Goal: Task Accomplishment & Management: Use online tool/utility

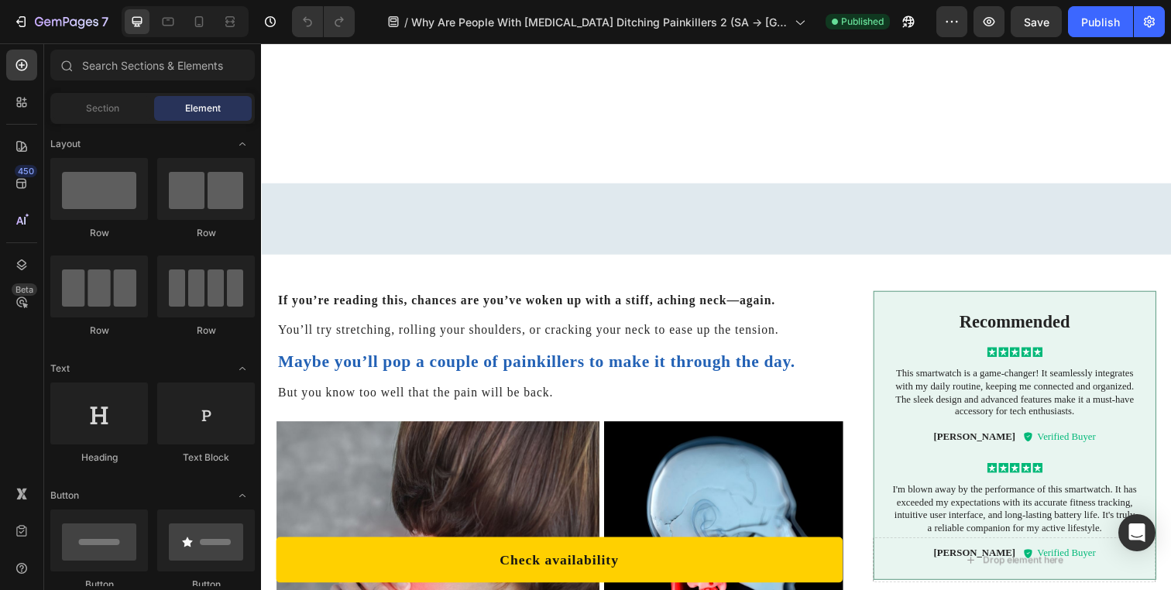
scroll to position [328, 0]
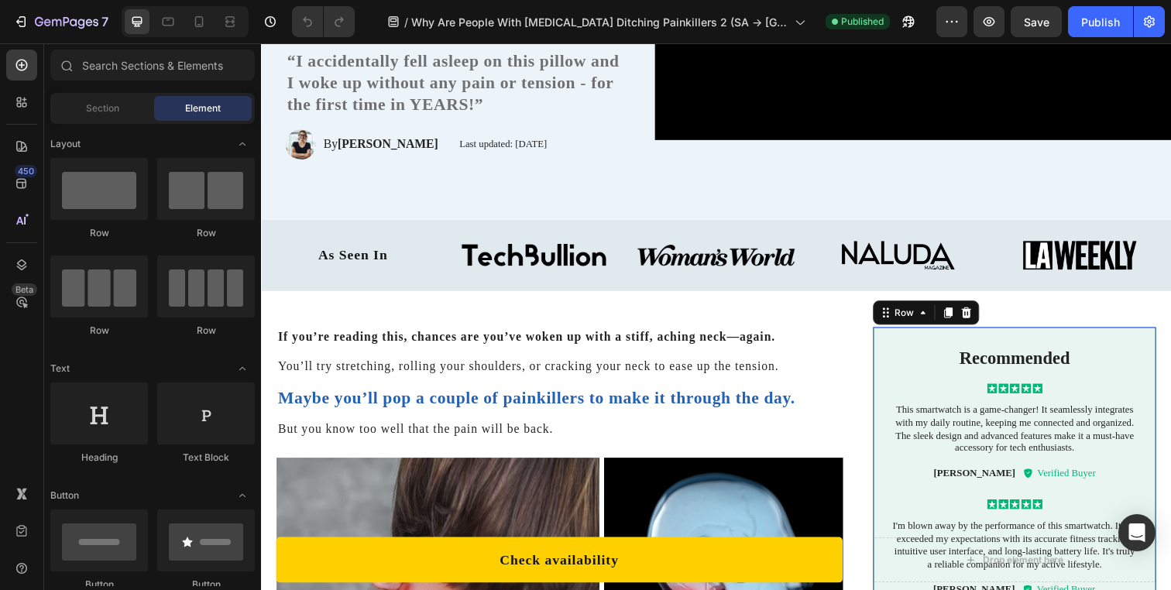
click at [886, 359] on div "Recommended Text Block Icon Icon Icon Icon Icon Icon List This smartwatch is a …" at bounding box center [1030, 480] width 289 height 295
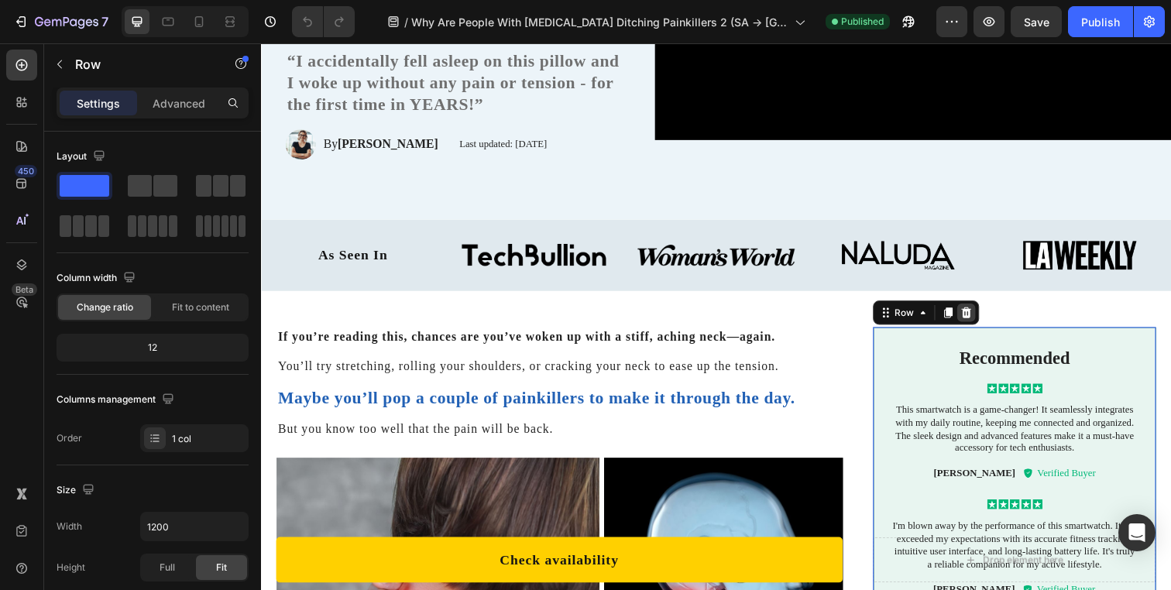
click at [975, 321] on icon at bounding box center [981, 318] width 12 height 12
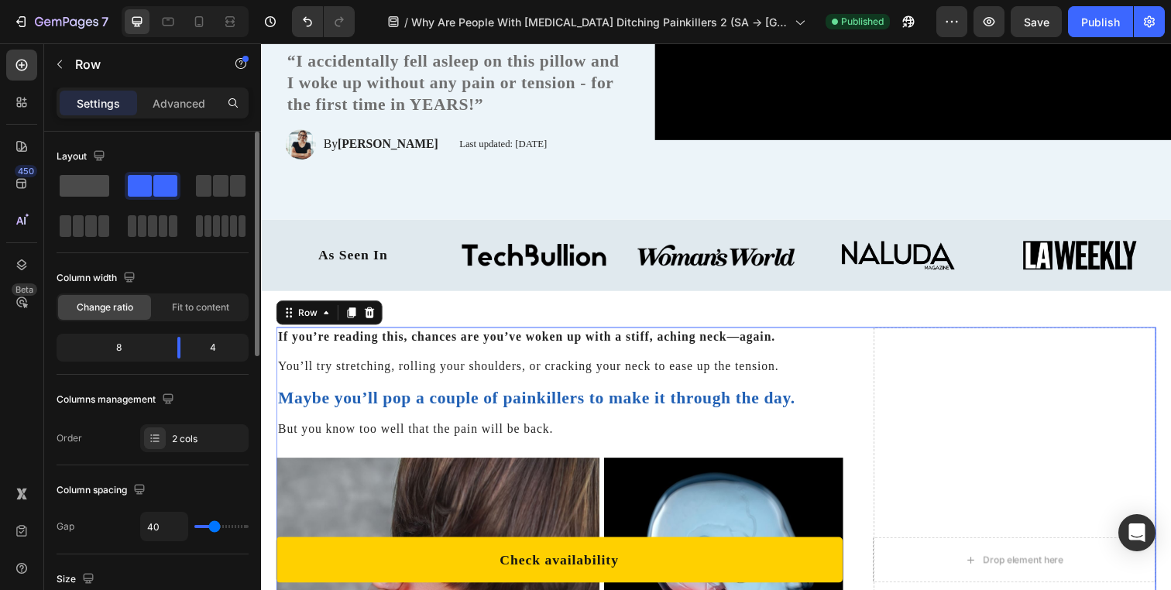
click at [104, 182] on span at bounding box center [85, 186] width 50 height 22
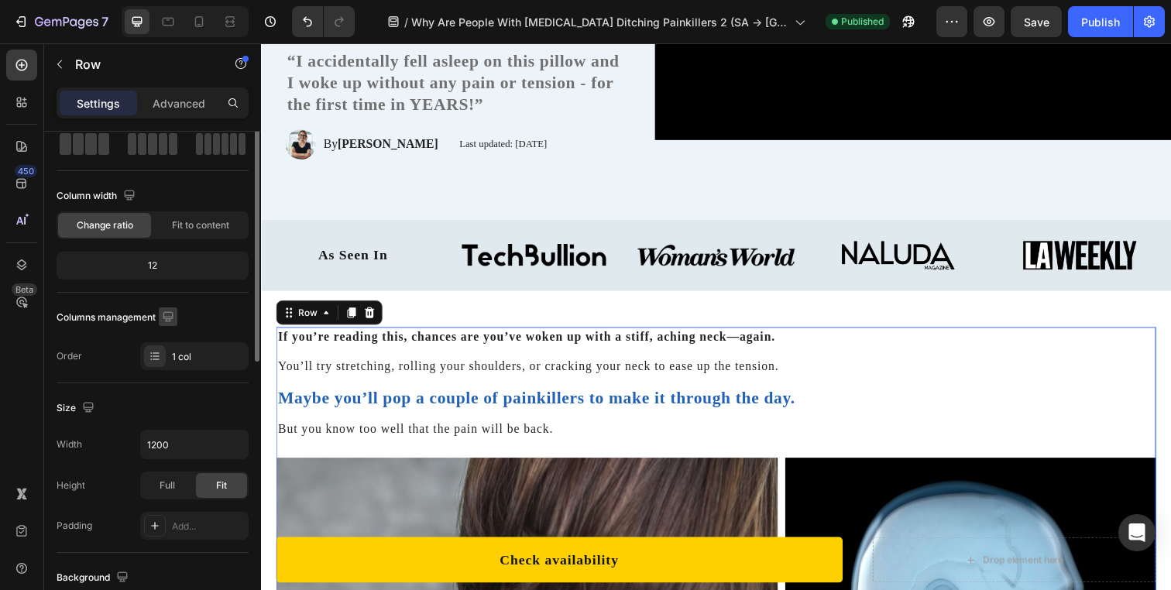
scroll to position [106, 0]
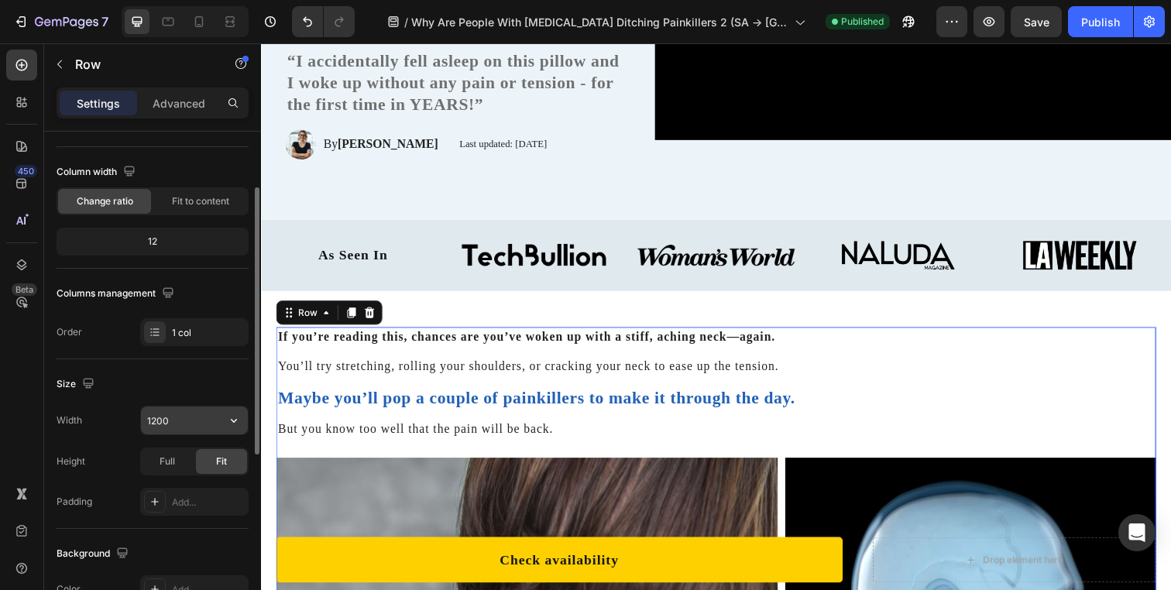
type textarea "1200"
click at [163, 417] on input "1200" at bounding box center [194, 421] width 107 height 28
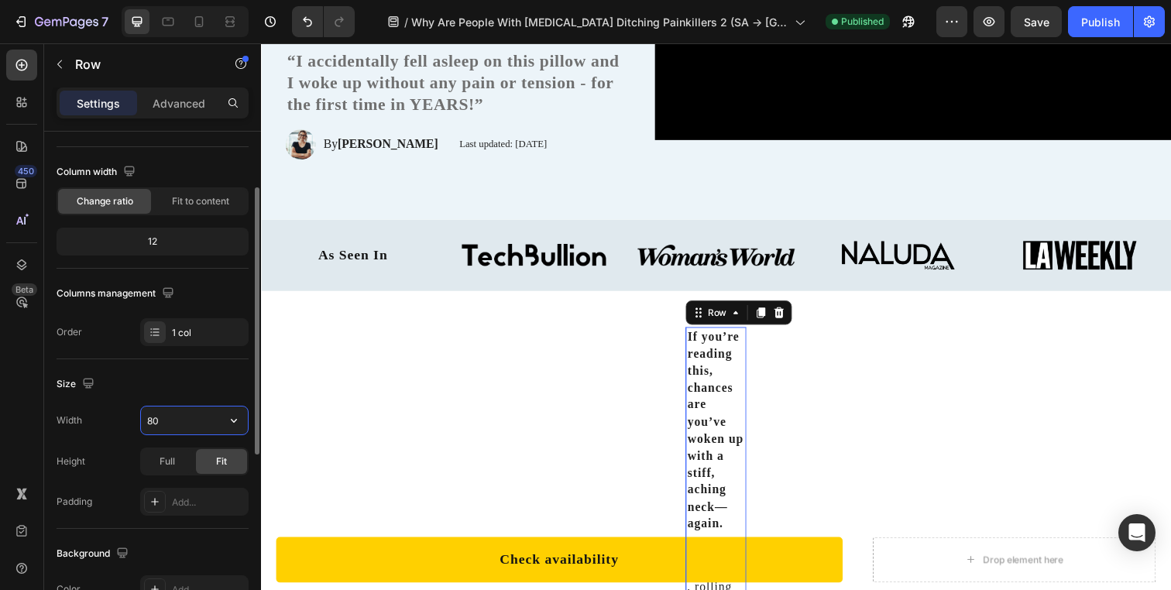
type input "800"
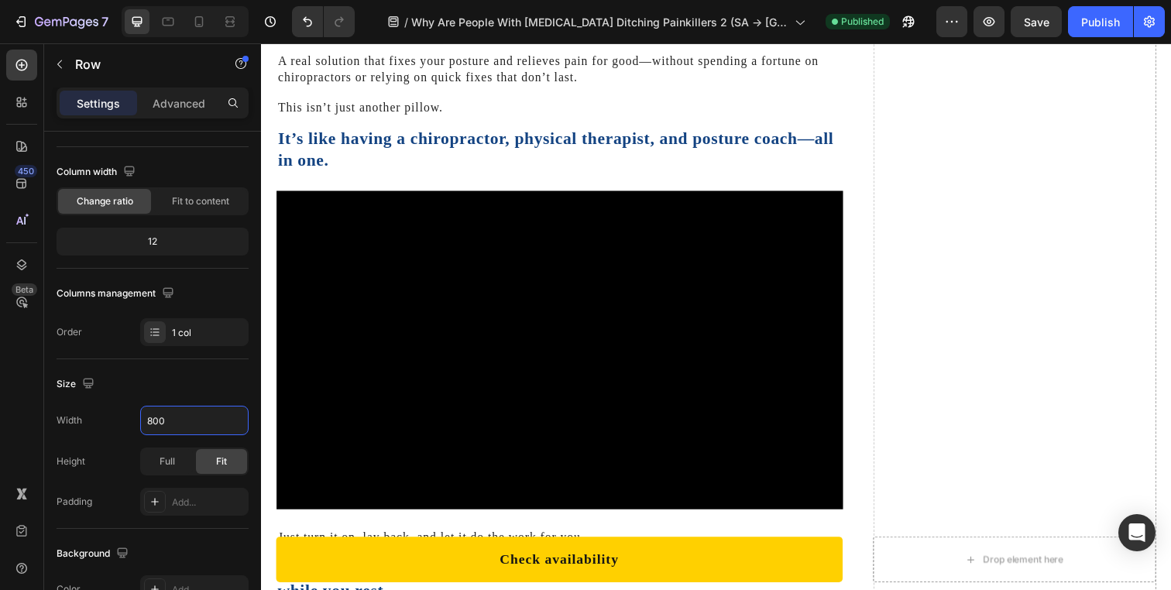
scroll to position [3277, 0]
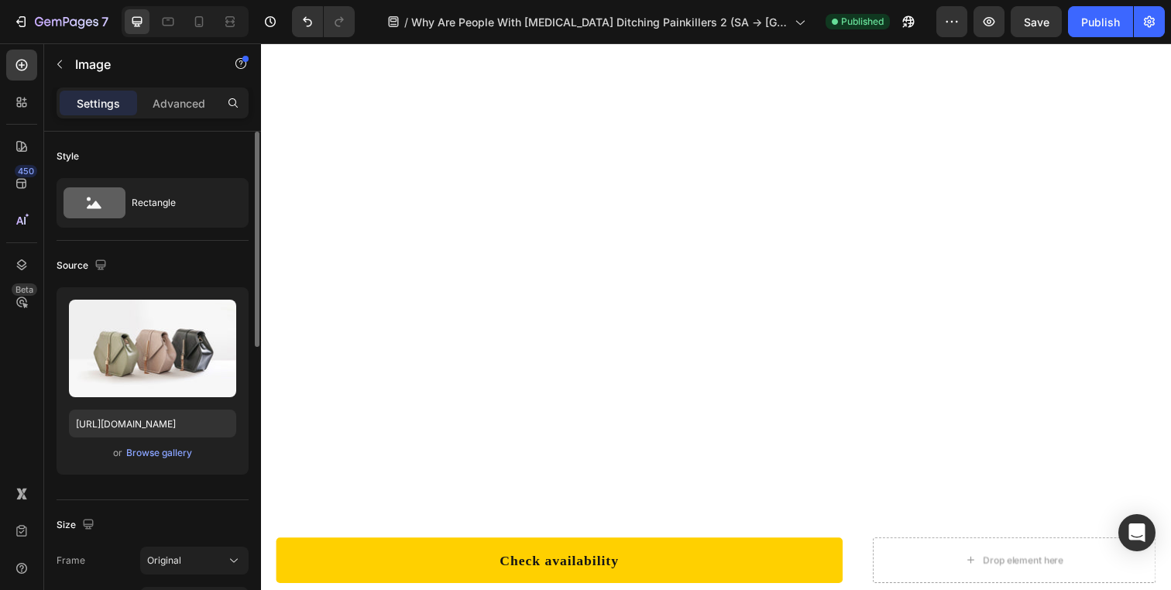
scroll to position [2863, 0]
click at [195, 22] on icon at bounding box center [199, 21] width 9 height 11
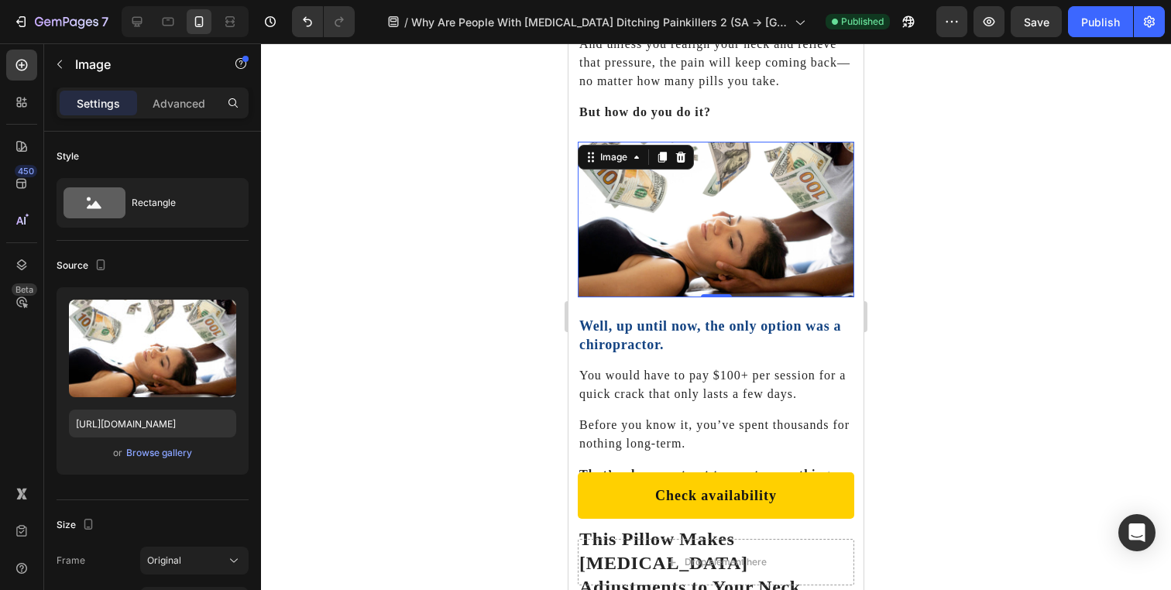
scroll to position [2736, 0]
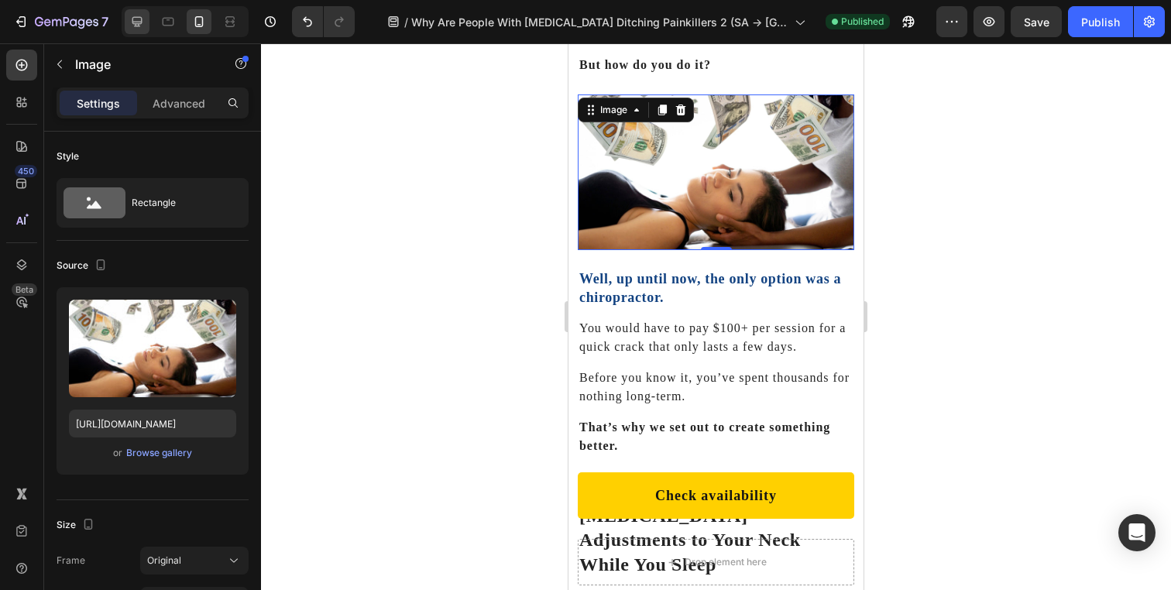
click at [139, 24] on icon at bounding box center [136, 21] width 15 height 15
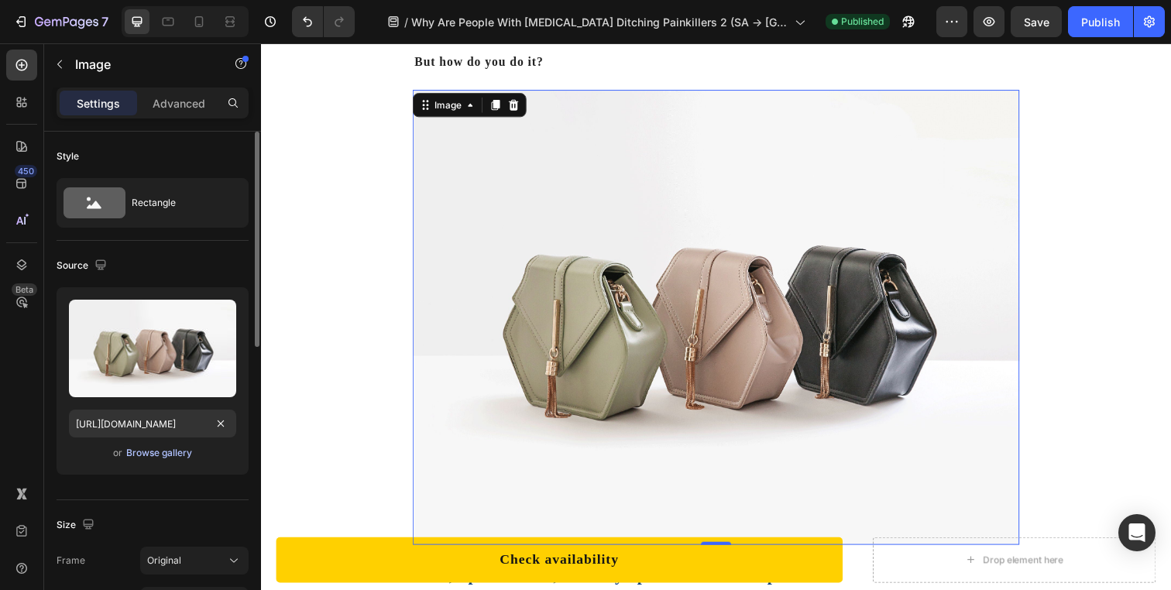
scroll to position [3036, 0]
click at [163, 449] on div "Browse gallery" at bounding box center [159, 453] width 66 height 14
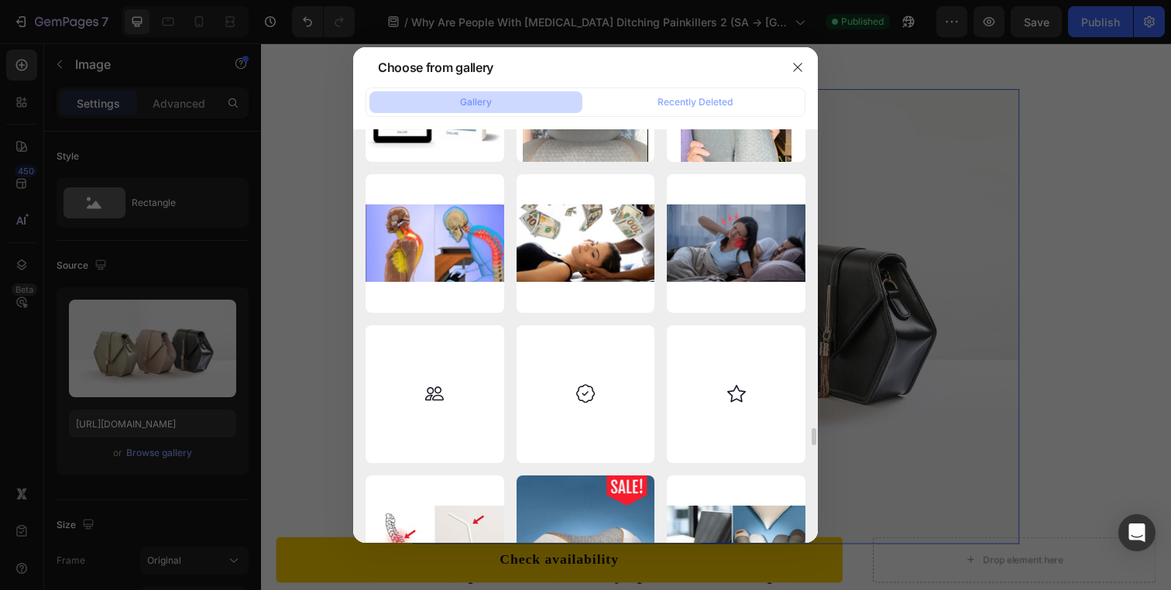
scroll to position [8888, 0]
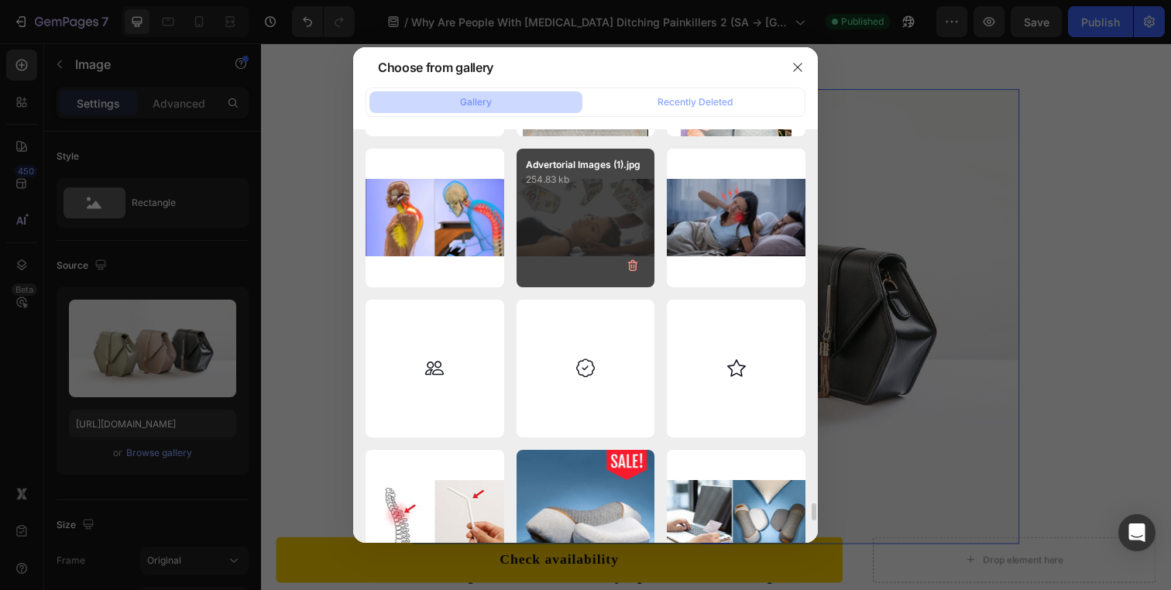
click at [575, 222] on div "Advertorial Images (1).jpg 254.83 kb" at bounding box center [586, 218] width 139 height 139
type input "https://cdn.shopify.com/s/files/1/0695/0459/8289/files/gempages_490483624978678…"
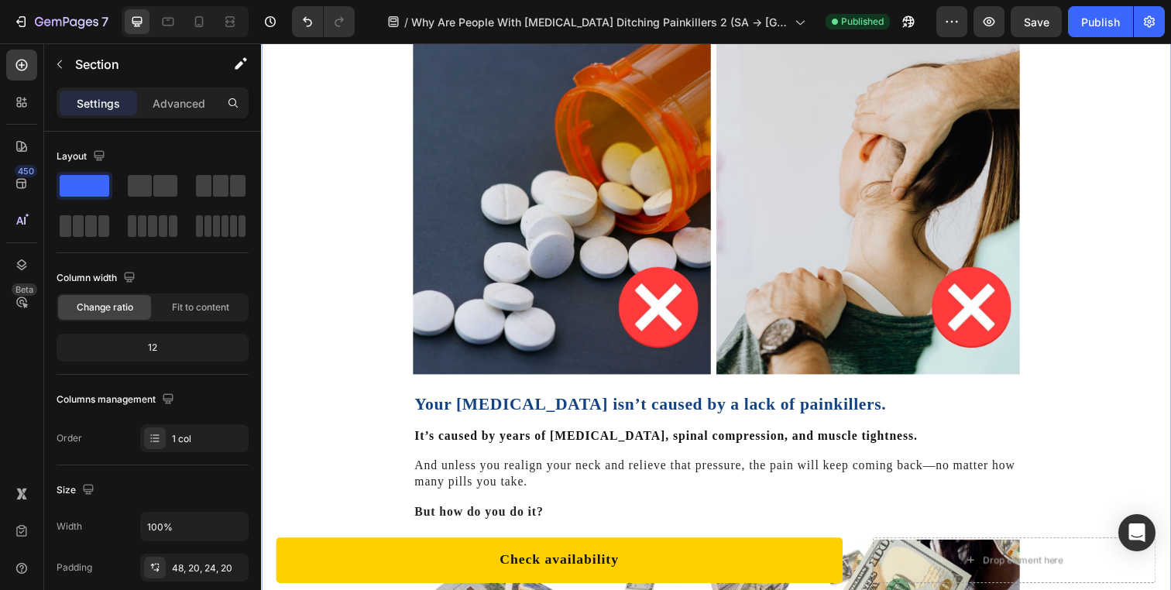
scroll to position [2573, 0]
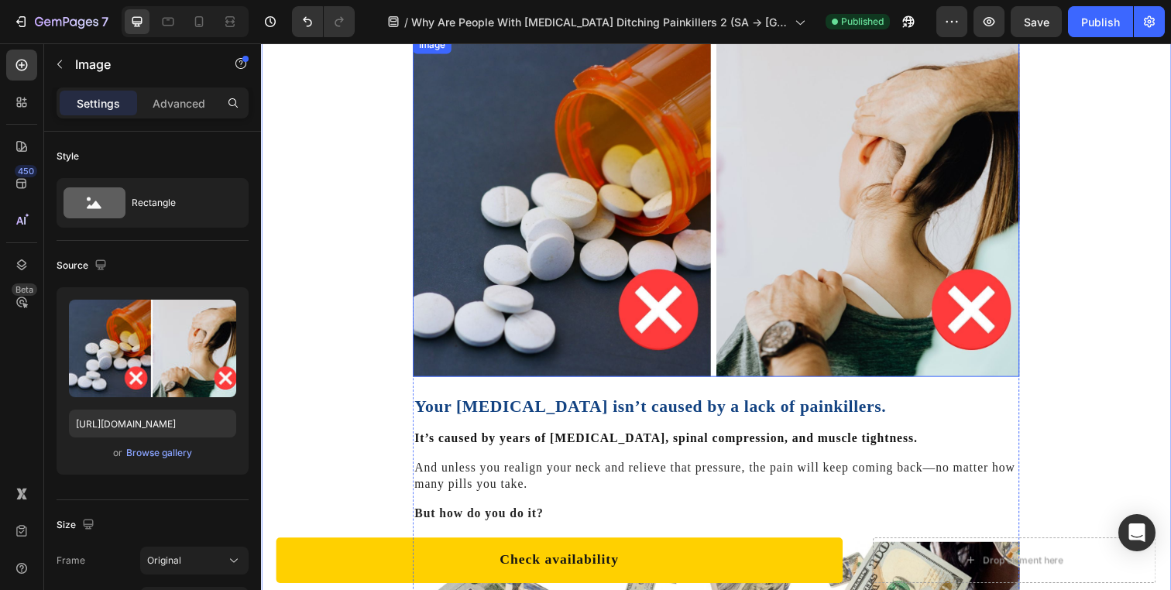
click at [528, 260] on img at bounding box center [726, 209] width 620 height 348
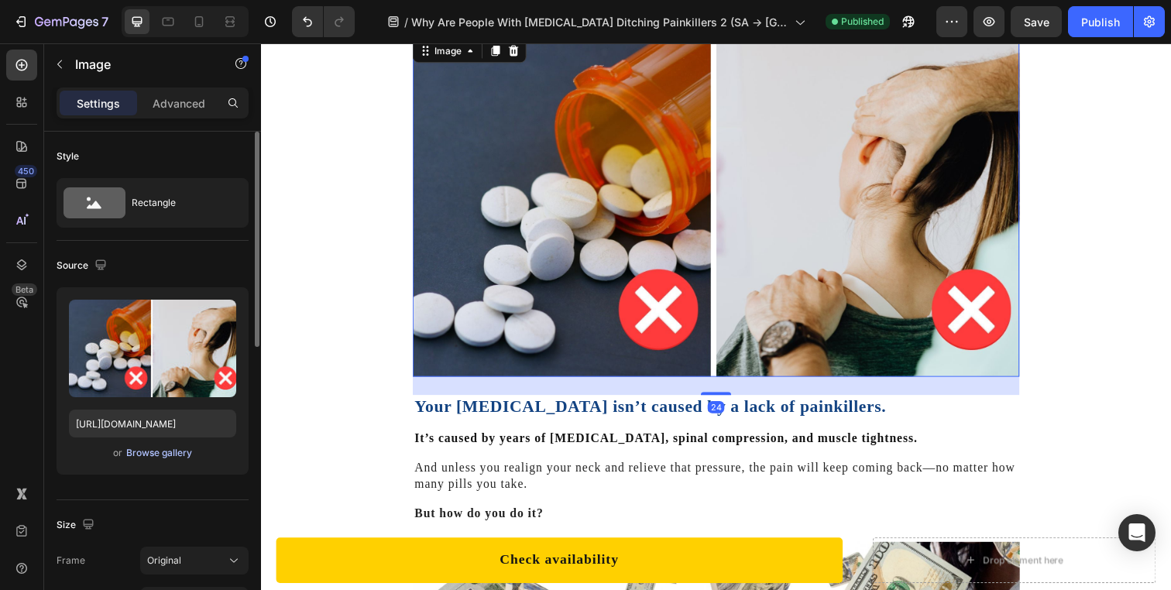
click at [165, 451] on div "Browse gallery" at bounding box center [159, 453] width 66 height 14
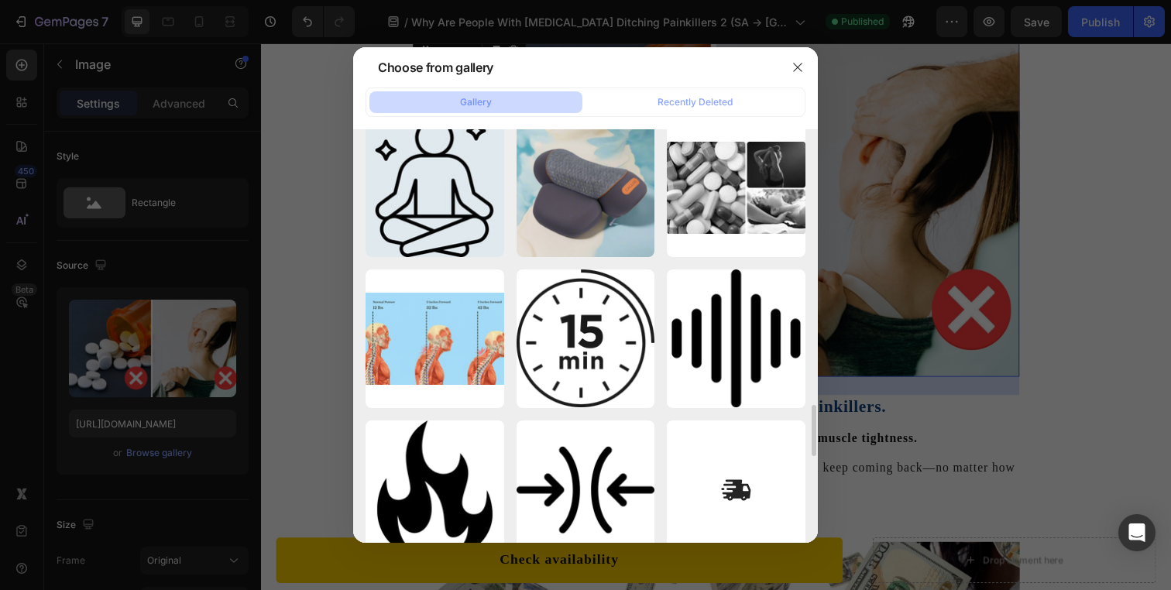
scroll to position [2278, 0]
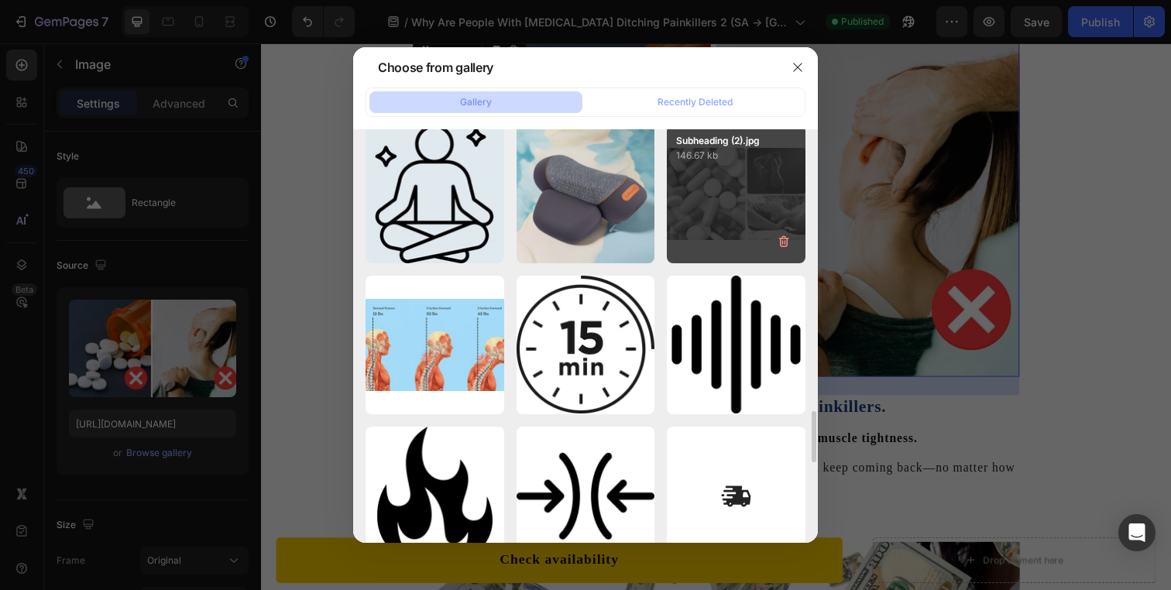
click at [685, 222] on div "Subheading (2).jpg 146.67 kb" at bounding box center [736, 194] width 139 height 139
type input "https://cdn.shopify.com/s/files/1/0695/0459/8289/files/gempages_490483624978678…"
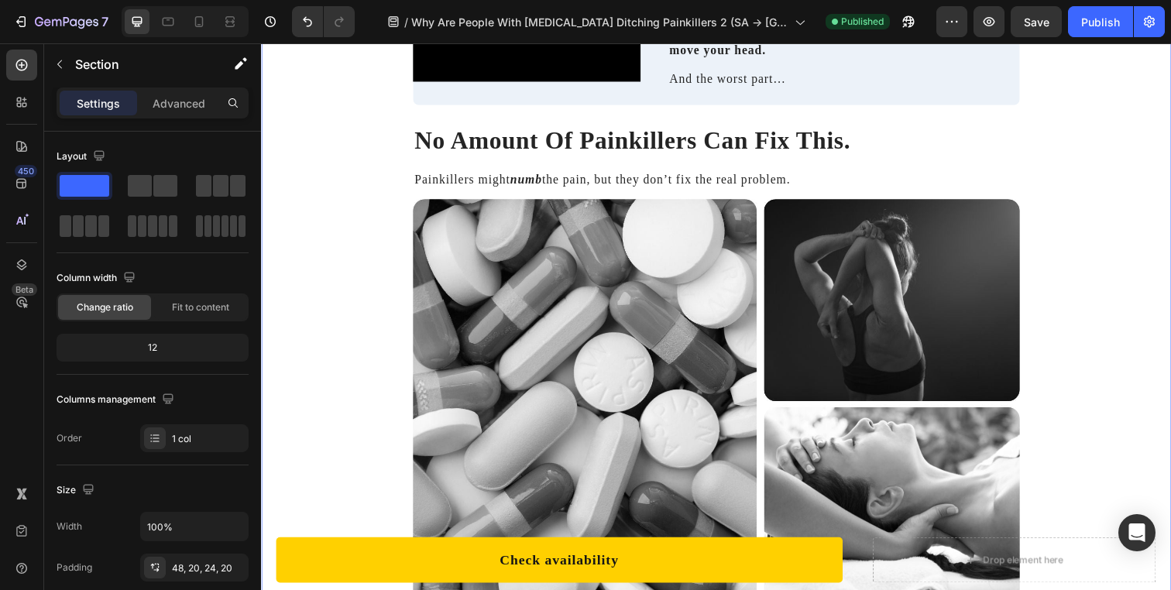
scroll to position [2352, 0]
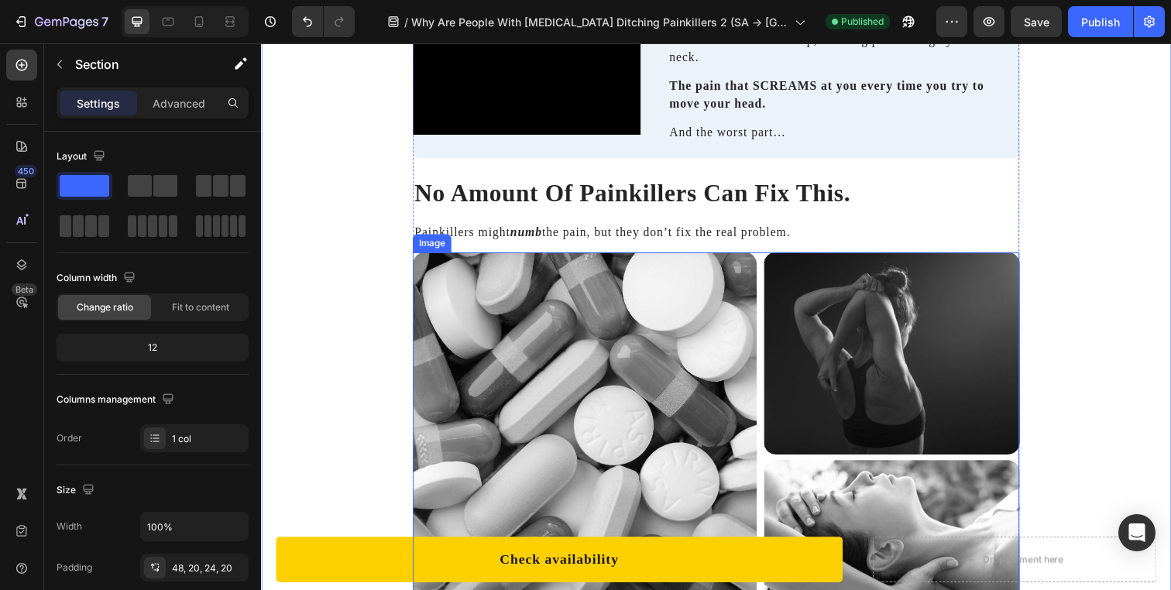
click at [955, 308] on img at bounding box center [726, 462] width 620 height 413
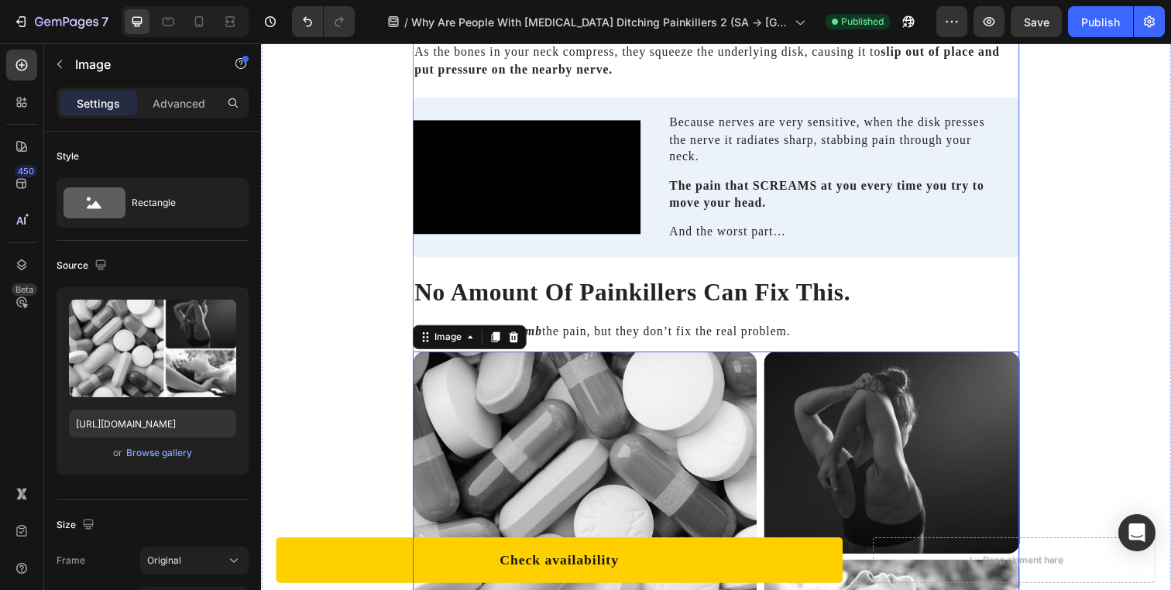
scroll to position [2277, 0]
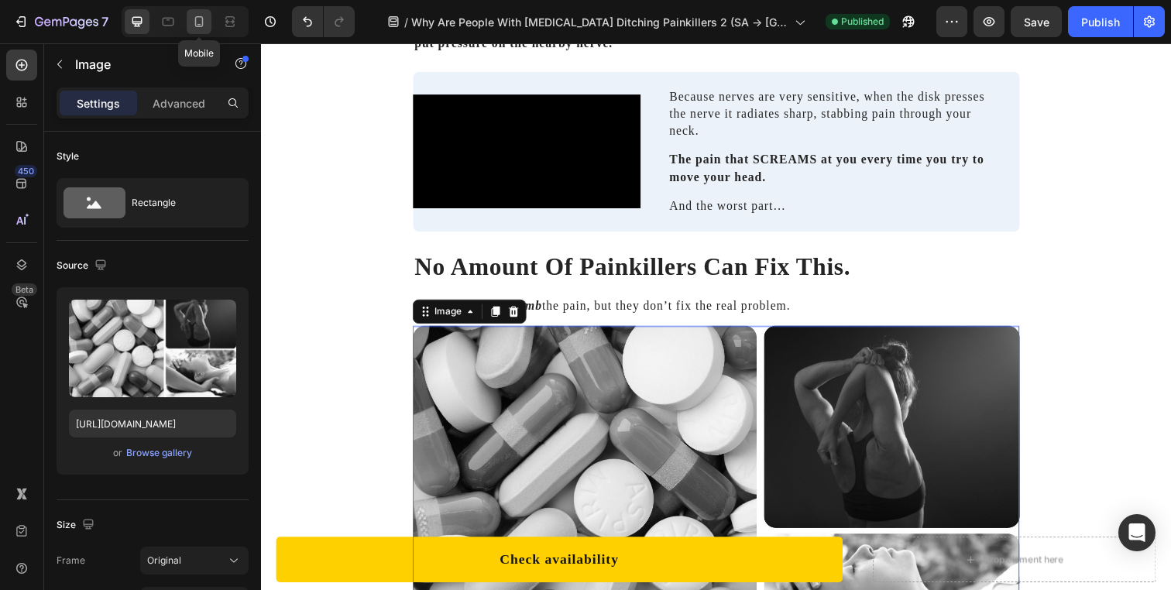
click at [192, 26] on icon at bounding box center [198, 21] width 15 height 15
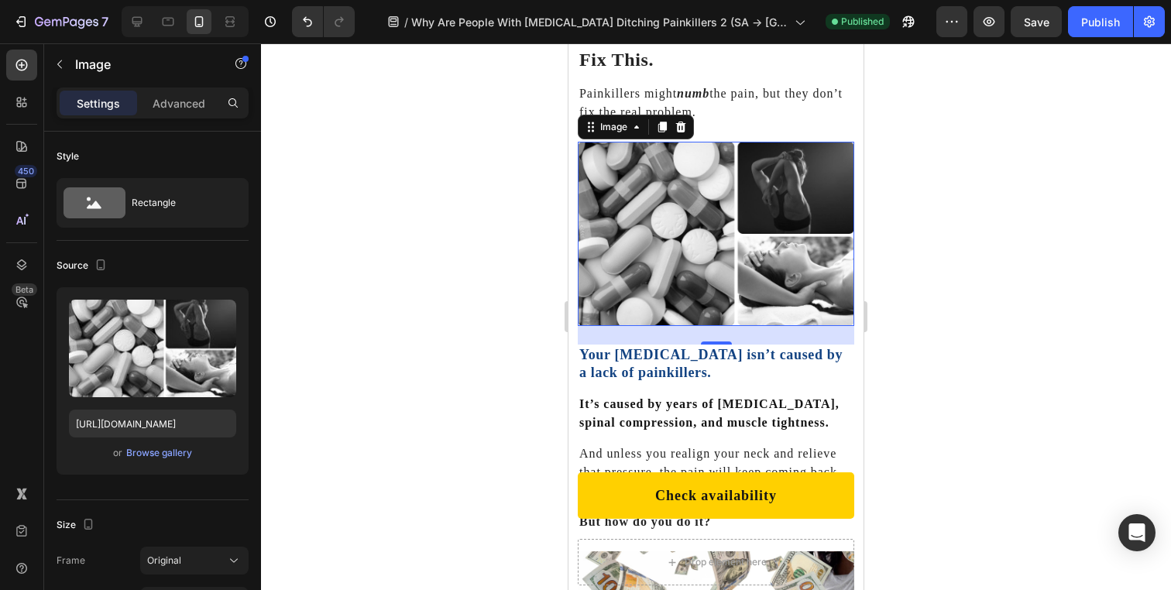
scroll to position [2302, 0]
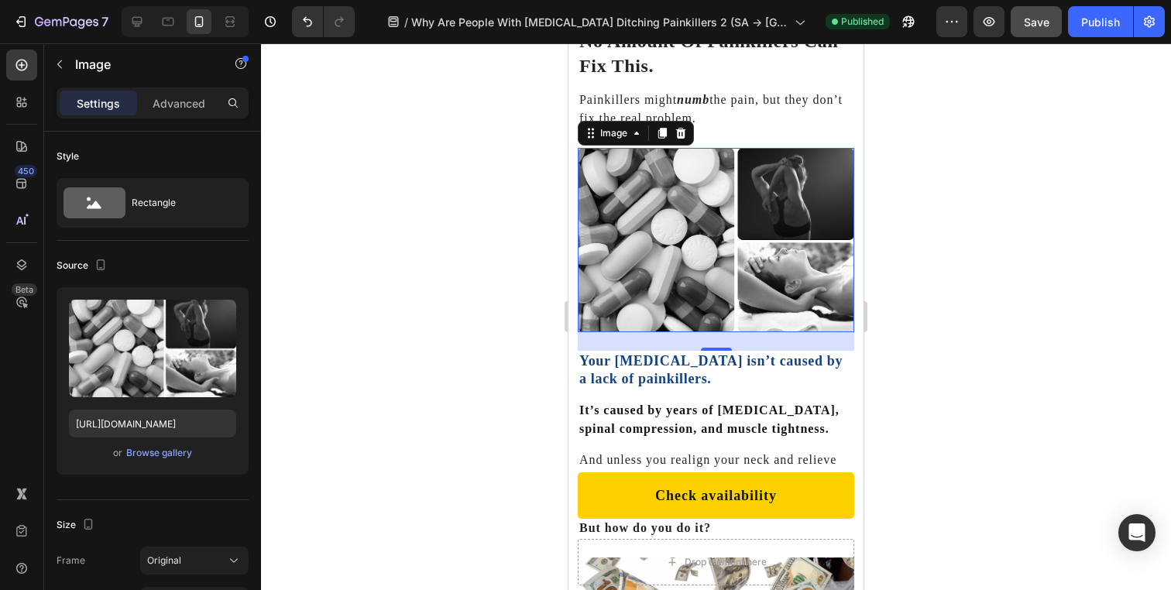
click at [1054, 28] on button "Save" at bounding box center [1036, 21] width 51 height 31
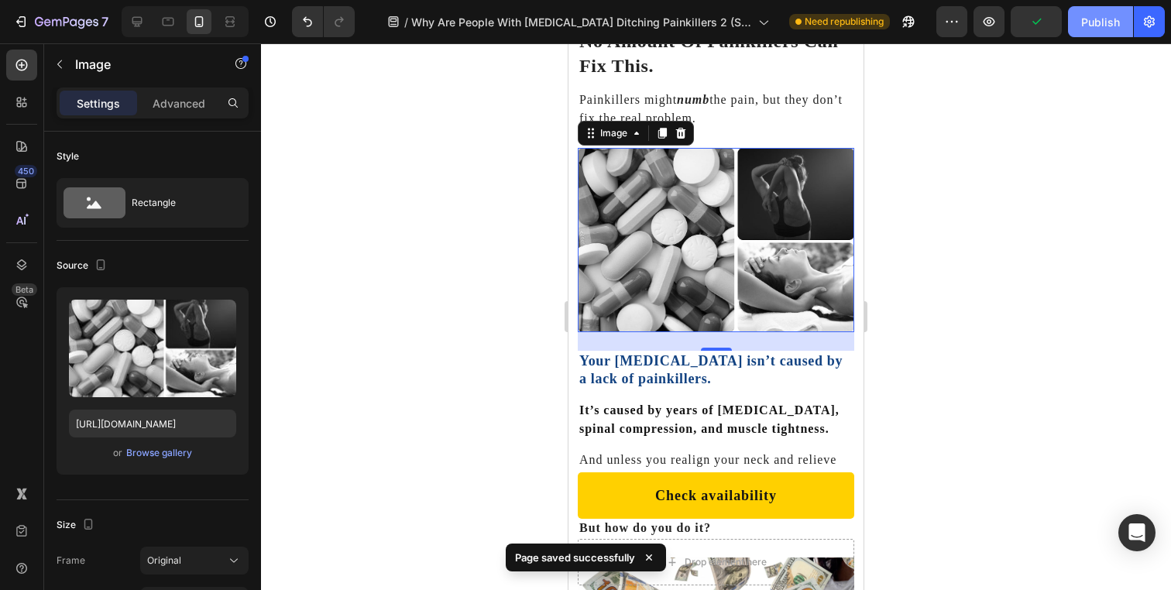
click at [1104, 28] on div "Publish" at bounding box center [1100, 22] width 39 height 16
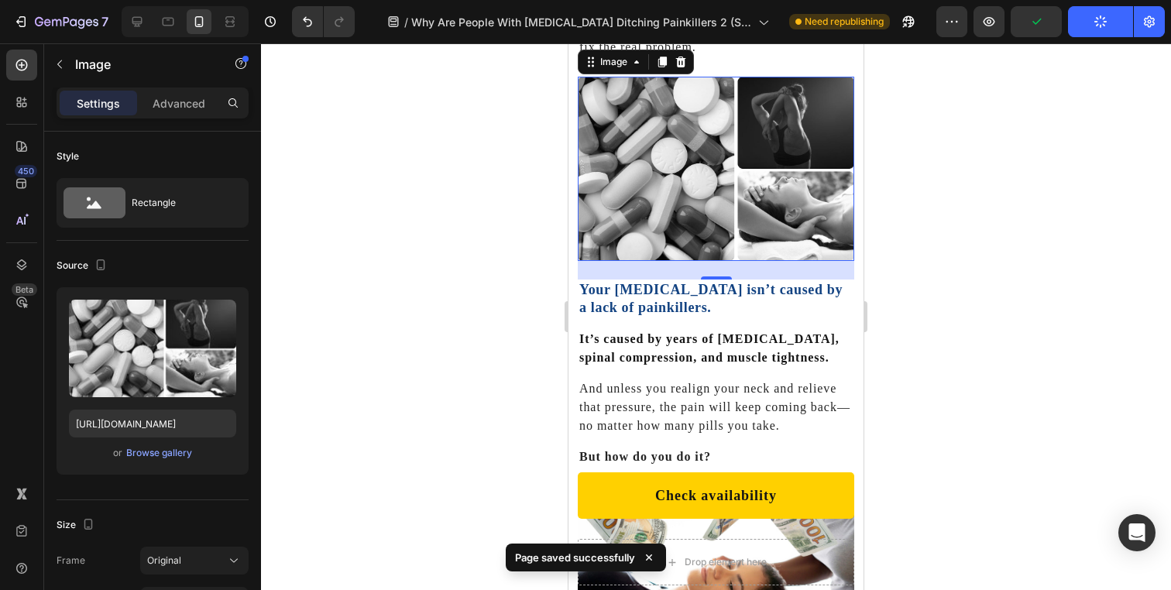
scroll to position [2380, 0]
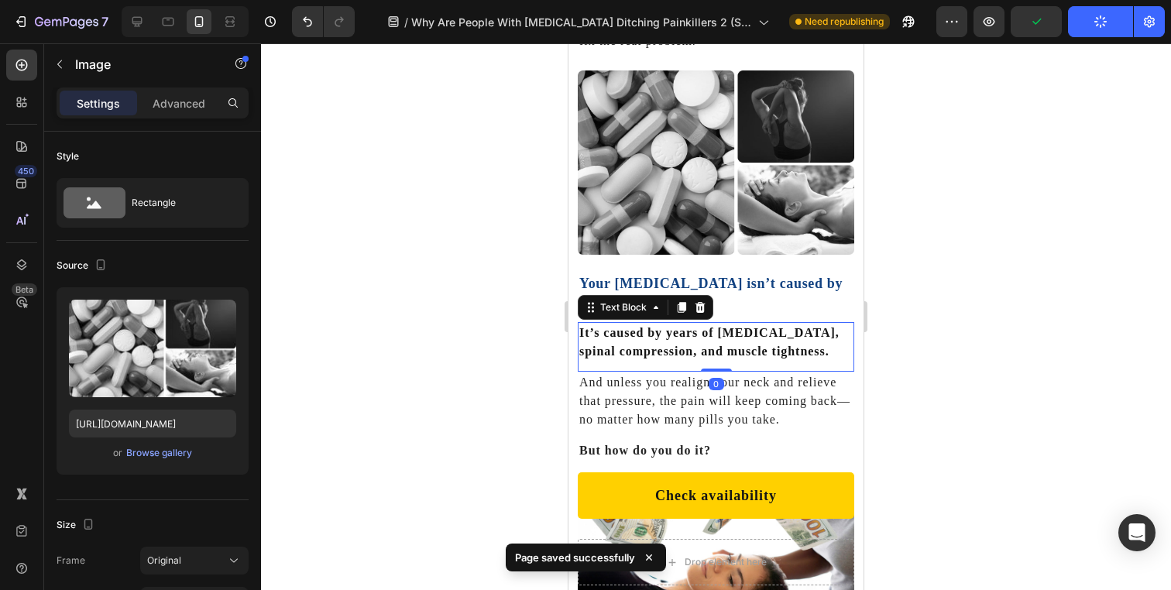
click at [826, 366] on div "It’s caused by years of poor posture, spinal compression, and muscle tightness.…" at bounding box center [716, 347] width 276 height 50
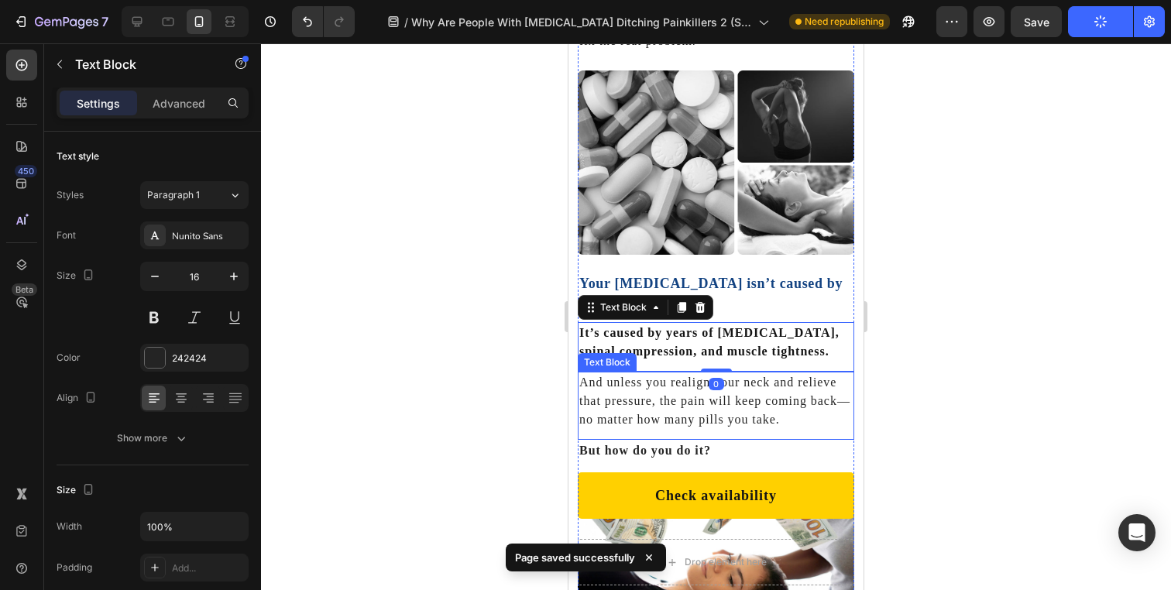
click at [820, 390] on p "And unless you realign your neck and relieve that pressure, the pain will keep …" at bounding box center [715, 401] width 273 height 56
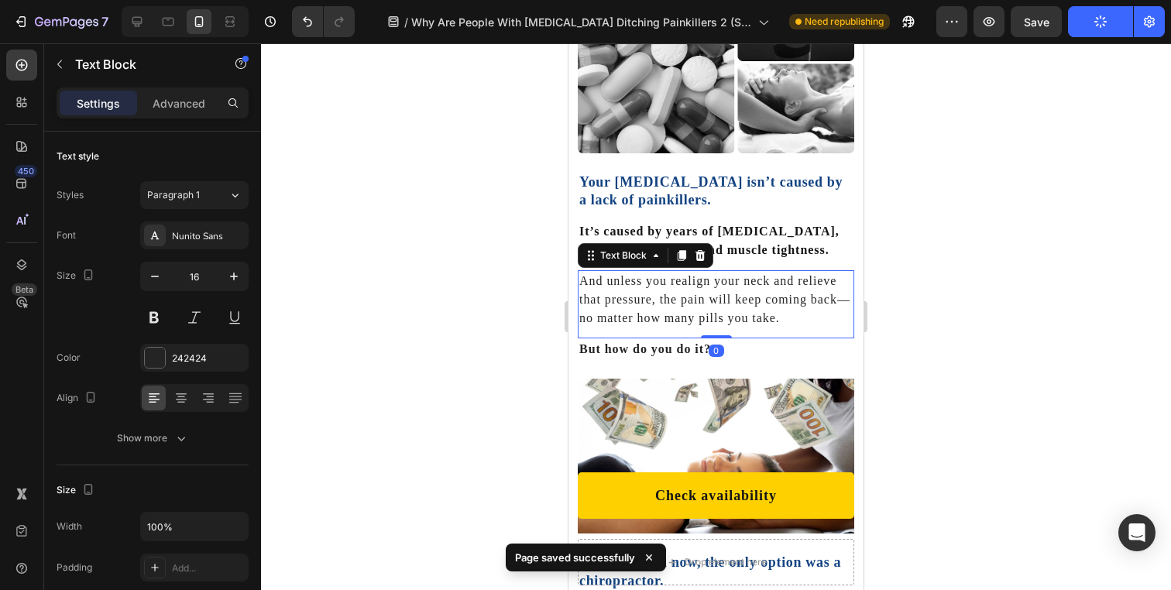
scroll to position [2562, 0]
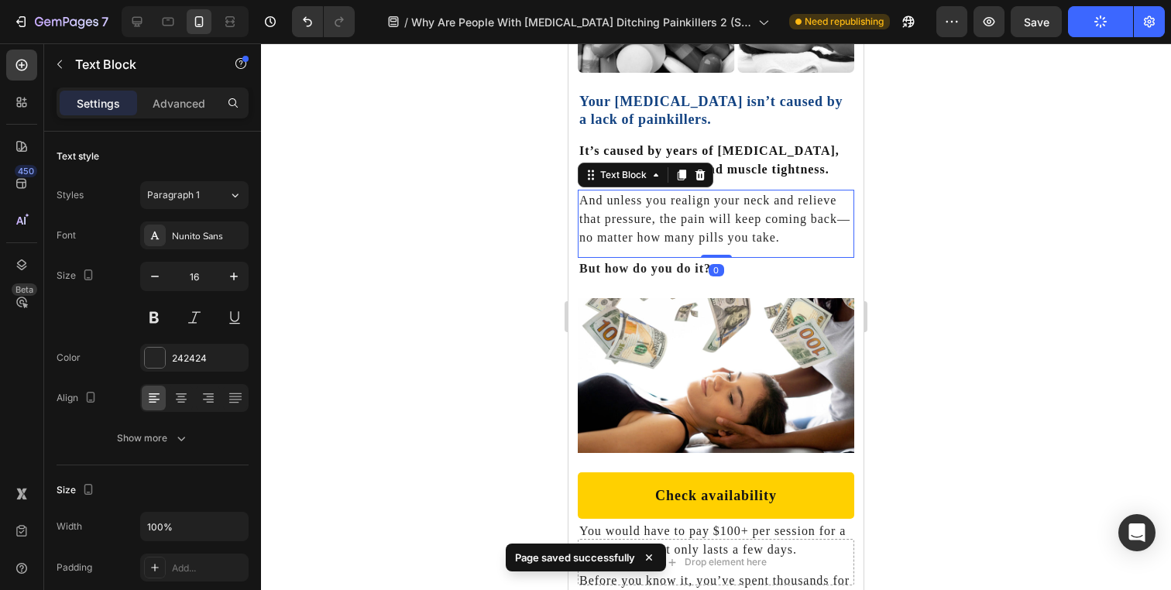
click at [541, 252] on div at bounding box center [716, 316] width 910 height 547
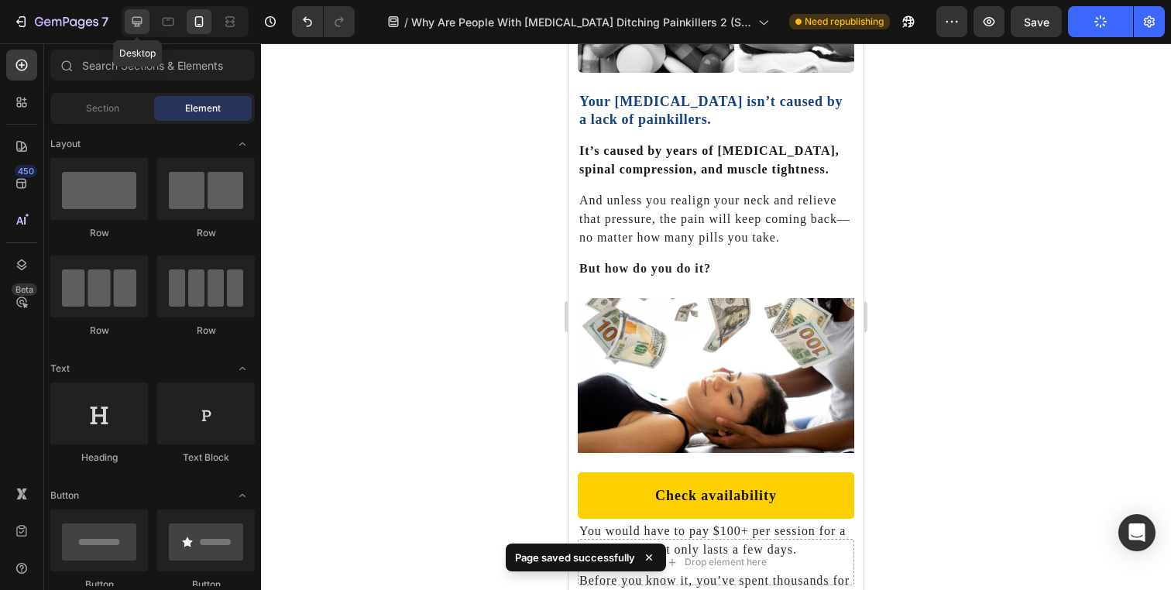
click at [136, 24] on icon at bounding box center [137, 22] width 10 height 10
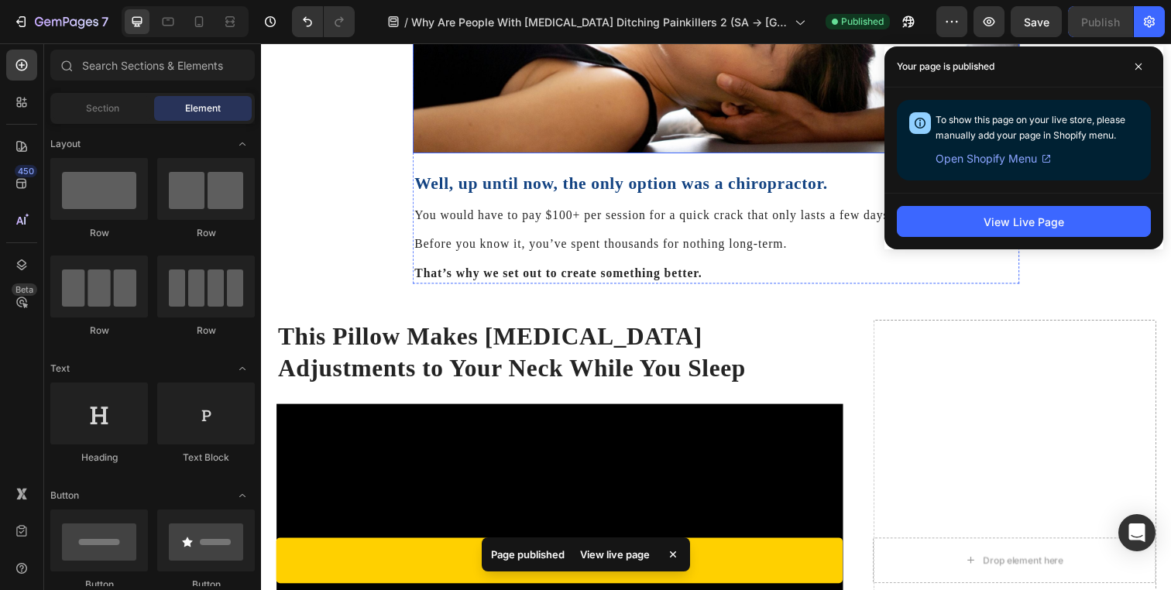
scroll to position [3557, 0]
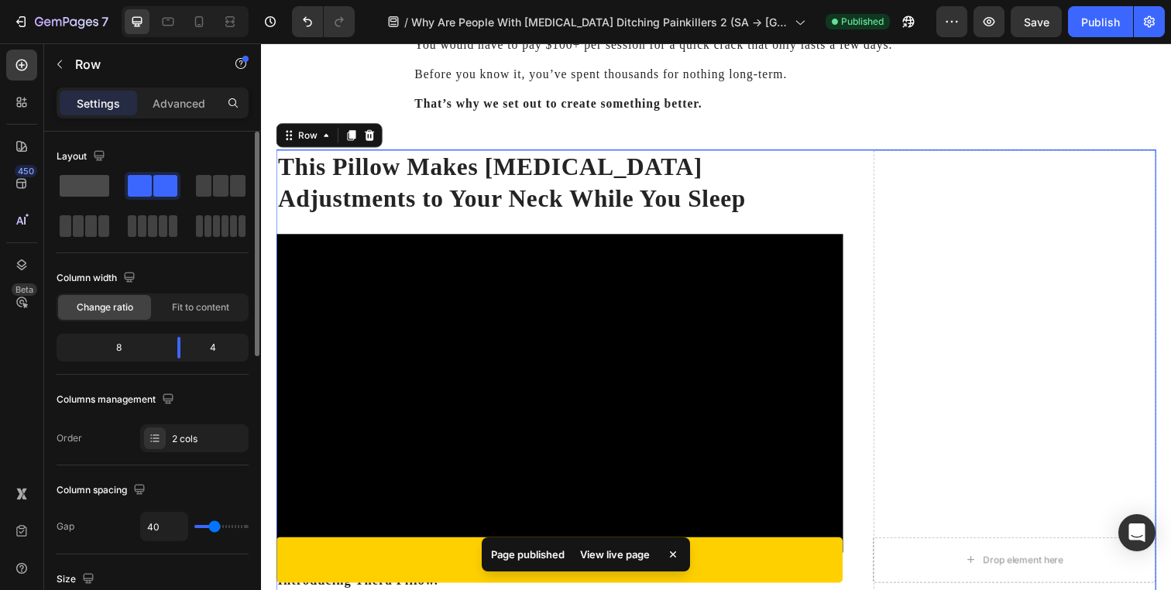
click at [100, 189] on span at bounding box center [85, 186] width 50 height 22
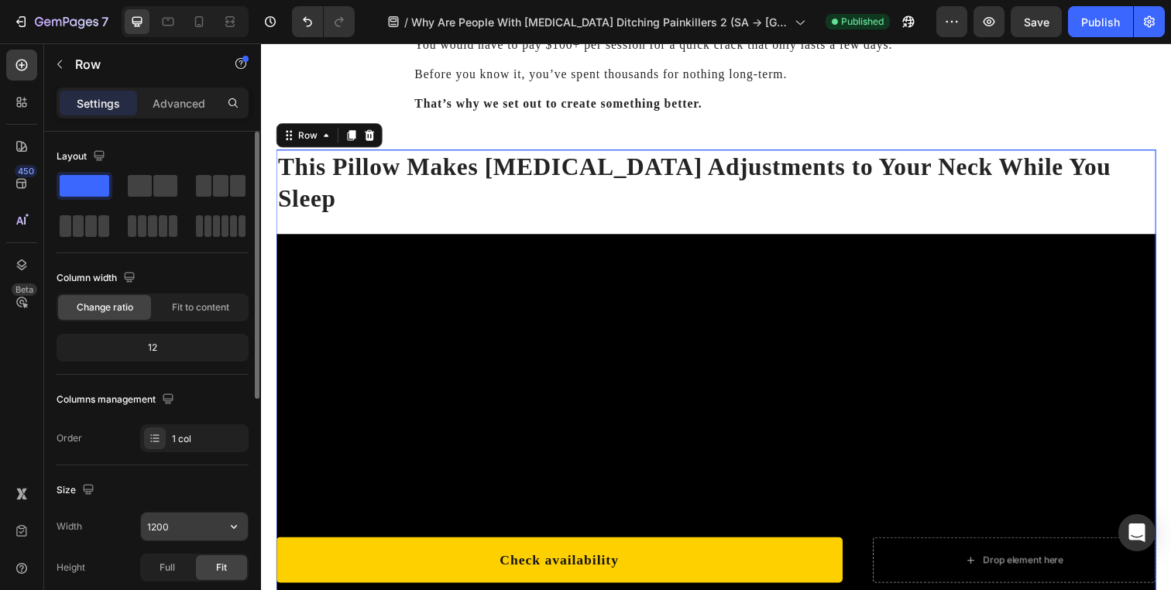
click at [169, 523] on input "1200" at bounding box center [194, 527] width 107 height 28
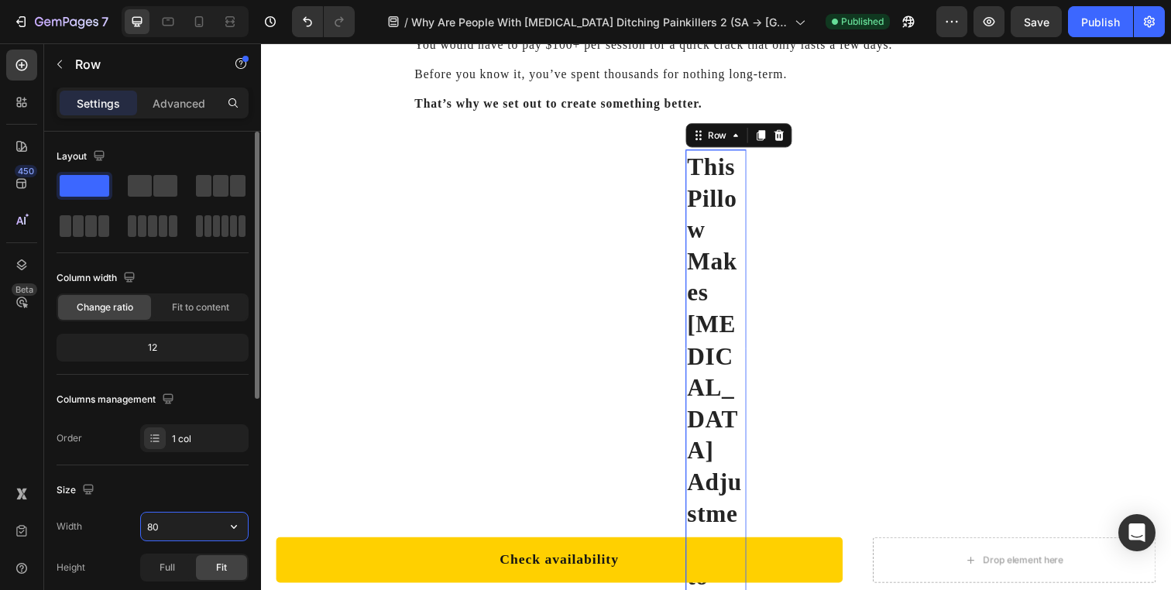
type input "800"
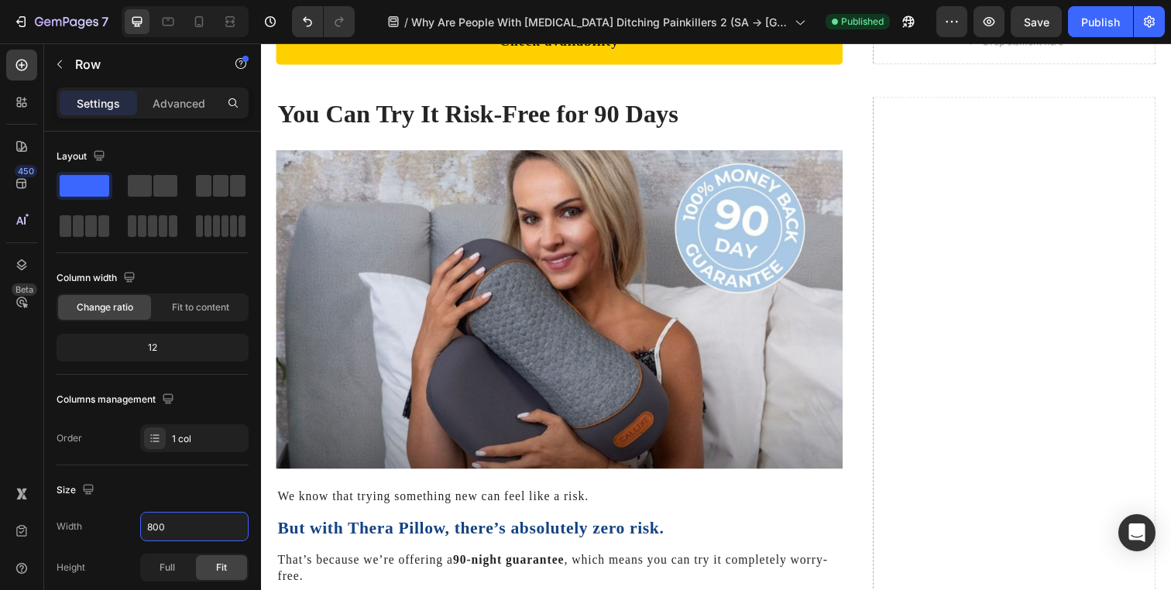
scroll to position [9531, 0]
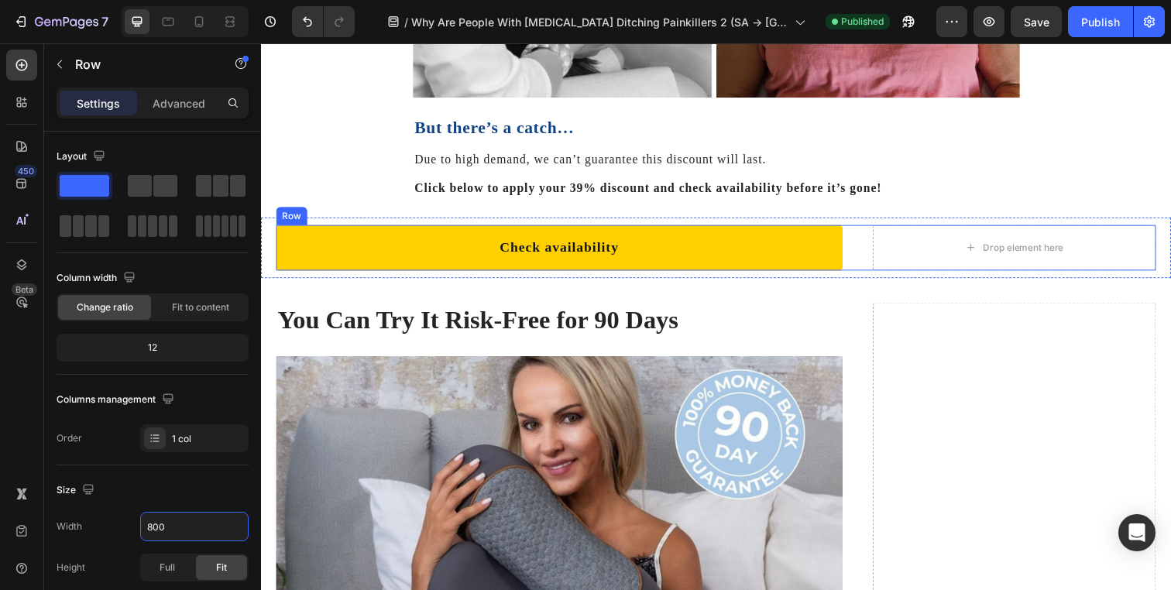
click at [860, 245] on div "Check availability Button Drop element here Row" at bounding box center [725, 251] width 898 height 46
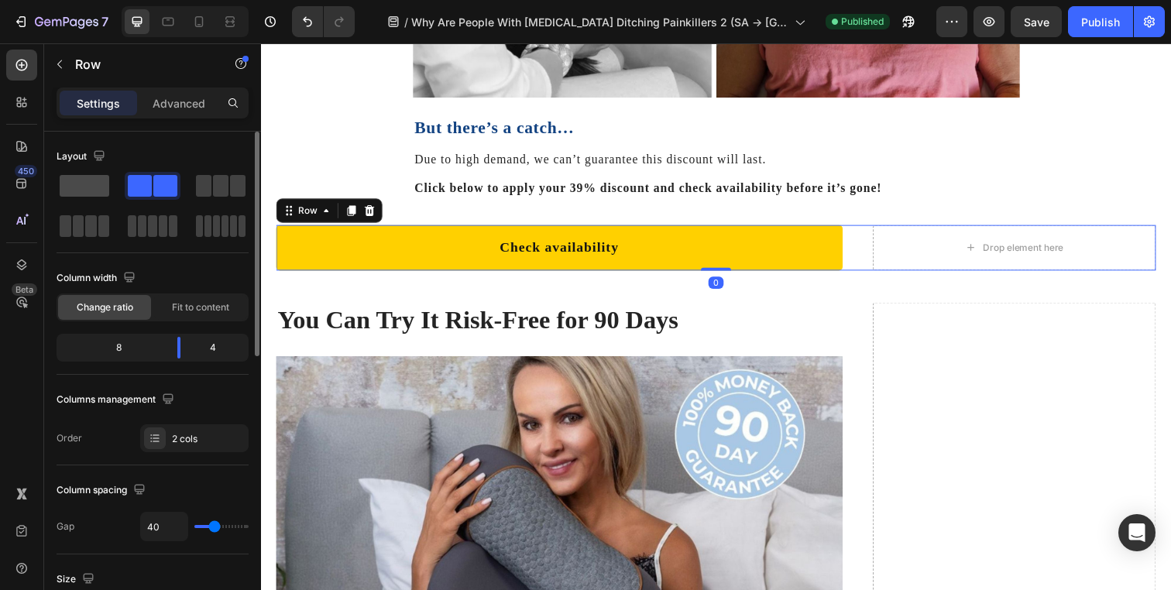
click at [80, 182] on span at bounding box center [85, 186] width 50 height 22
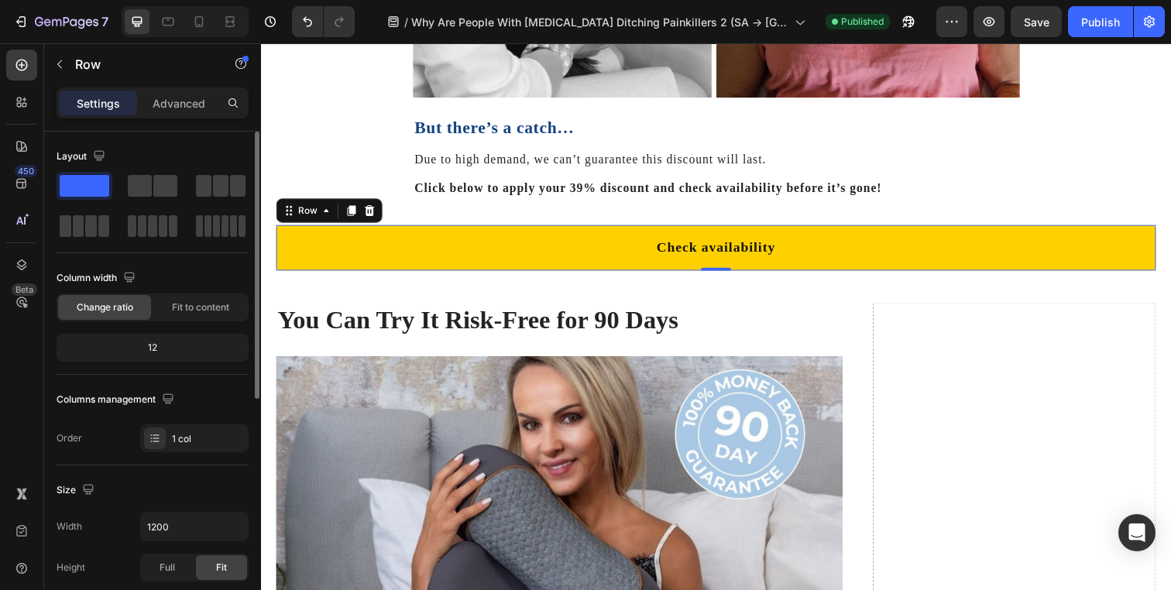
click at [156, 541] on div "Width 1200 Height Full Fit Padding Add..." at bounding box center [153, 567] width 192 height 110
click at [159, 517] on input "1200" at bounding box center [194, 527] width 107 height 28
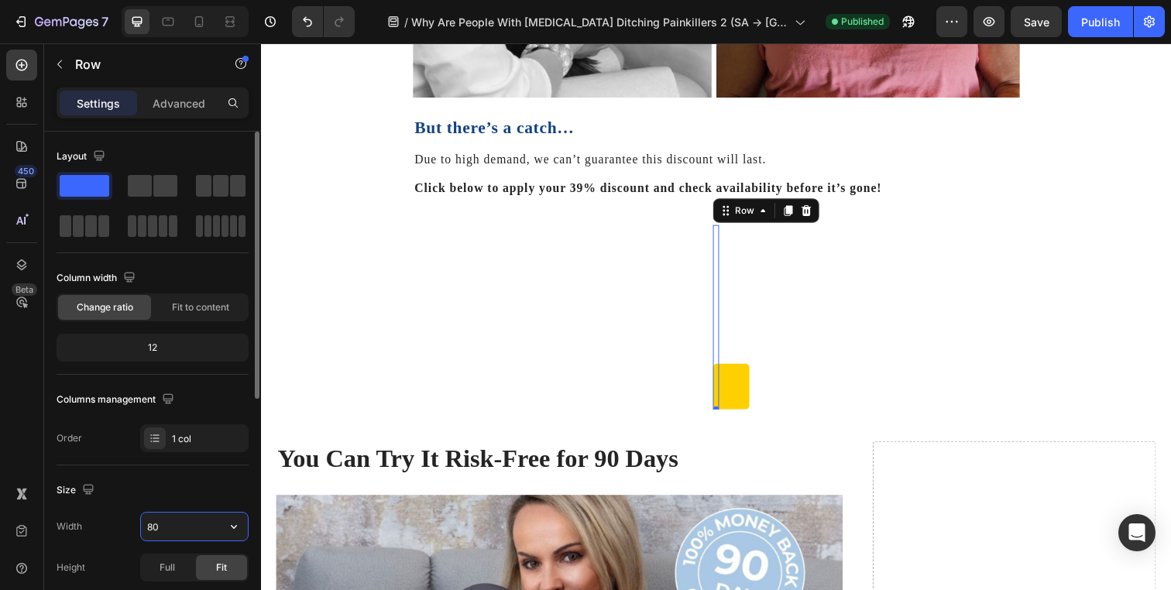
type input "800"
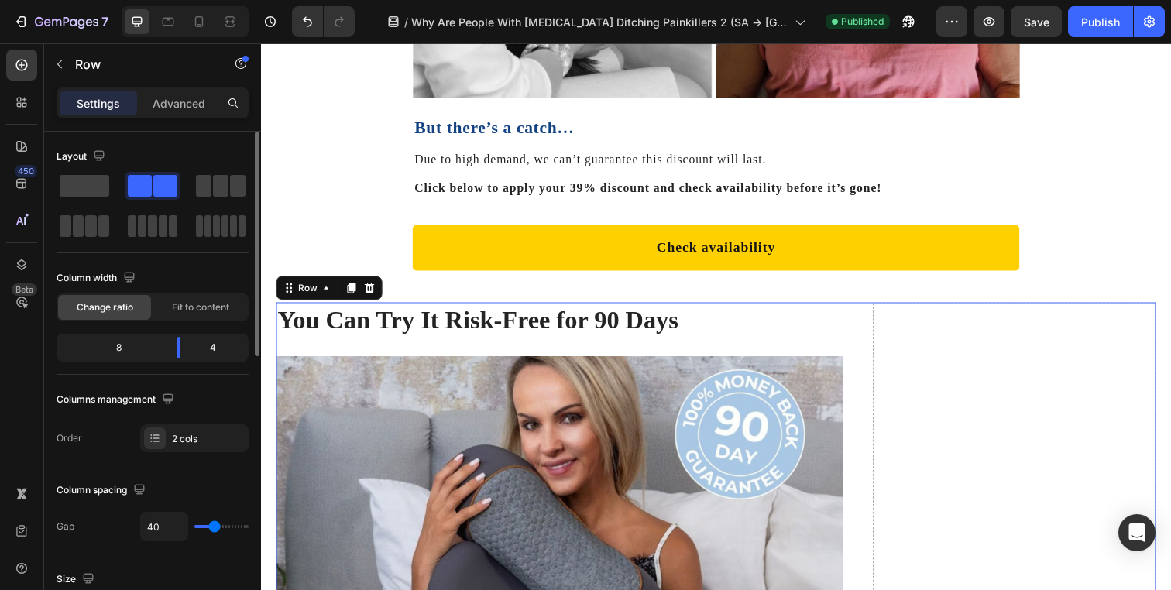
click at [87, 177] on span at bounding box center [85, 186] width 50 height 22
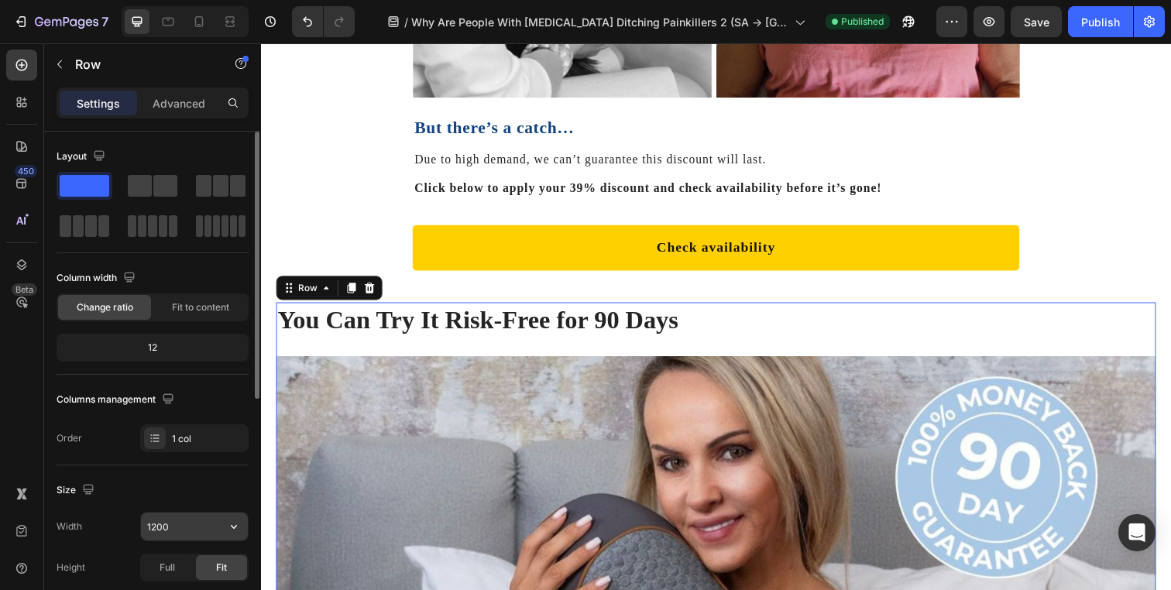
click at [177, 519] on input "1200" at bounding box center [194, 527] width 107 height 28
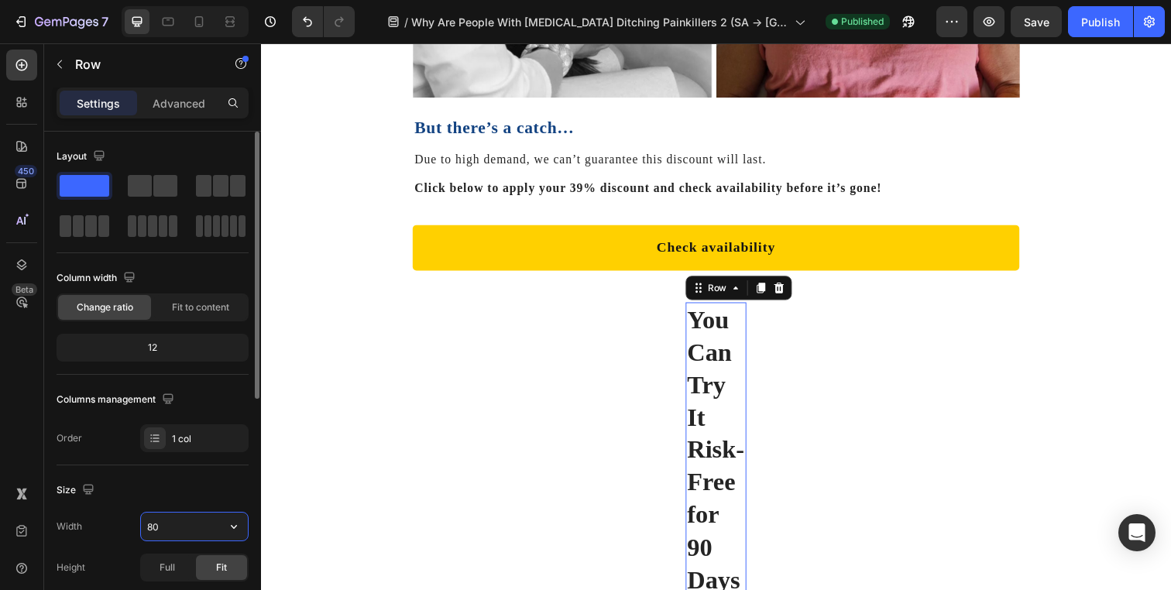
type input "800"
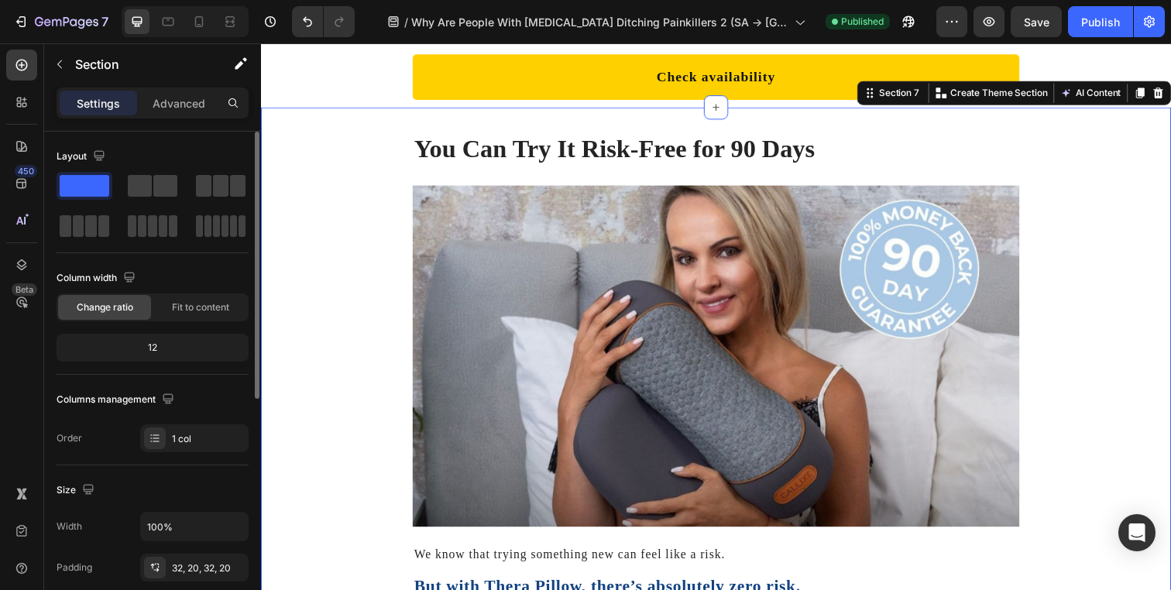
scroll to position [9665, 0]
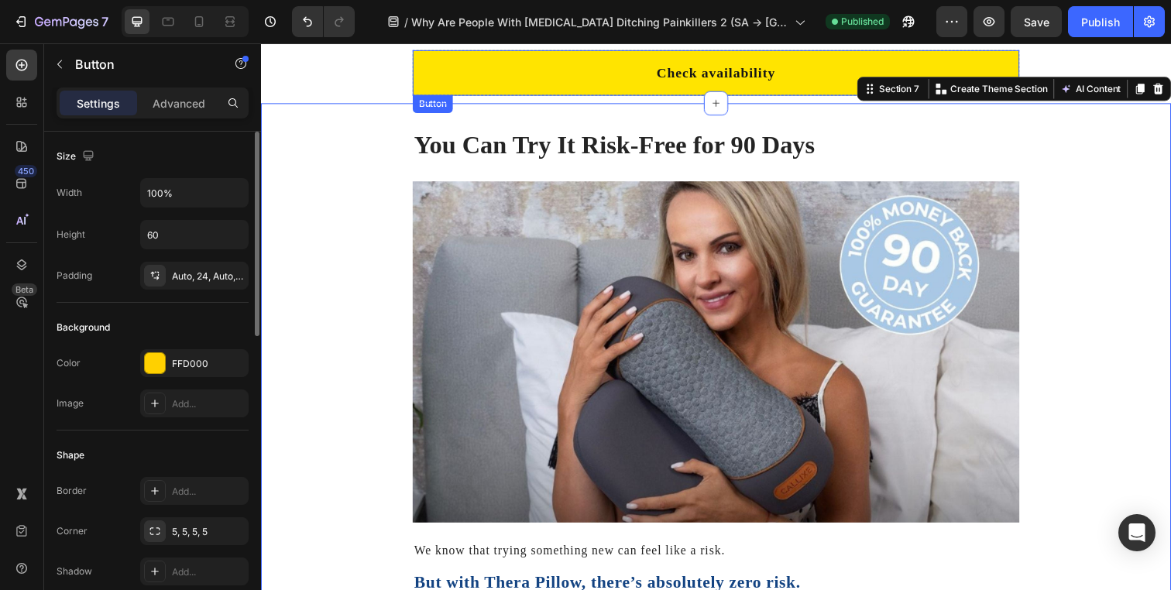
click at [580, 67] on link "Check availability" at bounding box center [726, 73] width 620 height 46
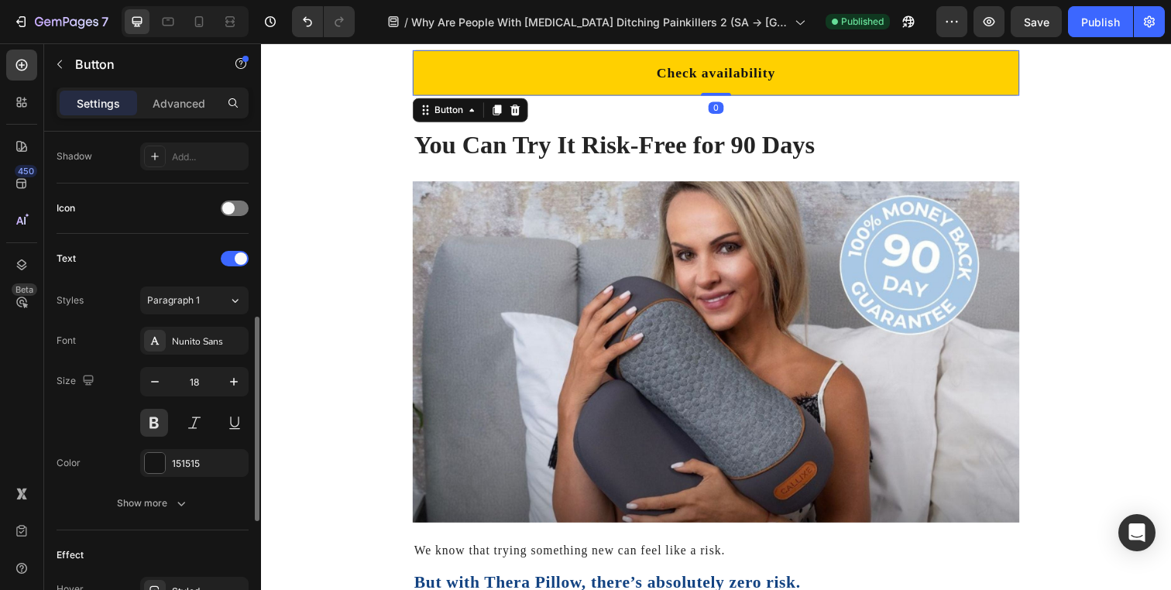
scroll to position [426, 0]
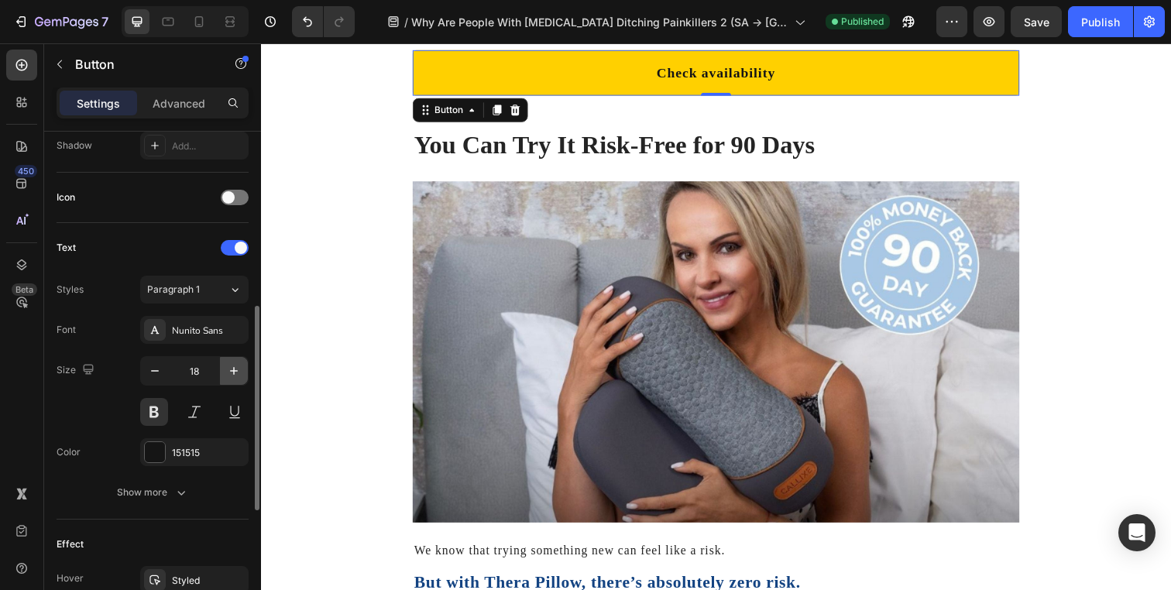
click at [228, 371] on icon "button" at bounding box center [233, 370] width 15 height 15
type input "20"
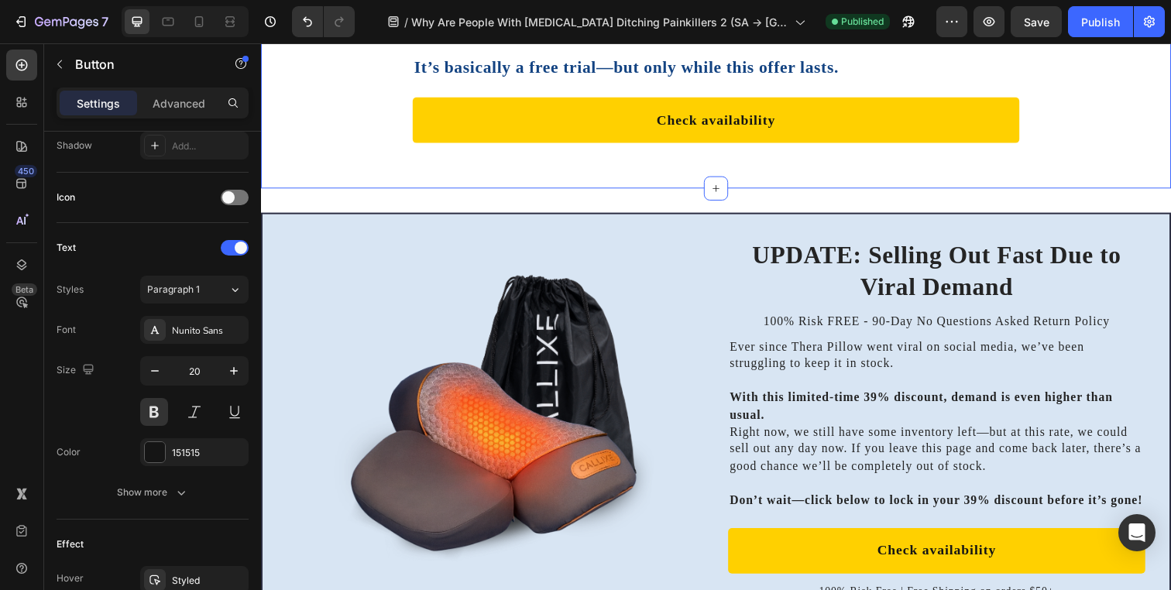
scroll to position [10814, 0]
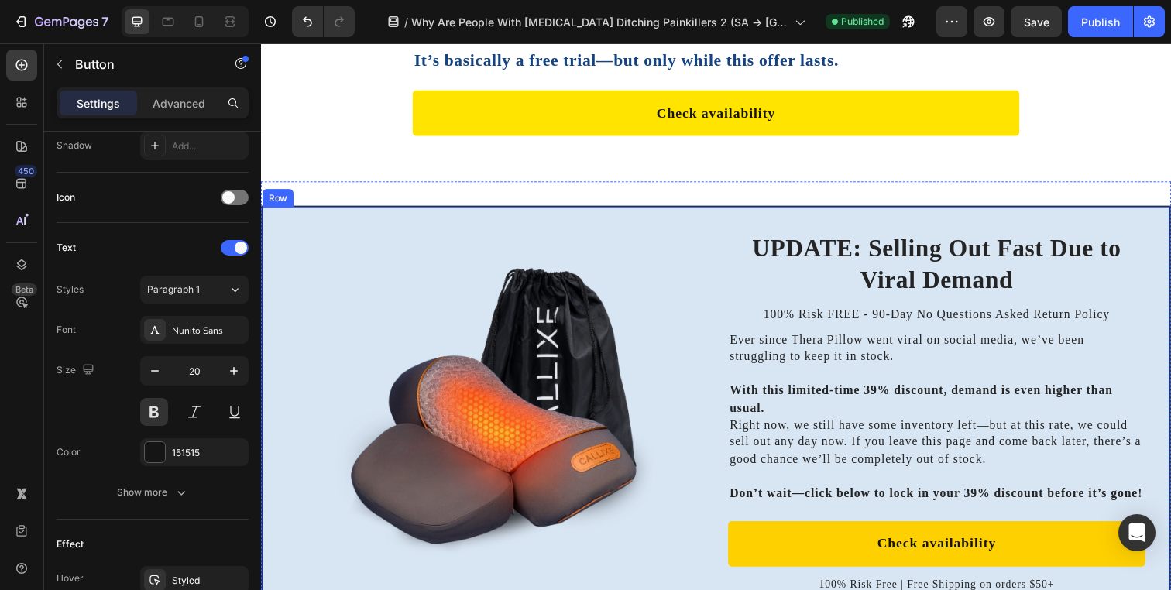
click at [481, 98] on link "Check availability" at bounding box center [726, 114] width 620 height 46
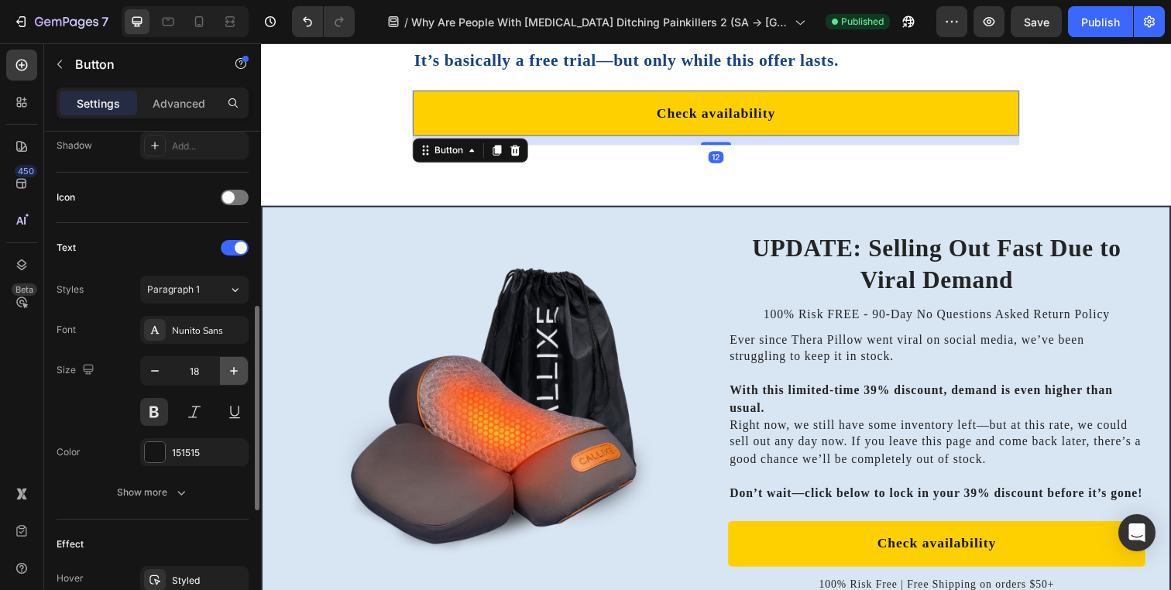
click at [227, 370] on icon "button" at bounding box center [233, 370] width 15 height 15
type input "20"
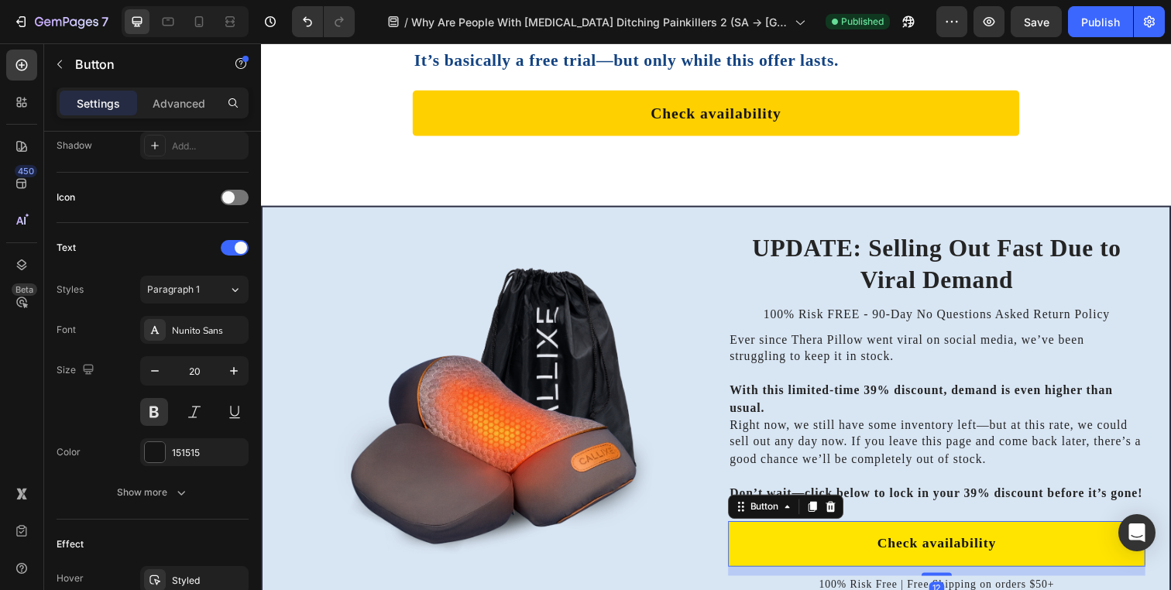
click at [828, 568] on link "Check availability" at bounding box center [951, 554] width 426 height 46
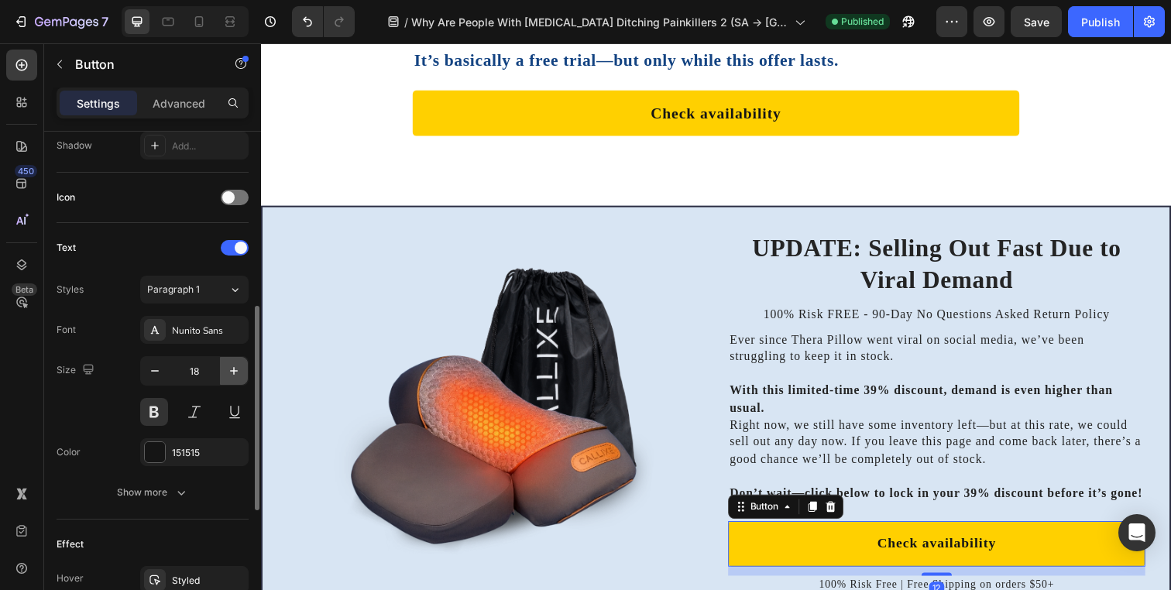
click at [232, 365] on icon "button" at bounding box center [233, 370] width 15 height 15
type input "20"
click at [1044, 39] on div "7 Version history / Why Are People With Neck Pain Ditching Painkillers 2 (SA ->…" at bounding box center [585, 22] width 1171 height 44
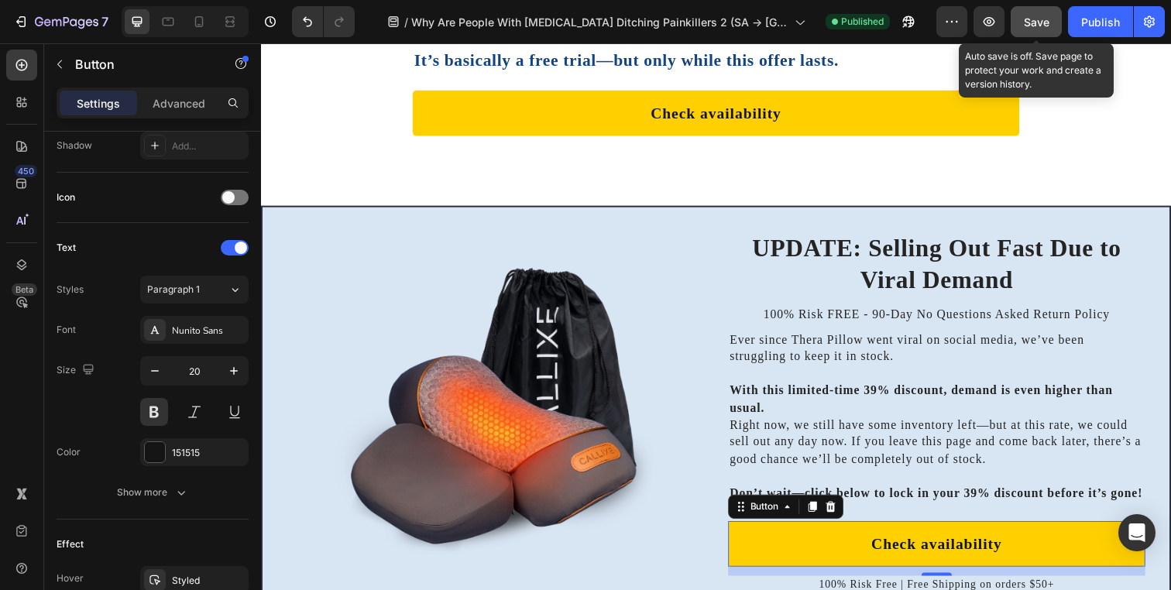
click at [1042, 31] on button "Save" at bounding box center [1036, 21] width 51 height 31
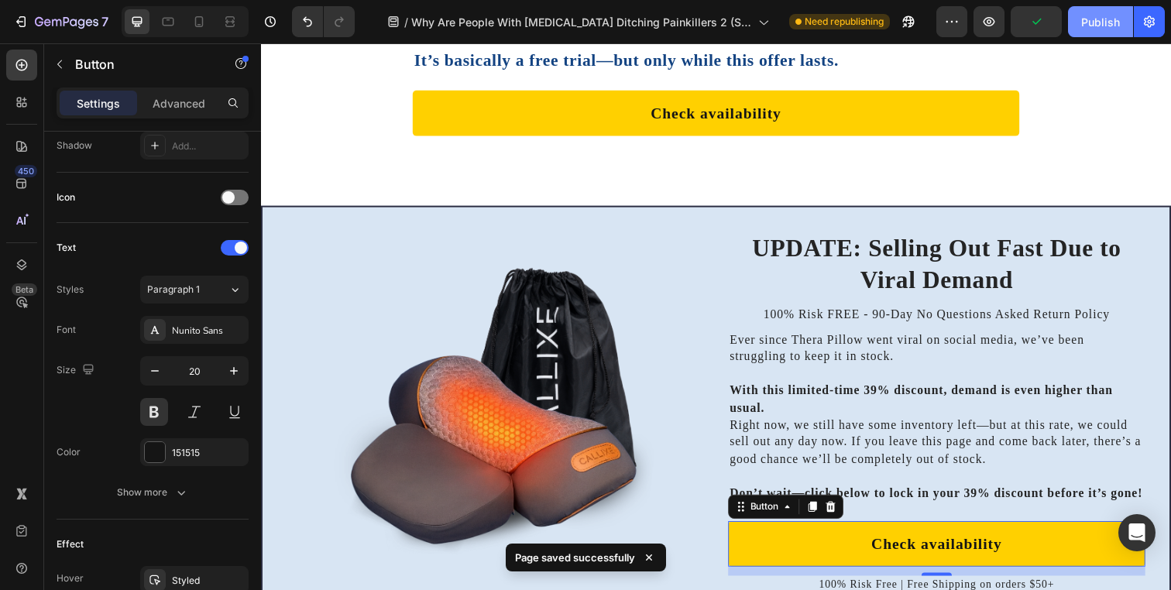
click at [1098, 29] on button "Publish" at bounding box center [1100, 21] width 65 height 31
click at [235, 21] on icon at bounding box center [229, 21] width 15 height 15
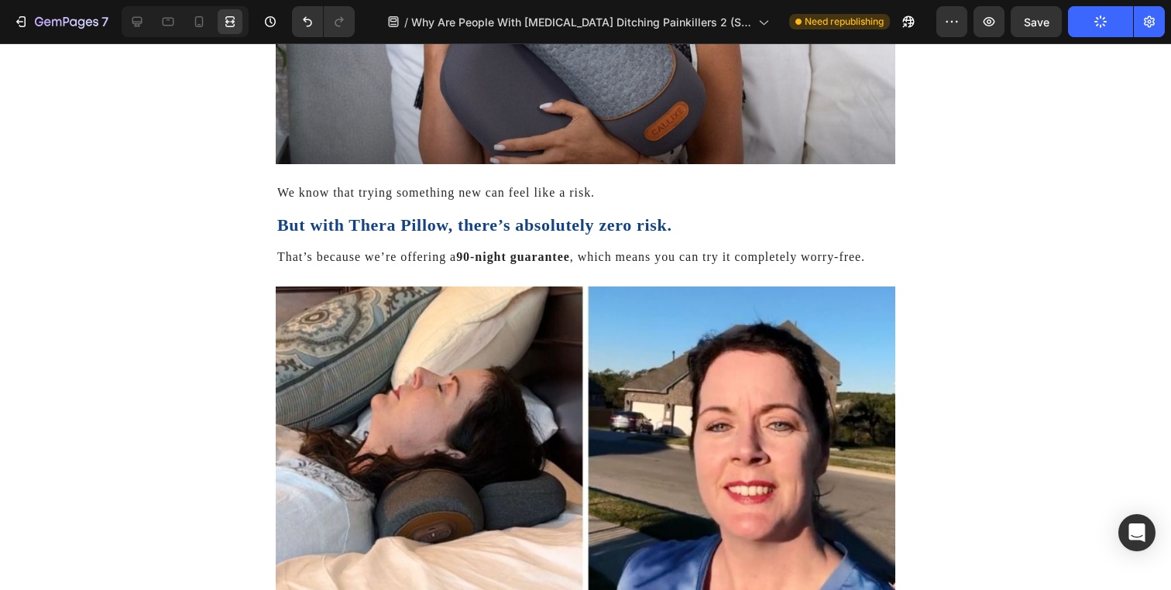
scroll to position [8005, 0]
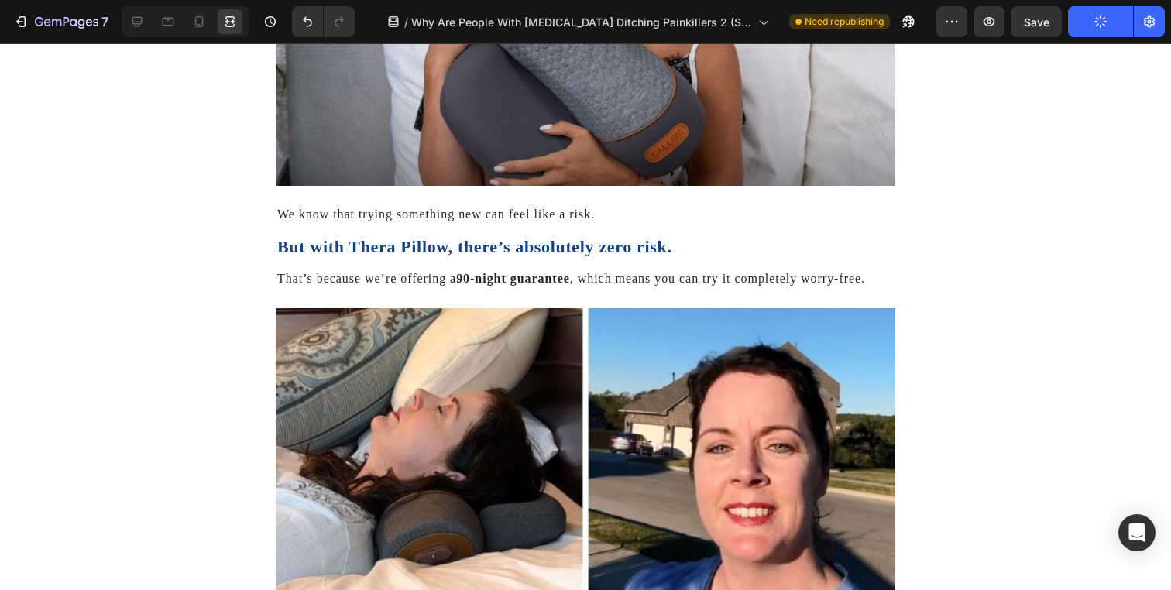
click at [215, 245] on div "You Can Try It Risk-Free for 90 Days Heading Image We know that trying somethin…" at bounding box center [585, 371] width 1140 height 1179
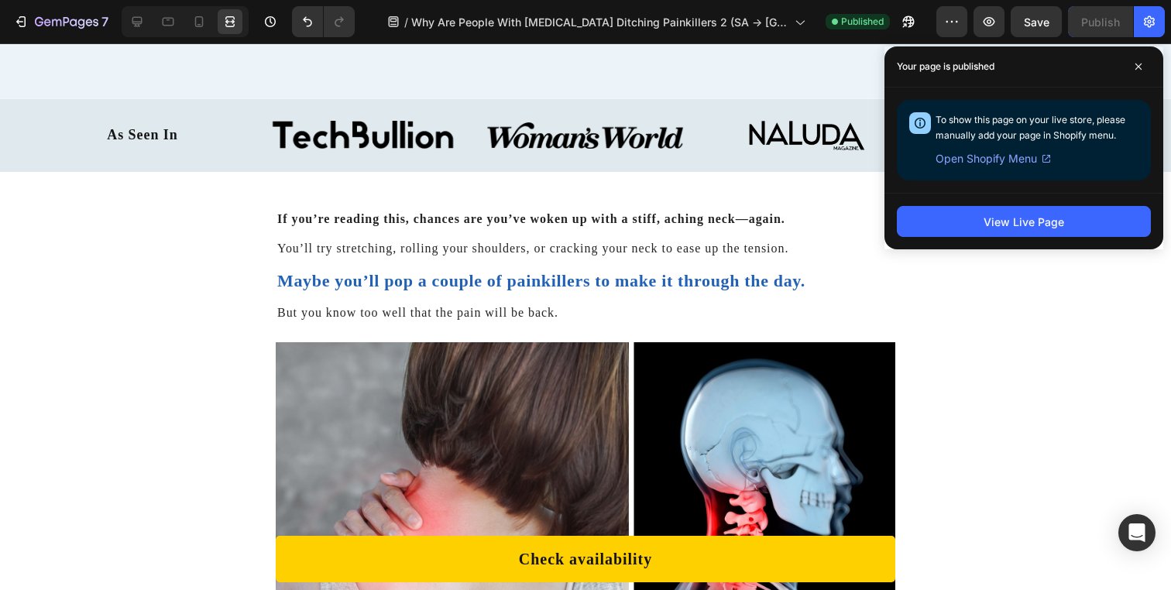
scroll to position [455, 0]
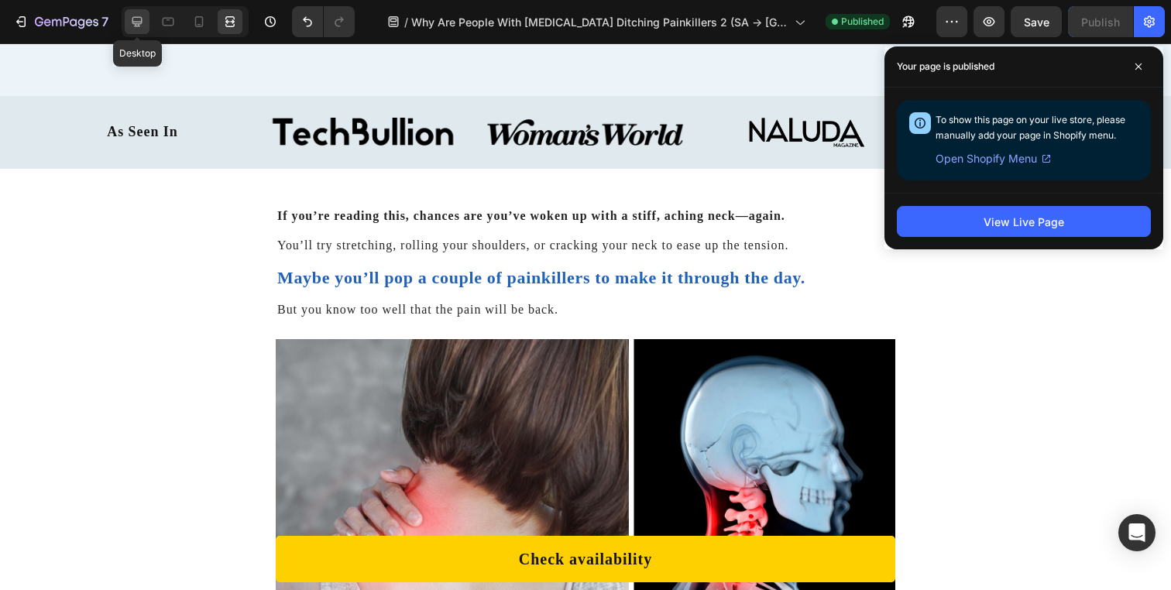
click at [142, 22] on icon at bounding box center [136, 21] width 15 height 15
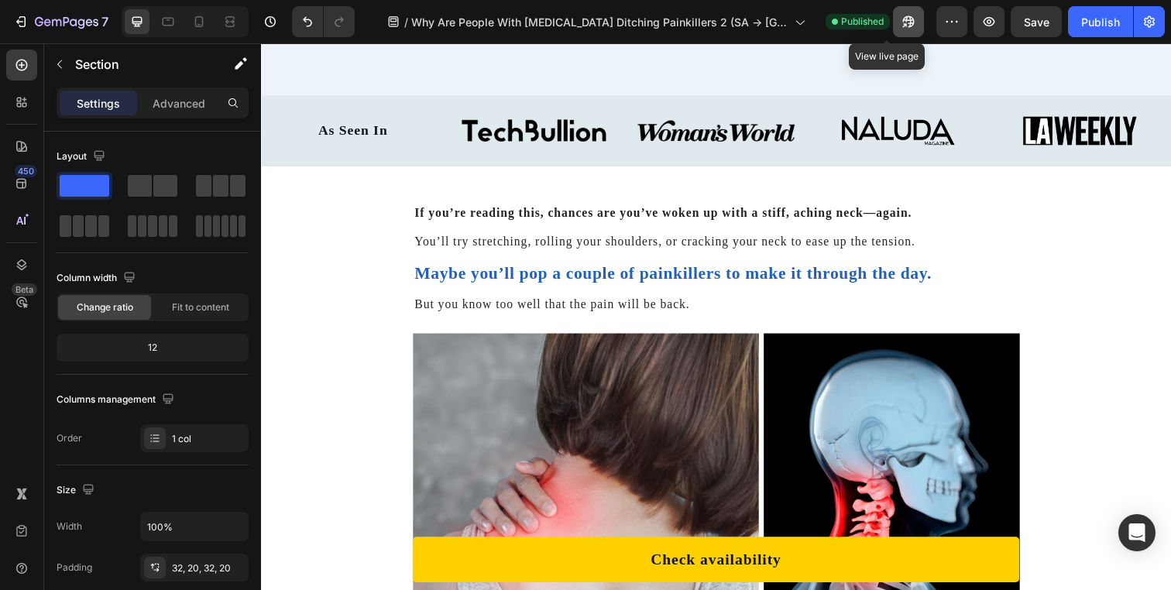
click at [893, 14] on button "button" at bounding box center [908, 21] width 31 height 31
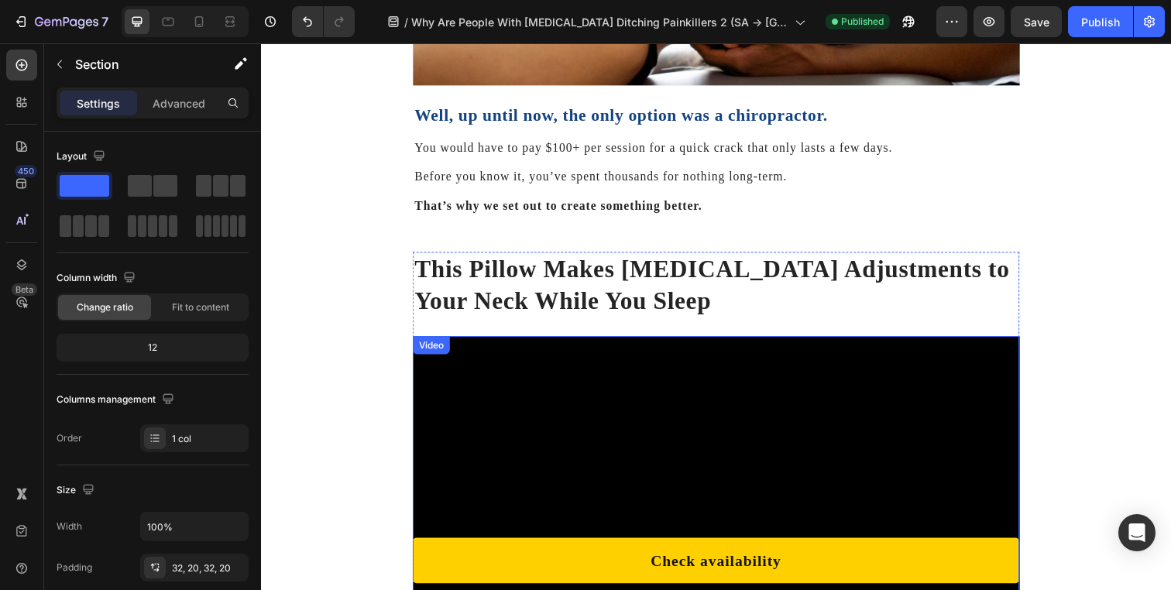
scroll to position [3442, 0]
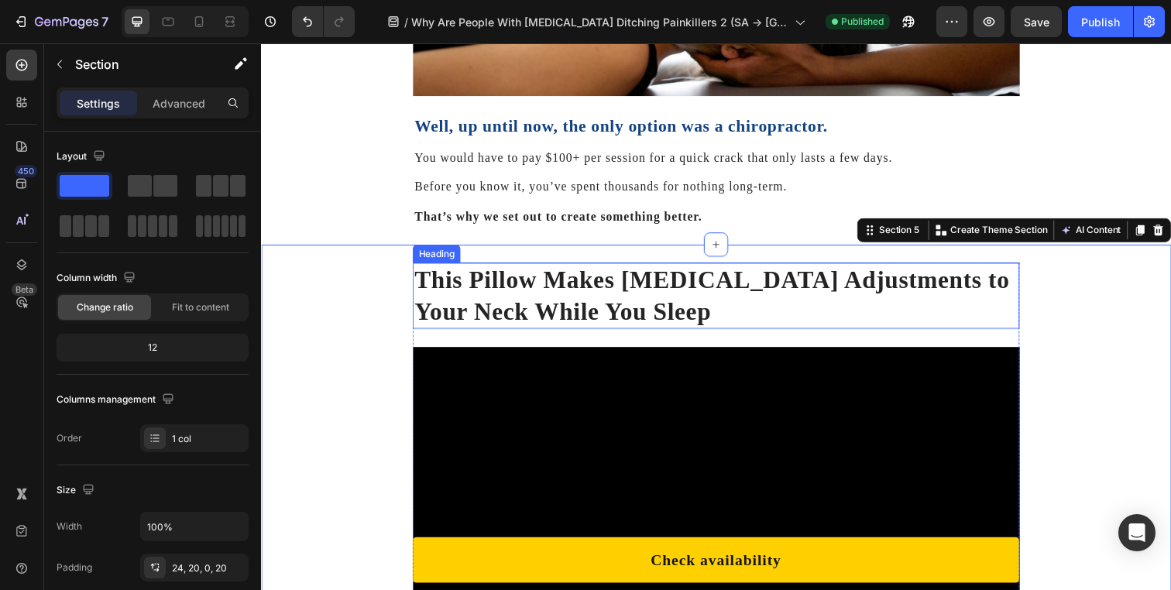
click at [456, 299] on h2 "This Pillow Makes [MEDICAL_DATA] Adjustments to Your Neck While You Sleep" at bounding box center [726, 300] width 620 height 67
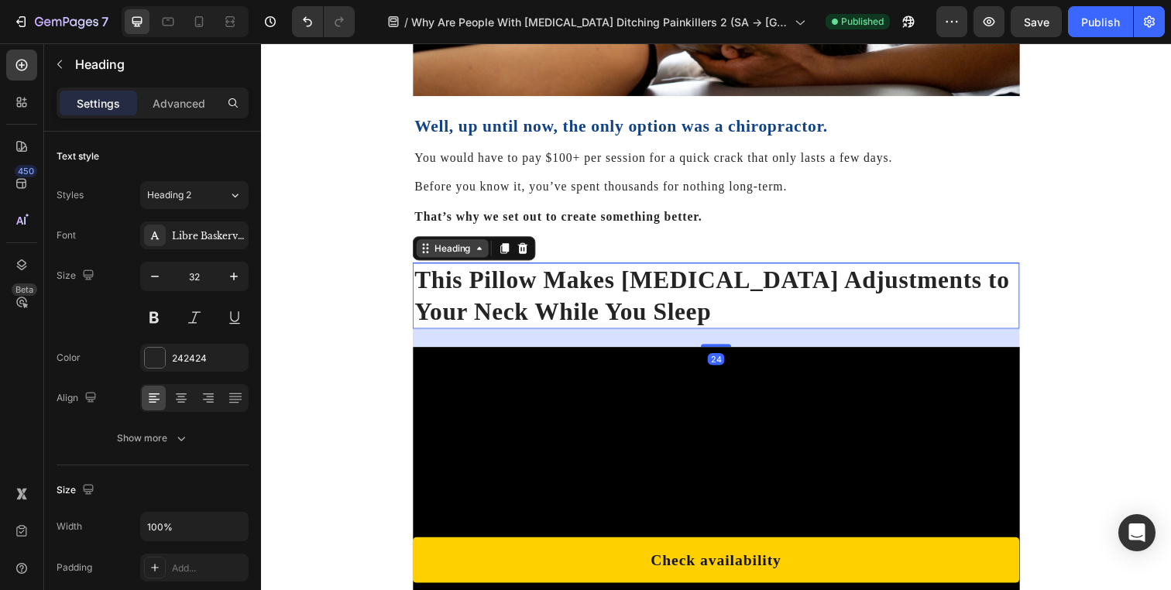
click at [450, 259] on div "Heading" at bounding box center [456, 252] width 43 height 14
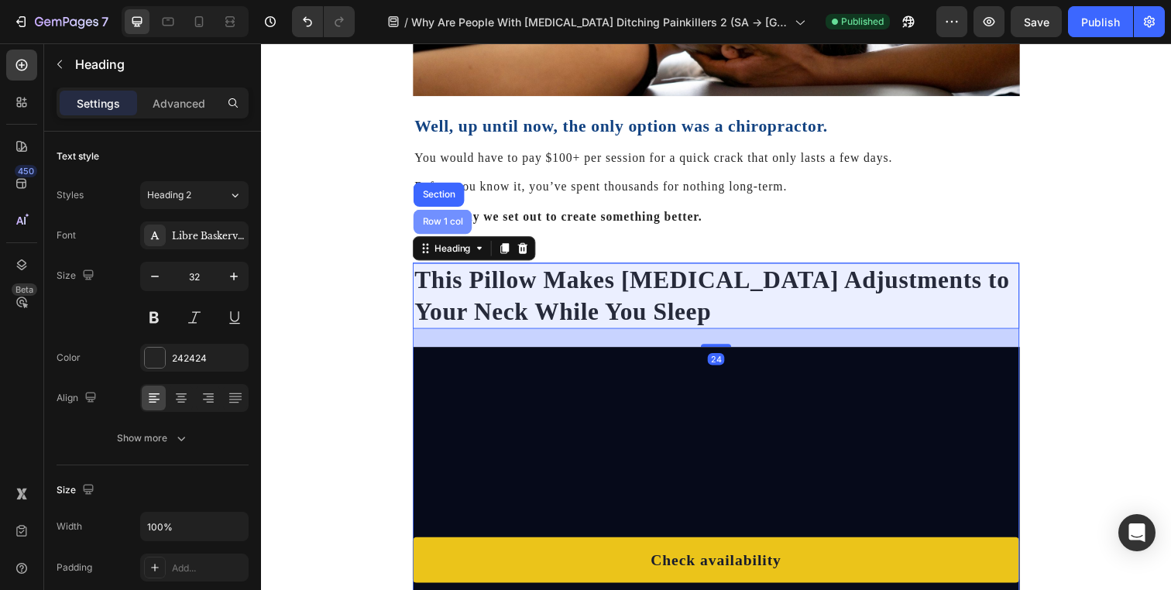
click at [446, 238] on div "Row 1 col" at bounding box center [447, 225] width 60 height 25
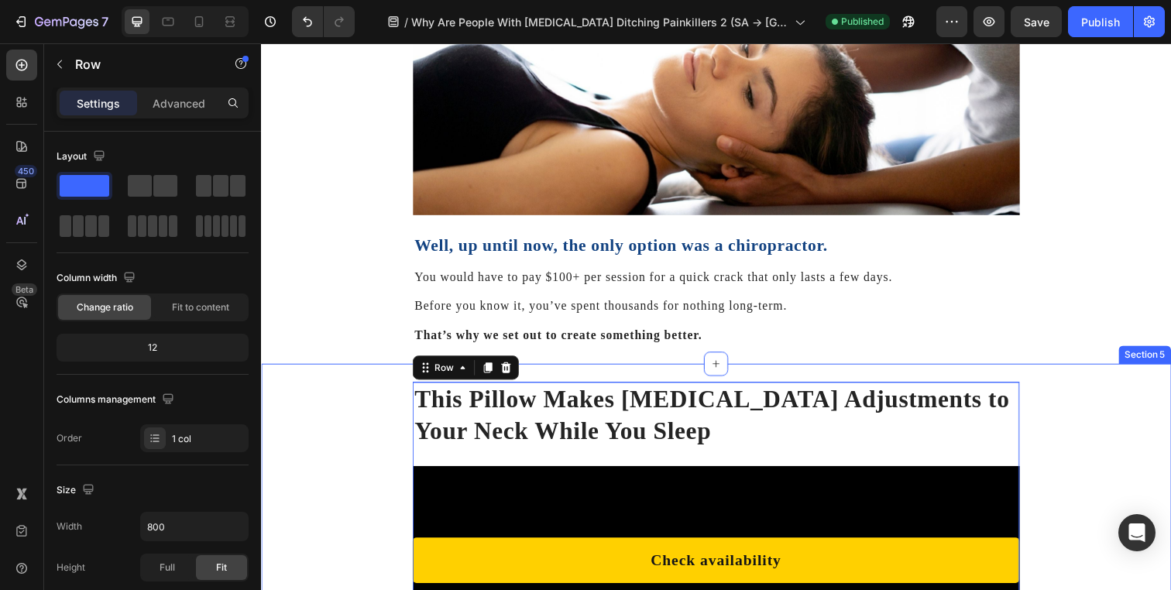
scroll to position [3300, 0]
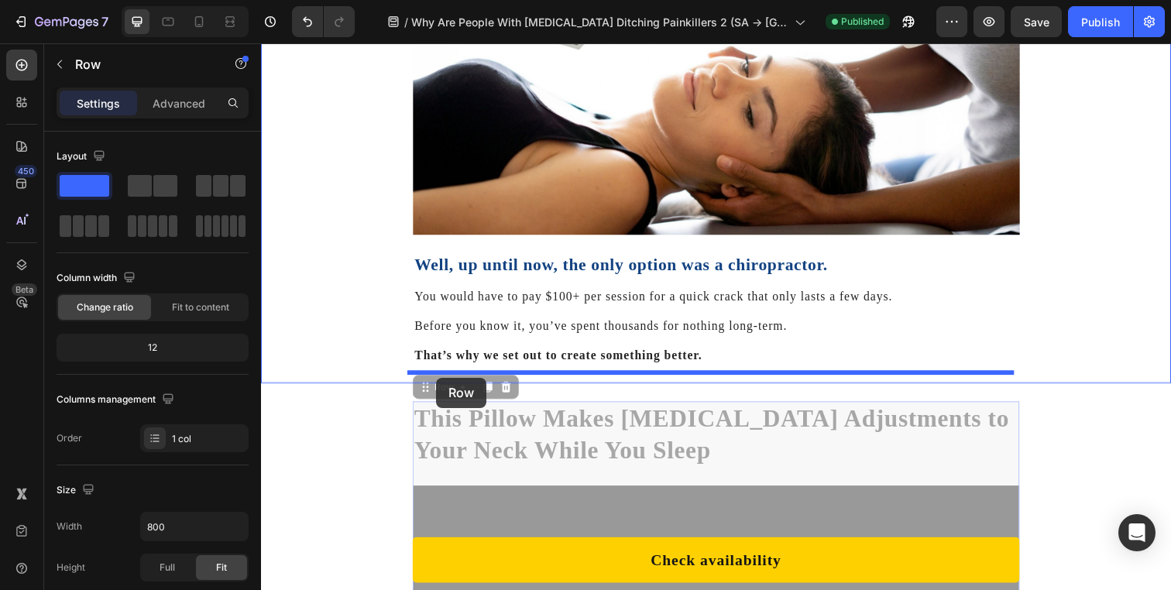
drag, startPoint x: 439, startPoint y: 408, endPoint x: 440, endPoint y: 385, distance: 23.2
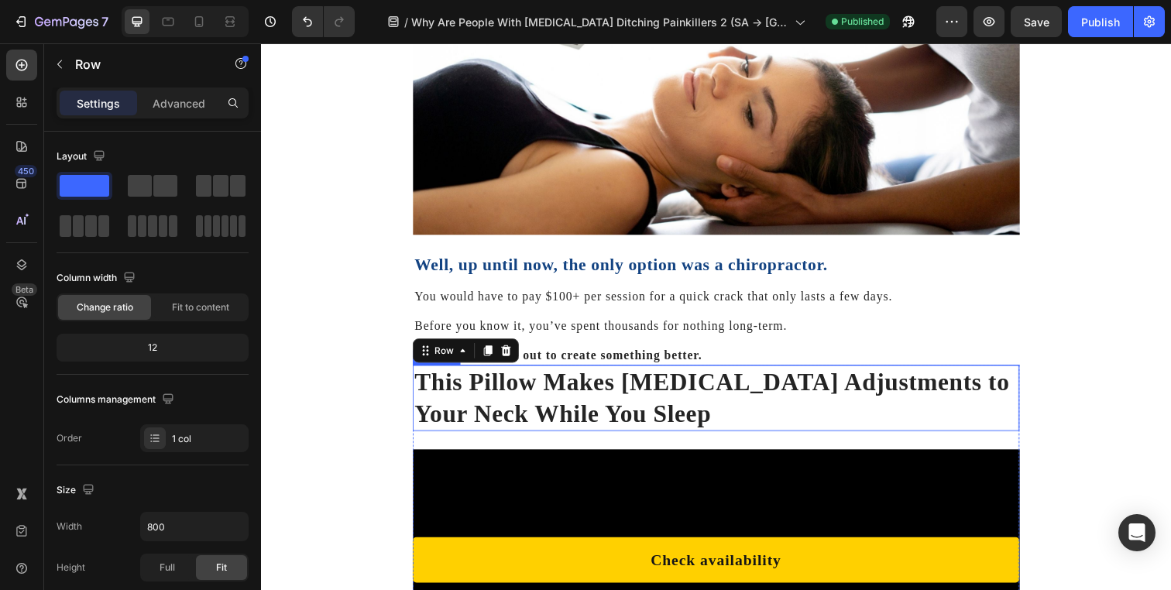
click at [474, 340] on p "Before you know it, you’ve spent thousands for nothing long-term." at bounding box center [725, 331] width 616 height 17
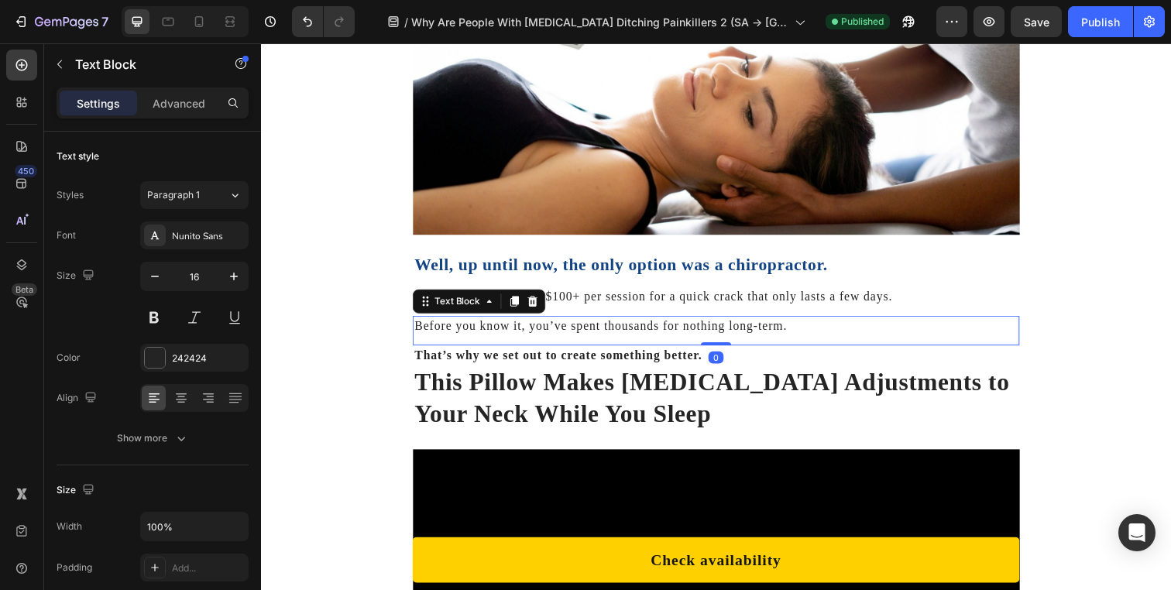
click at [485, 362] on p "That’s why we set out to create something better." at bounding box center [725, 361] width 616 height 17
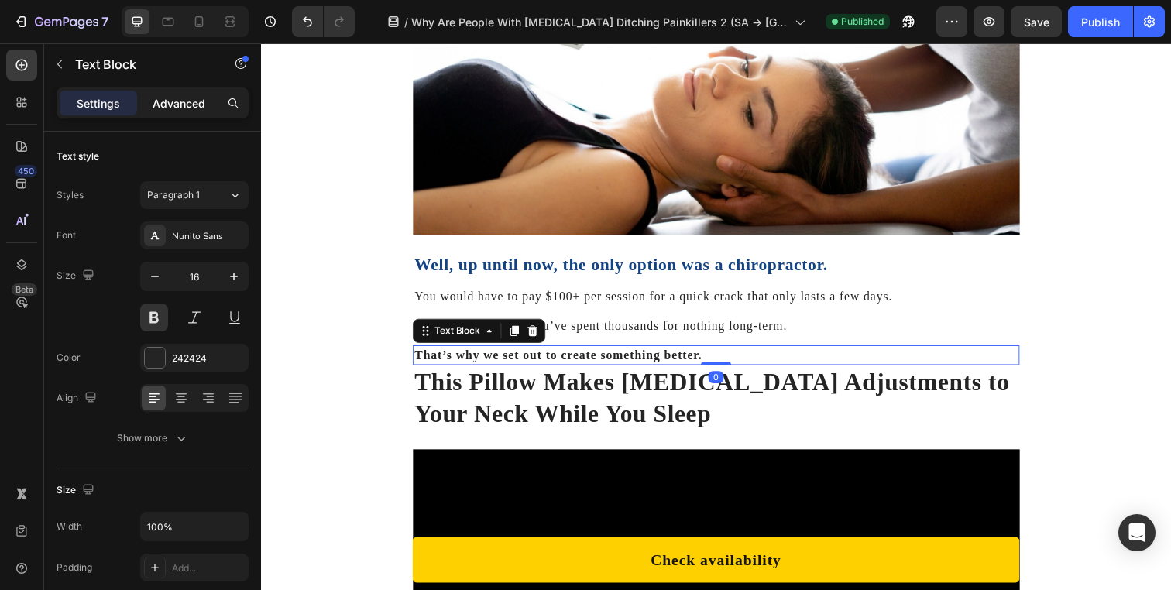
click at [182, 110] on p "Advanced" at bounding box center [179, 103] width 53 height 16
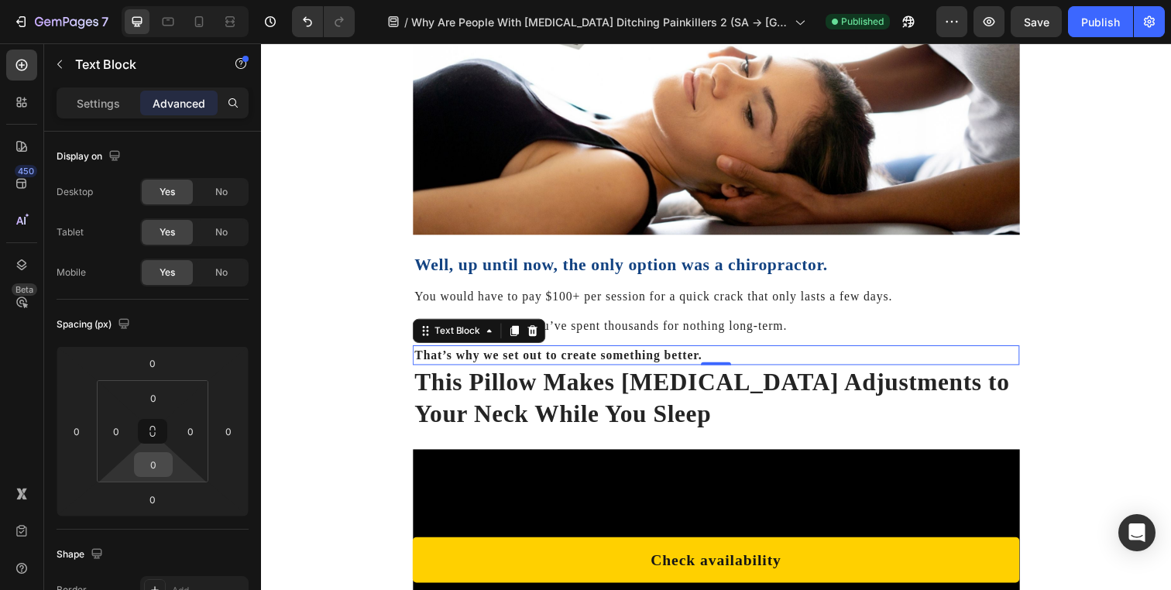
click at [157, 472] on input "0" at bounding box center [153, 464] width 31 height 23
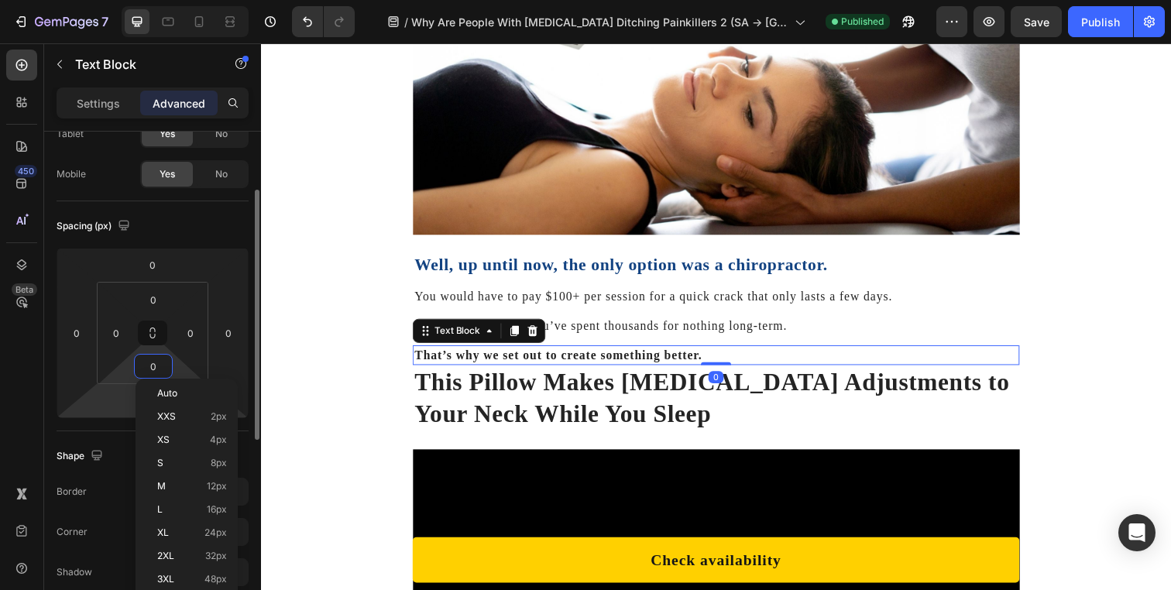
scroll to position [125, 0]
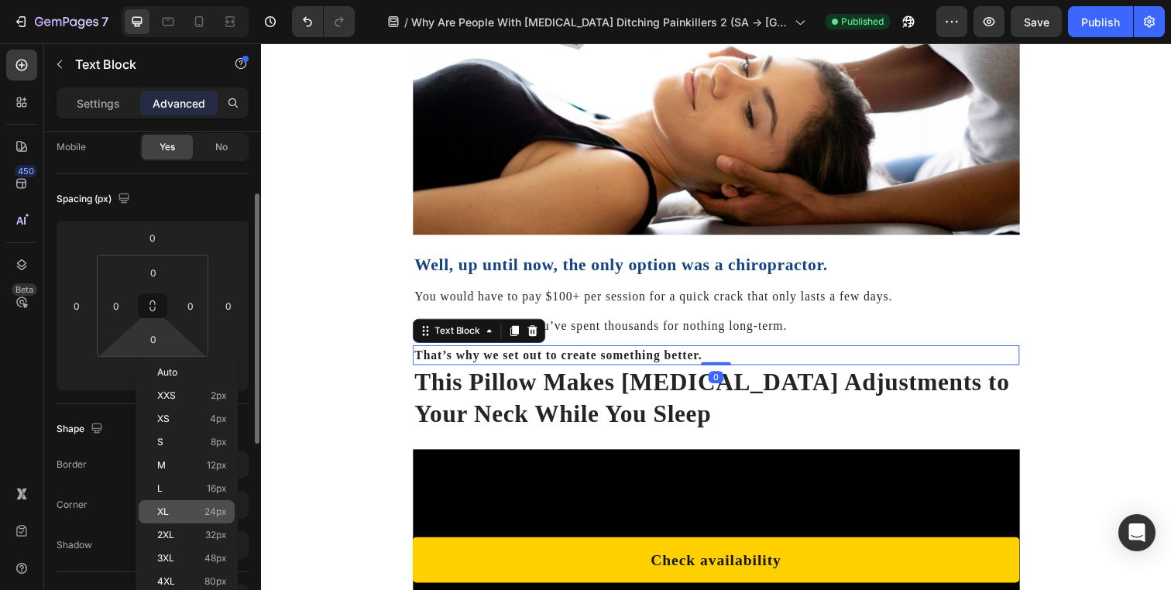
click at [186, 510] on p "XL 24px" at bounding box center [192, 511] width 70 height 11
type input "24"
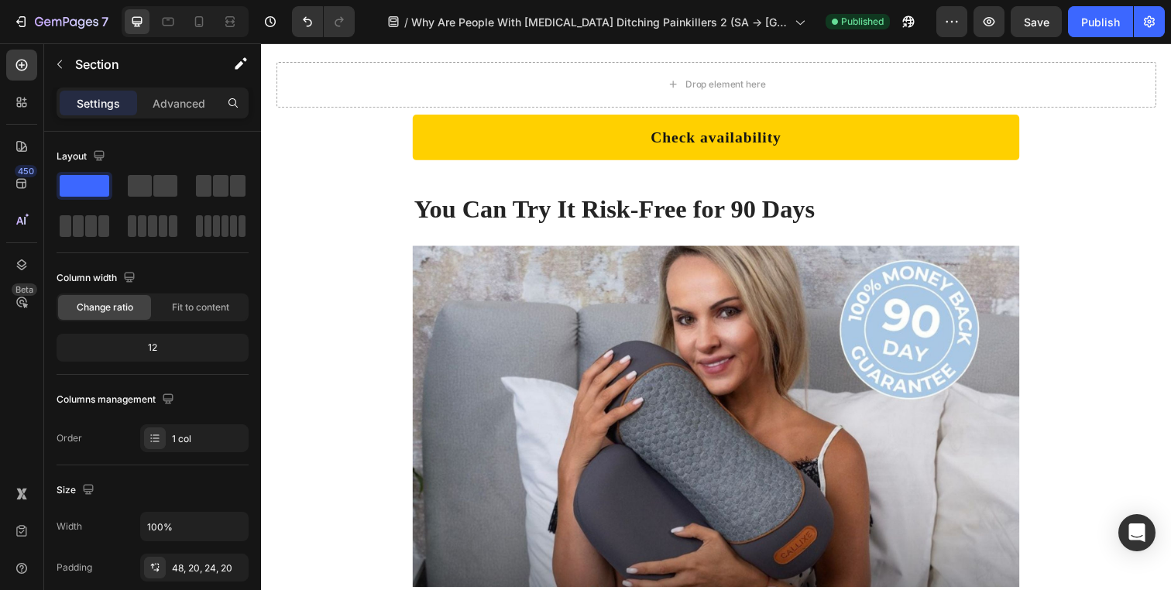
scroll to position [9588, 0]
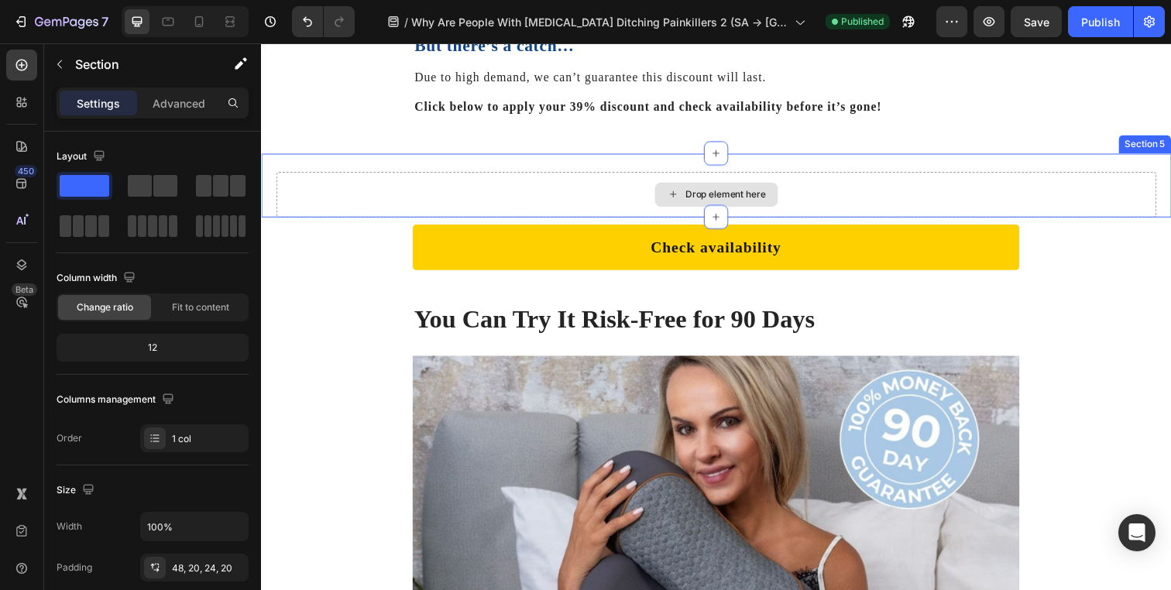
click at [352, 192] on div "Drop element here" at bounding box center [725, 197] width 898 height 46
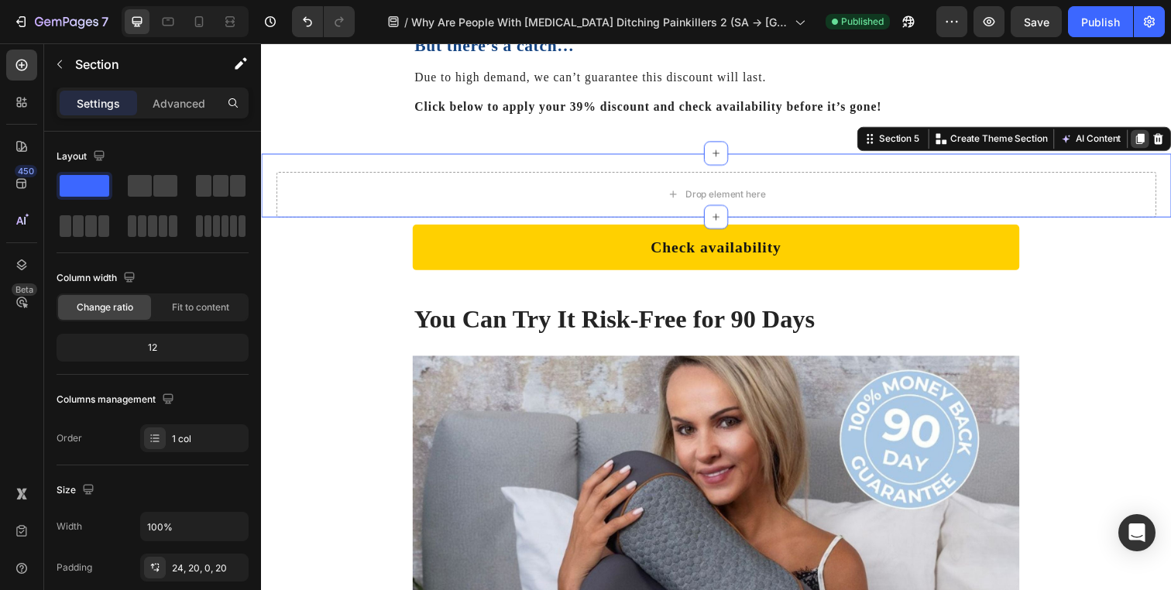
click at [1155, 132] on div at bounding box center [1158, 141] width 19 height 19
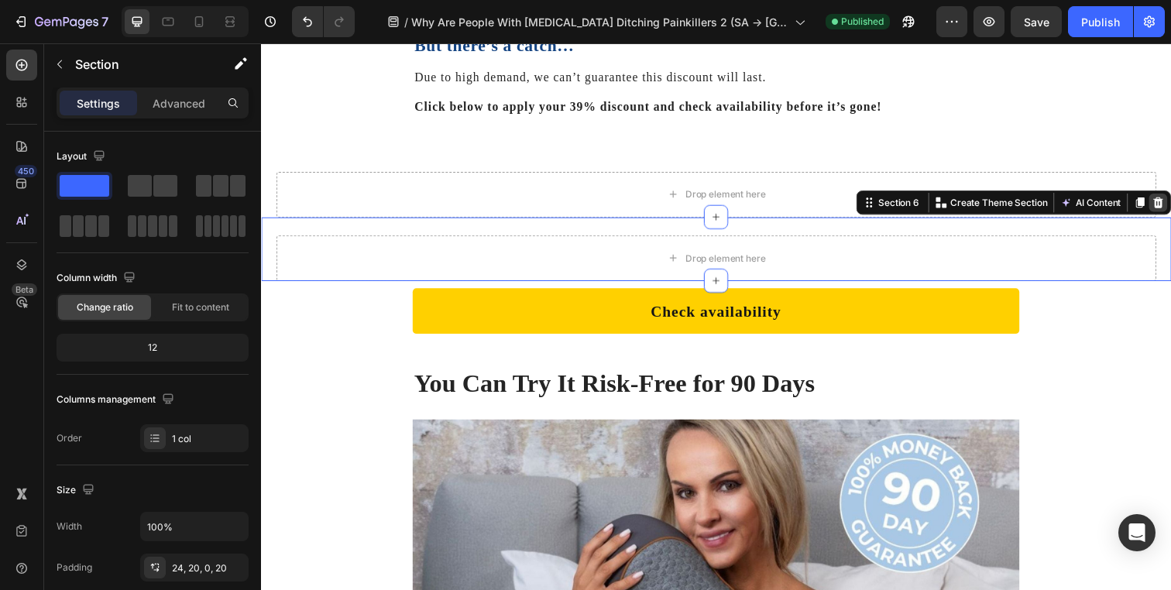
click at [1170, 200] on icon at bounding box center [1177, 206] width 12 height 12
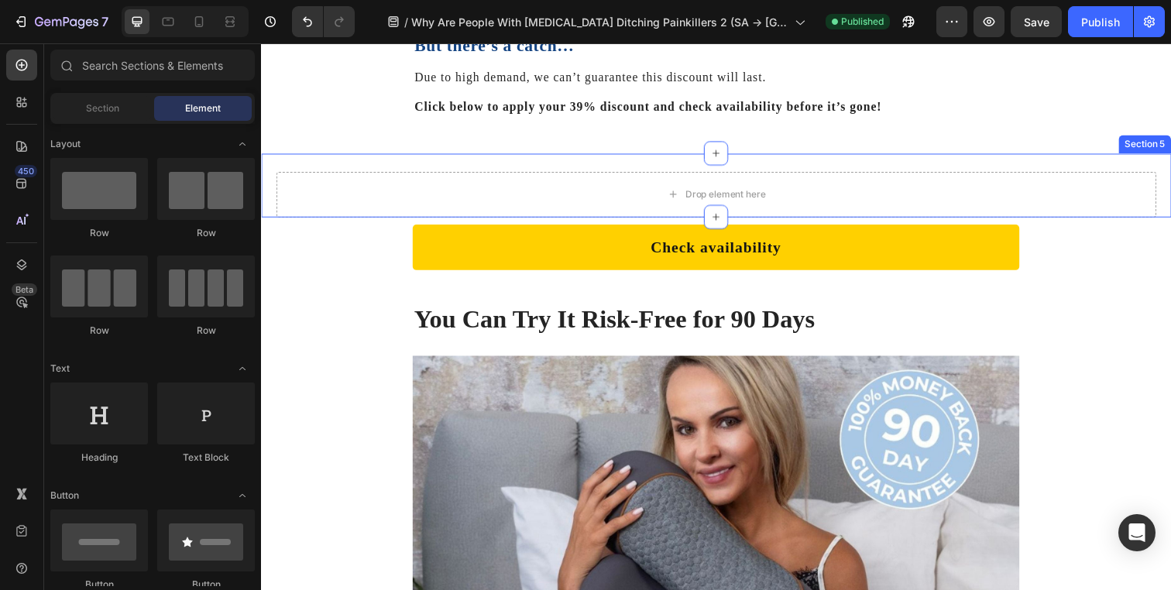
click at [1118, 174] on div "Drop element here" at bounding box center [725, 197] width 898 height 46
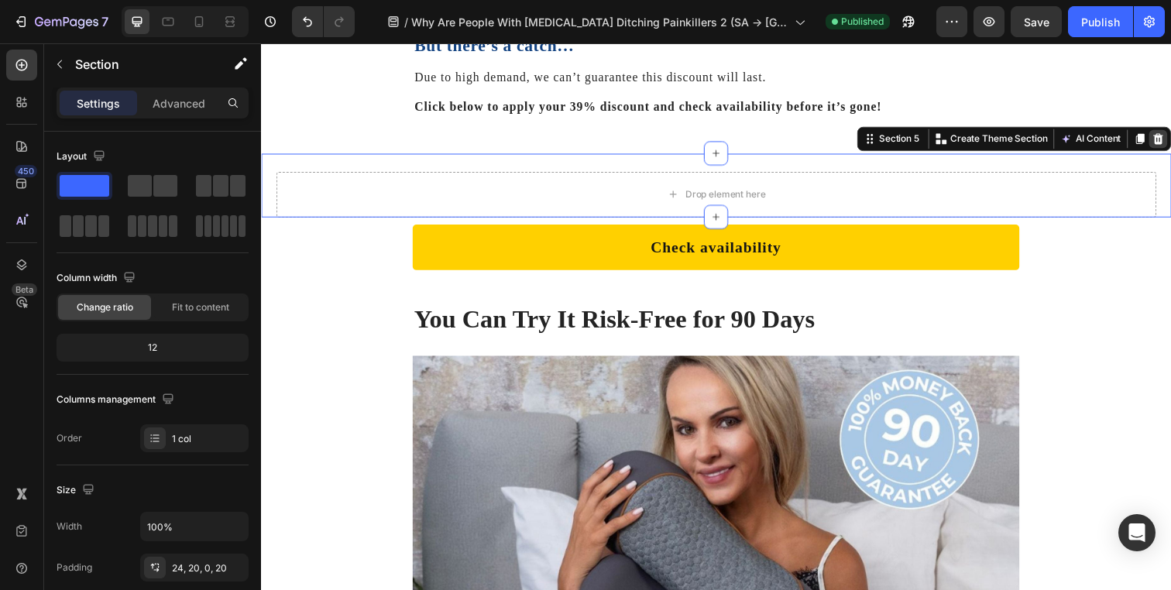
click at [1170, 136] on icon at bounding box center [1178, 141] width 10 height 11
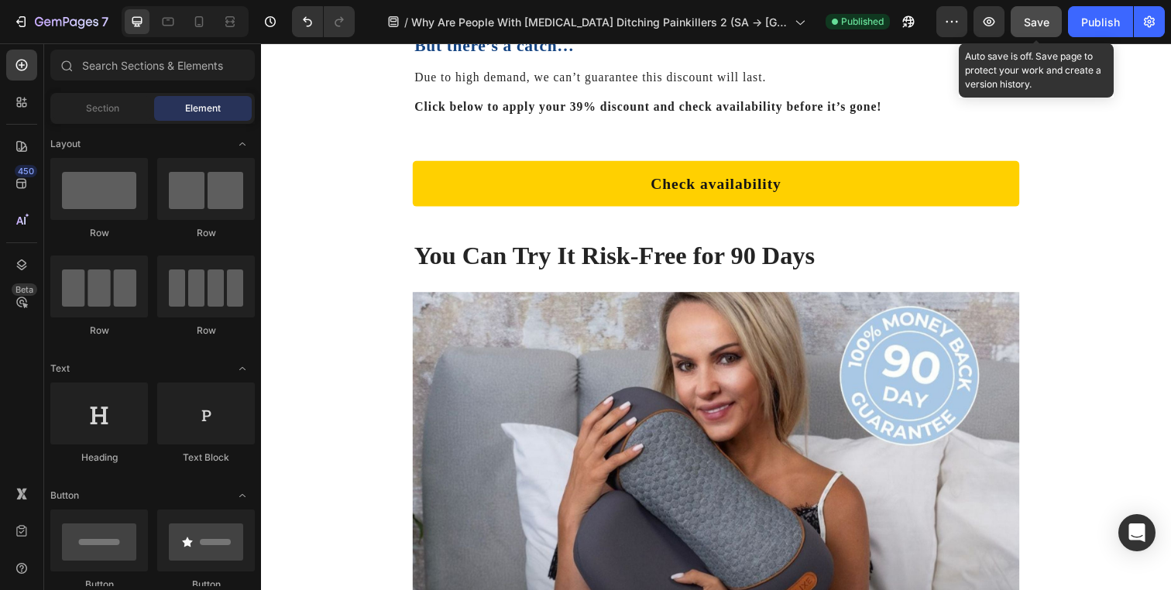
click at [1042, 6] on button "Save" at bounding box center [1036, 21] width 51 height 31
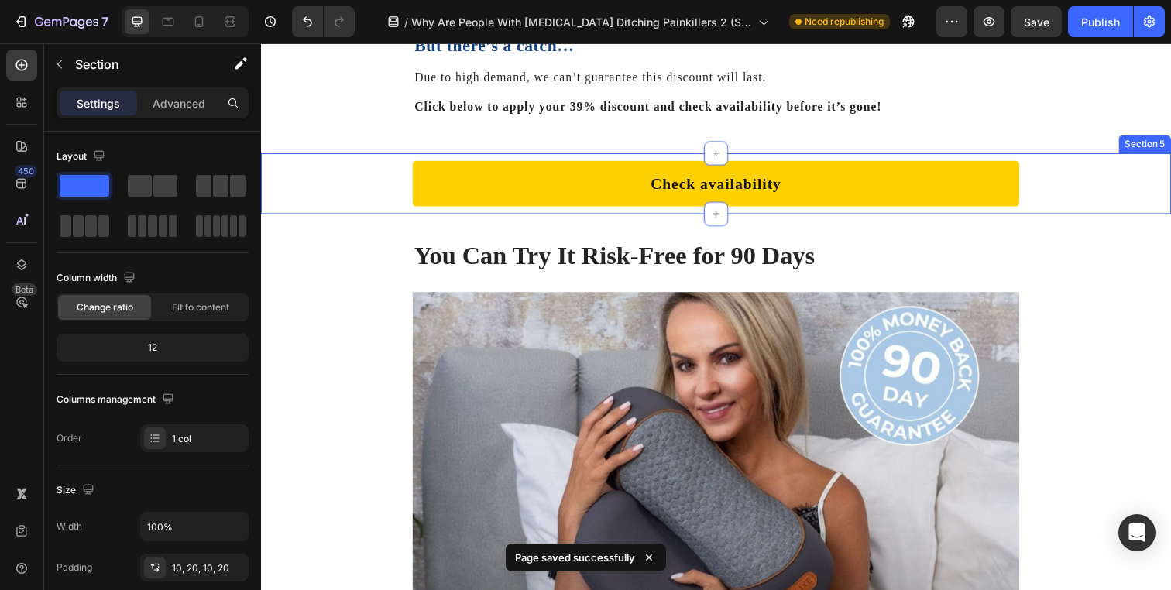
click at [1068, 183] on div "Check availability Button Row" at bounding box center [725, 186] width 898 height 46
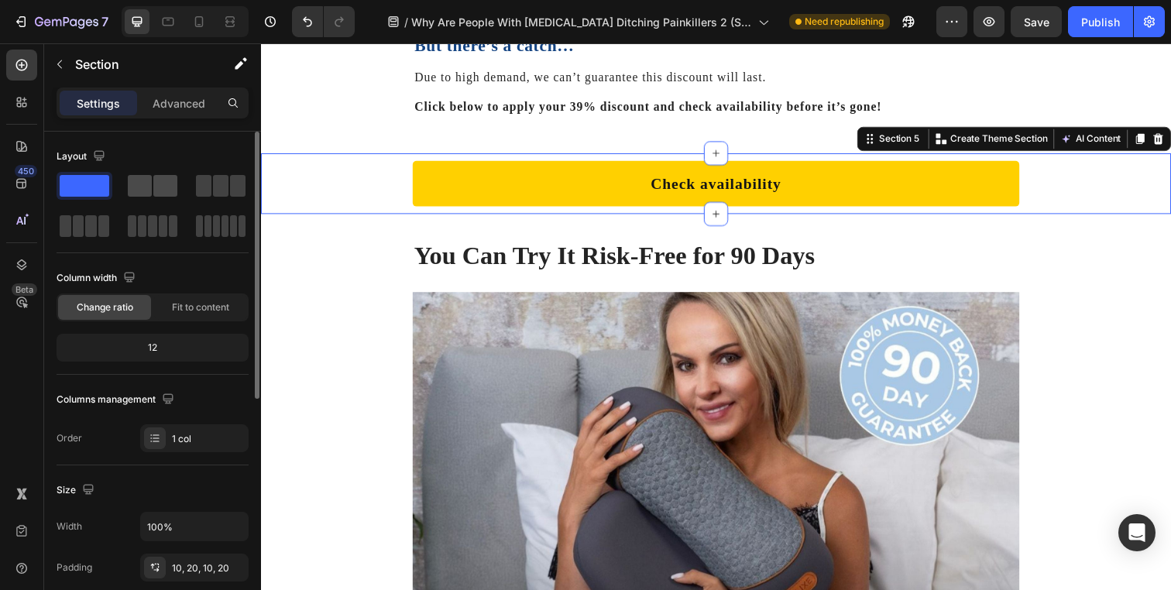
click at [158, 184] on span at bounding box center [165, 186] width 24 height 22
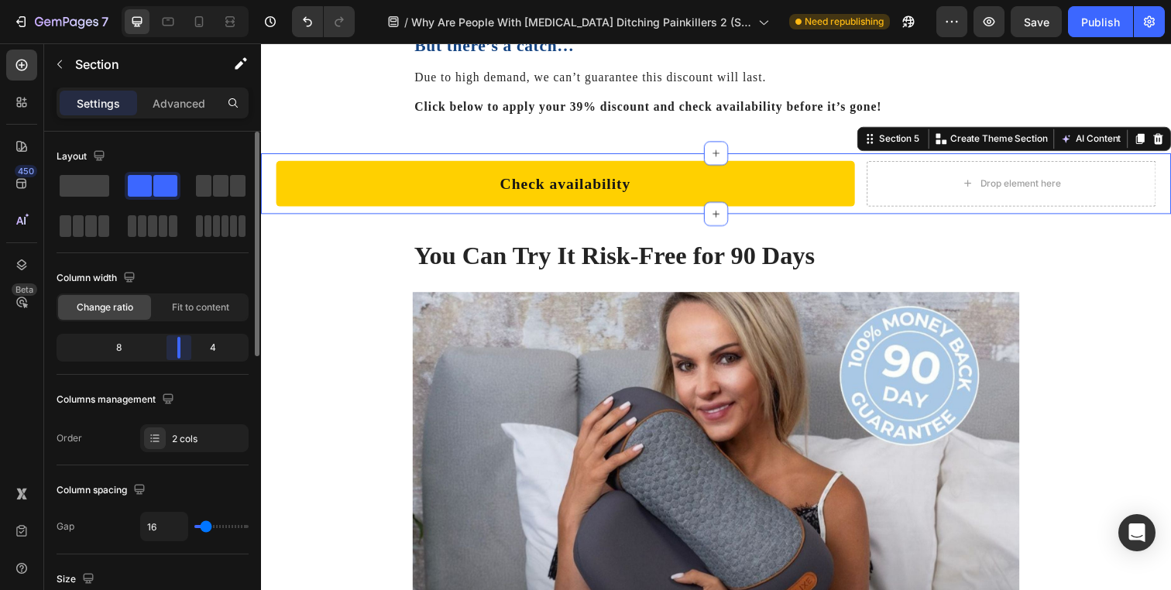
drag, startPoint x: 158, startPoint y: 345, endPoint x: 193, endPoint y: 345, distance: 34.9
click at [193, 0] on body "7 Version history / Why Are People With Neck Pain Ditching Painkillers 2 (SA ->…" at bounding box center [585, 0] width 1171 height 0
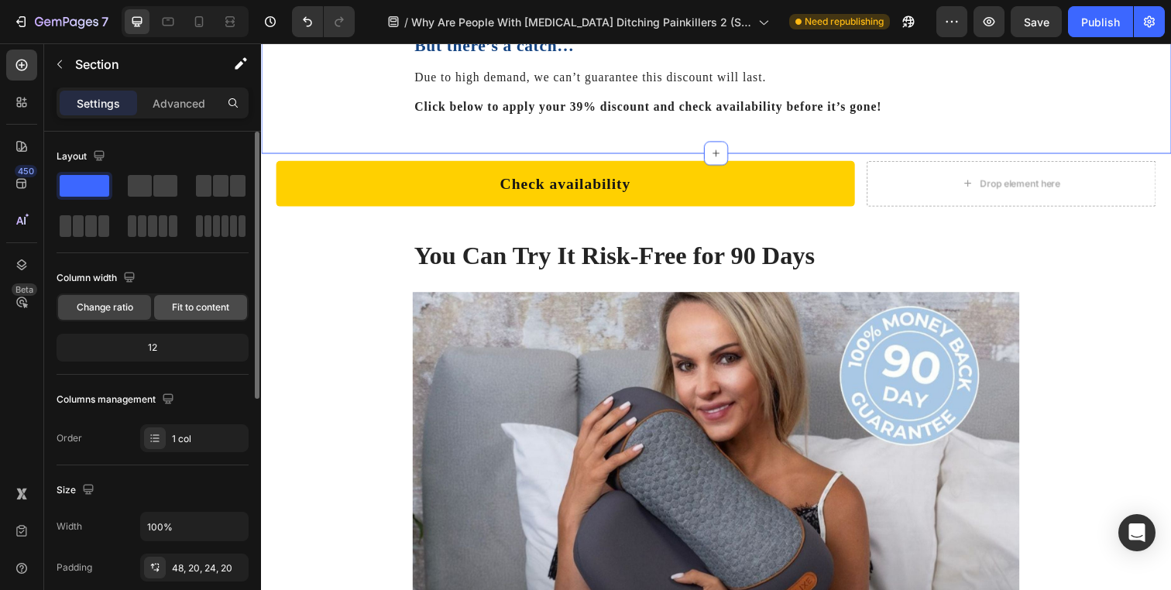
click at [207, 305] on span "Fit to content" at bounding box center [200, 307] width 57 height 14
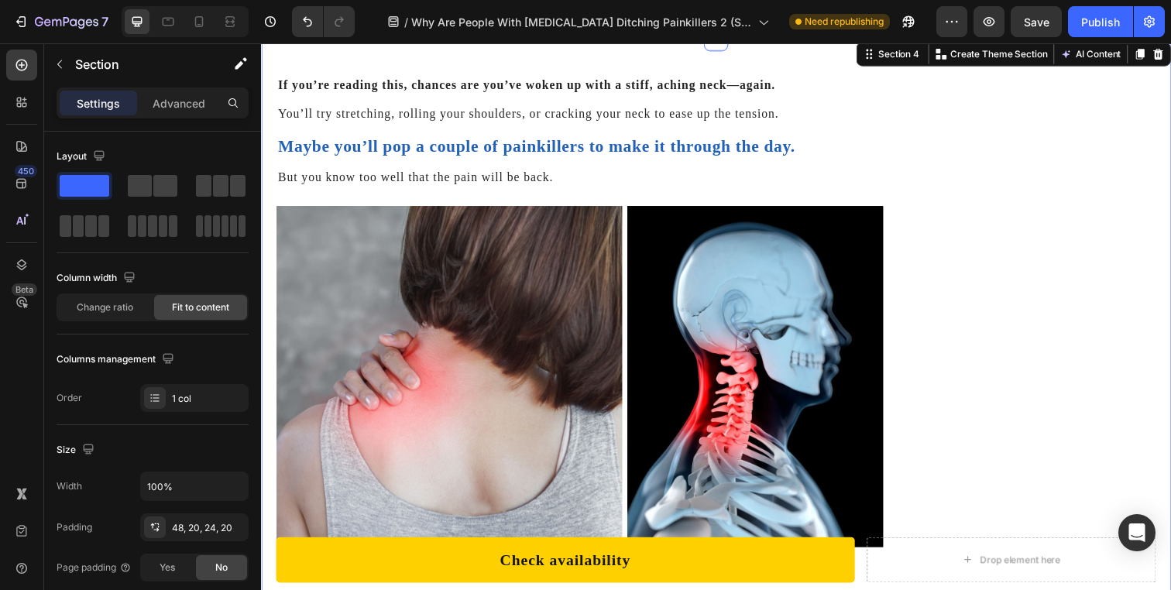
scroll to position [586, 0]
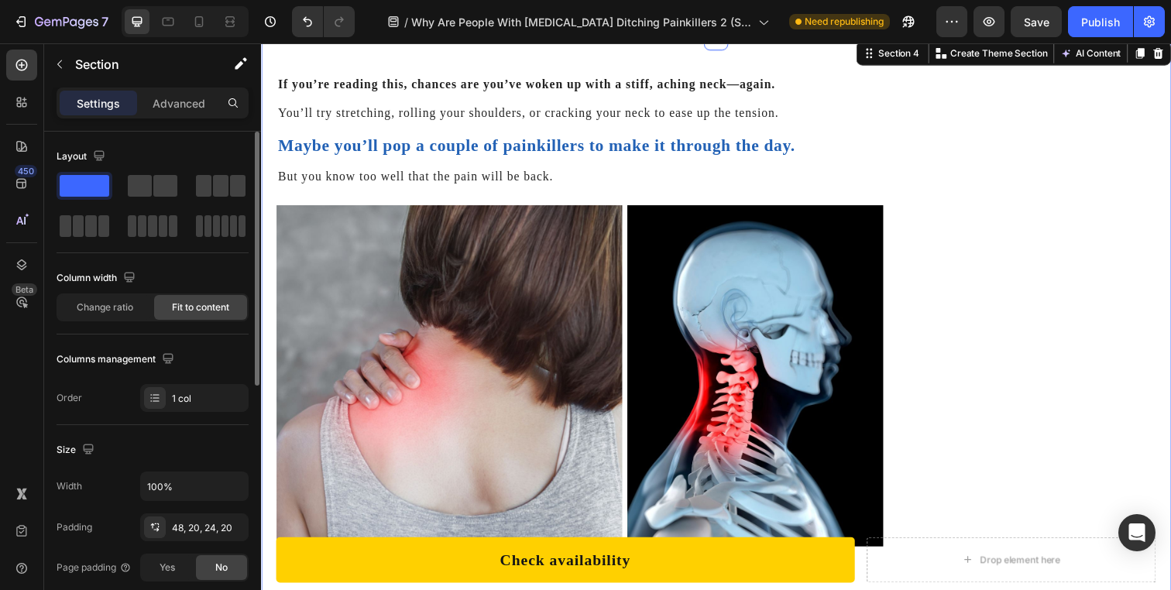
click at [148, 169] on div "Layout" at bounding box center [153, 192] width 192 height 96
click at [147, 182] on span at bounding box center [140, 186] width 24 height 22
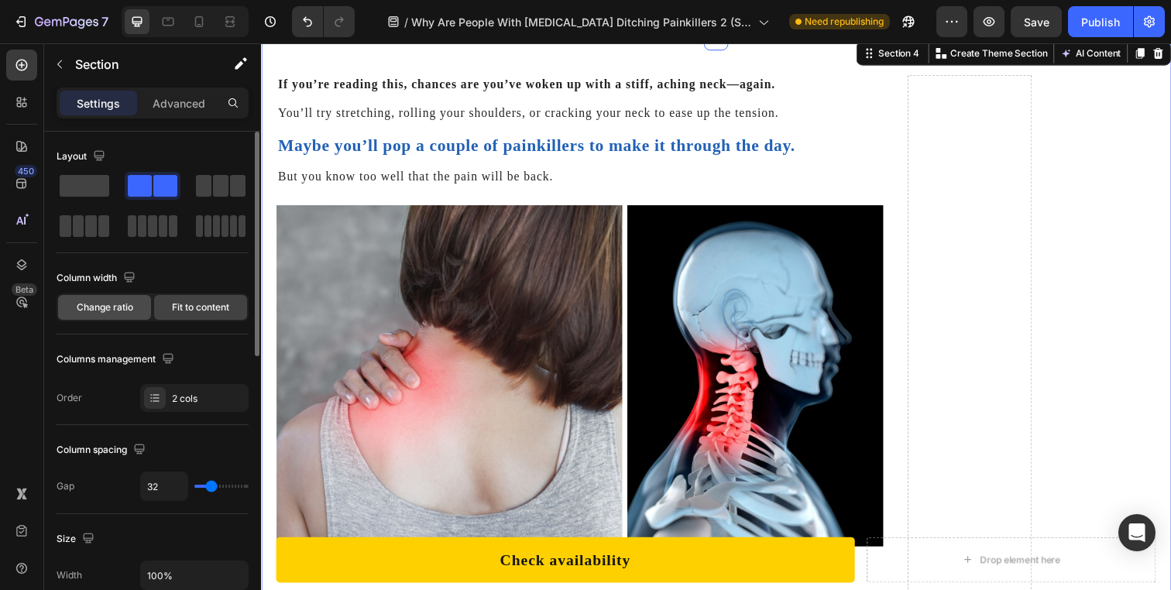
click at [118, 300] on span "Change ratio" at bounding box center [105, 307] width 57 height 14
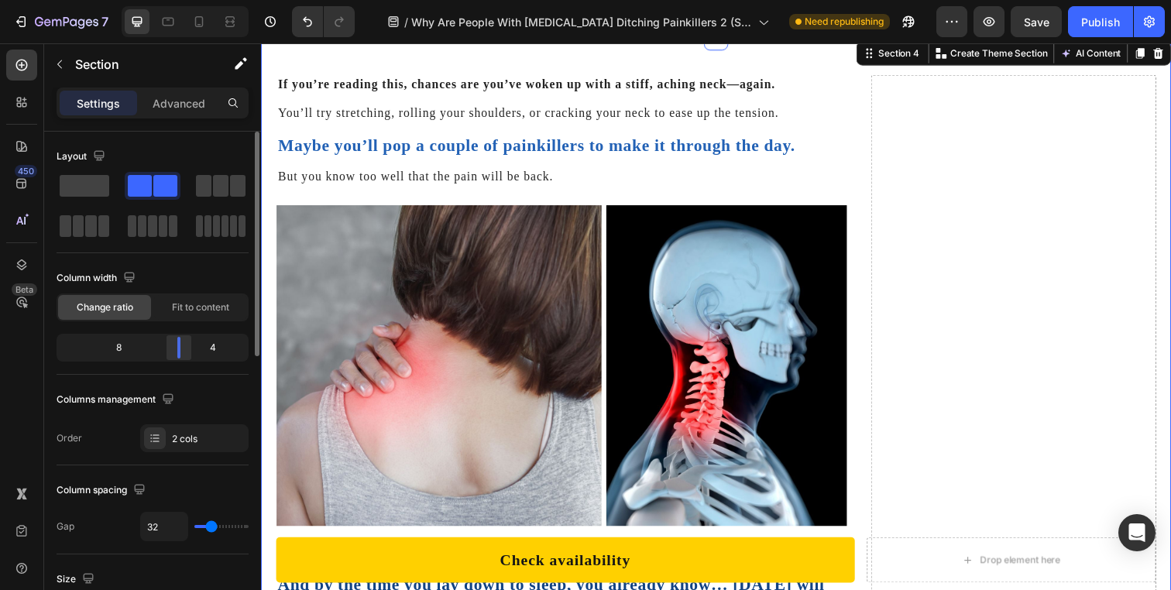
drag, startPoint x: 164, startPoint y: 345, endPoint x: 191, endPoint y: 343, distance: 26.4
click at [191, 0] on body "7 Version history / Why Are People With Neck Pain Ditching Painkillers 2 (SA ->…" at bounding box center [585, 0] width 1171 height 0
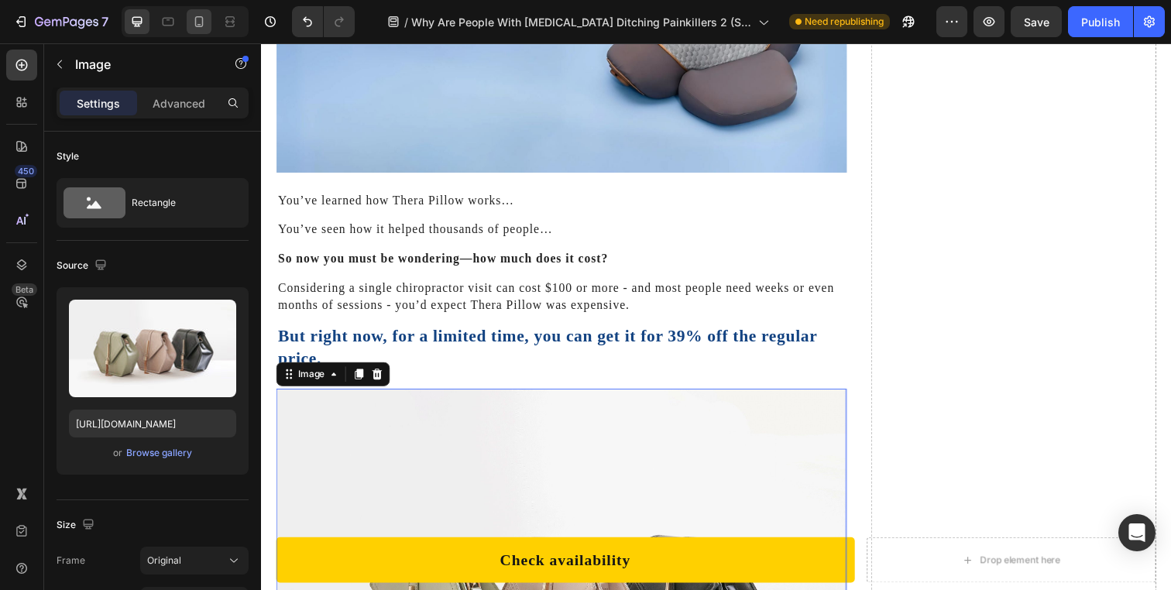
click at [200, 25] on icon at bounding box center [199, 21] width 9 height 11
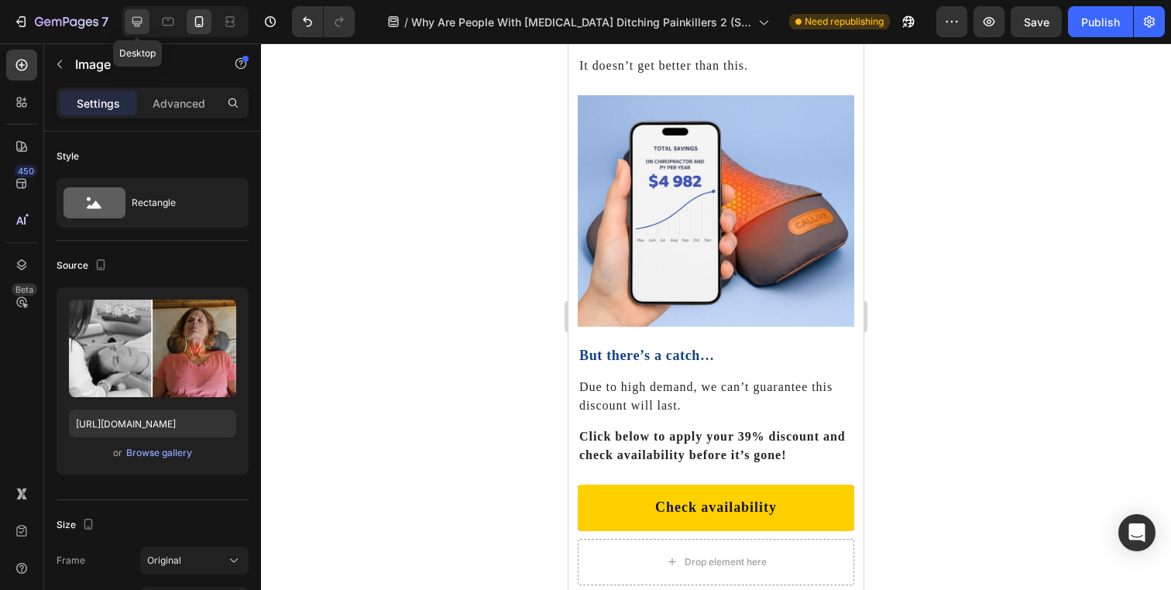
click at [143, 22] on icon at bounding box center [136, 21] width 15 height 15
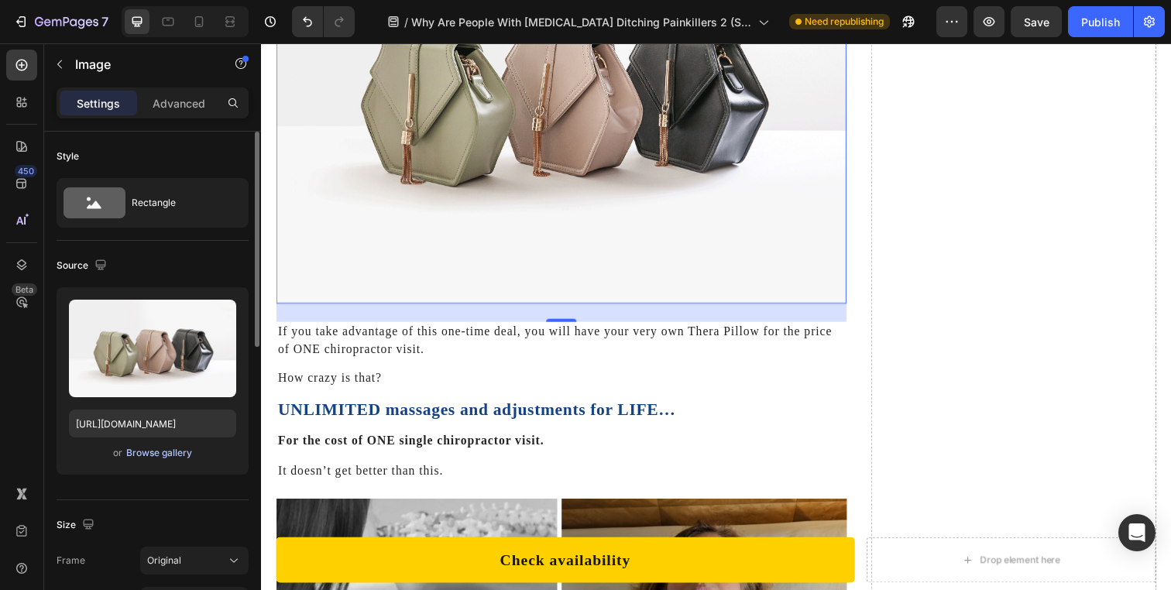
click at [156, 453] on div "Browse gallery" at bounding box center [159, 453] width 66 height 14
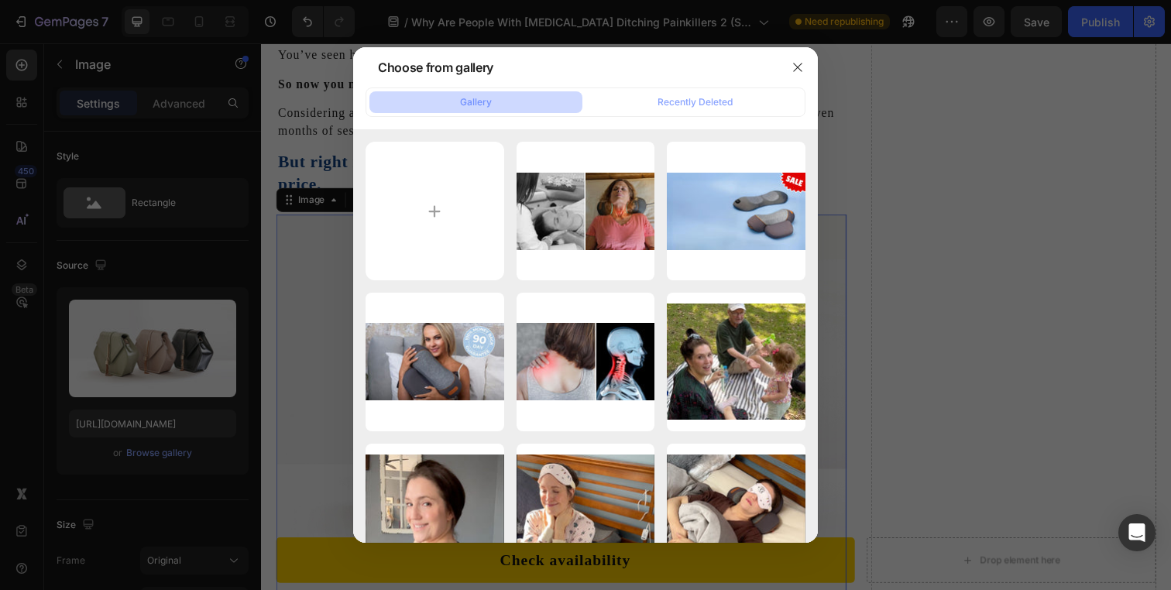
scroll to position [8233, 0]
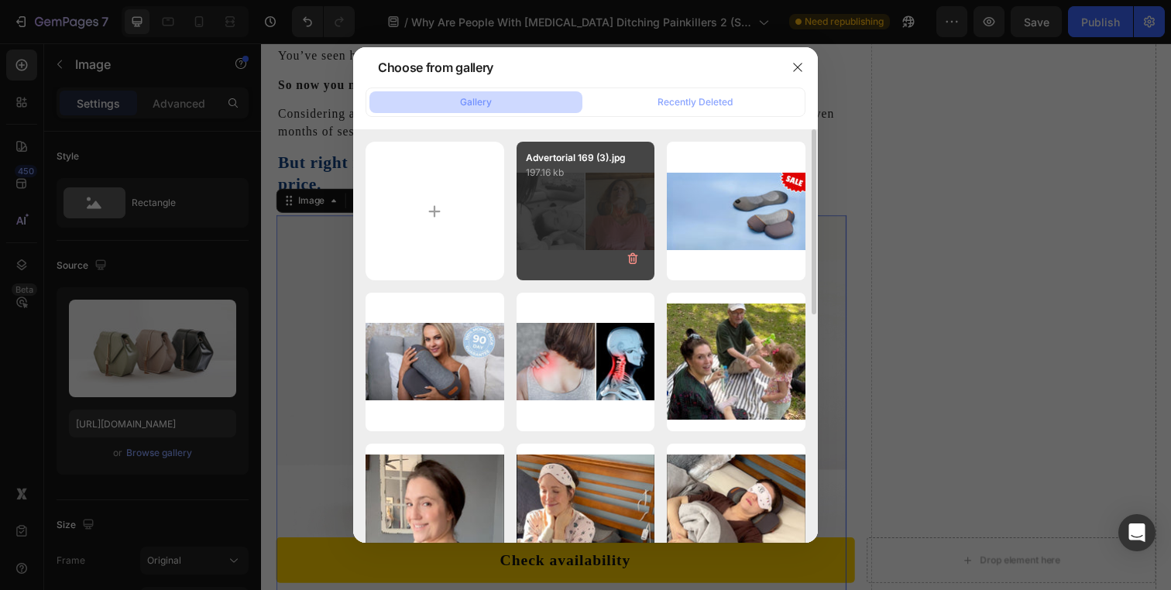
click at [577, 215] on div "Advertorial 169 (3).jpg 197.16 kb" at bounding box center [586, 211] width 139 height 139
type input "https://cdn.shopify.com/s/files/1/0695/0459/8289/files/gempages_490483624978678…"
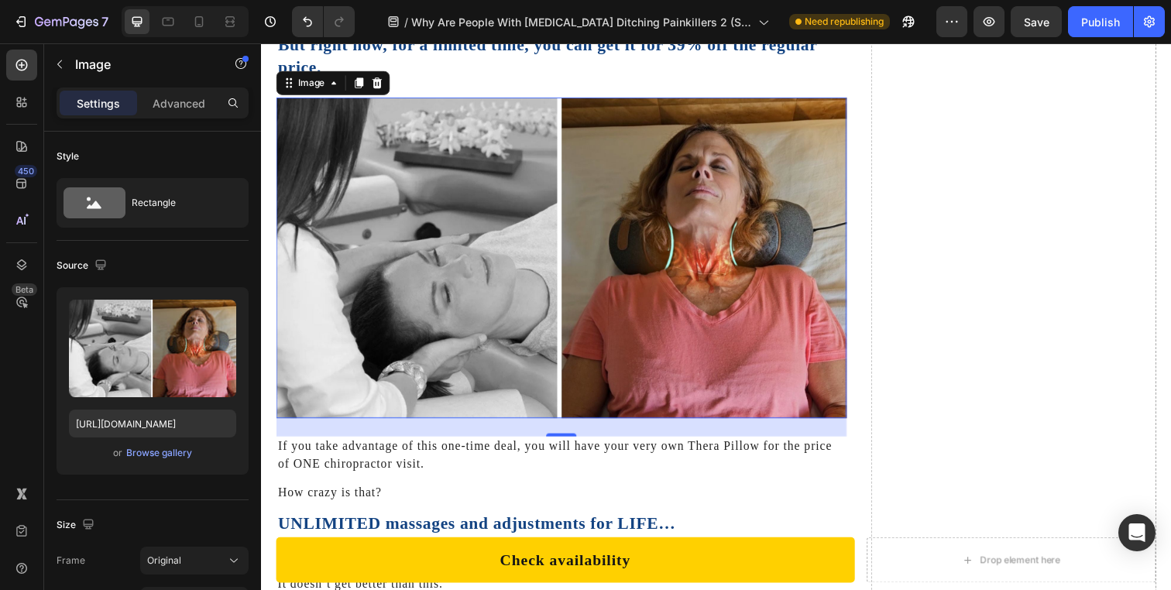
scroll to position [8331, 0]
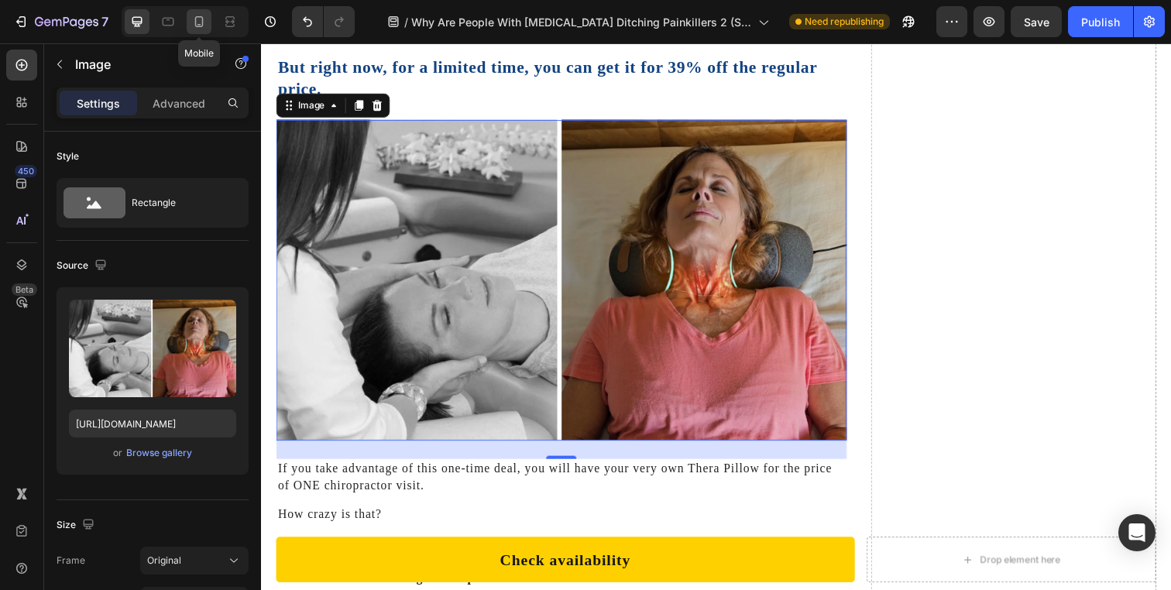
click at [201, 24] on icon at bounding box center [198, 21] width 15 height 15
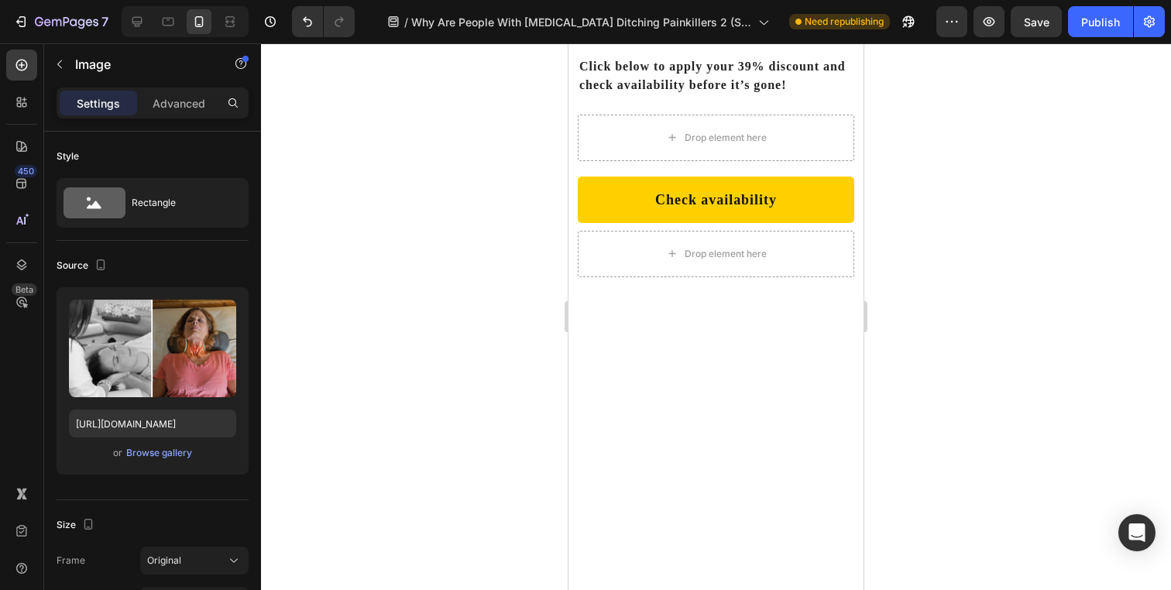
scroll to position [8405, 0]
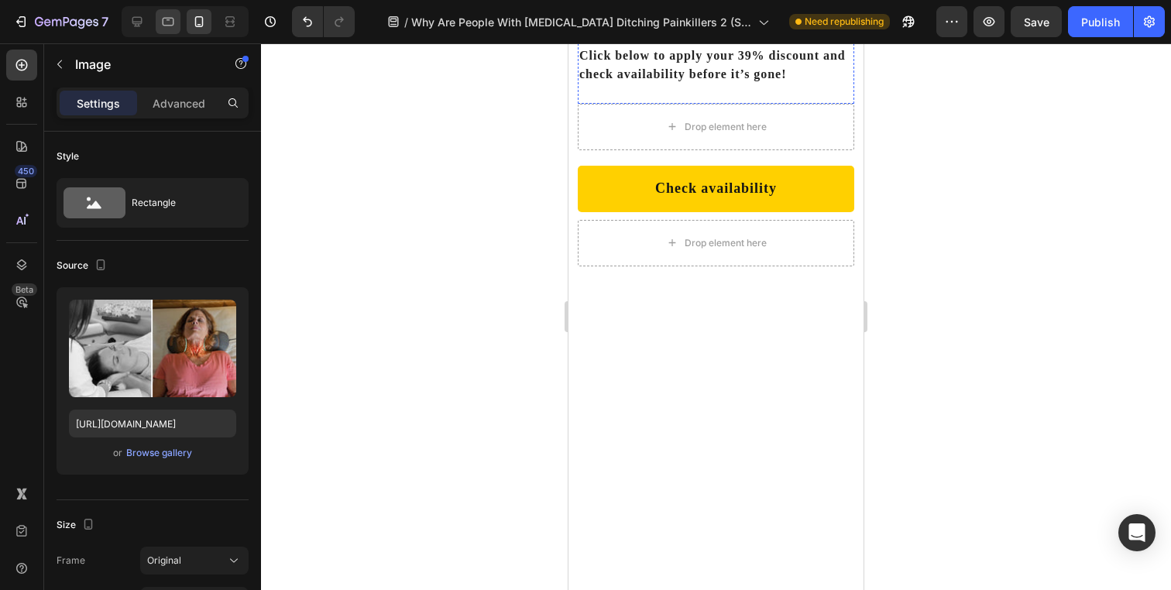
click at [147, 20] on div at bounding box center [137, 21] width 25 height 25
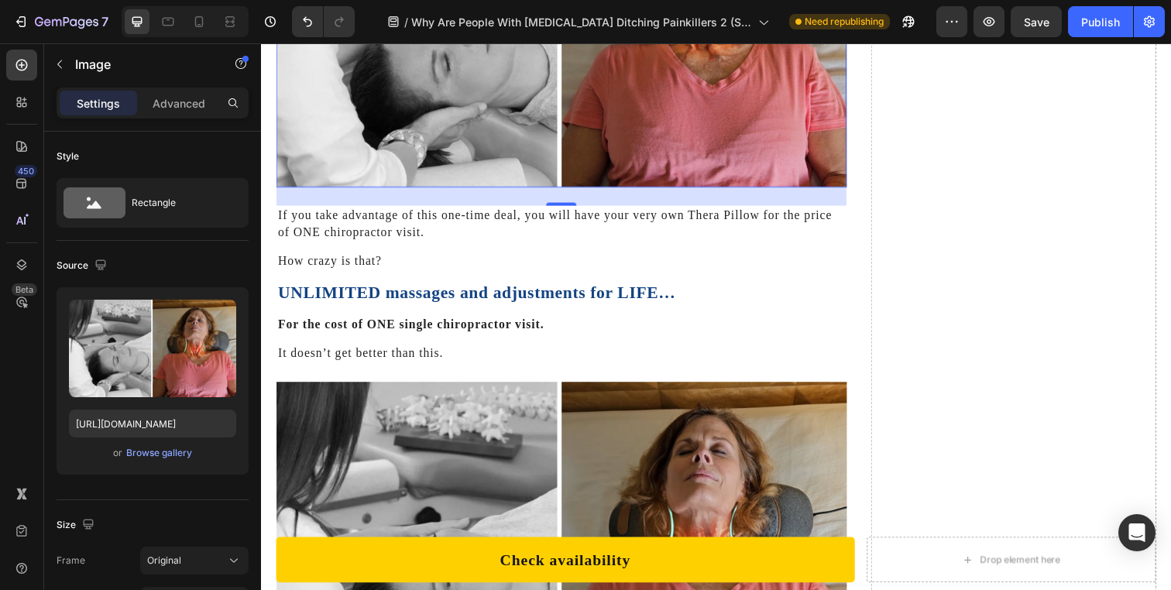
scroll to position [8661, 0]
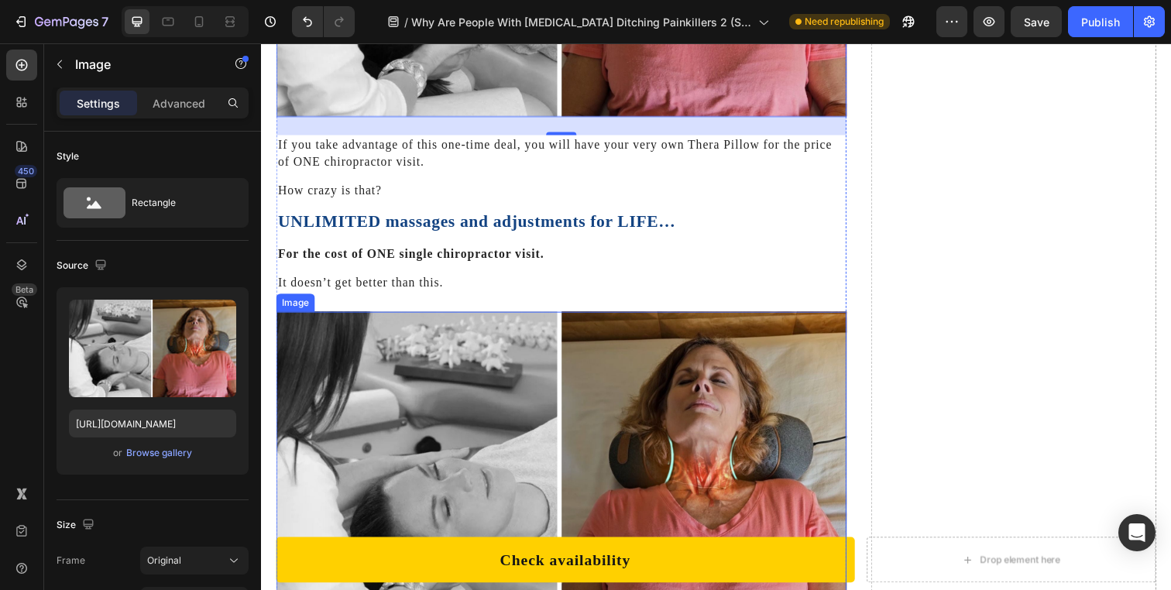
click at [608, 317] on img at bounding box center [567, 481] width 582 height 328
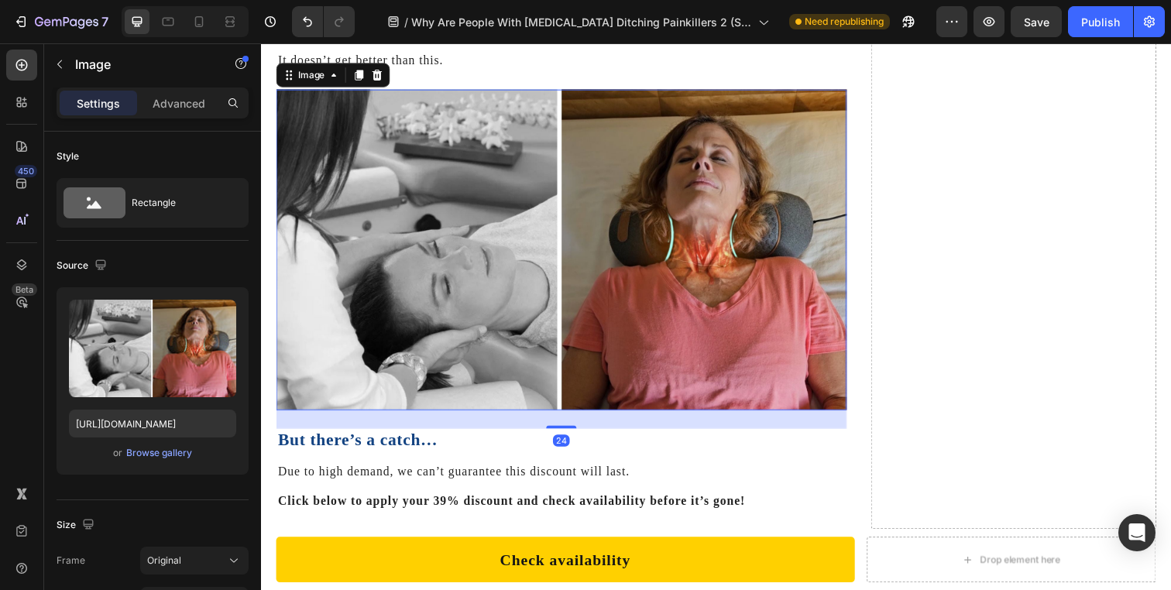
scroll to position [8907, 0]
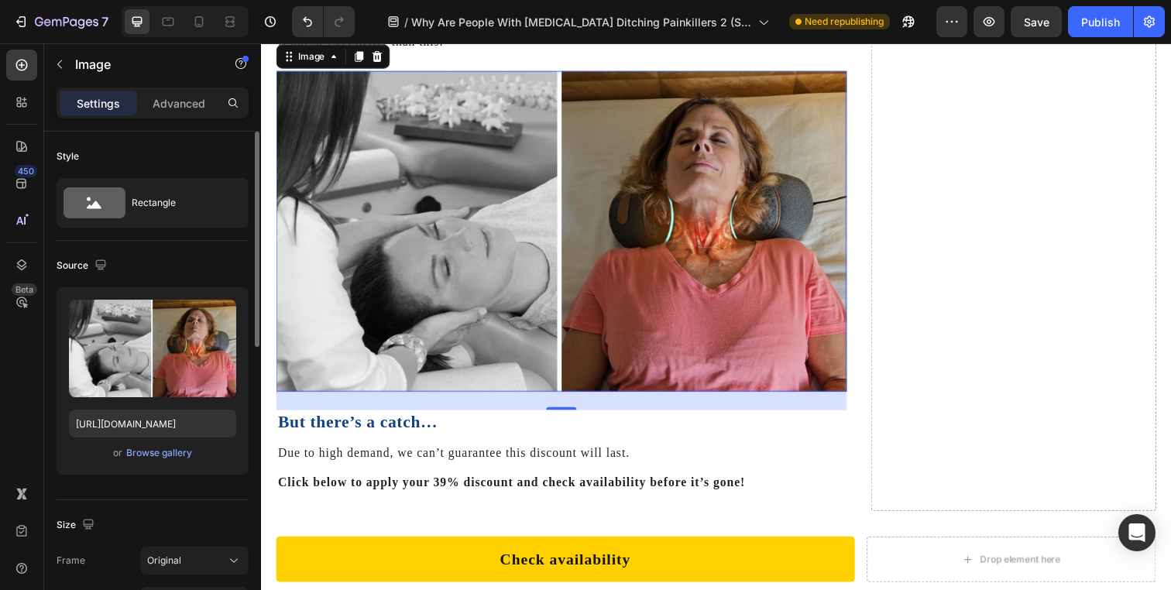
click at [163, 443] on div "Upload Image https://cdn.shopify.com/s/files/1/0695/0459/8289/files/gempages_49…" at bounding box center [153, 380] width 192 height 187
click at [163, 447] on div "Browse gallery" at bounding box center [159, 453] width 66 height 14
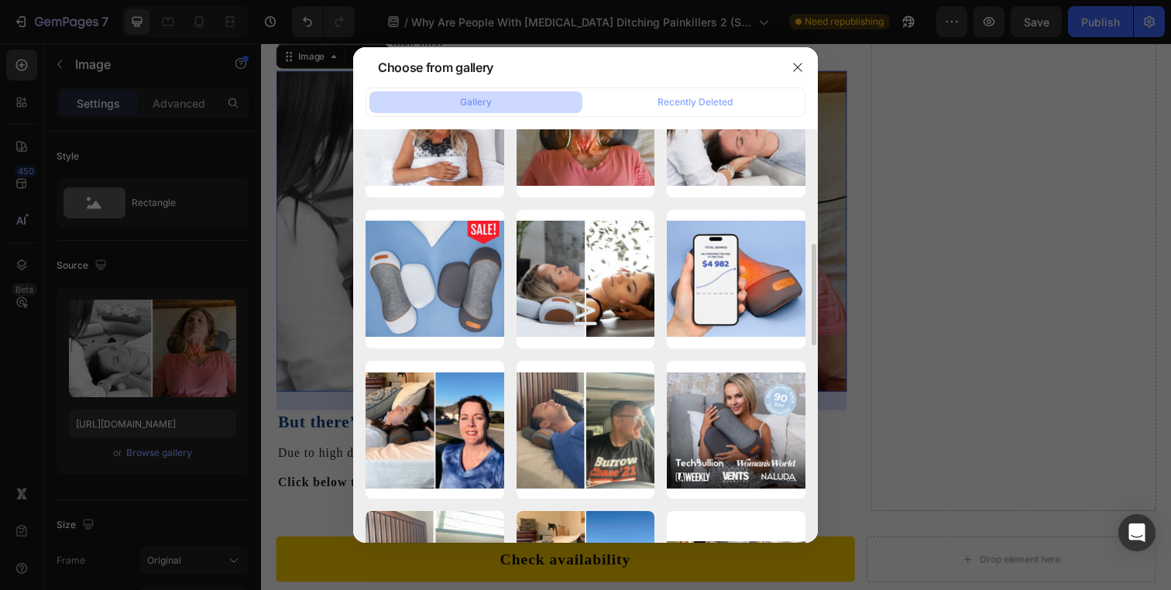
scroll to position [560, 0]
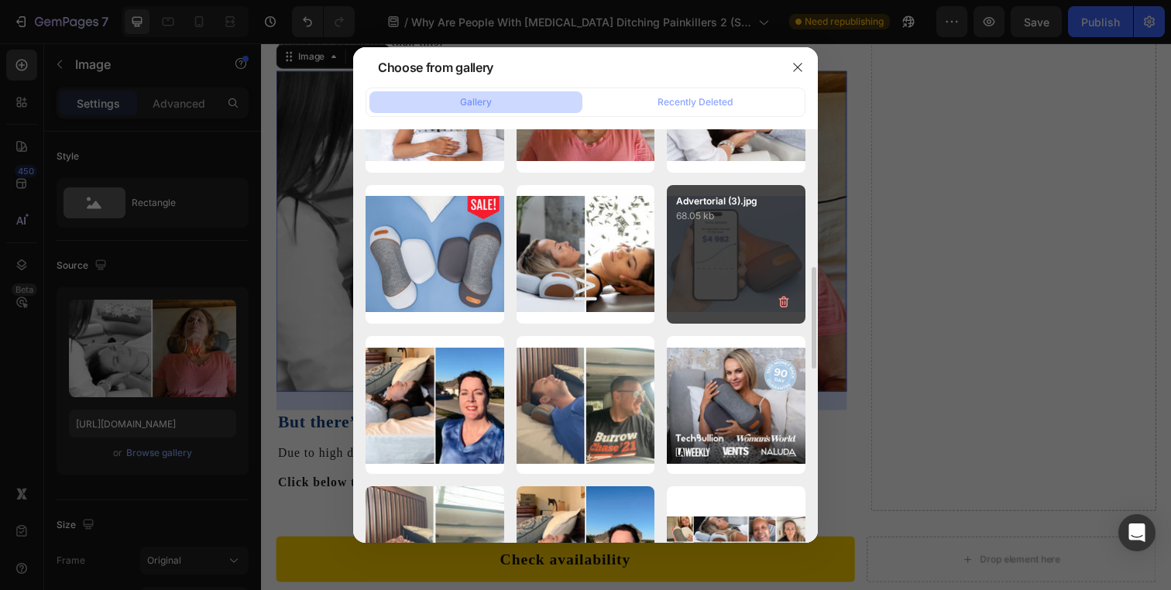
click at [705, 266] on div "Advertorial (3).jpg 68.05 kb" at bounding box center [736, 254] width 139 height 139
type input "https://cdn.shopify.com/s/files/1/0695/0459/8289/files/gempages_490483624978678…"
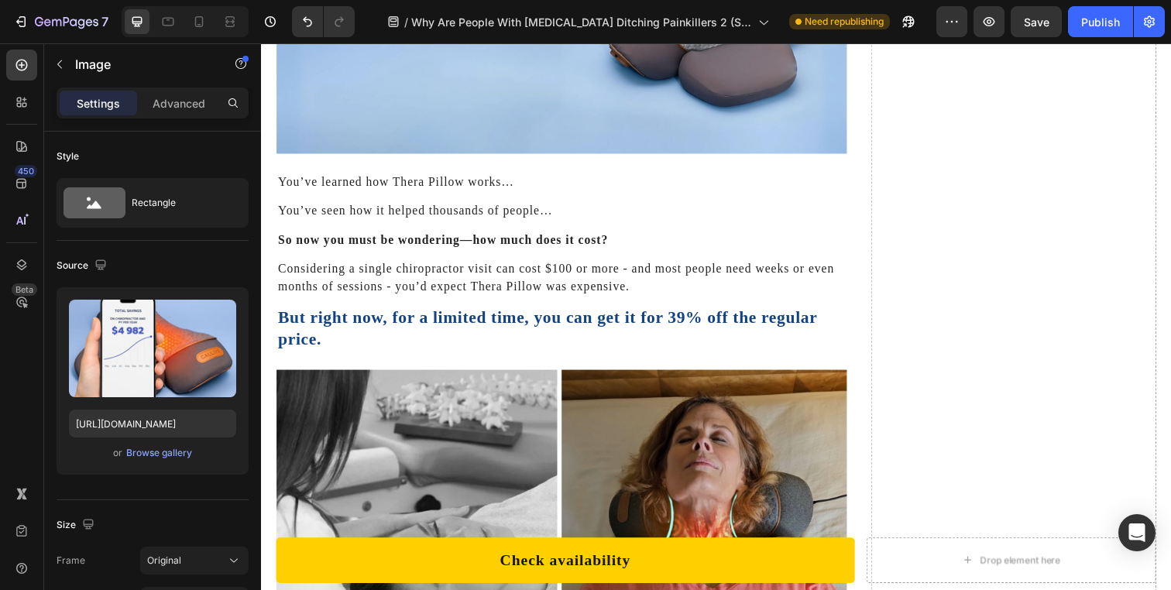
scroll to position [8068, 0]
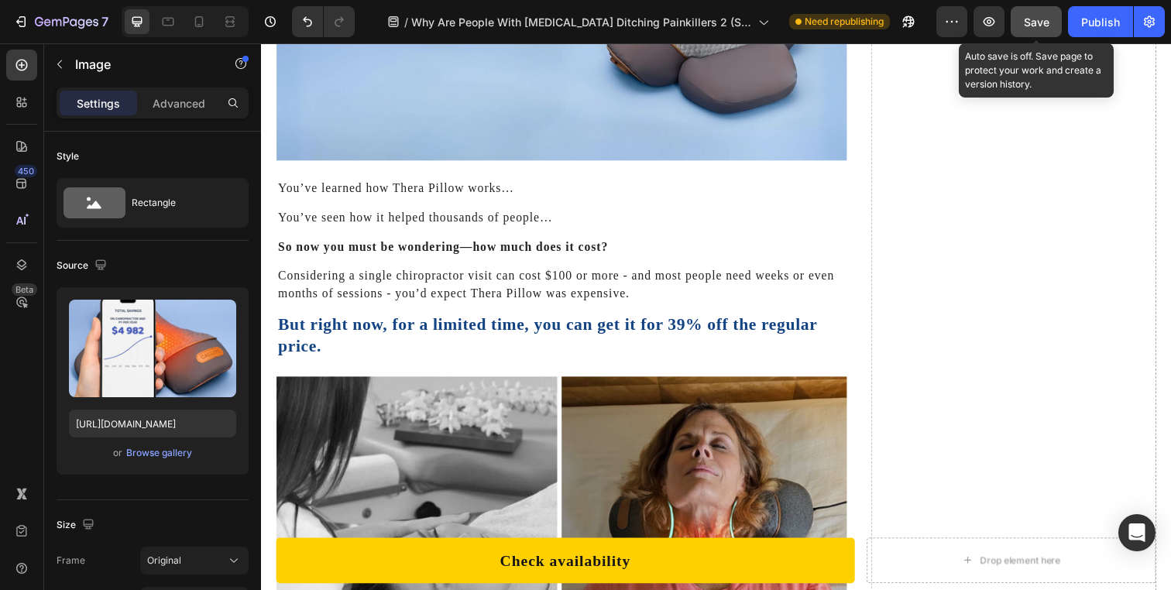
click at [1036, 25] on span "Save" at bounding box center [1037, 21] width 26 height 13
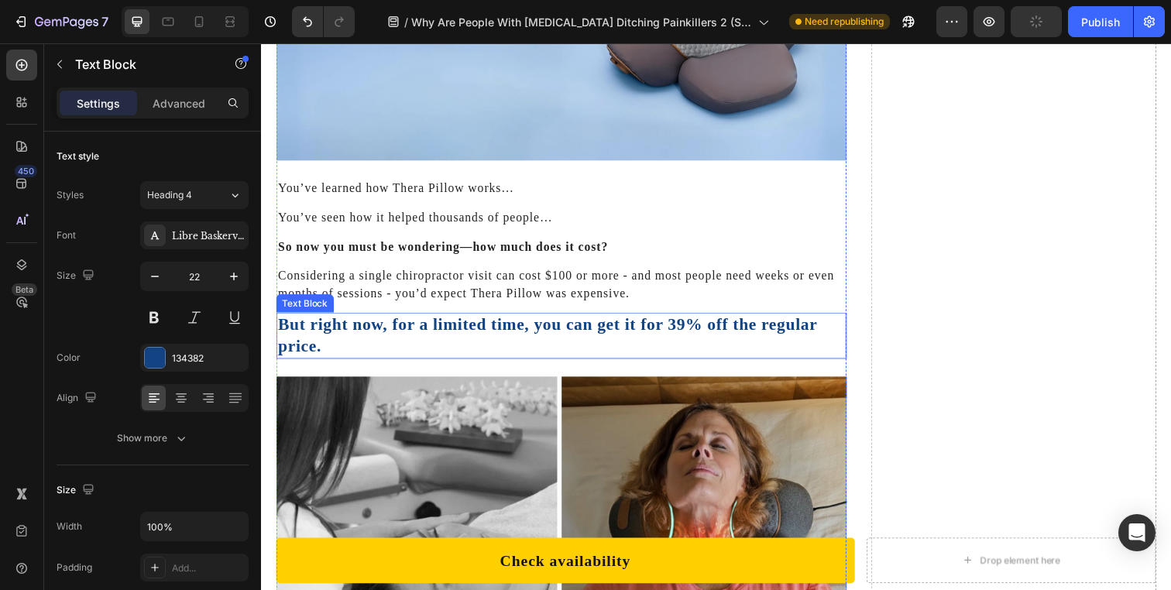
click at [681, 319] on p "But right now, for a limited time, you can get it for 39% off the regular price." at bounding box center [567, 341] width 579 height 44
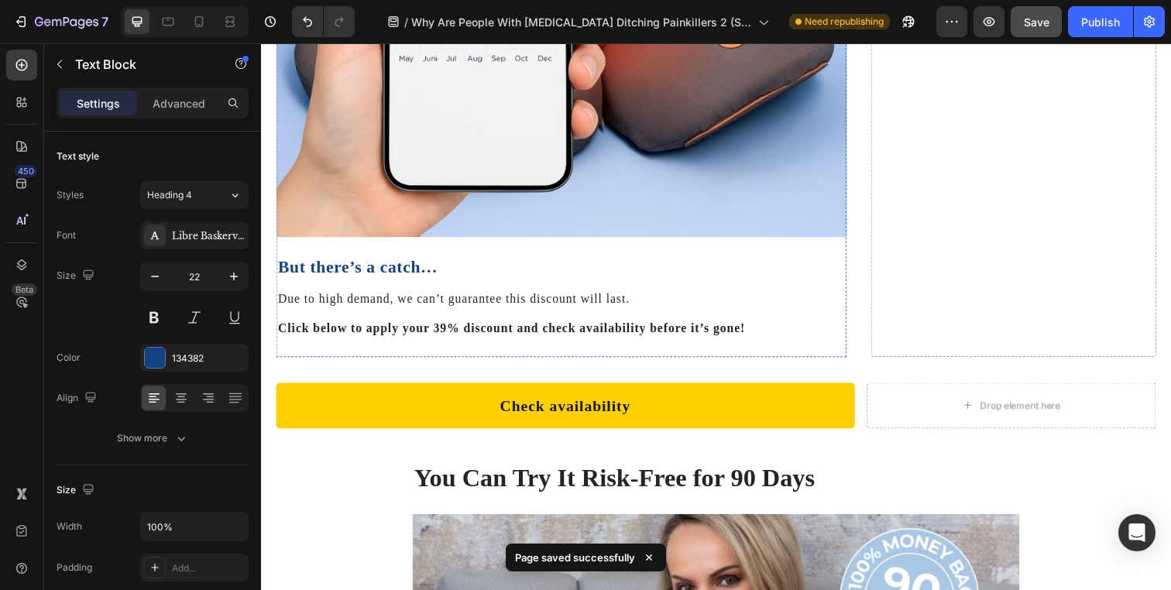
scroll to position [9248, 0]
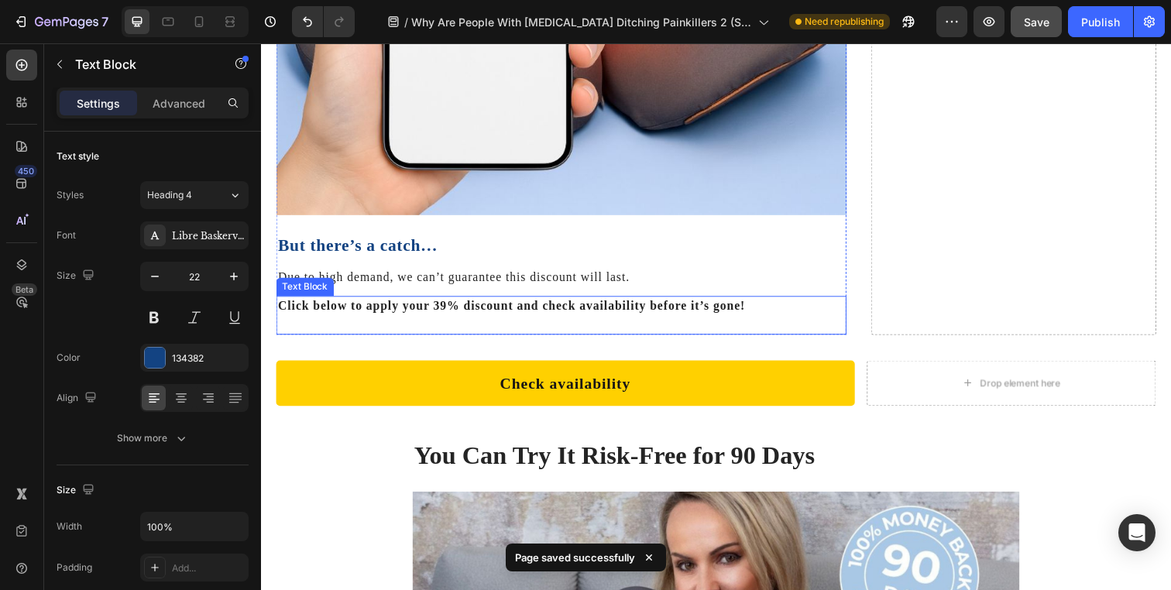
click at [440, 303] on p "Click below to apply your 39% discount and check availability before it’s gone!" at bounding box center [567, 311] width 579 height 17
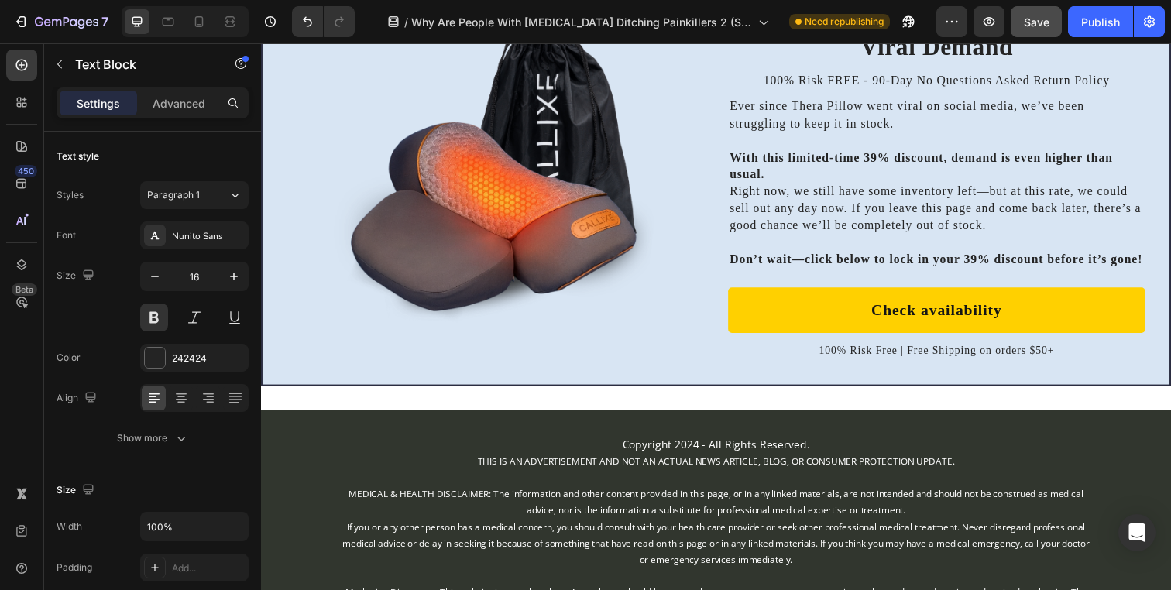
scroll to position [10834, 0]
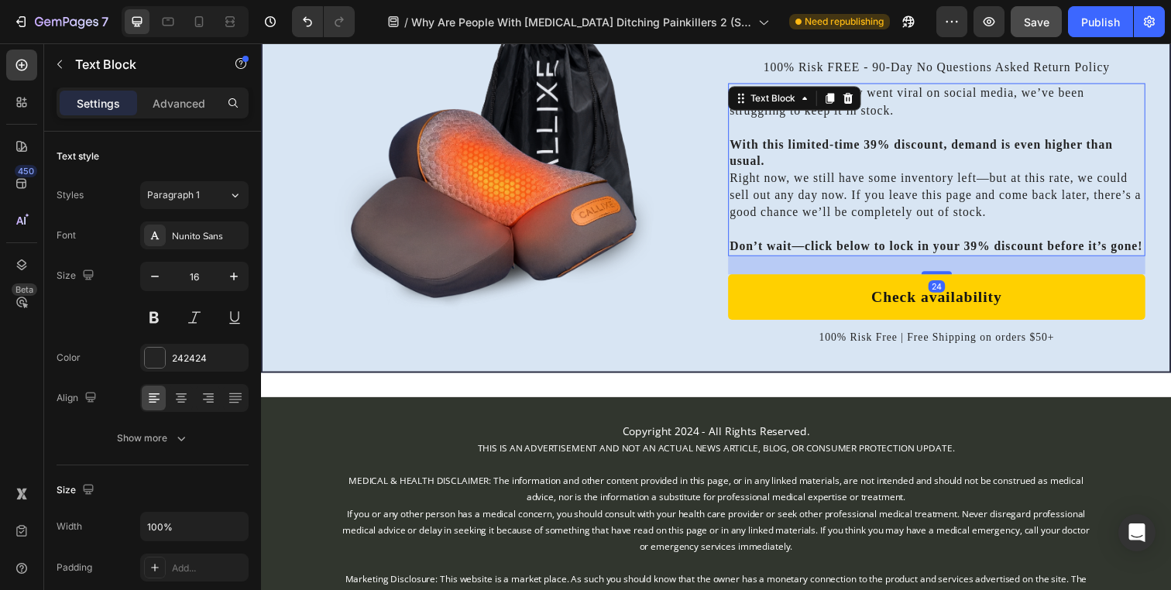
click at [983, 250] on strong "Don’t wait—click below to lock in your 39% discount before it’s gone!" at bounding box center [951, 249] width 422 height 13
click at [975, 250] on strong "Don’t wait—click below to lock in your 39% discount before it’s gone!" at bounding box center [951, 249] width 422 height 13
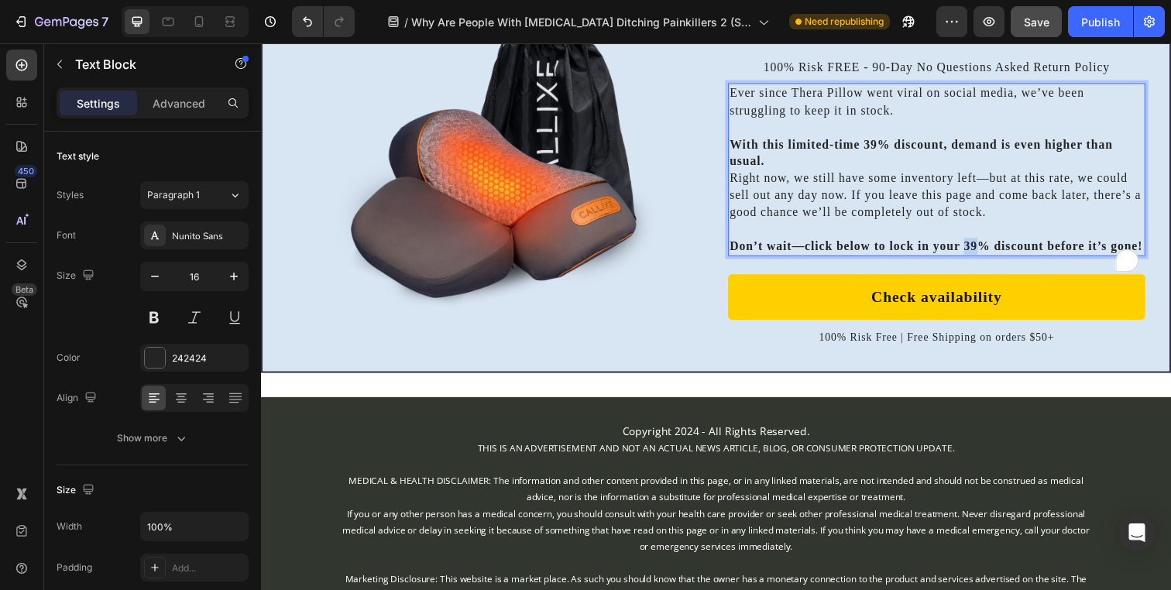
click at [975, 250] on strong "Don’t wait—click below to lock in your 39% discount before it’s gone!" at bounding box center [951, 249] width 422 height 13
click at [874, 146] on strong "With this limited-time 39% discount, demand is even higher than usual." at bounding box center [935, 154] width 391 height 30
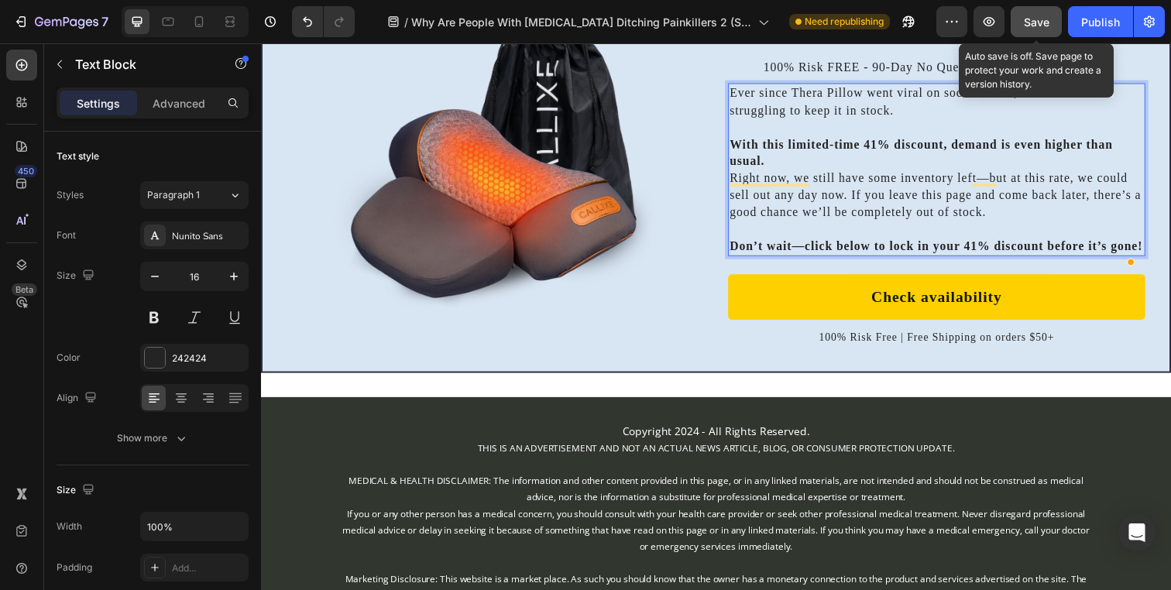
click at [1051, 29] on button "Save" at bounding box center [1036, 21] width 51 height 31
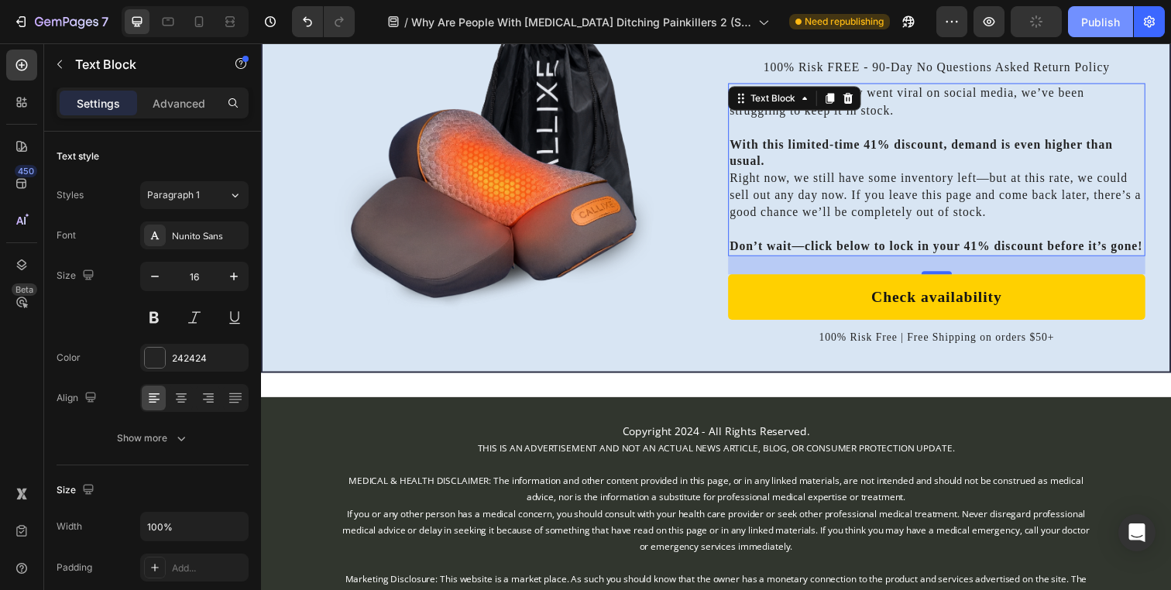
click at [1106, 26] on div "Publish" at bounding box center [1100, 22] width 39 height 16
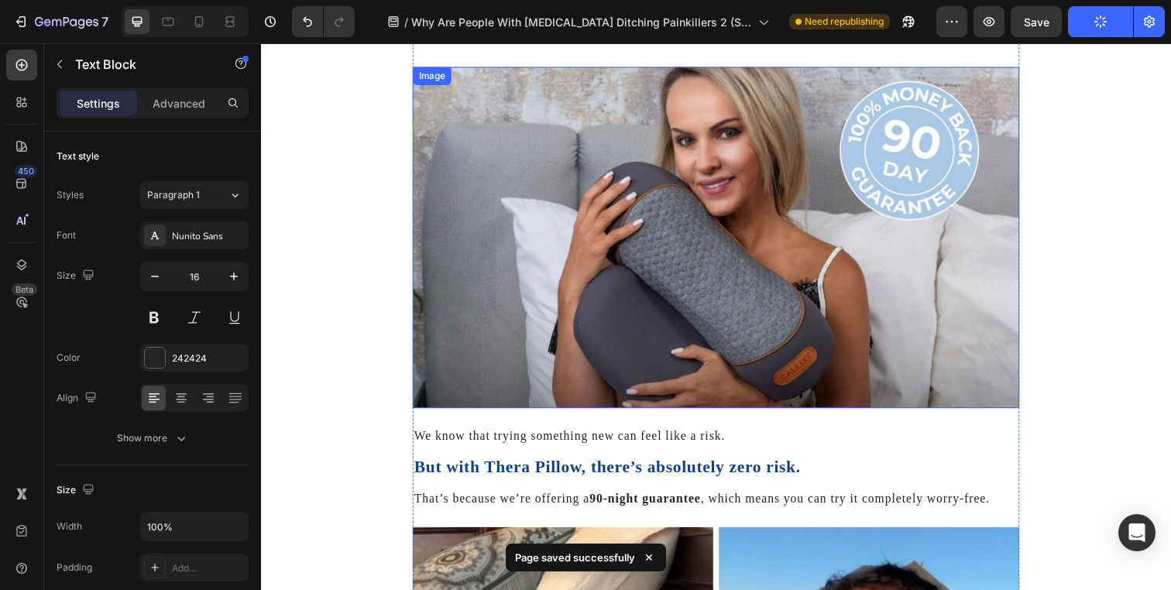
scroll to position [9588, 0]
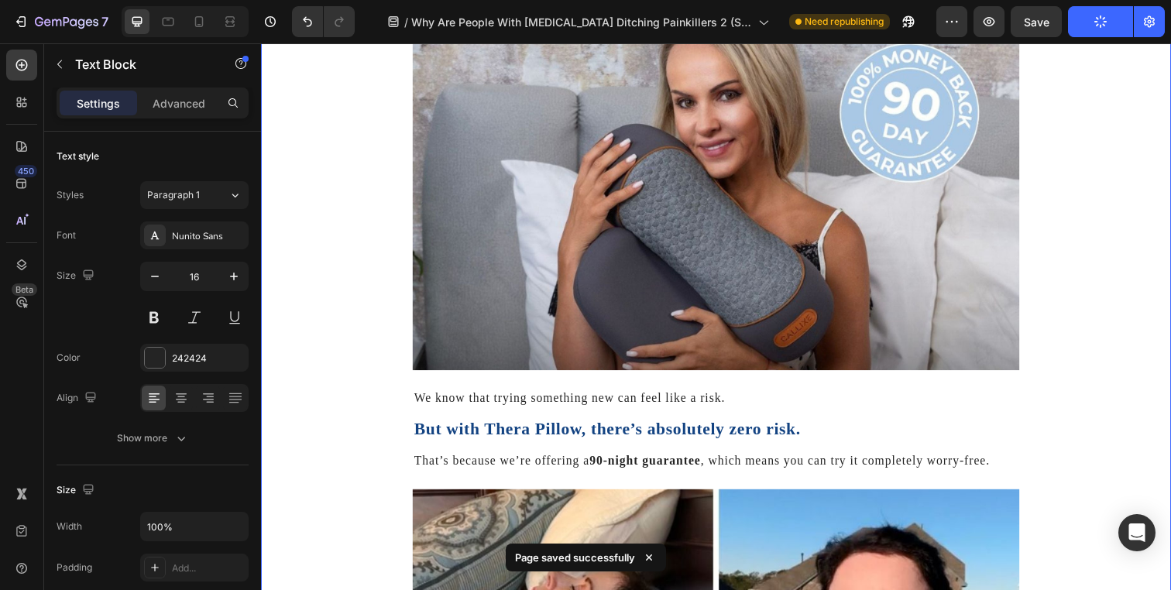
click at [1121, 199] on div "You Can Try It Risk-Free for 90 Days Heading Image We know that trying somethin…" at bounding box center [725, 563] width 898 height 1179
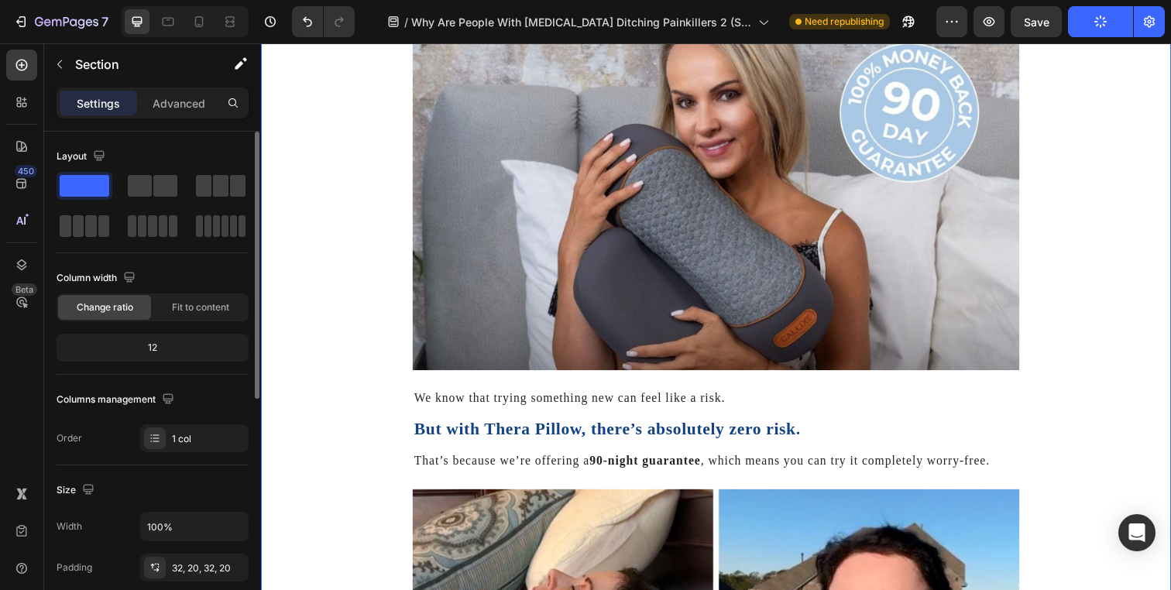
click at [200, 323] on div "Column width Change ratio Fit to content 12" at bounding box center [153, 320] width 192 height 109
click at [200, 311] on span "Fit to content" at bounding box center [200, 307] width 57 height 14
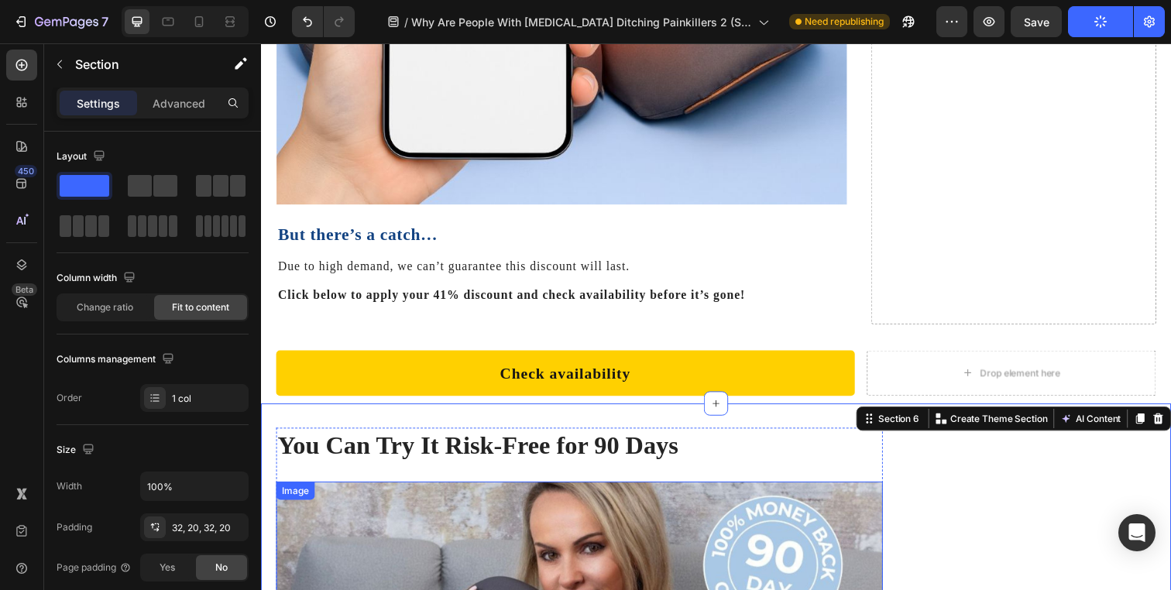
scroll to position [9245, 0]
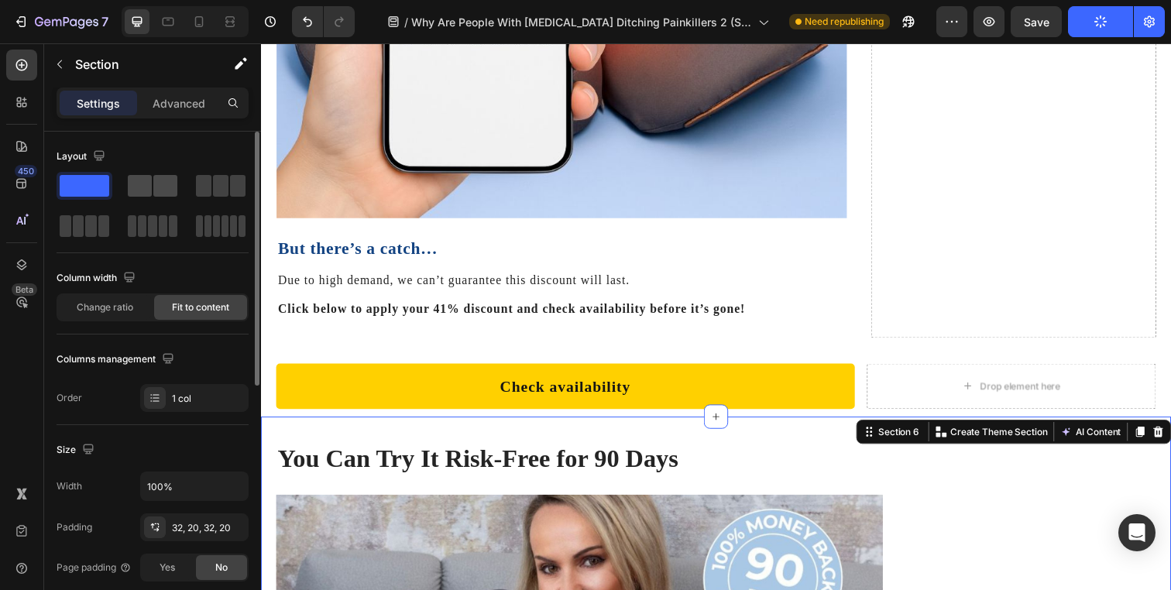
click at [147, 184] on span at bounding box center [140, 186] width 24 height 22
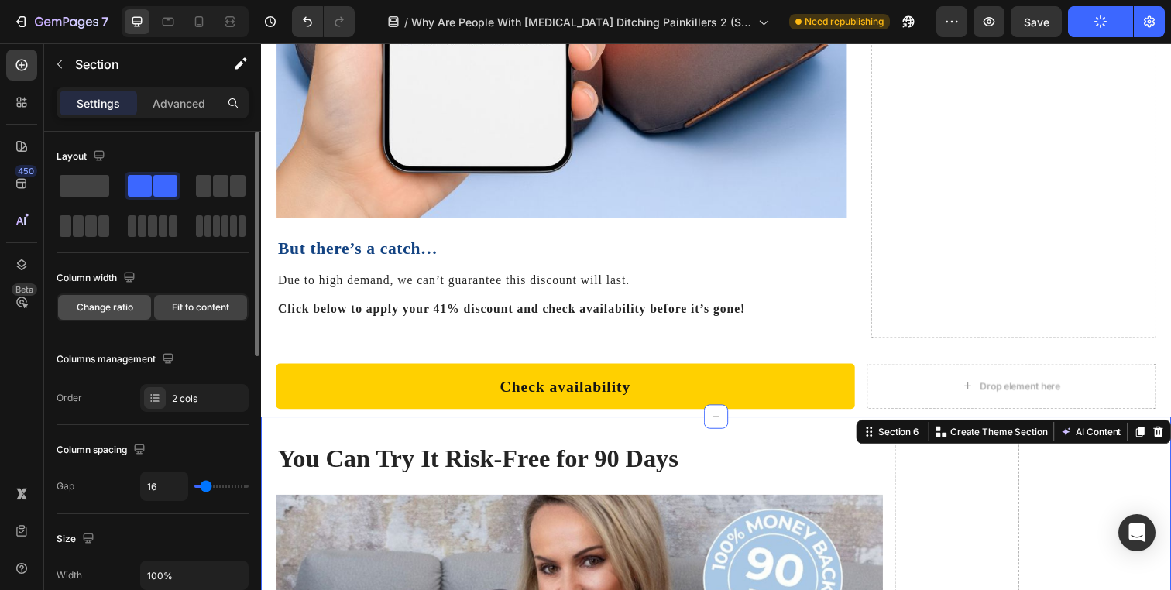
click at [117, 315] on div "Change ratio" at bounding box center [104, 307] width 93 height 25
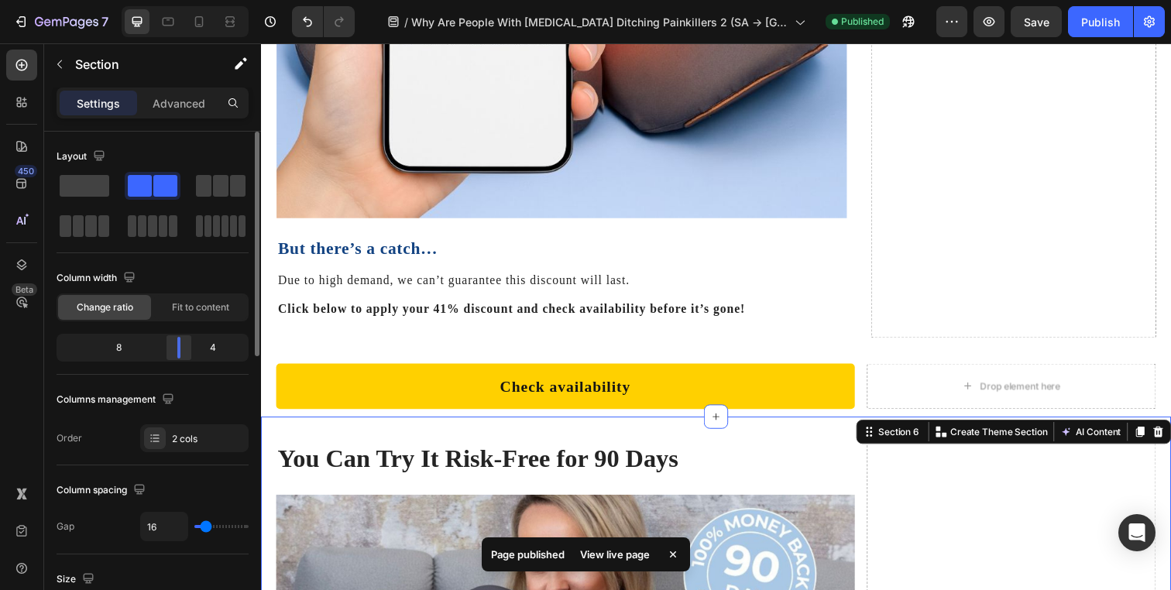
drag, startPoint x: 155, startPoint y: 347, endPoint x: 177, endPoint y: 345, distance: 22.5
click at [177, 0] on body "7 Version history / Why Are People With Neck Pain Ditching Painkillers 2 (SA ->…" at bounding box center [585, 0] width 1171 height 0
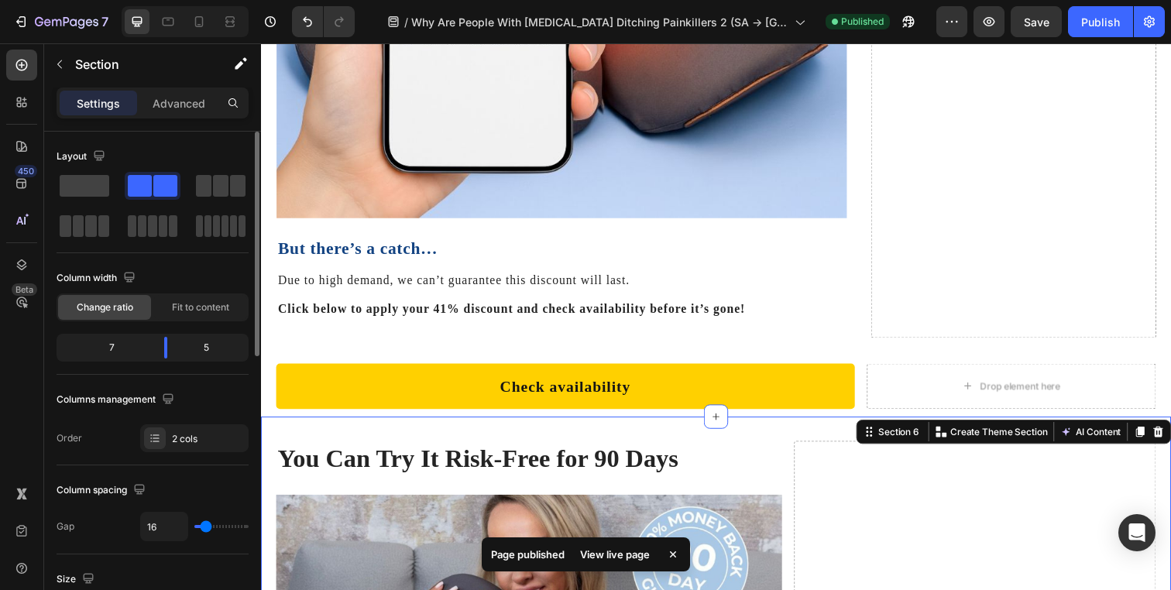
click at [168, 335] on div "7 5" at bounding box center [153, 348] width 192 height 28
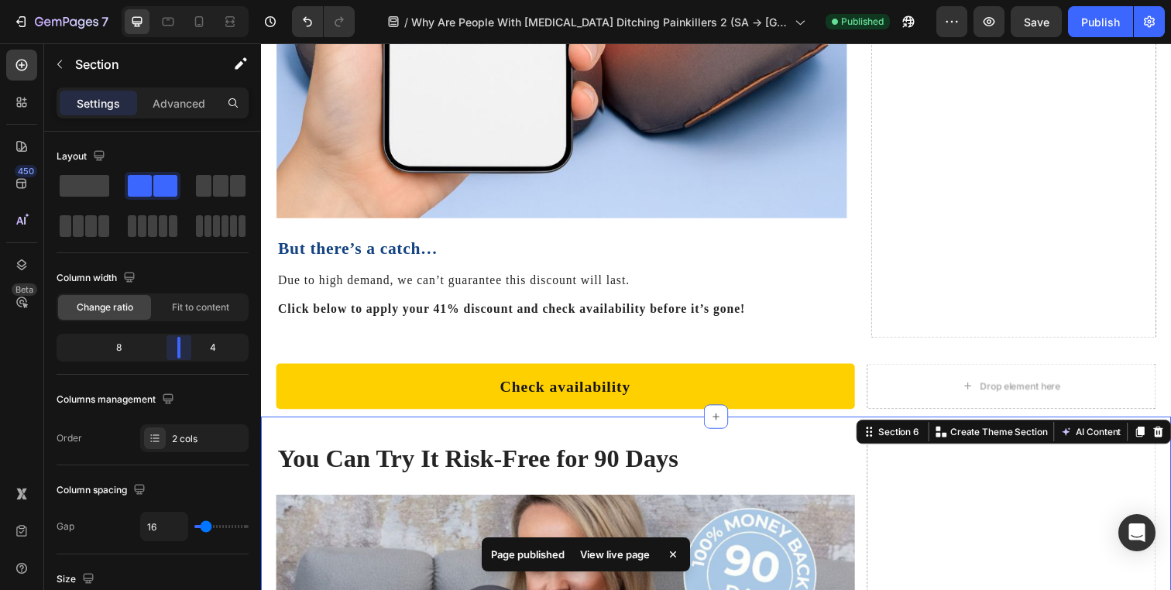
drag, startPoint x: 168, startPoint y: 342, endPoint x: 181, endPoint y: 342, distance: 13.2
click at [181, 0] on body "7 Version history / Why Are People With Neck Pain Ditching Painkillers 2 (SA ->…" at bounding box center [585, 0] width 1171 height 0
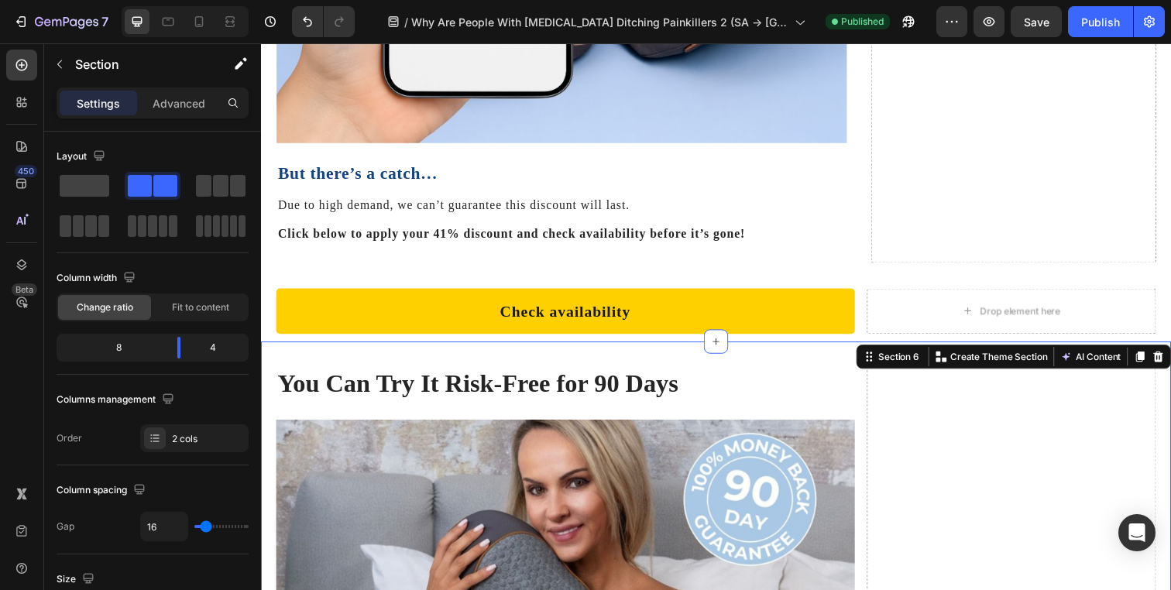
scroll to position [9330, 0]
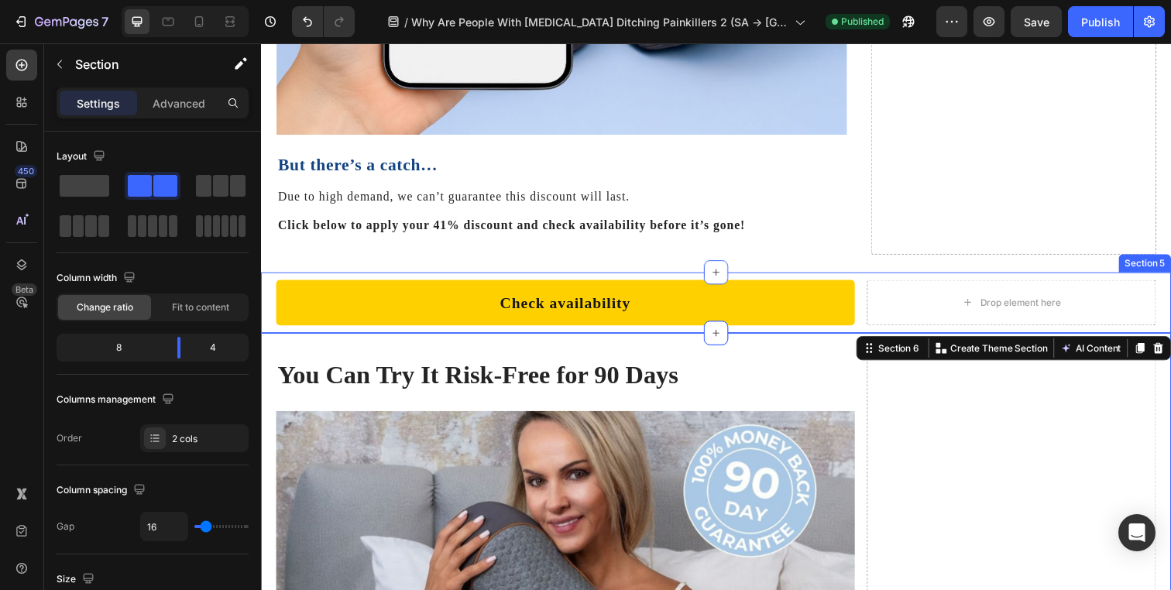
click at [845, 277] on div "Check availability Button Row Drop element here Section 5" at bounding box center [725, 308] width 929 height 62
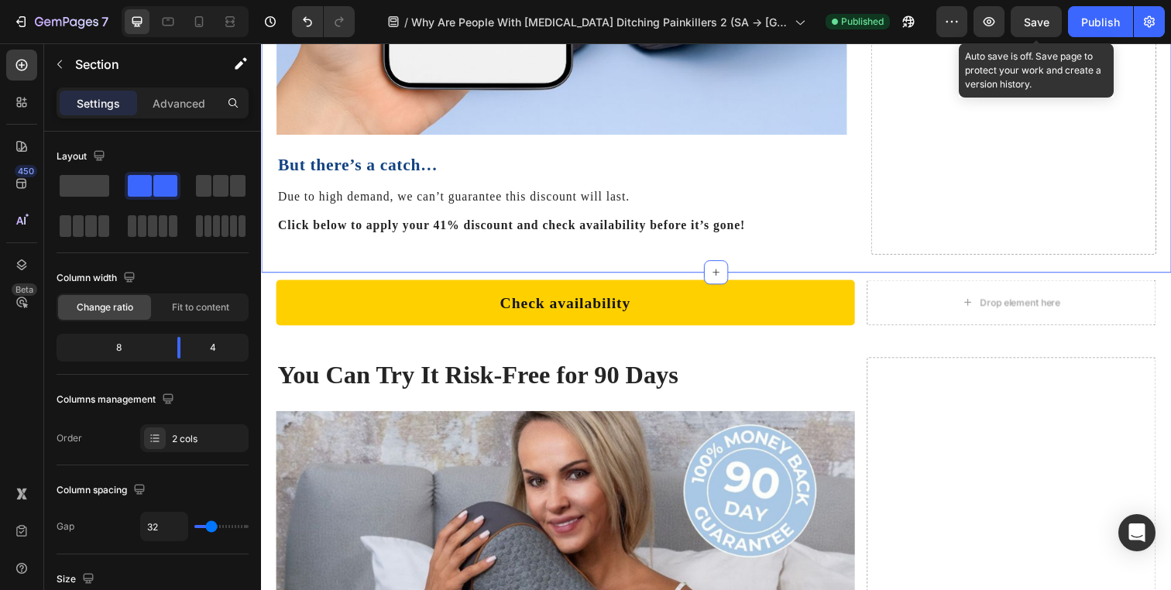
click at [1029, 15] on span "Save" at bounding box center [1037, 21] width 26 height 13
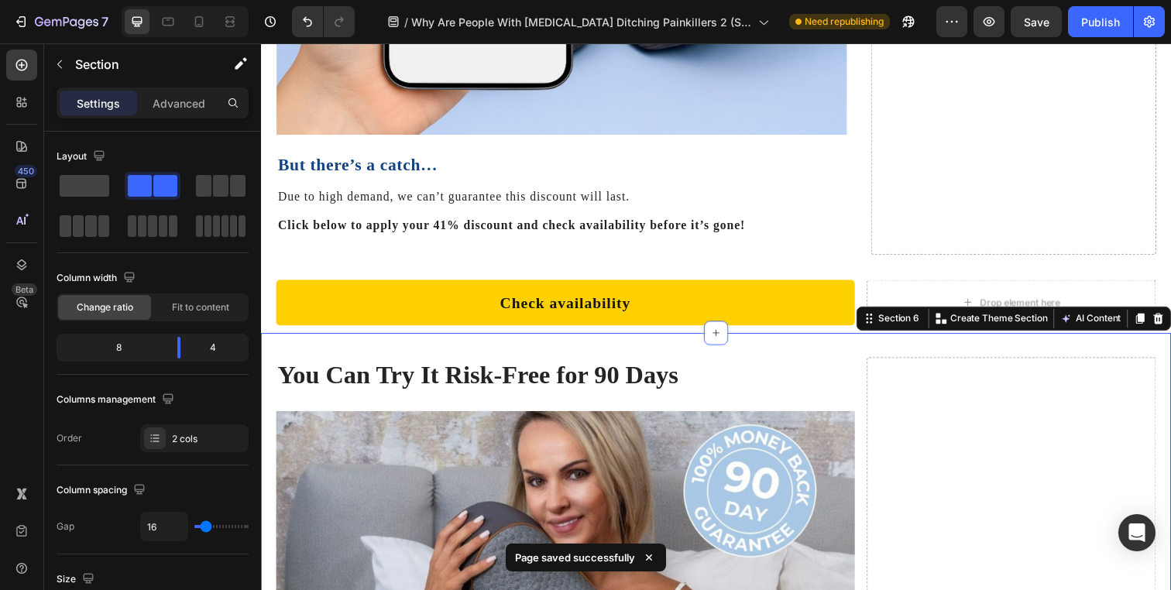
click at [160, 520] on input "16" at bounding box center [164, 527] width 46 height 28
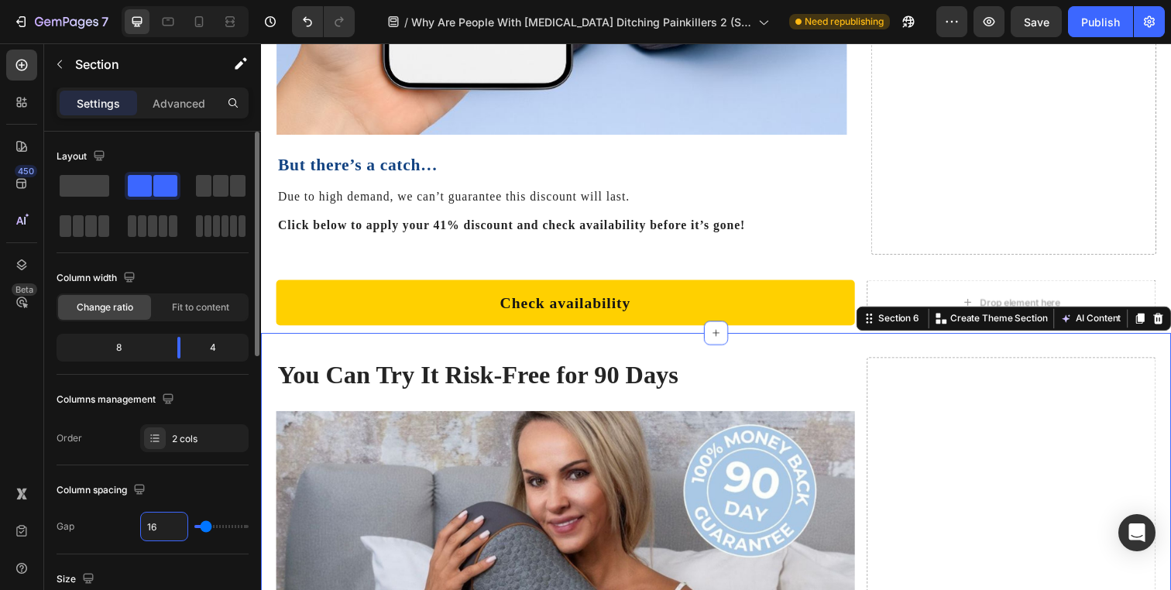
type input "4"
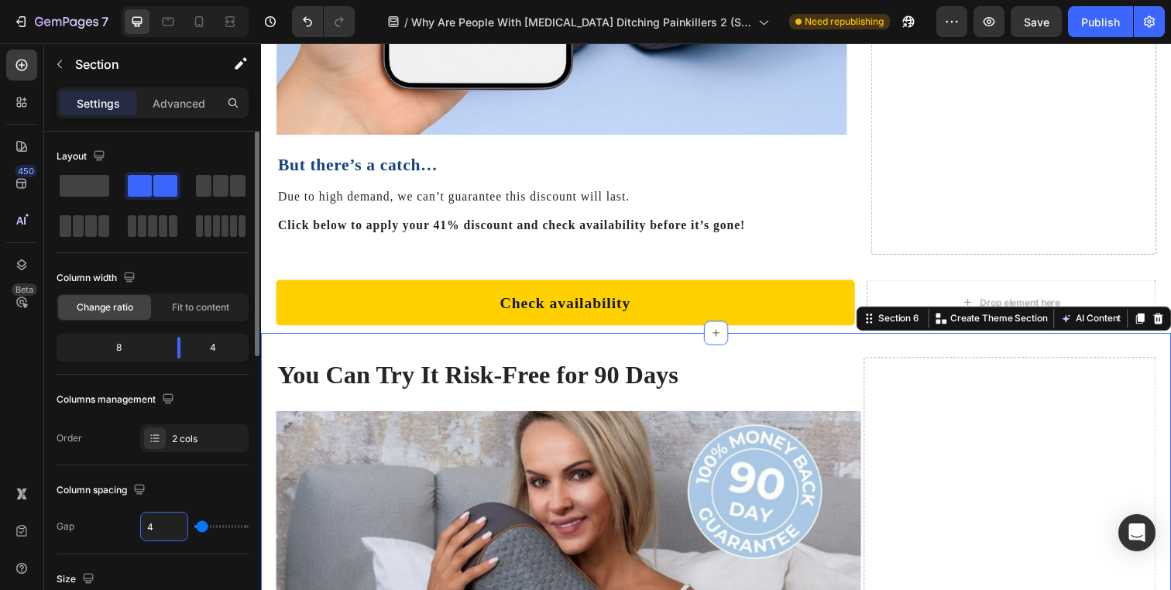
type input "40"
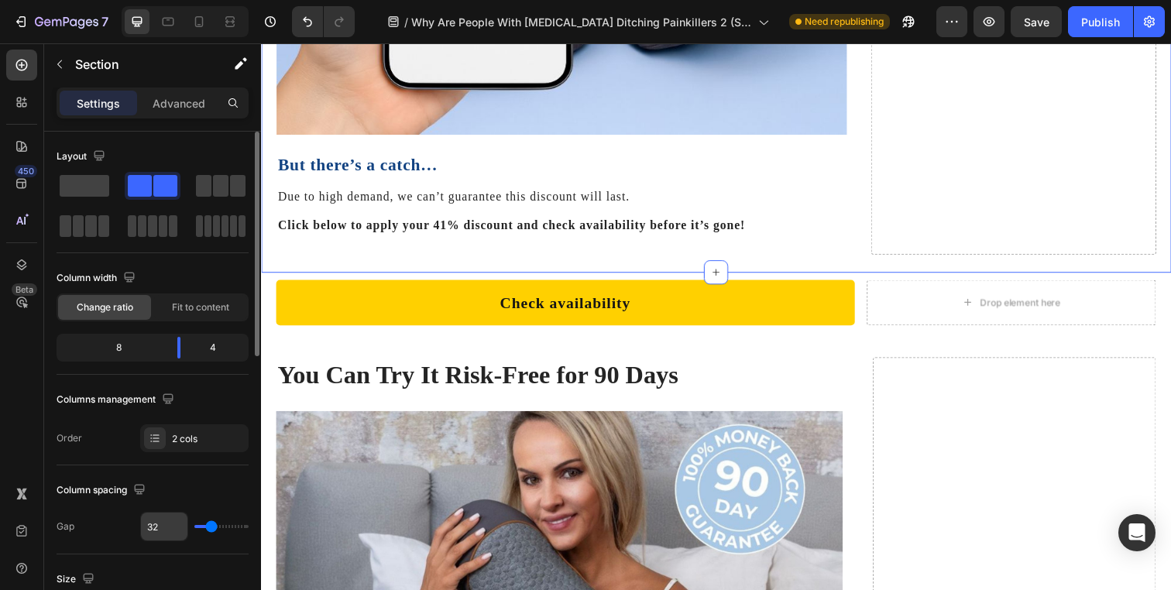
click at [167, 535] on input "32" at bounding box center [164, 527] width 46 height 28
type input "4"
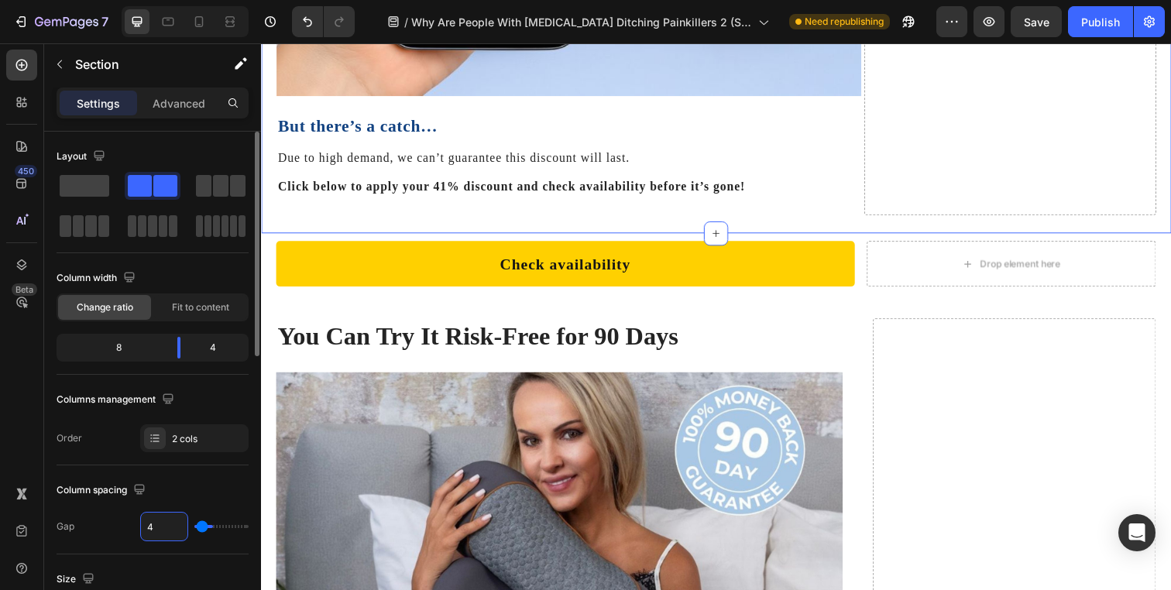
type input "40"
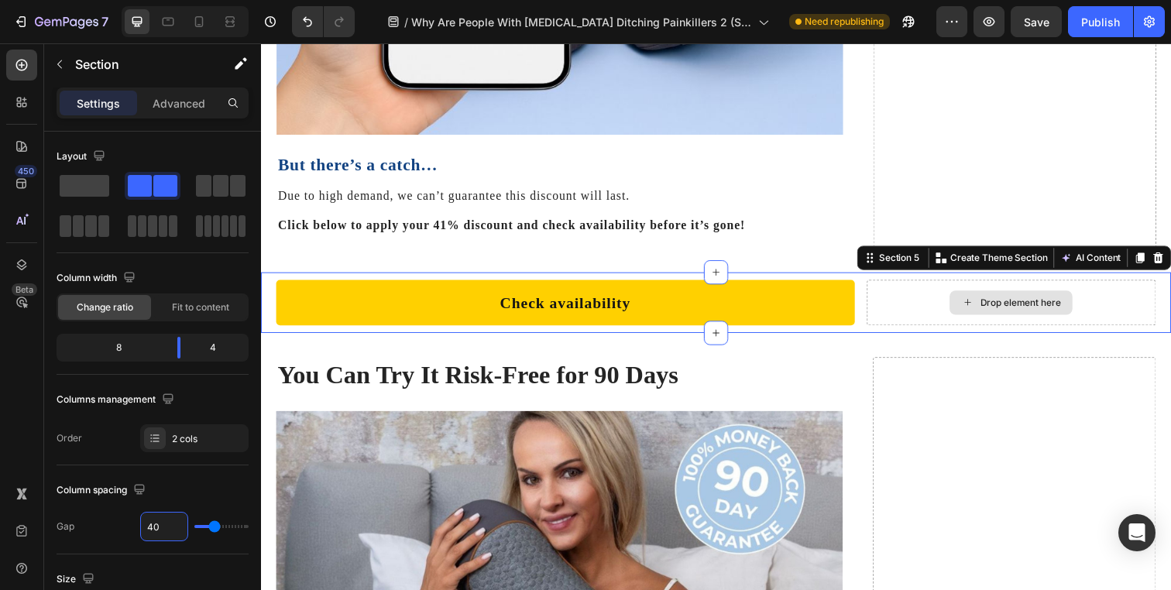
click at [880, 284] on div "Drop element here" at bounding box center [1027, 307] width 295 height 46
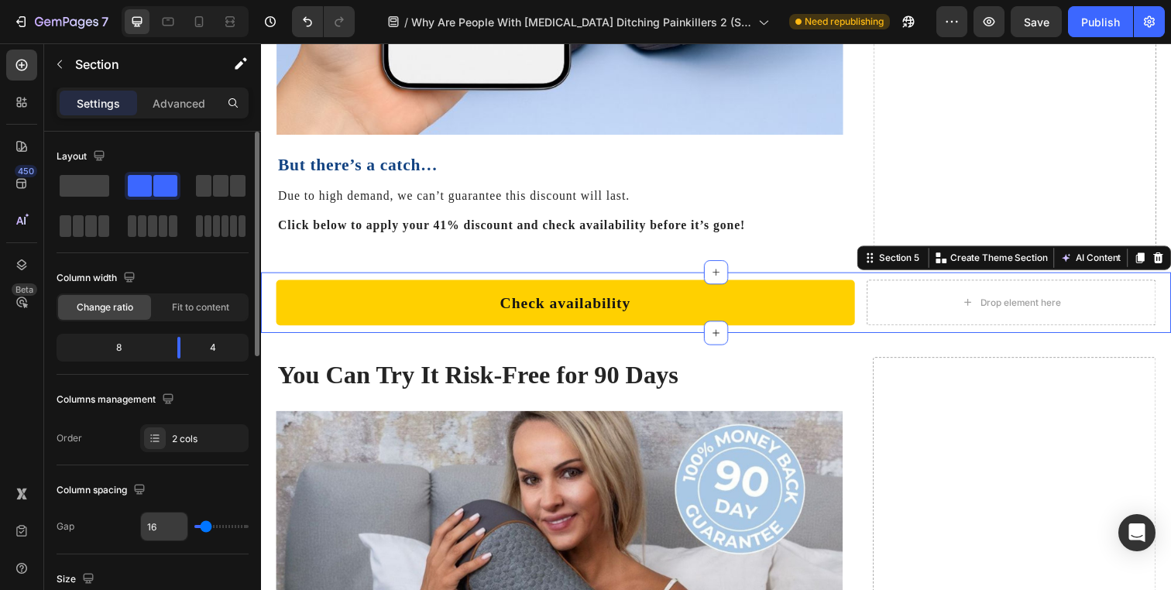
click at [158, 520] on input "16" at bounding box center [164, 527] width 46 height 28
type input "4"
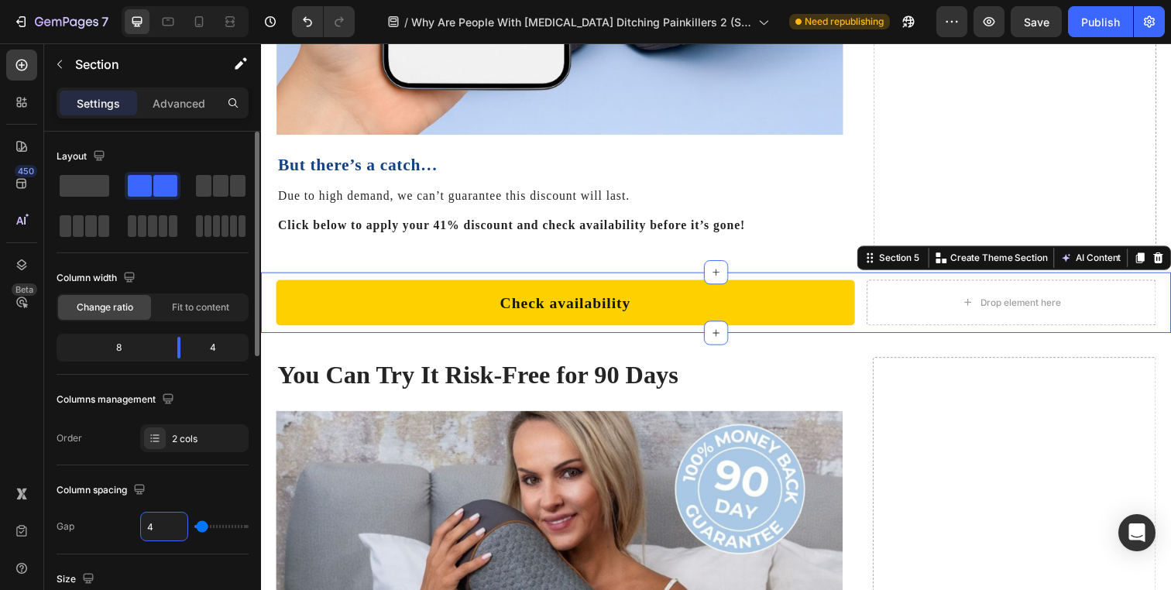
type input "40"
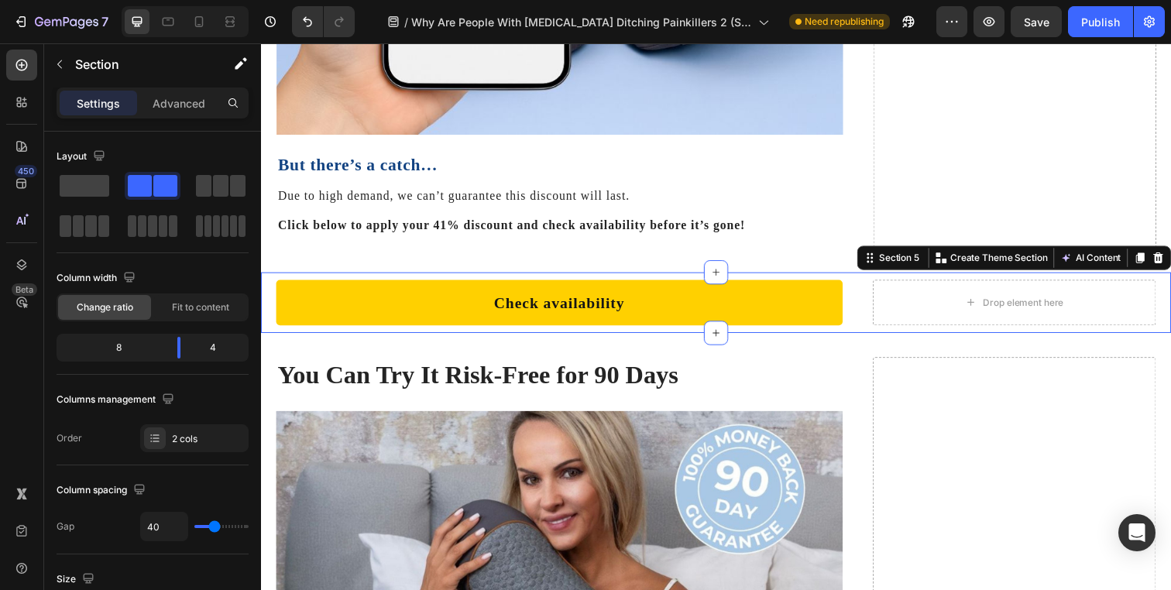
click at [861, 276] on div "Check availability Button Row Drop element here Section 5 Create Theme Section …" at bounding box center [725, 307] width 929 height 62
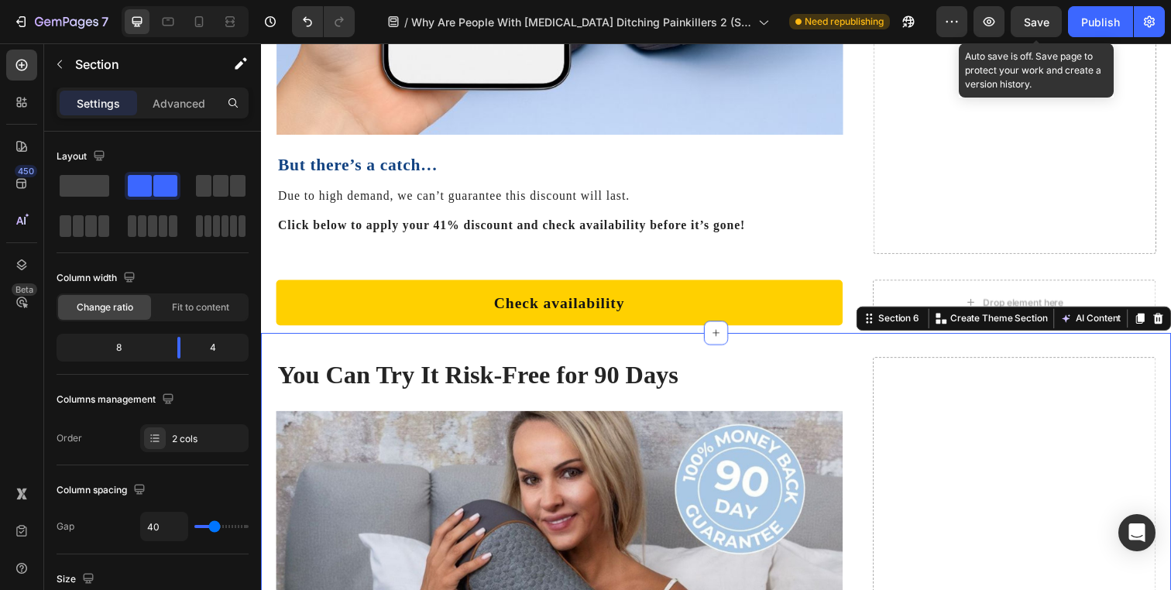
click at [1042, 21] on span "Save" at bounding box center [1037, 21] width 26 height 13
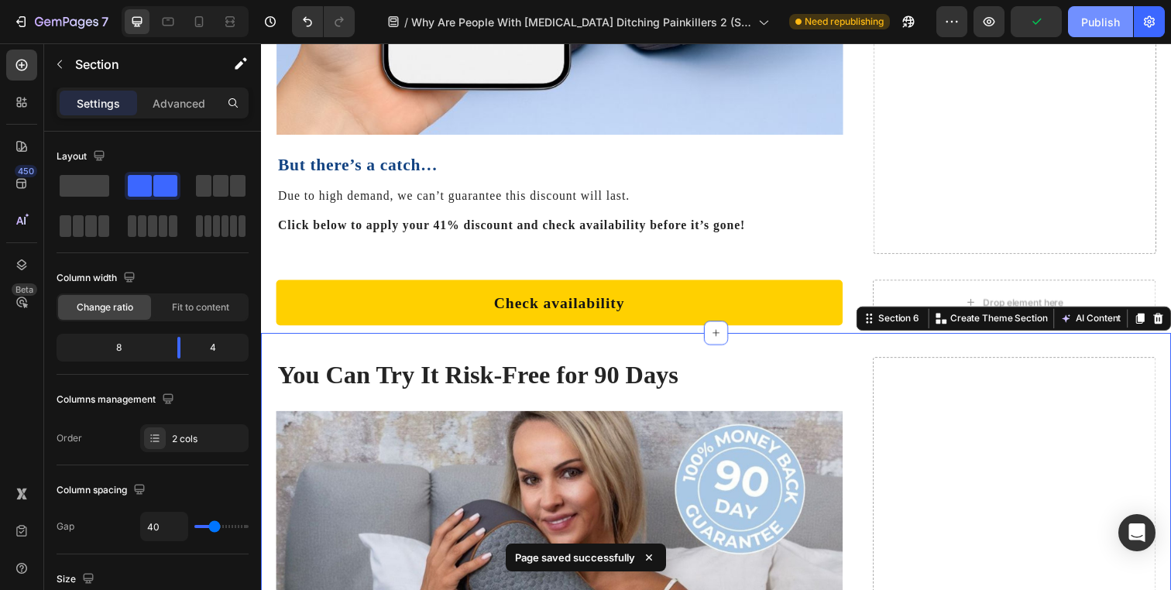
click at [1095, 14] on div "Publish" at bounding box center [1100, 22] width 39 height 16
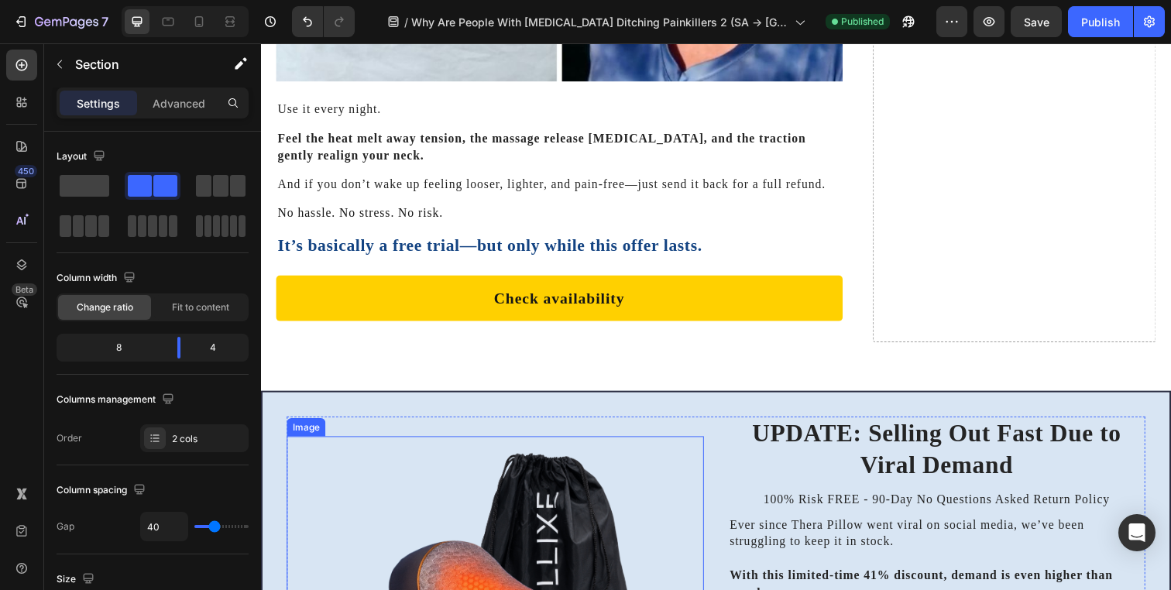
scroll to position [10240, 0]
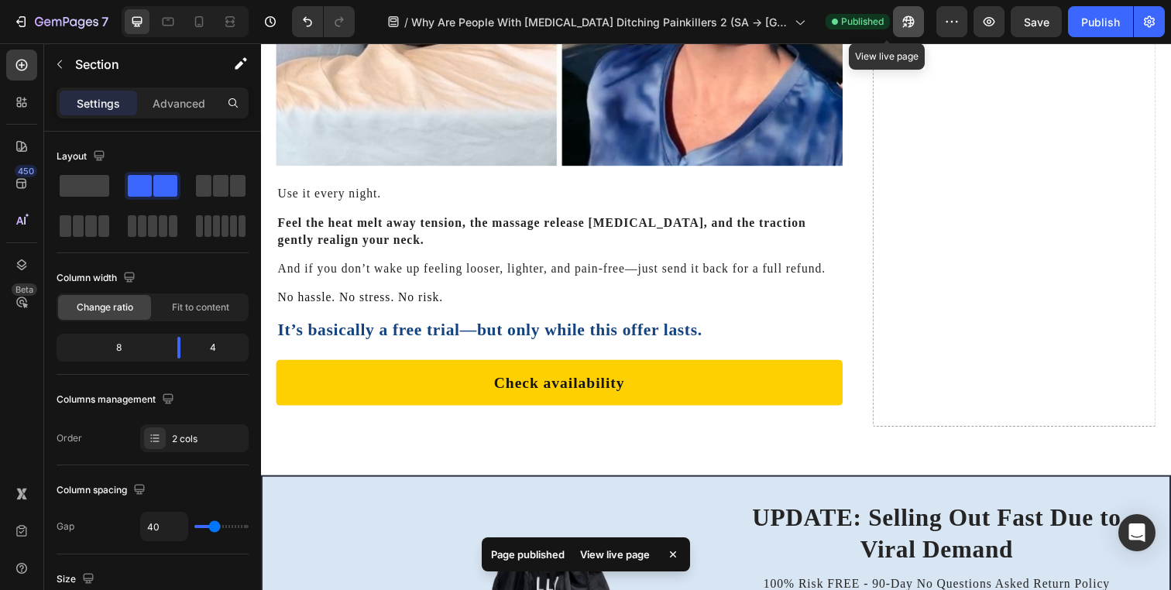
click at [901, 28] on icon "button" at bounding box center [908, 21] width 15 height 15
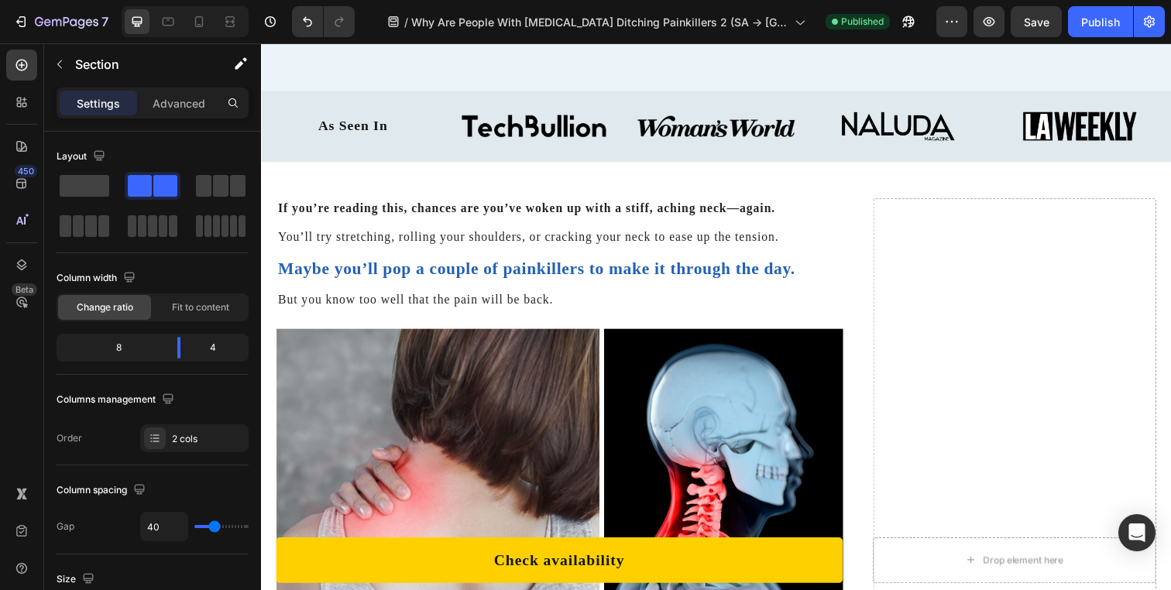
scroll to position [445, 0]
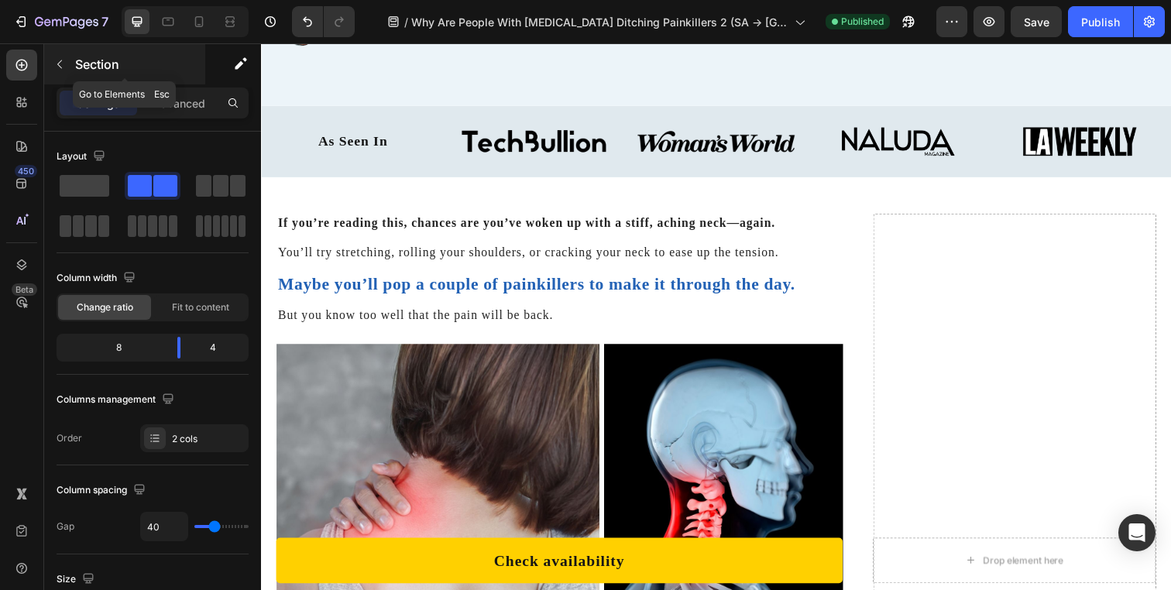
click at [102, 62] on p "Section" at bounding box center [138, 64] width 127 height 19
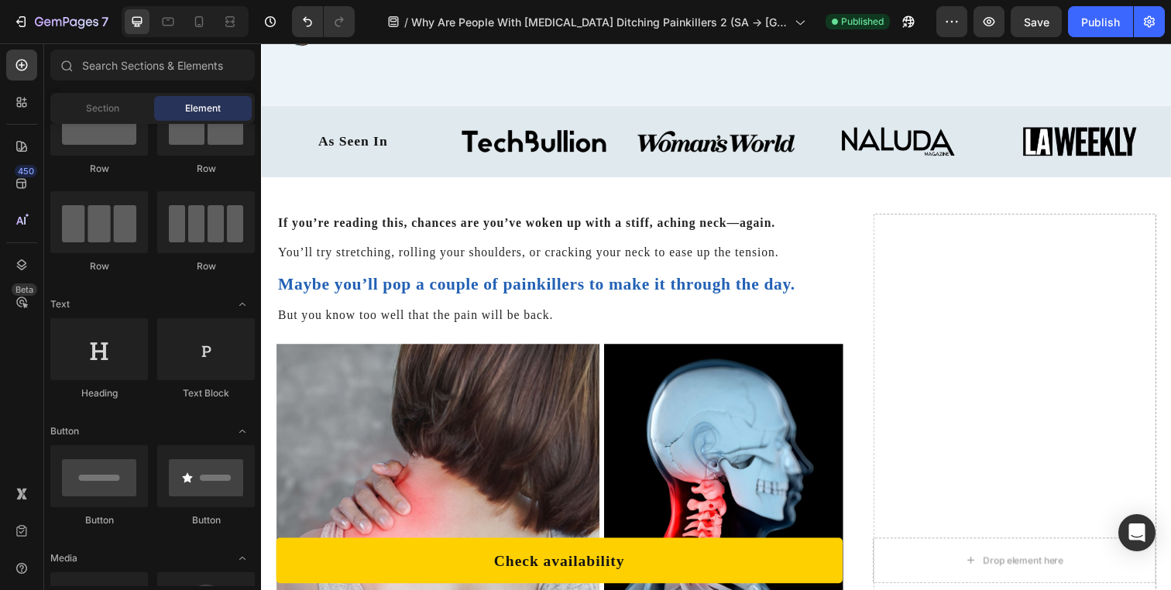
scroll to position [0, 0]
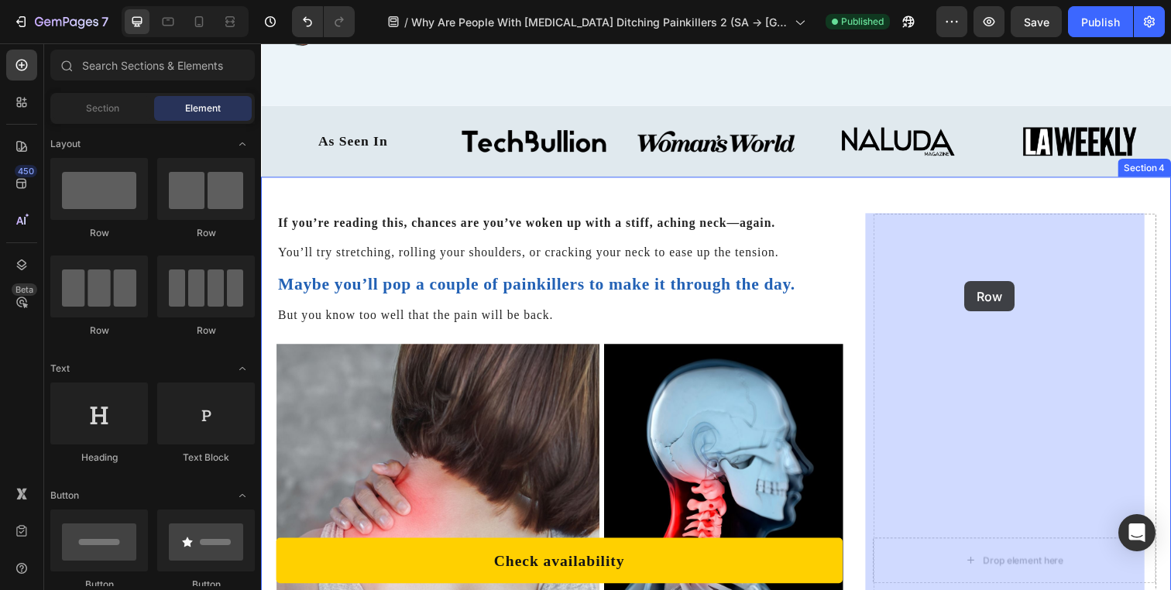
drag, startPoint x: 380, startPoint y: 257, endPoint x: 979, endPoint y: 285, distance: 599.3
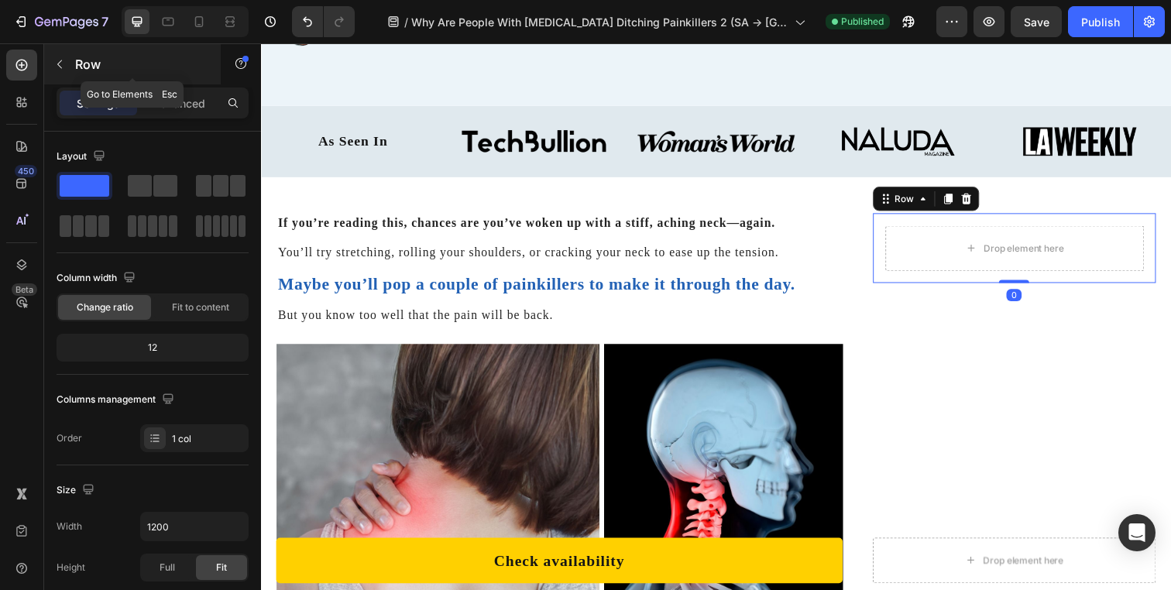
click at [103, 67] on p "Row" at bounding box center [141, 64] width 132 height 19
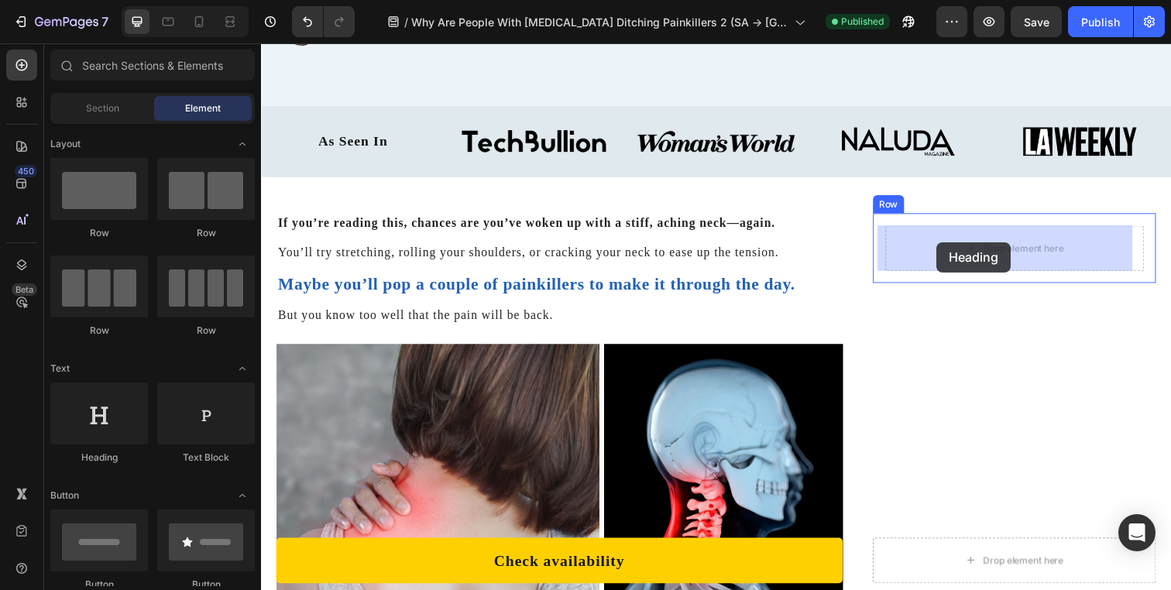
drag, startPoint x: 379, startPoint y: 467, endPoint x: 905, endPoint y: 261, distance: 564.8
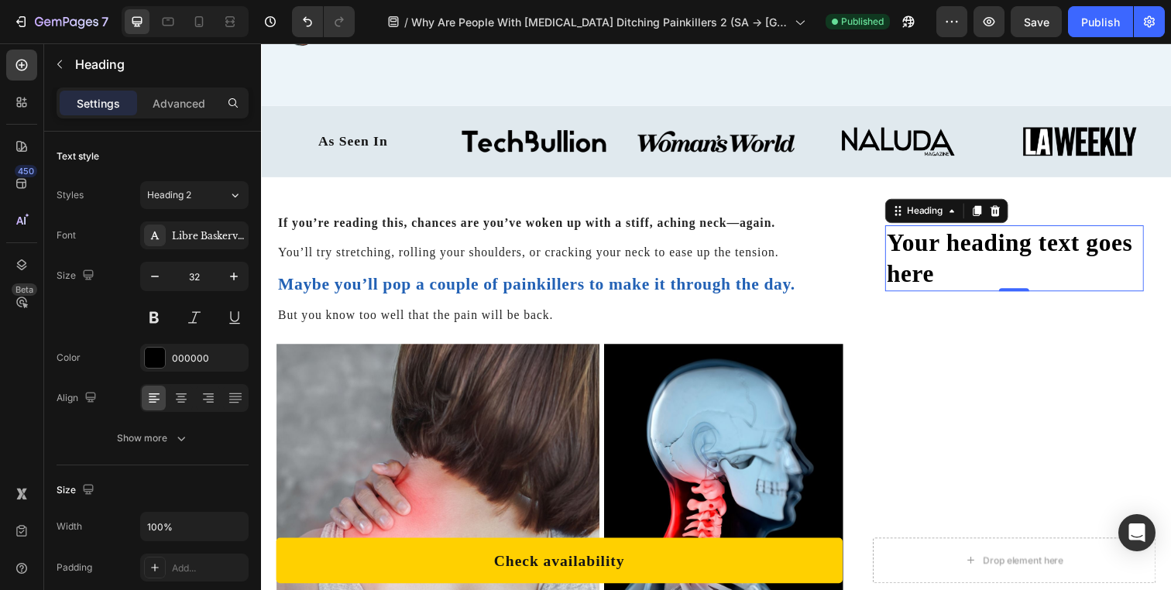
click at [1023, 262] on h2 "Your heading text goes here" at bounding box center [1030, 262] width 264 height 67
click at [1023, 262] on p "Your heading text goes here" at bounding box center [1030, 263] width 261 height 64
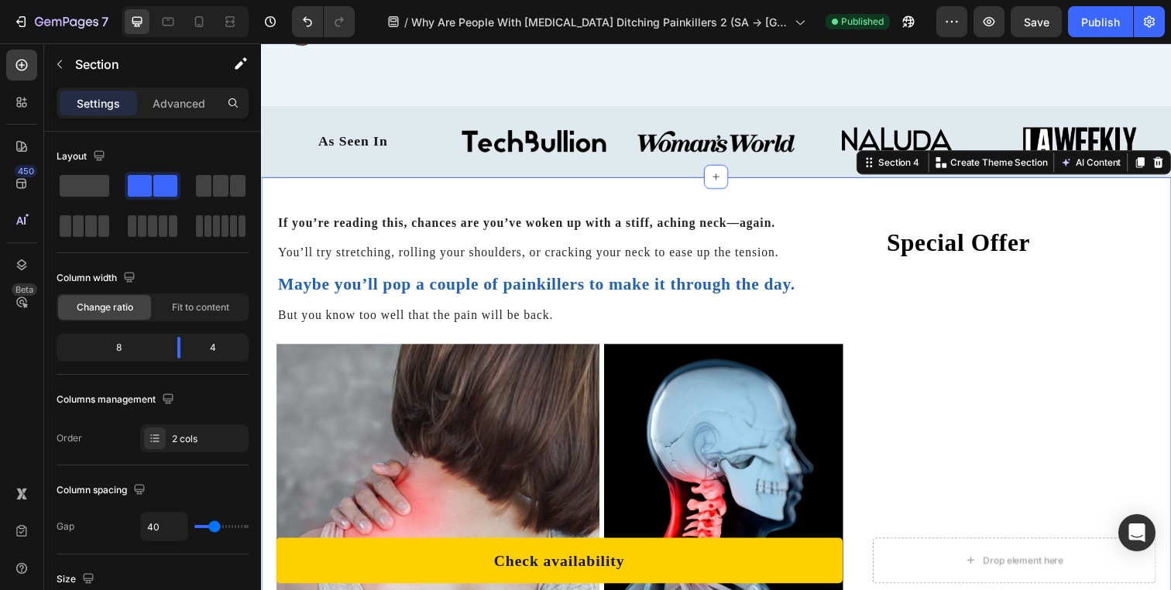
click at [1023, 252] on p "Special Offer" at bounding box center [1030, 247] width 261 height 33
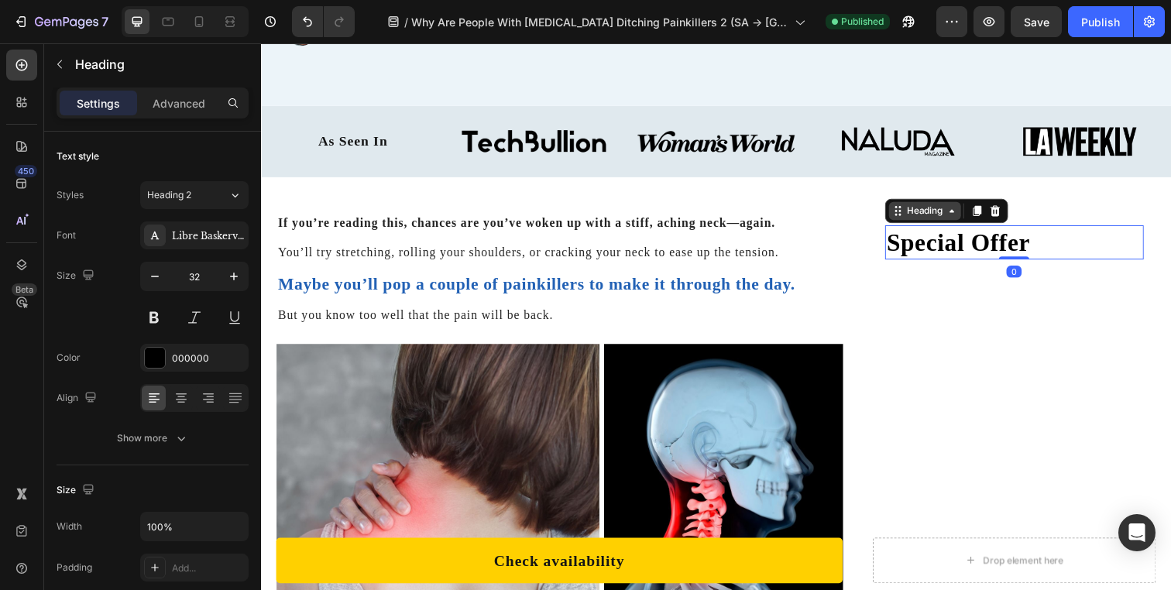
click at [926, 214] on div "Heading" at bounding box center [939, 215] width 43 height 14
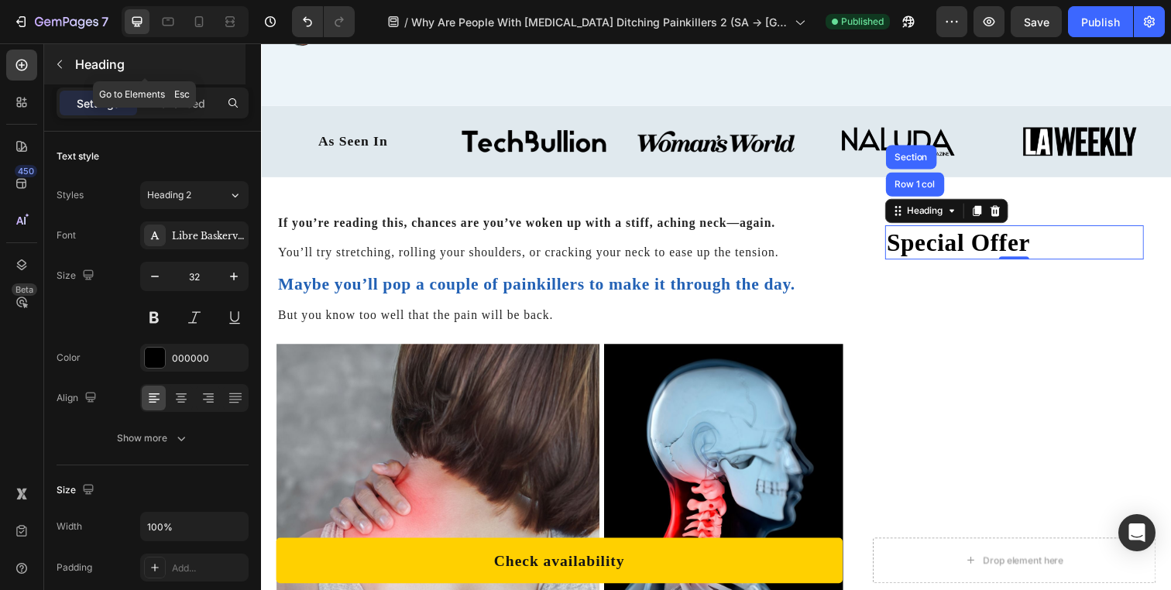
click at [117, 69] on p "Heading" at bounding box center [158, 64] width 167 height 19
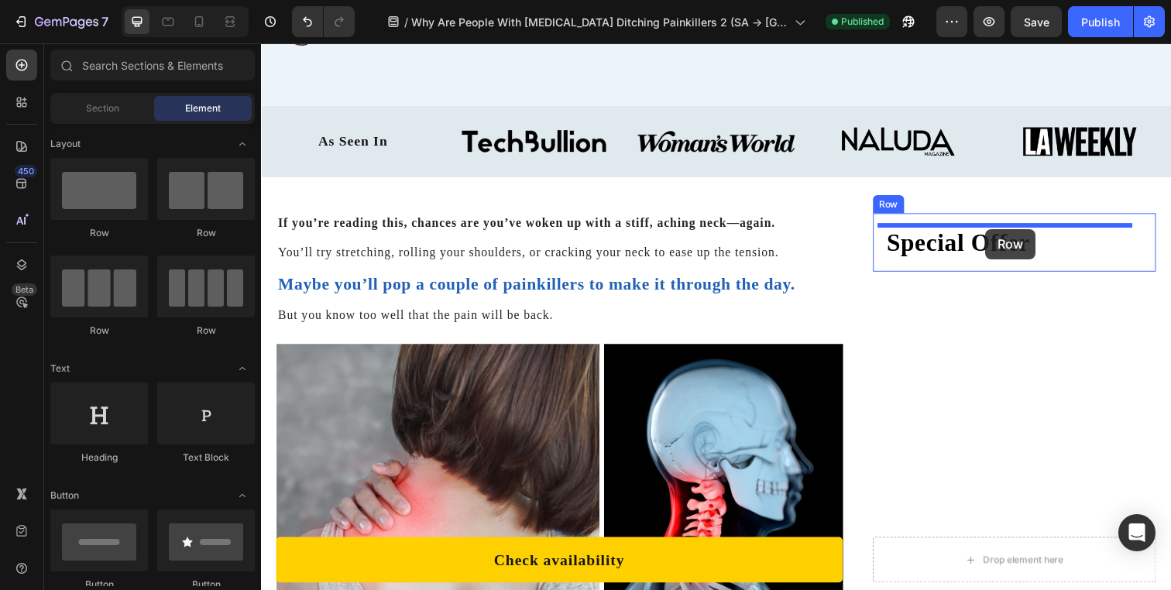
scroll to position [445, 0]
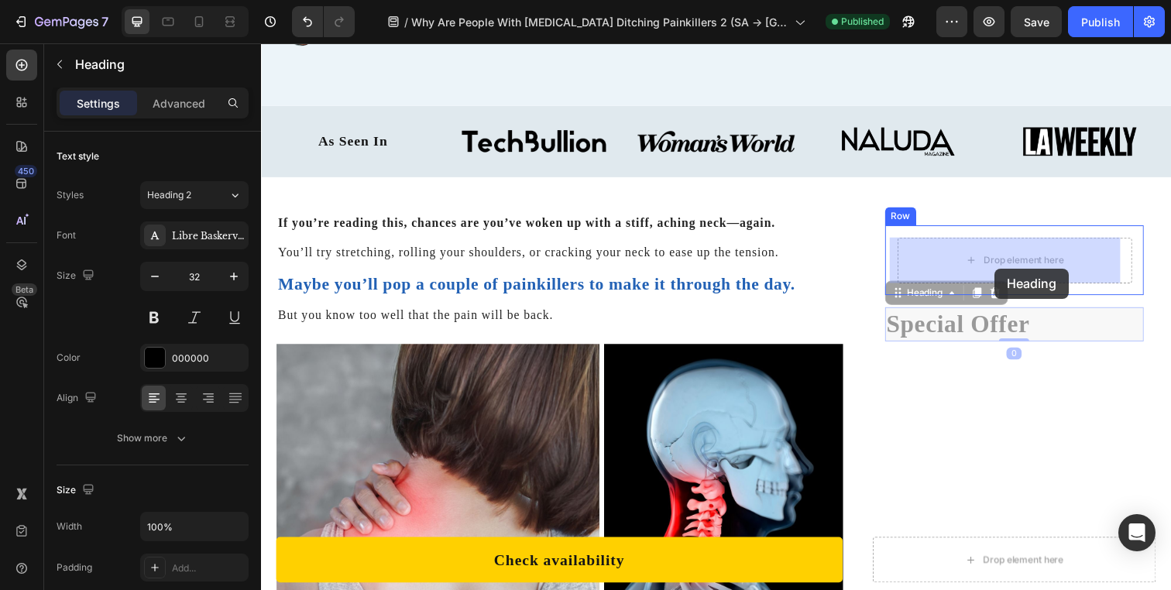
drag, startPoint x: 957, startPoint y: 319, endPoint x: 1010, endPoint y: 270, distance: 72.3
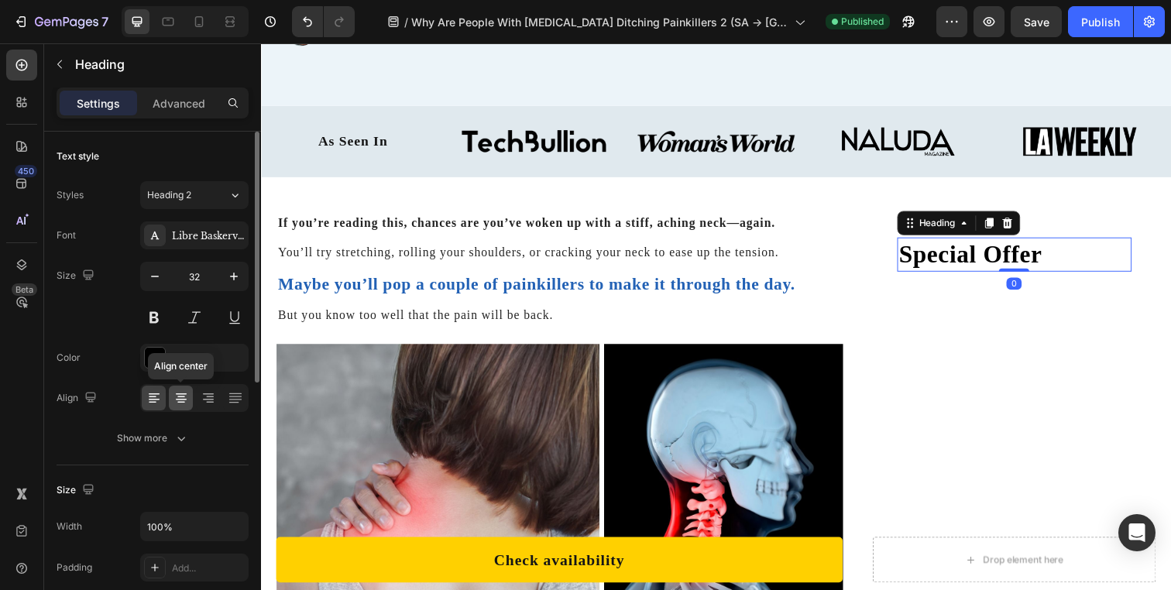
click at [176, 396] on icon at bounding box center [180, 397] width 15 height 15
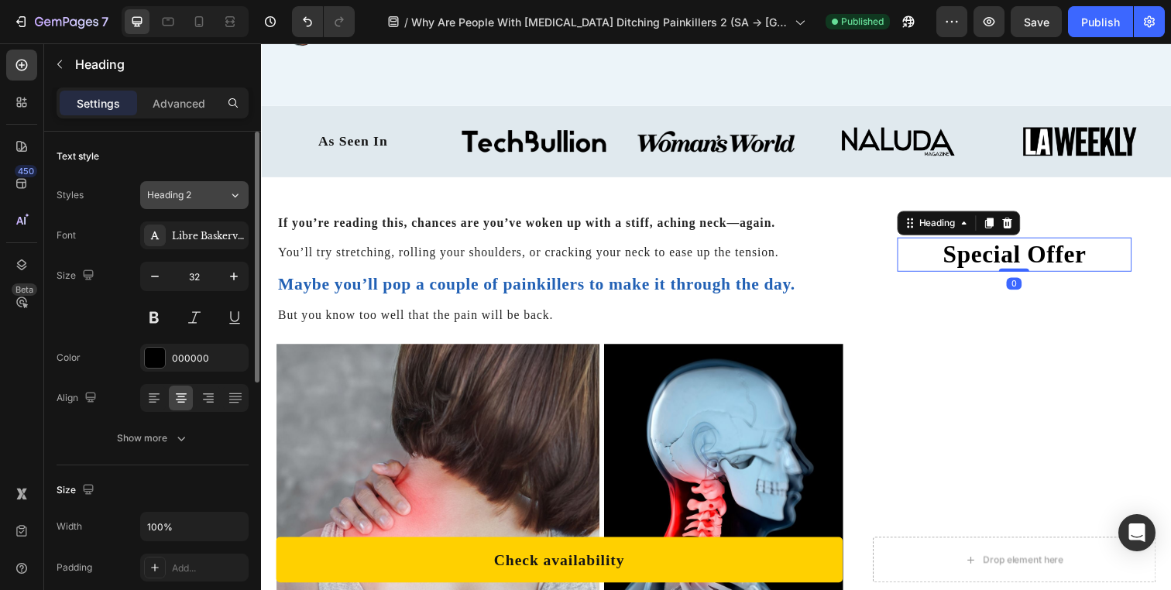
click at [208, 197] on div "Heading 2" at bounding box center [178, 195] width 63 height 14
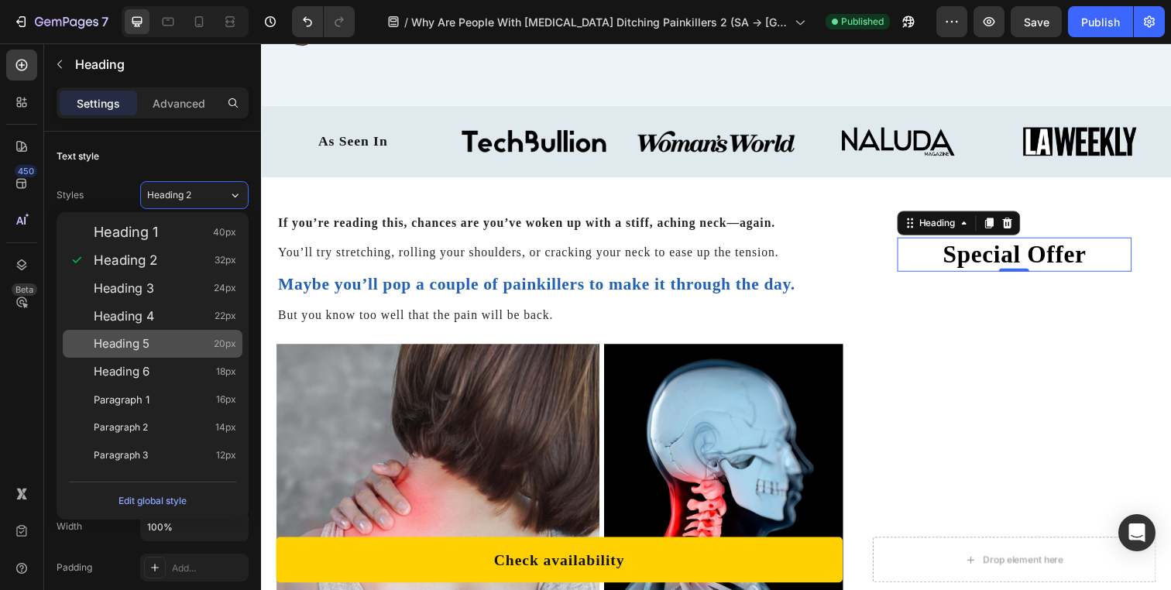
click at [189, 340] on div "Heading 5 20px" at bounding box center [165, 343] width 142 height 15
type input "20"
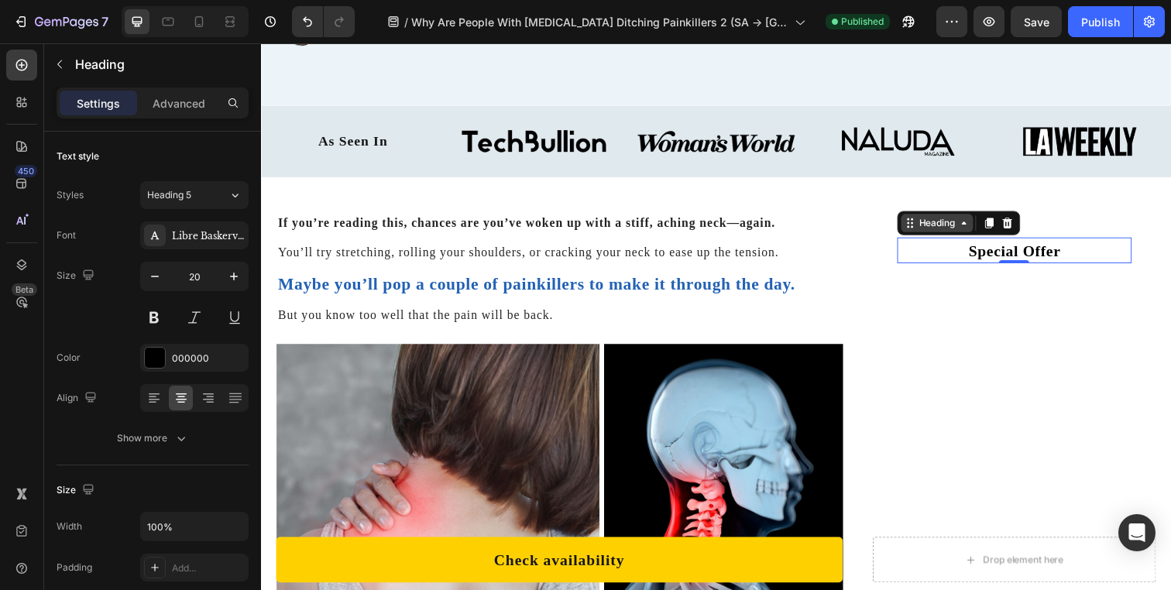
click at [939, 230] on div "Heading" at bounding box center [951, 227] width 43 height 14
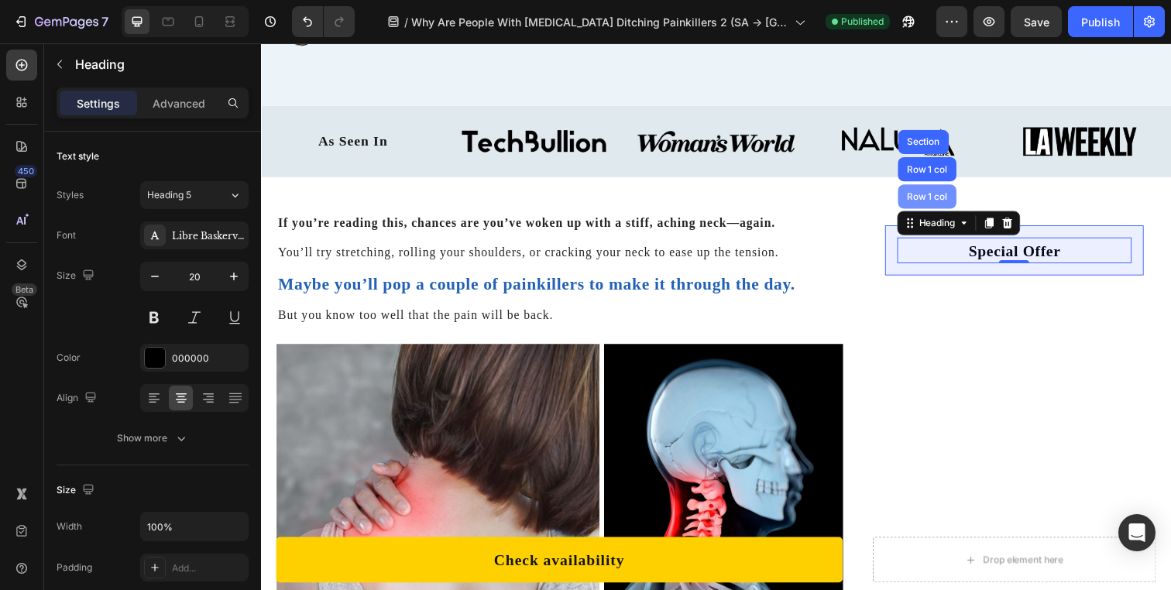
click at [942, 211] on div "Row 1 col" at bounding box center [942, 199] width 60 height 25
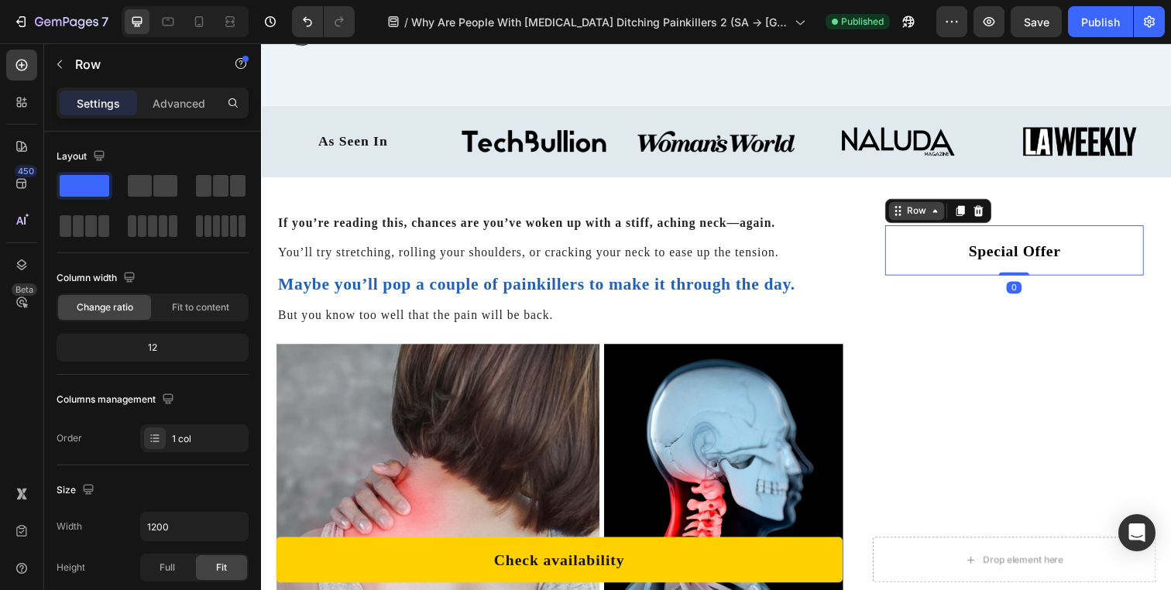
click at [928, 221] on div "Row" at bounding box center [930, 214] width 57 height 19
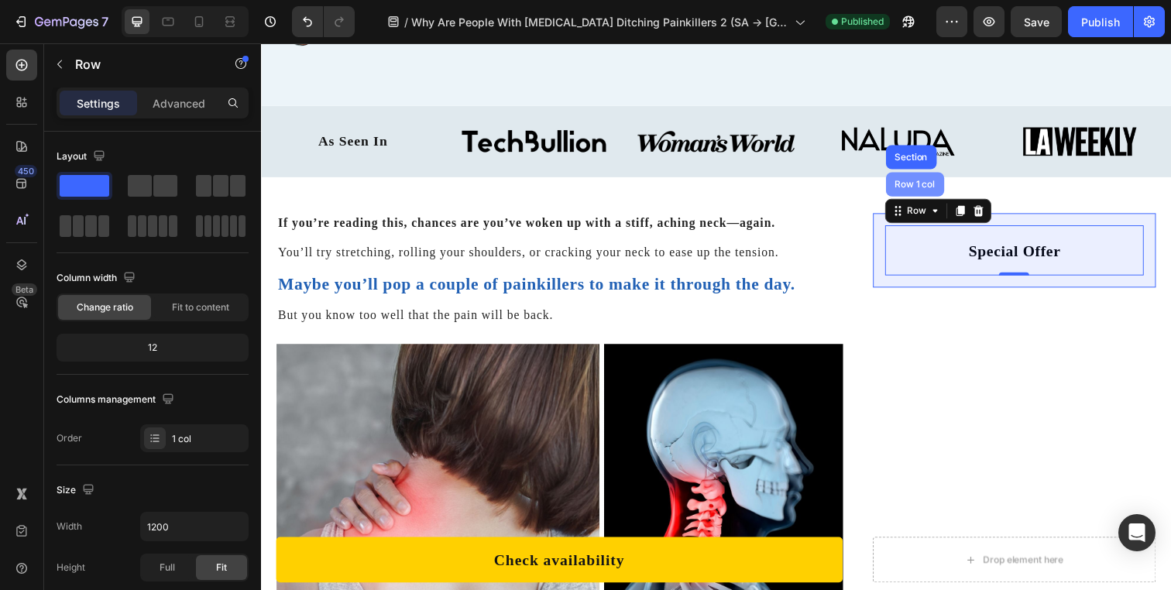
click at [912, 198] on div "Row 1 col" at bounding box center [929, 187] width 60 height 25
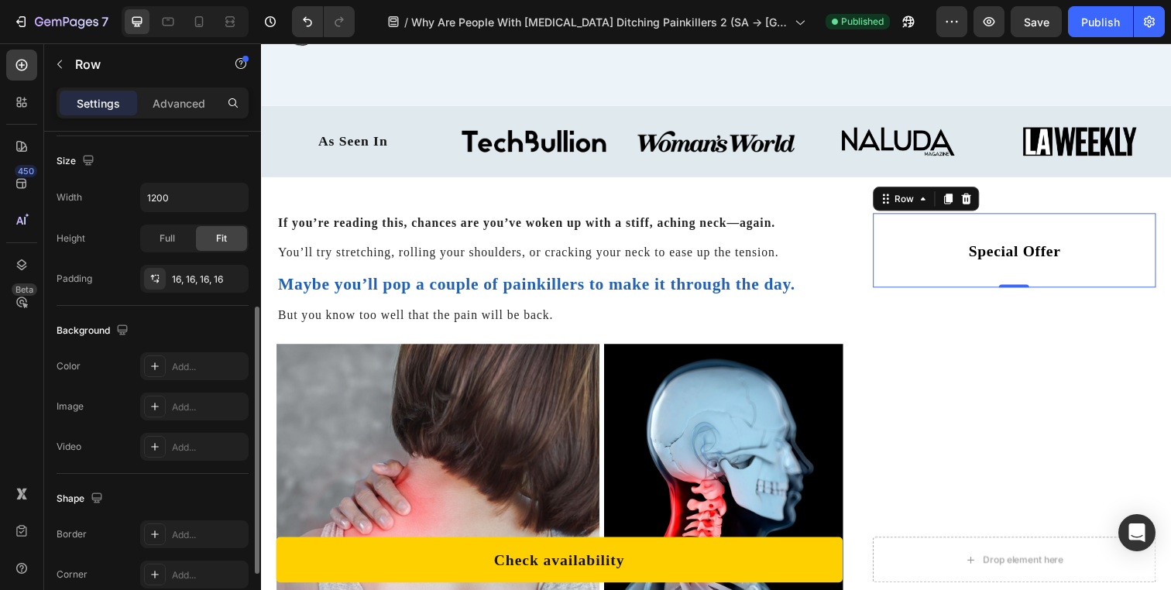
scroll to position [410, 0]
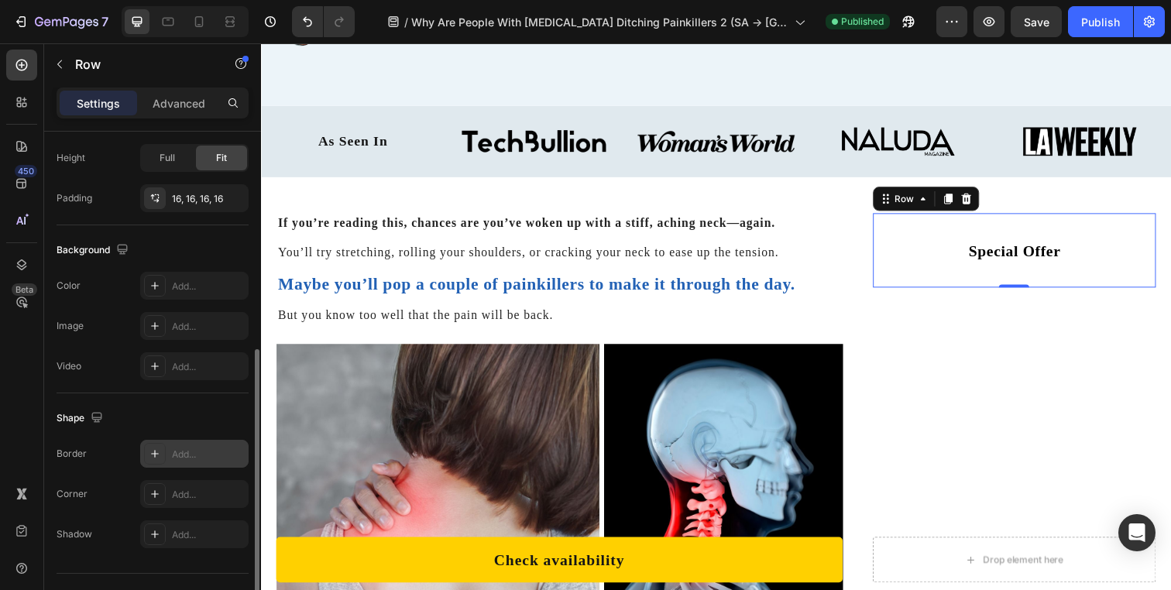
click at [181, 444] on div "Add..." at bounding box center [194, 454] width 108 height 28
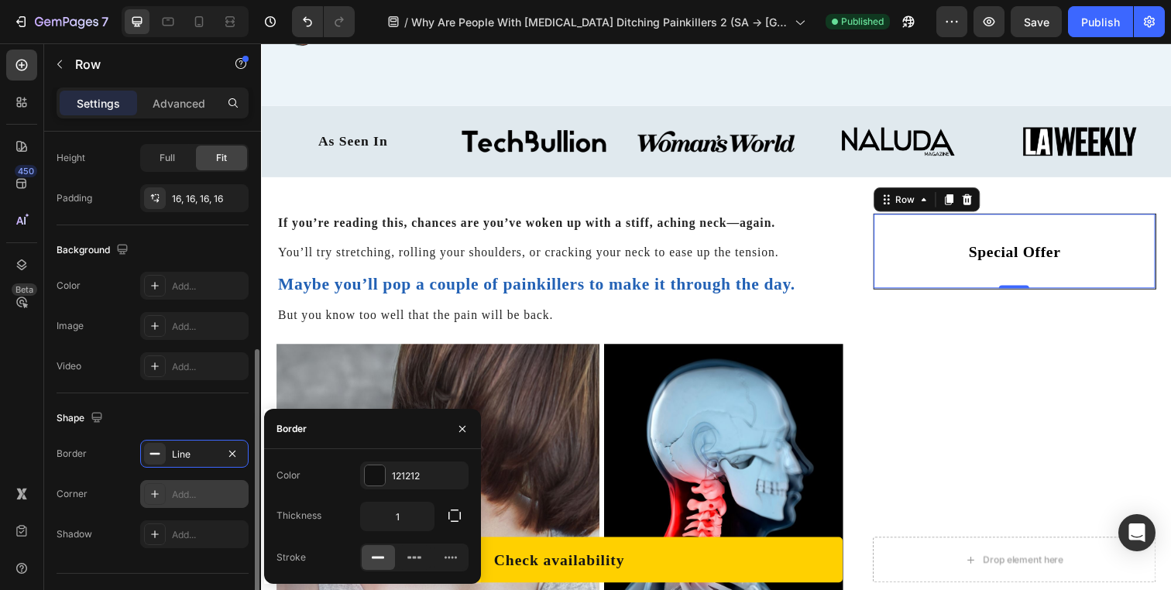
click at [197, 503] on div "Add..." at bounding box center [194, 494] width 108 height 28
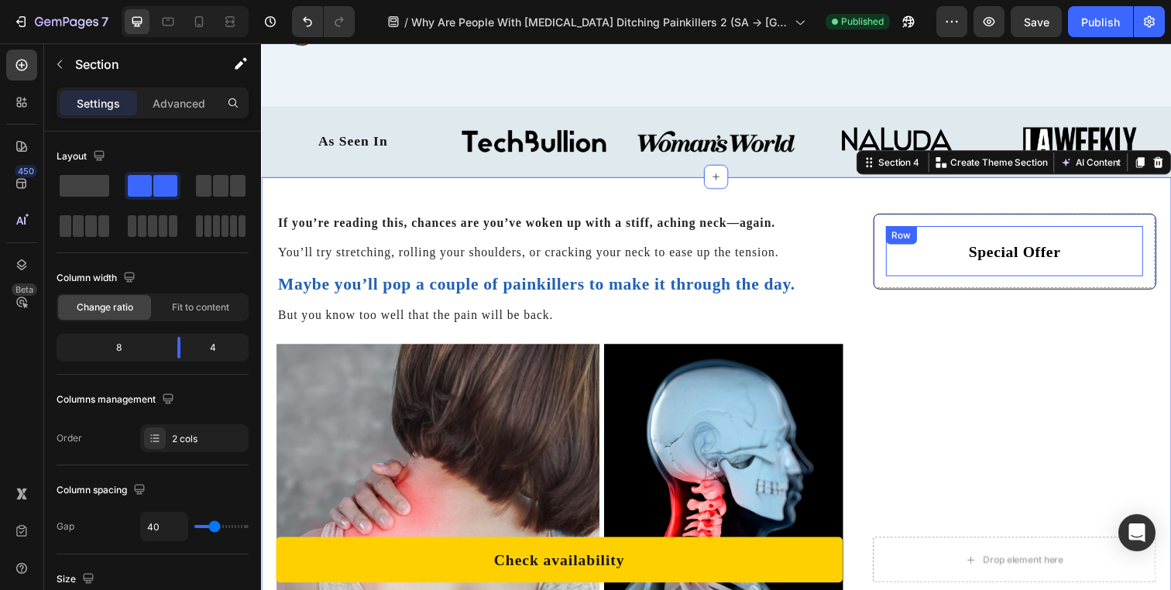
click at [899, 279] on div "Special Offer Heading Row" at bounding box center [1030, 255] width 263 height 51
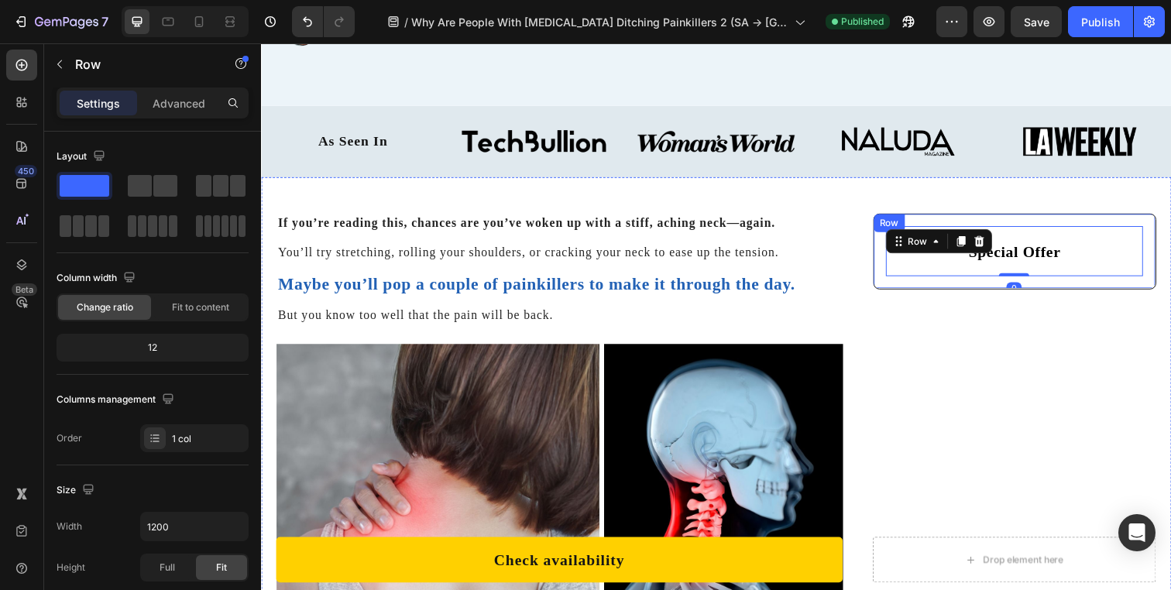
click at [888, 279] on div "Special Offer Heading Row 0 Row" at bounding box center [1030, 255] width 289 height 77
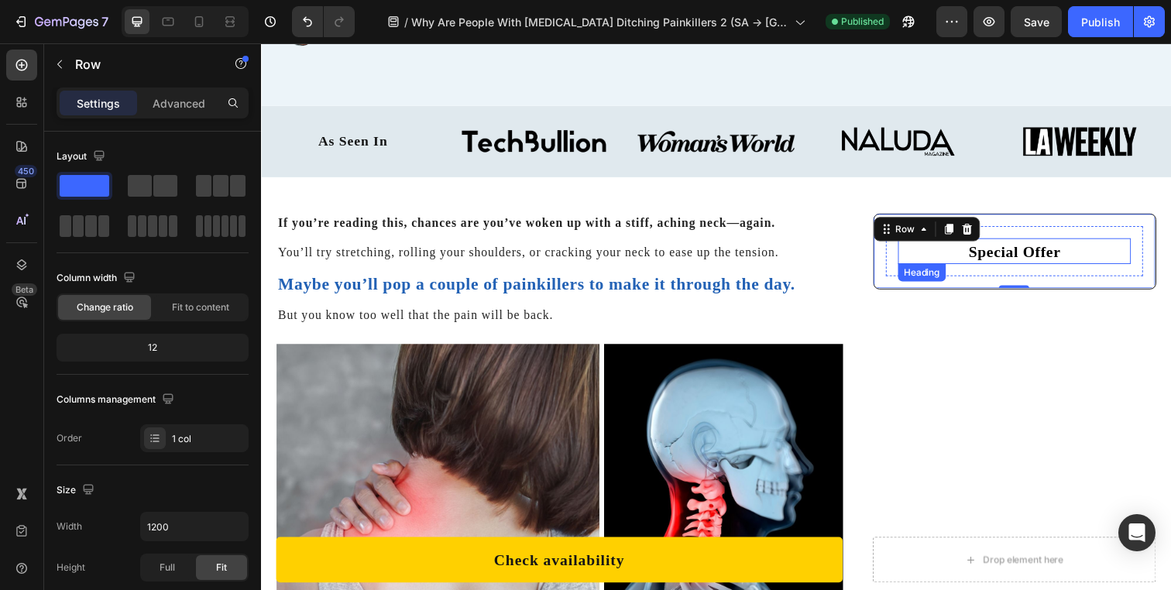
click at [964, 258] on h2 "Special Offer" at bounding box center [1031, 255] width 238 height 26
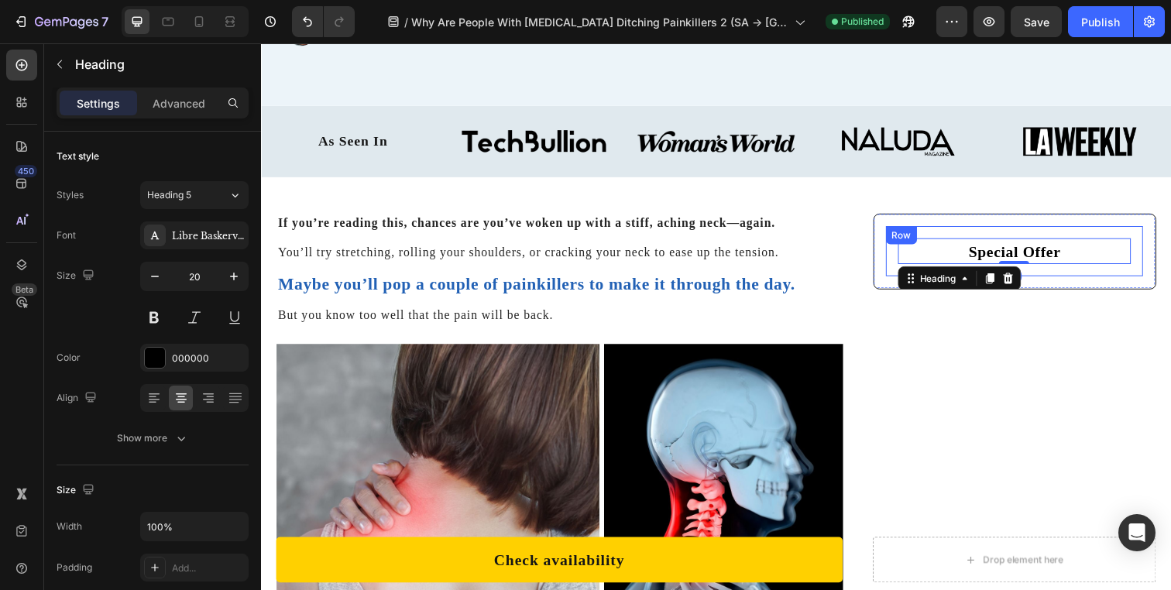
click at [956, 238] on div "Special Offer Heading 0 Row" at bounding box center [1030, 255] width 263 height 51
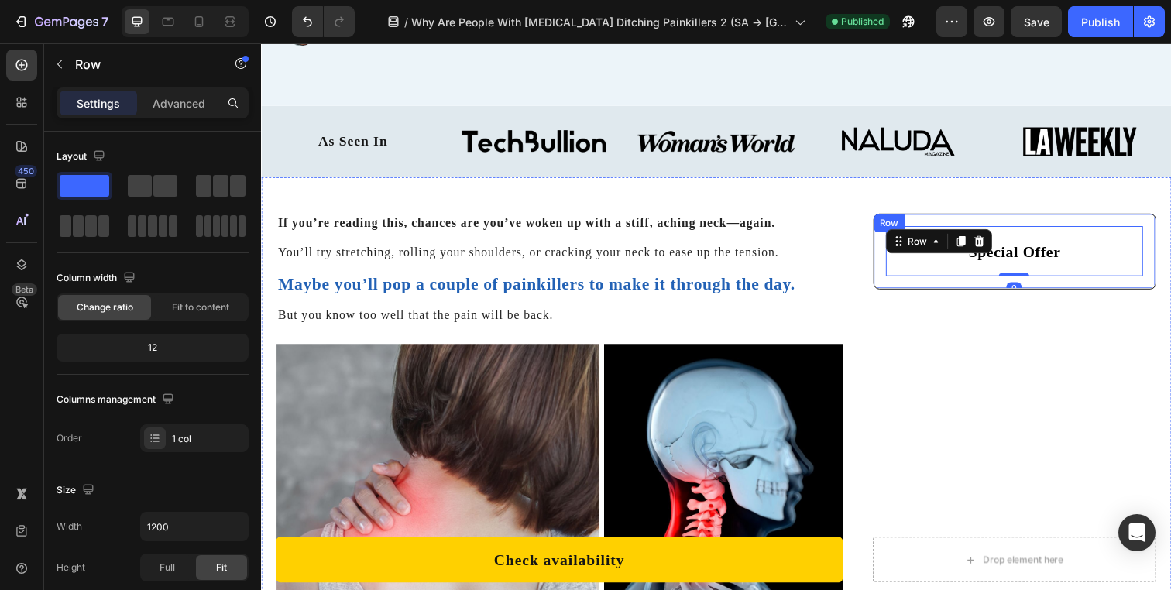
click at [886, 239] on div "Special Offer Heading Row 0 Row" at bounding box center [1030, 255] width 289 height 77
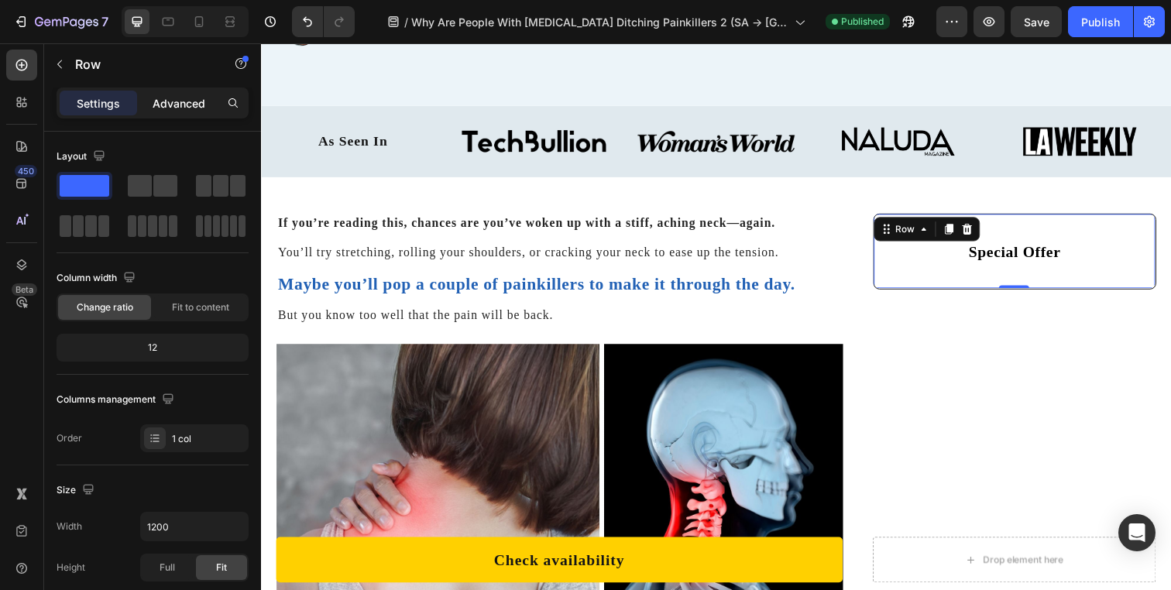
click at [189, 101] on p "Advanced" at bounding box center [179, 103] width 53 height 16
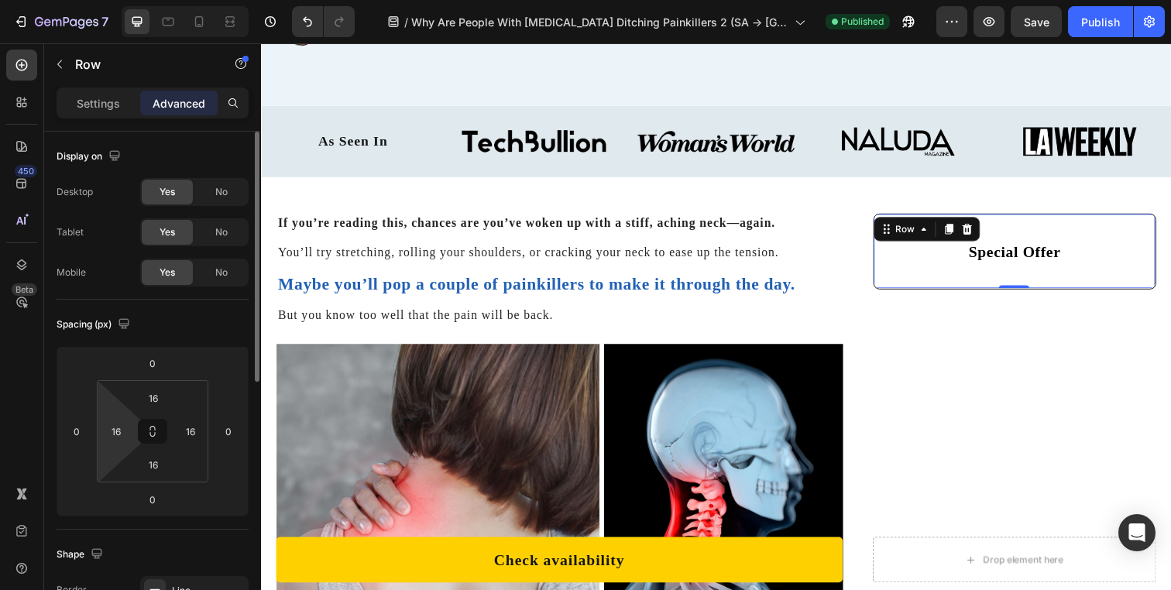
click at [117, 430] on input "16" at bounding box center [116, 431] width 23 height 23
click at [157, 431] on icon at bounding box center [152, 431] width 12 height 12
click at [156, 399] on input "16" at bounding box center [153, 397] width 31 height 23
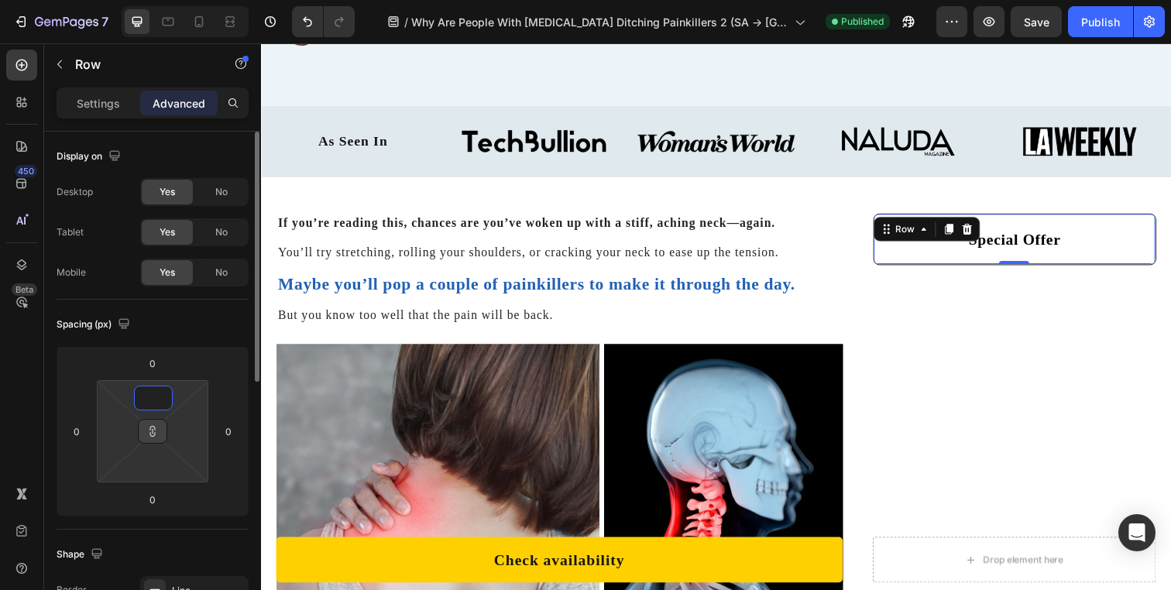
type input "0"
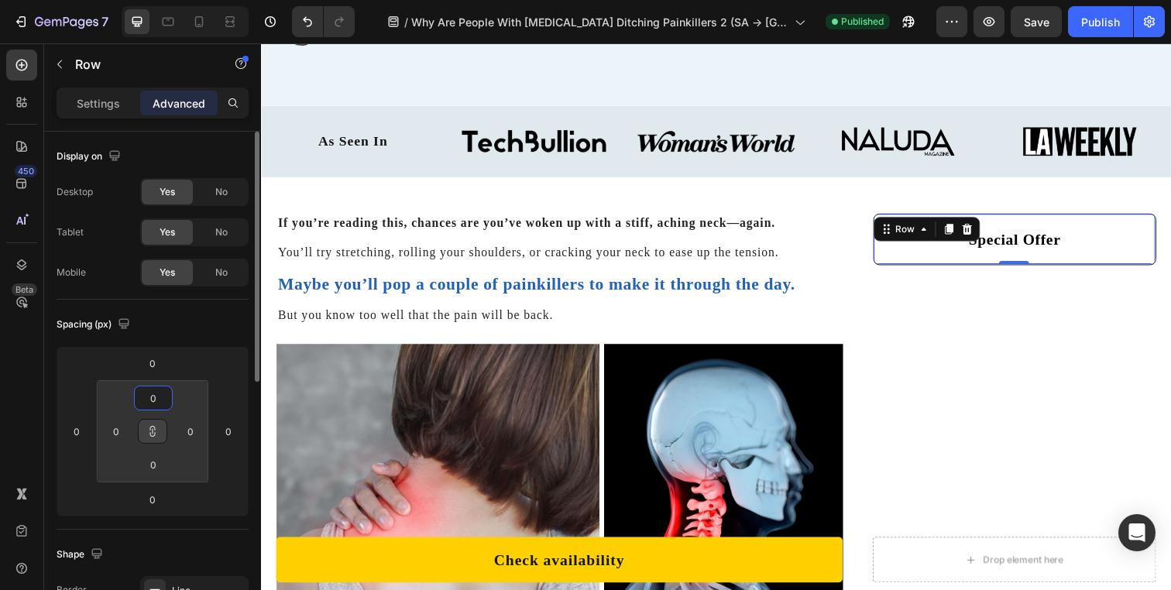
click at [190, 336] on div "Spacing (px)" at bounding box center [153, 324] width 192 height 25
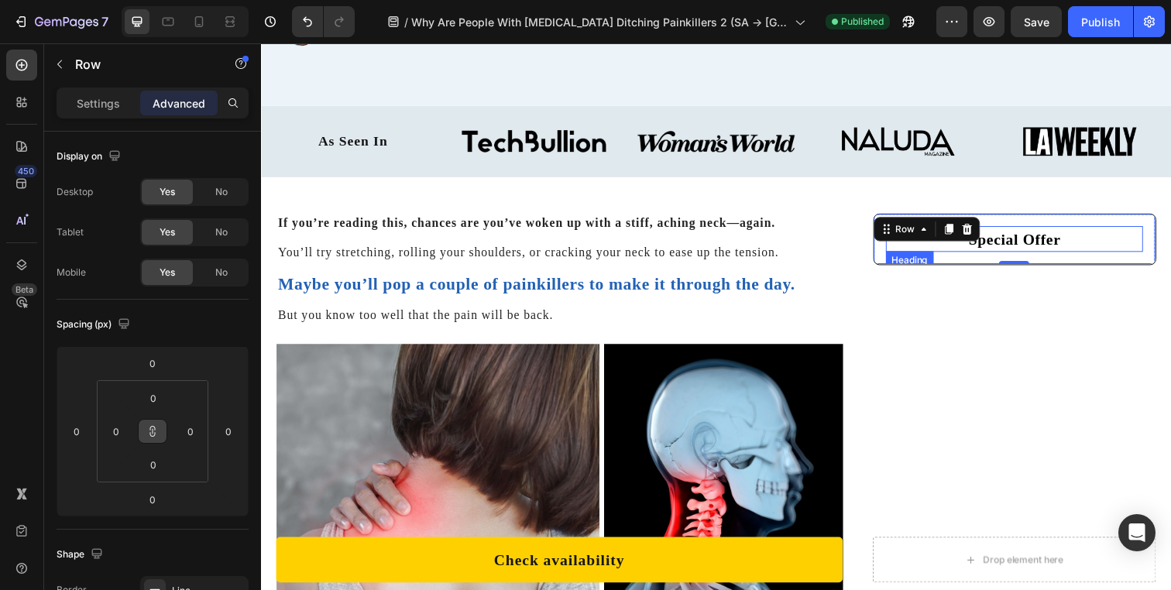
click at [1078, 243] on h2 "Special Offer" at bounding box center [1030, 243] width 263 height 26
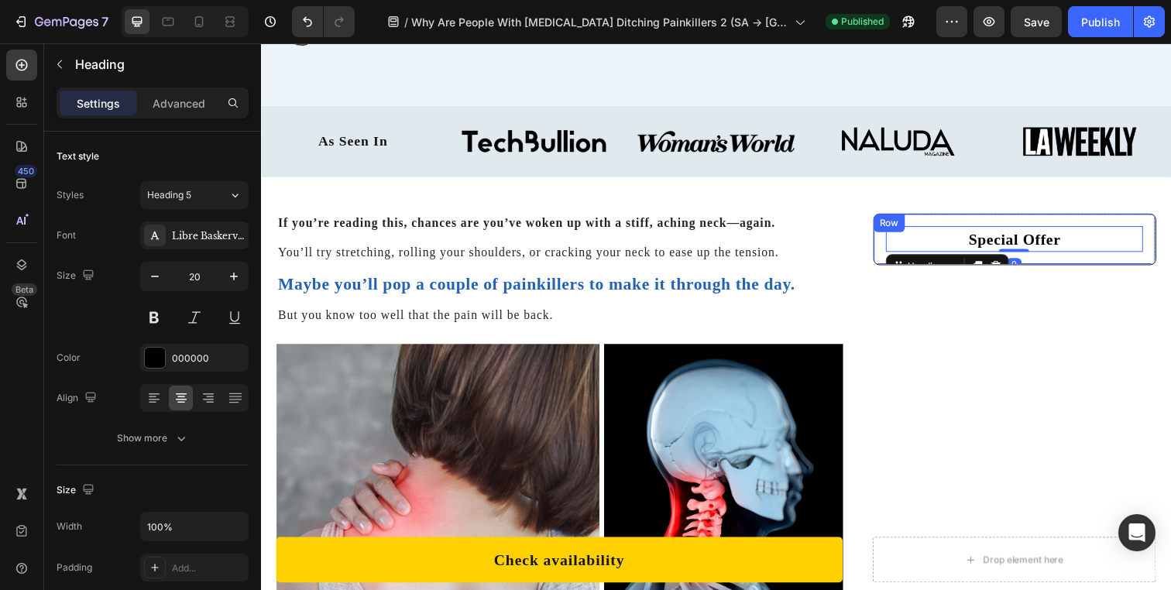
click at [1061, 221] on div "Special Offer Heading 0 Row" at bounding box center [1030, 243] width 287 height 51
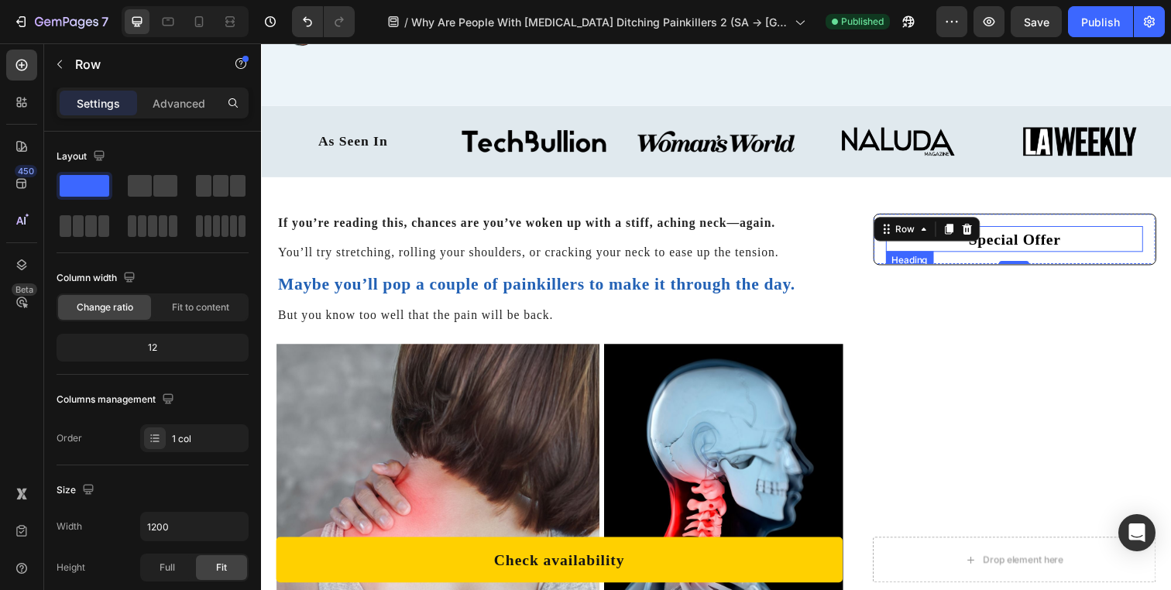
click at [1073, 251] on h2 "Special Offer" at bounding box center [1030, 243] width 263 height 26
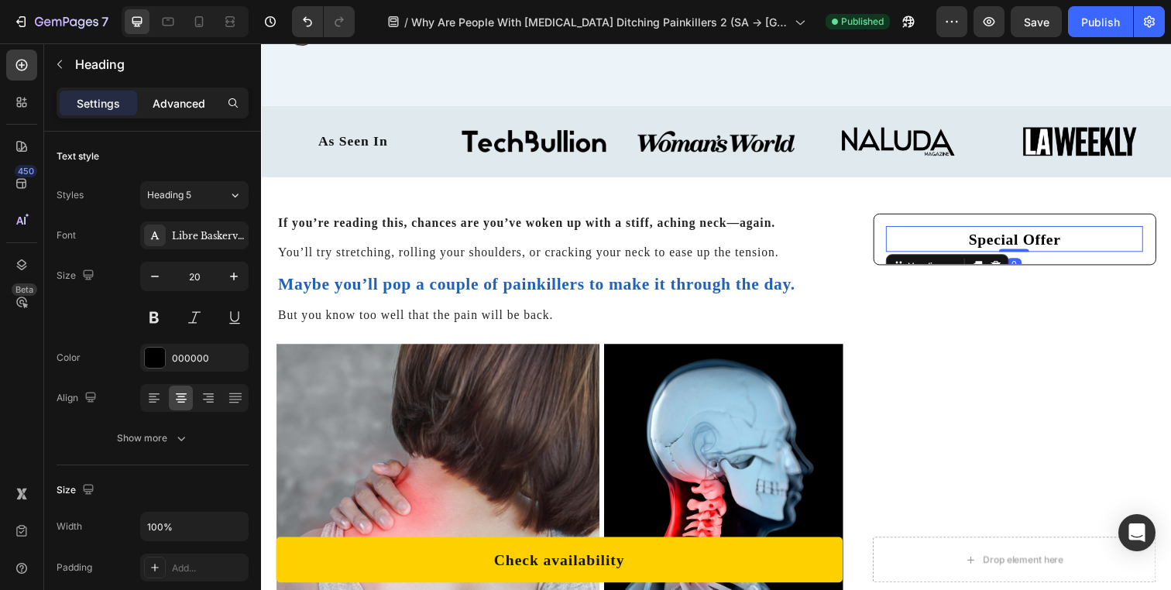
click at [183, 97] on p "Advanced" at bounding box center [179, 103] width 53 height 16
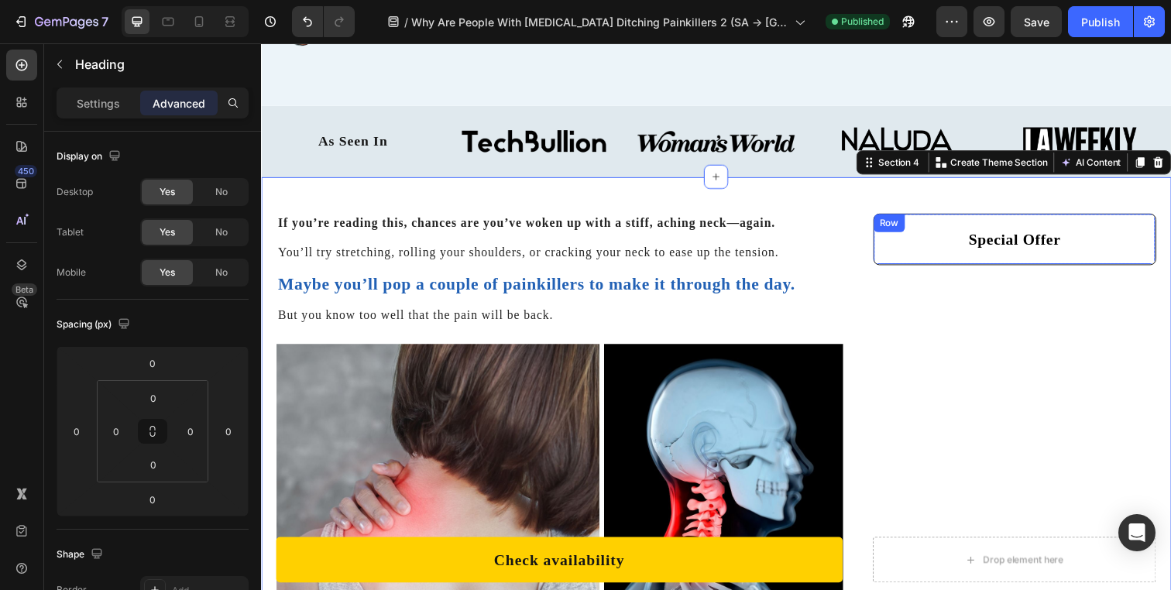
click at [967, 249] on h2 "Special Offer" at bounding box center [1030, 243] width 263 height 26
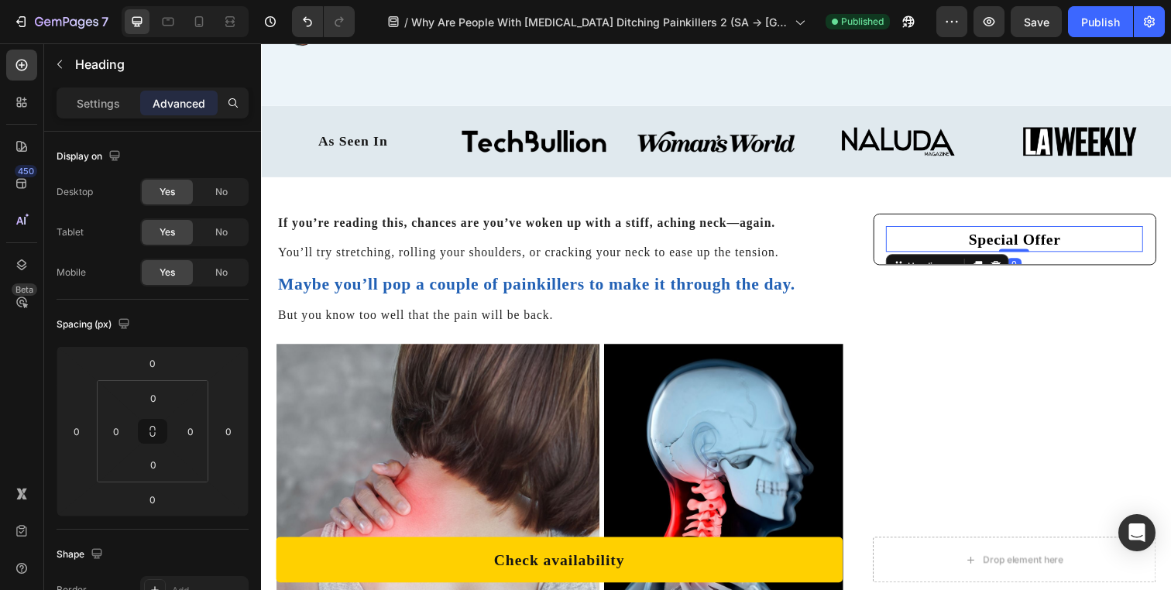
click at [912, 260] on div "Heading" at bounding box center [961, 271] width 125 height 25
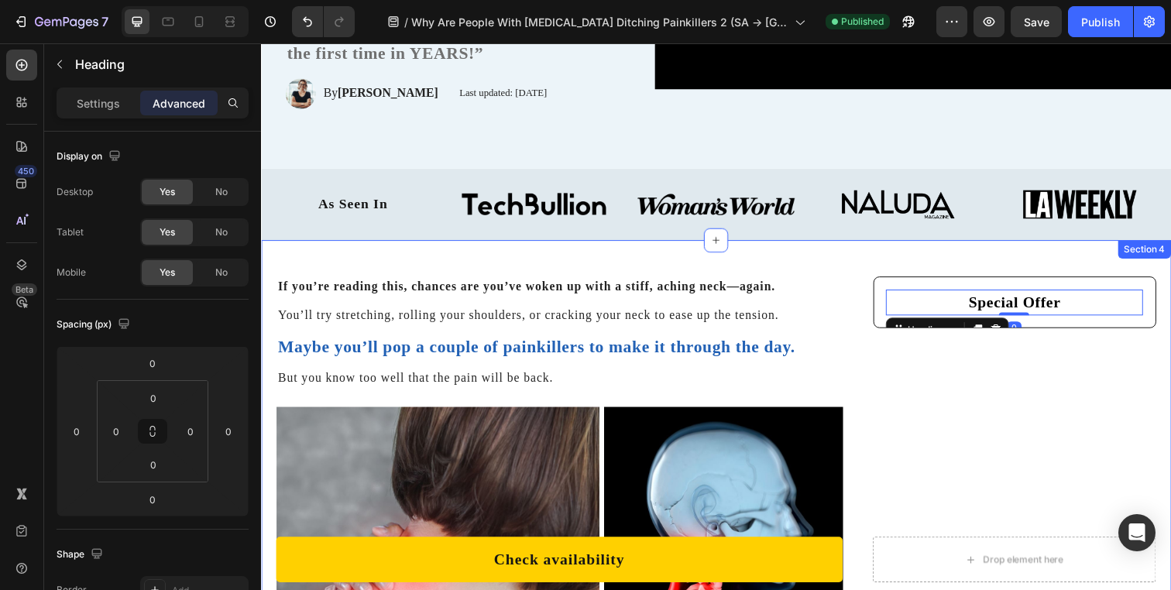
scroll to position [347, 0]
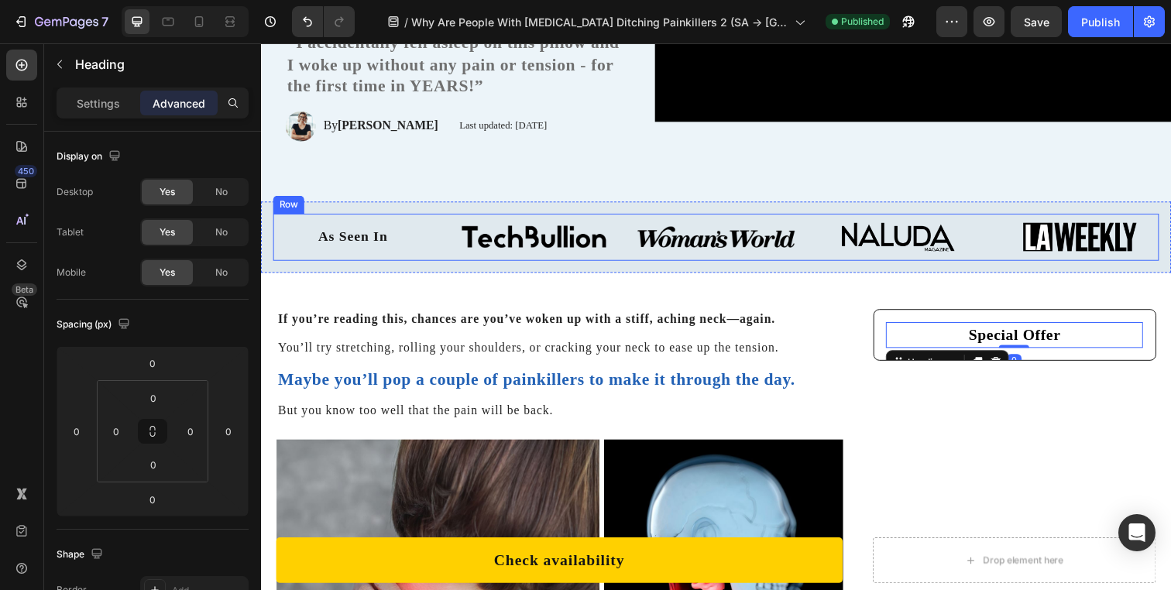
click at [1002, 239] on div "As Seen In Text Block Image Image Image Image Row" at bounding box center [725, 241] width 905 height 48
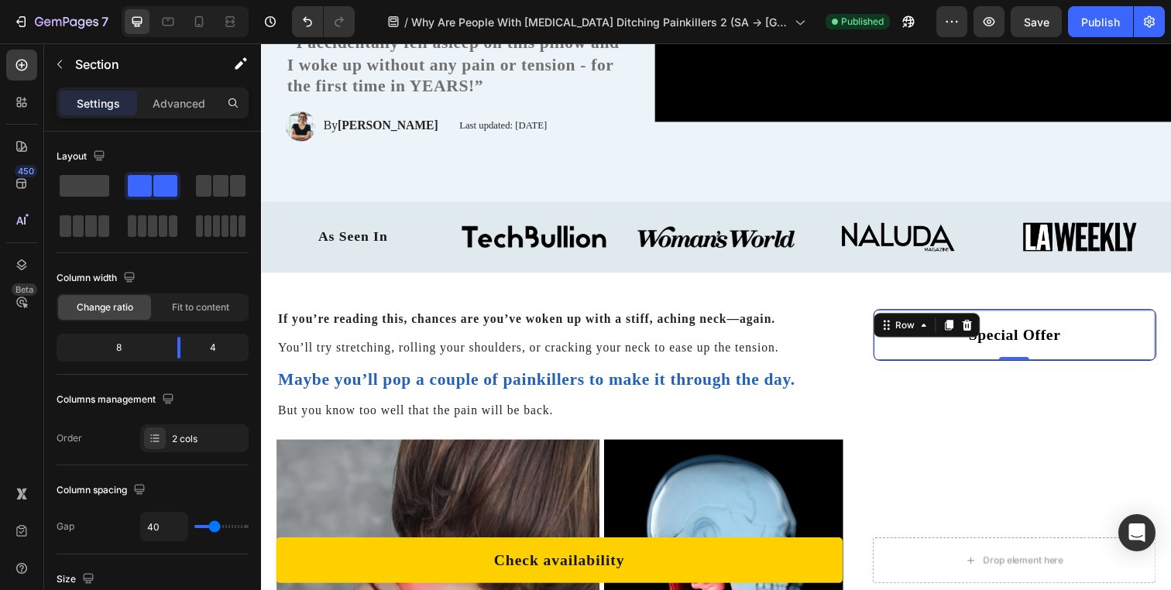
click at [942, 321] on div "Special Offer Heading Row 0" at bounding box center [1030, 340] width 287 height 51
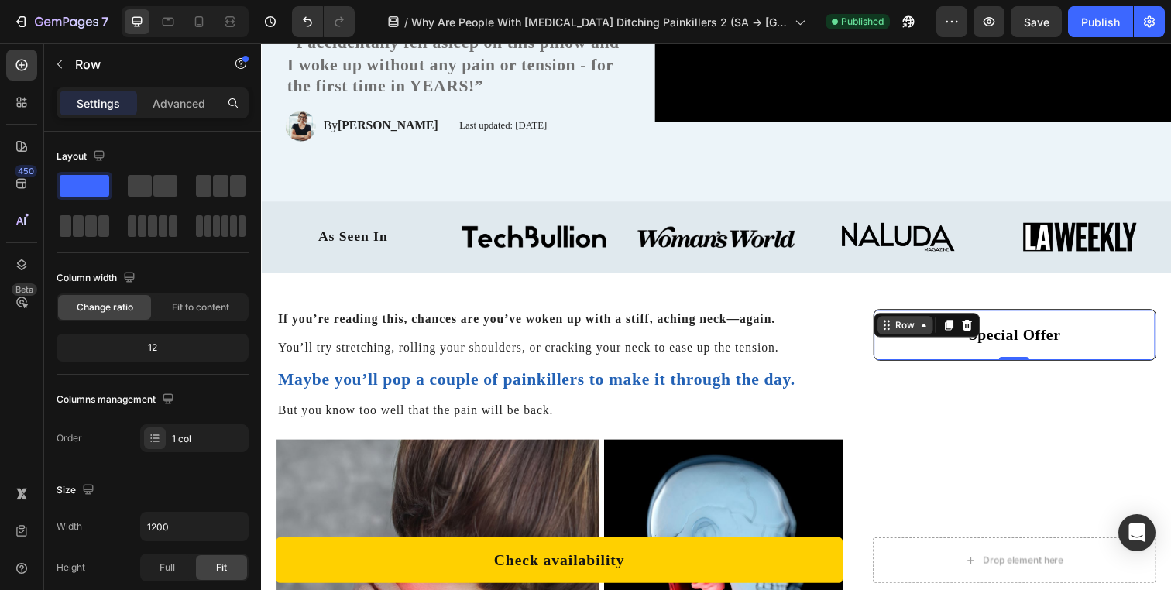
click at [907, 331] on div "Row" at bounding box center [919, 331] width 26 height 14
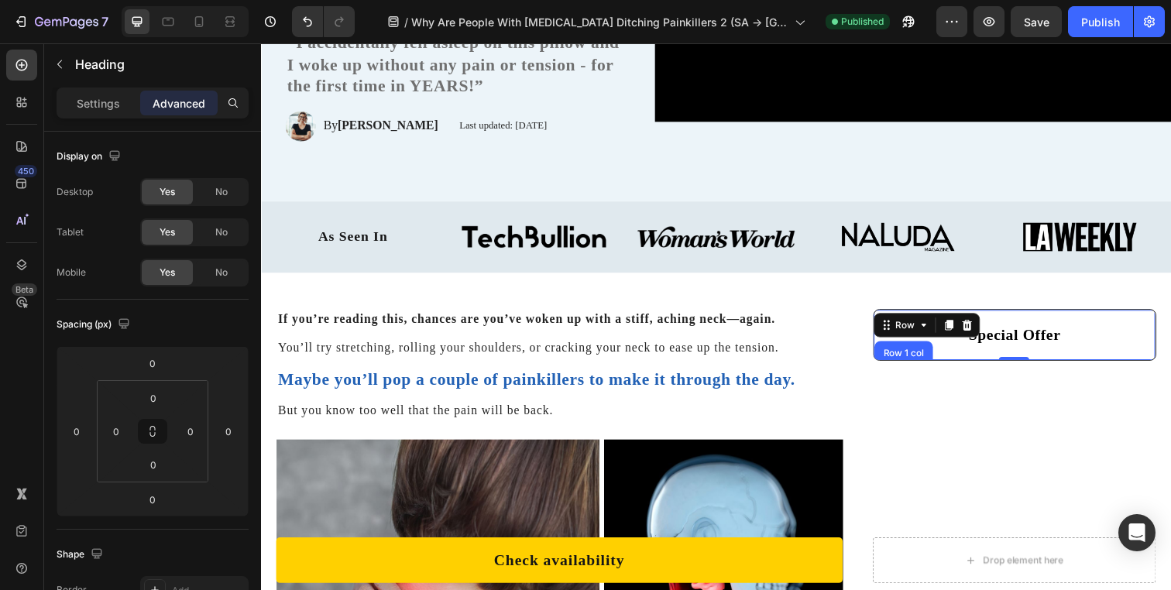
click at [970, 348] on h2 "Special Offer" at bounding box center [1030, 341] width 263 height 26
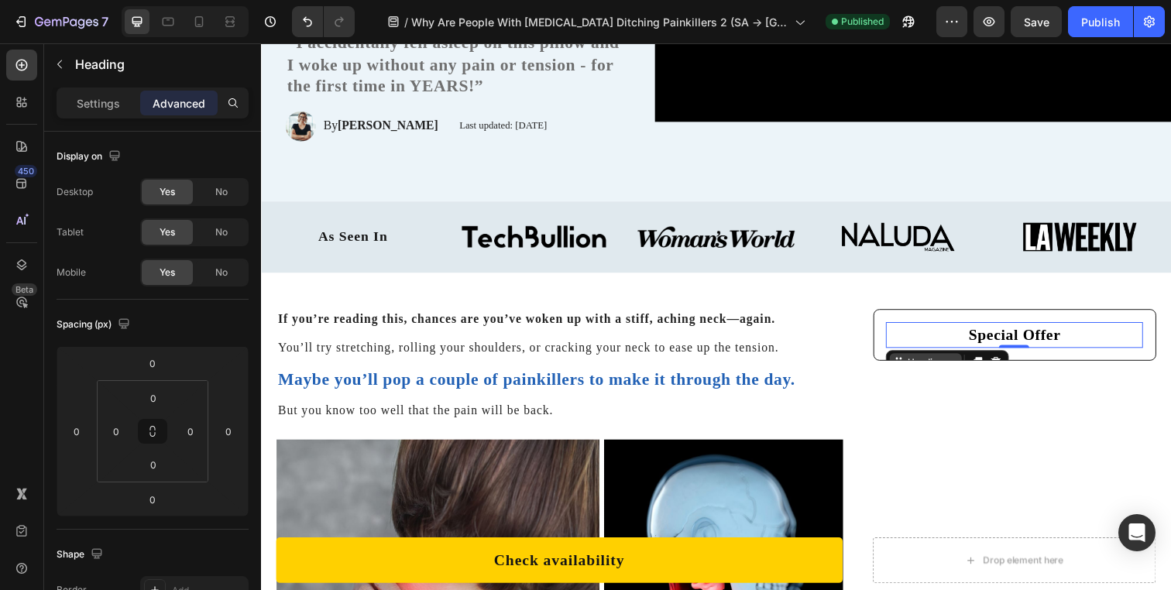
click at [928, 362] on div "Heading" at bounding box center [939, 369] width 43 height 14
click at [925, 321] on div "Special Offer Heading Row 1 col Row 1 col Section 0 Row" at bounding box center [1030, 340] width 287 height 51
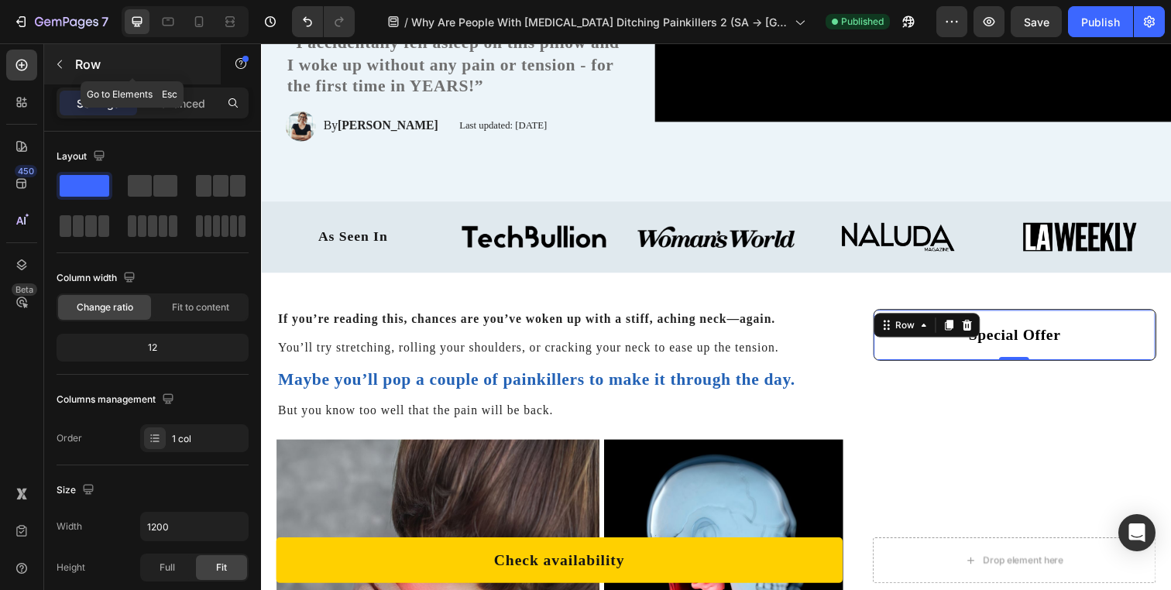
click at [173, 81] on div "Row" at bounding box center [132, 64] width 177 height 40
click at [887, 348] on div "Special Offer Heading Row 0" at bounding box center [1030, 340] width 287 height 51
click at [192, 108] on p "Advanced" at bounding box center [179, 103] width 53 height 16
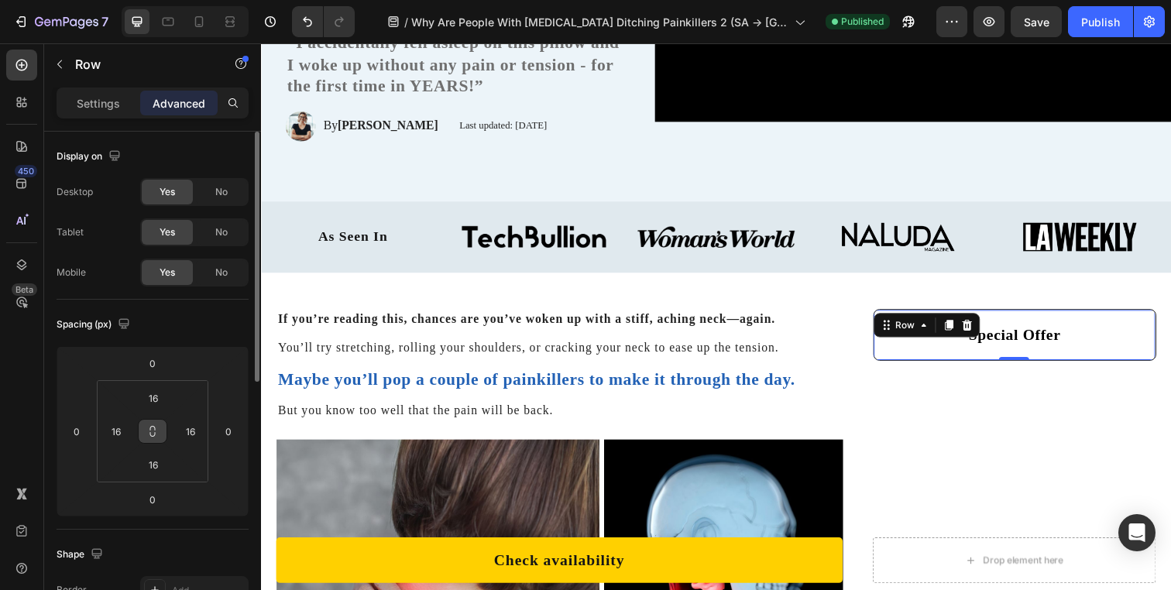
click at [156, 427] on icon at bounding box center [152, 431] width 12 height 12
click at [114, 433] on input "16" at bounding box center [116, 431] width 23 height 23
type input "0"
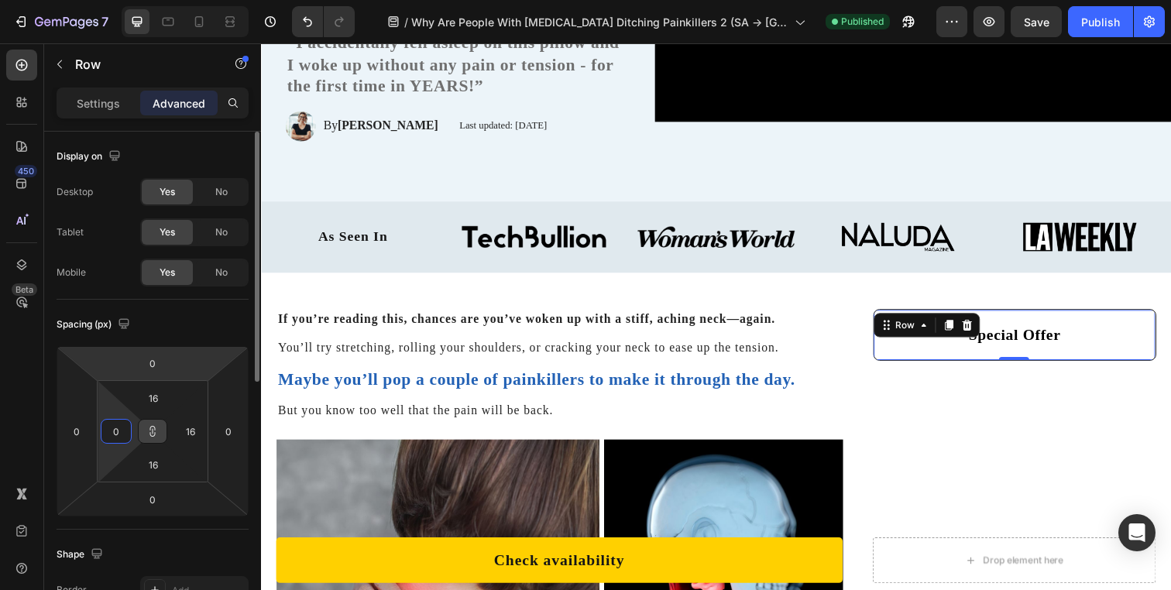
type input "0"
click at [177, 325] on div "Spacing (px)" at bounding box center [153, 324] width 192 height 25
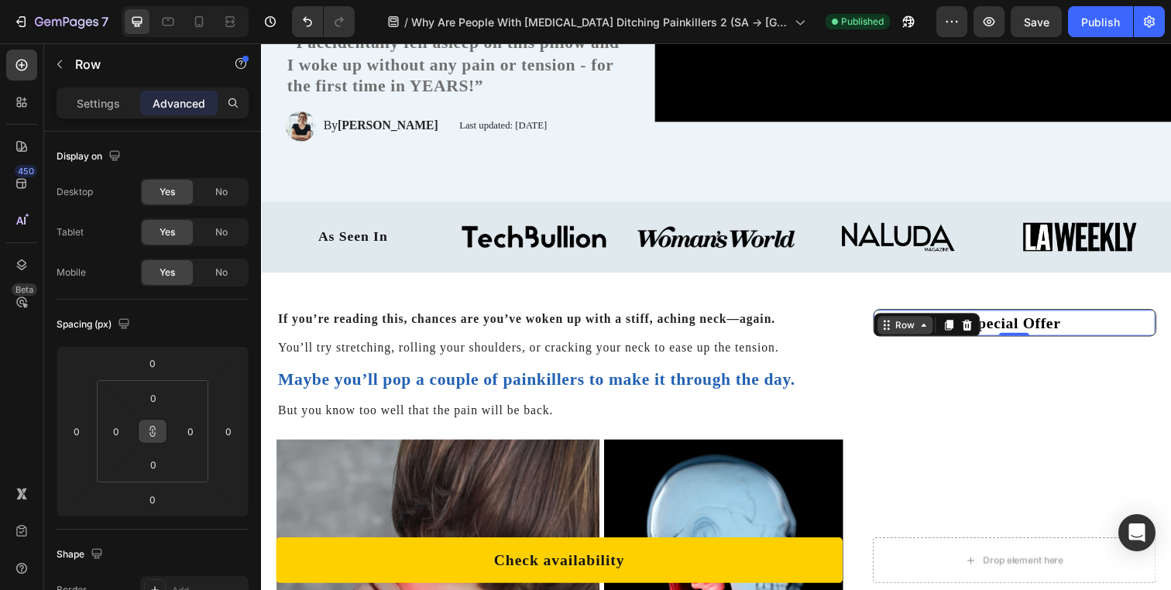
click at [917, 331] on div "Row" at bounding box center [919, 331] width 26 height 14
click at [84, 55] on p "Row" at bounding box center [141, 64] width 132 height 19
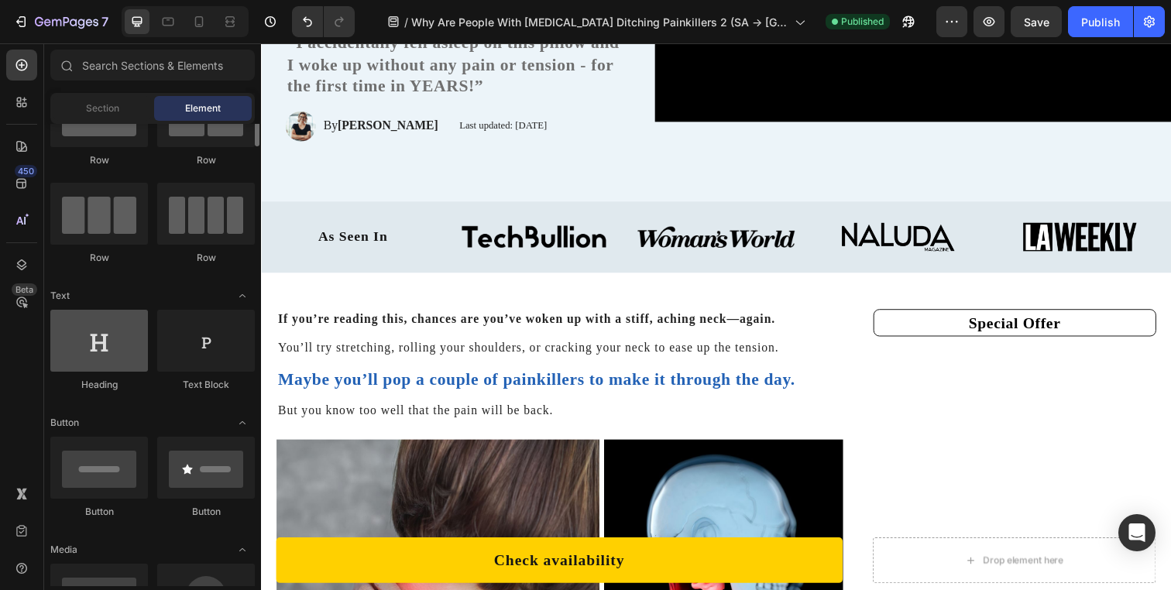
scroll to position [128, 0]
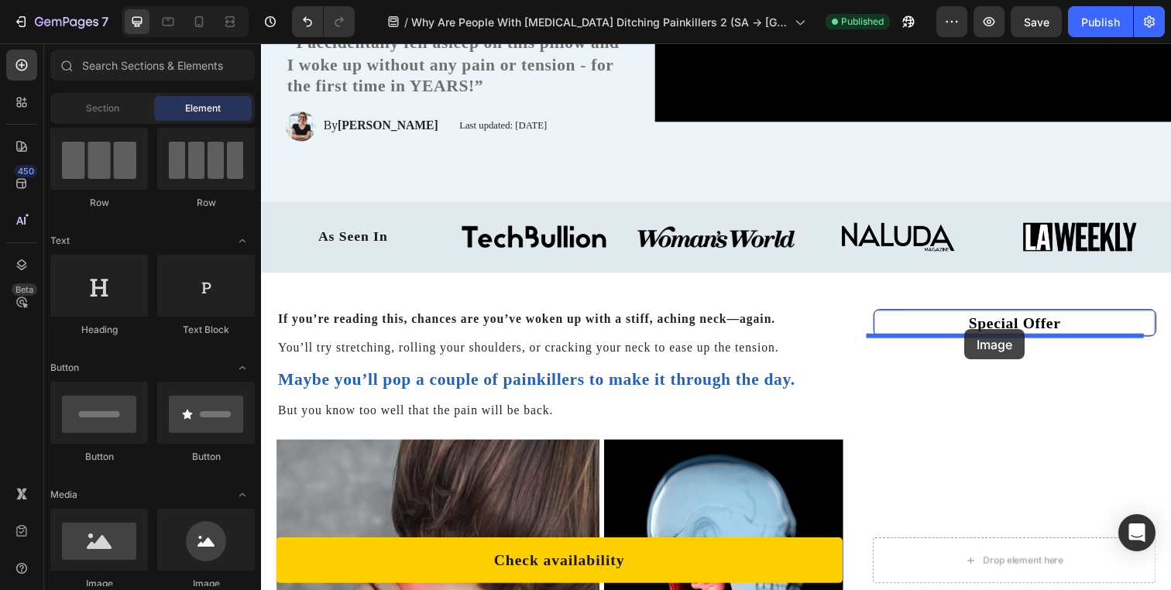
drag, startPoint x: 379, startPoint y: 566, endPoint x: 979, endPoint y: 335, distance: 642.3
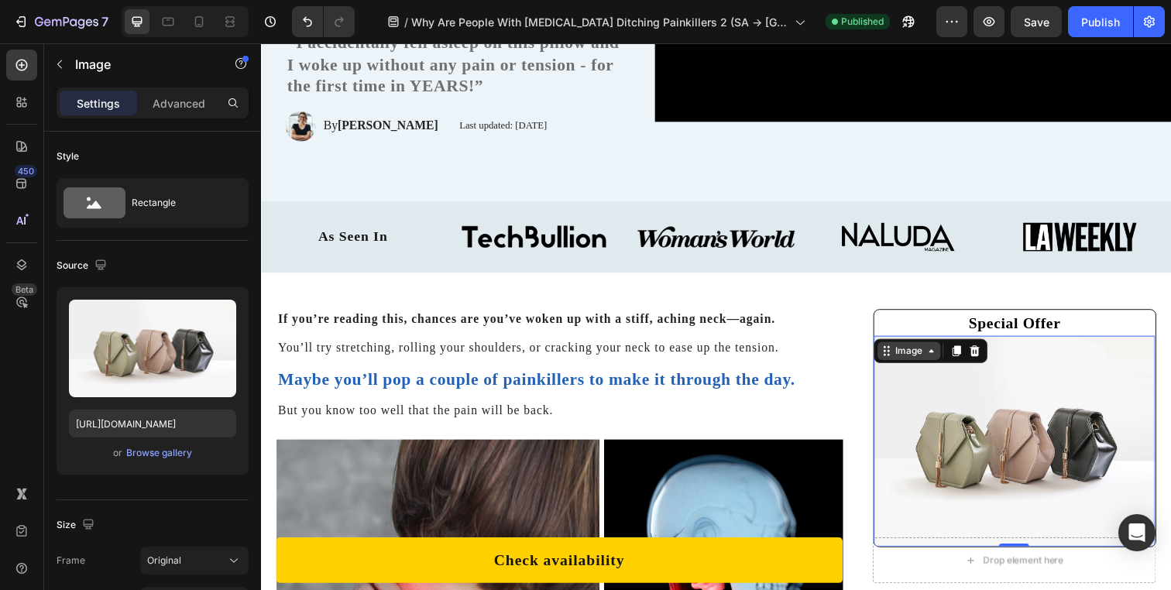
click at [918, 362] on div "Image" at bounding box center [922, 357] width 33 height 14
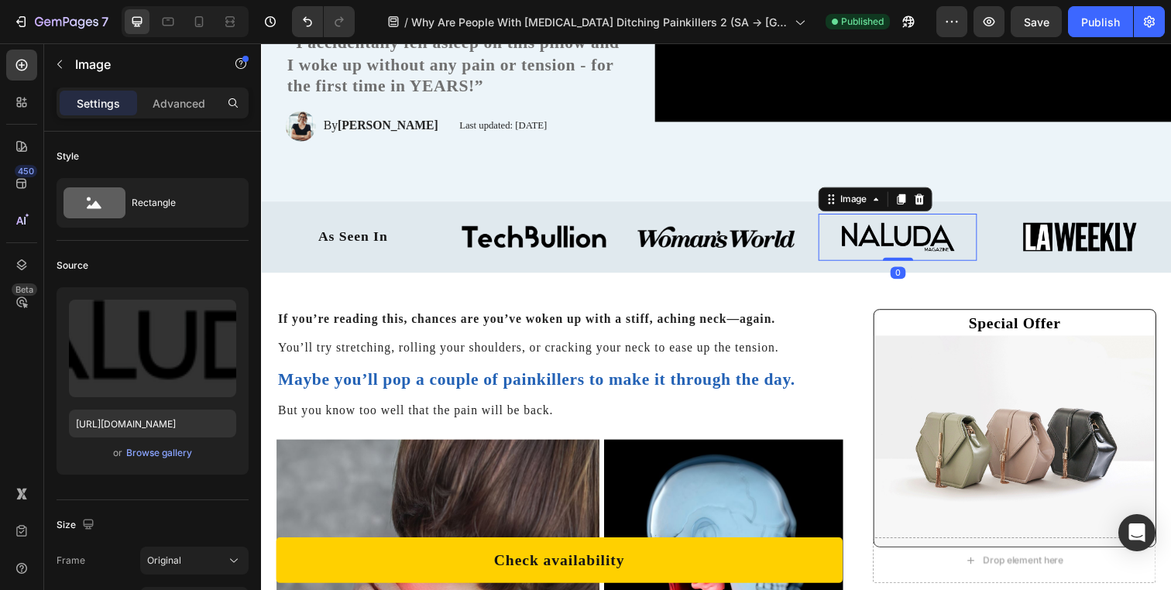
click at [923, 246] on img at bounding box center [911, 240] width 116 height 29
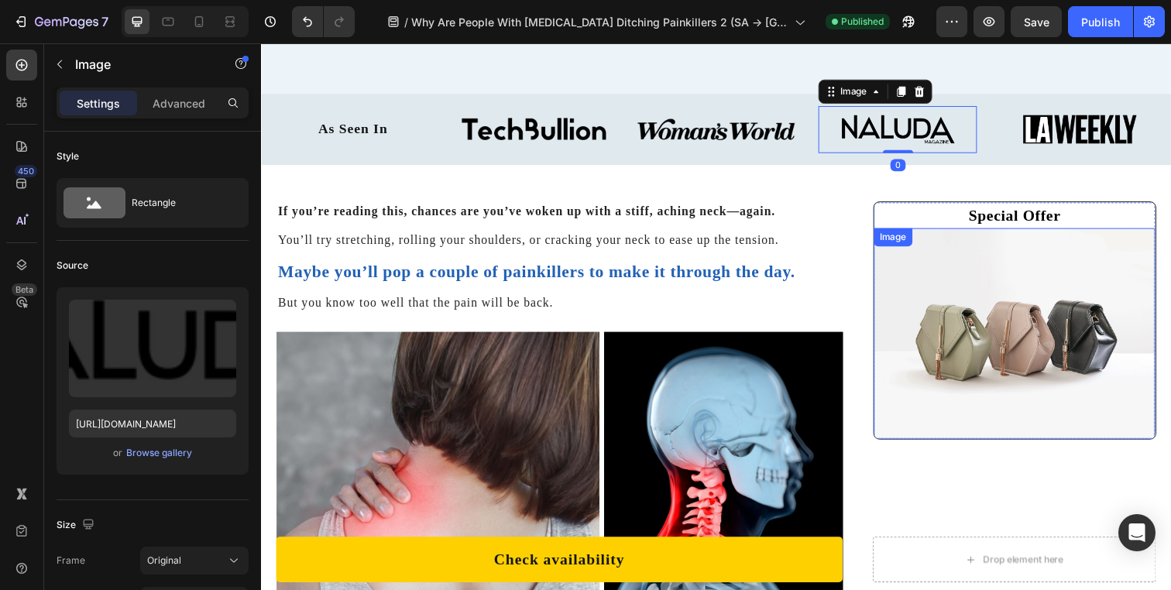
scroll to position [460, 0]
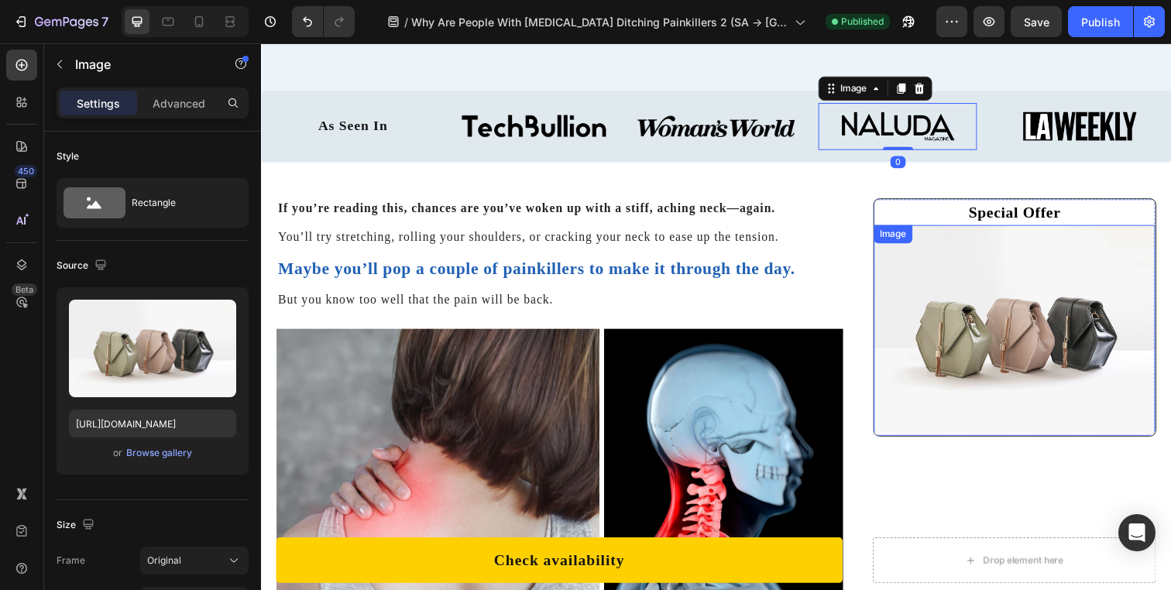
click at [929, 310] on img at bounding box center [1030, 336] width 287 height 216
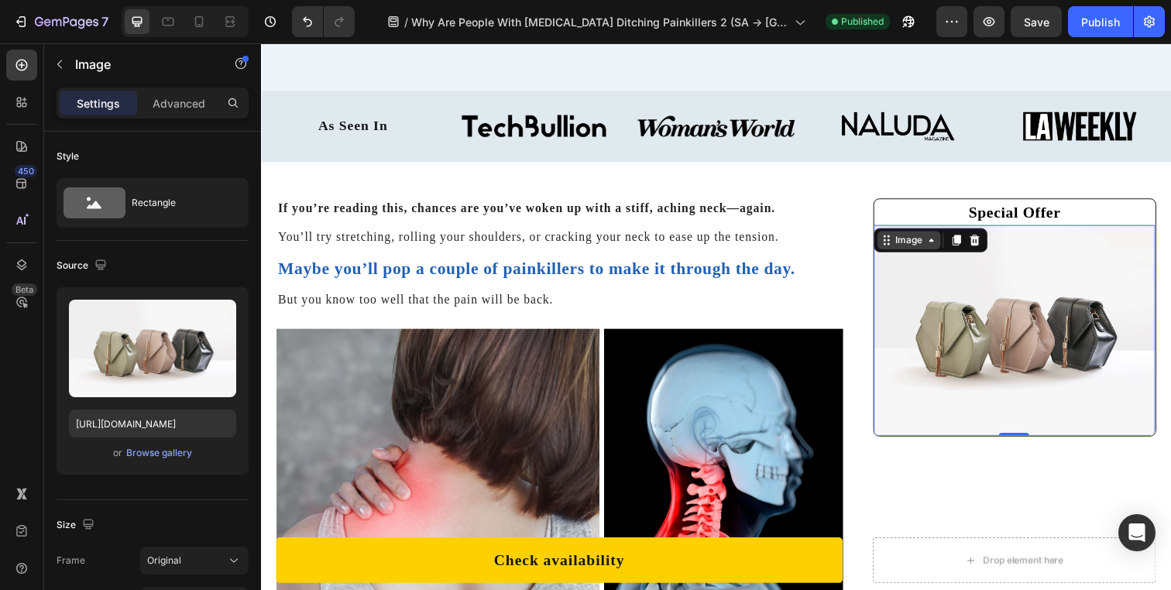
click at [920, 251] on div "Image" at bounding box center [923, 244] width 64 height 19
click at [973, 297] on img at bounding box center [1030, 336] width 287 height 216
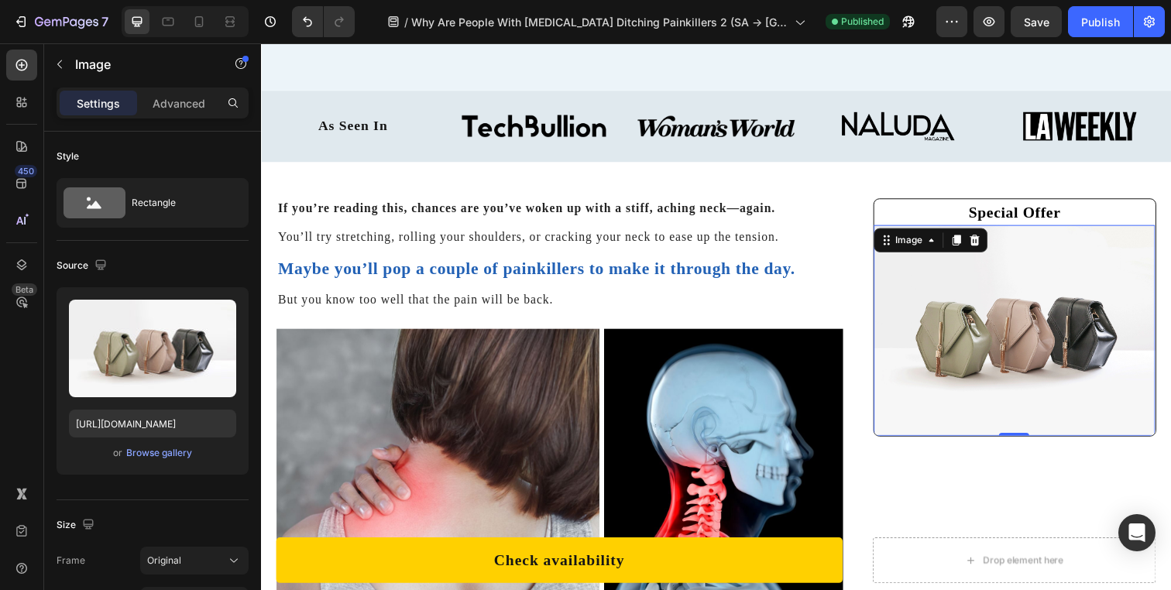
click at [958, 292] on img at bounding box center [1030, 336] width 287 height 216
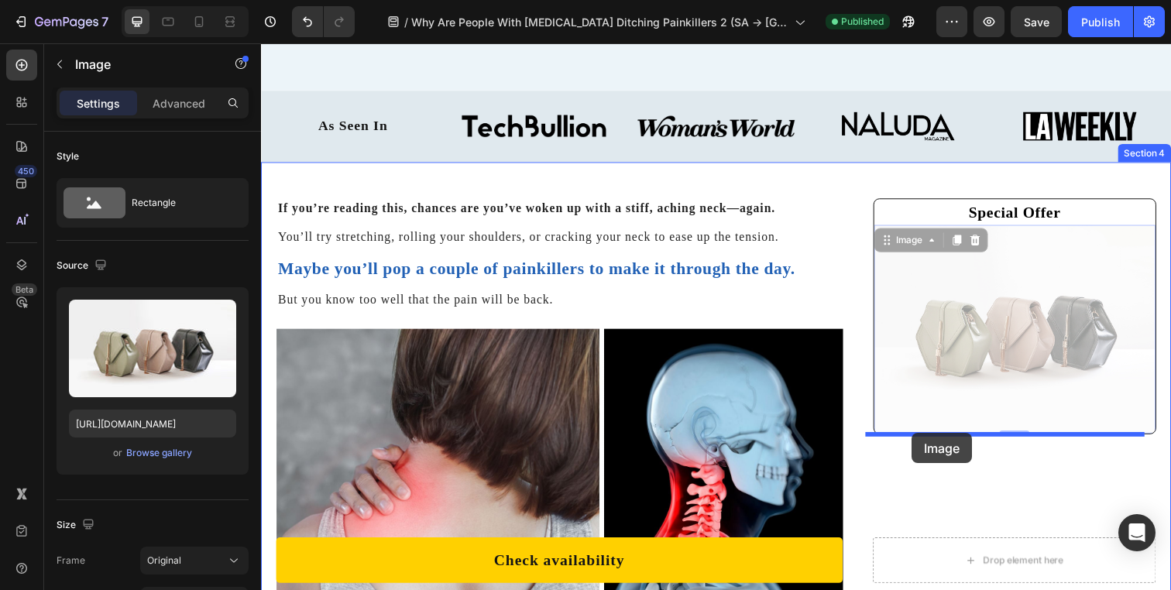
drag, startPoint x: 919, startPoint y: 247, endPoint x: 925, endPoint y: 441, distance: 194.5
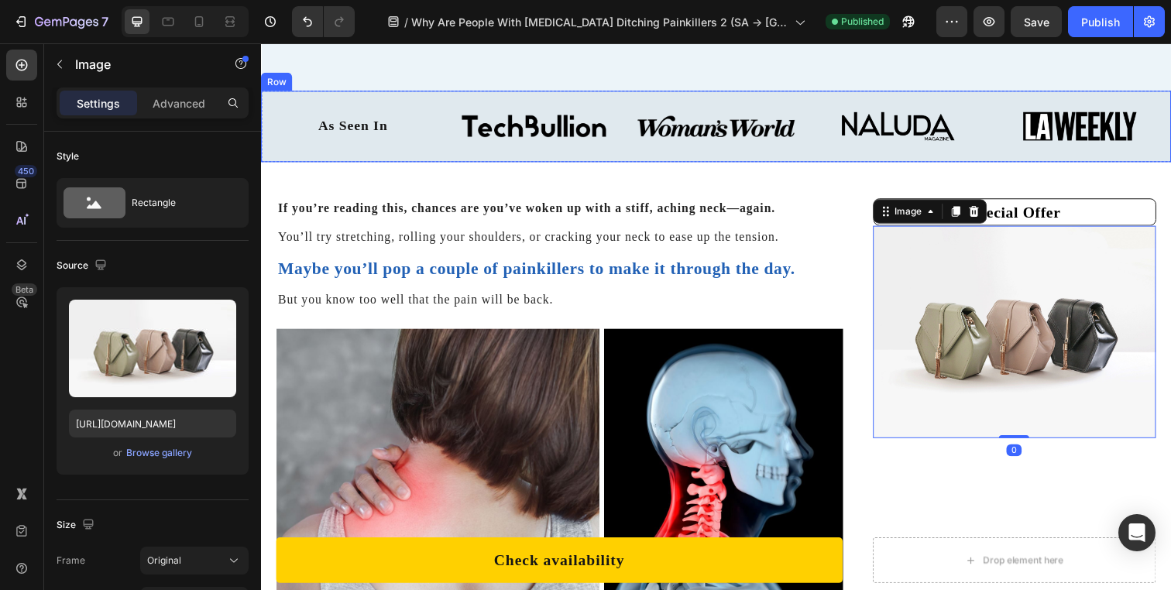
click at [942, 162] on div "As Seen In Text Block Image Image Image Image Row Row" at bounding box center [725, 127] width 929 height 73
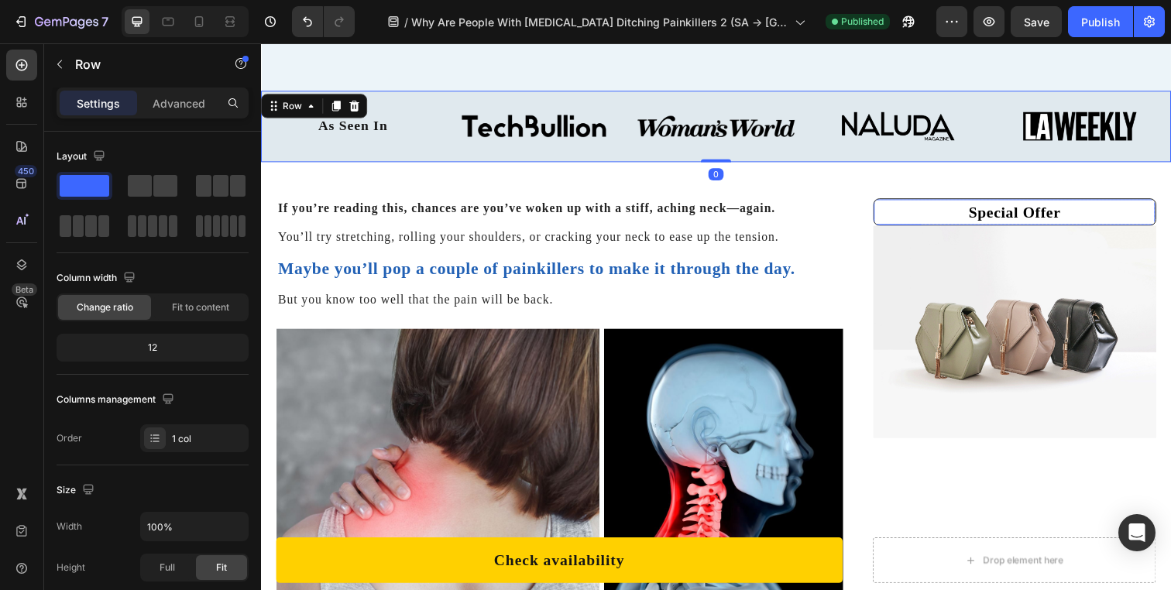
click at [942, 214] on h2 "Special Offer" at bounding box center [1030, 215] width 287 height 26
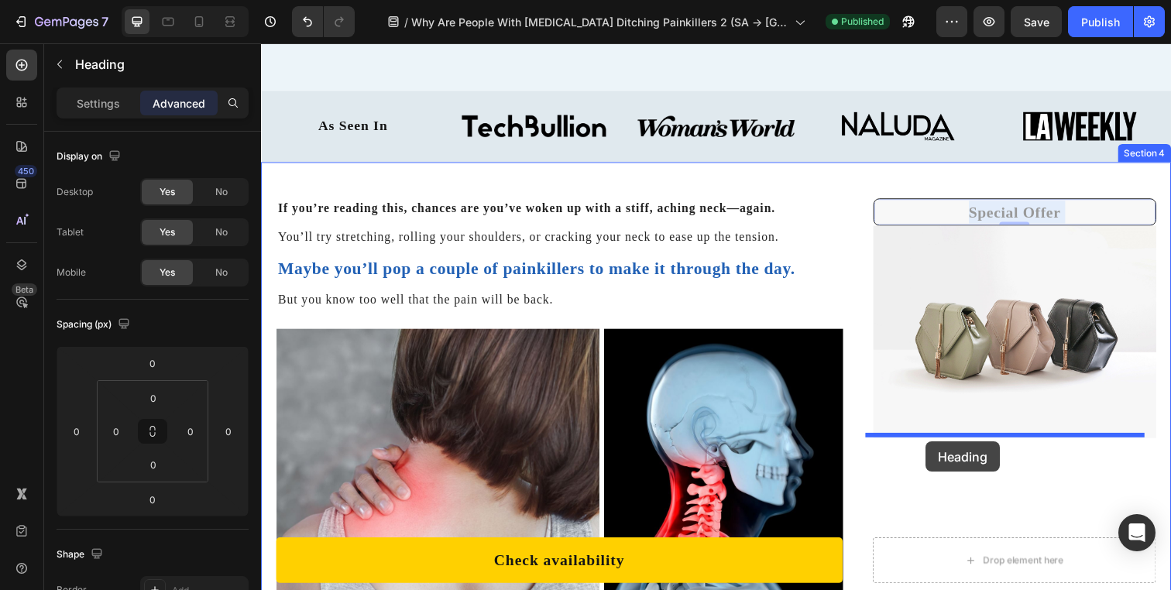
drag, startPoint x: 942, startPoint y: 214, endPoint x: 939, endPoint y: 450, distance: 236.2
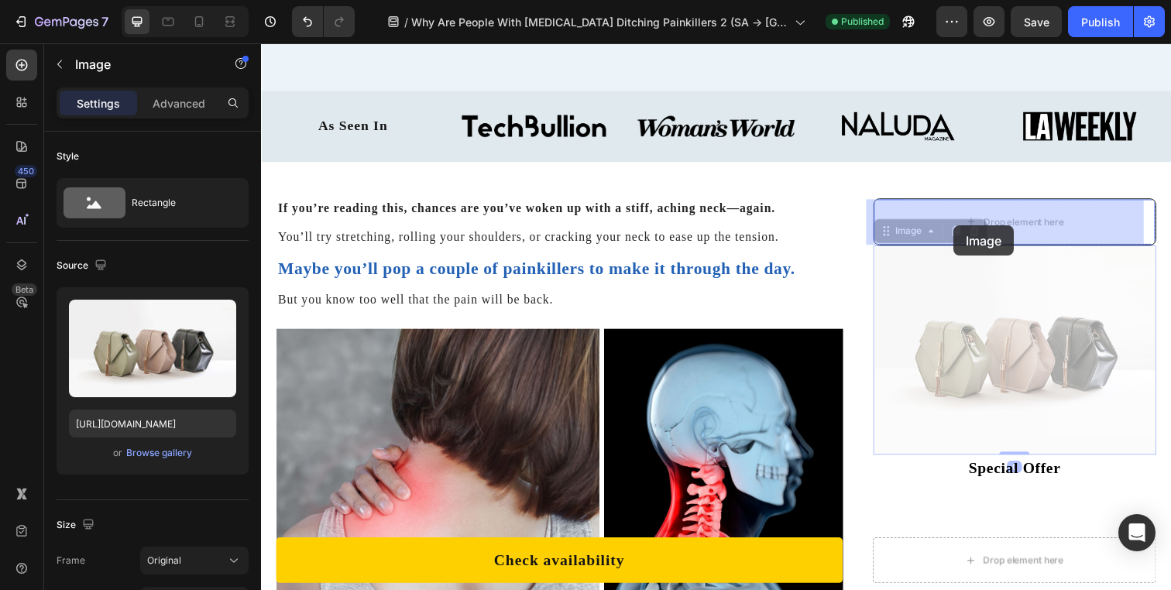
drag, startPoint x: 942, startPoint y: 361, endPoint x: 968, endPoint y: 229, distance: 134.3
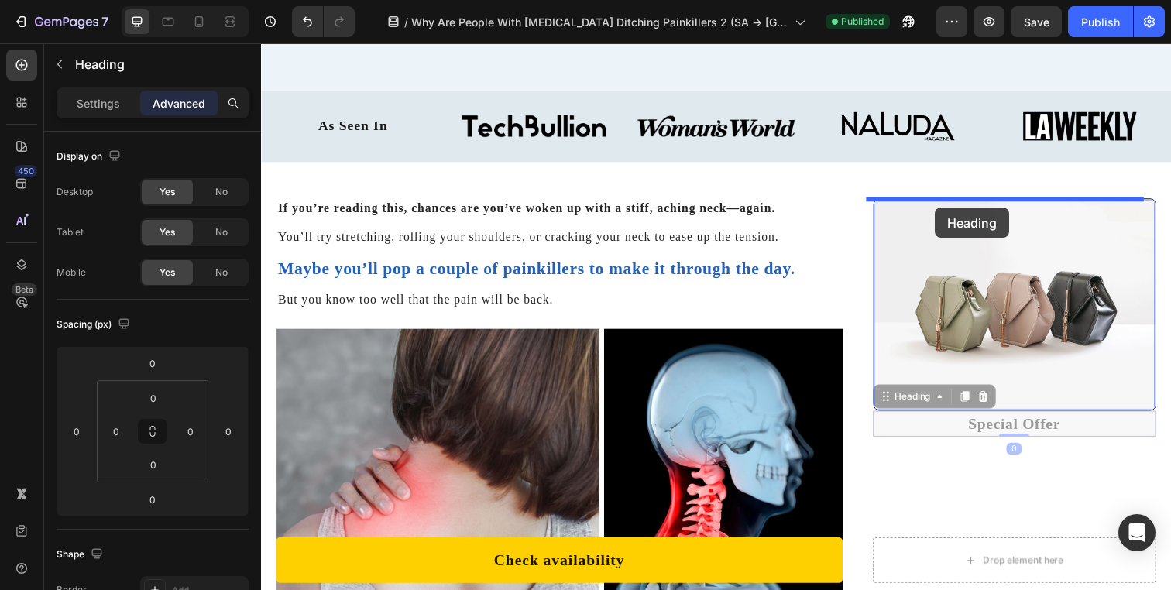
drag, startPoint x: 939, startPoint y: 435, endPoint x: 949, endPoint y: 211, distance: 224.0
type input "16"
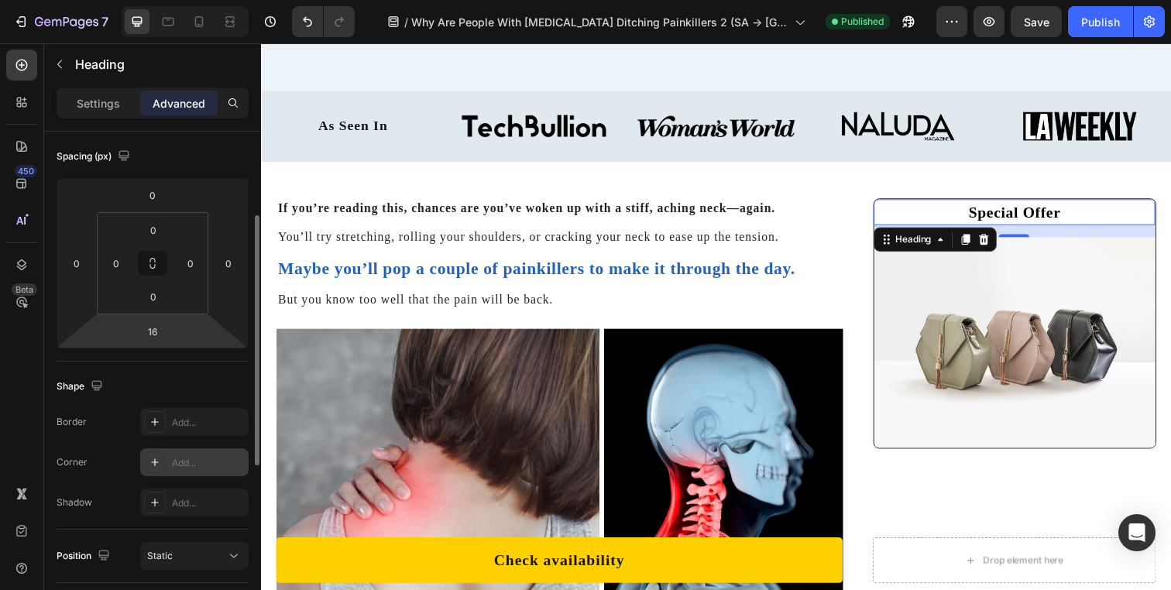
scroll to position [181, 0]
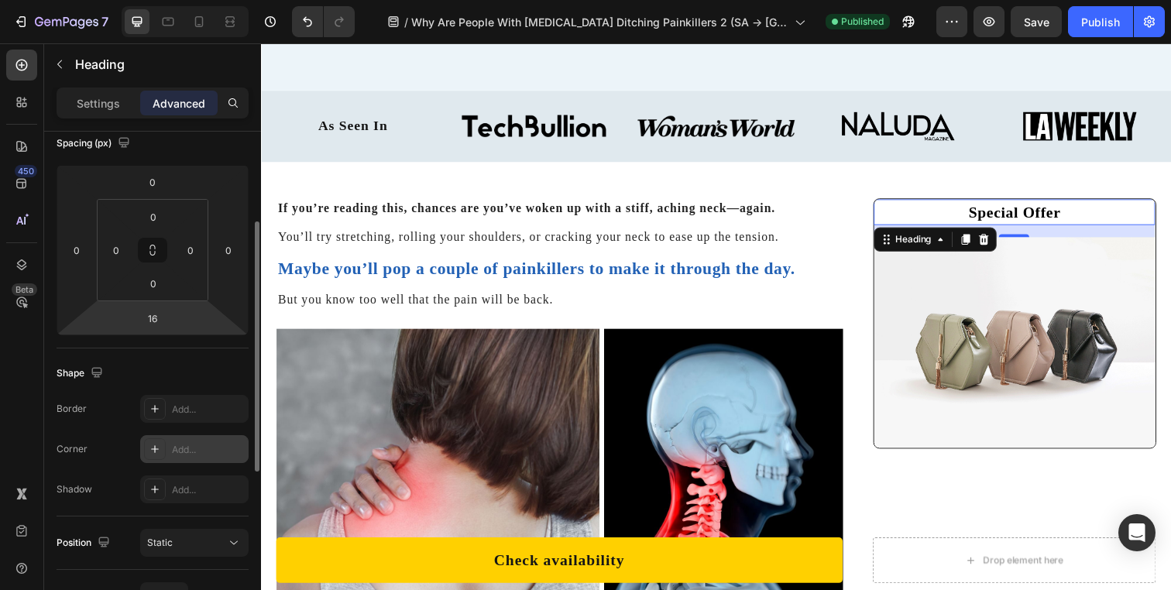
click at [191, 455] on div "Add..." at bounding box center [208, 450] width 73 height 14
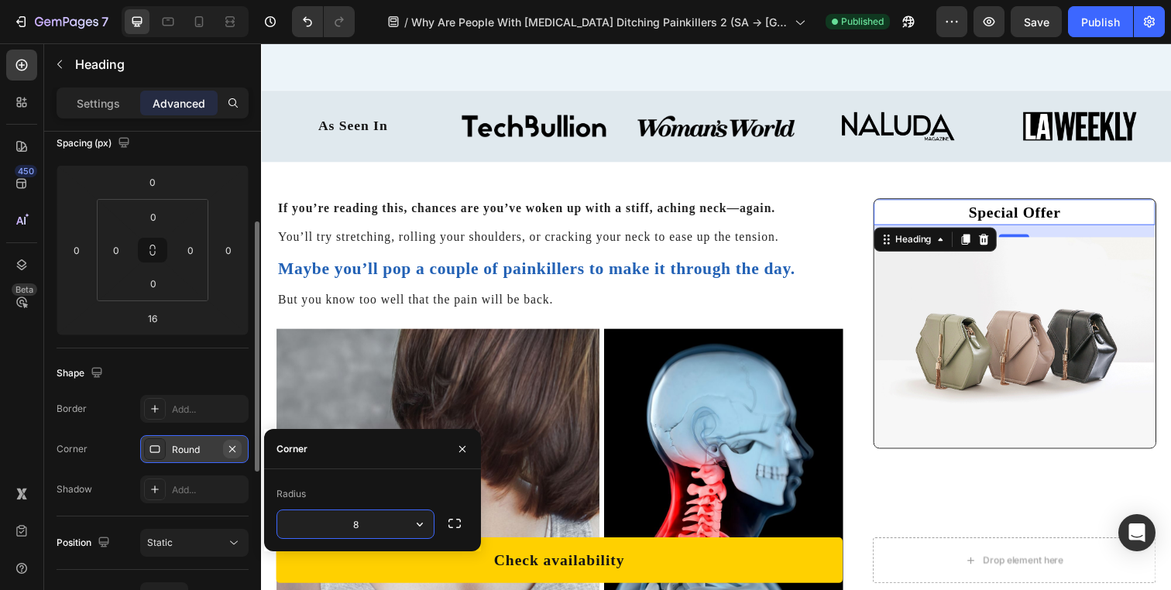
click at [240, 447] on button "button" at bounding box center [232, 449] width 19 height 19
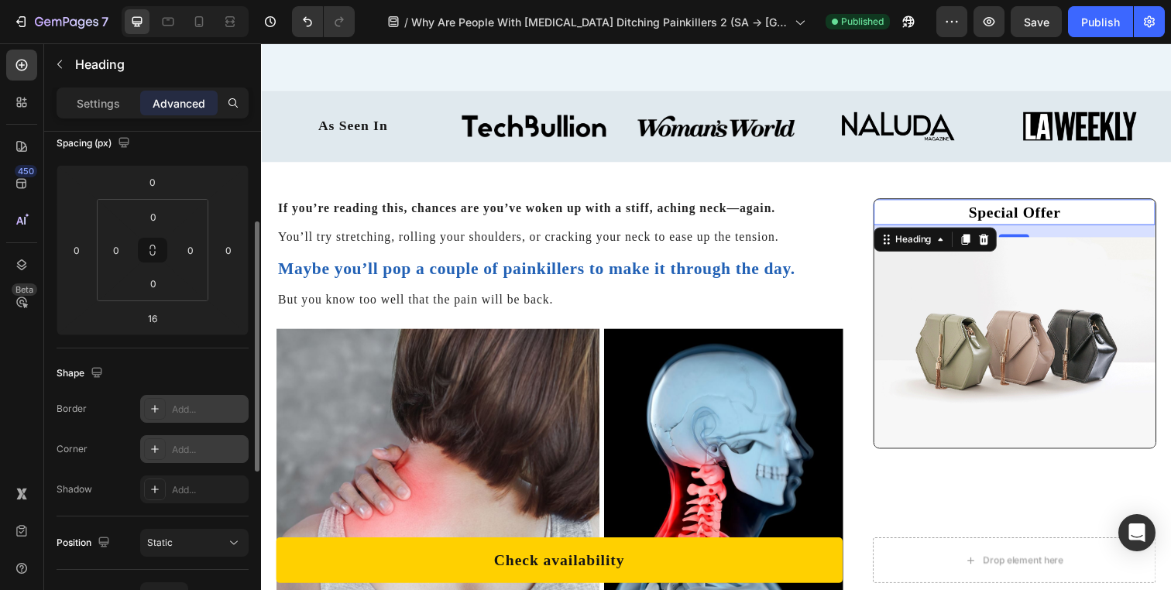
click at [204, 407] on div "Add..." at bounding box center [208, 410] width 73 height 14
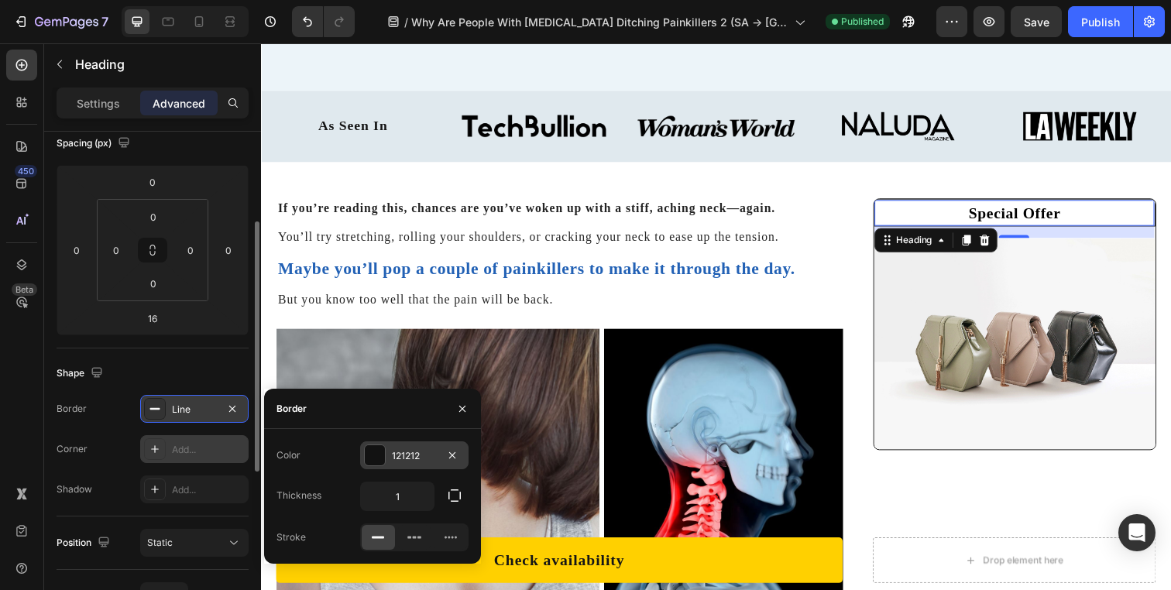
click at [380, 452] on div at bounding box center [375, 455] width 20 height 20
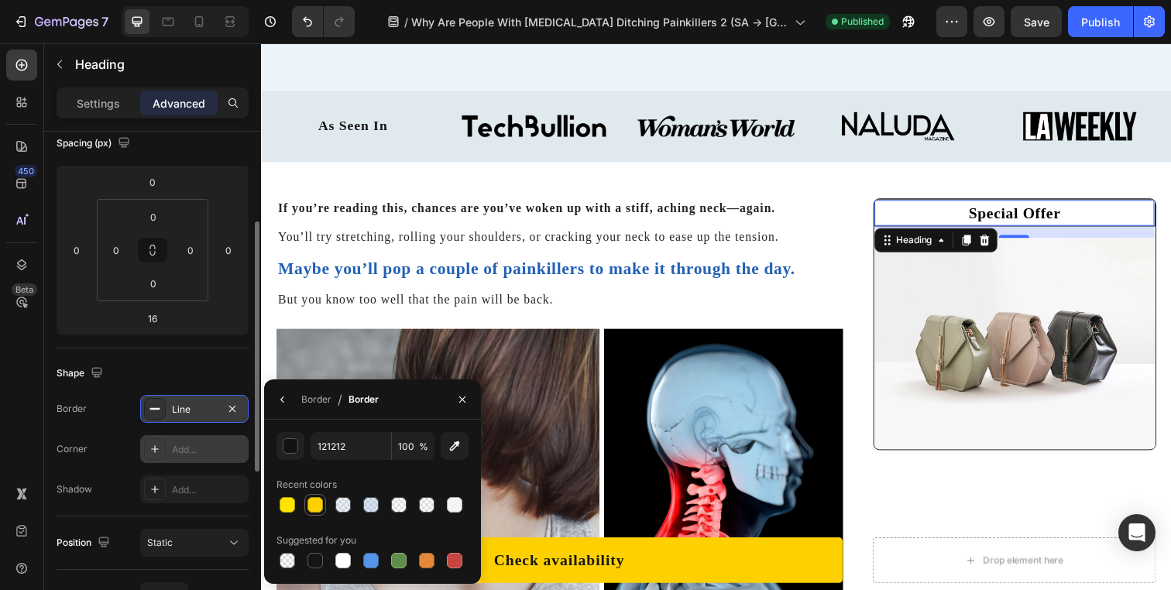
click at [320, 507] on div at bounding box center [314, 504] width 15 height 15
click at [361, 505] on div at bounding box center [371, 505] width 22 height 22
type input "9FBEE2"
type input "40"
click at [292, 510] on div at bounding box center [287, 504] width 15 height 15
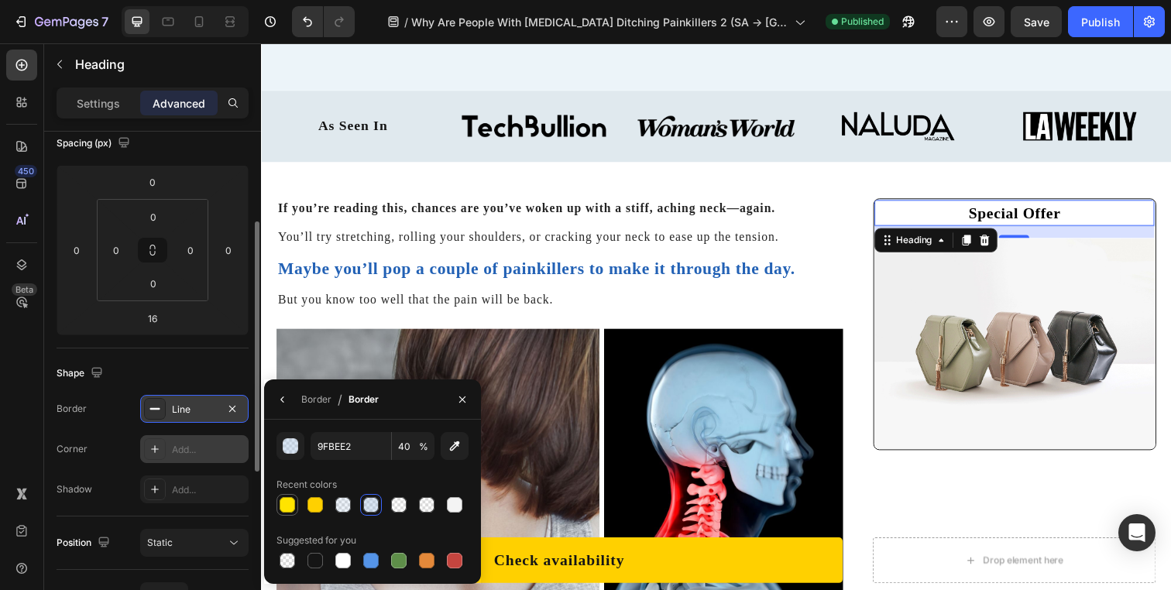
type input "FFE400"
type input "100"
click at [281, 406] on button "button" at bounding box center [282, 399] width 25 height 25
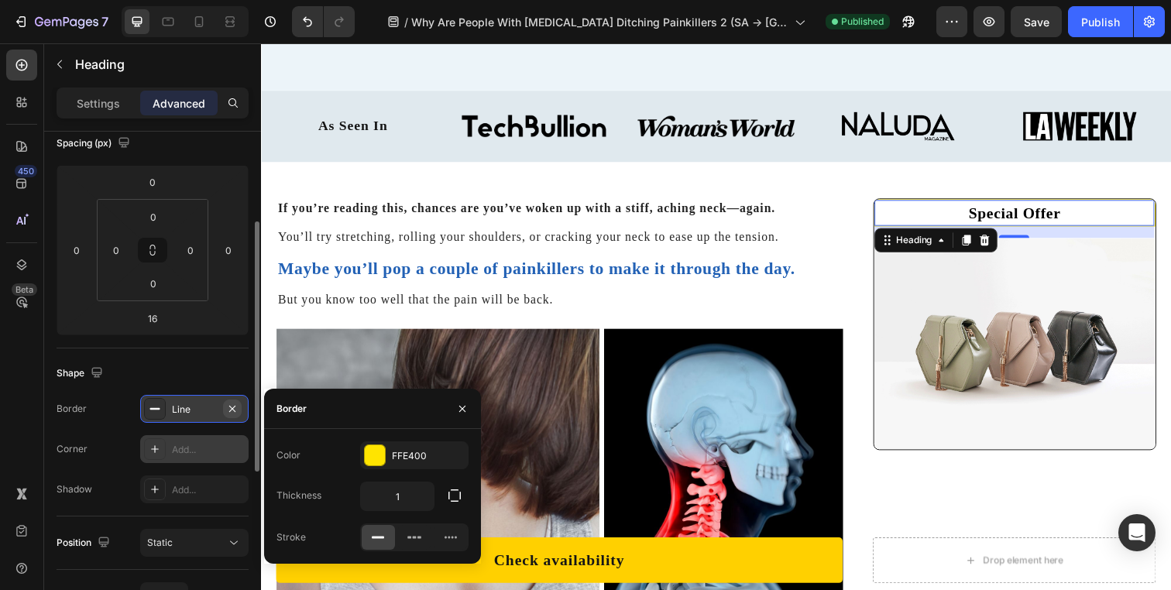
click at [236, 406] on icon "button" at bounding box center [232, 409] width 12 height 12
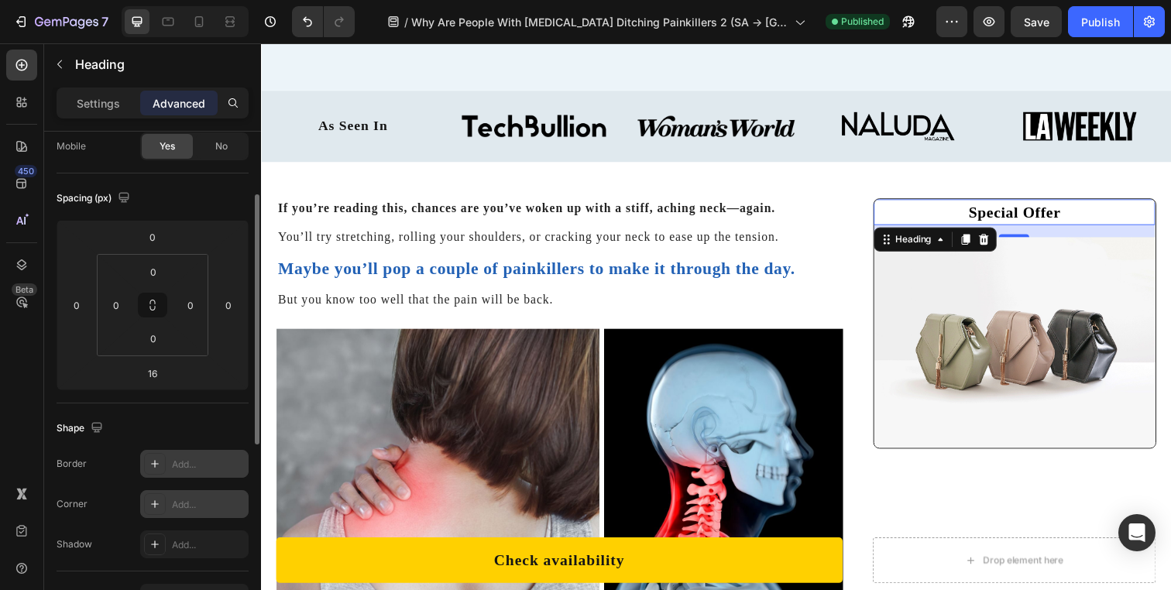
scroll to position [252, 0]
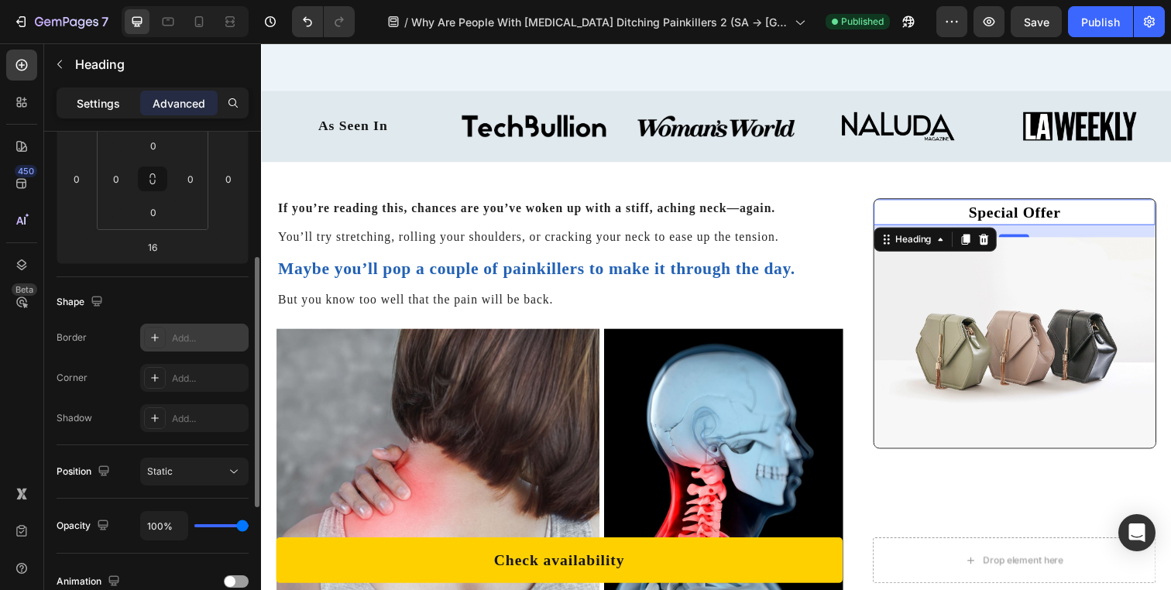
click at [118, 115] on div "Settings" at bounding box center [98, 103] width 77 height 25
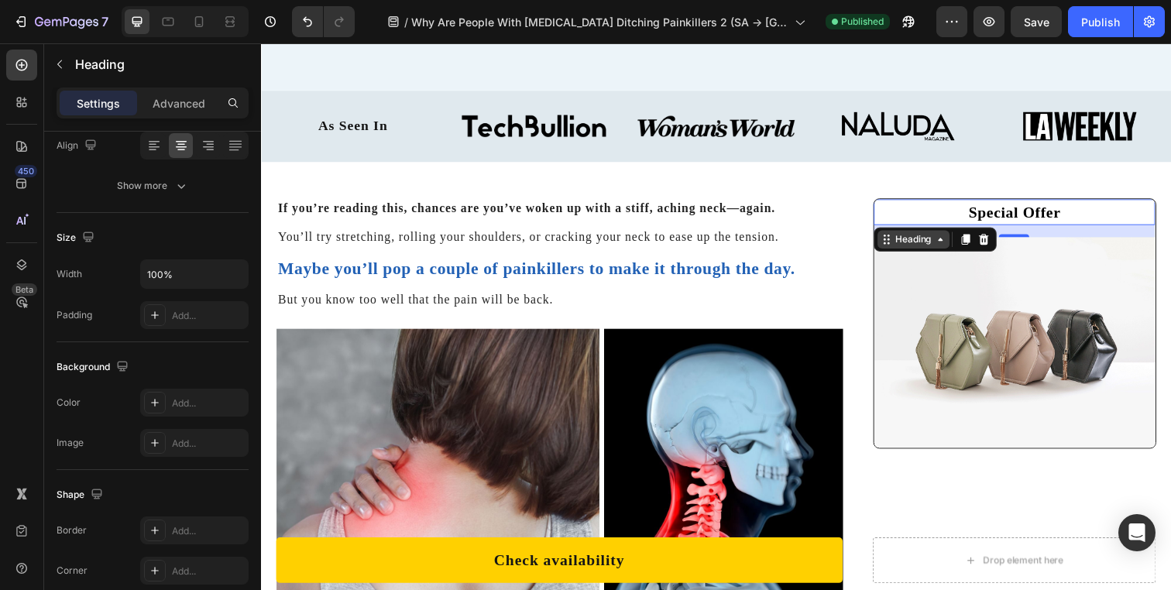
click at [949, 239] on icon at bounding box center [955, 243] width 12 height 12
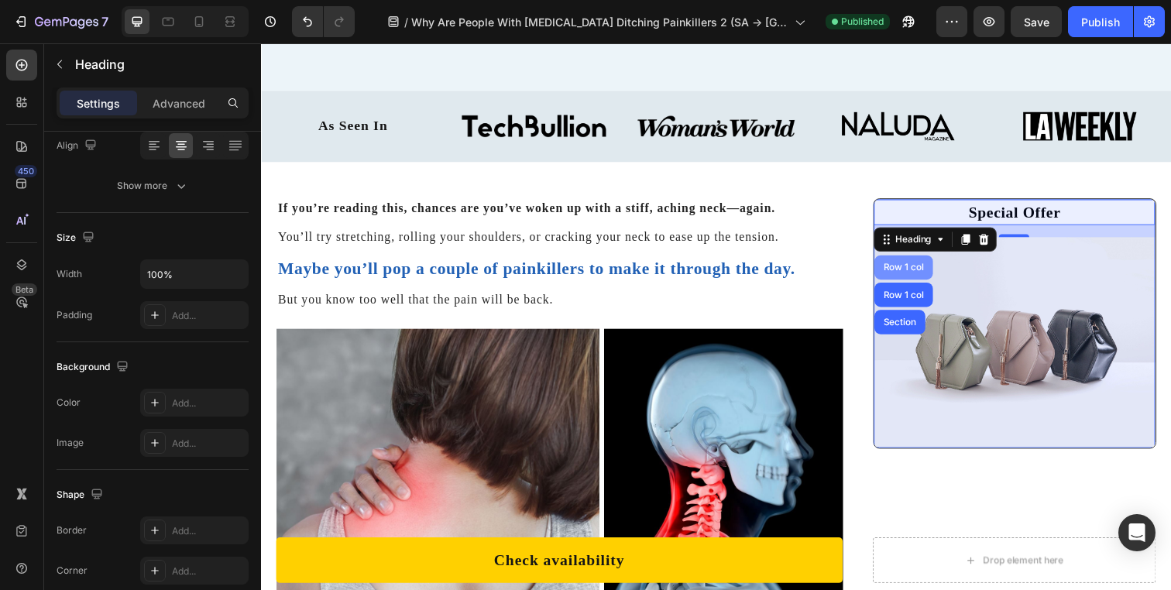
click at [921, 273] on div "Row 1 col" at bounding box center [917, 271] width 47 height 9
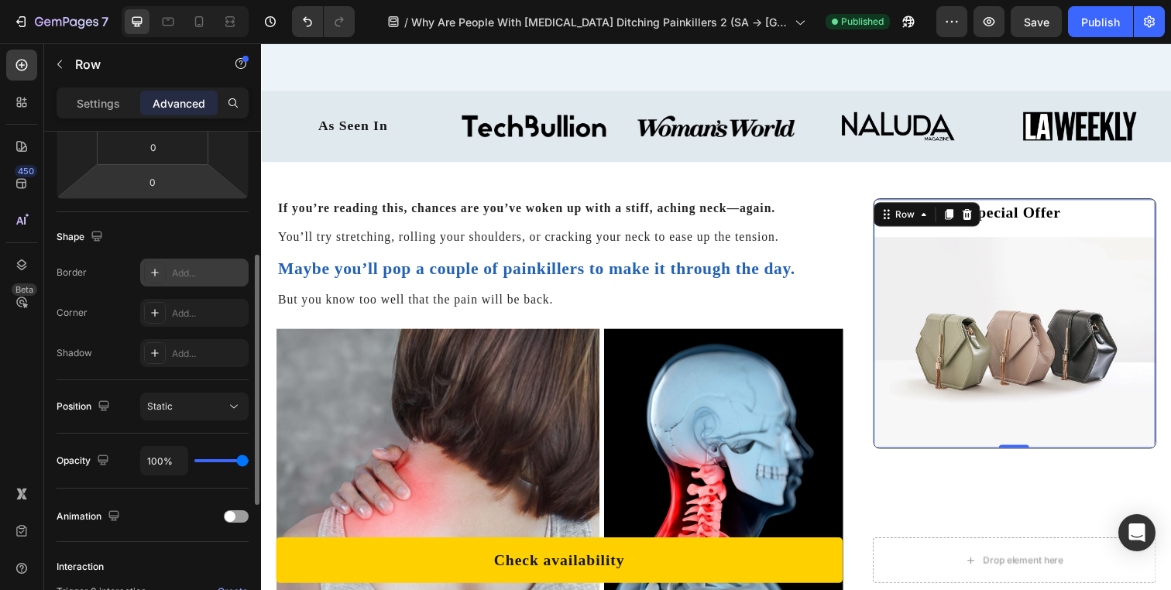
scroll to position [335, 0]
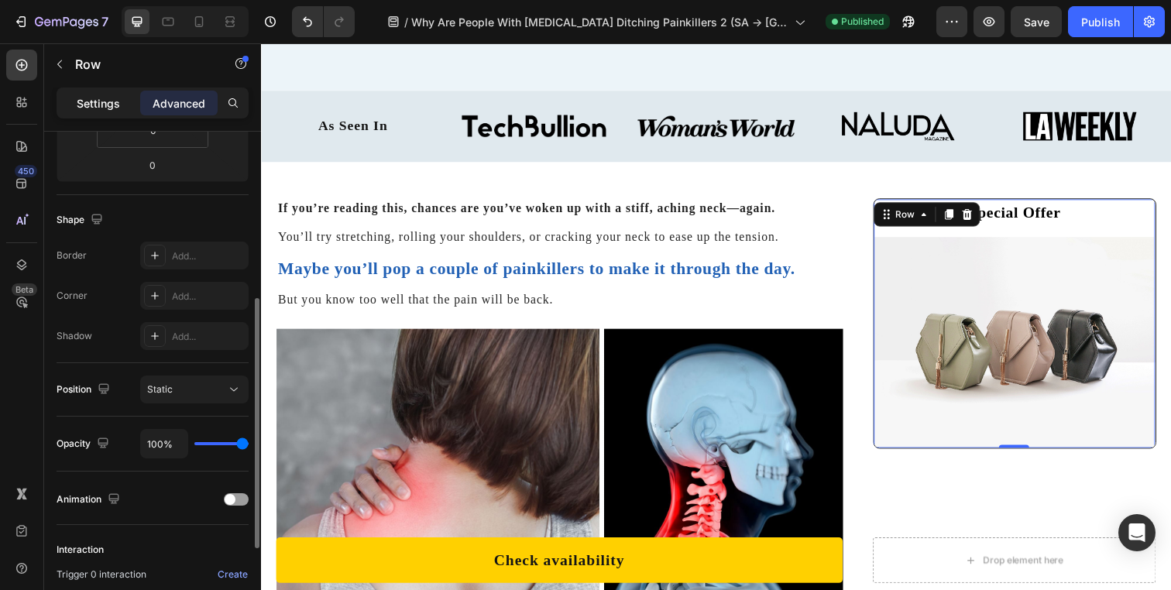
click at [93, 101] on p "Settings" at bounding box center [98, 103] width 43 height 16
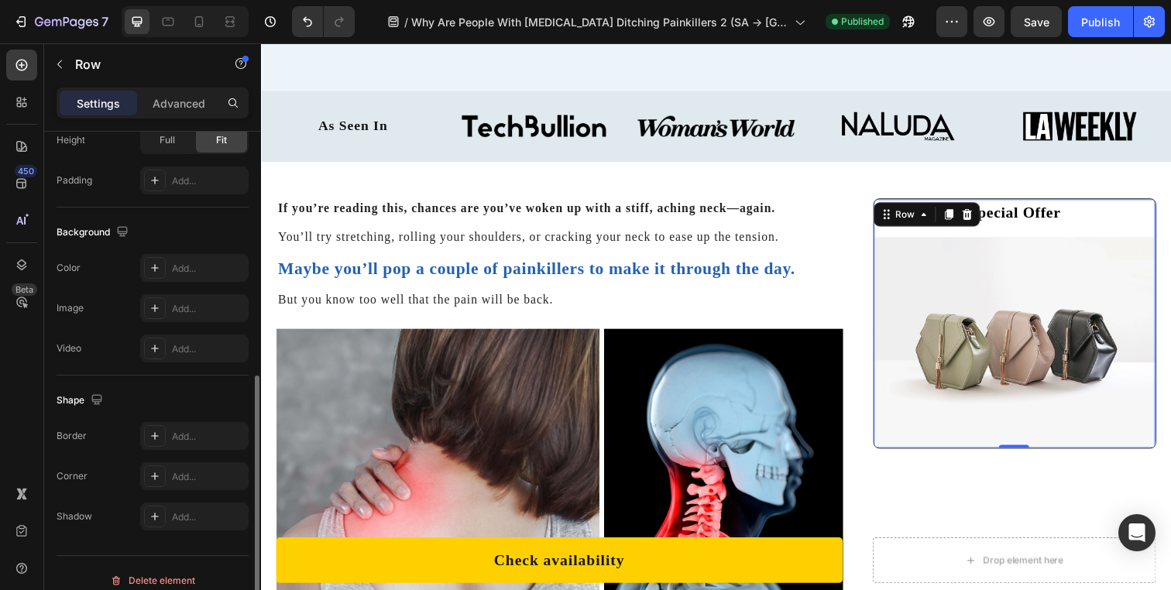
scroll to position [442, 0]
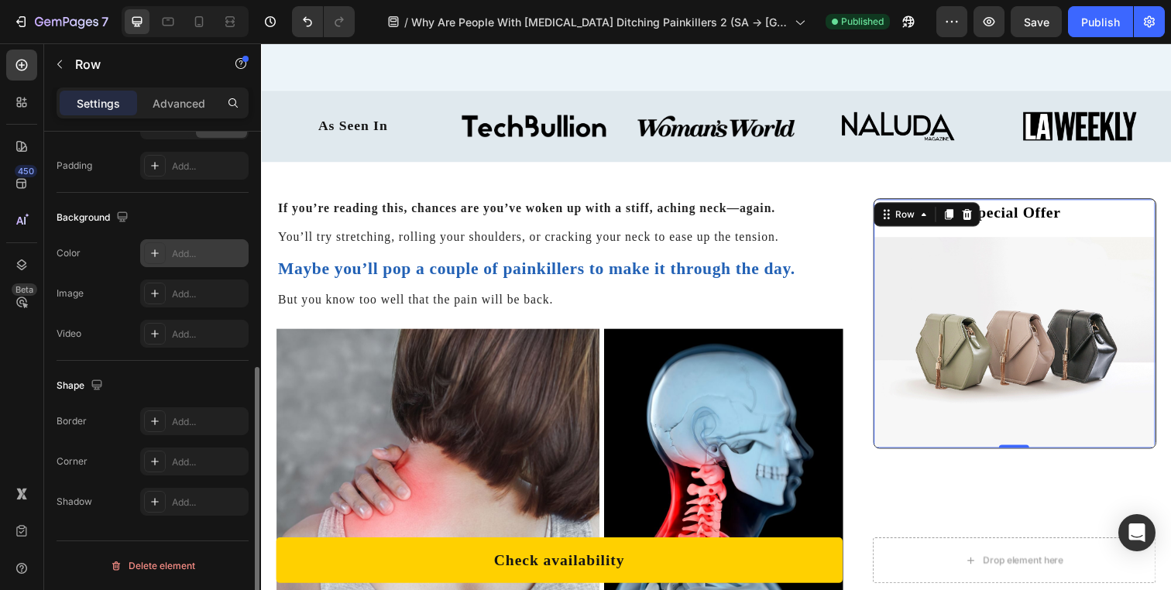
click at [184, 254] on div "Add..." at bounding box center [208, 254] width 73 height 14
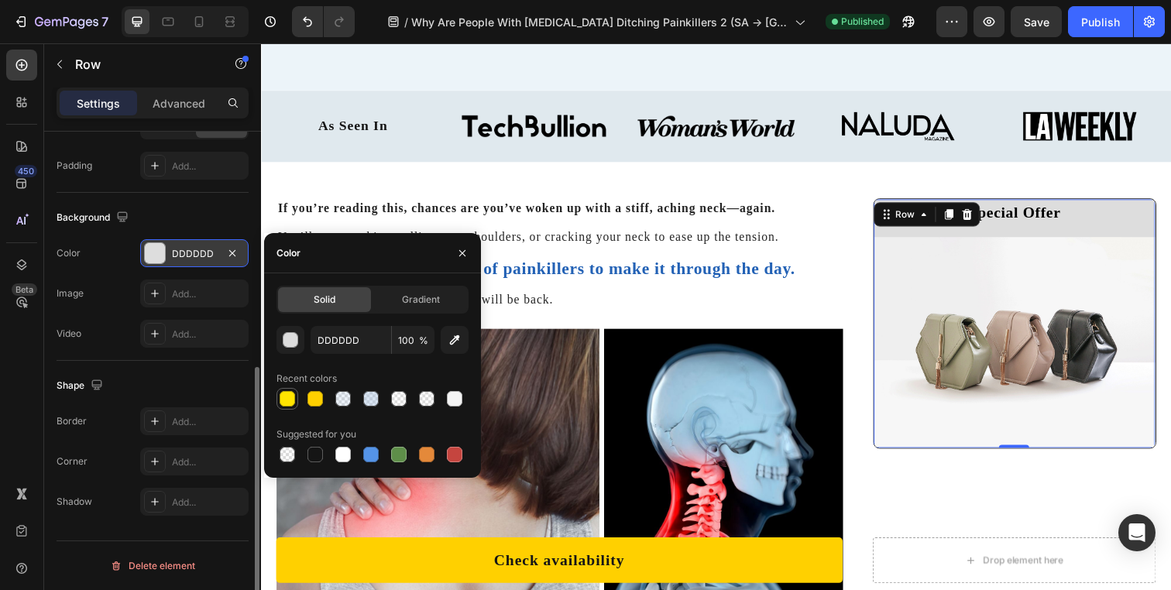
click at [287, 399] on div at bounding box center [287, 398] width 15 height 15
type input "FFE400"
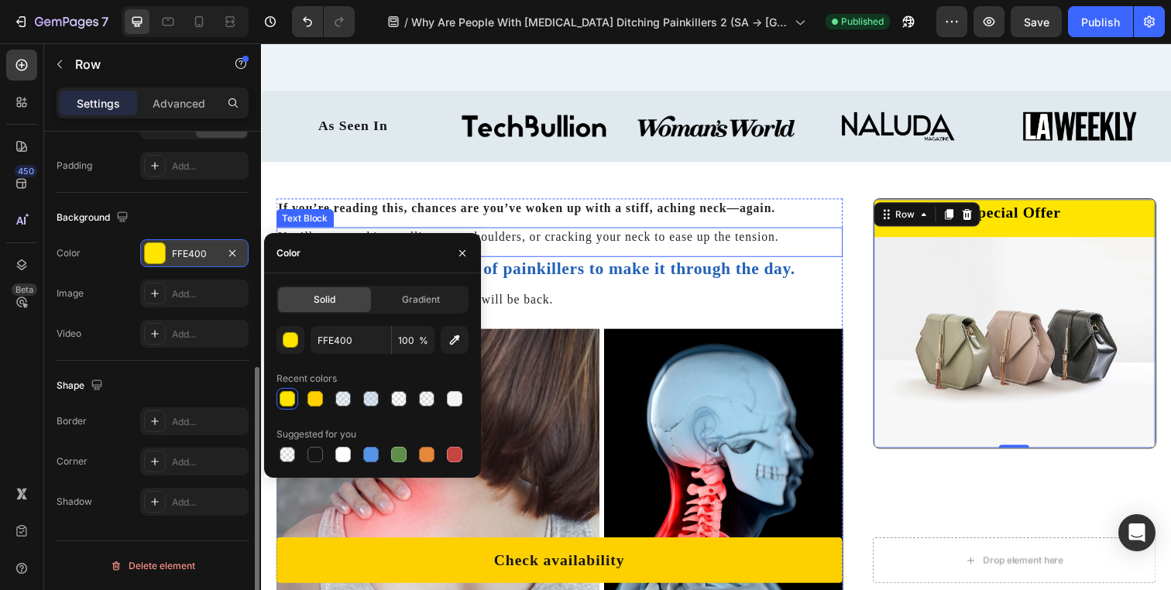
click at [682, 239] on p "You’ll try stretching, rolling your shoulders, or cracking your neck to ease up…" at bounding box center [565, 240] width 575 height 17
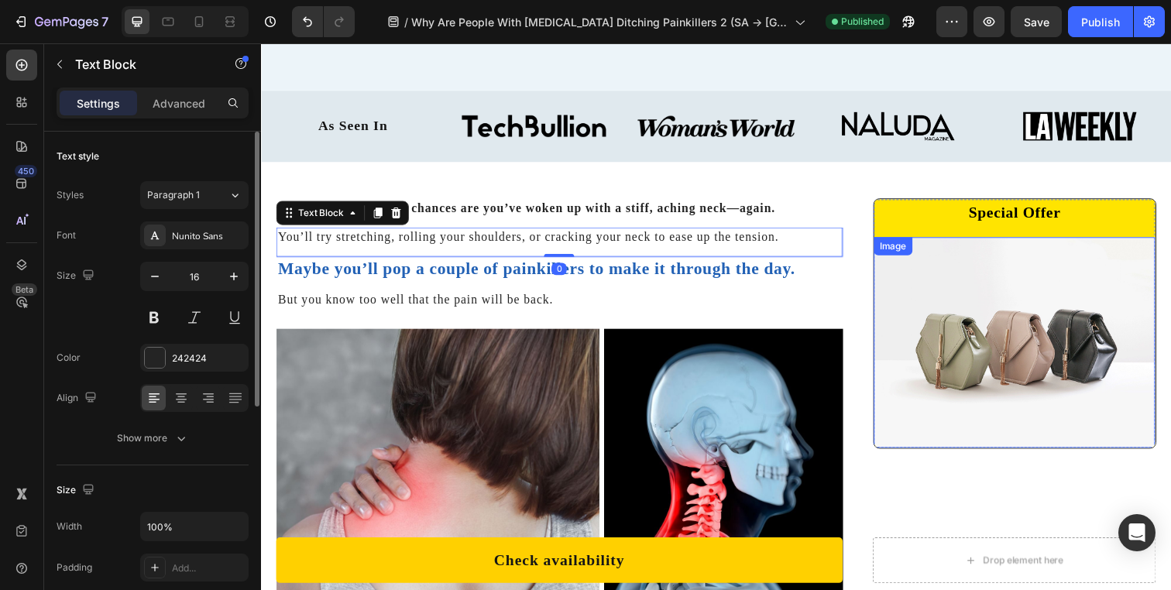
click at [984, 349] on img at bounding box center [1030, 349] width 287 height 216
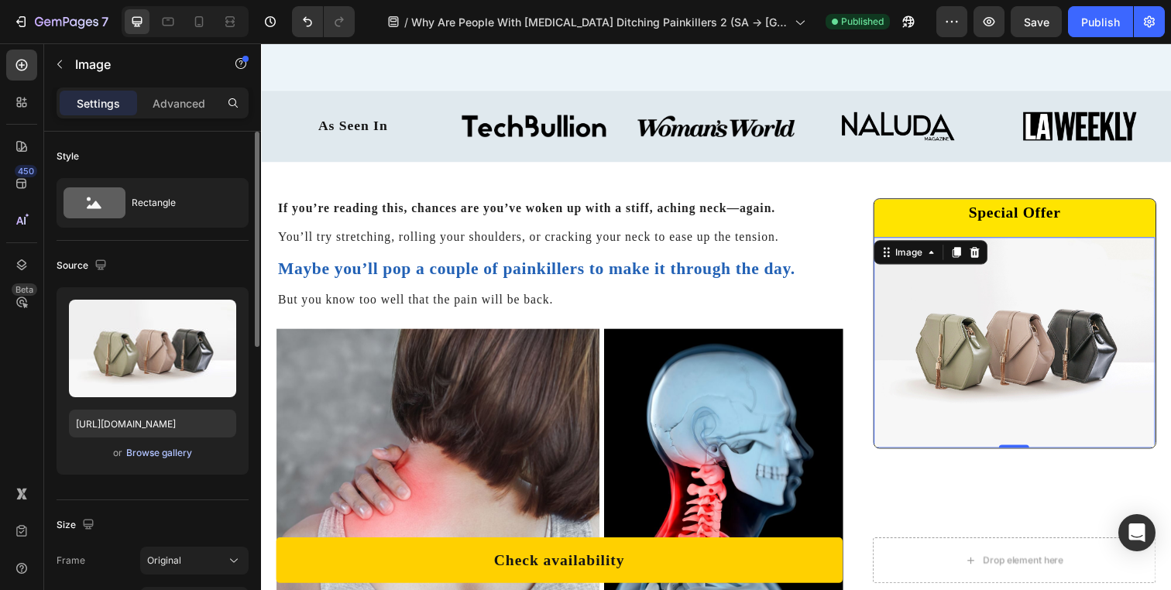
click at [167, 457] on div "Browse gallery" at bounding box center [159, 453] width 66 height 14
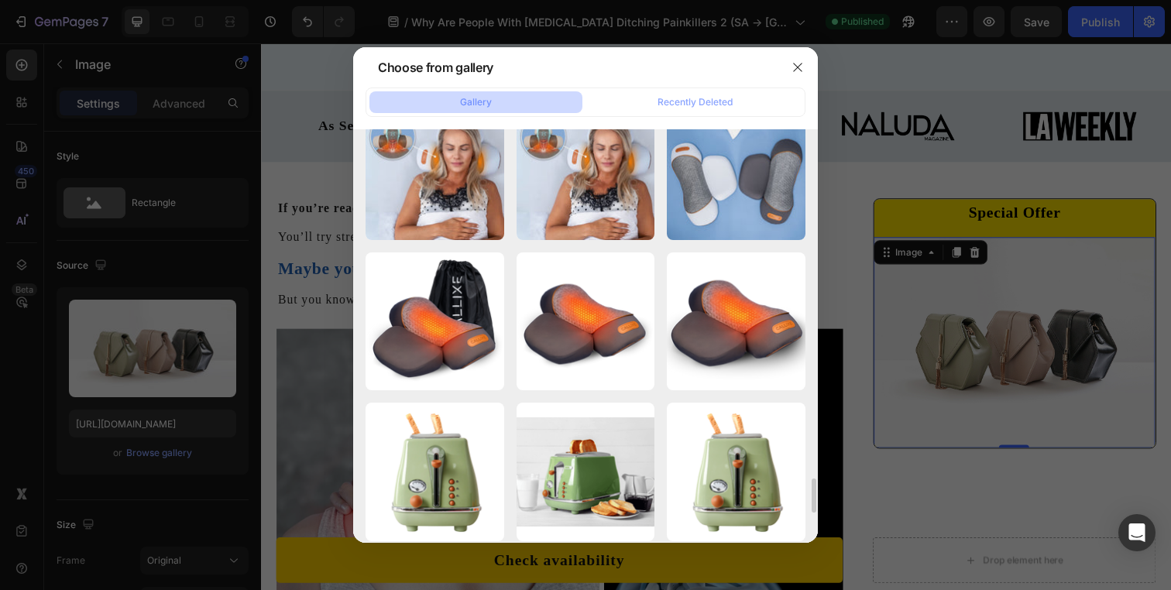
scroll to position [4280, 0]
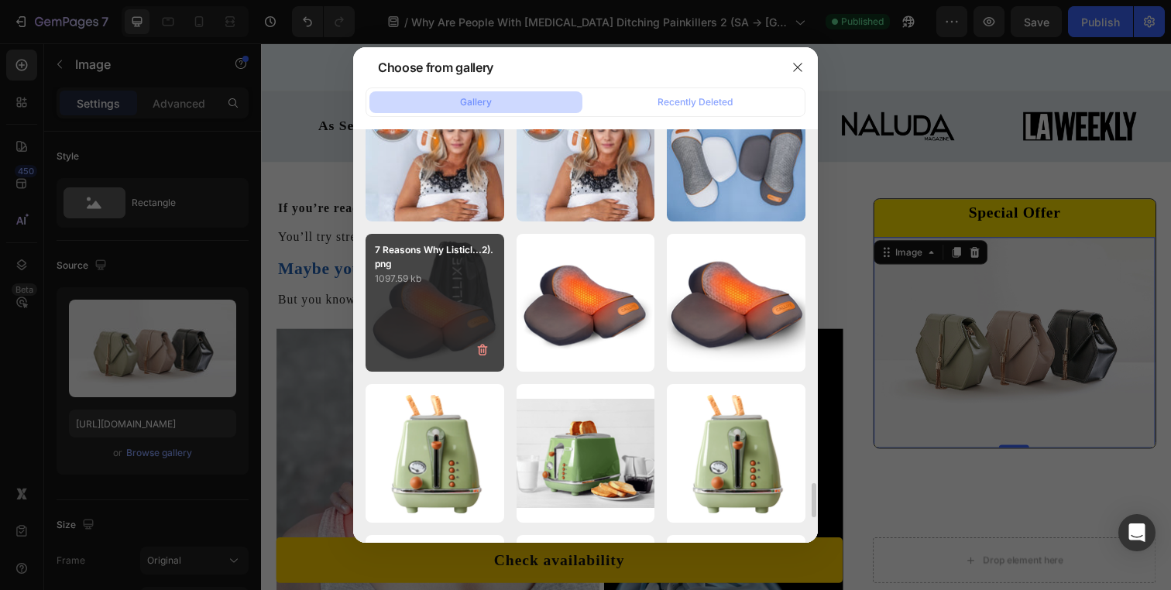
click at [469, 312] on div "7 Reasons Why Listicl...2).png 1097.59 kb" at bounding box center [435, 303] width 139 height 139
type input "[URL][DOMAIN_NAME]"
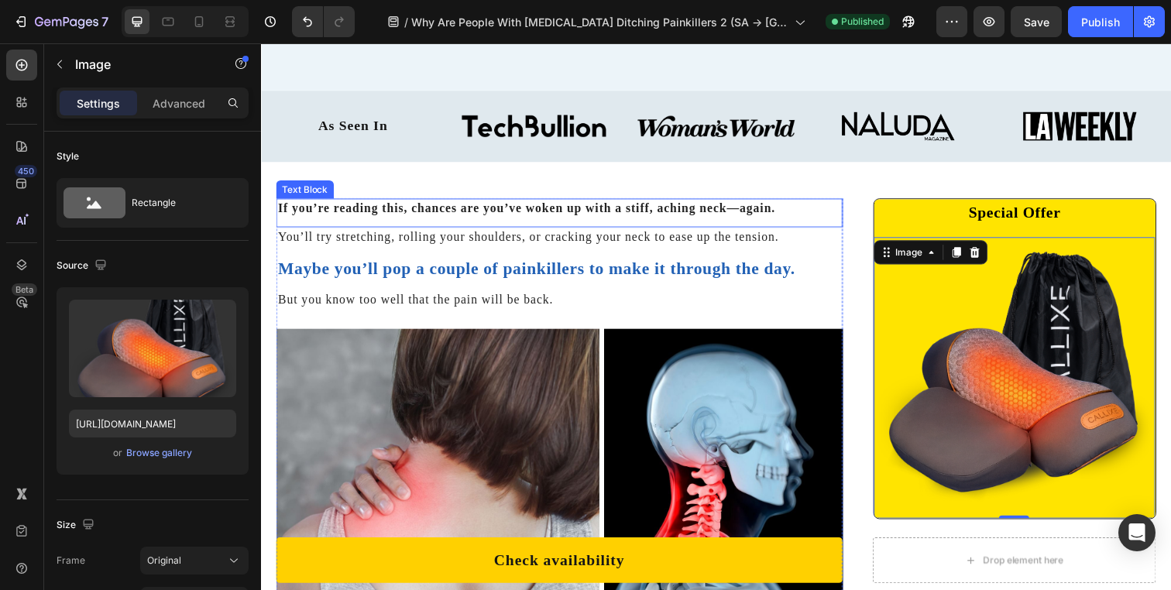
click at [792, 226] on div "If you’re reading this, chances are you’ve woken up with a stiff, aching neck—a…" at bounding box center [565, 215] width 579 height 29
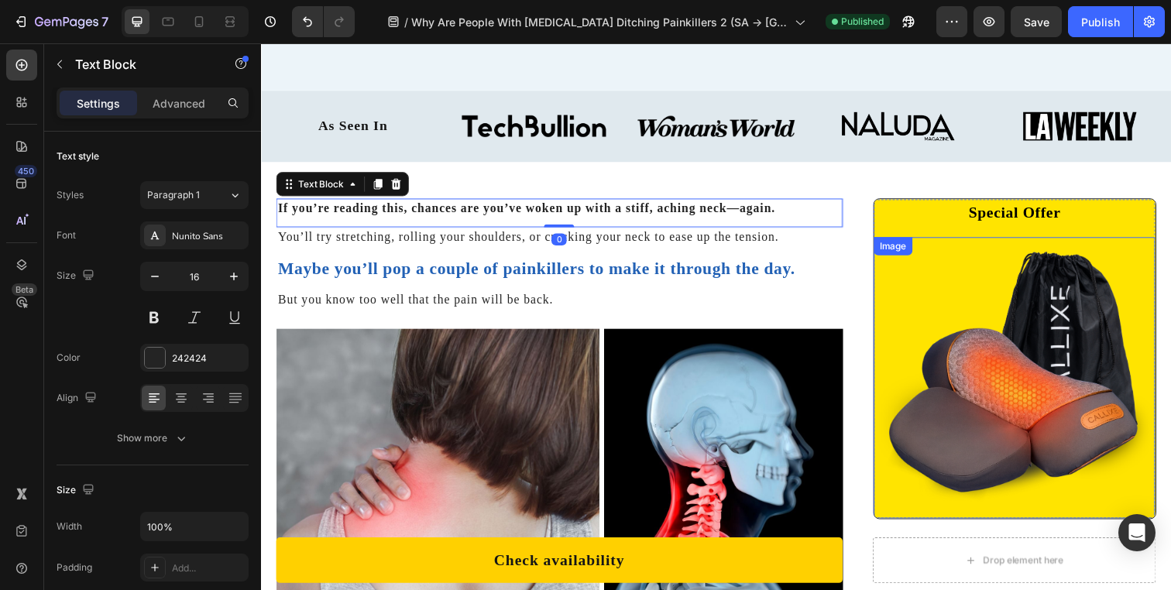
click at [913, 288] on img at bounding box center [1030, 384] width 287 height 287
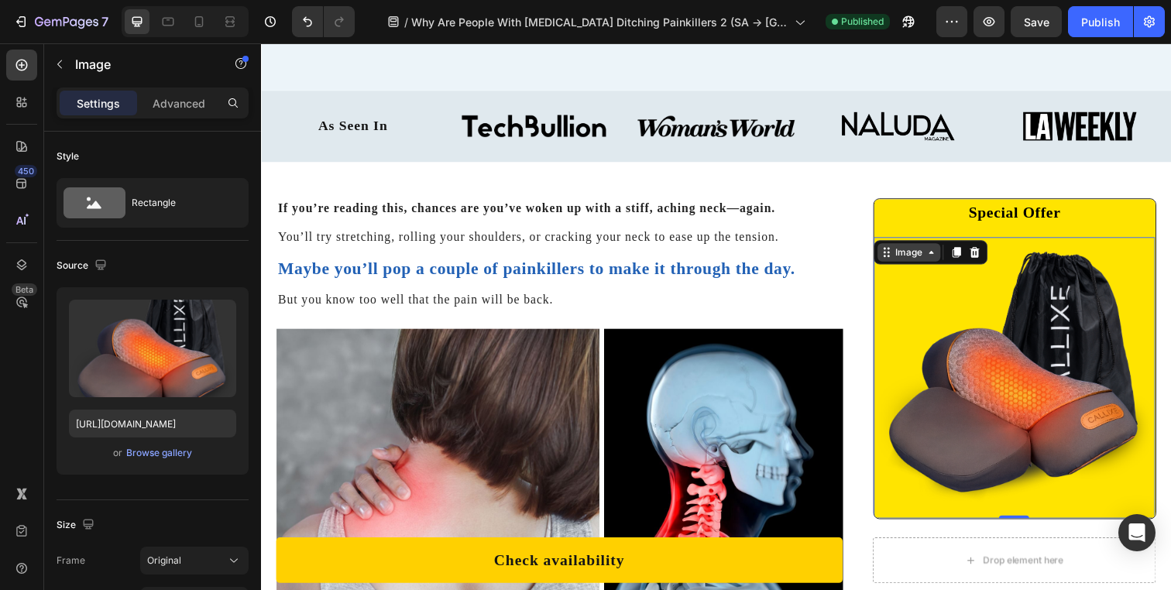
click at [917, 263] on div "Image" at bounding box center [923, 256] width 64 height 19
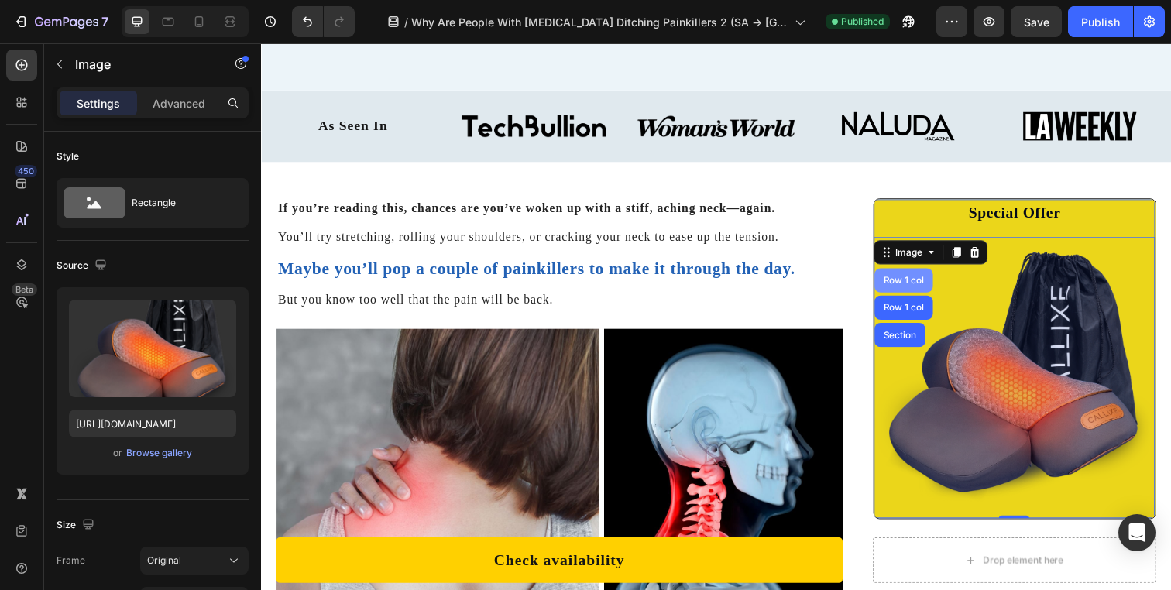
click at [921, 290] on div "Row 1 col" at bounding box center [918, 285] width 60 height 25
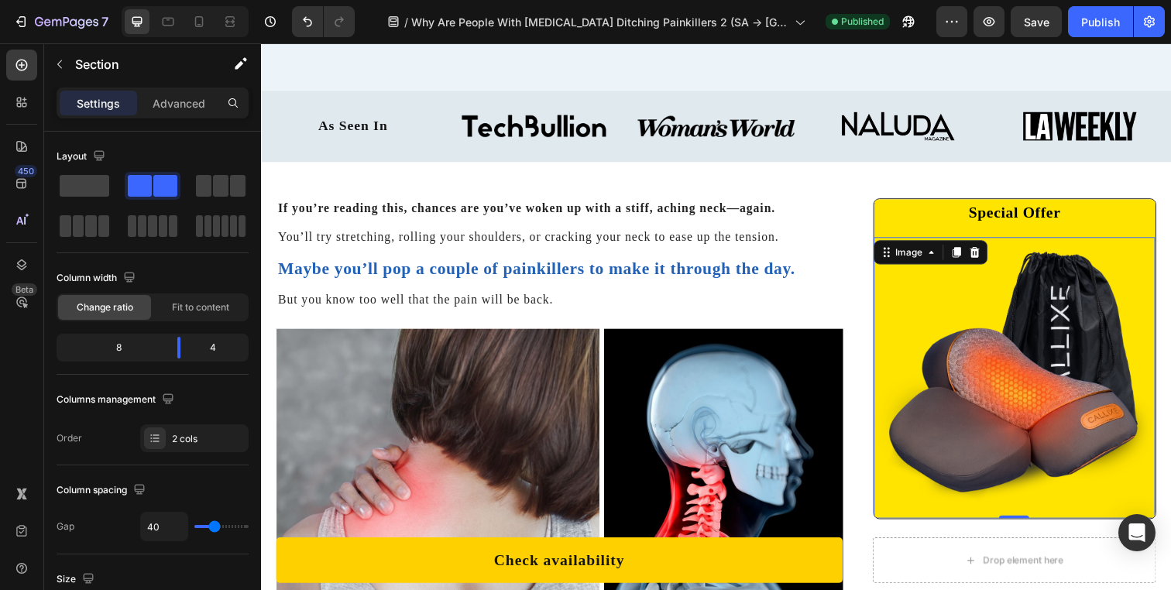
click at [945, 259] on div "Image 0" at bounding box center [1030, 384] width 287 height 287
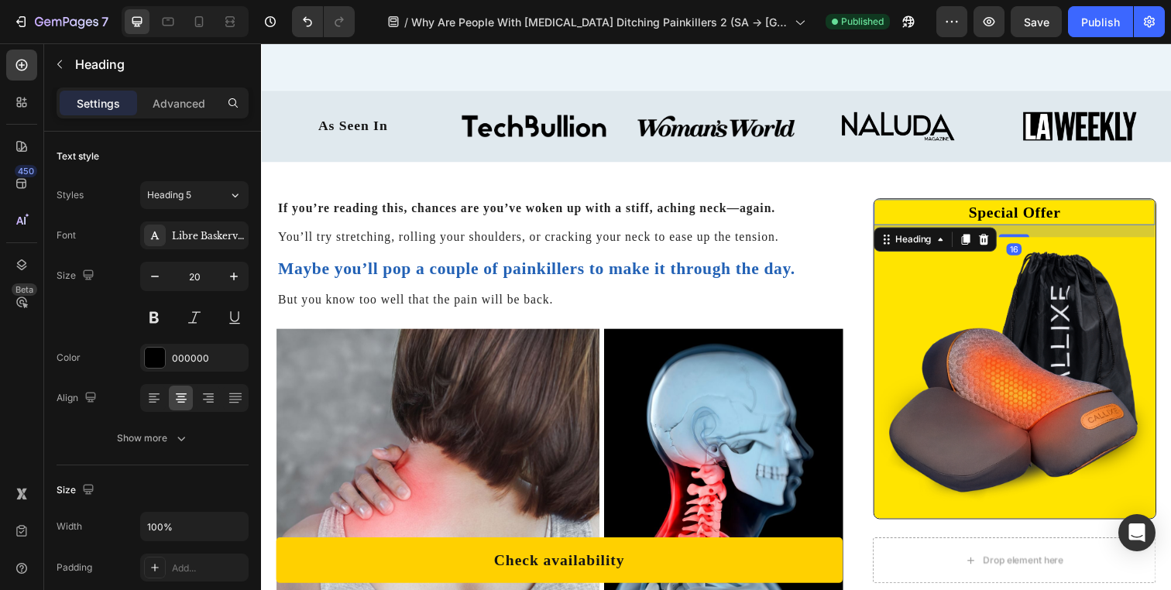
click at [949, 221] on h2 "Special Offer" at bounding box center [1030, 215] width 287 height 26
click at [906, 240] on div "Heading" at bounding box center [927, 243] width 43 height 14
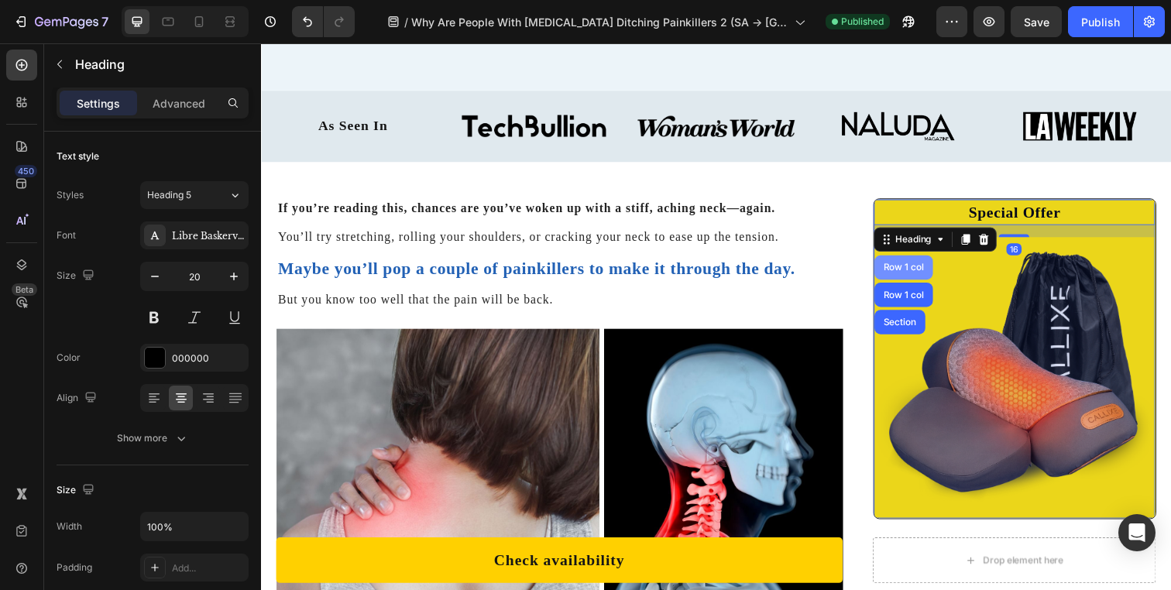
click at [916, 277] on div "Row 1 col" at bounding box center [918, 271] width 60 height 25
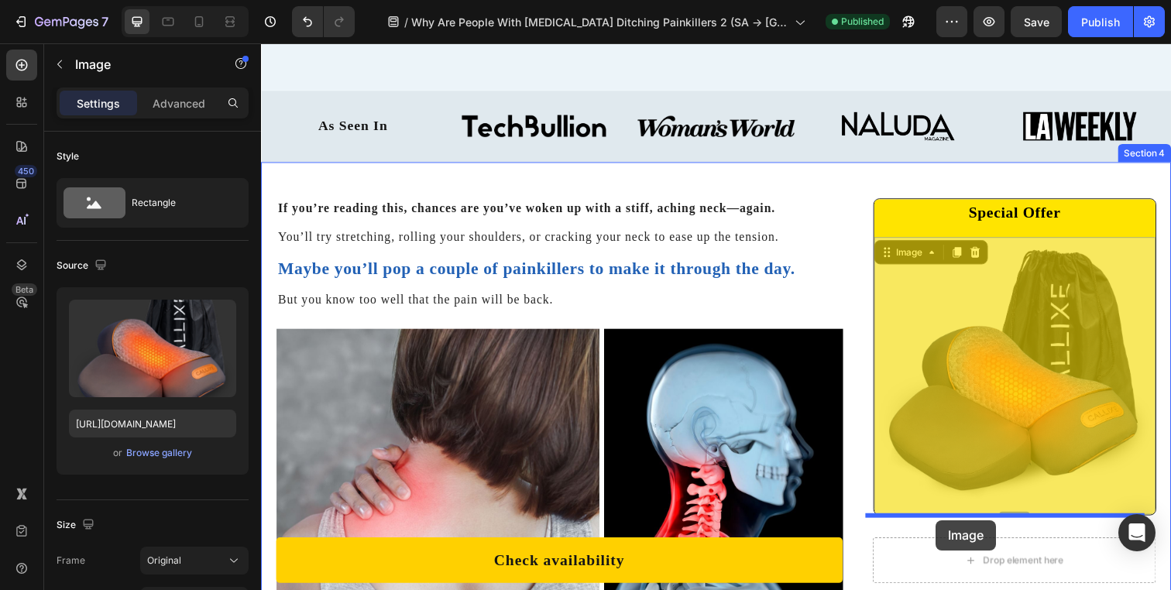
drag, startPoint x: 922, startPoint y: 256, endPoint x: 946, endPoint y: 529, distance: 274.5
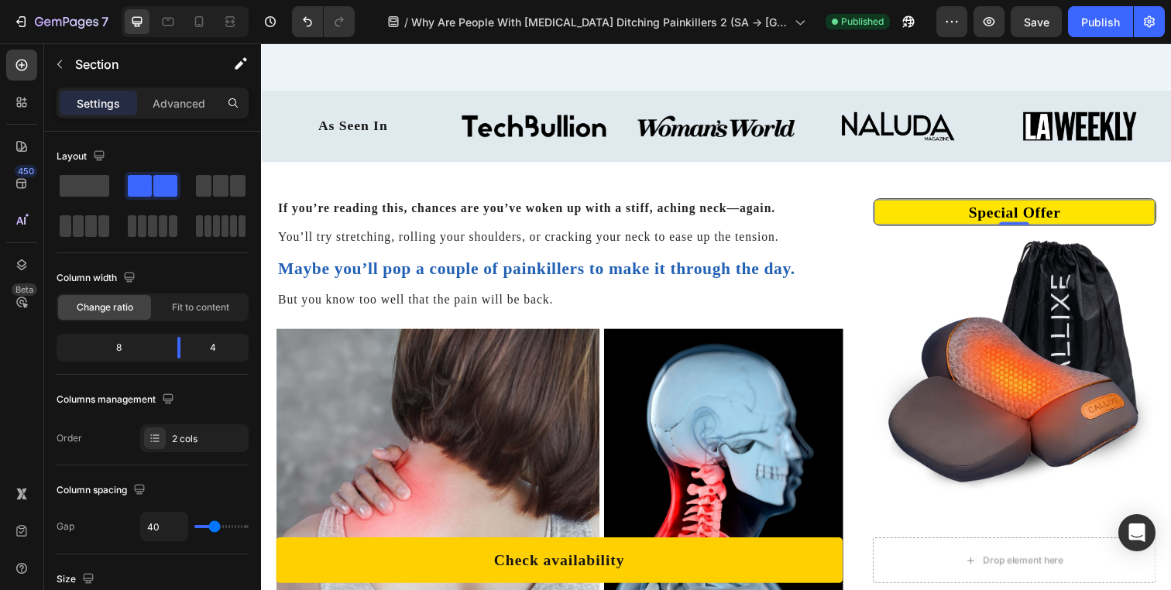
click at [939, 209] on h2 "Special Offer" at bounding box center [1030, 215] width 287 height 26
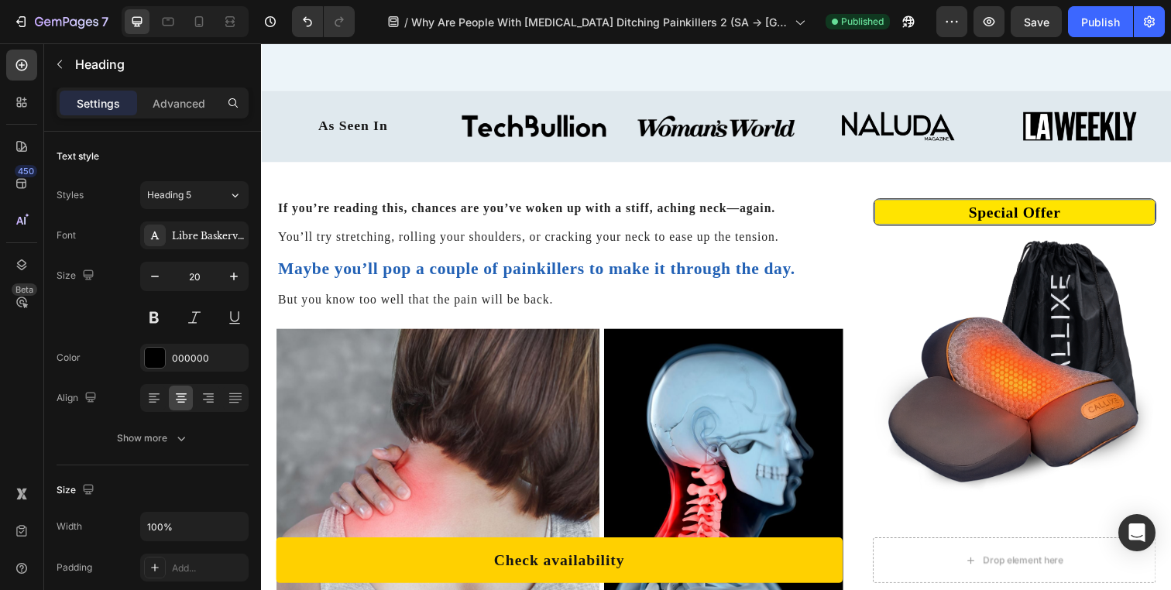
click at [1004, 225] on h2 "Special Offer" at bounding box center [1030, 215] width 287 height 26
click at [1003, 270] on img at bounding box center [1030, 373] width 289 height 289
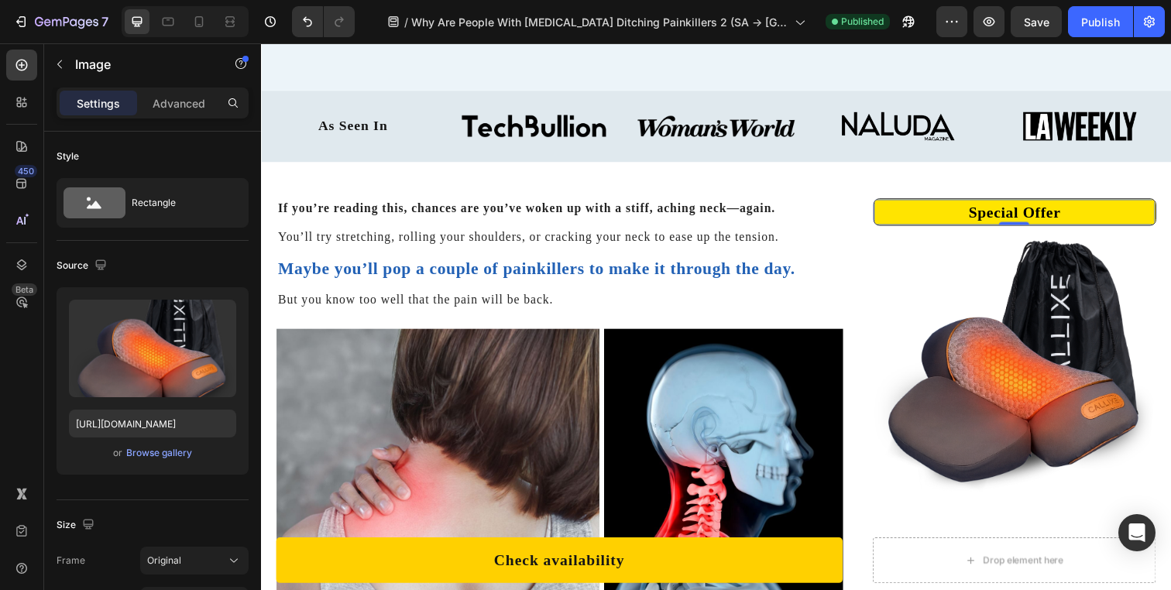
click at [999, 223] on p "Special Offer" at bounding box center [1030, 215] width 284 height 23
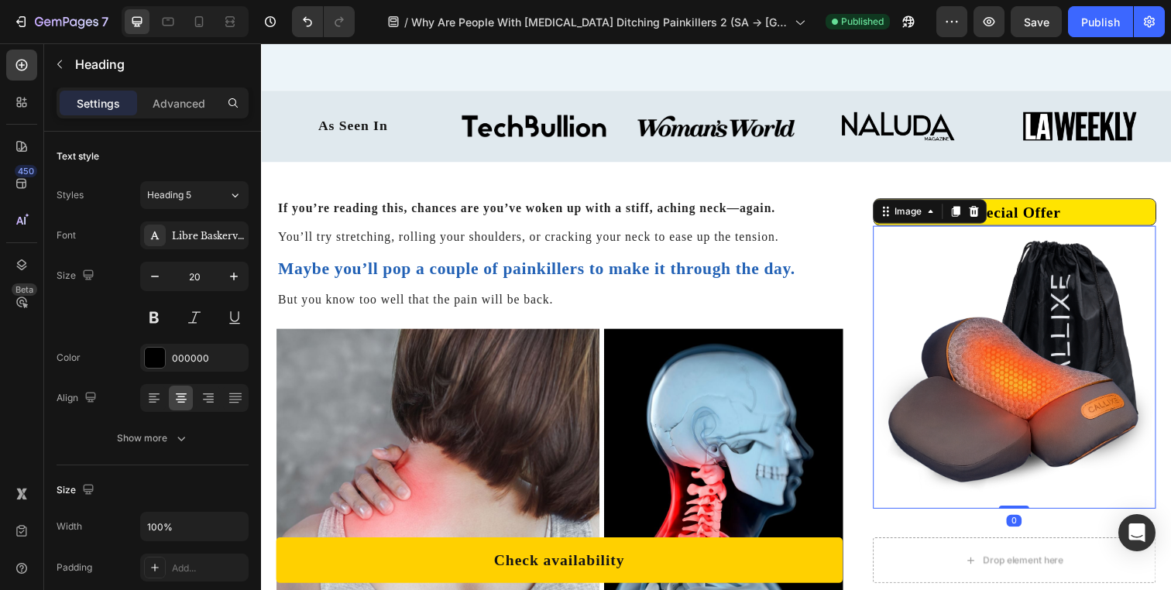
click at [933, 269] on img at bounding box center [1030, 373] width 289 height 289
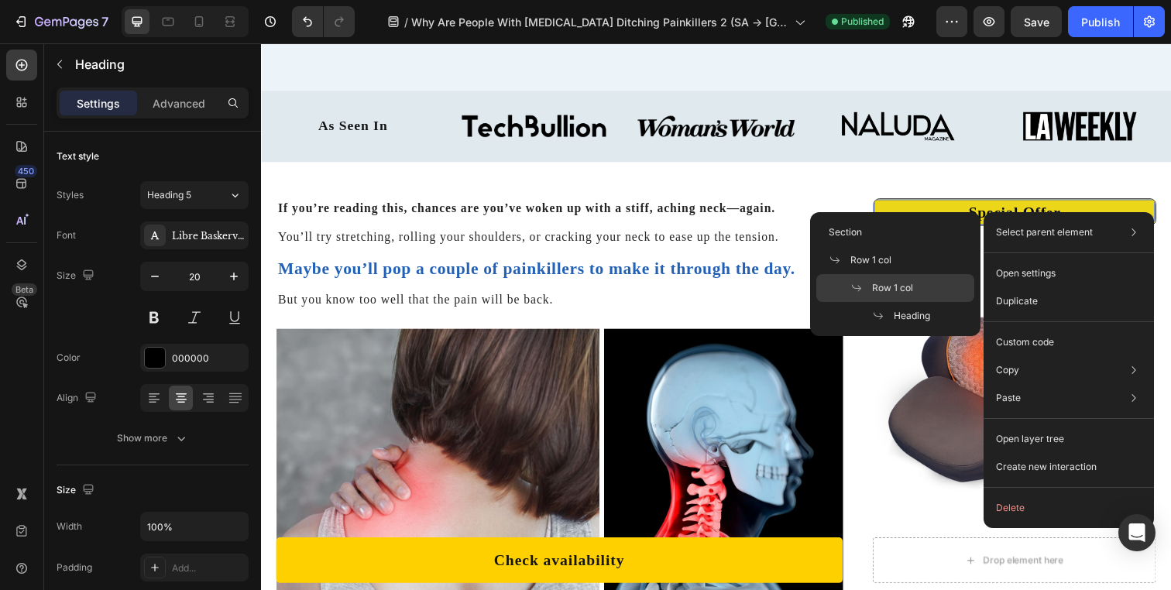
click at [910, 283] on span "Row 1 col" at bounding box center [892, 288] width 41 height 14
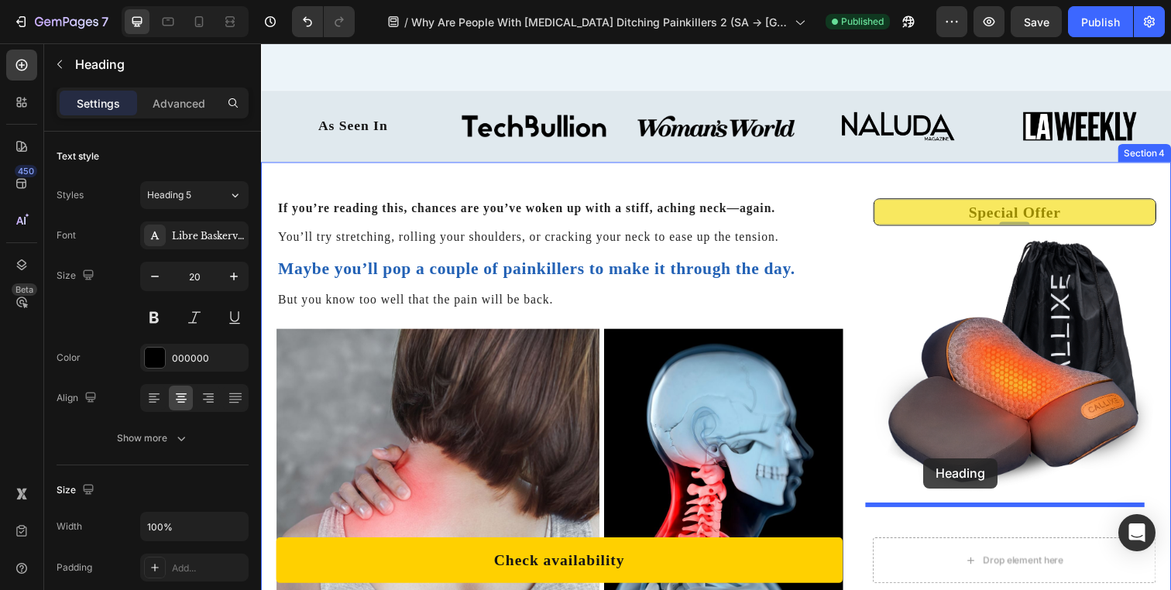
drag, startPoint x: 897, startPoint y: 208, endPoint x: 937, endPoint y: 467, distance: 262.5
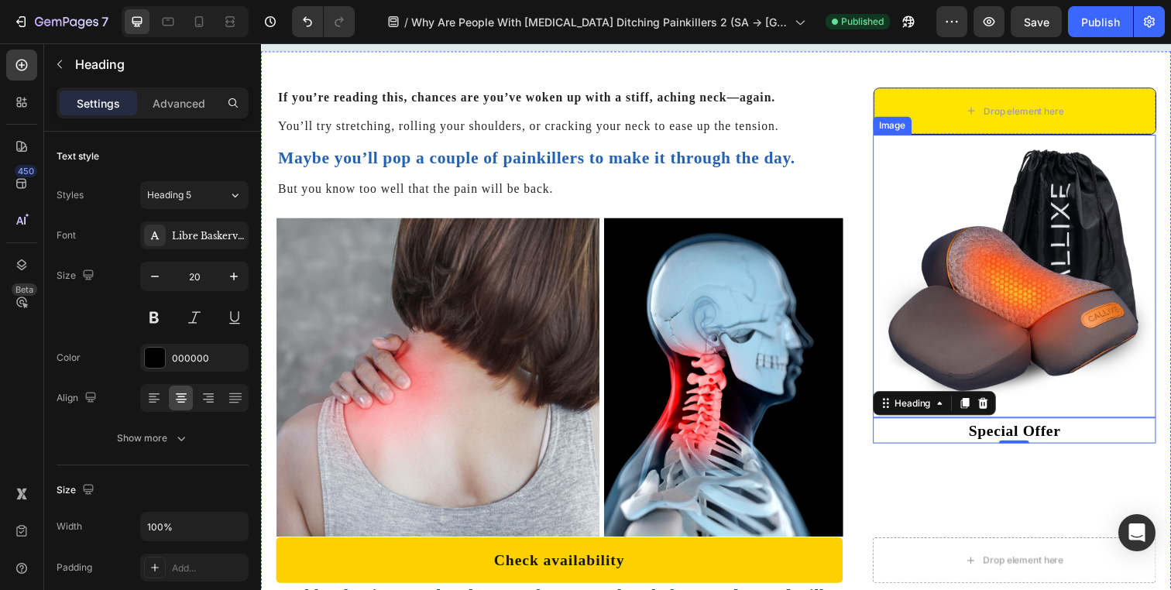
scroll to position [575, 0]
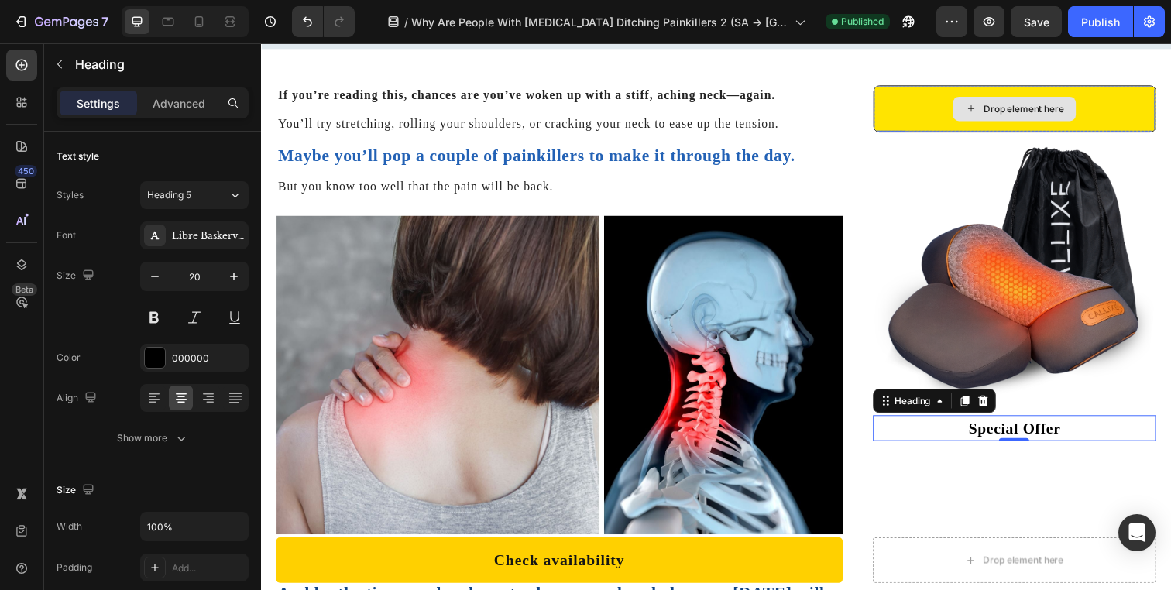
click at [927, 100] on div "Drop element here" at bounding box center [1030, 110] width 287 height 46
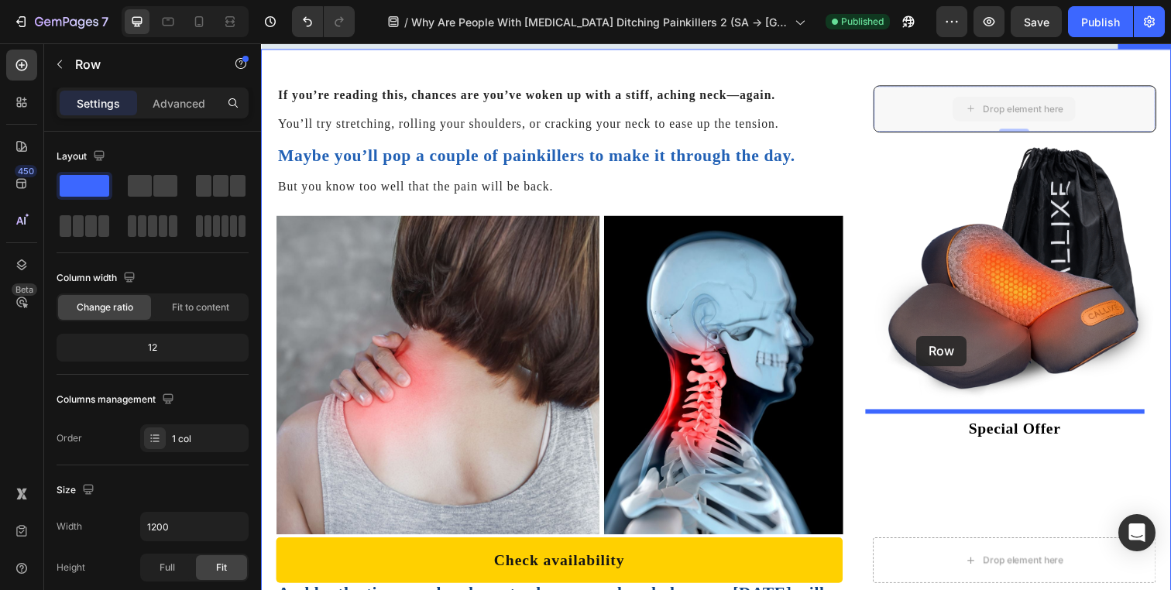
drag, startPoint x: 913, startPoint y: 108, endPoint x: 929, endPoint y: 341, distance: 232.8
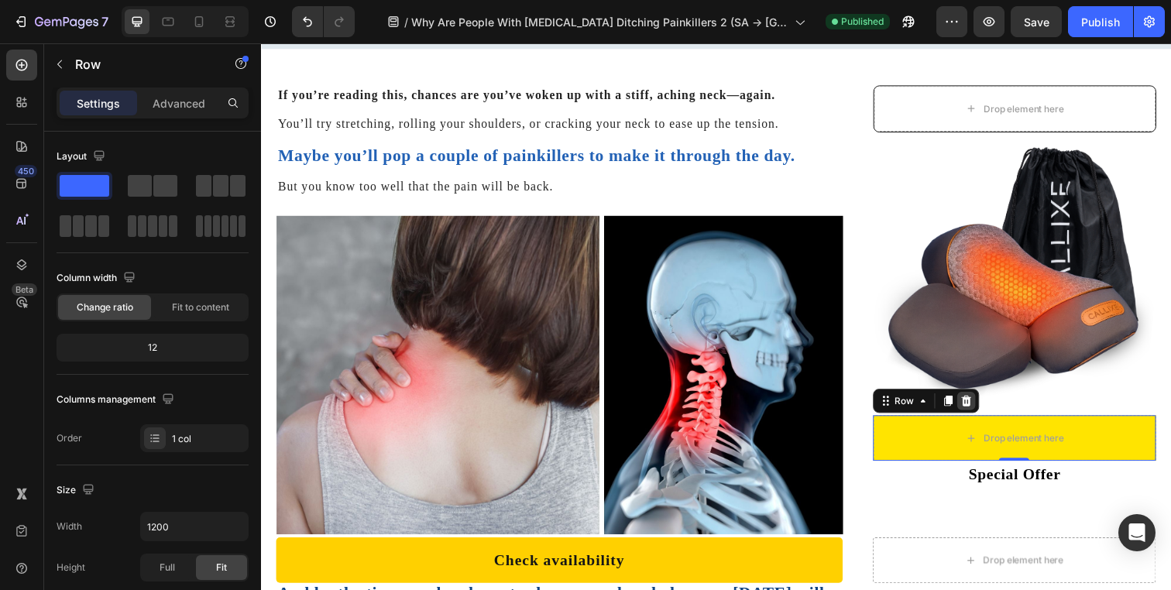
click at [976, 406] on icon at bounding box center [981, 408] width 10 height 11
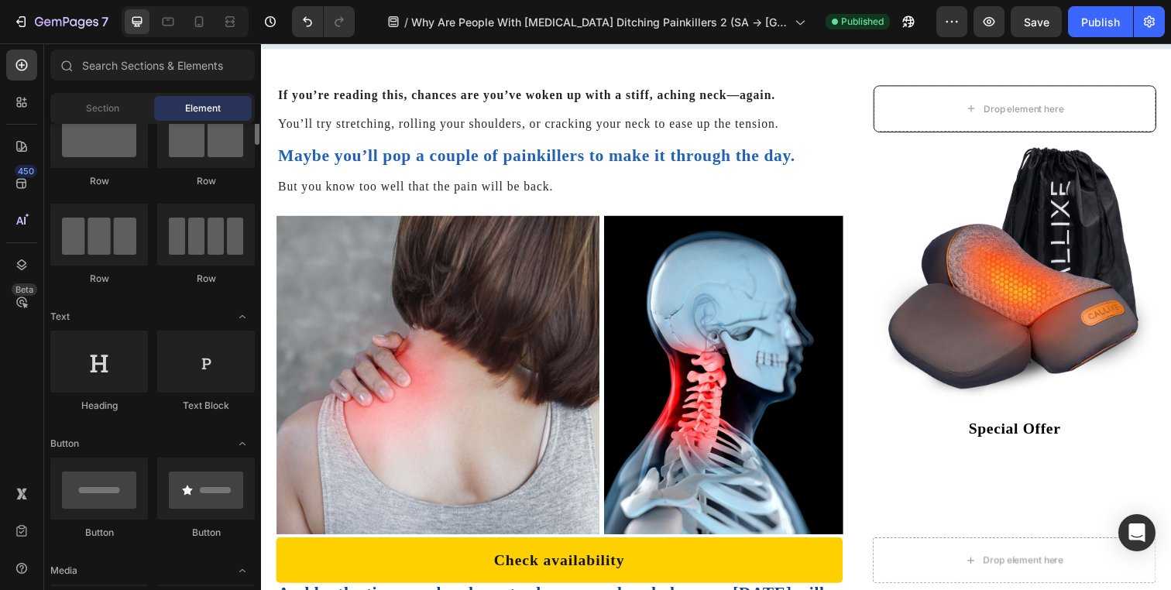
scroll to position [0, 0]
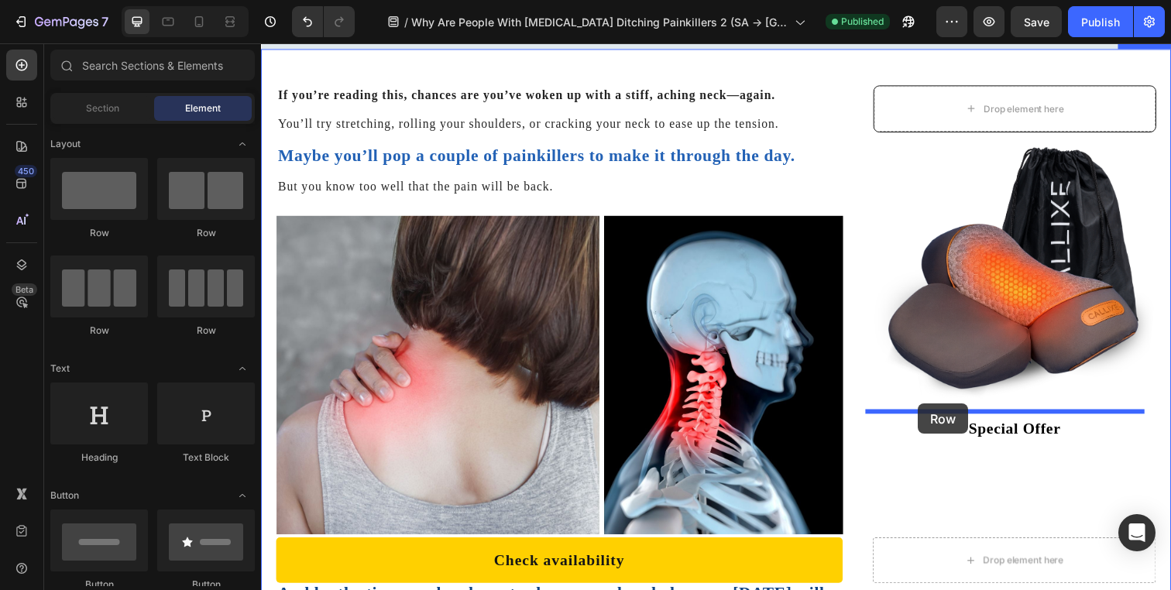
drag, startPoint x: 389, startPoint y: 245, endPoint x: 932, endPoint y: 410, distance: 567.6
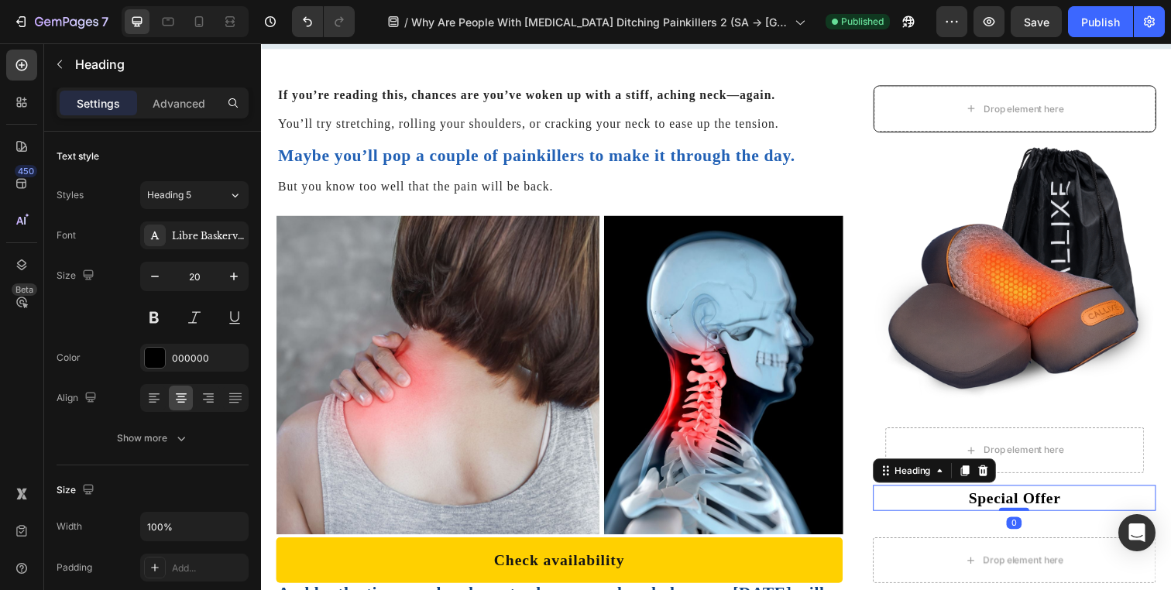
drag, startPoint x: 956, startPoint y: 503, endPoint x: 956, endPoint y: 426, distance: 76.7
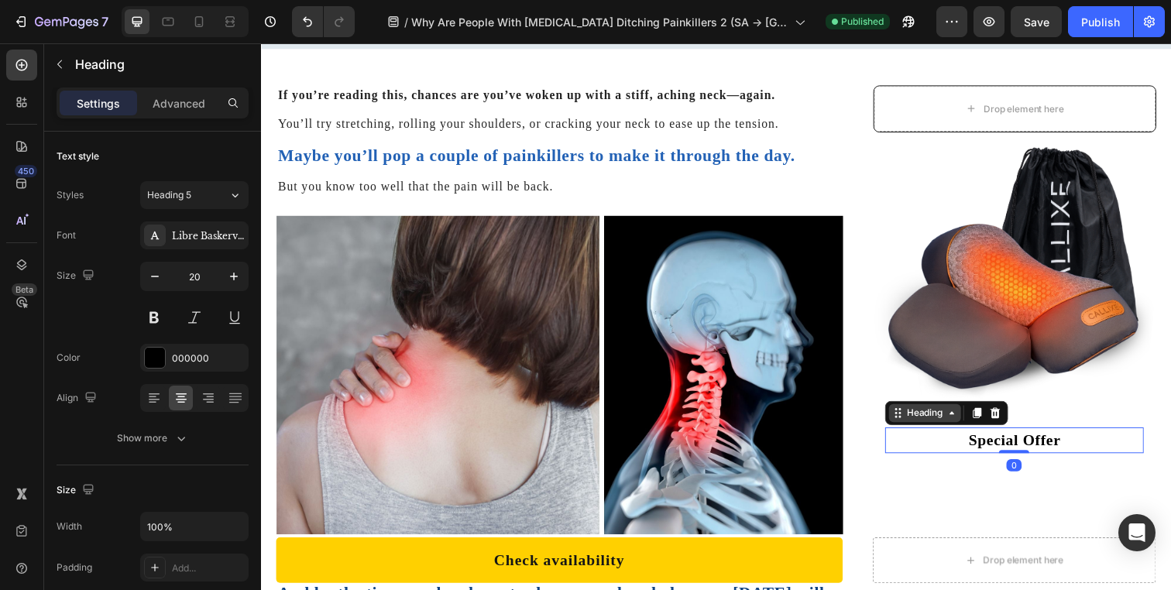
click at [925, 417] on div "Heading" at bounding box center [939, 421] width 43 height 14
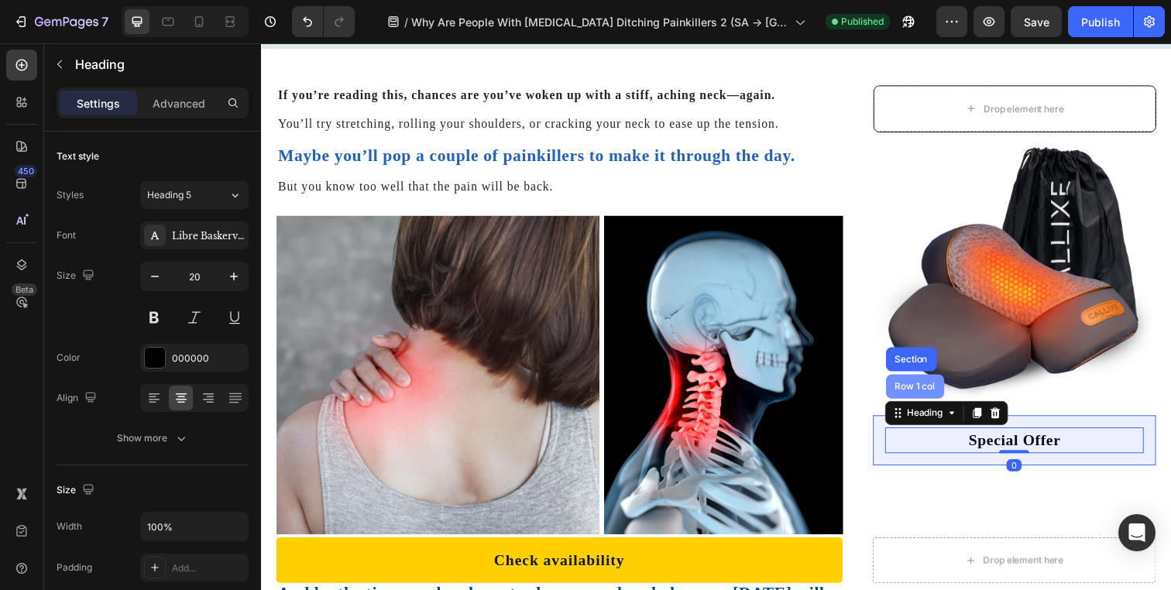
click at [925, 396] on div "Row 1 col" at bounding box center [929, 393] width 60 height 25
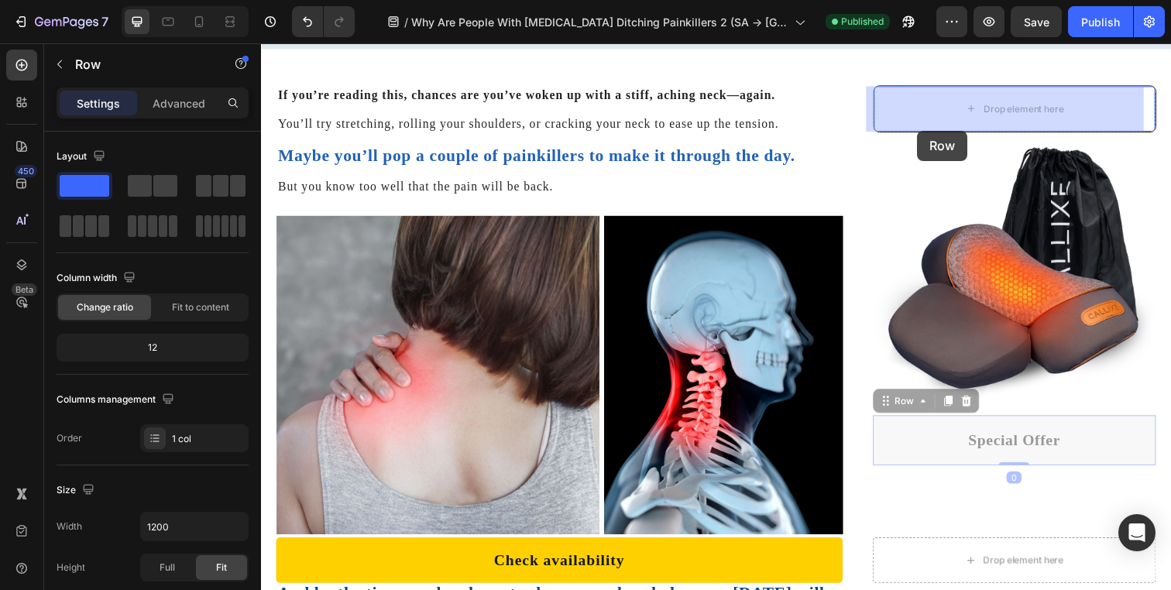
drag, startPoint x: 918, startPoint y: 410, endPoint x: 931, endPoint y: 132, distance: 277.5
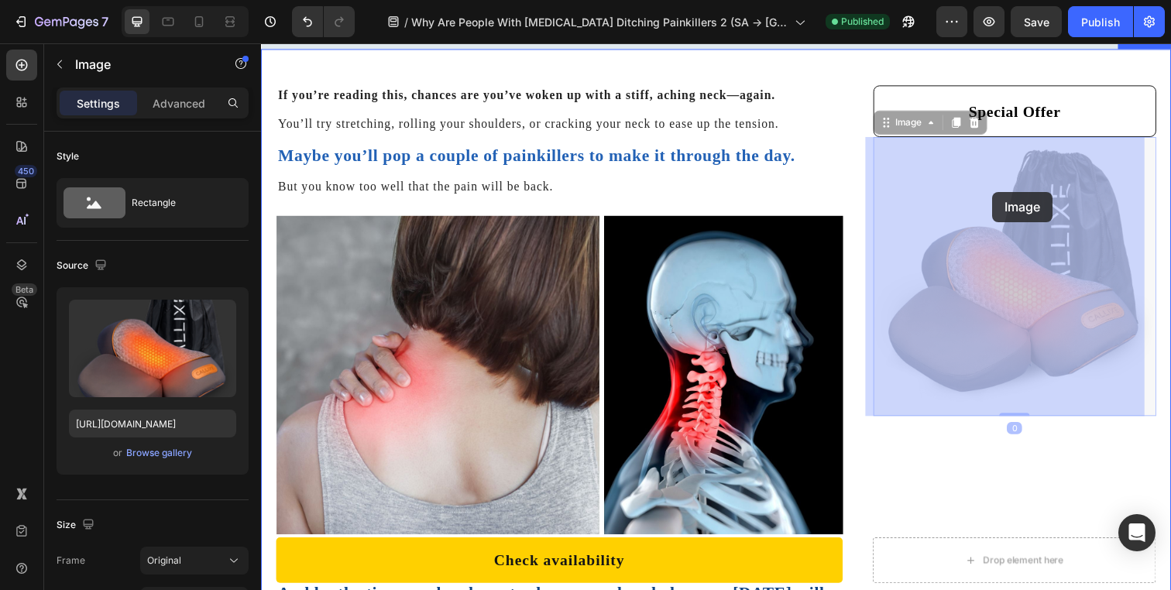
drag, startPoint x: 997, startPoint y: 210, endPoint x: 1008, endPoint y: 195, distance: 17.8
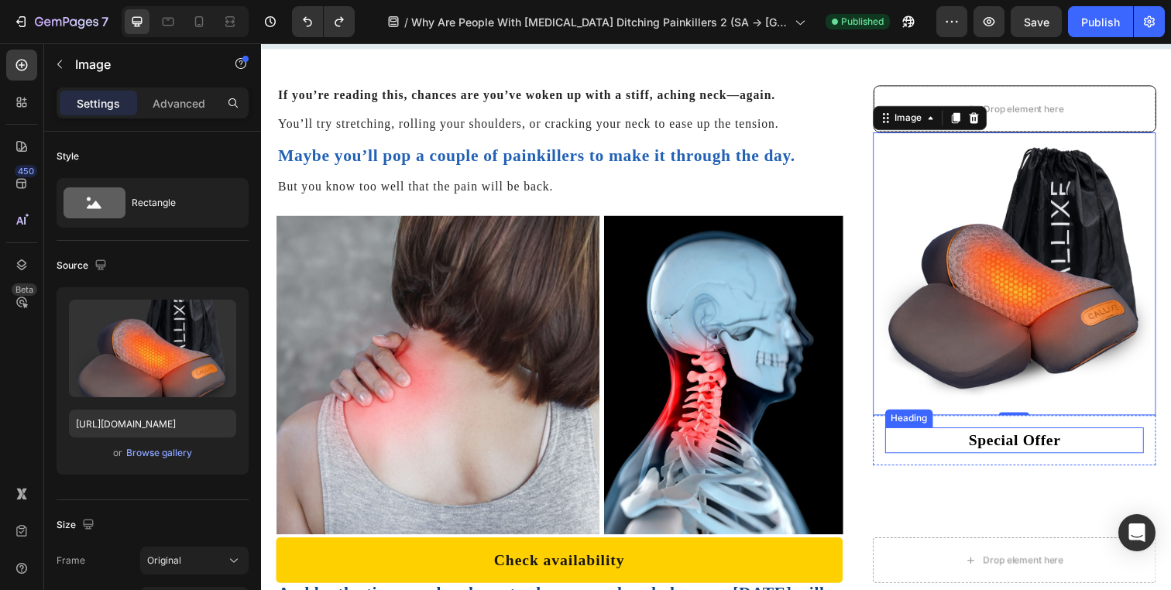
click at [941, 438] on h2 "Special Offer" at bounding box center [1030, 448] width 264 height 26
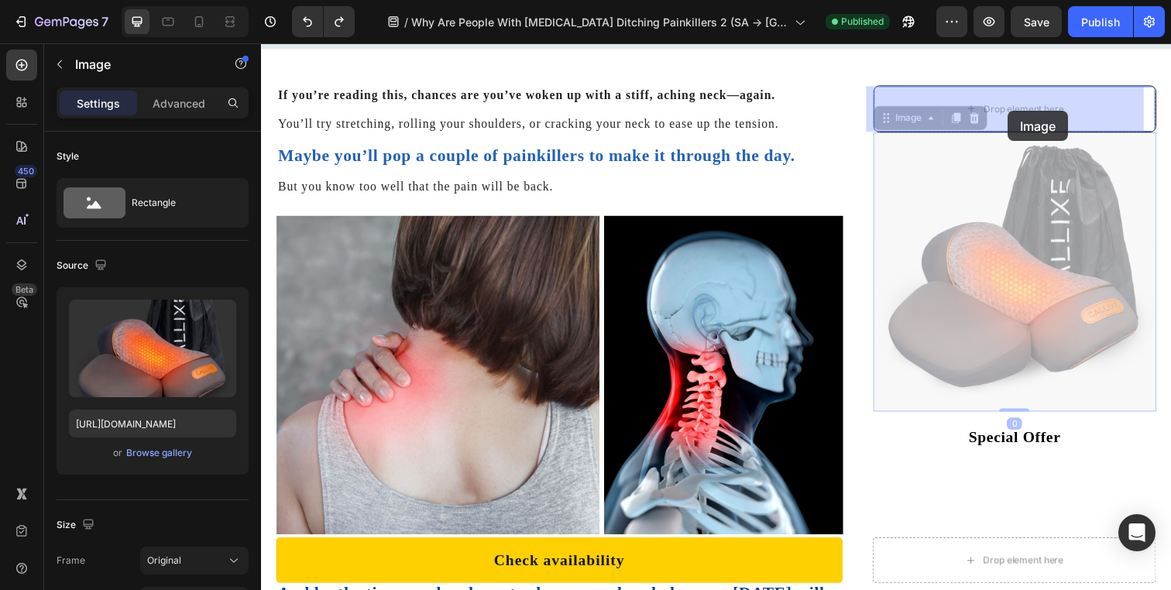
drag, startPoint x: 998, startPoint y: 320, endPoint x: 1024, endPoint y: 112, distance: 209.1
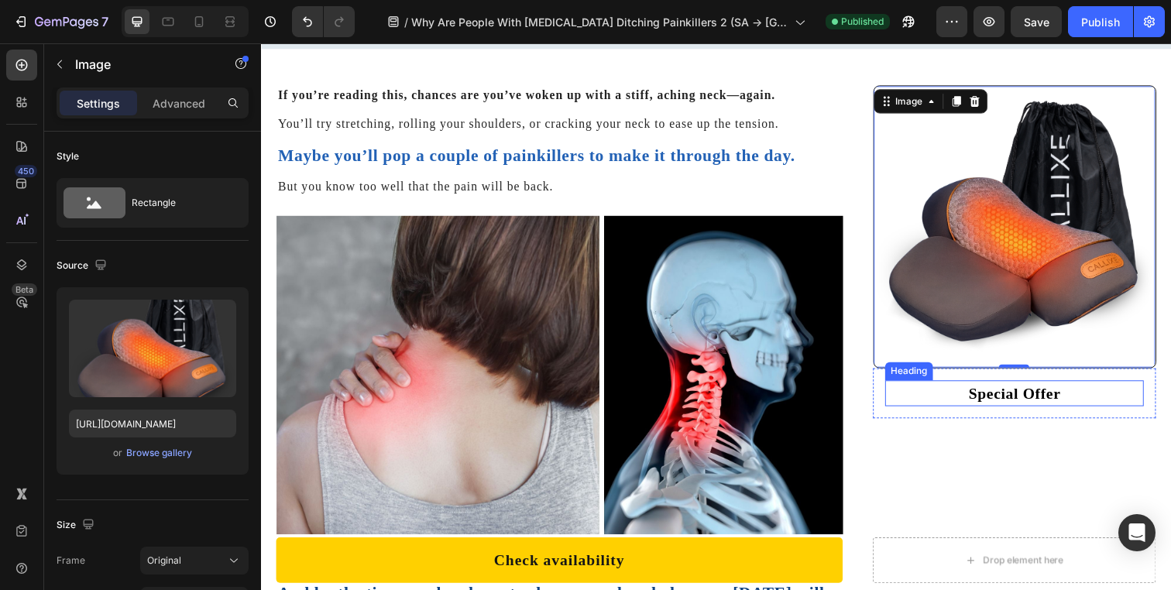
click at [898, 406] on h2 "Special Offer" at bounding box center [1030, 400] width 264 height 26
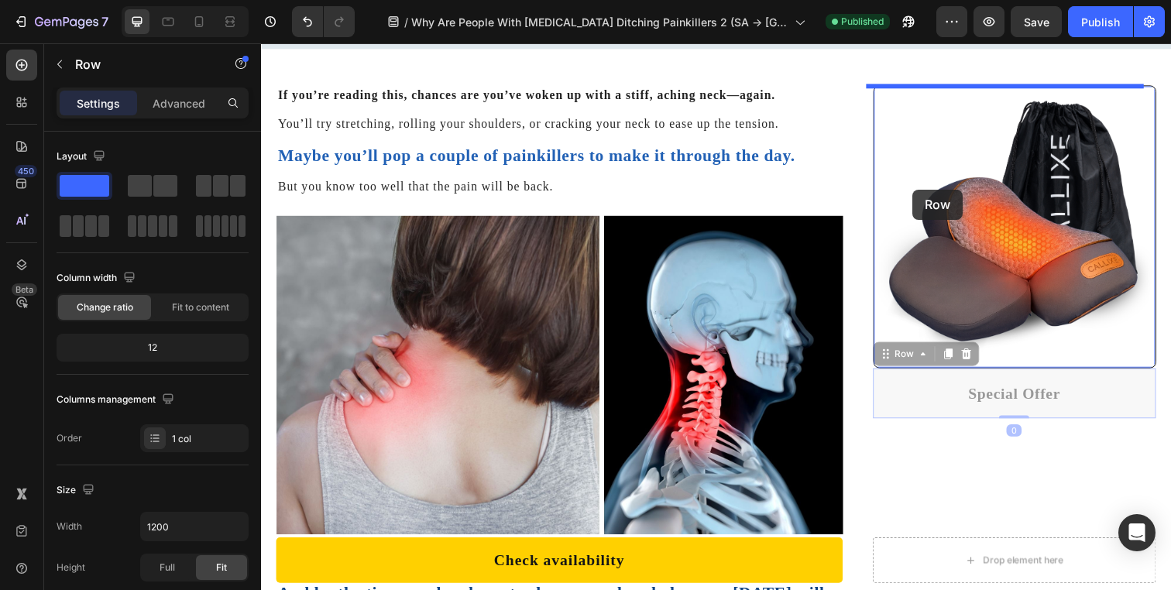
drag, startPoint x: 884, startPoint y: 407, endPoint x: 926, endPoint y: 193, distance: 217.8
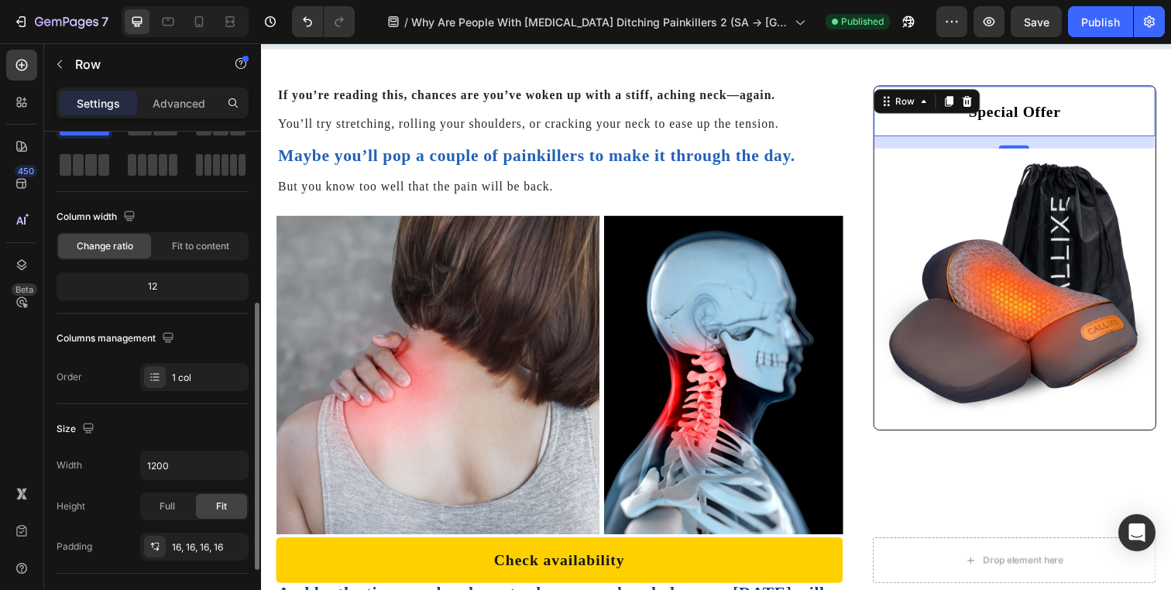
scroll to position [152, 0]
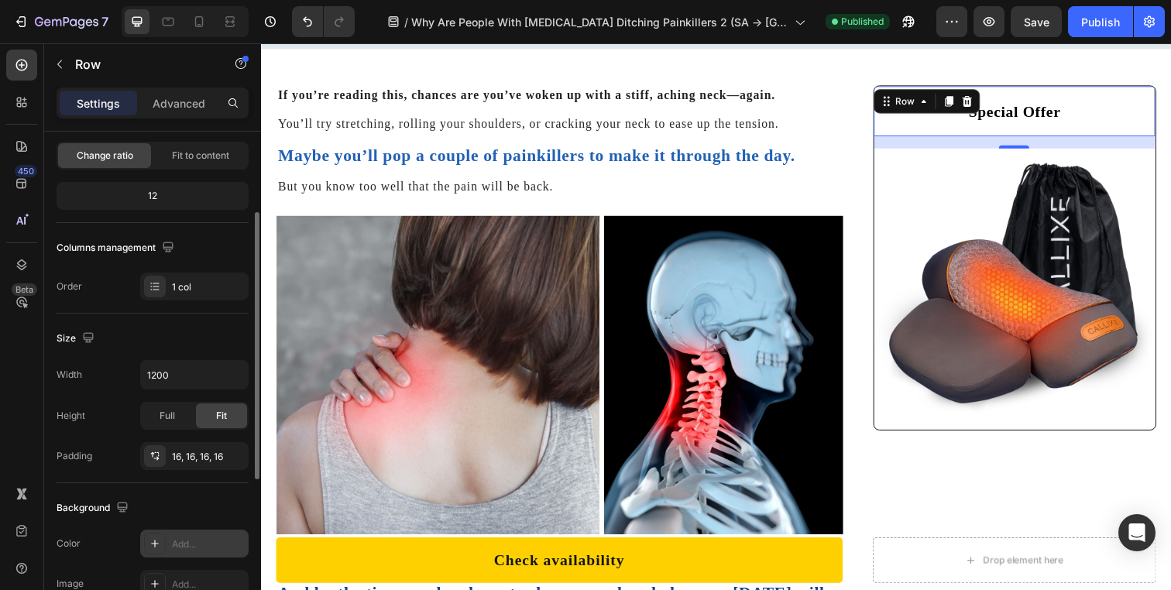
click at [188, 534] on div "Add..." at bounding box center [194, 544] width 108 height 28
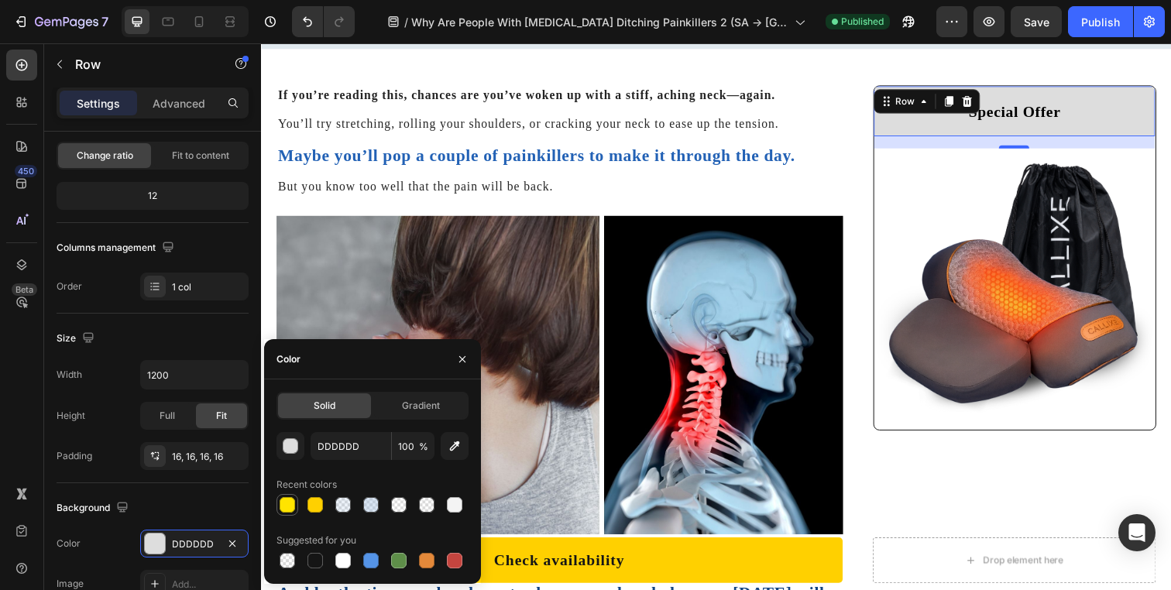
click at [287, 507] on div at bounding box center [287, 504] width 15 height 15
type input "FFE400"
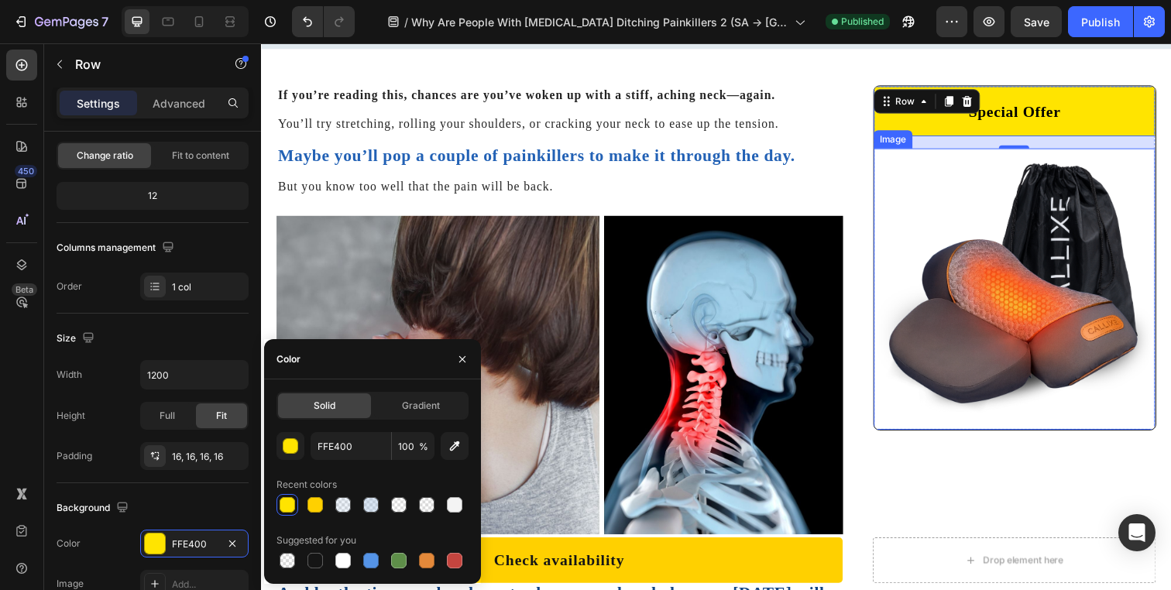
click at [915, 414] on img at bounding box center [1030, 293] width 287 height 287
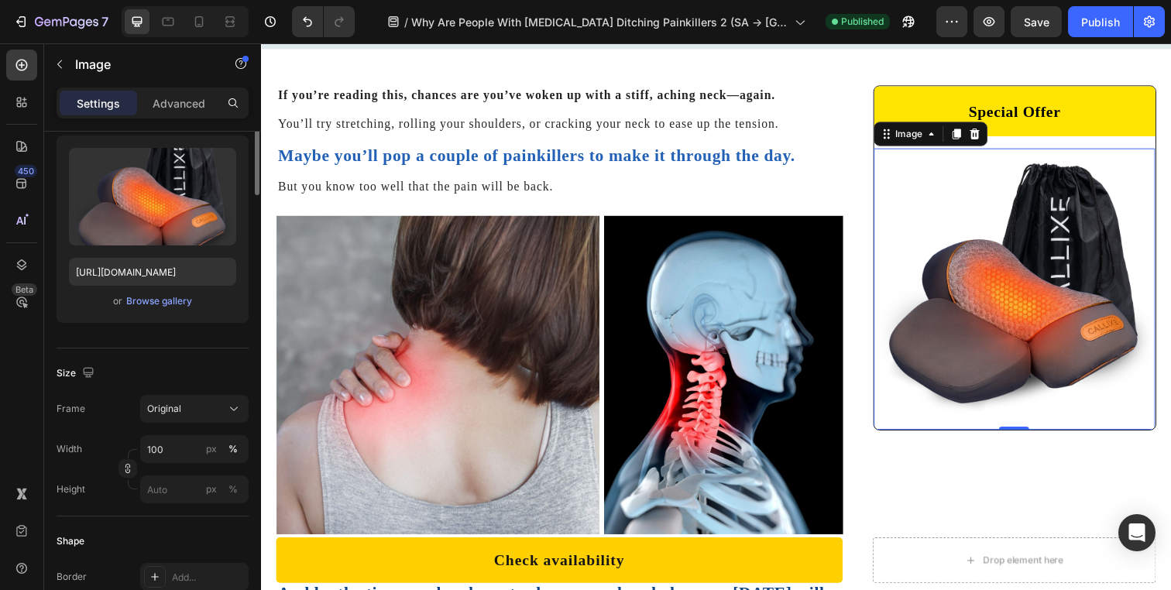
scroll to position [0, 0]
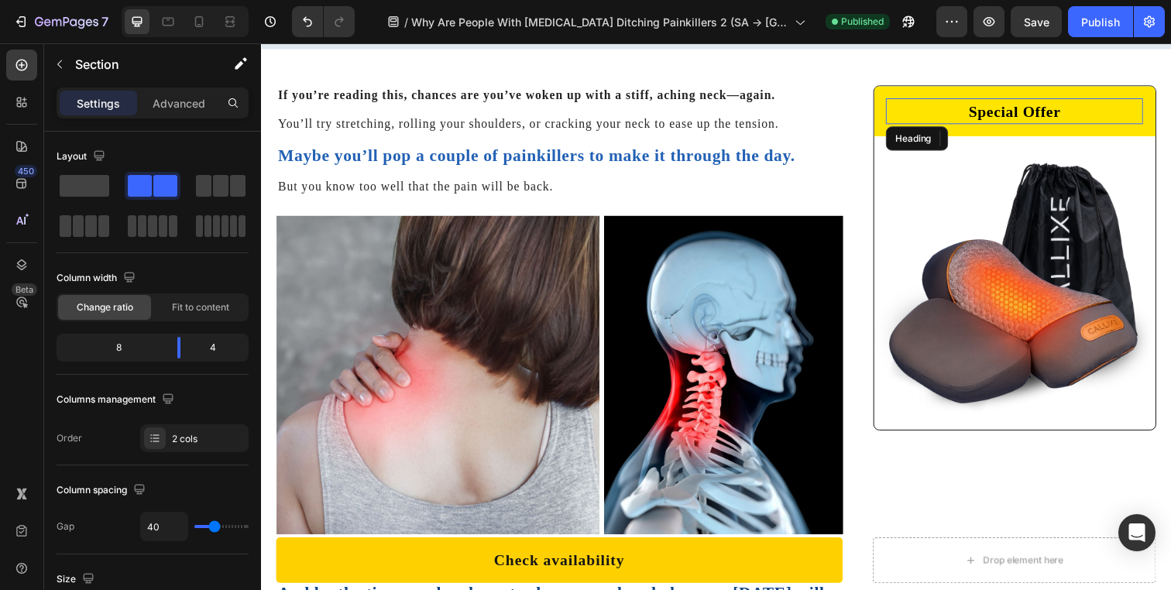
click at [916, 119] on h2 "Special Offer" at bounding box center [1030, 112] width 263 height 26
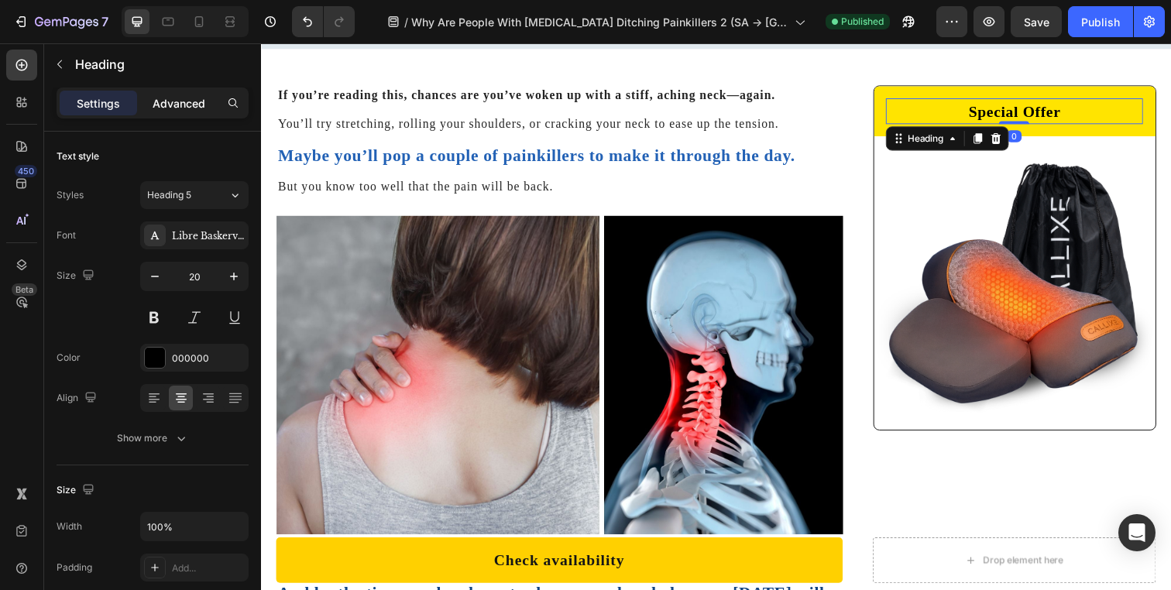
click at [180, 115] on div "Advanced" at bounding box center [178, 103] width 77 height 25
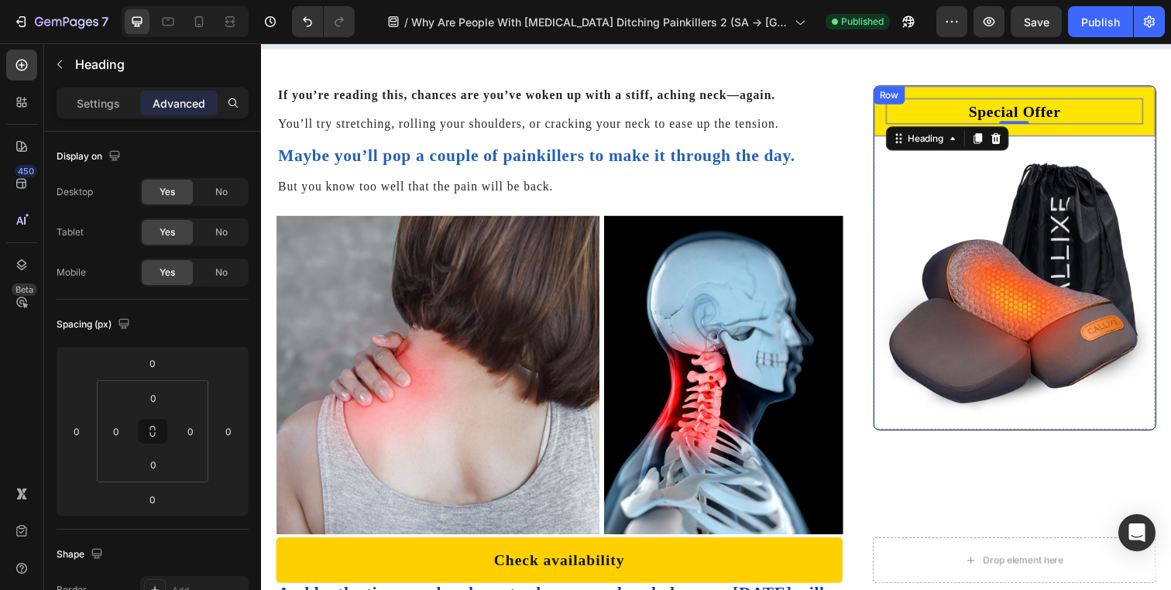
click at [982, 96] on div "Special Offer Heading 0 Row" at bounding box center [1030, 112] width 287 height 51
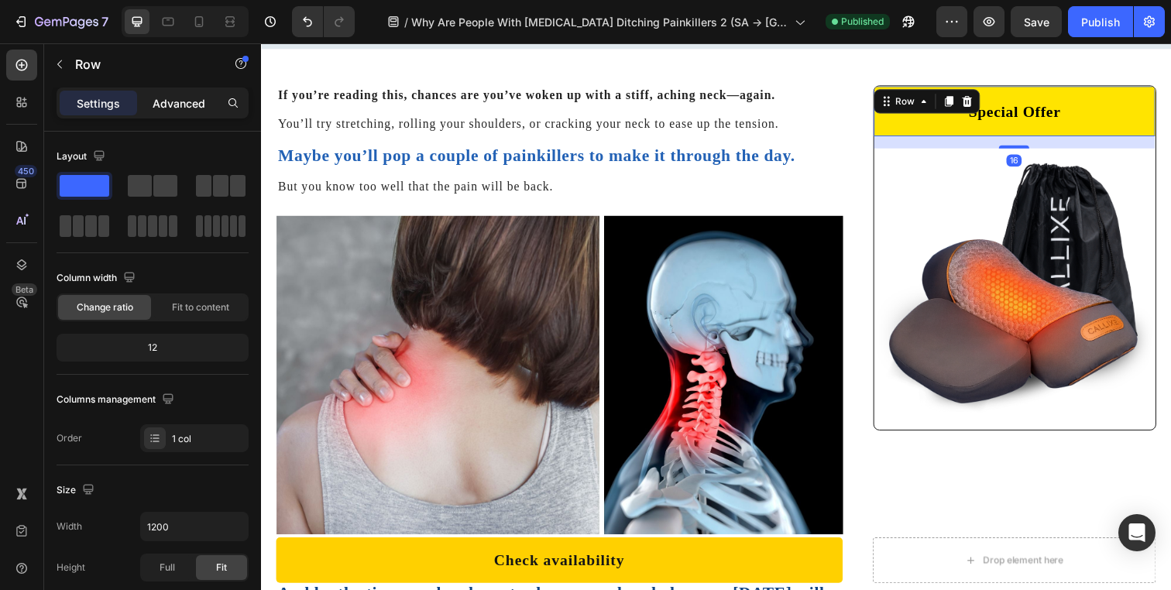
click at [151, 91] on div "Advanced" at bounding box center [178, 103] width 77 height 25
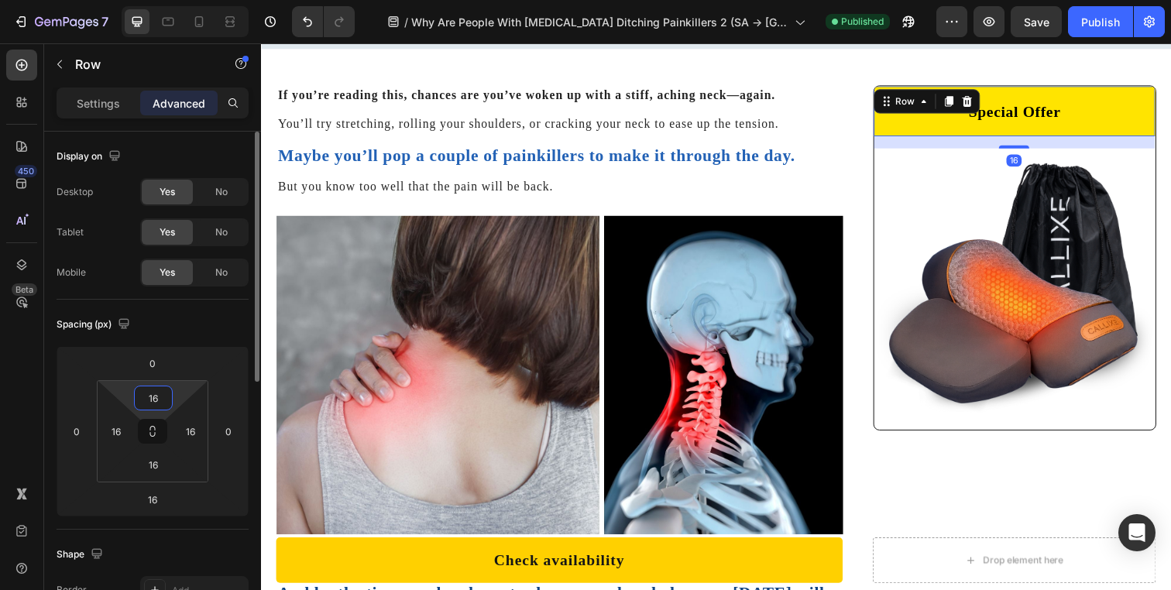
click at [147, 402] on input "16" at bounding box center [153, 397] width 31 height 23
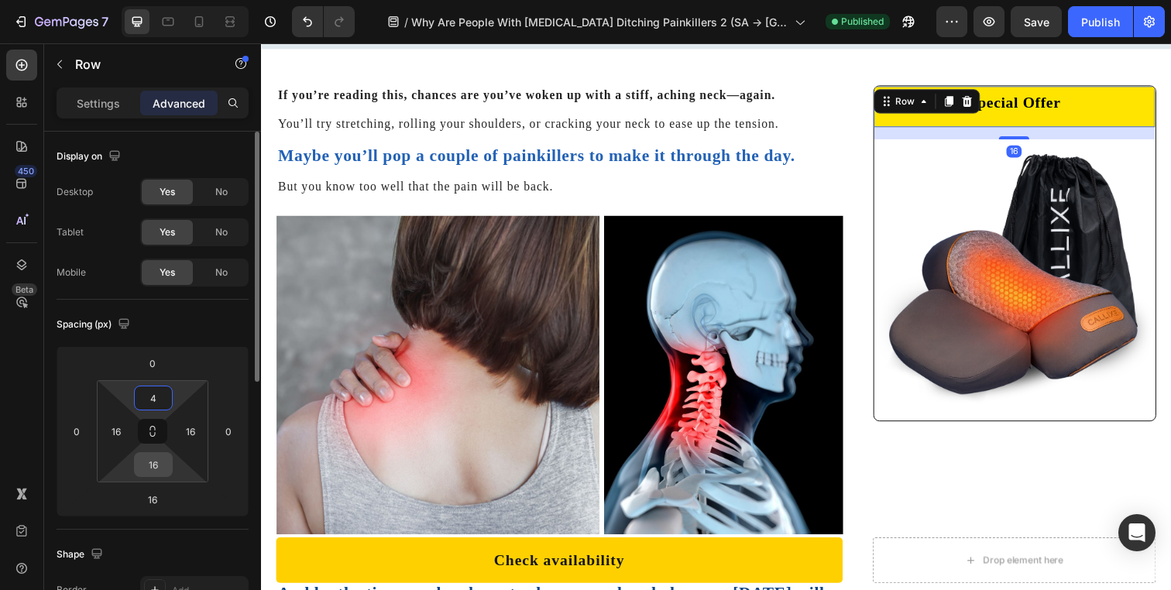
type input "4"
click at [156, 461] on input "16" at bounding box center [153, 464] width 31 height 23
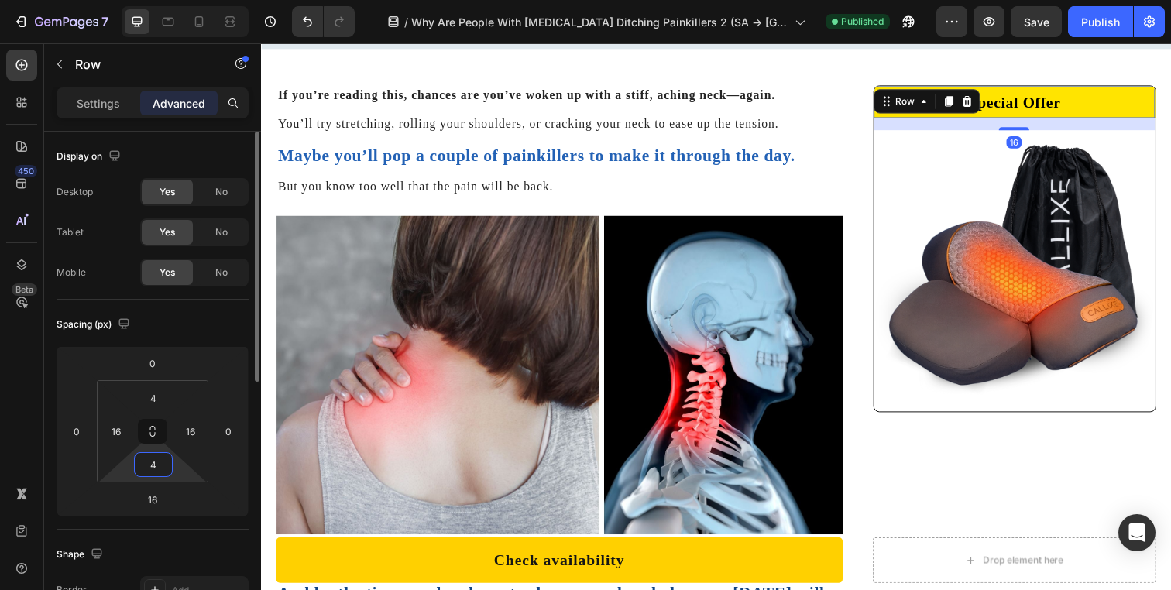
type input "4"
click at [217, 318] on div "Spacing (px)" at bounding box center [153, 324] width 192 height 25
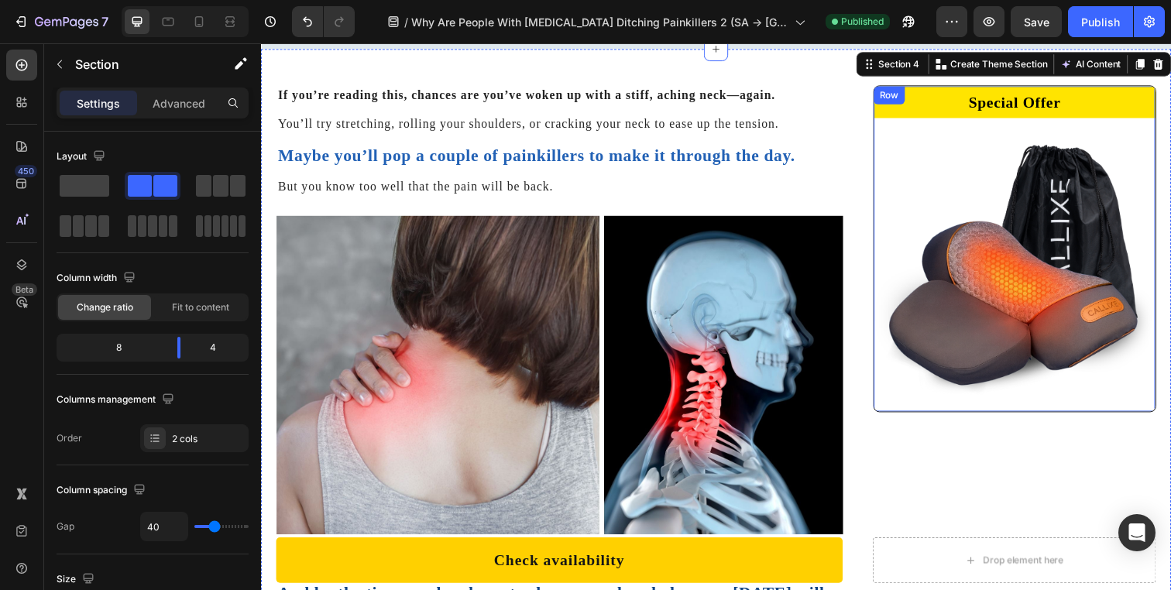
click at [991, 119] on div "Special Offer Heading Row Image" at bounding box center [1030, 253] width 287 height 332
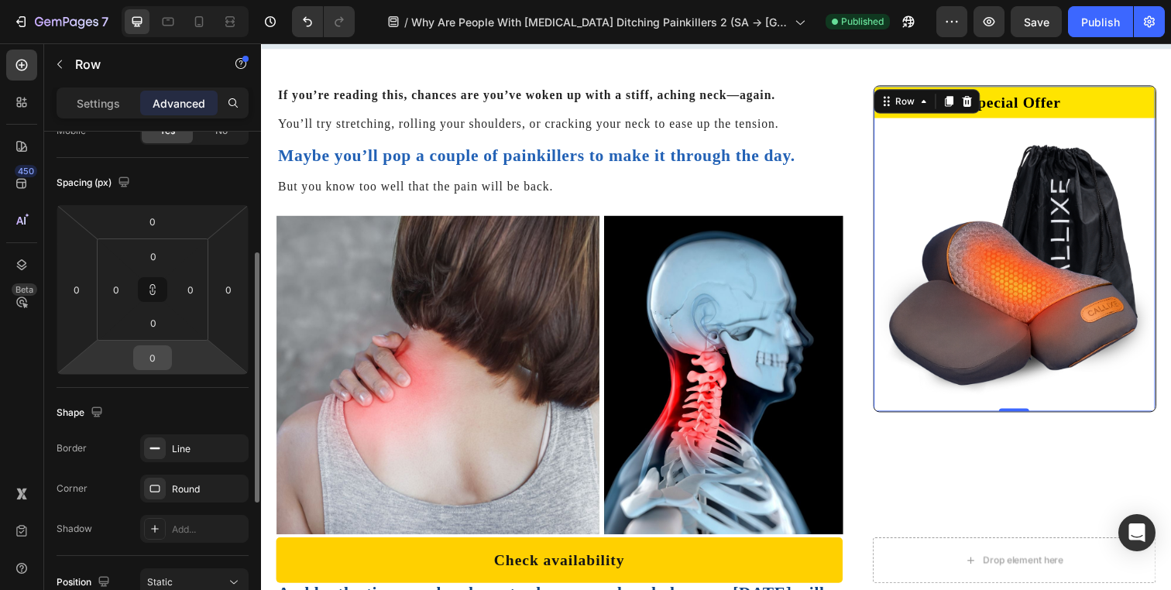
scroll to position [440, 0]
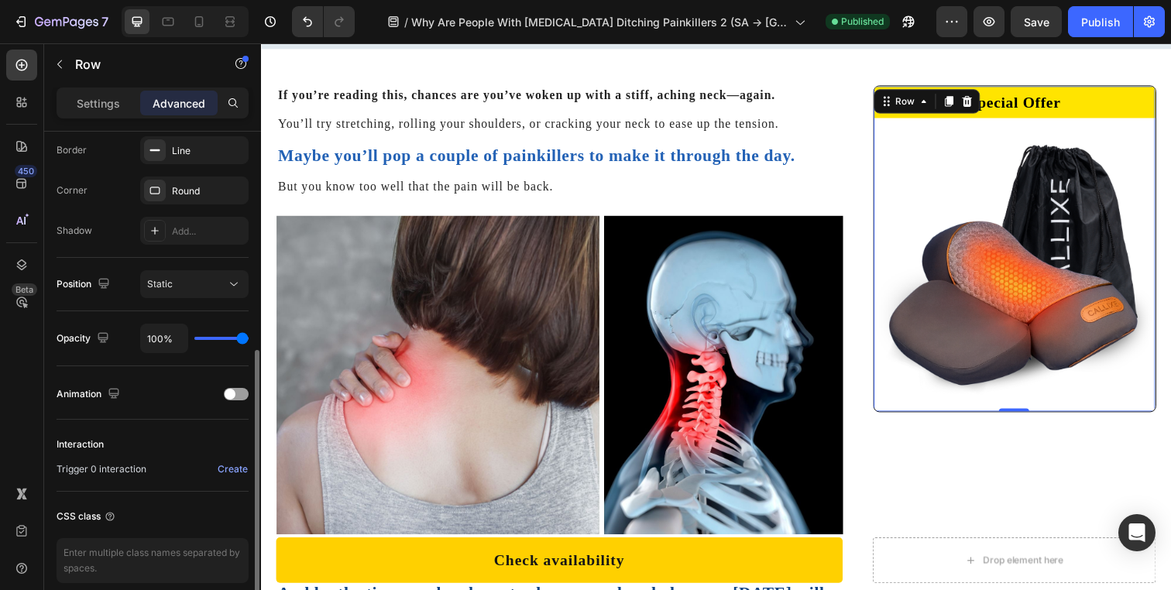
click at [95, 118] on div "Settings Advanced" at bounding box center [153, 103] width 192 height 31
click at [104, 108] on p "Settings" at bounding box center [98, 103] width 43 height 16
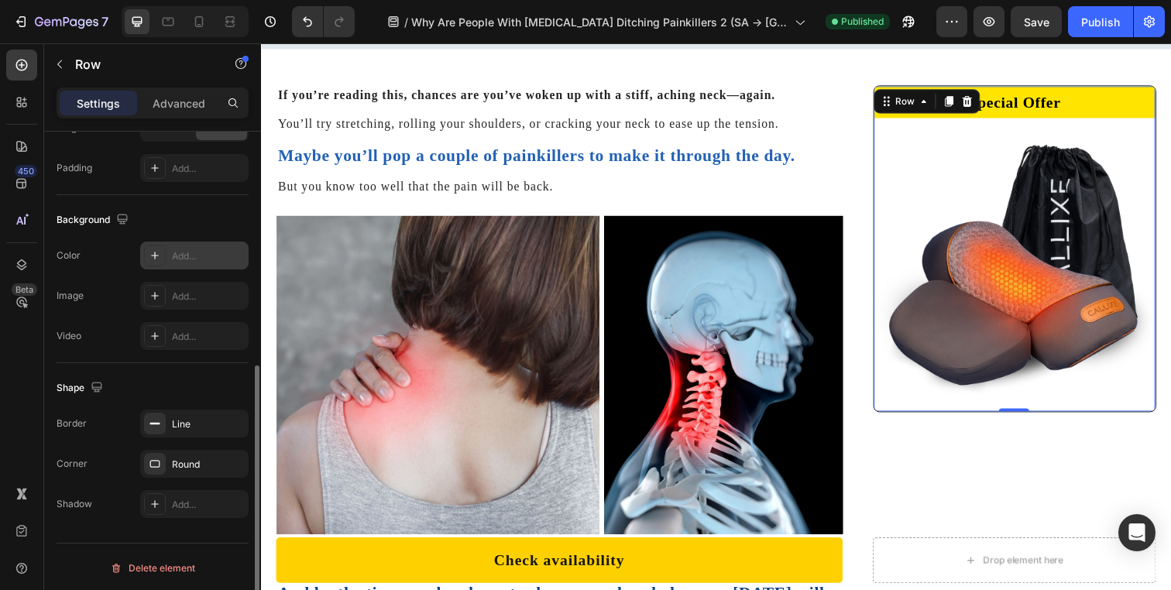
click at [166, 261] on div "Add..." at bounding box center [194, 256] width 108 height 28
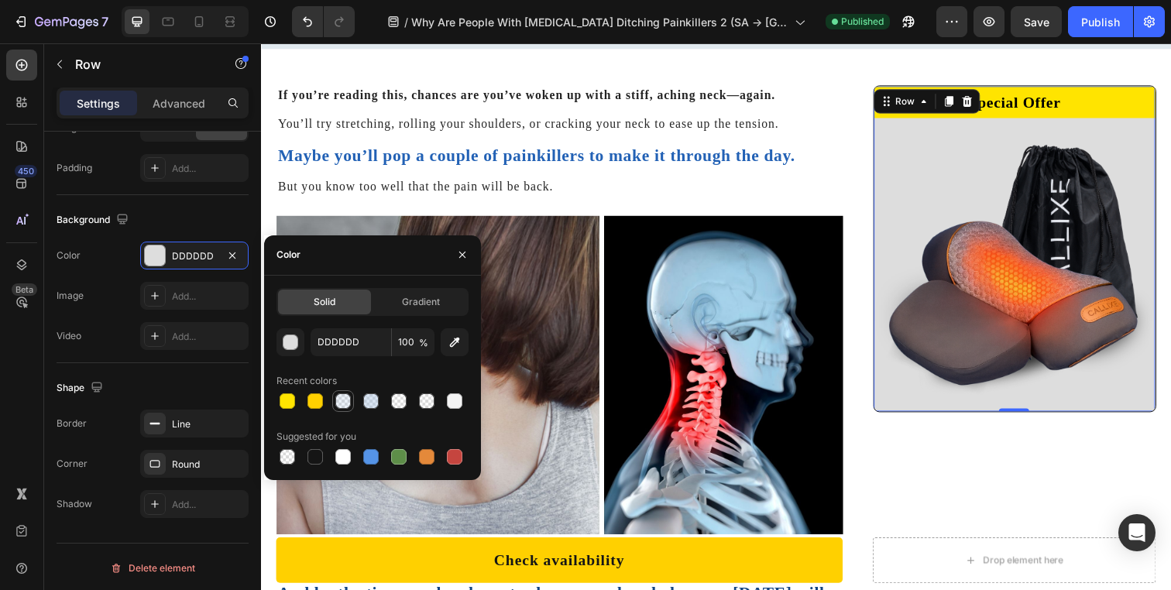
click at [339, 404] on div at bounding box center [342, 400] width 15 height 15
type input "9FBEE2"
type input "20"
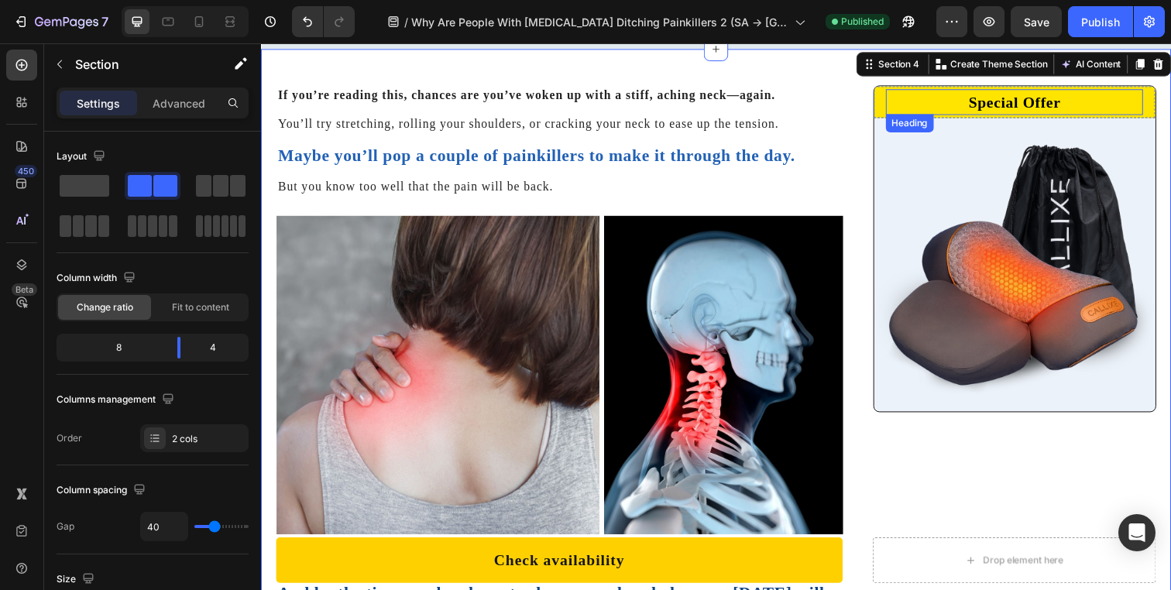
click at [1010, 104] on h2 "Special Offer" at bounding box center [1030, 103] width 263 height 26
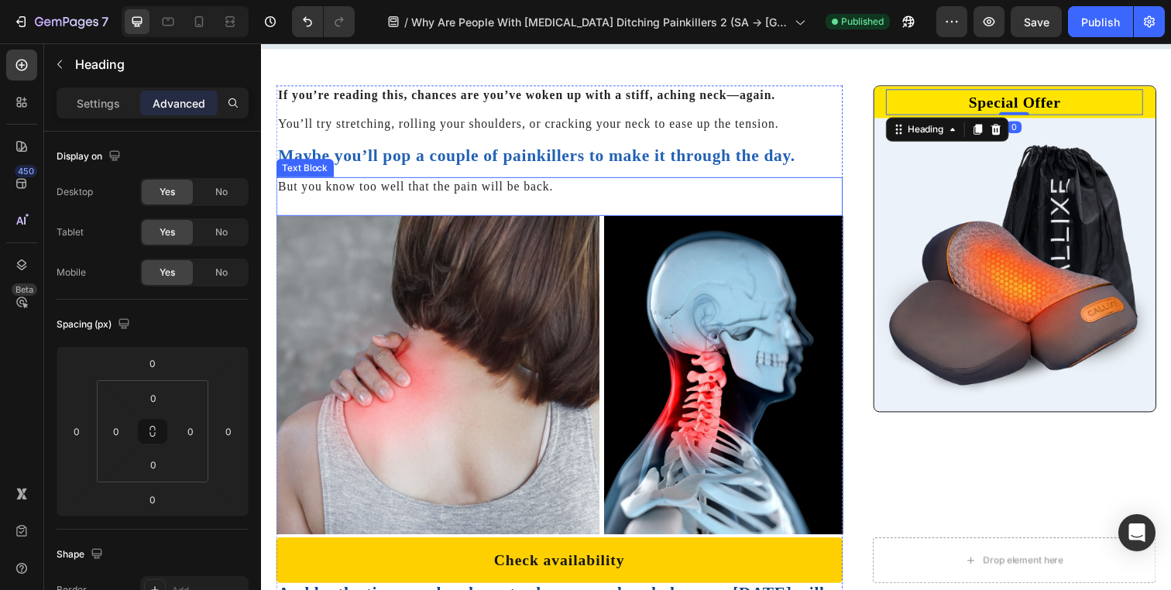
click at [843, 215] on div "But you know too well that the pain will be back. Text Block" at bounding box center [565, 199] width 579 height 39
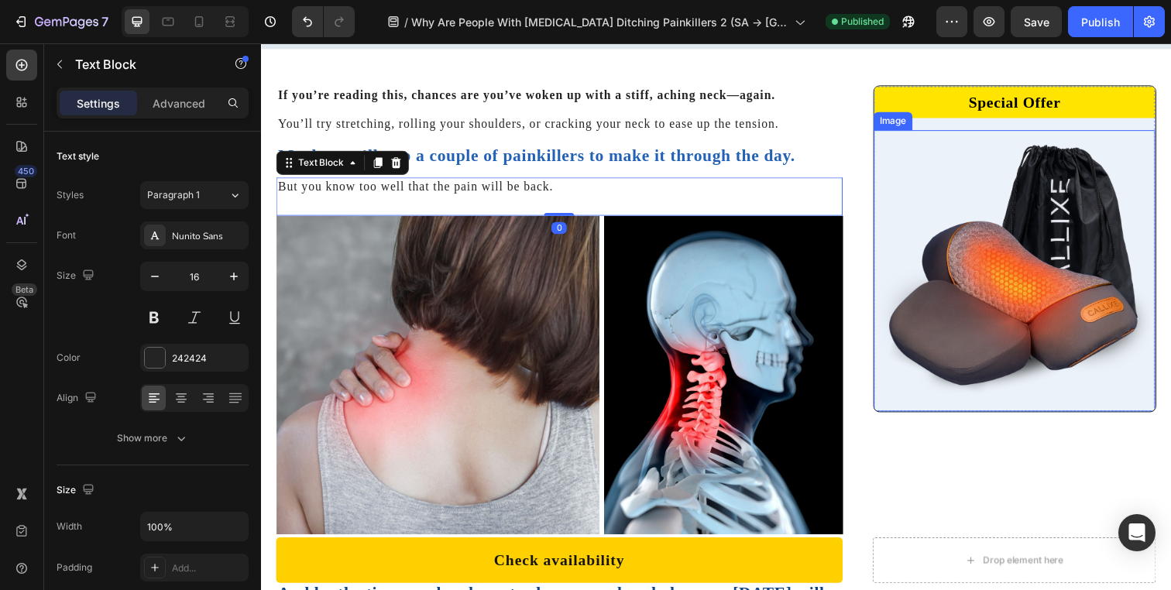
click at [986, 216] on img at bounding box center [1030, 275] width 287 height 287
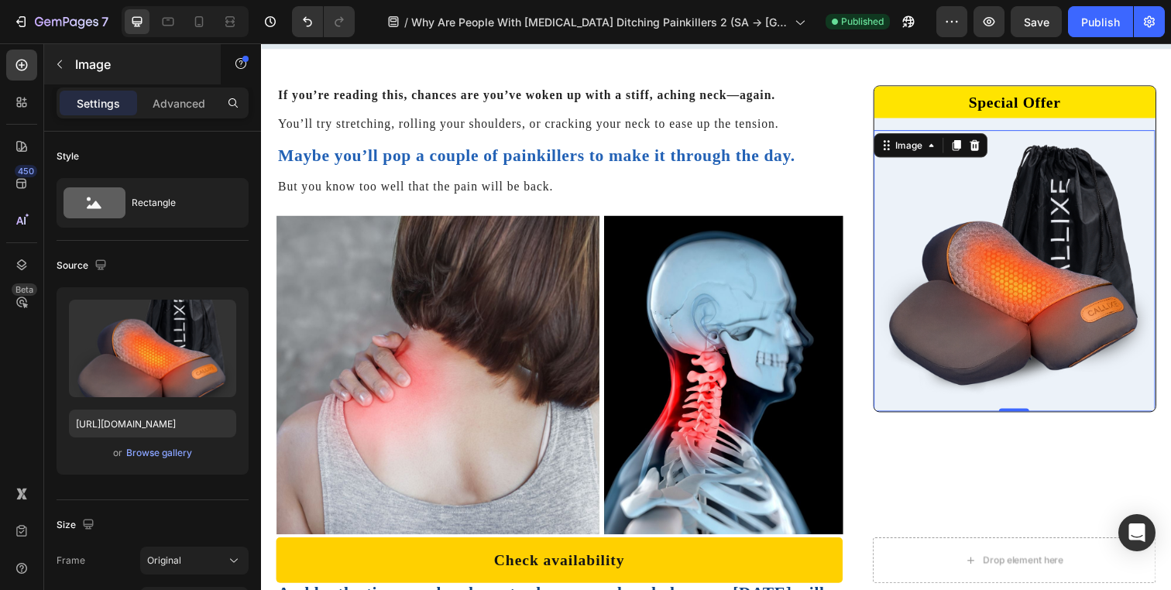
click at [84, 84] on div "Image" at bounding box center [132, 64] width 177 height 40
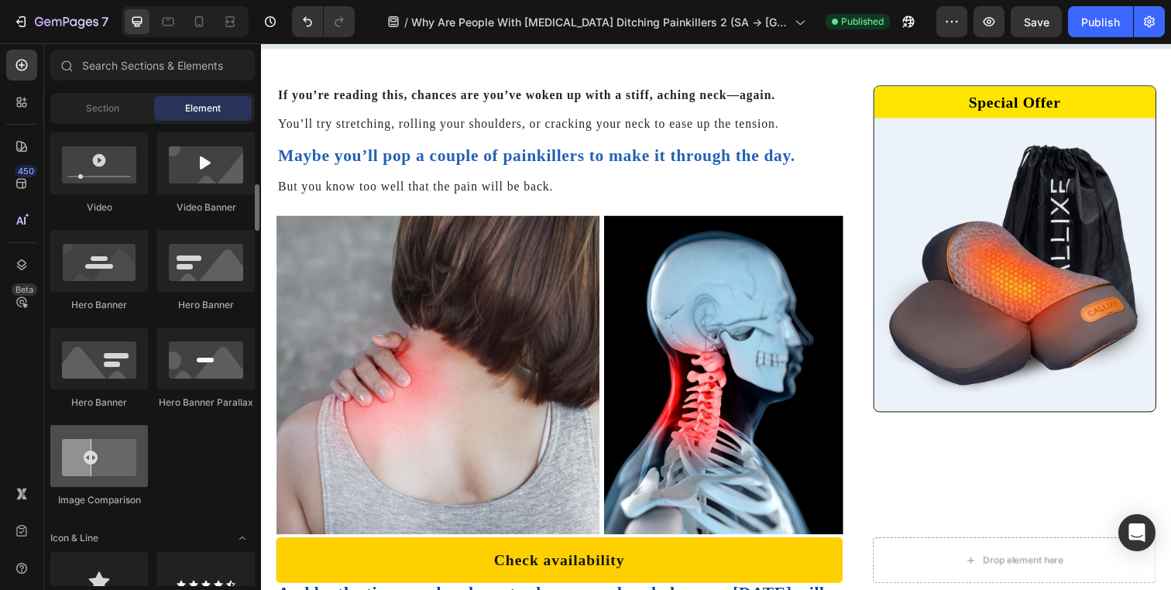
scroll to position [922, 0]
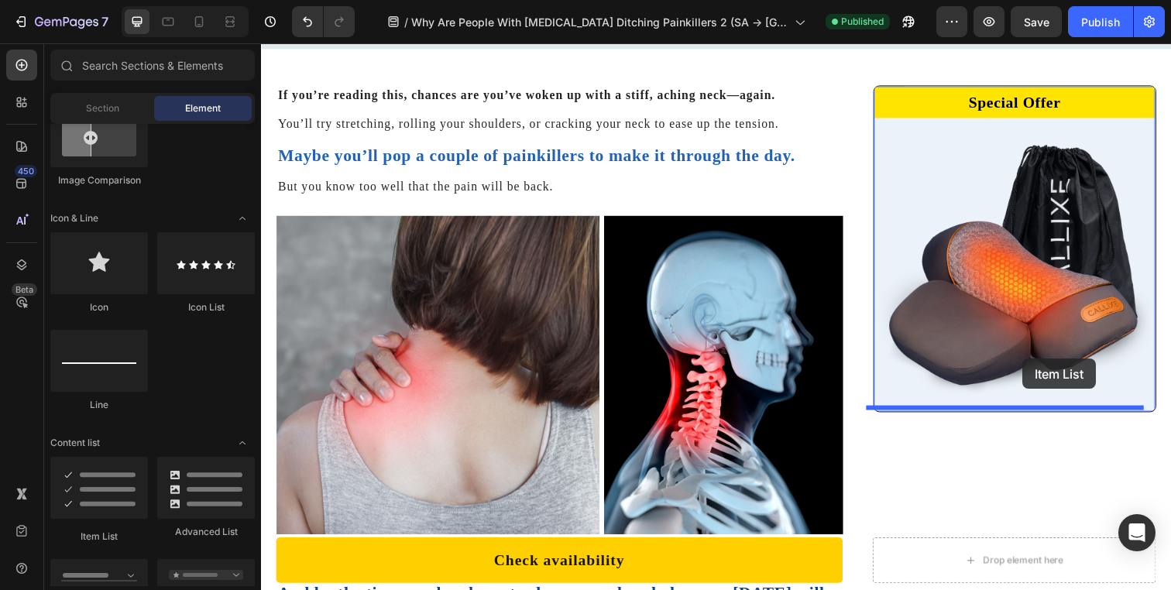
drag, startPoint x: 477, startPoint y: 527, endPoint x: 1039, endPoint y: 366, distance: 584.3
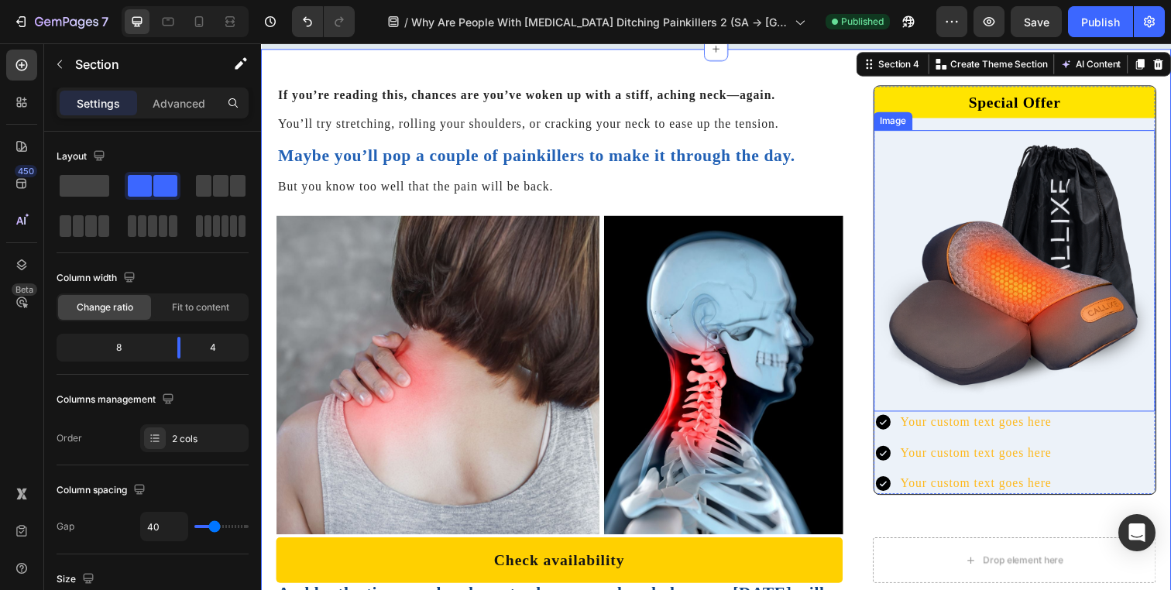
click at [968, 421] on div "Your custom text goes here" at bounding box center [991, 430] width 159 height 22
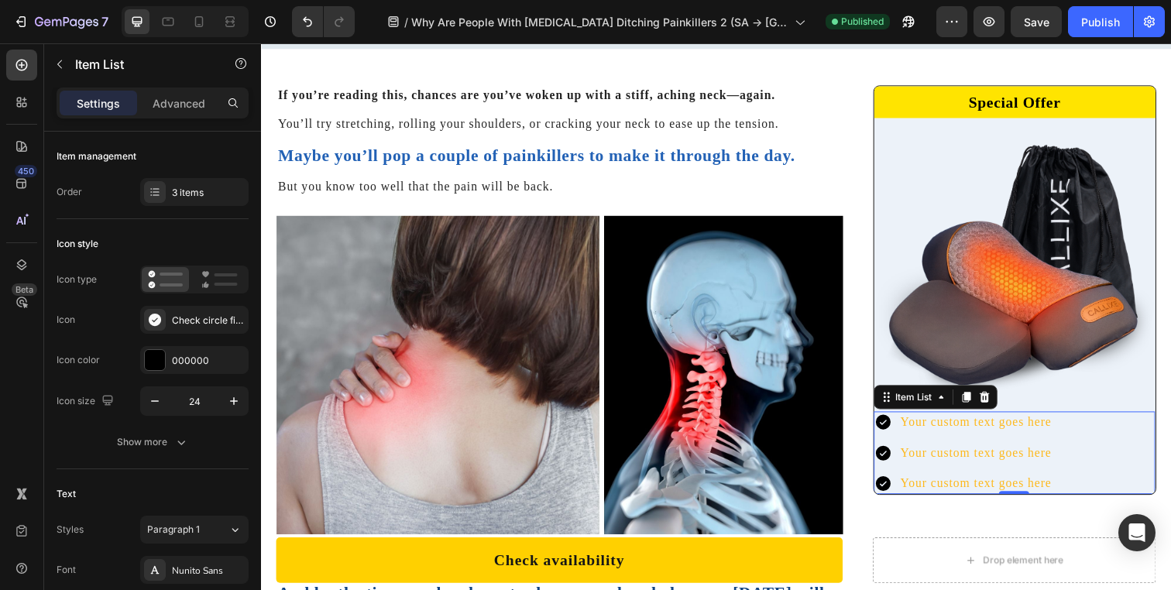
click at [968, 421] on div "Your custom text goes here" at bounding box center [991, 430] width 159 height 22
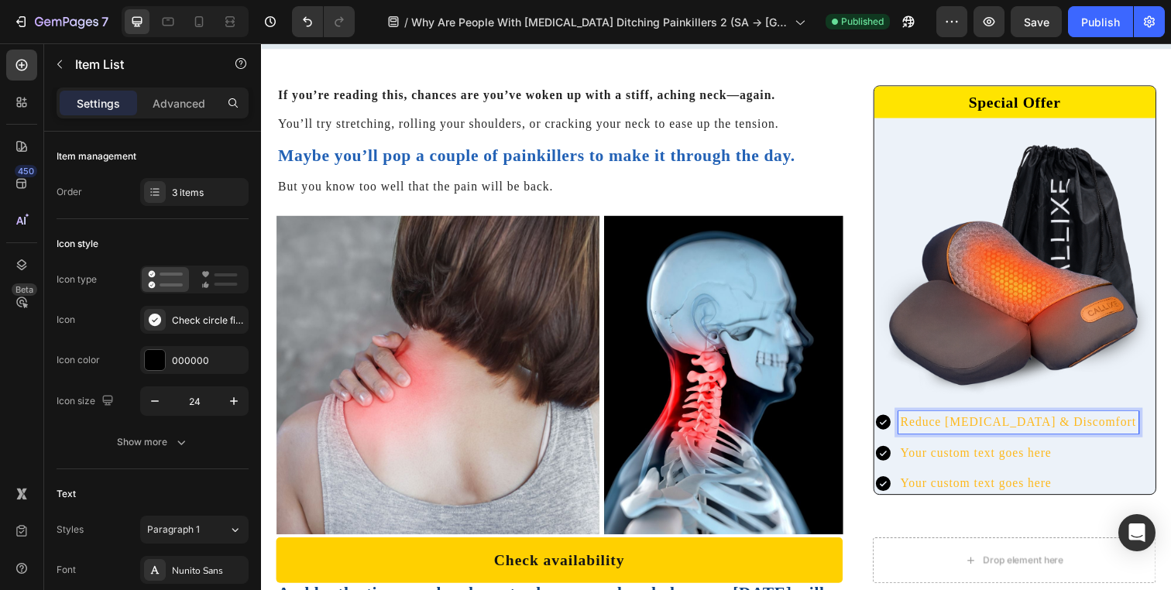
click at [966, 460] on p "Your custom text goes here" at bounding box center [1034, 461] width 241 height 17
click at [955, 487] on p "Your custom text goes here" at bounding box center [1034, 492] width 241 height 17
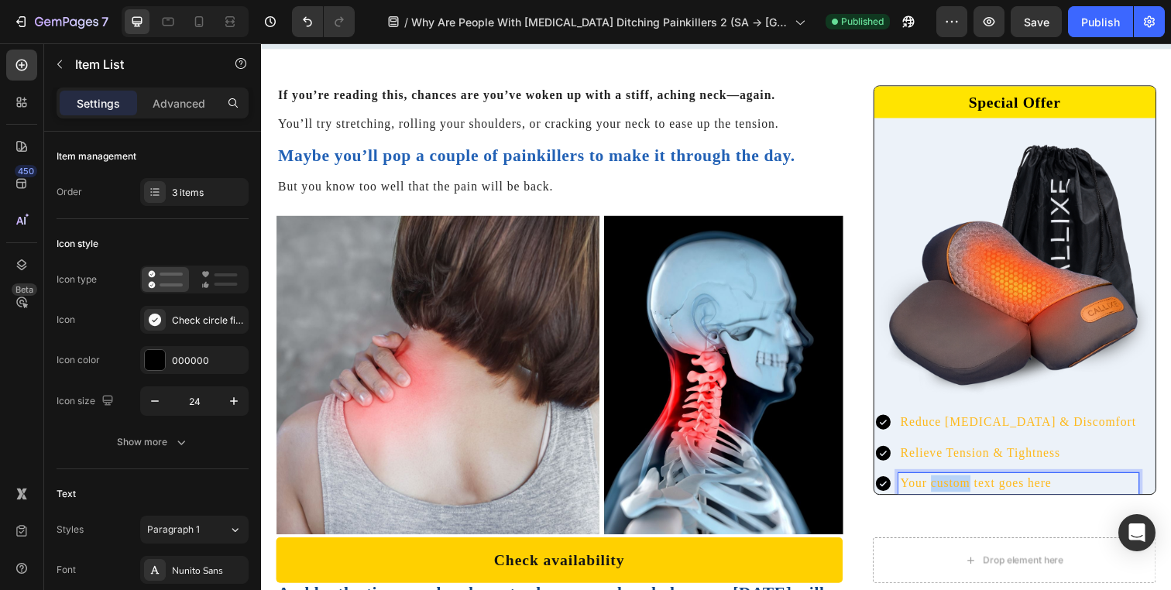
click at [955, 487] on p "Your custom text goes here" at bounding box center [1034, 492] width 241 height 17
click at [1124, 451] on div "Reduce [MEDICAL_DATA] & Discomfort Relieve Tension & Tightness Warm Massage For…" at bounding box center [1030, 461] width 287 height 84
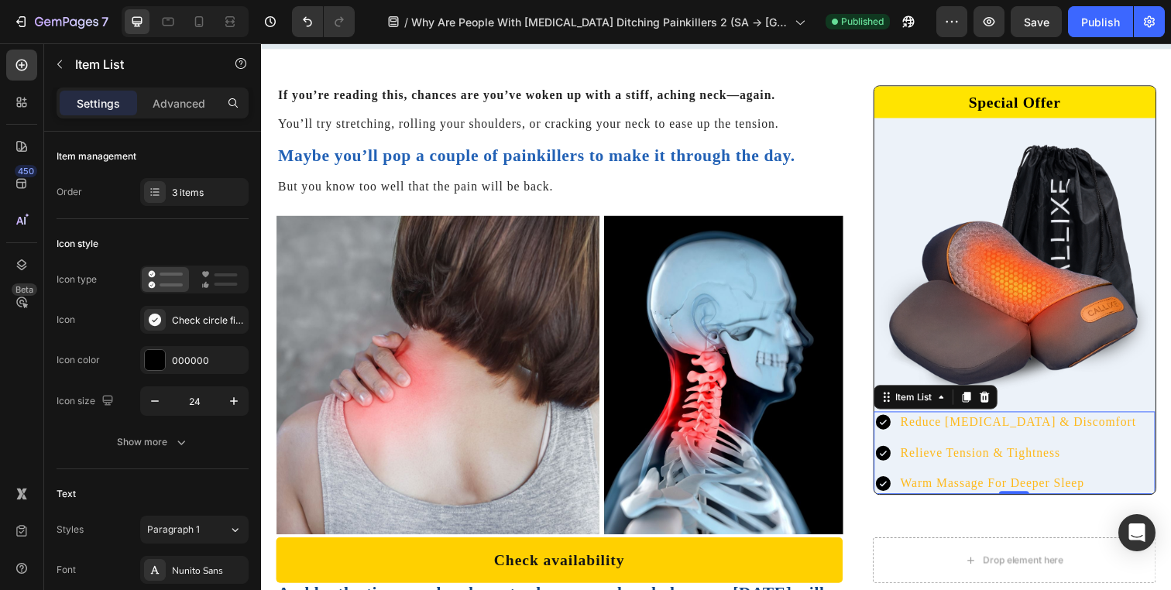
click at [1124, 451] on div "Reduce [MEDICAL_DATA] & Discomfort Relieve Tension & Tightness Warm Massage For…" at bounding box center [1030, 461] width 287 height 84
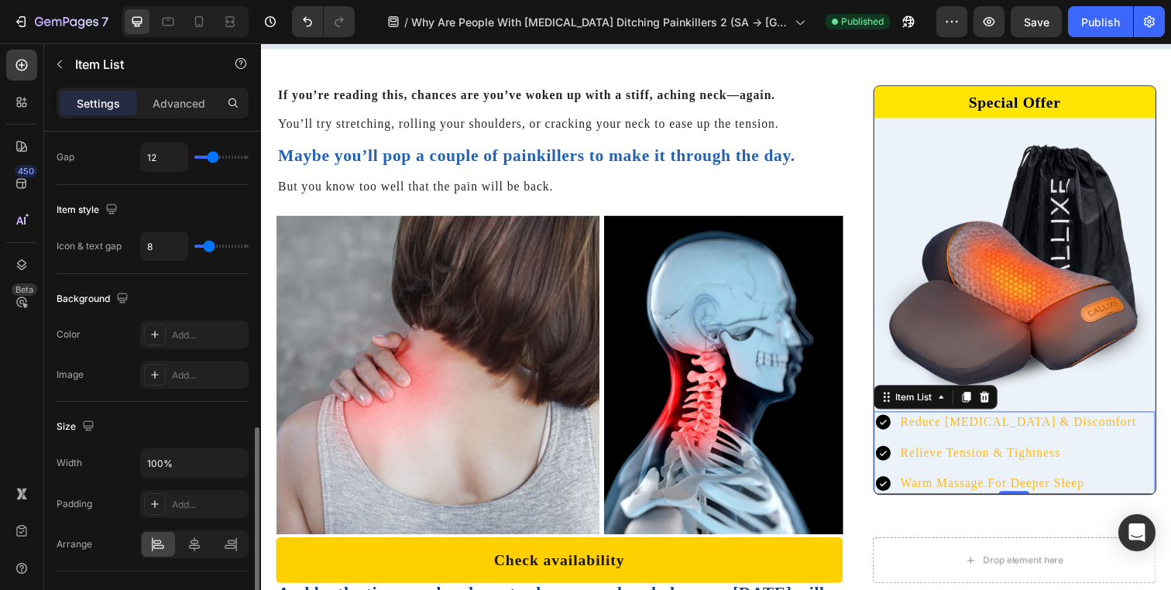
scroll to position [710, 0]
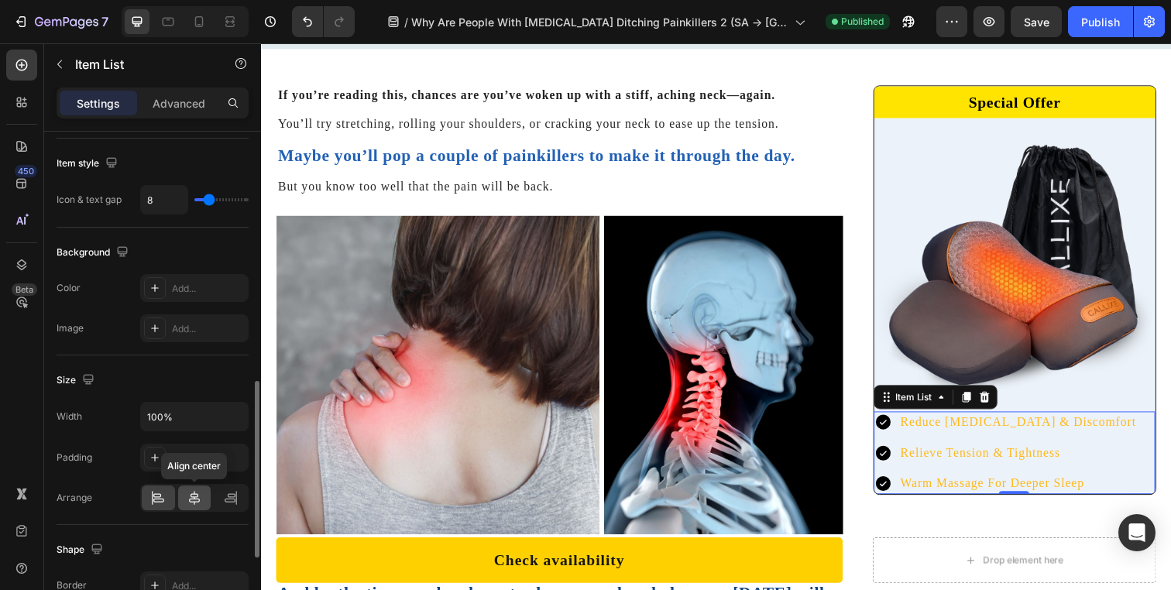
click at [192, 499] on icon at bounding box center [194, 498] width 11 height 14
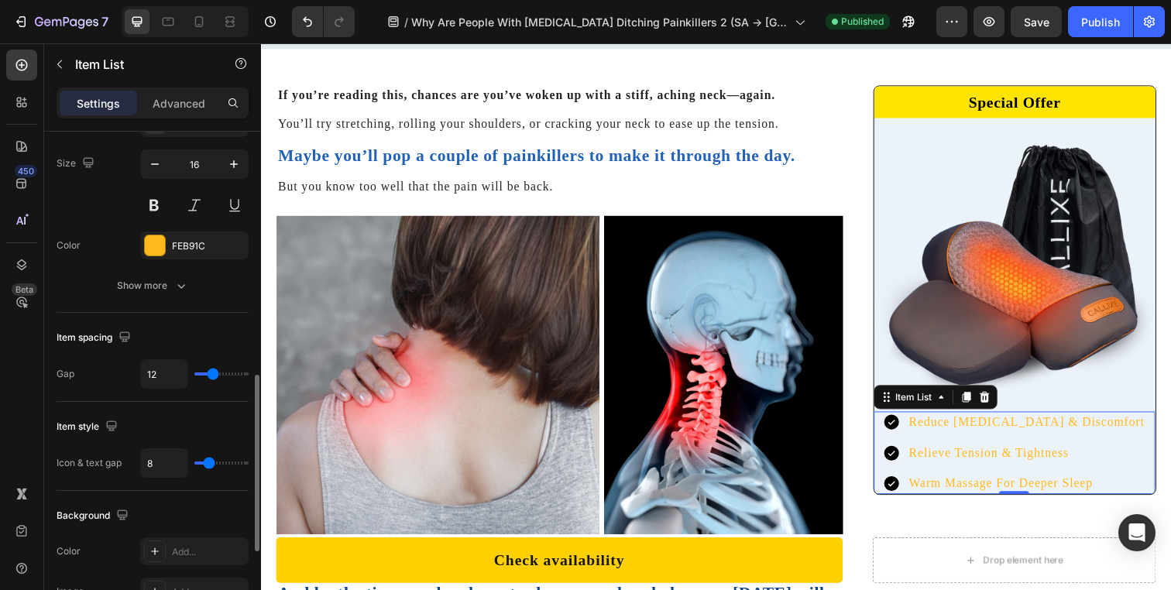
scroll to position [224, 0]
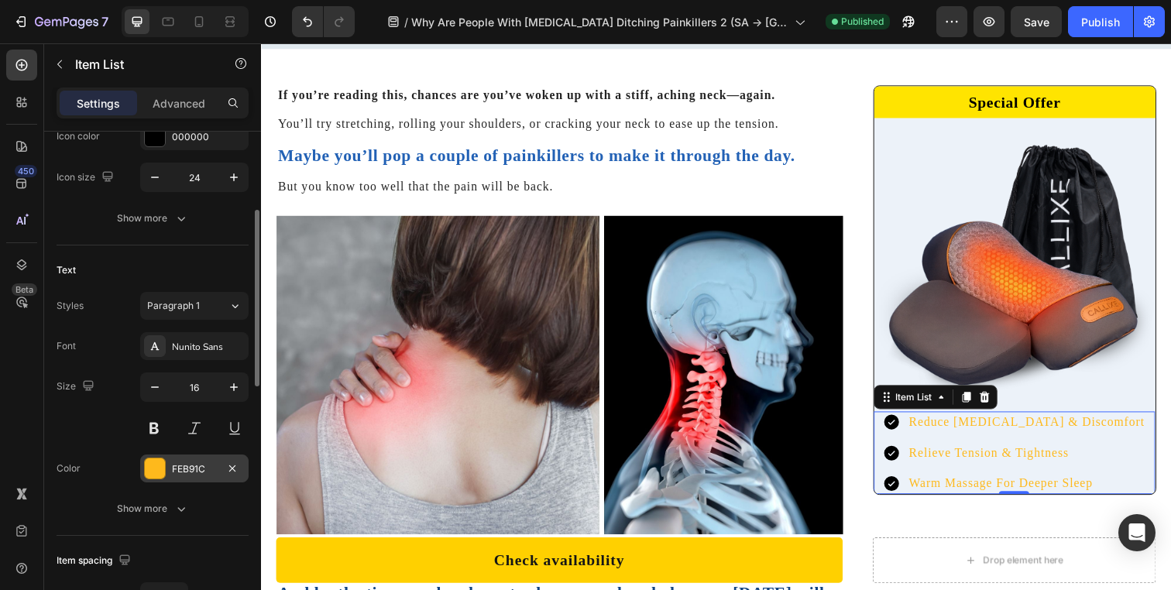
click at [191, 463] on div "FEB91C" at bounding box center [194, 469] width 45 height 14
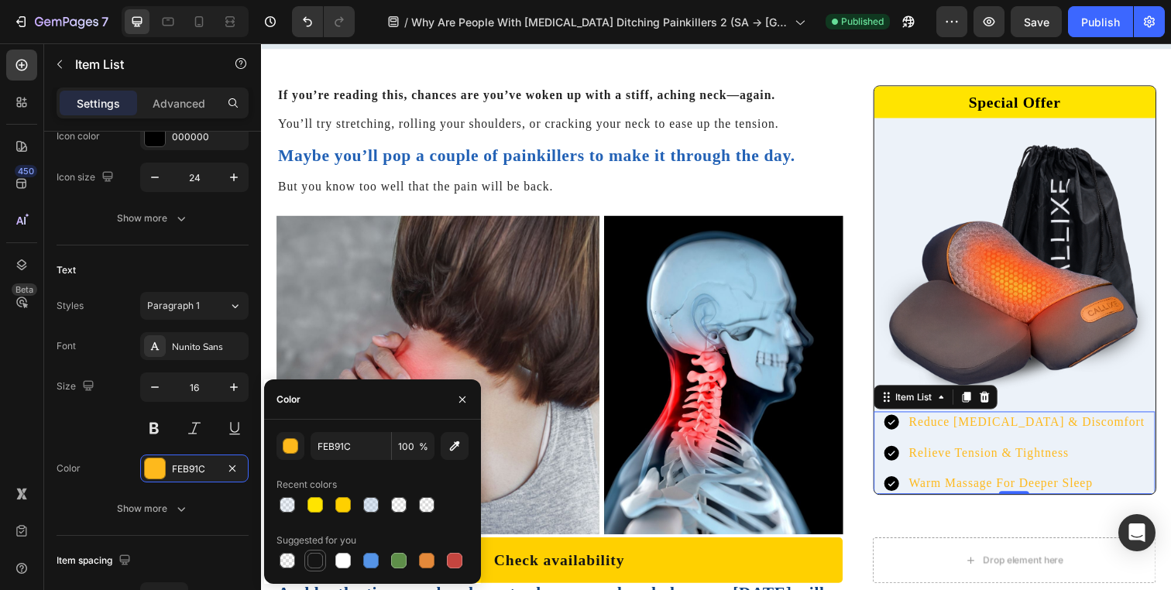
click at [317, 565] on div at bounding box center [314, 560] width 15 height 15
type input "151515"
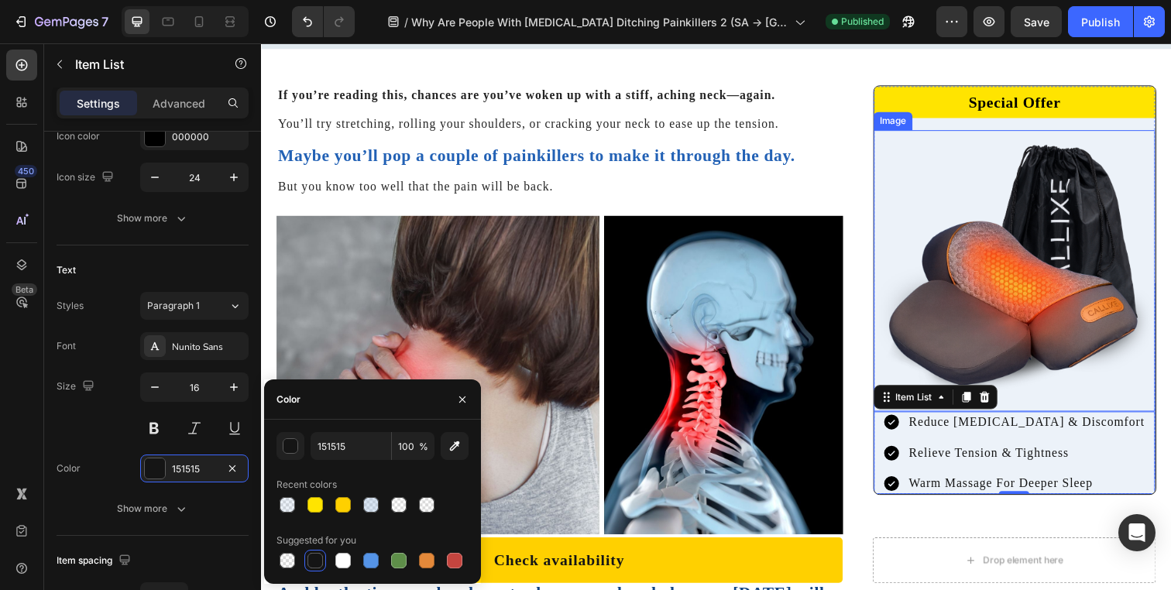
click at [931, 201] on img at bounding box center [1030, 275] width 287 height 287
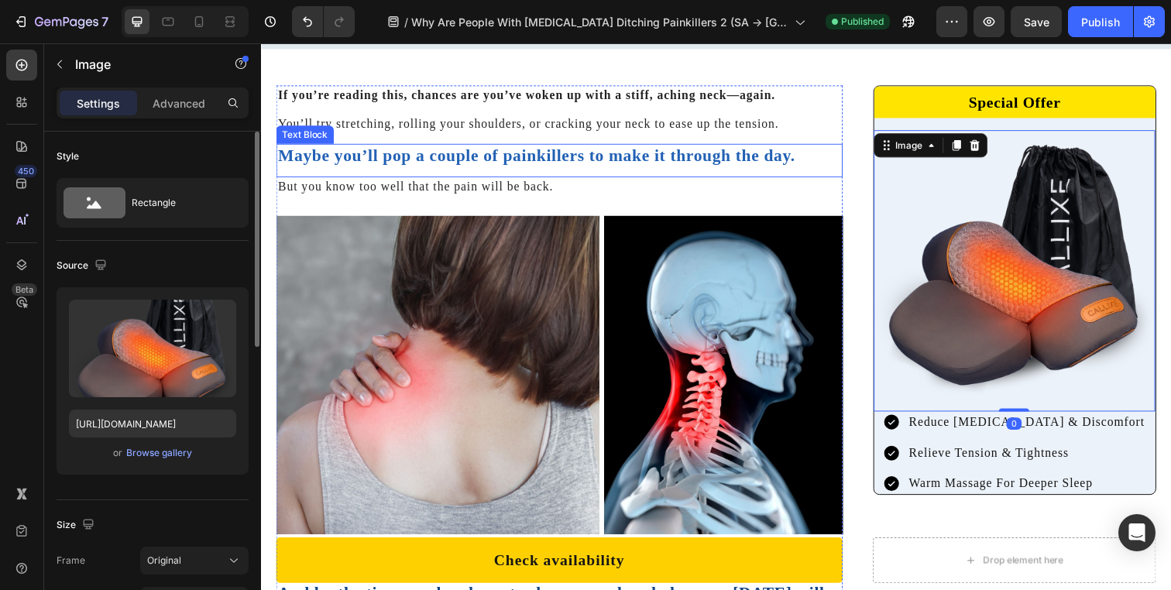
click at [837, 177] on div "Maybe you’ll pop a couple of painkillers to make it through the day. Text Block" at bounding box center [565, 163] width 579 height 35
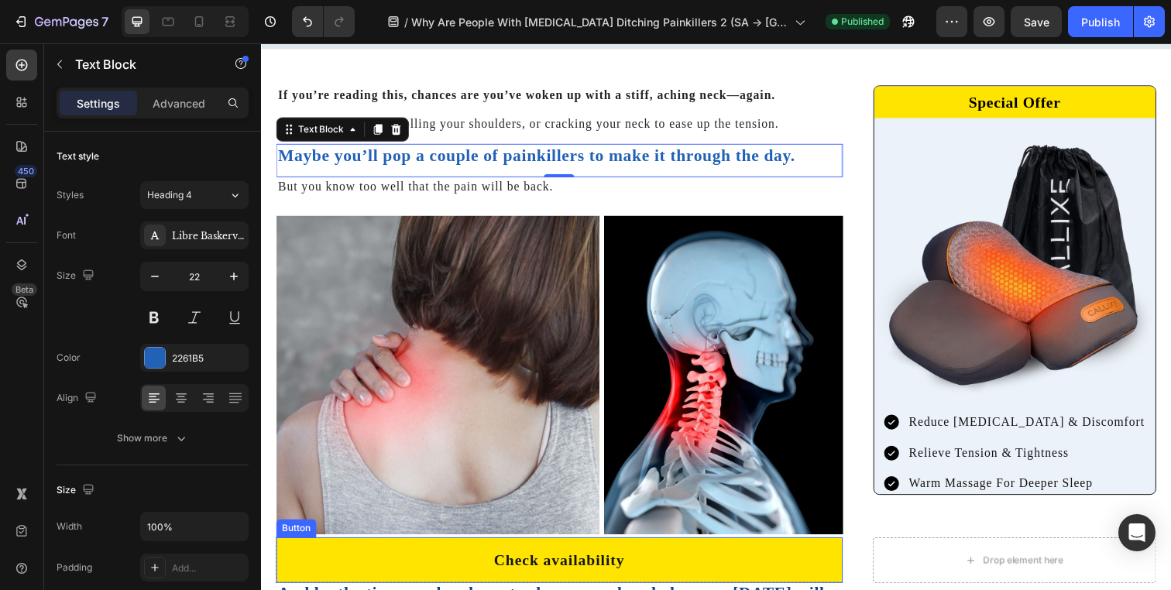
click at [400, 568] on link "Check availability" at bounding box center [565, 571] width 579 height 46
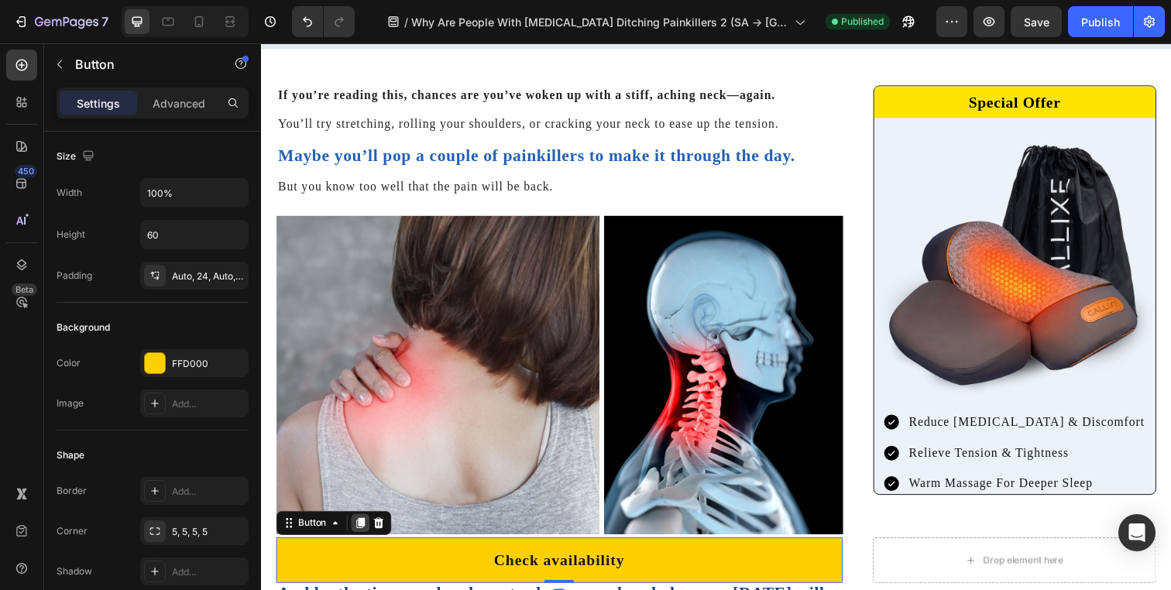
click at [367, 529] on icon at bounding box center [363, 532] width 9 height 11
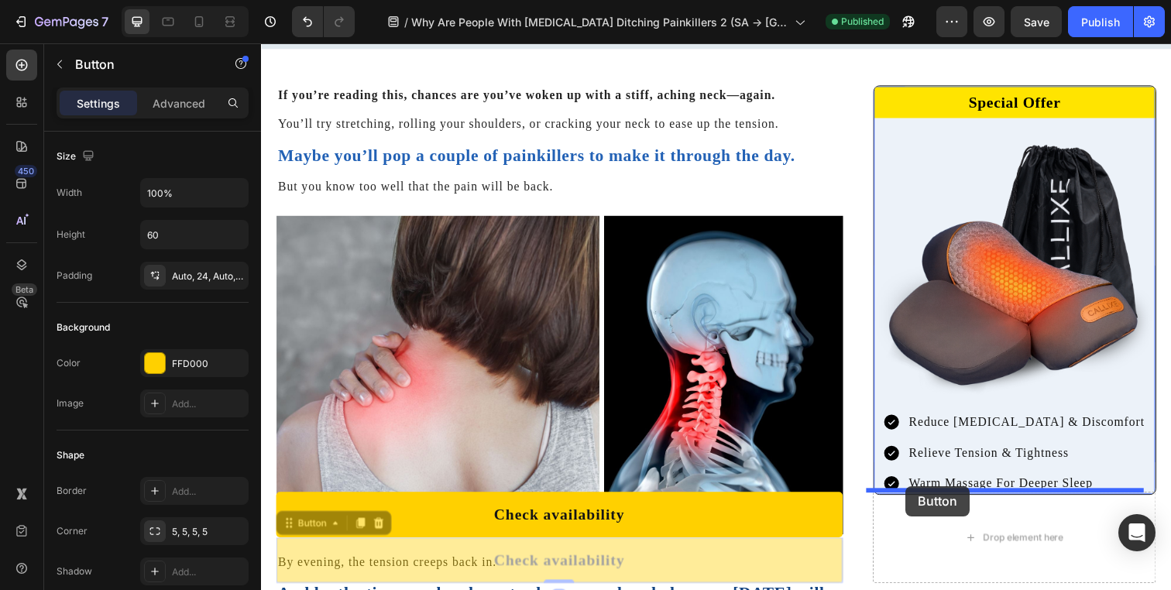
drag, startPoint x: 331, startPoint y: 559, endPoint x: 919, endPoint y: 496, distance: 592.0
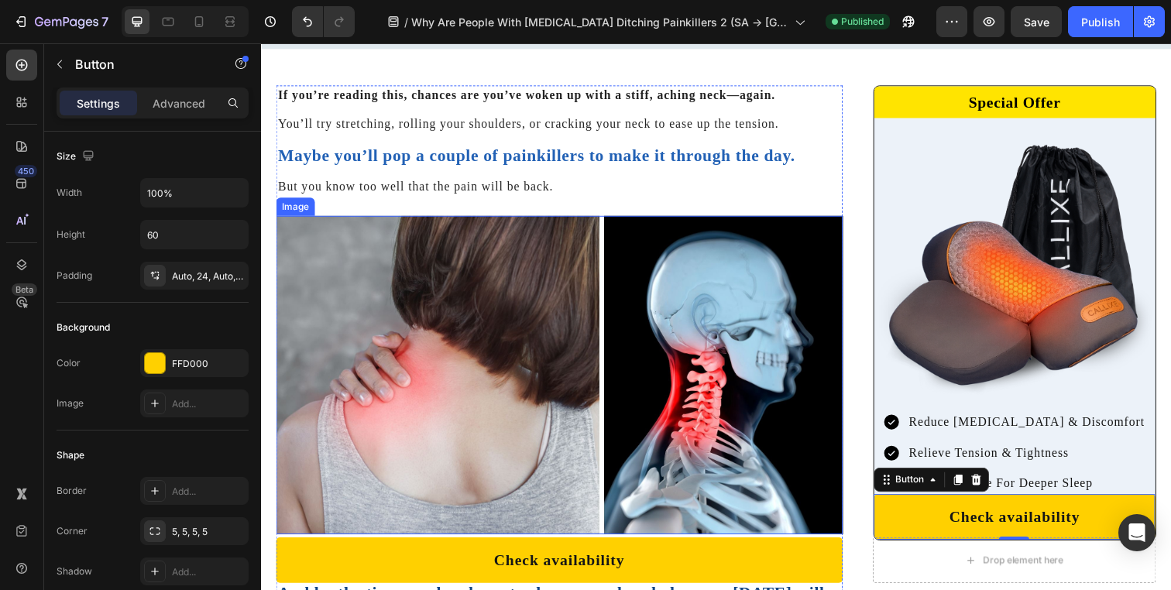
click at [829, 424] on img at bounding box center [565, 381] width 579 height 325
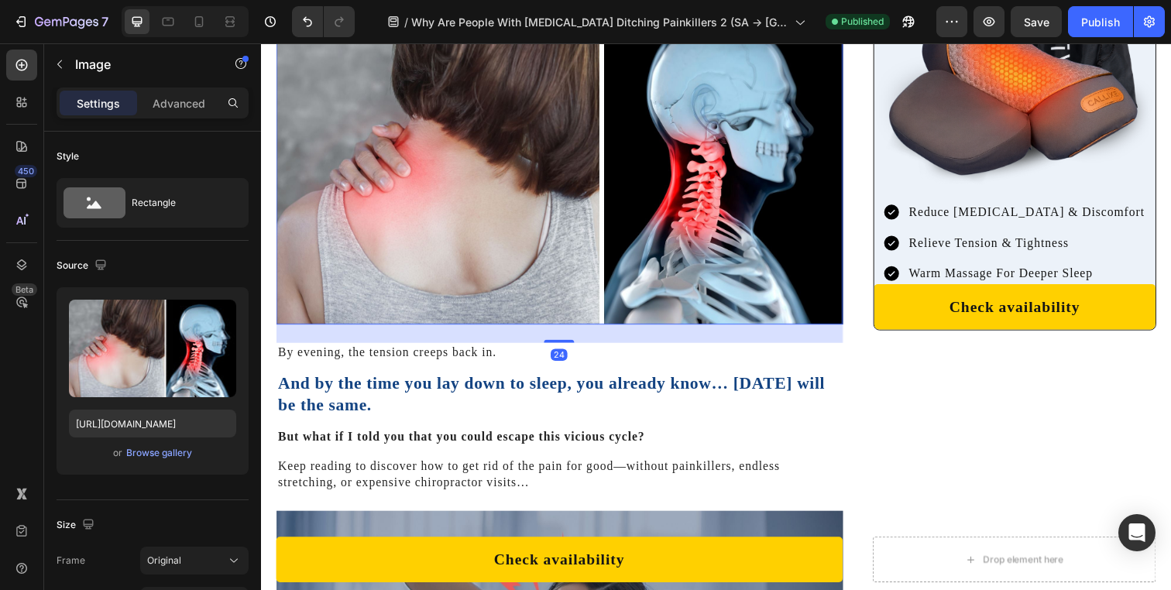
scroll to position [809, 0]
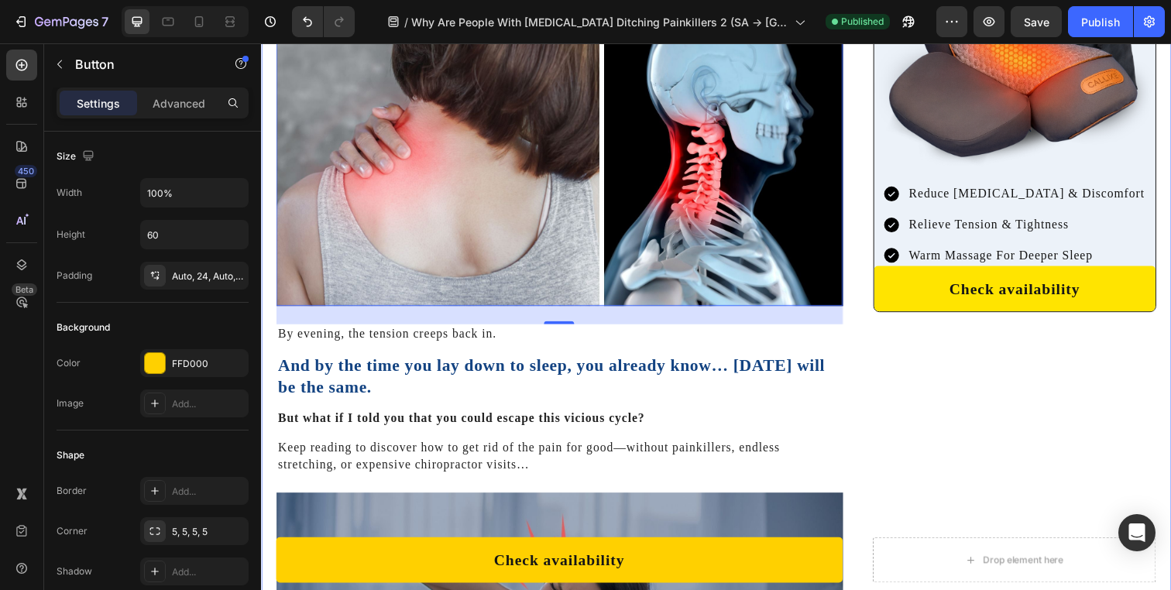
click at [900, 293] on link "Check availability" at bounding box center [1030, 293] width 287 height 46
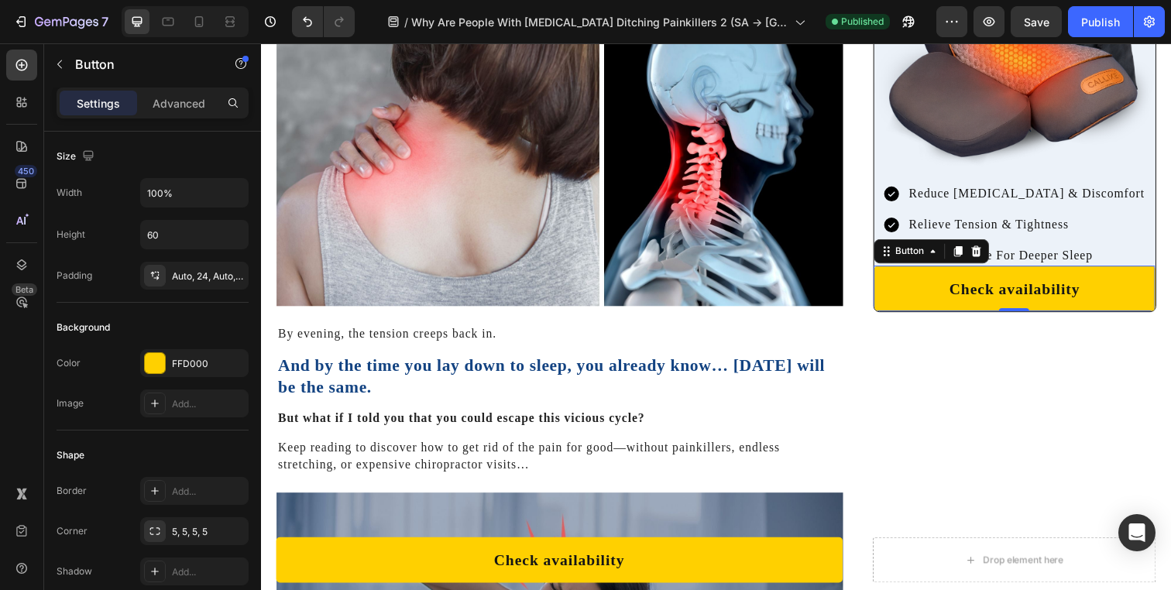
click at [922, 265] on div "Warm Massage For Deeper Sleep" at bounding box center [1030, 260] width 270 height 22
click at [912, 294] on link "Check availability" at bounding box center [1030, 293] width 287 height 46
click at [918, 256] on div "Button" at bounding box center [923, 256] width 35 height 14
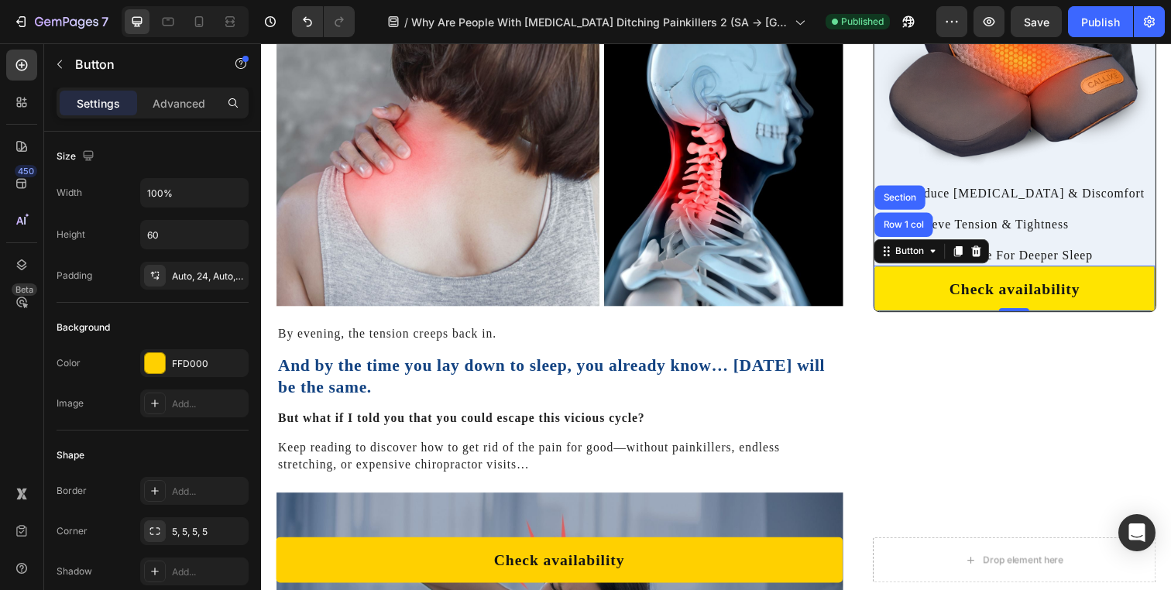
click at [906, 290] on link "Check availability" at bounding box center [1030, 293] width 287 height 46
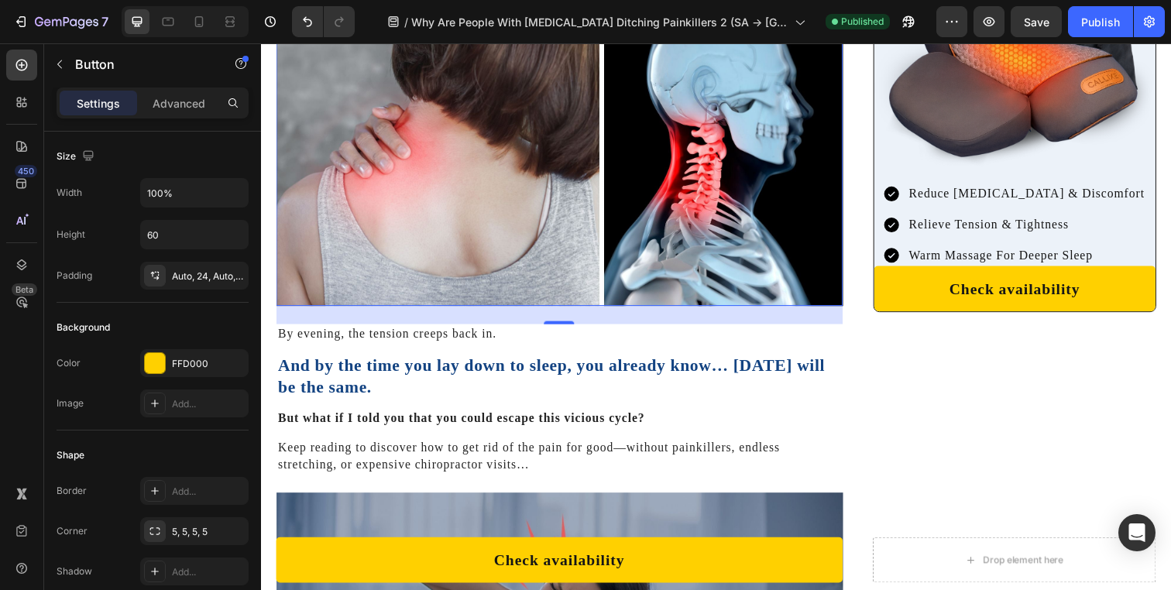
click at [834, 167] on img at bounding box center [565, 148] width 579 height 325
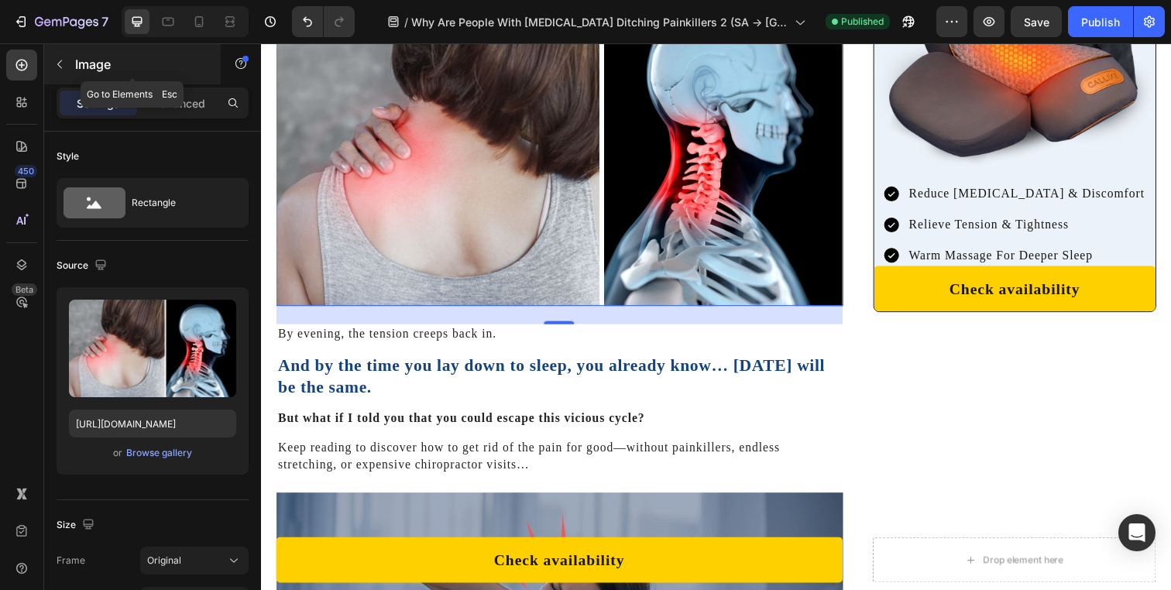
click at [149, 70] on p "Image" at bounding box center [141, 64] width 132 height 19
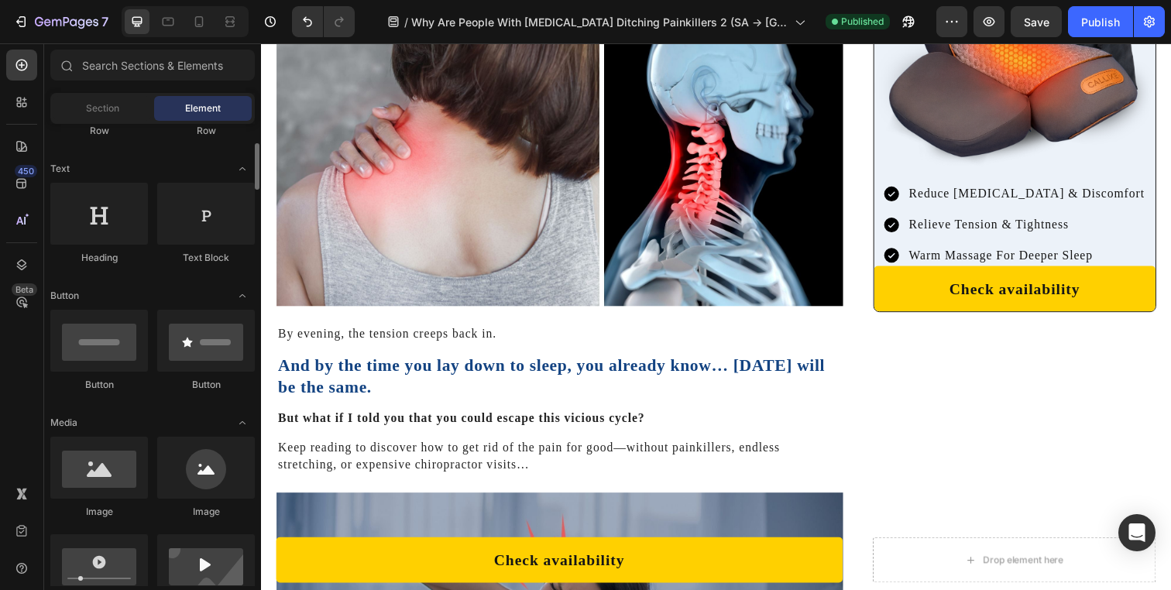
scroll to position [0, 0]
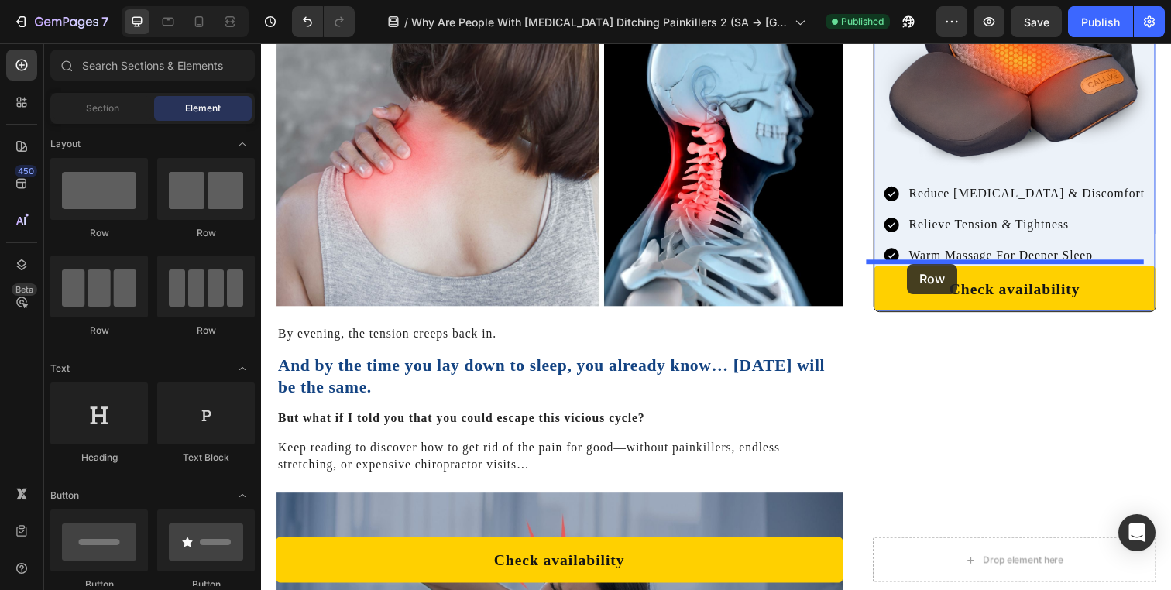
drag, startPoint x: 385, startPoint y: 252, endPoint x: 921, endPoint y: 269, distance: 536.2
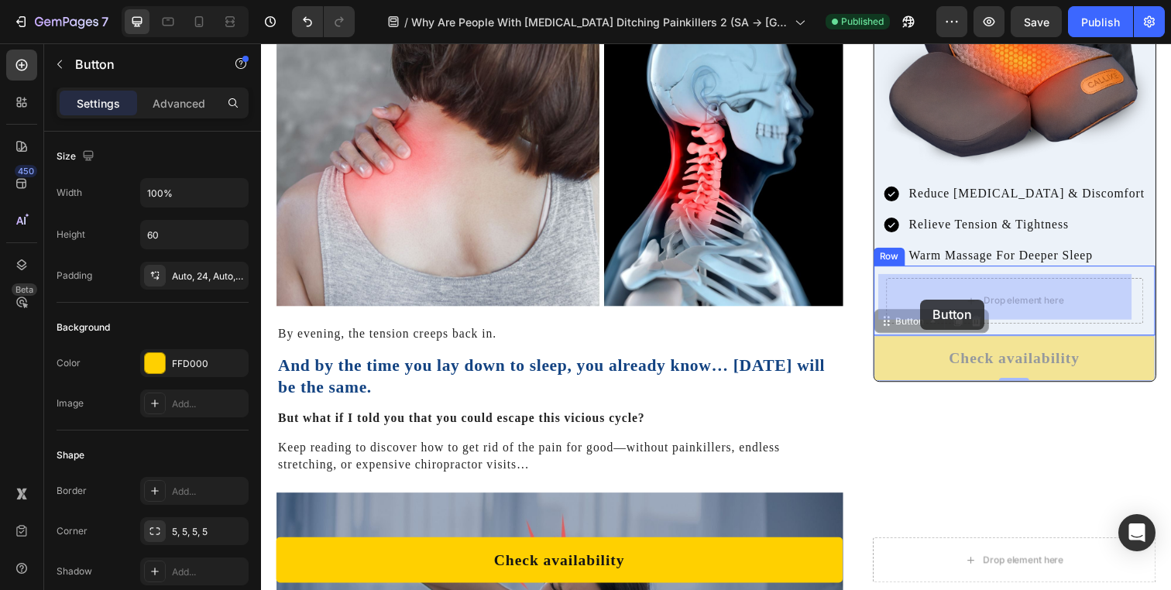
drag, startPoint x: 912, startPoint y: 360, endPoint x: 932, endPoint y: 304, distance: 59.0
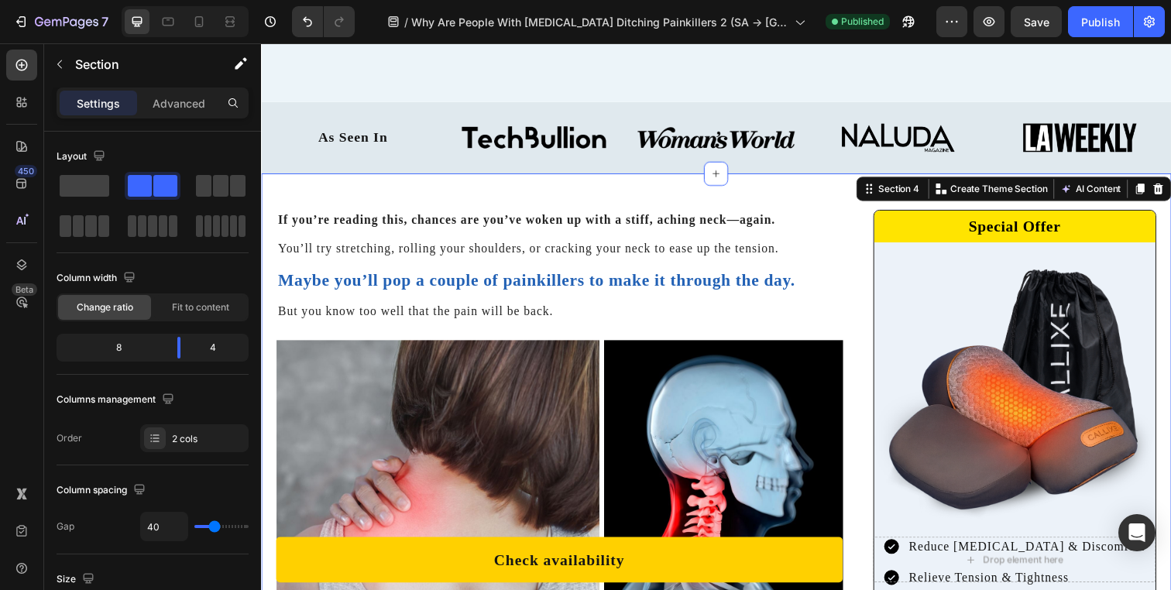
scroll to position [455, 0]
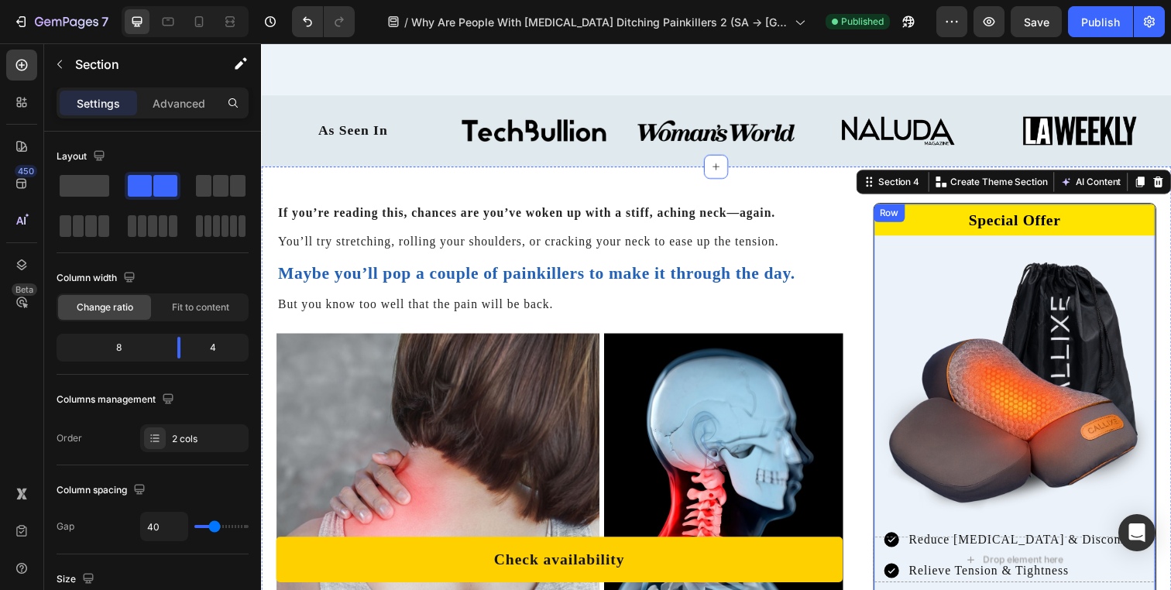
click at [932, 243] on div "Special Offer Heading Row Image Reduce [MEDICAL_DATA] & Discomfort Relieve Tens…" at bounding box center [1030, 451] width 287 height 489
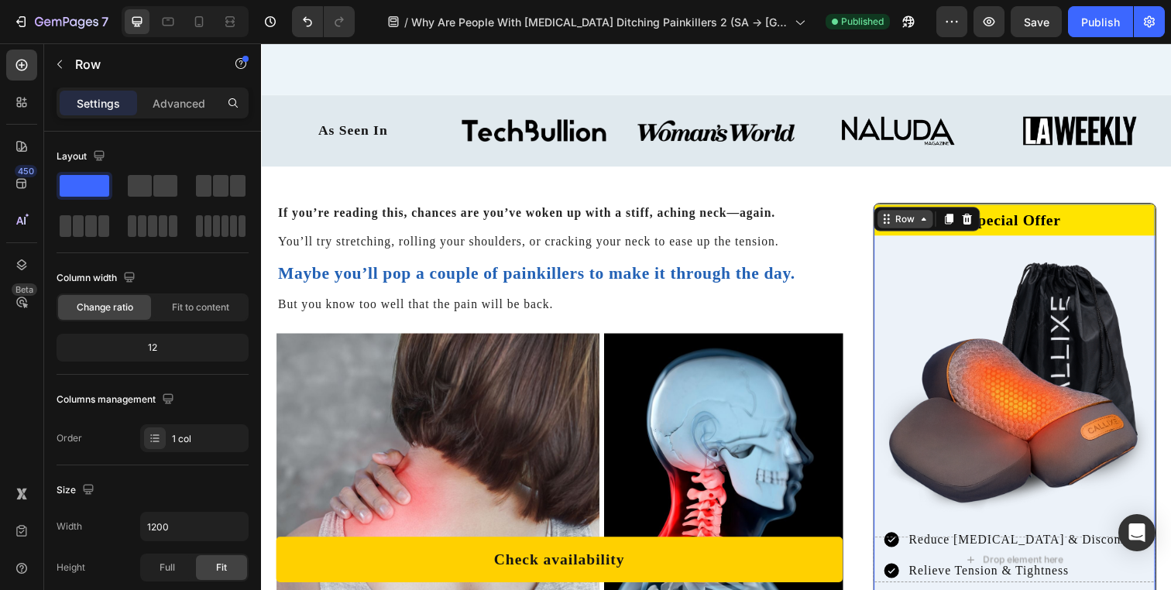
click at [920, 223] on div "Row" at bounding box center [919, 222] width 26 height 14
click at [912, 219] on div "Row" at bounding box center [919, 222] width 26 height 14
click at [187, 98] on p "Advanced" at bounding box center [179, 103] width 53 height 16
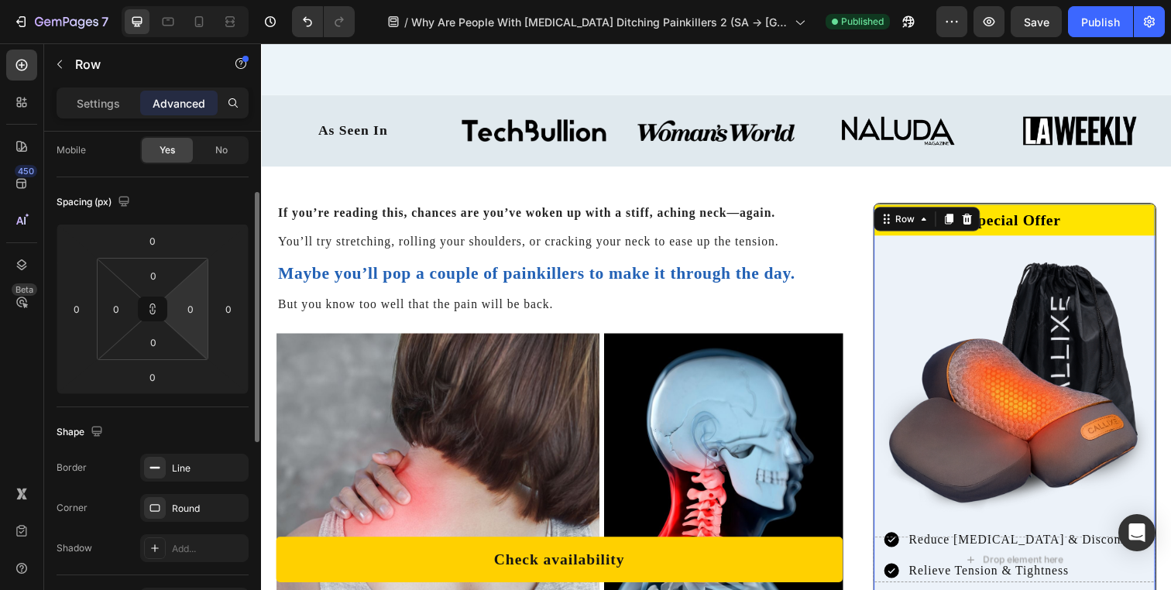
scroll to position [271, 0]
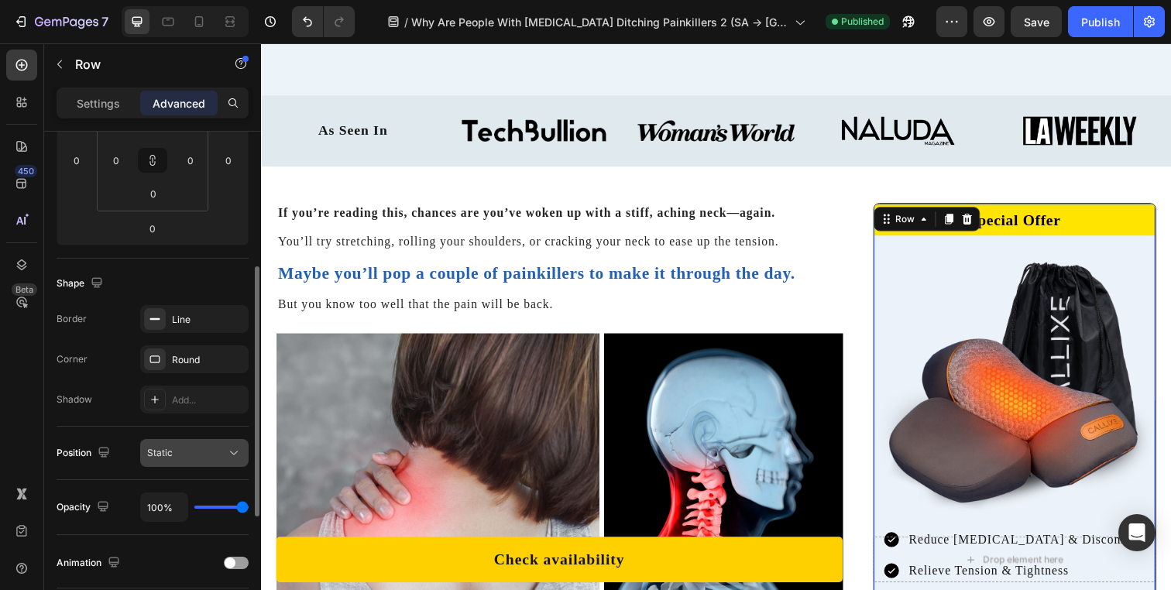
click at [185, 452] on div "Static" at bounding box center [186, 453] width 79 height 14
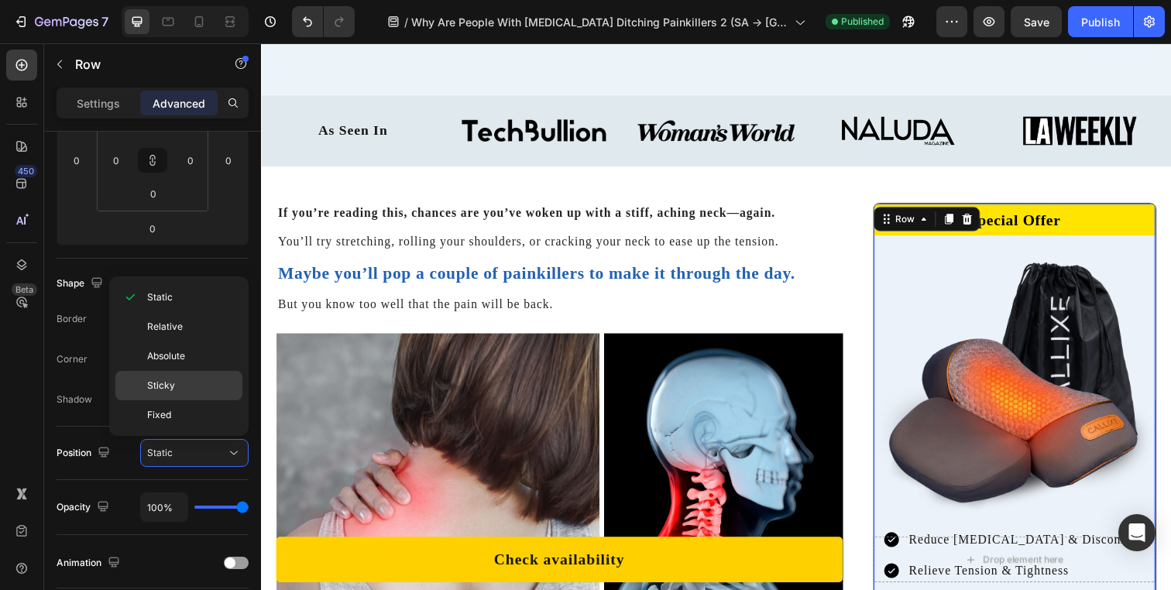
click at [188, 400] on div "Sticky" at bounding box center [178, 414] width 127 height 29
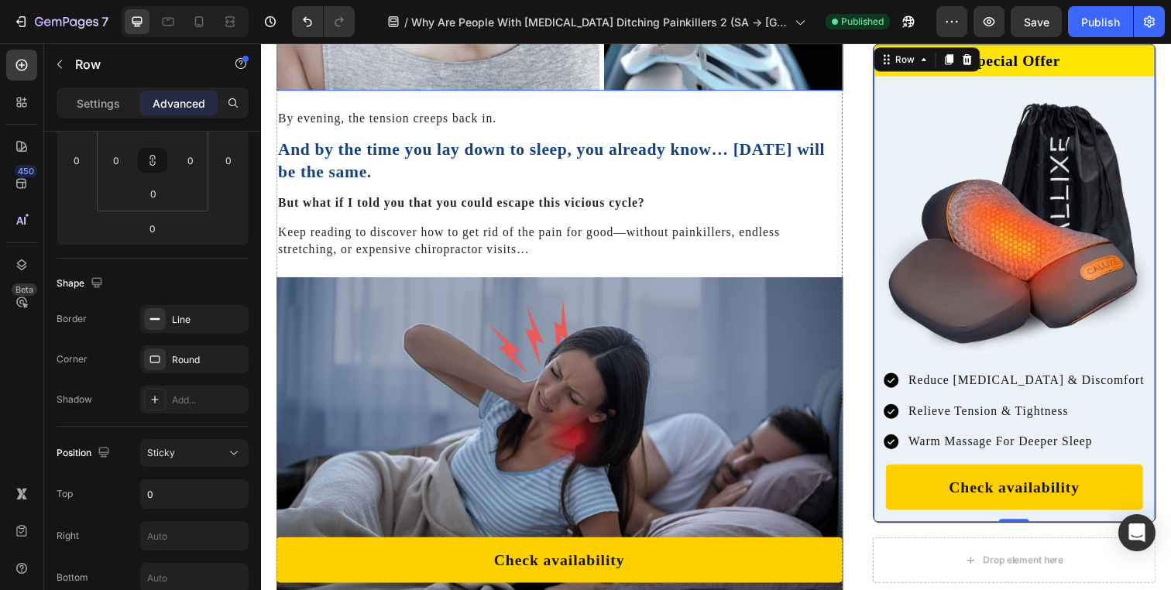
scroll to position [1037, 0]
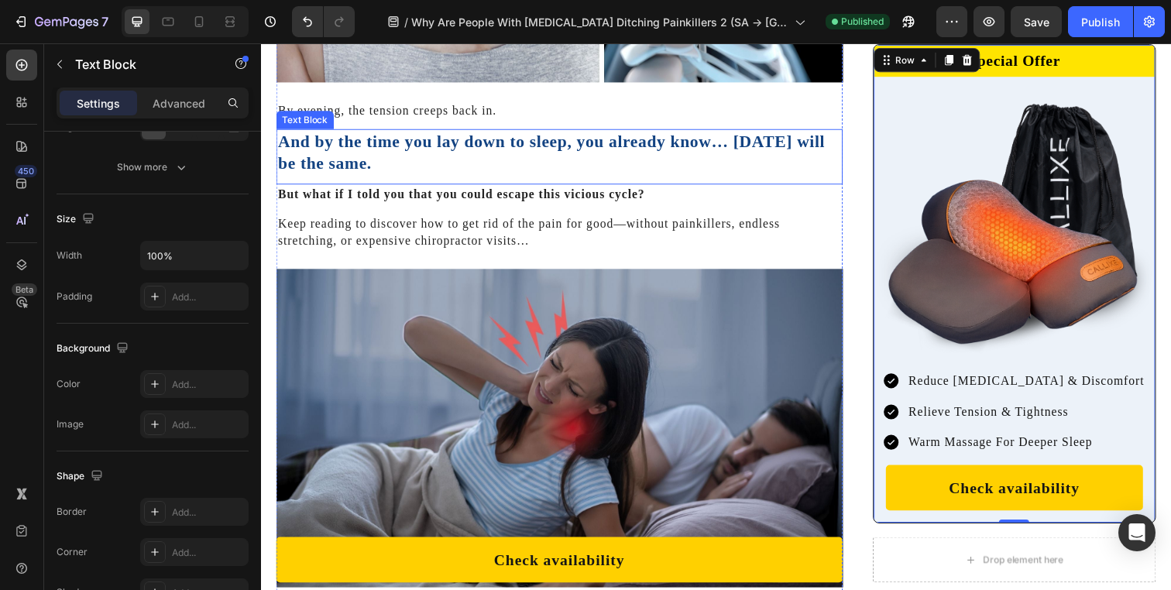
click at [823, 179] on div "And by the time you lay down to sleep, you already know… [DATE] will be the sam…" at bounding box center [565, 159] width 579 height 57
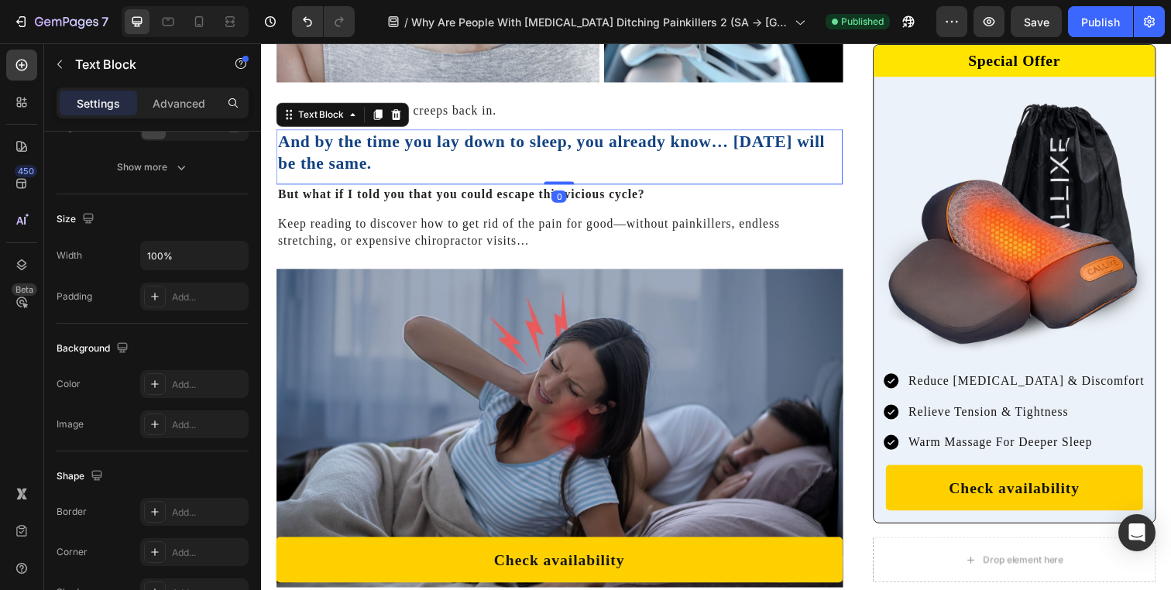
scroll to position [0, 0]
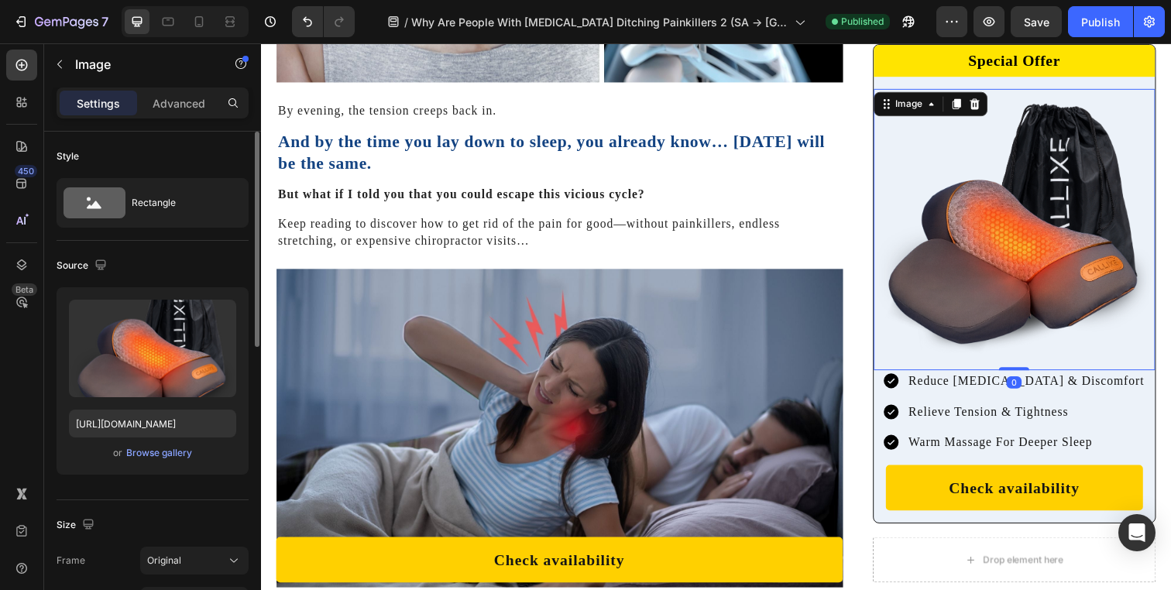
click at [910, 218] on img at bounding box center [1030, 232] width 287 height 287
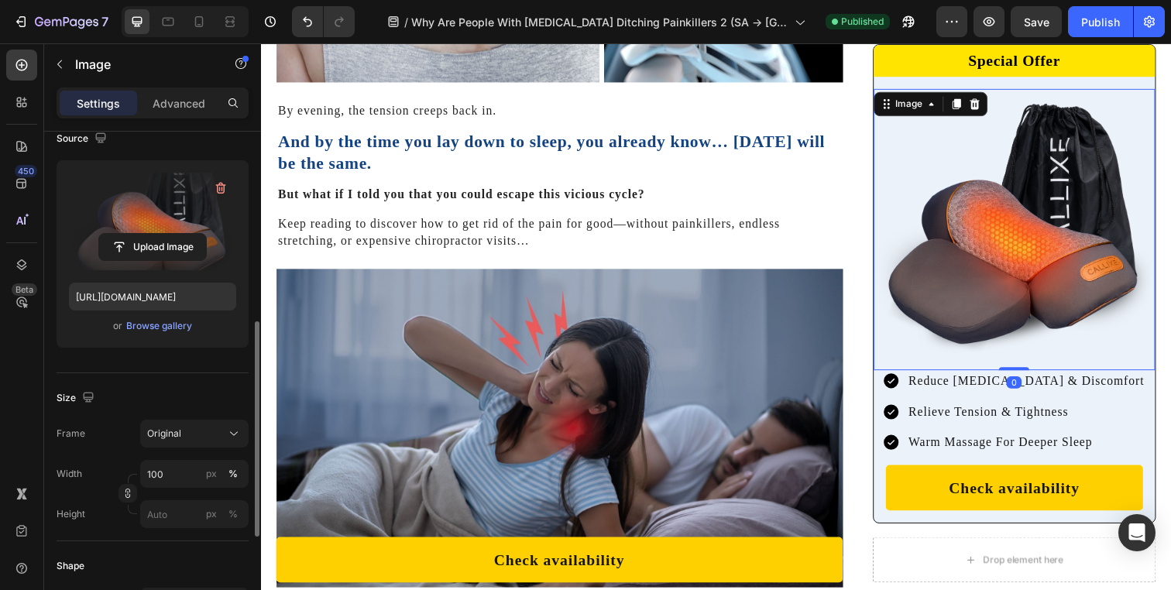
scroll to position [269, 0]
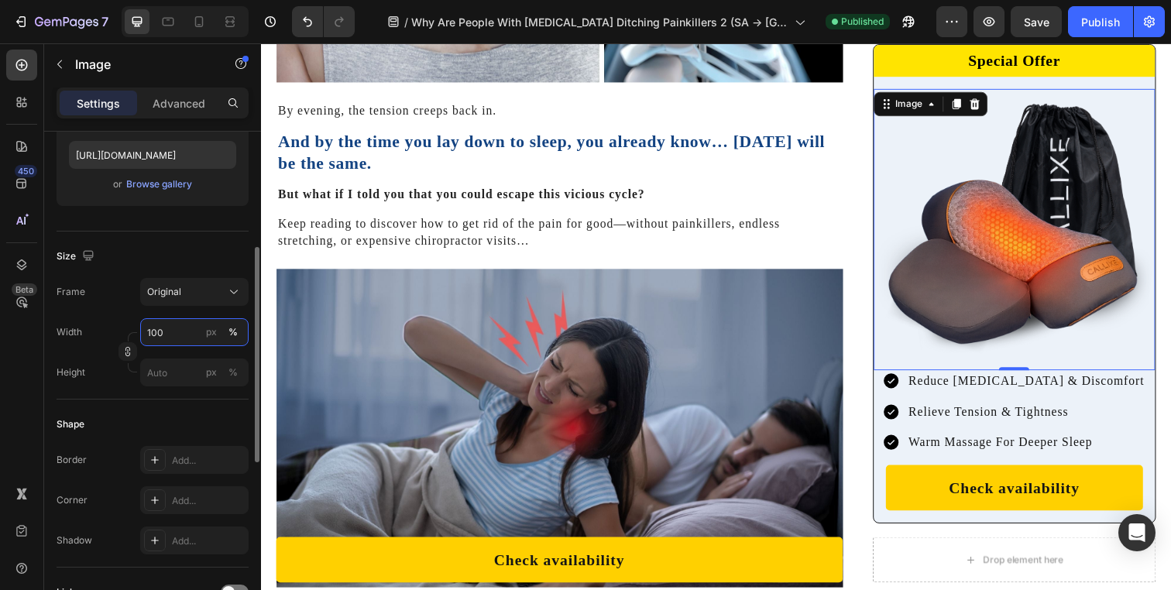
click at [180, 331] on input "100" at bounding box center [194, 332] width 108 height 28
type input "80"
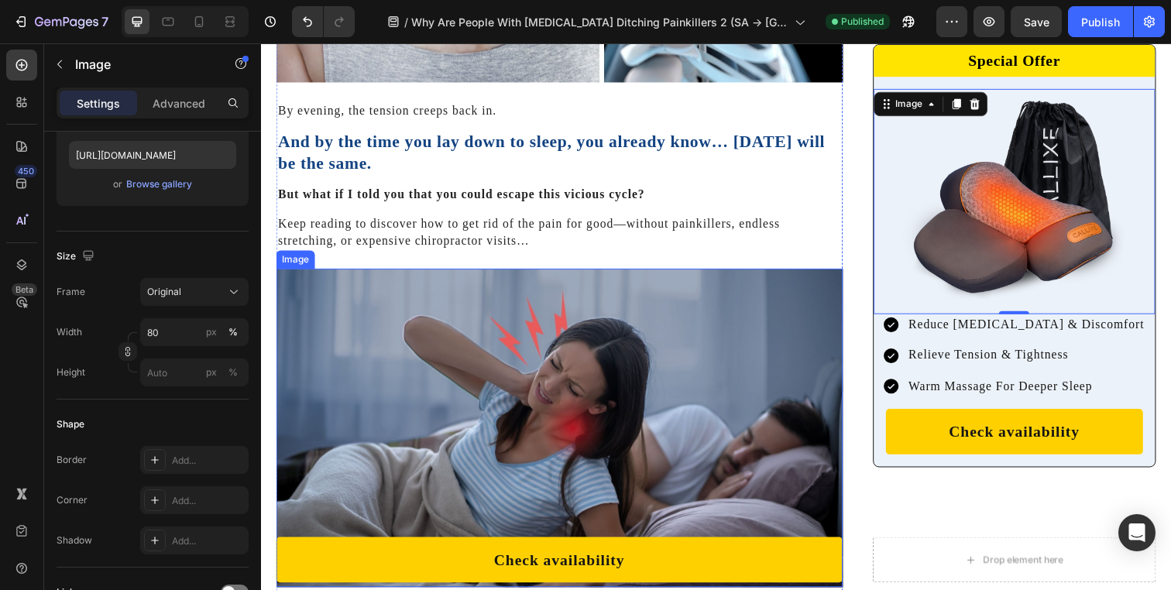
click at [588, 321] on img at bounding box center [565, 435] width 579 height 325
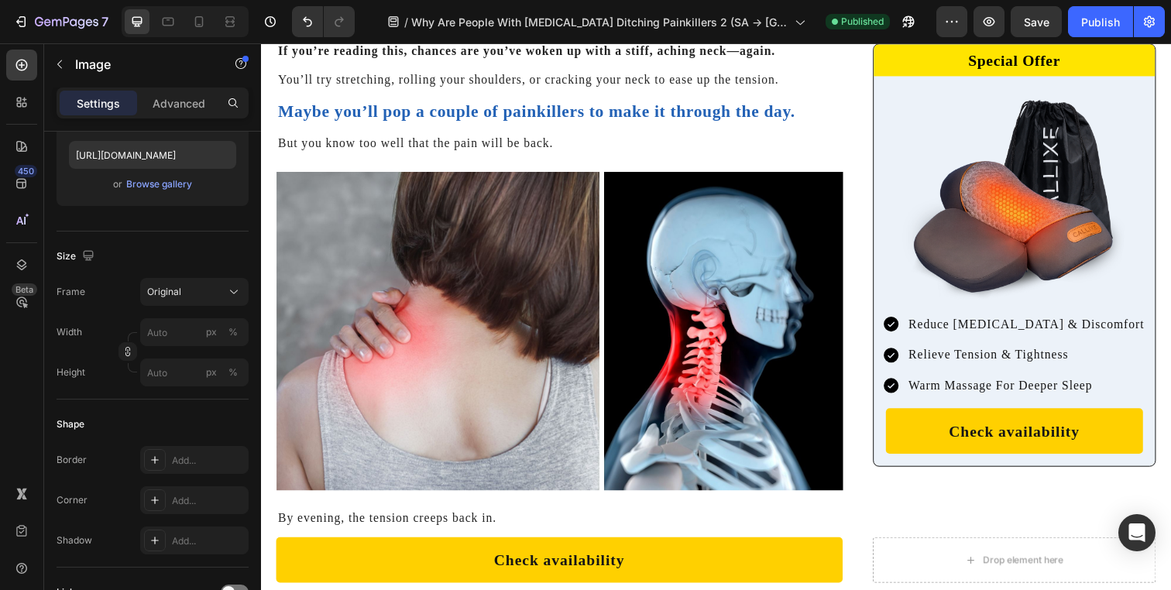
scroll to position [632, 0]
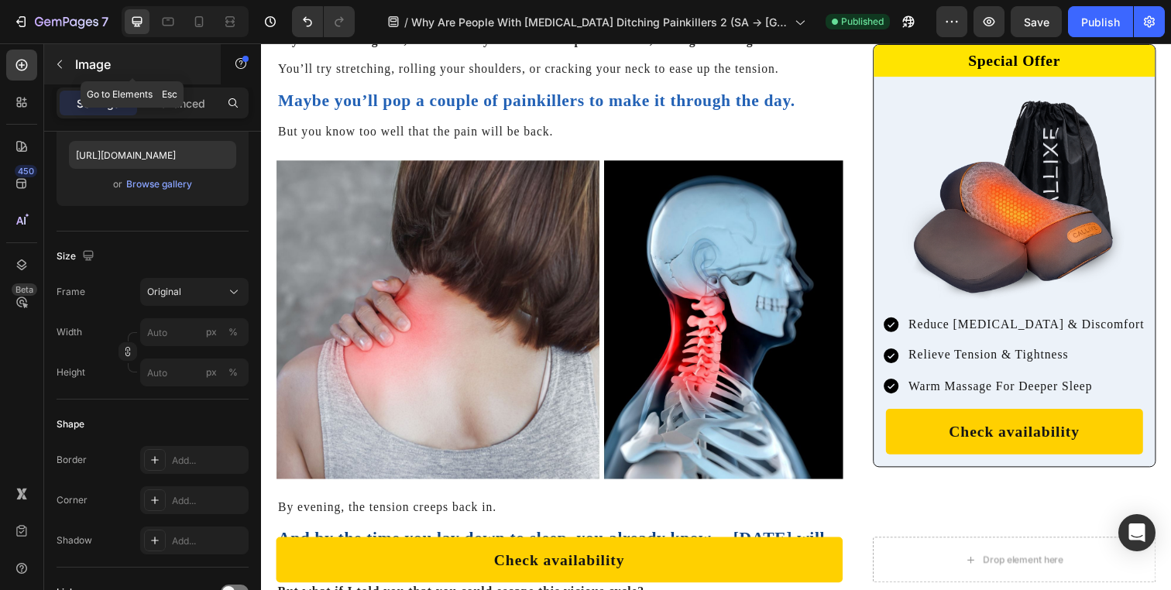
click at [88, 55] on p "Image" at bounding box center [141, 64] width 132 height 19
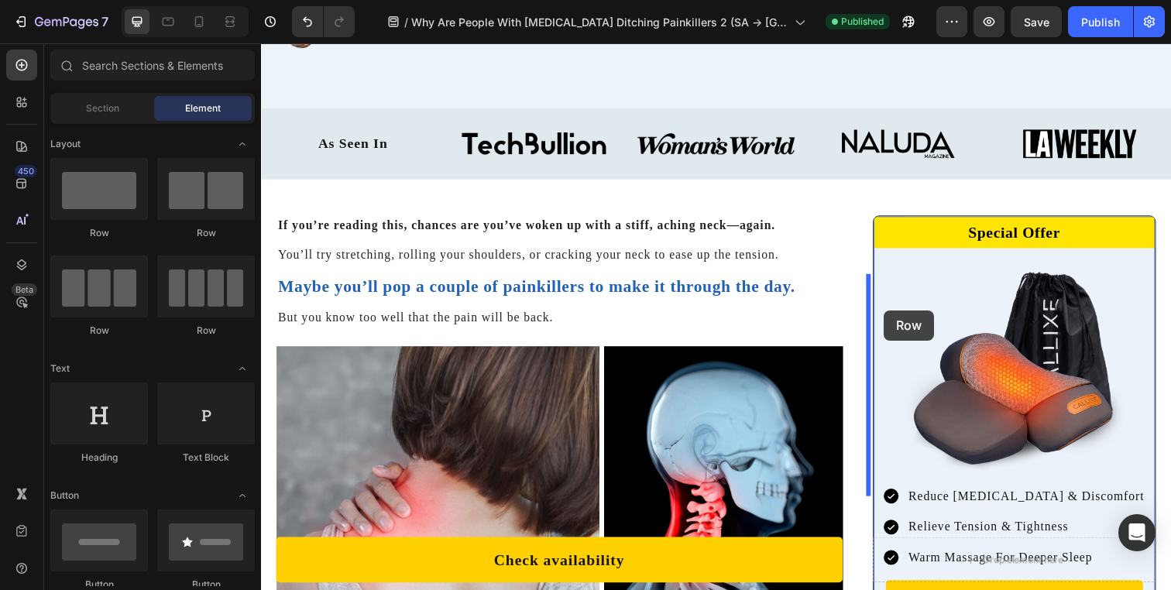
scroll to position [431, 0]
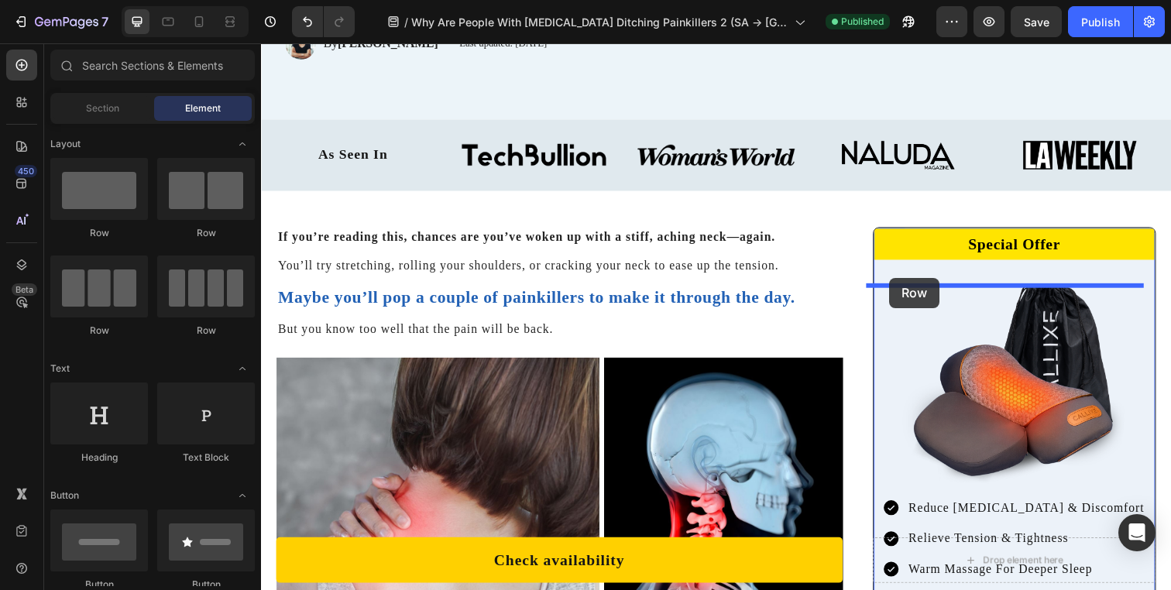
drag, startPoint x: 496, startPoint y: 232, endPoint x: 902, endPoint y: 284, distance: 410.0
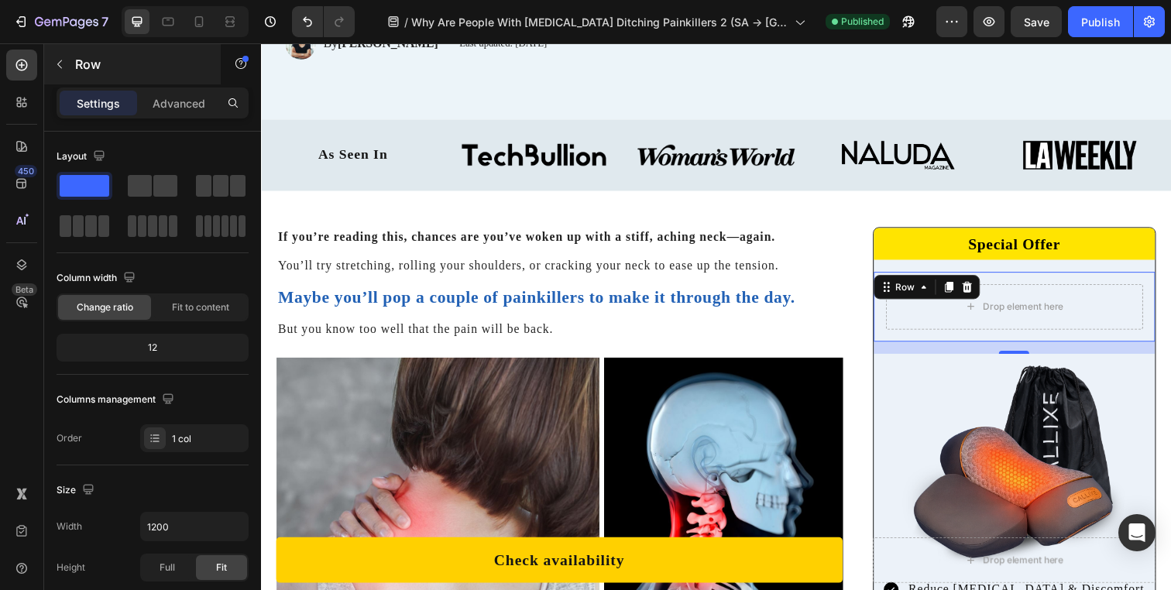
click at [83, 55] on p "Row" at bounding box center [141, 64] width 132 height 19
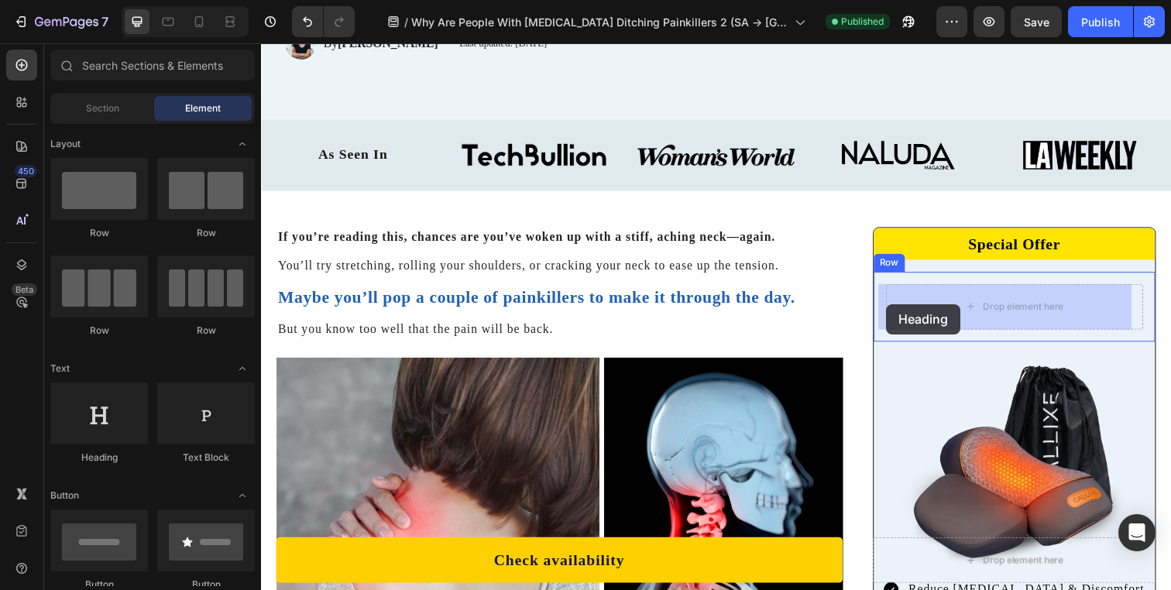
drag, startPoint x: 405, startPoint y: 442, endPoint x: 899, endPoint y: 310, distance: 511.5
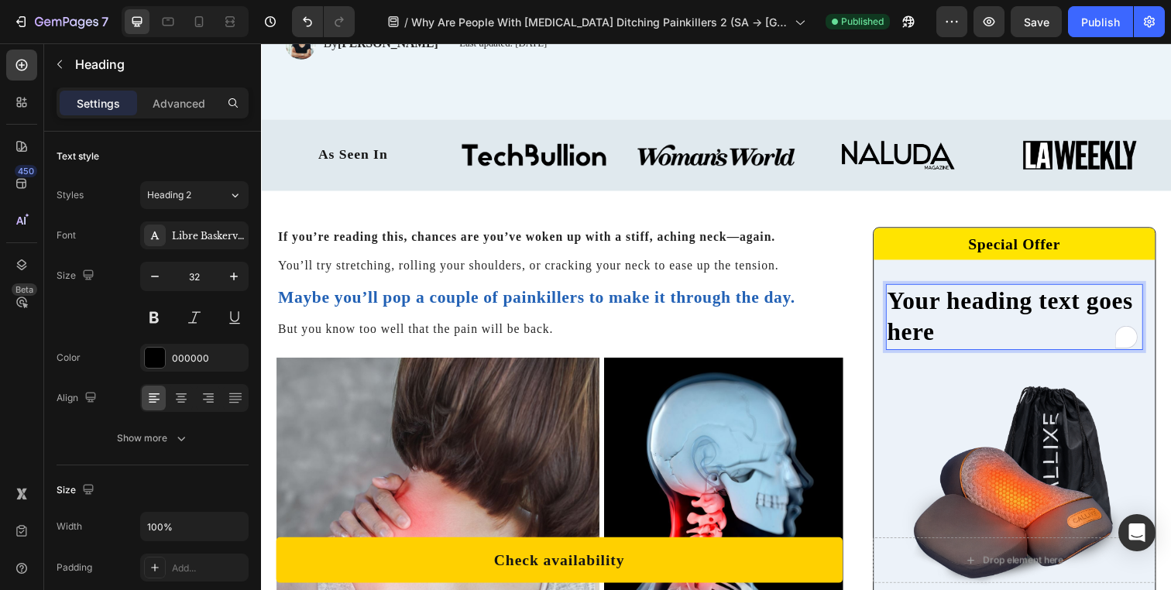
click at [965, 317] on h2 "Your heading text goes here" at bounding box center [1030, 322] width 263 height 67
click at [965, 317] on p "Your heading text goes here" at bounding box center [1030, 322] width 259 height 64
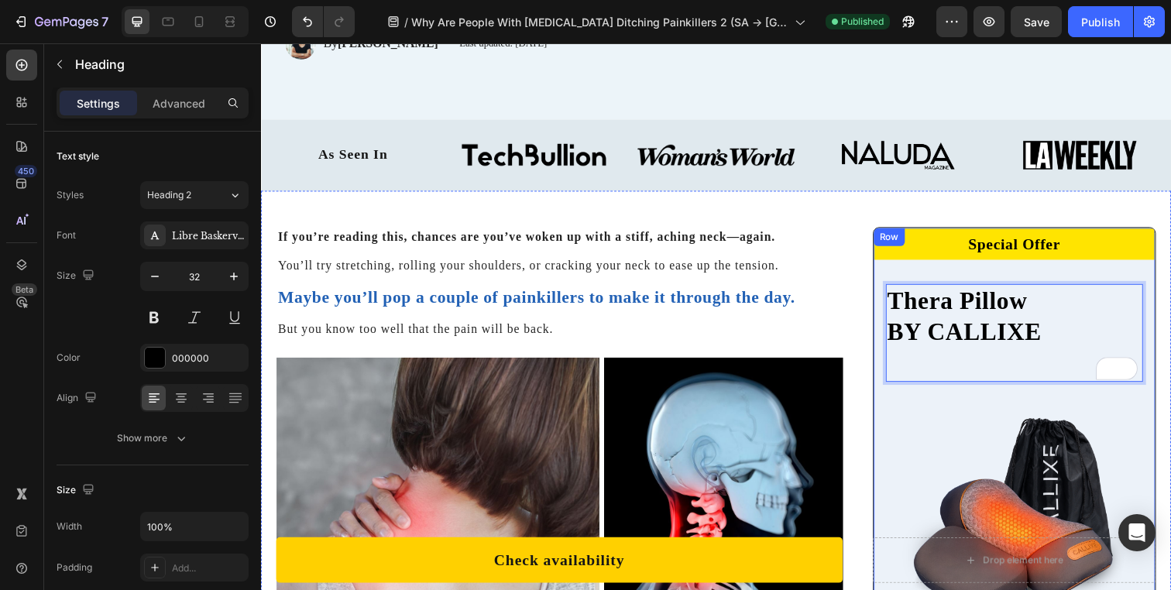
click at [986, 411] on div "Special Offer Heading Row Thera Pillow BY CALLIXE Heading 0 Row Image Reduce [M…" at bounding box center [1030, 516] width 287 height 568
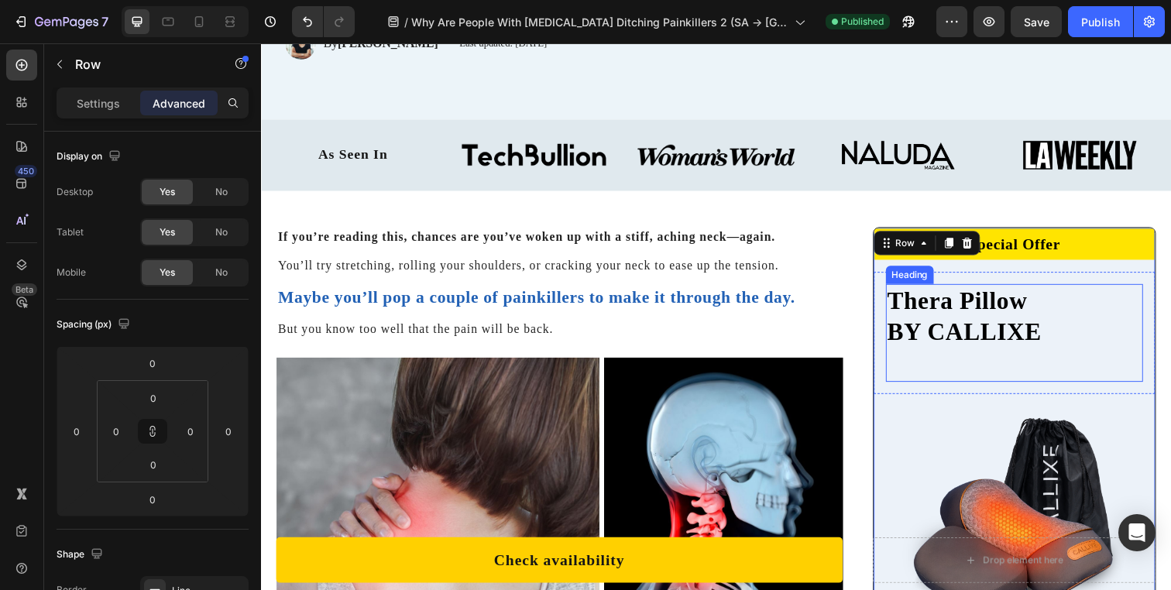
click at [922, 348] on p "Thera Pillow BY CALLIXE" at bounding box center [1030, 338] width 259 height 97
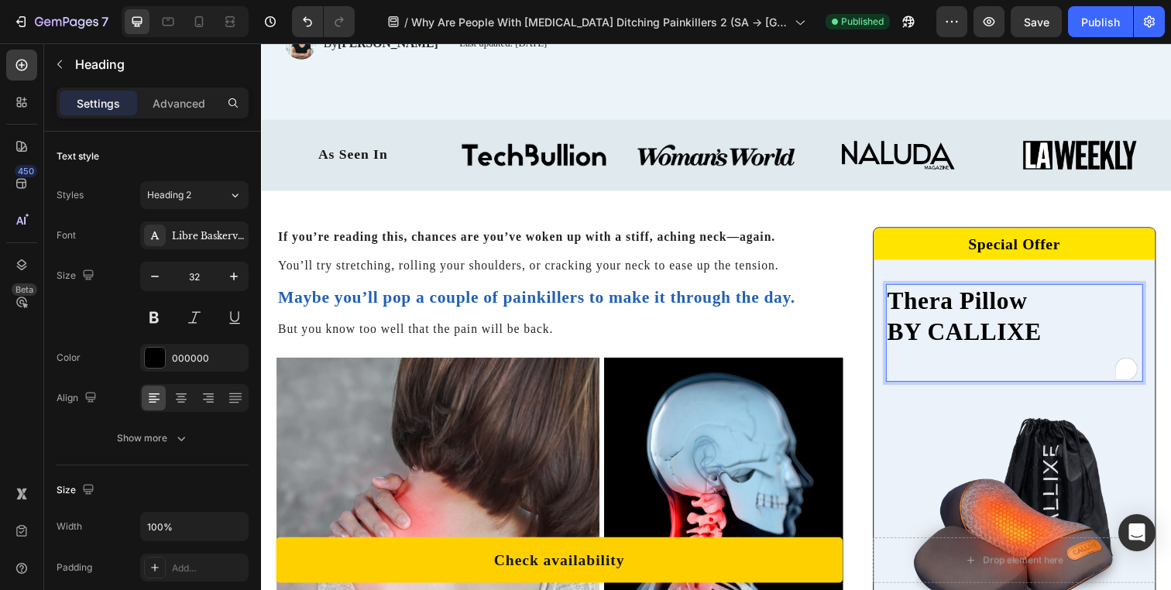
click at [915, 342] on p "Thera Pillow BY CALLIXE" at bounding box center [1030, 338] width 259 height 97
drag, startPoint x: 915, startPoint y: 342, endPoint x: 968, endPoint y: 342, distance: 53.4
click at [968, 342] on p "Thera Pillow BY CALLIXE" at bounding box center [1030, 338] width 259 height 97
copy p "BY CALLIXE"
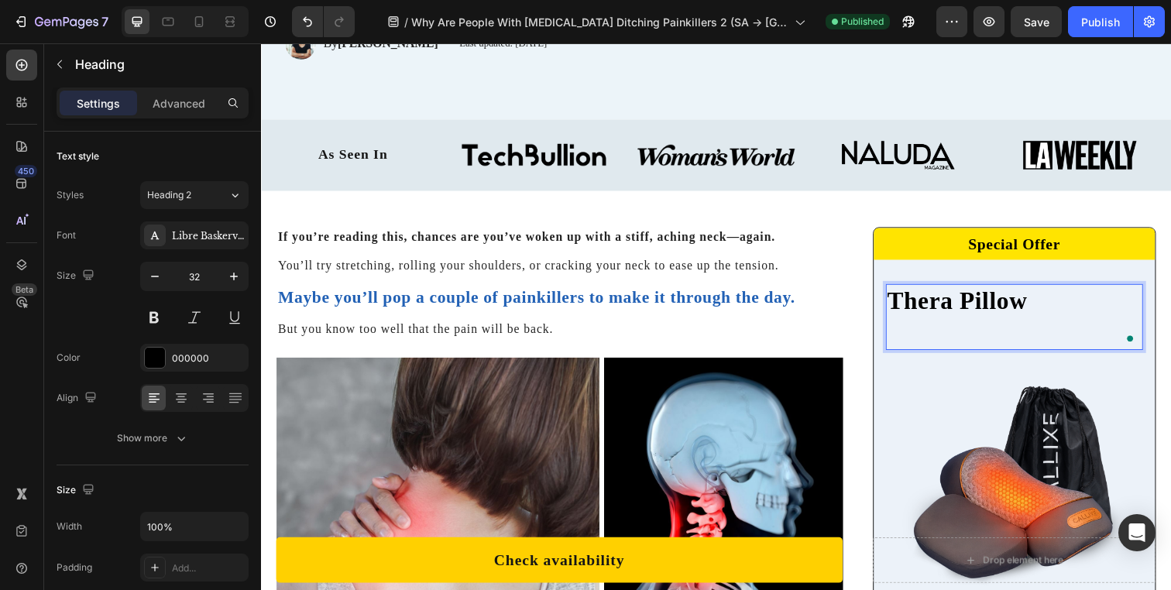
click at [957, 345] on p "Thera Pillow" at bounding box center [1030, 322] width 259 height 64
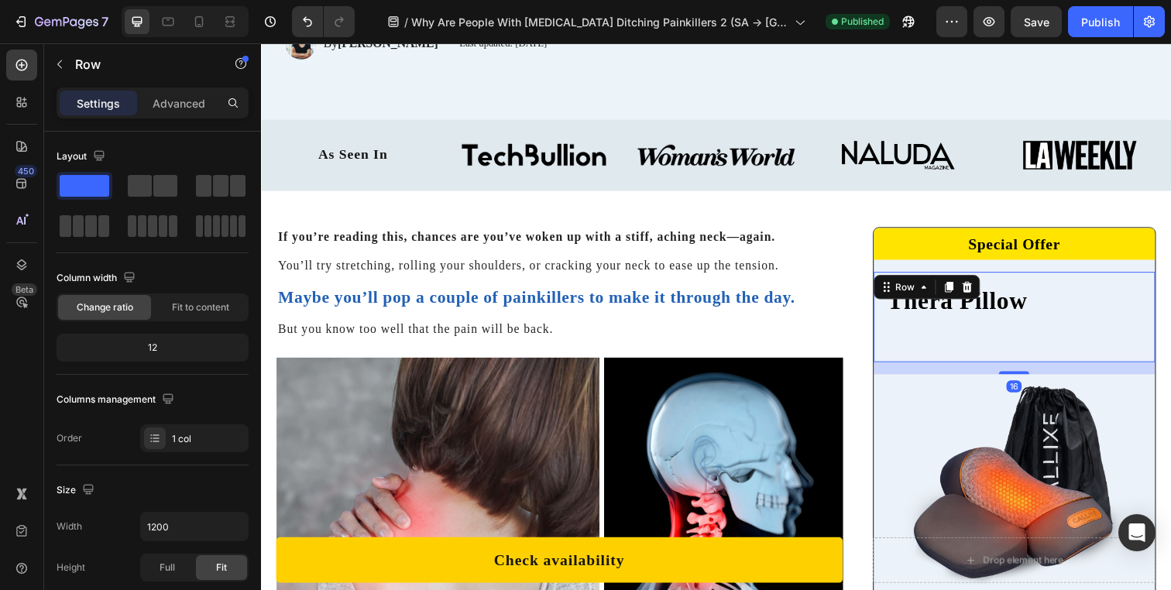
click at [960, 368] on div "Thera Pillow Heading Row 16" at bounding box center [1030, 322] width 287 height 92
click at [942, 342] on p "Thera Pillow" at bounding box center [1030, 322] width 259 height 64
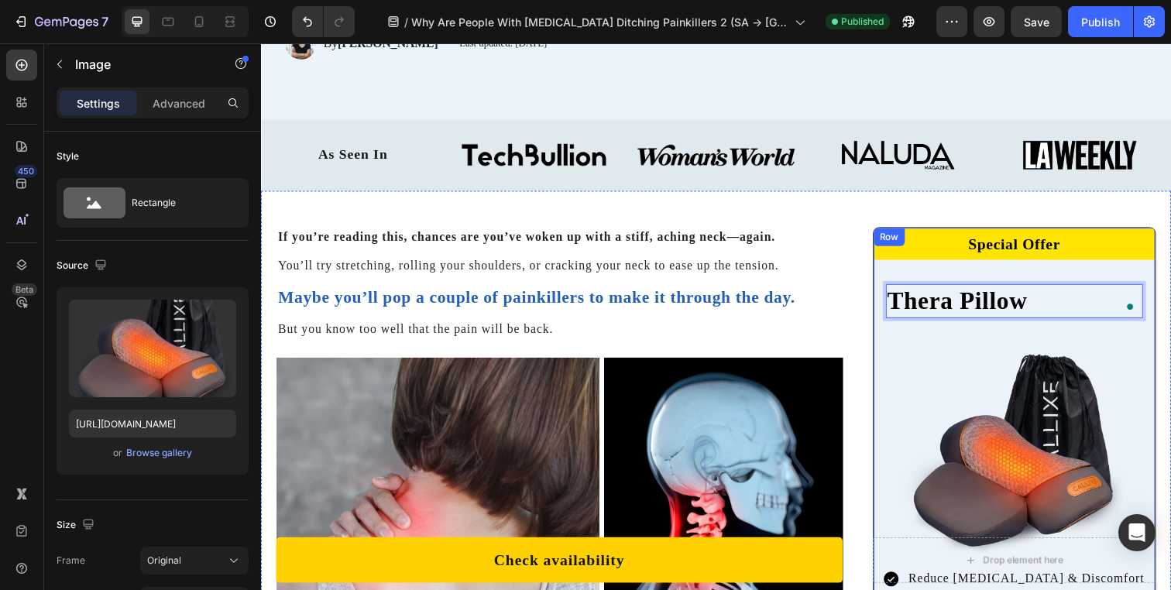
click at [949, 356] on img at bounding box center [1030, 463] width 230 height 230
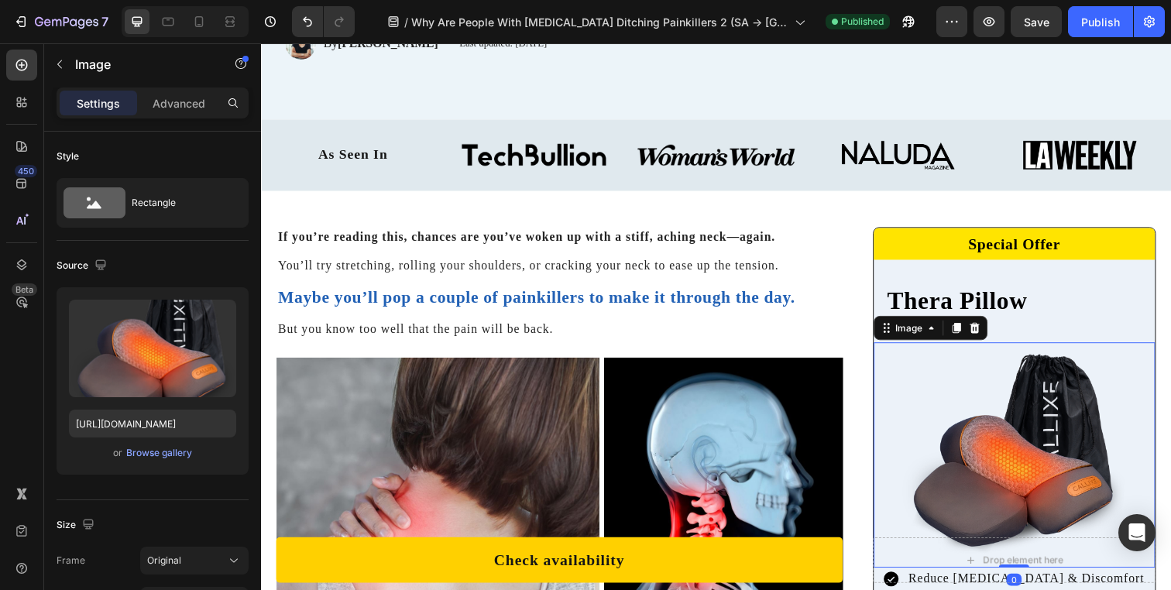
click at [960, 294] on p "Thera Pillow" at bounding box center [1030, 306] width 259 height 33
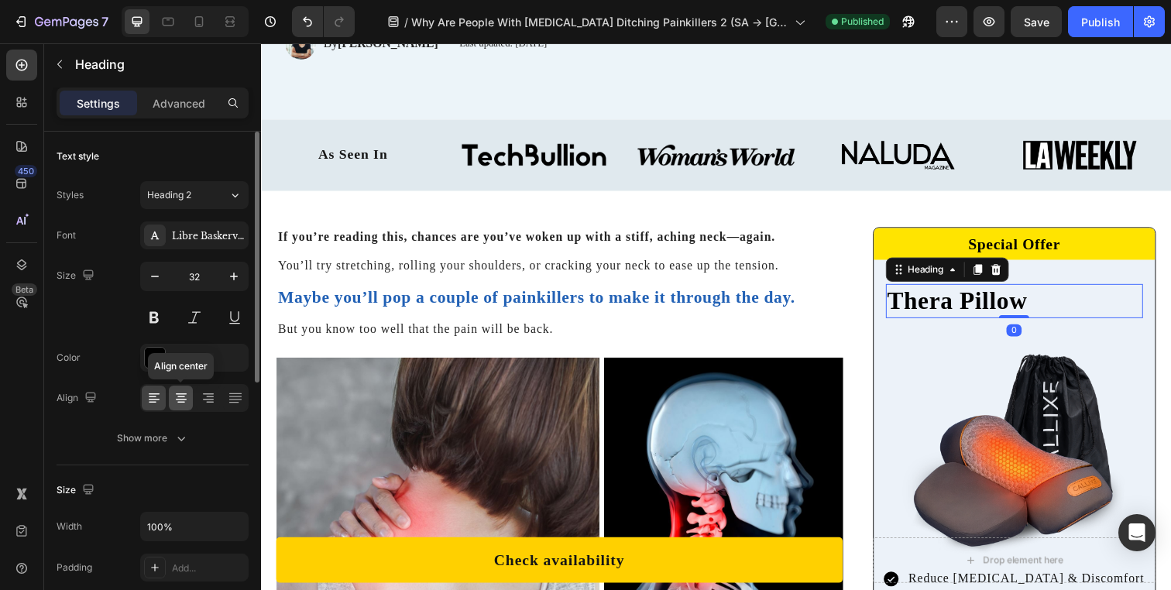
click at [188, 394] on div at bounding box center [181, 398] width 24 height 25
click at [204, 160] on div "Text style" at bounding box center [153, 156] width 192 height 25
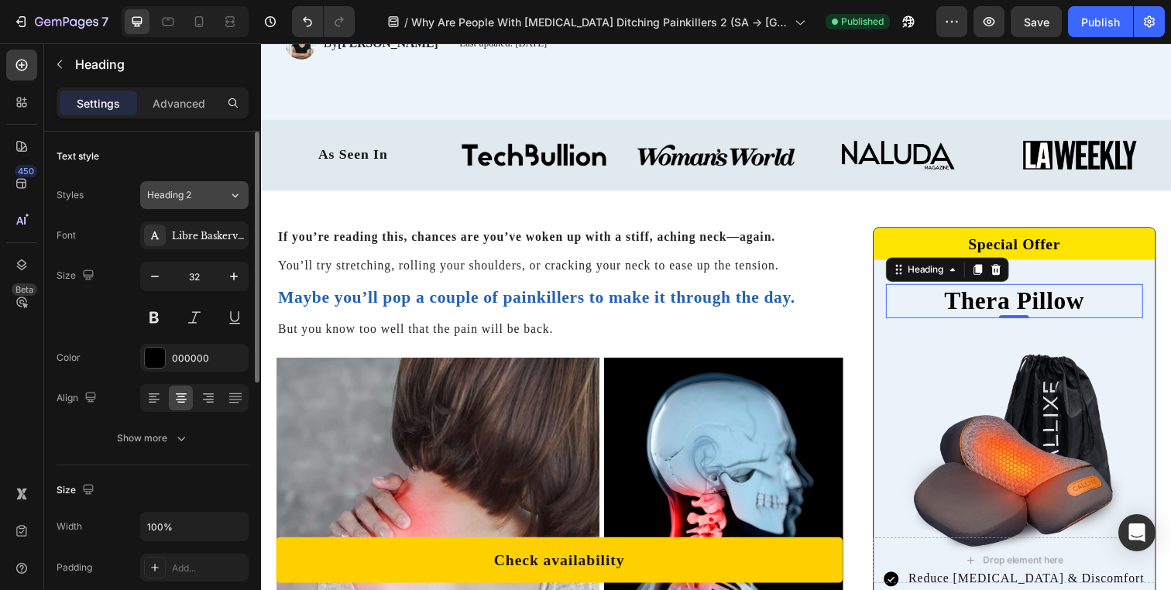
click at [204, 197] on div "Heading 2" at bounding box center [178, 195] width 63 height 14
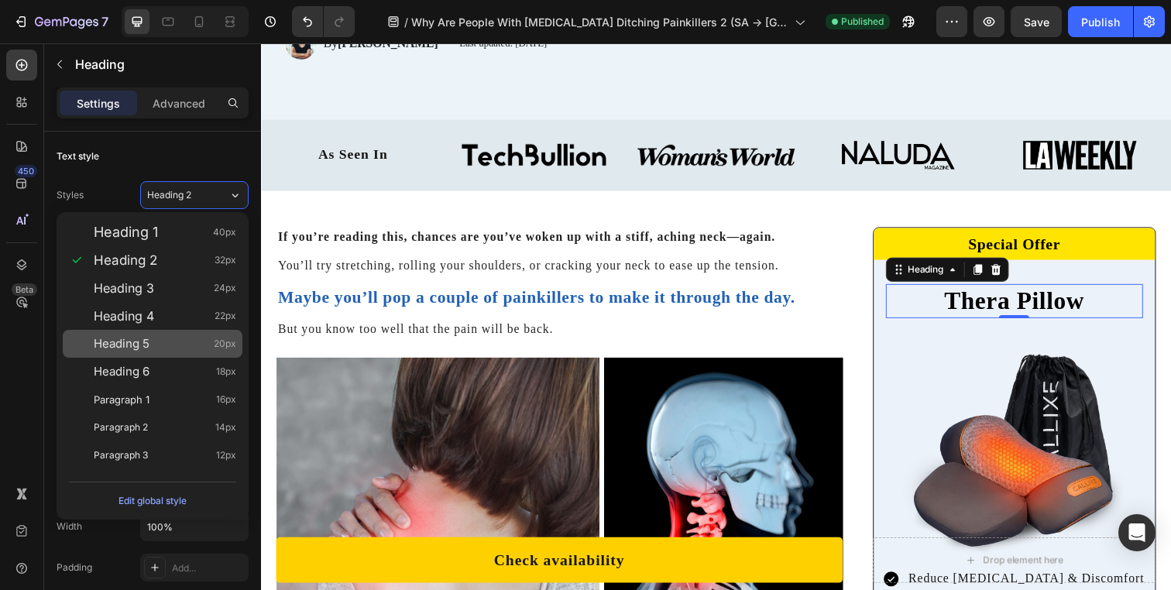
click at [200, 344] on div "Heading 5 20px" at bounding box center [165, 343] width 142 height 15
type input "20"
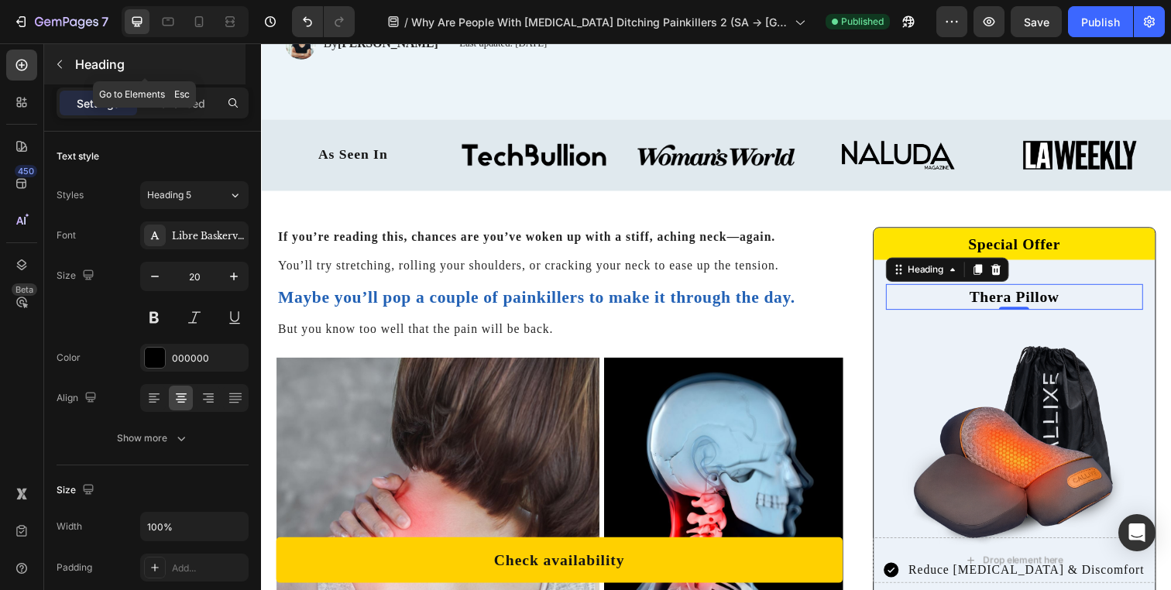
click at [81, 73] on p "Heading" at bounding box center [158, 64] width 167 height 19
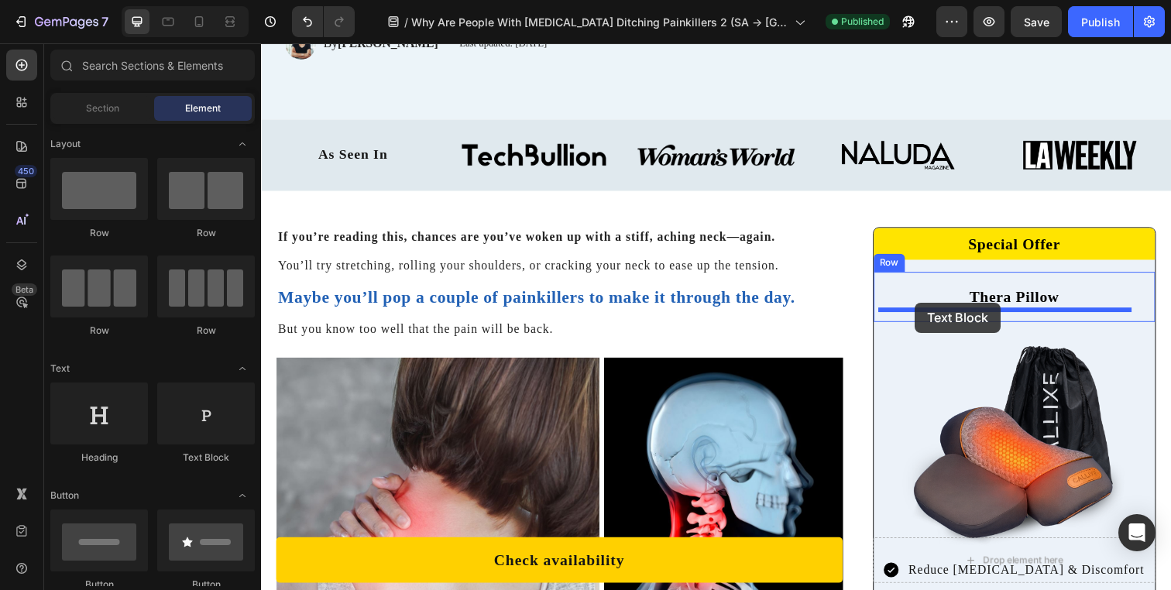
drag, startPoint x: 451, startPoint y: 446, endPoint x: 934, endPoint y: 310, distance: 502.1
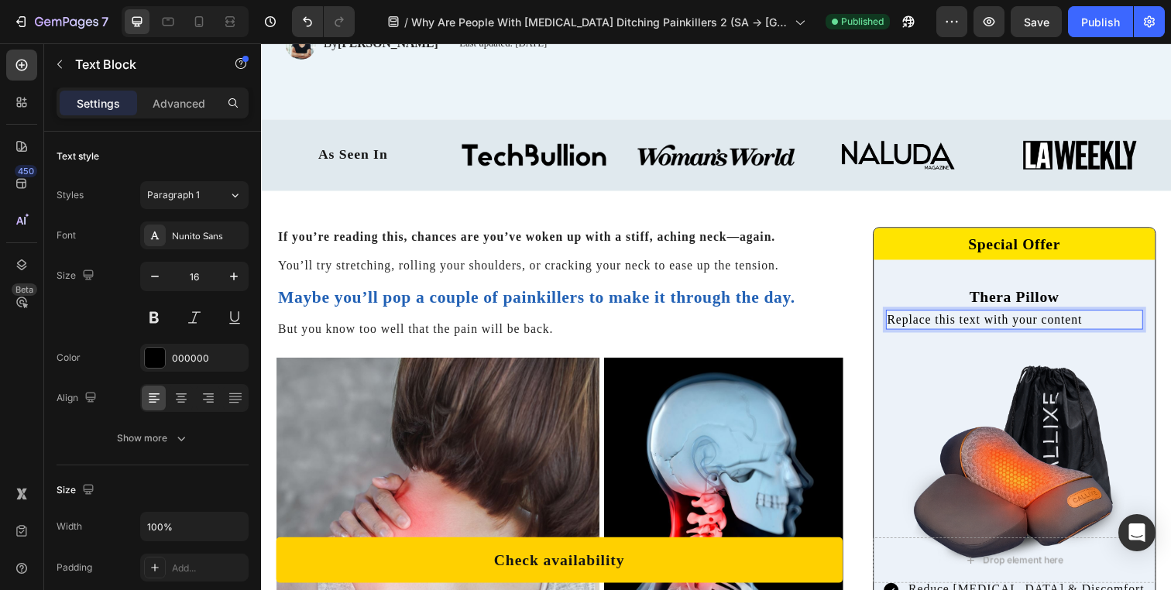
click at [954, 334] on div "Replace this text with your content" at bounding box center [1030, 325] width 263 height 20
click at [954, 331] on p "Replace this text with your content" at bounding box center [1030, 325] width 259 height 17
click at [933, 362] on img at bounding box center [1030, 475] width 230 height 230
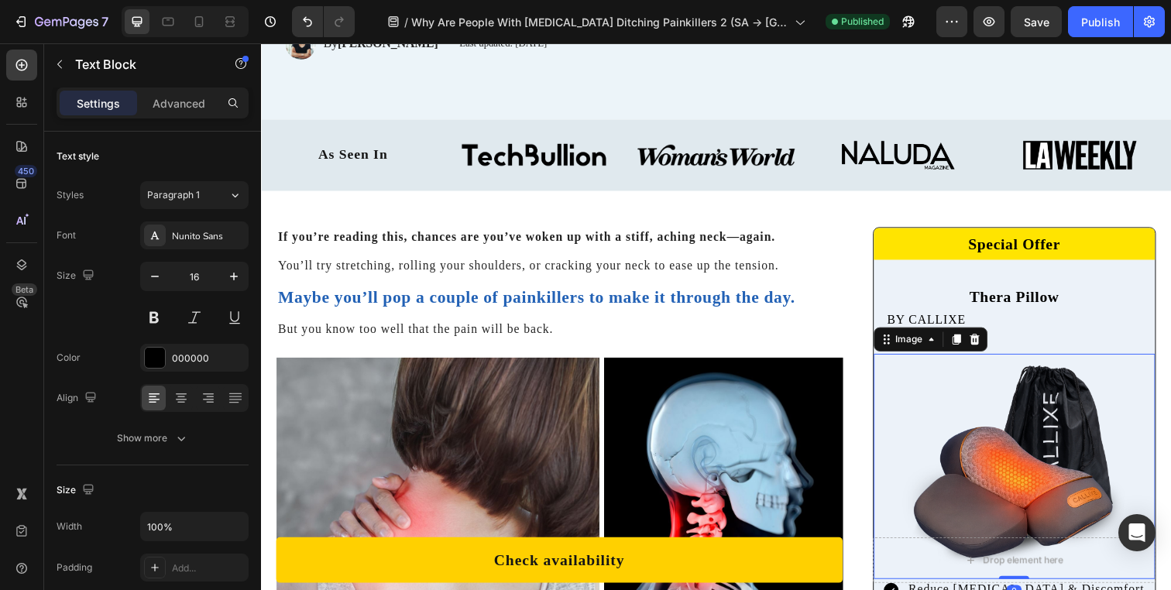
click at [990, 331] on p "BY CALLIXE" at bounding box center [1030, 325] width 259 height 17
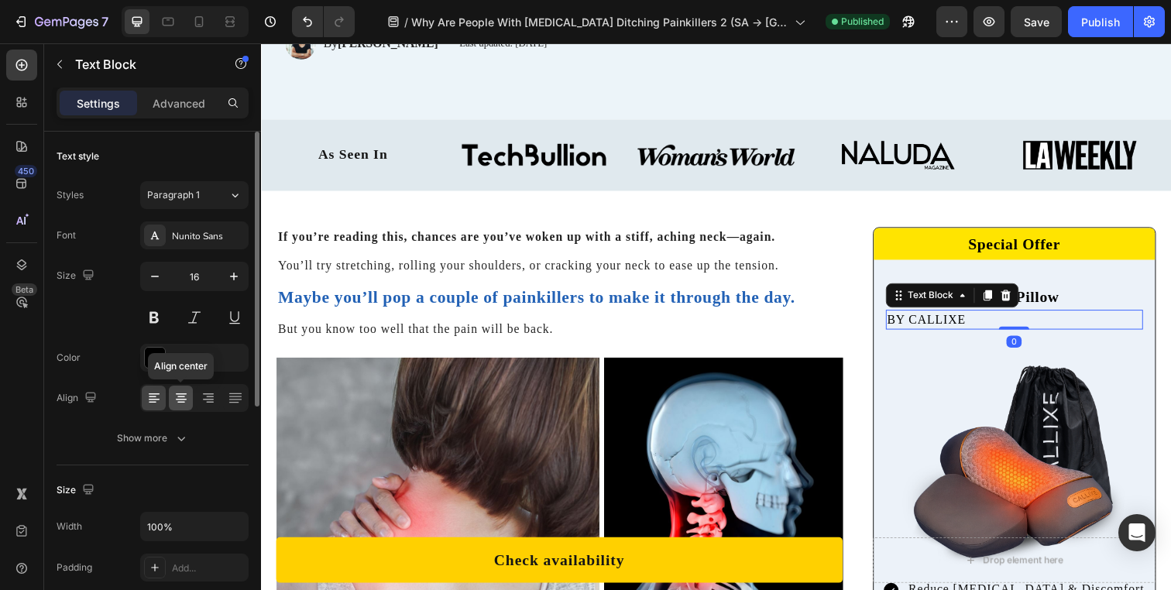
click at [175, 396] on icon at bounding box center [180, 397] width 15 height 15
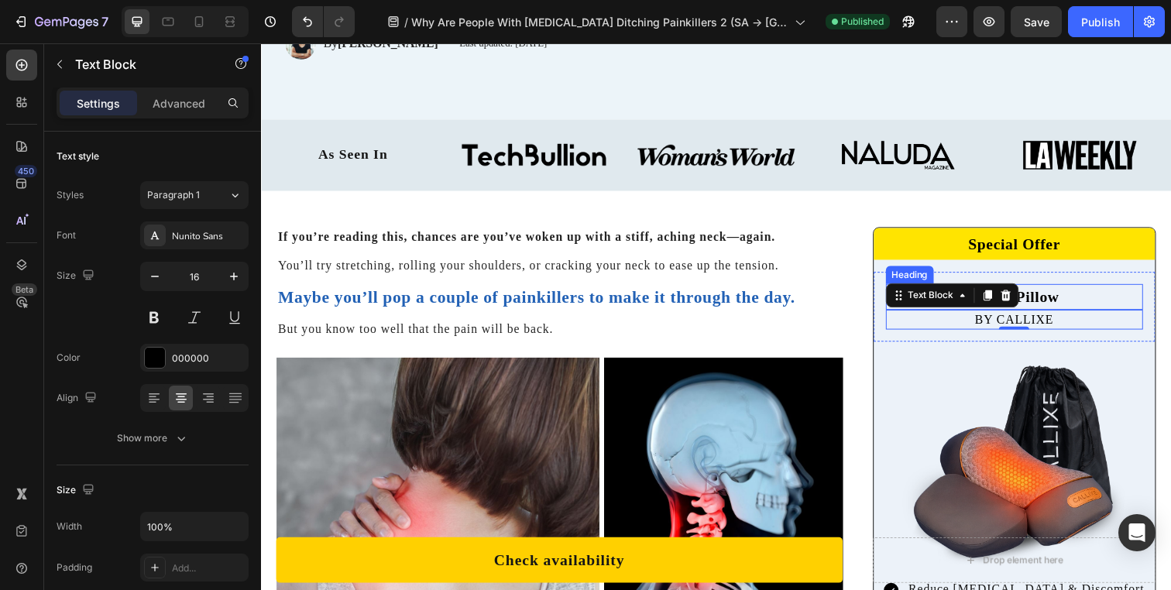
click at [1045, 294] on p "Thera Pillow" at bounding box center [1030, 301] width 259 height 23
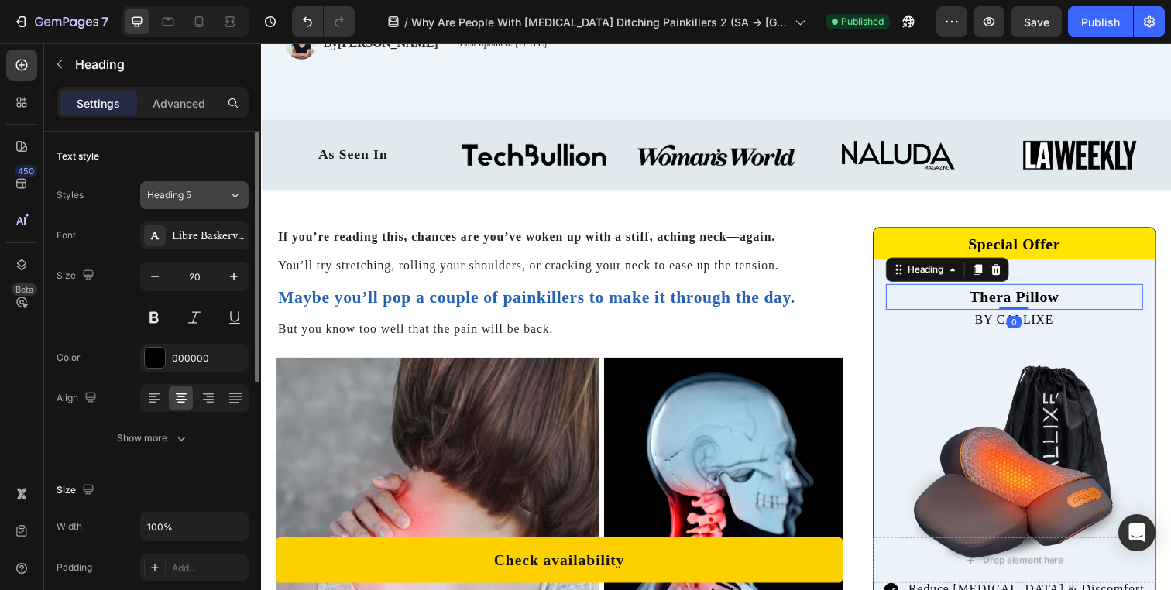
click at [201, 198] on div "Heading 5" at bounding box center [178, 195] width 63 height 14
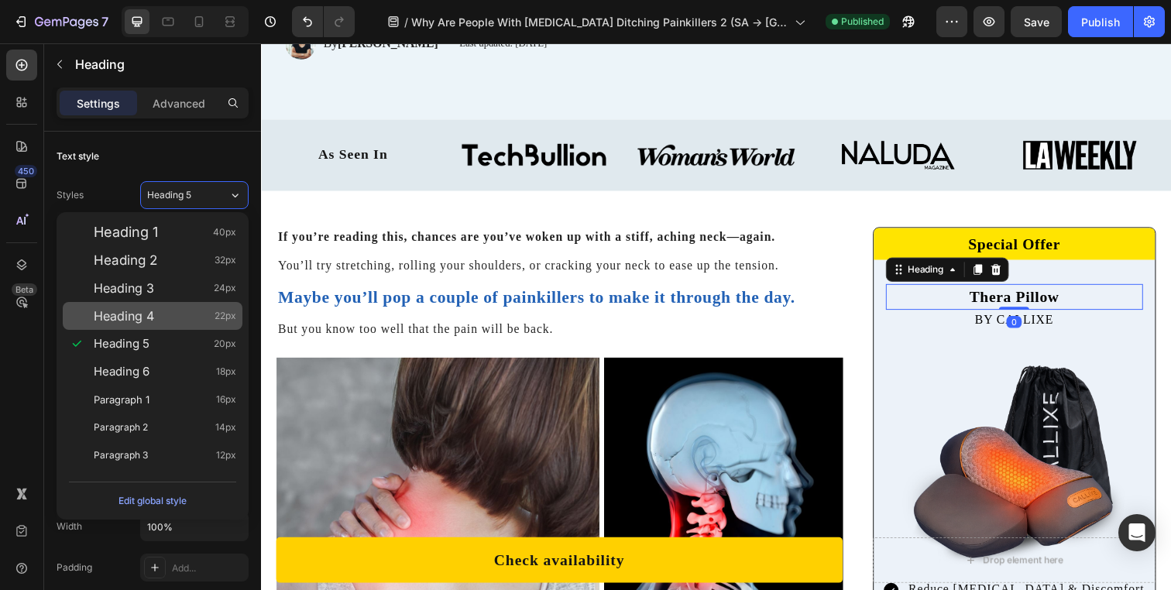
click at [179, 311] on div "Heading 4 22px" at bounding box center [165, 315] width 142 height 15
type input "22"
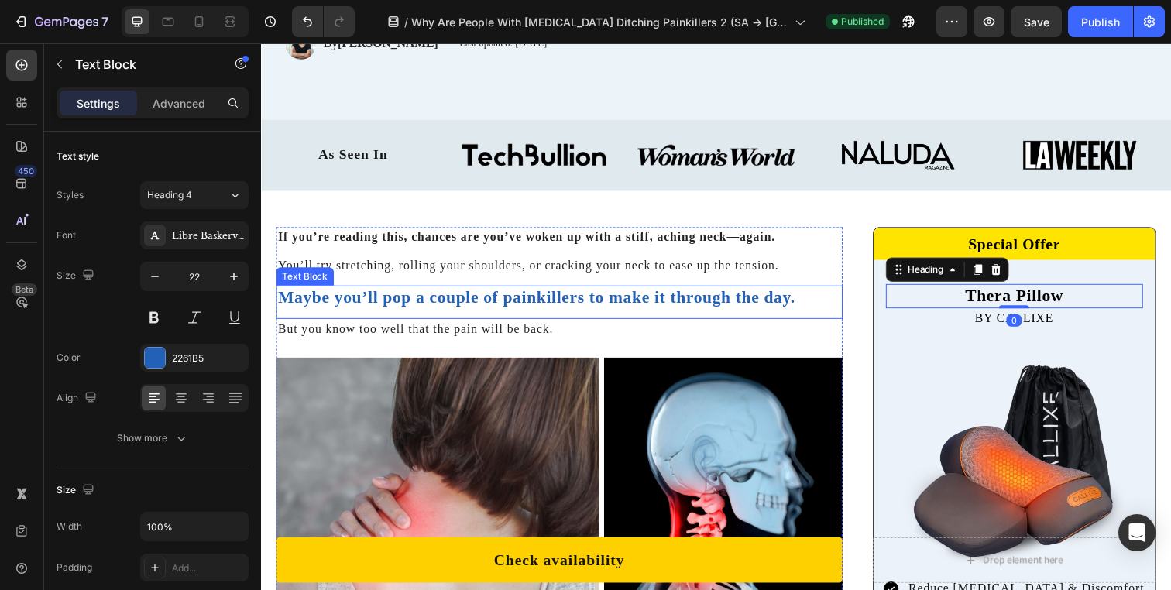
click at [559, 297] on p "Maybe you’ll pop a couple of painkillers to make it through the day." at bounding box center [565, 303] width 575 height 22
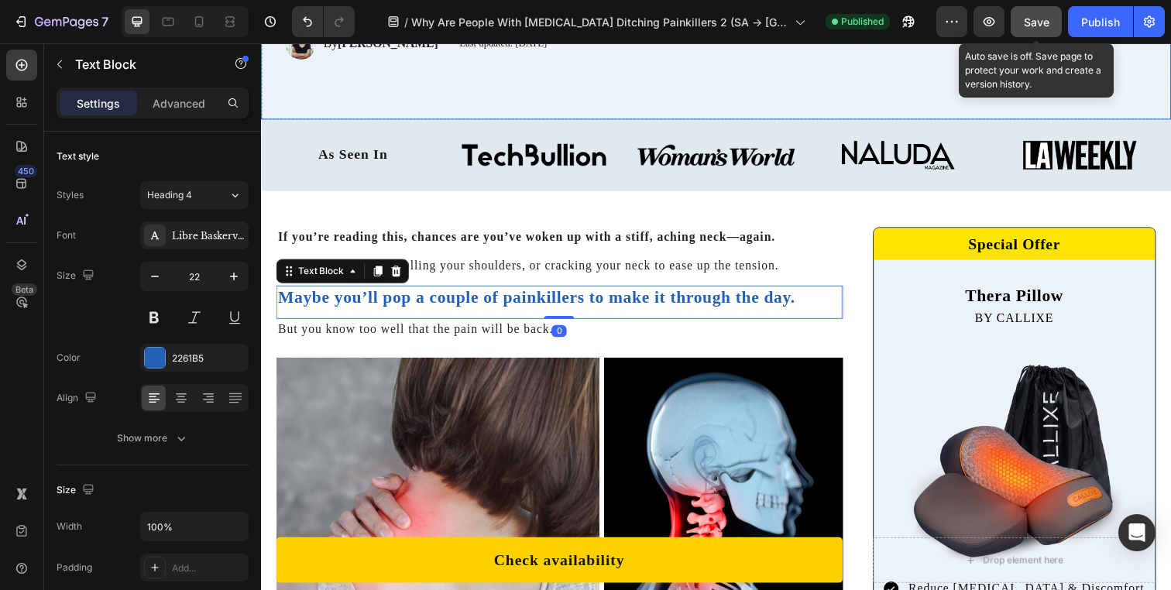
click at [1022, 33] on button "Save" at bounding box center [1036, 21] width 51 height 31
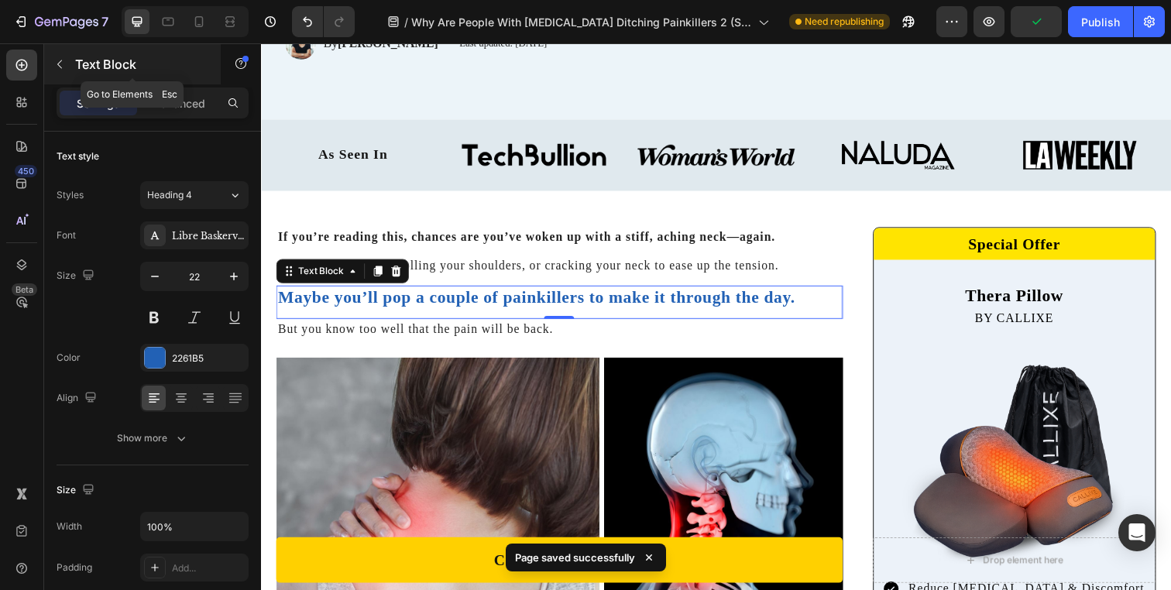
click at [91, 65] on p "Text Block" at bounding box center [141, 64] width 132 height 19
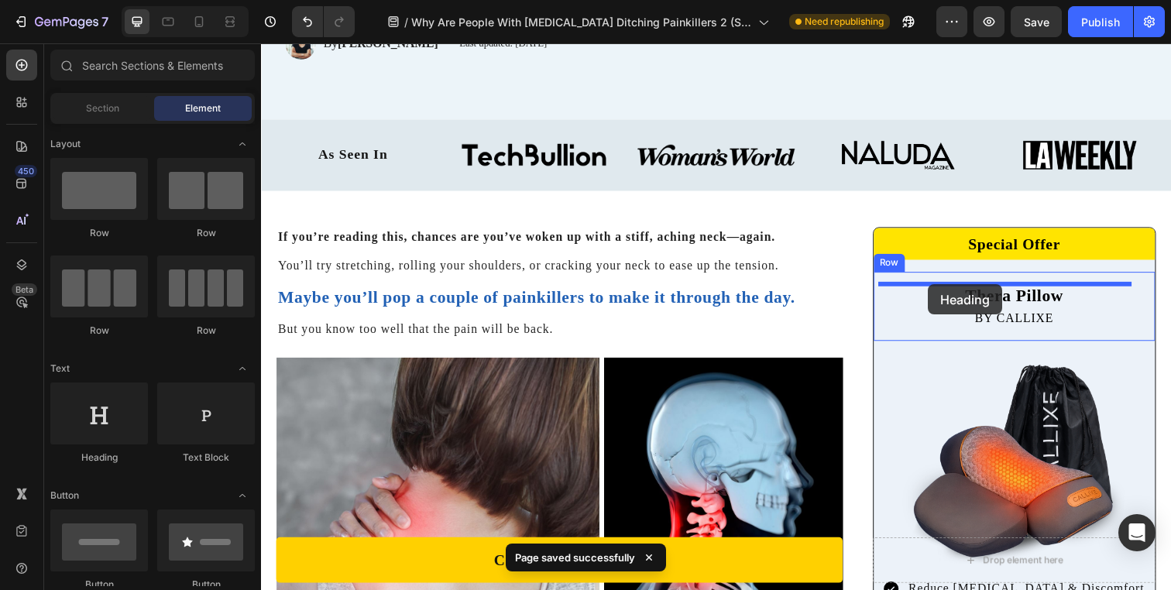
drag, startPoint x: 372, startPoint y: 455, endPoint x: 944, endPoint y: 290, distance: 595.6
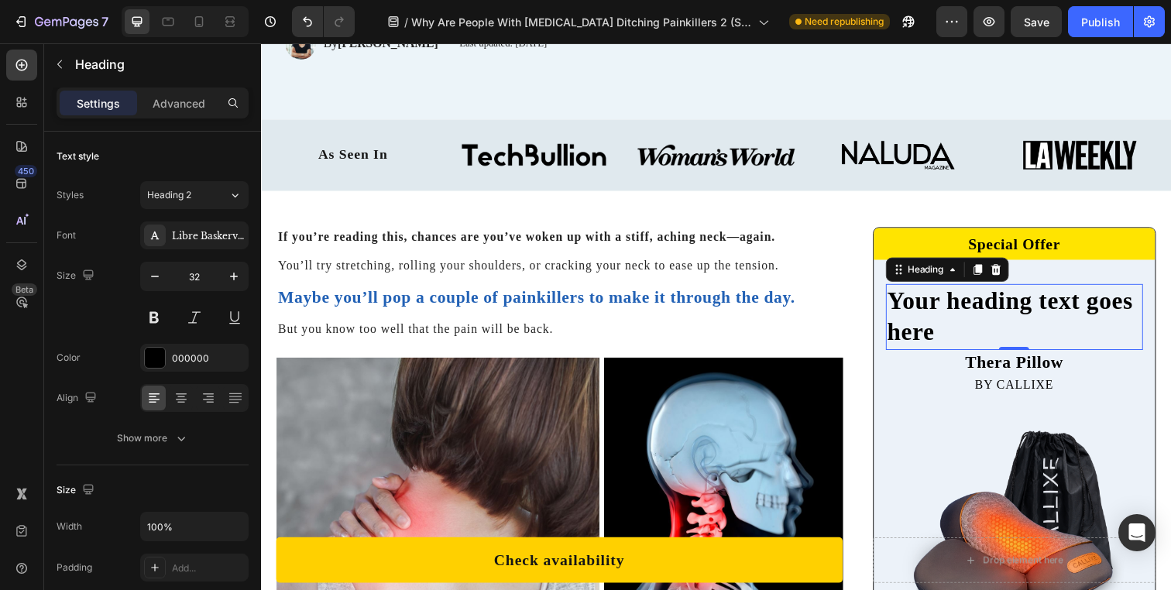
click at [982, 303] on h2 "Your heading text goes here" at bounding box center [1030, 322] width 263 height 67
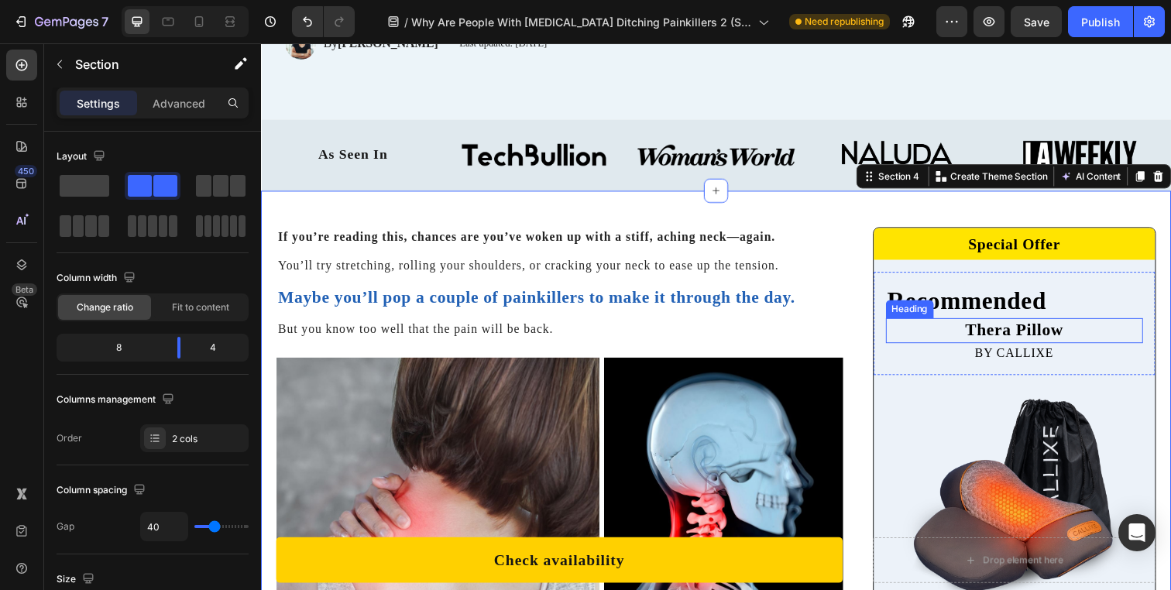
click at [941, 308] on p "Recommended" at bounding box center [1030, 306] width 259 height 33
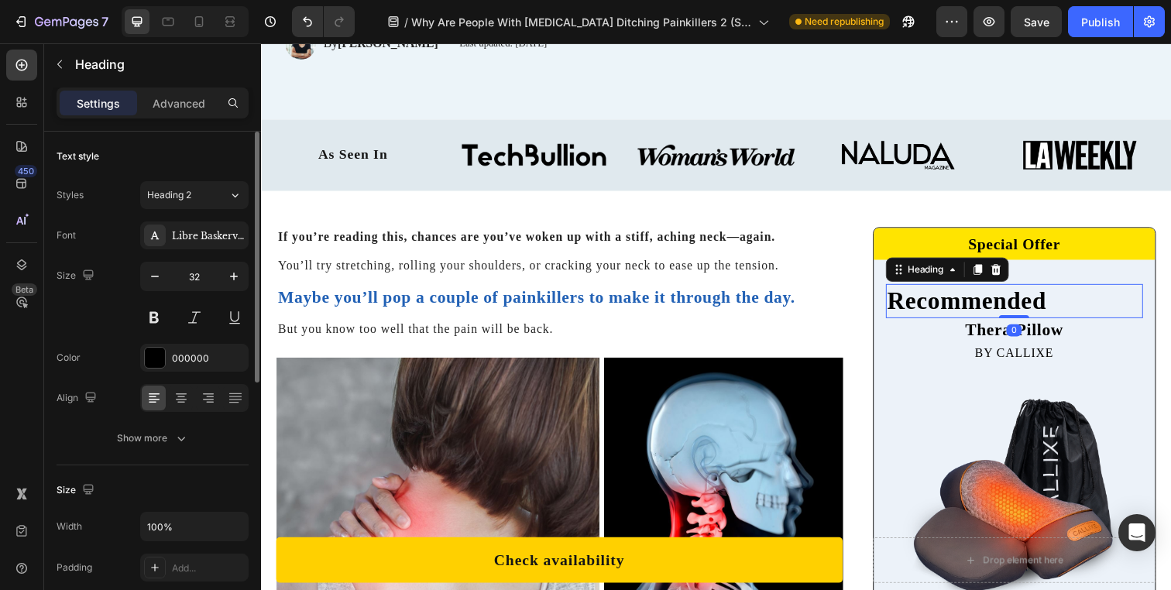
click at [221, 180] on div "Styles Heading 2 Font Libre Baskerville Size 32 Color 000000 Align Show more" at bounding box center [153, 315] width 192 height 274
click at [218, 186] on button "Heading 2" at bounding box center [194, 195] width 108 height 28
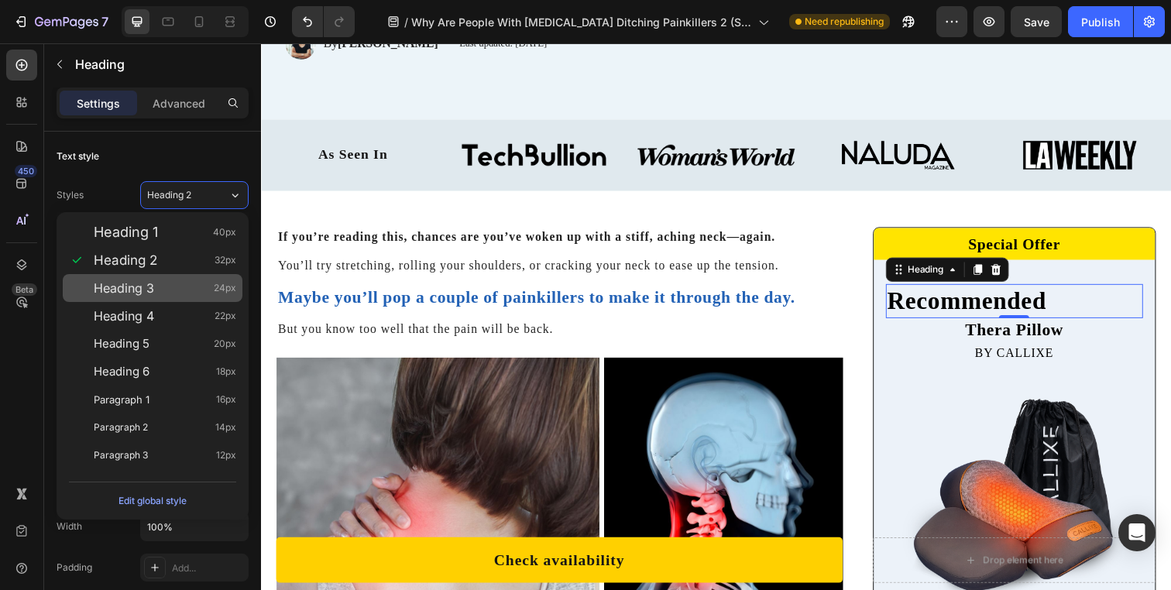
click at [205, 292] on div "Heading 3 24px" at bounding box center [165, 287] width 142 height 15
type input "24"
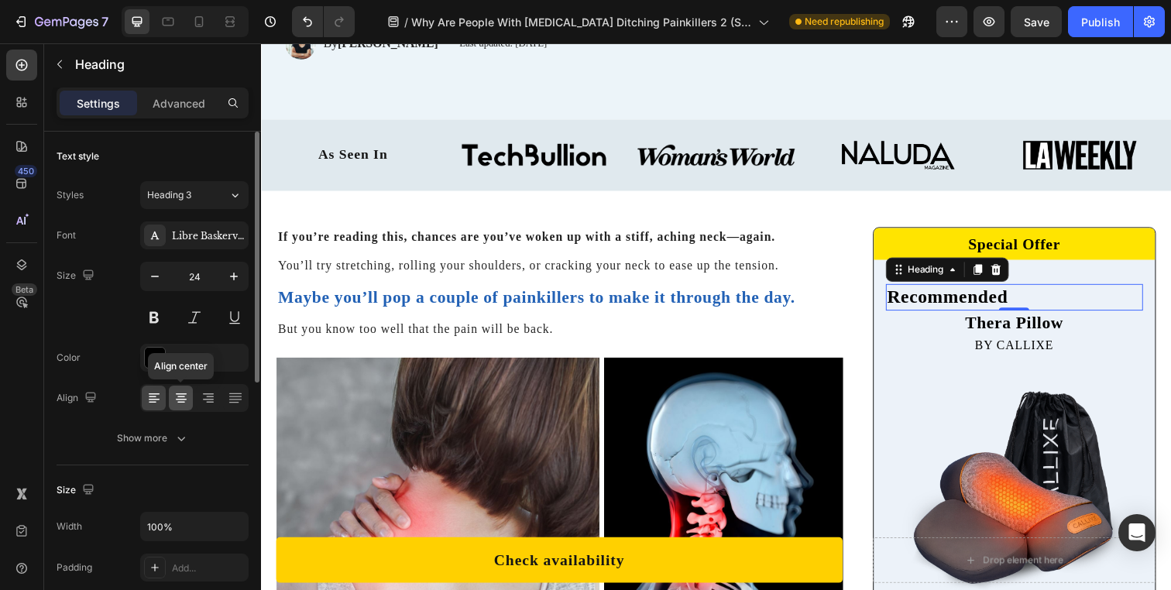
click at [180, 386] on div at bounding box center [181, 398] width 24 height 25
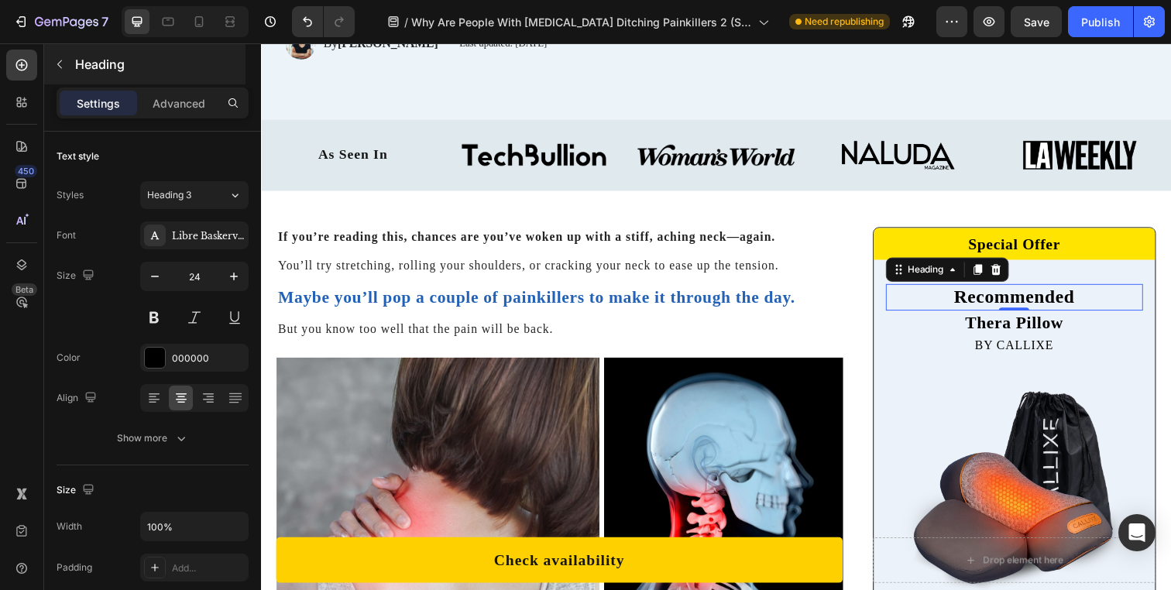
click at [80, 67] on p "Heading" at bounding box center [158, 64] width 167 height 19
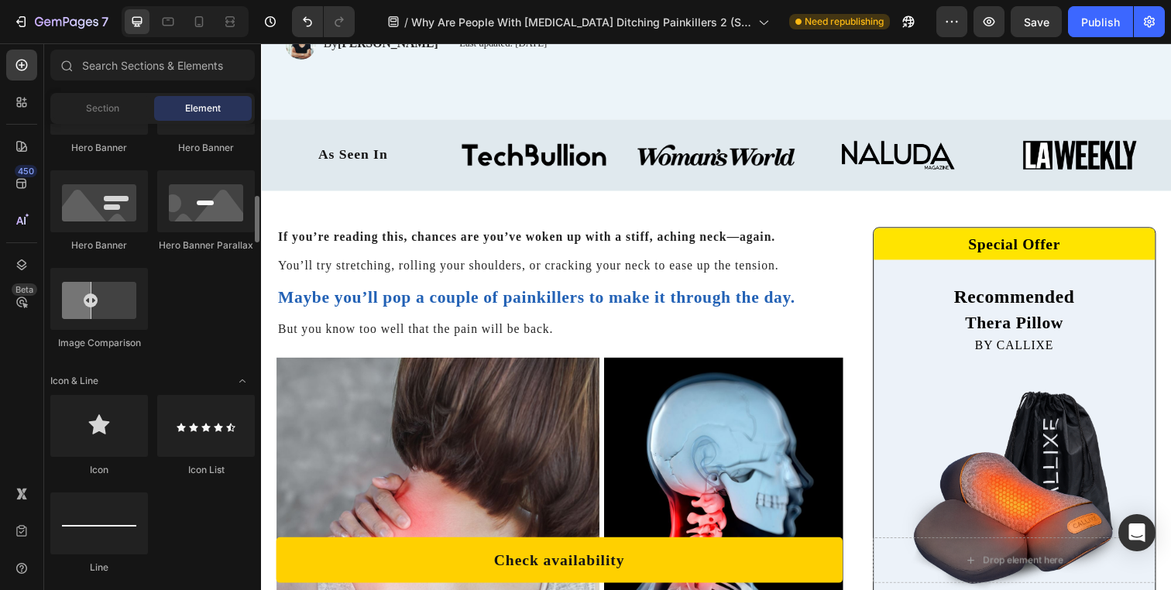
scroll to position [771, 0]
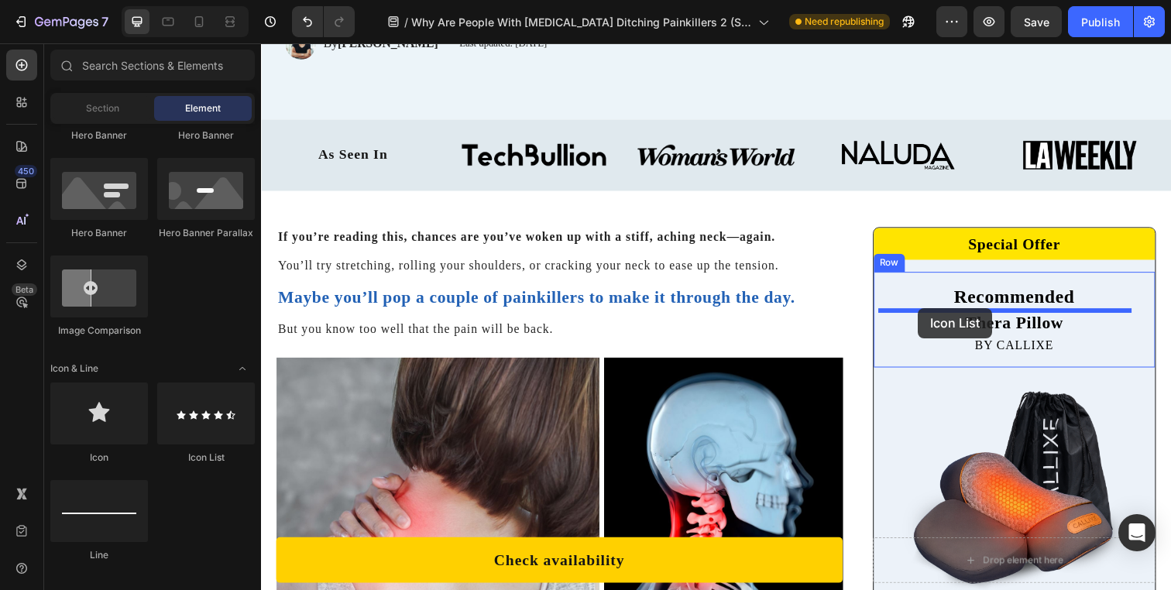
drag, startPoint x: 448, startPoint y: 458, endPoint x: 935, endPoint y: 314, distance: 507.8
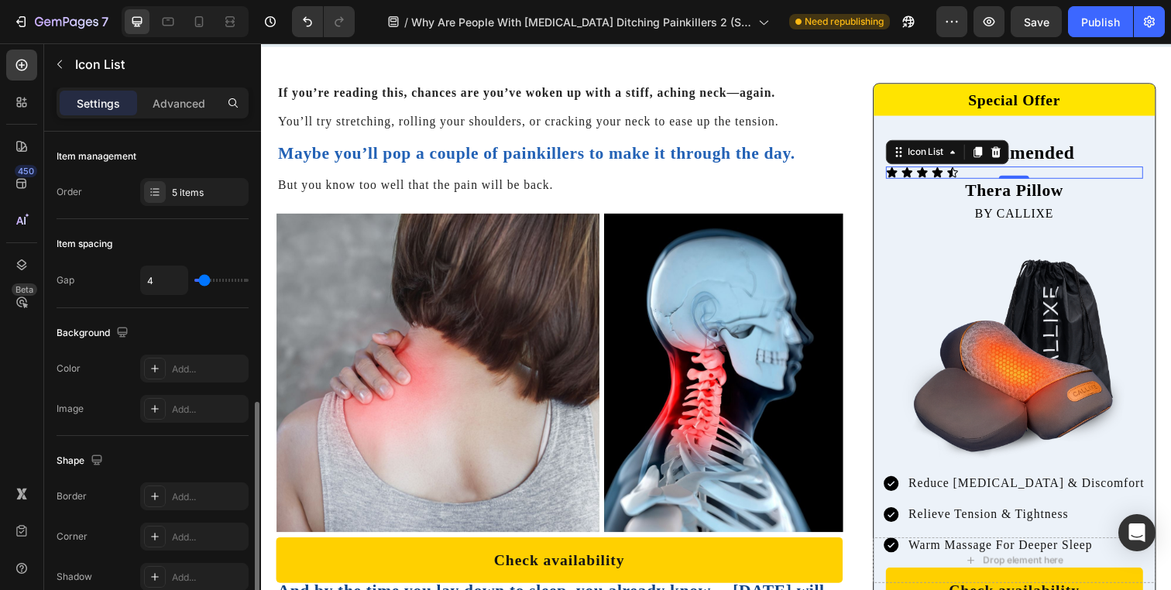
scroll to position [203, 0]
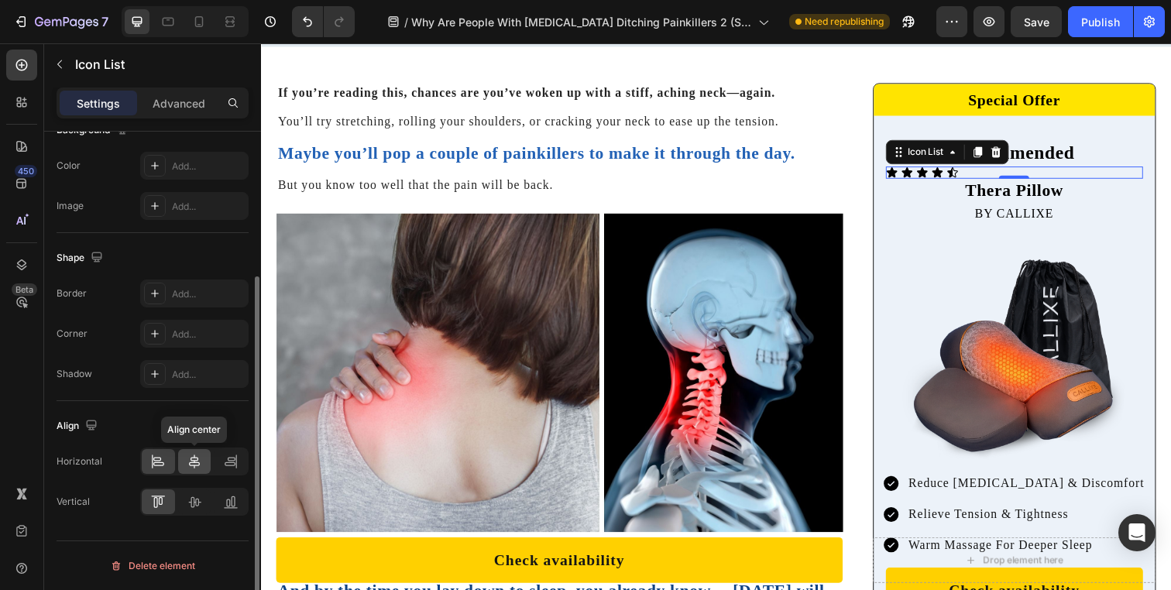
click at [190, 464] on icon at bounding box center [194, 462] width 11 height 14
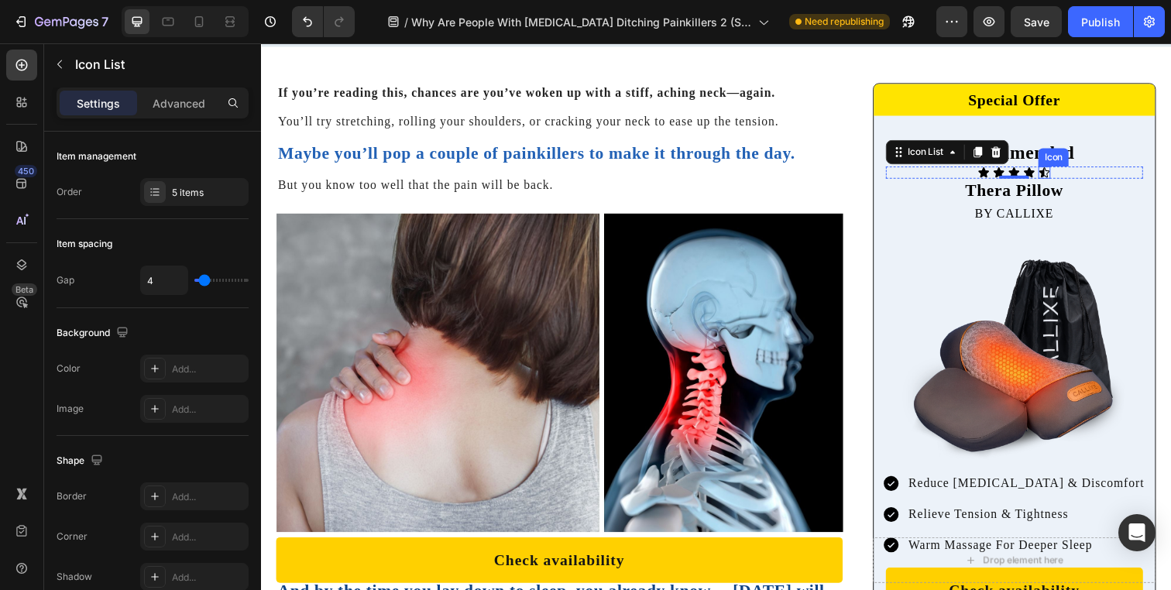
click at [1055, 174] on icon at bounding box center [1061, 175] width 12 height 12
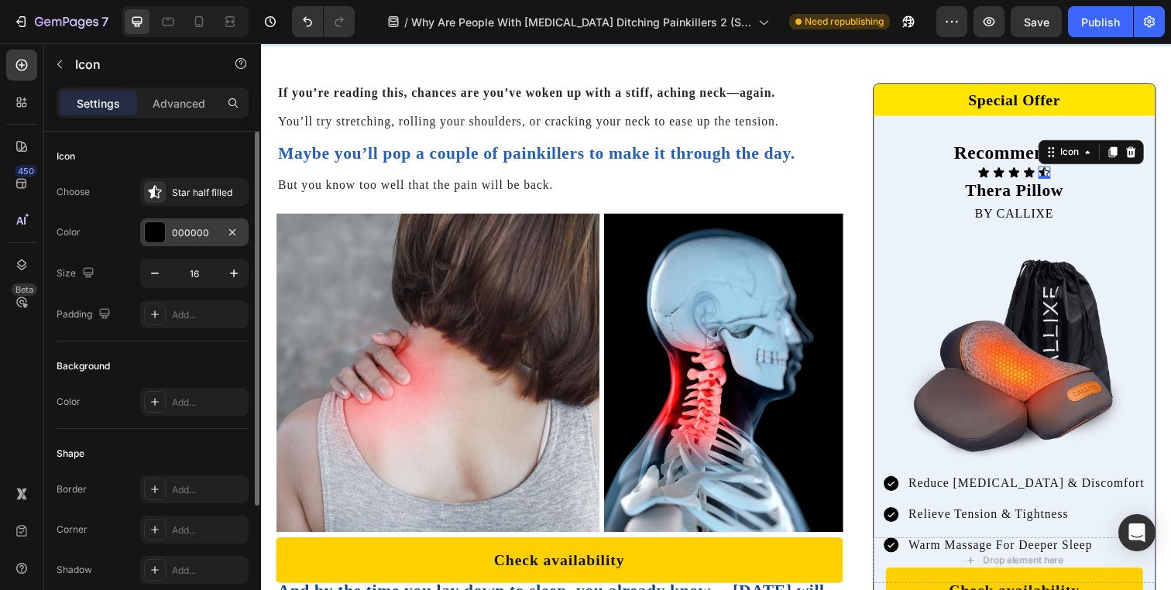
click at [166, 231] on div "000000" at bounding box center [194, 232] width 108 height 28
click at [194, 190] on div "Star half filled" at bounding box center [208, 193] width 73 height 14
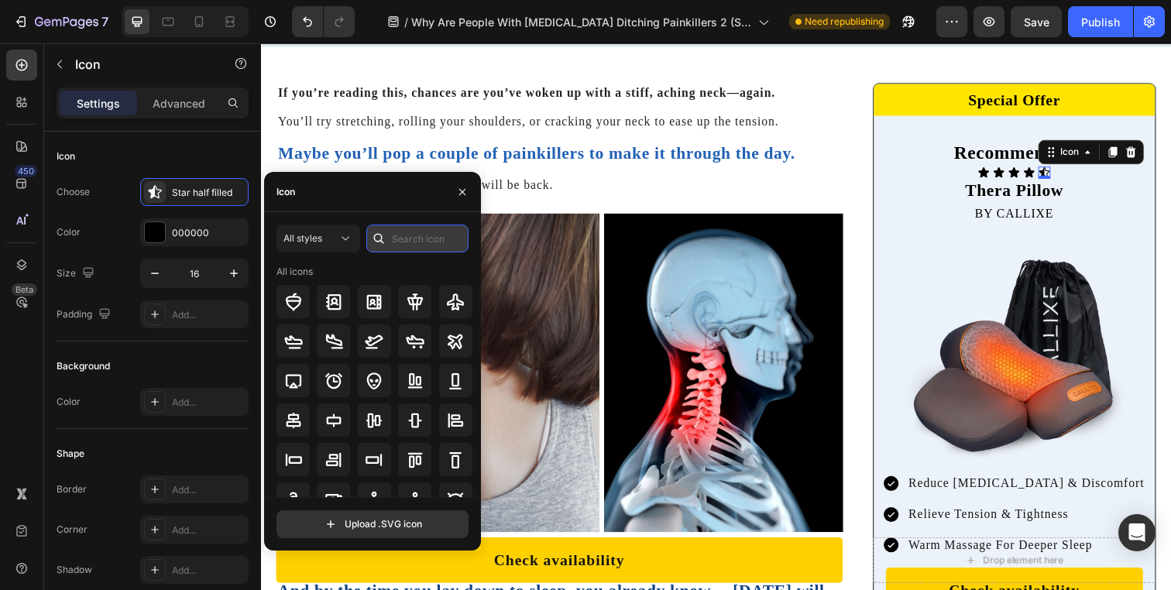
click at [399, 234] on input "text" at bounding box center [417, 239] width 102 height 28
type input "star"
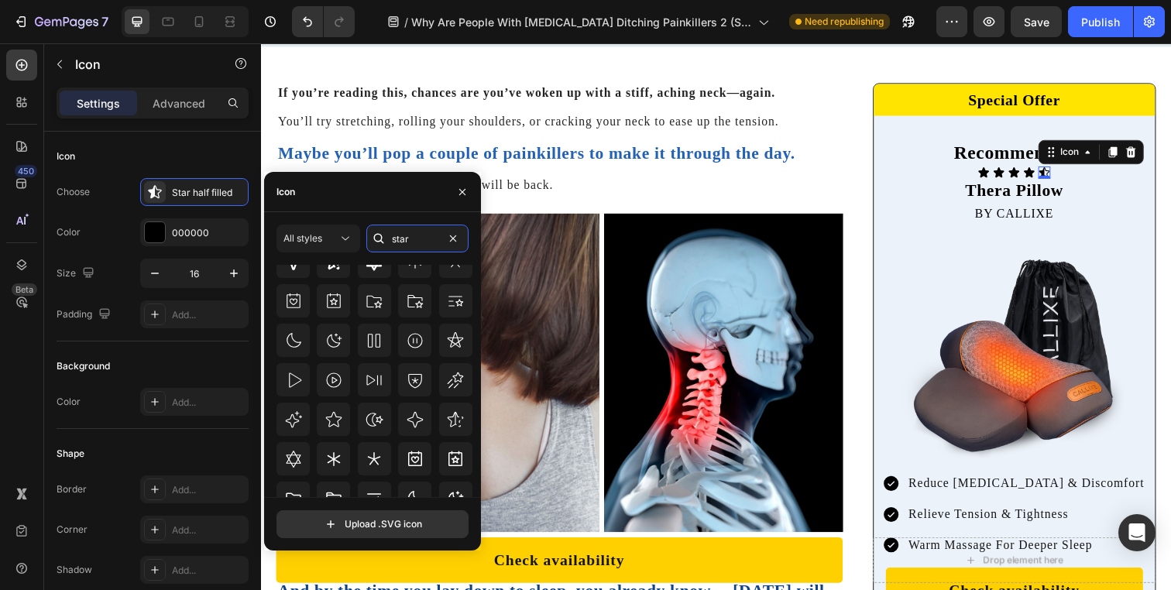
scroll to position [195, 0]
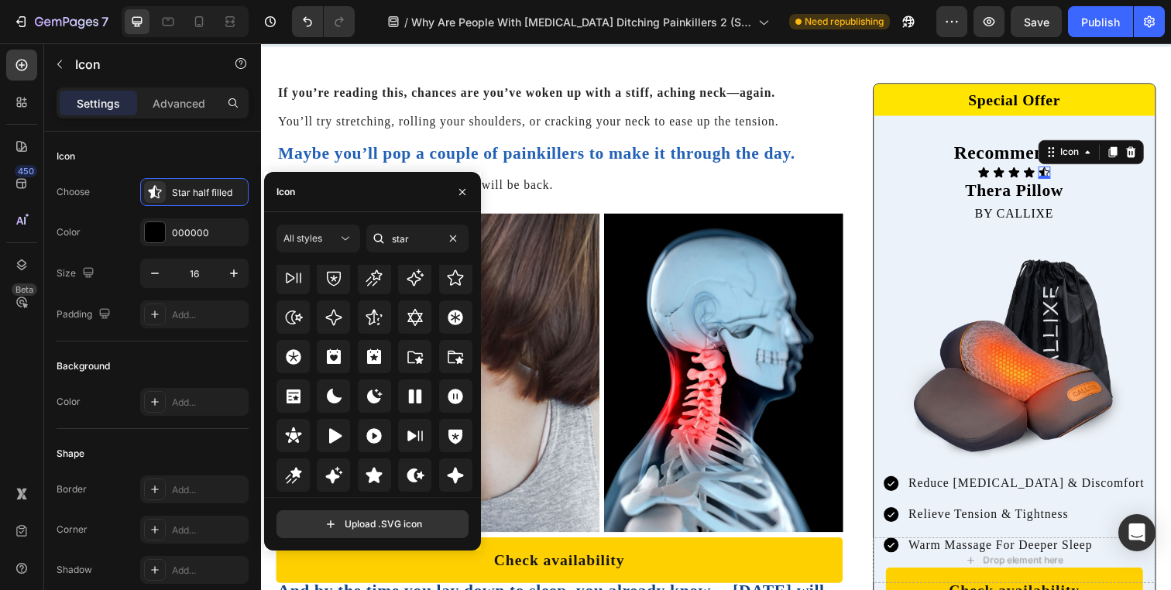
scroll to position [470, 0]
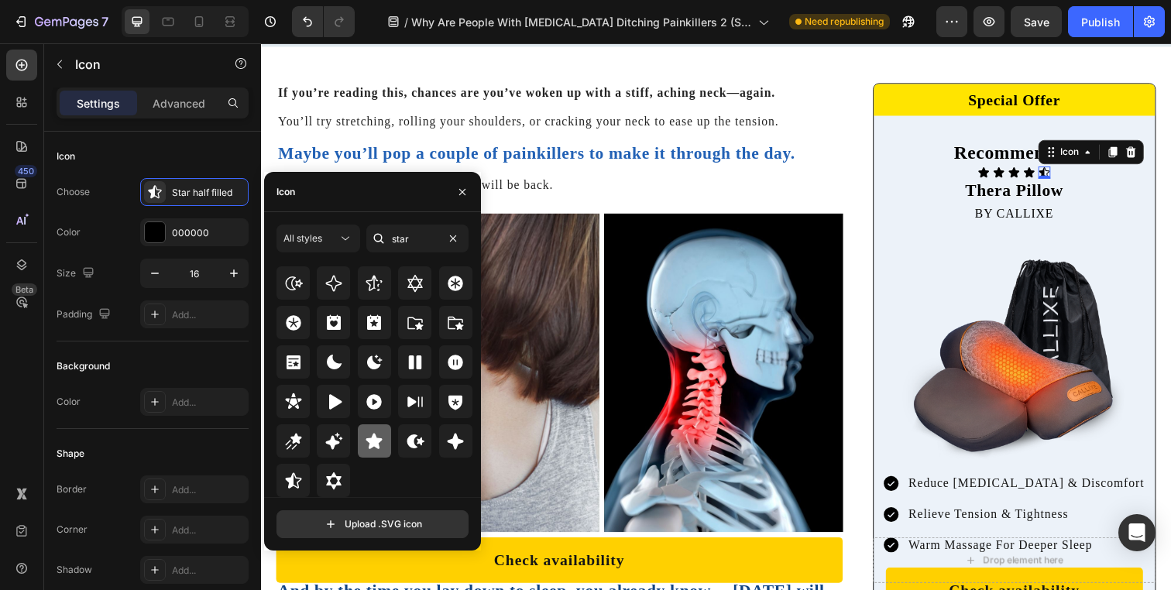
type input "star"
click at [382, 429] on div at bounding box center [374, 440] width 33 height 33
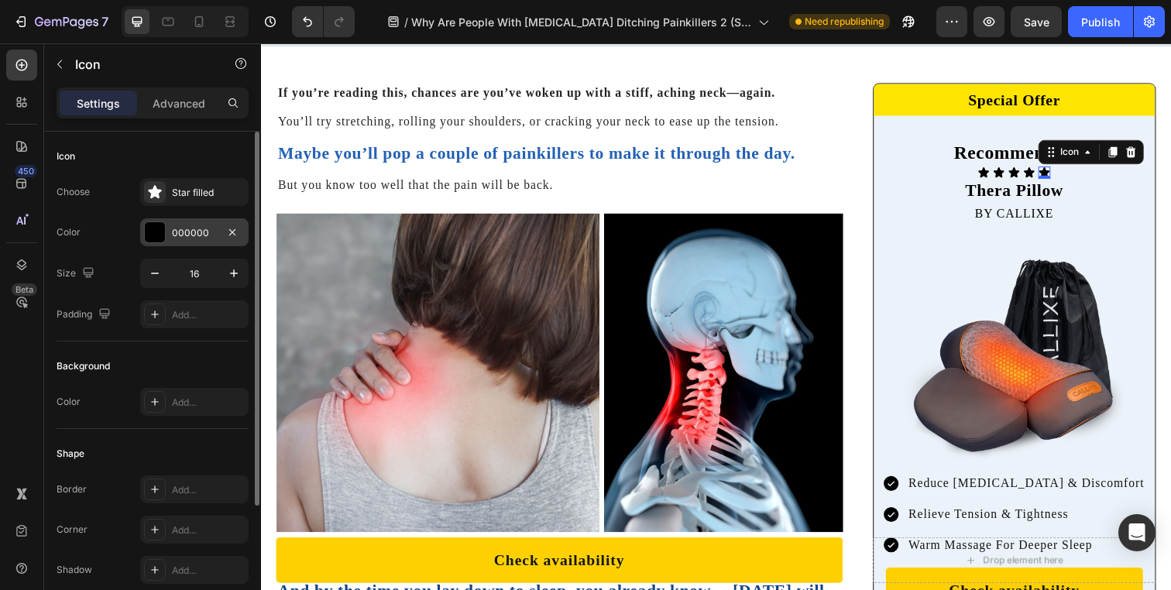
click at [194, 236] on div "000000" at bounding box center [194, 233] width 45 height 14
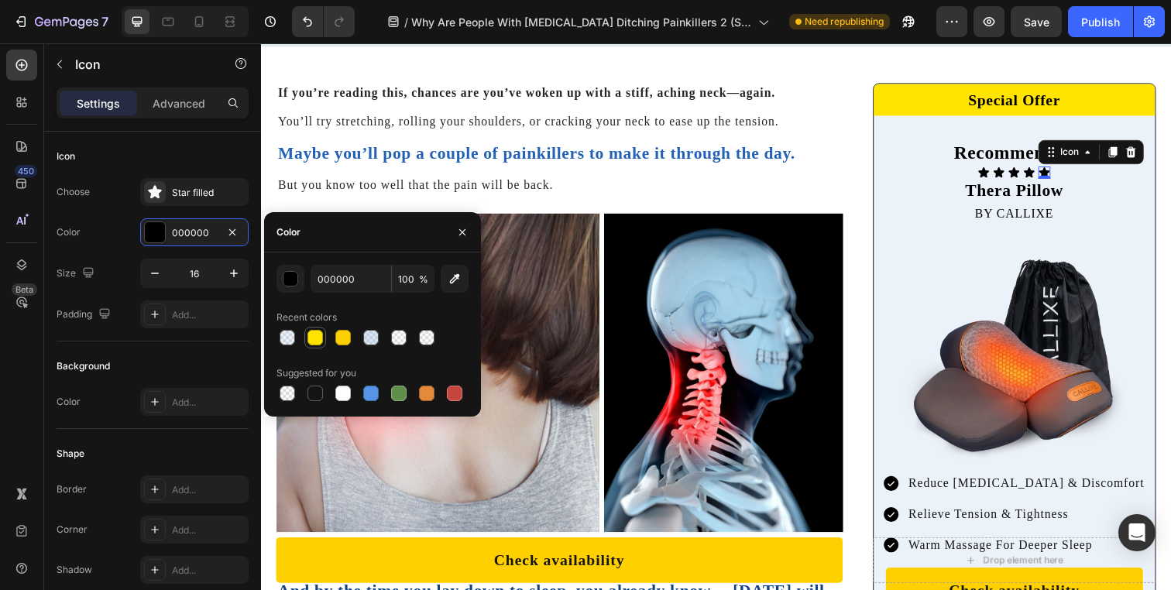
click at [314, 341] on div at bounding box center [314, 337] width 15 height 15
type input "FFE400"
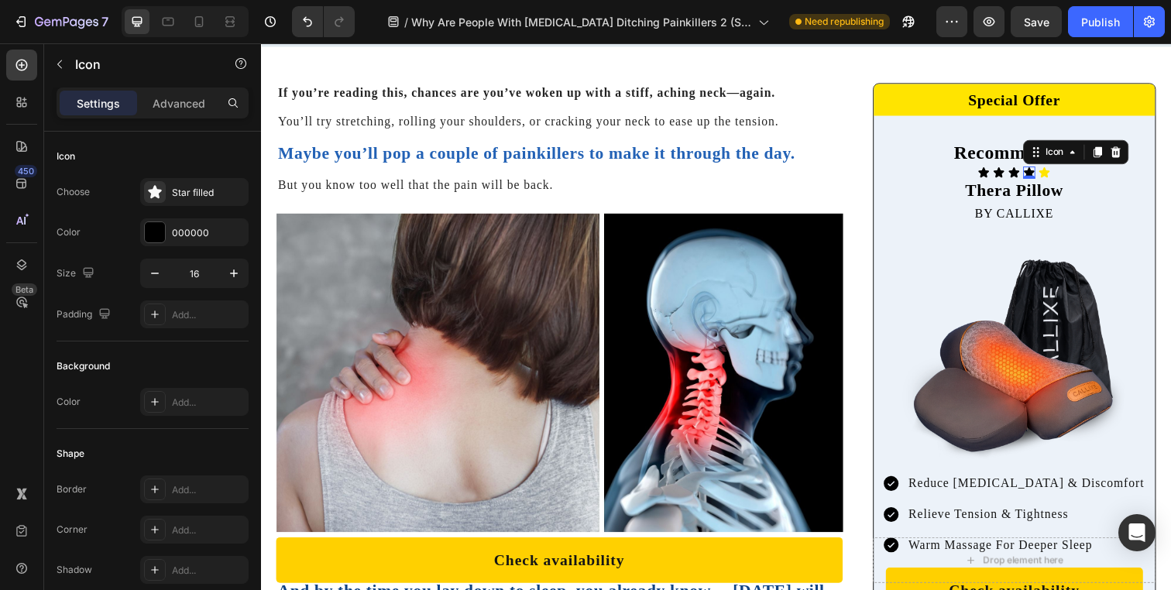
click at [1039, 177] on div "Icon 0" at bounding box center [1045, 175] width 12 height 12
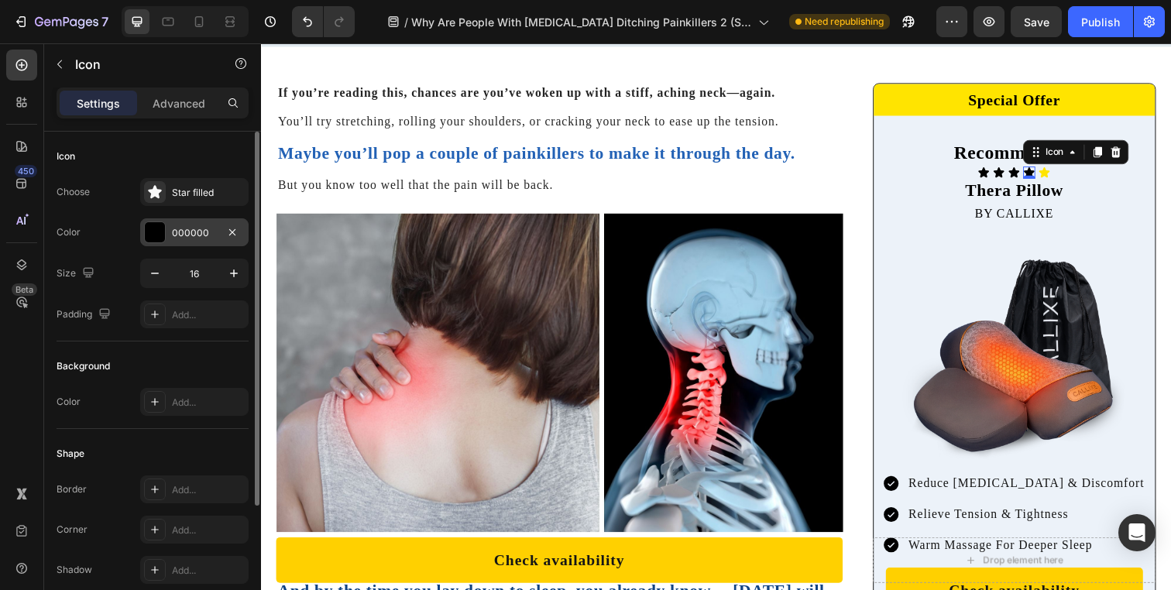
click at [171, 237] on div "000000" at bounding box center [194, 232] width 108 height 28
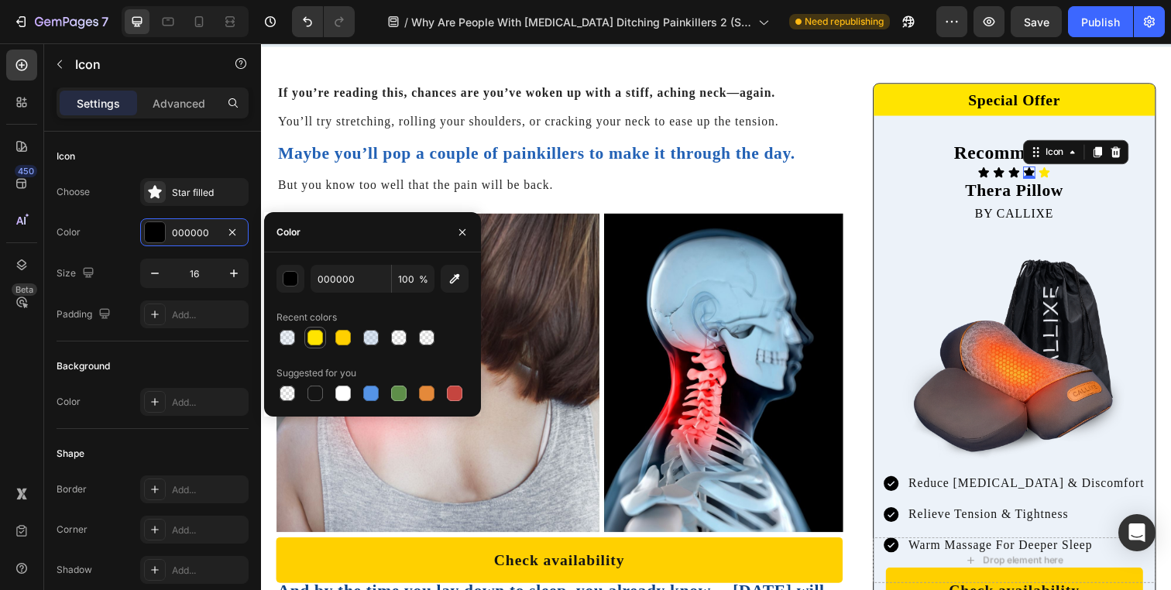
click at [322, 338] on div at bounding box center [314, 337] width 15 height 15
type input "FFE400"
click at [1024, 172] on icon at bounding box center [1030, 175] width 12 height 12
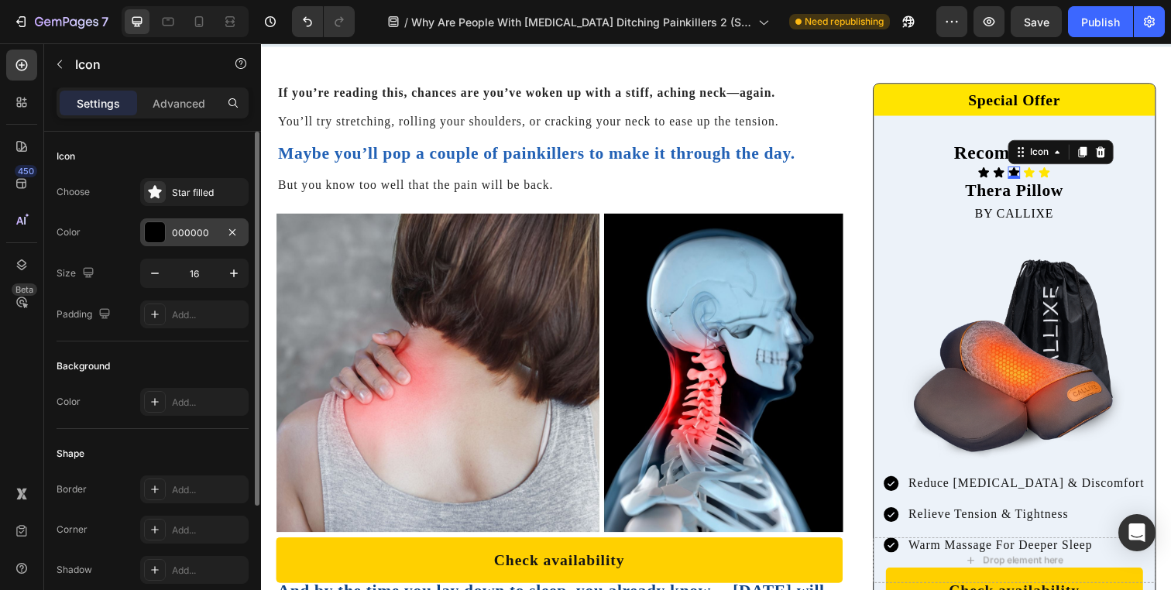
click at [181, 228] on div "000000" at bounding box center [194, 233] width 45 height 14
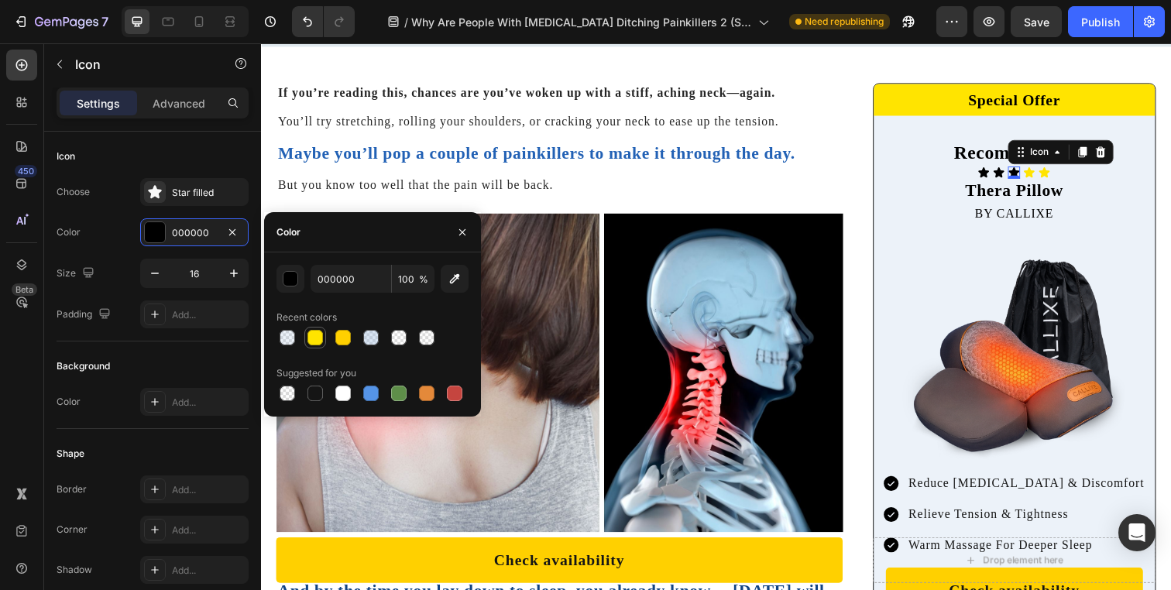
click at [316, 335] on div at bounding box center [314, 337] width 15 height 15
type input "FFE400"
click at [1008, 176] on div "Icon" at bounding box center [1014, 175] width 12 height 12
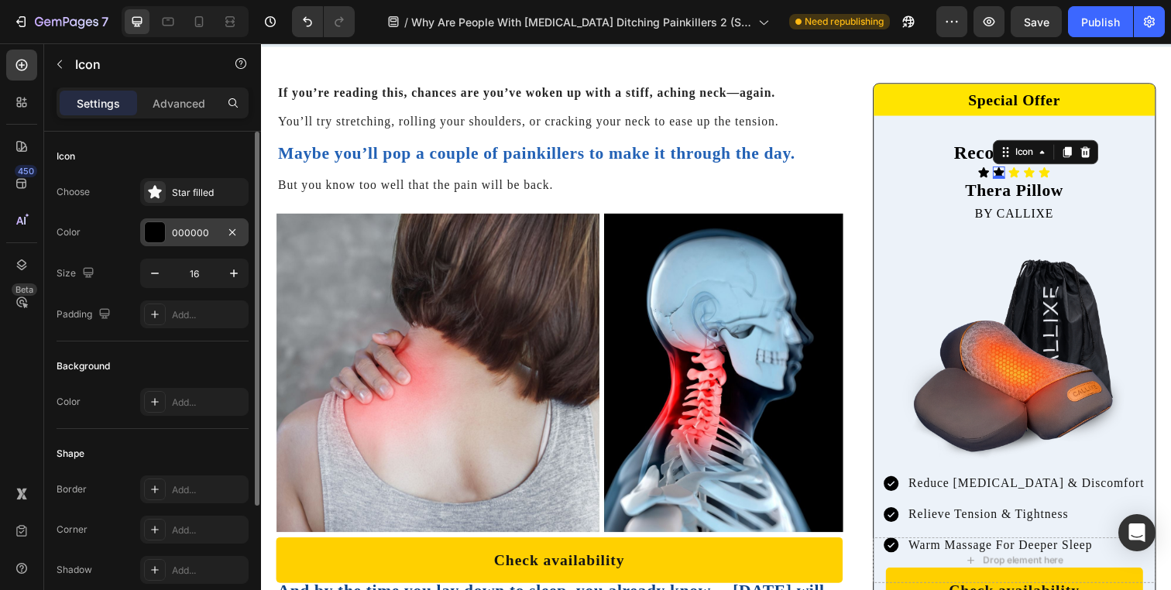
click at [164, 225] on div at bounding box center [155, 232] width 20 height 20
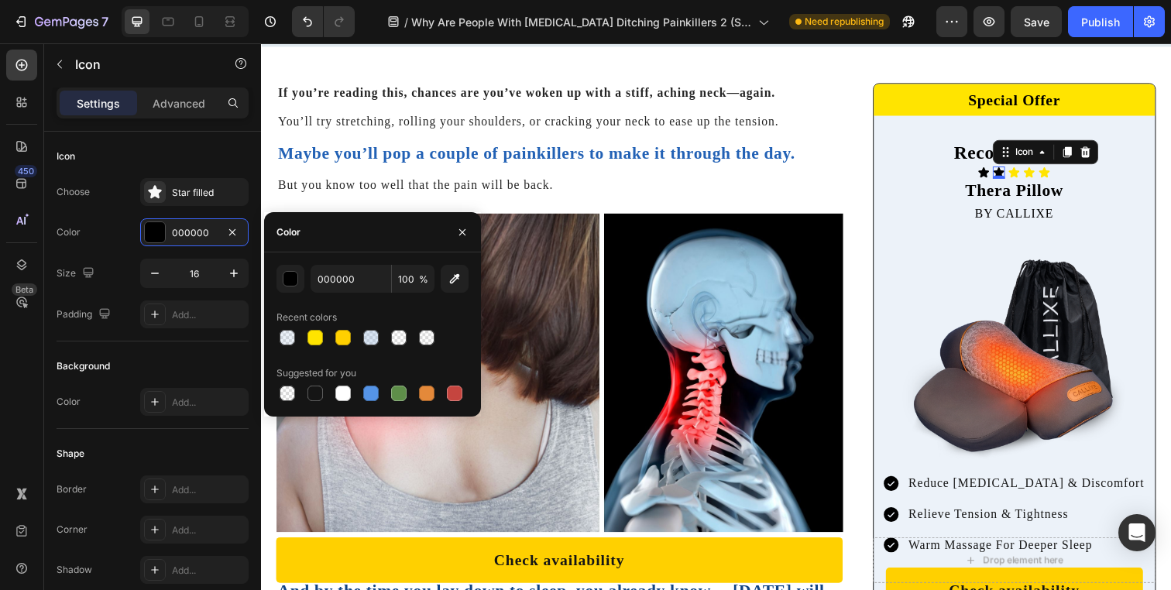
click at [326, 337] on div at bounding box center [372, 338] width 192 height 22
drag, startPoint x: 316, startPoint y: 337, endPoint x: 439, endPoint y: 299, distance: 128.9
click at [318, 335] on div at bounding box center [314, 337] width 15 height 15
type input "FFE400"
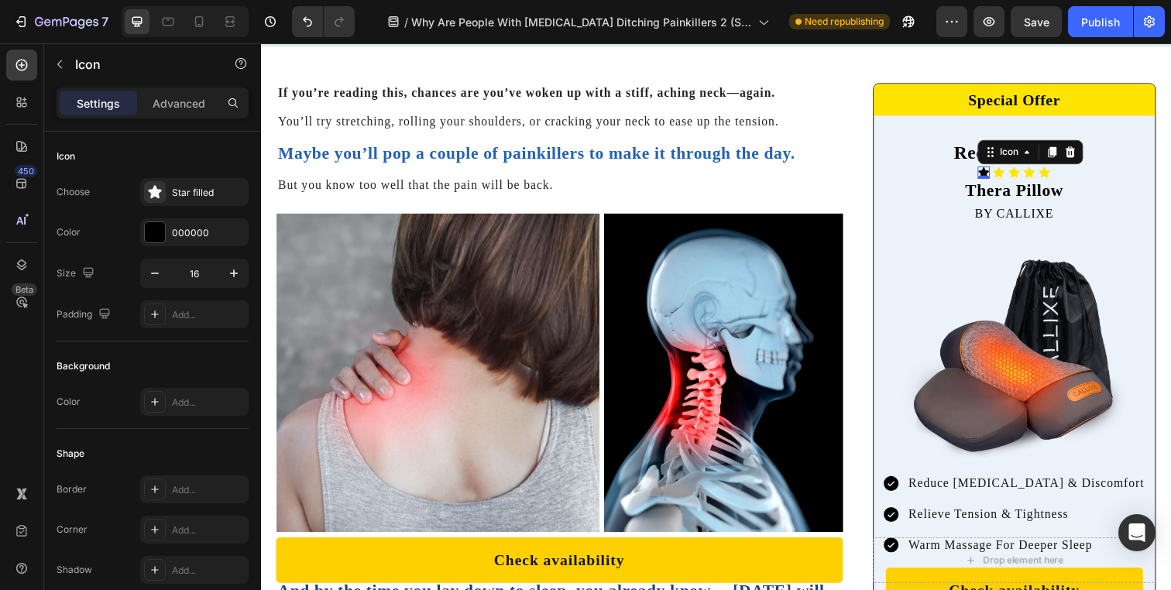
click at [993, 171] on icon at bounding box center [999, 175] width 12 height 12
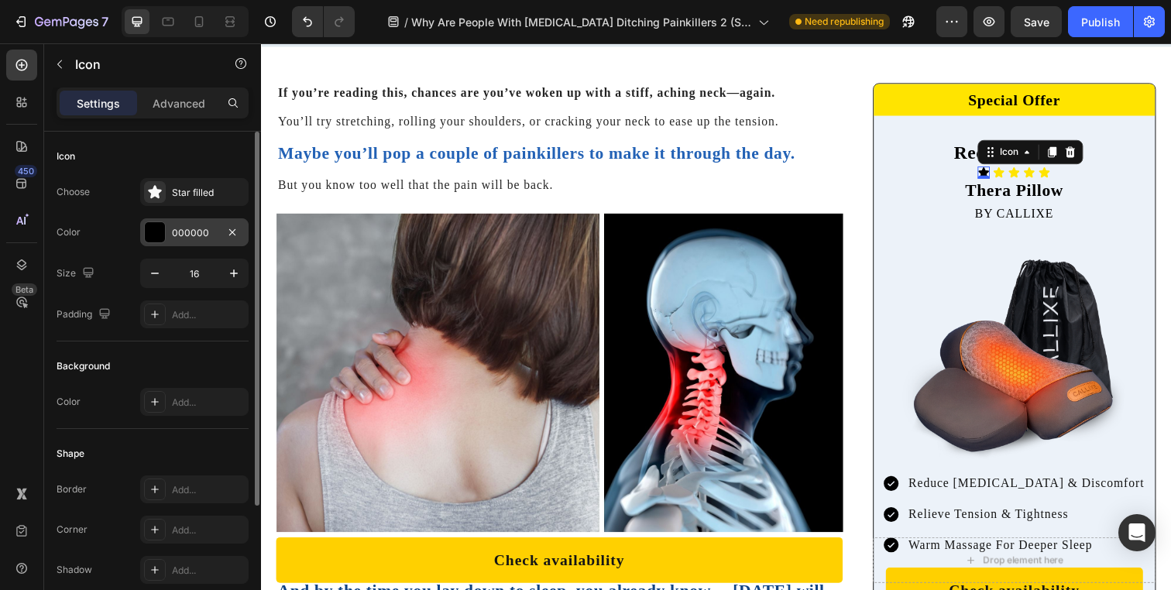
click at [186, 245] on div "000000" at bounding box center [194, 232] width 108 height 28
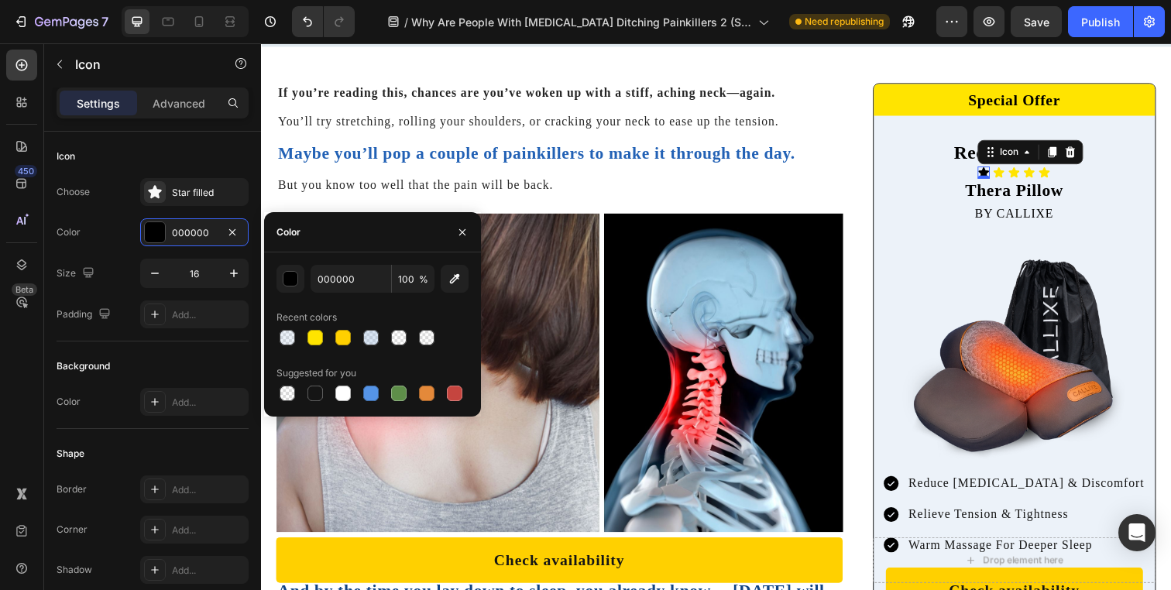
click at [311, 333] on div at bounding box center [314, 337] width 15 height 15
type input "FFE400"
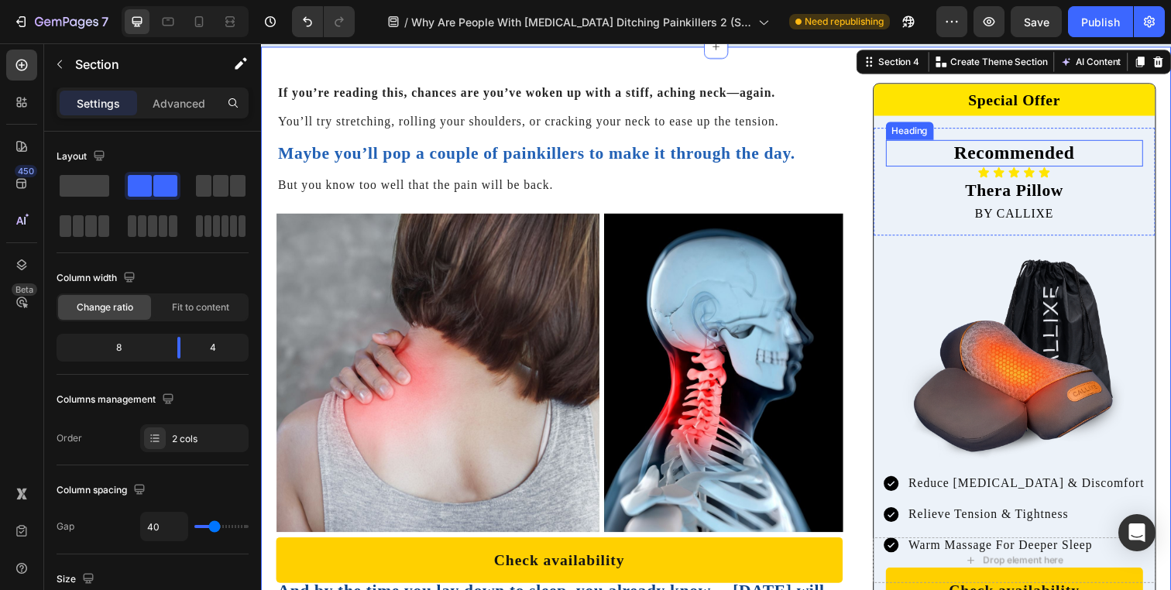
click at [1028, 155] on p "Recommended" at bounding box center [1030, 155] width 259 height 24
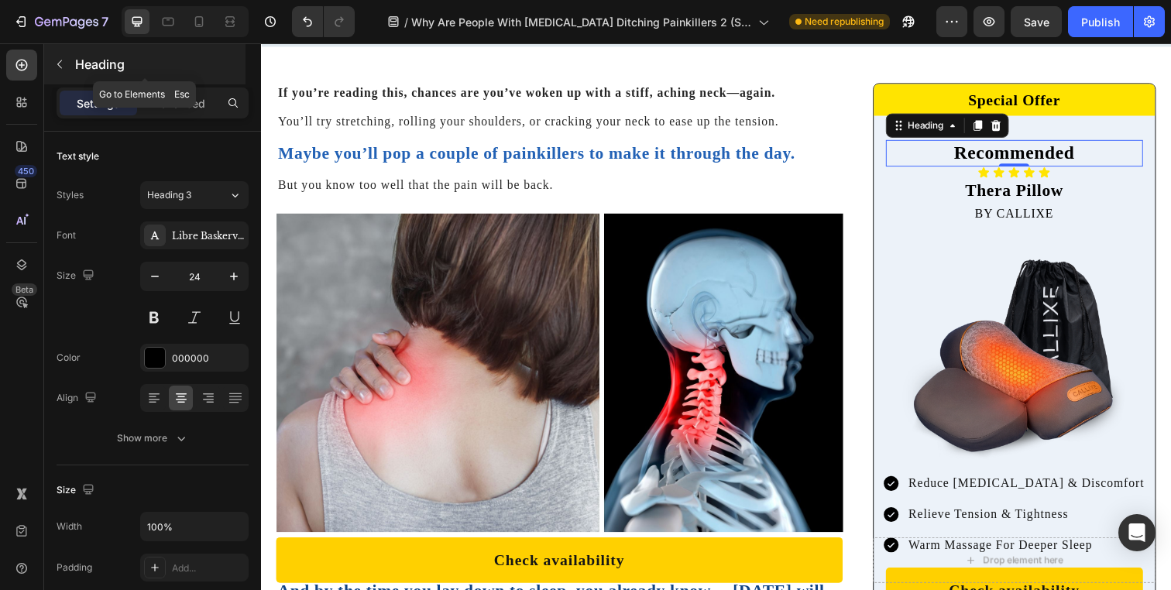
click at [94, 64] on p "Heading" at bounding box center [158, 64] width 167 height 19
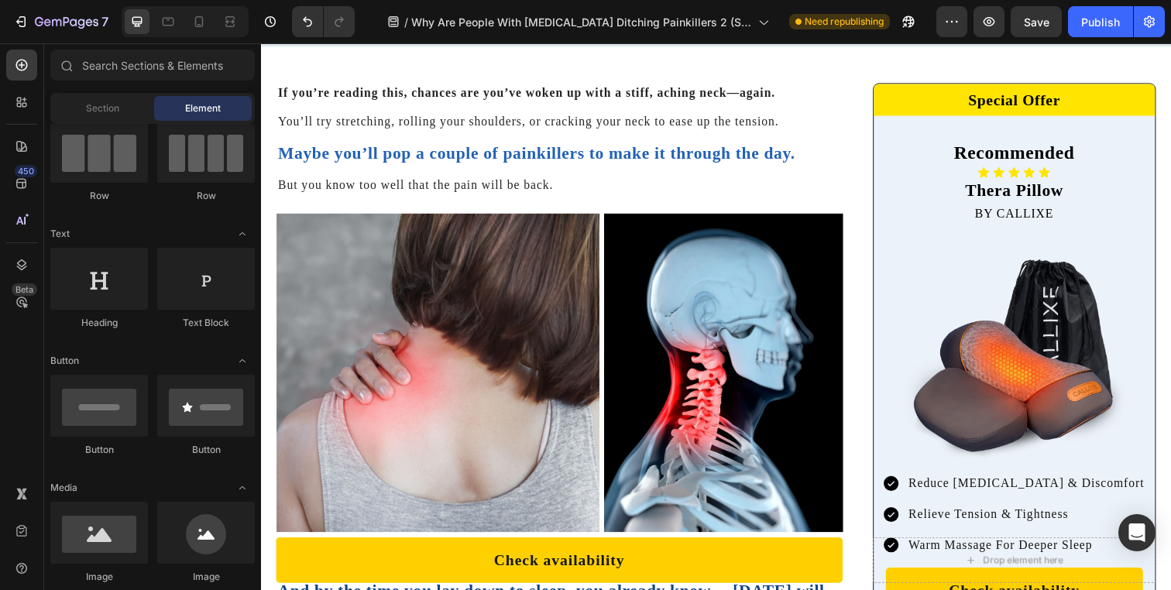
scroll to position [0, 0]
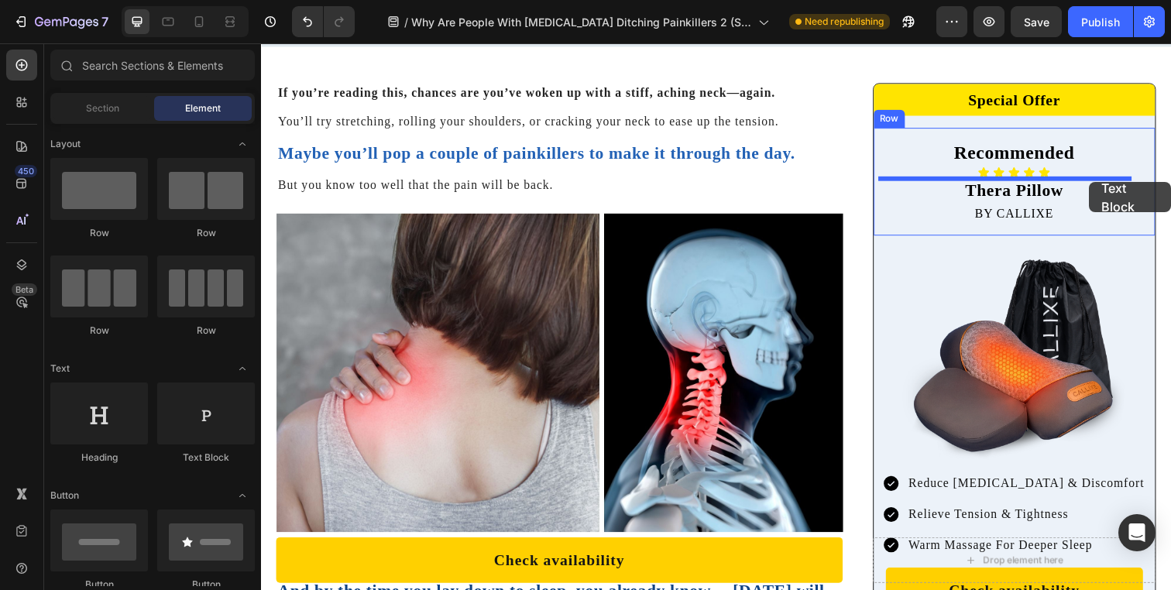
drag, startPoint x: 465, startPoint y: 450, endPoint x: 1107, endPoint y: 185, distance: 694.5
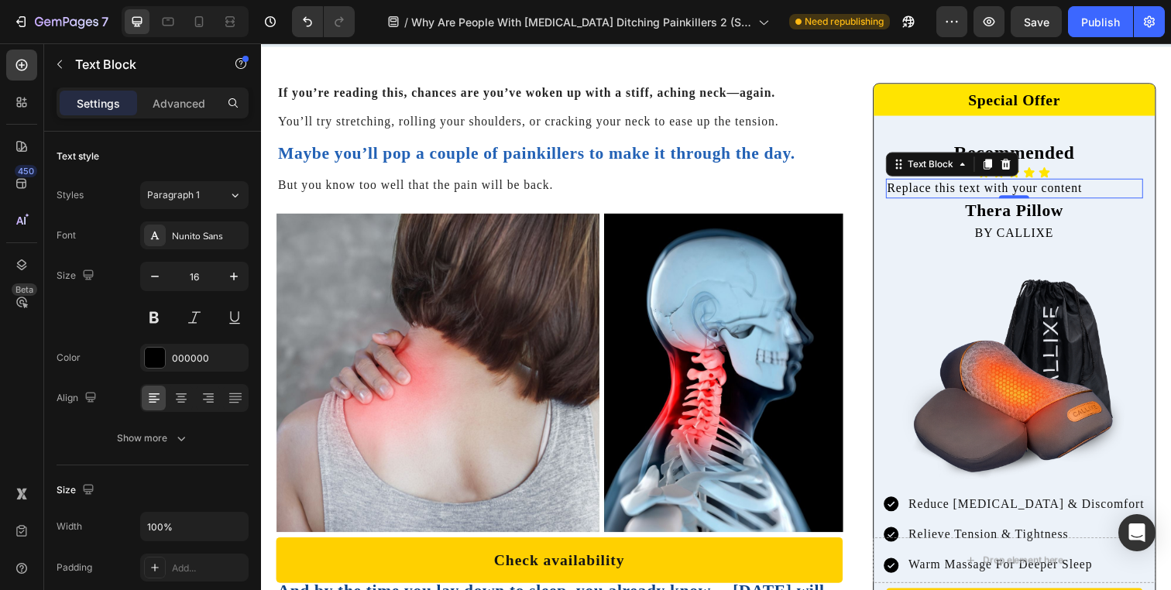
click at [1113, 183] on div "Replace this text with your content" at bounding box center [1030, 191] width 263 height 20
click at [1113, 183] on p "Replace this text with your content" at bounding box center [1030, 191] width 259 height 17
click at [973, 189] on p "Rated 4.8/5 | 10,674+ Customers" at bounding box center [1030, 191] width 259 height 17
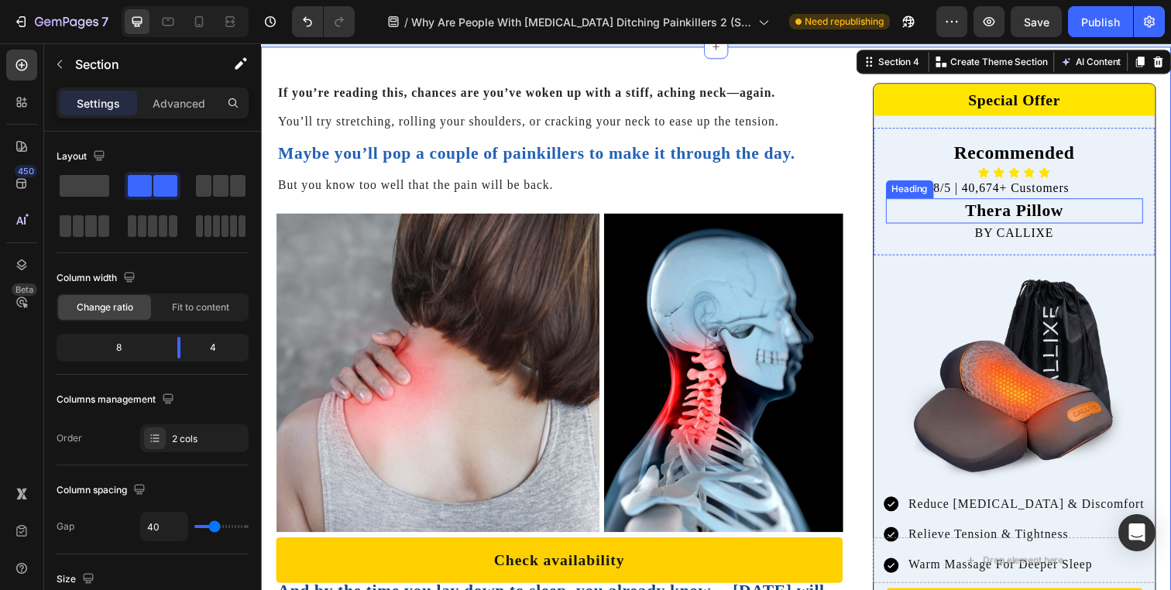
click at [922, 188] on div "Heading" at bounding box center [923, 192] width 43 height 14
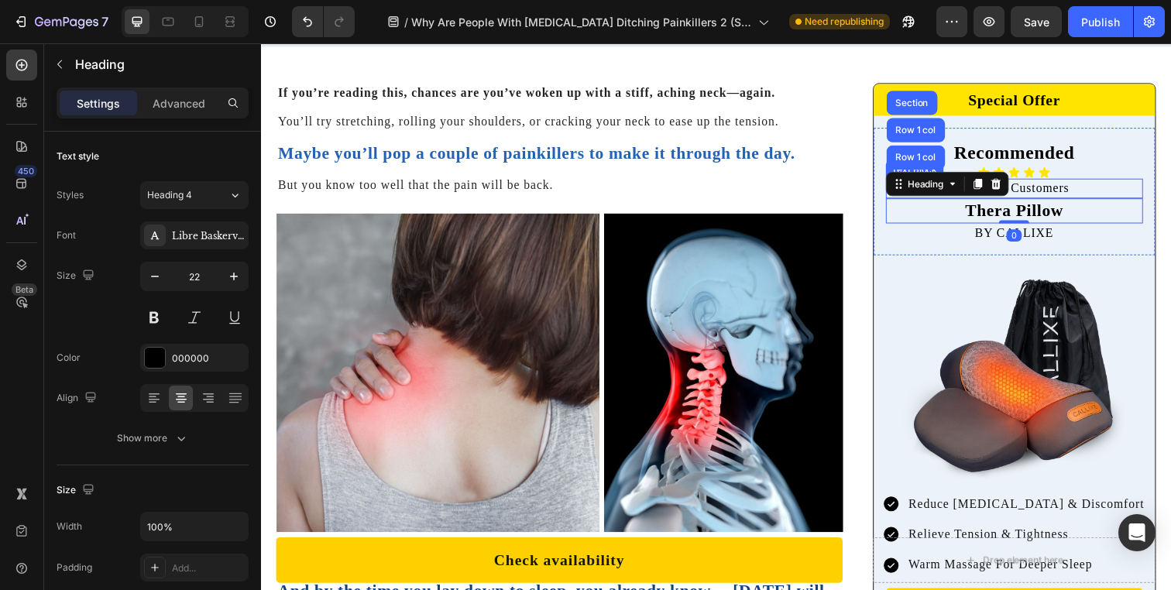
click at [1125, 191] on p "Rated 4.8/5 | 40,674+ Customers" at bounding box center [1030, 191] width 259 height 17
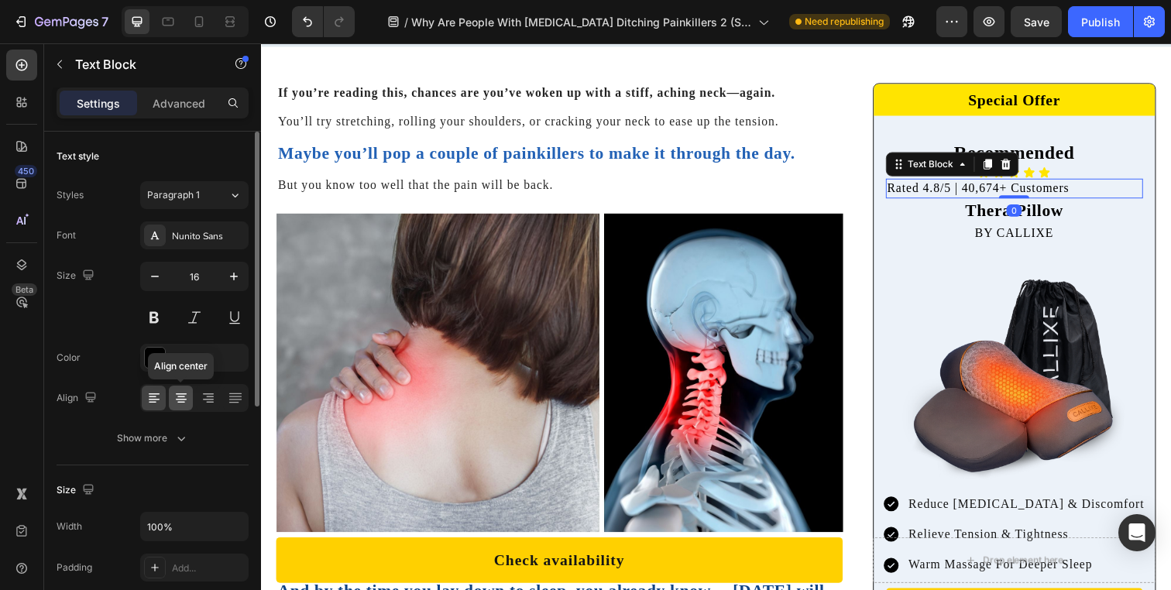
click at [184, 397] on icon at bounding box center [181, 398] width 8 height 2
click at [541, 310] on img at bounding box center [565, 379] width 579 height 325
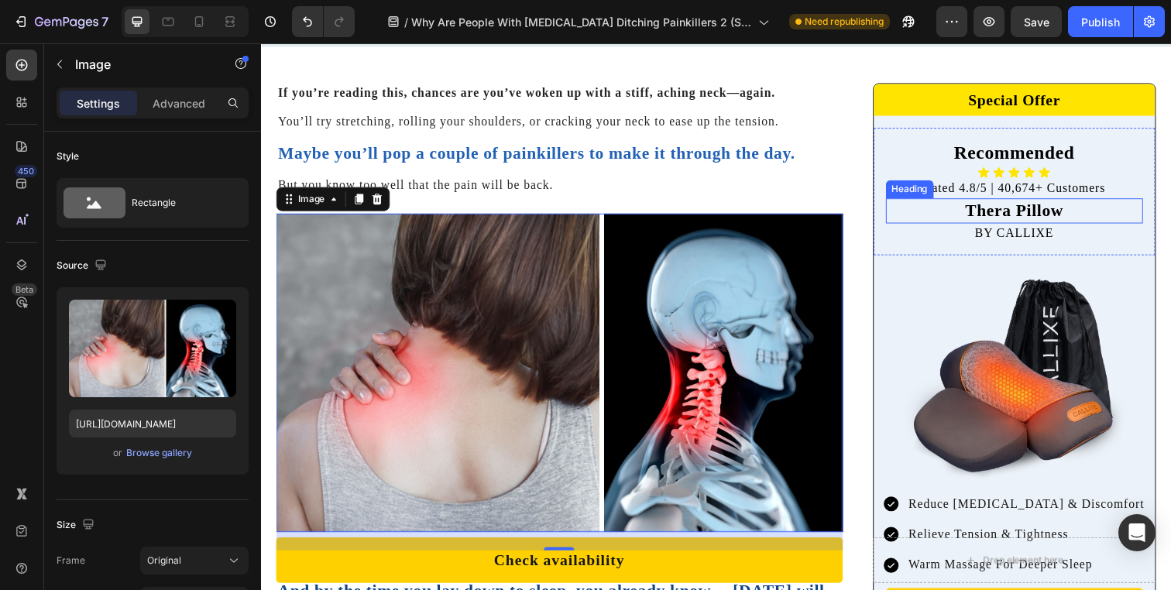
click at [1121, 211] on p "Thera Pillow" at bounding box center [1030, 214] width 259 height 22
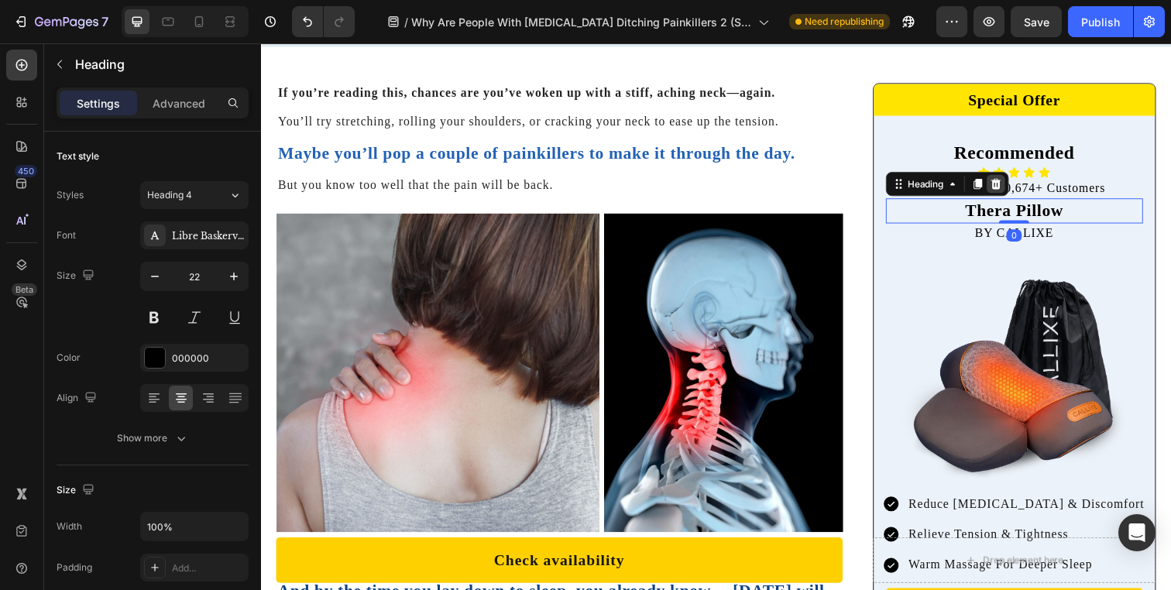
click at [1010, 186] on icon at bounding box center [1011, 186] width 12 height 12
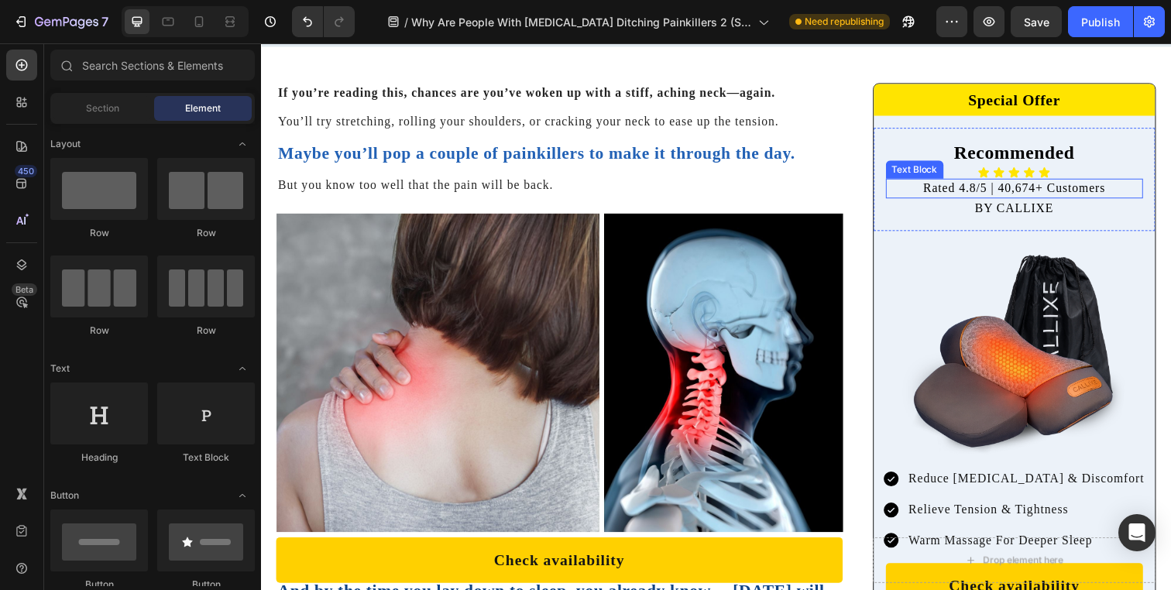
click at [1107, 206] on p "BY CALLIXE" at bounding box center [1030, 211] width 259 height 17
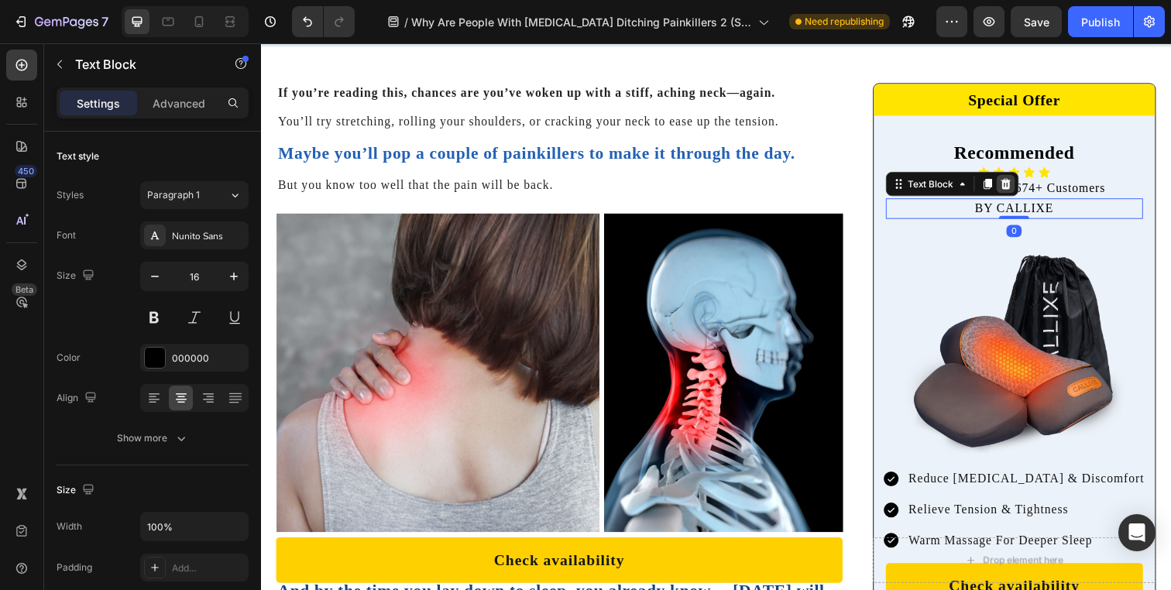
click at [1019, 191] on icon at bounding box center [1021, 186] width 12 height 12
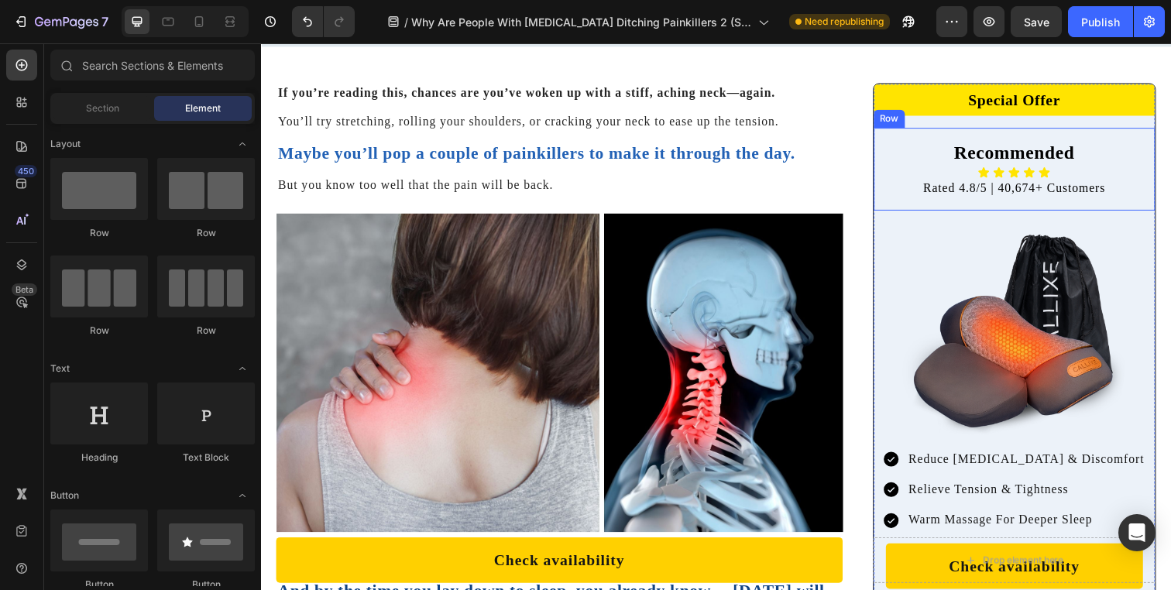
click at [1103, 135] on div "Recommended Heading Icon Icon Icon Icon Icon Icon List Rated 4.8/5 | 40,674+ Cu…" at bounding box center [1030, 171] width 287 height 85
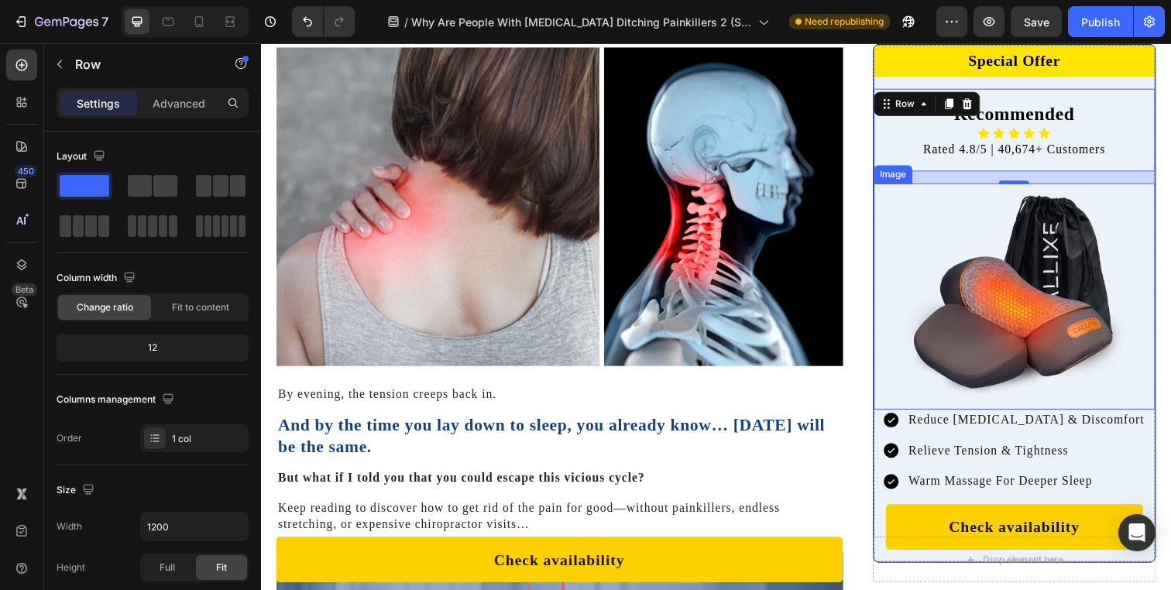
scroll to position [750, 0]
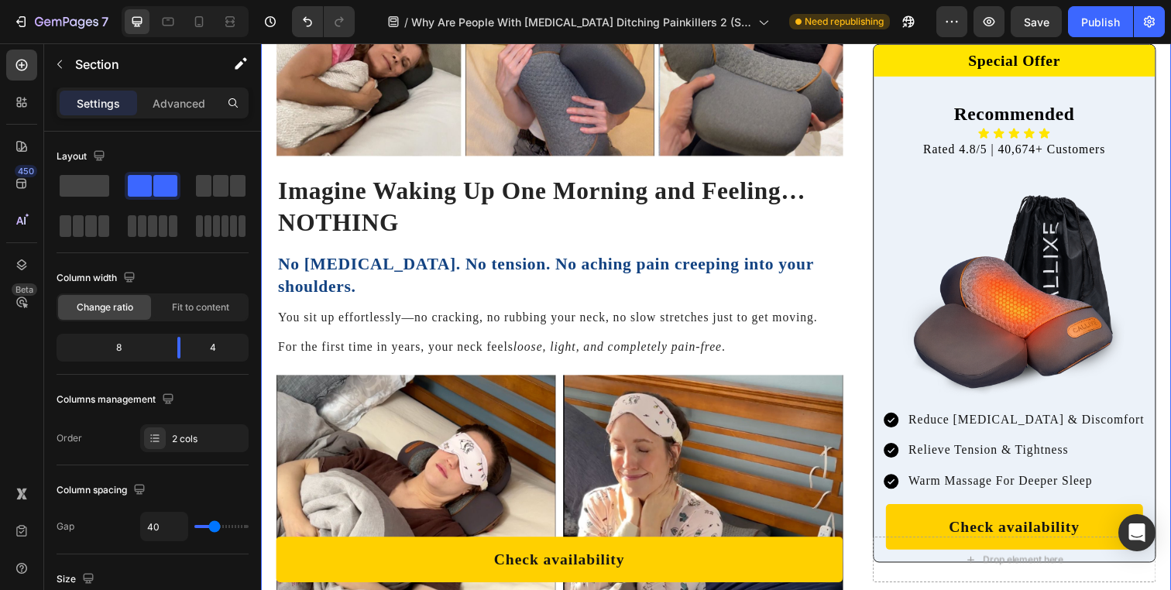
scroll to position [5998, 0]
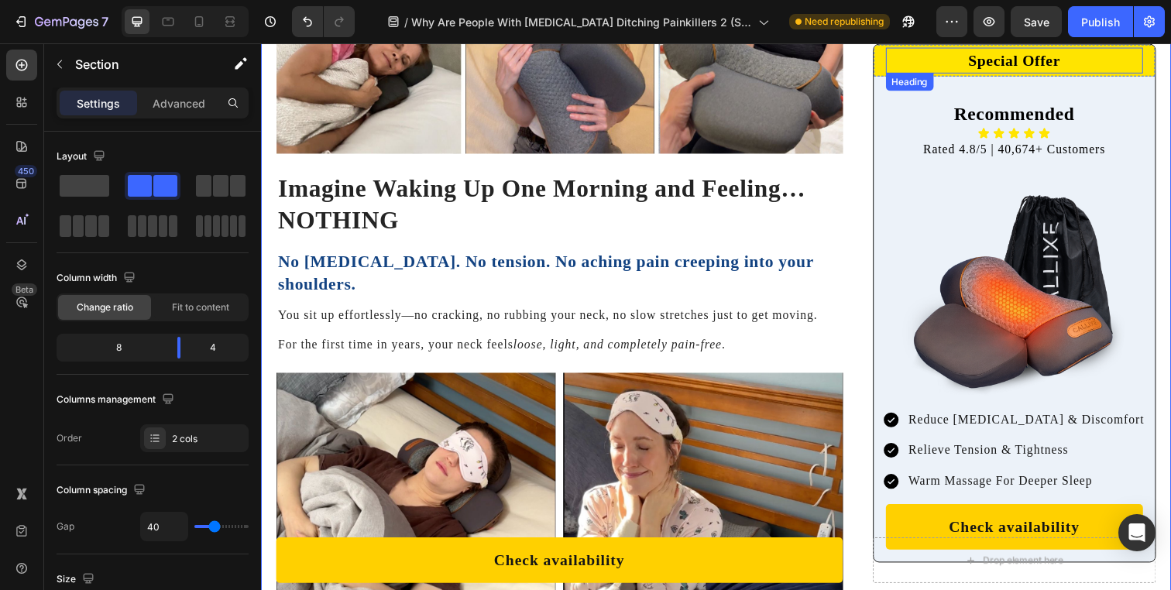
click at [908, 69] on h2 "Special Offer" at bounding box center [1030, 60] width 263 height 26
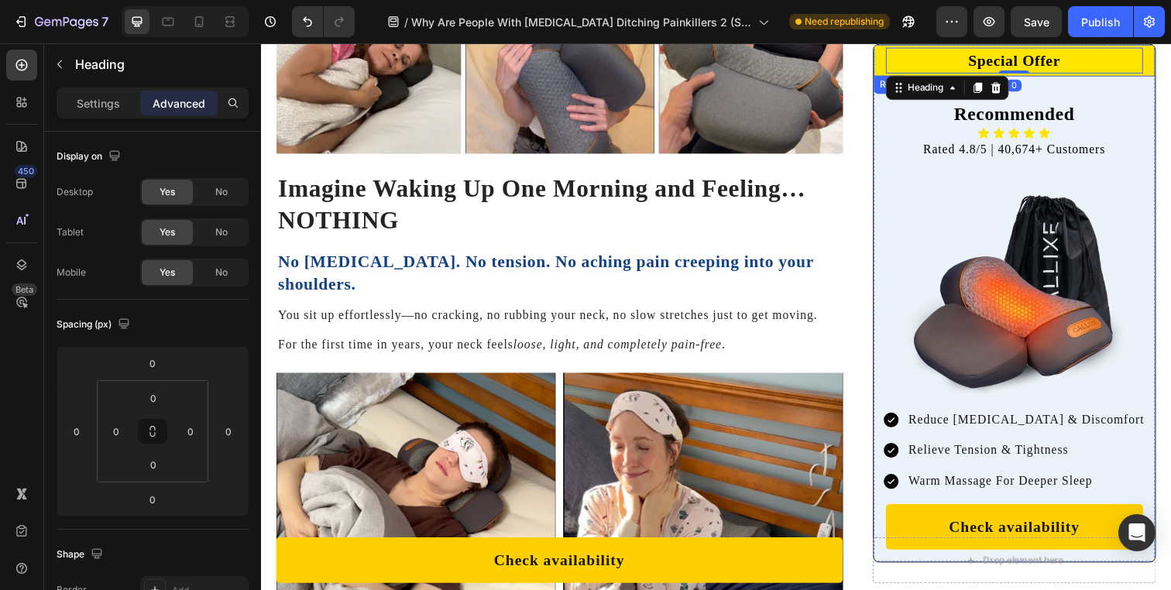
click at [887, 69] on div "Special Offer Heading 0 Row" at bounding box center [1030, 60] width 287 height 33
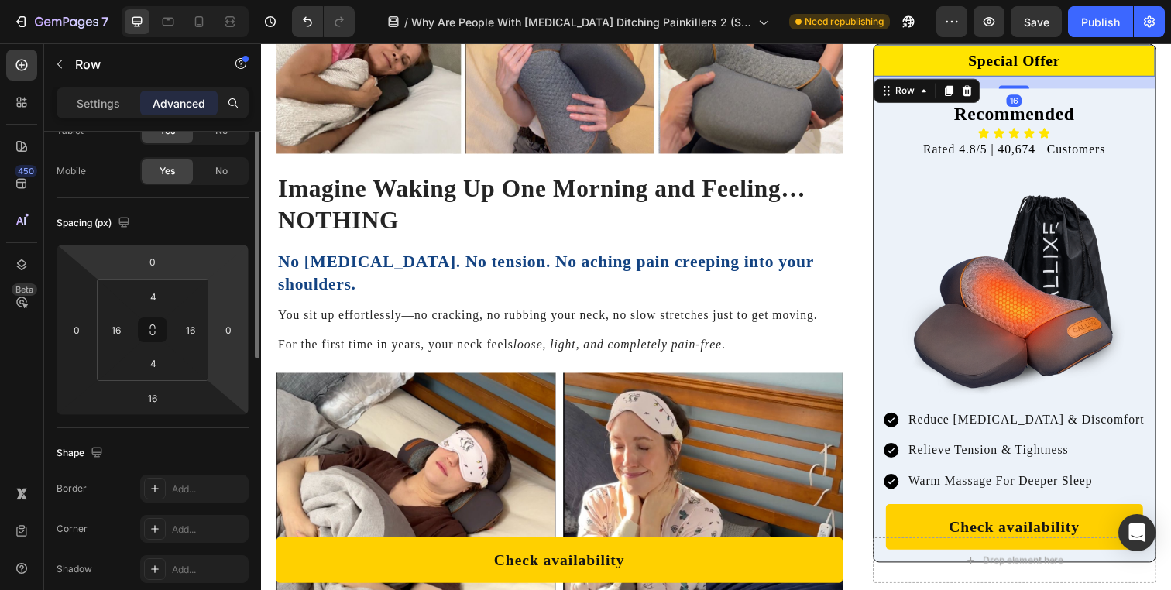
scroll to position [105, 0]
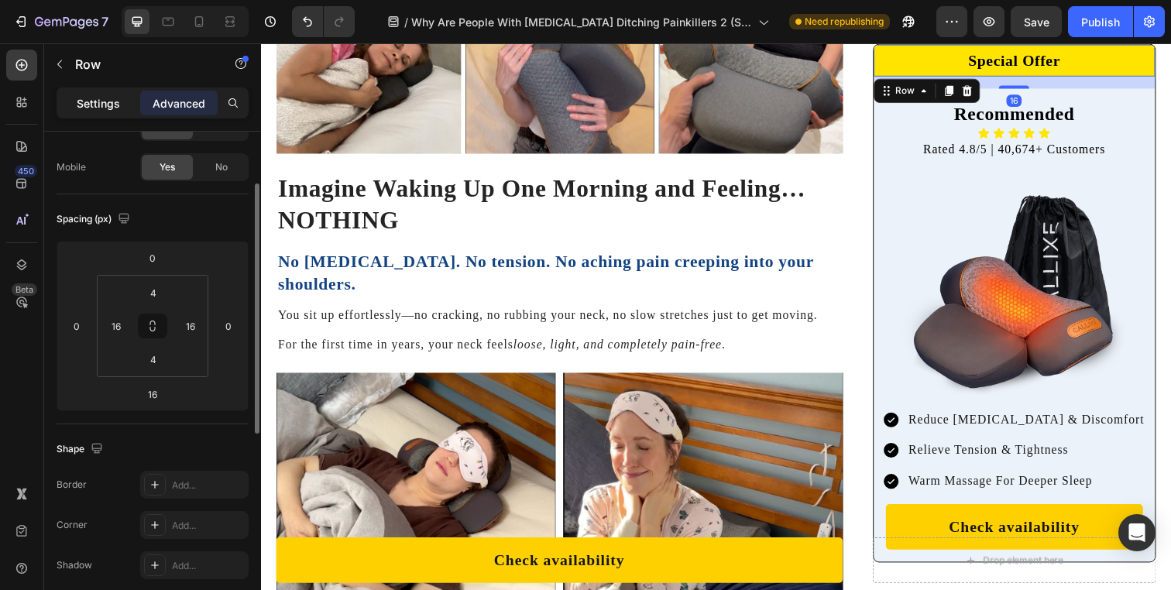
click at [113, 114] on div "Settings" at bounding box center [98, 103] width 77 height 25
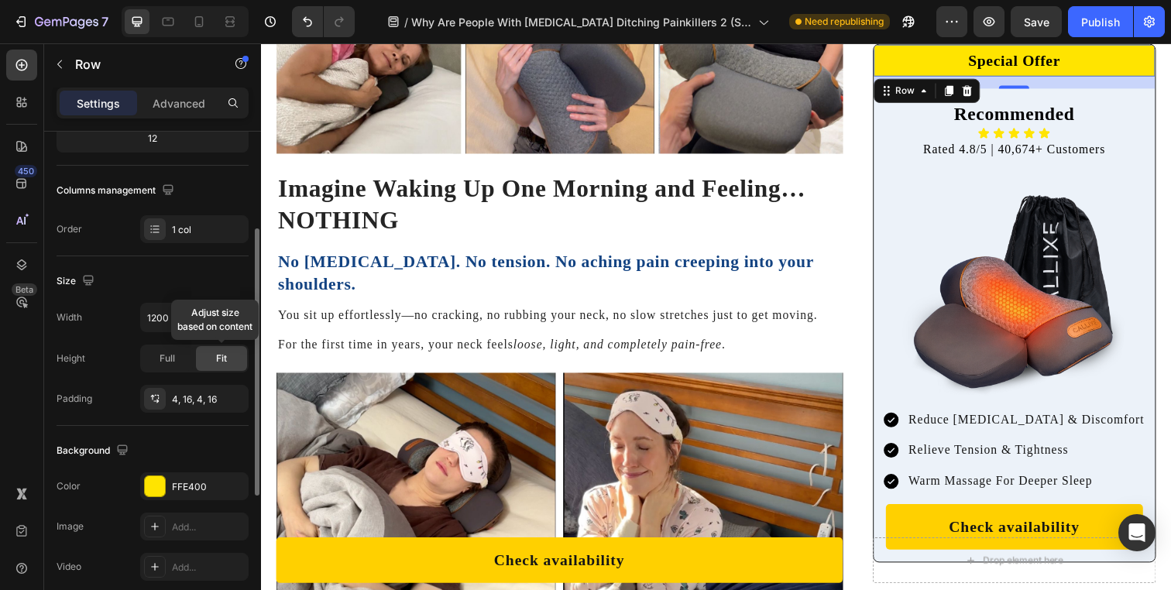
scroll to position [321, 0]
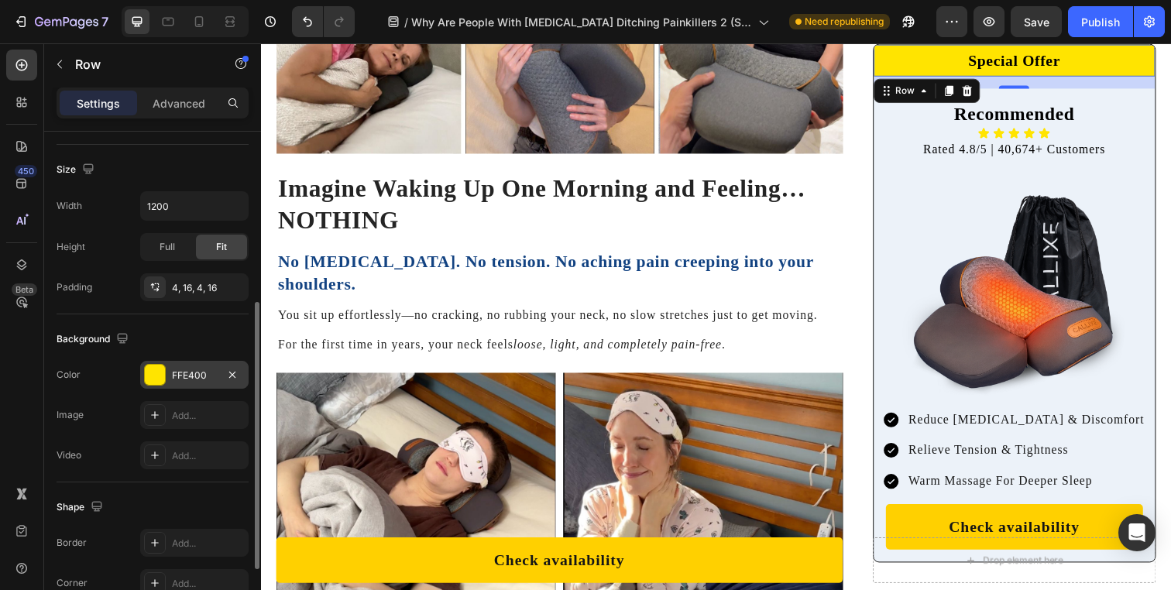
click at [187, 369] on div "FFE400" at bounding box center [194, 376] width 45 height 14
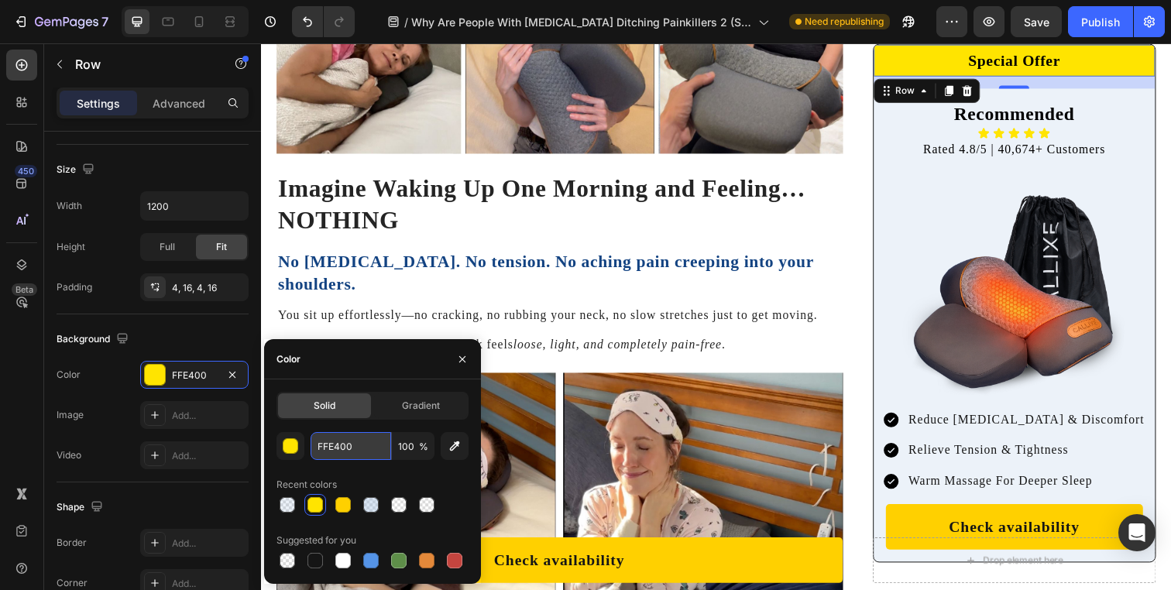
click at [338, 451] on input "FFE400" at bounding box center [351, 446] width 81 height 28
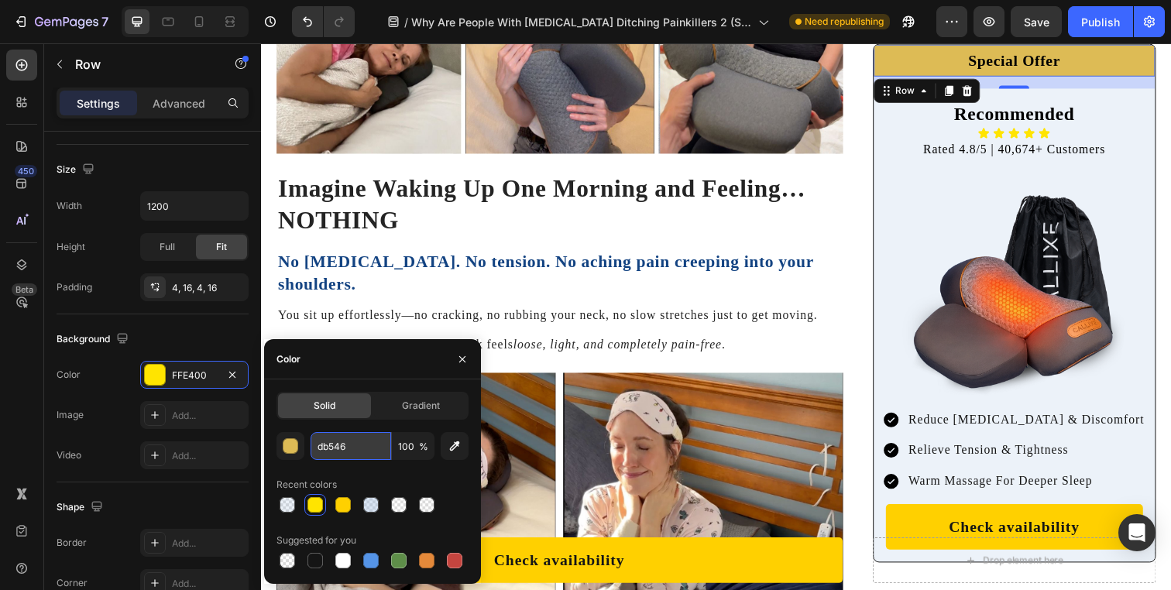
type input "db5461"
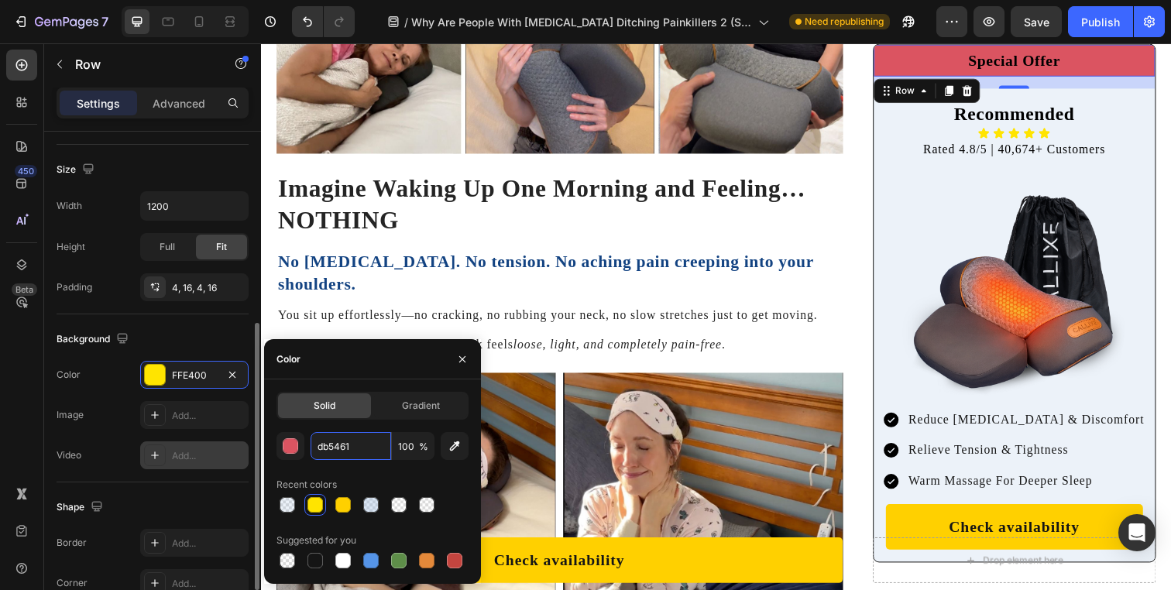
scroll to position [442, 0]
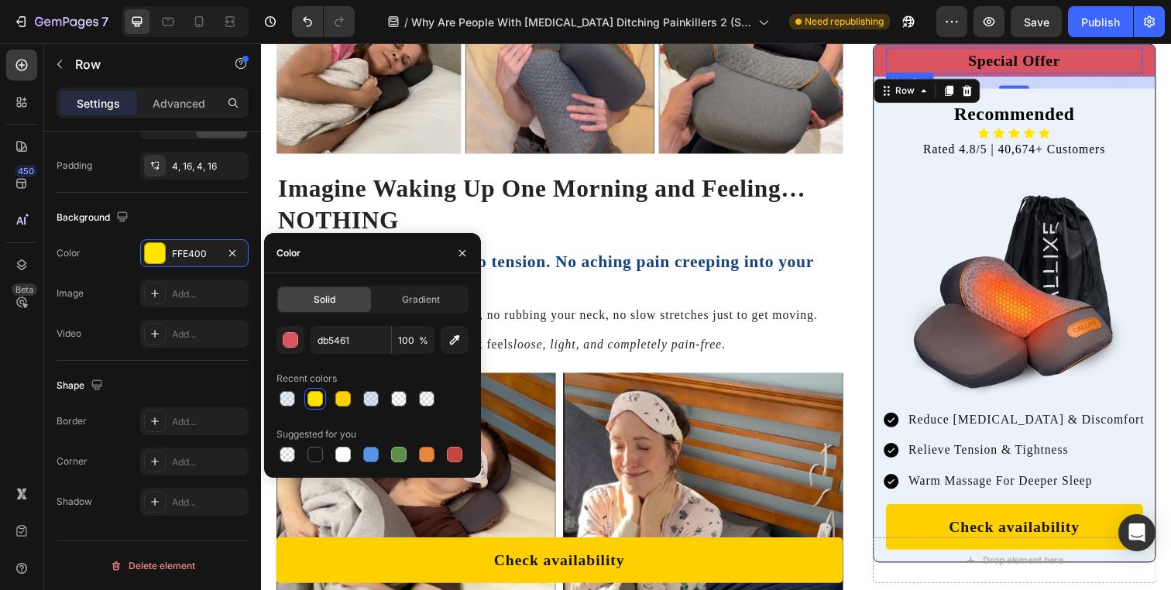
click at [1071, 59] on h2 "Special Offer" at bounding box center [1030, 60] width 263 height 26
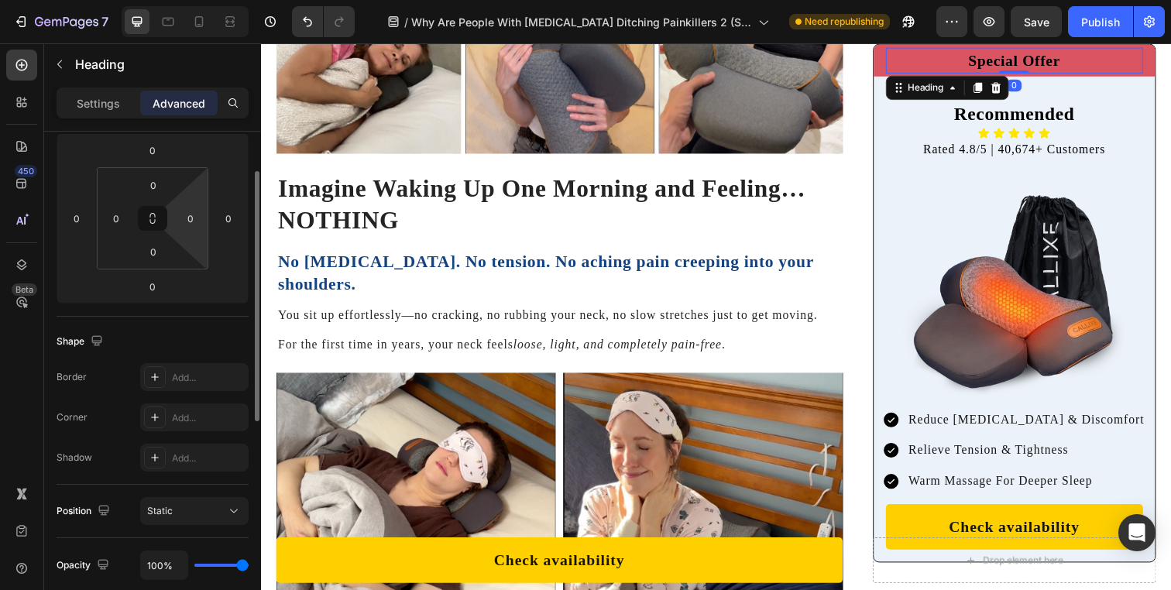
scroll to position [307, 0]
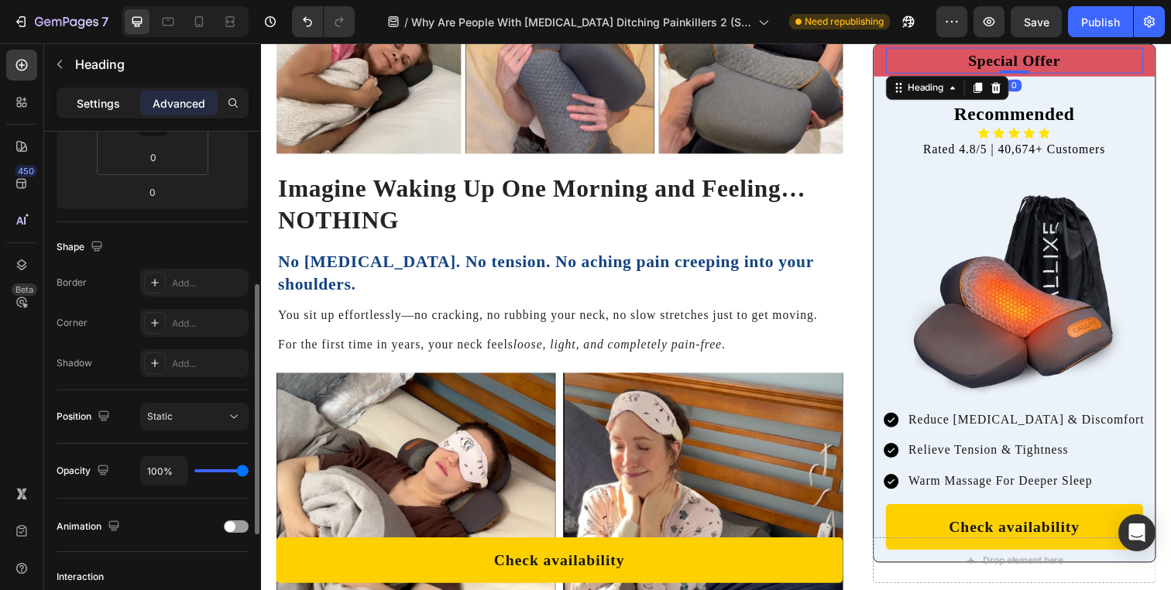
click at [113, 107] on p "Settings" at bounding box center [98, 103] width 43 height 16
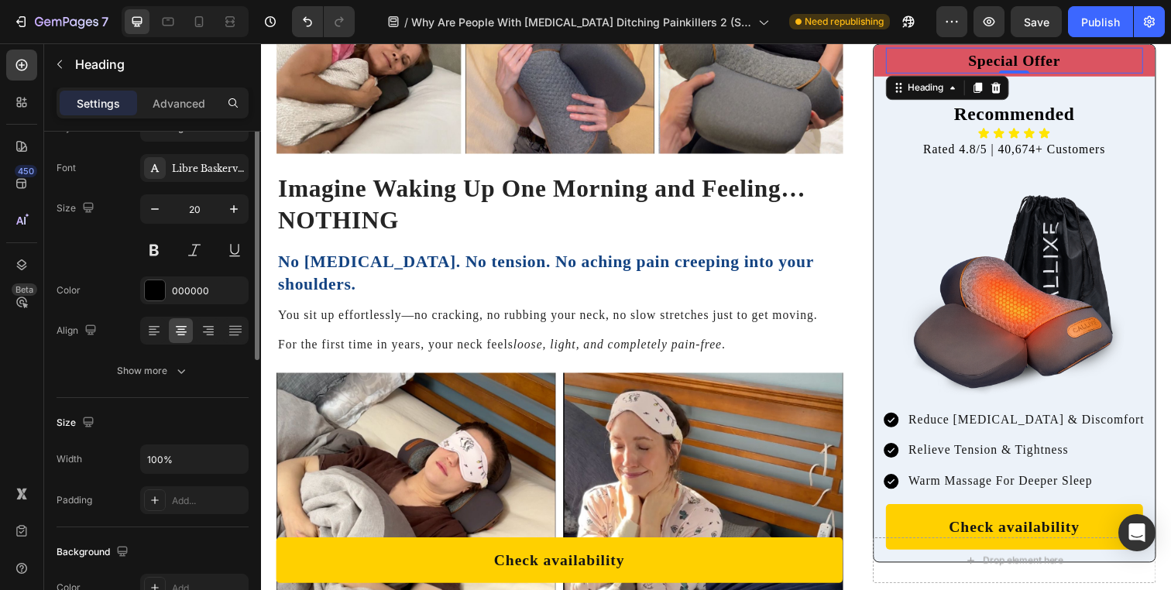
scroll to position [0, 0]
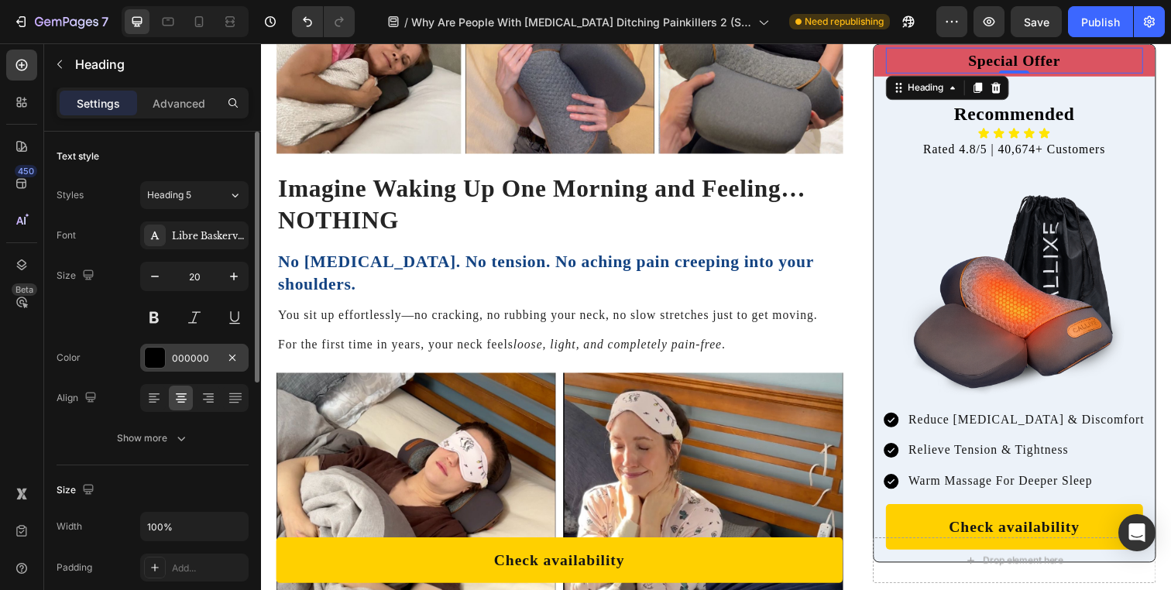
click at [181, 355] on div "000000" at bounding box center [194, 359] width 45 height 14
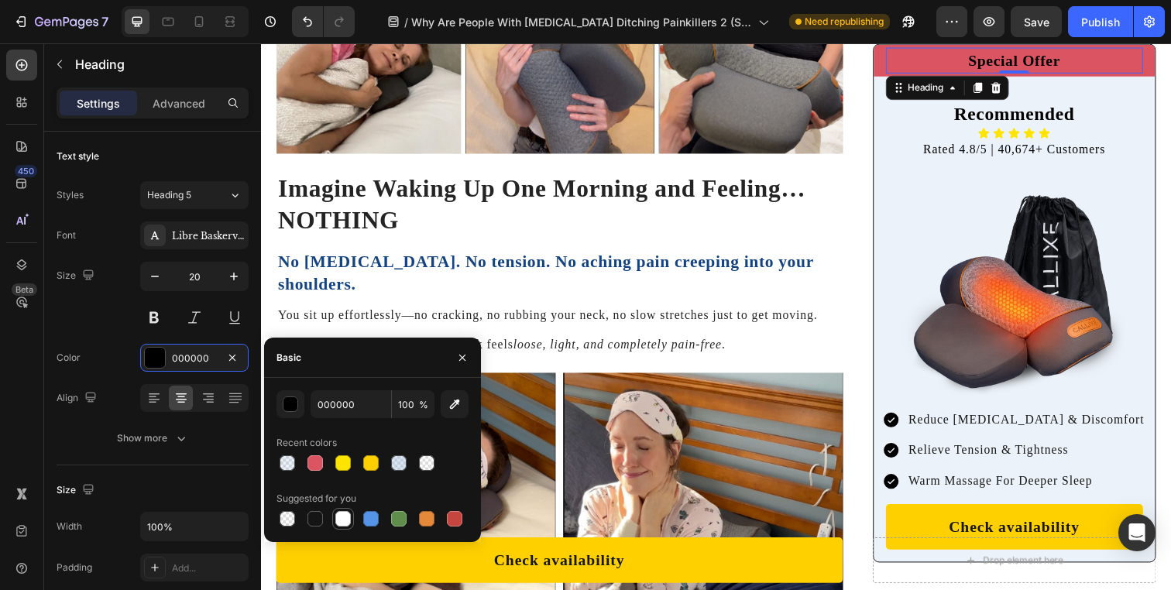
click at [352, 518] on div at bounding box center [343, 519] width 19 height 19
type input "FFFFFF"
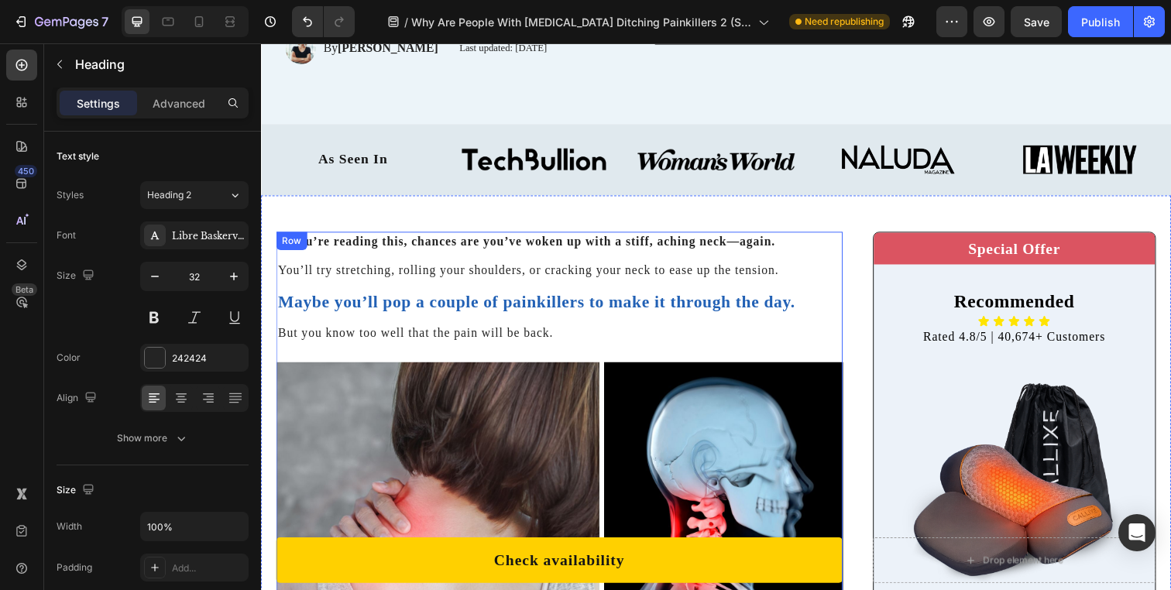
scroll to position [406, 0]
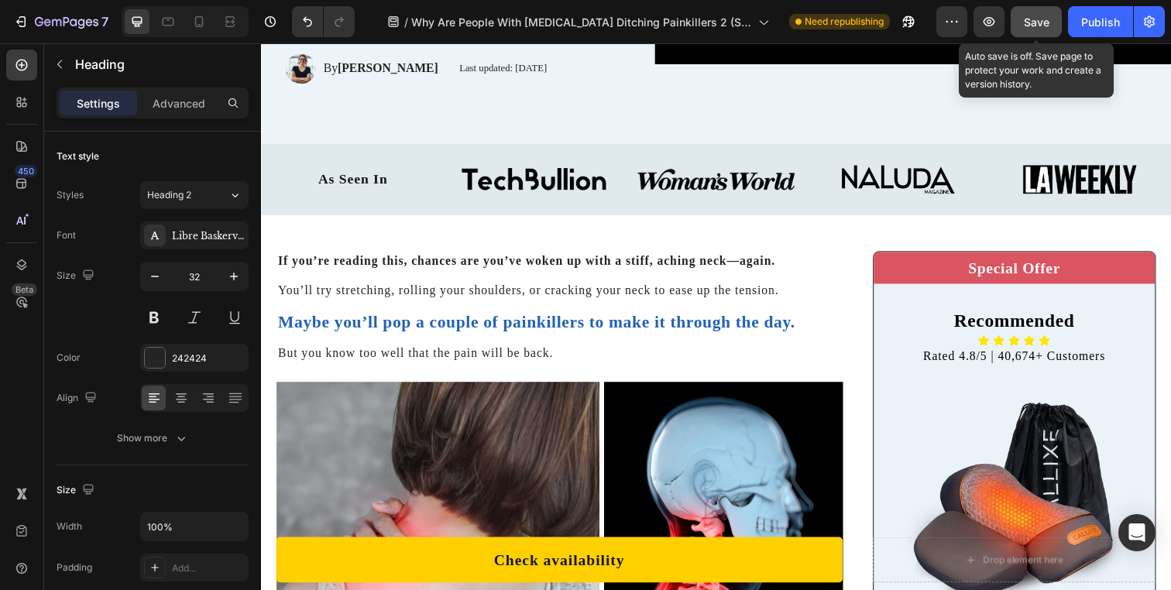
click at [1050, 22] on button "Save" at bounding box center [1036, 21] width 51 height 31
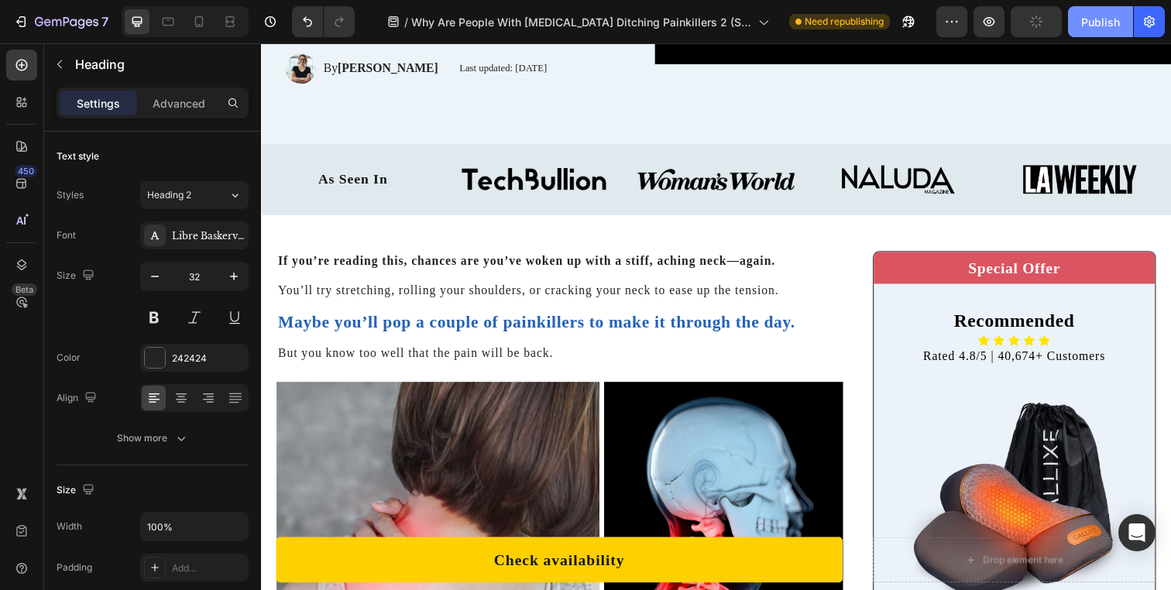
click at [1096, 22] on div "Publish" at bounding box center [1100, 22] width 39 height 16
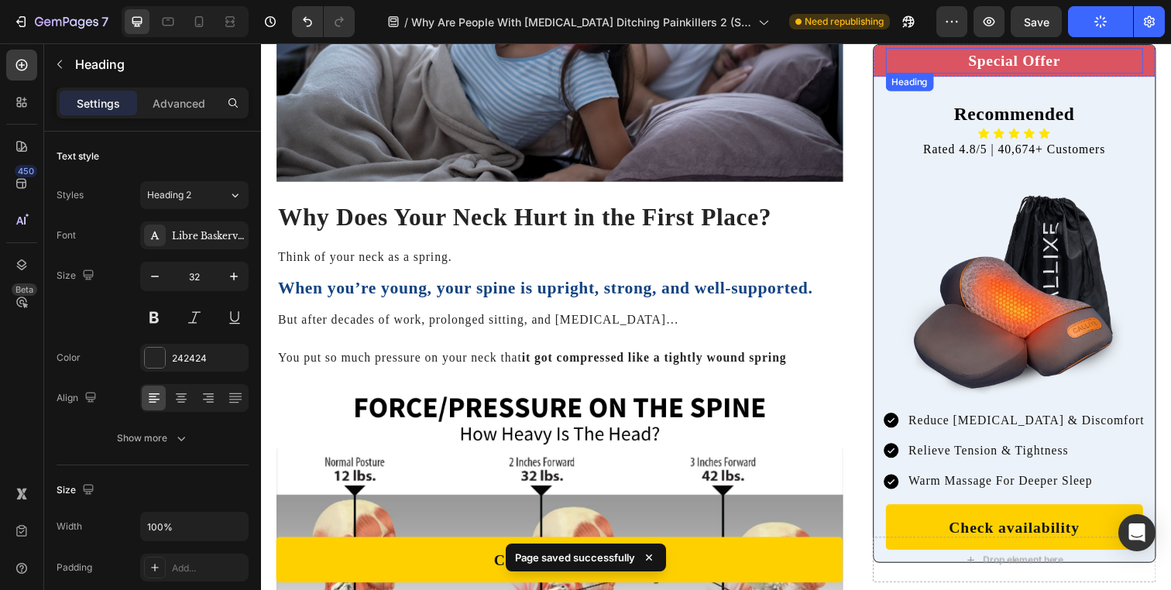
scroll to position [1450, 0]
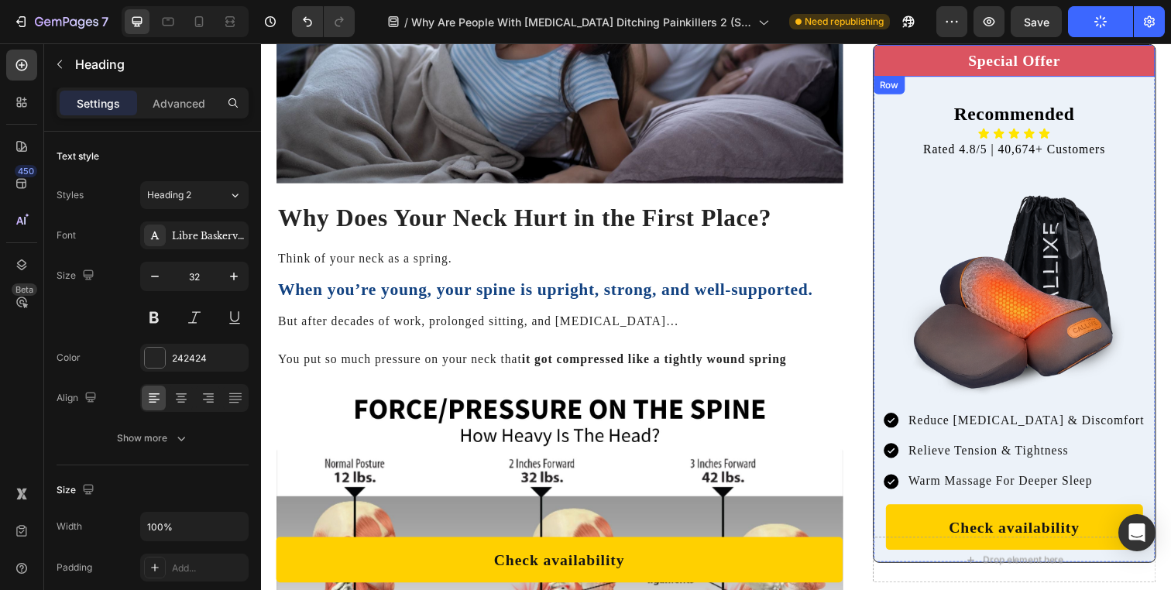
click at [887, 63] on div "Special Offer Heading Row" at bounding box center [1030, 60] width 287 height 33
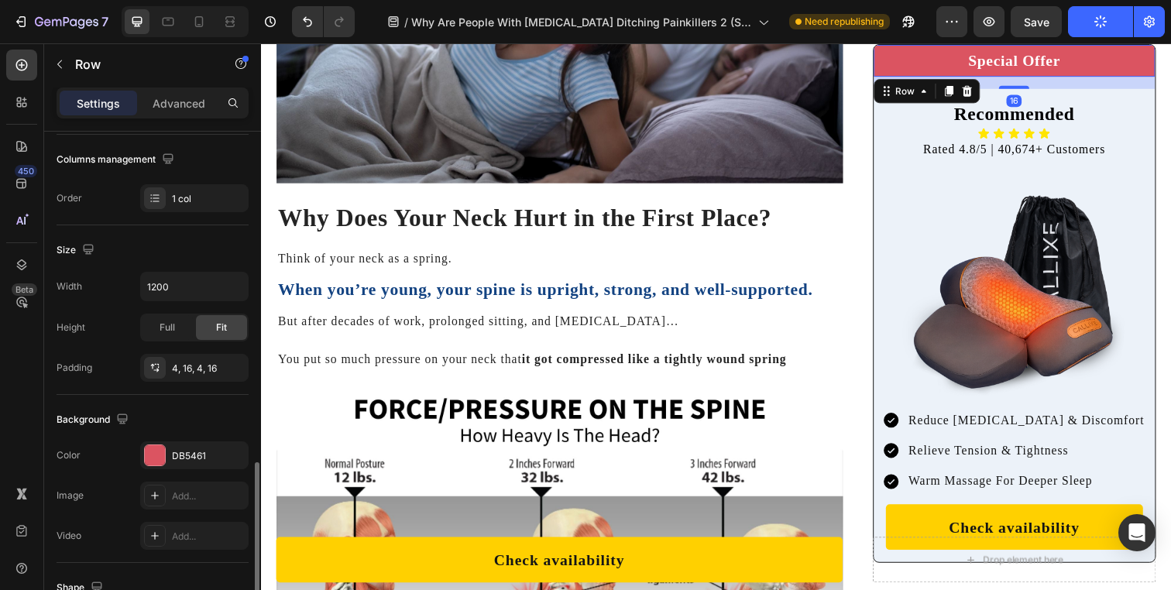
scroll to position [407, 0]
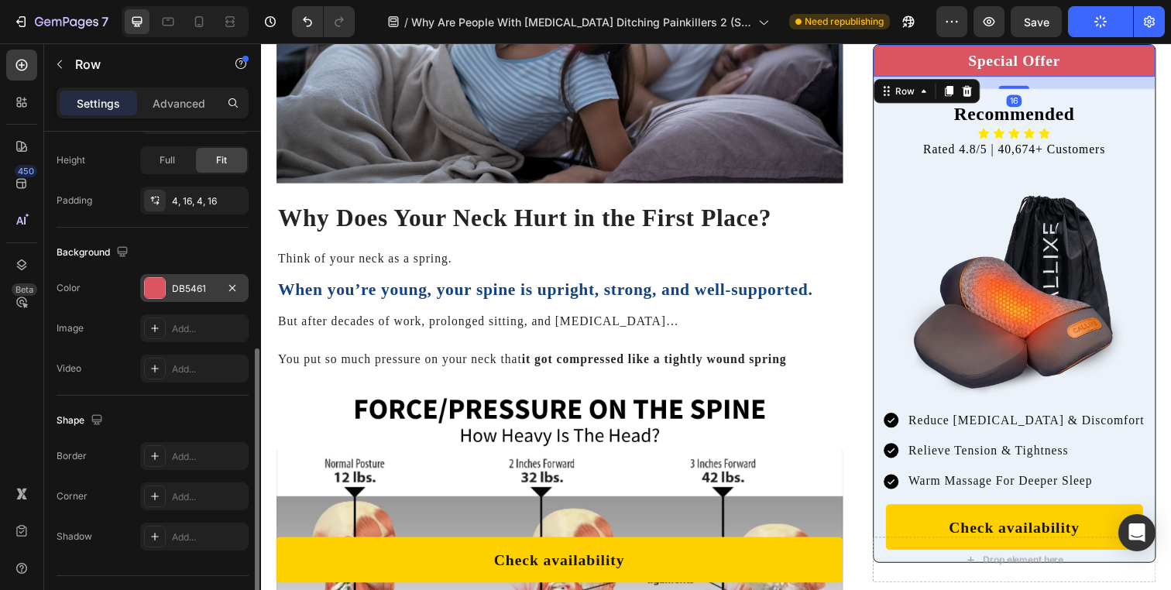
click at [187, 290] on div "DB5461" at bounding box center [194, 289] width 45 height 14
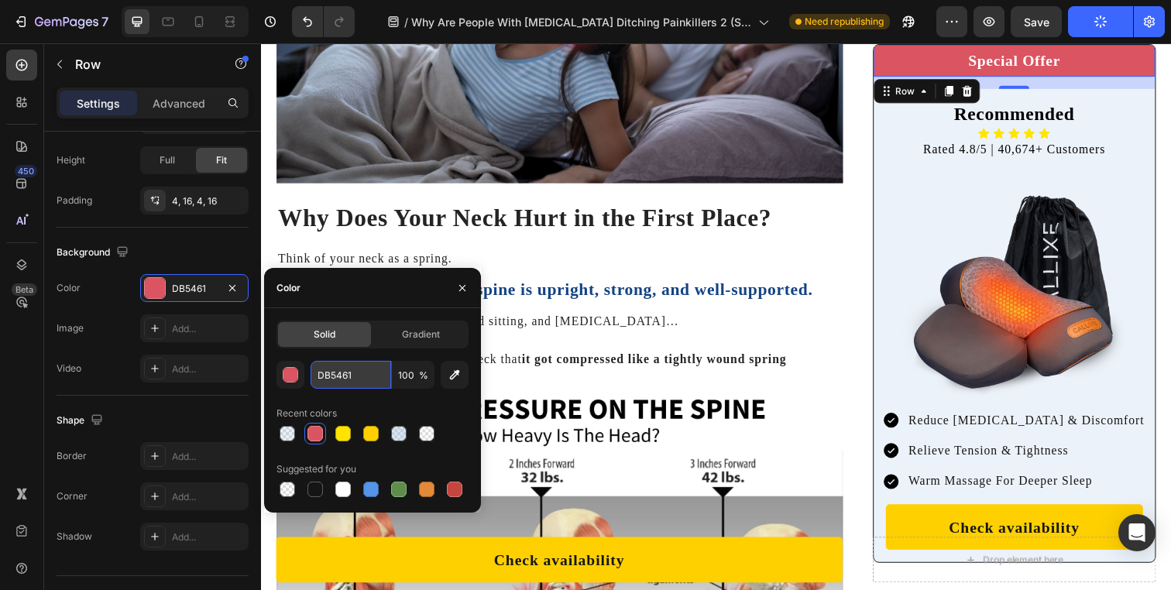
click at [345, 373] on input "DB5461" at bounding box center [351, 375] width 81 height 28
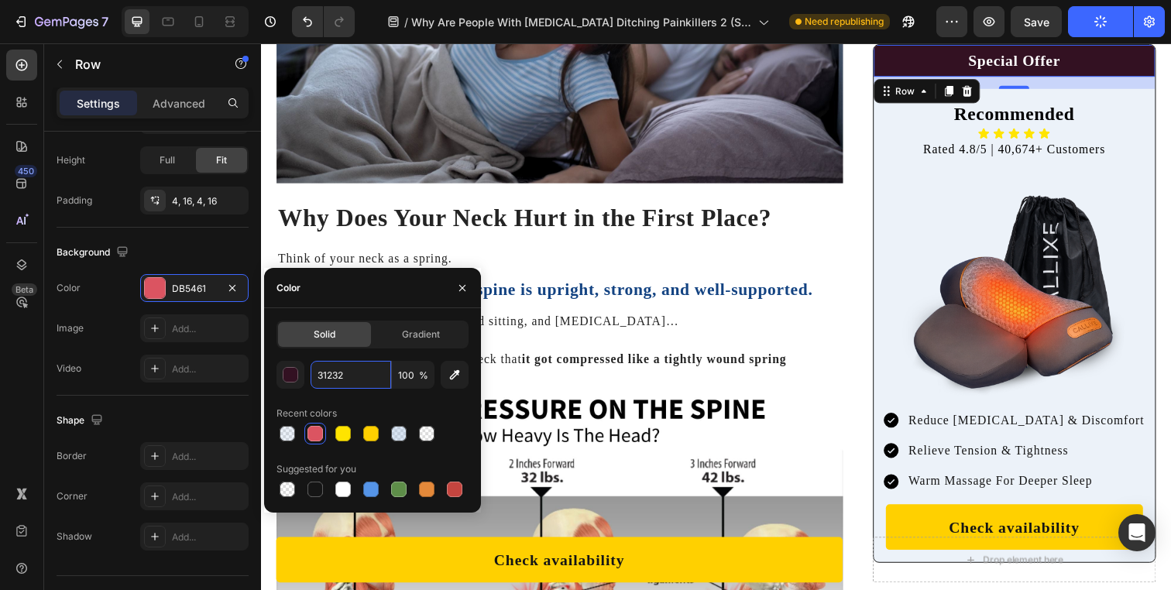
type input "312320"
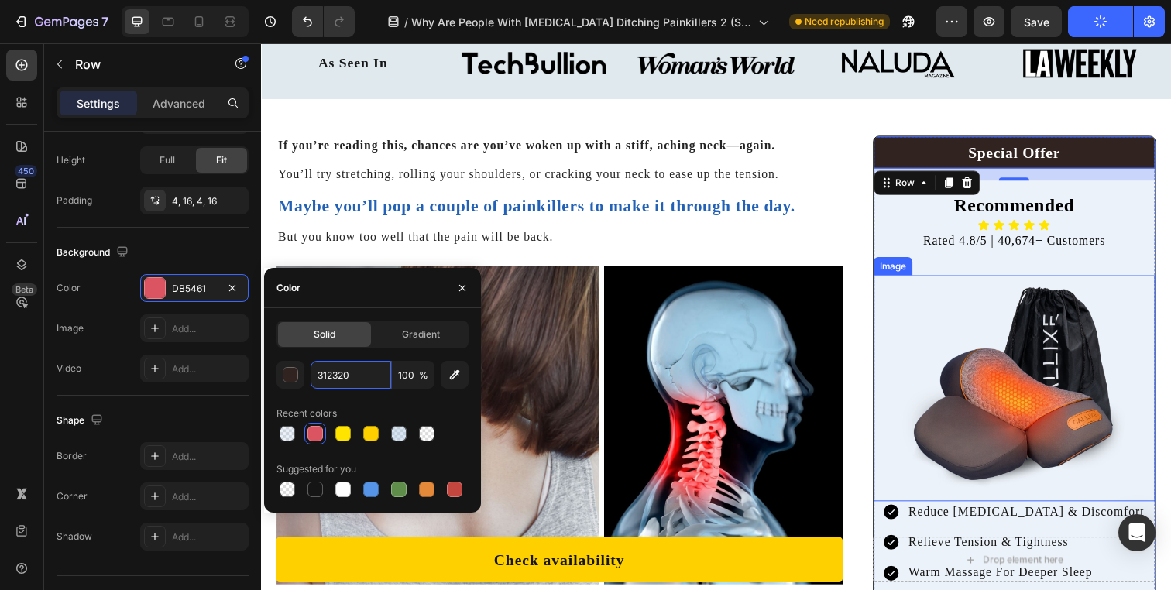
scroll to position [513, 0]
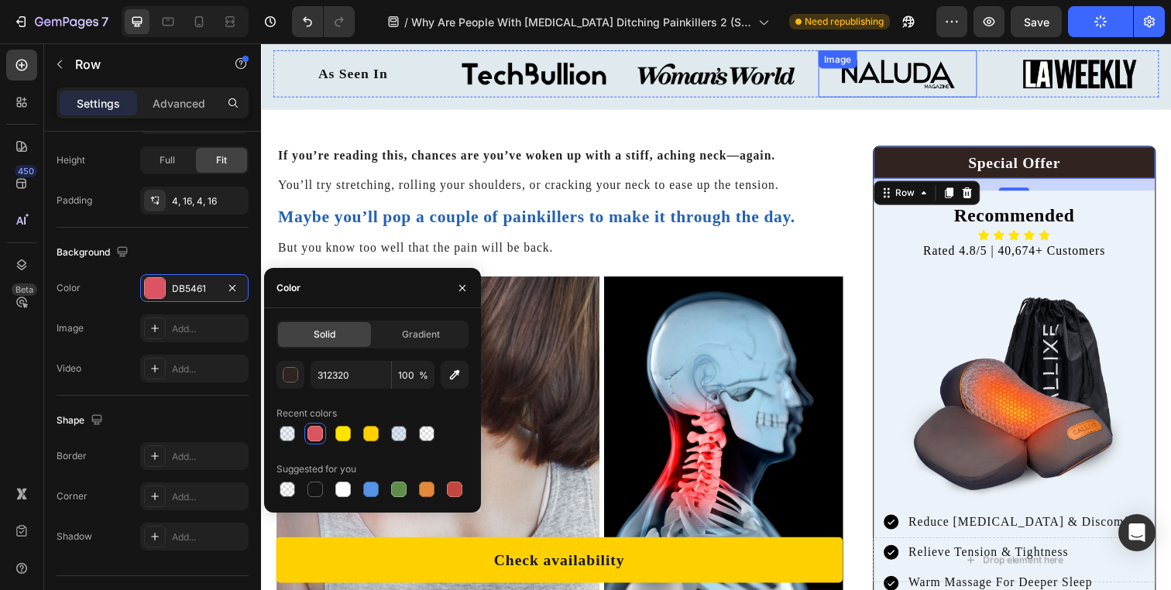
click at [927, 76] on img at bounding box center [911, 74] width 116 height 29
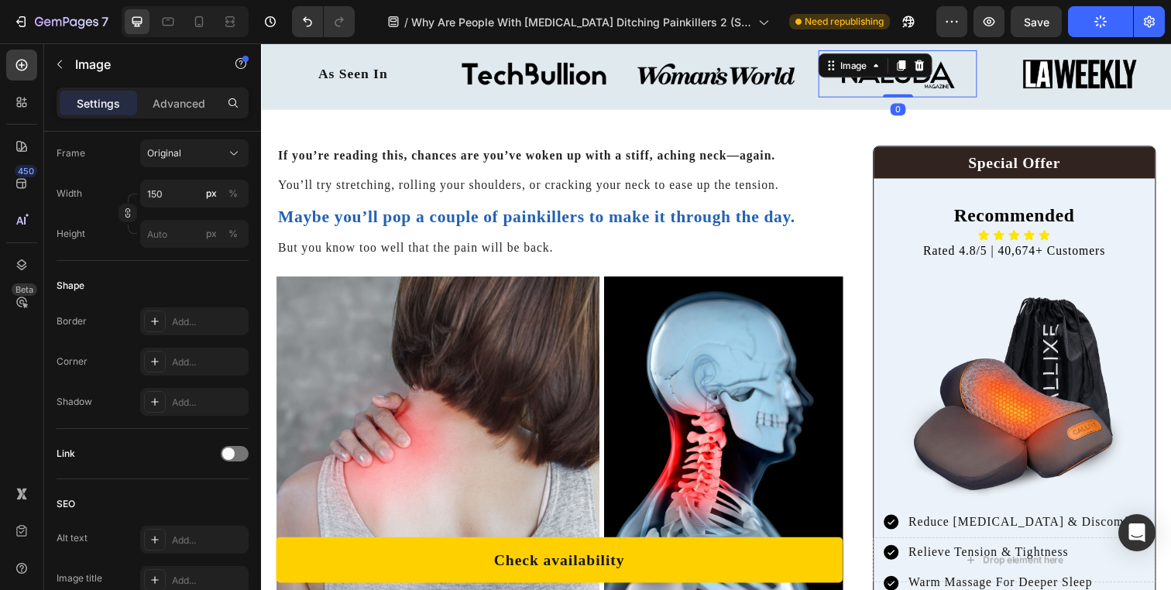
scroll to position [0, 0]
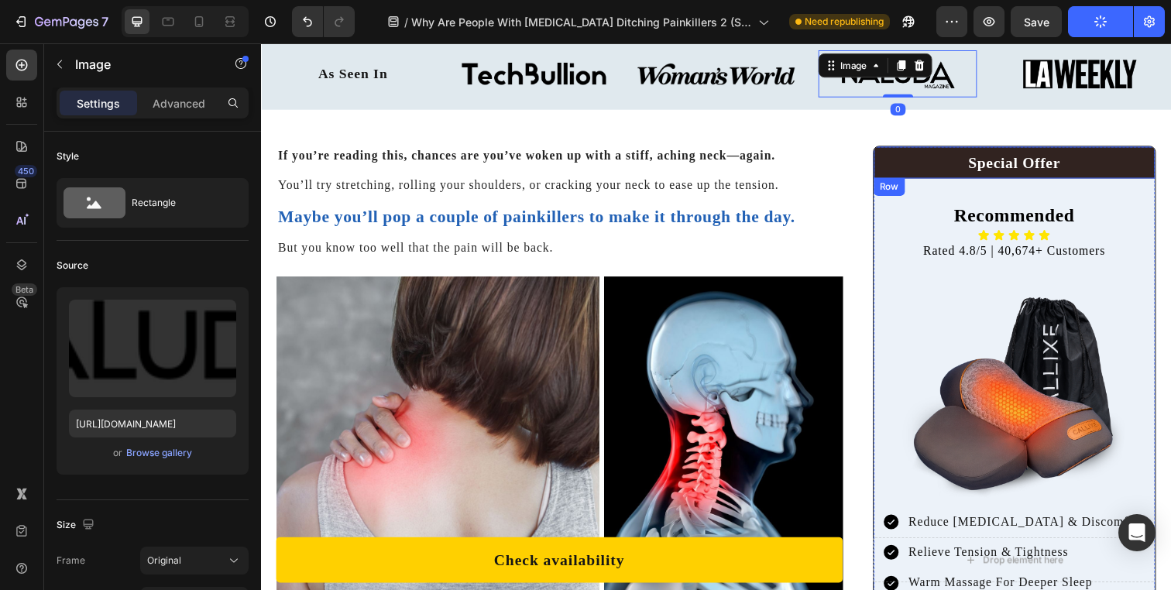
click at [888, 176] on div "Special Offer Heading Row" at bounding box center [1030, 165] width 287 height 33
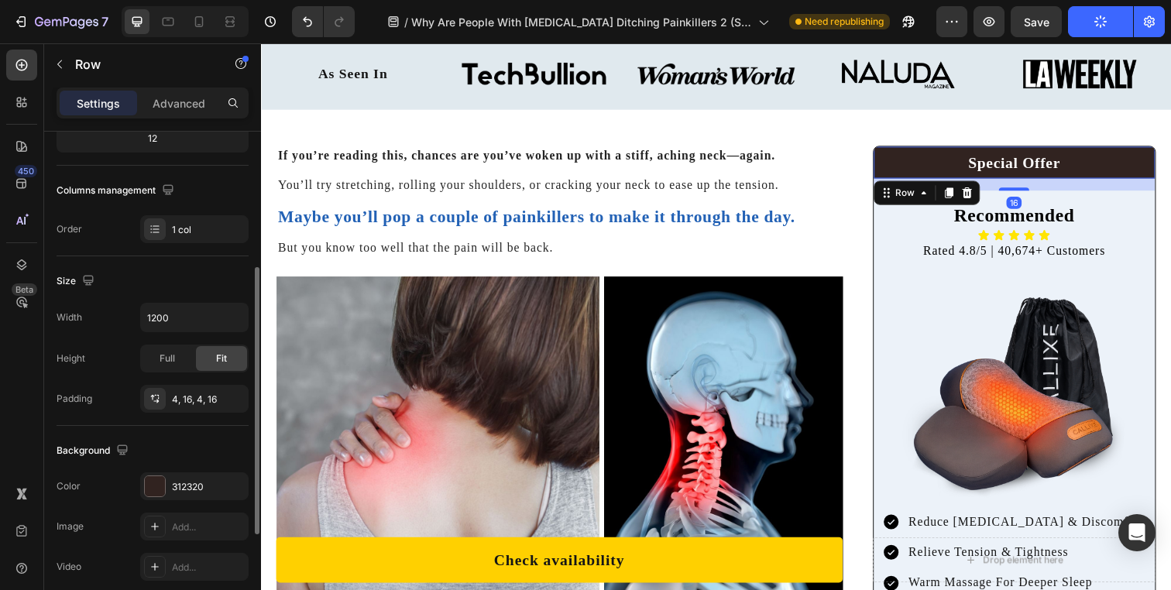
scroll to position [225, 0]
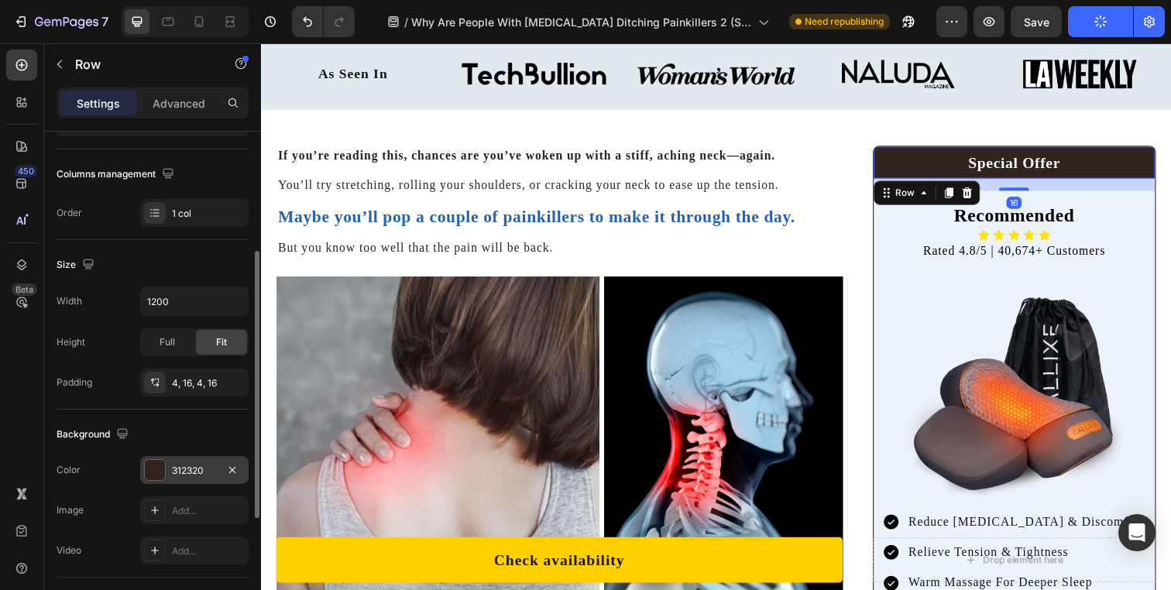
click at [189, 476] on div "312320" at bounding box center [194, 471] width 45 height 14
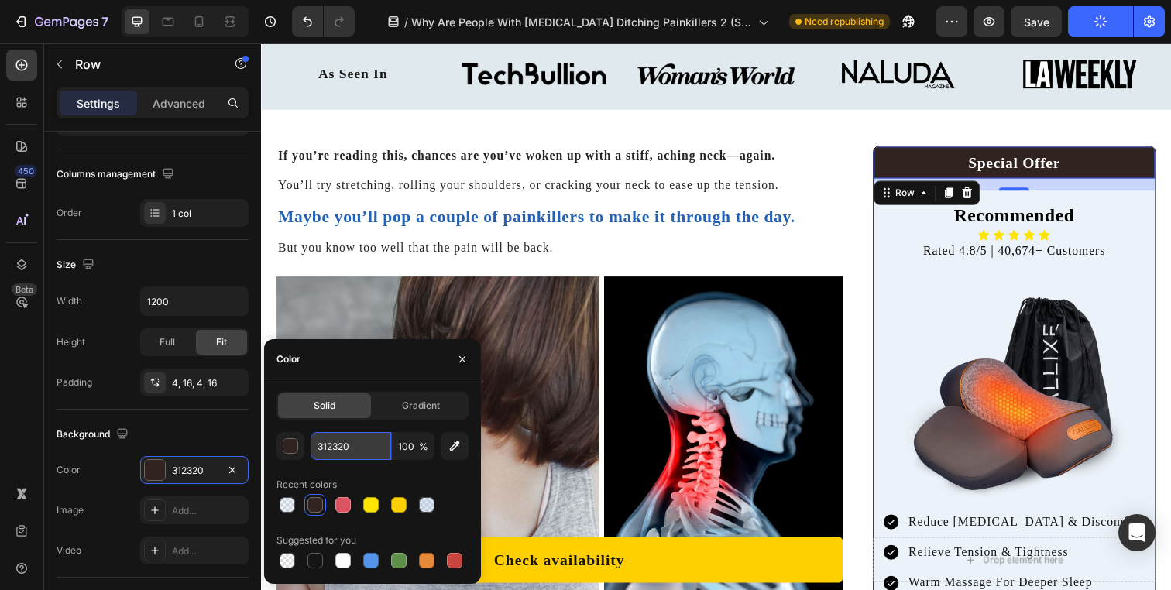
click at [324, 451] on input "312320" at bounding box center [351, 446] width 81 height 28
type input "212320"
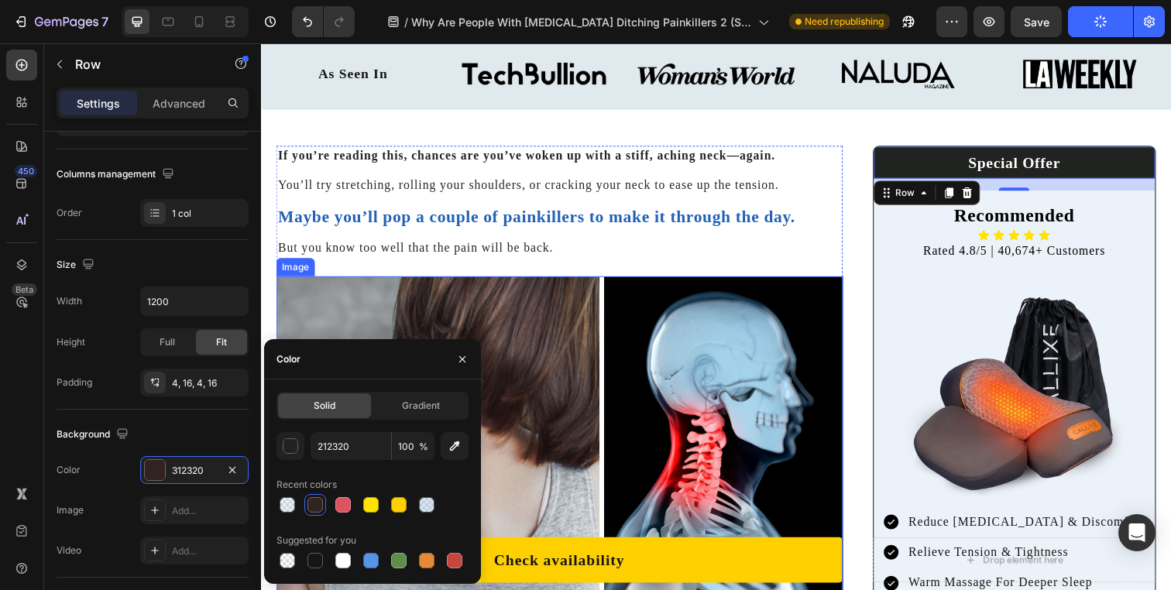
click at [453, 299] on img at bounding box center [565, 443] width 579 height 325
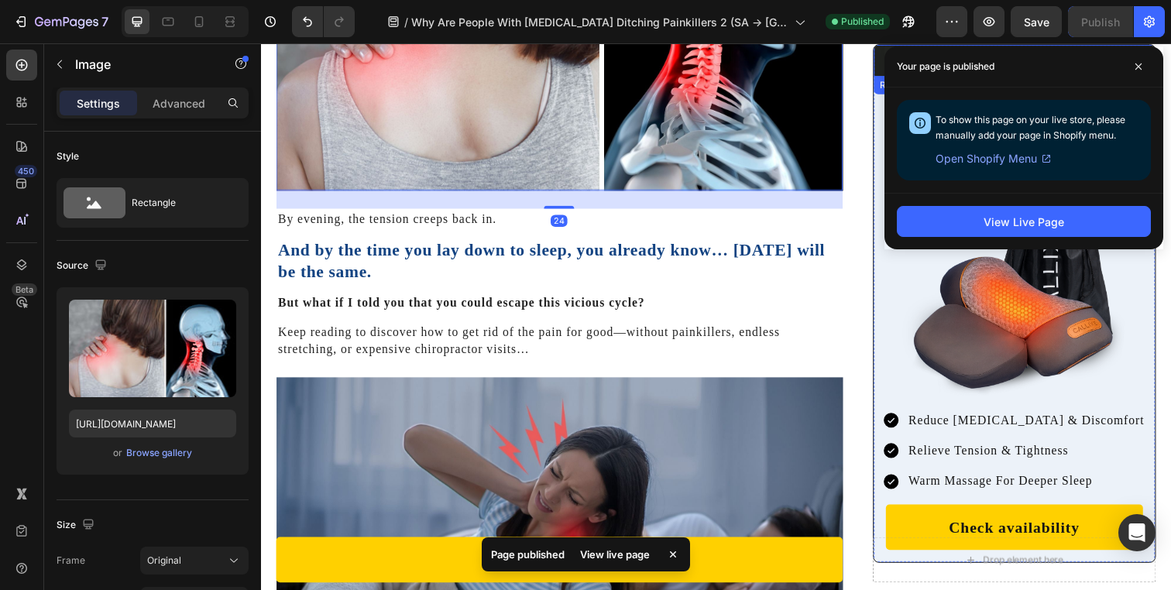
scroll to position [953, 0]
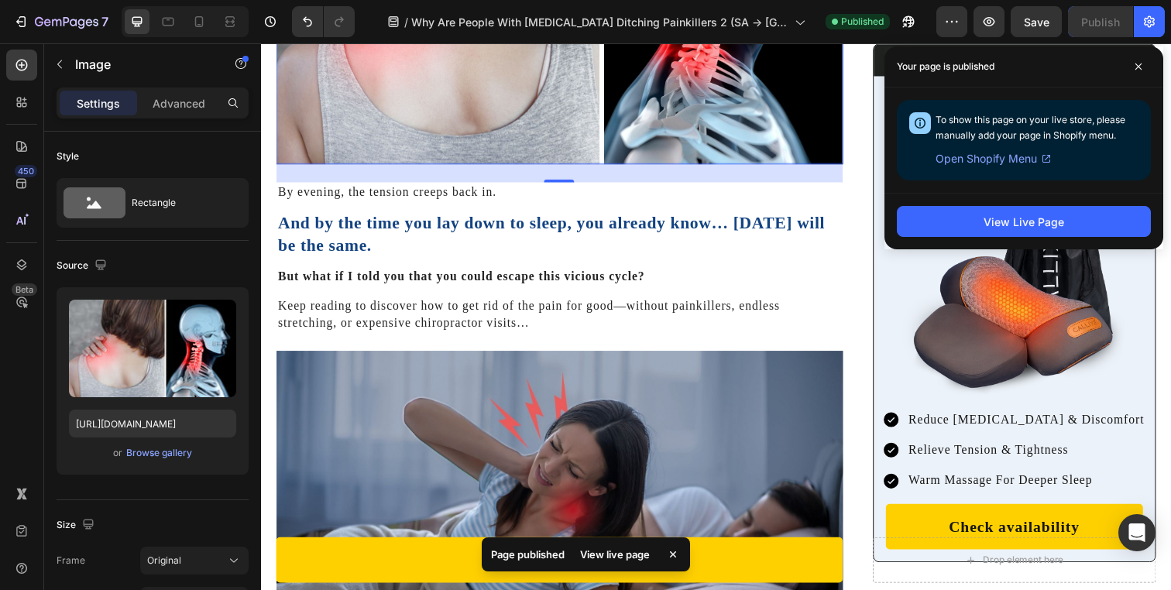
click at [1124, 70] on div "Your page is published" at bounding box center [1023, 66] width 279 height 41
click at [1127, 70] on span at bounding box center [1138, 66] width 25 height 25
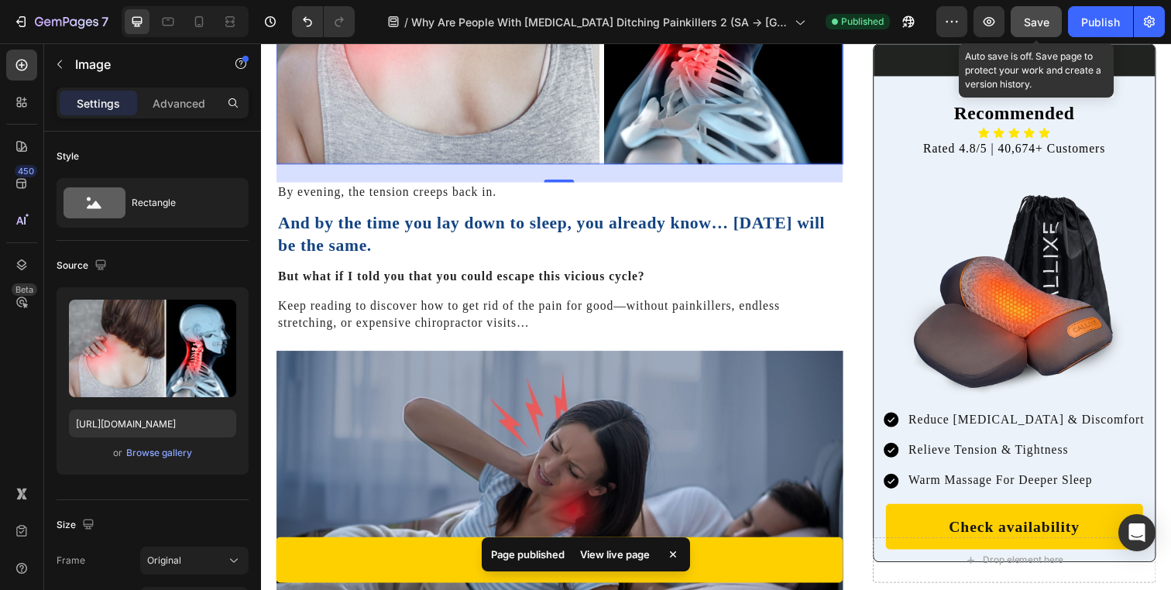
click at [1049, 25] on span "Save" at bounding box center [1037, 21] width 26 height 13
click at [1087, 22] on div "Publish" at bounding box center [1100, 22] width 39 height 16
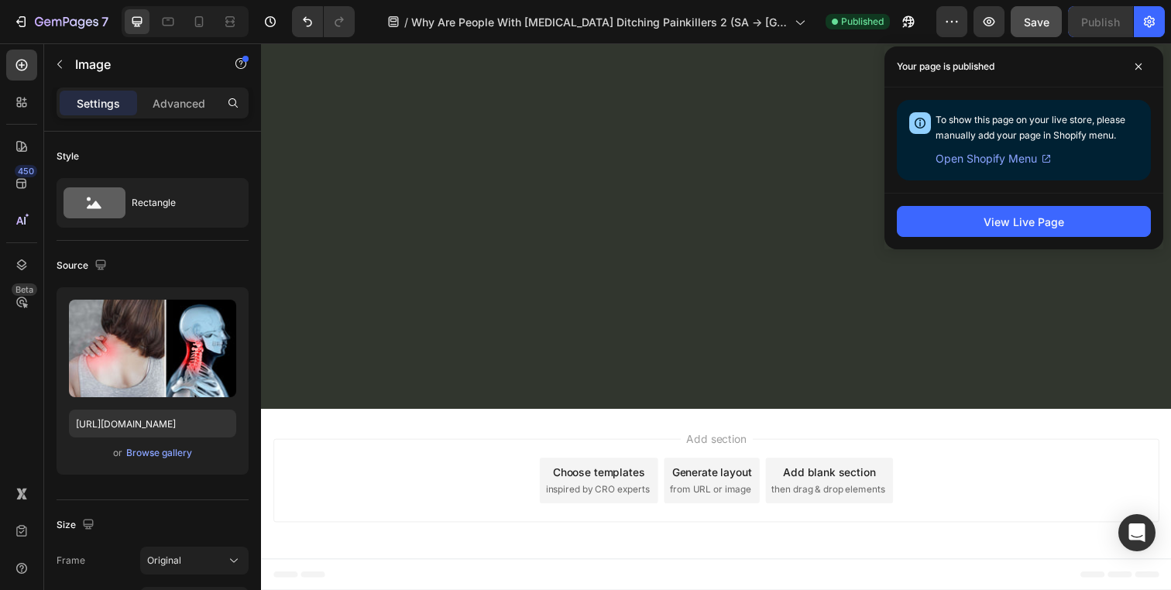
scroll to position [9001, 0]
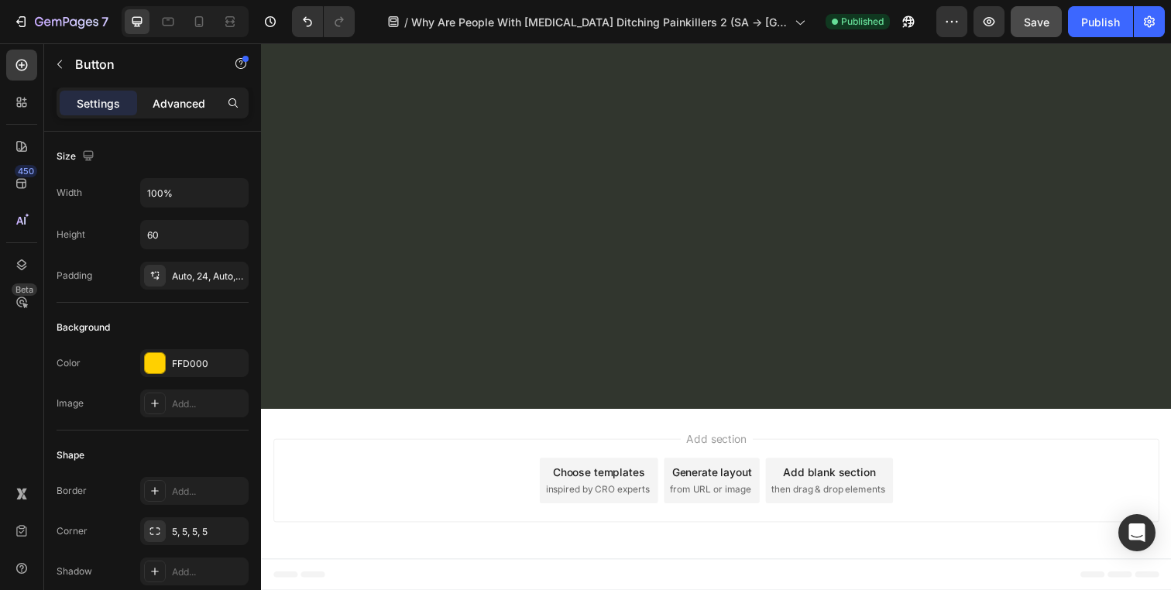
click at [191, 105] on p "Advanced" at bounding box center [179, 103] width 53 height 16
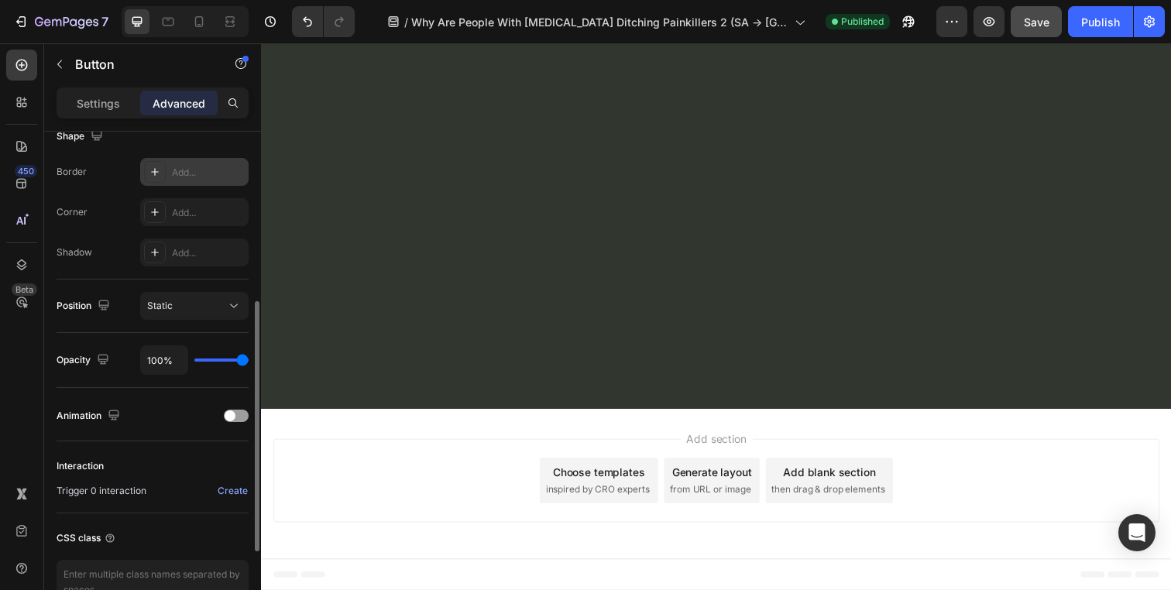
scroll to position [0, 0]
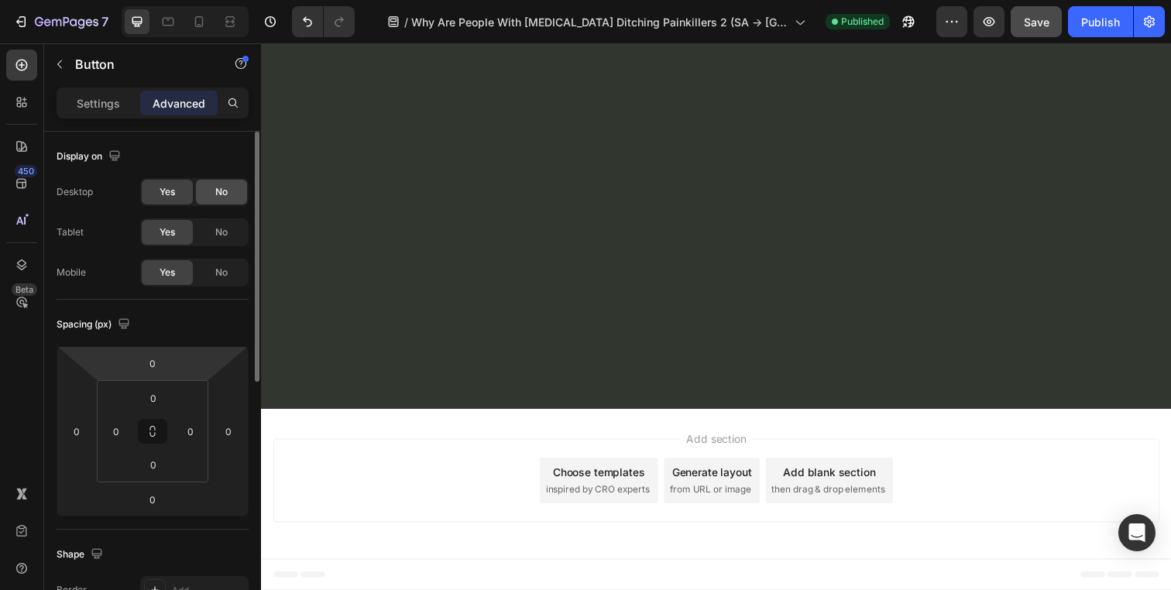
click at [216, 187] on span "No" at bounding box center [221, 192] width 12 height 14
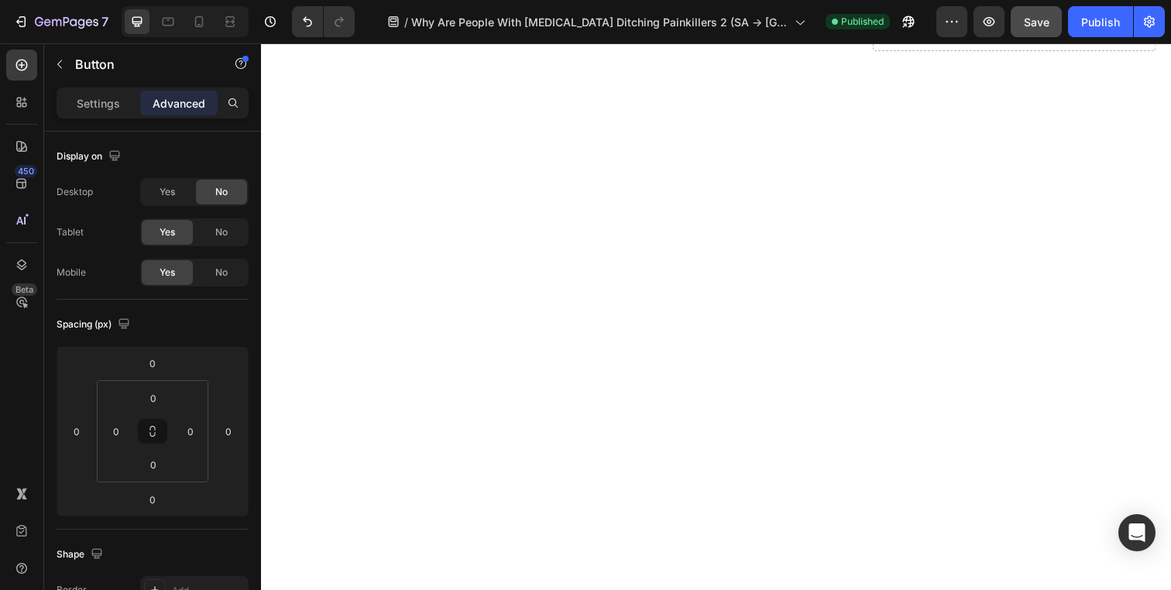
scroll to position [7337, 0]
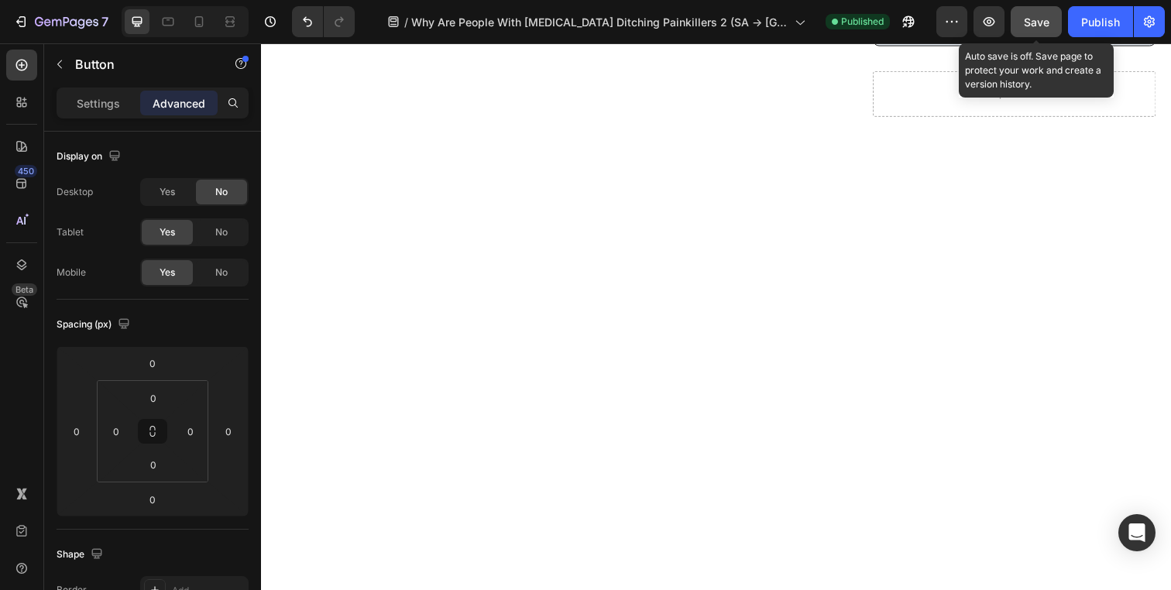
click at [1028, 26] on span "Save" at bounding box center [1037, 21] width 26 height 13
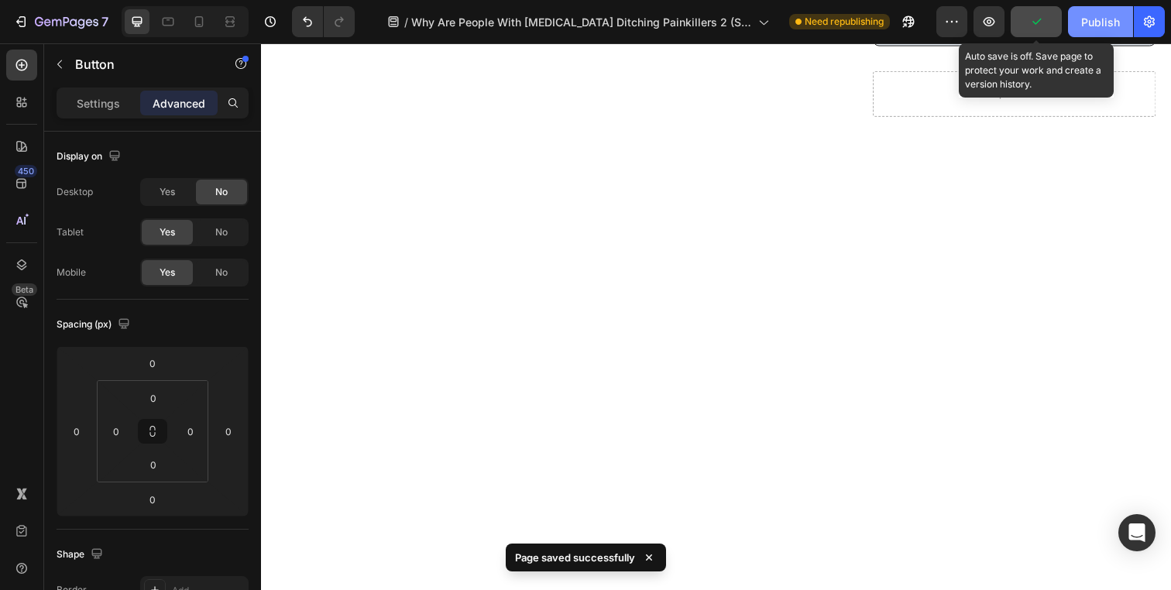
click at [1098, 10] on button "Publish" at bounding box center [1100, 21] width 65 height 31
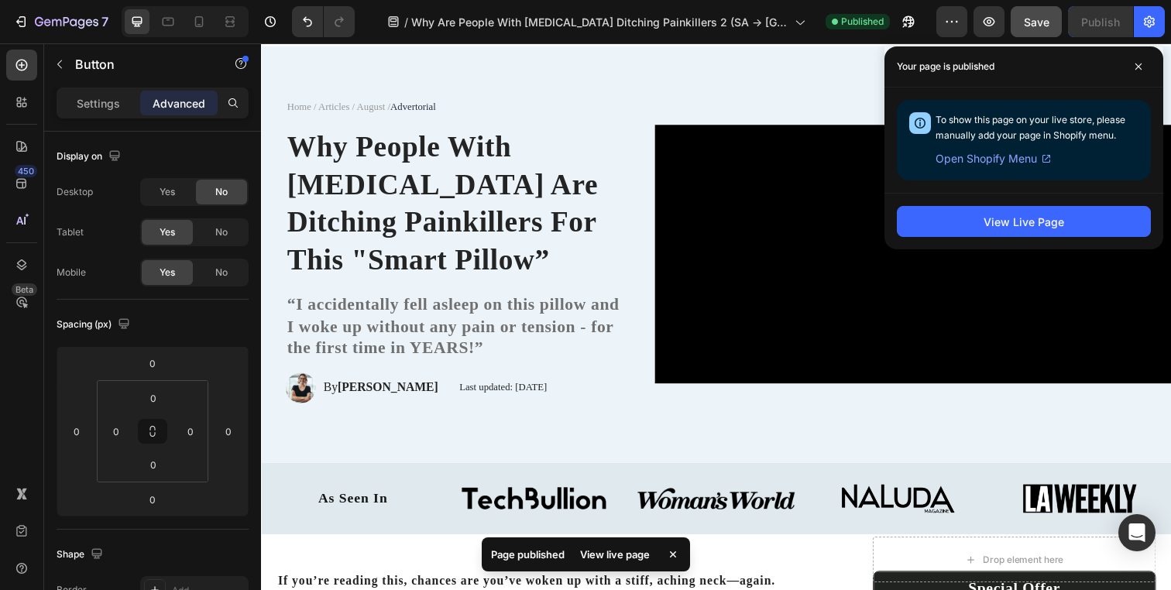
scroll to position [94, 0]
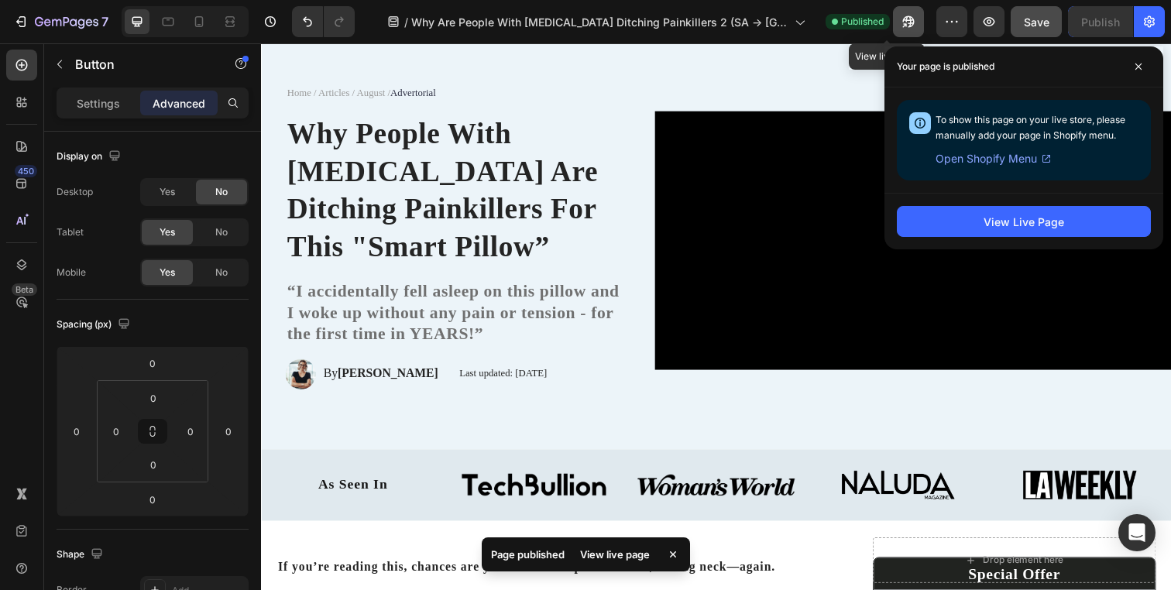
click at [894, 19] on button "button" at bounding box center [908, 21] width 31 height 31
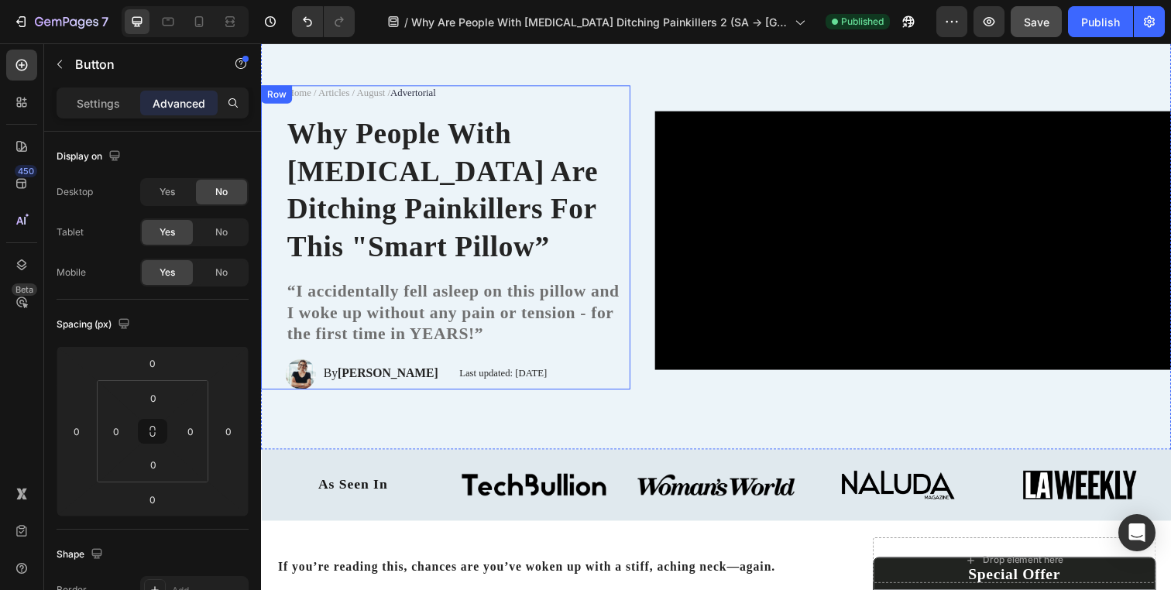
click at [272, 164] on div "Home / Articles / August / Advertorial Text Block Why People With Neck Pain Are…" at bounding box center [449, 241] width 377 height 310
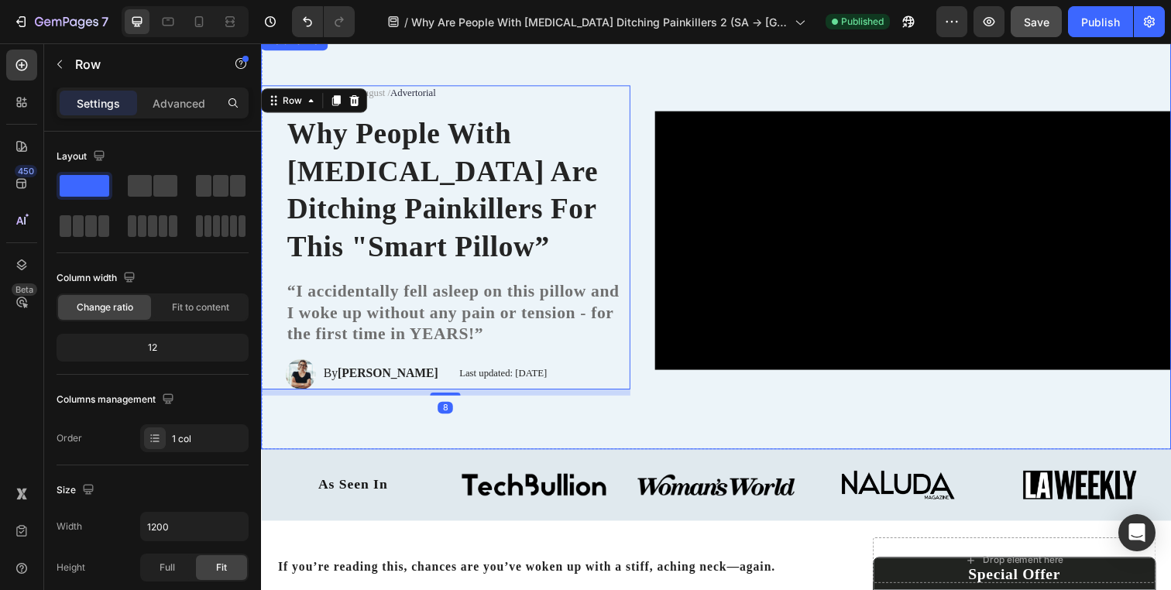
click at [277, 70] on div "Home / Articles / August / Advertorial Text Block Why People With Neck Pain Are…" at bounding box center [725, 243] width 929 height 353
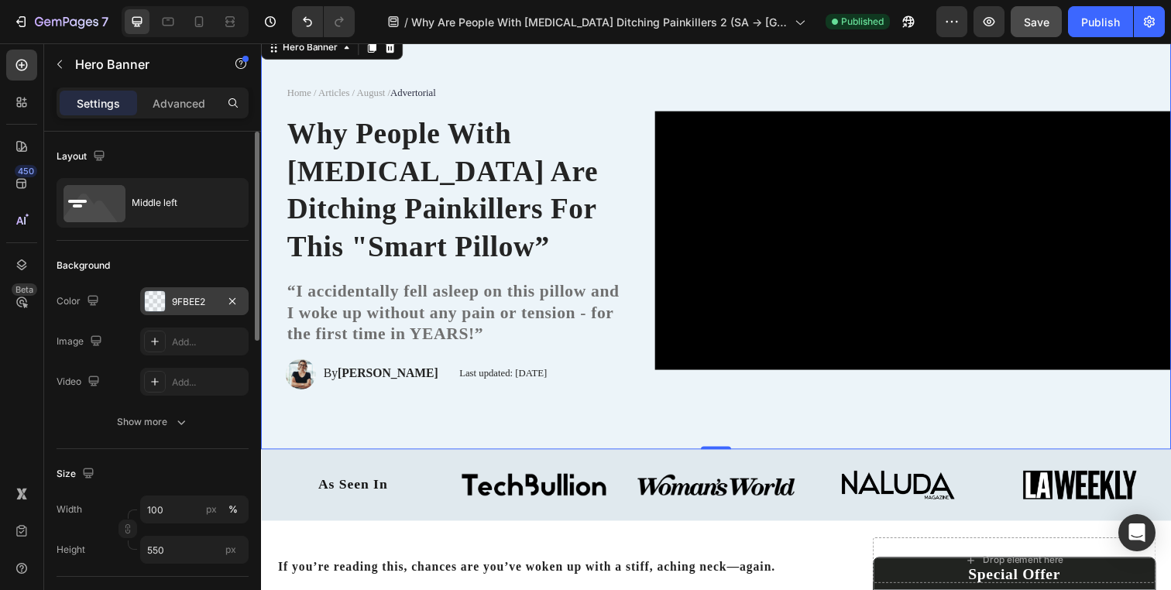
click at [181, 314] on div "9FBEE2" at bounding box center [194, 301] width 108 height 28
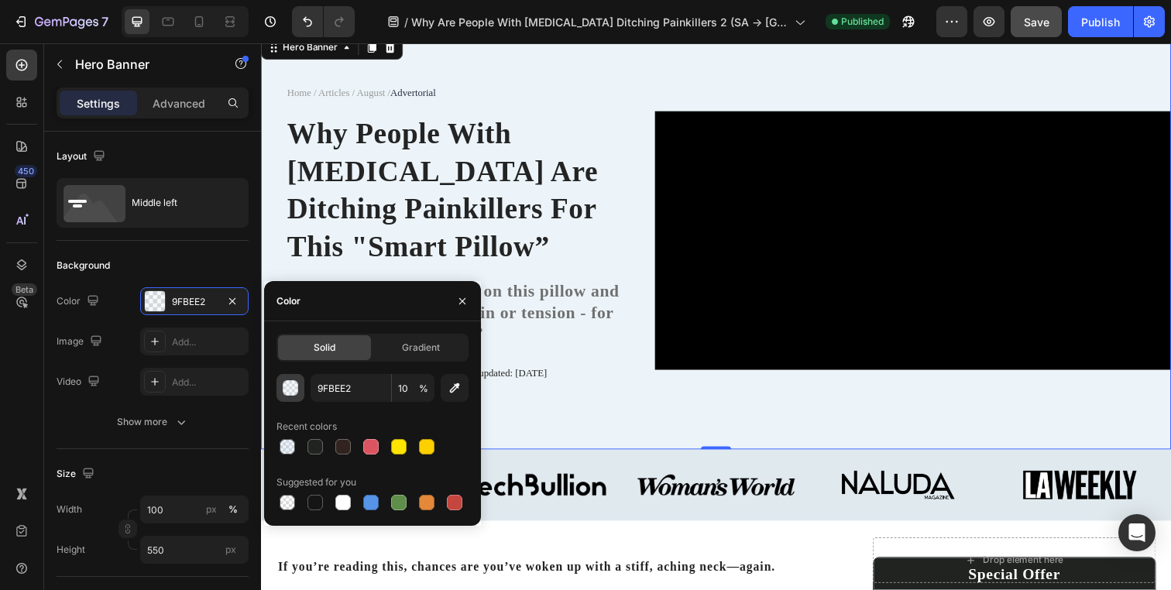
click at [291, 390] on div "button" at bounding box center [290, 388] width 15 height 15
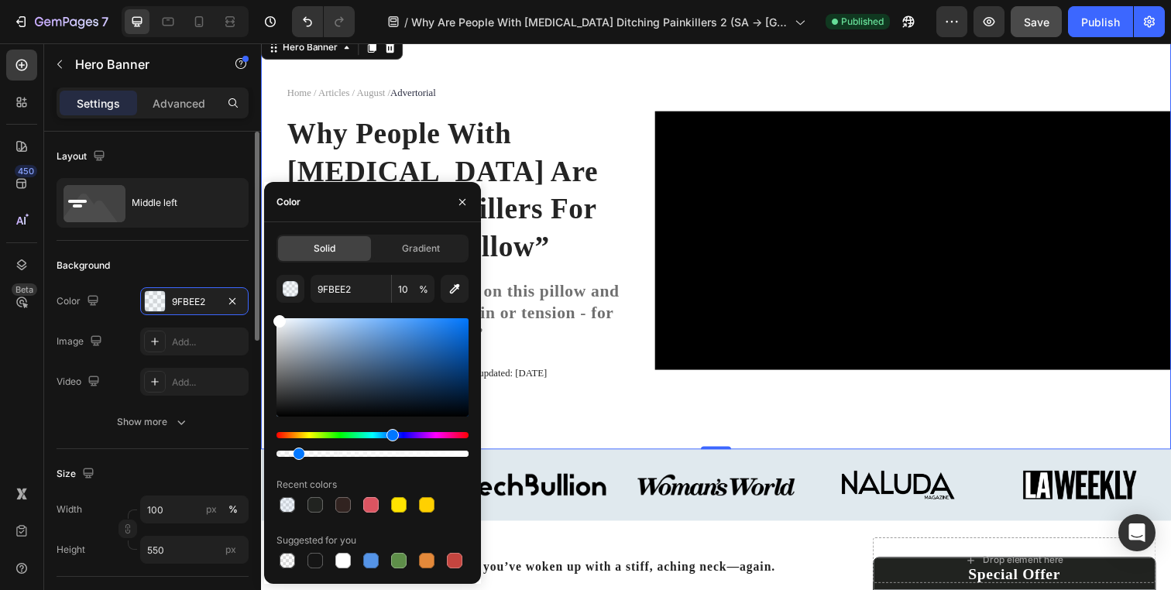
drag, startPoint x: 265, startPoint y: 316, endPoint x: 239, endPoint y: 275, distance: 48.8
click at [239, 275] on div "450 Beta Sections(18) Elements(83) Section Element Hero Section Product Detail …" at bounding box center [130, 316] width 261 height 547
type input "FFFFFF"
click at [463, 200] on icon "button" at bounding box center [462, 201] width 6 height 6
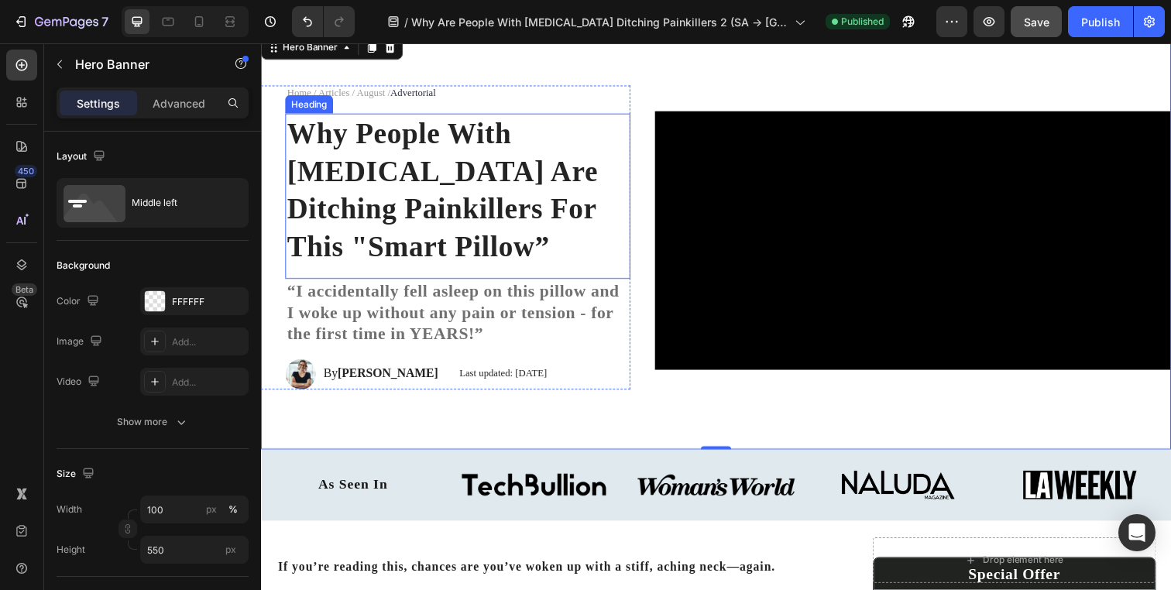
scroll to position [0, 0]
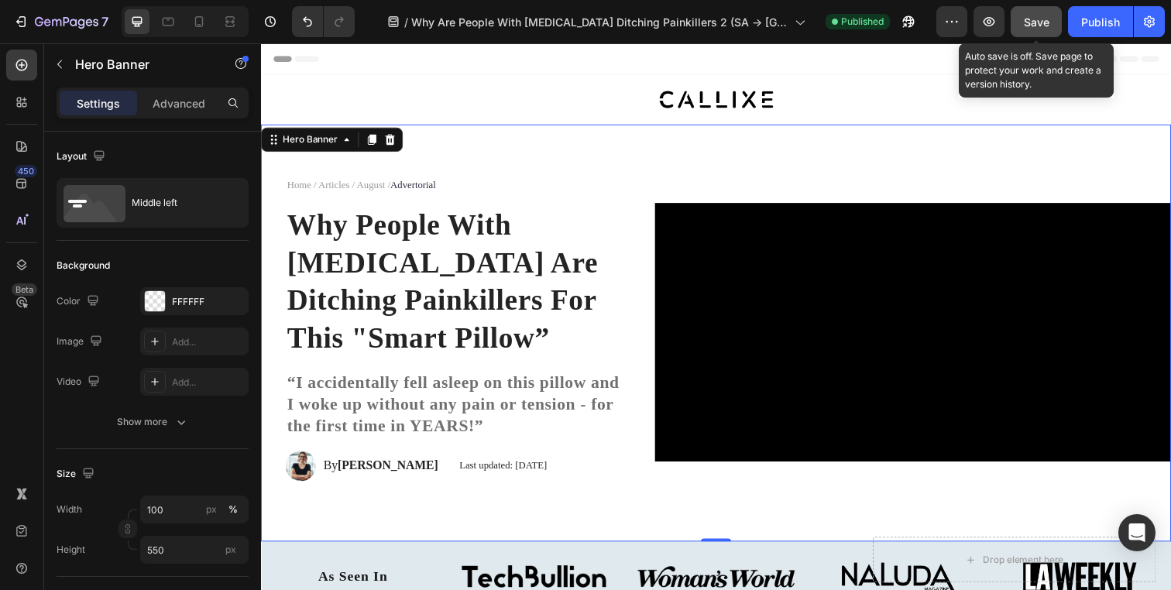
click at [1025, 19] on span "Save" at bounding box center [1037, 21] width 26 height 13
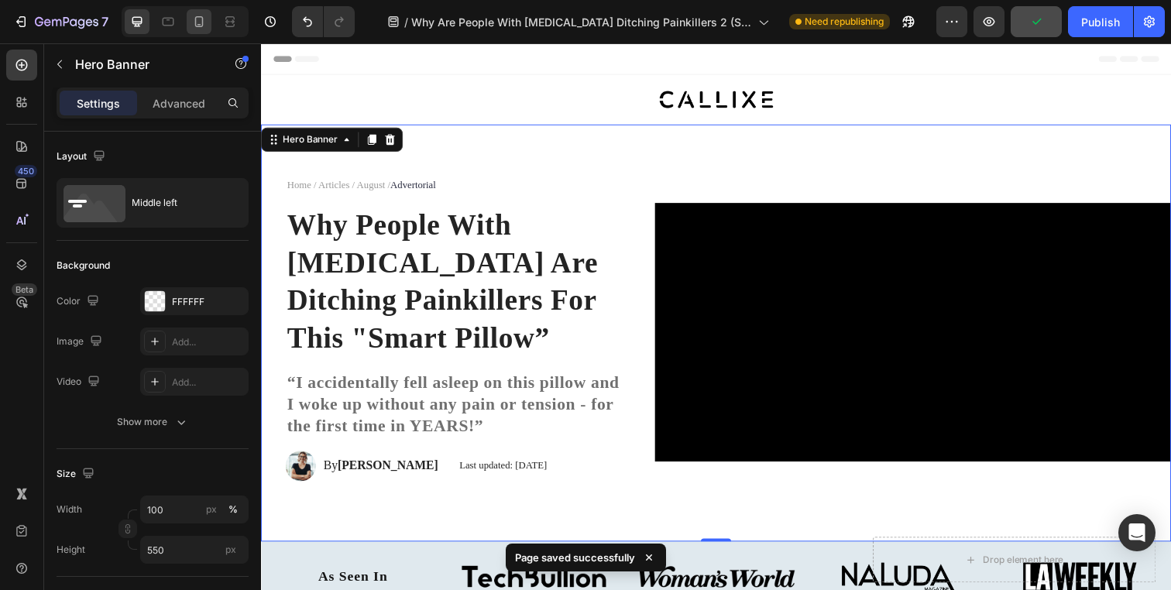
click at [190, 10] on div at bounding box center [199, 21] width 25 height 25
type input "Auto"
type input "100%"
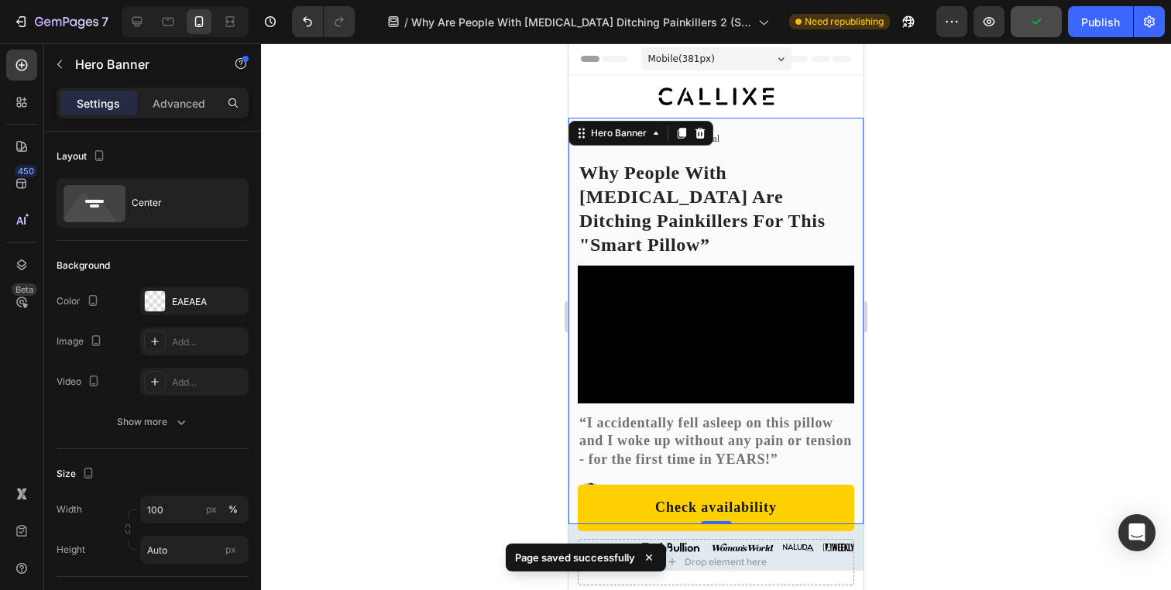
scroll to position [19, 0]
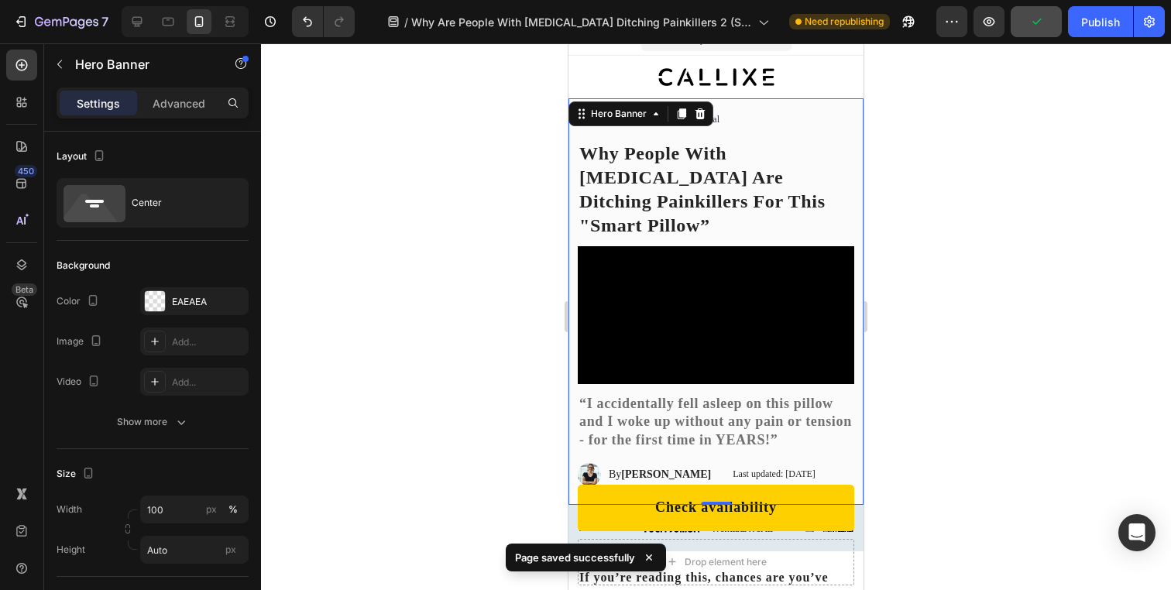
click at [448, 145] on div at bounding box center [716, 316] width 910 height 547
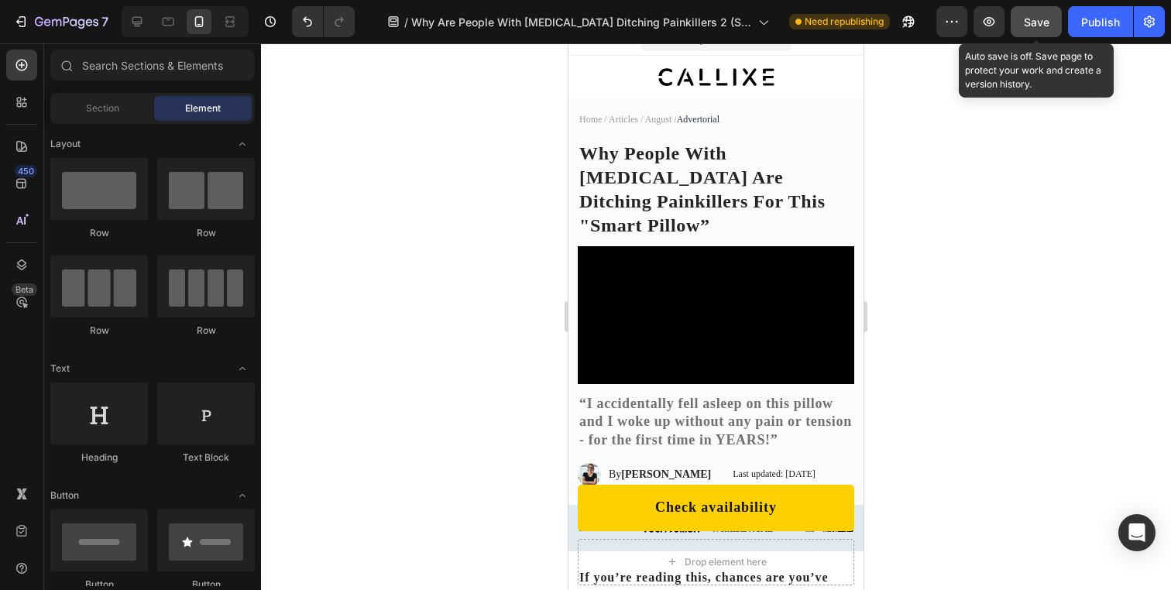
click at [1021, 19] on button "Save" at bounding box center [1036, 21] width 51 height 31
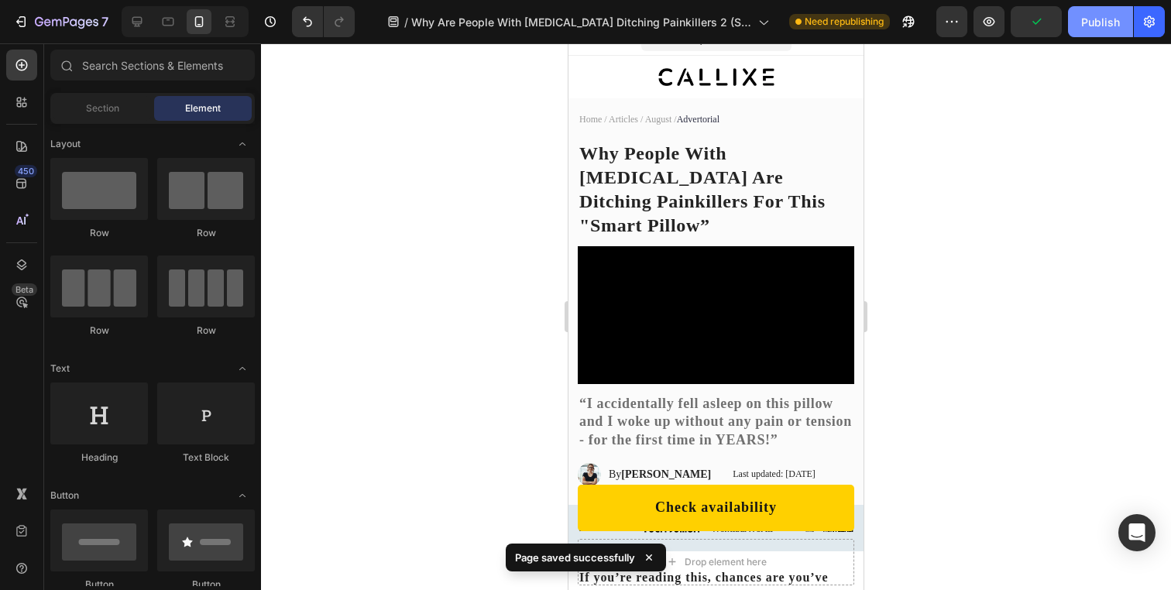
click at [1090, 20] on div "Publish" at bounding box center [1100, 22] width 39 height 16
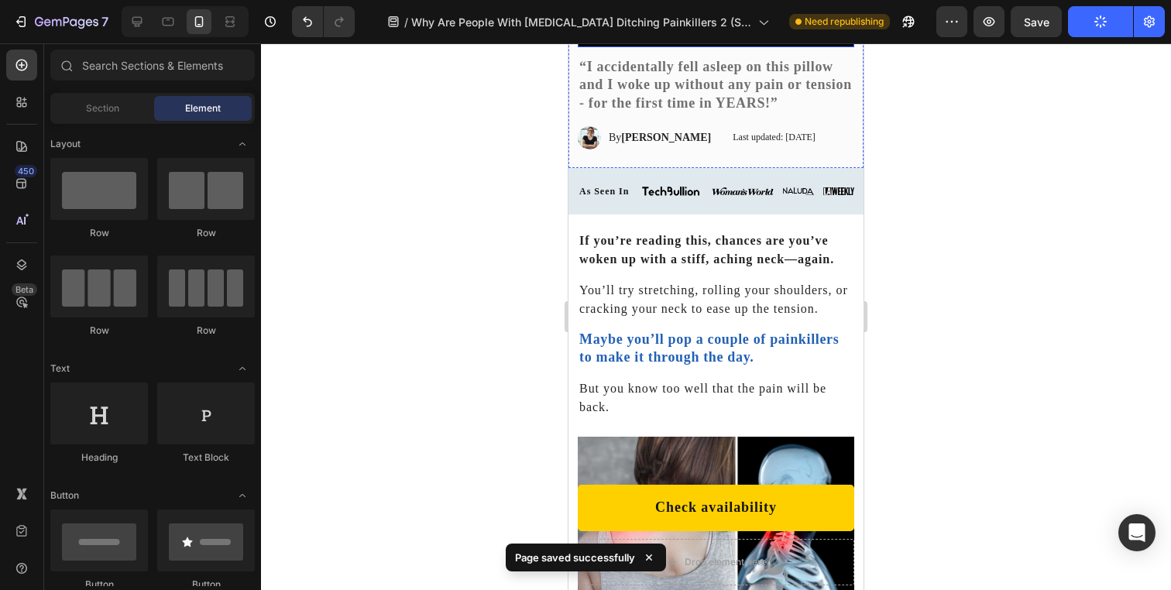
scroll to position [405, 0]
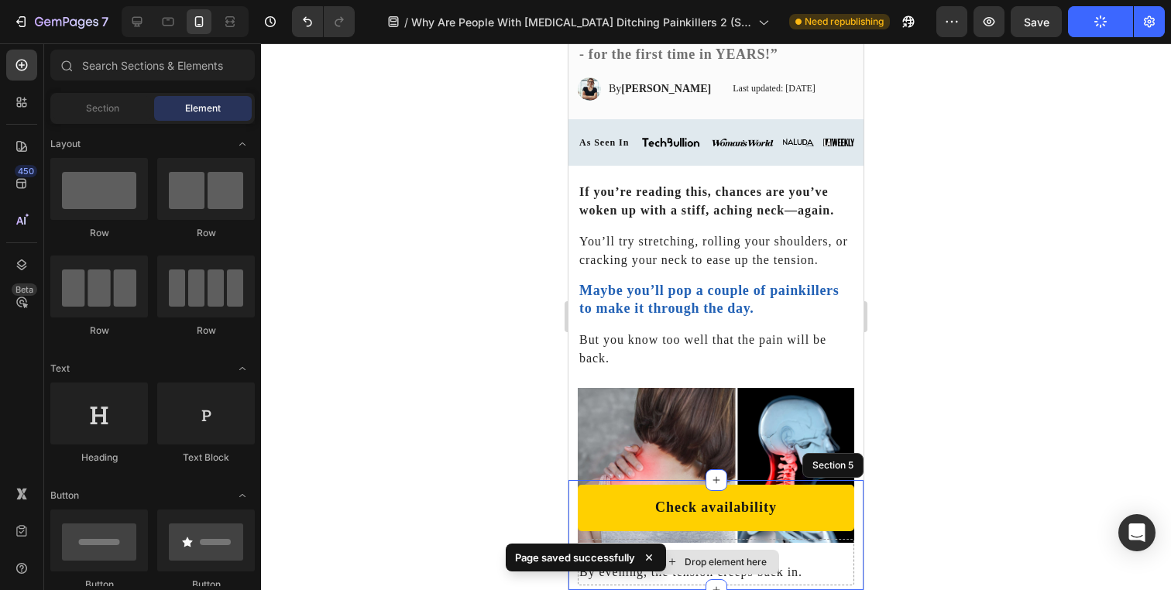
click at [713, 540] on div "Drop element here" at bounding box center [716, 562] width 276 height 46
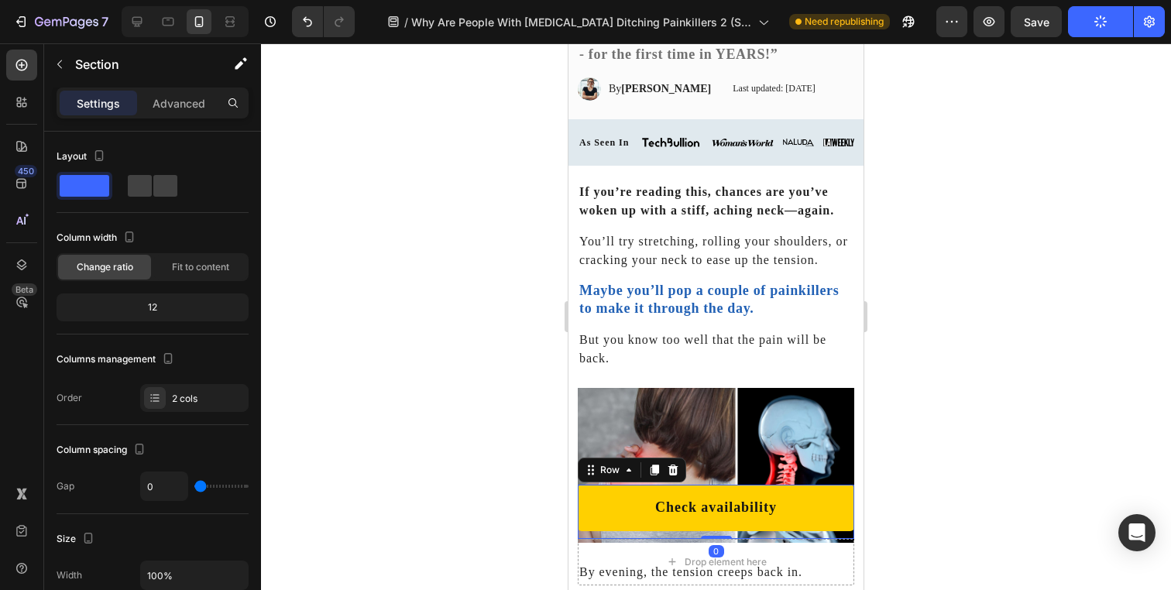
click at [616, 538] on div "Check availability Button" at bounding box center [716, 512] width 276 height 54
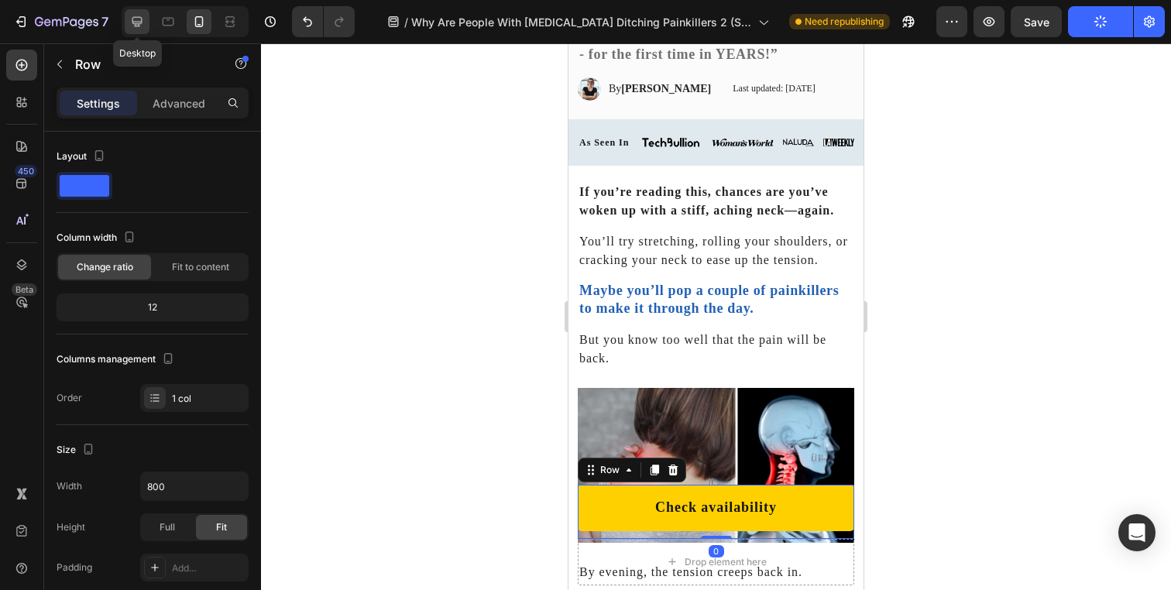
click at [126, 18] on div at bounding box center [137, 21] width 25 height 25
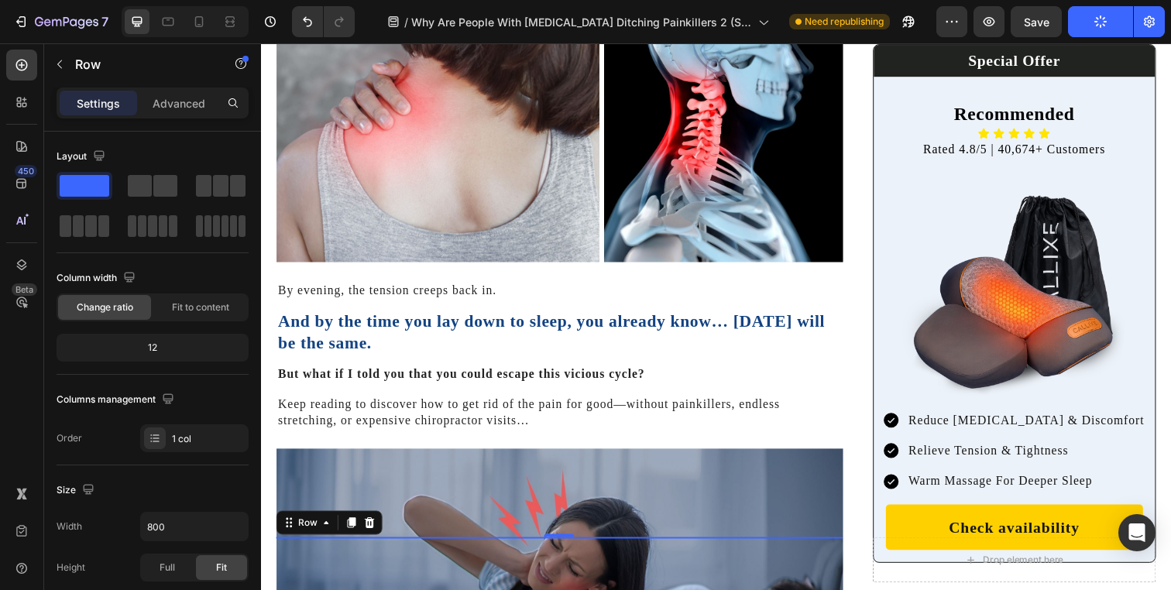
scroll to position [855, 0]
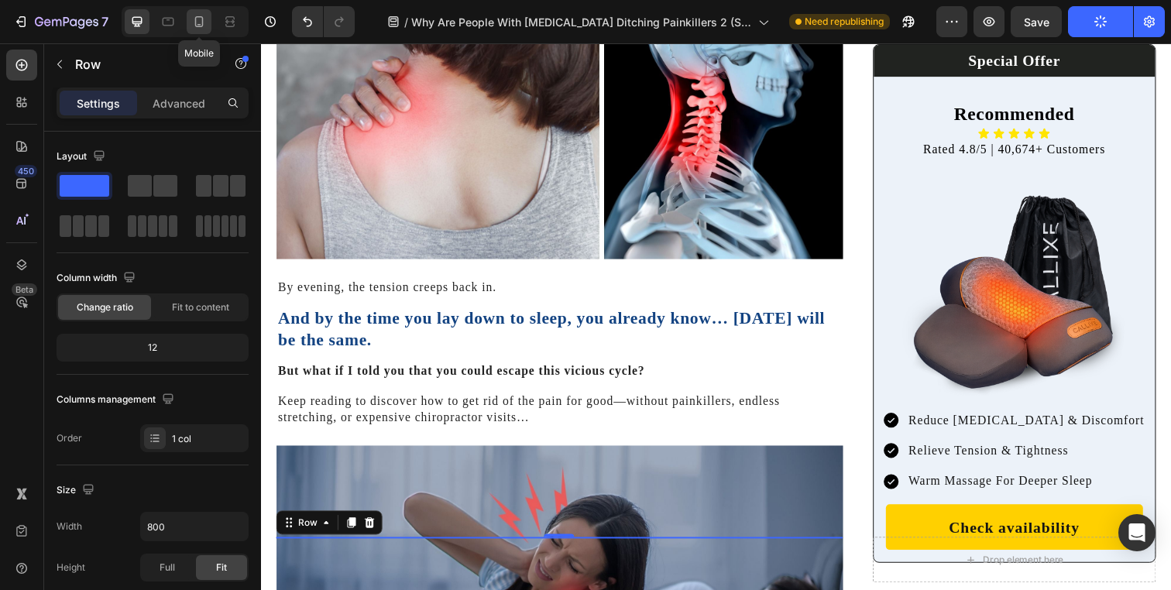
click at [210, 33] on div at bounding box center [199, 21] width 25 height 25
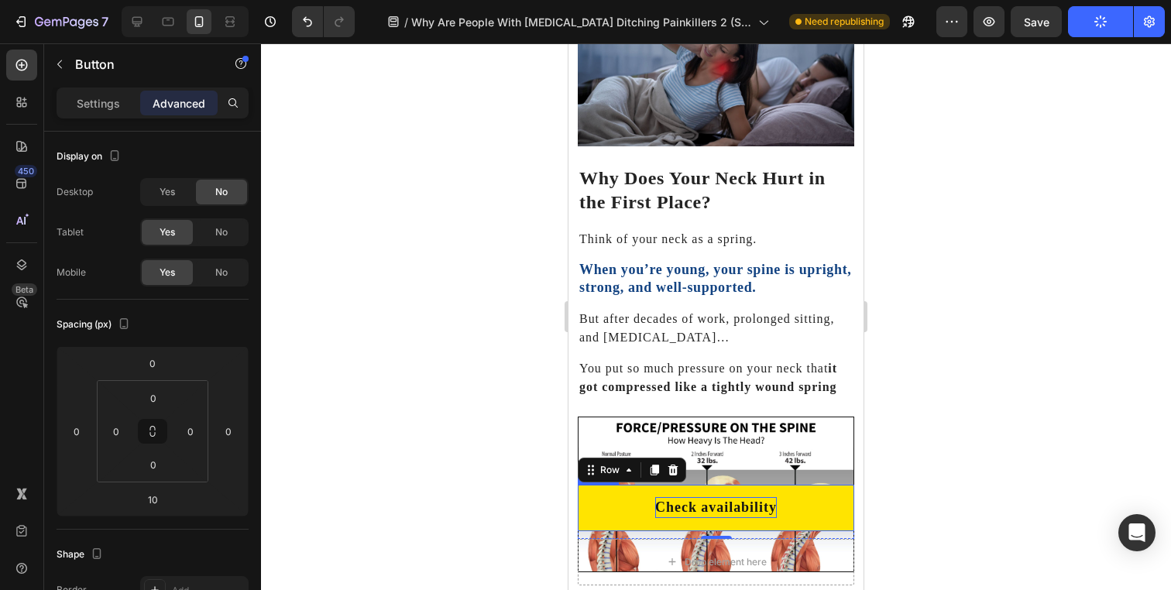
click at [669, 498] on p "Check availability" at bounding box center [716, 508] width 122 height 21
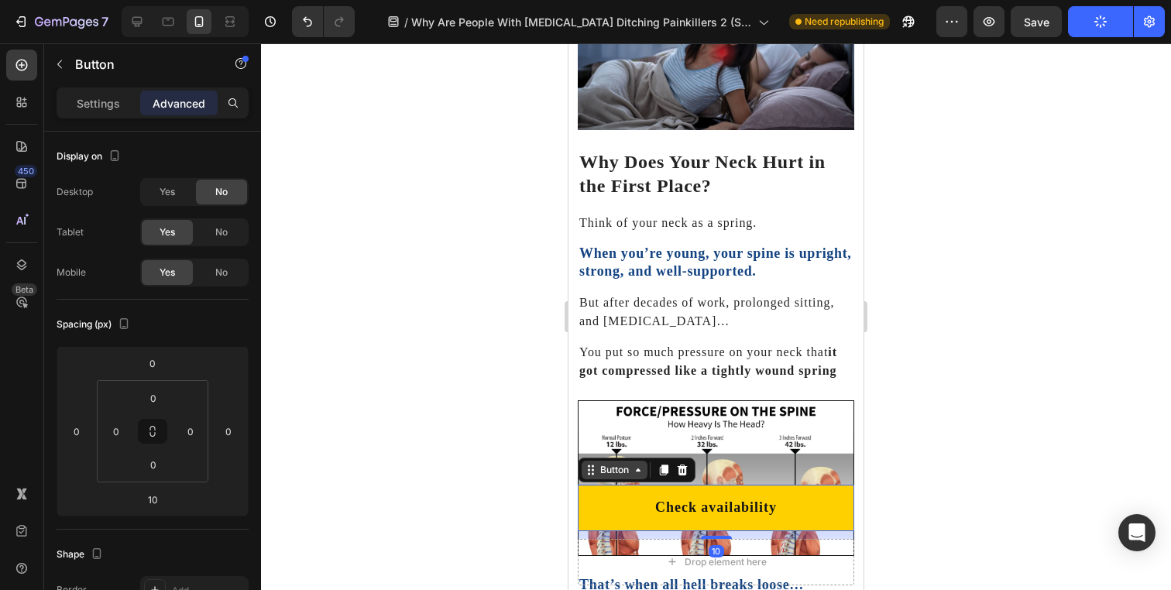
click at [635, 478] on div "Button" at bounding box center [615, 470] width 66 height 19
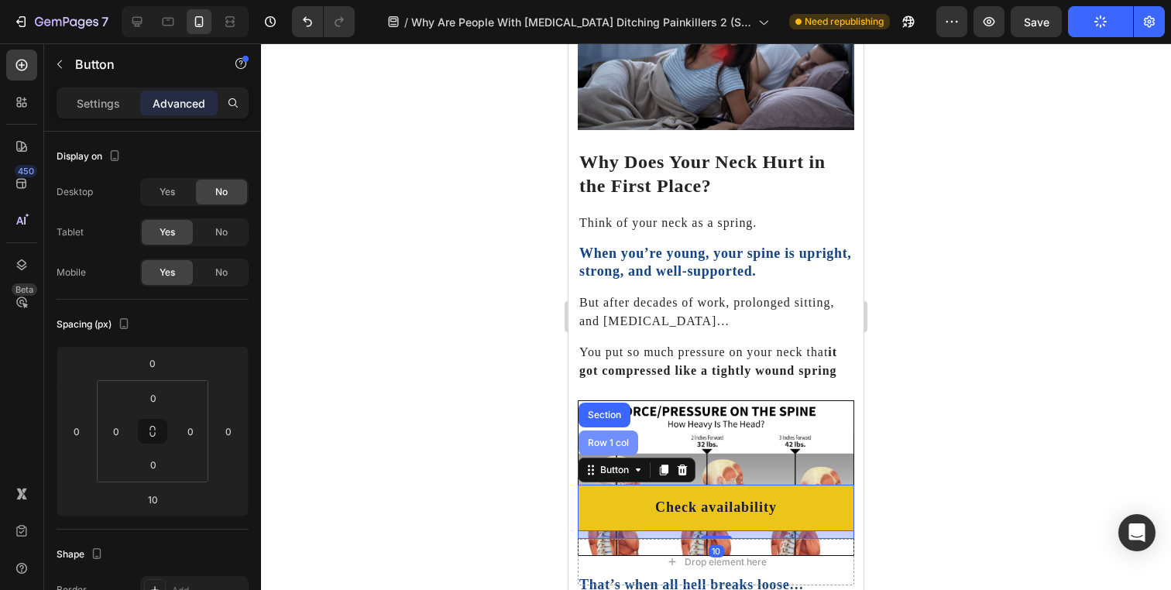
click at [620, 446] on div "Row 1 col" at bounding box center [608, 442] width 47 height 9
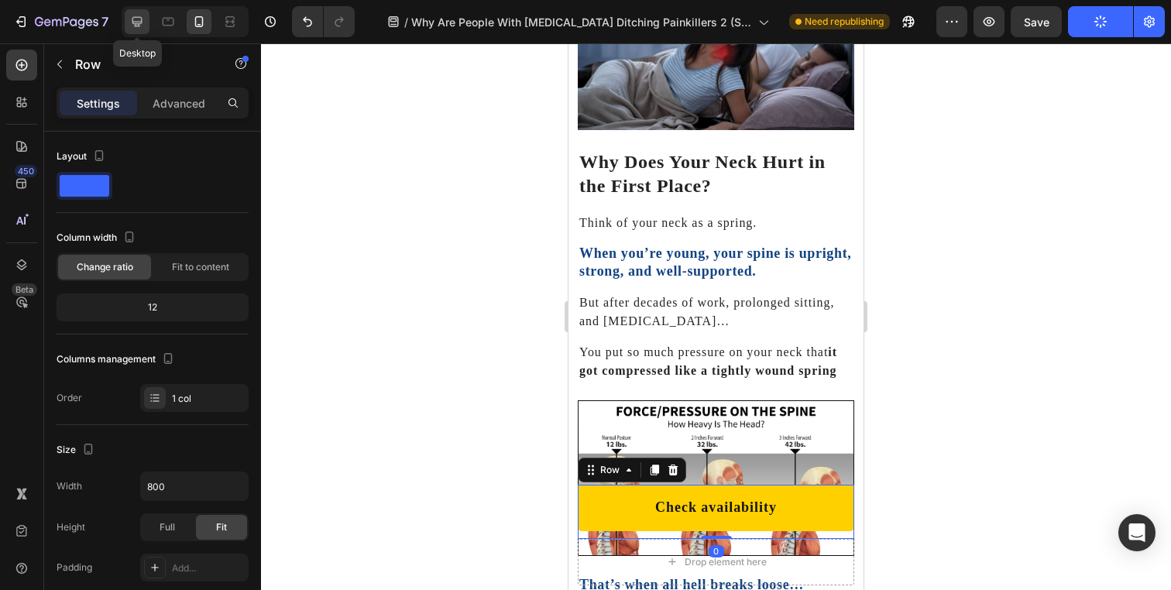
click at [132, 21] on icon at bounding box center [136, 21] width 15 height 15
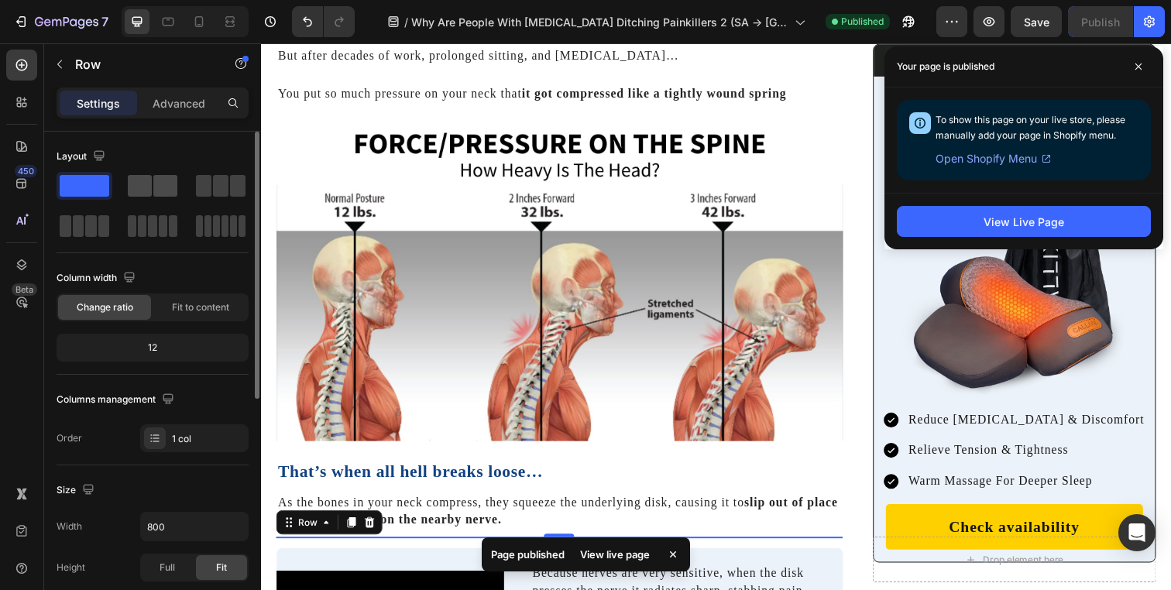
scroll to position [1726, 0]
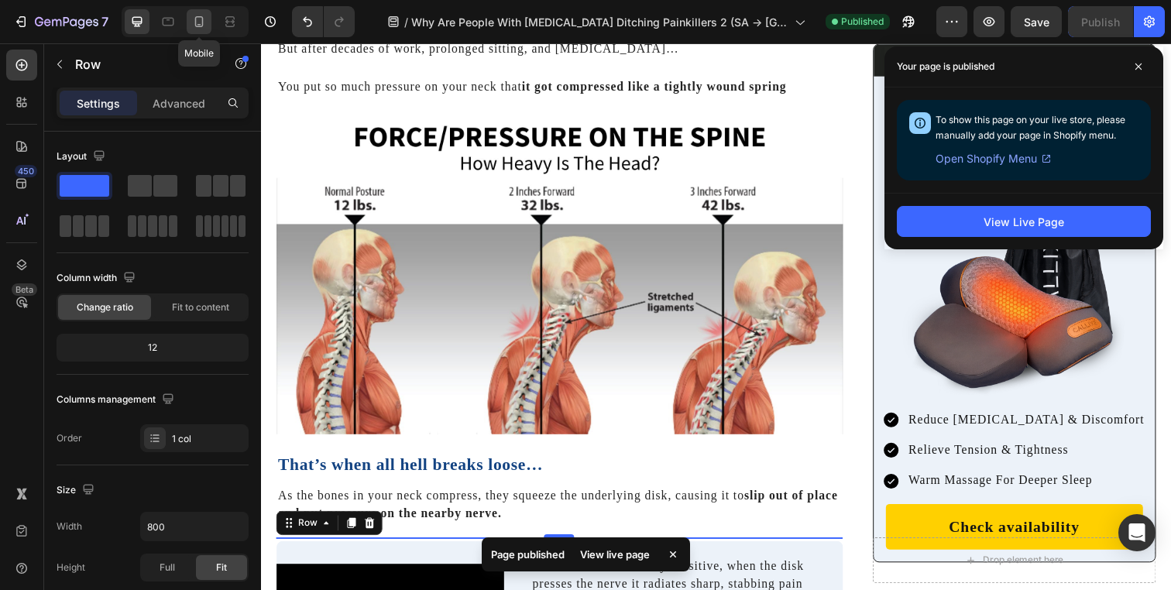
click at [197, 33] on div at bounding box center [199, 21] width 25 height 25
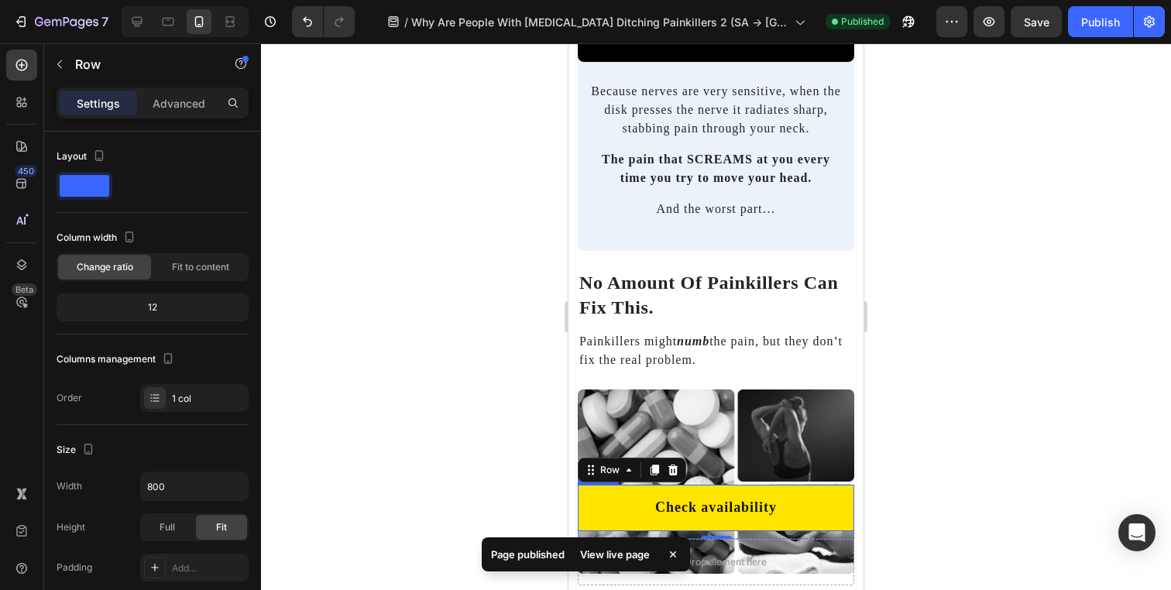
scroll to position [2072, 0]
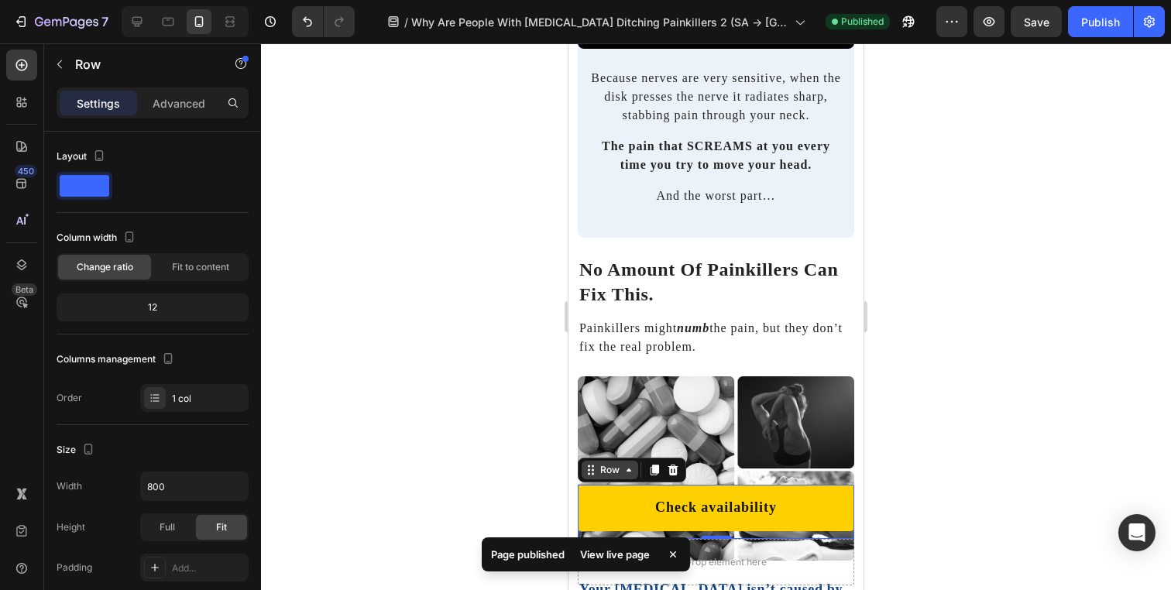
click at [619, 469] on div "Row" at bounding box center [610, 470] width 26 height 14
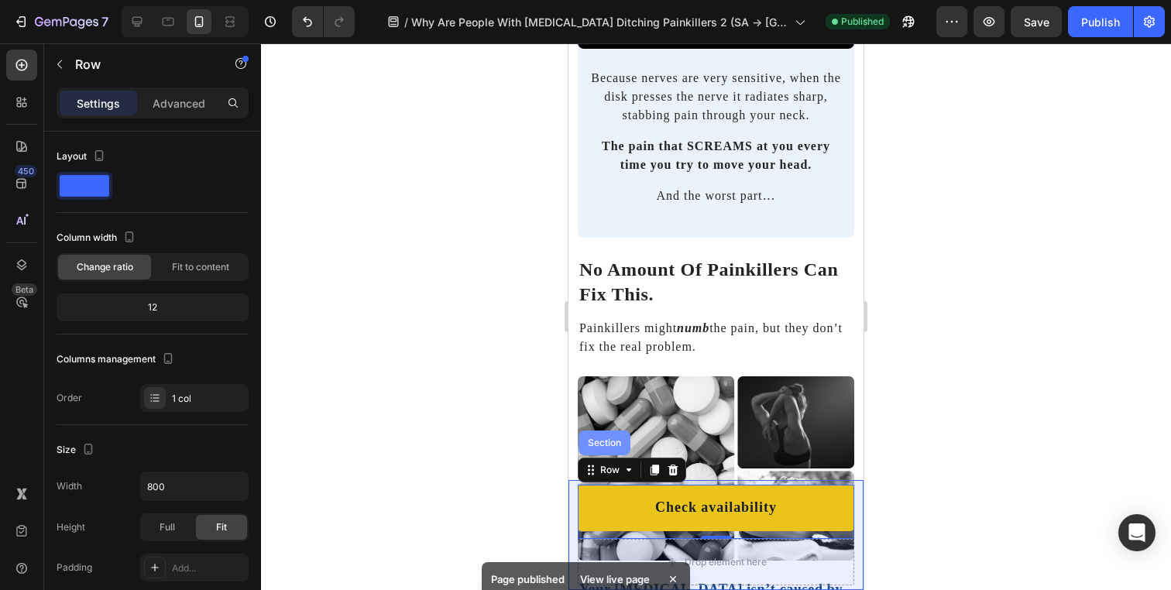
click at [615, 443] on div "Section" at bounding box center [604, 442] width 39 height 9
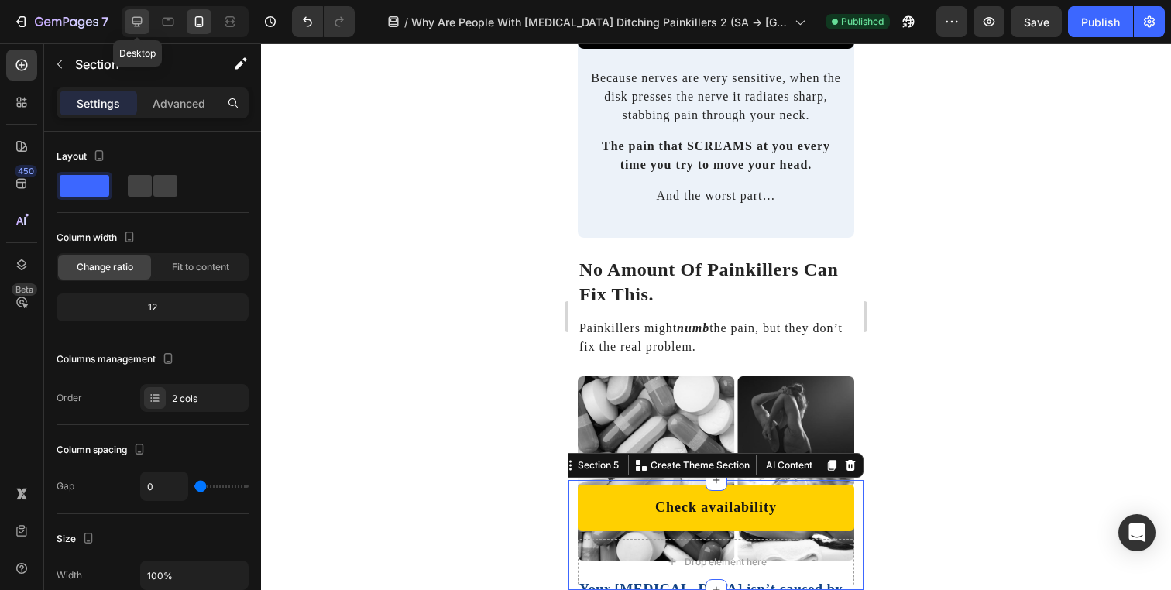
click at [141, 27] on icon at bounding box center [136, 21] width 15 height 15
type input "40"
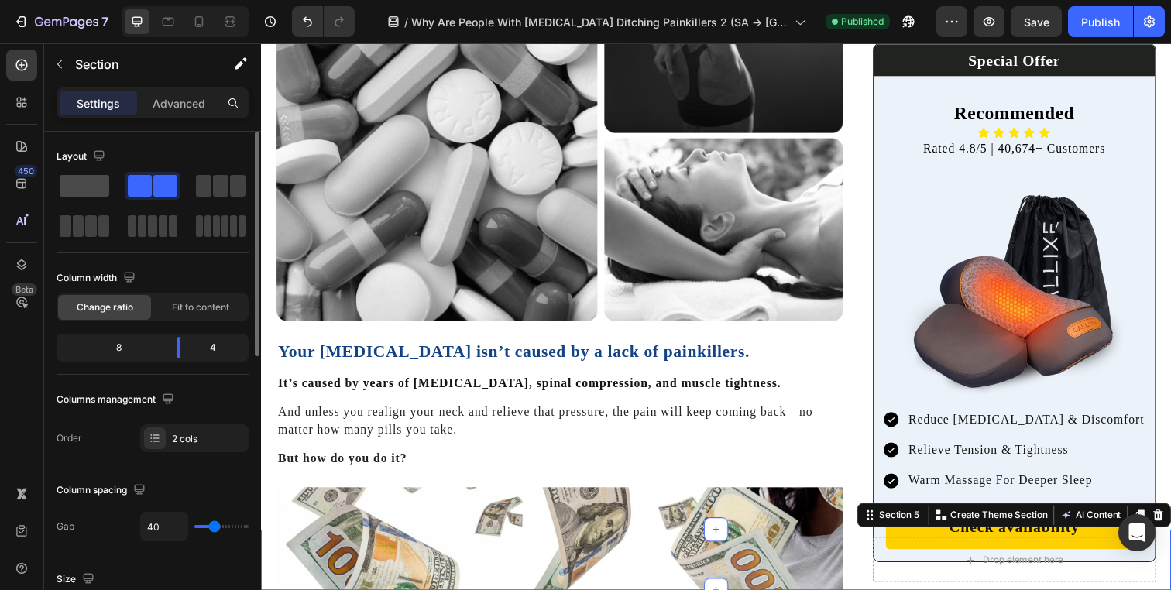
scroll to position [2607, 0]
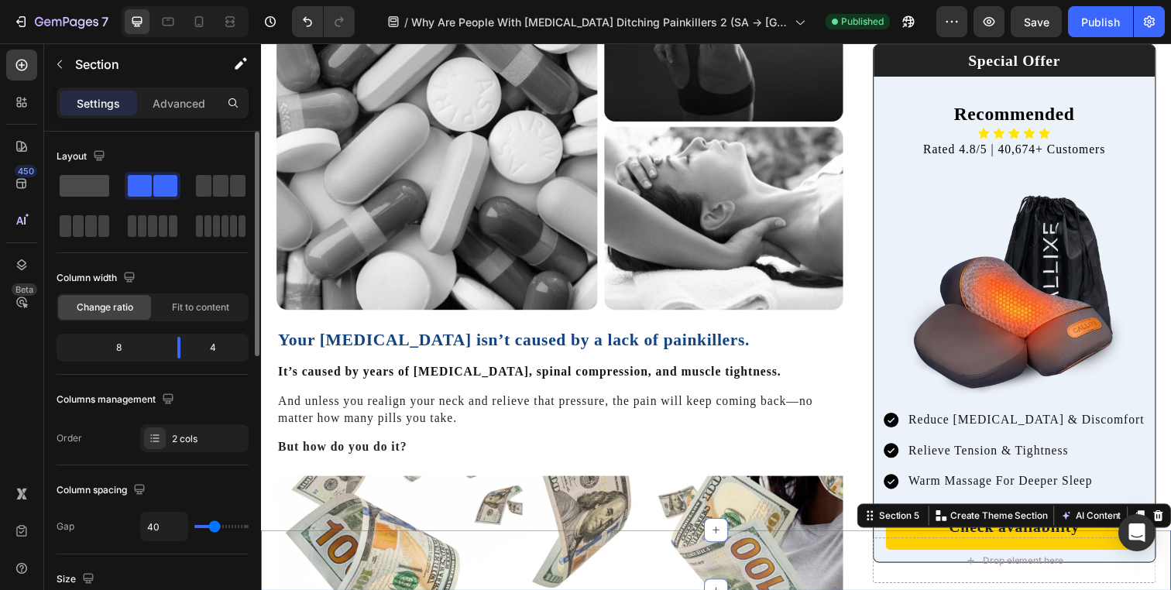
click at [88, 180] on span at bounding box center [85, 186] width 50 height 22
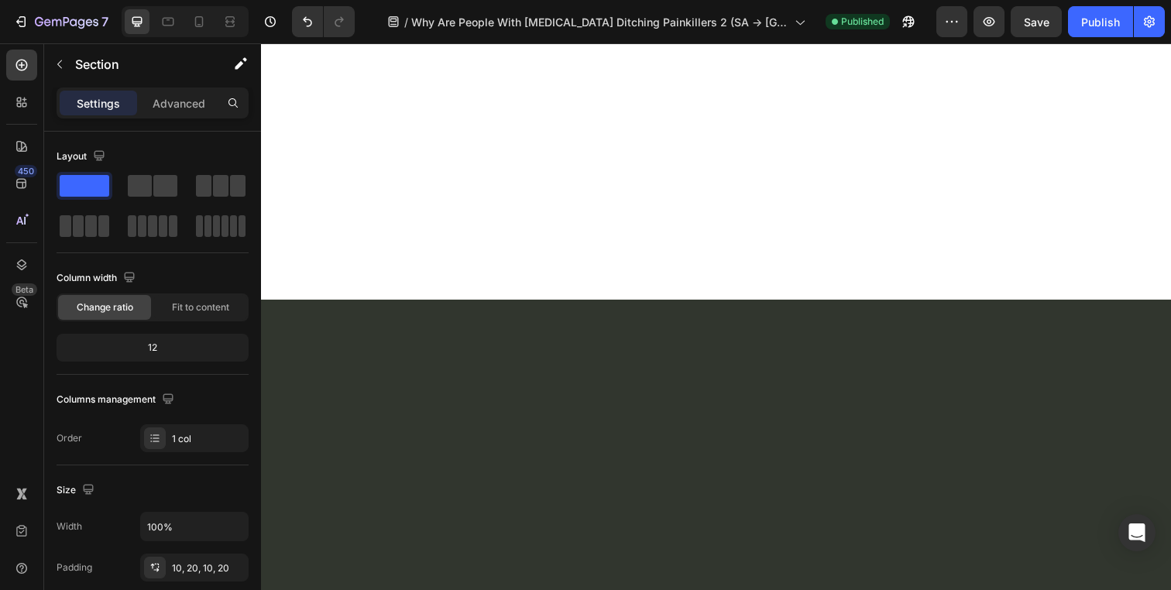
scroll to position [9271, 0]
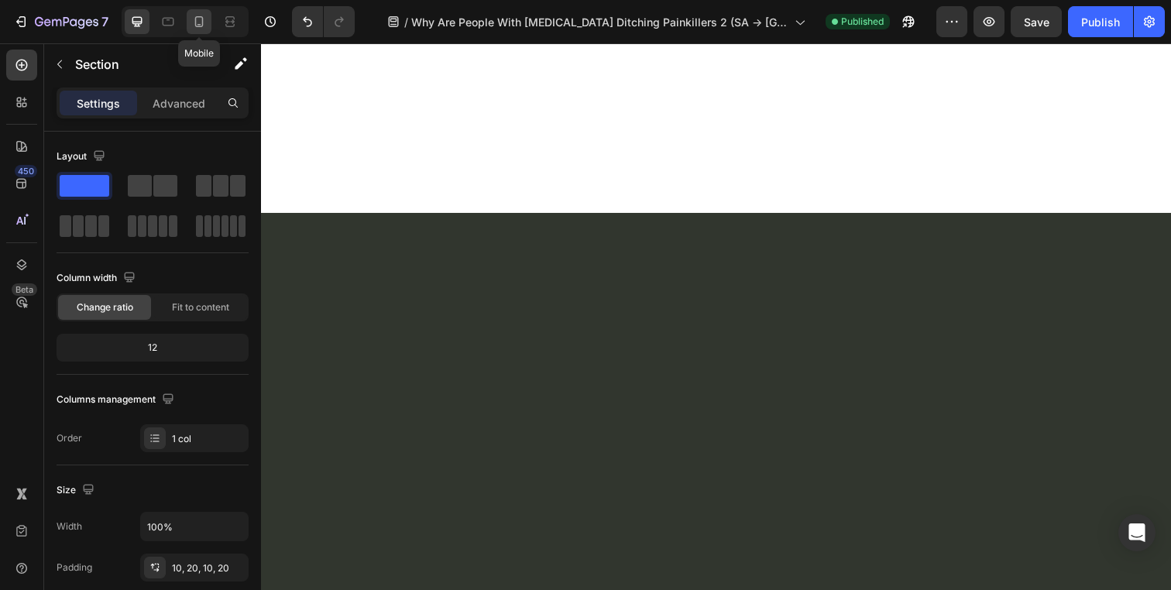
click at [204, 29] on div at bounding box center [199, 21] width 25 height 25
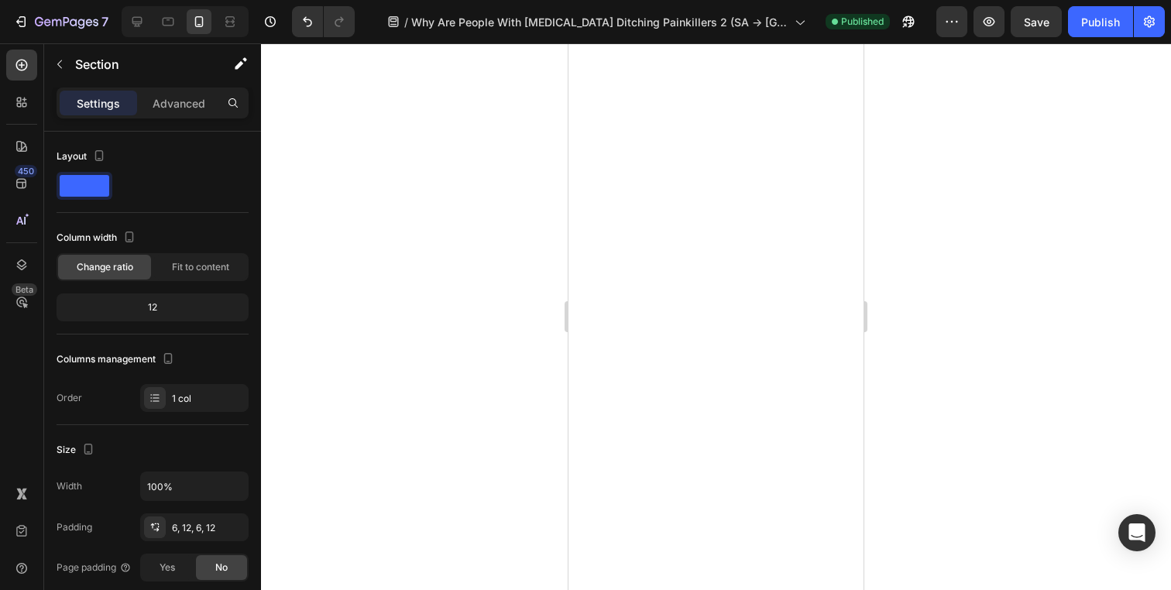
scroll to position [8690, 0]
click at [146, 18] on div at bounding box center [137, 21] width 25 height 25
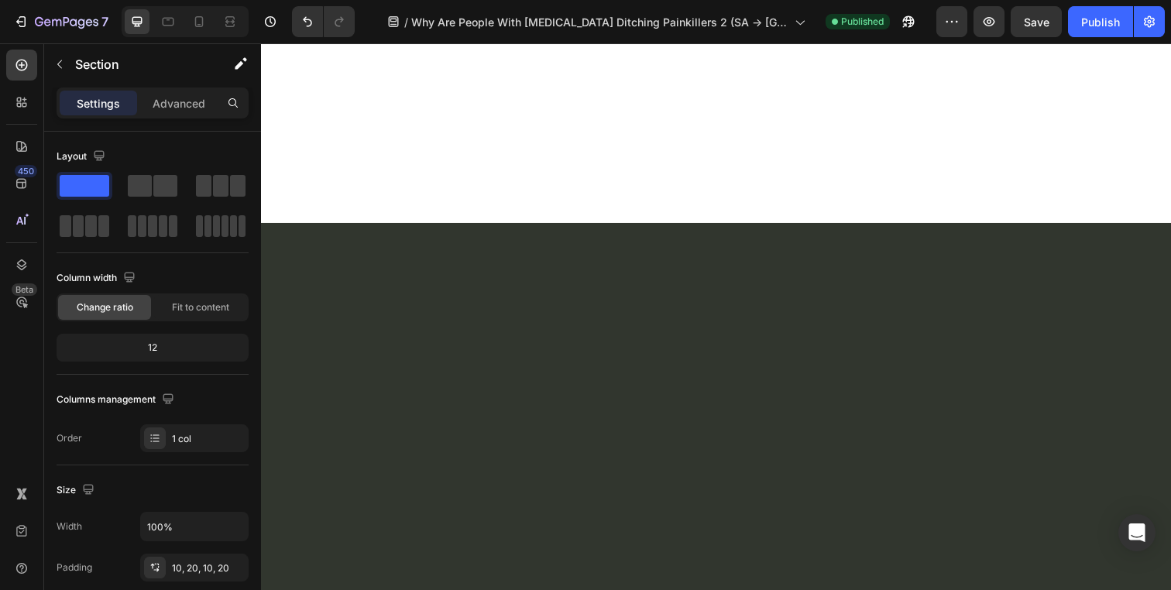
scroll to position [9341, 0]
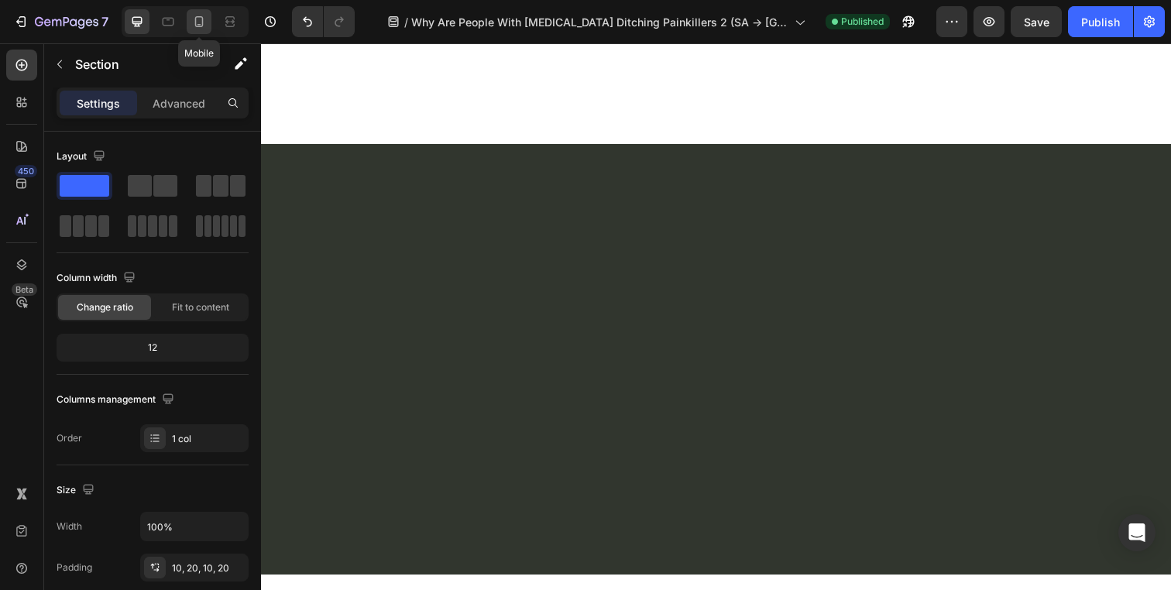
click at [205, 26] on icon at bounding box center [198, 21] width 15 height 15
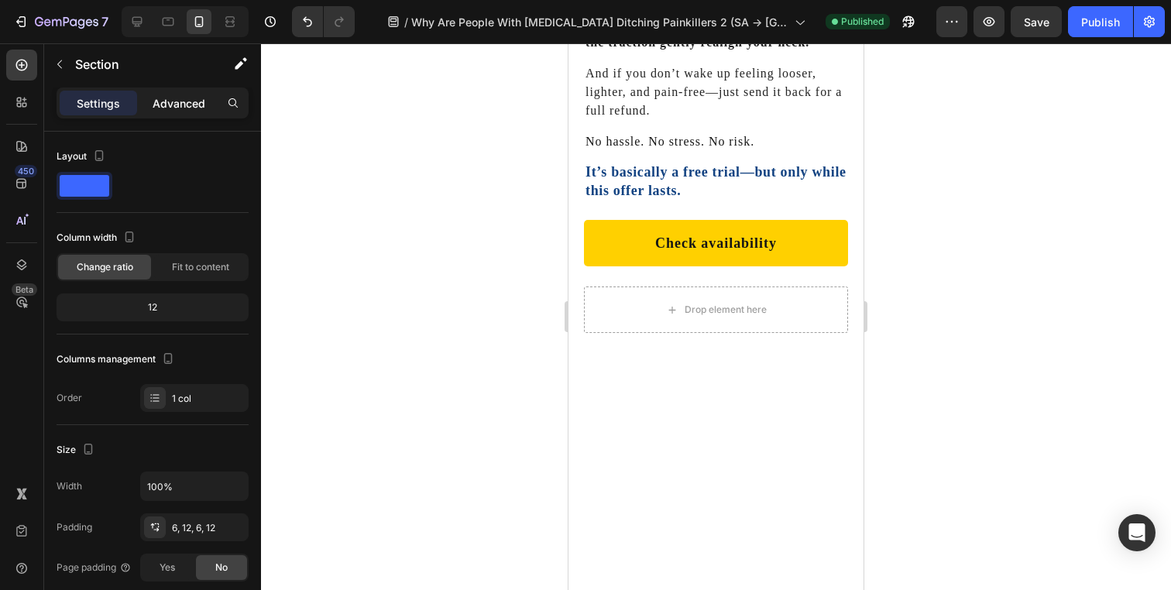
scroll to position [9138, 0]
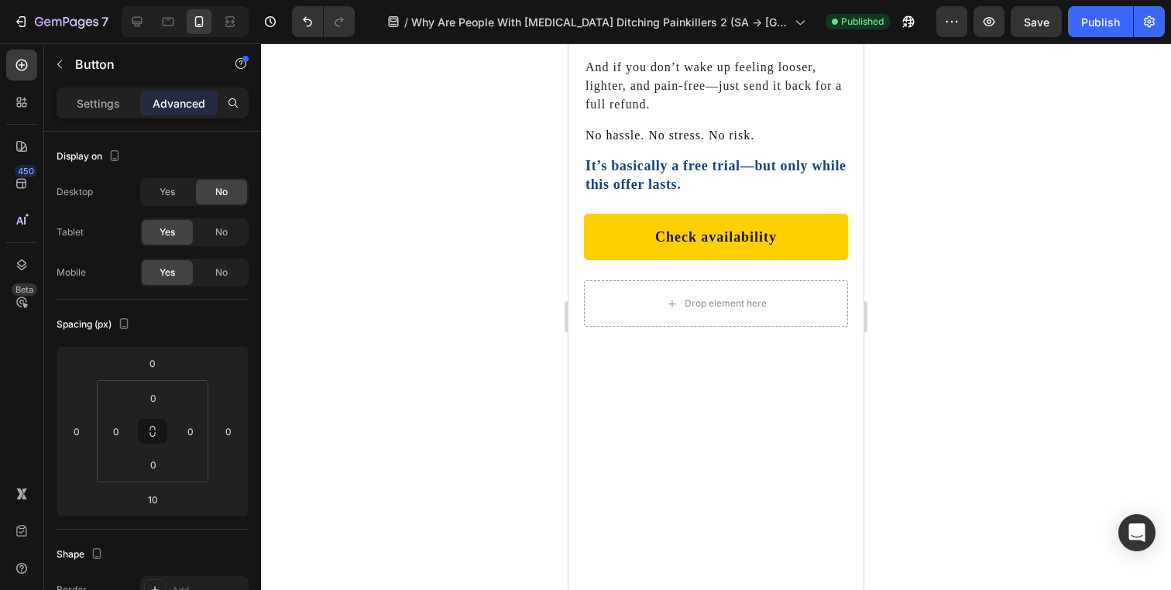
click at [176, 192] on div "Yes" at bounding box center [167, 192] width 51 height 25
click at [142, 32] on div at bounding box center [137, 21] width 25 height 25
type input "0"
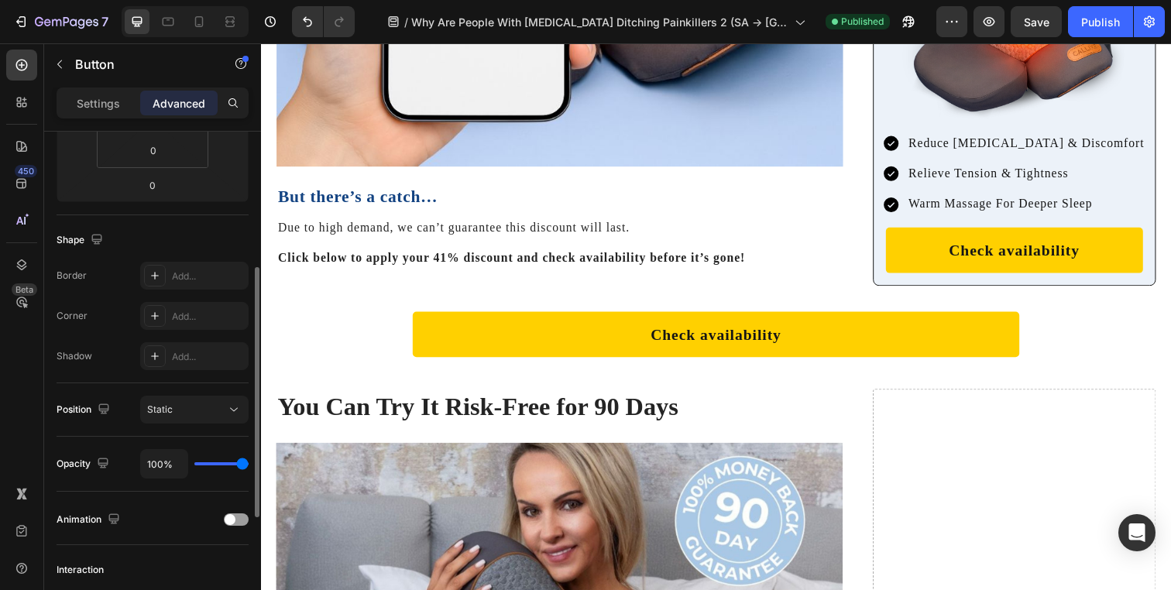
scroll to position [366, 0]
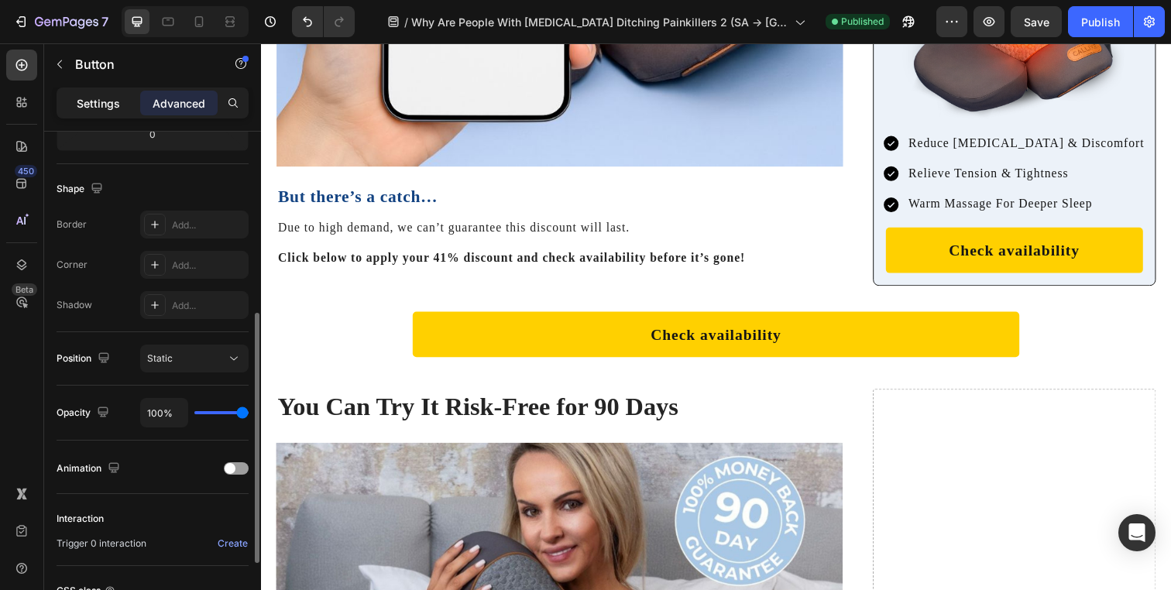
click at [92, 110] on p "Settings" at bounding box center [98, 103] width 43 height 16
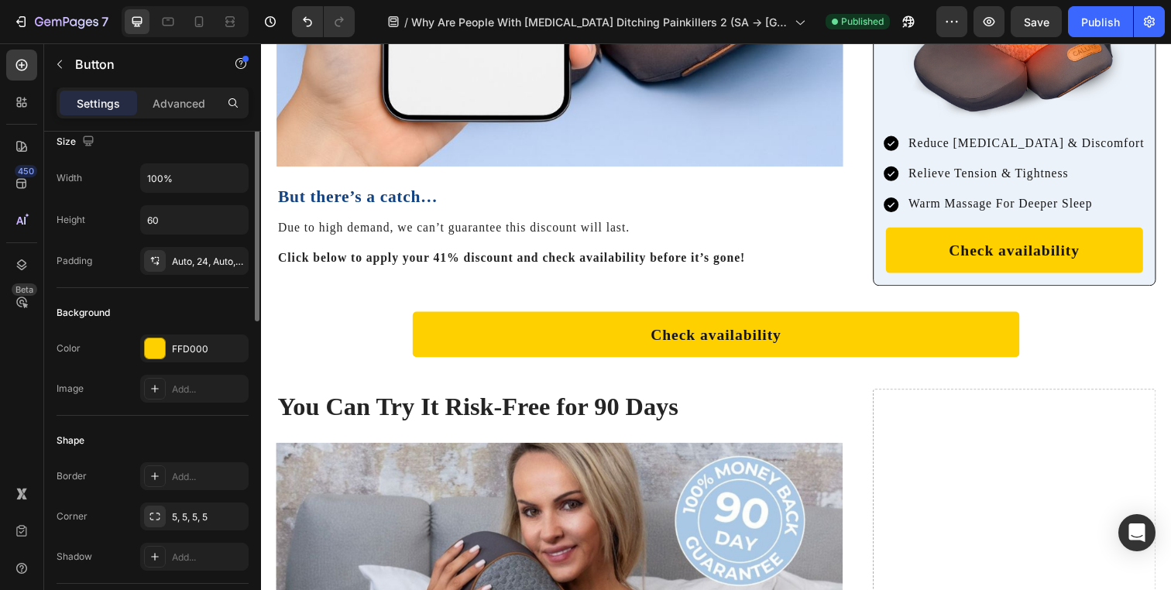
scroll to position [0, 0]
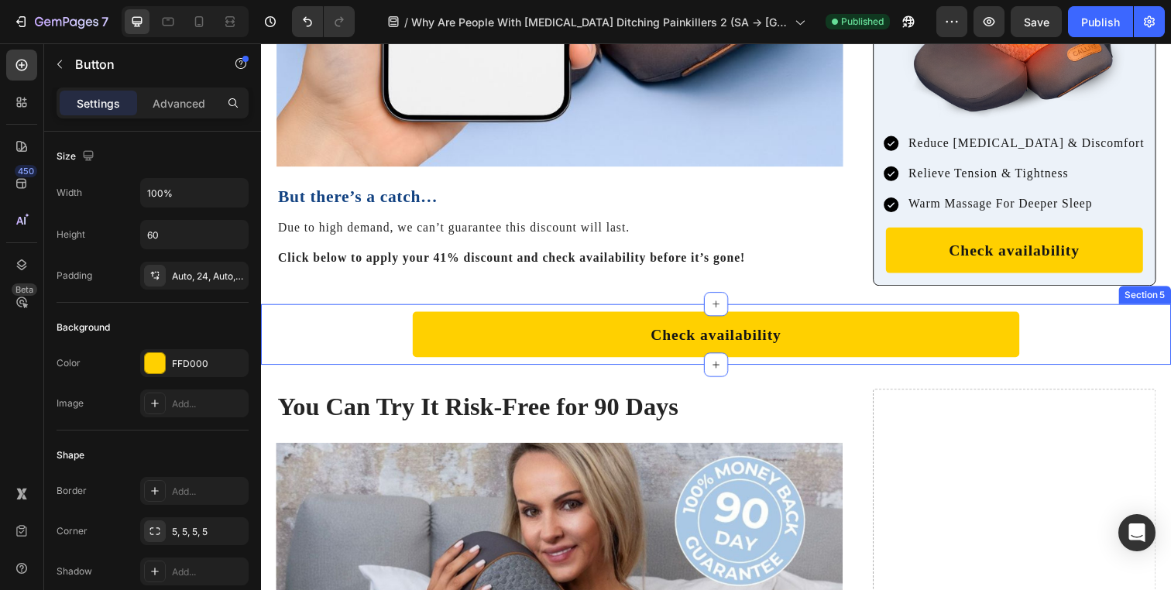
click at [342, 317] on div "Check availability Button Row" at bounding box center [725, 340] width 898 height 46
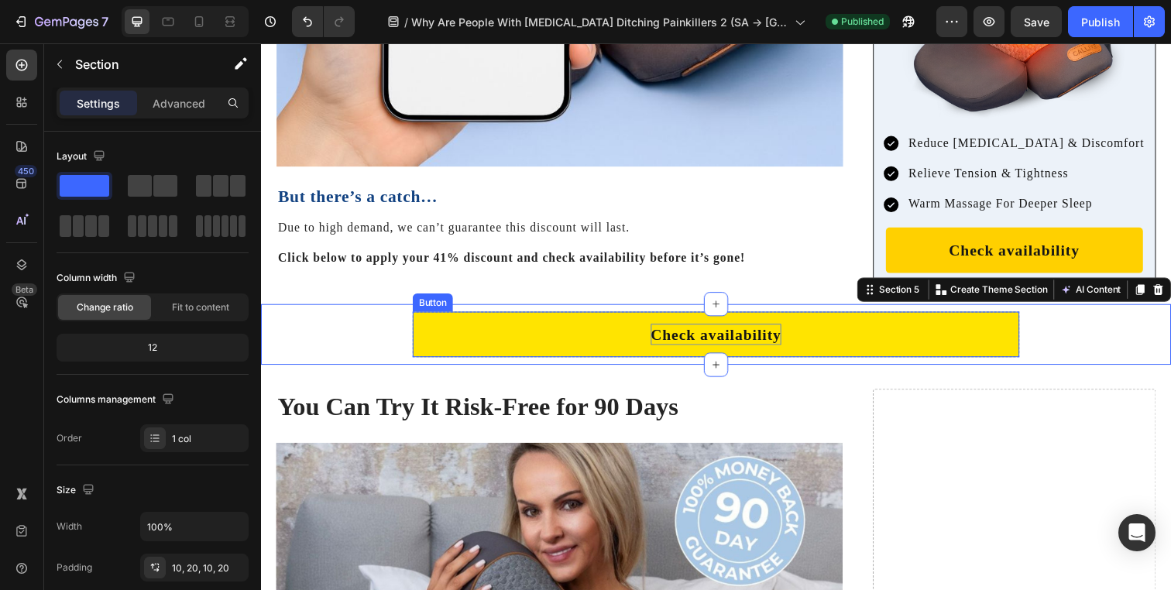
click at [706, 329] on p "Check availability" at bounding box center [725, 340] width 133 height 22
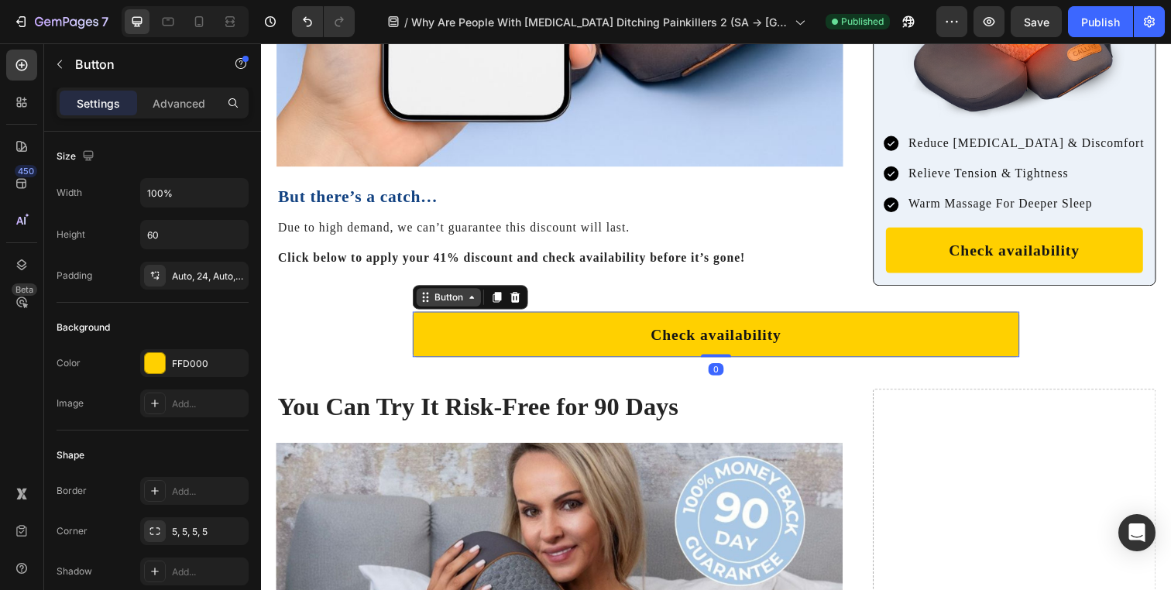
click at [472, 296] on icon at bounding box center [476, 302] width 12 height 12
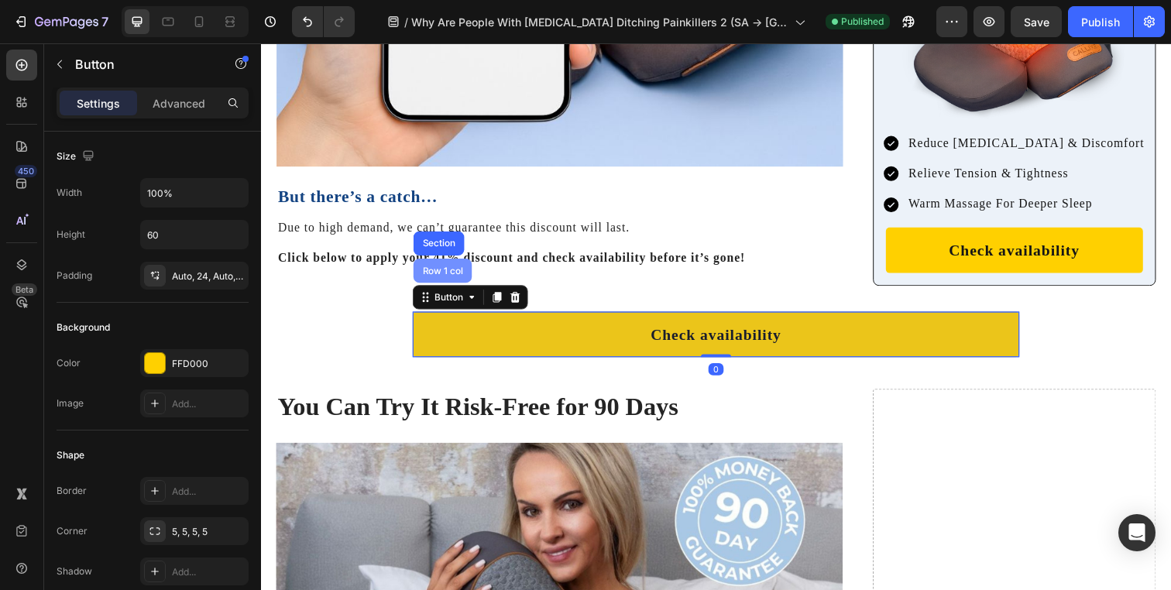
click at [453, 270] on div "Row 1 col" at bounding box center [446, 274] width 47 height 9
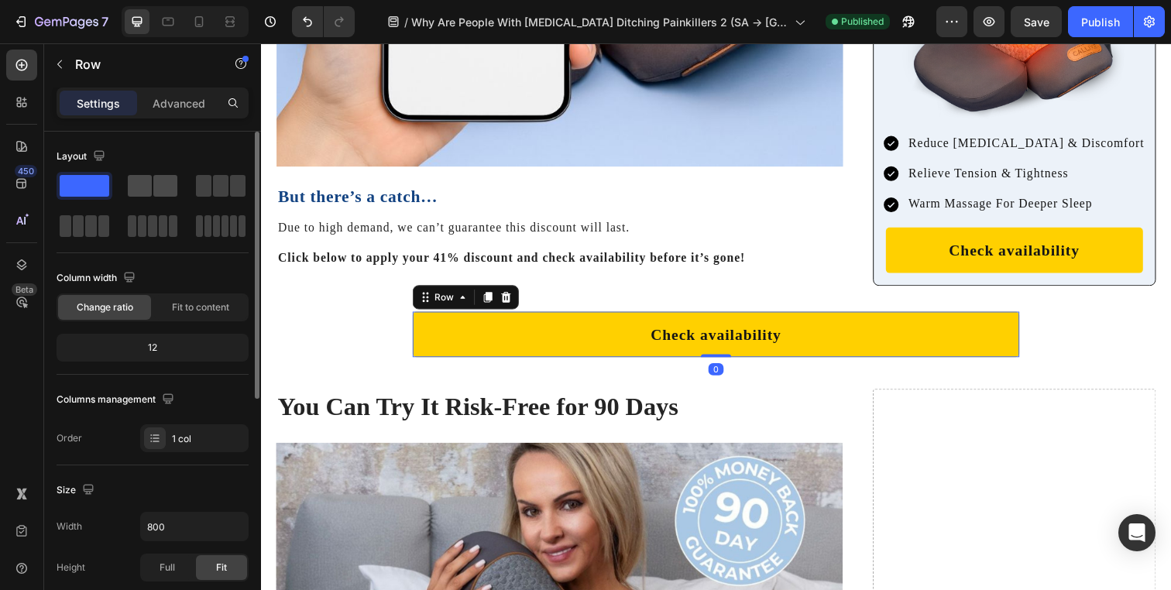
click at [165, 179] on span at bounding box center [165, 186] width 24 height 22
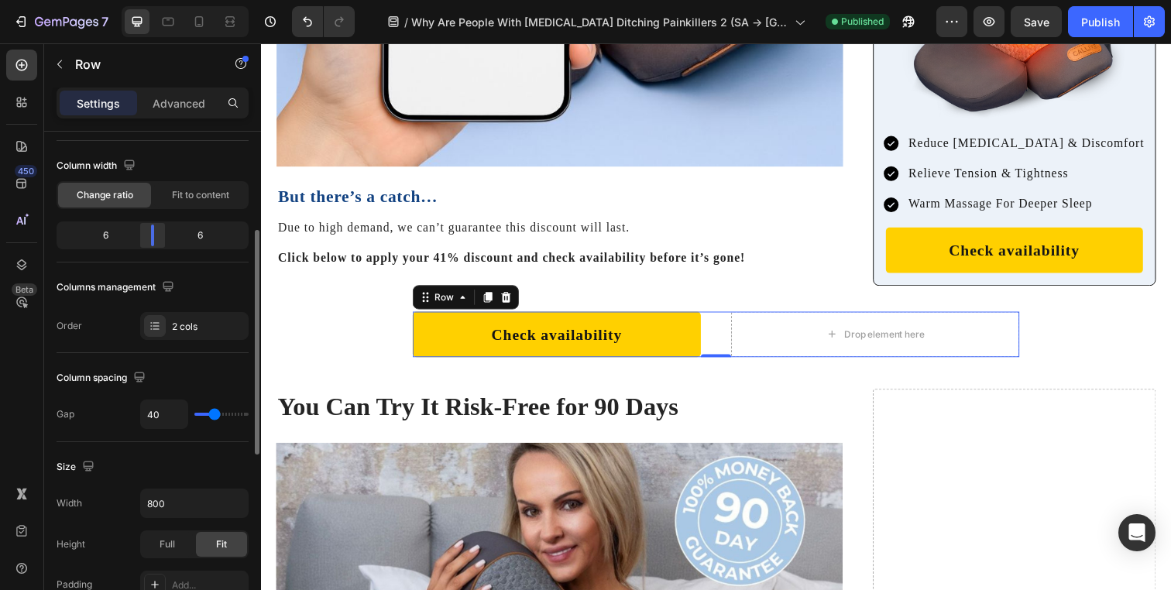
scroll to position [213, 0]
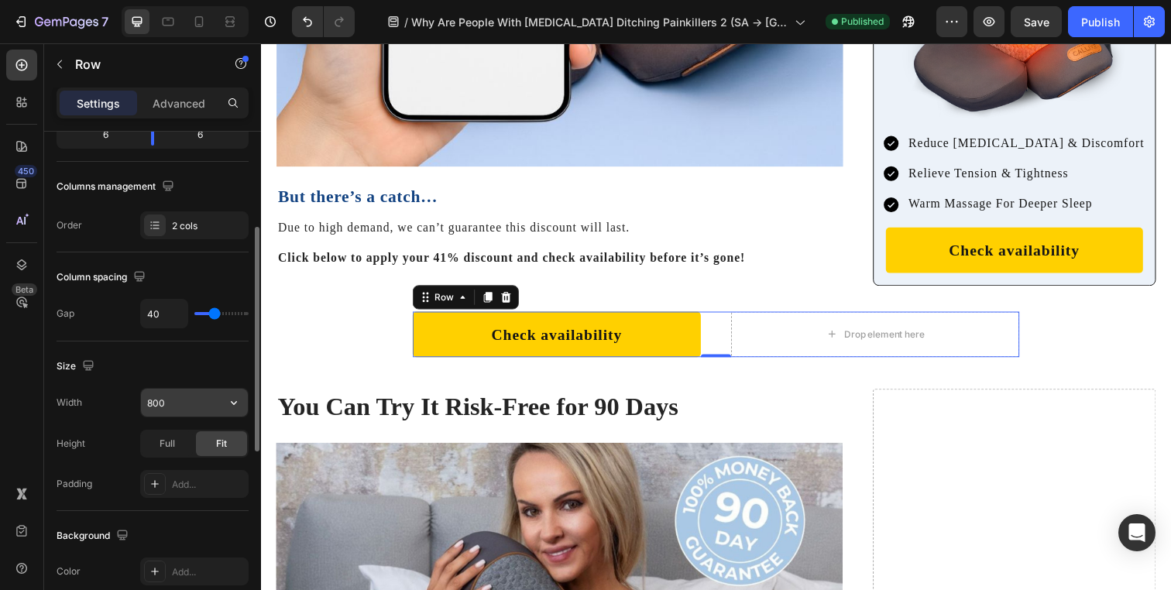
click at [163, 396] on input "800" at bounding box center [194, 403] width 107 height 28
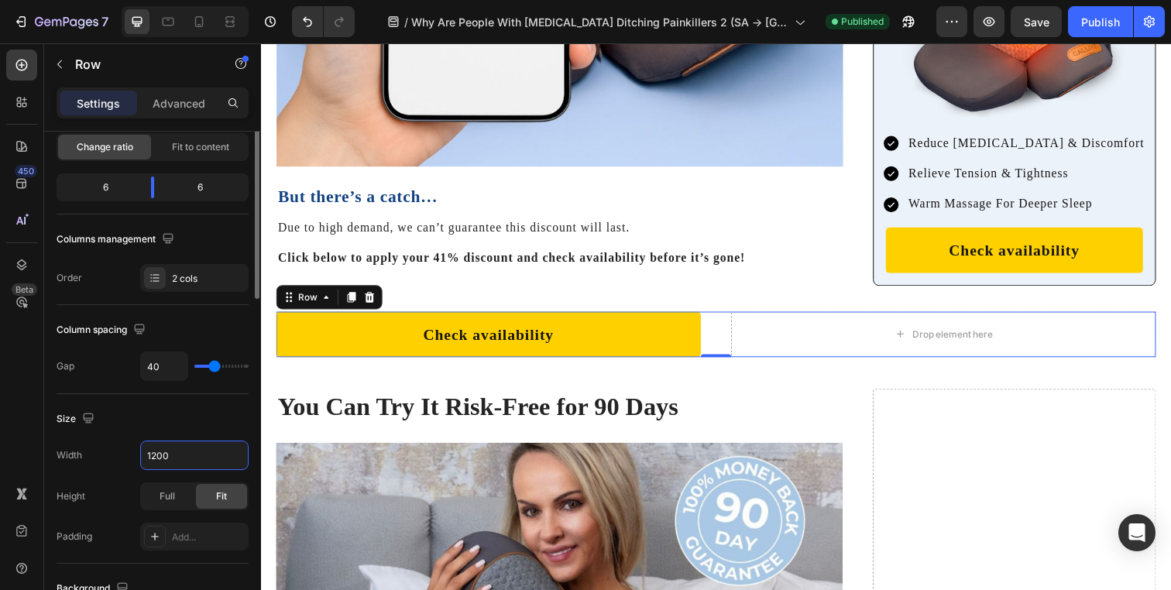
scroll to position [0, 0]
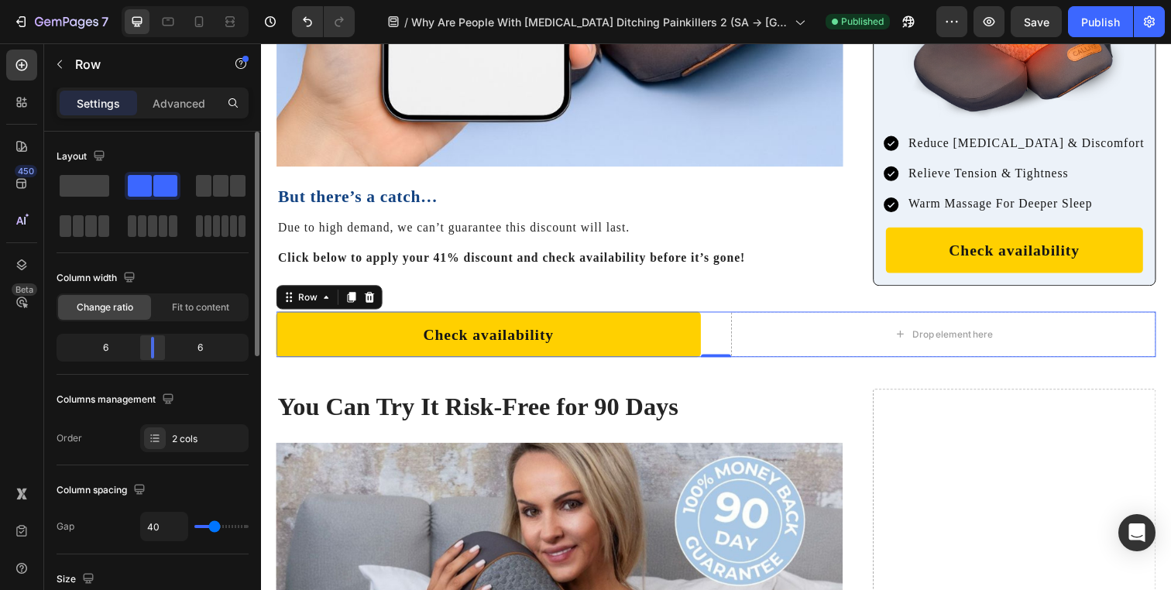
type input "1200"
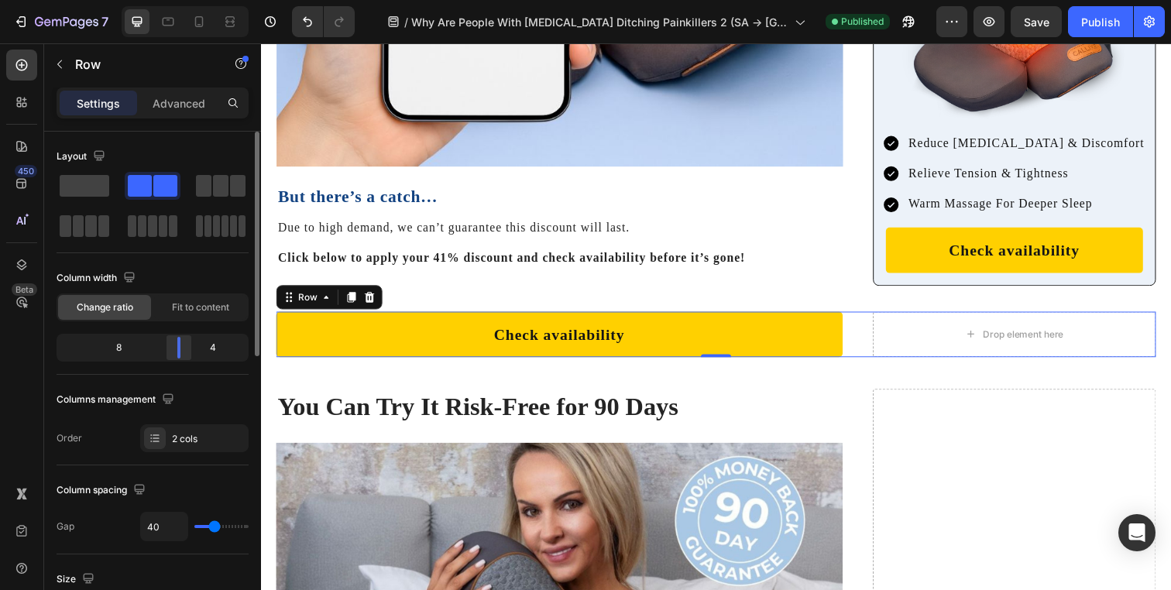
drag, startPoint x: 151, startPoint y: 340, endPoint x: 191, endPoint y: 342, distance: 39.5
click at [191, 342] on div at bounding box center [179, 348] width 28 height 22
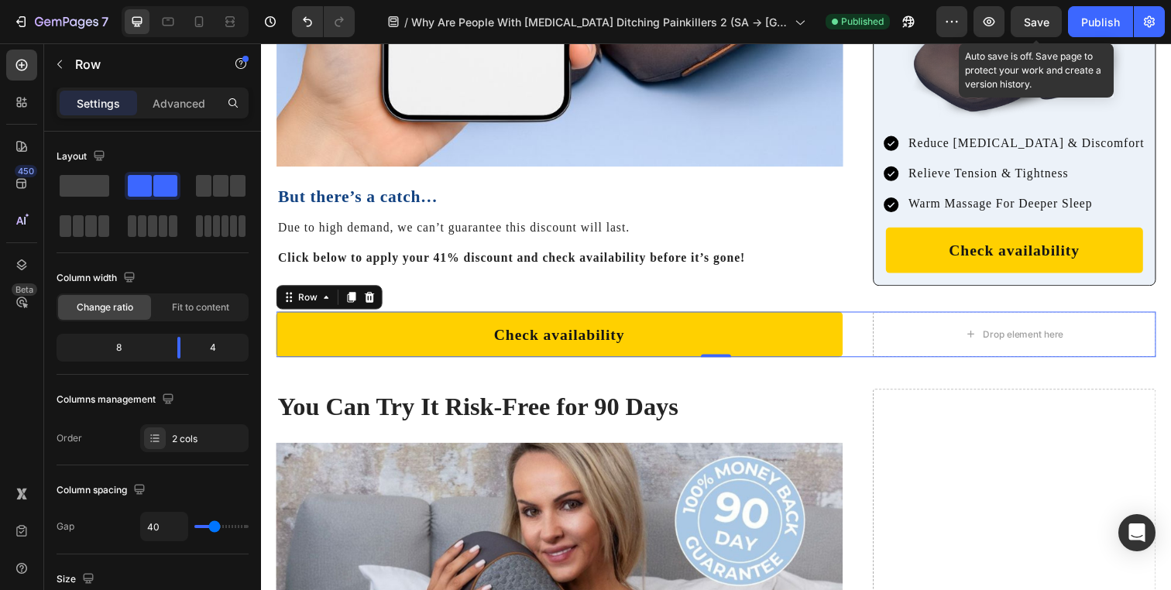
click at [1041, 14] on div "Save" at bounding box center [1037, 22] width 26 height 16
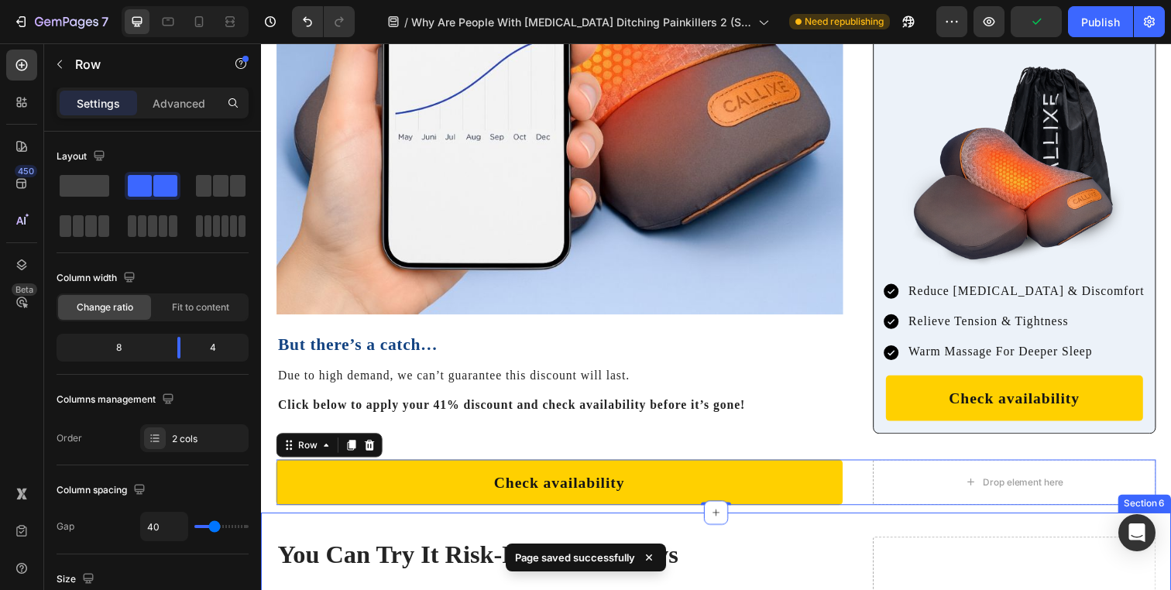
scroll to position [9104, 0]
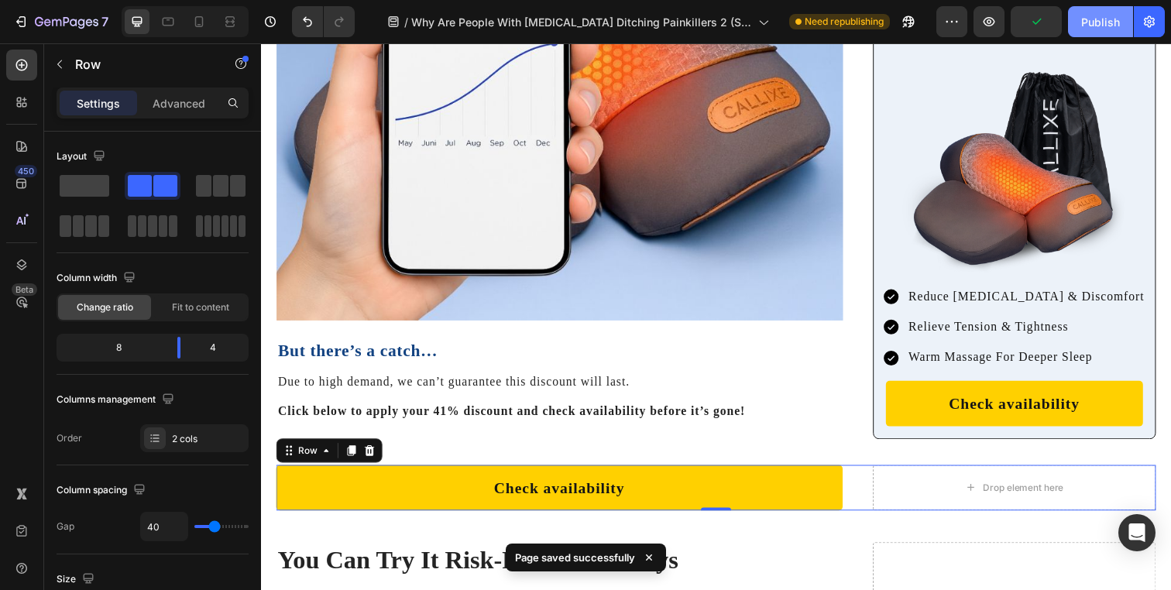
click at [1111, 16] on div "Publish" at bounding box center [1100, 22] width 39 height 16
click at [201, 28] on icon at bounding box center [198, 21] width 15 height 15
type input "16"
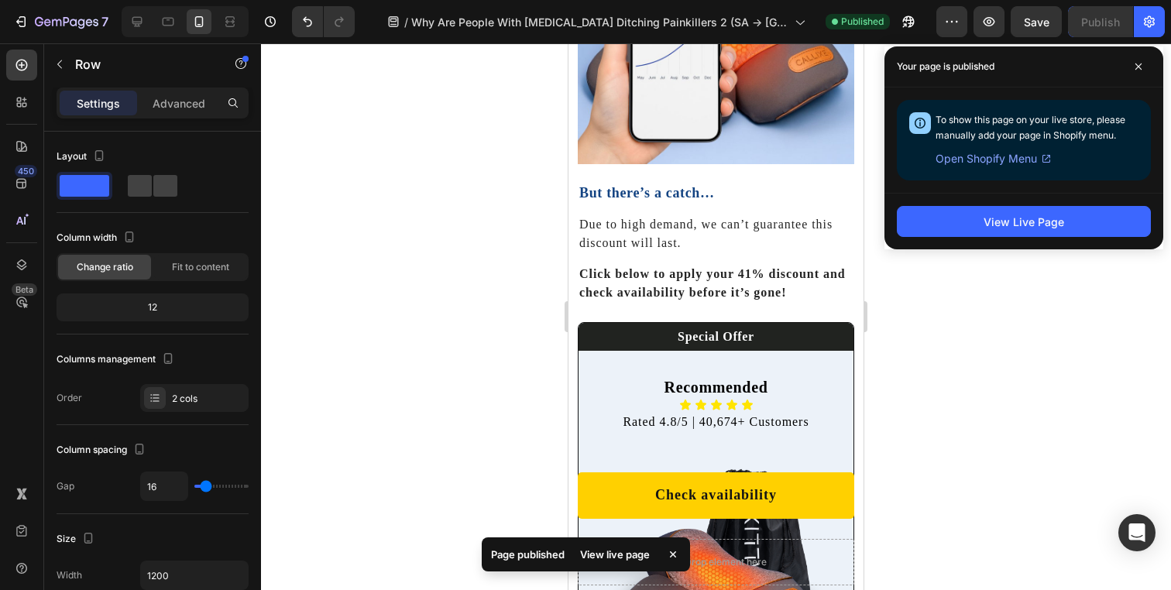
scroll to position [8179, 0]
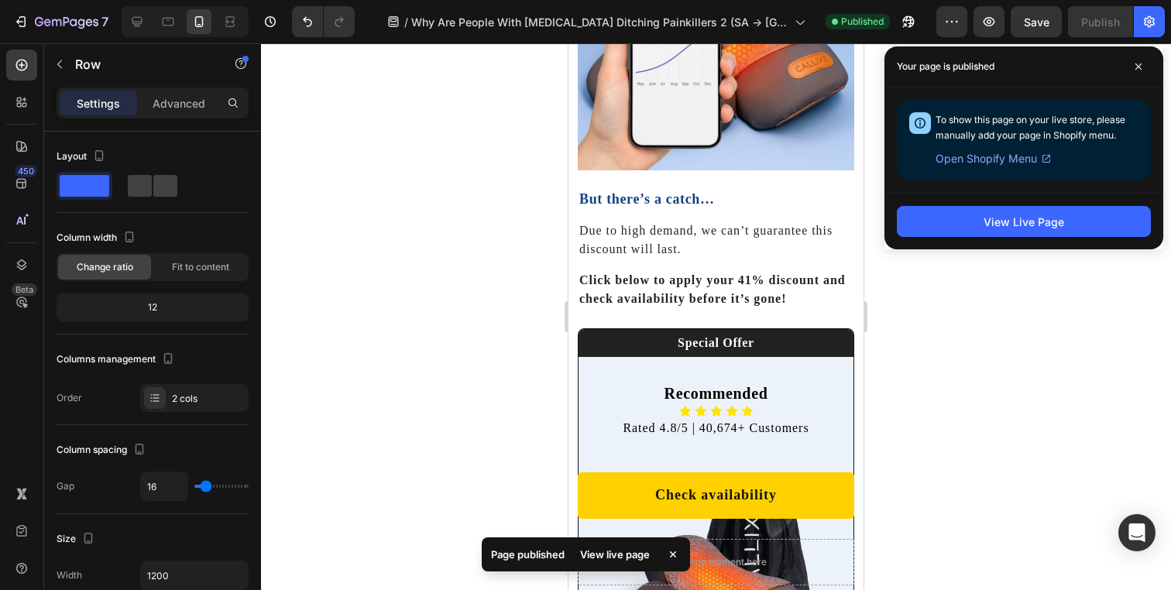
click at [1148, 54] on div "Your page is published" at bounding box center [1023, 66] width 279 height 41
click at [1145, 64] on span at bounding box center [1138, 66] width 25 height 25
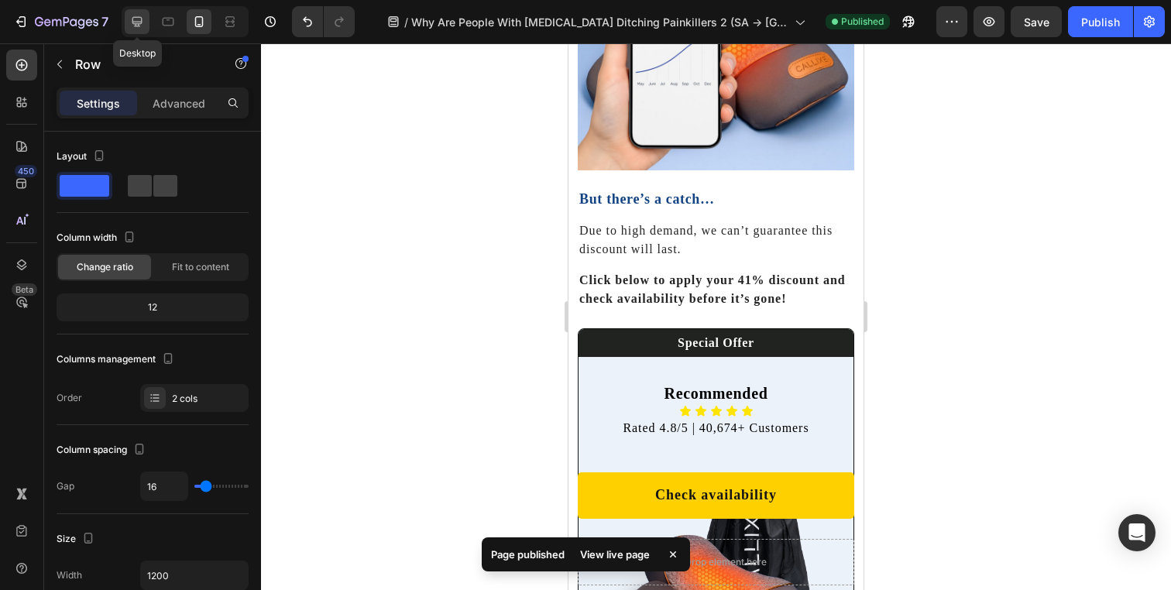
click at [137, 12] on div at bounding box center [137, 21] width 25 height 25
type input "40"
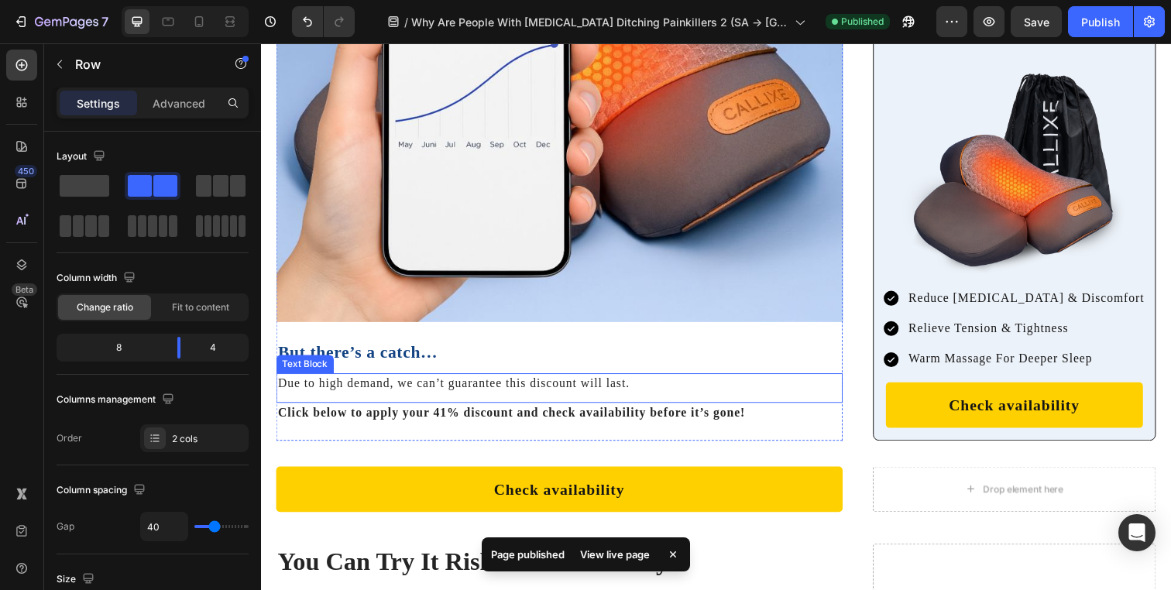
scroll to position [9104, 0]
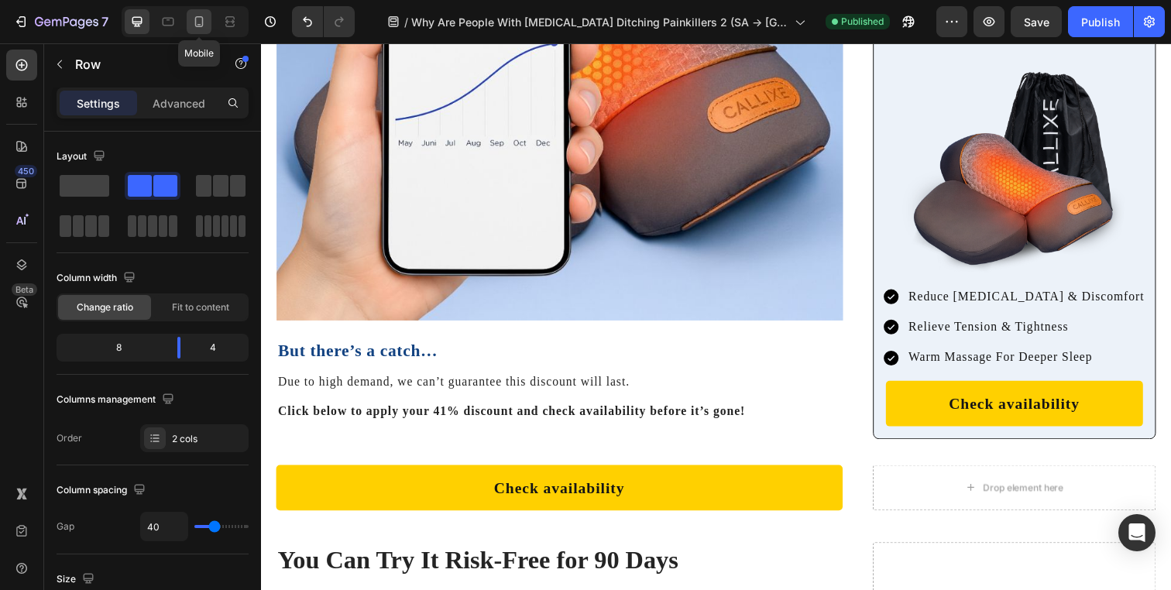
click at [206, 29] on div at bounding box center [199, 21] width 25 height 25
type input "16"
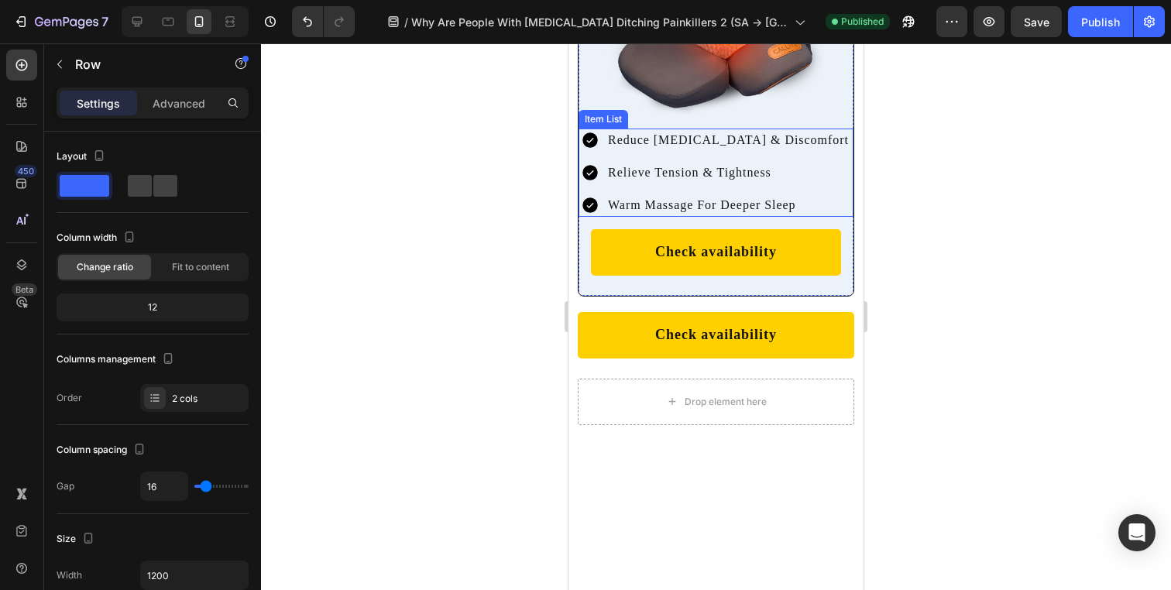
scroll to position [8728, 0]
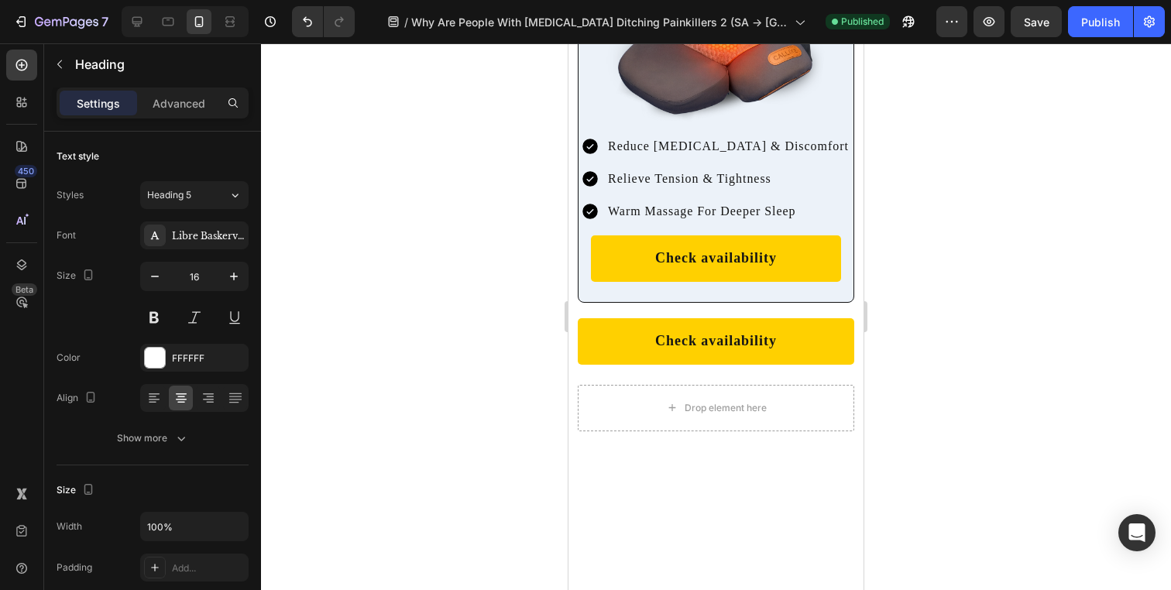
click at [197, 196] on div "Heading 5" at bounding box center [178, 195] width 63 height 14
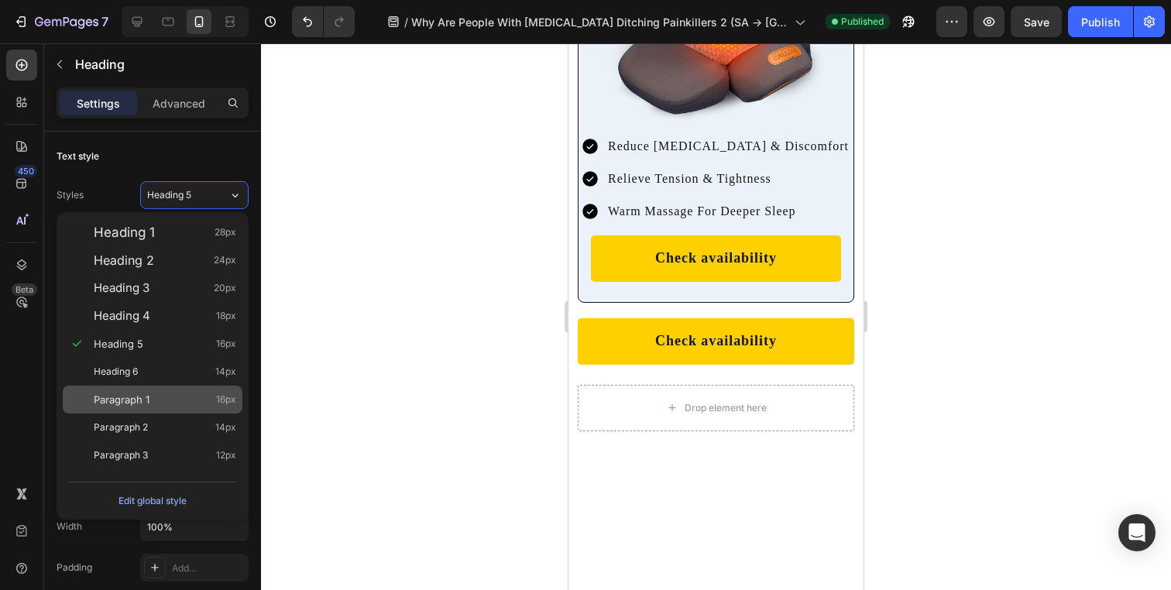
click at [188, 407] on div "Paragraph 1 16px" at bounding box center [165, 399] width 142 height 15
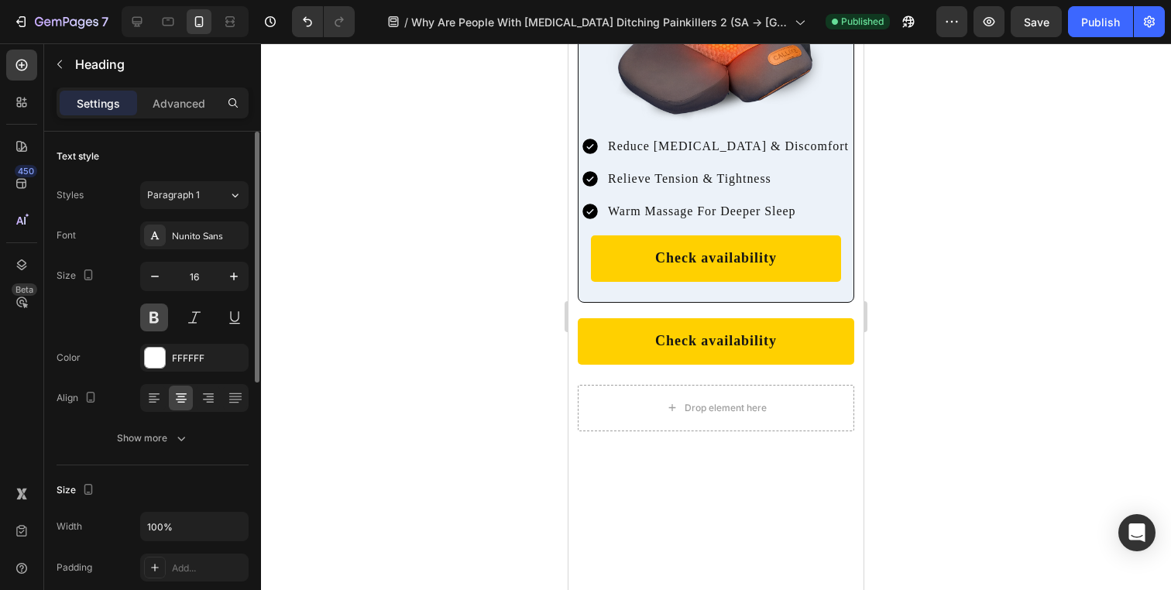
click at [147, 313] on button at bounding box center [154, 318] width 28 height 28
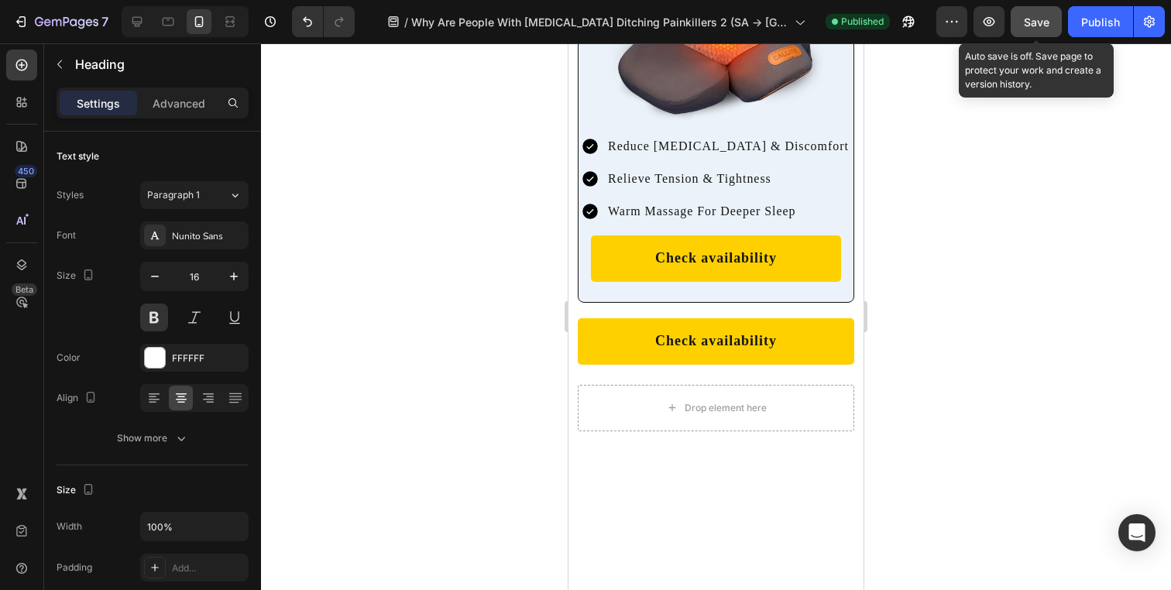
click at [1018, 17] on button "Save" at bounding box center [1036, 21] width 51 height 31
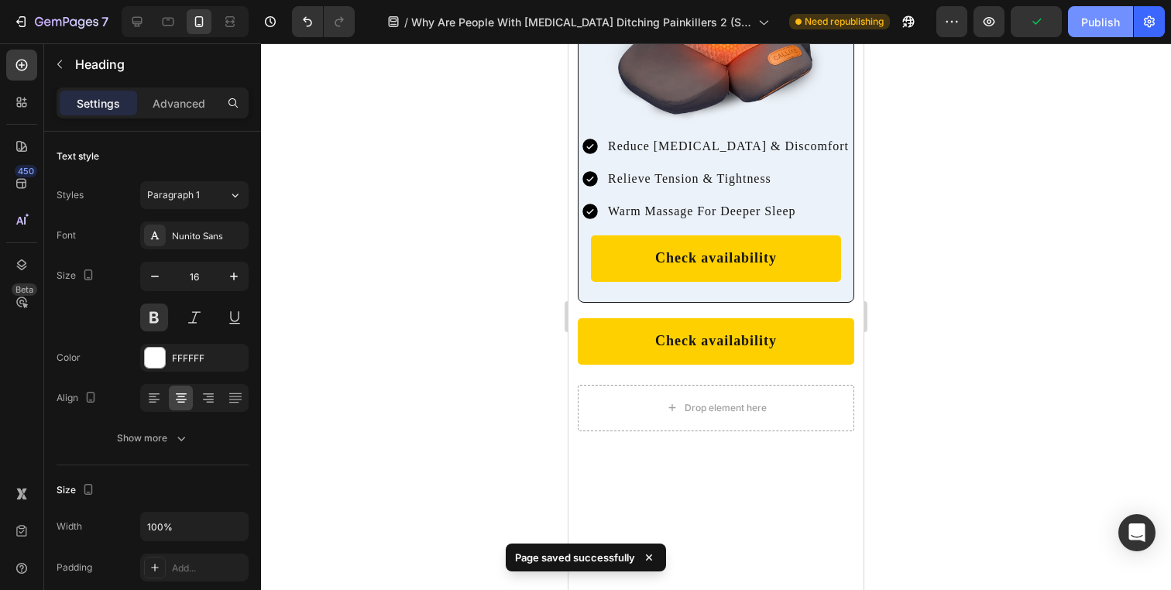
click at [1090, 22] on div "Publish" at bounding box center [1100, 22] width 39 height 16
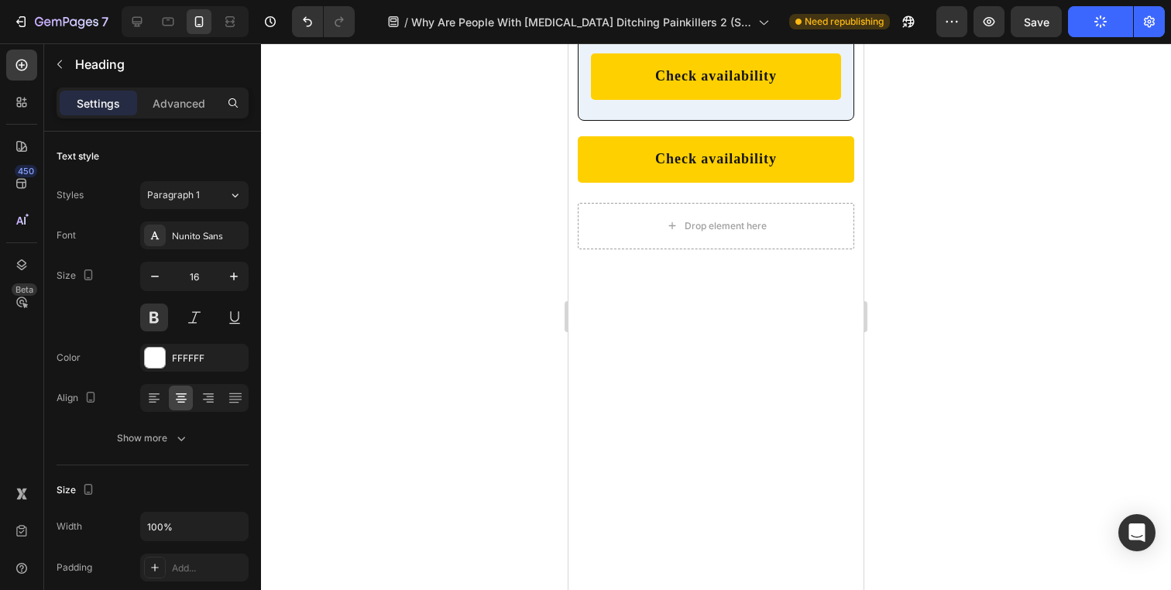
scroll to position [8929, 0]
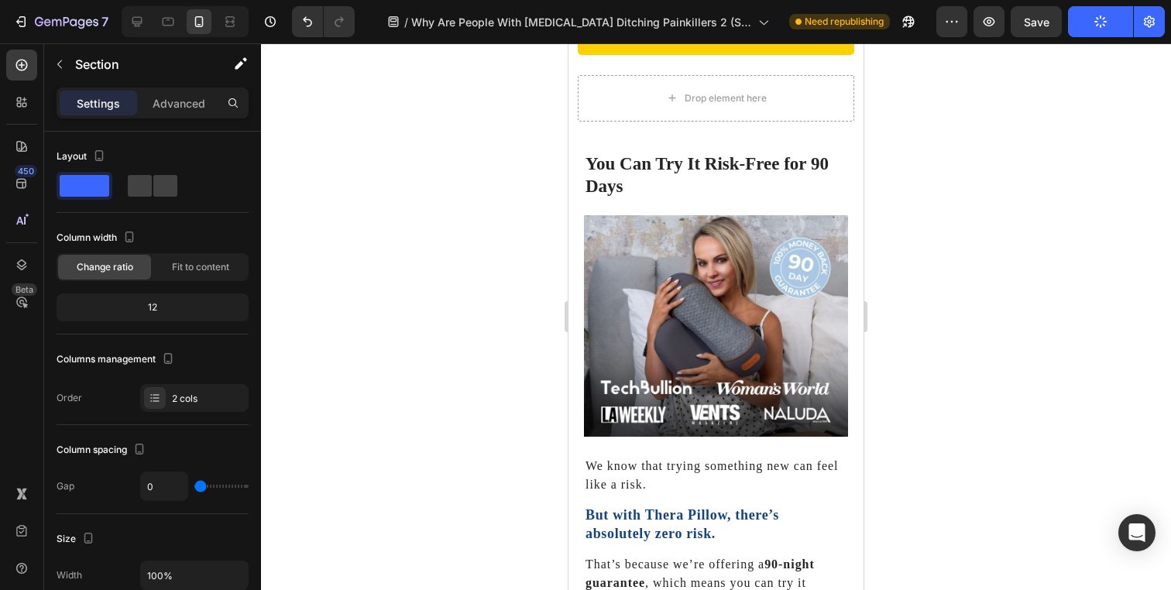
scroll to position [9083, 0]
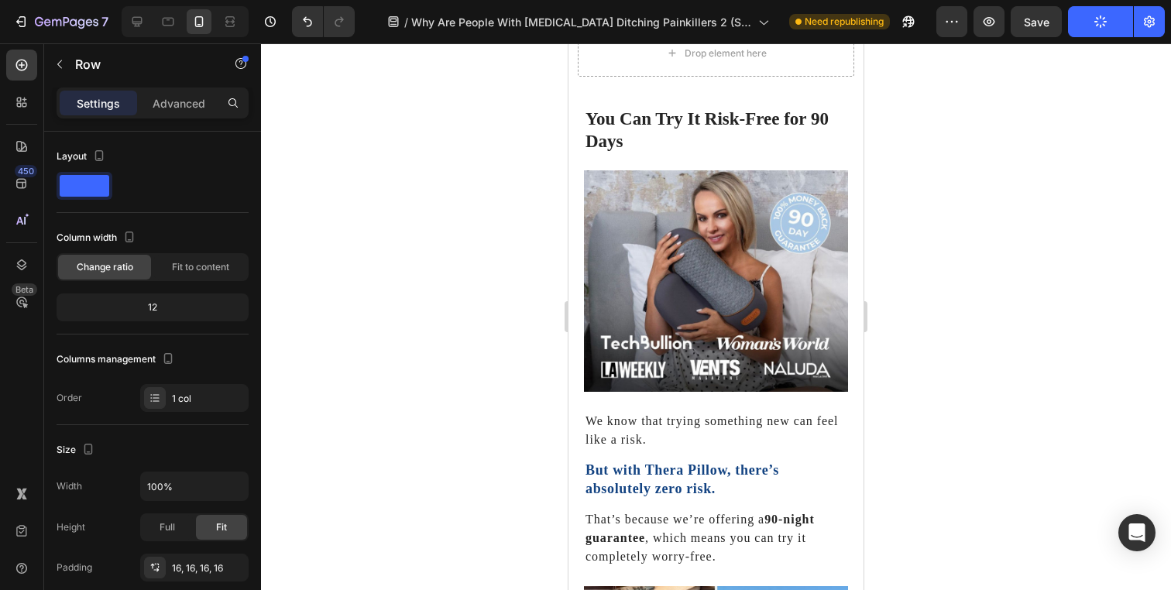
click at [204, 117] on div "Settings Advanced" at bounding box center [153, 103] width 192 height 31
click at [190, 107] on p "Advanced" at bounding box center [179, 103] width 53 height 16
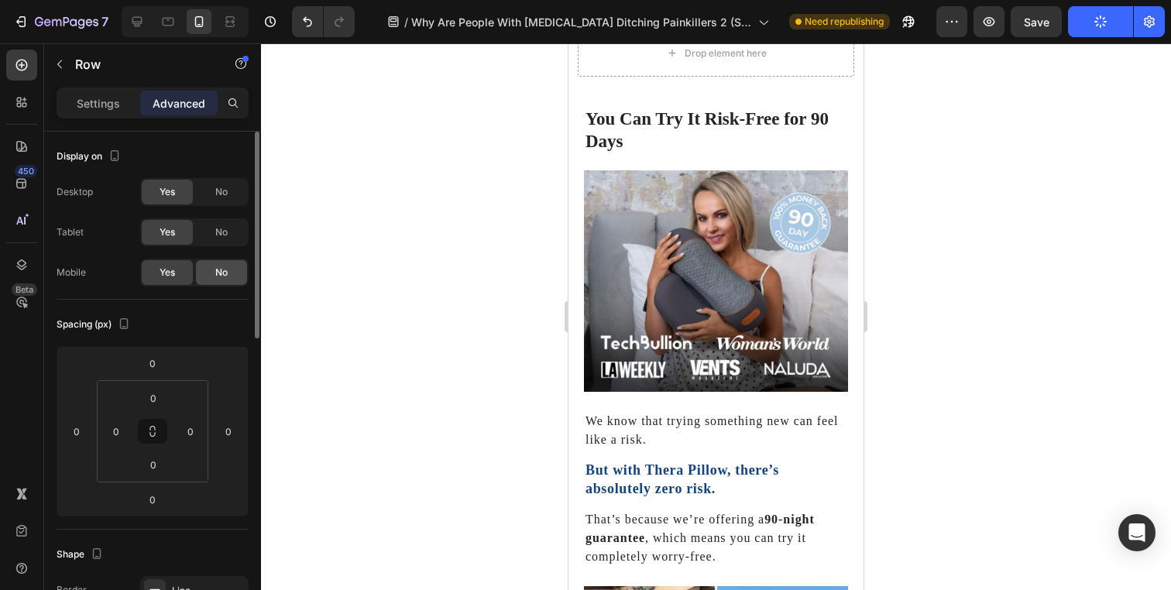
click at [218, 269] on span "No" at bounding box center [221, 273] width 12 height 14
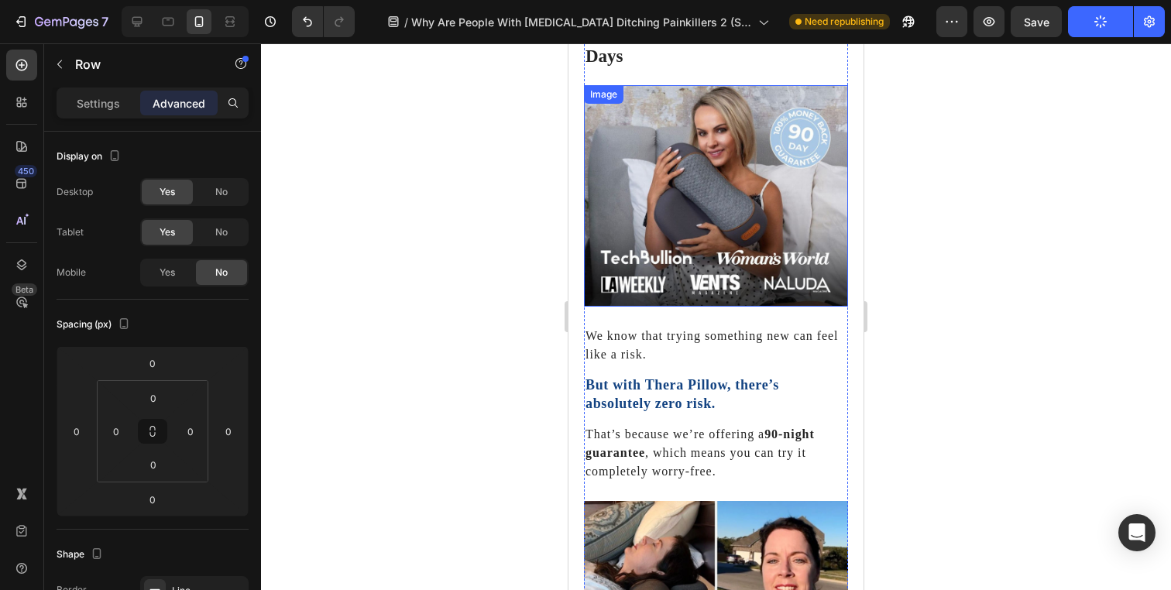
scroll to position [8642, 0]
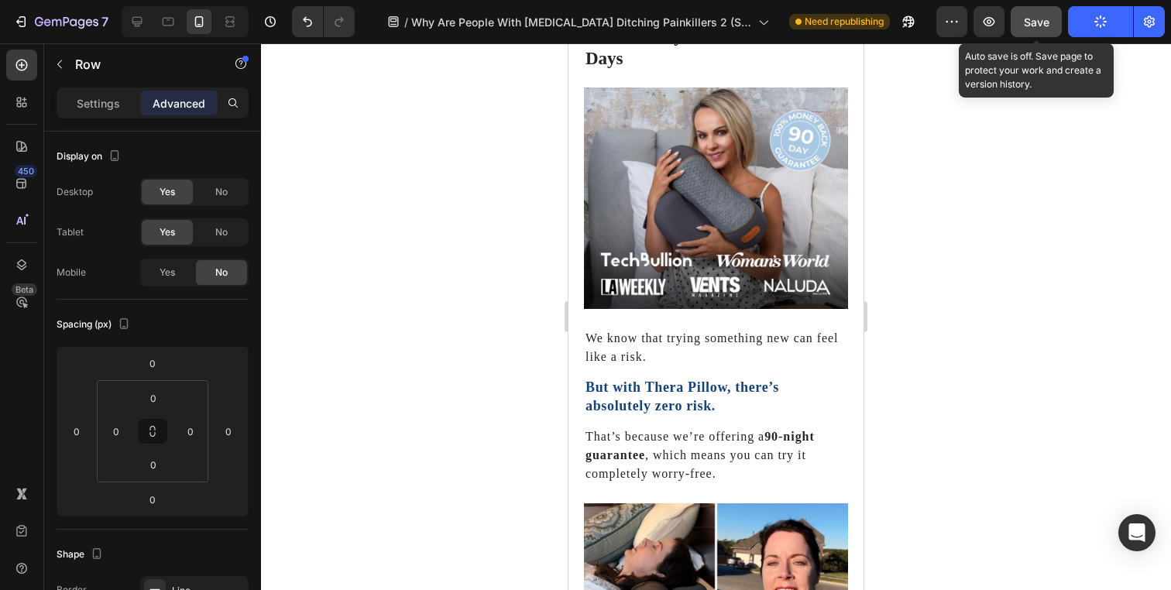
click at [1045, 9] on button "Save" at bounding box center [1036, 21] width 51 height 31
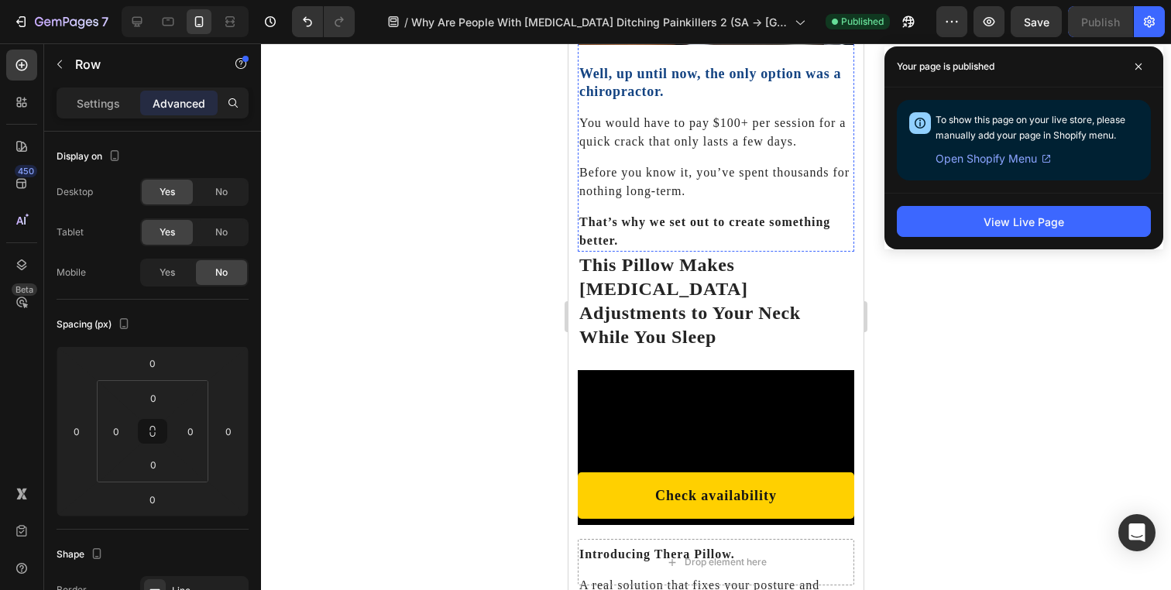
scroll to position [2917, 0]
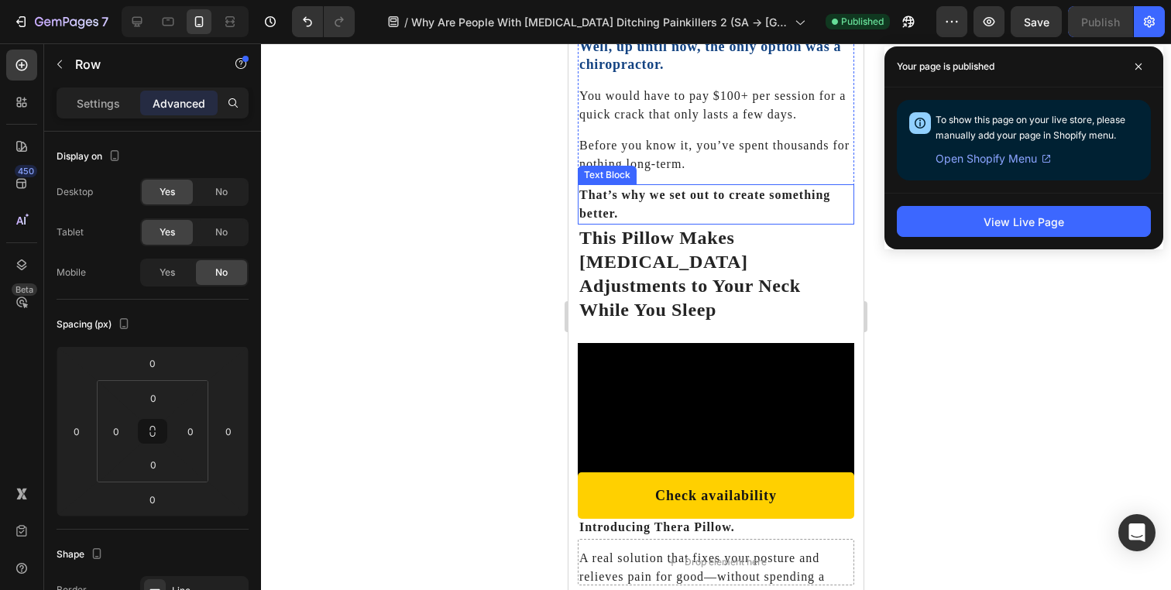
click at [733, 189] on p "That’s why we set out to create something better." at bounding box center [715, 204] width 273 height 37
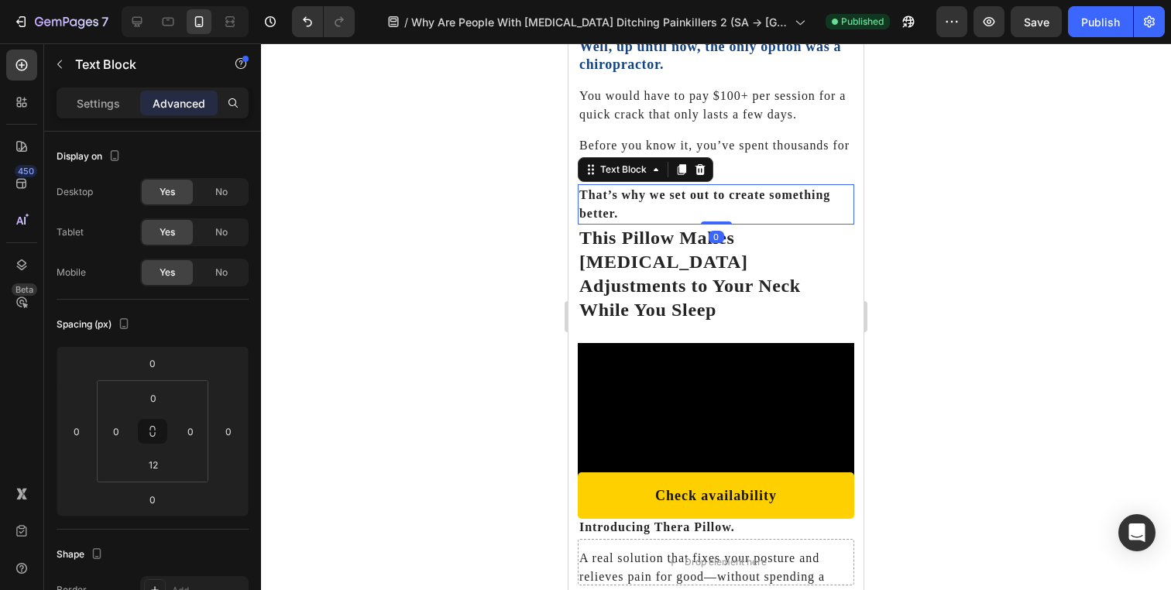
click at [734, 160] on p "Before you know it, you’ve spent thousands for nothing long-term." at bounding box center [715, 154] width 273 height 37
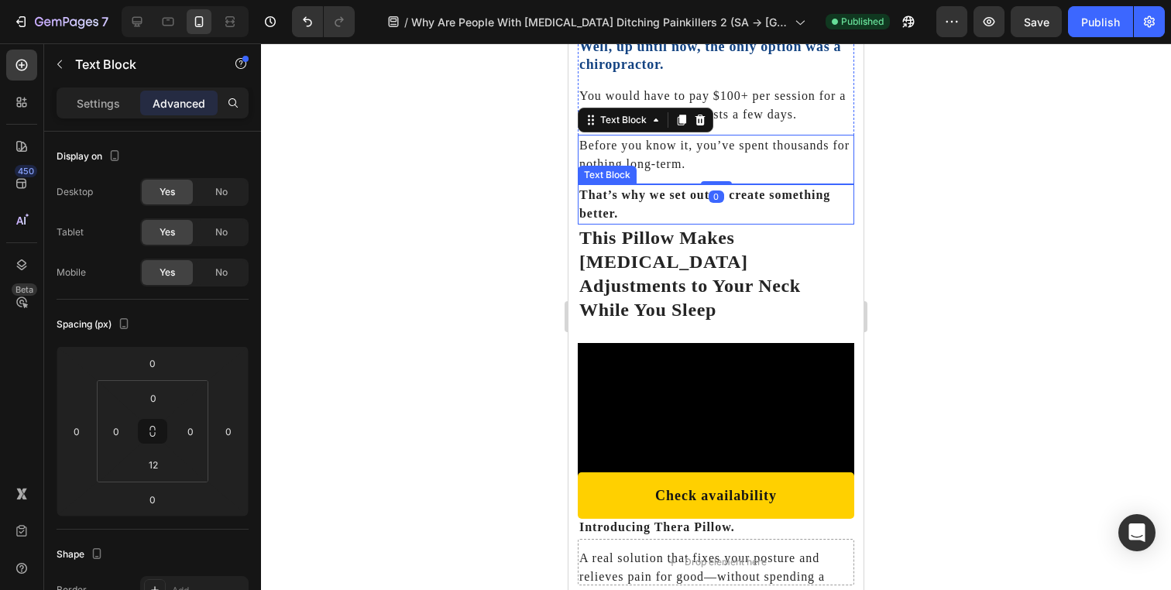
click at [737, 196] on p "That’s why we set out to create something better." at bounding box center [715, 204] width 273 height 37
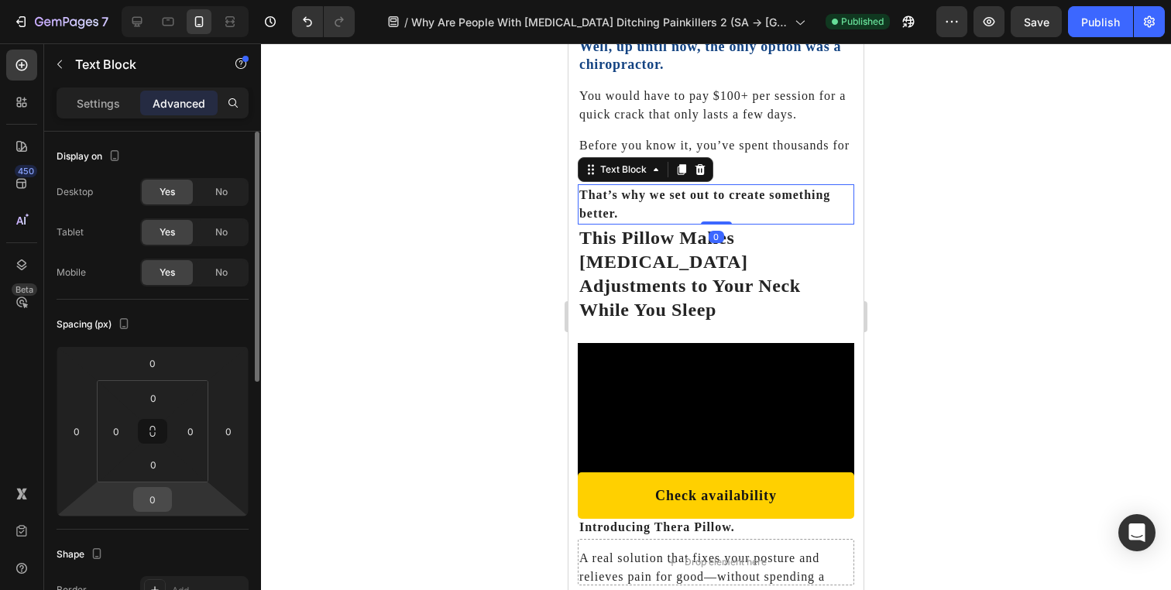
click at [150, 500] on input "0" at bounding box center [152, 499] width 31 height 23
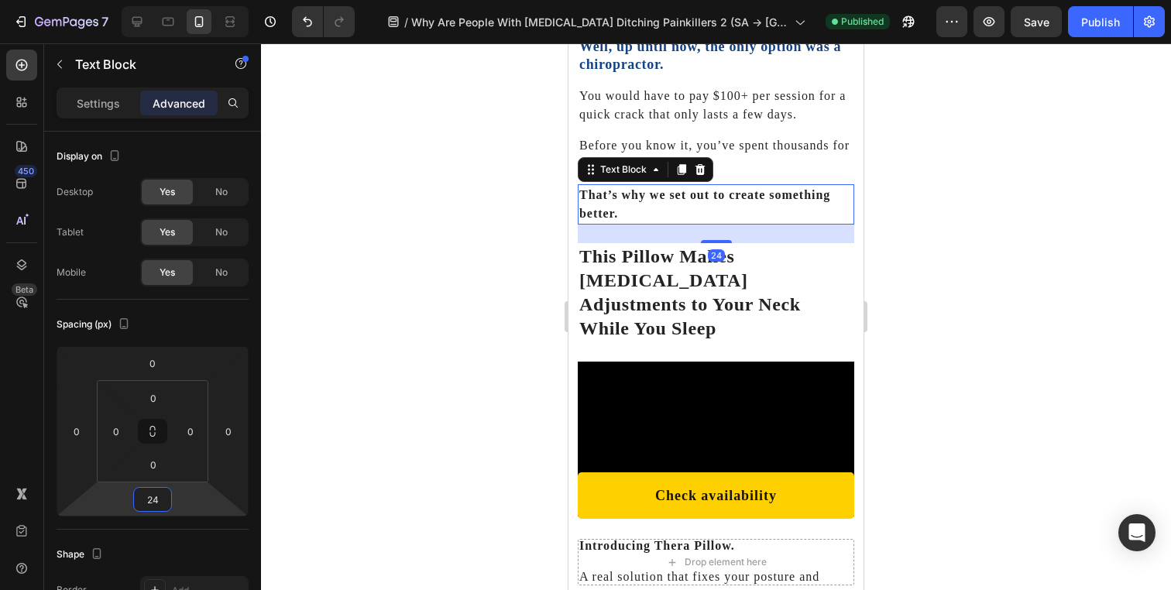
type input "24"
click at [1042, 24] on span "Save" at bounding box center [1037, 21] width 26 height 13
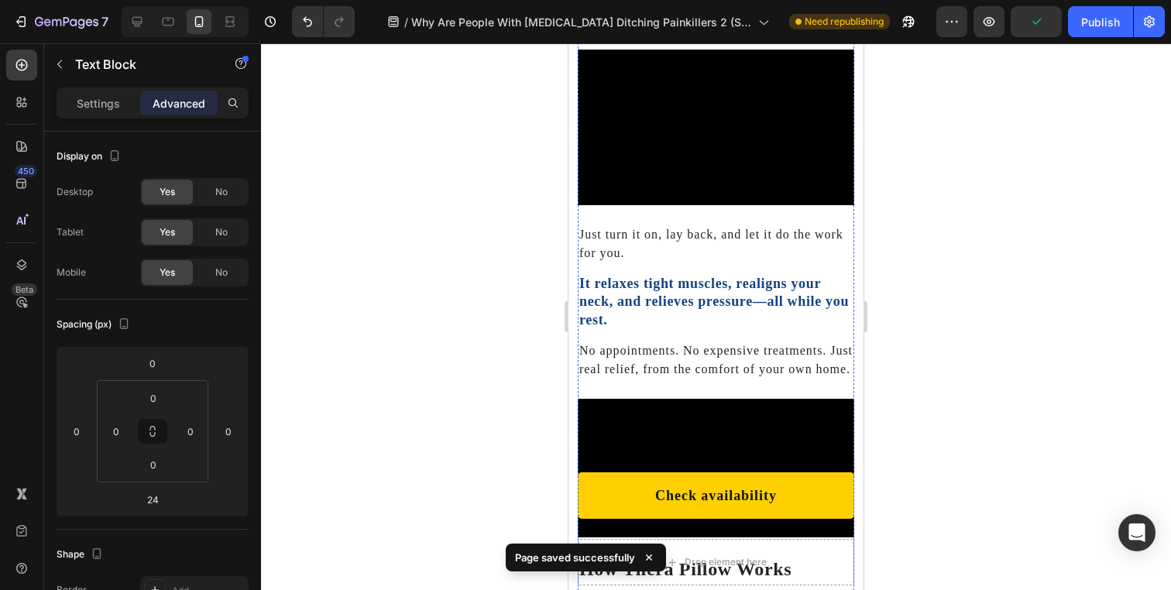
scroll to position [3651, 0]
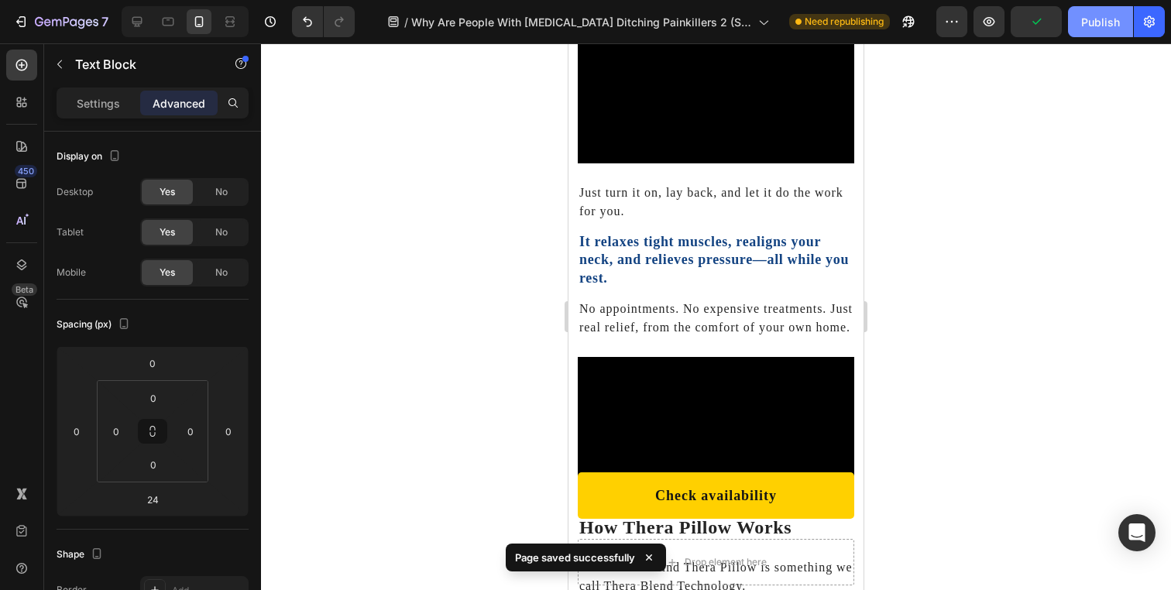
click at [1084, 25] on div "Publish" at bounding box center [1100, 22] width 39 height 16
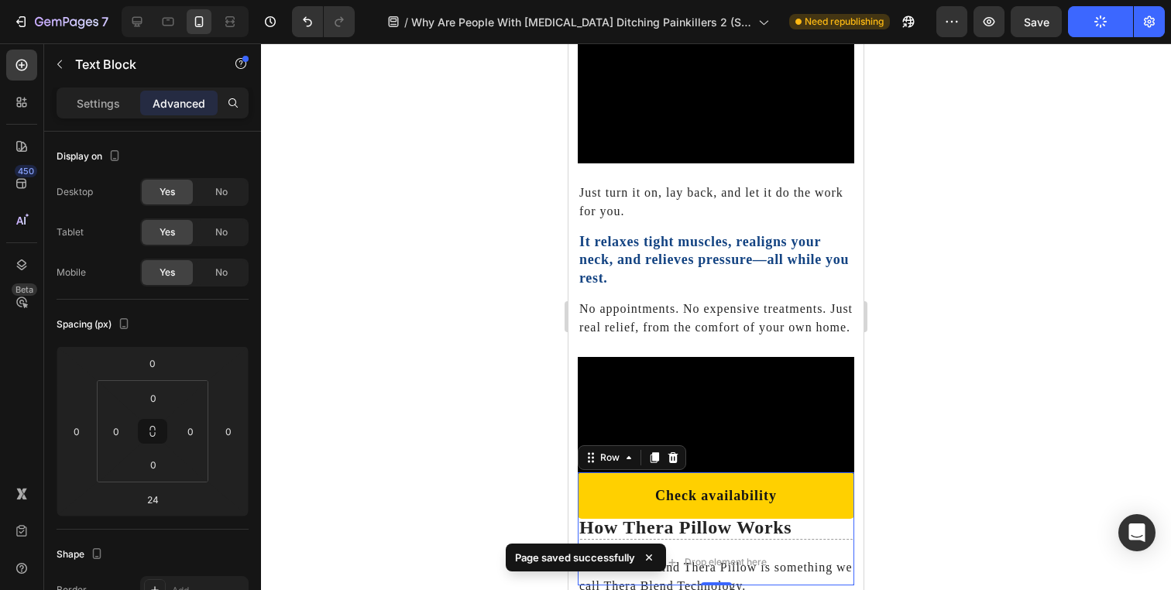
click at [745, 535] on div "Check availability Button Drop element here Row 0" at bounding box center [716, 528] width 276 height 113
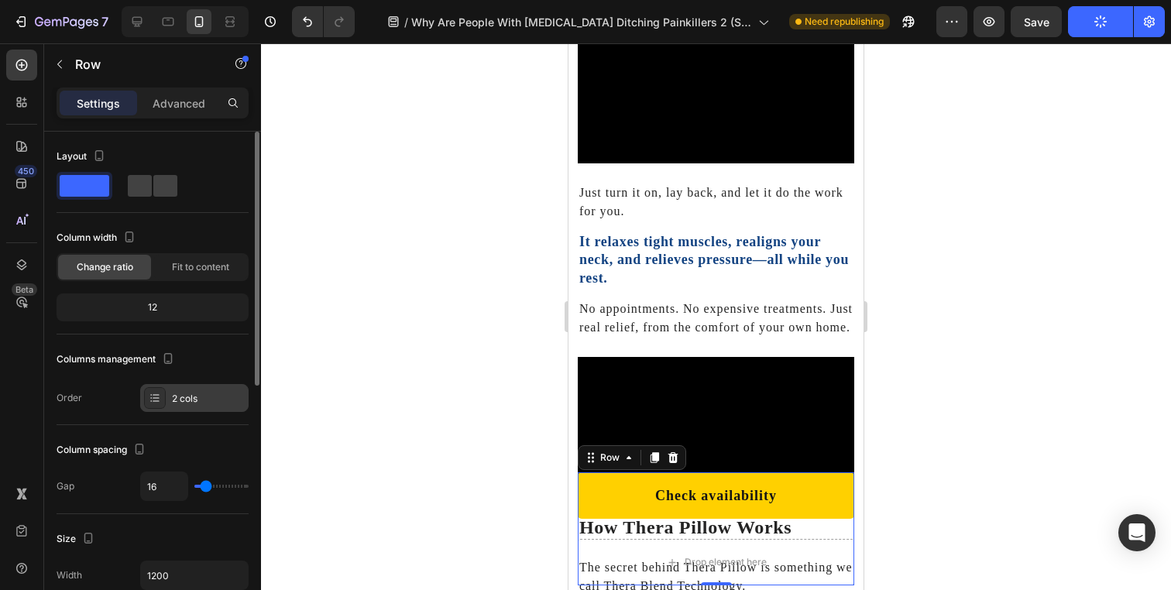
click at [170, 393] on div "2 cols" at bounding box center [194, 398] width 108 height 28
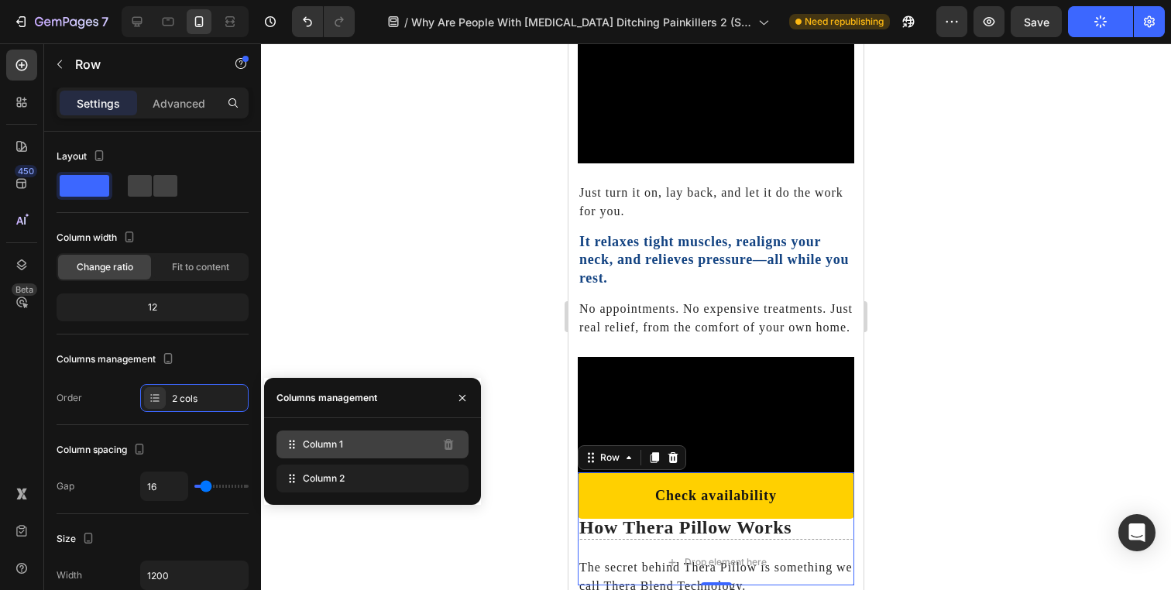
drag, startPoint x: 342, startPoint y: 474, endPoint x: 343, endPoint y: 455, distance: 18.6
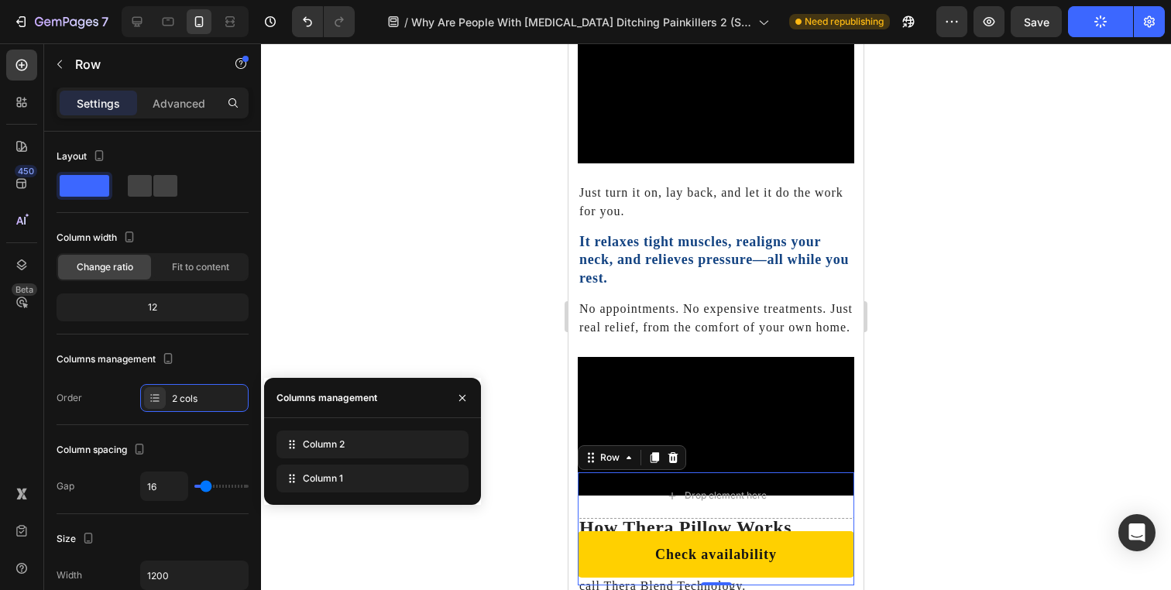
click at [1031, 15] on span "Save" at bounding box center [1037, 21] width 26 height 13
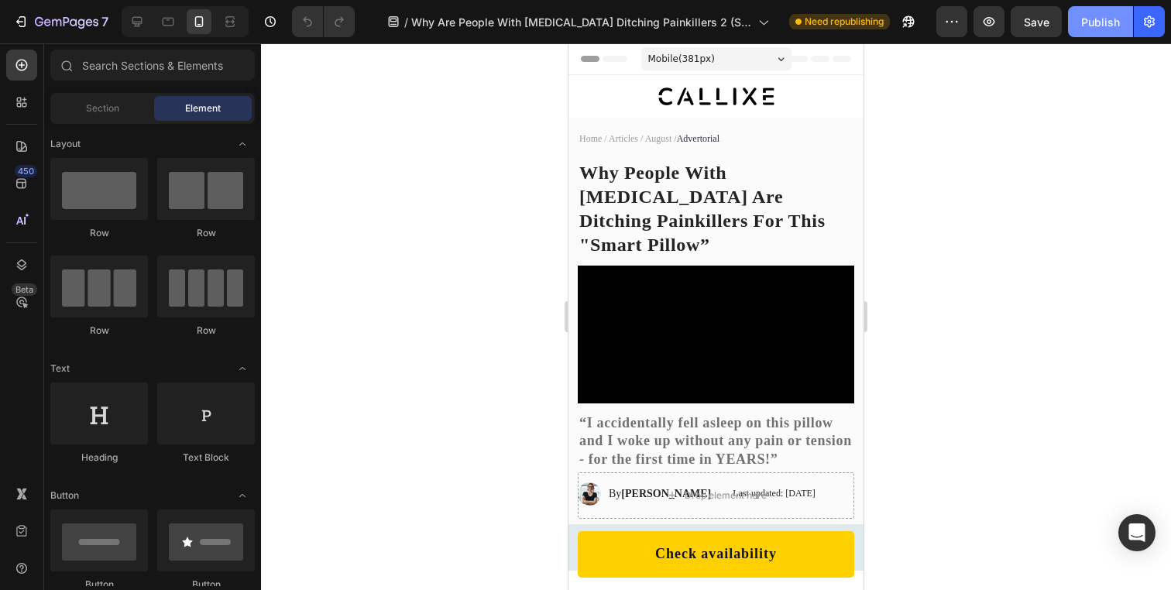
click at [1092, 33] on button "Publish" at bounding box center [1100, 21] width 65 height 31
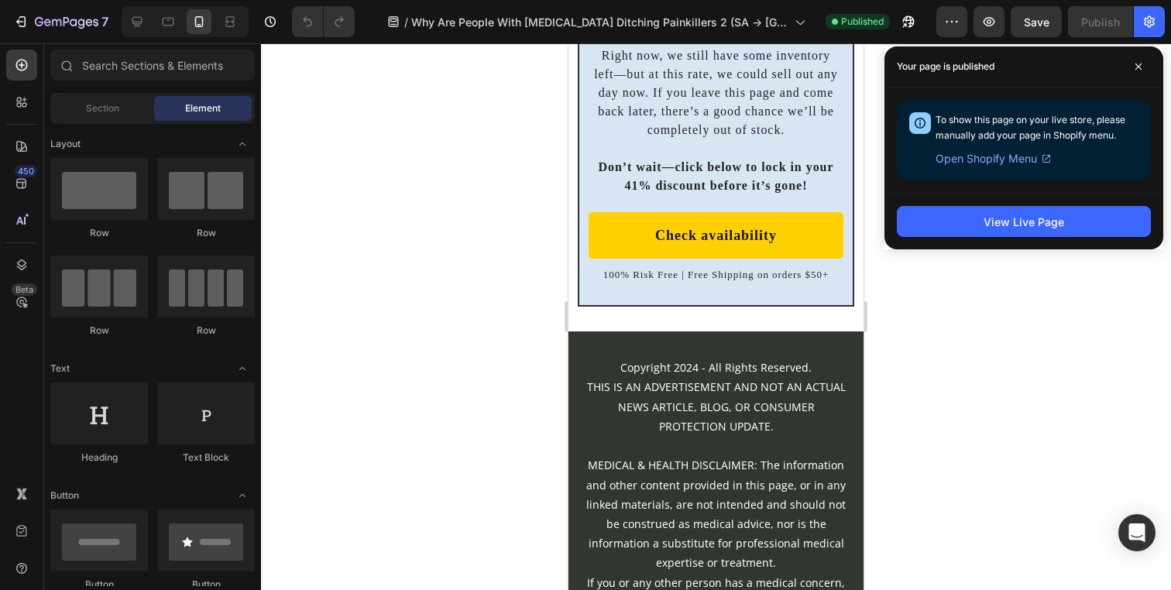
scroll to position [10275, 0]
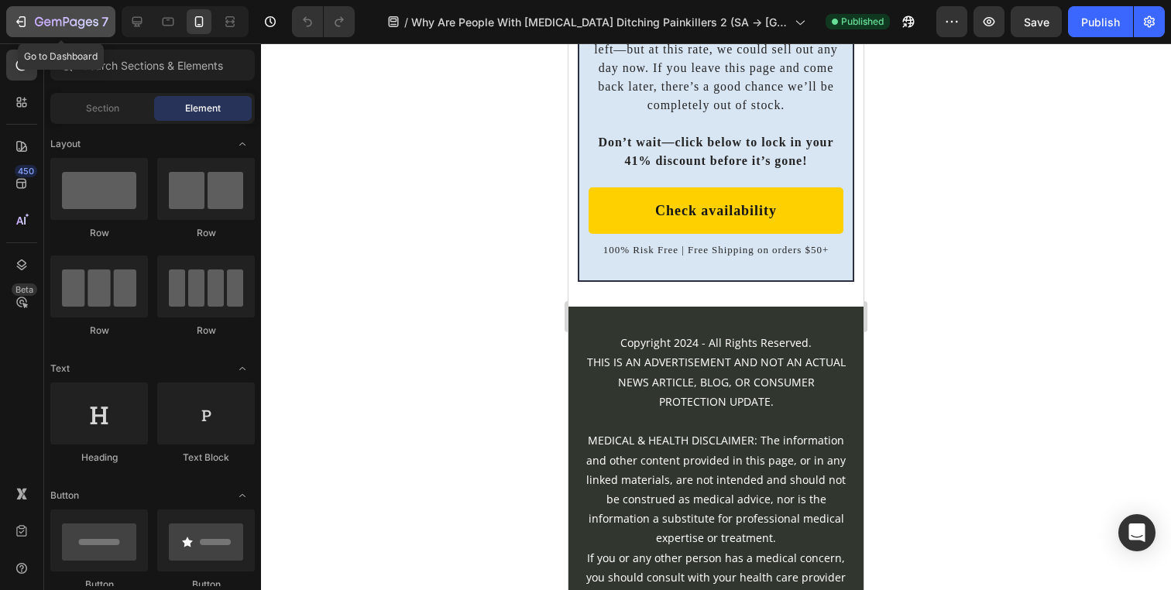
click at [33, 12] on div "7" at bounding box center [60, 21] width 95 height 19
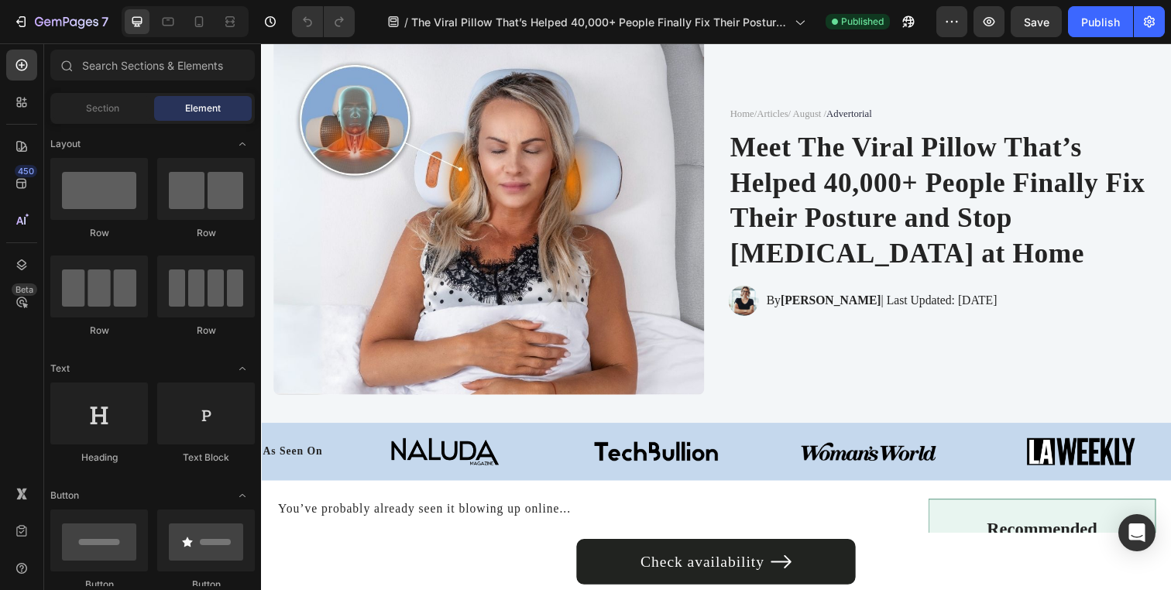
scroll to position [129, 0]
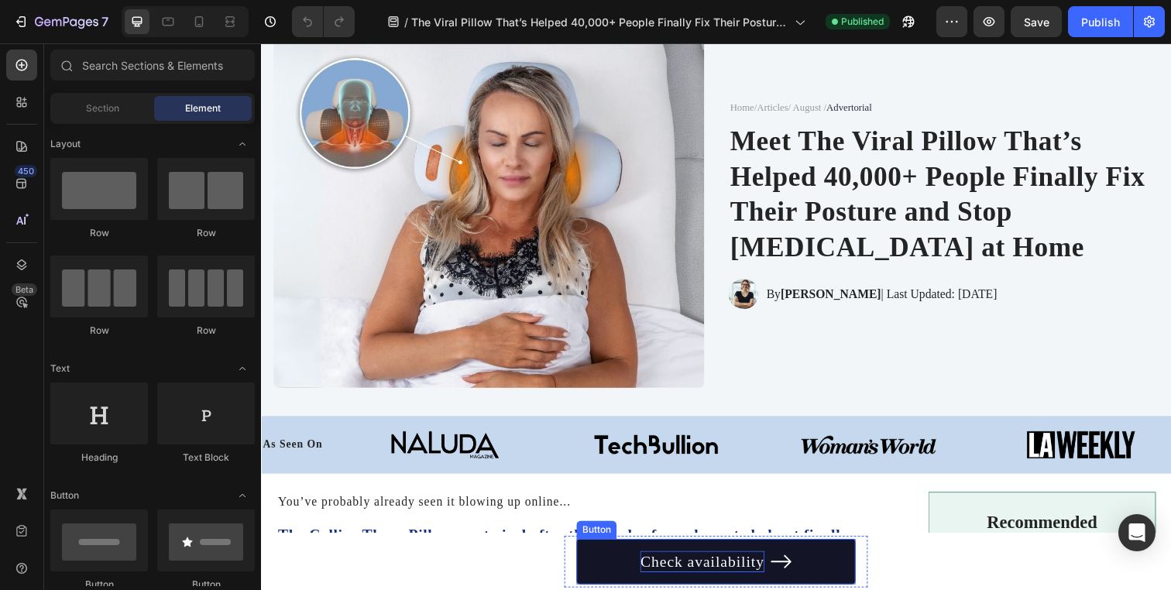
click at [661, 580] on p "Check availability" at bounding box center [711, 572] width 126 height 22
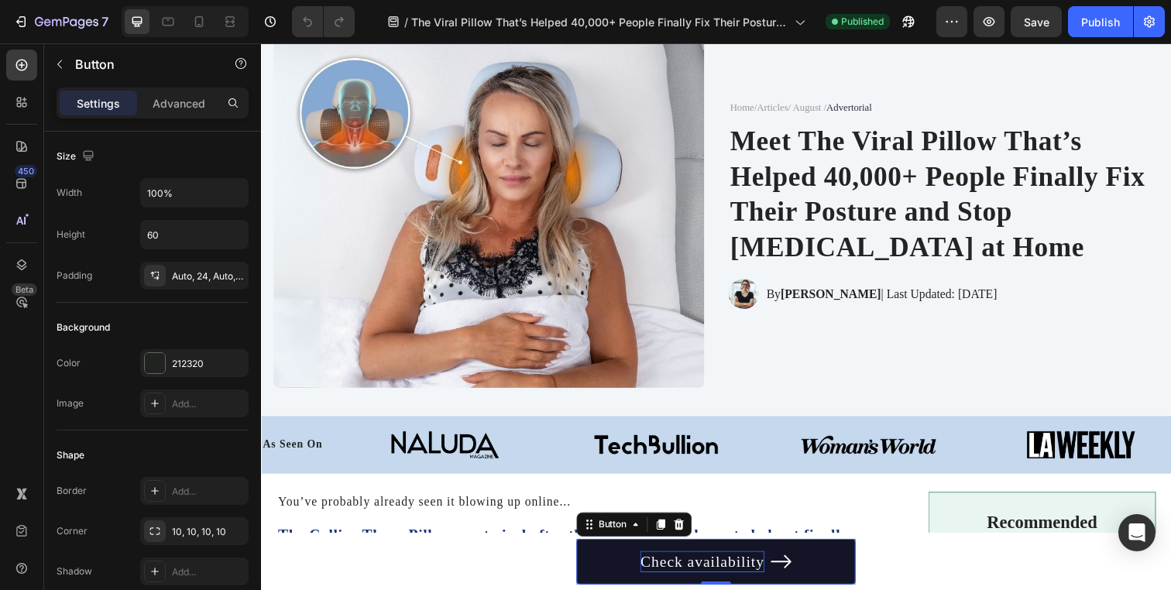
scroll to position [0, 0]
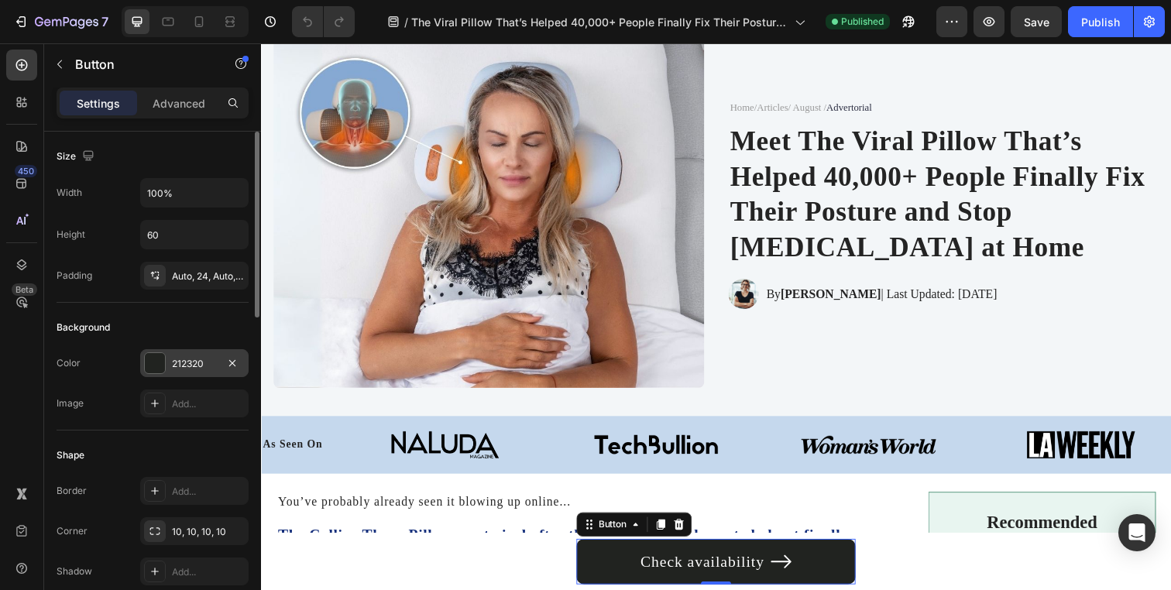
click at [184, 374] on div "212320" at bounding box center [194, 363] width 108 height 28
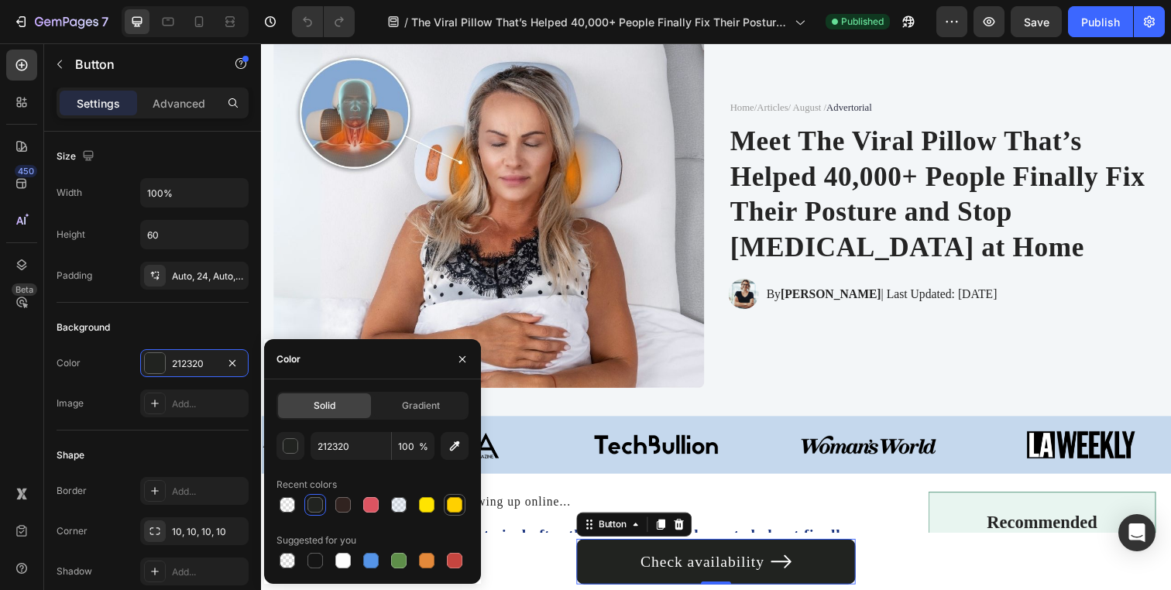
click at [457, 506] on div at bounding box center [454, 504] width 15 height 15
type input "FFD000"
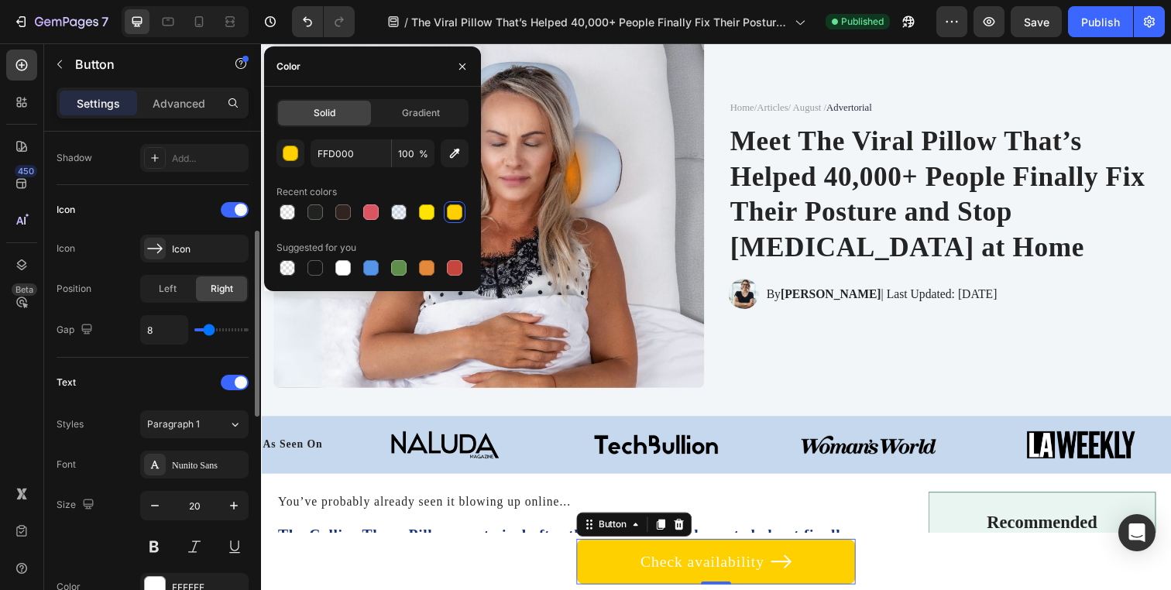
scroll to position [476, 0]
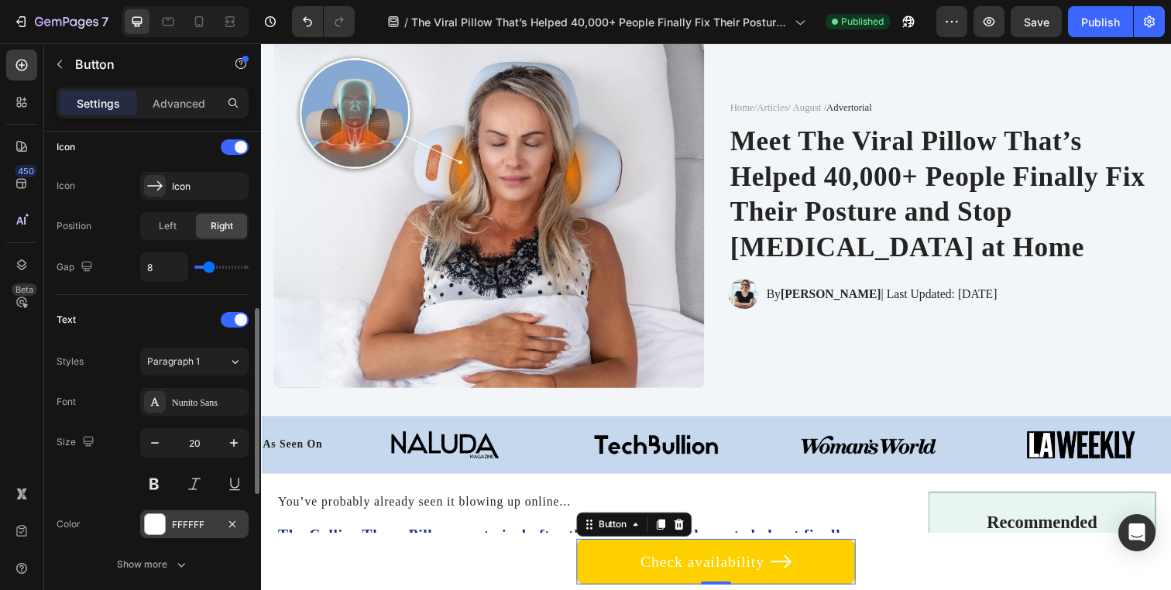
click at [184, 533] on div "FFFFFF" at bounding box center [194, 524] width 108 height 28
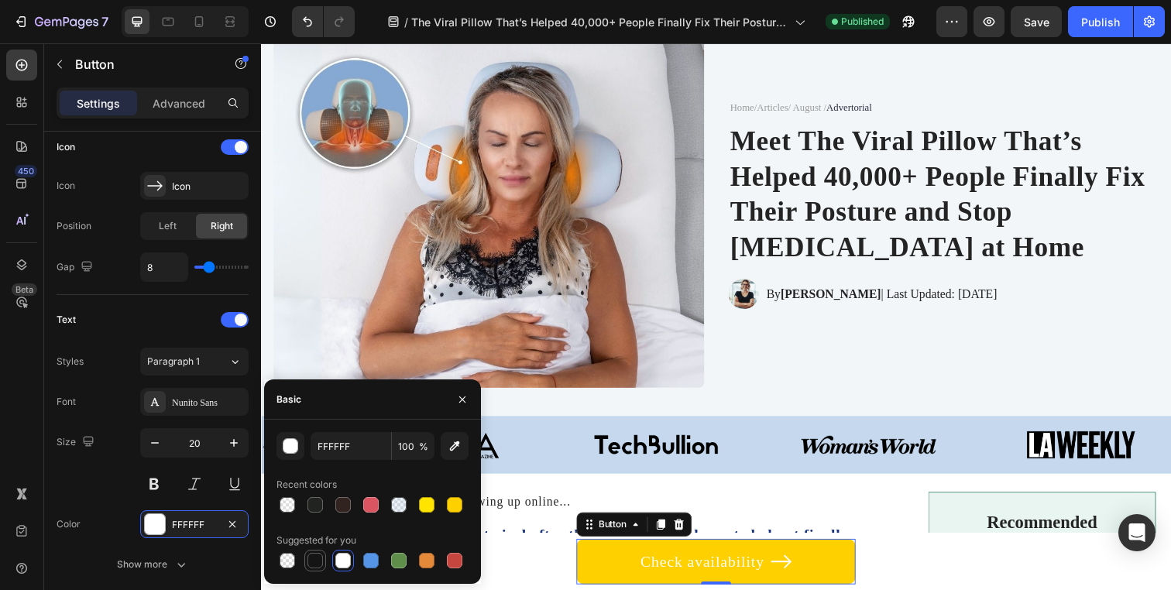
click at [318, 566] on div at bounding box center [314, 560] width 15 height 15
type input "151515"
click at [455, 403] on button "button" at bounding box center [462, 399] width 25 height 25
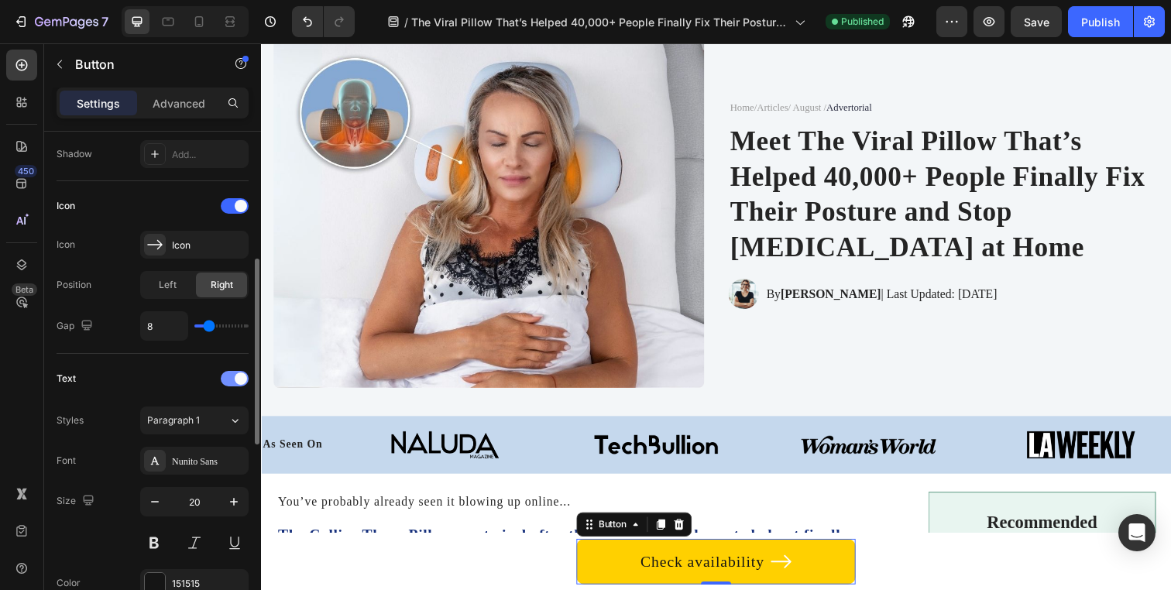
scroll to position [391, 0]
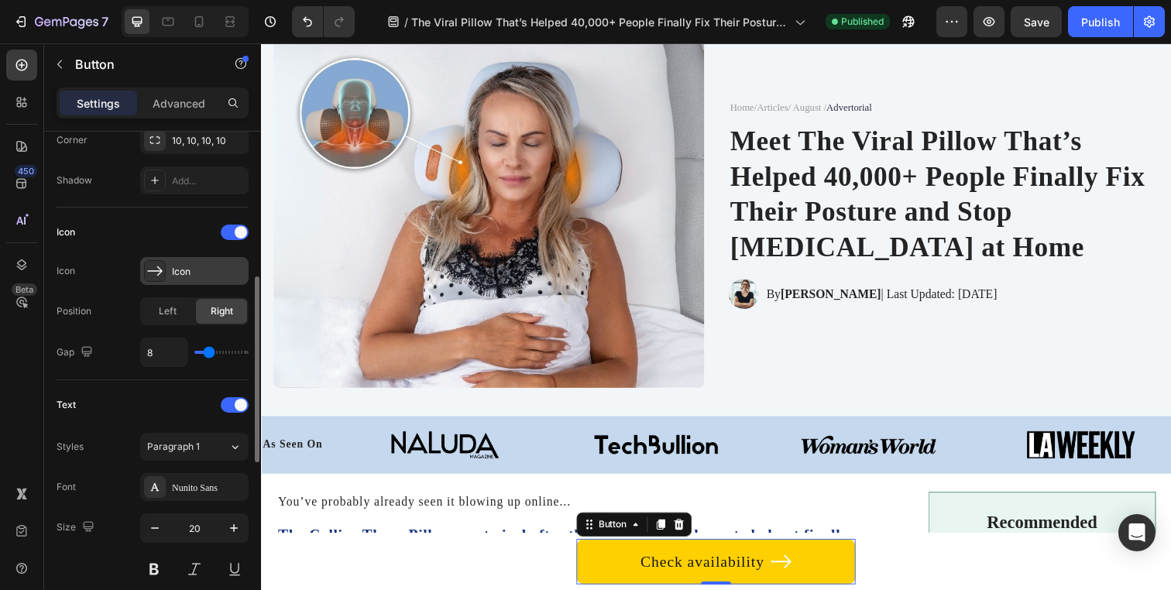
click at [215, 265] on div "Icon" at bounding box center [208, 272] width 73 height 14
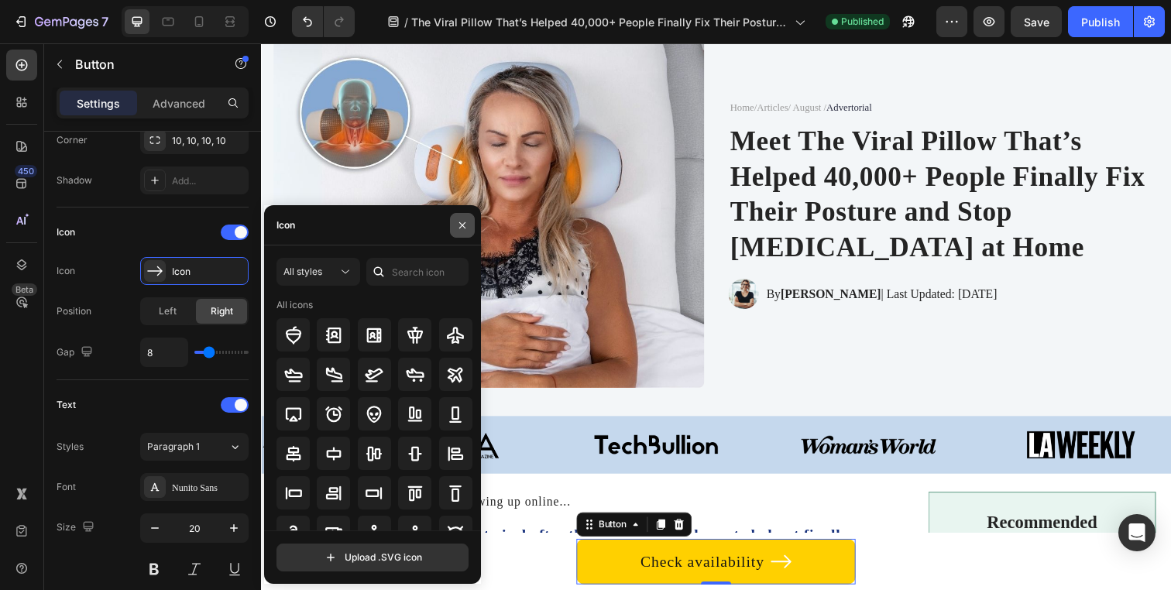
click at [456, 217] on button "button" at bounding box center [462, 225] width 25 height 25
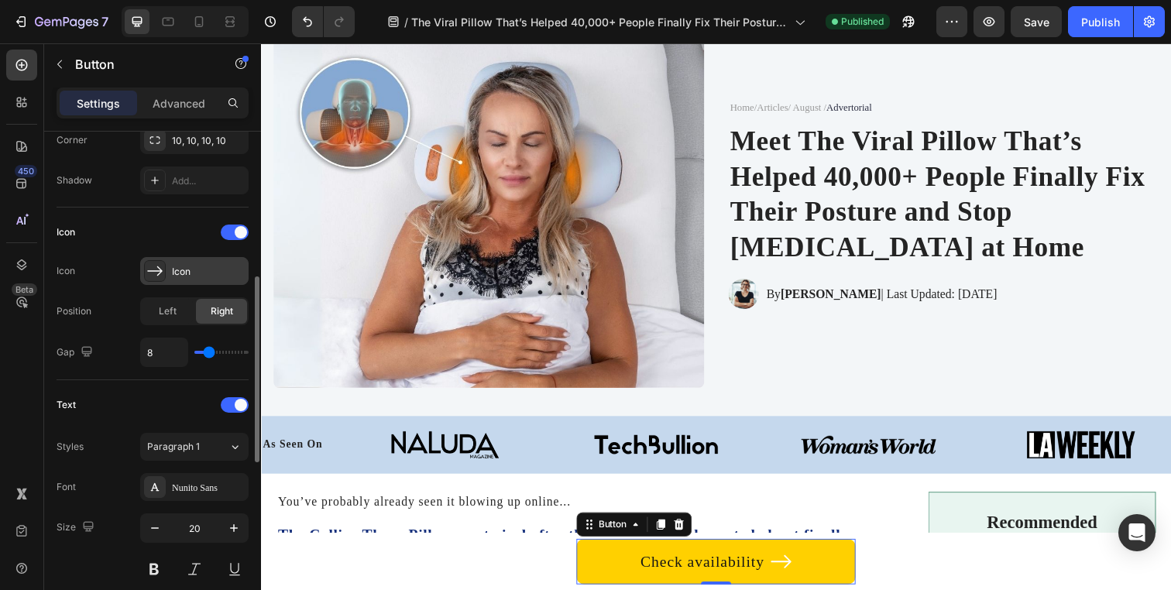
click at [227, 278] on div "Icon" at bounding box center [208, 272] width 73 height 14
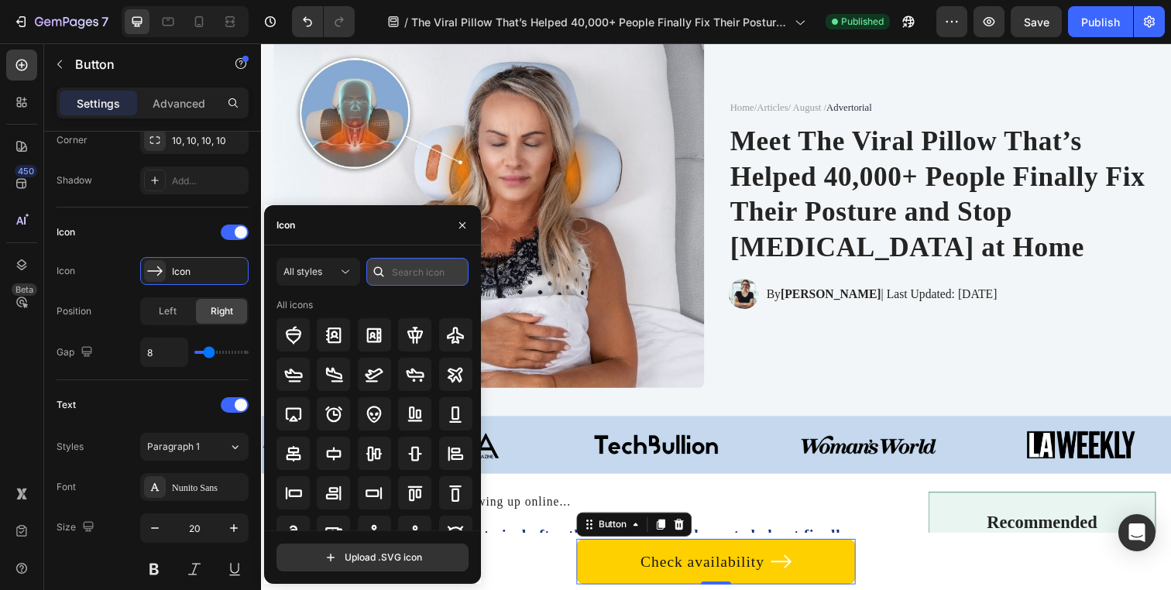
click at [412, 279] on input "text" at bounding box center [417, 272] width 102 height 28
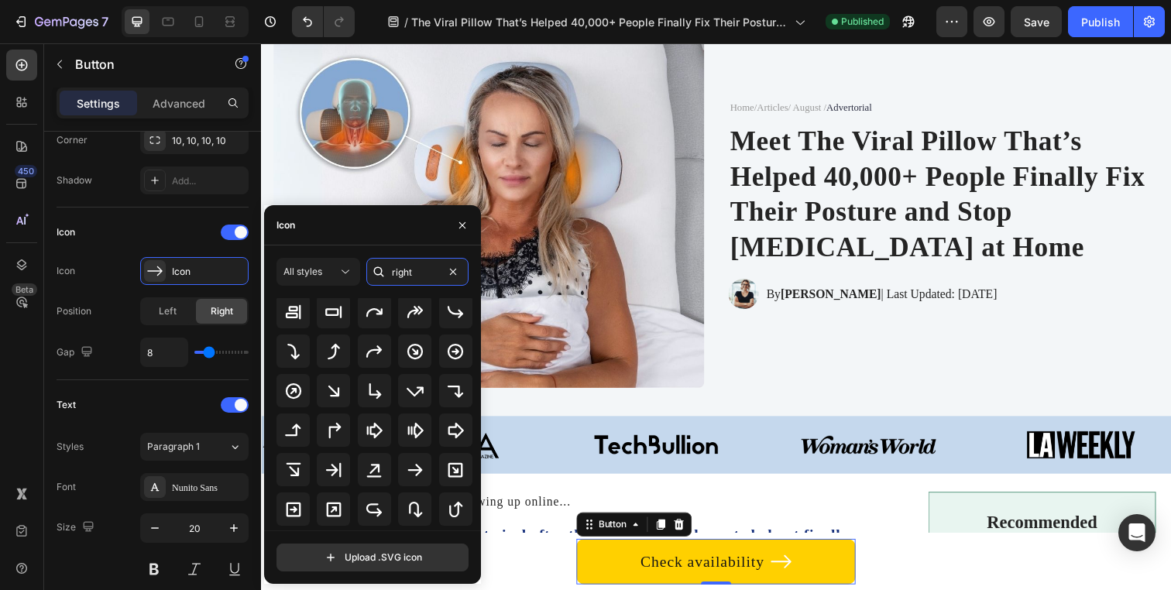
scroll to position [29, 0]
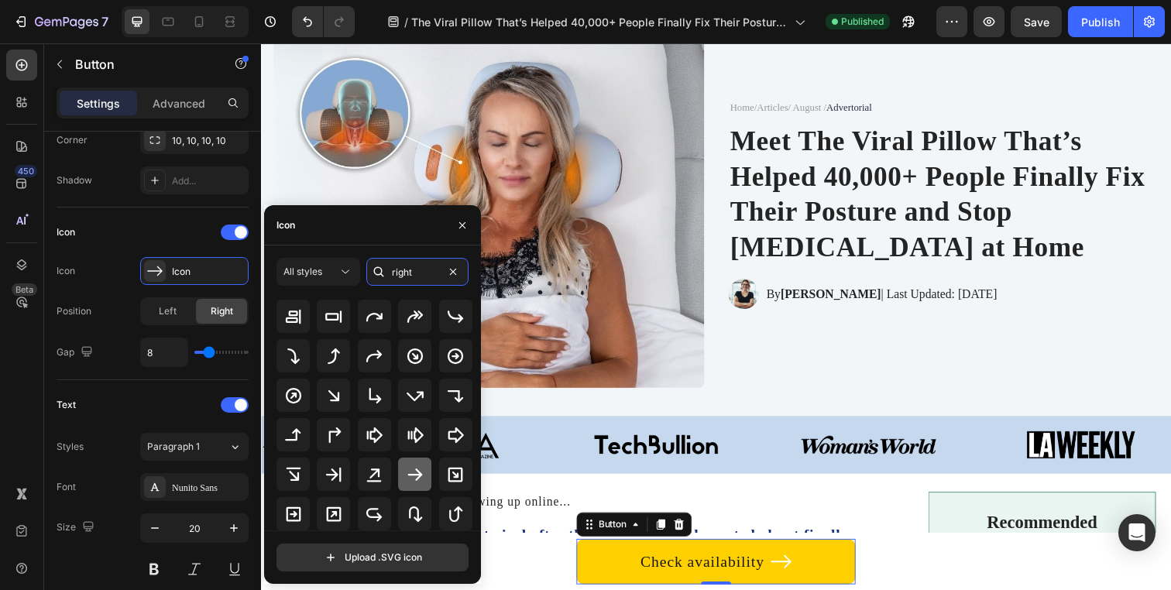
type input "right"
click at [411, 470] on icon at bounding box center [415, 474] width 19 height 19
click at [454, 223] on button "button" at bounding box center [462, 225] width 25 height 25
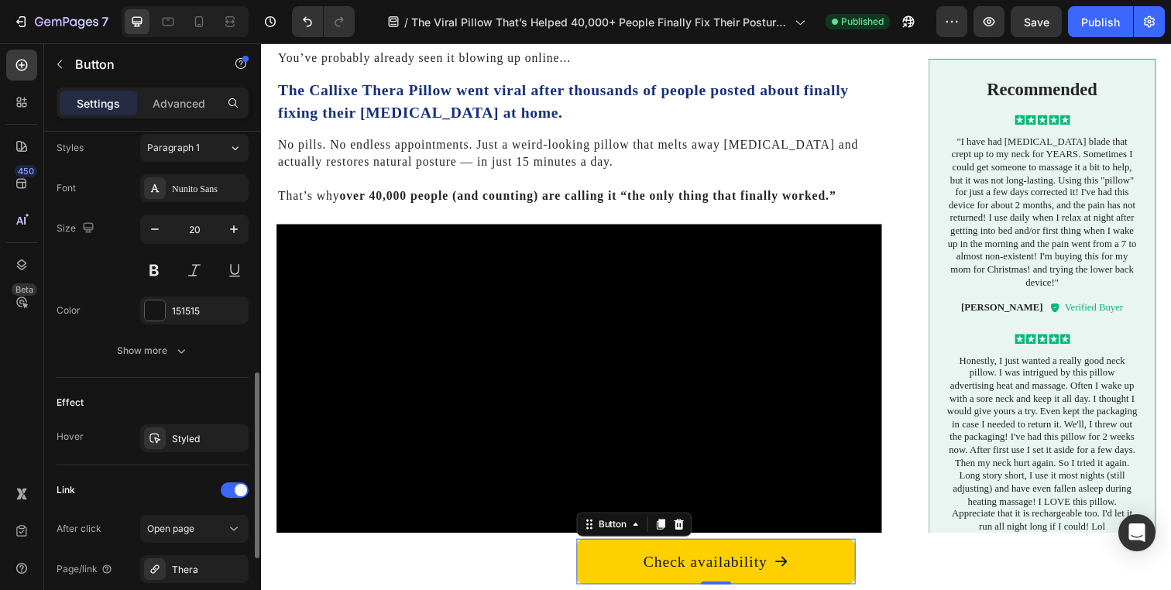
scroll to position [678, 0]
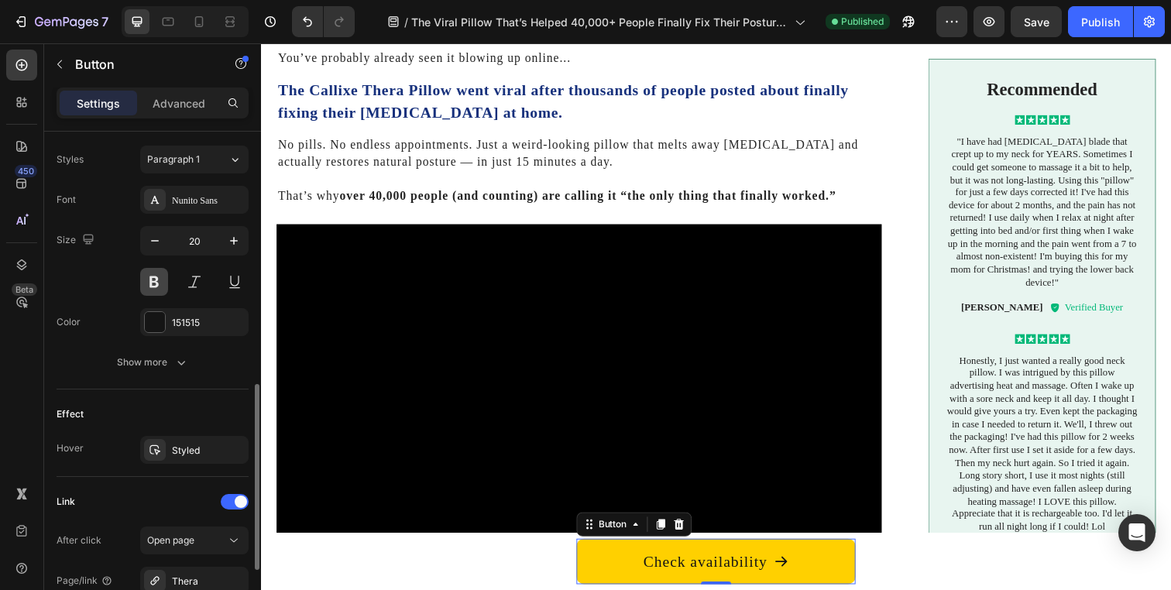
click at [159, 292] on button at bounding box center [154, 282] width 28 height 28
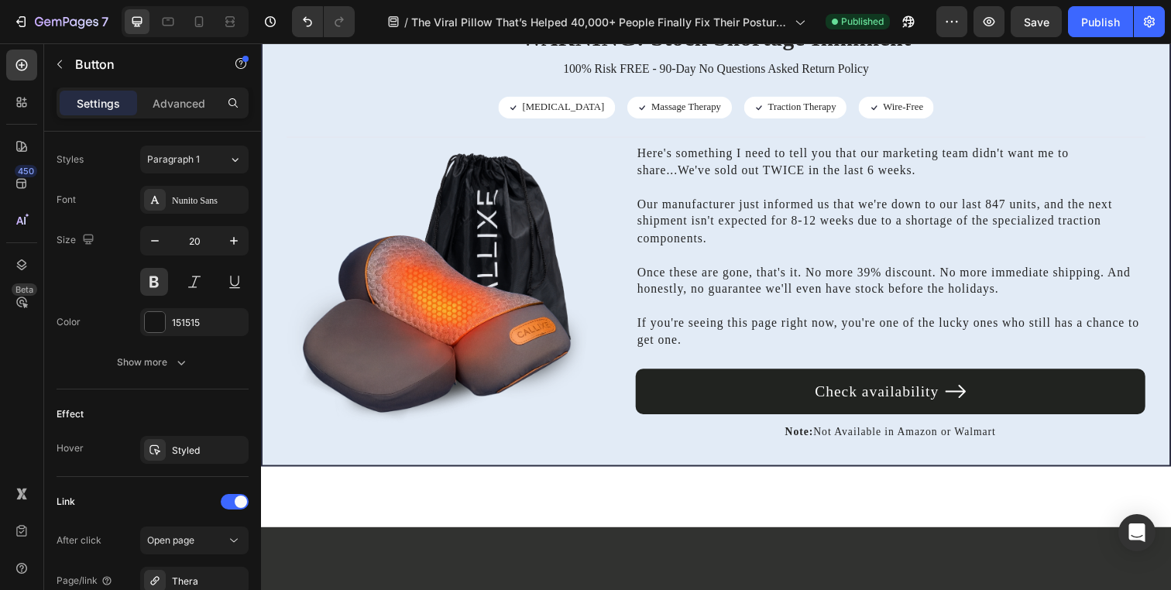
scroll to position [7628, 0]
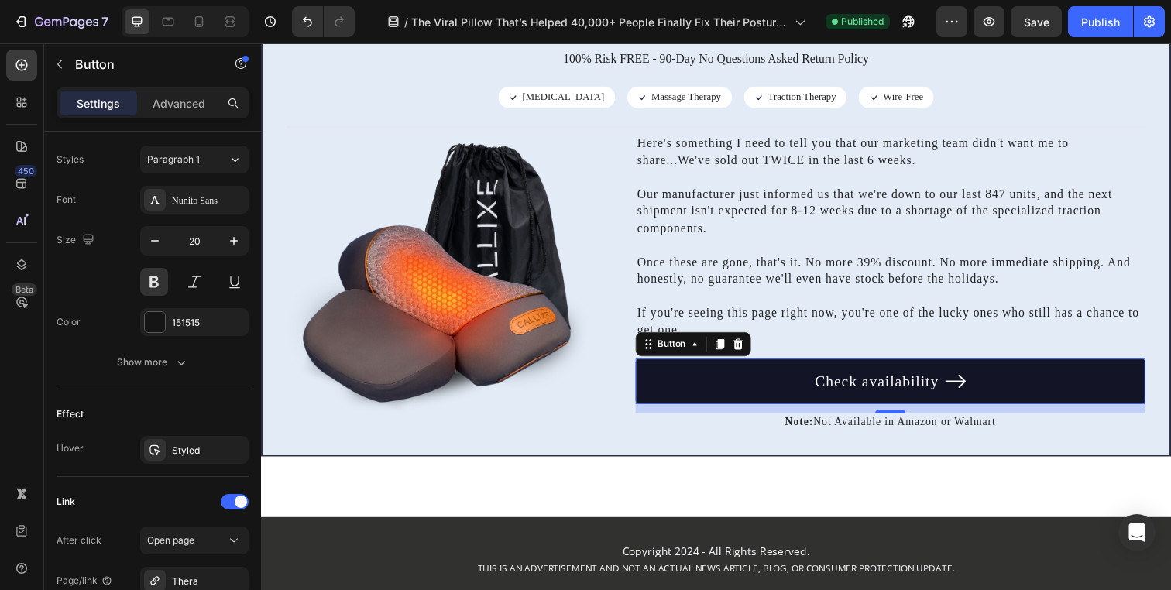
click at [696, 387] on link "Check availability" at bounding box center [904, 388] width 520 height 46
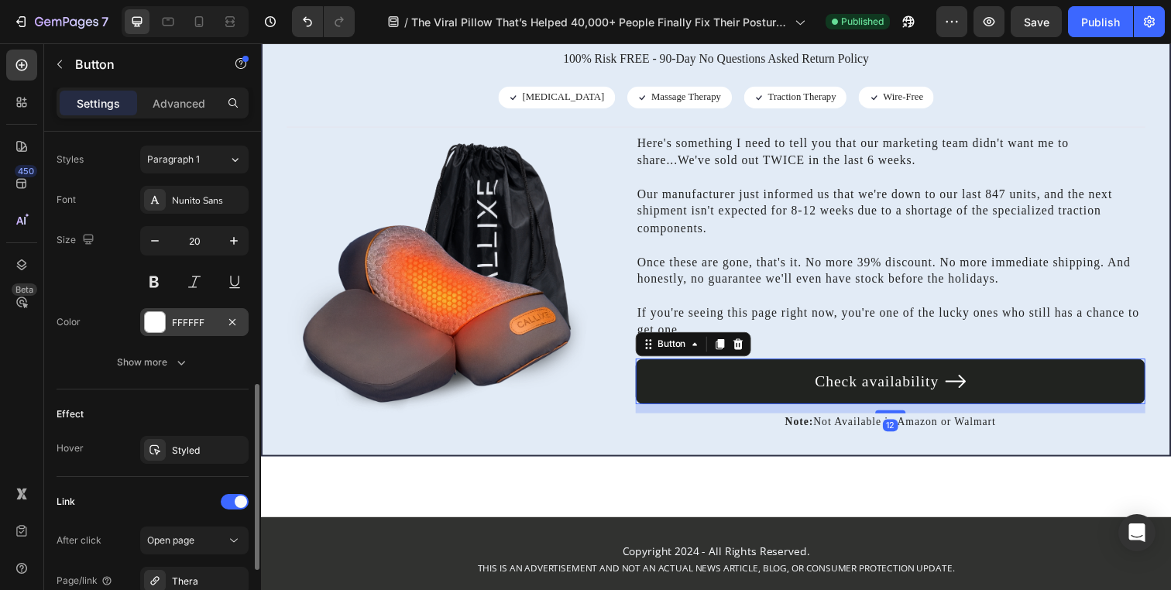
click at [203, 326] on div "FFFFFF" at bounding box center [194, 323] width 45 height 14
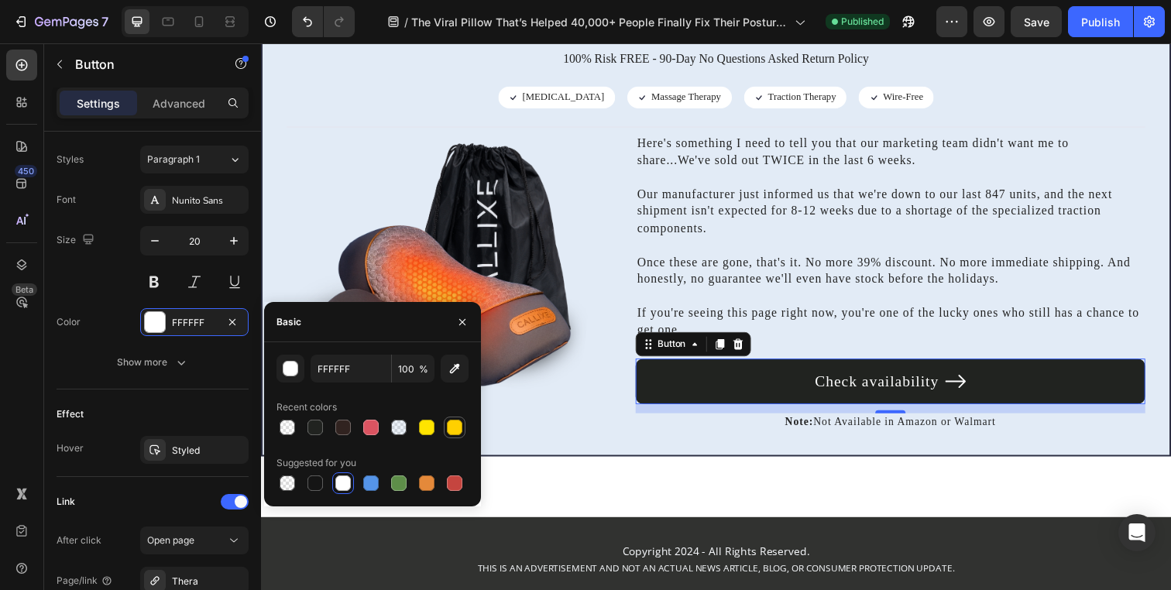
click at [460, 427] on div at bounding box center [454, 427] width 15 height 15
type input "FFD000"
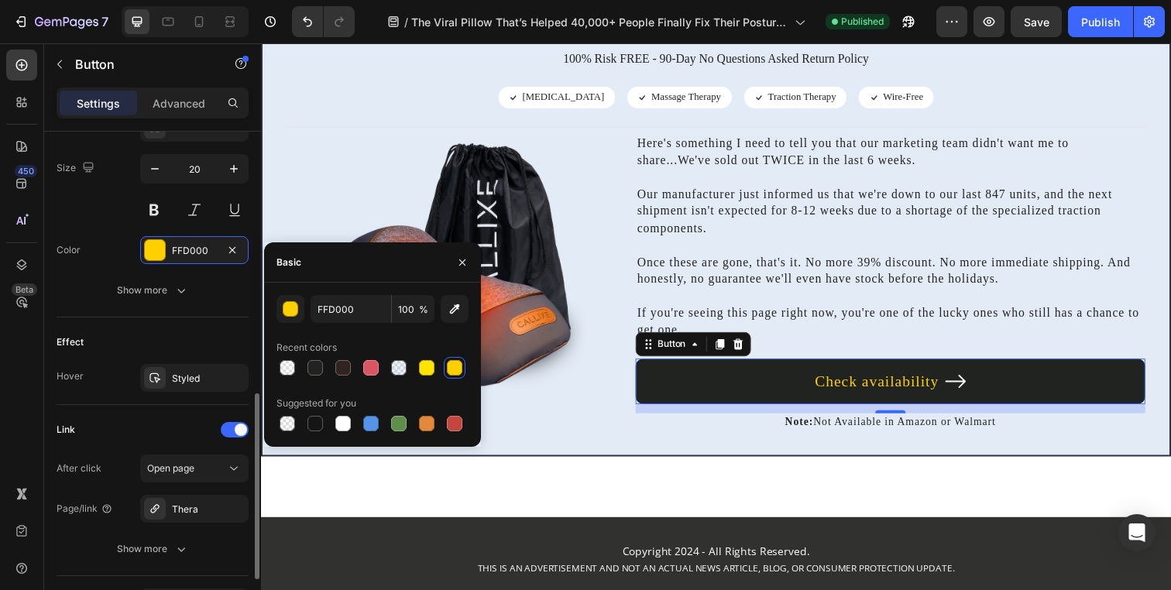
scroll to position [727, 0]
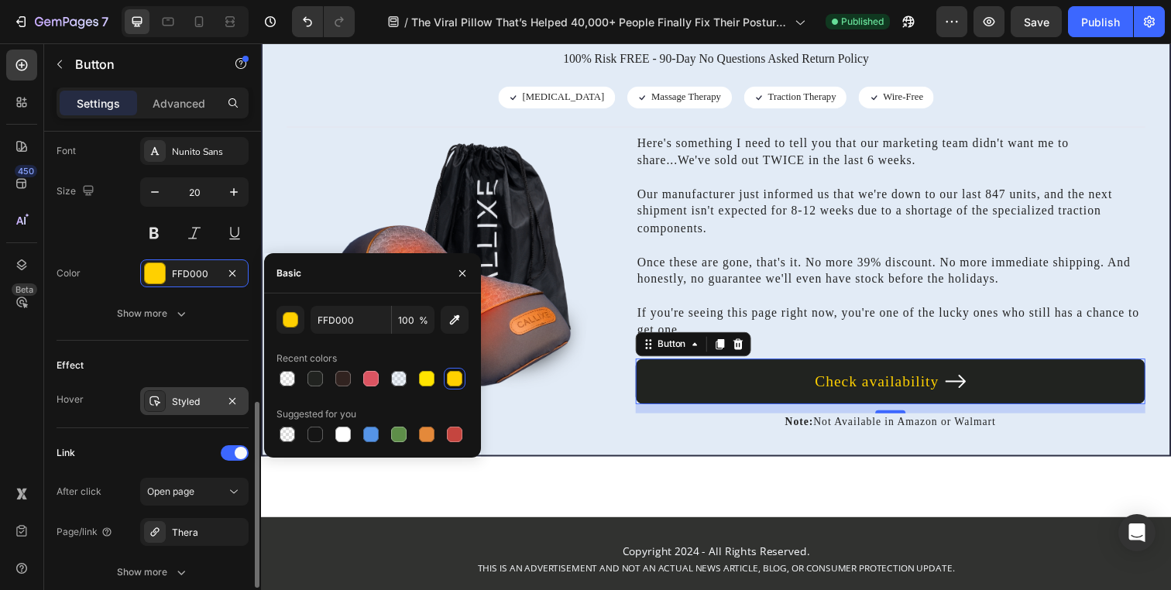
click at [186, 391] on div "Styled" at bounding box center [194, 401] width 108 height 28
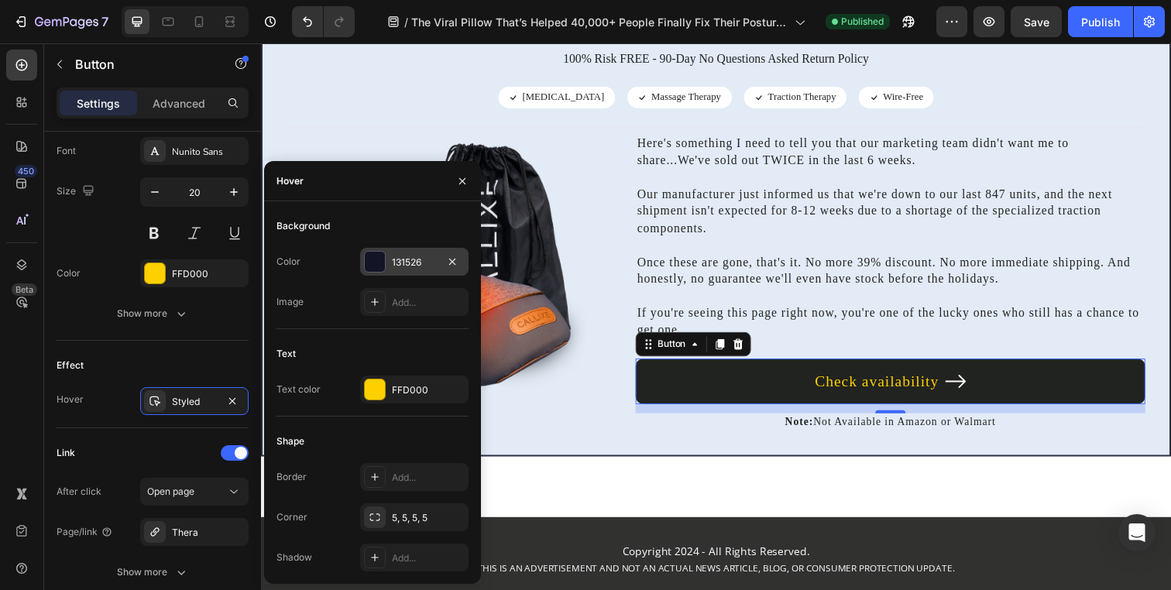
click at [404, 273] on div "131526" at bounding box center [414, 262] width 108 height 28
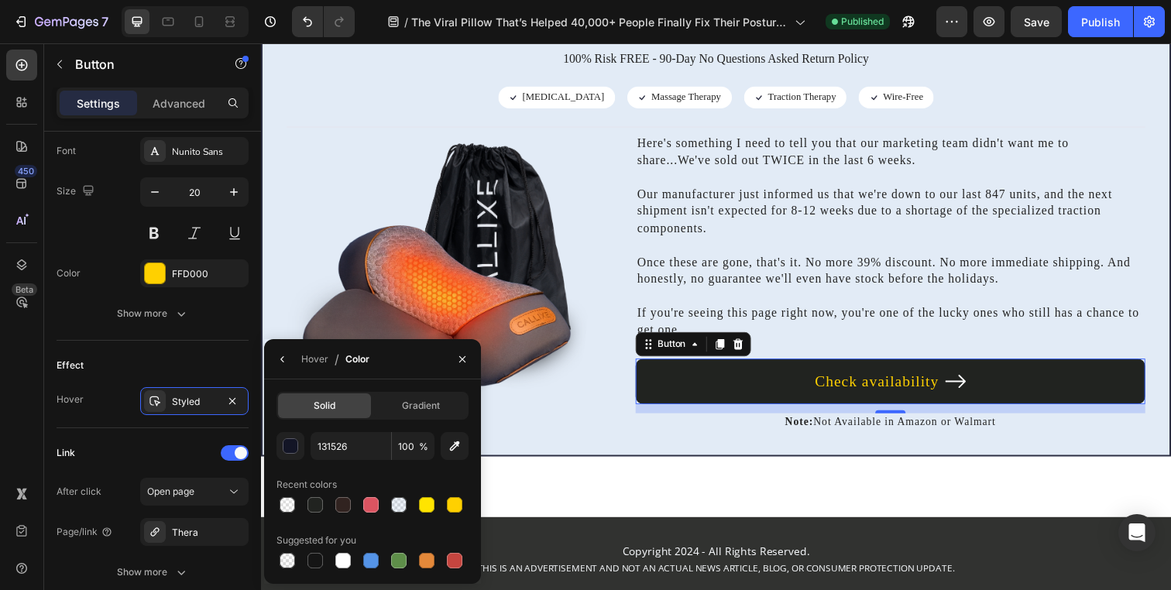
click at [421, 517] on div "131526 100 % Recent colors Suggested for you" at bounding box center [372, 501] width 192 height 139
click at [421, 502] on div at bounding box center [426, 504] width 15 height 15
type input "FFE400"
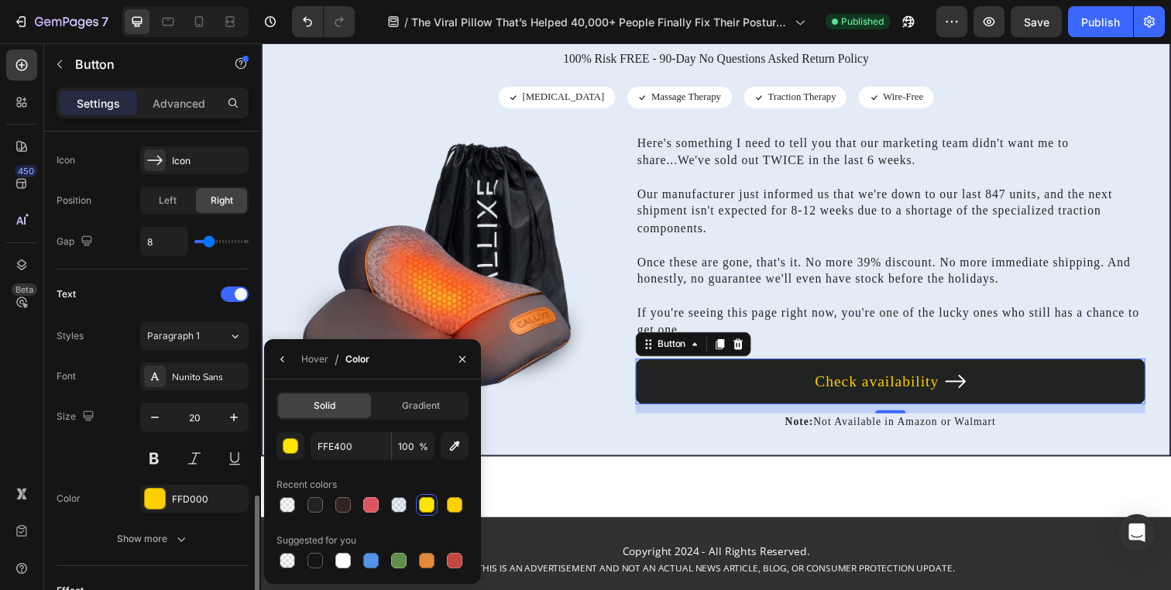
scroll to position [483, 0]
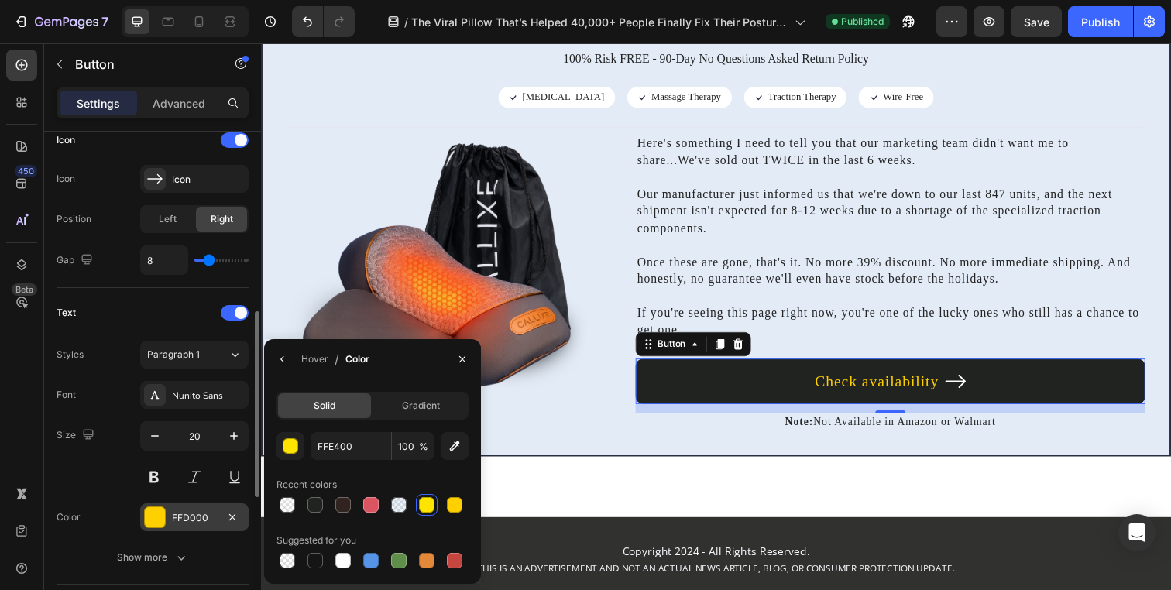
click at [197, 505] on div "FFD000" at bounding box center [194, 517] width 108 height 28
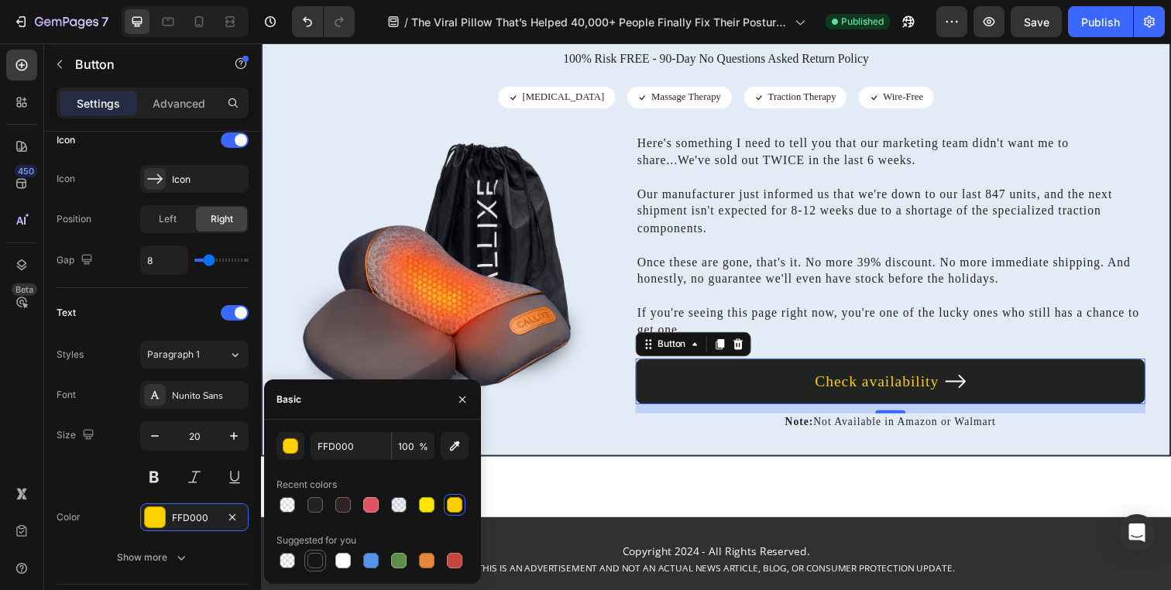
click at [314, 555] on div at bounding box center [314, 560] width 15 height 15
type input "151515"
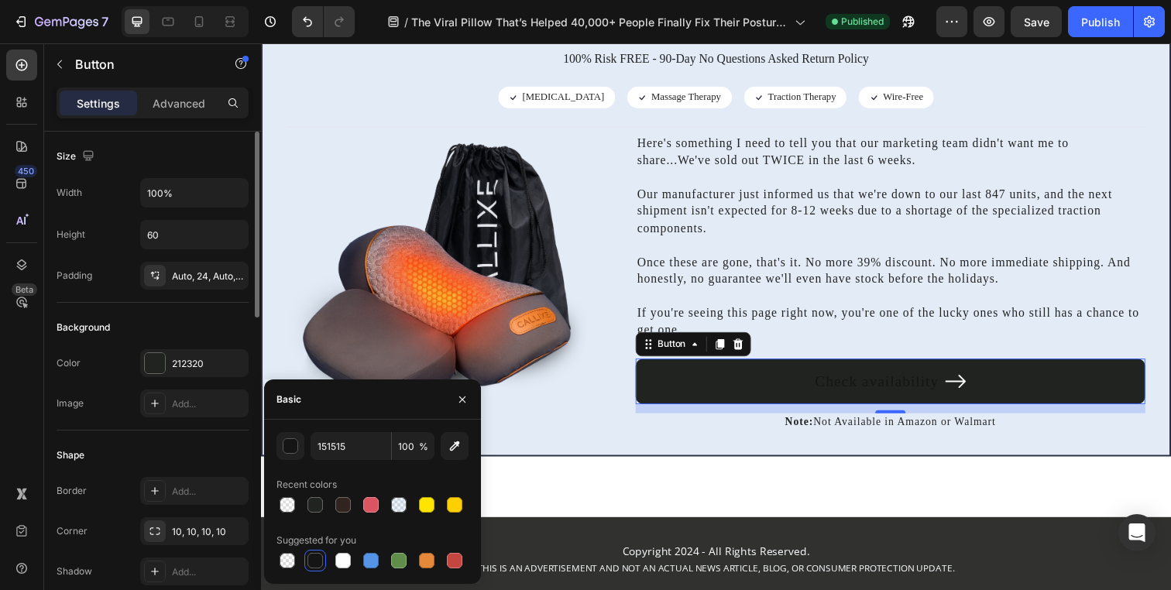
scroll to position [11, 0]
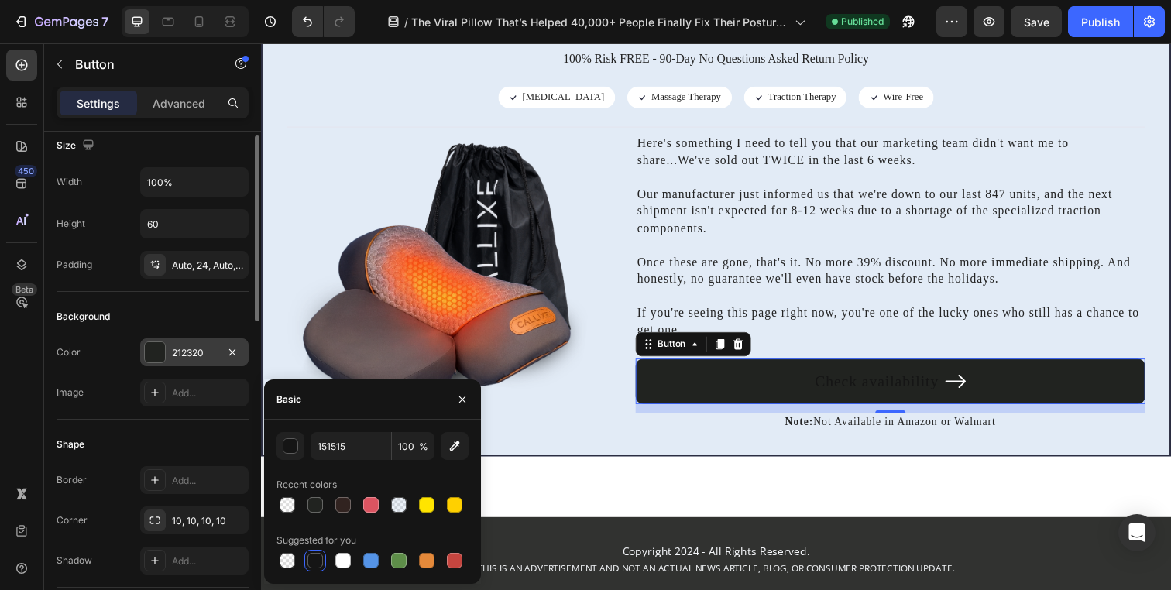
click at [204, 352] on div "212320" at bounding box center [194, 353] width 45 height 14
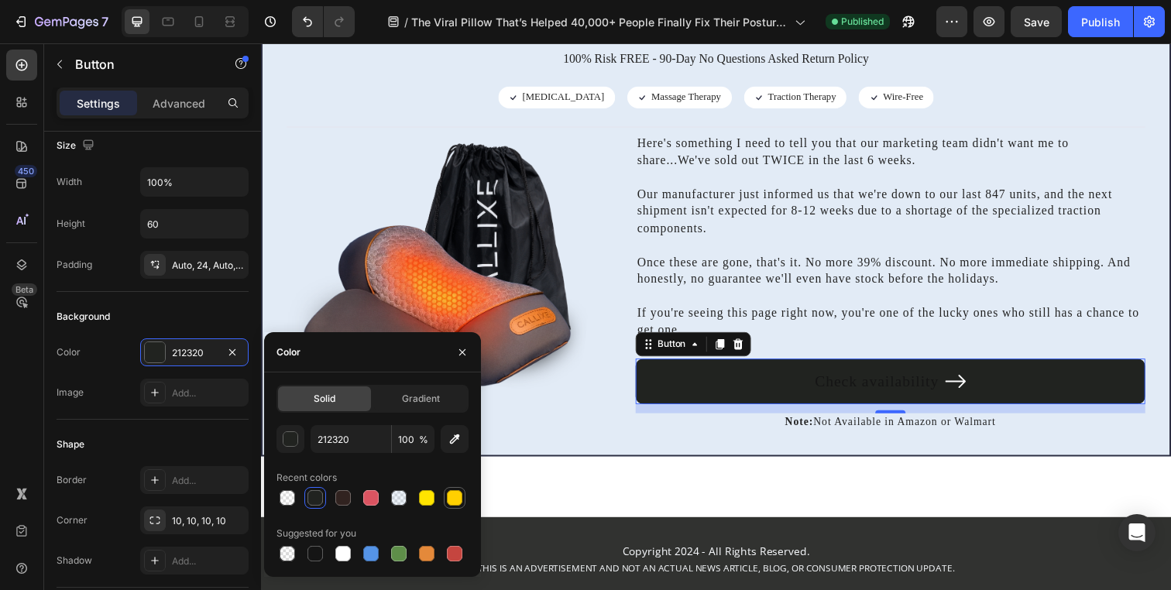
click at [459, 499] on div at bounding box center [454, 497] width 15 height 15
type input "FFD000"
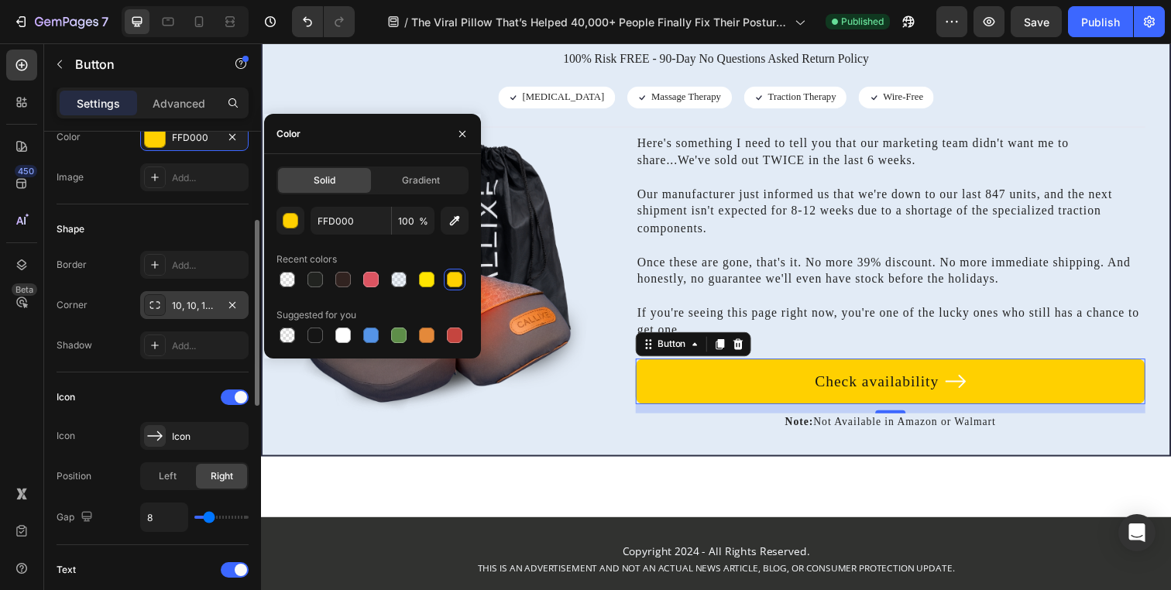
scroll to position [229, 0]
click at [183, 423] on div "Icon" at bounding box center [194, 433] width 108 height 28
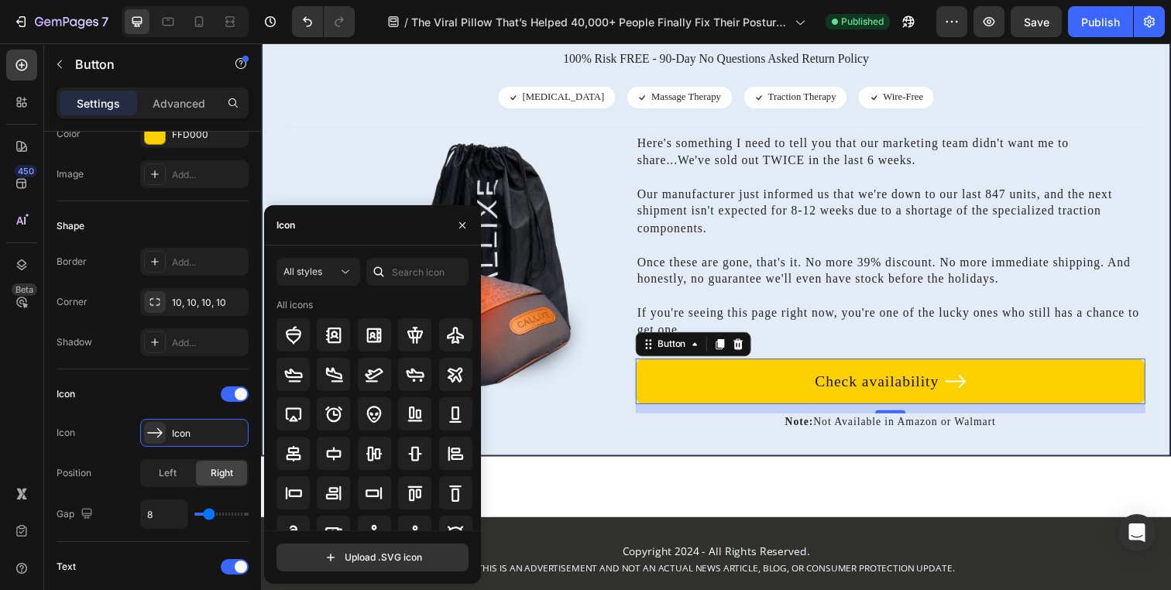
click at [377, 269] on icon at bounding box center [378, 271] width 15 height 15
click at [393, 270] on input "text" at bounding box center [417, 272] width 102 height 28
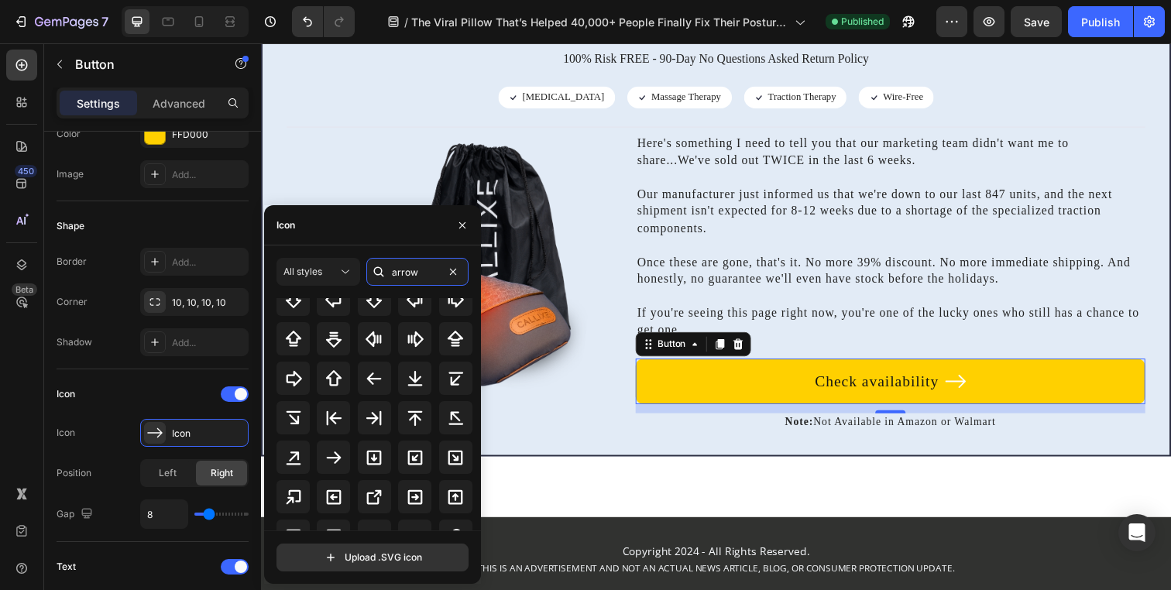
scroll to position [306, 0]
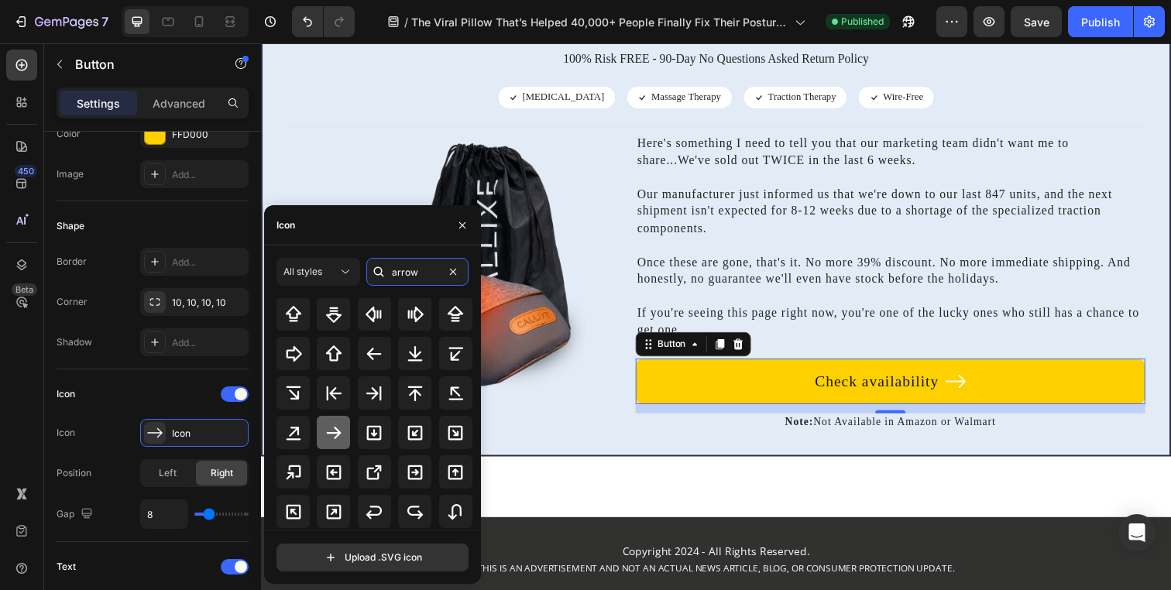
type input "arrow"
click at [332, 436] on icon at bounding box center [333, 433] width 19 height 19
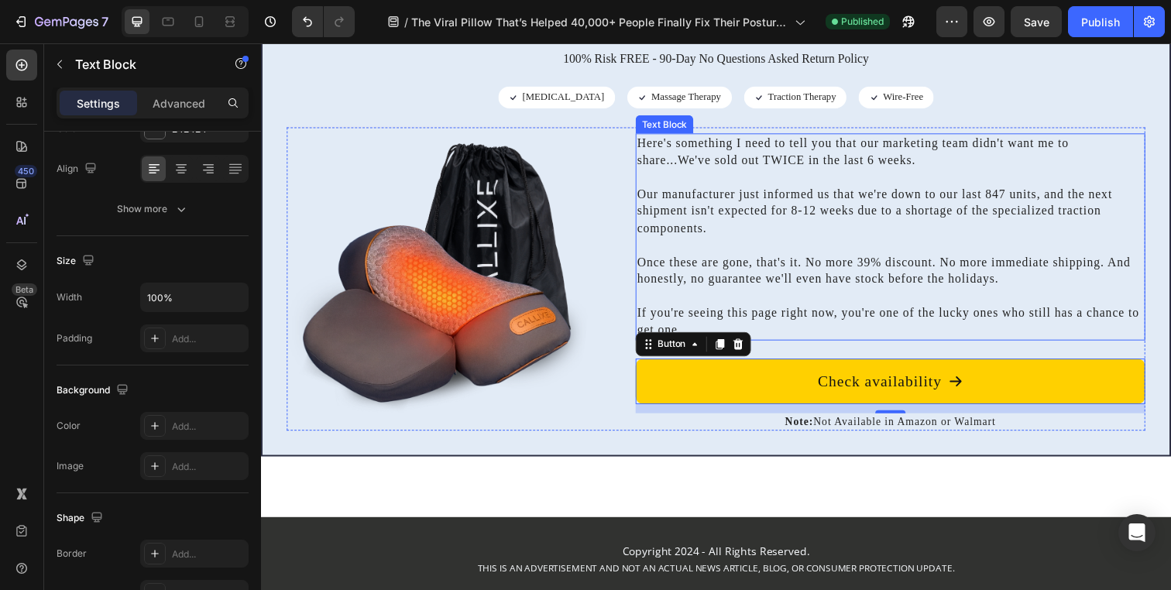
click at [647, 245] on p at bounding box center [903, 248] width 517 height 17
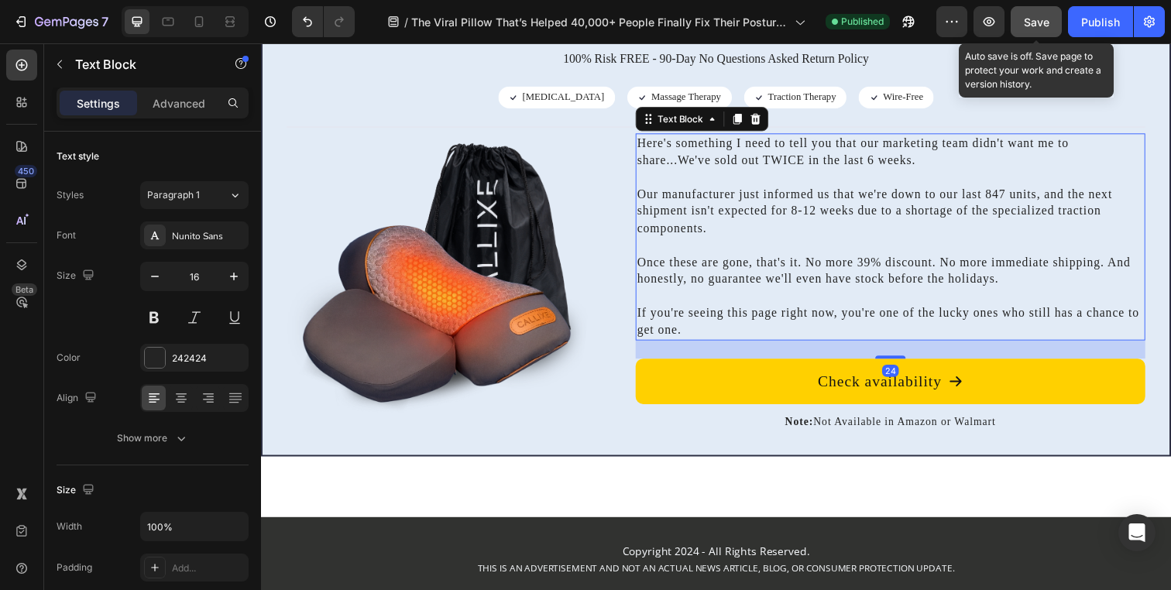
click at [1035, 19] on span "Save" at bounding box center [1037, 21] width 26 height 13
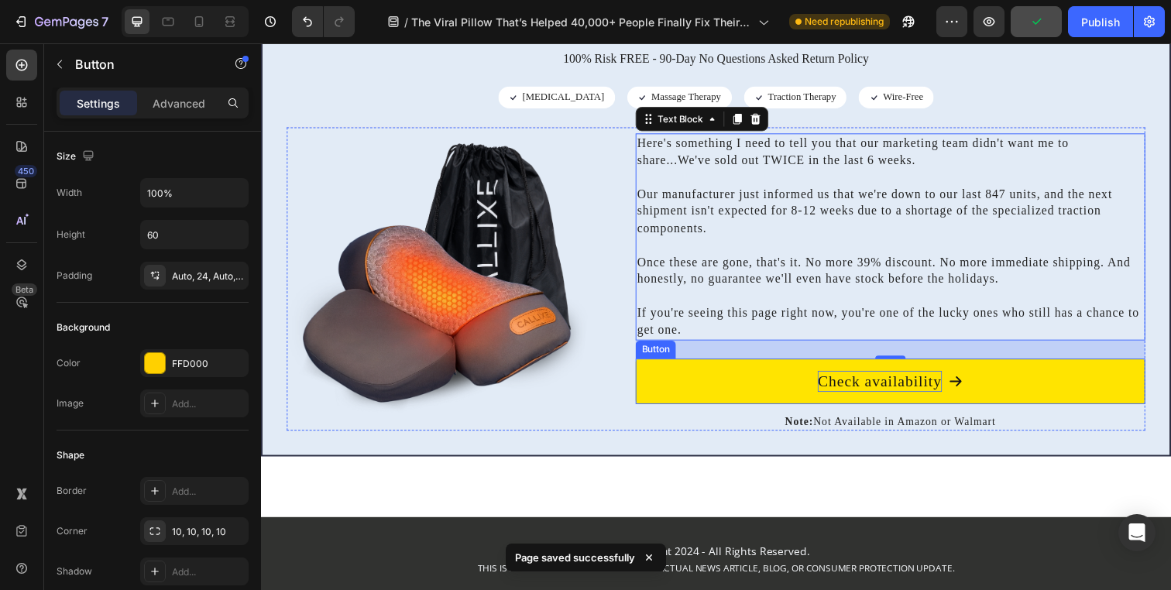
click at [933, 379] on p "Check availability" at bounding box center [892, 388] width 126 height 22
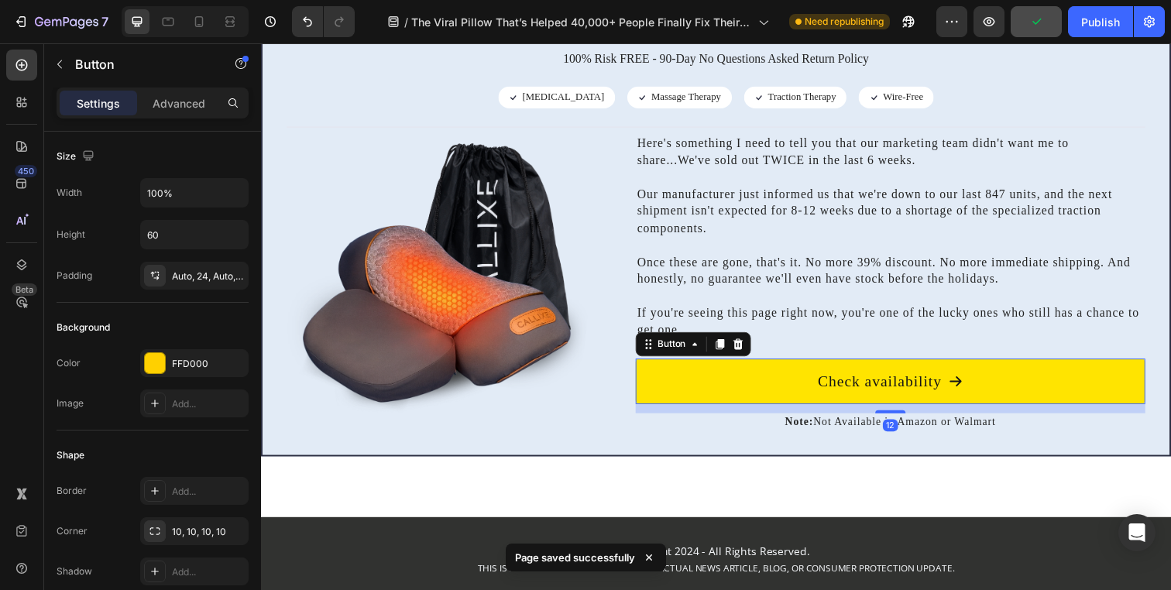
click at [953, 367] on link "Check availability" at bounding box center [904, 388] width 520 height 46
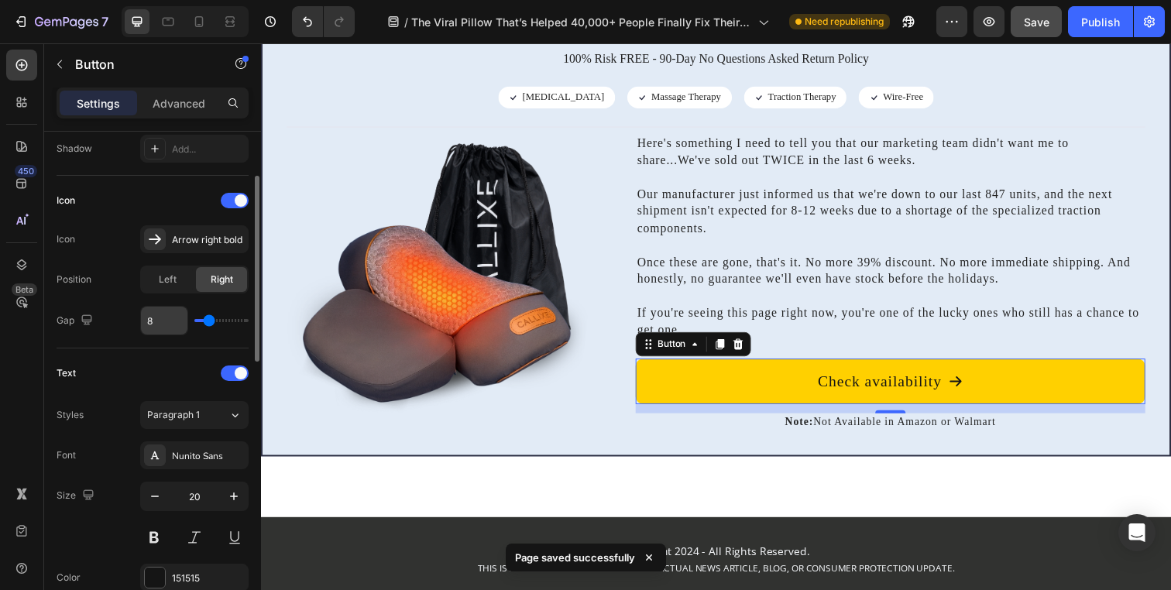
scroll to position [509, 0]
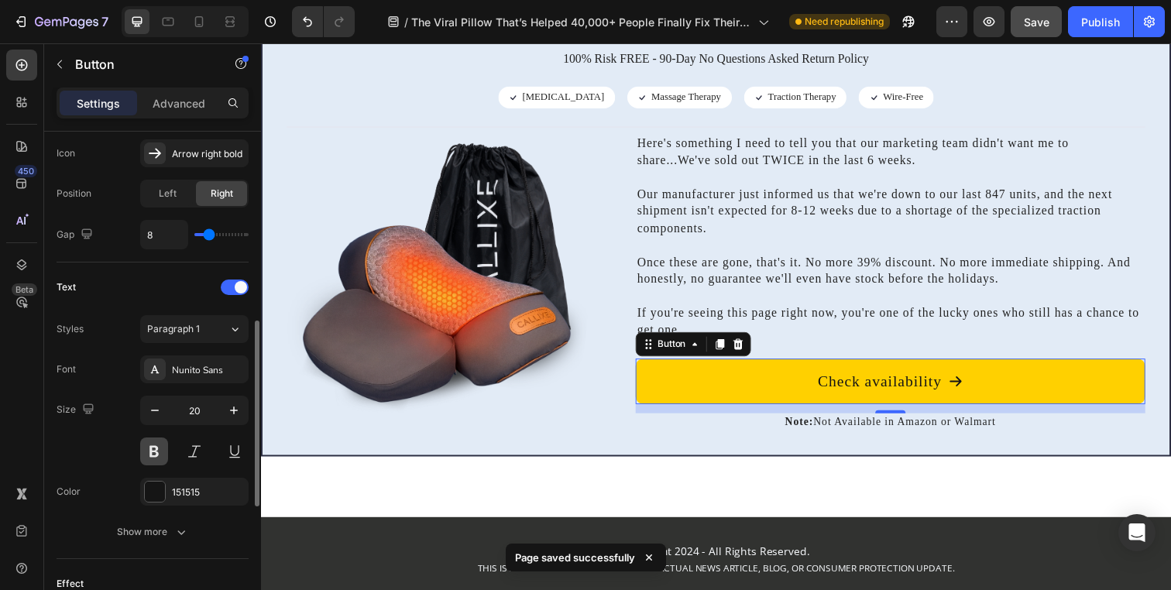
click at [158, 450] on button at bounding box center [154, 452] width 28 height 28
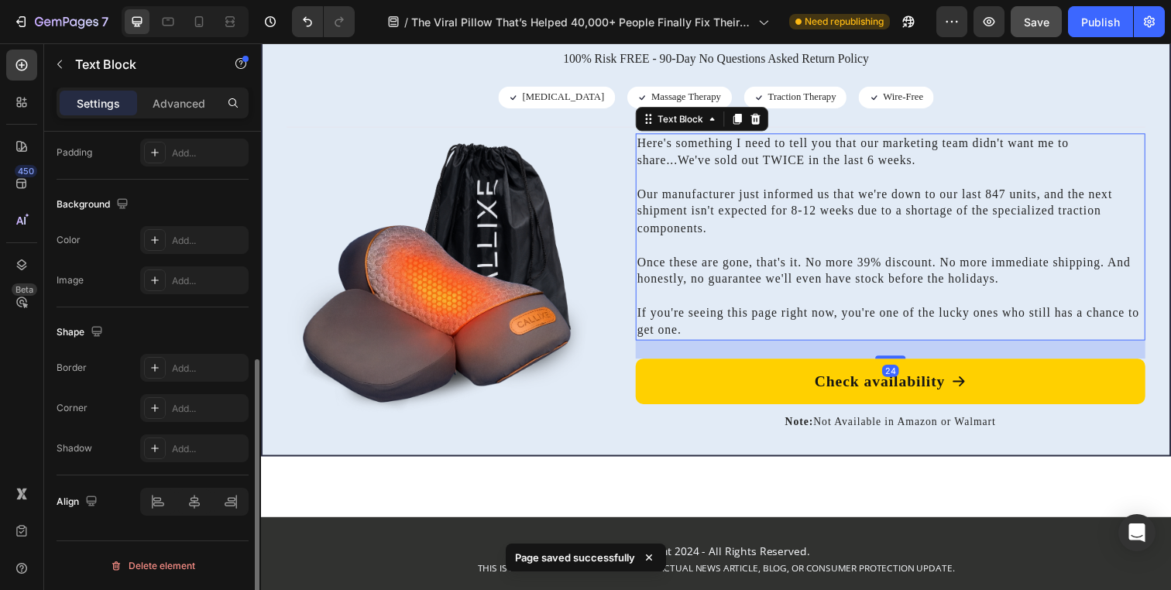
click at [879, 269] on p "Once these are gone, that's it. No more 39% discount. No more immediate shippin…" at bounding box center [903, 275] width 517 height 35
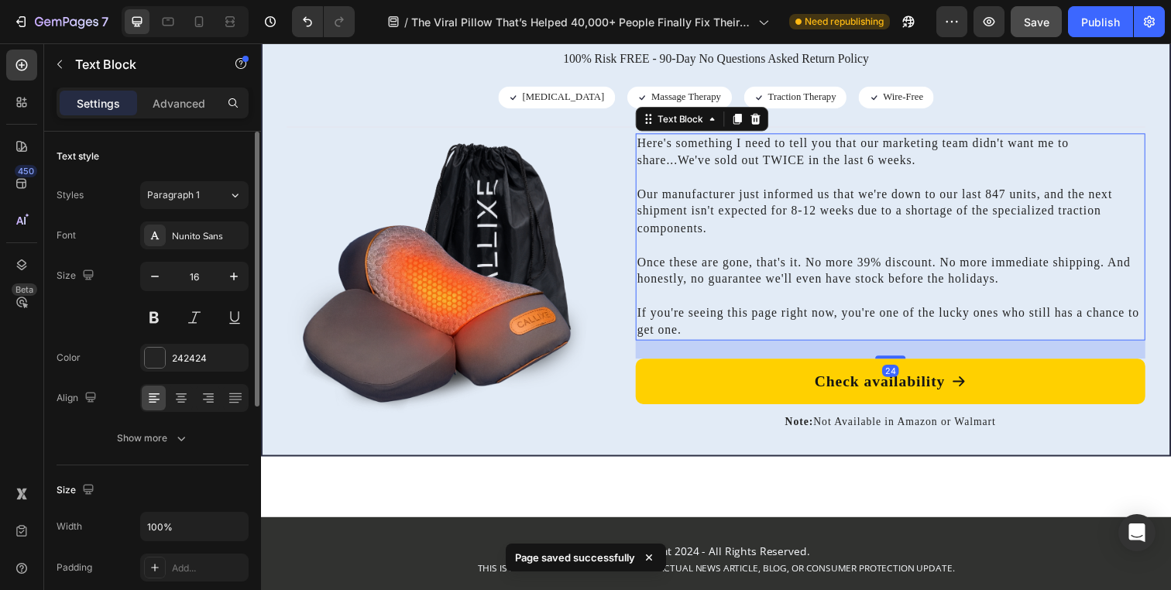
click at [870, 267] on p "Once these are gone, that's it. No more 39% discount. No more immediate shippin…" at bounding box center [903, 275] width 517 height 35
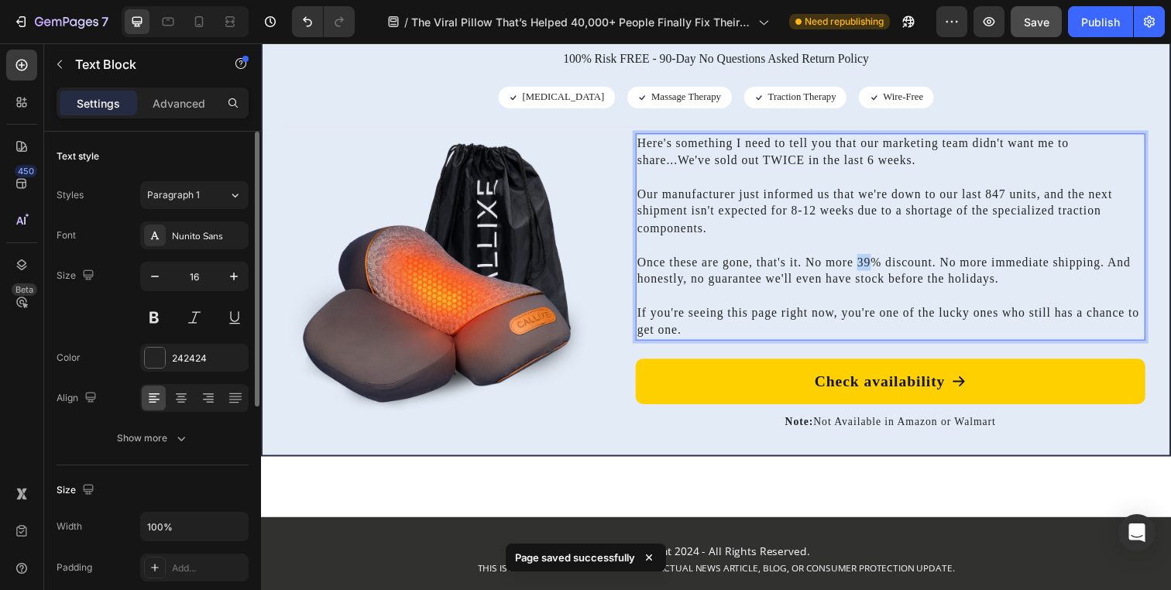
click at [870, 267] on p "Once these are gone, that's it. No more 39% discount. No more immediate shippin…" at bounding box center [903, 275] width 517 height 35
click at [957, 211] on p "Our manufacturer just informed us that we're down to our last 847 units, and th…" at bounding box center [903, 214] width 517 height 52
click at [1028, 178] on p "To enrich screen reader interactions, please activate Accessibility in Grammarl…" at bounding box center [903, 179] width 517 height 17
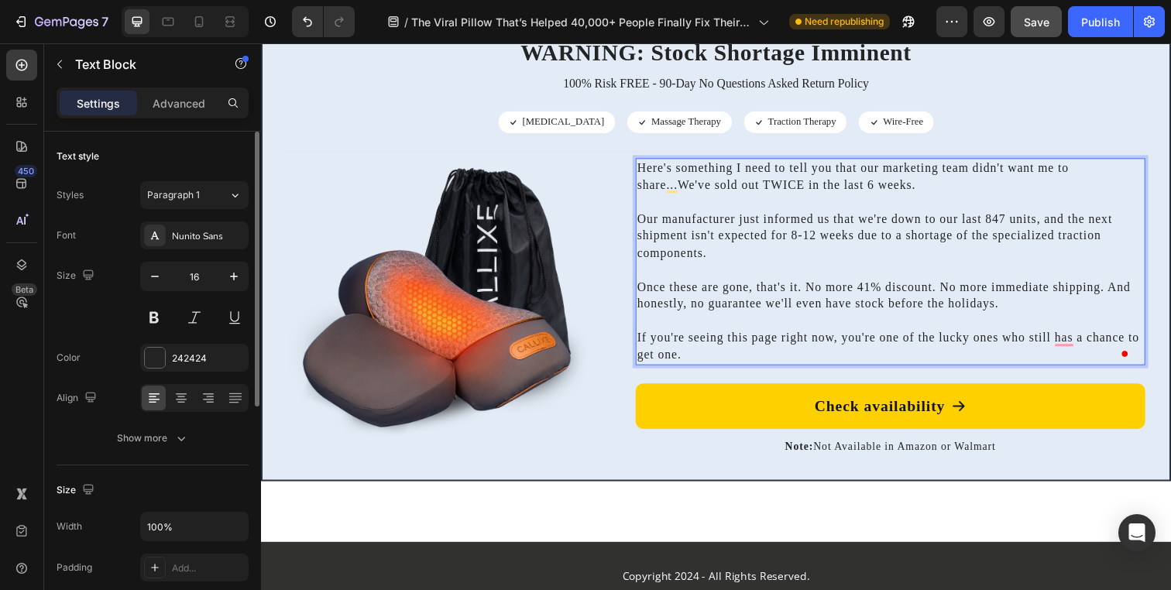
scroll to position [7590, 0]
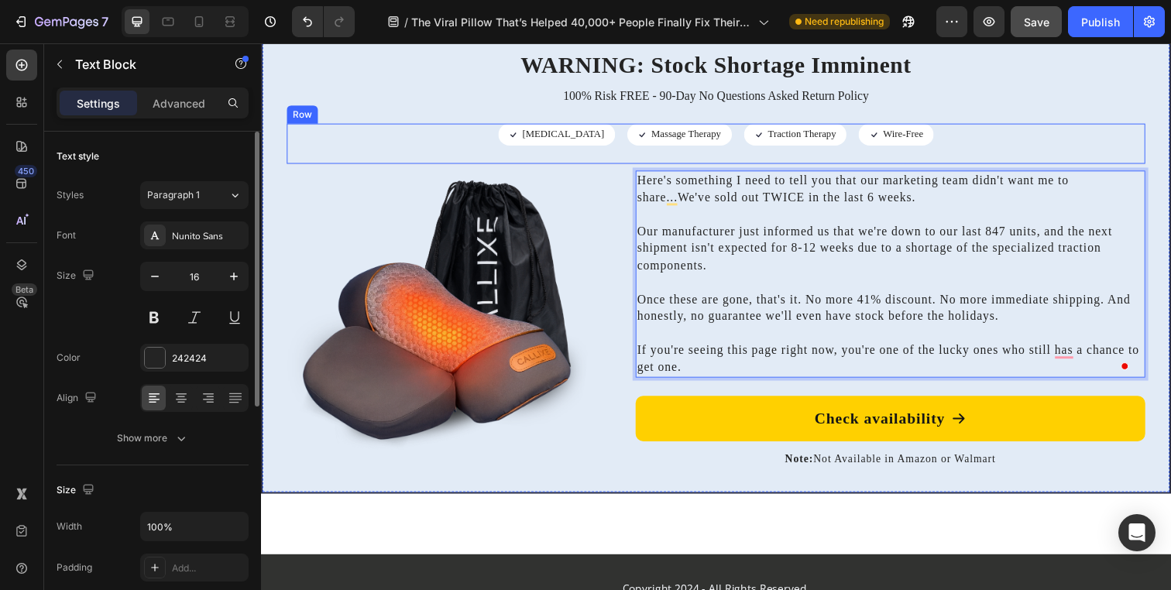
click at [1027, 132] on div "Icon Heat Therapy Text Block Row Icon Massage Therapy Text Block Row Row Icon T…" at bounding box center [725, 146] width 877 height 42
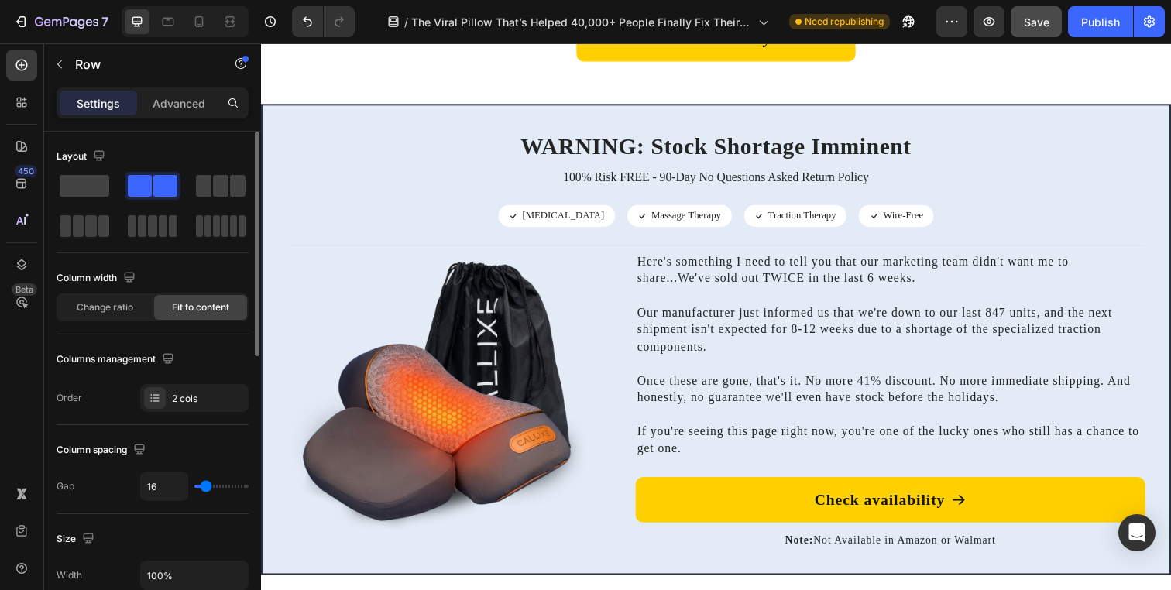
scroll to position [6694, 0]
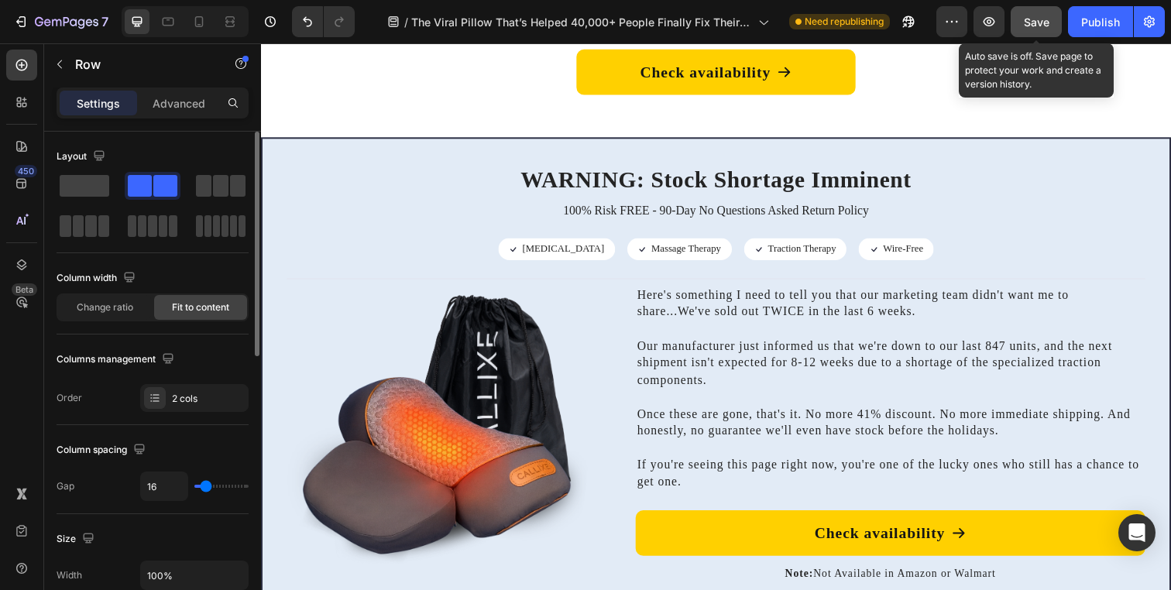
click at [1029, 23] on span "Save" at bounding box center [1037, 21] width 26 height 13
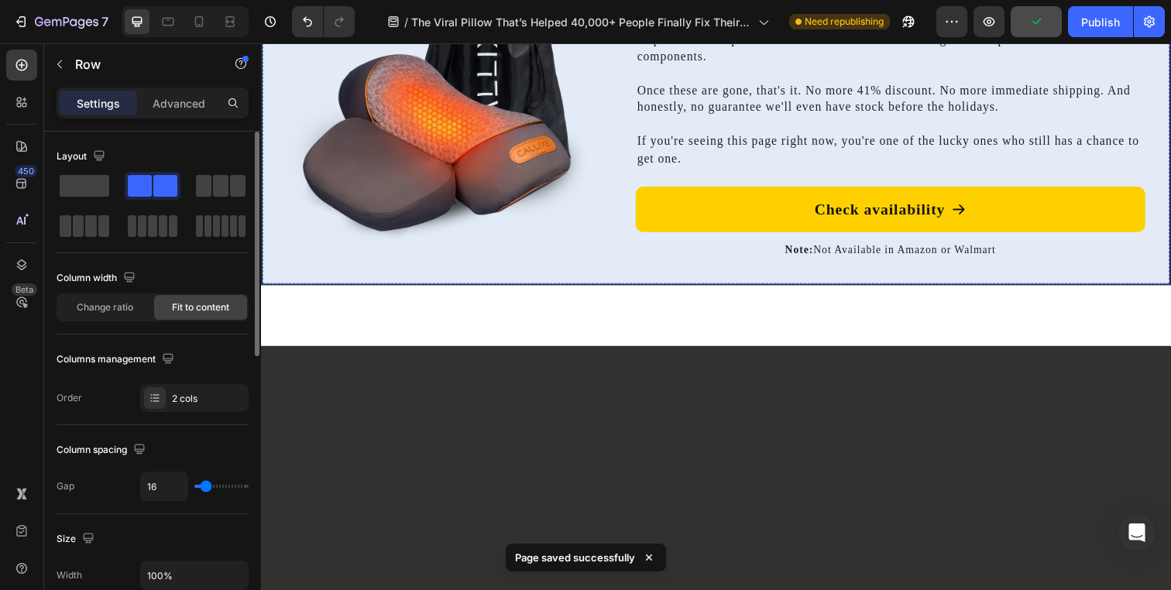
scroll to position [7003, 0]
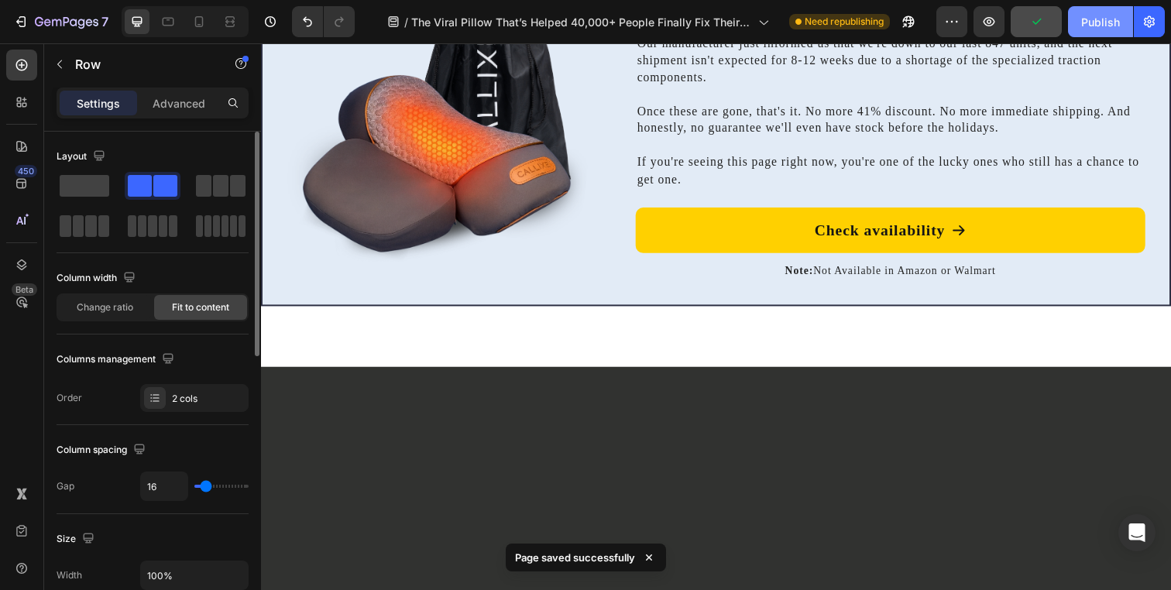
click at [1099, 6] on button "Publish" at bounding box center [1100, 21] width 65 height 31
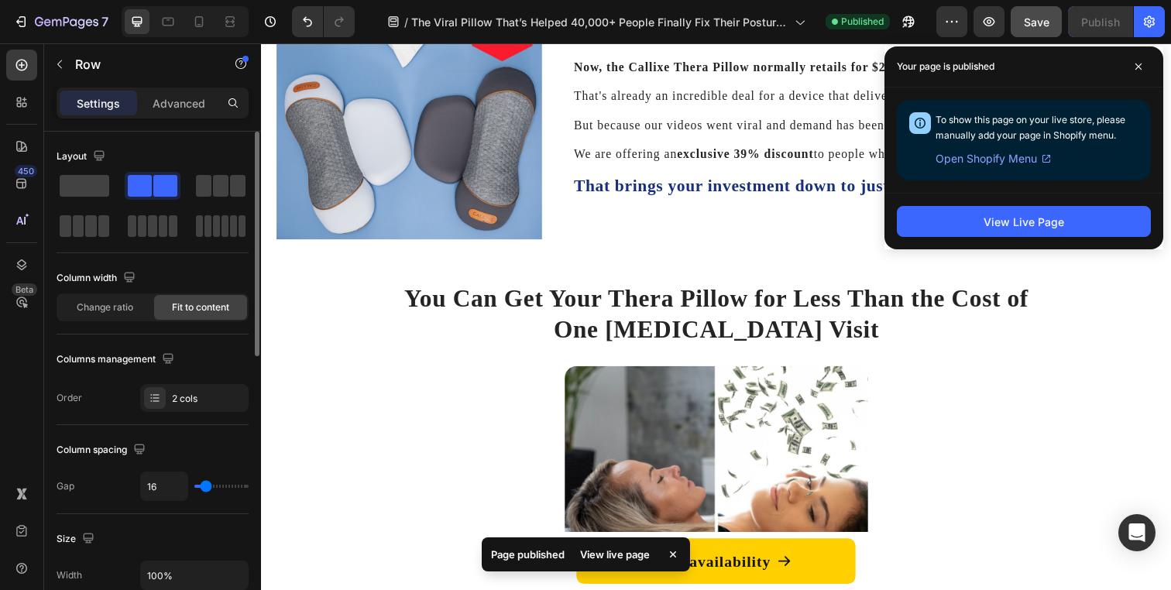
scroll to position [5425, 0]
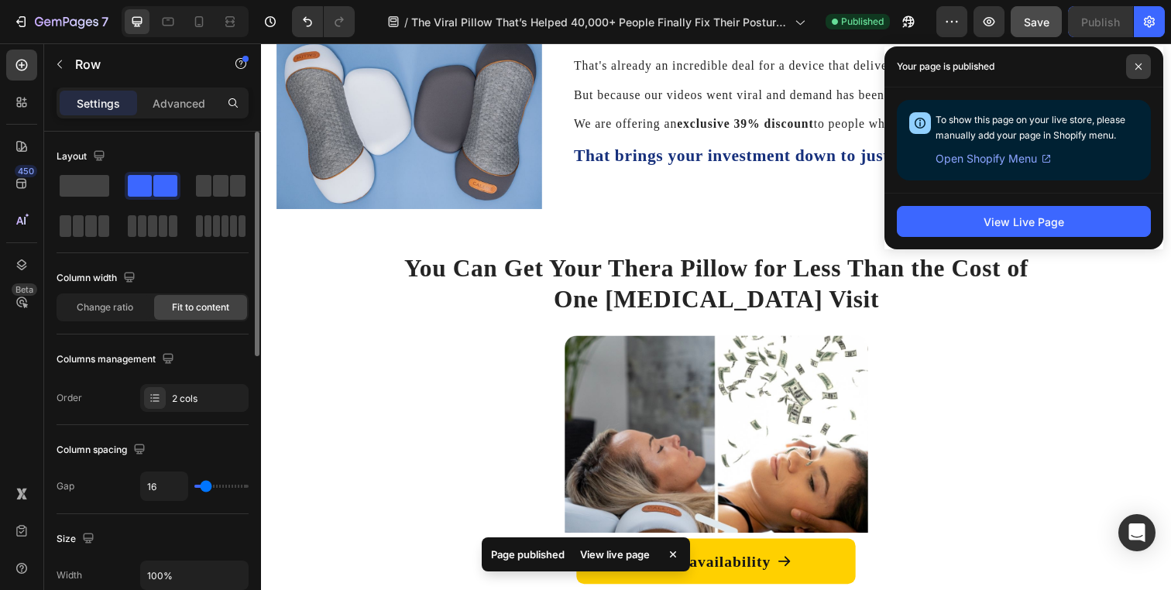
click at [1144, 69] on span at bounding box center [1138, 66] width 25 height 25
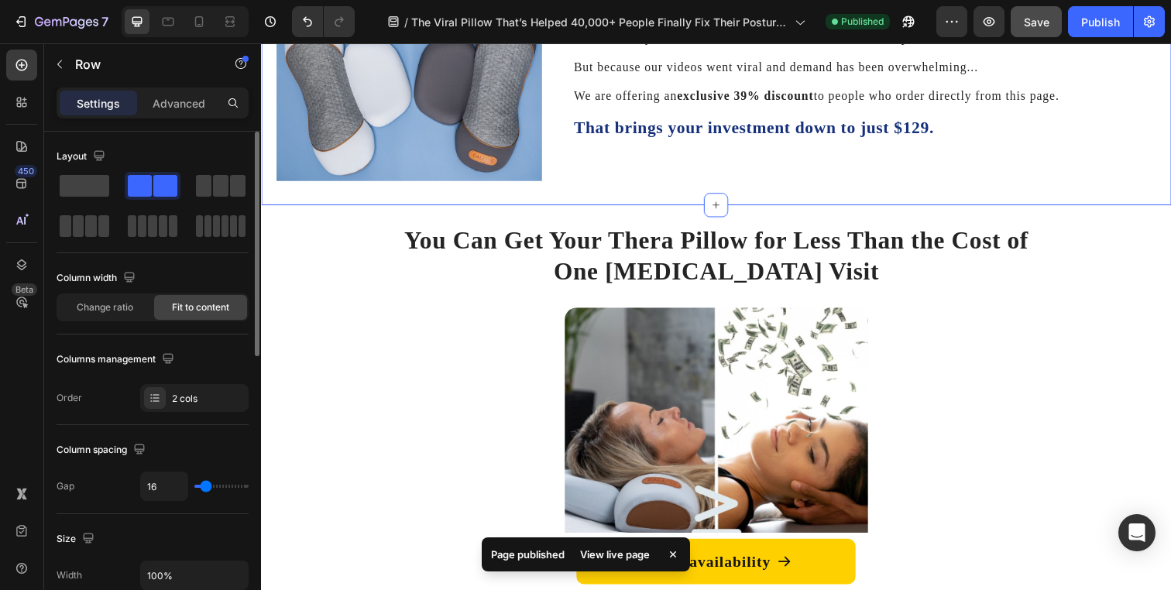
scroll to position [5443, 0]
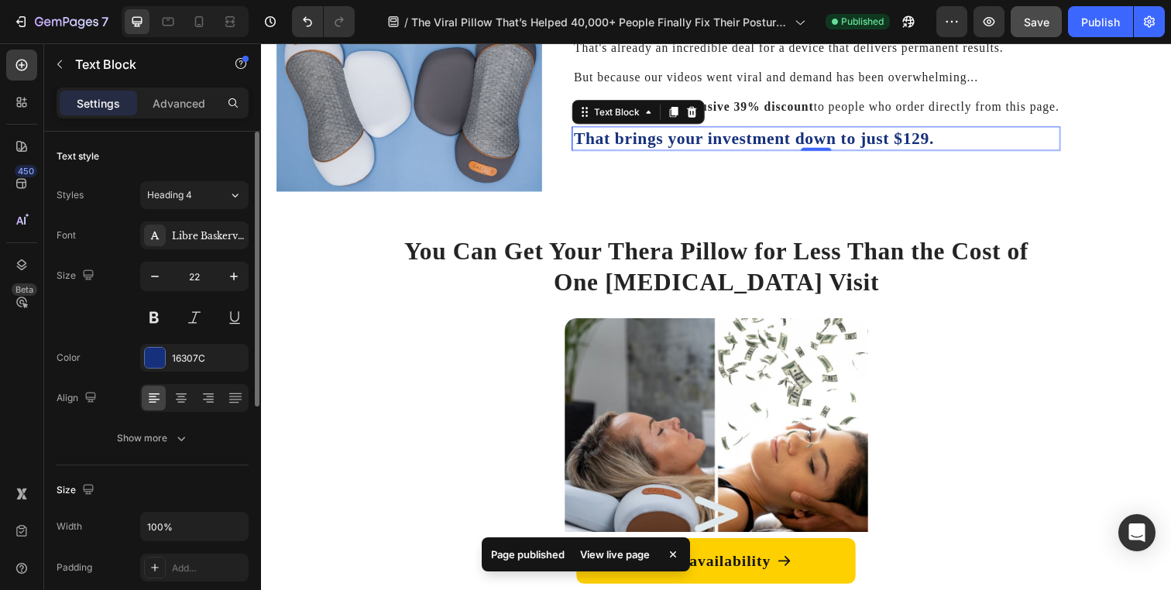
click at [922, 149] on strong "That brings your investment down to just $129." at bounding box center [764, 139] width 368 height 19
click at [930, 149] on strong "That brings your investment down to just $129." at bounding box center [764, 139] width 368 height 19
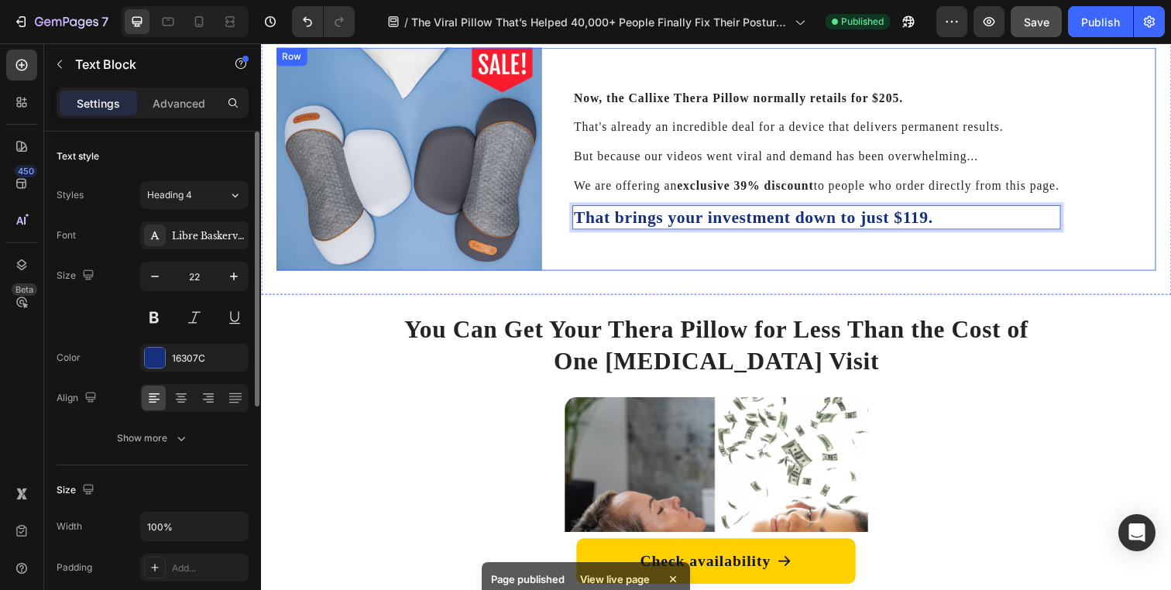
scroll to position [5337, 0]
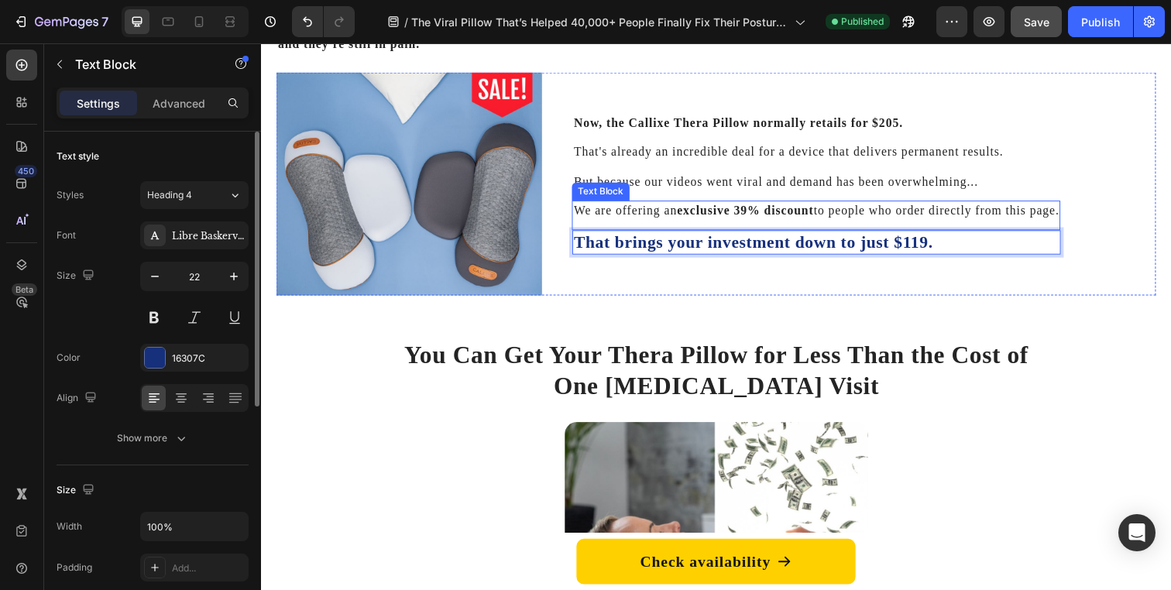
click at [752, 224] on div "We are offering an exclusive 39% discount to people who order directly from thi…" at bounding box center [828, 214] width 499 height 20
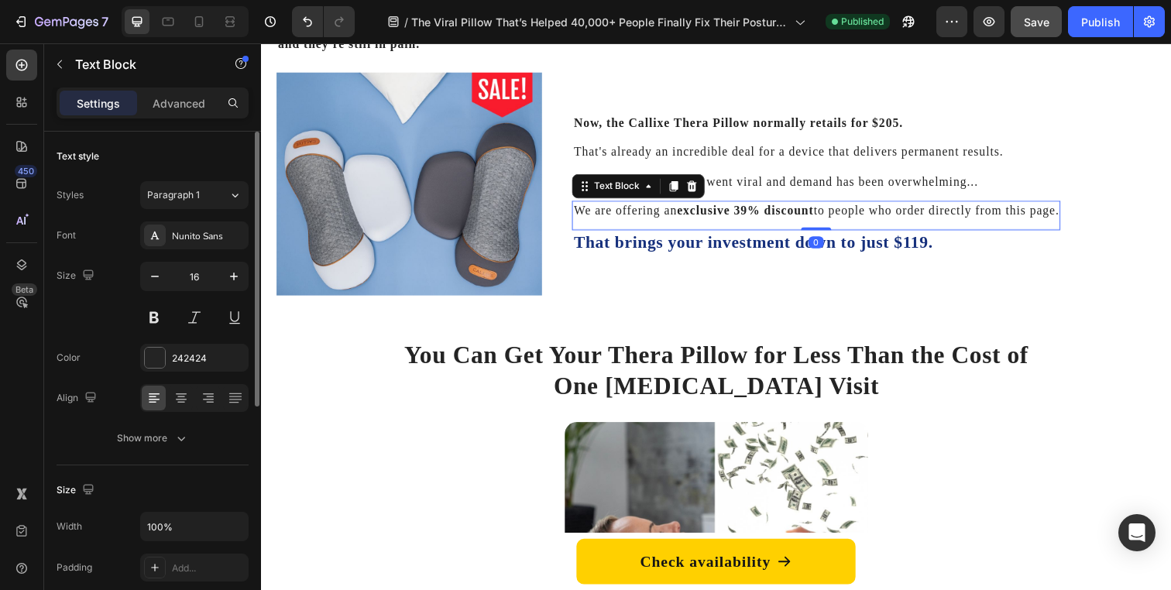
click at [752, 220] on strong "exclusive 39% discount" at bounding box center [754, 213] width 139 height 13
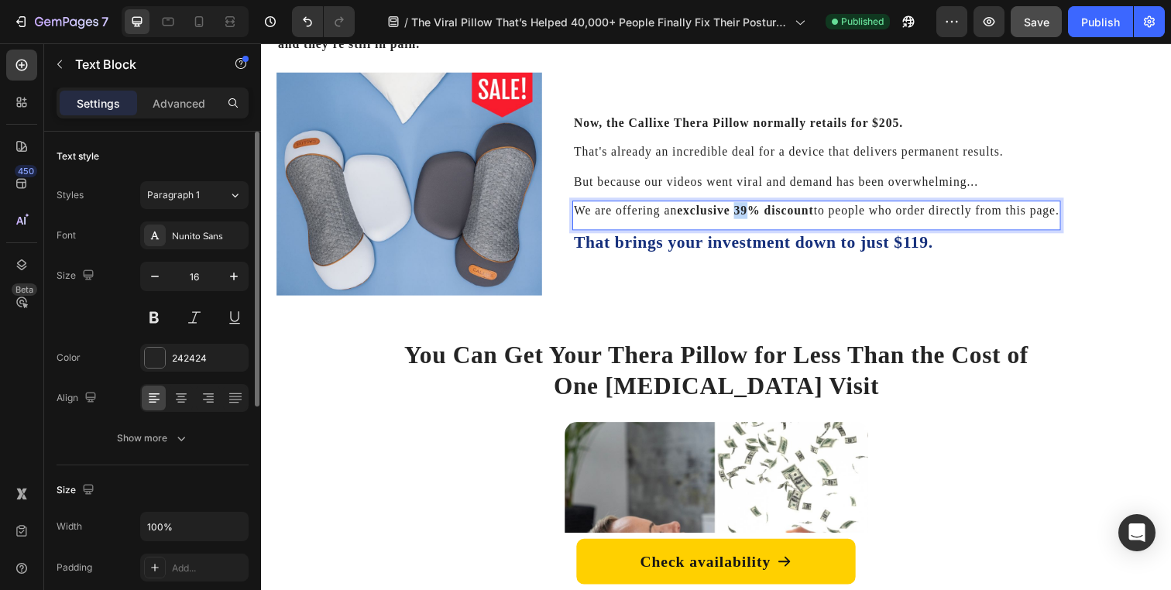
click at [752, 220] on strong "exclusive 39% discount" at bounding box center [754, 213] width 139 height 13
click at [774, 300] on div "Now, the Callixe Thera Pillow normally retails for $205. Text Block That's alre…" at bounding box center [828, 186] width 499 height 227
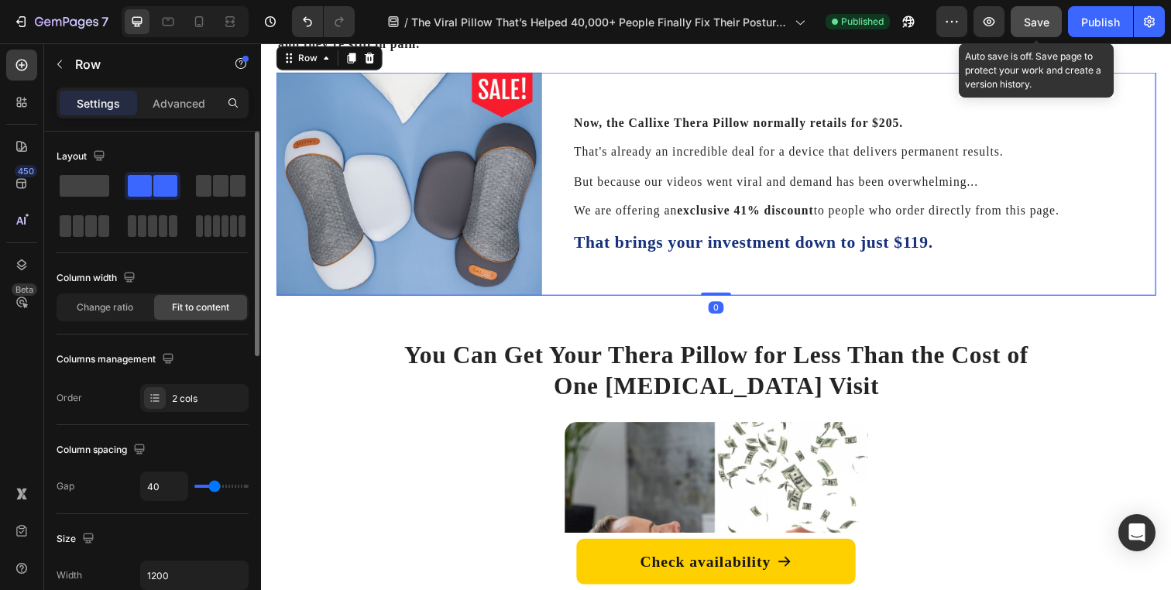
click at [1039, 15] on span "Save" at bounding box center [1037, 21] width 26 height 13
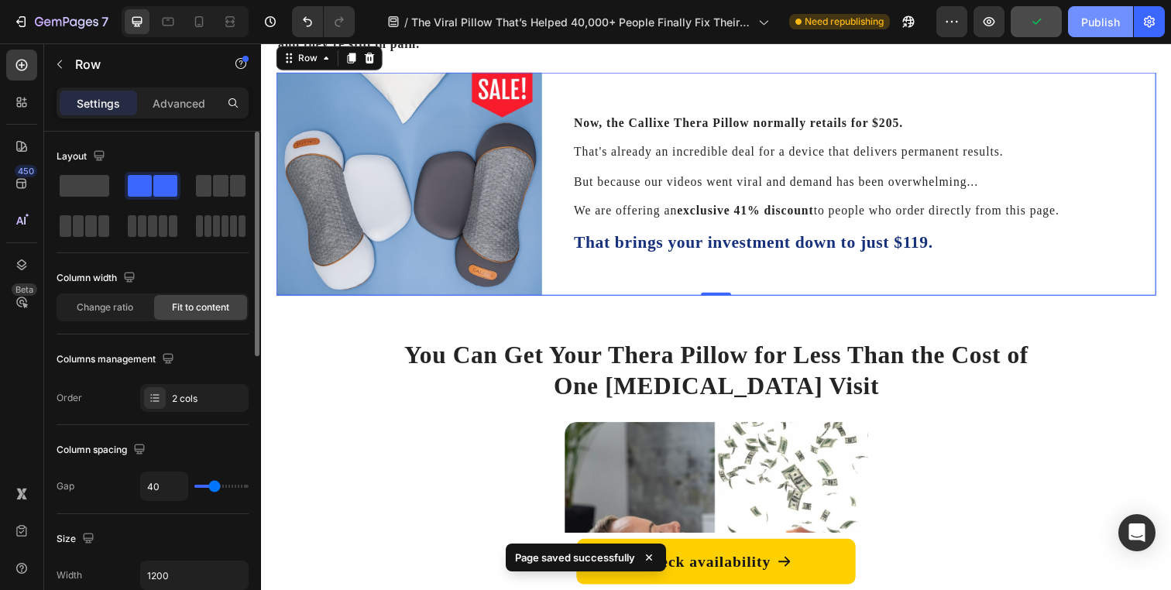
click at [1092, 17] on div "Publish" at bounding box center [1100, 22] width 39 height 16
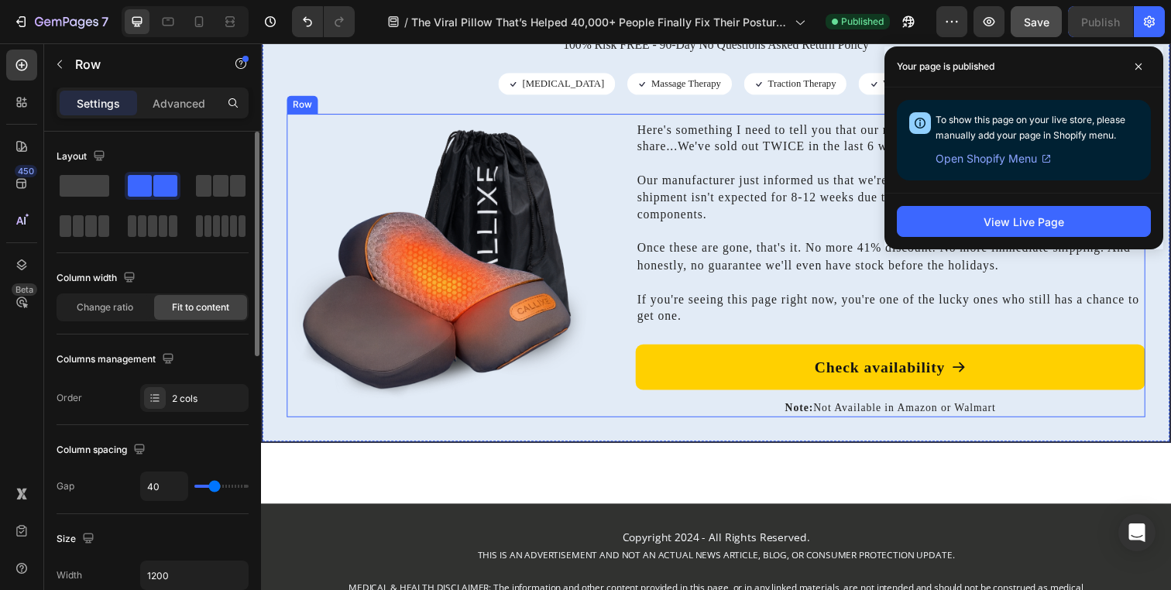
scroll to position [6909, 0]
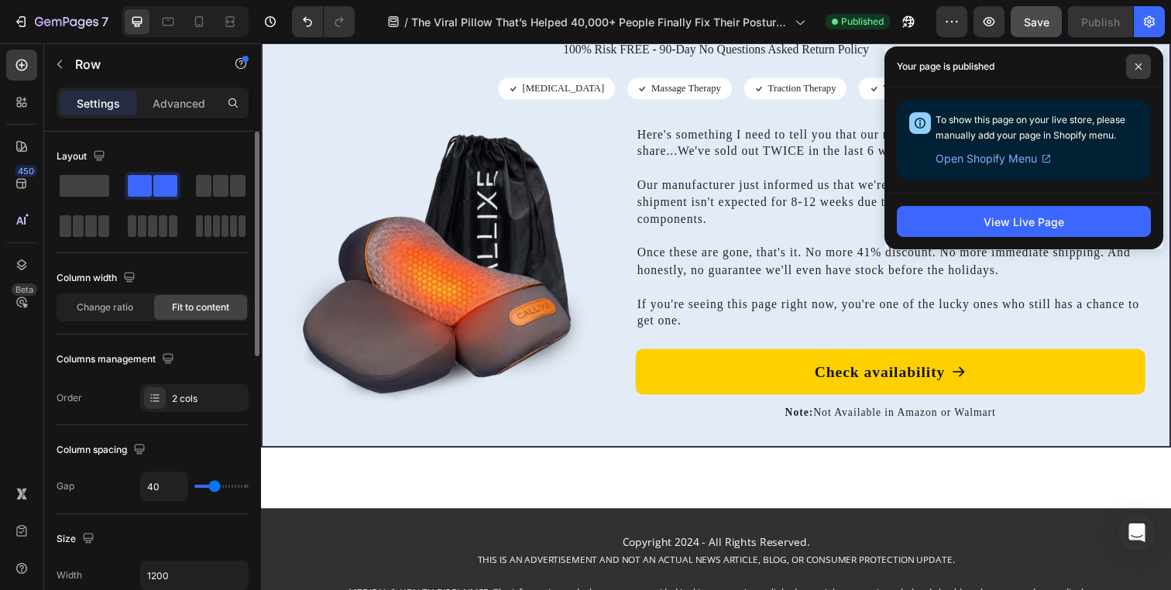
click at [1147, 70] on span at bounding box center [1138, 66] width 25 height 25
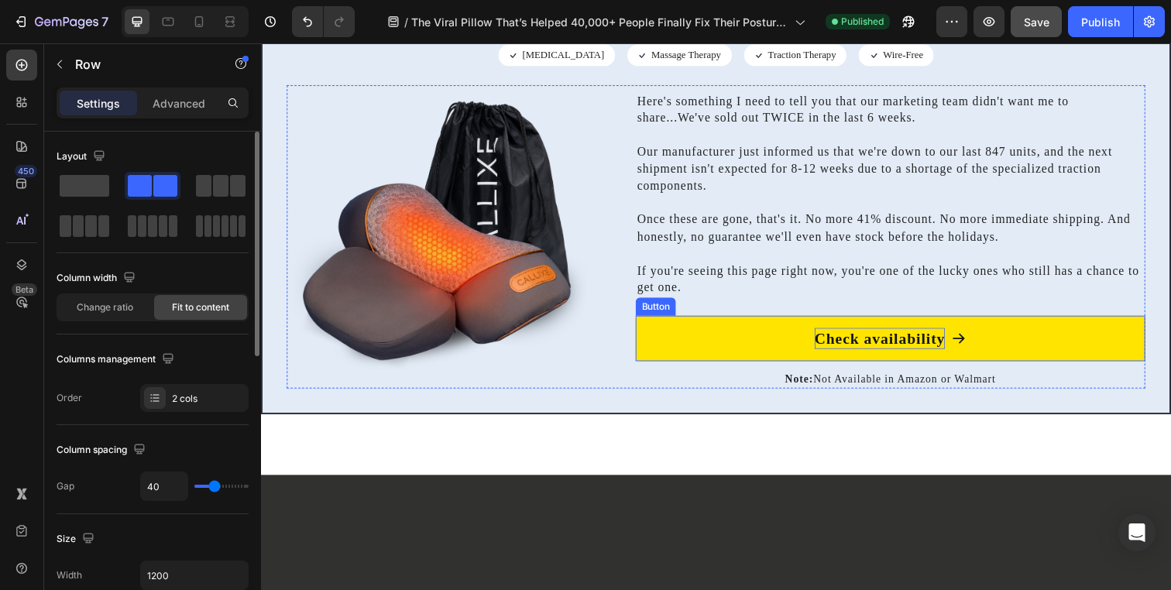
scroll to position [6644, 0]
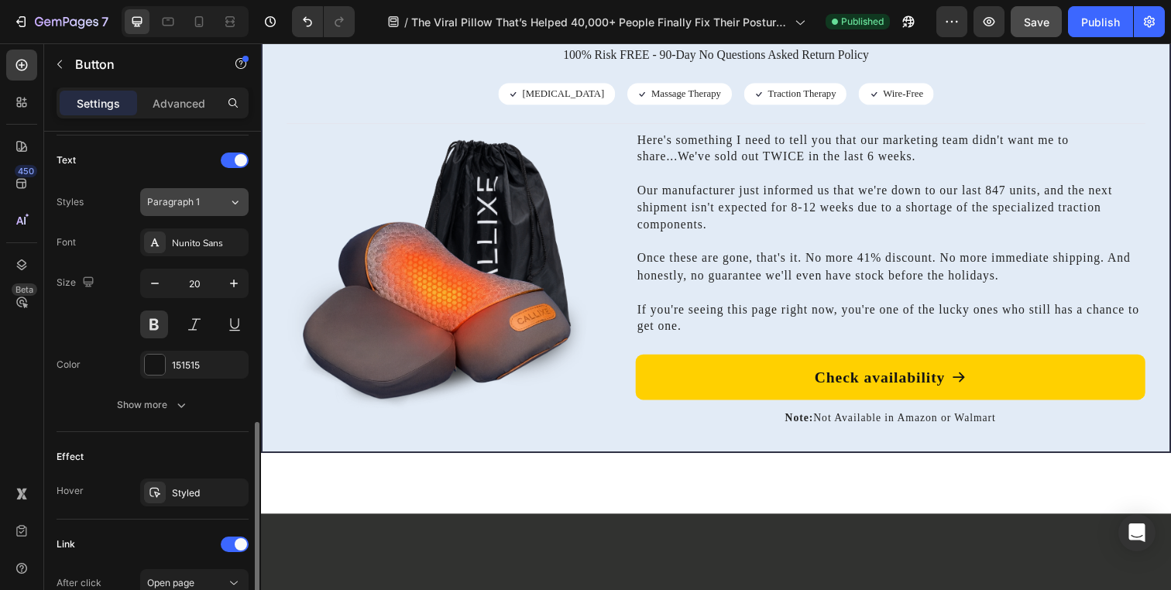
scroll to position [678, 0]
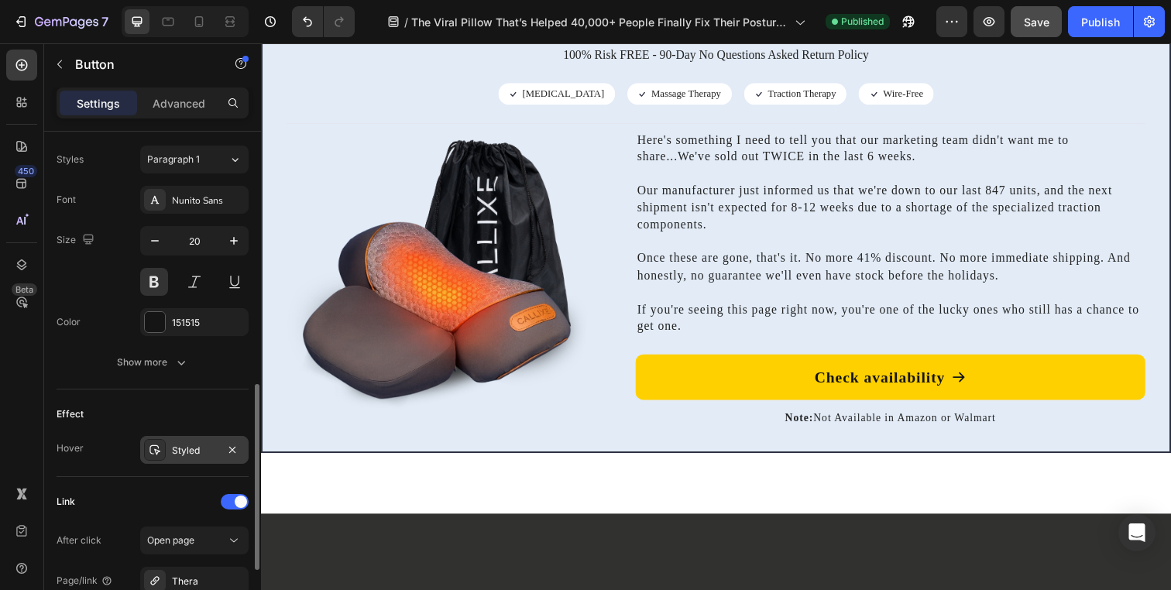
click at [201, 448] on div "Styled" at bounding box center [194, 451] width 45 height 14
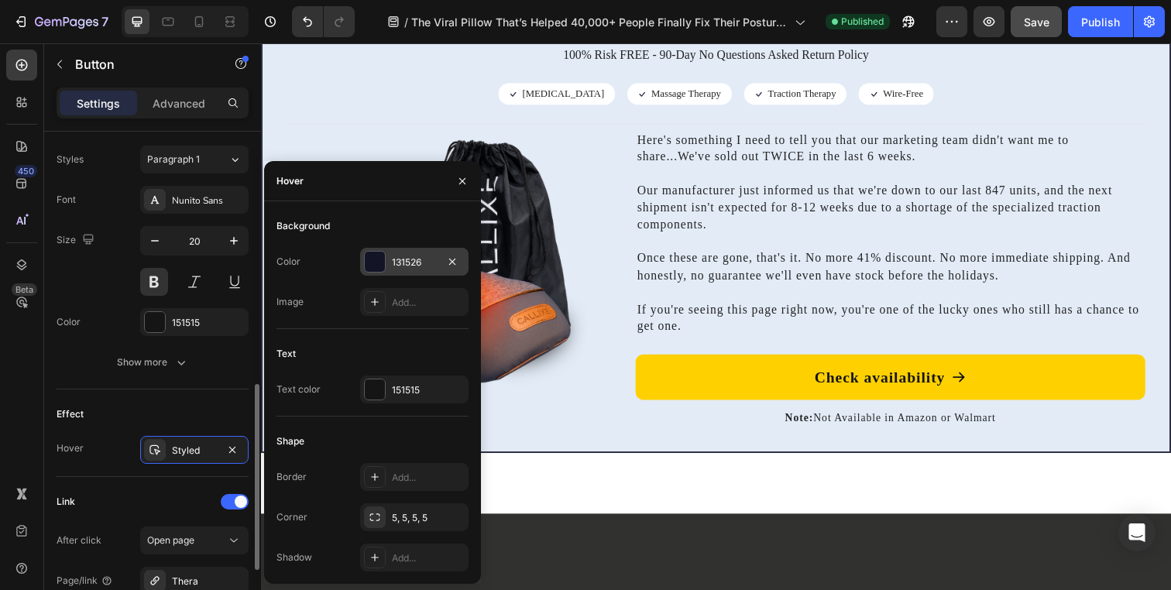
click at [396, 266] on div "131526" at bounding box center [414, 263] width 45 height 14
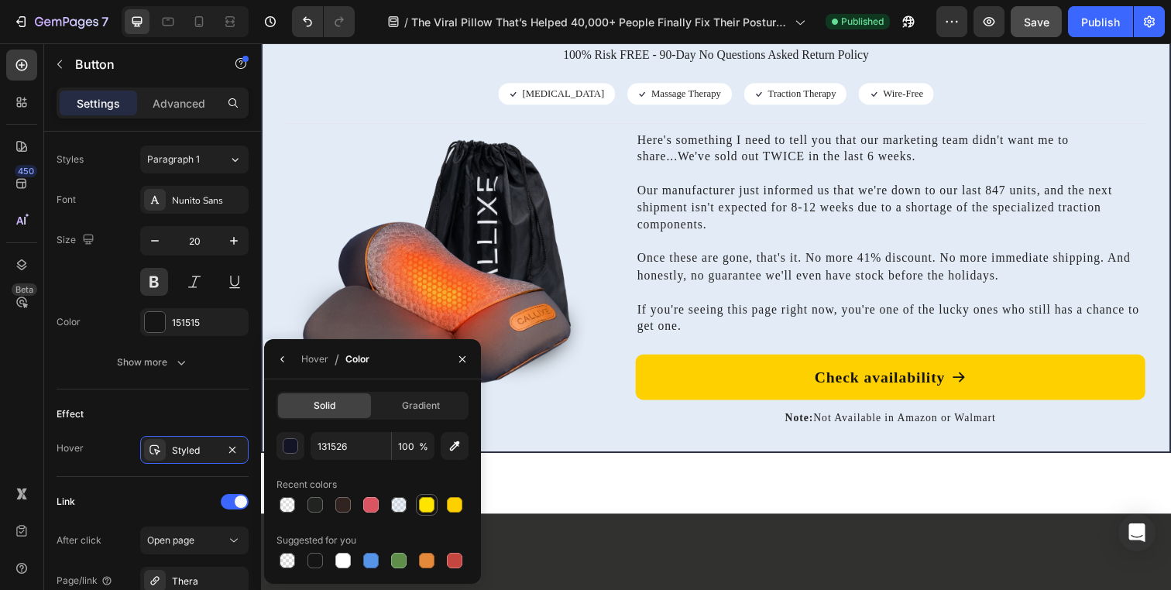
click at [426, 504] on div at bounding box center [426, 504] width 15 height 15
type input "FFE400"
click at [465, 355] on icon "button" at bounding box center [462, 359] width 12 height 12
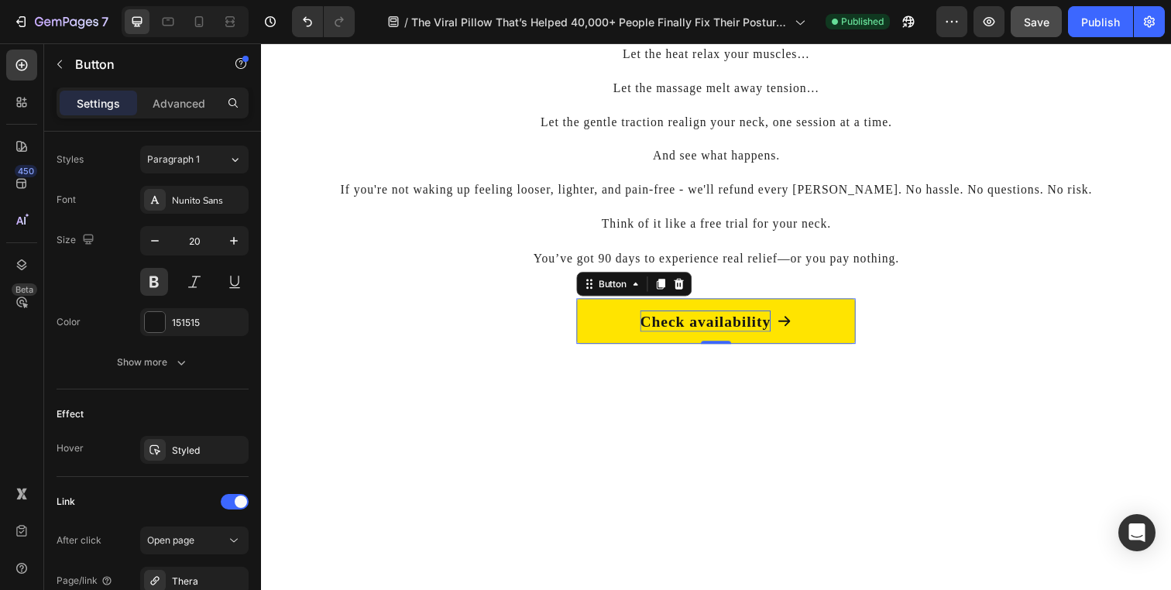
scroll to position [6117, 0]
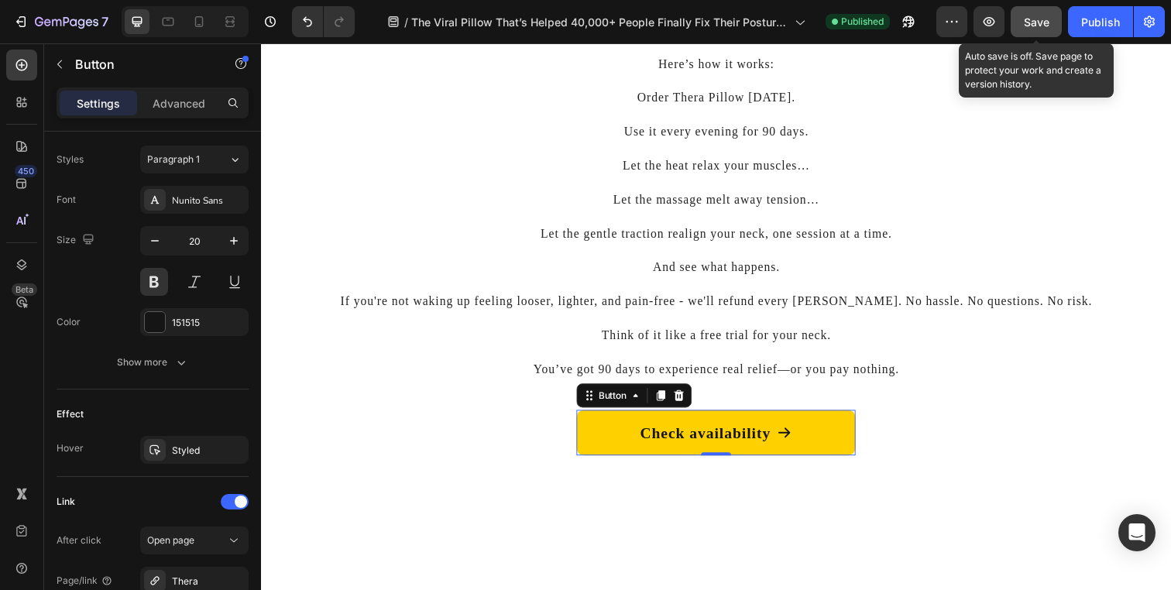
drag, startPoint x: 1039, startPoint y: 28, endPoint x: 706, endPoint y: 66, distance: 334.4
click at [1039, 28] on span "Save" at bounding box center [1037, 21] width 26 height 13
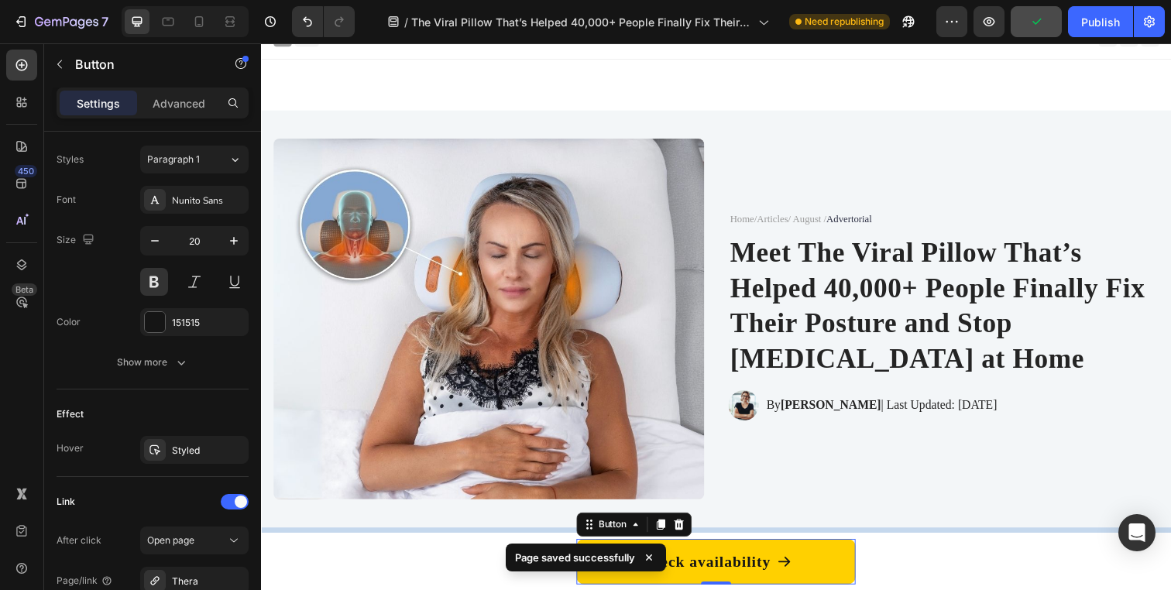
scroll to position [0, 0]
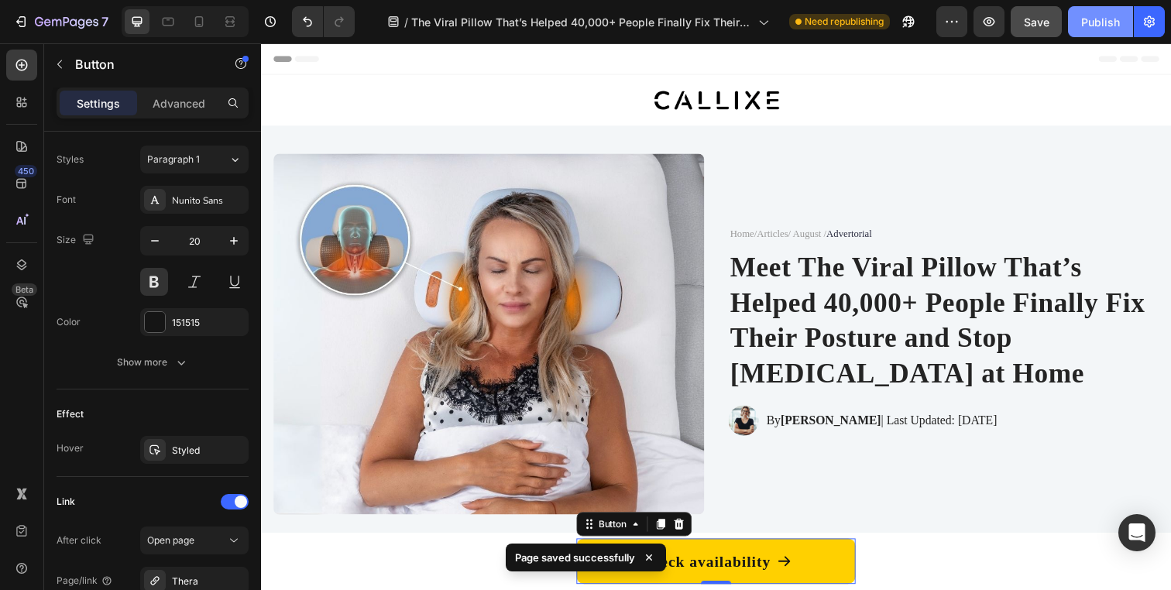
click at [1092, 30] on button "Publish" at bounding box center [1100, 21] width 65 height 31
click at [197, 26] on icon at bounding box center [199, 21] width 9 height 11
type input "48"
type input "18"
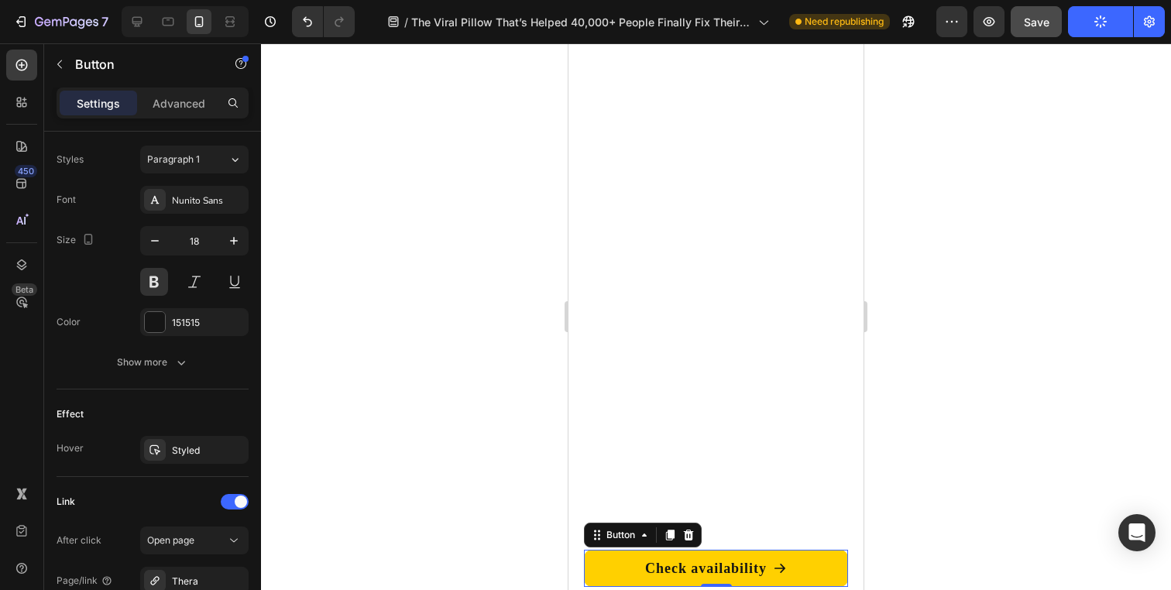
scroll to position [5254, 0]
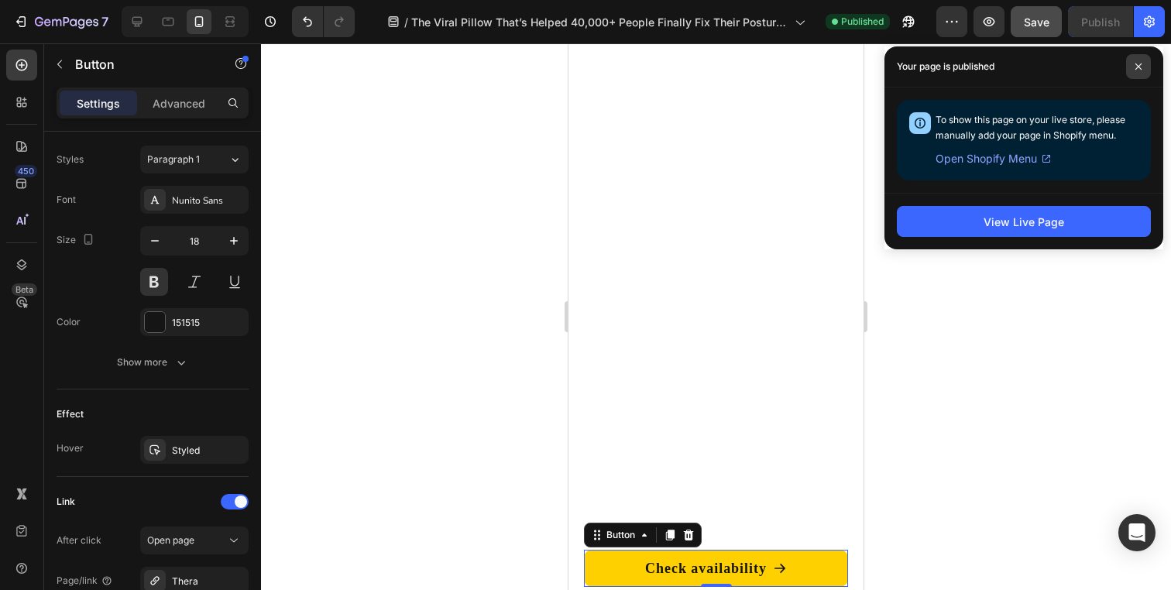
click at [1134, 60] on span at bounding box center [1138, 66] width 25 height 25
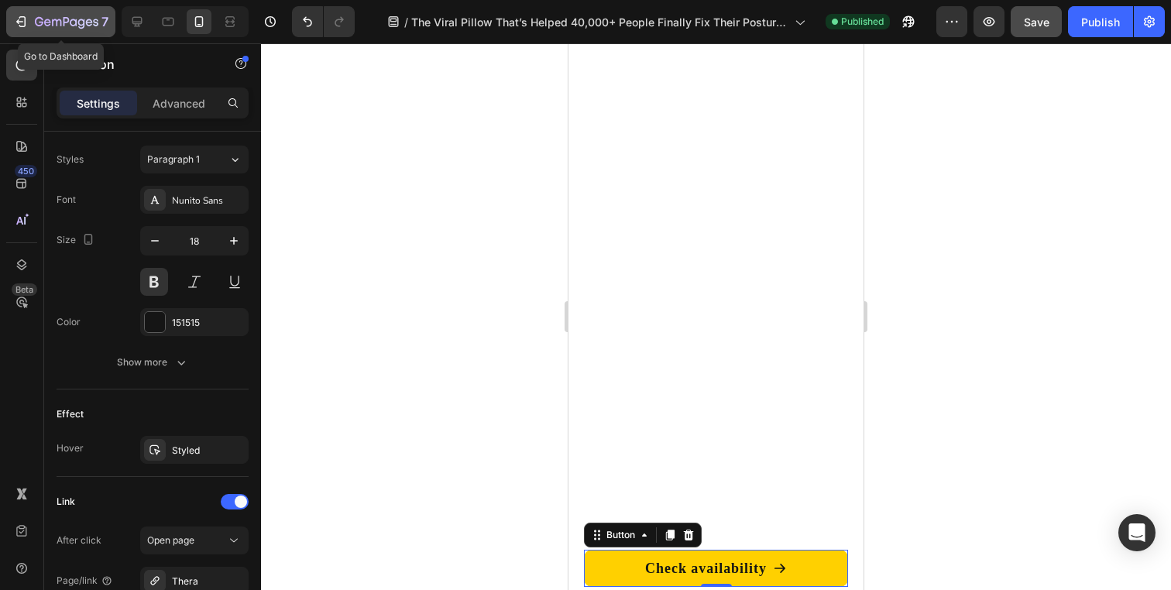
click at [64, 30] on div "7" at bounding box center [72, 21] width 74 height 19
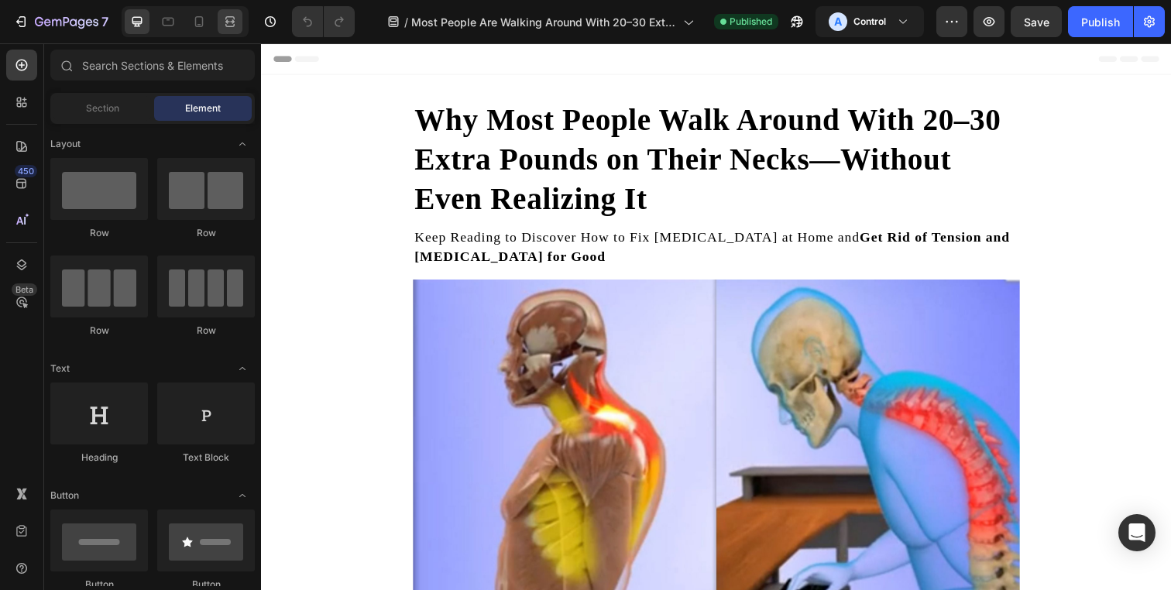
click at [225, 20] on icon at bounding box center [229, 21] width 15 height 15
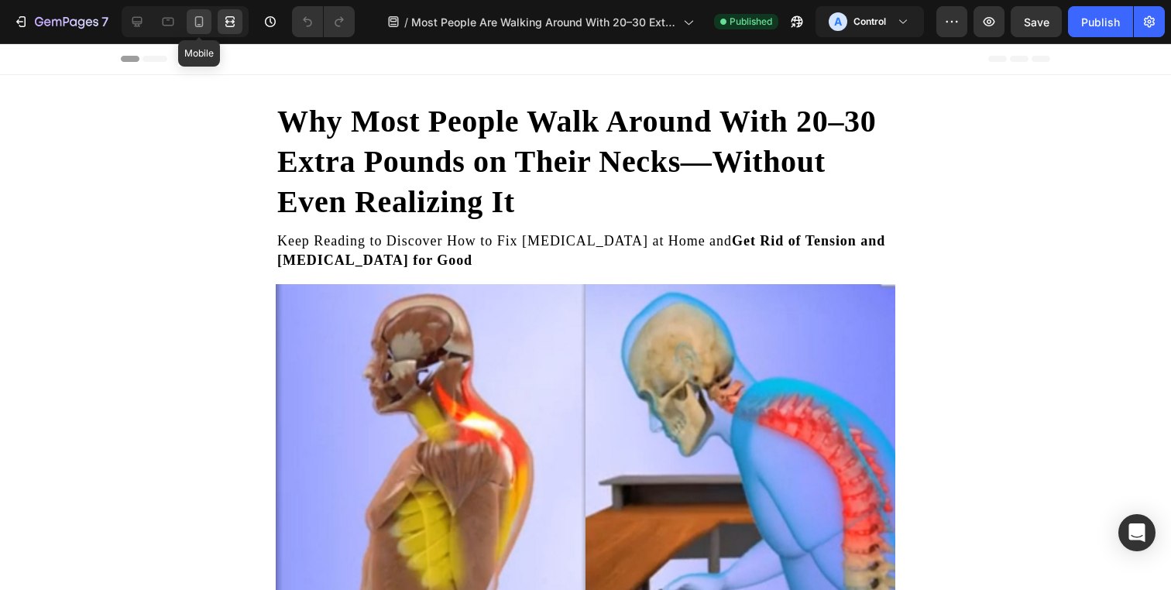
click at [201, 20] on icon at bounding box center [198, 21] width 15 height 15
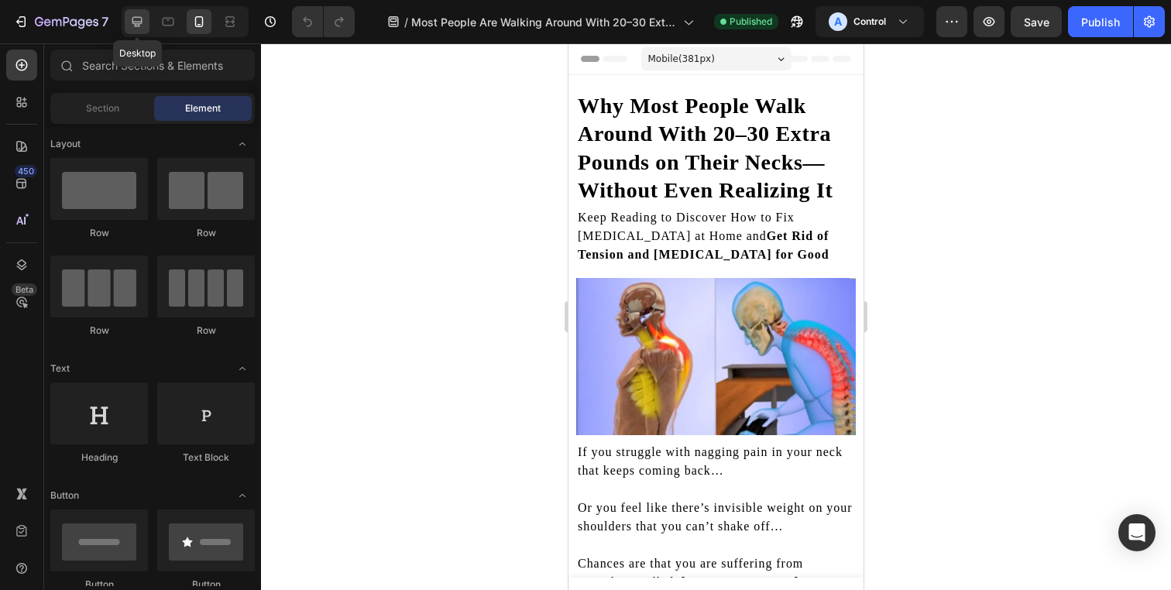
drag, startPoint x: 136, startPoint y: 15, endPoint x: 232, endPoint y: 187, distance: 196.9
click at [136, 15] on icon at bounding box center [136, 21] width 15 height 15
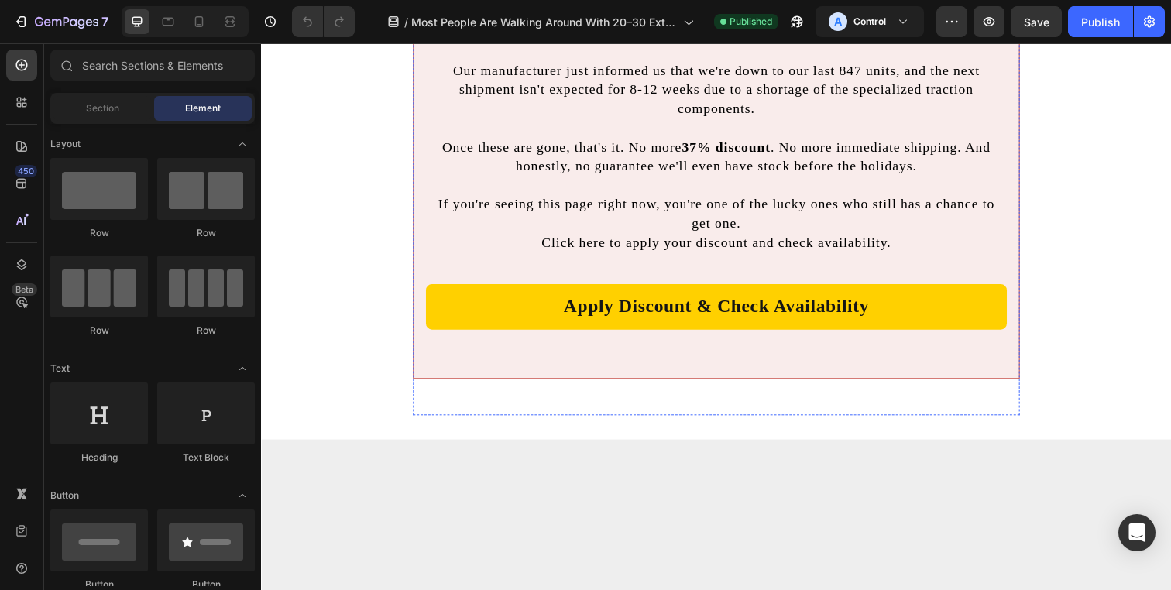
scroll to position [10338, 0]
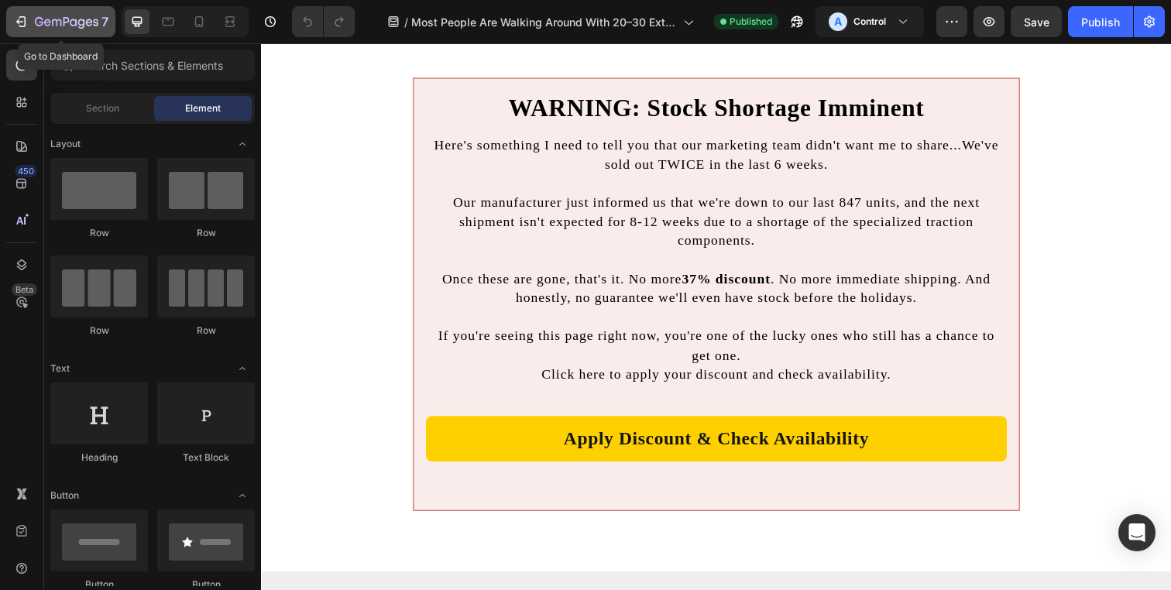
click at [46, 24] on icon "button" at bounding box center [67, 22] width 64 height 13
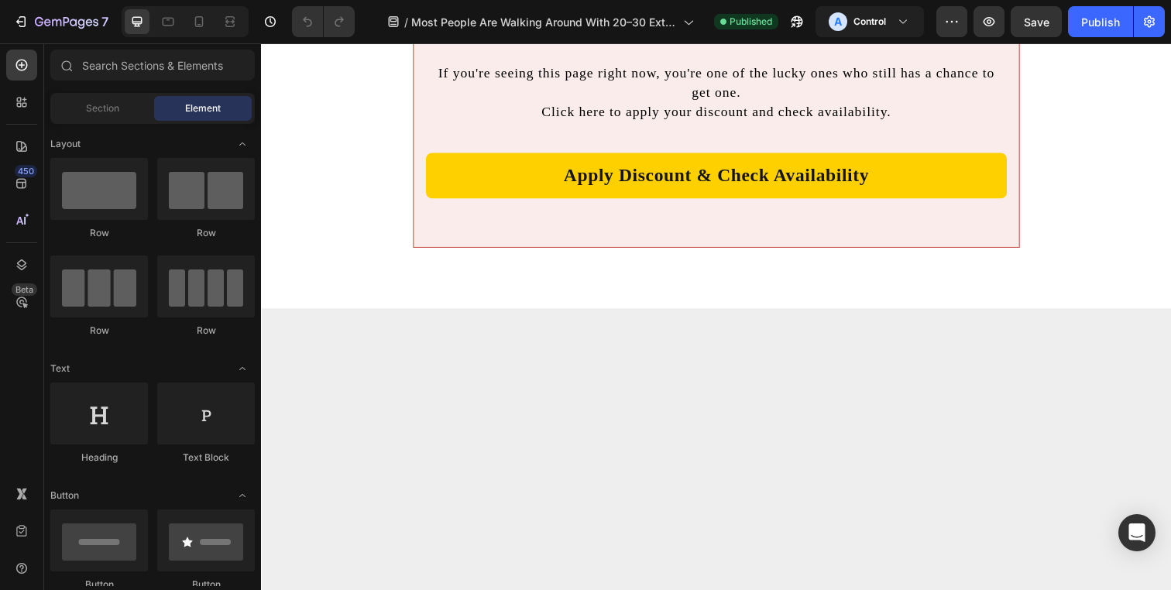
scroll to position [10557, 0]
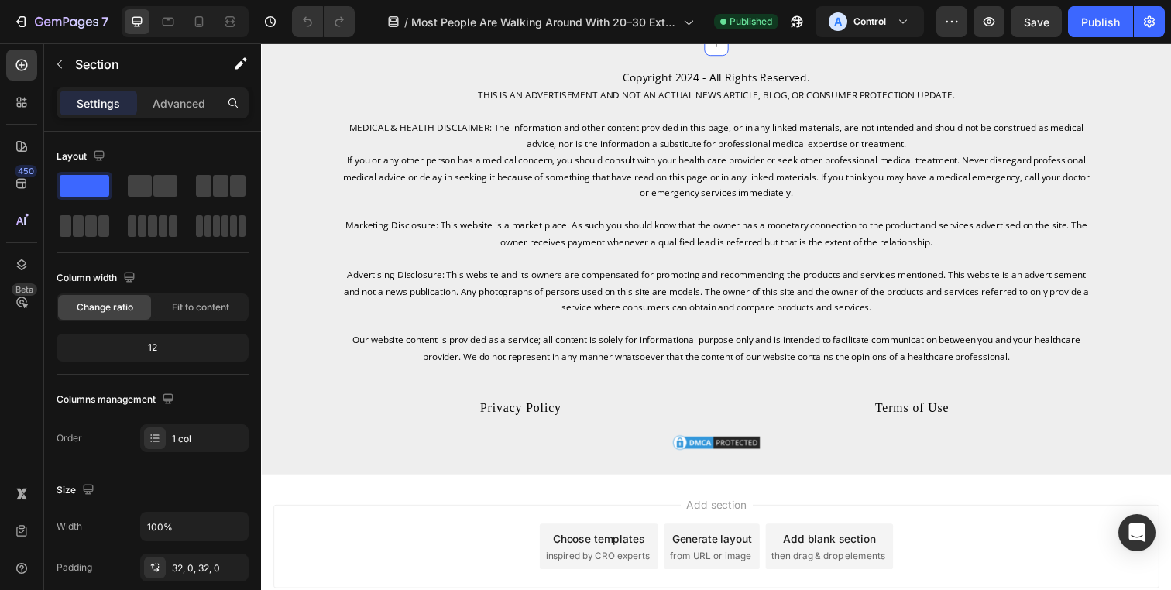
scroll to position [10896, 0]
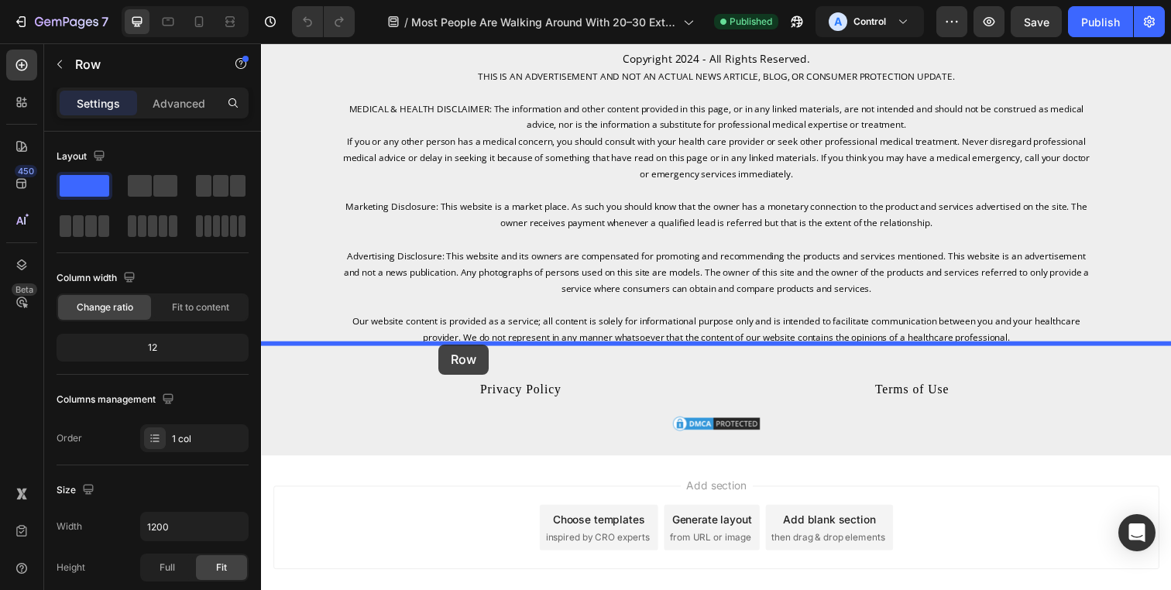
drag, startPoint x: 413, startPoint y: 225, endPoint x: 442, endPoint y: 351, distance: 129.6
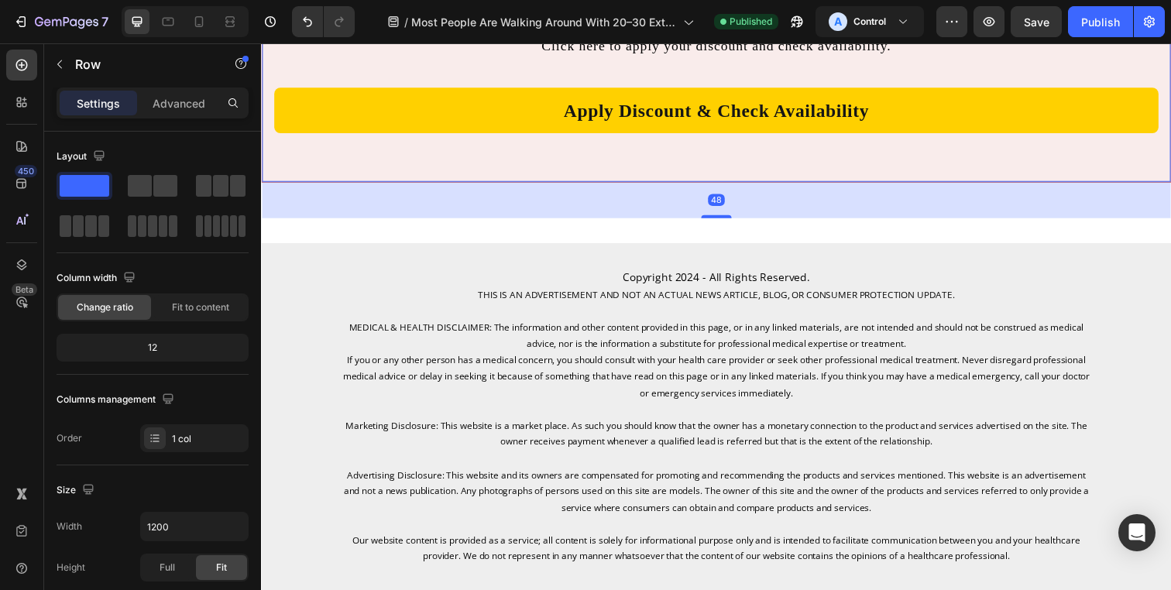
scroll to position [10635, 0]
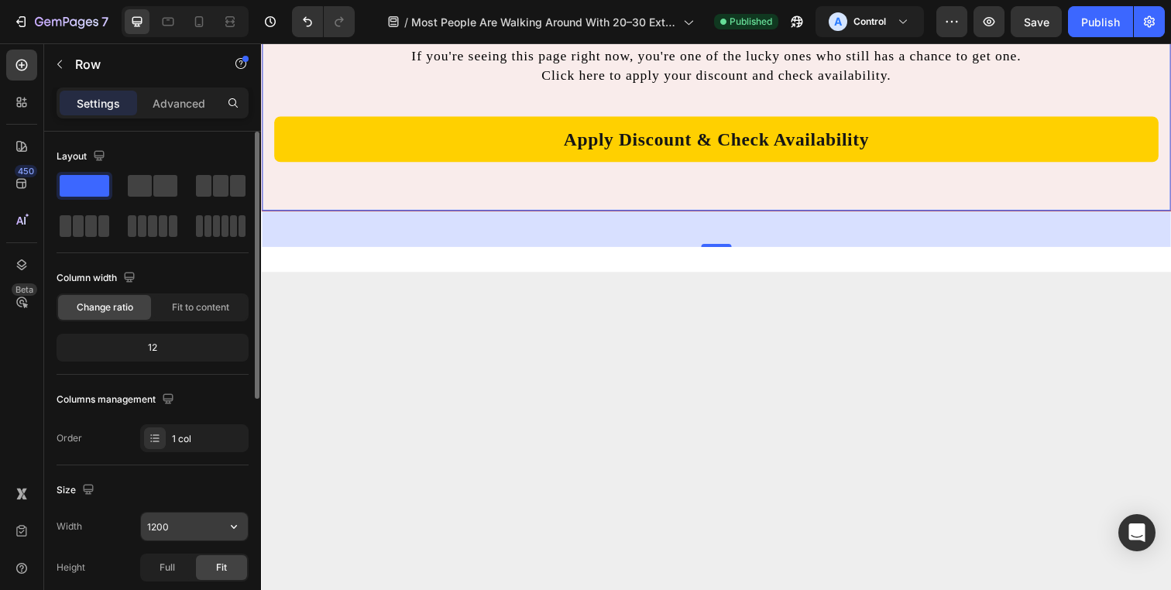
click at [177, 530] on input "1200" at bounding box center [194, 527] width 107 height 28
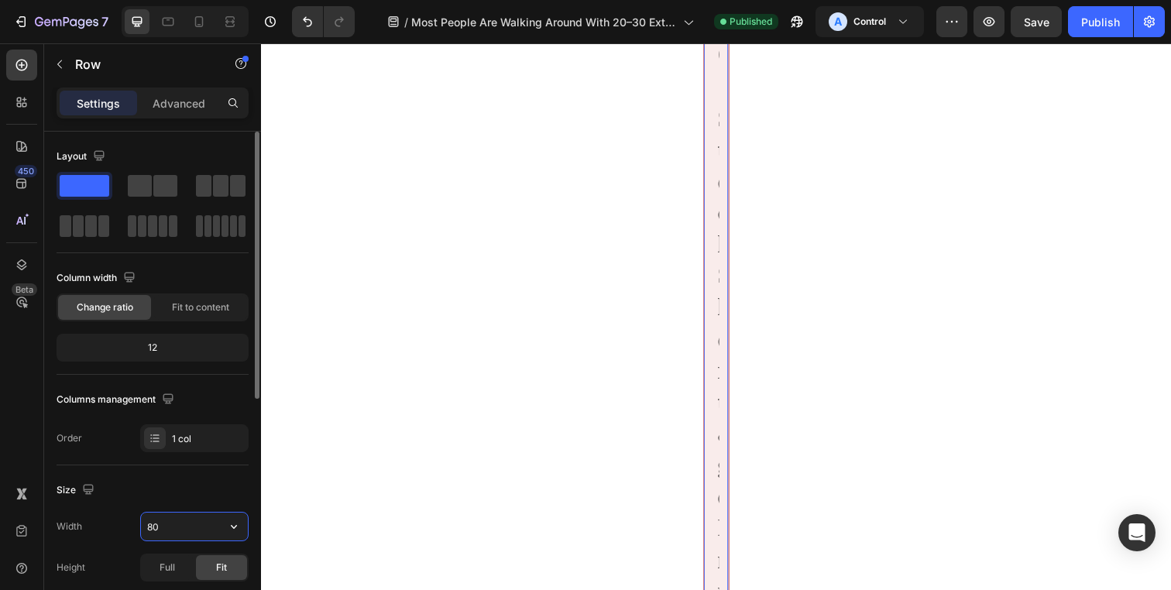
type input "800"
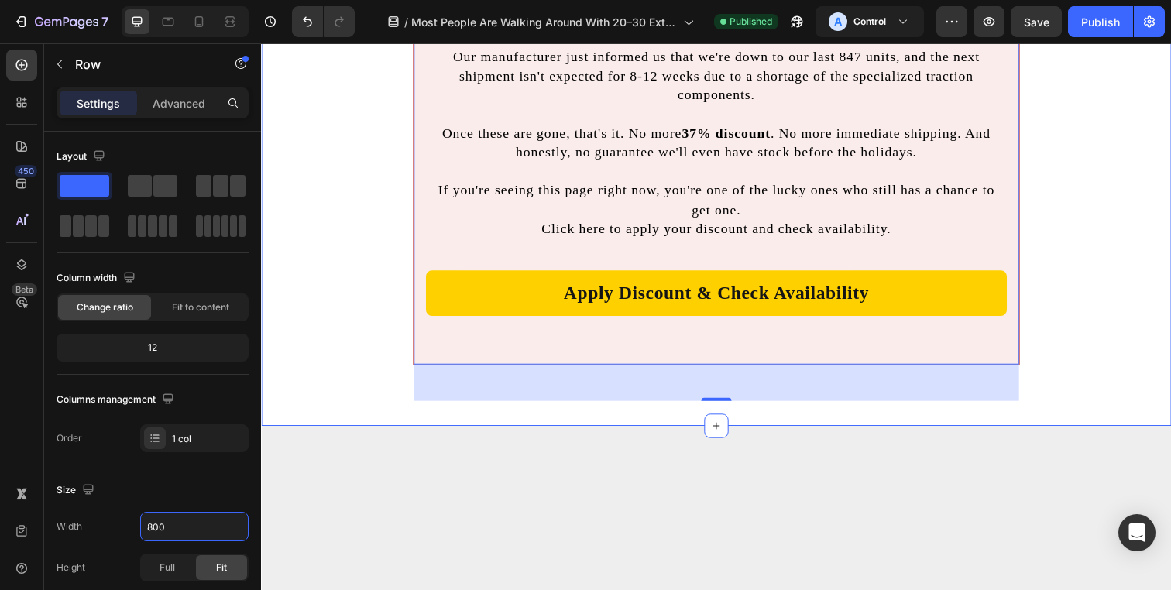
scroll to position [10483, 0]
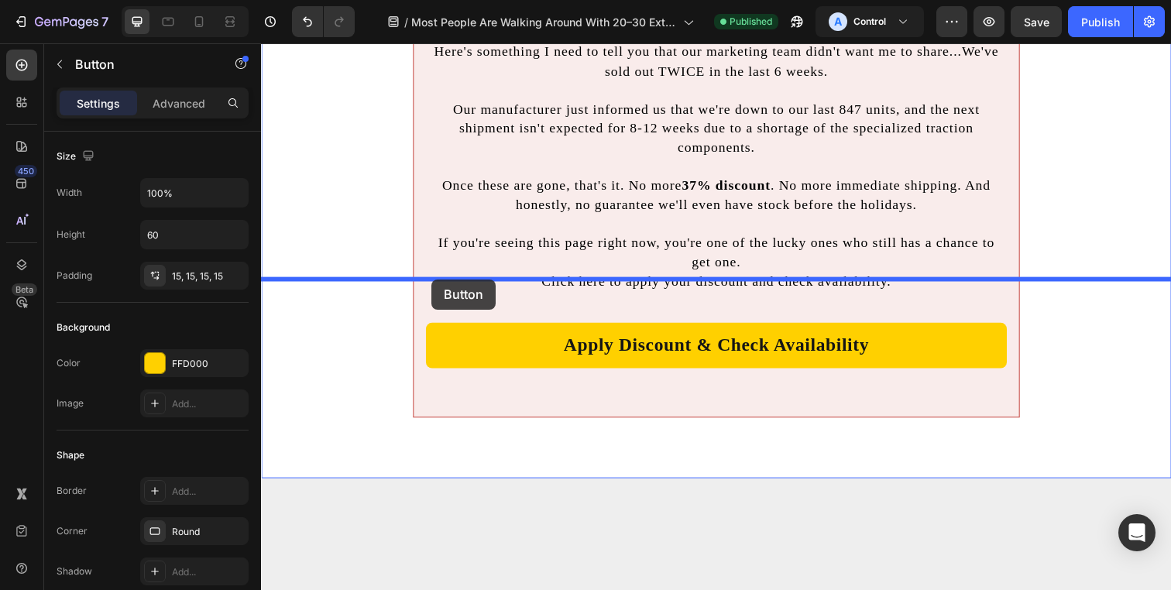
drag, startPoint x: 430, startPoint y: 197, endPoint x: 436, endPoint y: 284, distance: 87.7
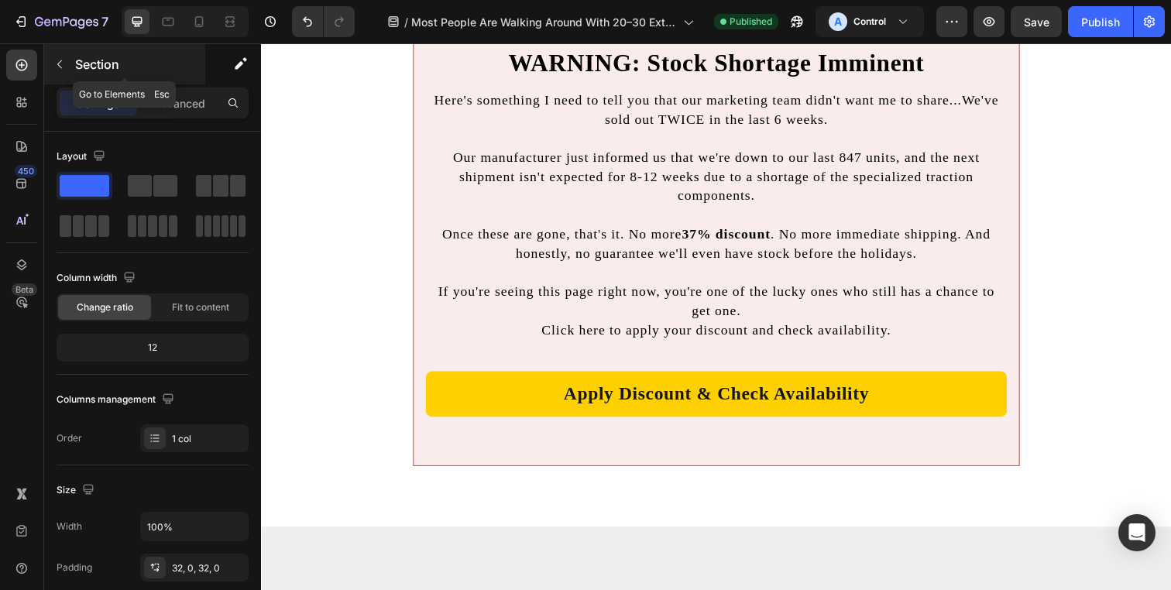
click at [82, 64] on p "Section" at bounding box center [138, 64] width 127 height 19
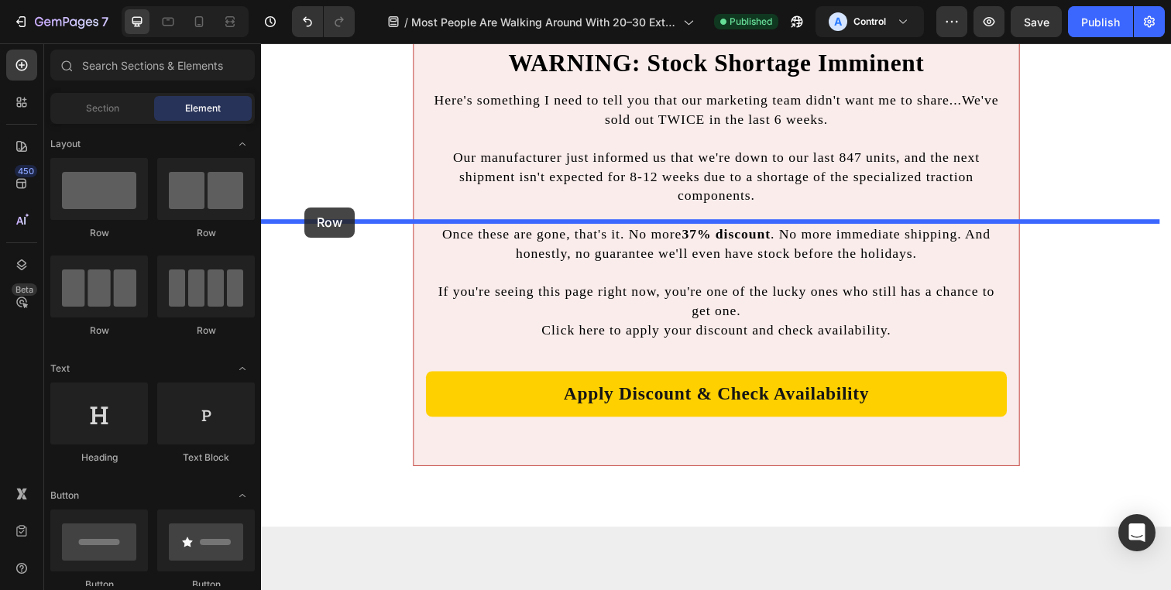
drag, startPoint x: 355, startPoint y: 230, endPoint x: 307, endPoint y: 212, distance: 51.2
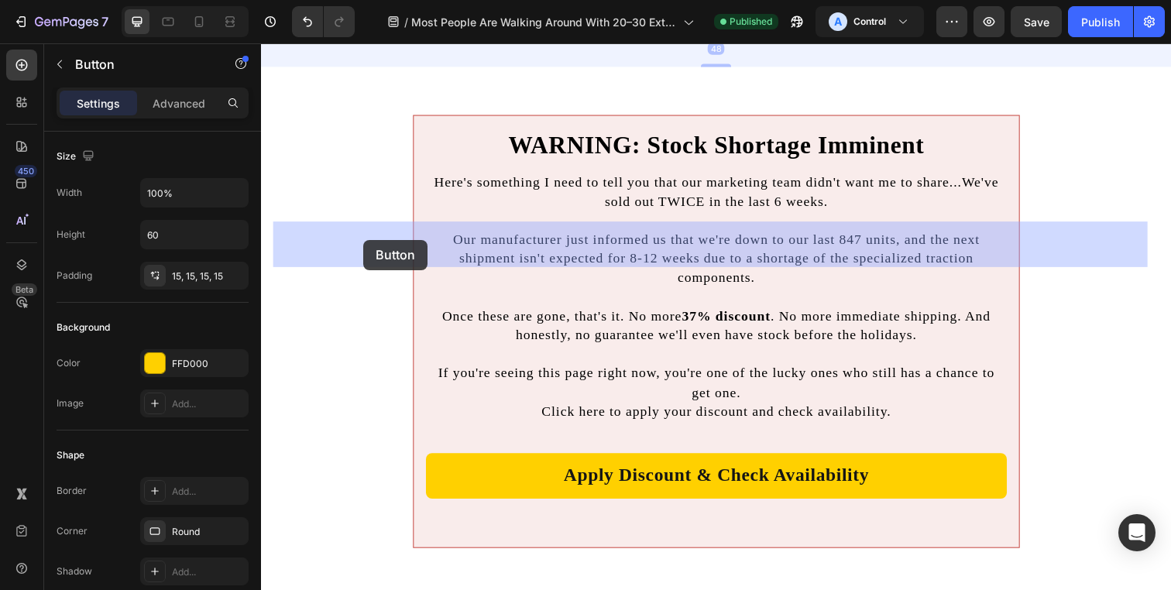
drag, startPoint x: 316, startPoint y: 333, endPoint x: 363, endPoint y: 242, distance: 102.2
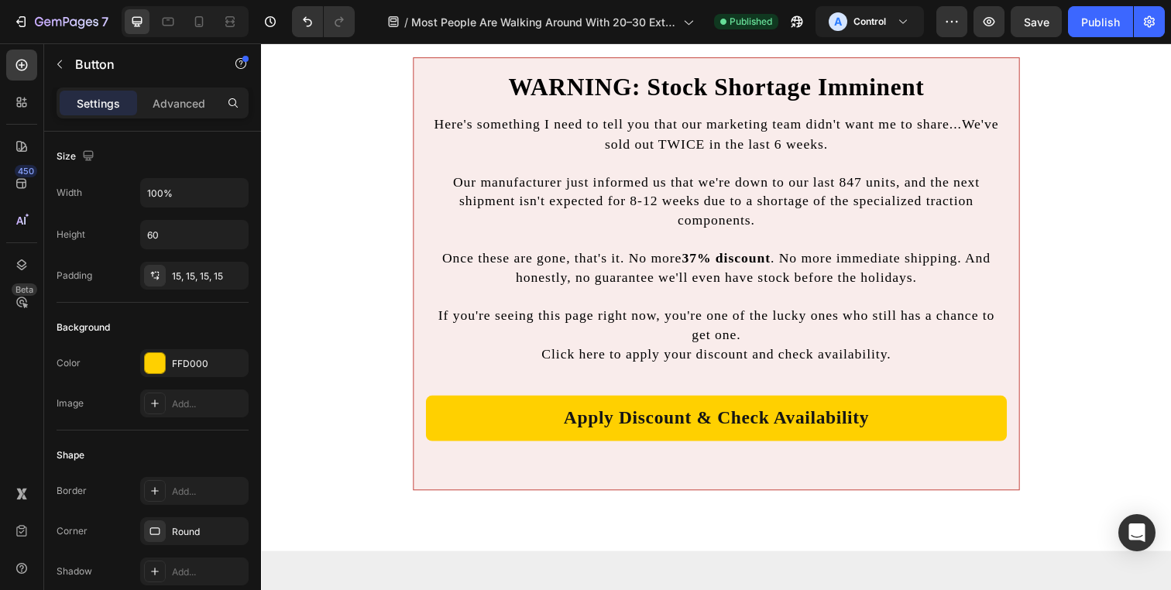
drag, startPoint x: 719, startPoint y: 319, endPoint x: 723, endPoint y: 218, distance: 100.8
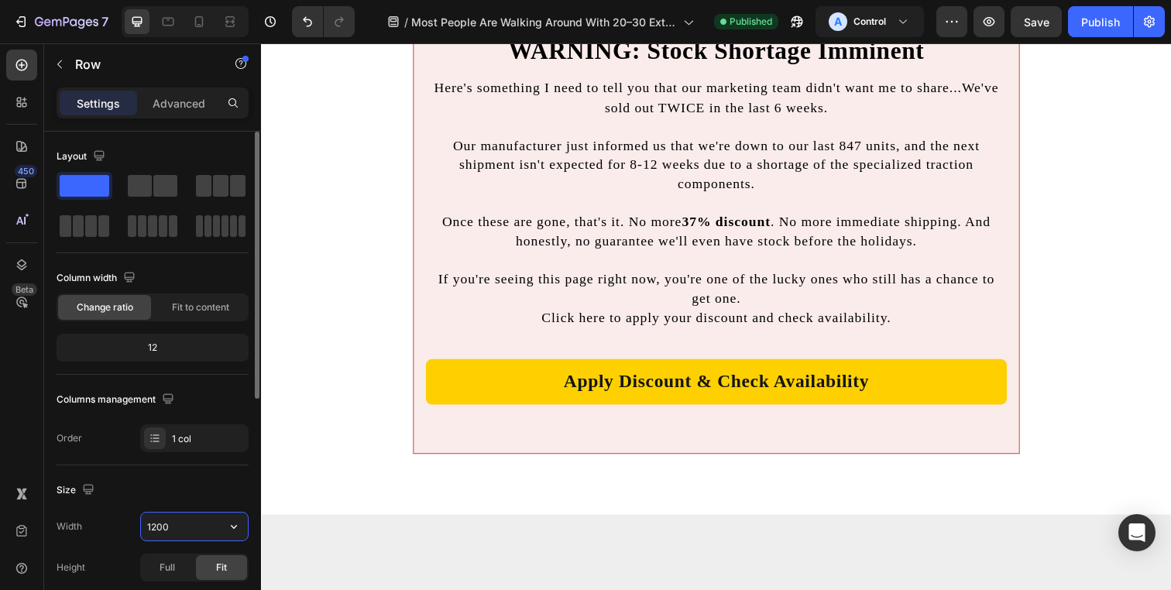
click at [165, 540] on input "1200" at bounding box center [194, 527] width 107 height 28
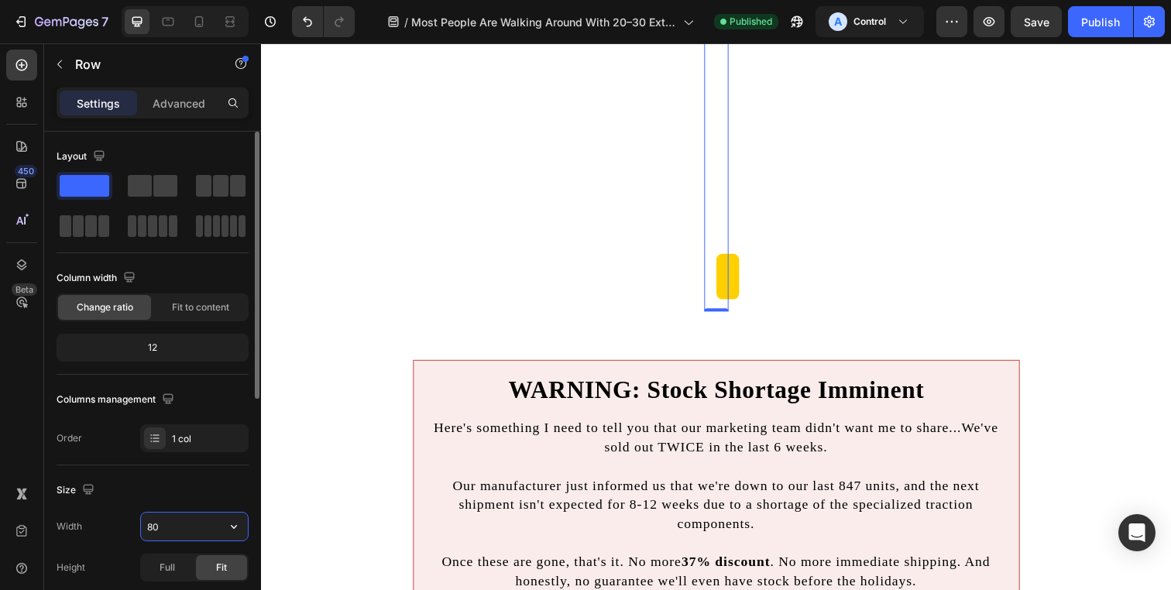
type input "800"
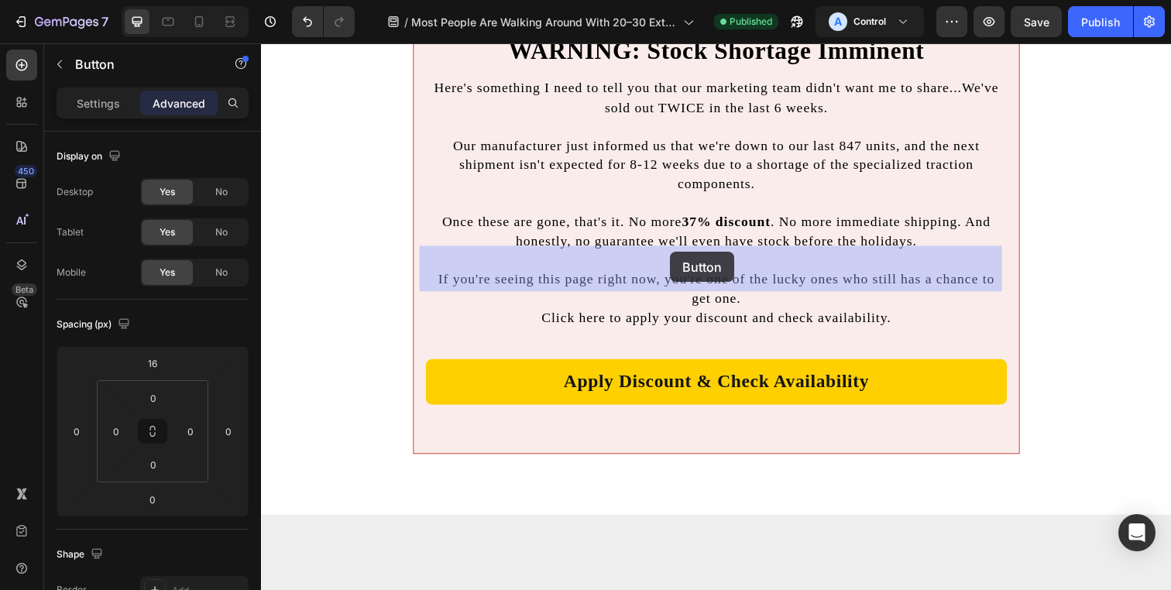
drag, startPoint x: 586, startPoint y: 256, endPoint x: 679, endPoint y: 256, distance: 92.9
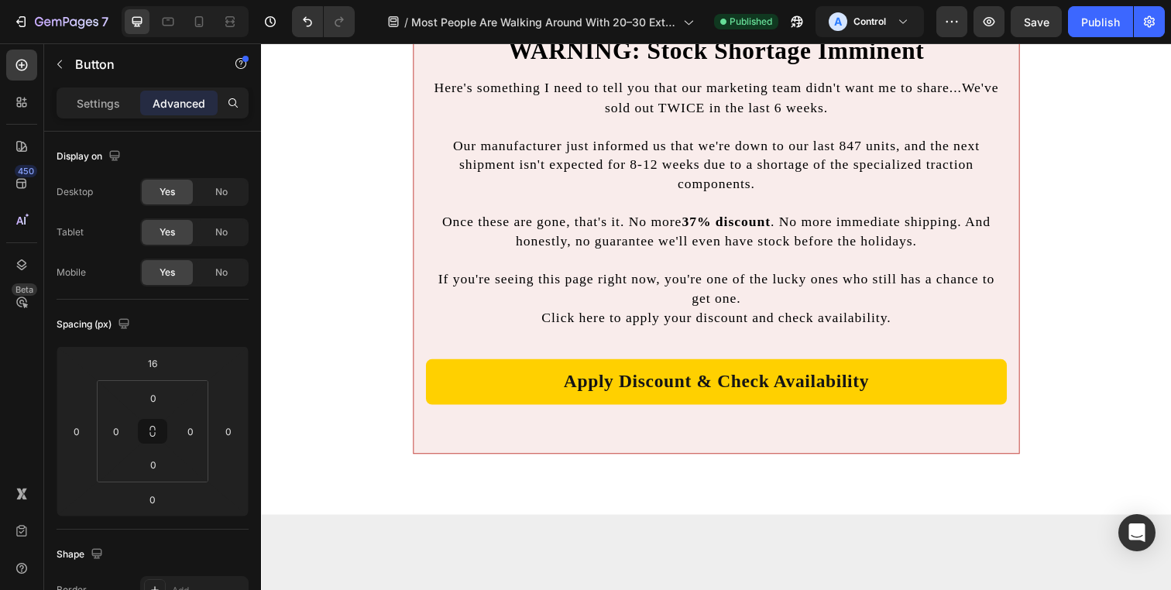
drag, startPoint x: 719, startPoint y: 256, endPoint x: 589, endPoint y: 258, distance: 130.1
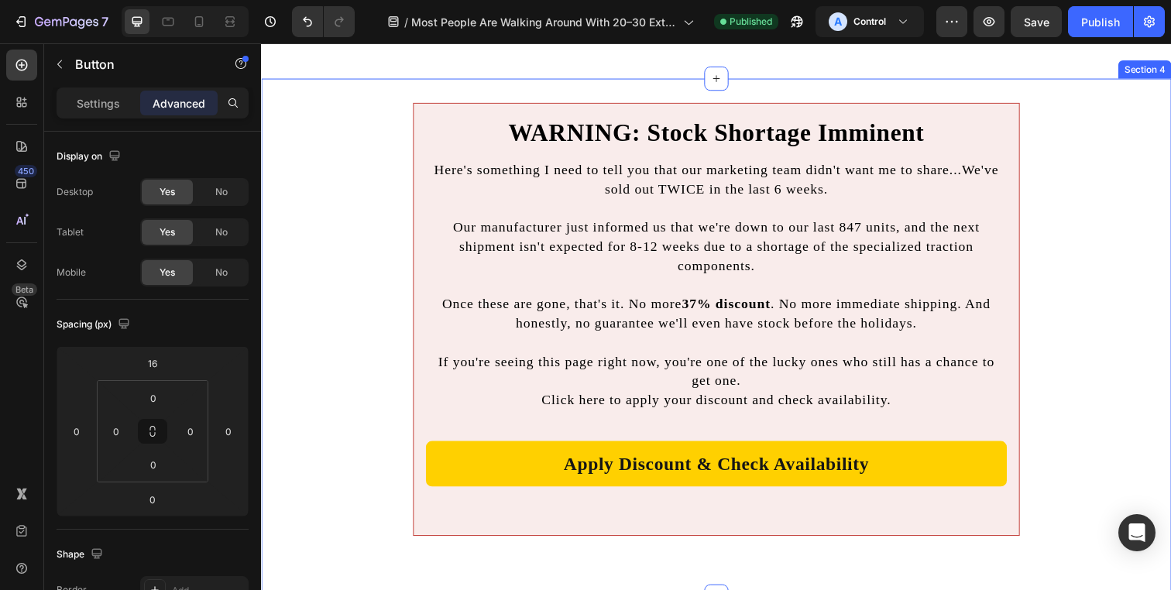
scroll to position [10766, 0]
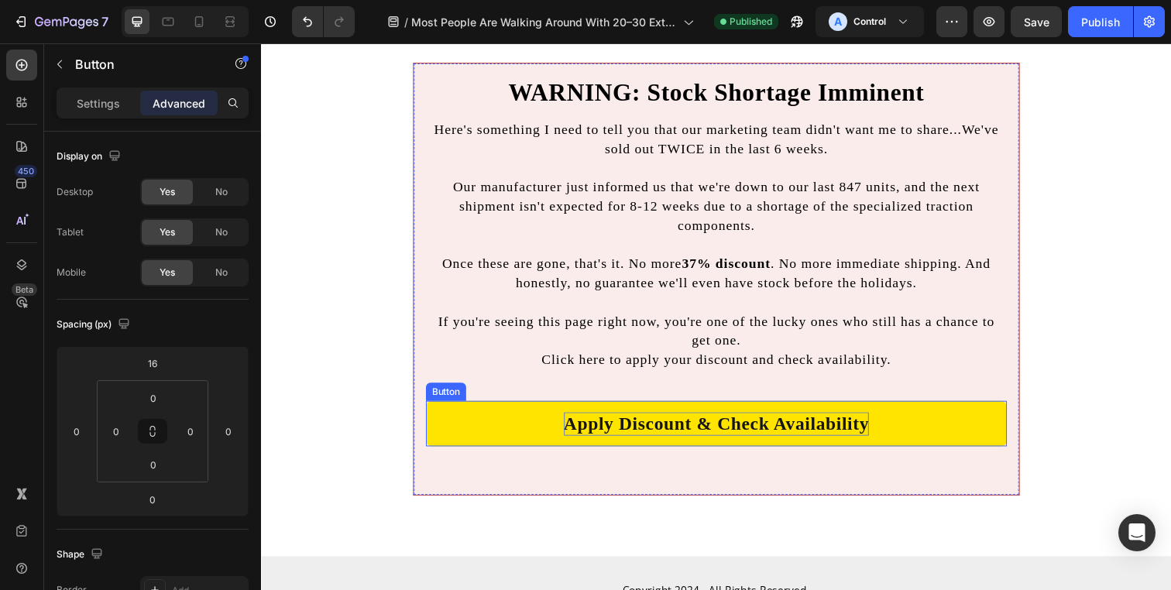
click at [587, 435] on p "Apply Discount & Check Availability" at bounding box center [726, 432] width 312 height 24
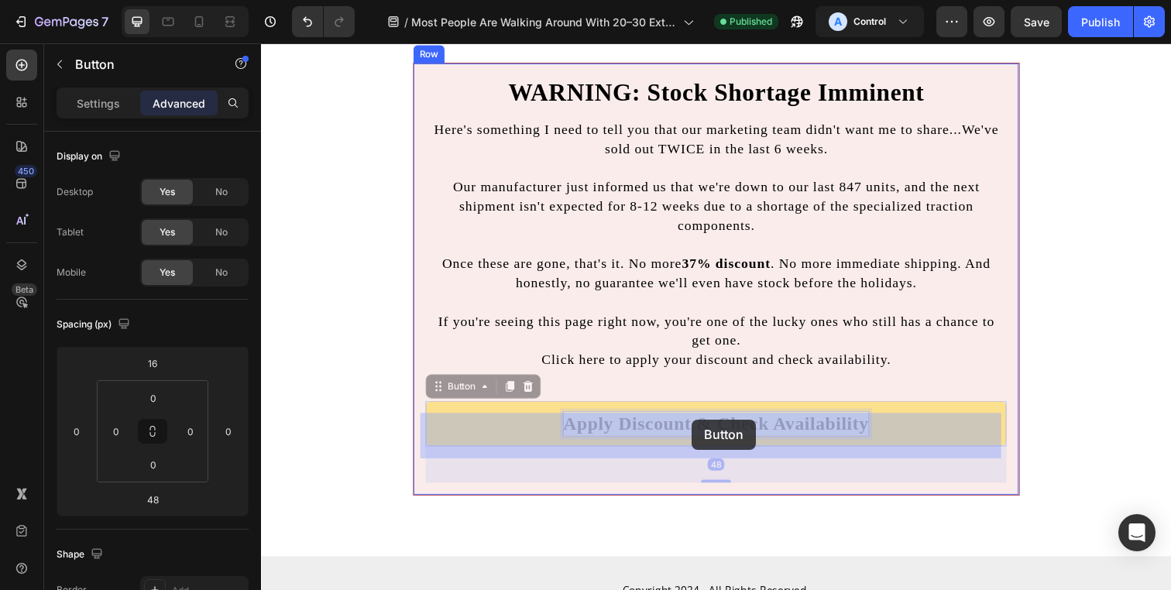
drag, startPoint x: 587, startPoint y: 435, endPoint x: 678, endPoint y: 427, distance: 91.0
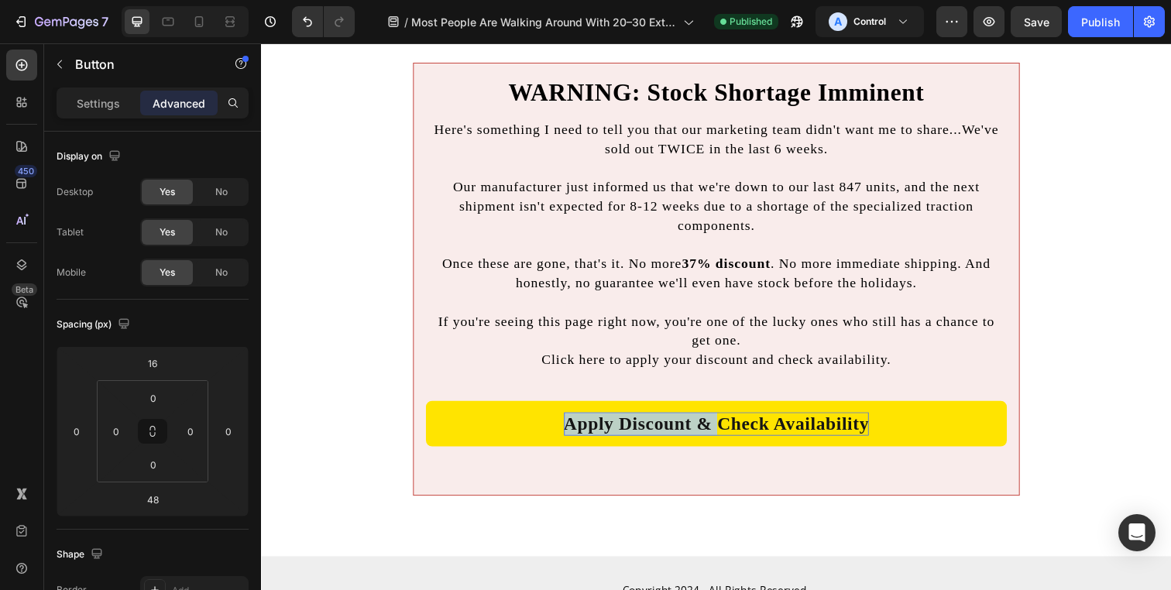
drag, startPoint x: 722, startPoint y: 427, endPoint x: 565, endPoint y: 436, distance: 156.7
click at [570, 436] on p "Apply Discount & Check Availability" at bounding box center [726, 432] width 312 height 24
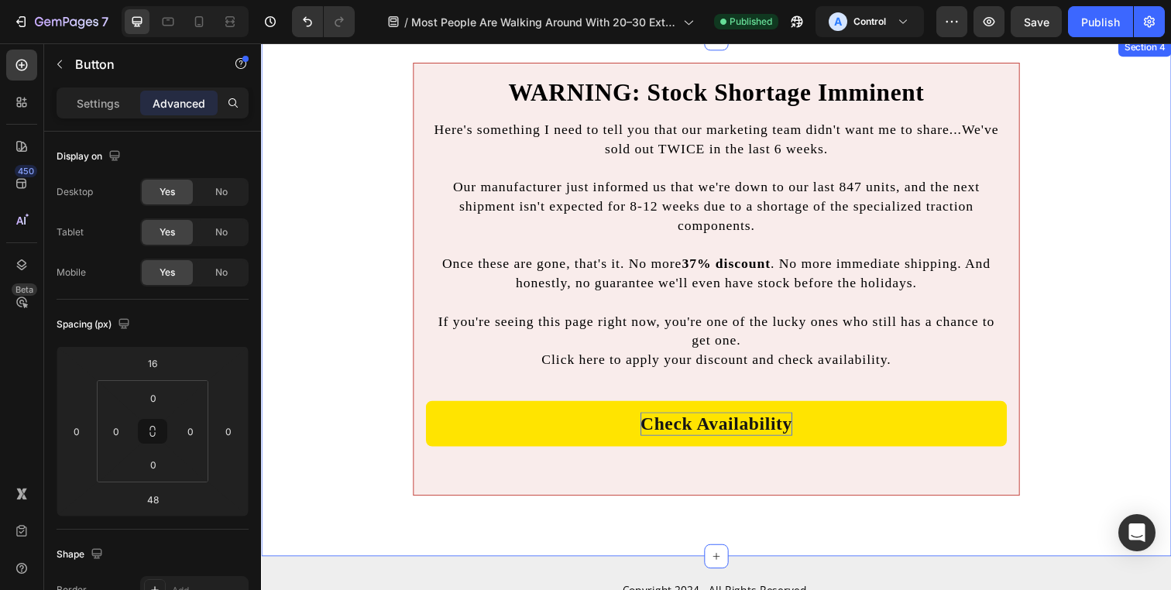
click at [377, 431] on div "WARNING: Stock Shortage Imminent Heading Here's something I need to tell you th…" at bounding box center [725, 302] width 929 height 479
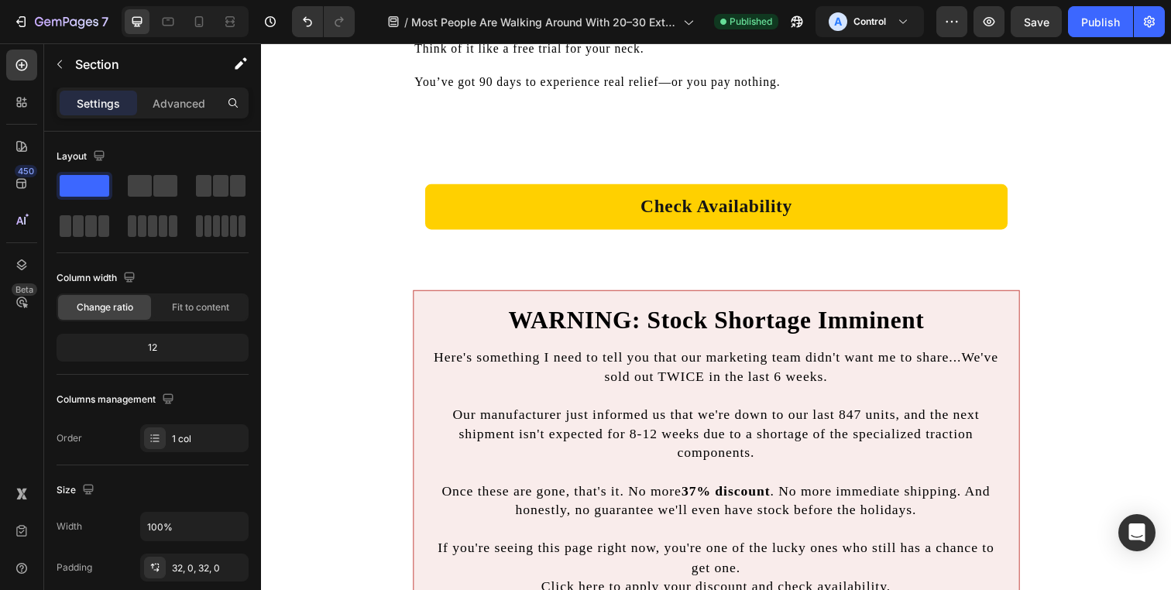
scroll to position [10162, 0]
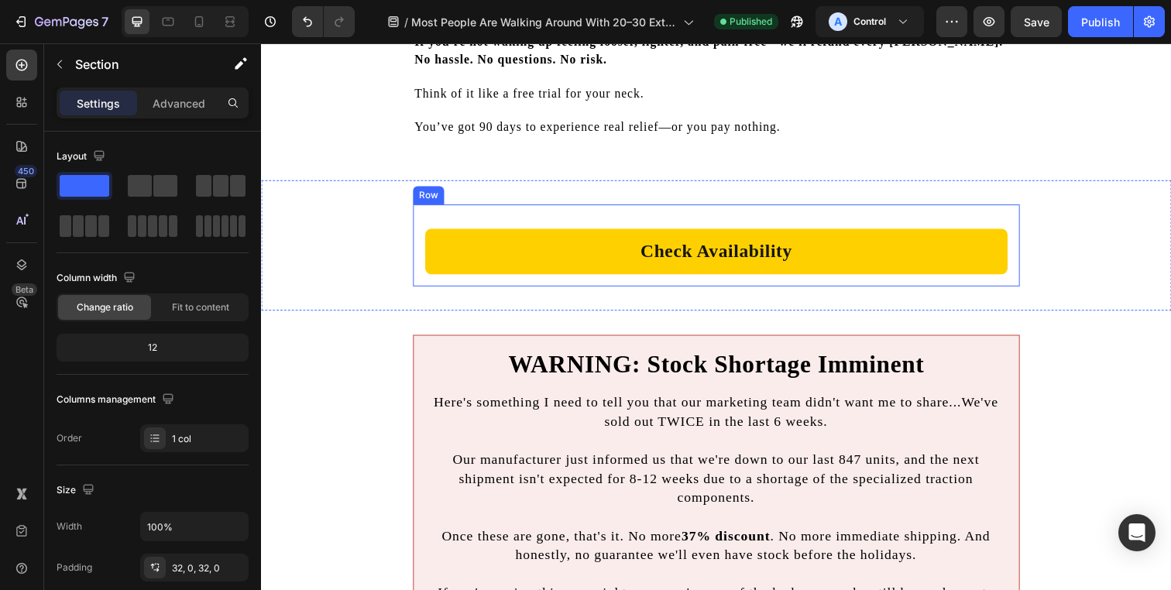
click at [534, 236] on div "Check Availability Button" at bounding box center [725, 249] width 595 height 59
click at [173, 115] on div "Settings Advanced" at bounding box center [153, 103] width 192 height 31
click at [179, 105] on p "Advanced" at bounding box center [179, 103] width 53 height 16
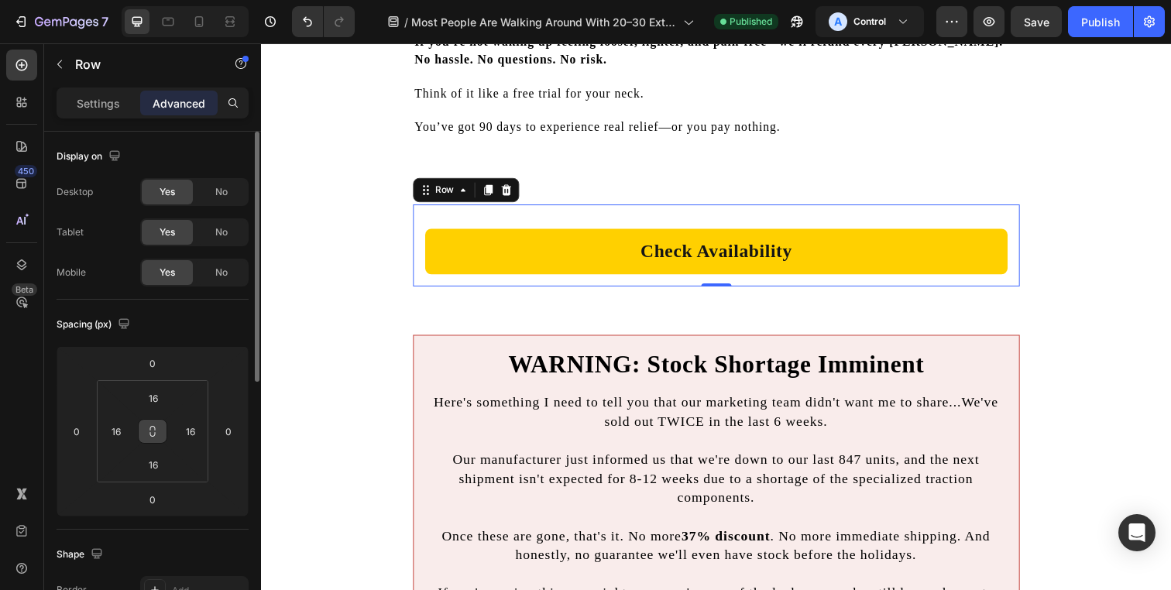
click at [154, 432] on icon at bounding box center [152, 434] width 5 height 5
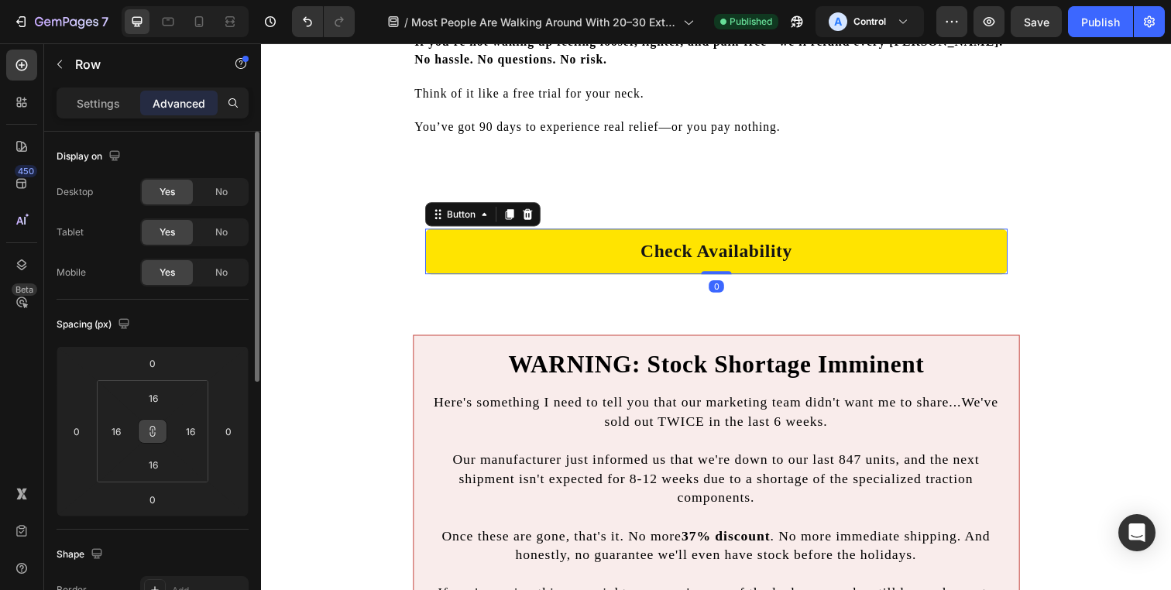
click at [520, 258] on link "Check Availability" at bounding box center [725, 255] width 595 height 46
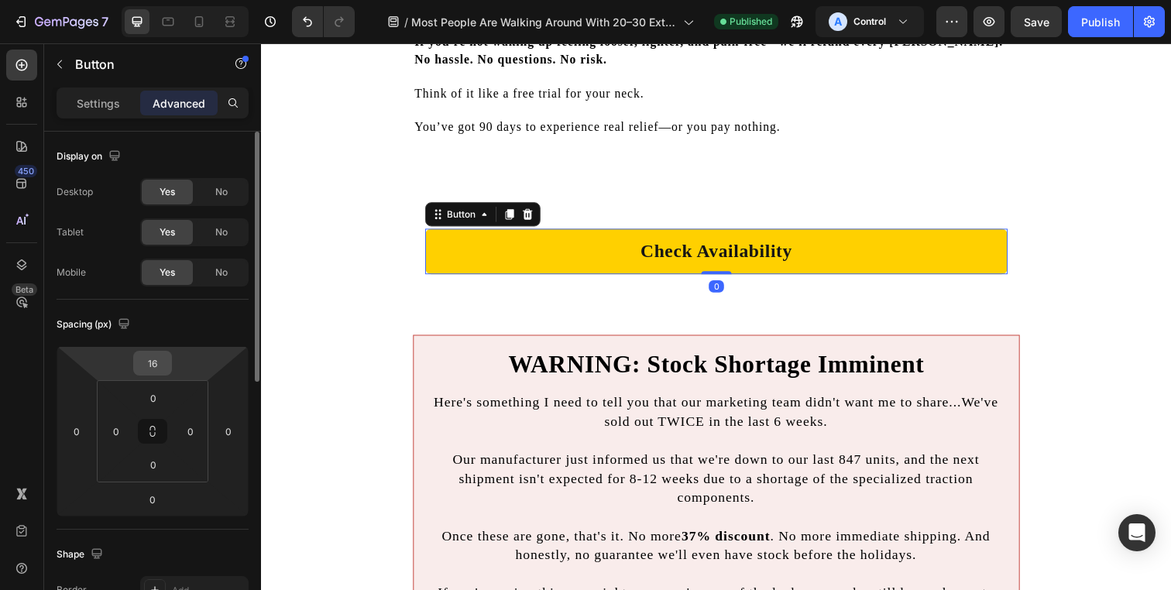
type textarea "16"
click at [160, 362] on input "16" at bounding box center [152, 363] width 31 height 23
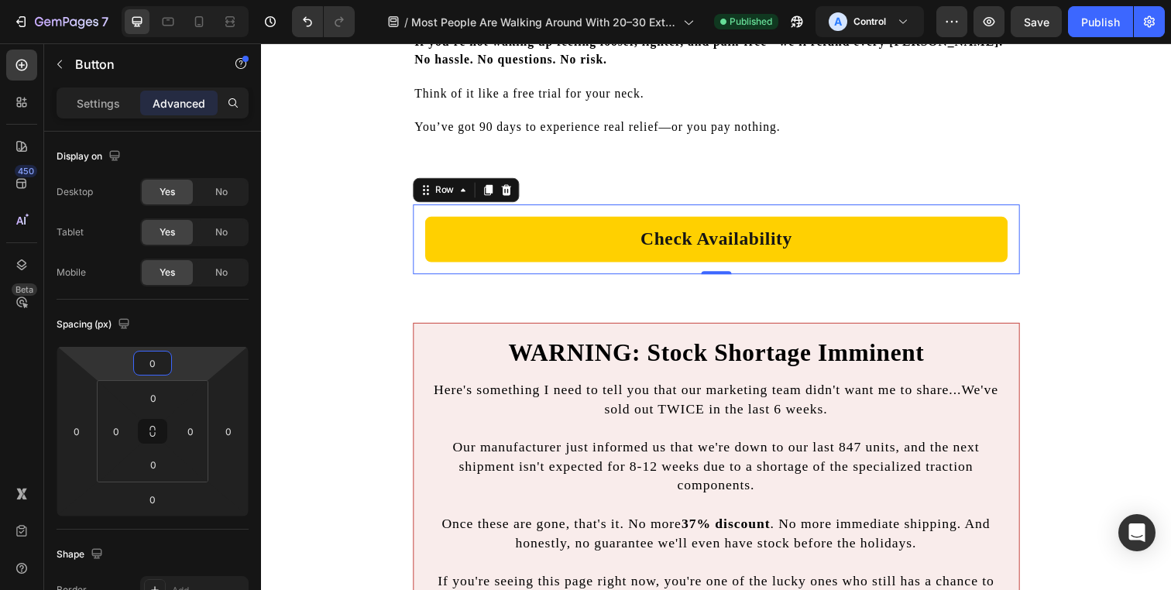
click at [416, 261] on div "Check Availability Button Row 0" at bounding box center [726, 243] width 620 height 71
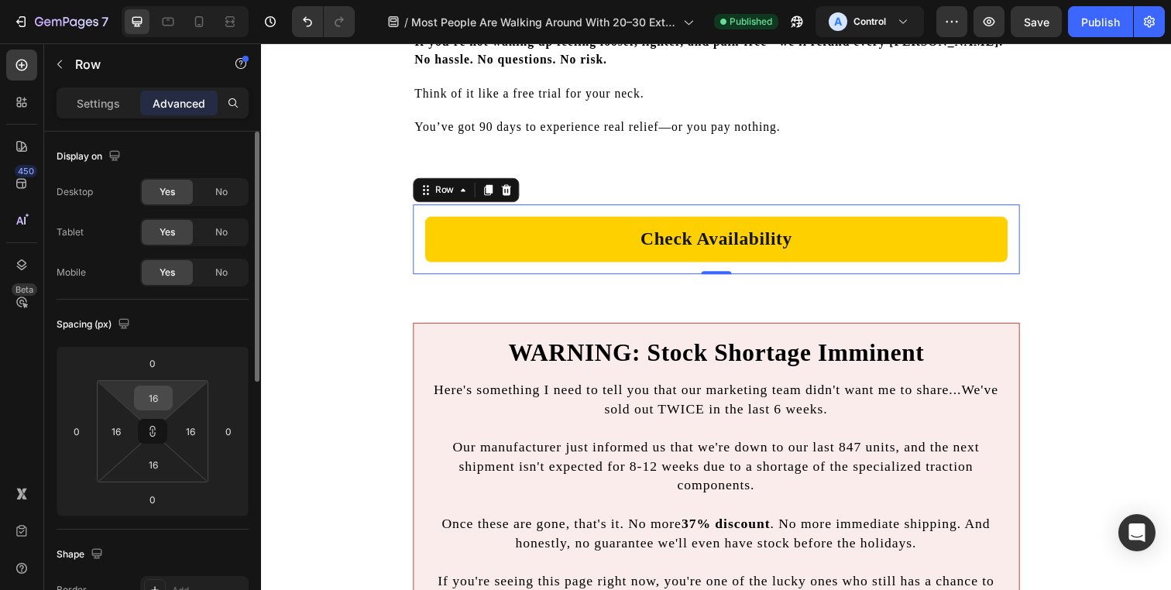
click at [154, 402] on input "16" at bounding box center [153, 397] width 31 height 23
type input "4"
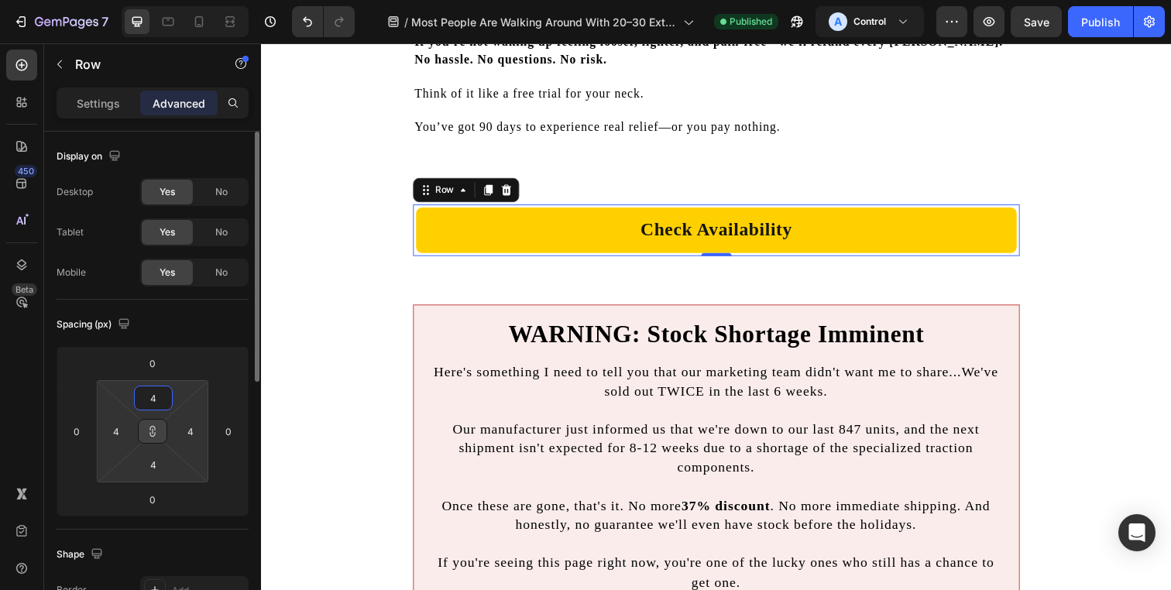
type input "4"
click at [153, 430] on icon at bounding box center [152, 431] width 12 height 12
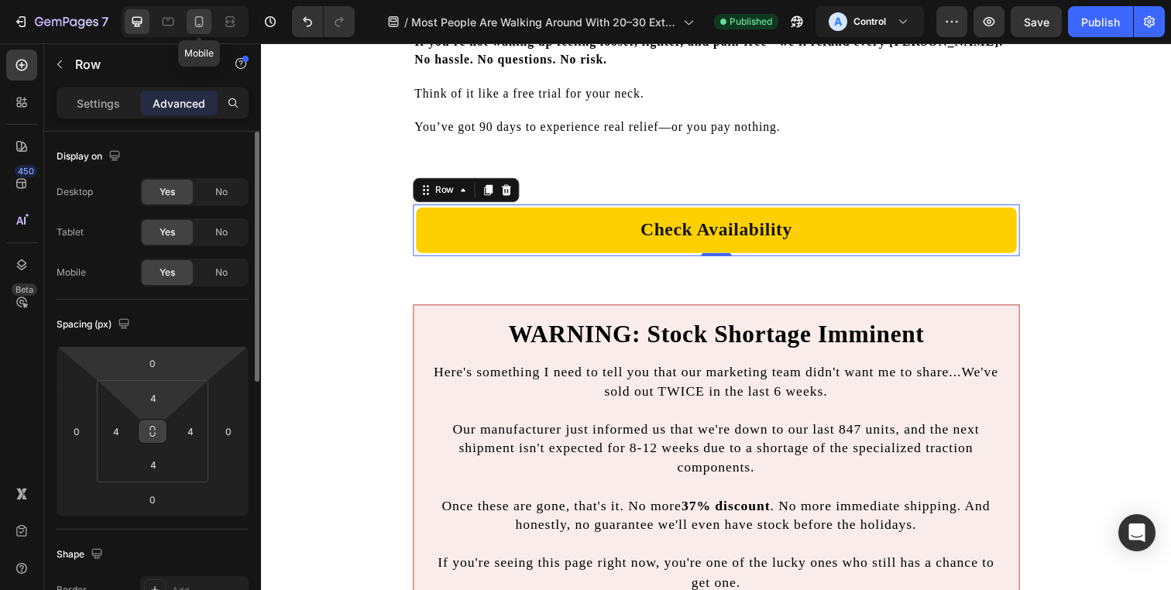
click at [201, 19] on icon at bounding box center [198, 21] width 15 height 15
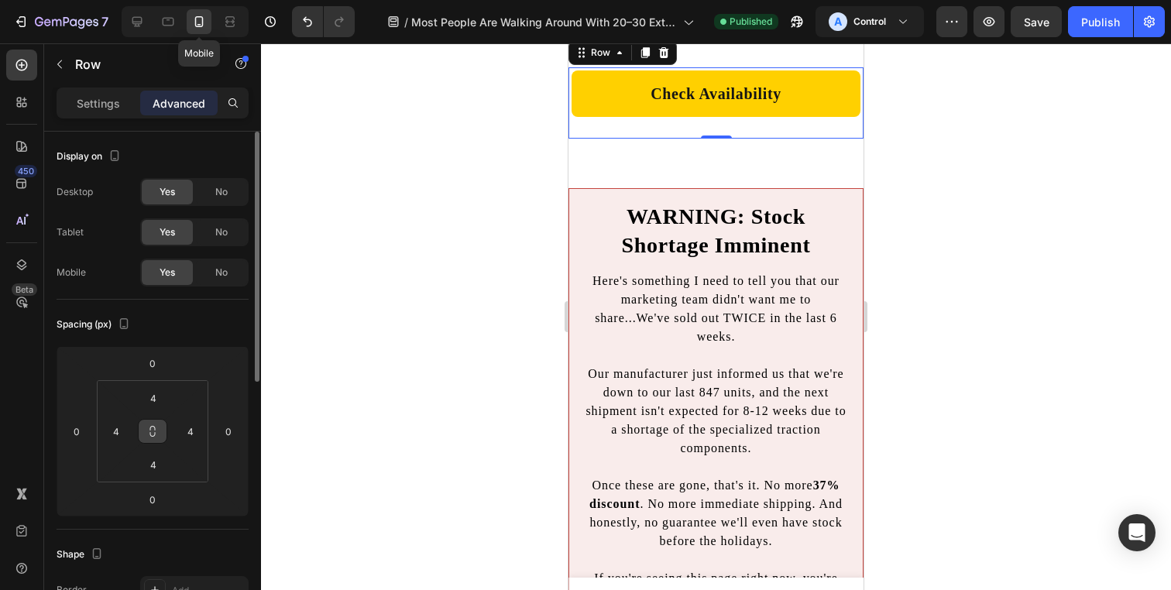
scroll to position [11481, 0]
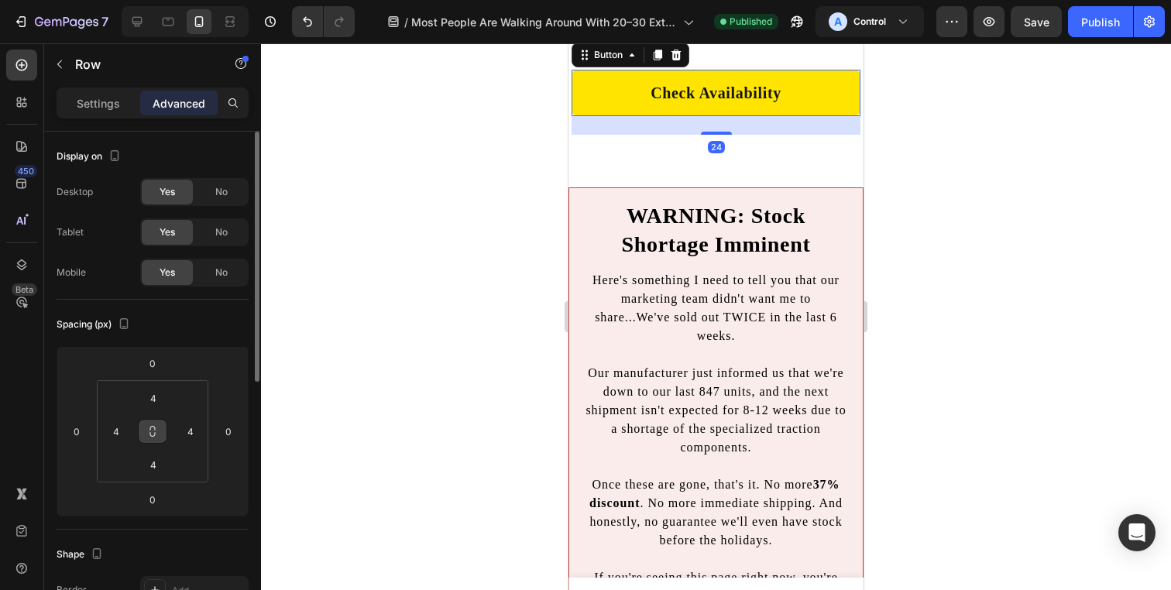
click at [613, 116] on link "Check Availability" at bounding box center [716, 93] width 289 height 46
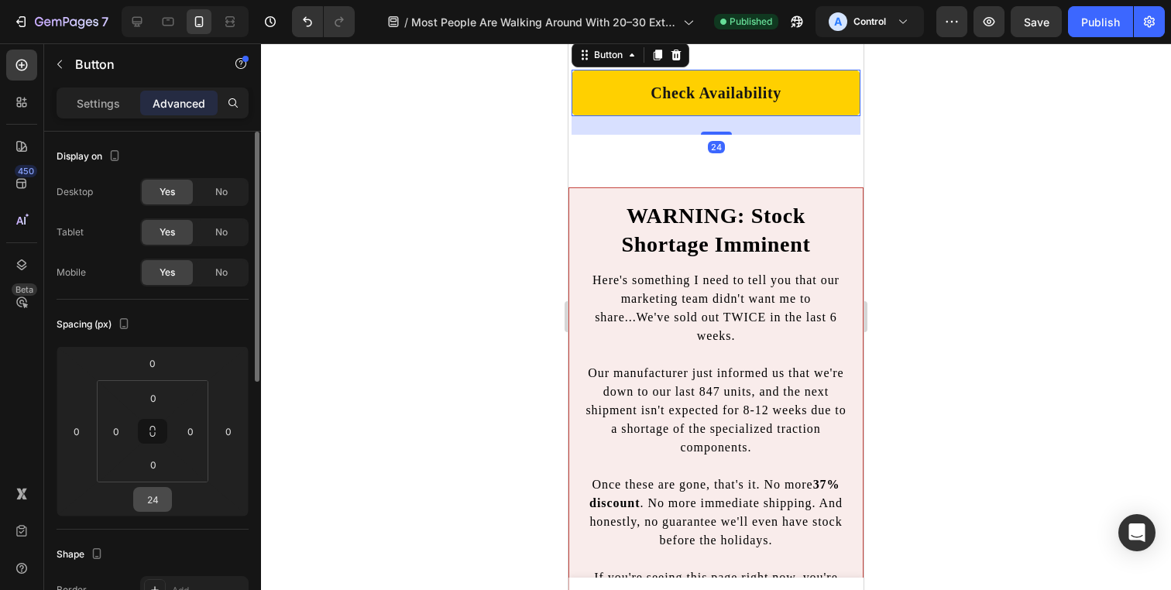
click at [153, 507] on input "24" at bounding box center [152, 499] width 31 height 23
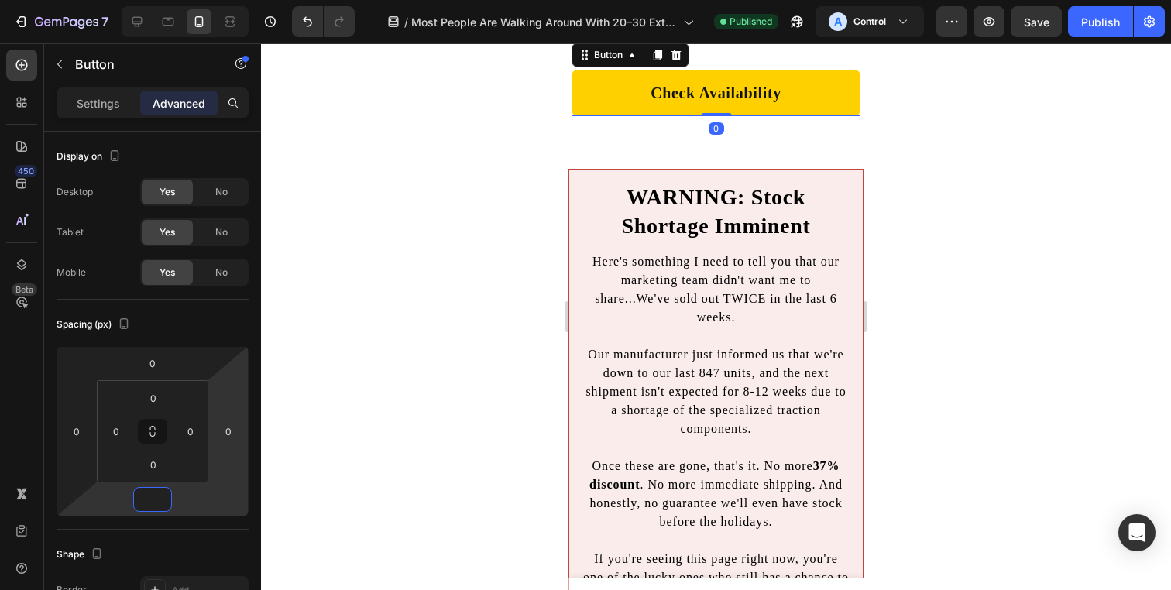
type input "0"
click at [611, 67] on div "Button" at bounding box center [631, 55] width 118 height 25
click at [611, 62] on div "Button" at bounding box center [608, 55] width 35 height 14
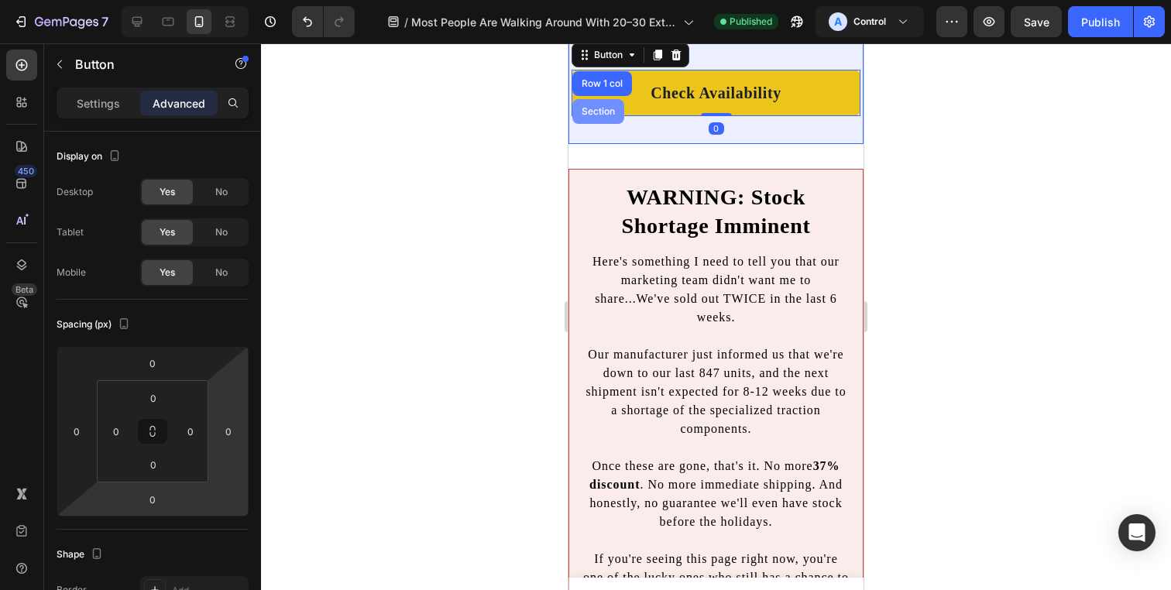
click at [602, 116] on div "Section" at bounding box center [598, 111] width 39 height 9
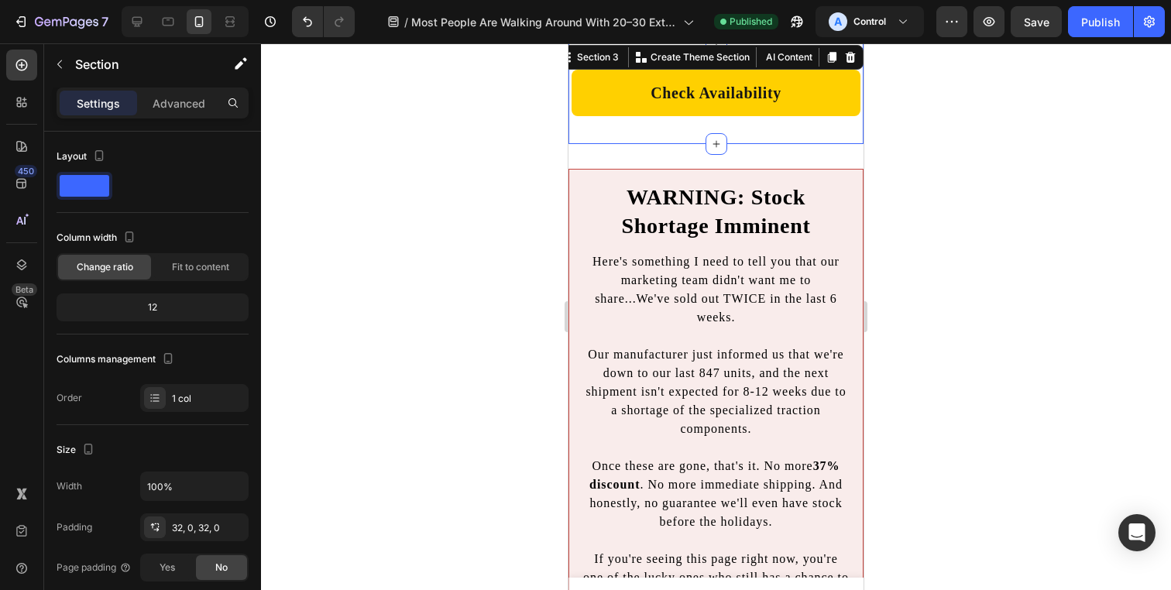
click at [174, 88] on div "Settings Advanced" at bounding box center [153, 103] width 192 height 31
click at [177, 98] on p "Advanced" at bounding box center [179, 103] width 53 height 16
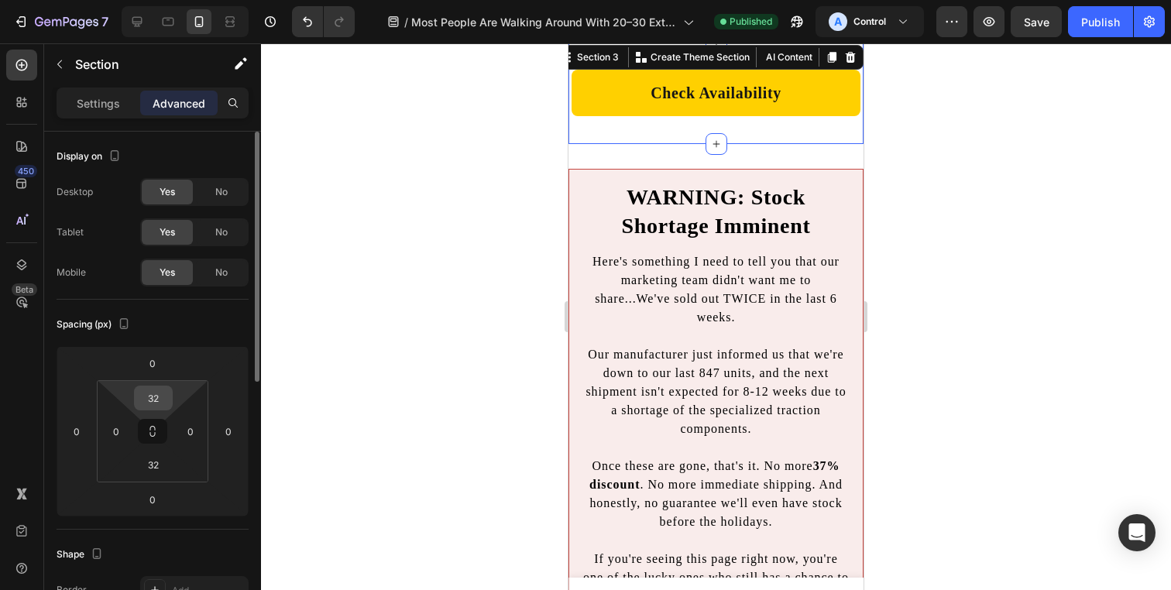
type input "4"
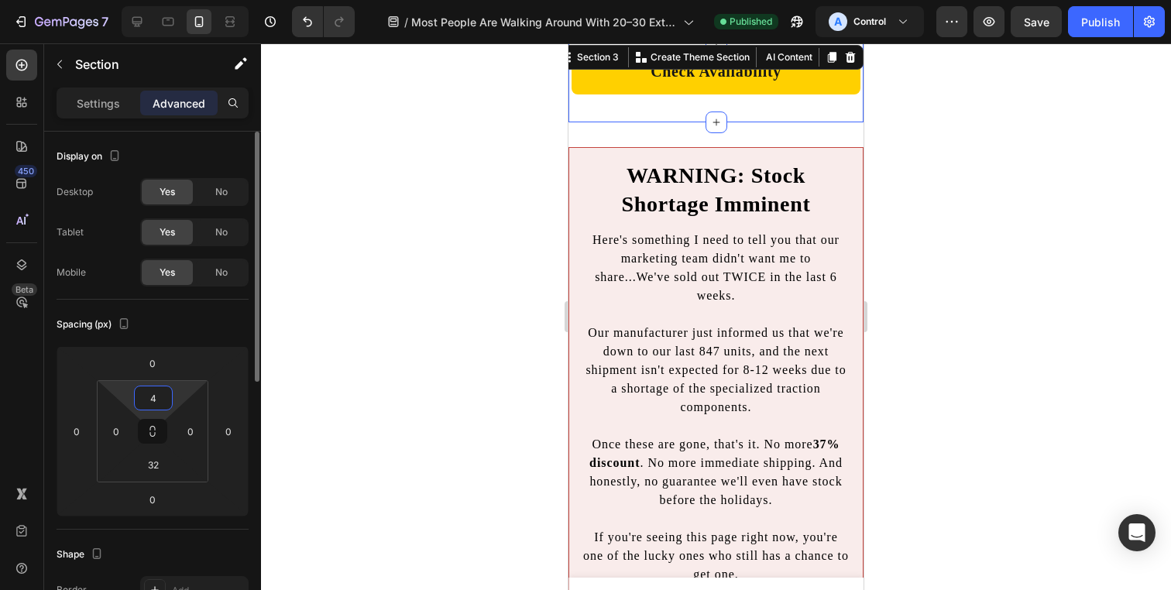
click at [149, 401] on input "4" at bounding box center [153, 397] width 31 height 23
click at [0, 0] on div "Spacing (px) 0 0 0 0 4 0 32 0" at bounding box center [0, 0] width 0 height 0
click at [154, 454] on input "32" at bounding box center [153, 464] width 31 height 23
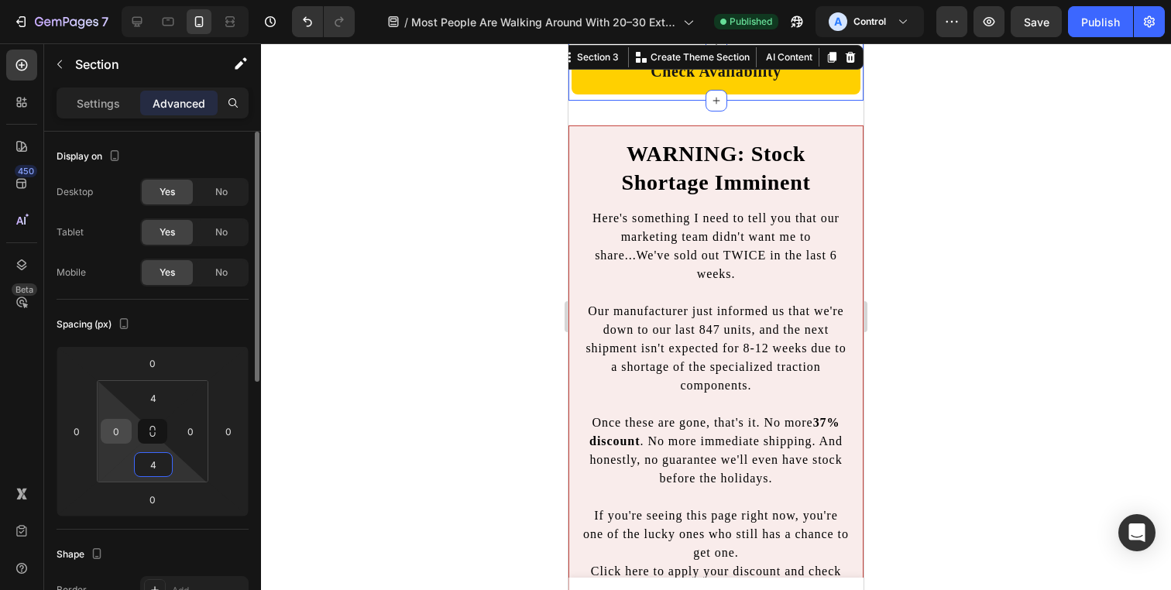
type input "4"
click at [113, 427] on input "0" at bounding box center [116, 431] width 23 height 23
type input "16"
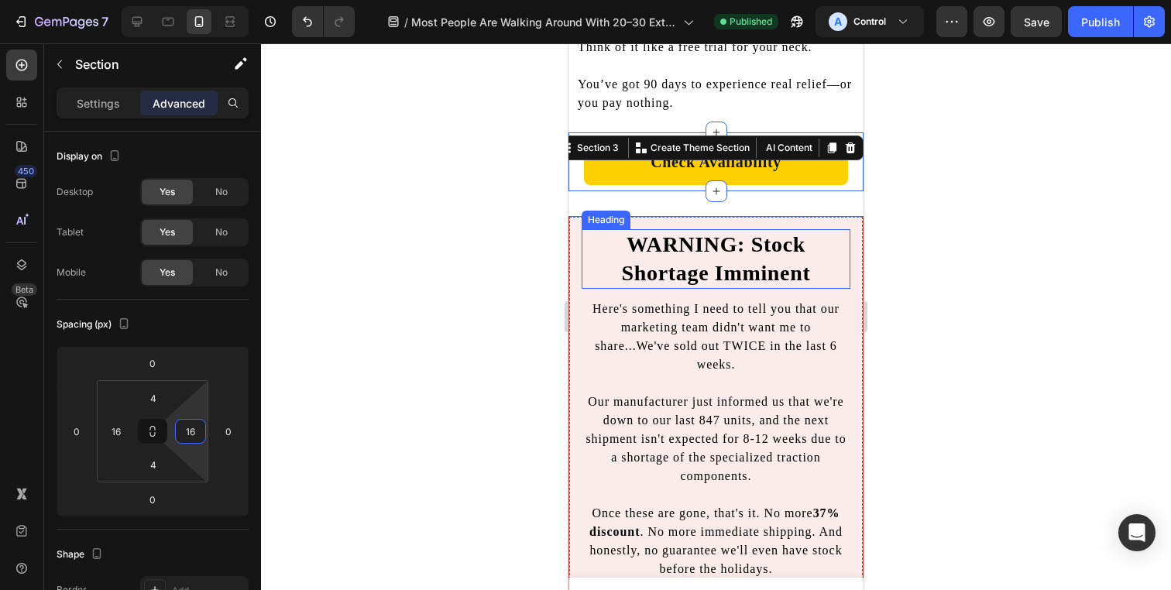
scroll to position [11304, 0]
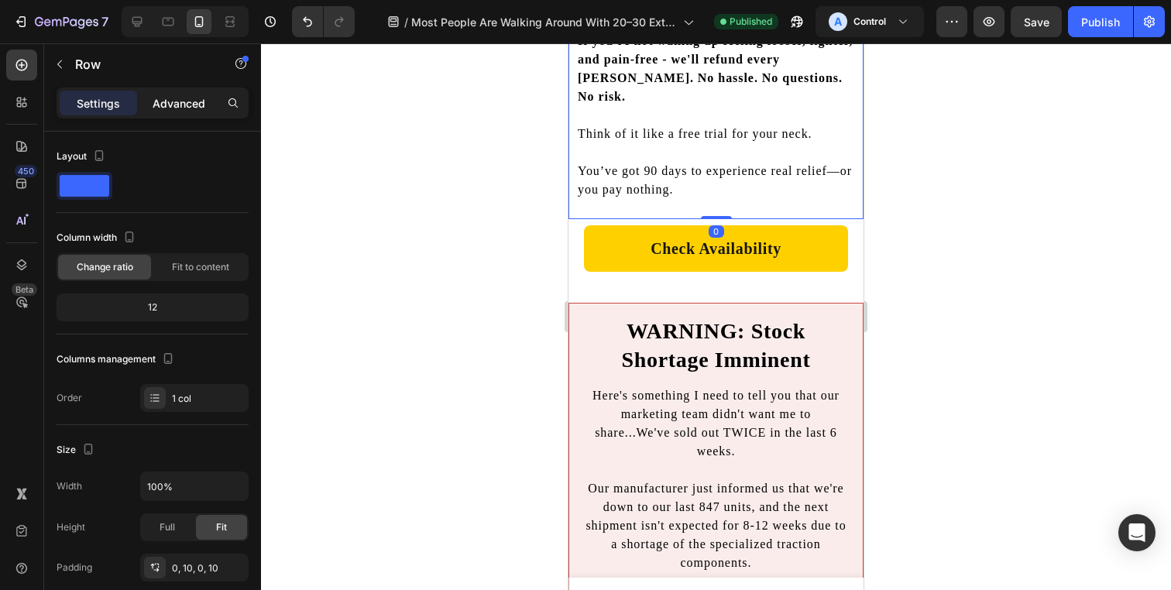
click at [173, 97] on p "Advanced" at bounding box center [179, 103] width 53 height 16
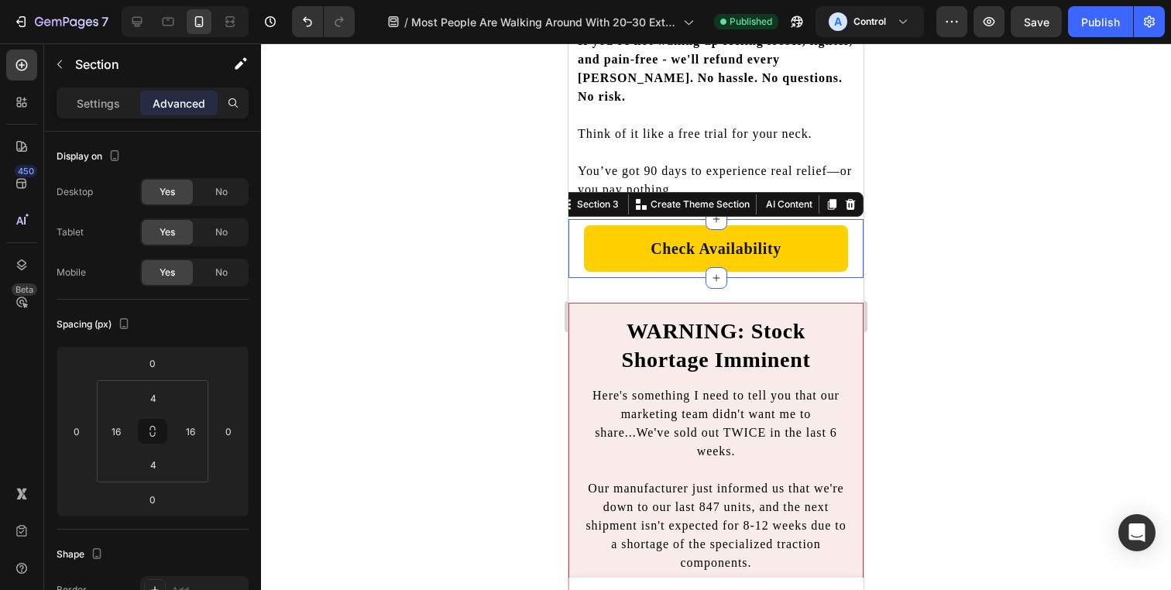
drag, startPoint x: 572, startPoint y: 275, endPoint x: 821, endPoint y: 412, distance: 283.9
click at [572, 275] on div "Check Availability Button Row Section 3 Create Theme Section AI Content Write w…" at bounding box center [715, 248] width 295 height 59
click at [117, 427] on input "16" at bounding box center [116, 431] width 23 height 23
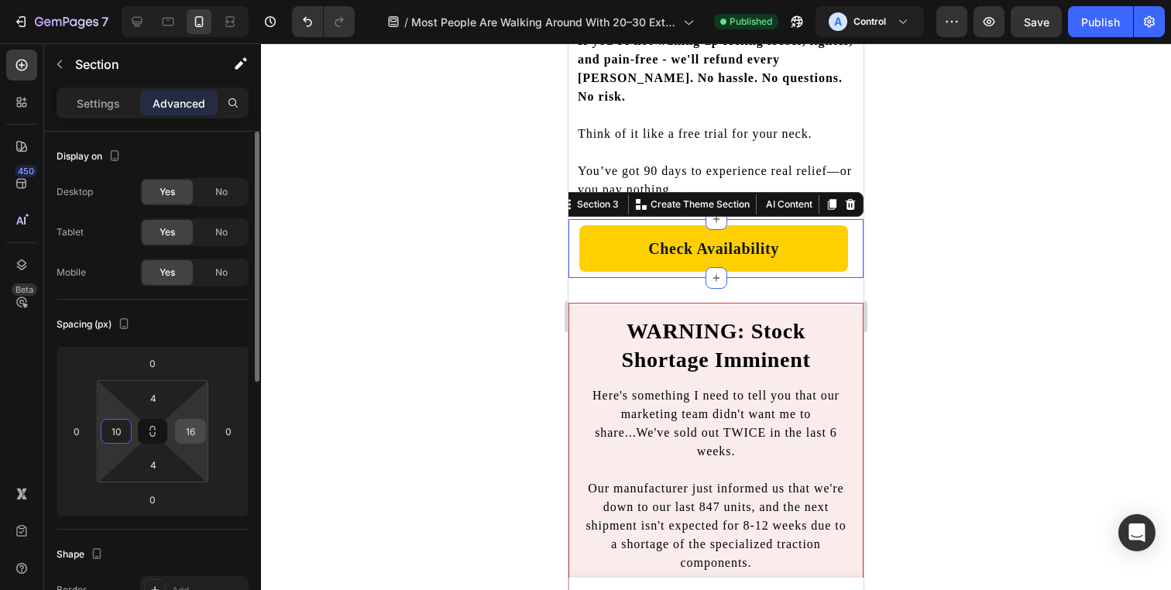
type input "10"
click at [184, 421] on input "16" at bounding box center [190, 431] width 23 height 23
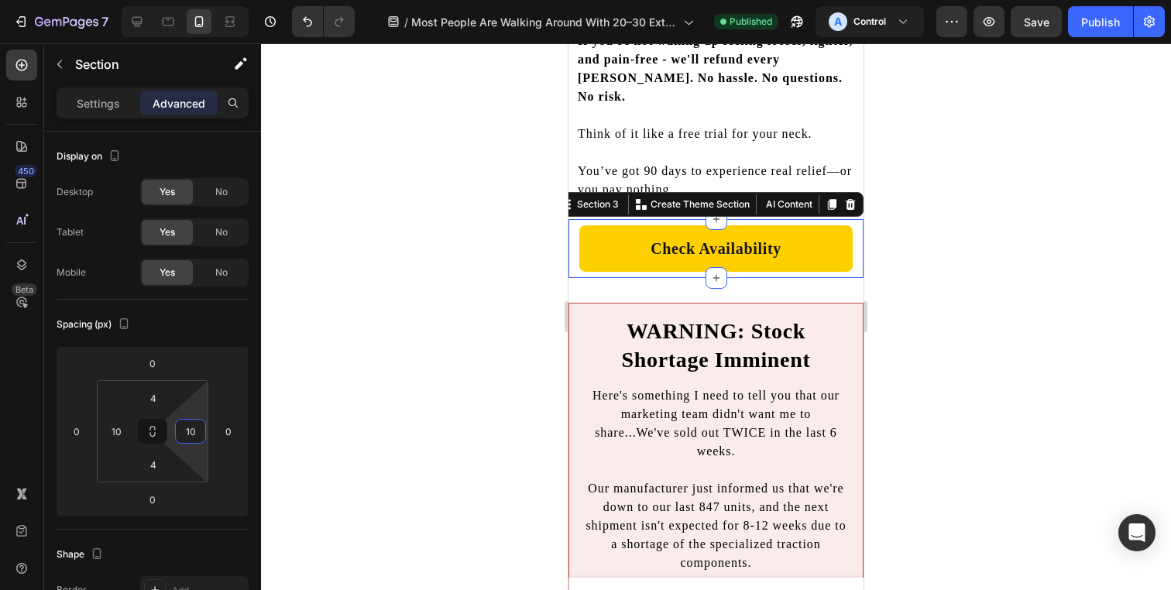
type input "10"
click at [524, 290] on div at bounding box center [716, 316] width 910 height 547
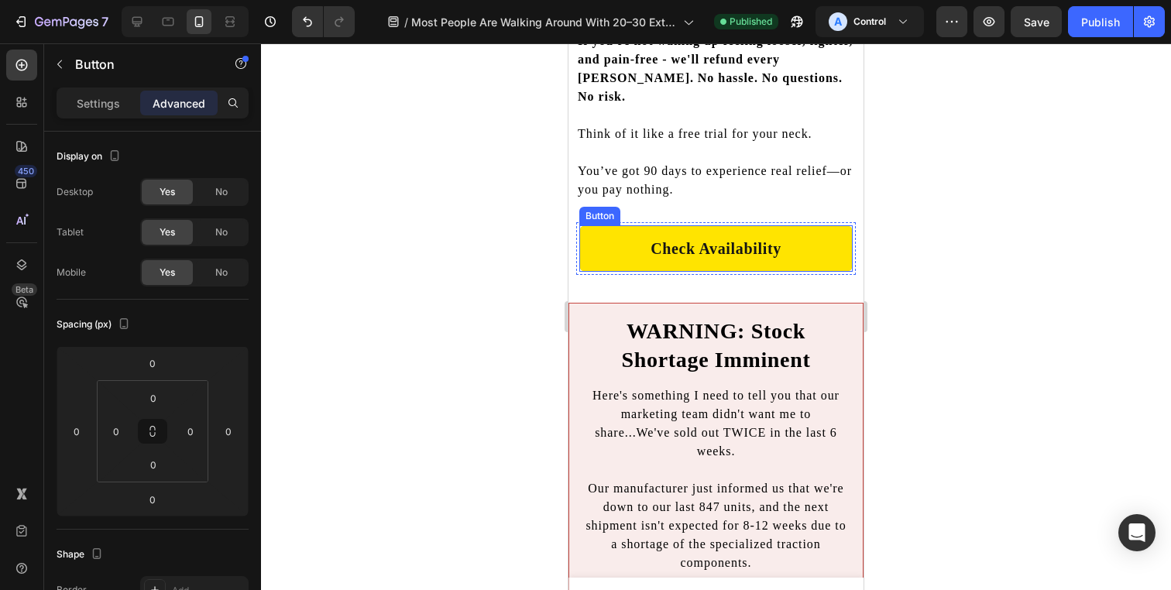
click at [595, 272] on link "Check Availability" at bounding box center [715, 248] width 273 height 46
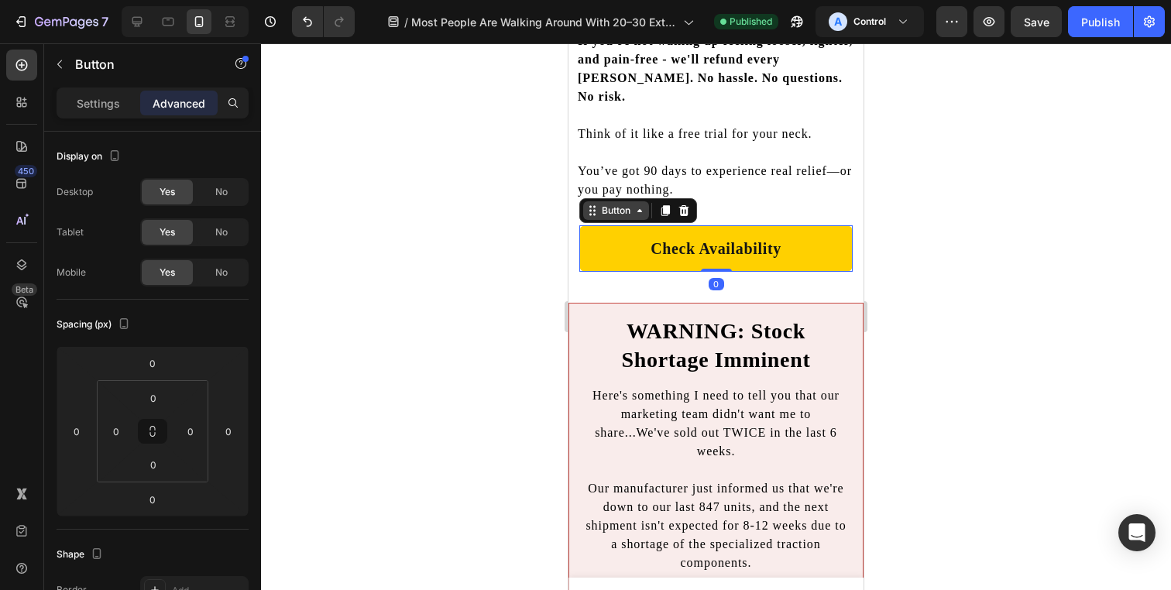
click at [611, 218] on div "Button" at bounding box center [616, 211] width 35 height 14
click at [614, 196] on div "Row 1 col" at bounding box center [610, 183] width 60 height 25
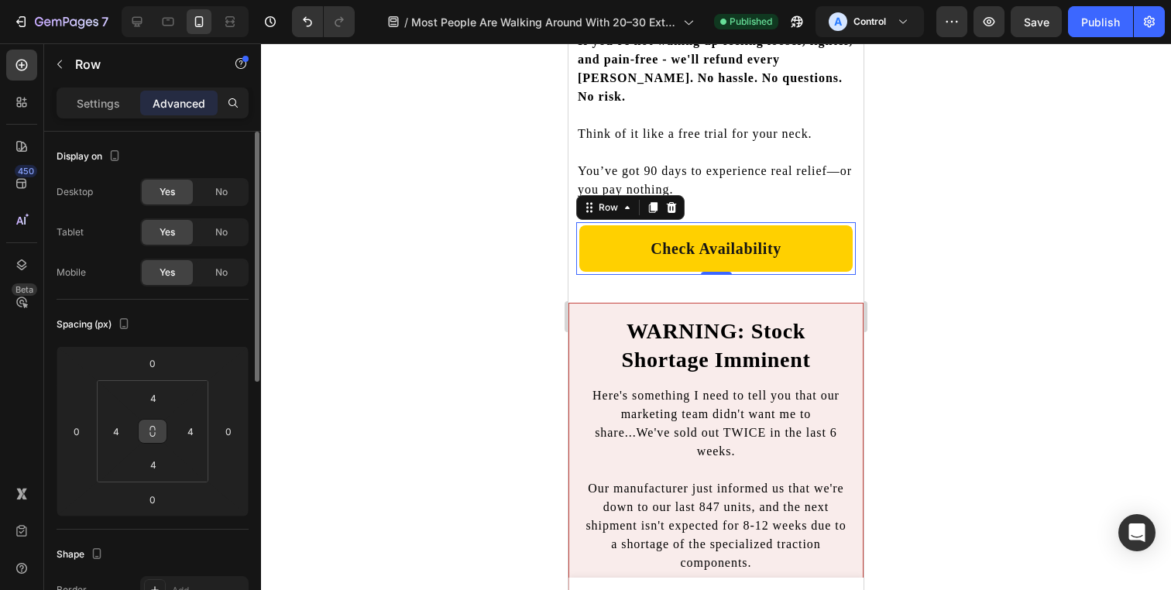
click at [155, 432] on icon at bounding box center [152, 434] width 5 height 5
click at [125, 427] on input "4" at bounding box center [116, 431] width 23 height 23
type input "0"
click at [0, 0] on div "Spacing (px) 0 0 0 0 4 0 4 4" at bounding box center [0, 0] width 0 height 0
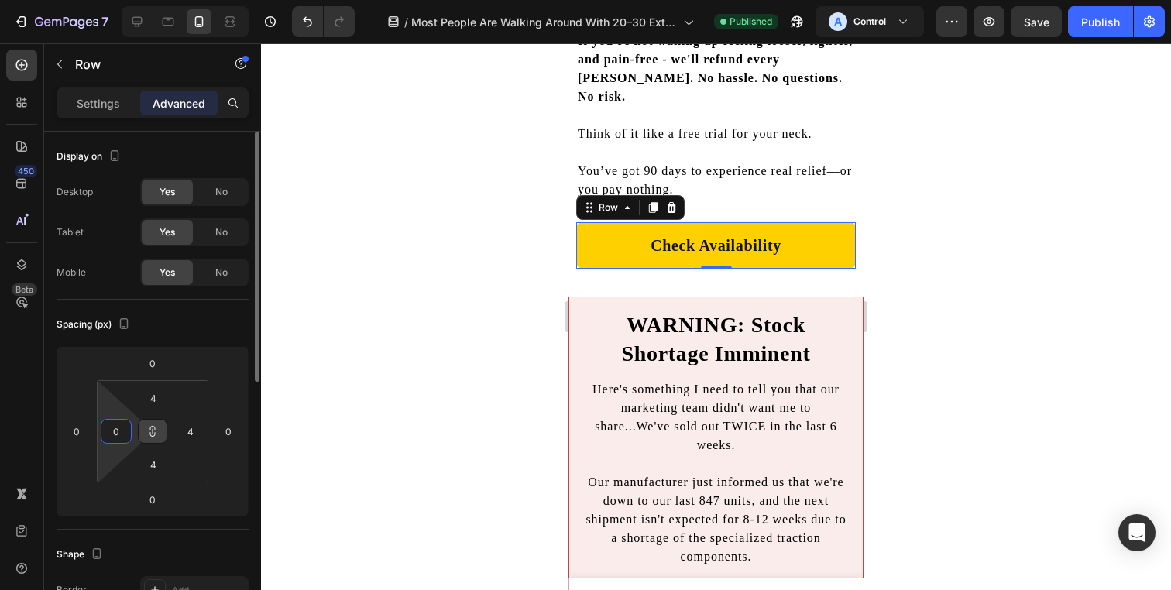
type input "0"
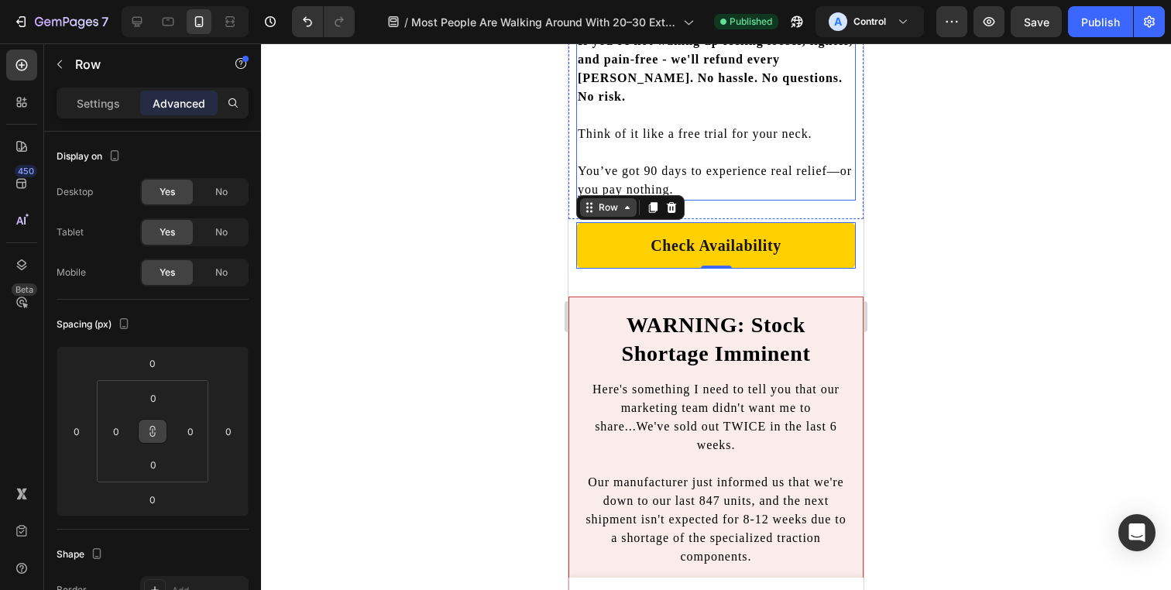
click at [613, 215] on div "Row" at bounding box center [609, 208] width 26 height 14
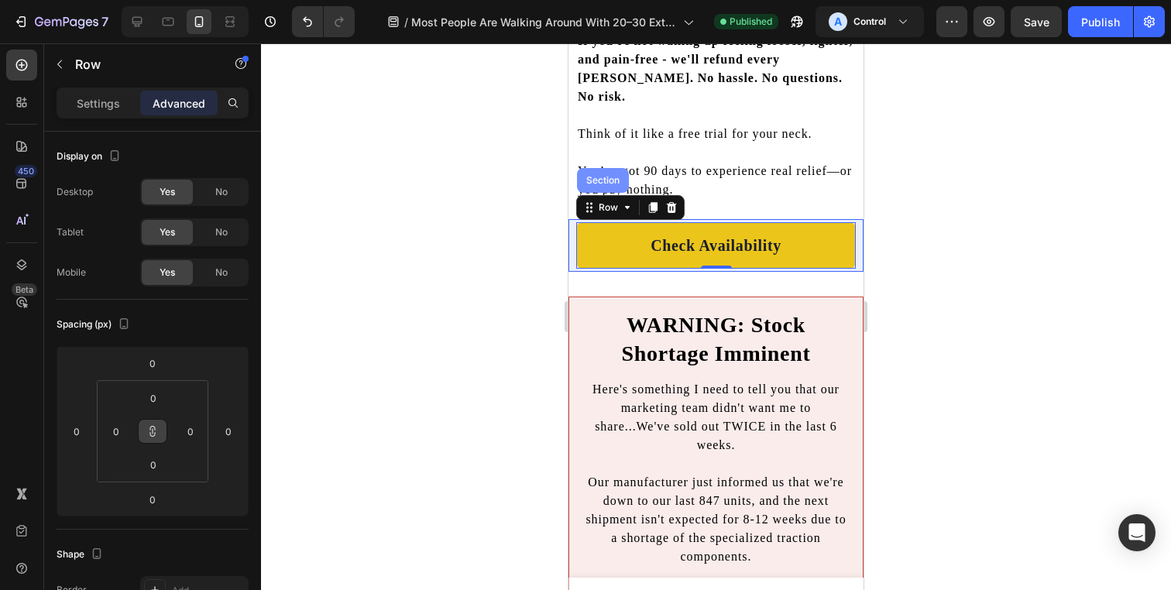
click at [603, 185] on div "Section" at bounding box center [602, 180] width 39 height 9
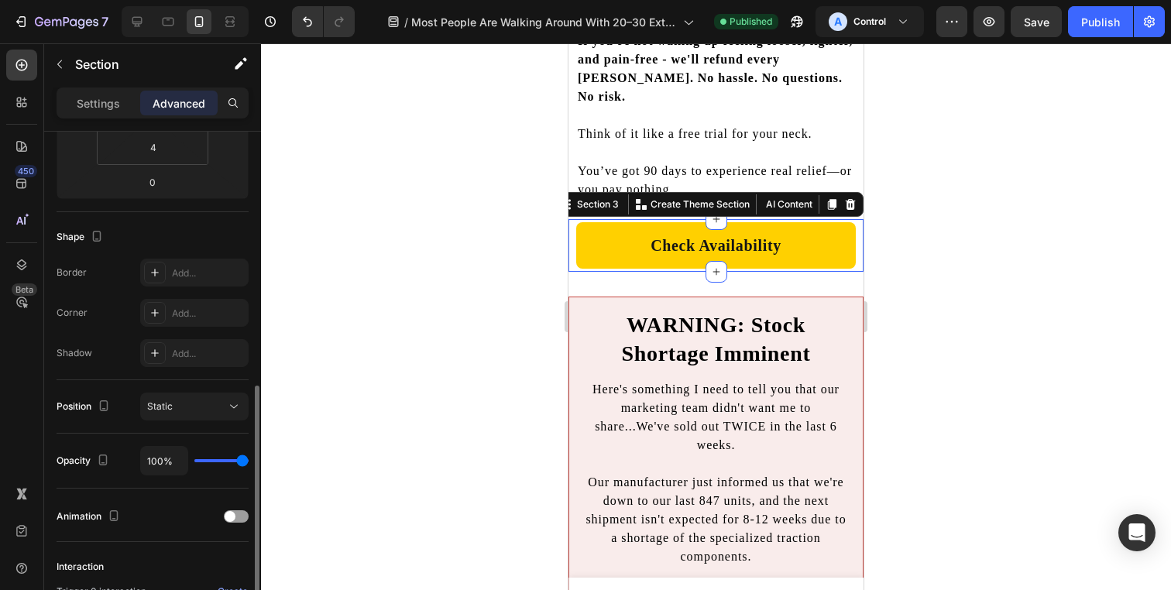
scroll to position [428, 0]
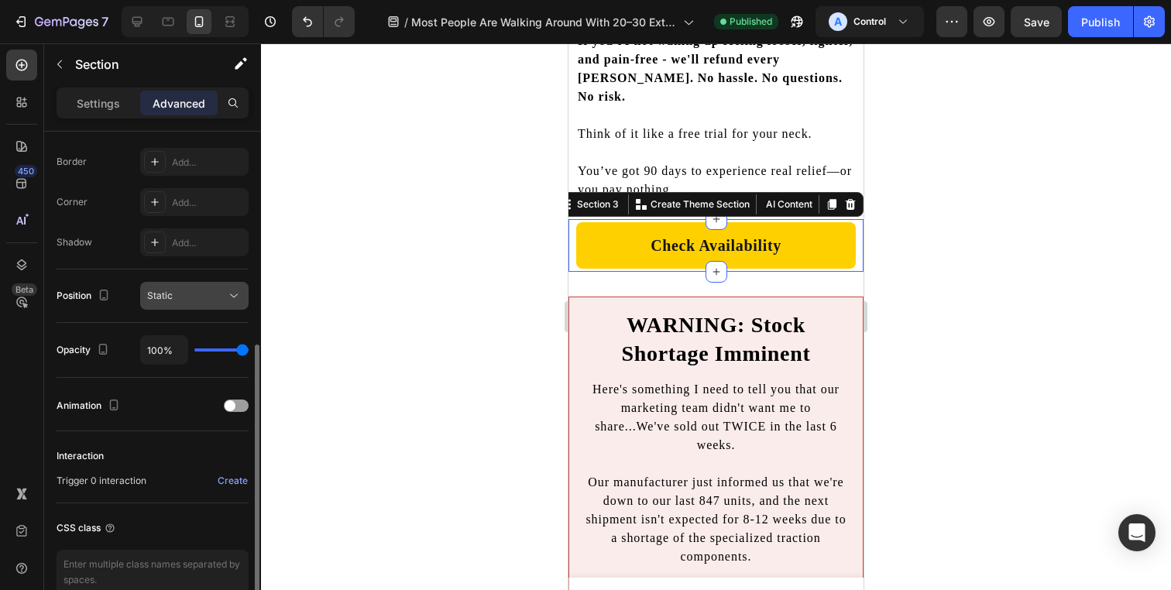
click at [191, 302] on div "Static" at bounding box center [186, 296] width 79 height 14
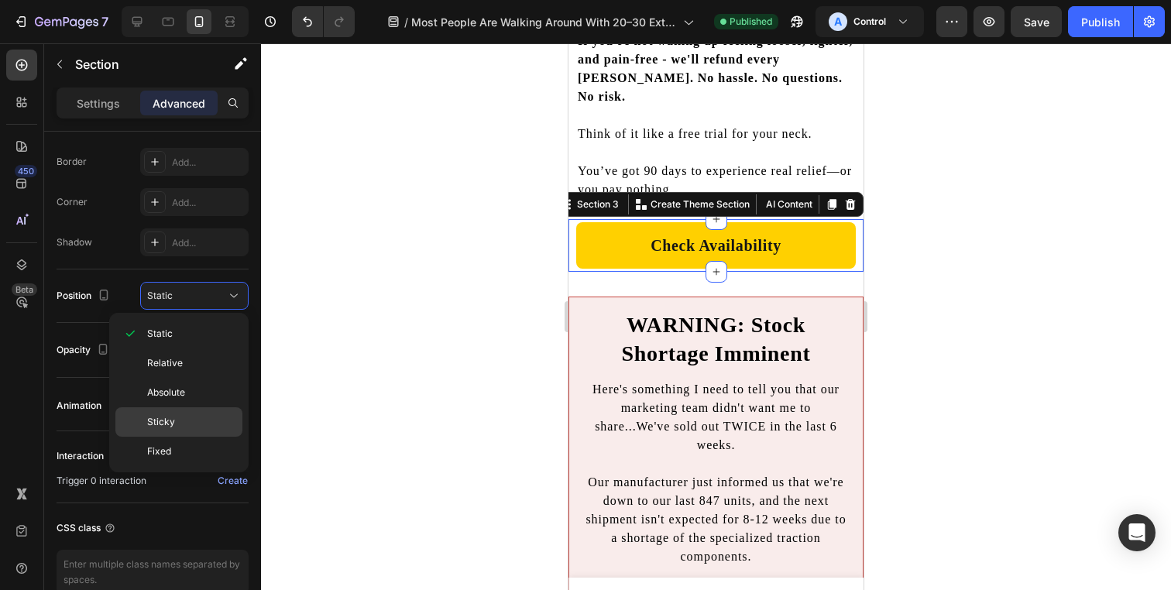
click at [195, 437] on div "Sticky" at bounding box center [178, 451] width 127 height 29
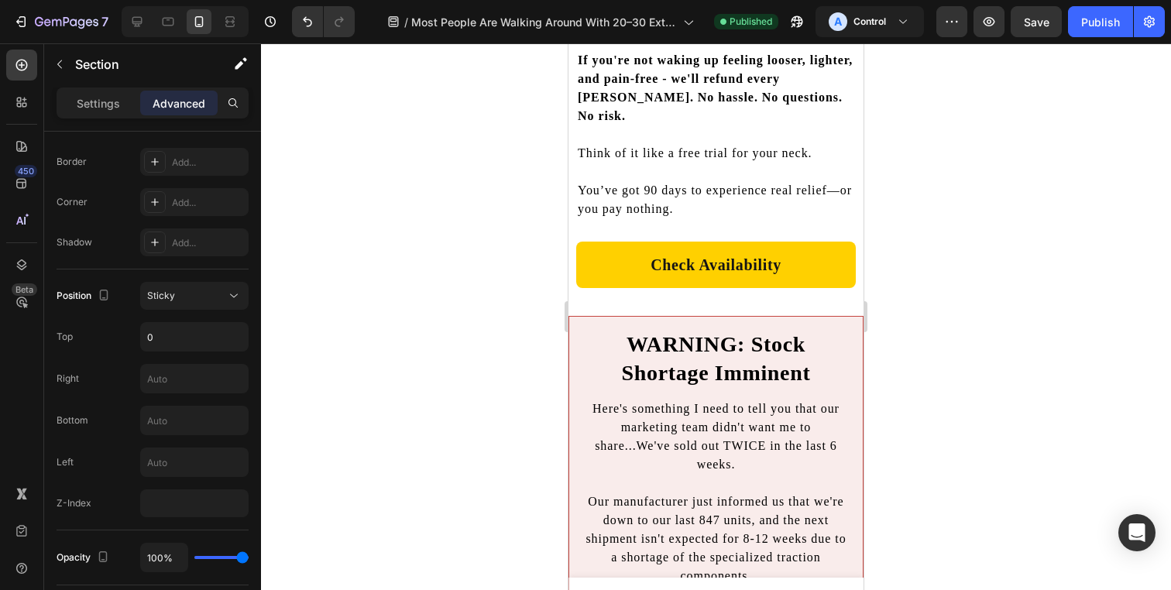
scroll to position [11297, 0]
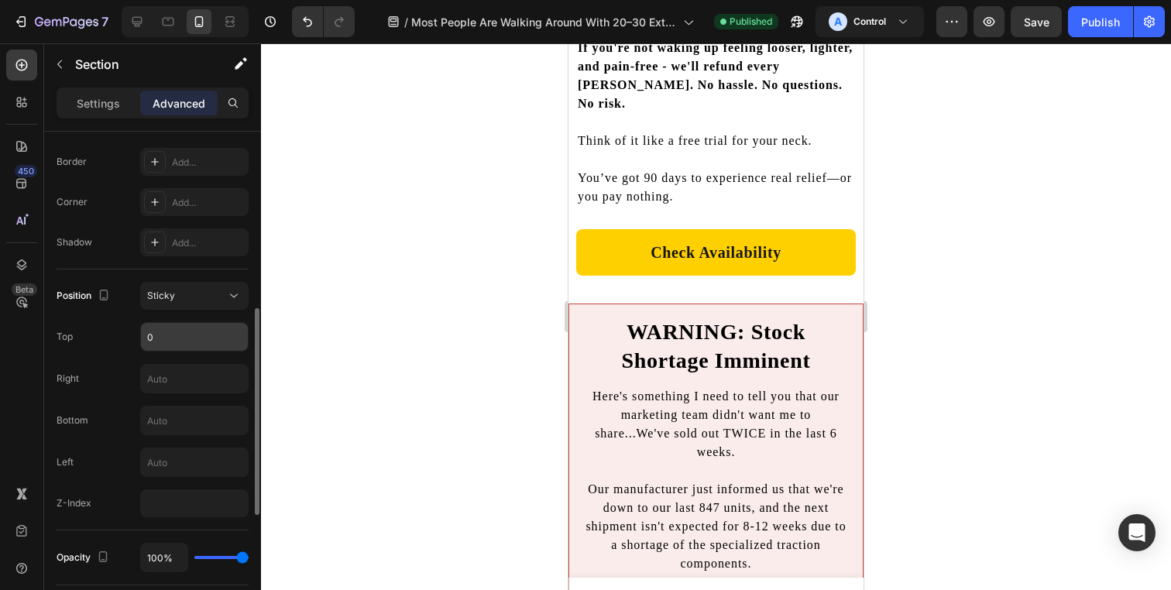
click at [206, 335] on input "0" at bounding box center [194, 337] width 107 height 28
click at [179, 436] on div "Position Sticky Top Right Bottom Left Z-Index" at bounding box center [153, 399] width 192 height 235
click at [179, 425] on input "text" at bounding box center [194, 421] width 107 height 28
type input "0"
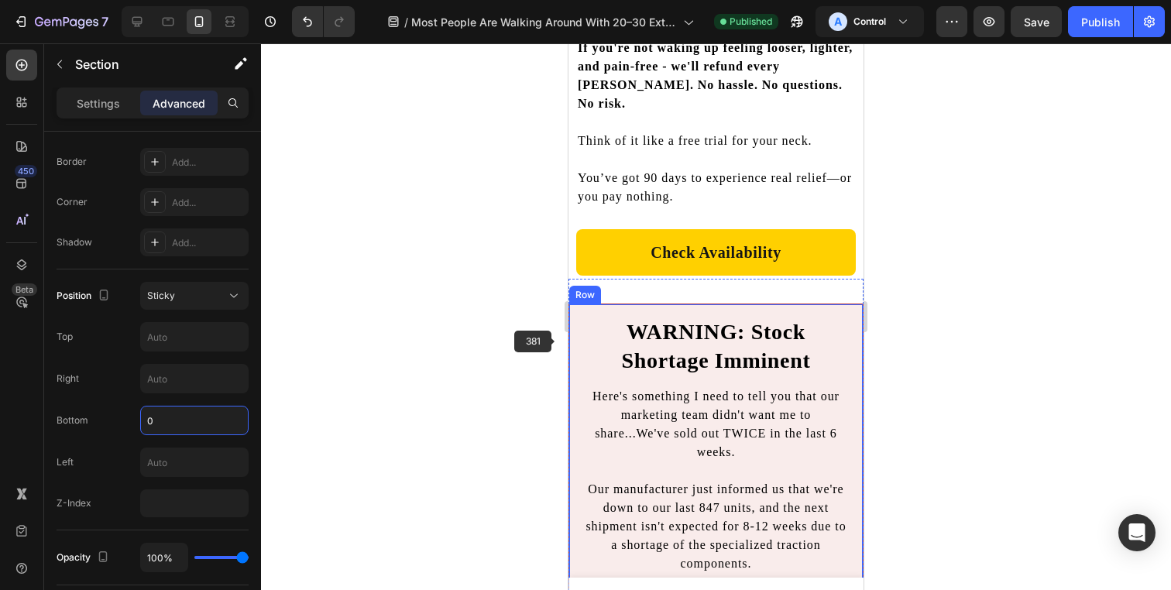
click at [572, 340] on div "WARNING: Stock Shortage Imminent Heading Here's something I need to tell you th…" at bounding box center [715, 596] width 295 height 585
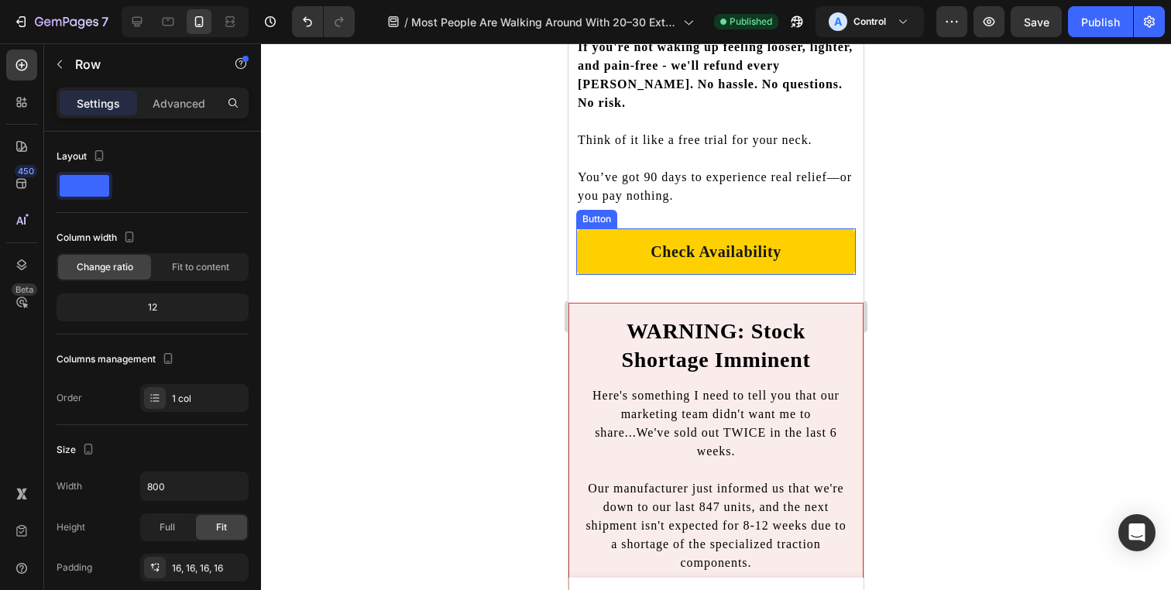
scroll to position [11302, 0]
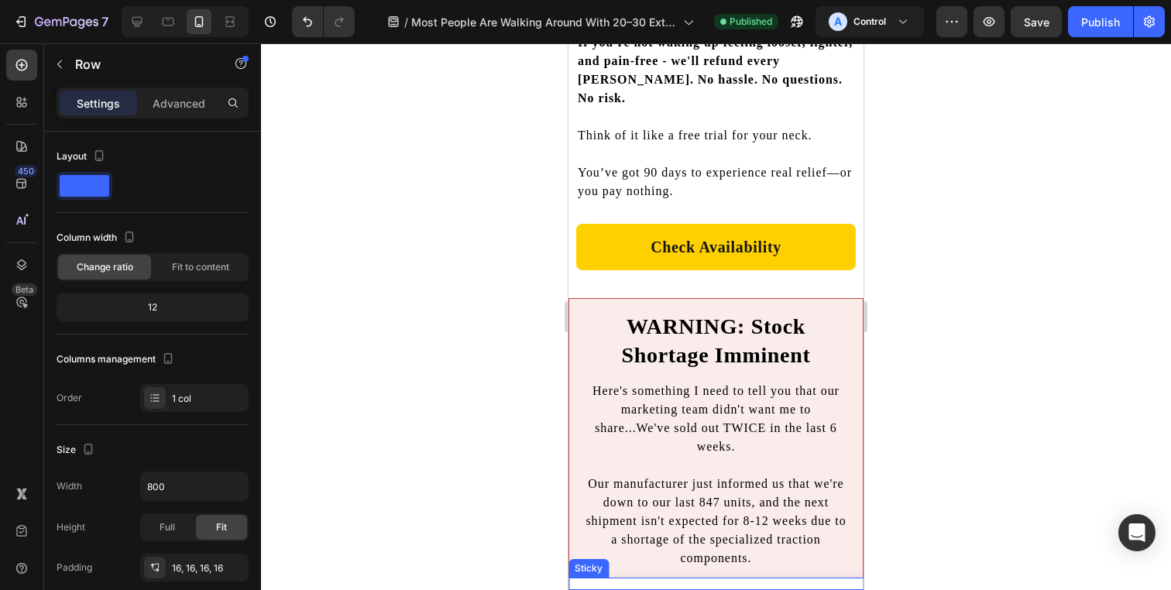
click at [626, 585] on div "Apply Discount & Check Availability Button Row Sticky" at bounding box center [715, 584] width 295 height 12
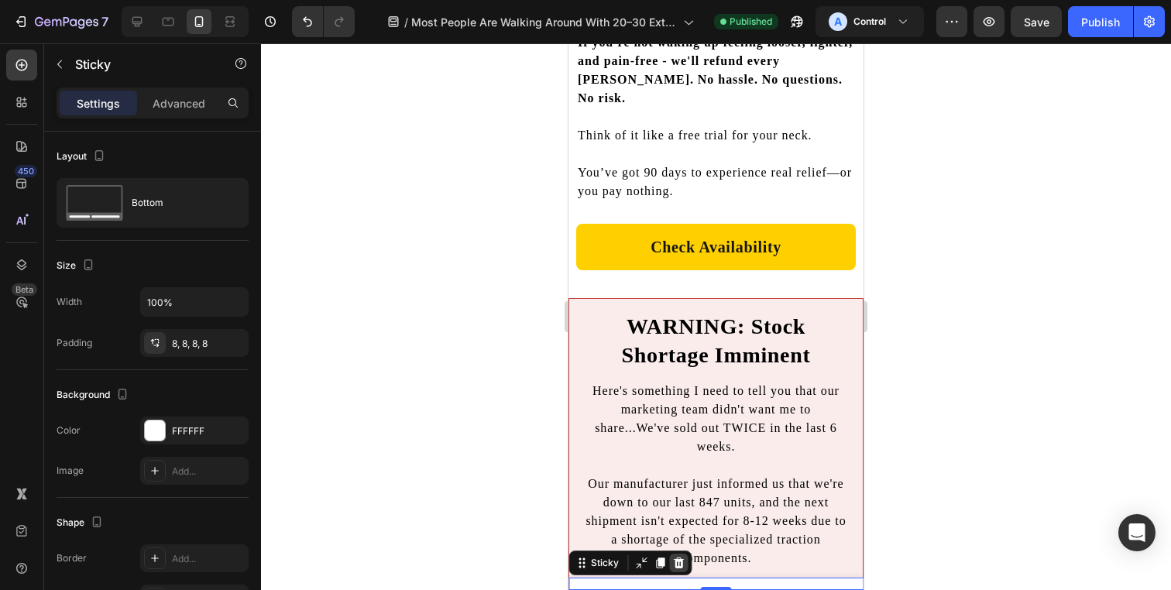
click at [677, 566] on icon at bounding box center [679, 563] width 10 height 11
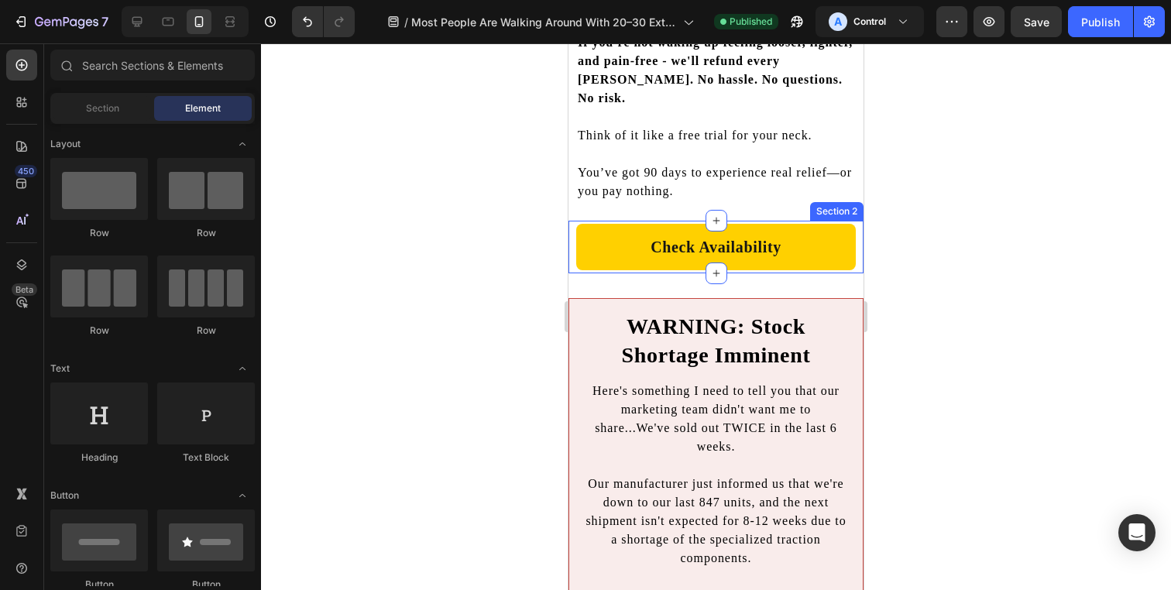
click at [569, 273] on div "Check Availability Button Row Section 2" at bounding box center [715, 247] width 295 height 53
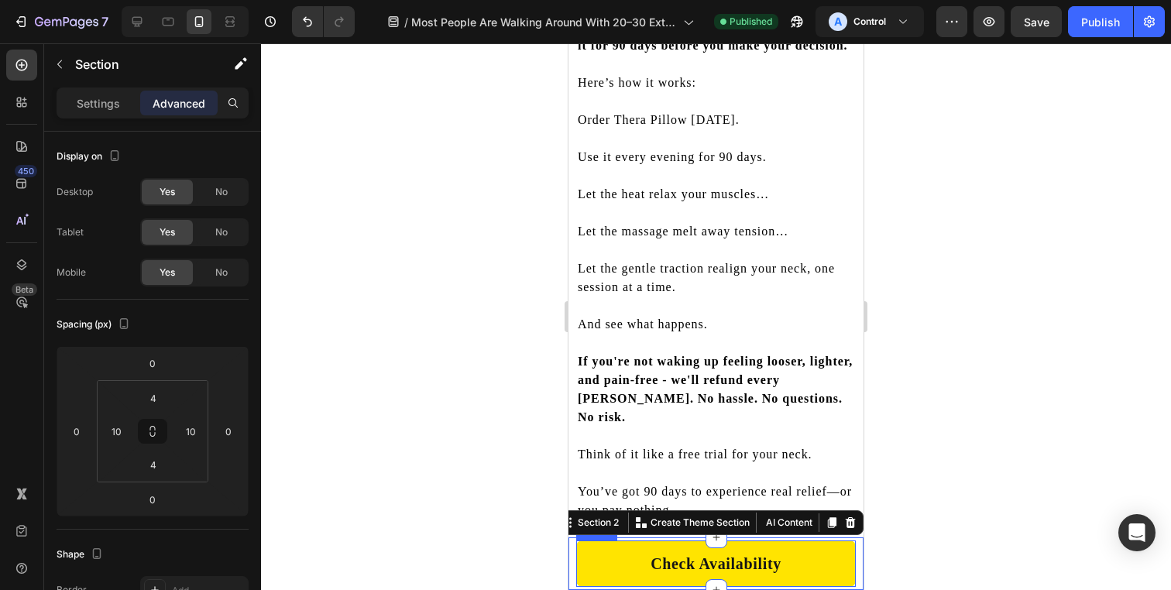
scroll to position [10971, 0]
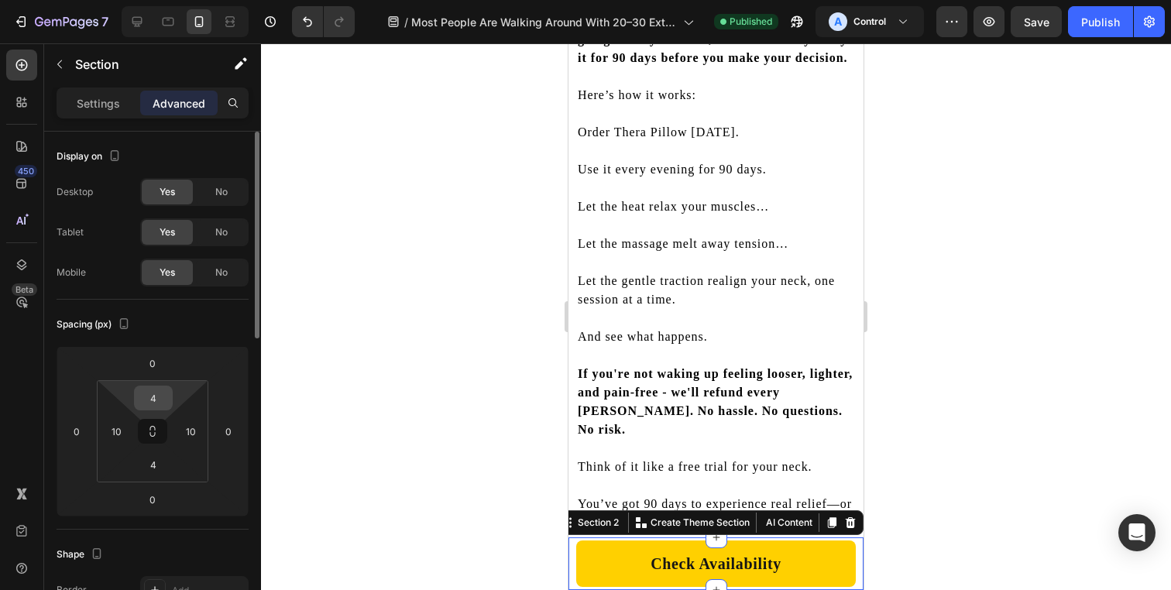
click at [160, 407] on input "4" at bounding box center [153, 397] width 31 height 23
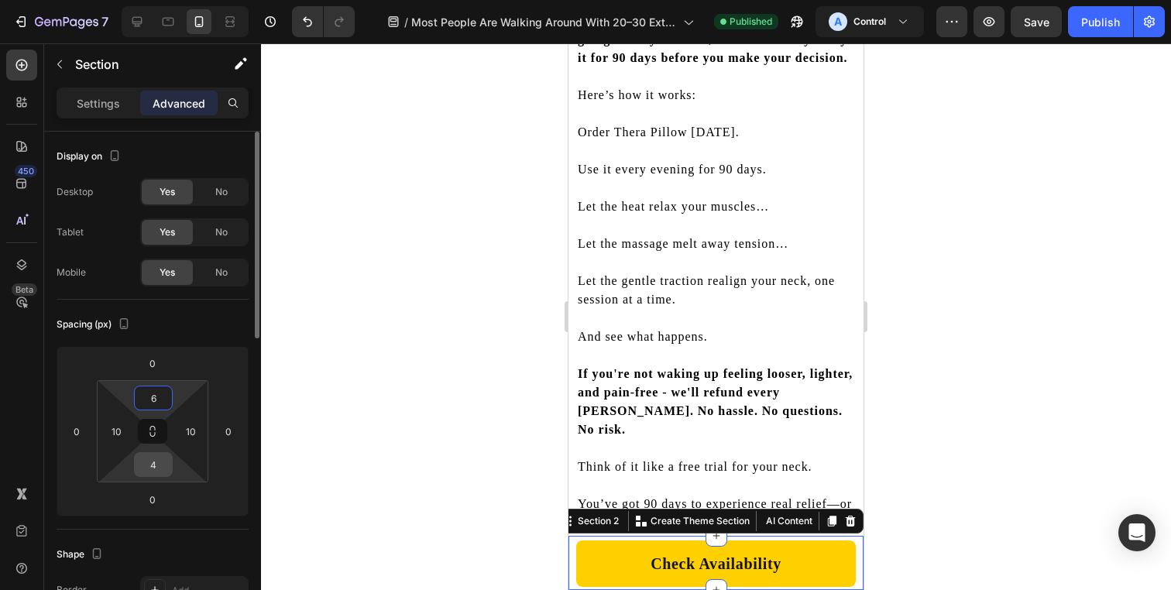
type input "6"
click at [153, 462] on input "4" at bounding box center [153, 464] width 31 height 23
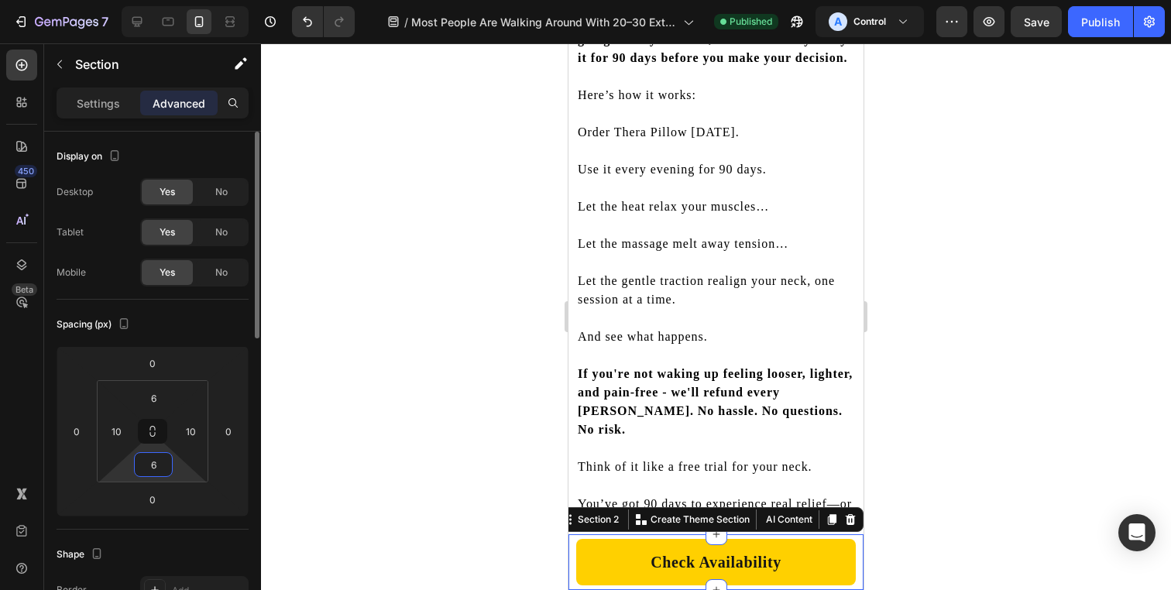
type input "6"
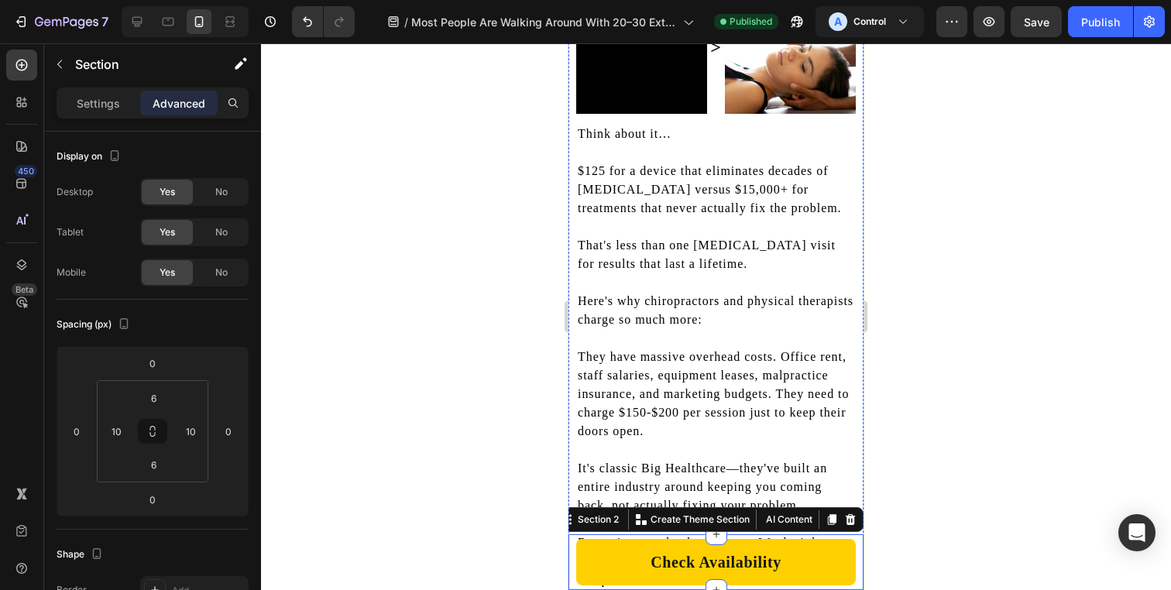
scroll to position [9981, 0]
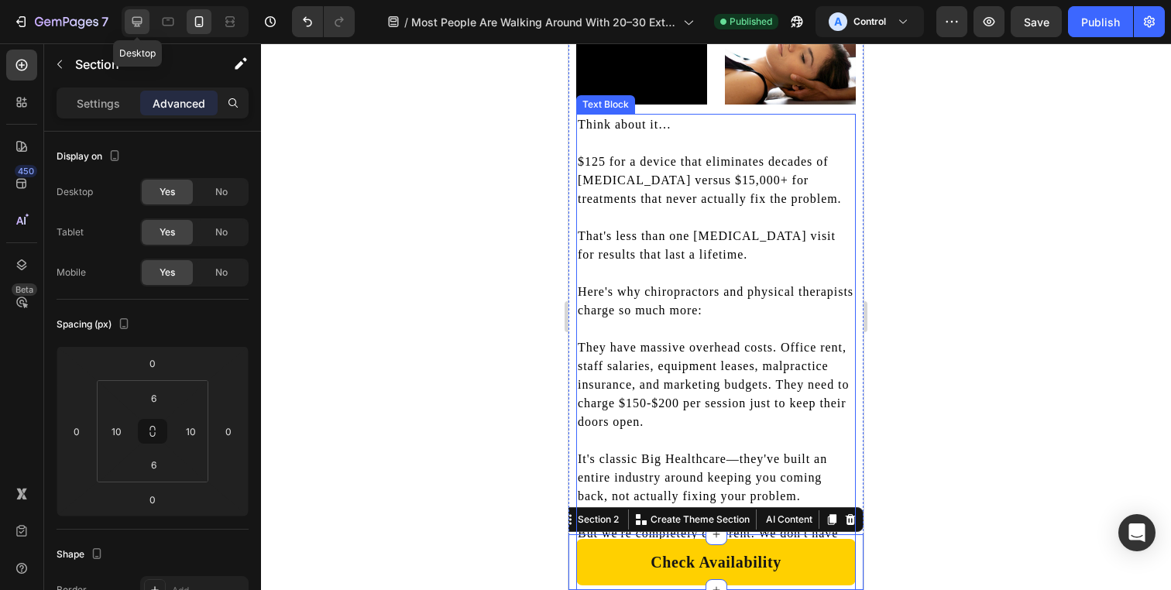
click at [139, 26] on icon at bounding box center [136, 21] width 15 height 15
type input "32"
type input "0"
type input "32"
type input "0"
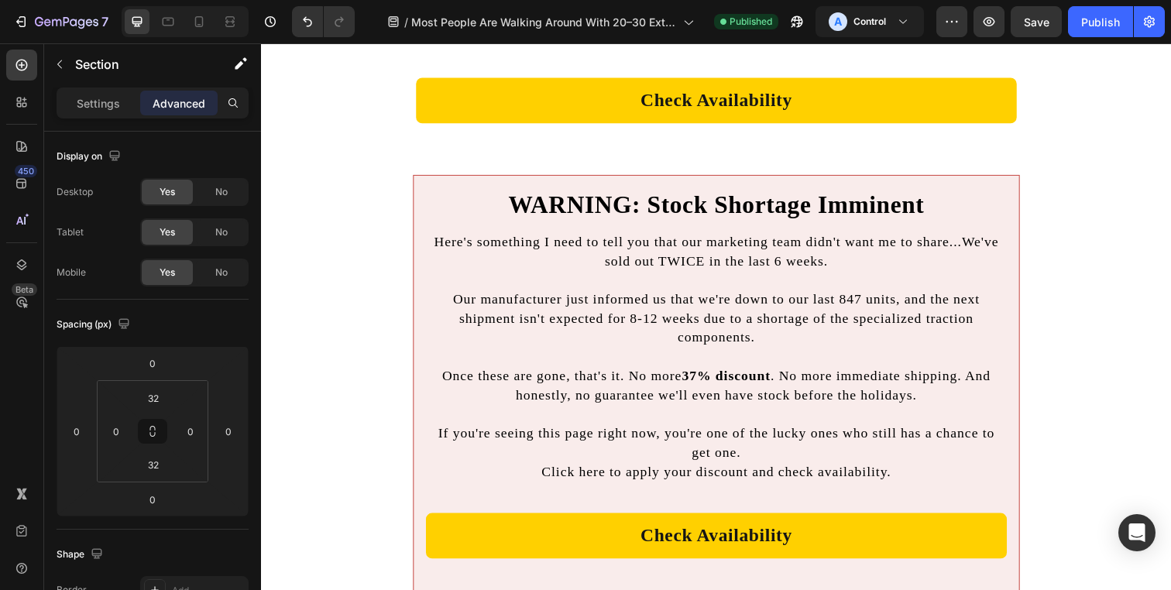
scroll to position [10247, 0]
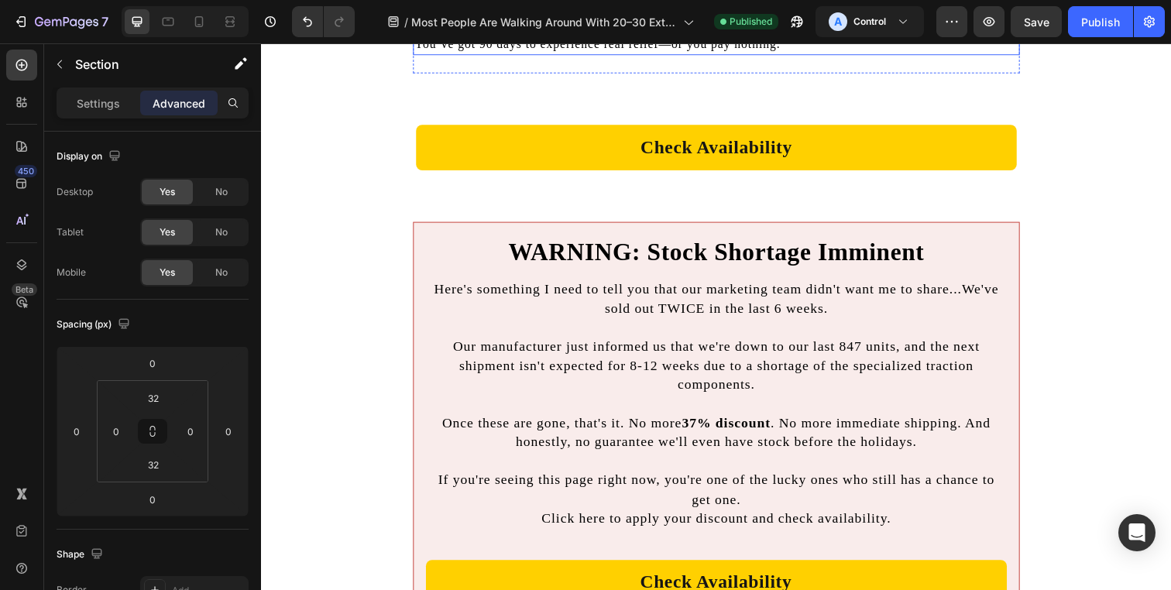
click at [849, 53] on p "You’ve got 90 days to experience real relief—or you pay nothing." at bounding box center [725, 44] width 616 height 17
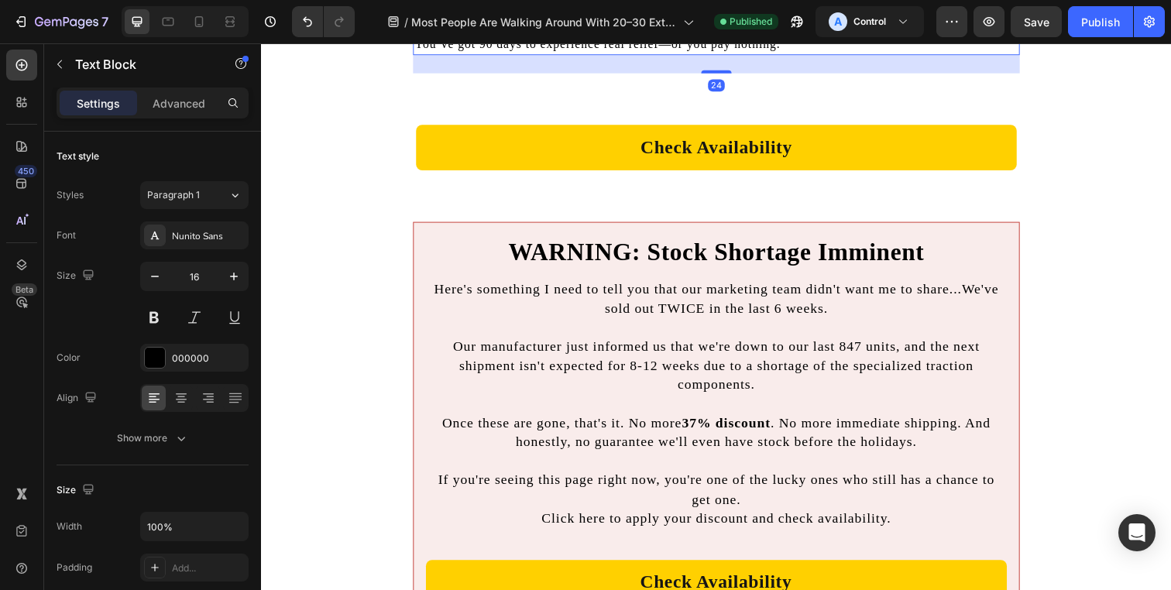
drag, startPoint x: 727, startPoint y: 388, endPoint x: 731, endPoint y: 315, distance: 72.9
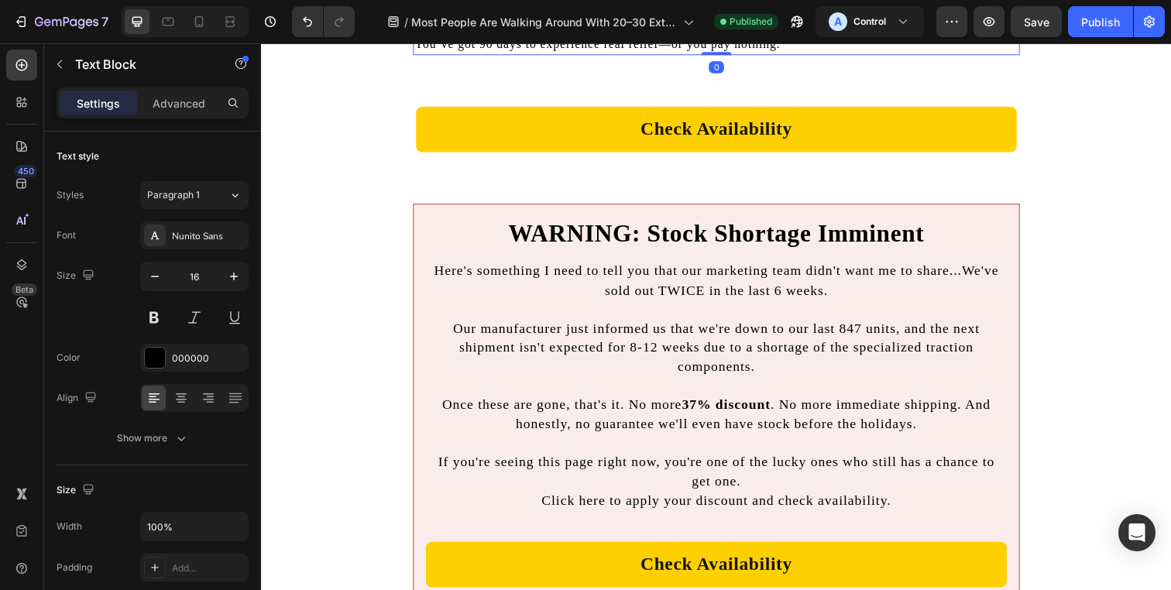
drag, startPoint x: 718, startPoint y: 392, endPoint x: 726, endPoint y: 220, distance: 172.1
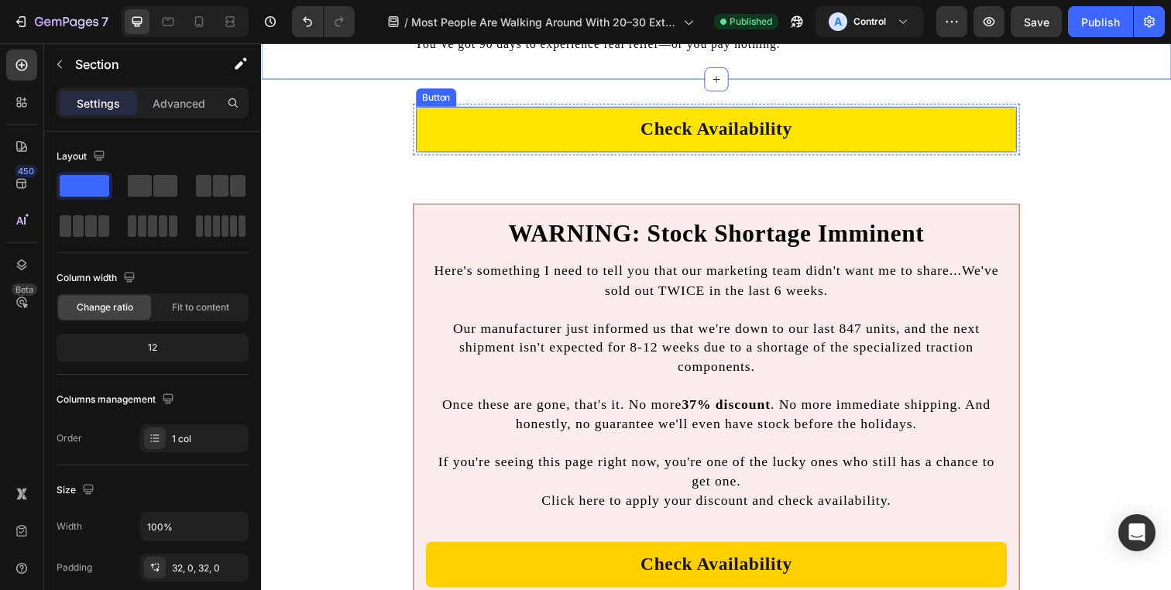
click at [846, 154] on link "Check Availability" at bounding box center [725, 131] width 613 height 46
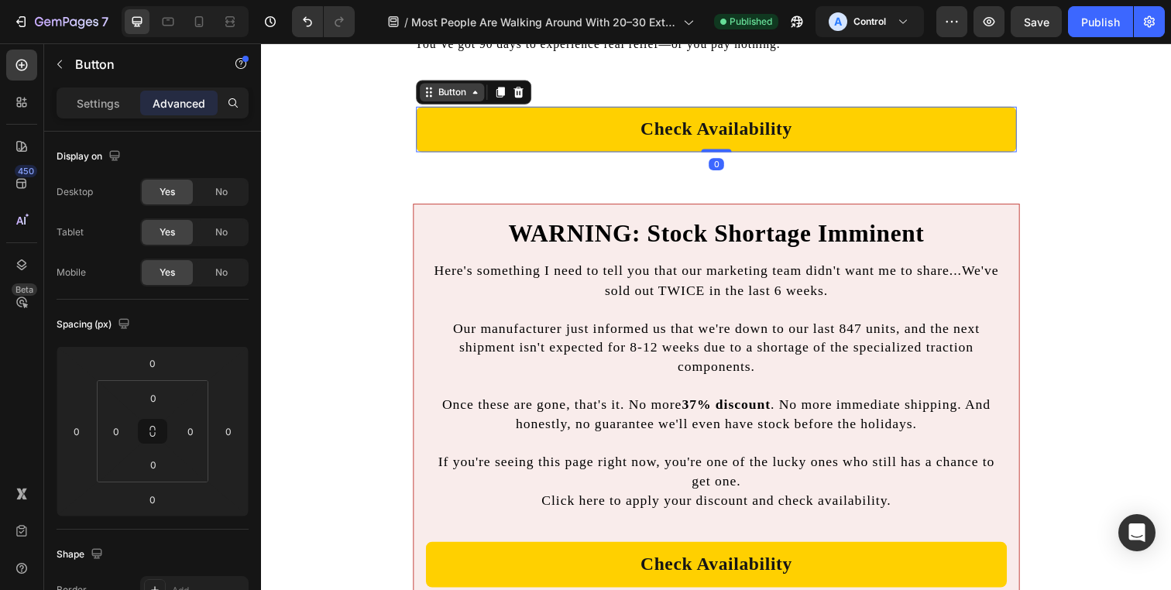
click at [441, 100] on div "Button" at bounding box center [455, 93] width 35 height 14
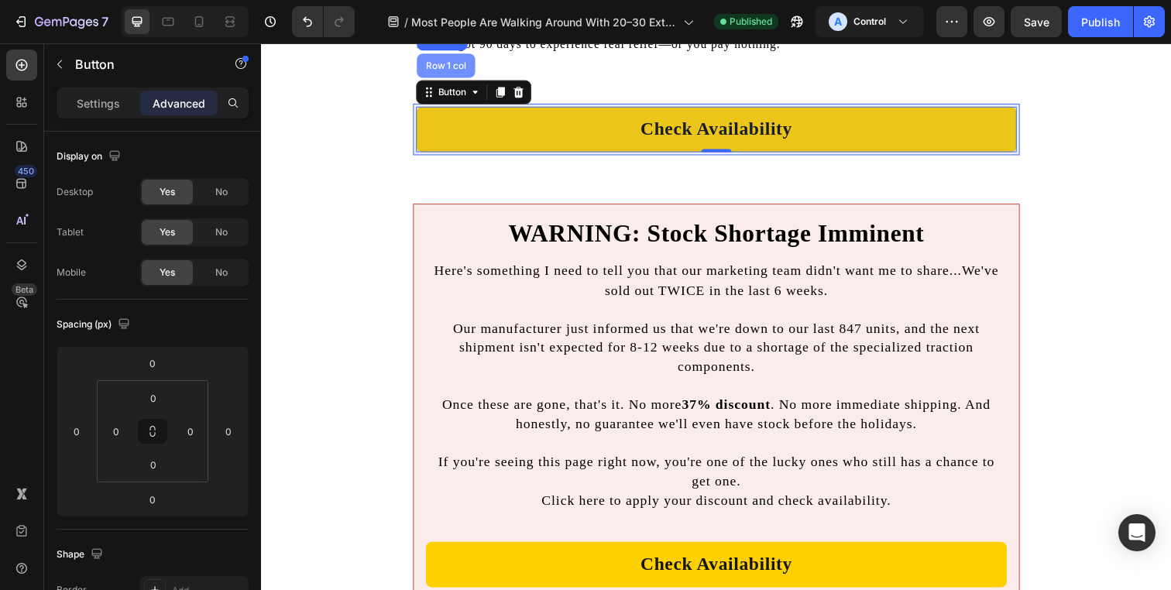
click at [444, 70] on div "Row 1 col" at bounding box center [449, 65] width 47 height 9
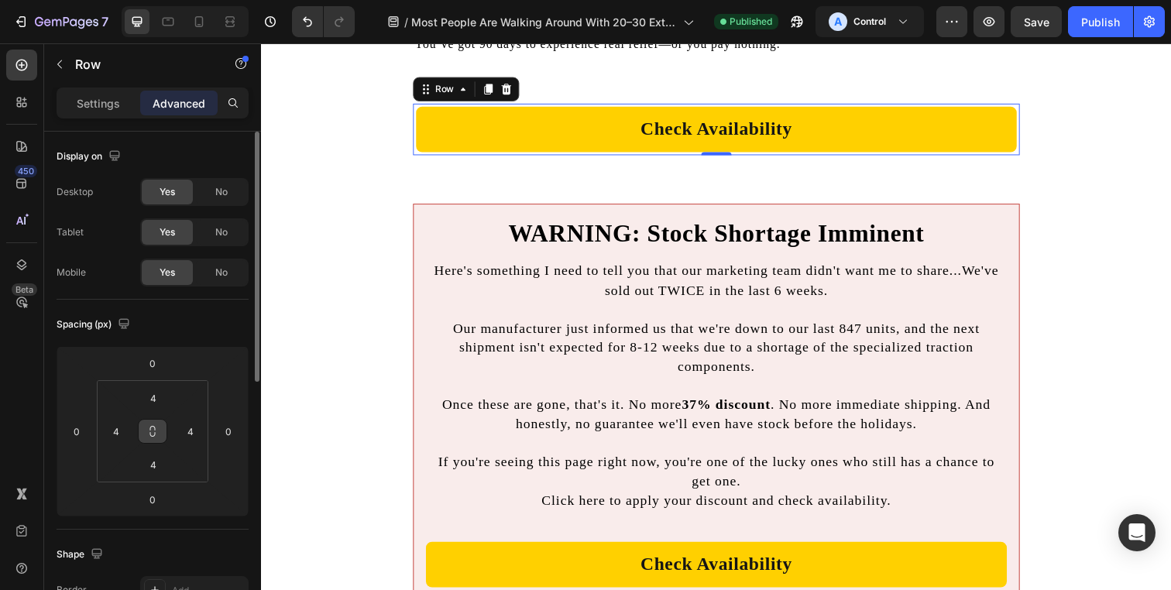
click at [152, 435] on icon at bounding box center [152, 431] width 12 height 12
click at [114, 435] on input "4" at bounding box center [116, 431] width 23 height 23
type input "0"
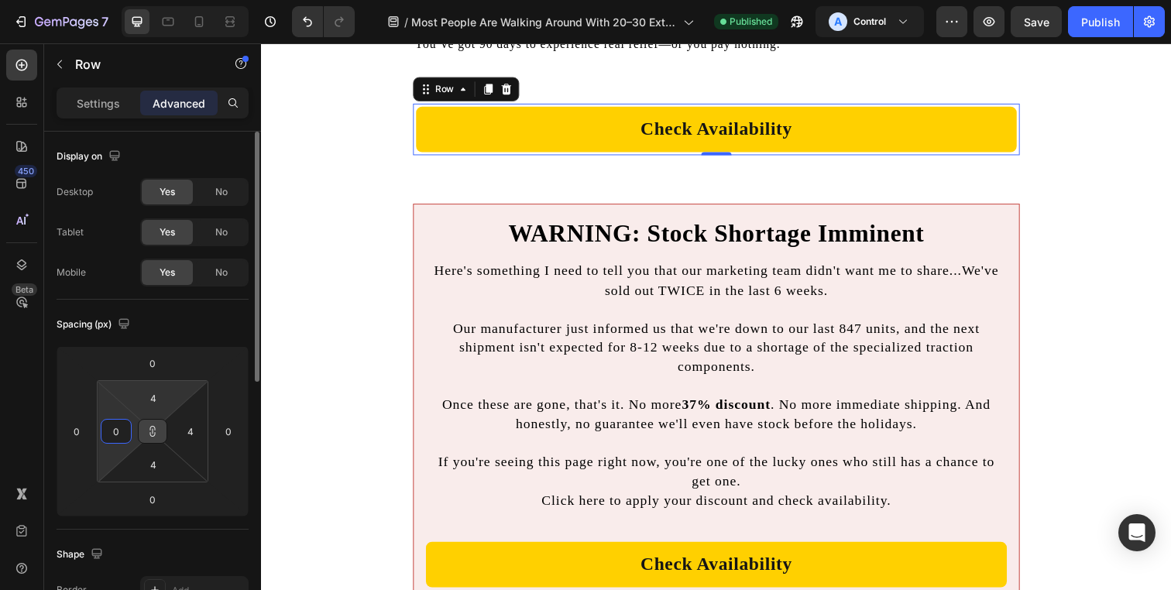
type input "0"
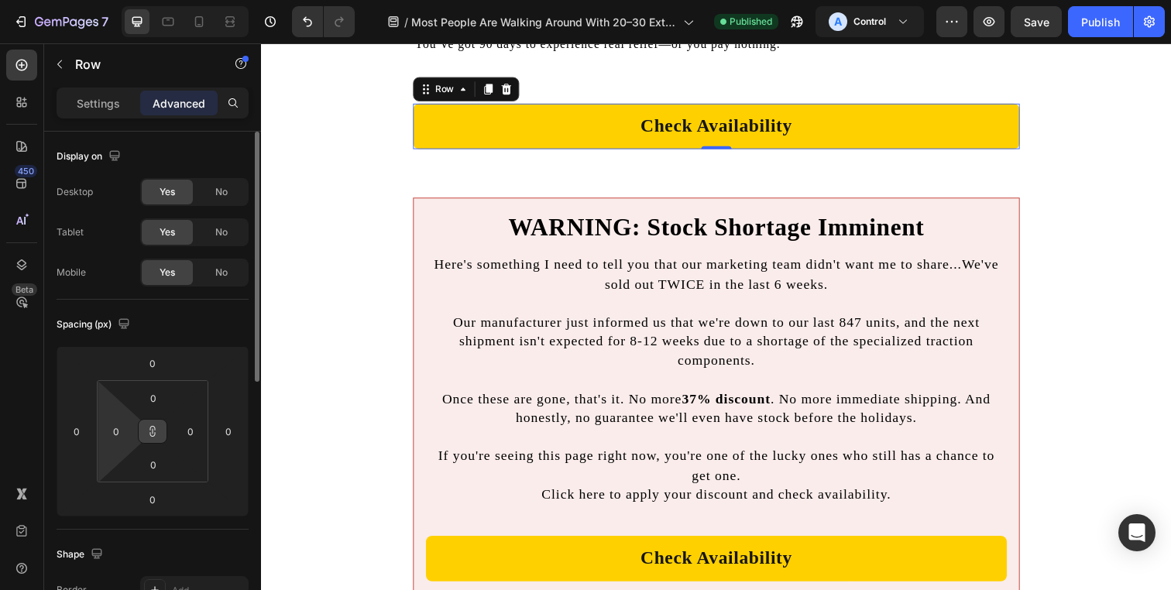
click at [185, 314] on div "Spacing (px)" at bounding box center [153, 324] width 192 height 25
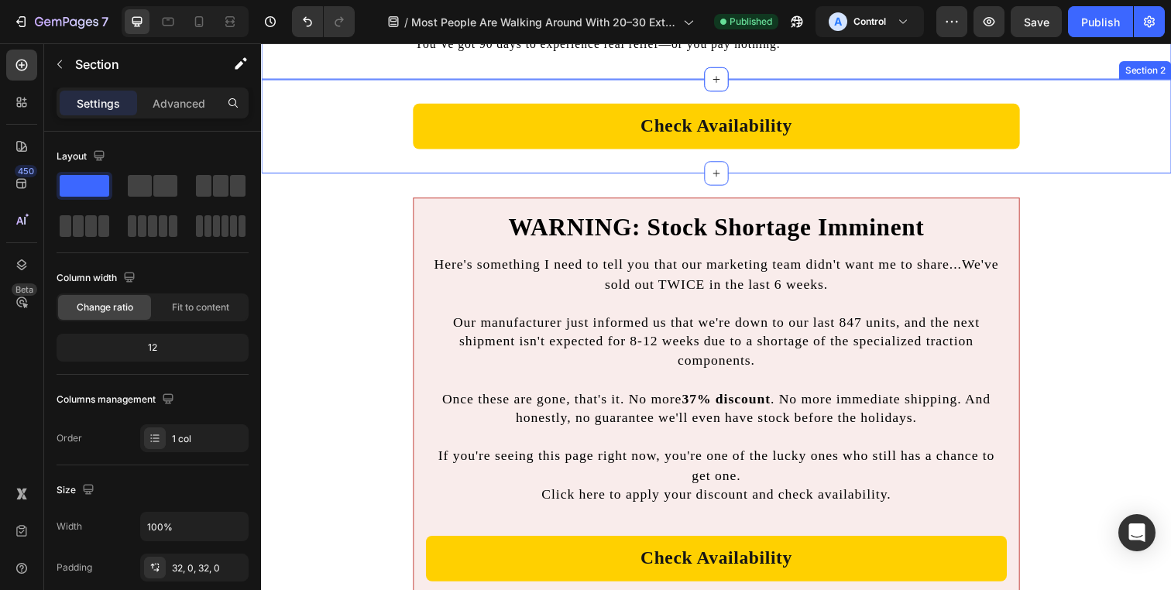
click at [392, 176] on div "Check Availability Button Row Section 2" at bounding box center [725, 128] width 929 height 96
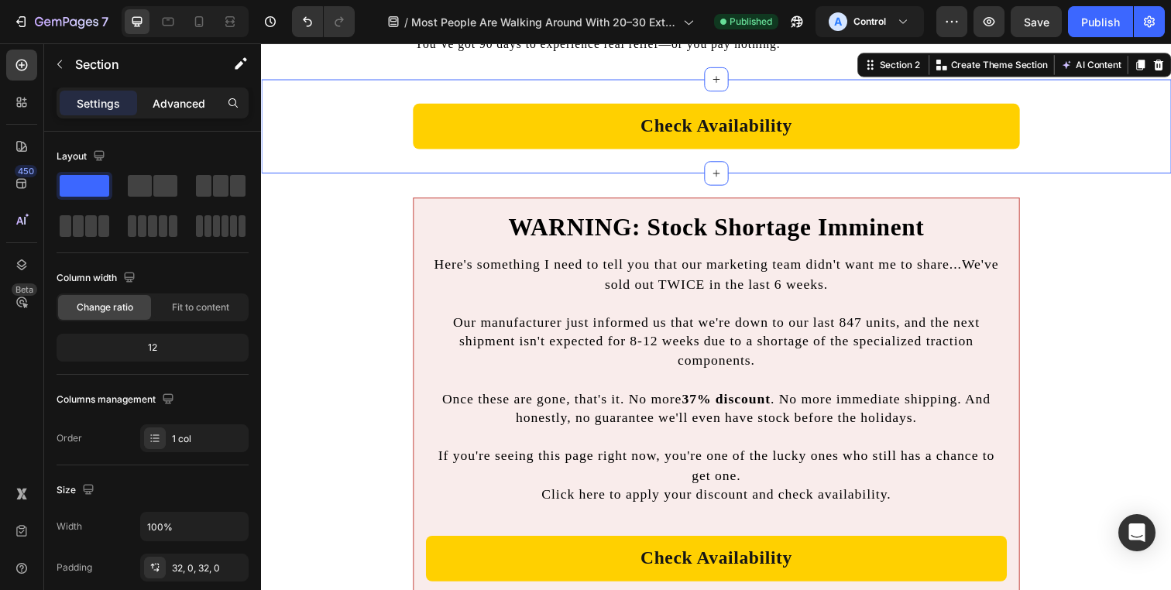
click at [187, 112] on div "Advanced" at bounding box center [178, 103] width 77 height 25
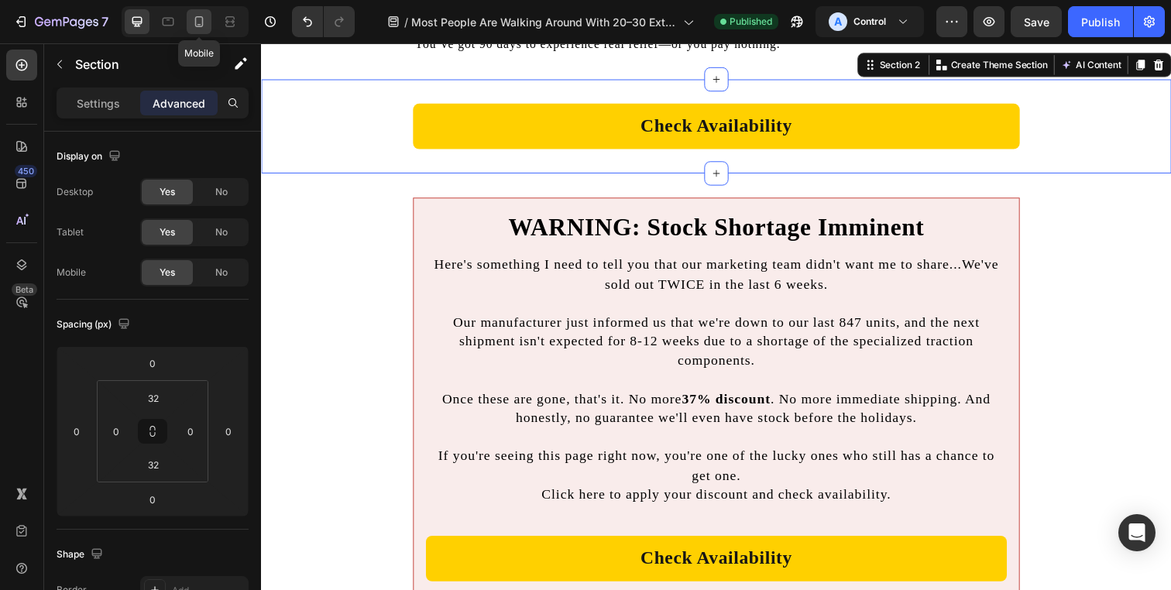
click at [201, 20] on icon at bounding box center [198, 21] width 15 height 15
type input "6"
type input "10"
type input "6"
type input "10"
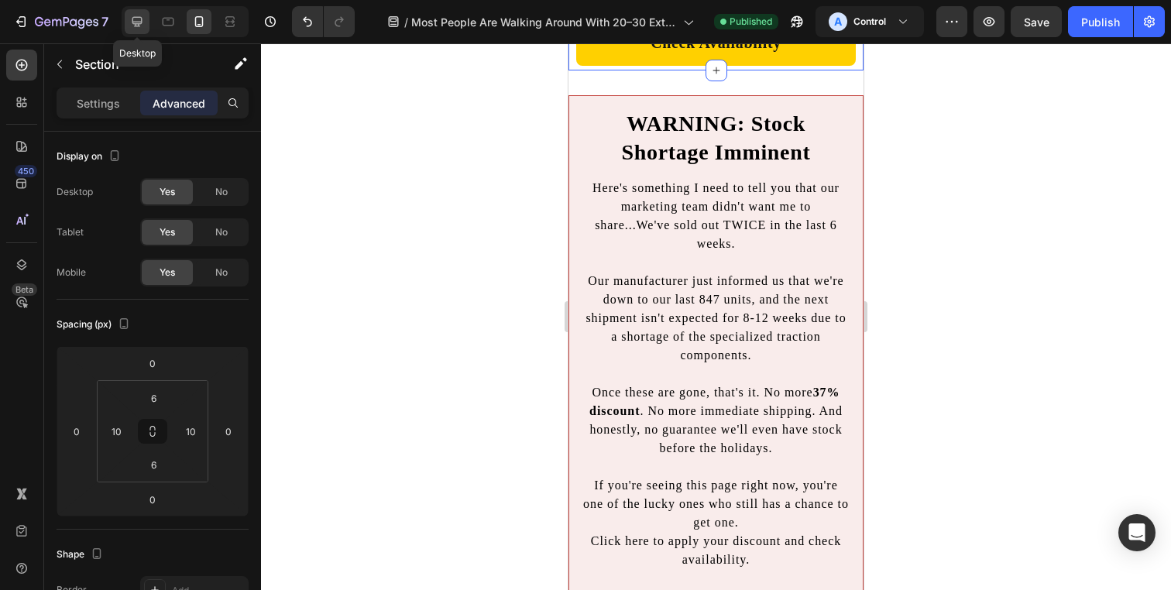
click at [142, 15] on icon at bounding box center [136, 21] width 15 height 15
type input "32"
type input "0"
type input "32"
type input "0"
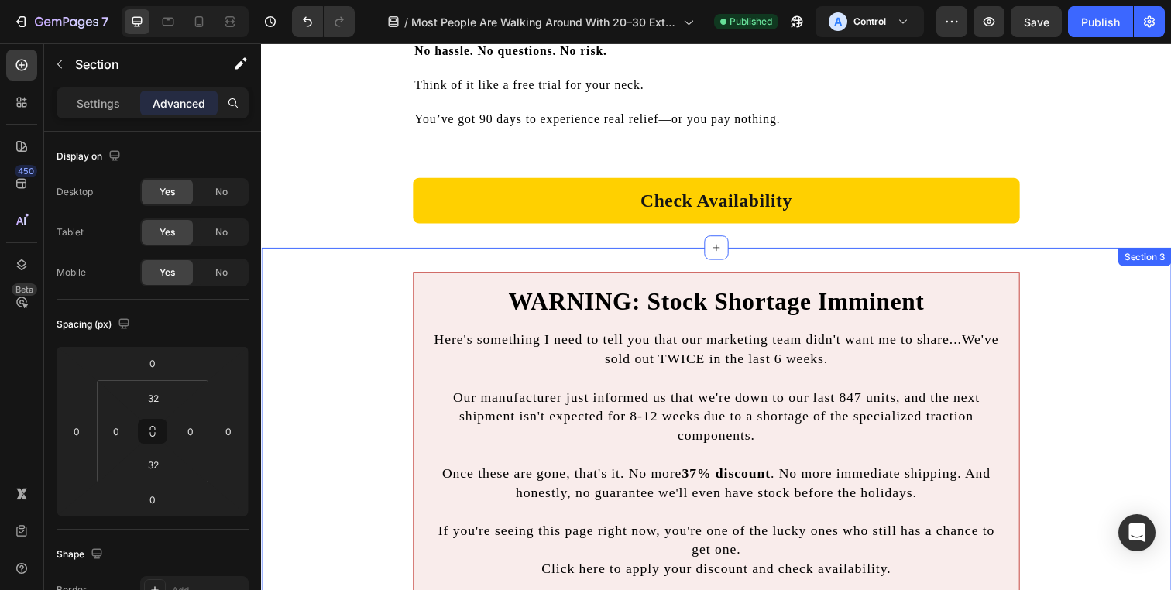
scroll to position [10443, 0]
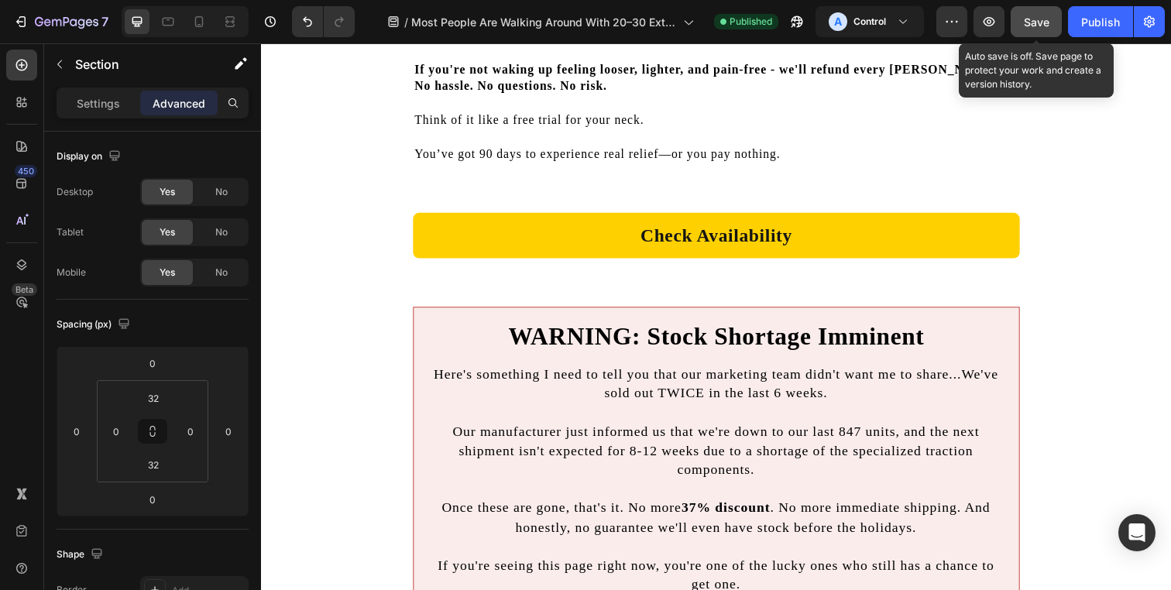
click at [1052, 21] on button "Save" at bounding box center [1036, 21] width 51 height 31
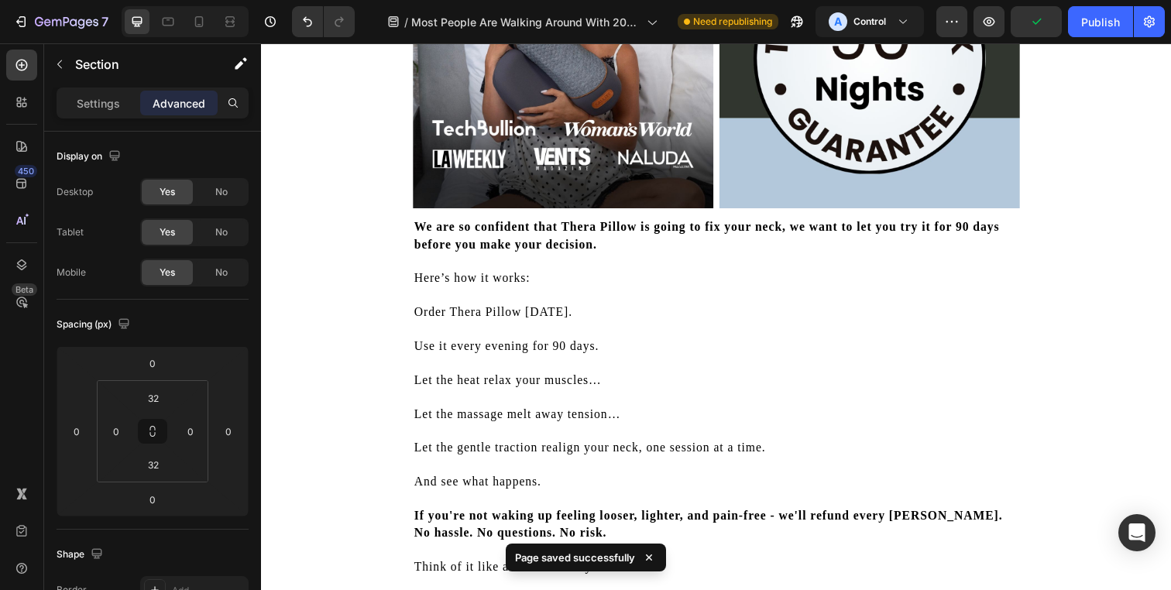
scroll to position [9974, 0]
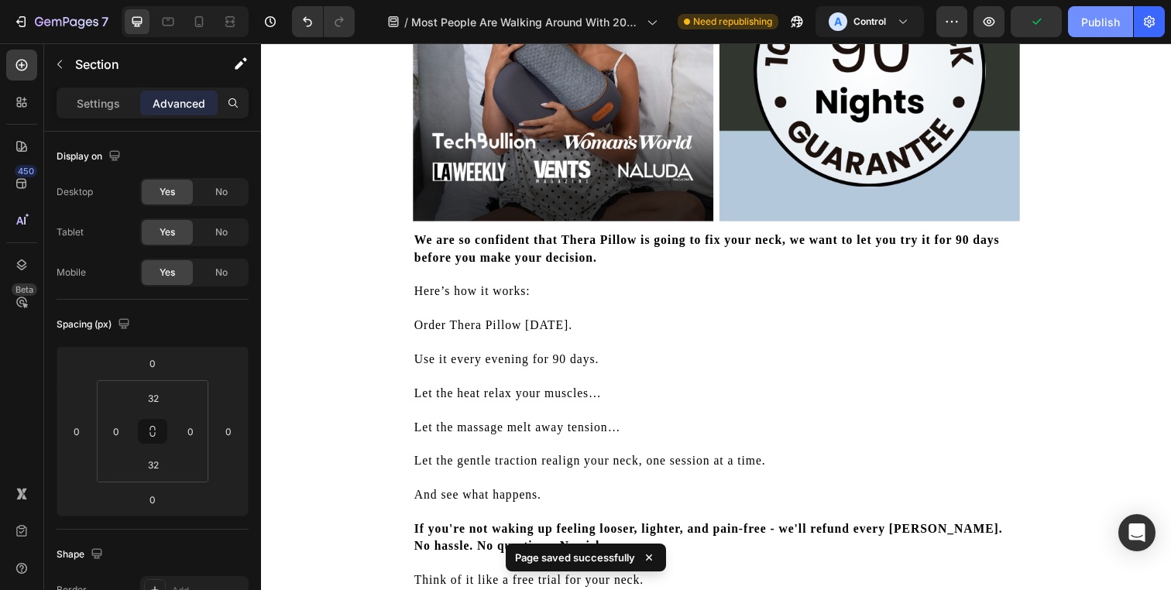
click at [1085, 20] on div "Publish" at bounding box center [1100, 22] width 39 height 16
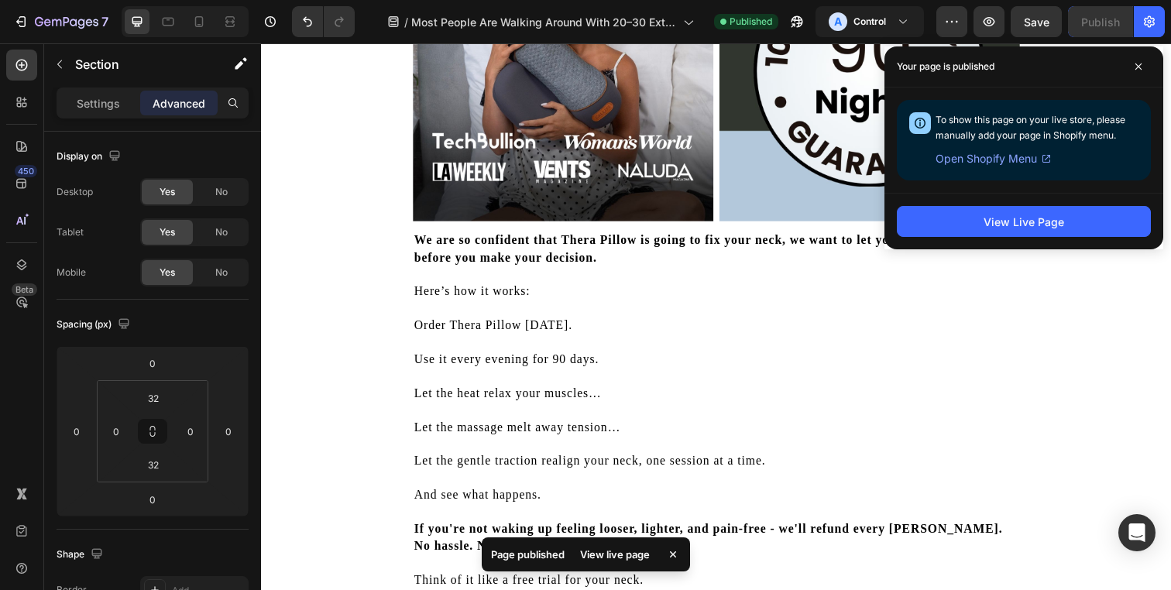
click at [1132, 79] on div "Your page is published" at bounding box center [1023, 66] width 279 height 41
click at [1141, 67] on icon at bounding box center [1139, 67] width 8 height 8
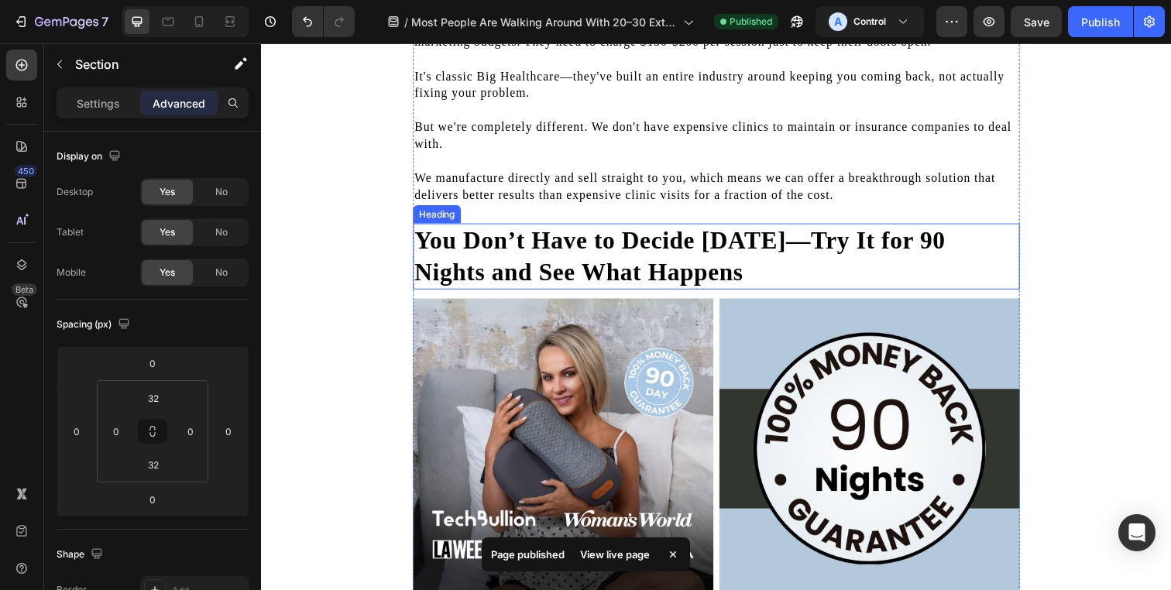
scroll to position [9380, 0]
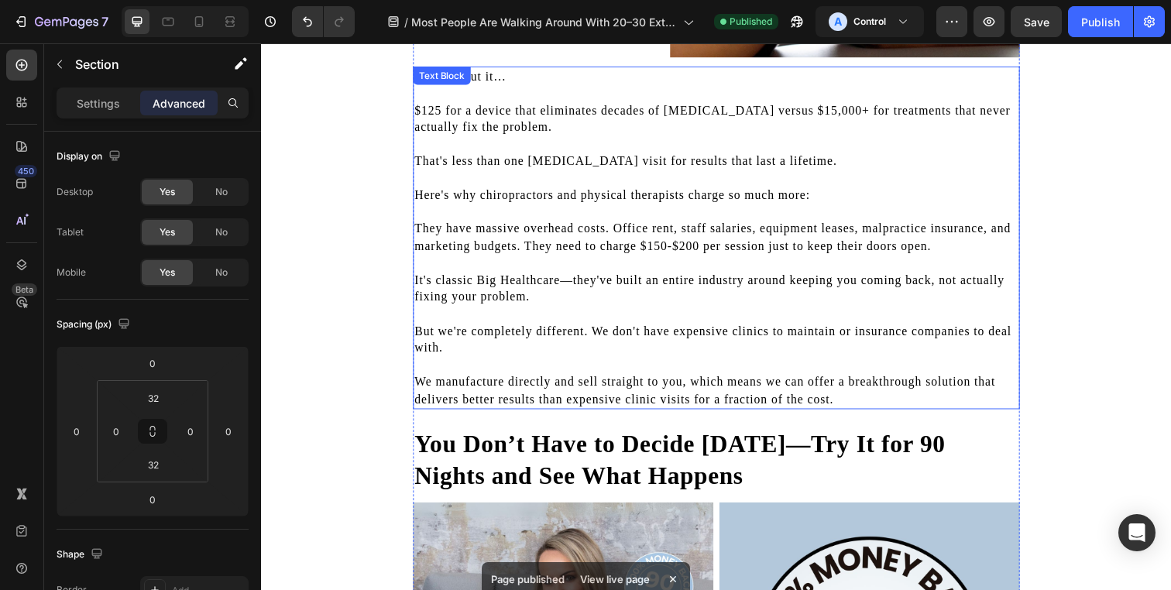
click at [592, 207] on p "Here's why chiropractors and physical therapists charge so much more:" at bounding box center [725, 198] width 616 height 17
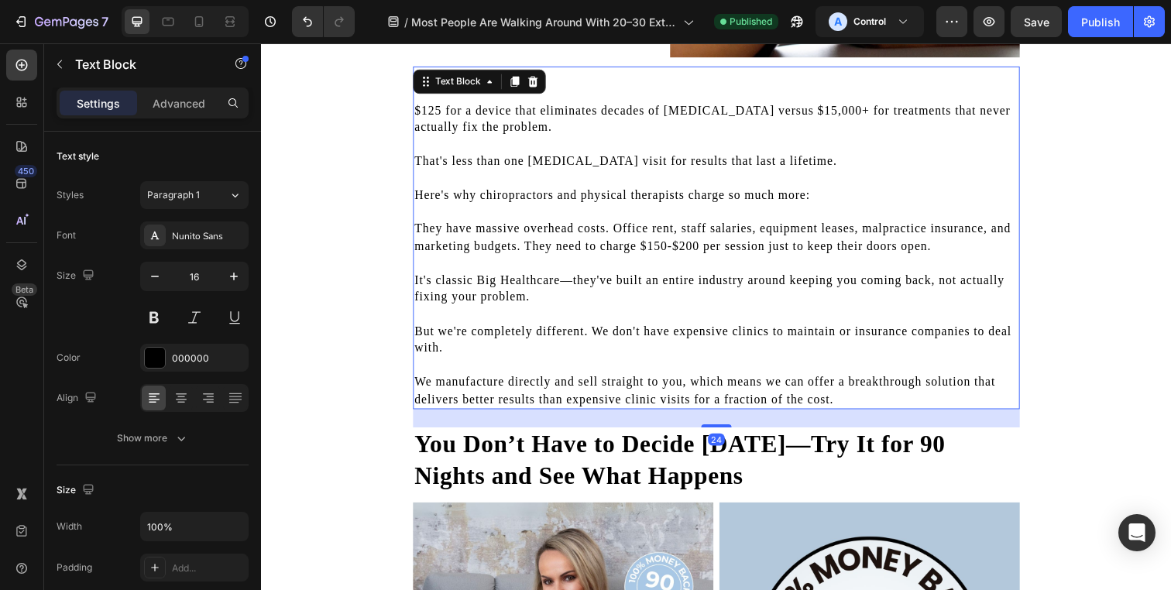
click at [549, 206] on p "Here's why chiropractors and physical therapists charge so much more:" at bounding box center [725, 198] width 616 height 17
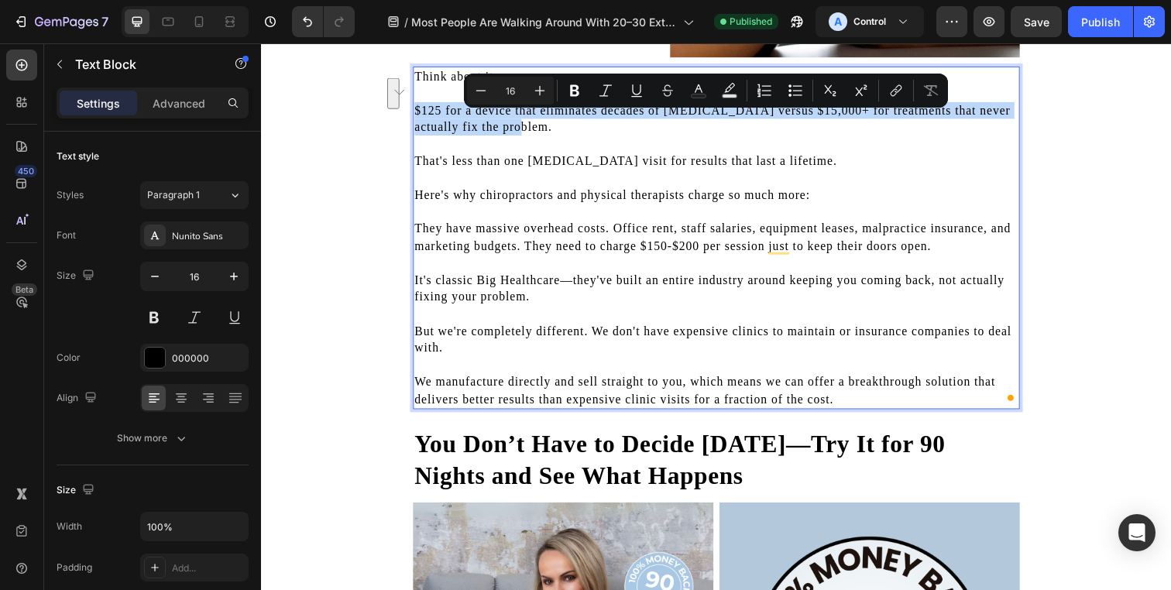
drag, startPoint x: 505, startPoint y: 136, endPoint x: 410, endPoint y: 126, distance: 95.0
click at [416, 126] on div "Think about it… $125 for a device that eliminates decades of neck pain versus $…" at bounding box center [726, 242] width 620 height 350
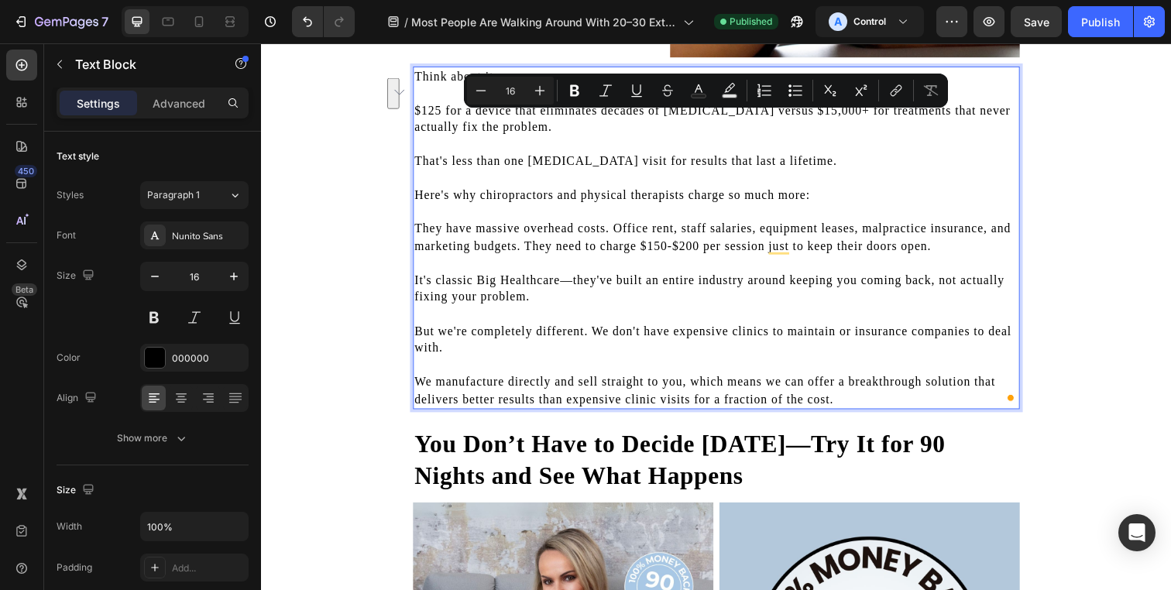
click at [511, 152] on p "To enrich screen reader interactions, please activate Accessibility in Grammarl…" at bounding box center [725, 145] width 616 height 17
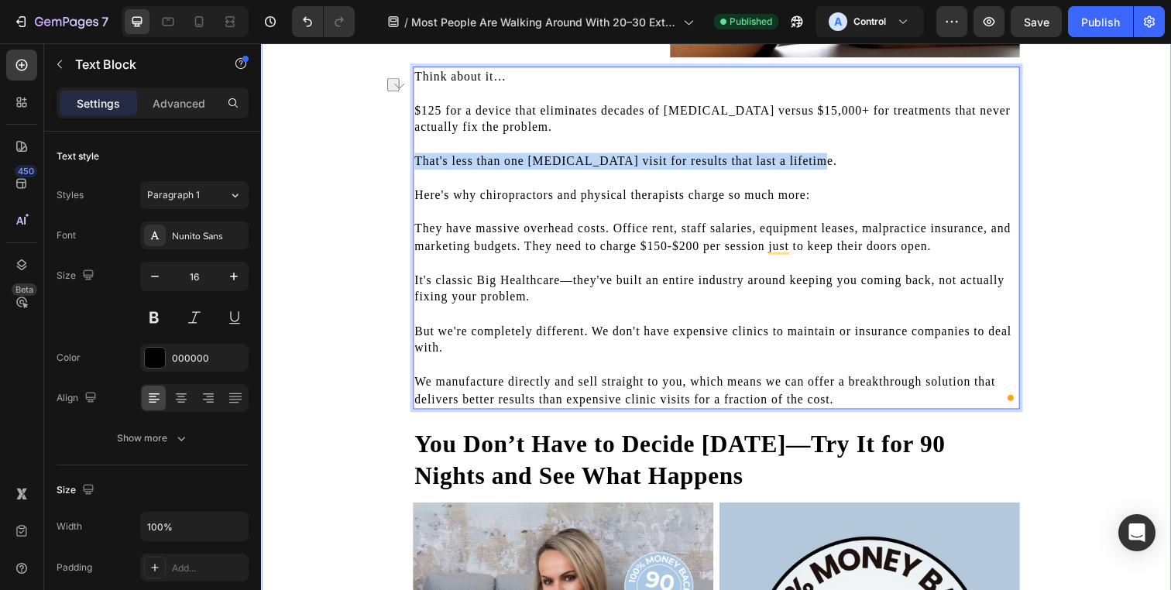
drag, startPoint x: 798, startPoint y: 170, endPoint x: 407, endPoint y: 173, distance: 391.1
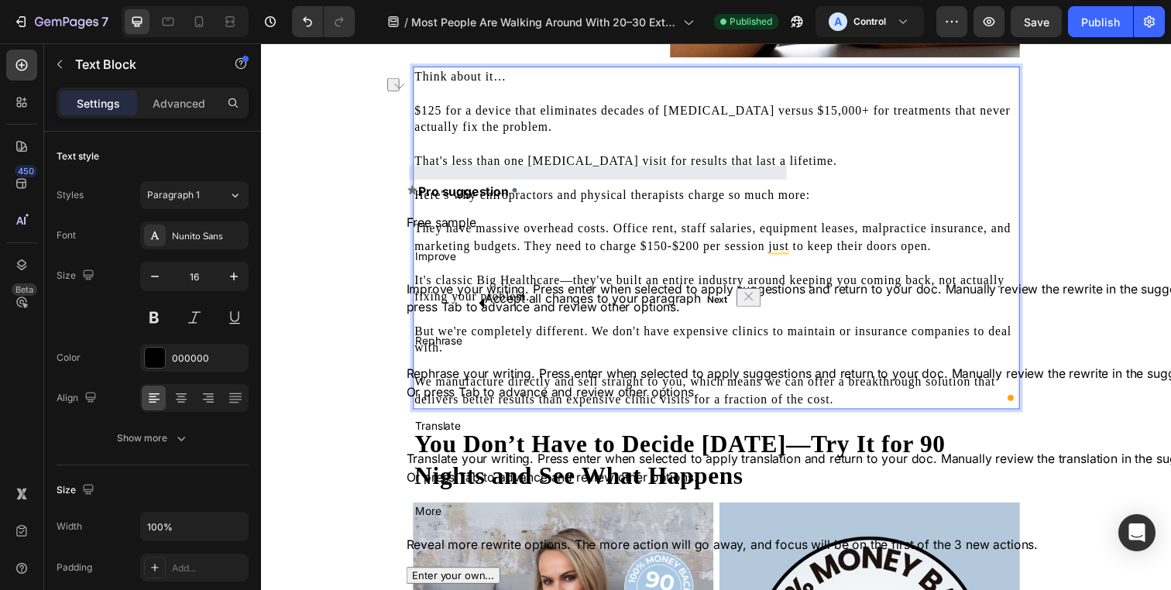
click at [606, 102] on p "Rich Text Editor. Editing area: main" at bounding box center [725, 93] width 616 height 17
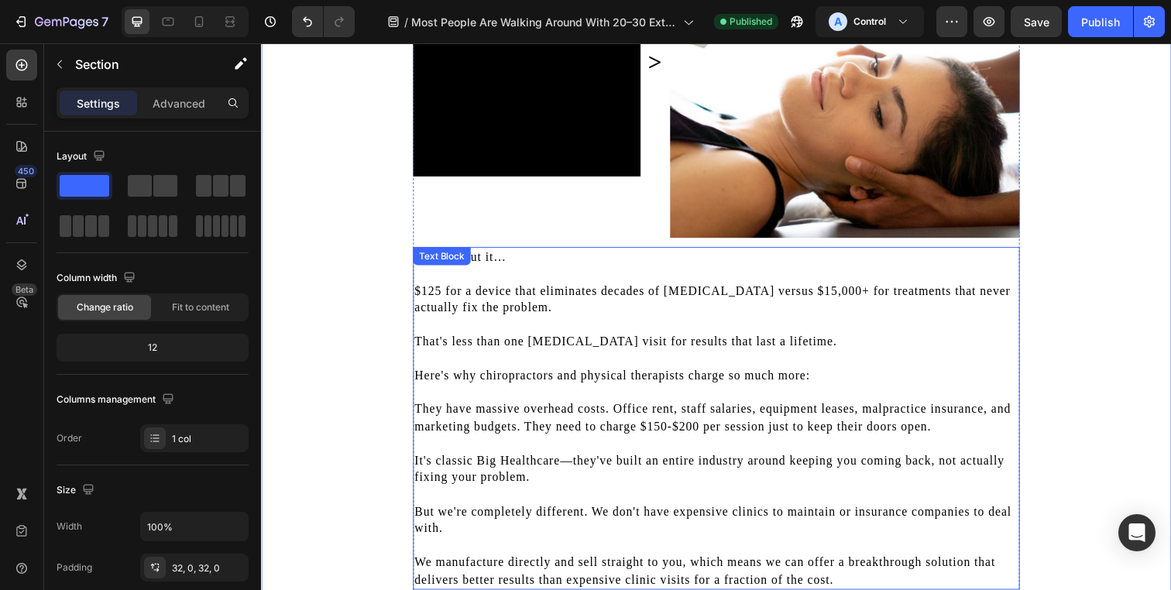
scroll to position [8849, 0]
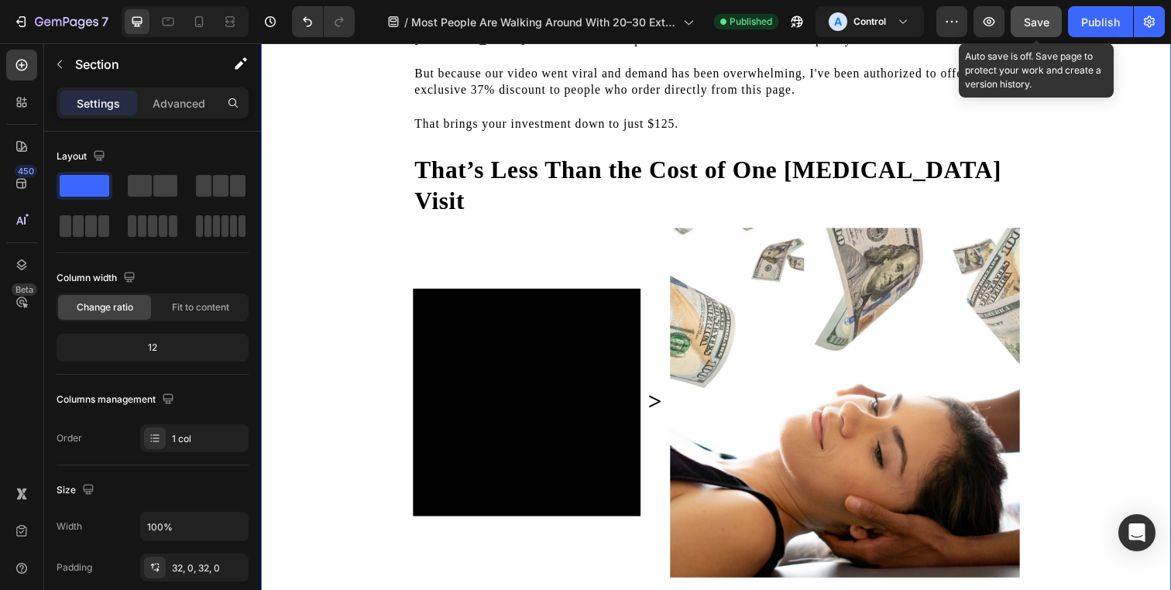
click at [1031, 22] on span "Save" at bounding box center [1037, 21] width 26 height 13
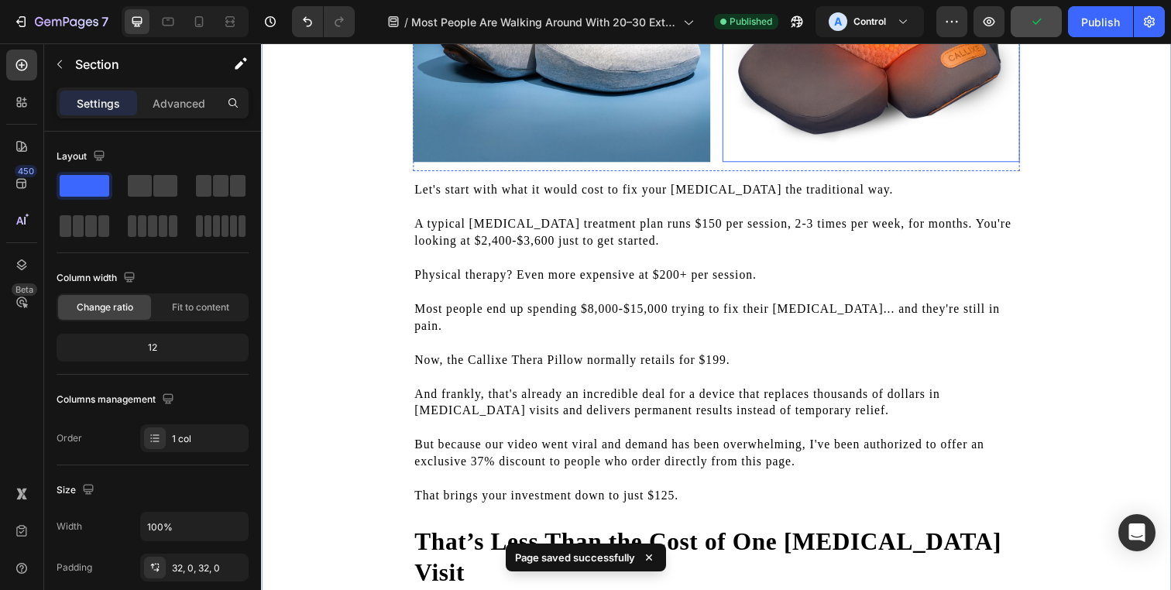
scroll to position [8417, 0]
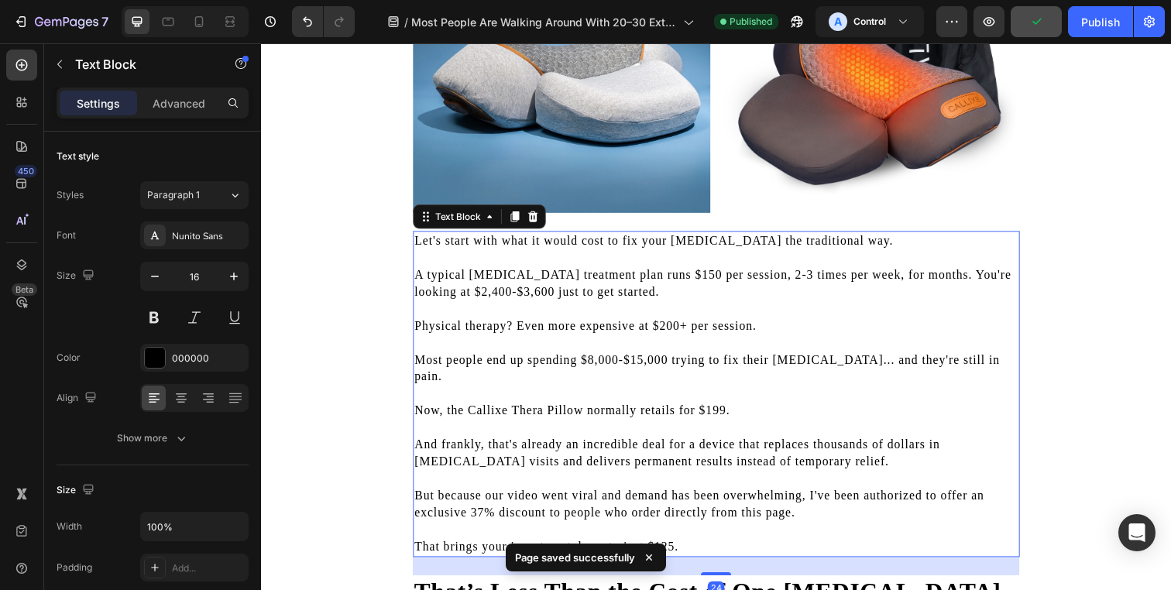
click at [775, 306] on p "A typical chiropractic treatment plan runs $150 per session, 2-3 times per week…" at bounding box center [725, 288] width 616 height 35
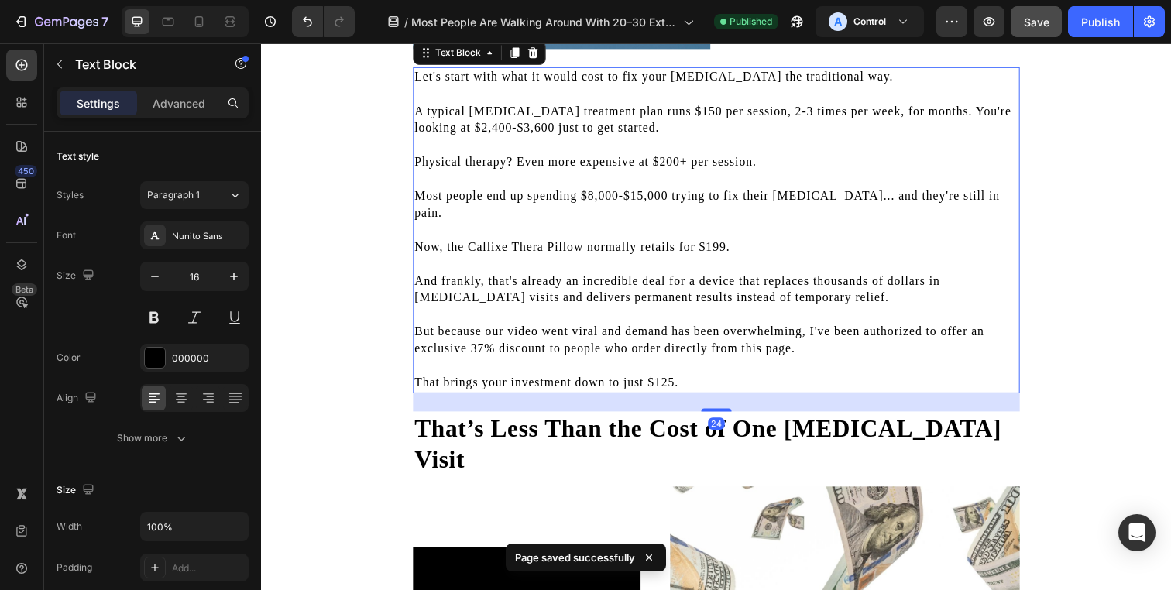
scroll to position [8395, 0]
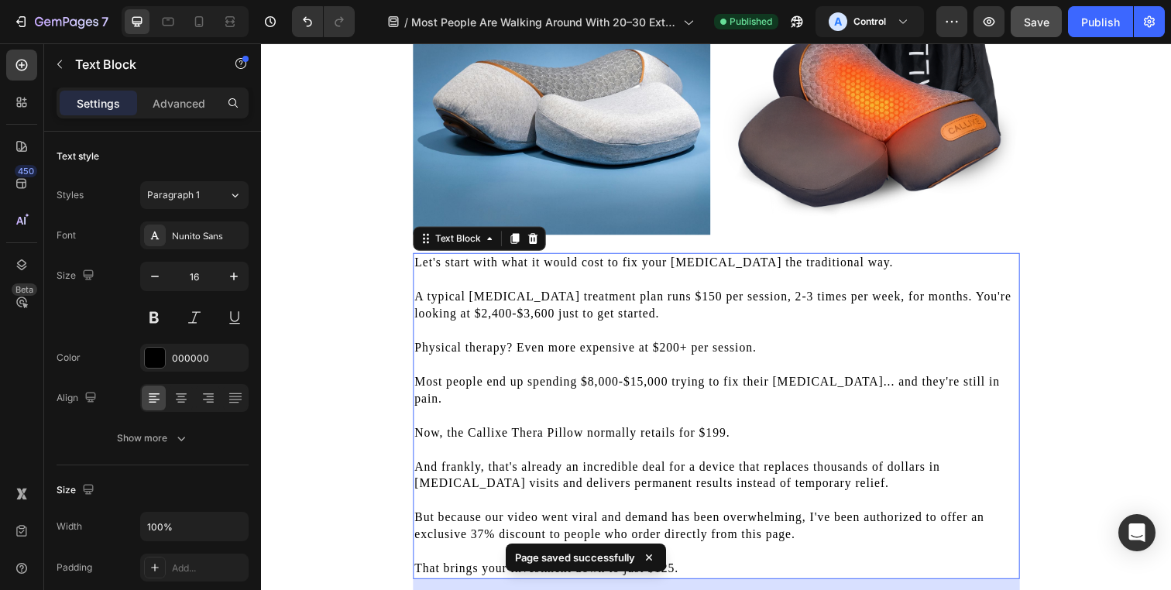
click at [569, 328] on p "A typical chiropractic treatment plan runs $150 per session, 2-3 times per week…" at bounding box center [725, 311] width 616 height 35
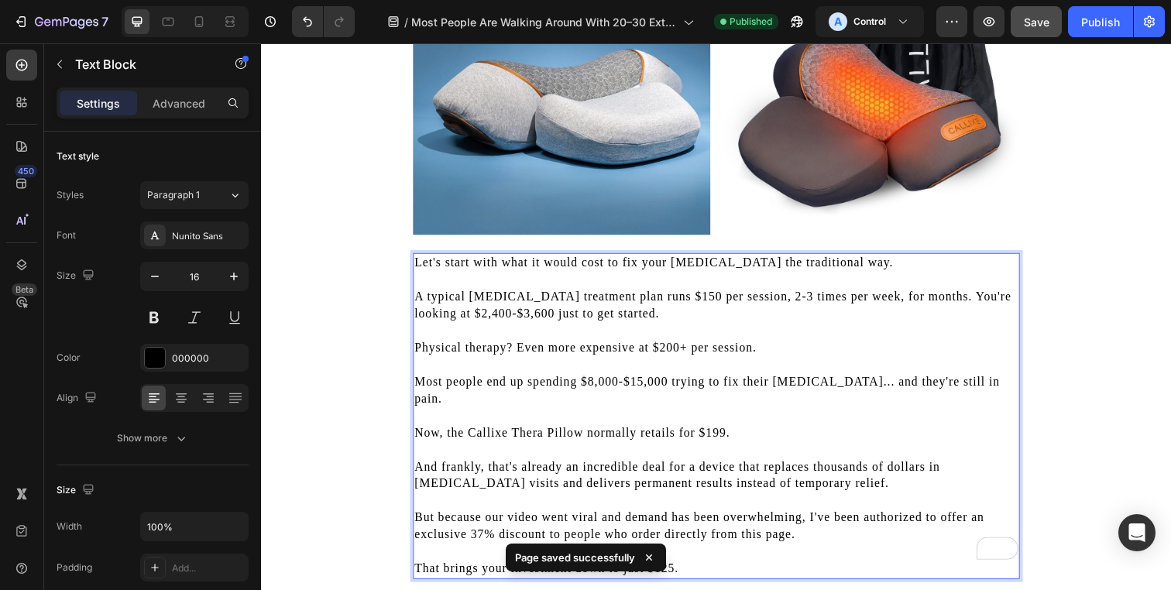
click at [644, 328] on p "A typical chiropractic treatment plan runs $150 per session, 2-3 times per week…" at bounding box center [725, 311] width 616 height 35
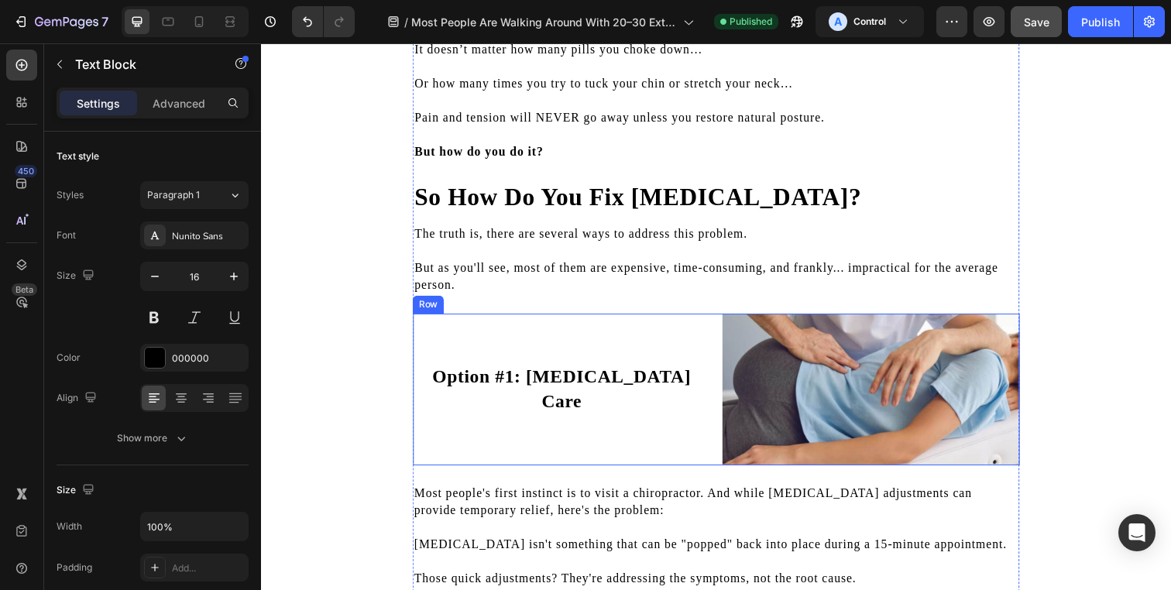
scroll to position [2277, 0]
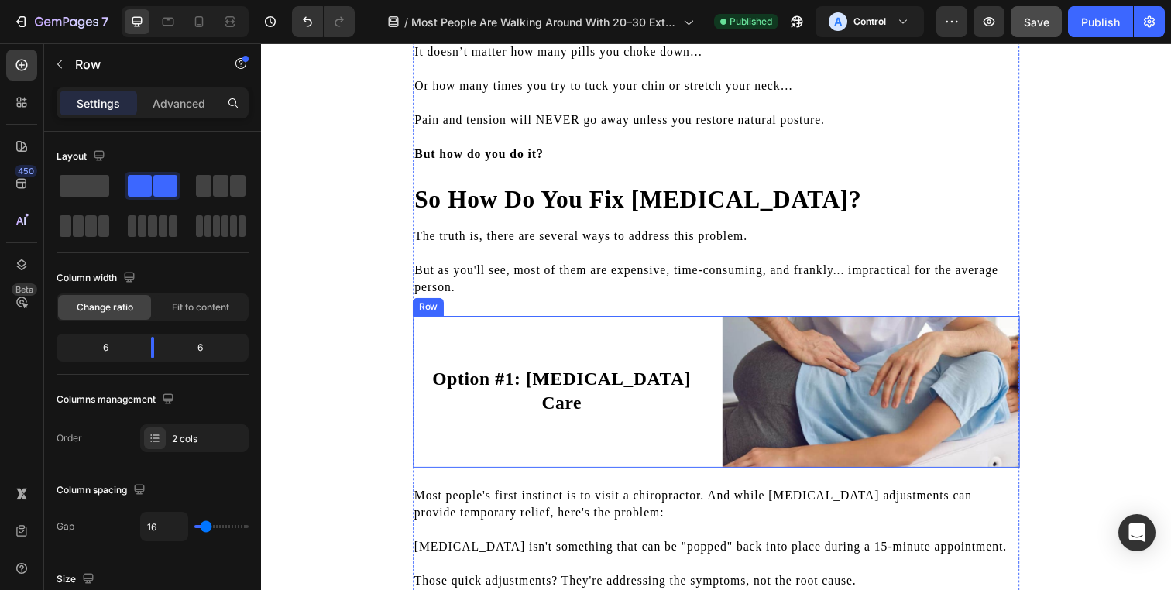
click at [634, 449] on div "Option #1: Chiropractic Care Heading" at bounding box center [568, 398] width 304 height 155
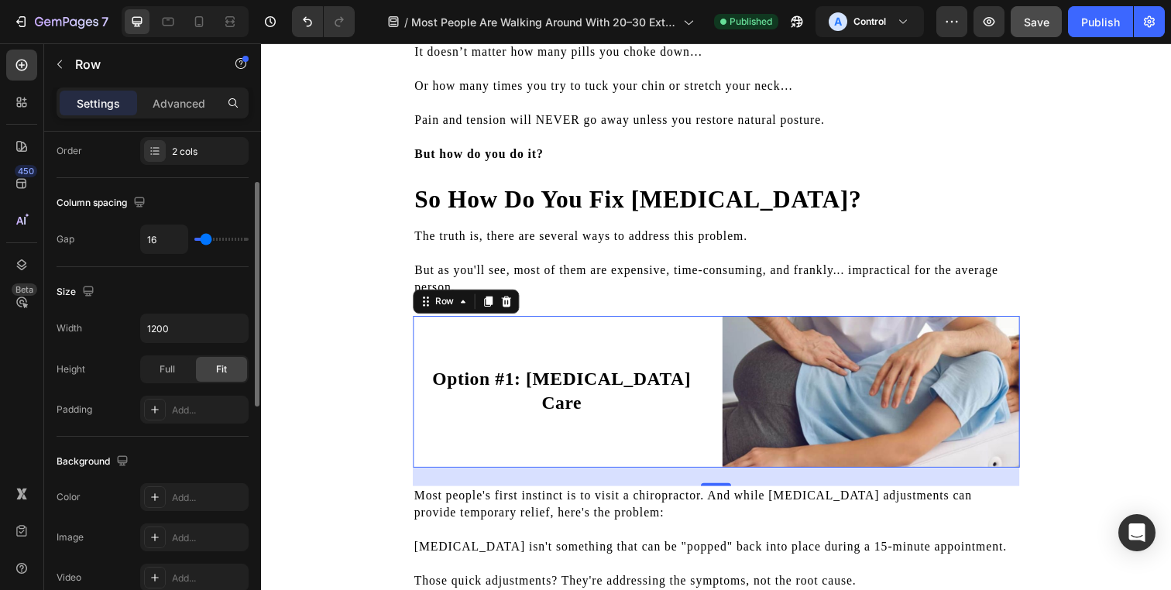
scroll to position [297, 0]
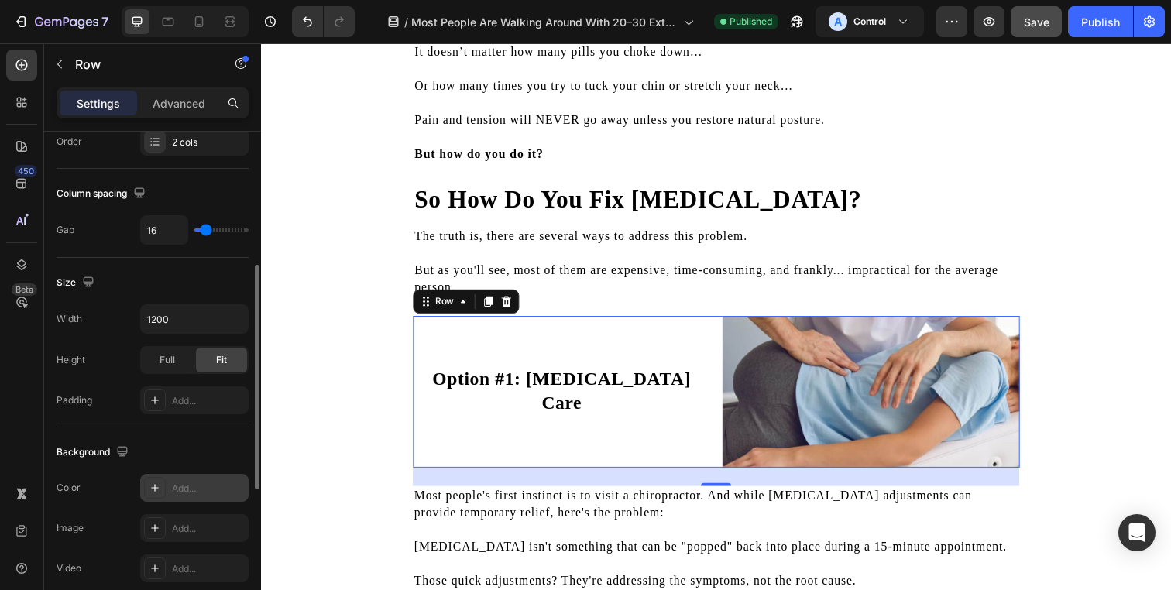
click at [177, 486] on div "Add..." at bounding box center [208, 489] width 73 height 14
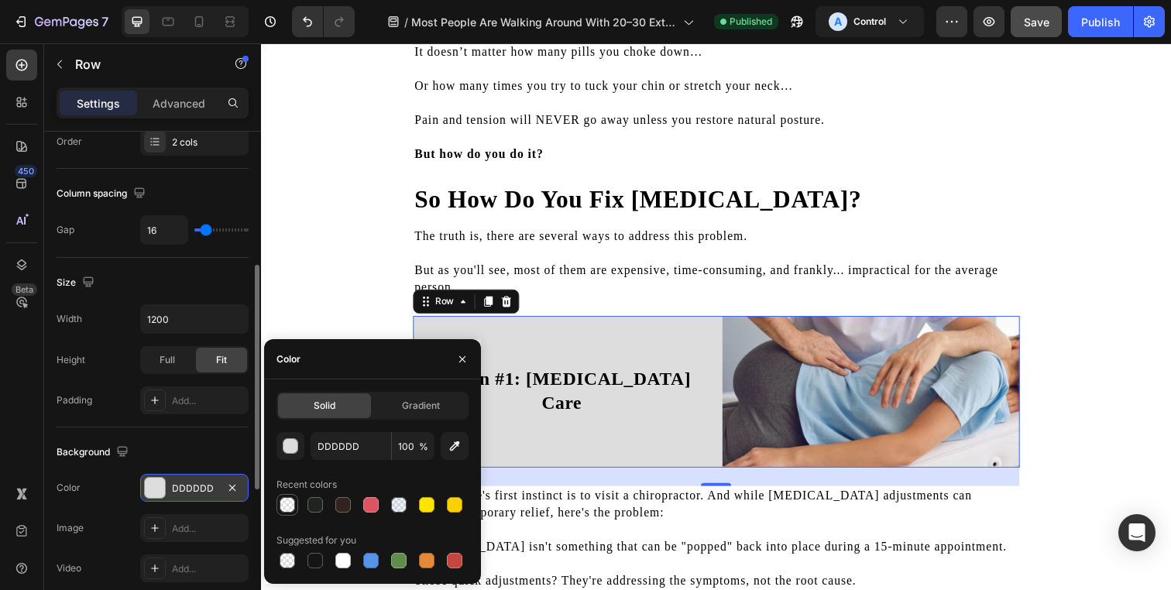
click at [290, 507] on div at bounding box center [287, 504] width 15 height 15
type input "FFFFFF"
type input "10"
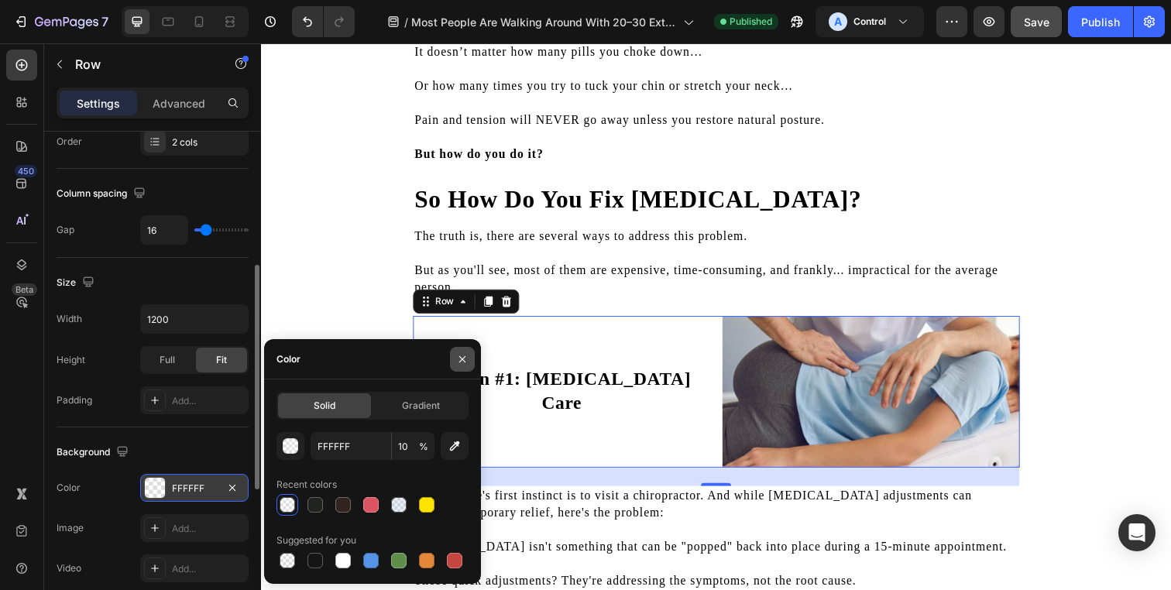
click at [470, 360] on button "button" at bounding box center [462, 359] width 25 height 25
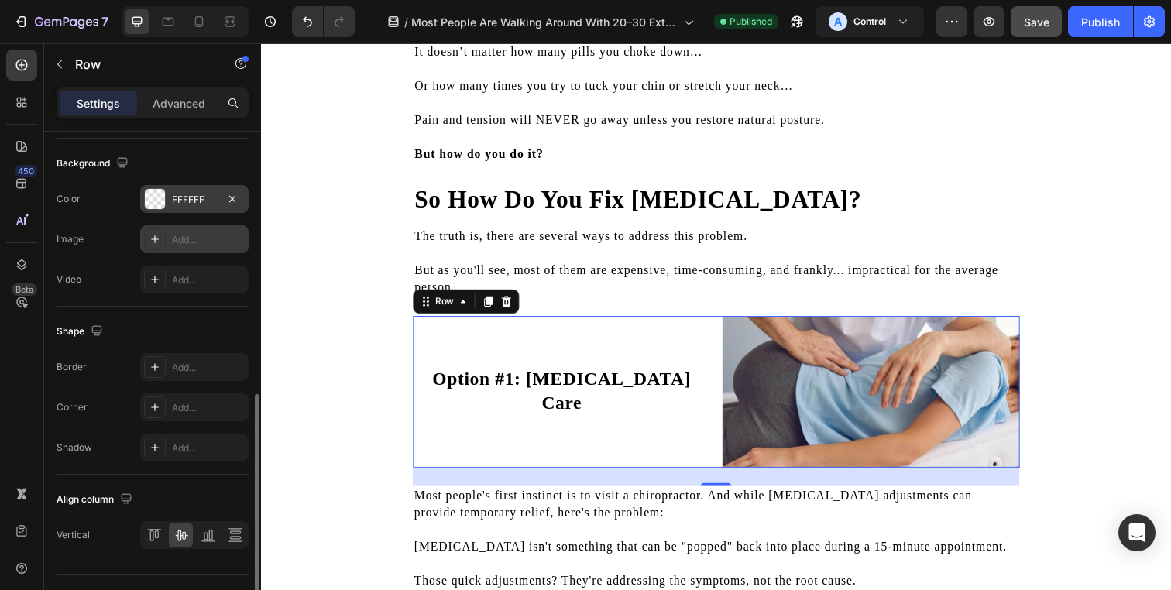
scroll to position [619, 0]
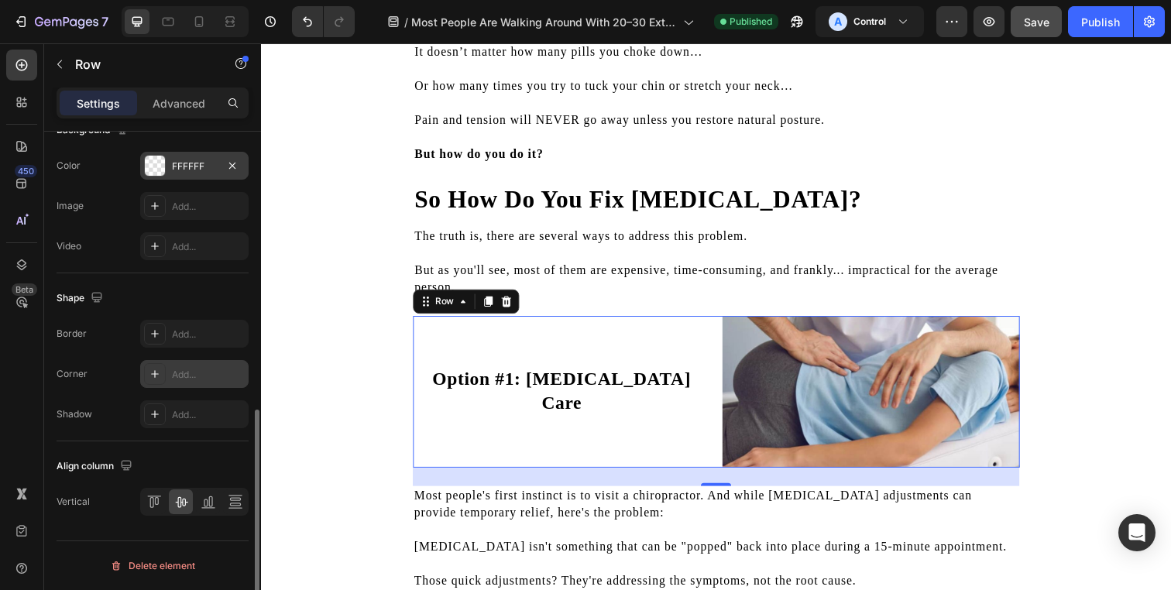
click at [200, 373] on div "Add..." at bounding box center [208, 375] width 73 height 14
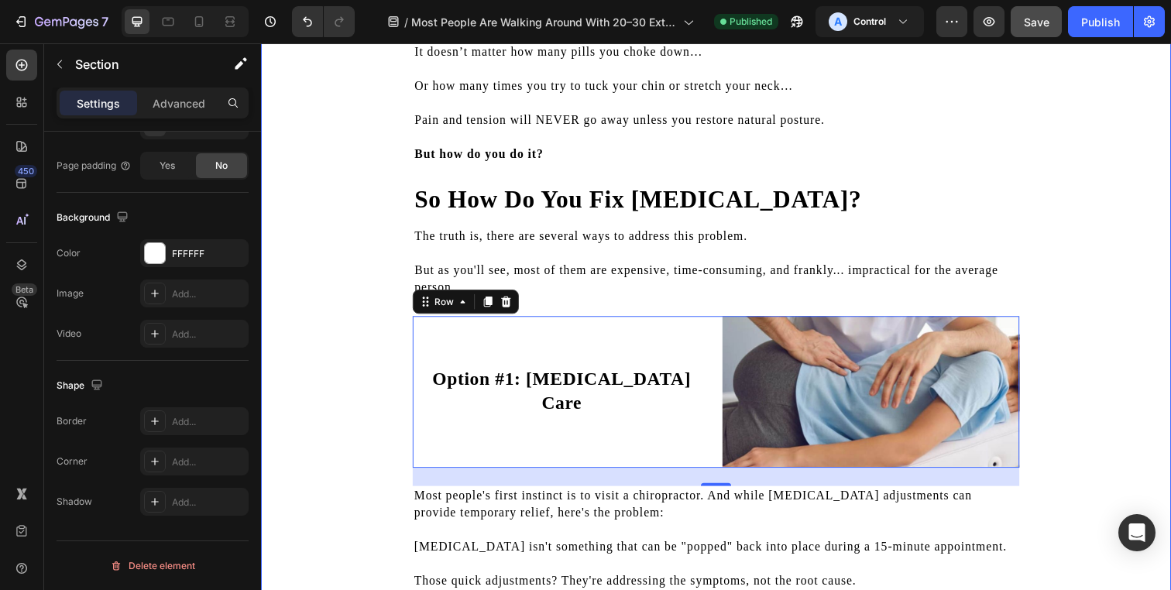
scroll to position [0, 0]
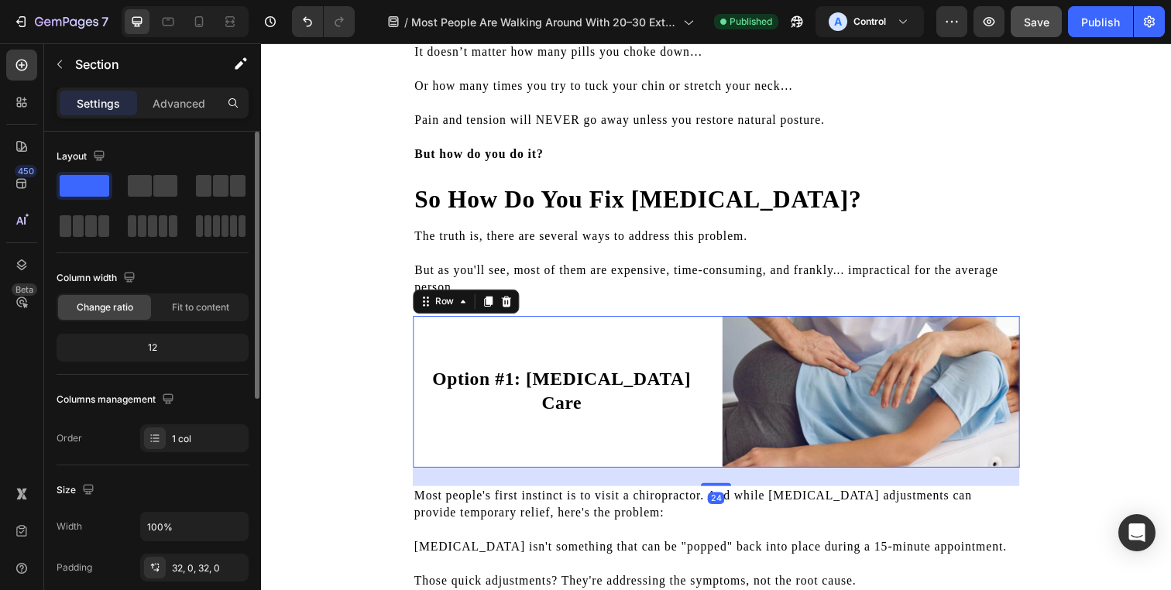
click at [548, 367] on div "Option #1: Chiropractic Care Heading" at bounding box center [568, 398] width 304 height 155
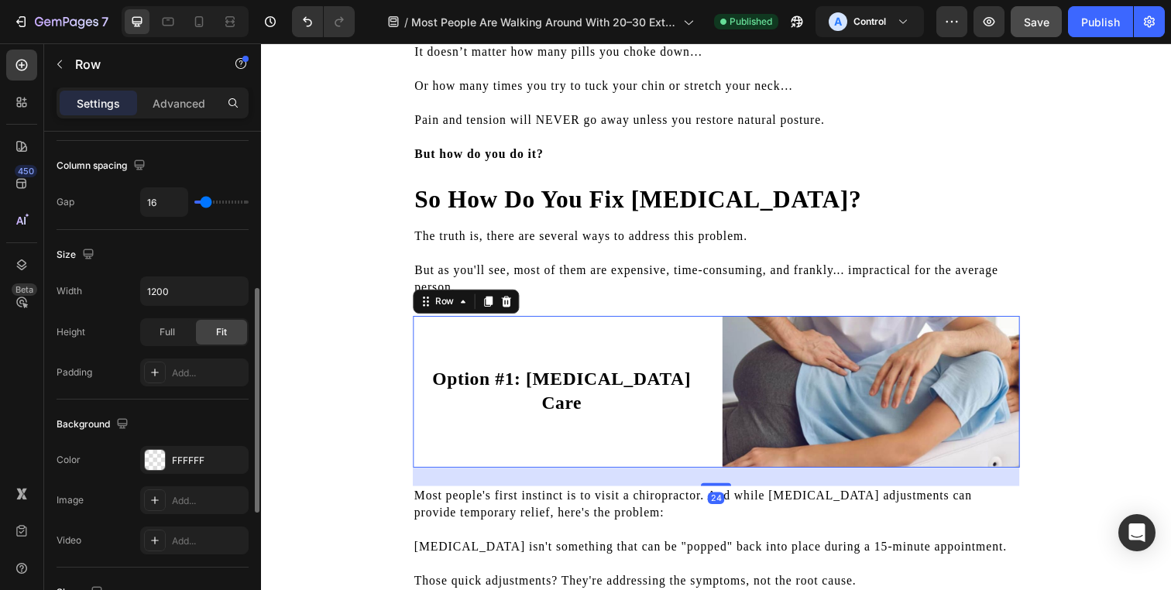
scroll to position [332, 0]
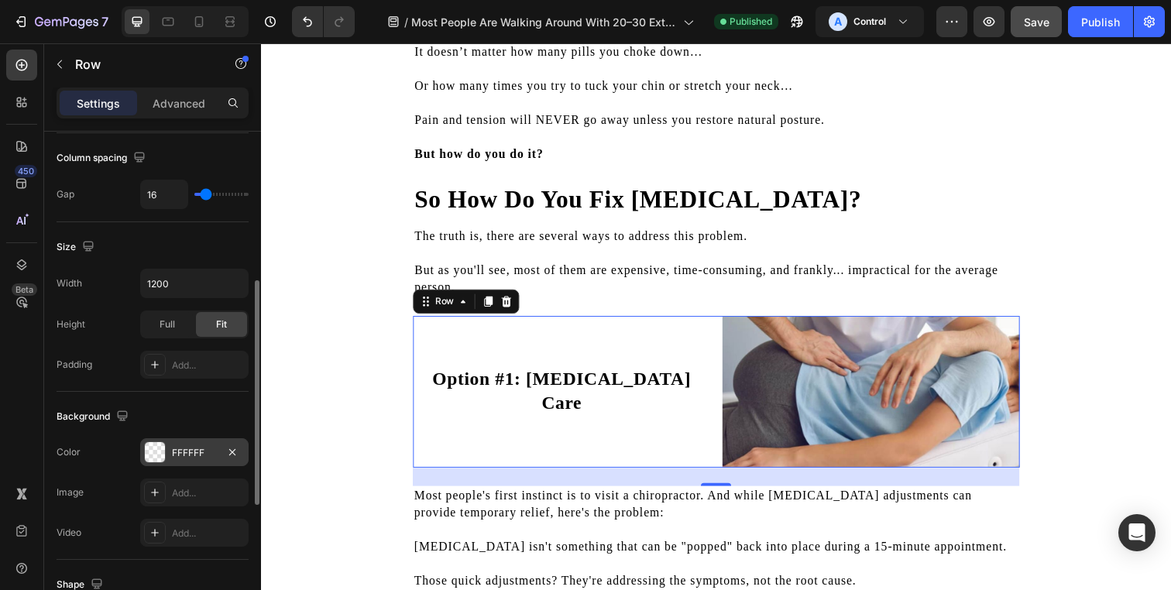
click at [184, 445] on div "FFFFFF" at bounding box center [194, 452] width 108 height 28
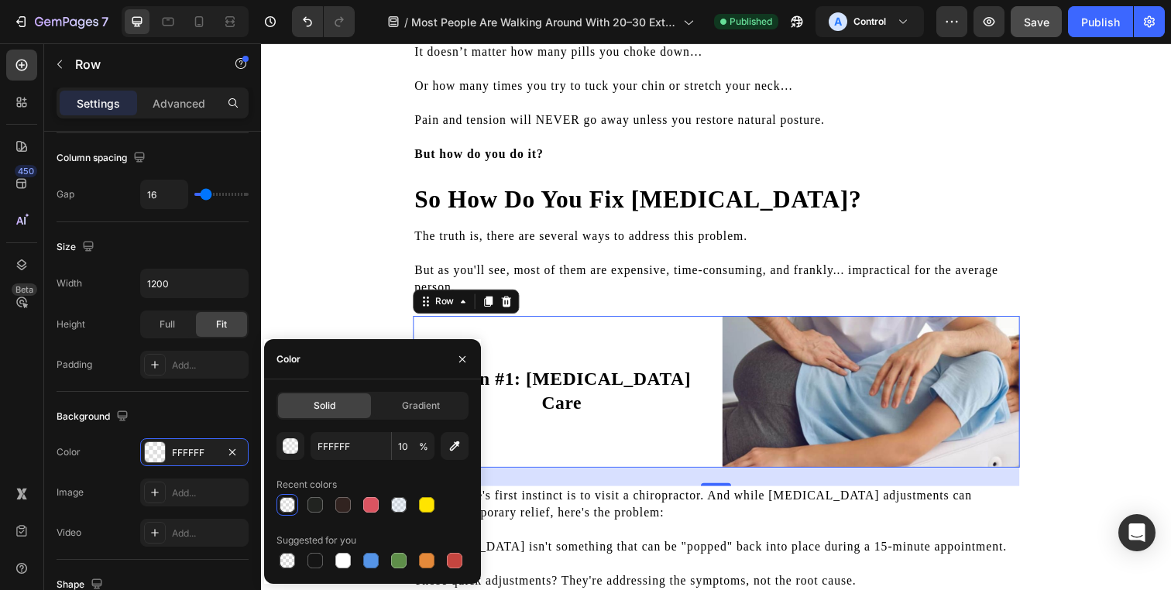
click at [411, 500] on div at bounding box center [372, 505] width 192 height 22
click at [401, 503] on div at bounding box center [398, 504] width 15 height 15
type input "9FBEE2"
type input "20"
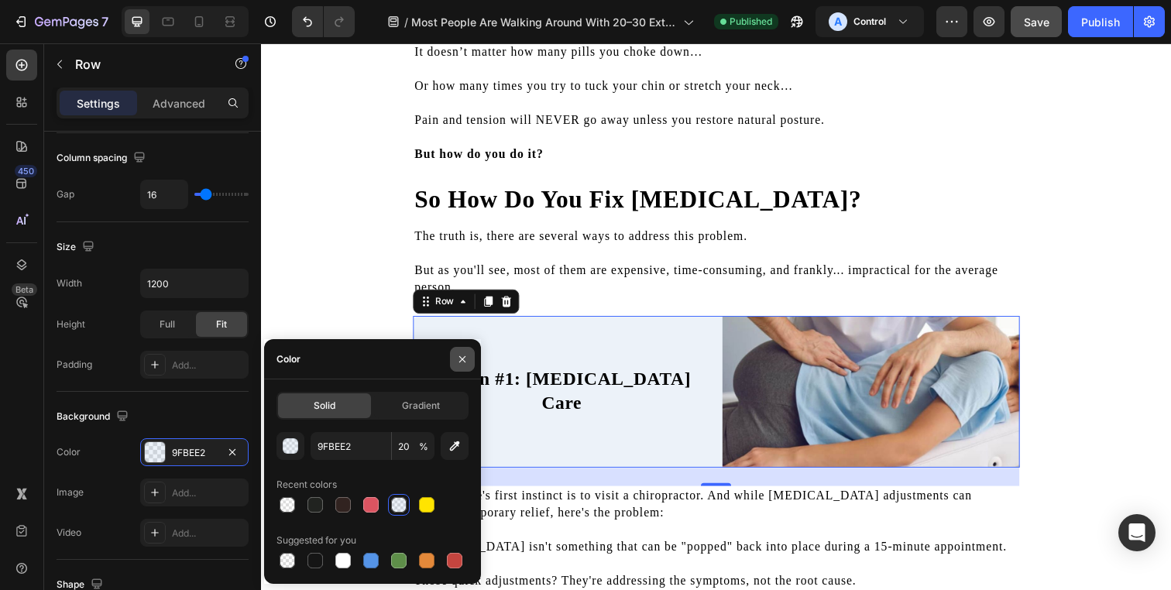
click at [458, 353] on icon "button" at bounding box center [462, 359] width 12 height 12
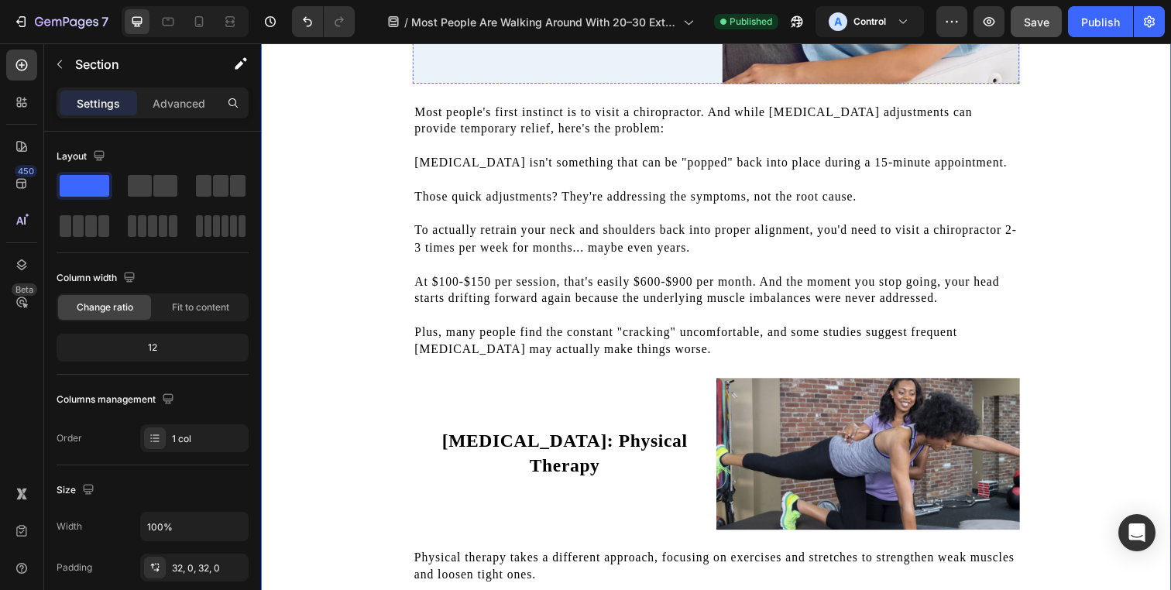
scroll to position [2684, 0]
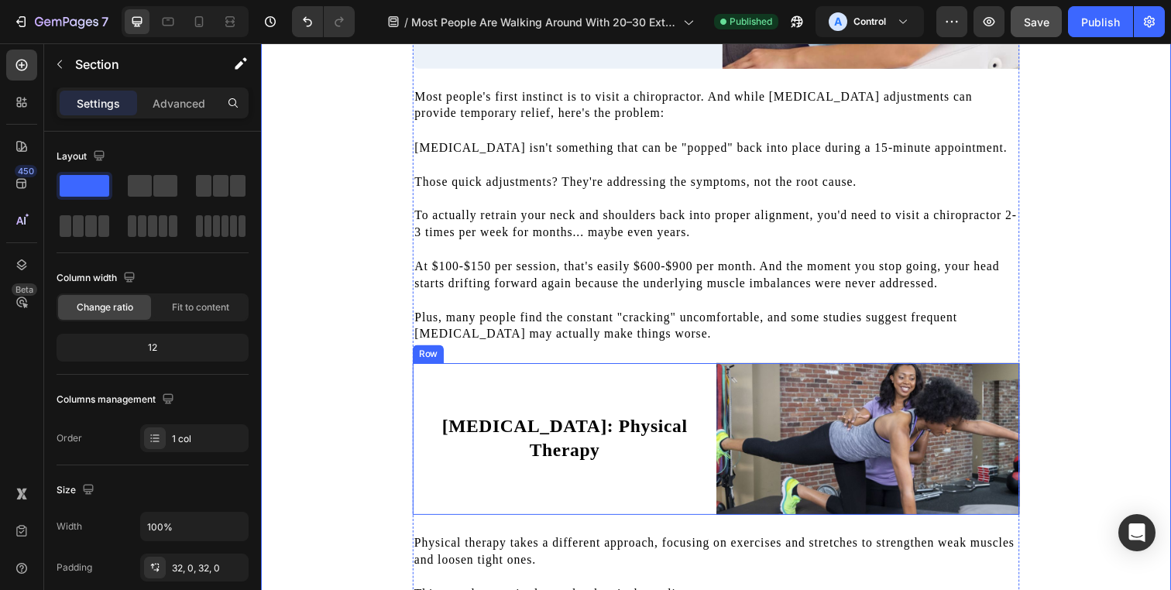
click at [579, 377] on div "Option #2: Physical Therapy Heading" at bounding box center [571, 446] width 310 height 155
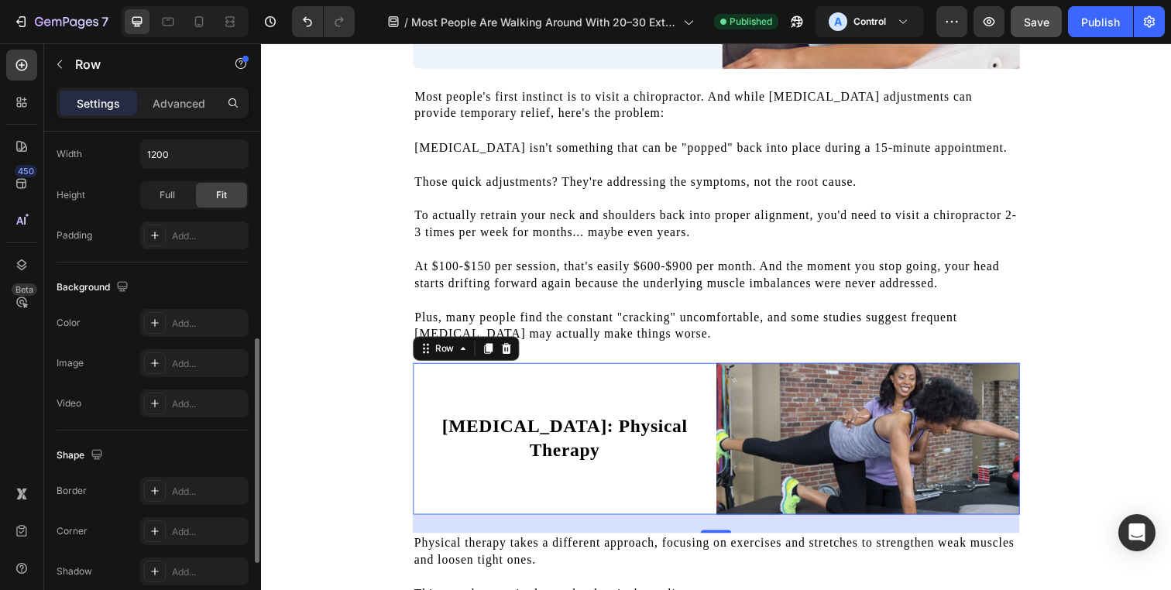
scroll to position [473, 0]
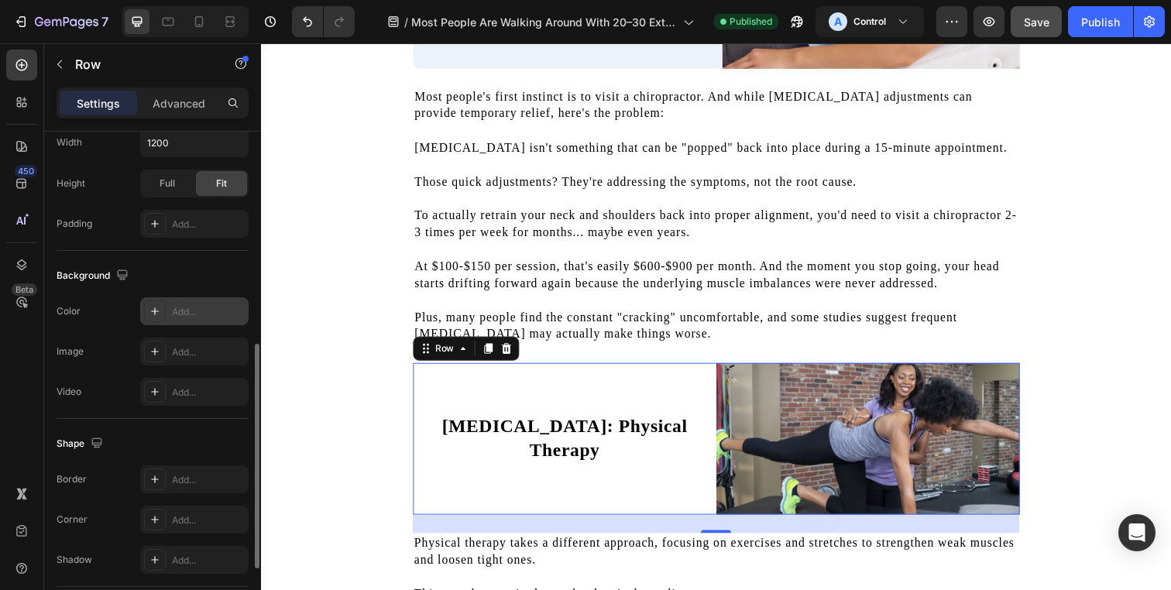
click at [191, 306] on div "Add..." at bounding box center [208, 312] width 73 height 14
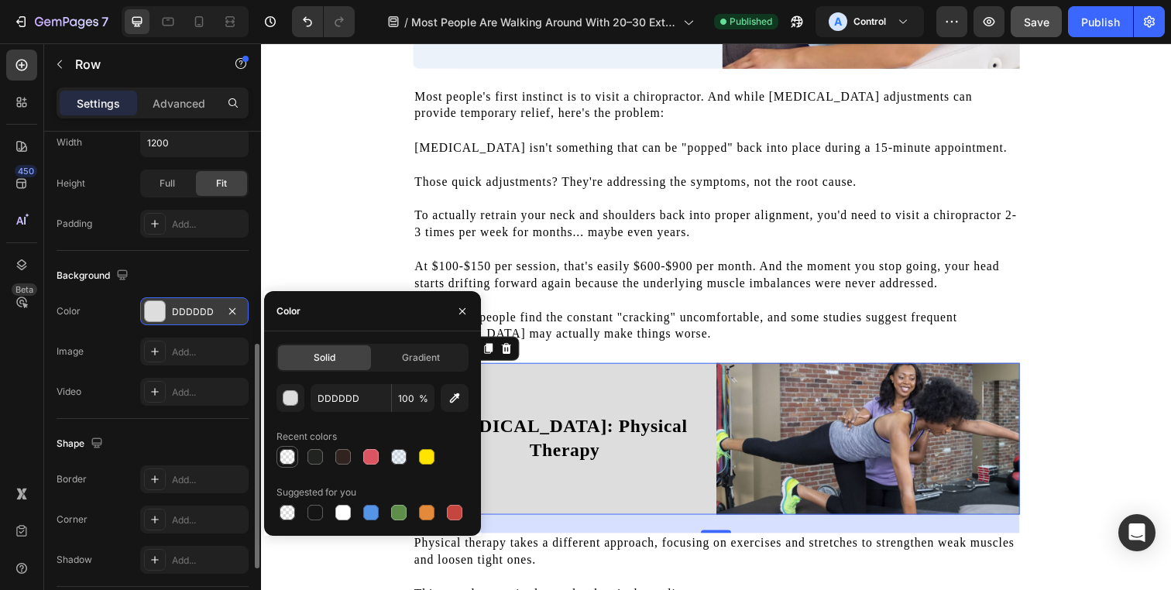
click at [290, 461] on div at bounding box center [287, 456] width 15 height 15
type input "FFFFFF"
type input "10"
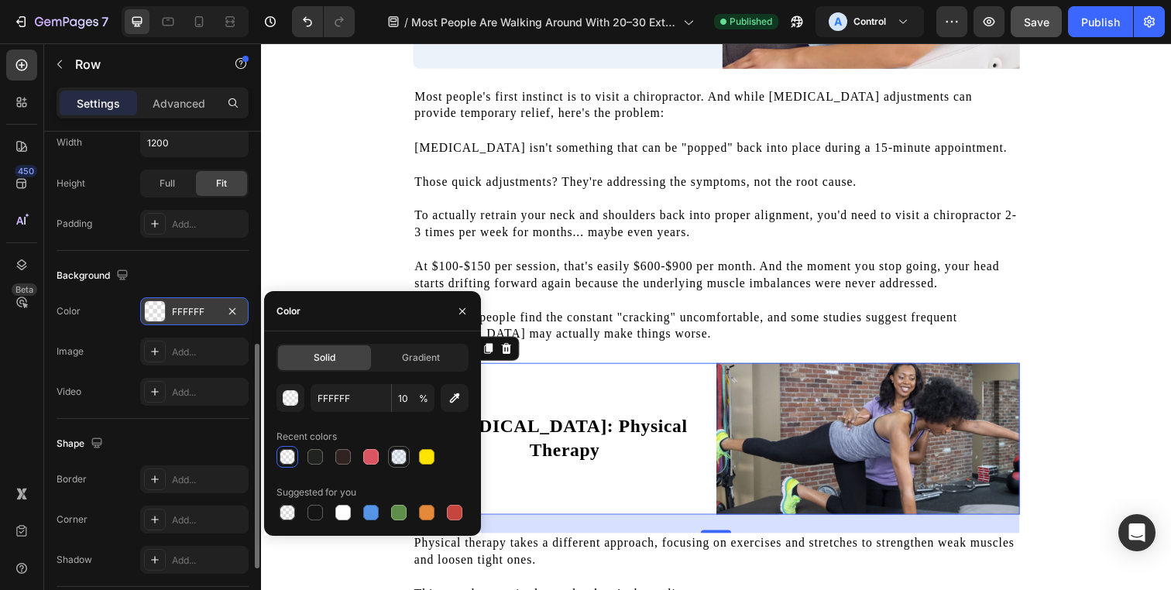
click at [403, 456] on div at bounding box center [398, 456] width 15 height 15
type input "9FBEE2"
type input "20"
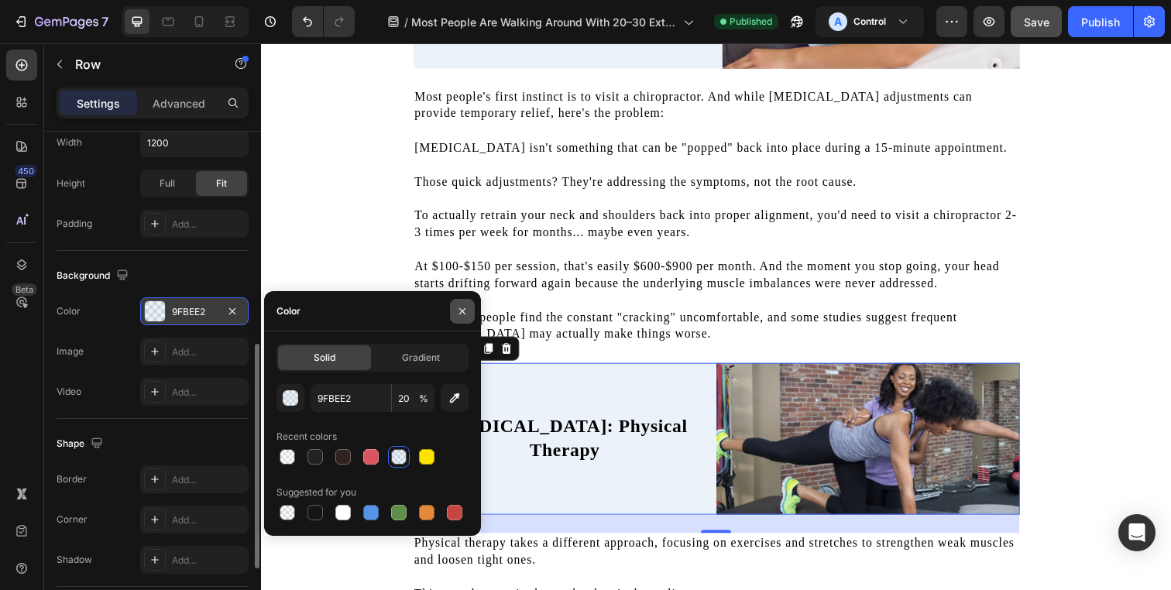
click at [474, 314] on div at bounding box center [462, 310] width 37 height 39
click at [201, 522] on div "Add..." at bounding box center [208, 520] width 73 height 14
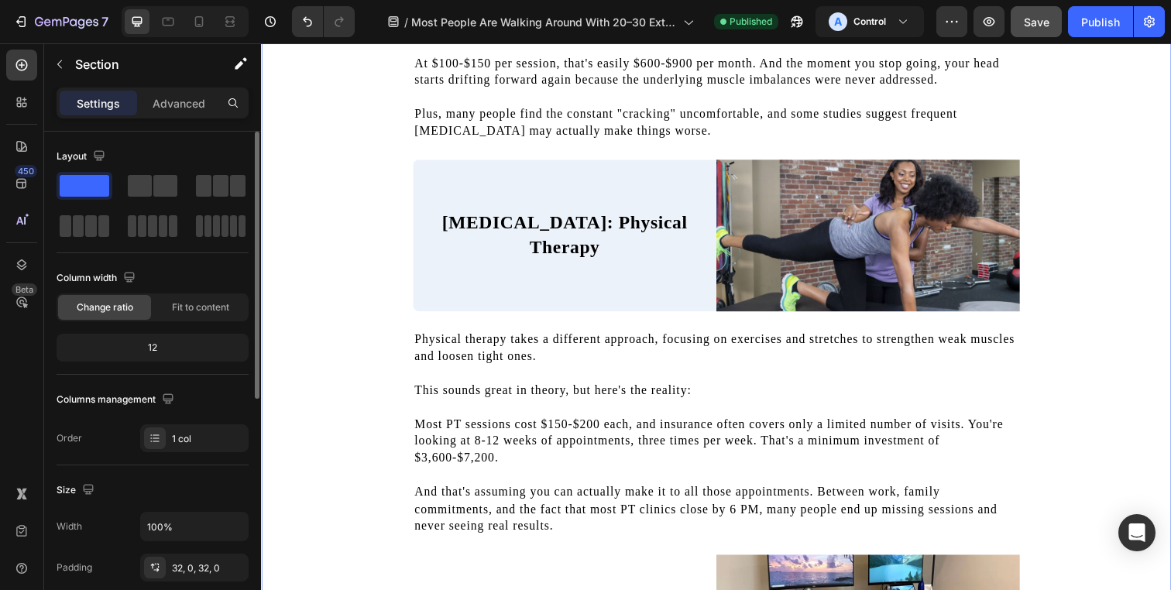
scroll to position [3020, 0]
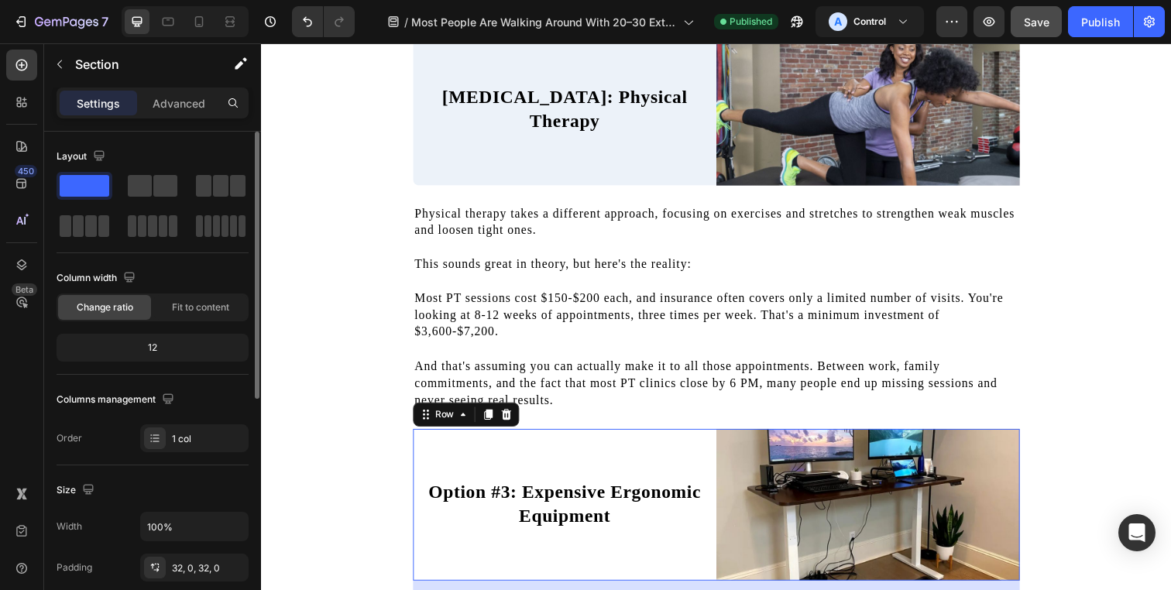
click at [525, 446] on div "Option #3: Expensive Ergonomic Equipment Heading" at bounding box center [571, 514] width 310 height 155
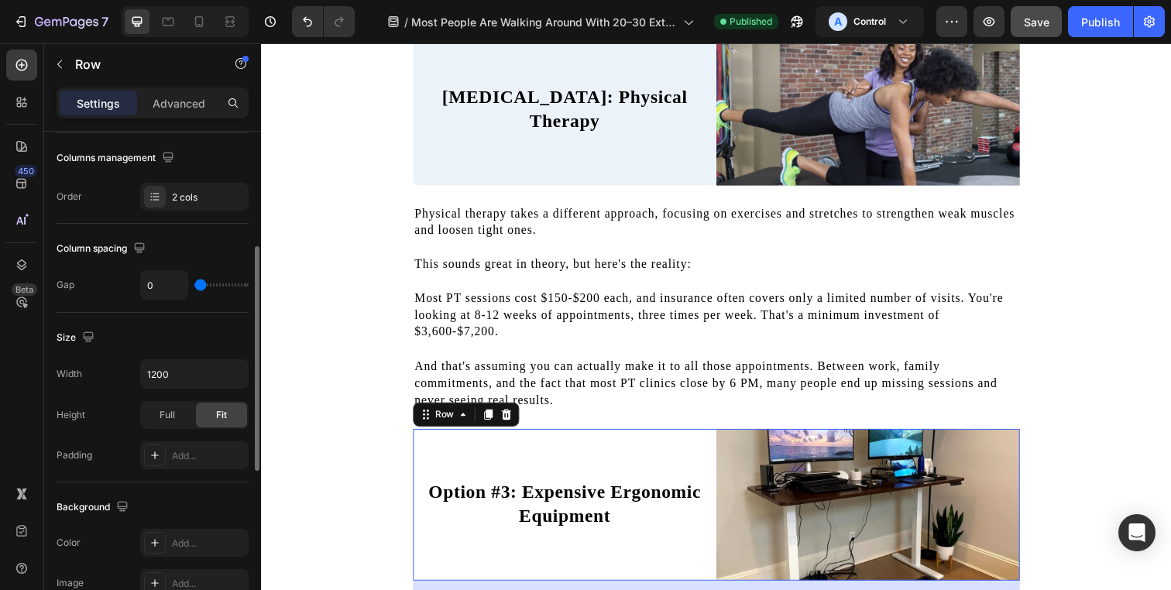
scroll to position [297, 0]
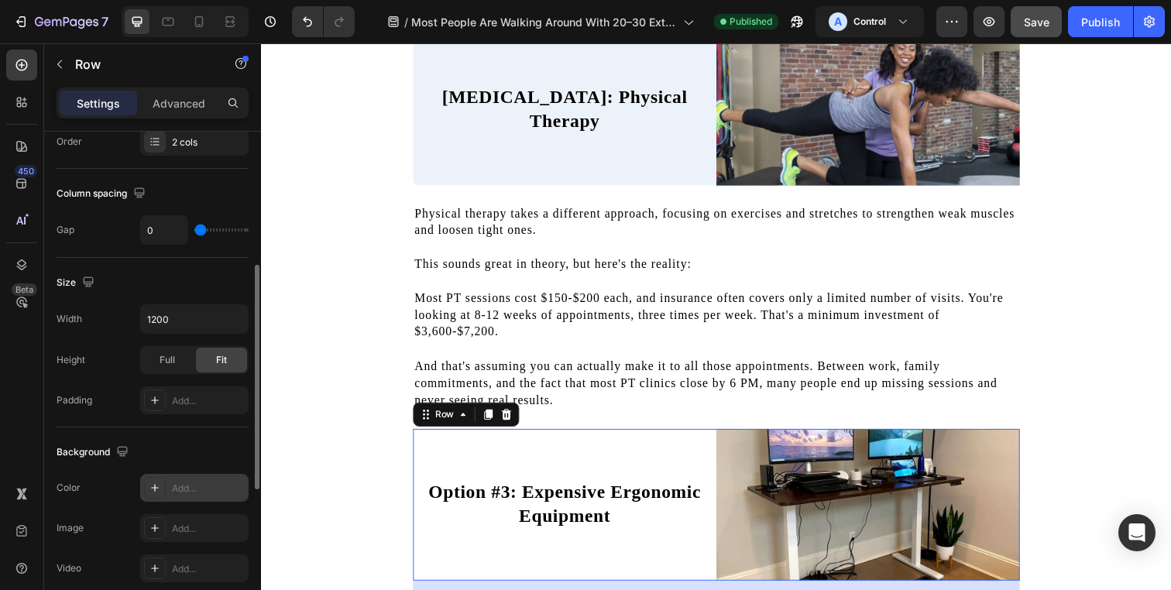
click at [179, 491] on div "Add..." at bounding box center [208, 489] width 73 height 14
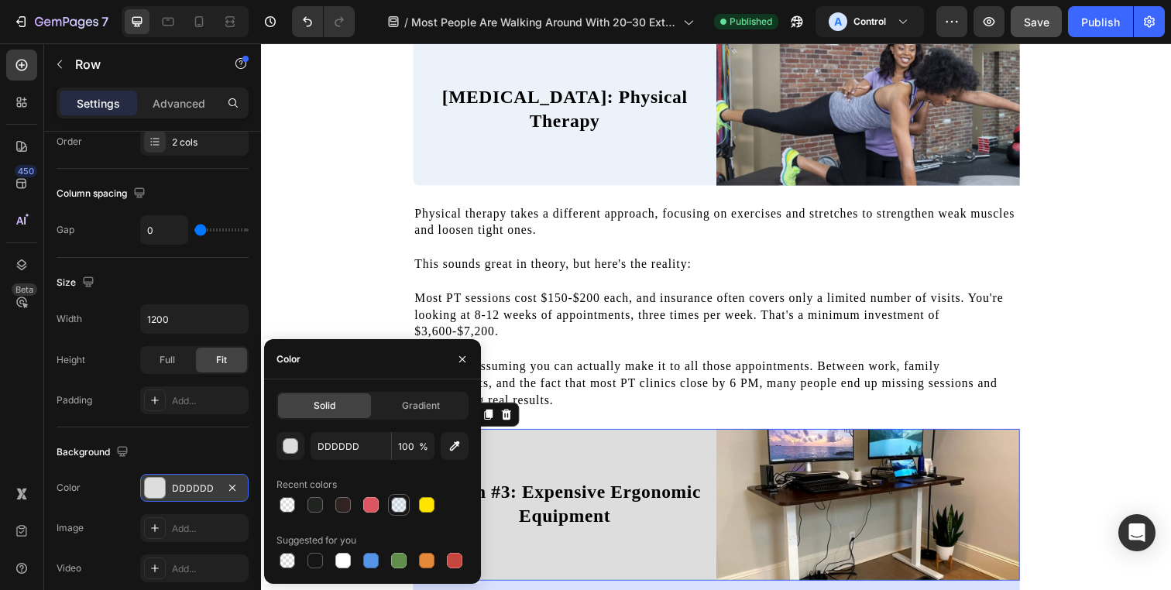
click at [403, 505] on div at bounding box center [398, 504] width 15 height 15
type input "9FBEE2"
type input "20"
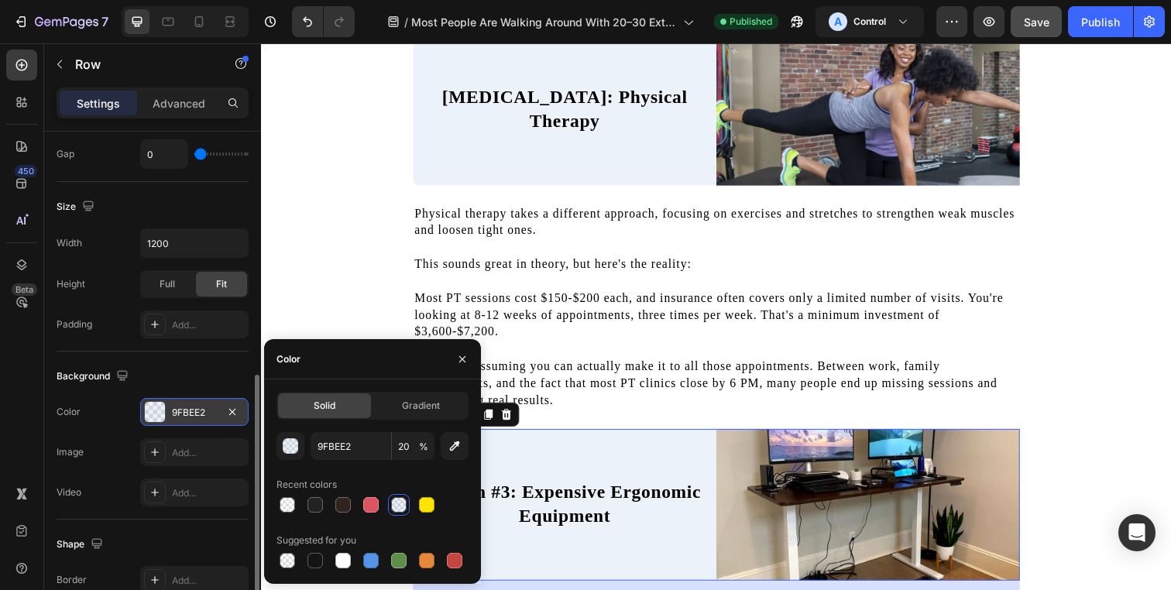
scroll to position [461, 0]
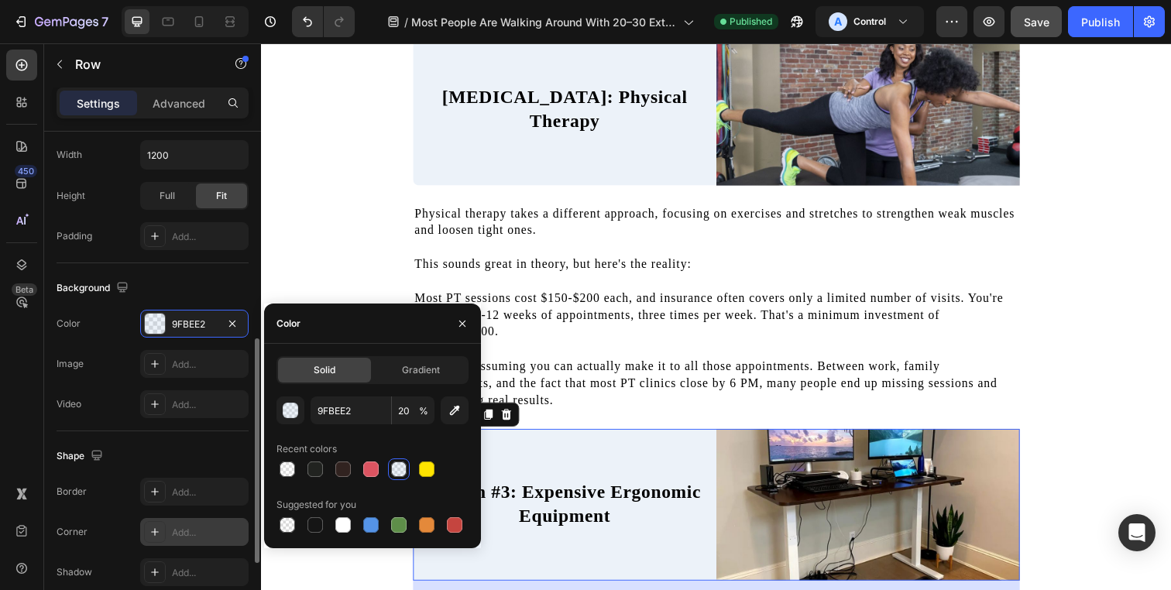
click at [164, 524] on div at bounding box center [155, 532] width 22 height 22
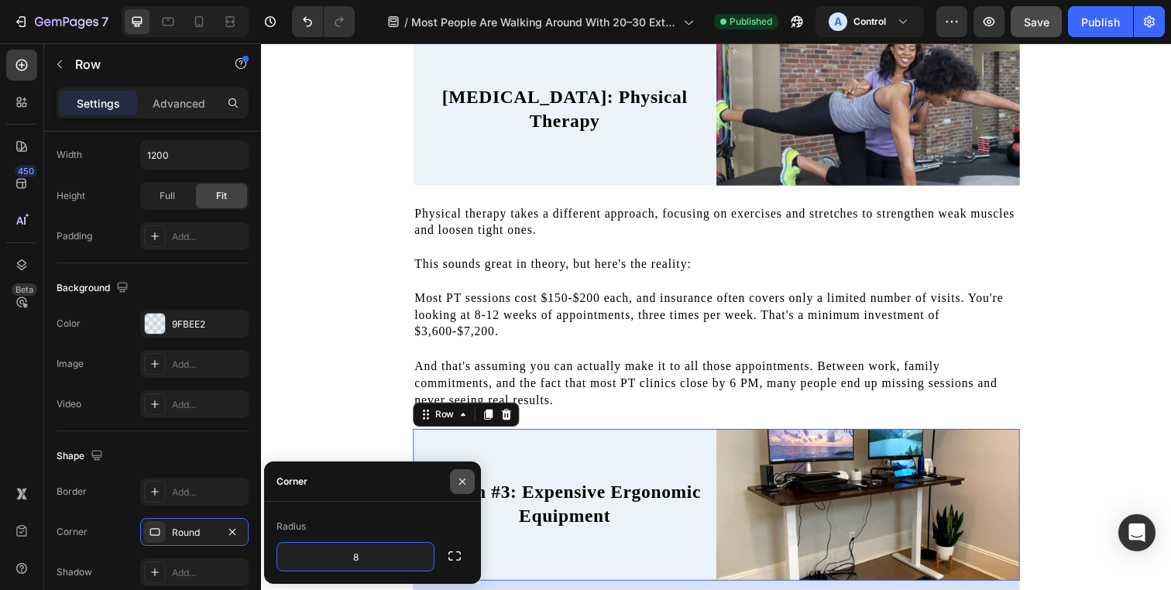
click at [465, 477] on icon "button" at bounding box center [462, 482] width 12 height 12
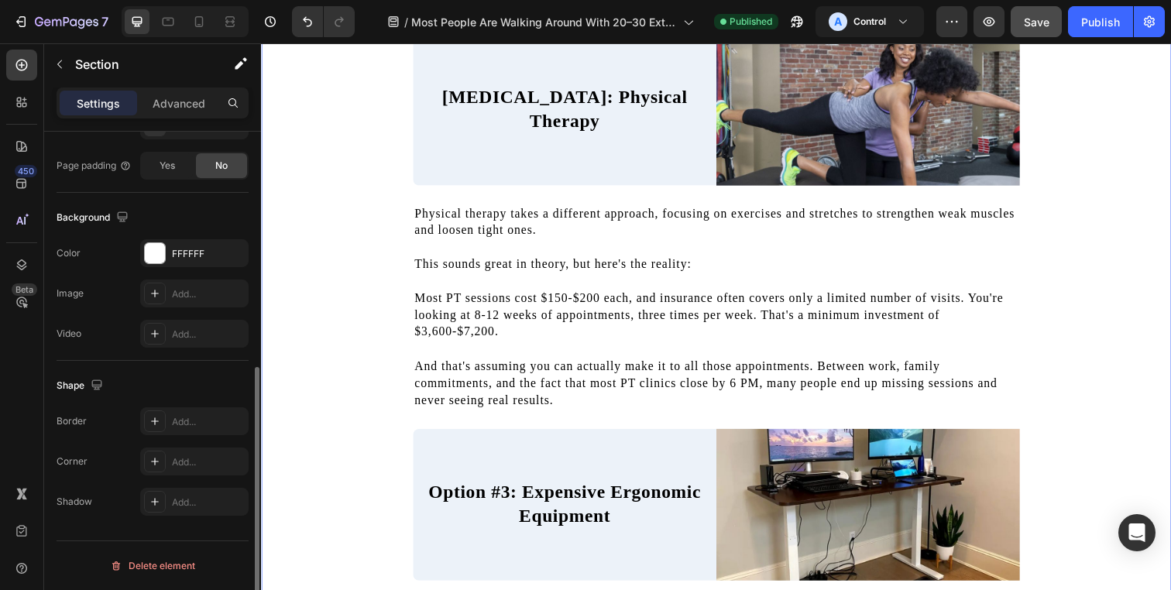
scroll to position [0, 0]
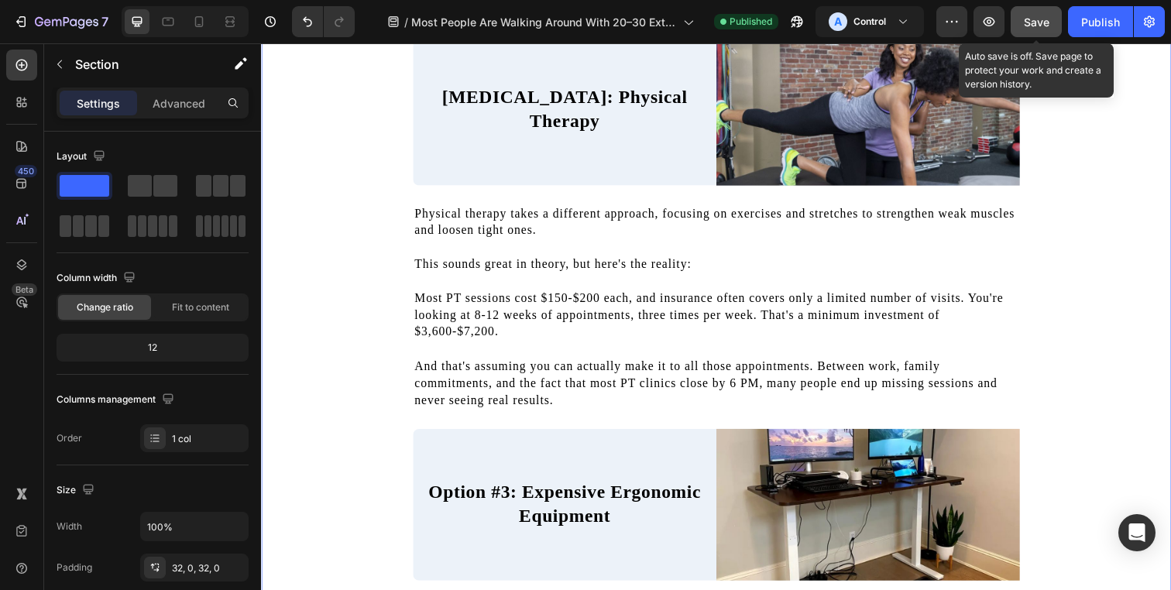
click at [1030, 31] on button "Save" at bounding box center [1036, 21] width 51 height 31
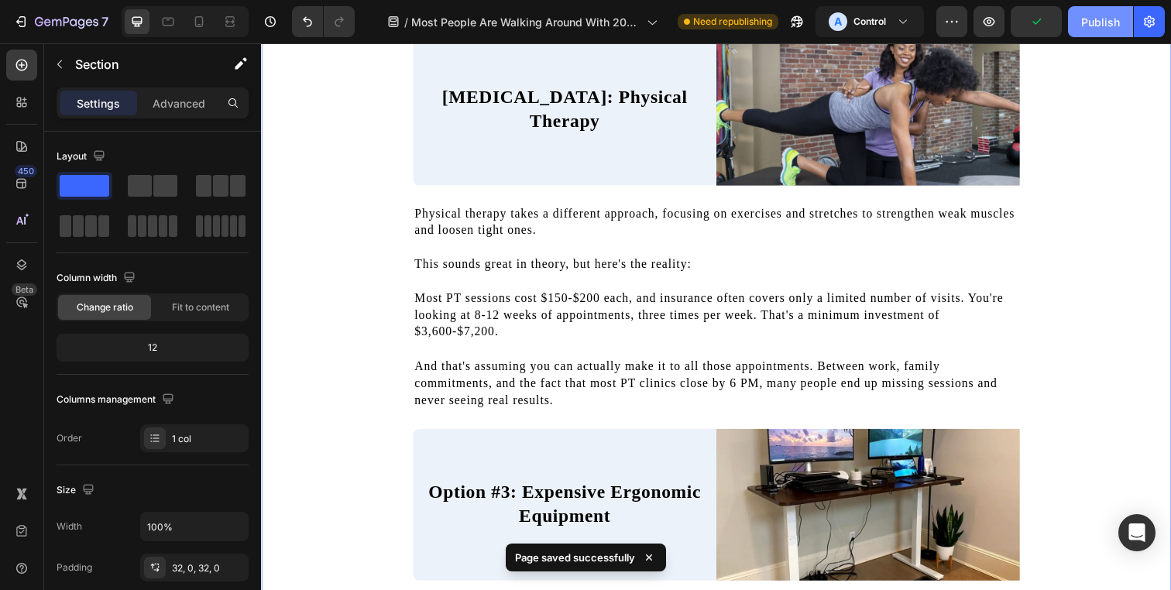
click at [1087, 31] on button "Publish" at bounding box center [1100, 21] width 65 height 31
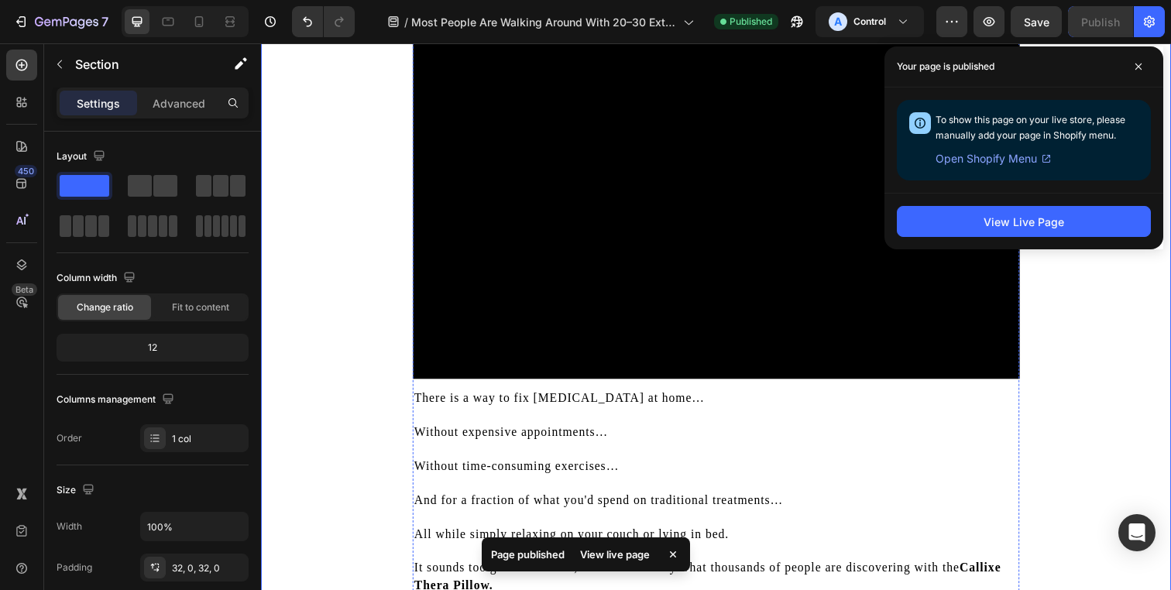
scroll to position [3899, 0]
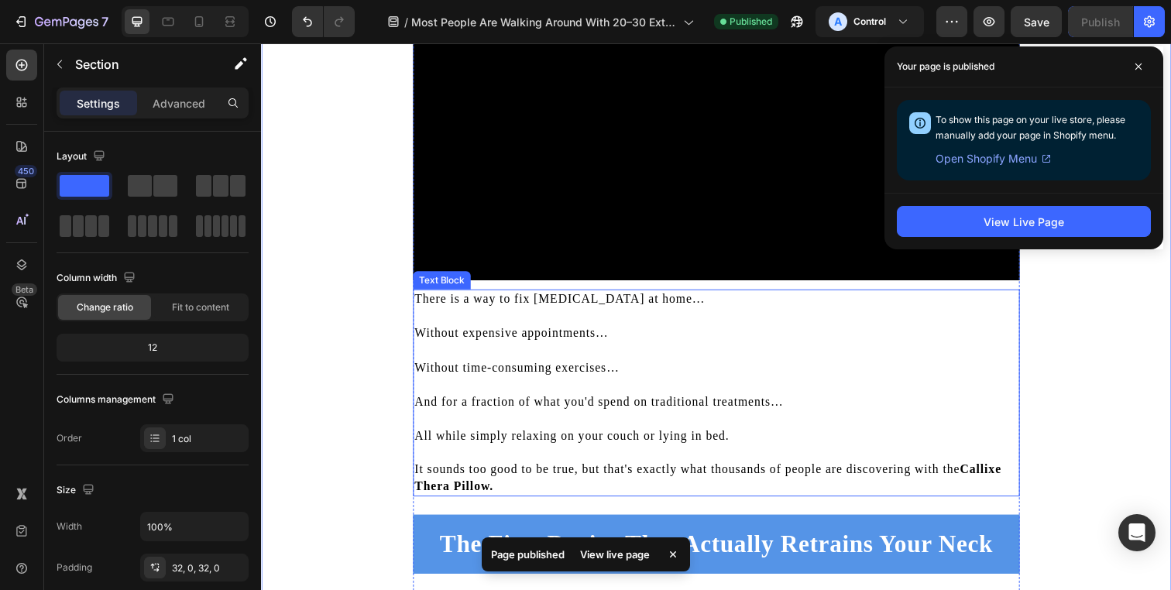
click at [694, 314] on p at bounding box center [725, 322] width 616 height 17
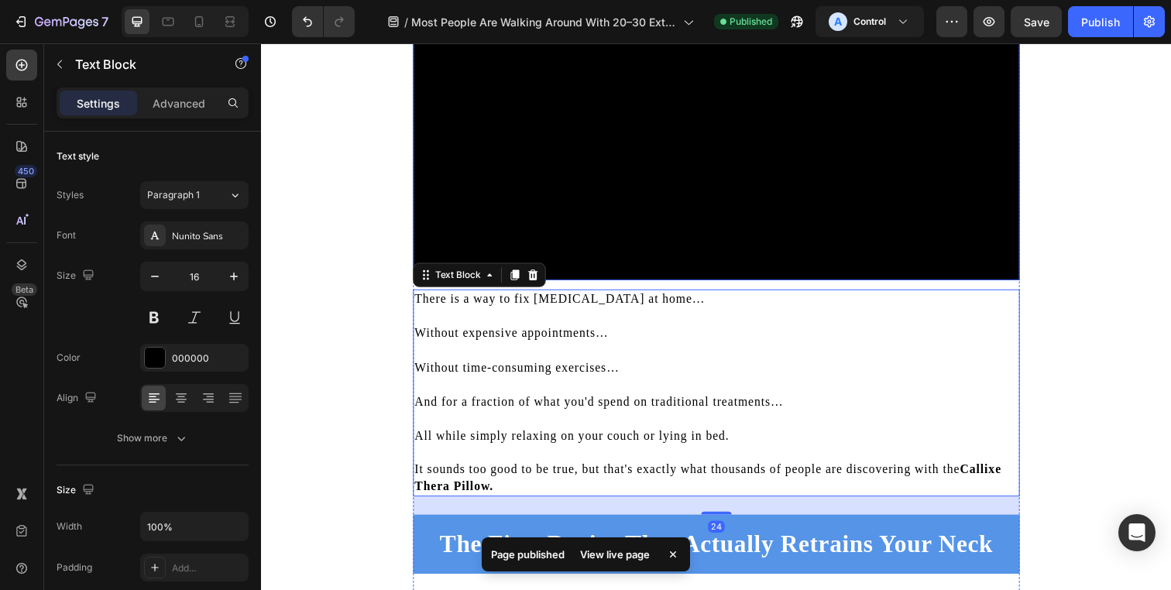
click at [692, 238] on video at bounding box center [726, 110] width 620 height 348
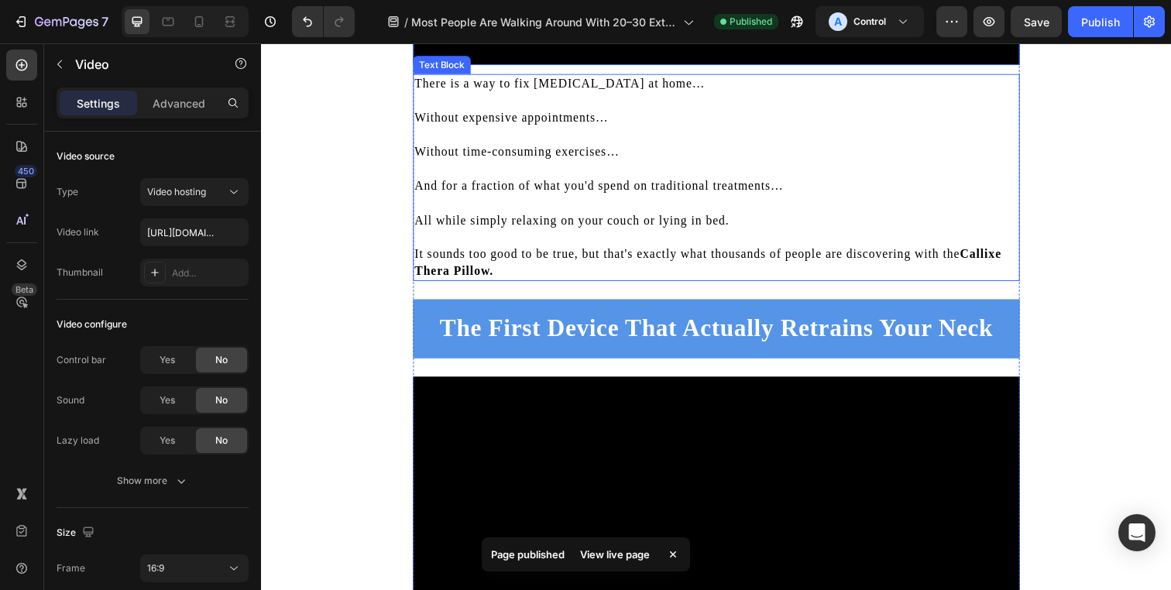
scroll to position [4123, 0]
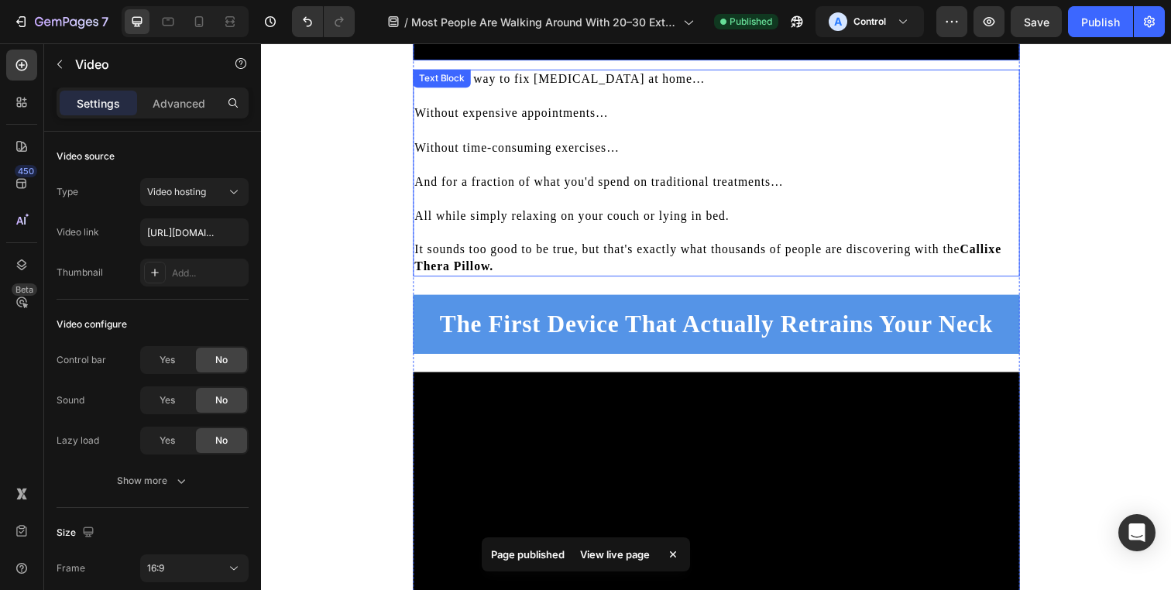
click at [627, 221] on p "All while simply relaxing on your couch or lying in bed." at bounding box center [725, 219] width 616 height 17
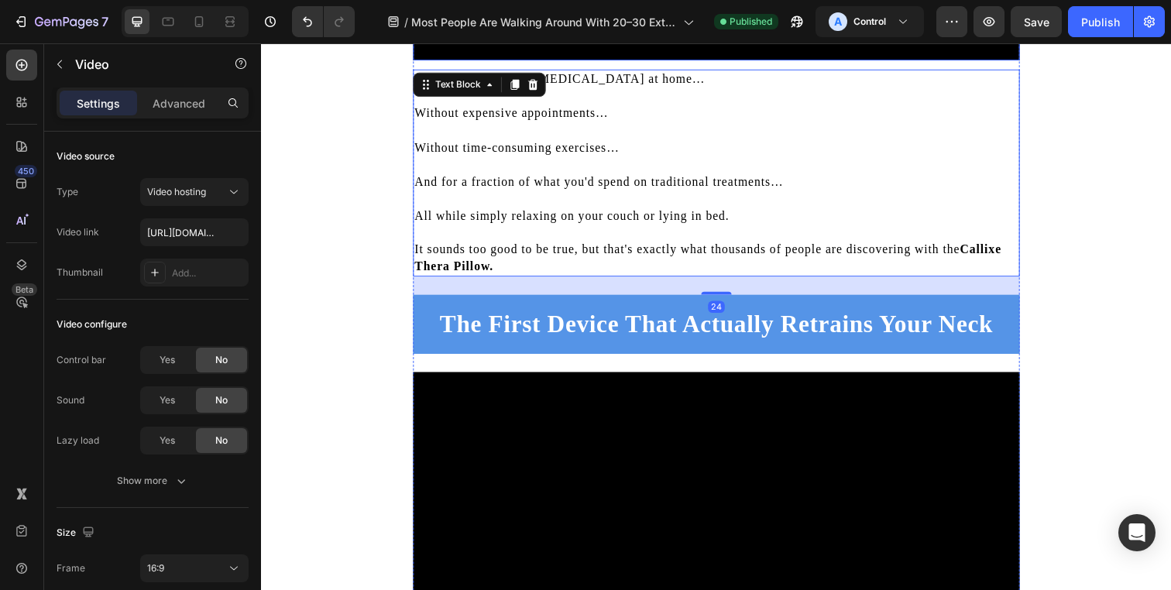
click at [518, 94] on div "There is a way to fix forward head posture at home… Without expensive appointme…" at bounding box center [726, 175] width 620 height 211
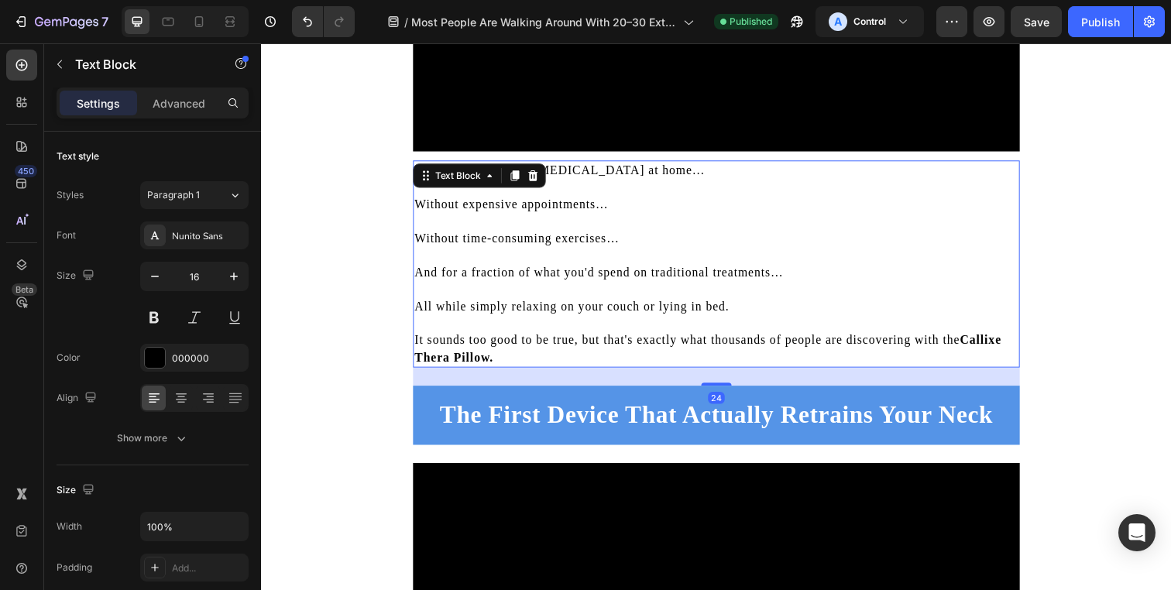
scroll to position [4004, 0]
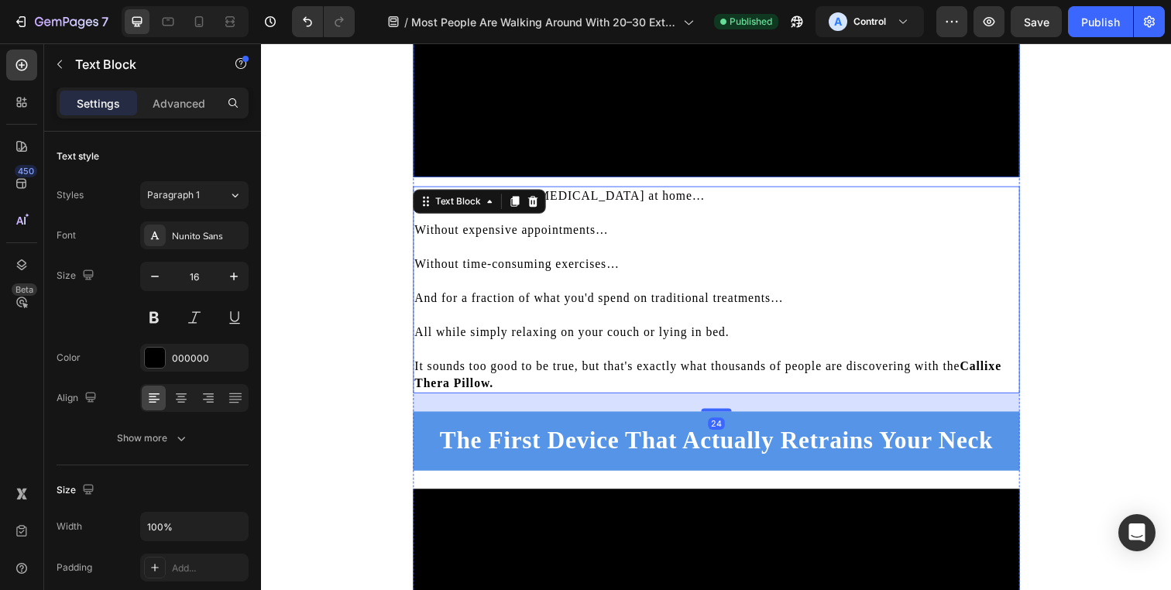
click at [523, 133] on video at bounding box center [726, 5] width 620 height 348
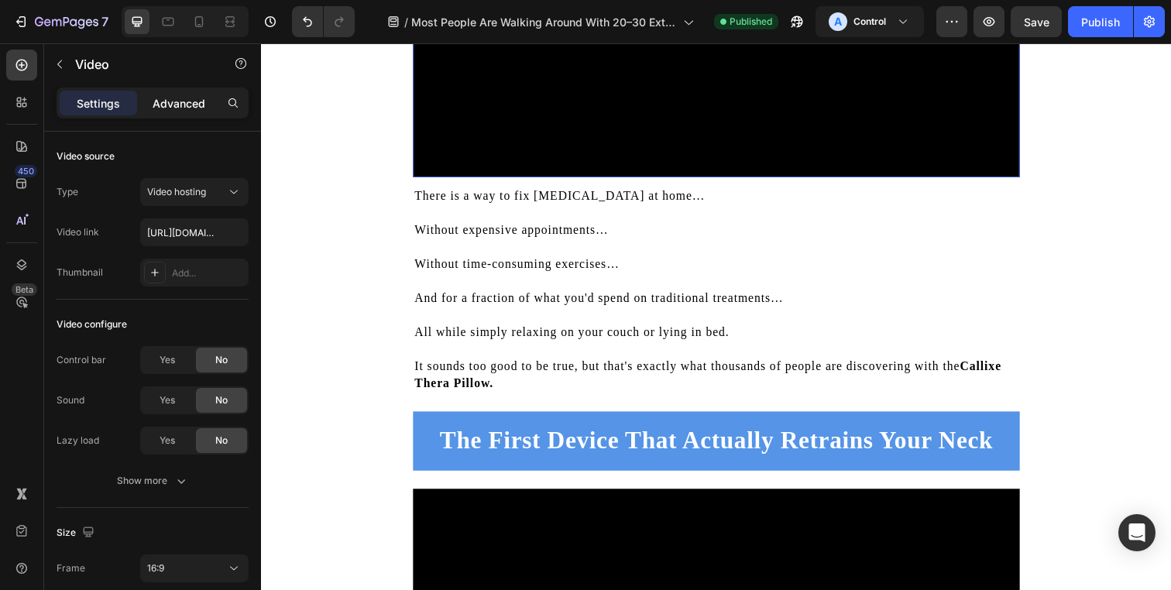
click at [175, 97] on p "Advanced" at bounding box center [179, 103] width 53 height 16
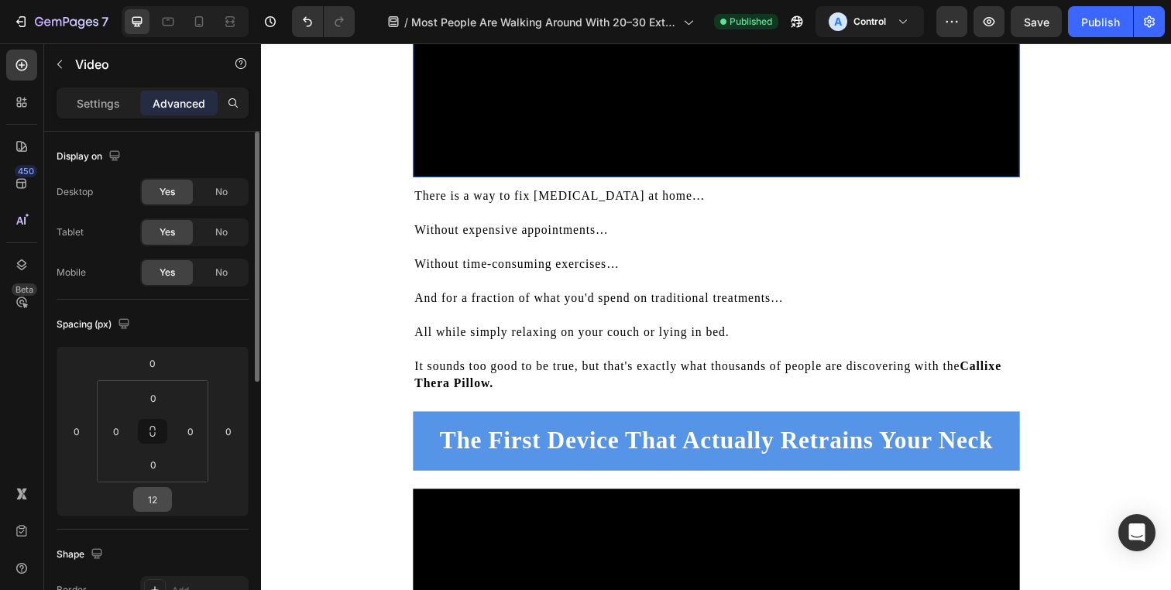
click at [150, 498] on input "12" at bounding box center [152, 499] width 31 height 23
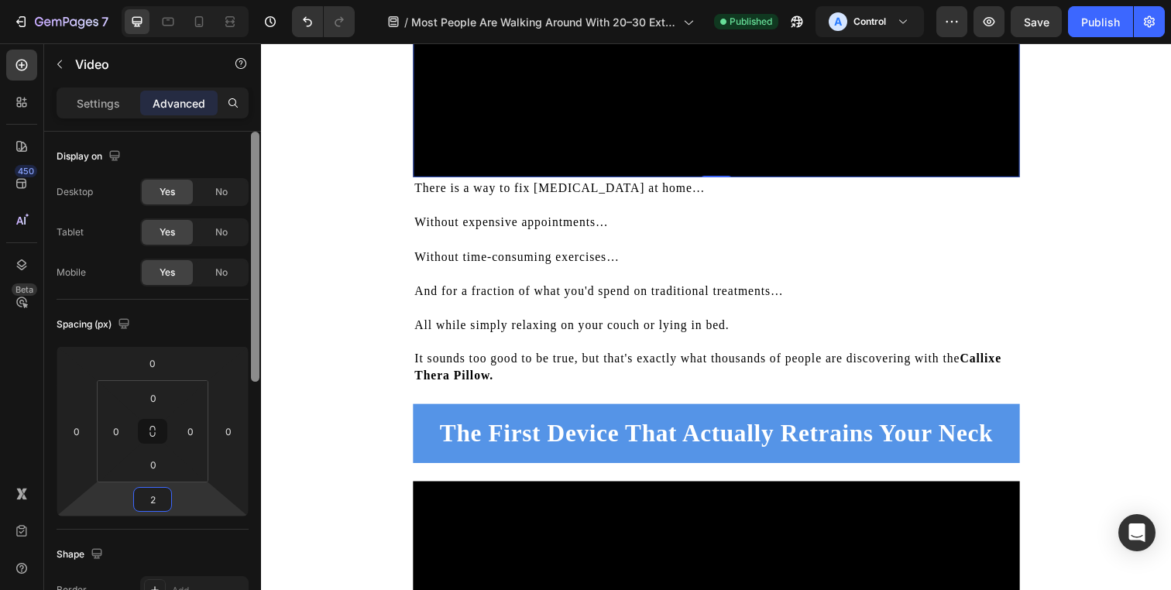
type input "24"
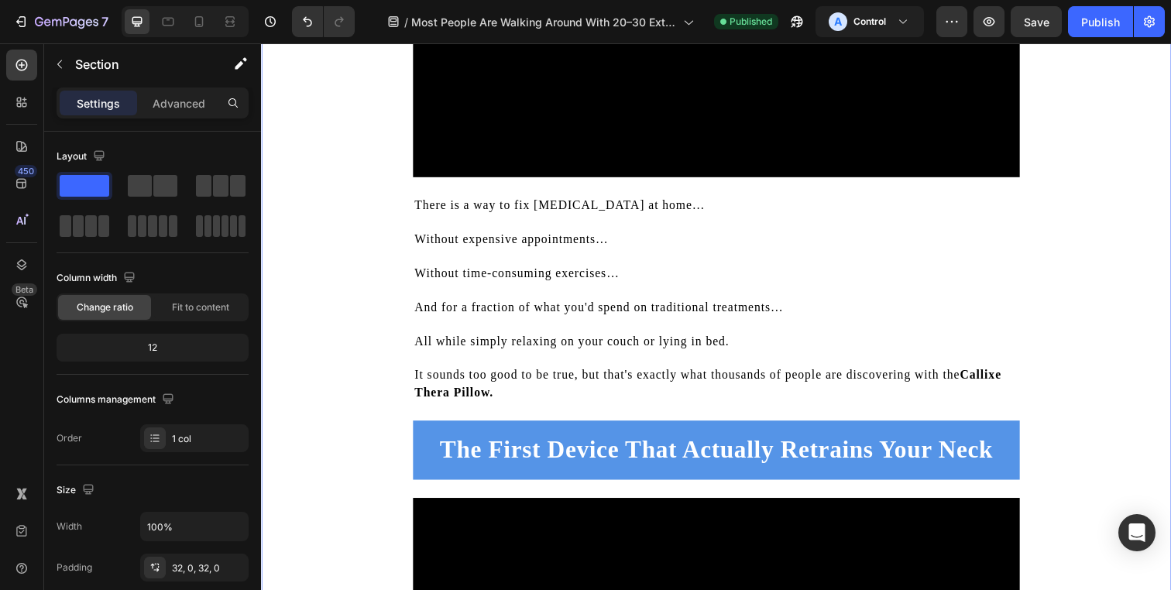
click at [1031, 39] on div "7 Version history / Most People Are Walking Around With 20–30 Extra Pounds on T…" at bounding box center [585, 22] width 1171 height 44
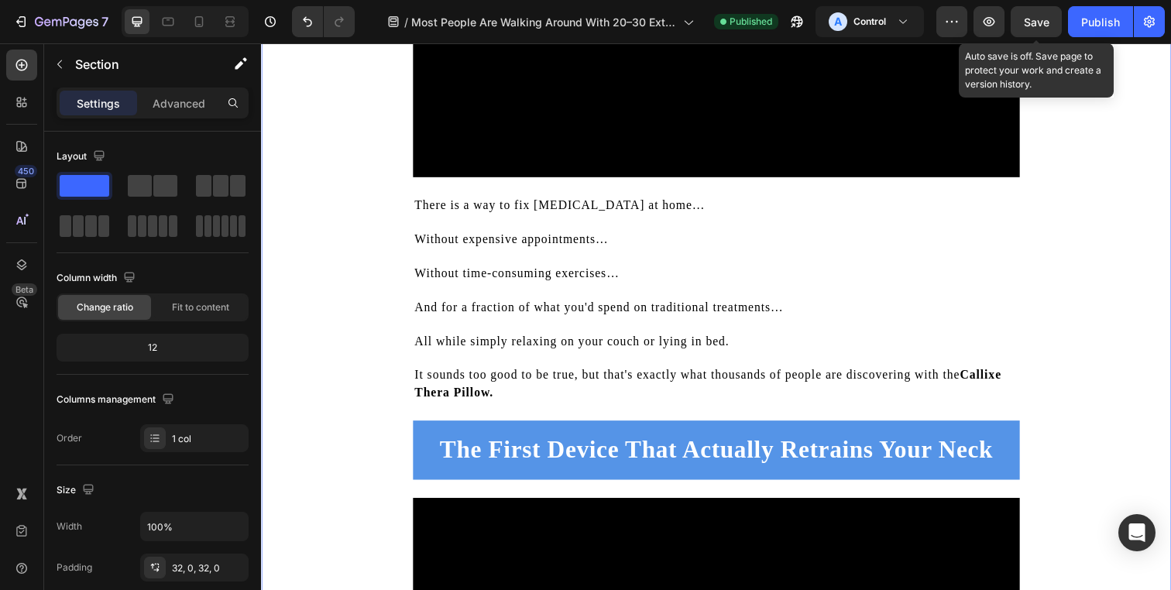
click at [1031, 29] on div "Save" at bounding box center [1037, 22] width 26 height 16
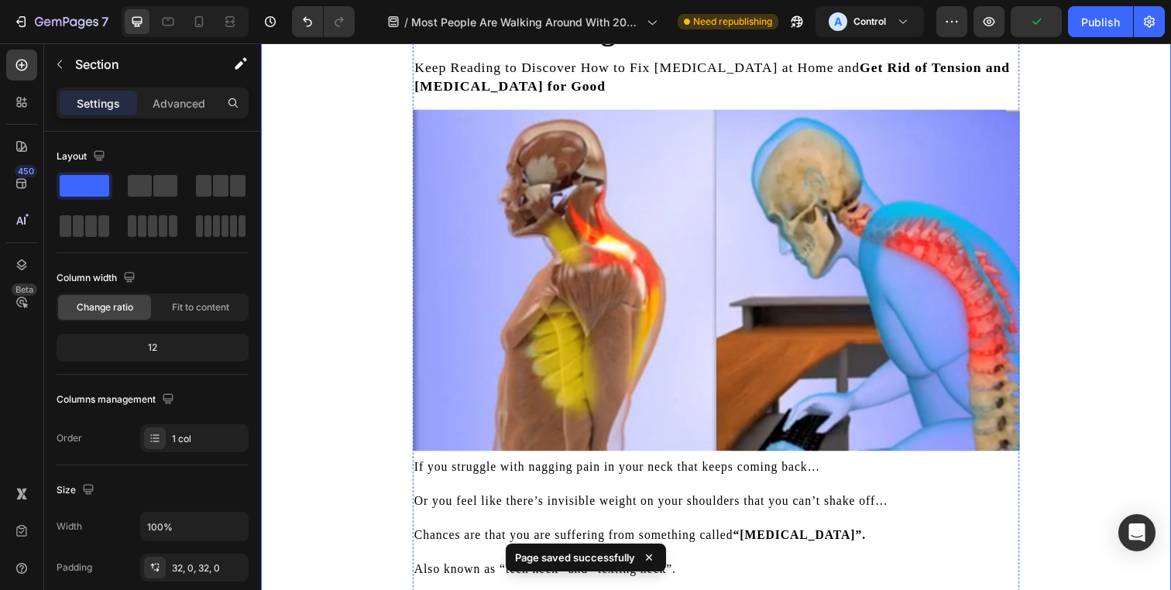
scroll to position [0, 0]
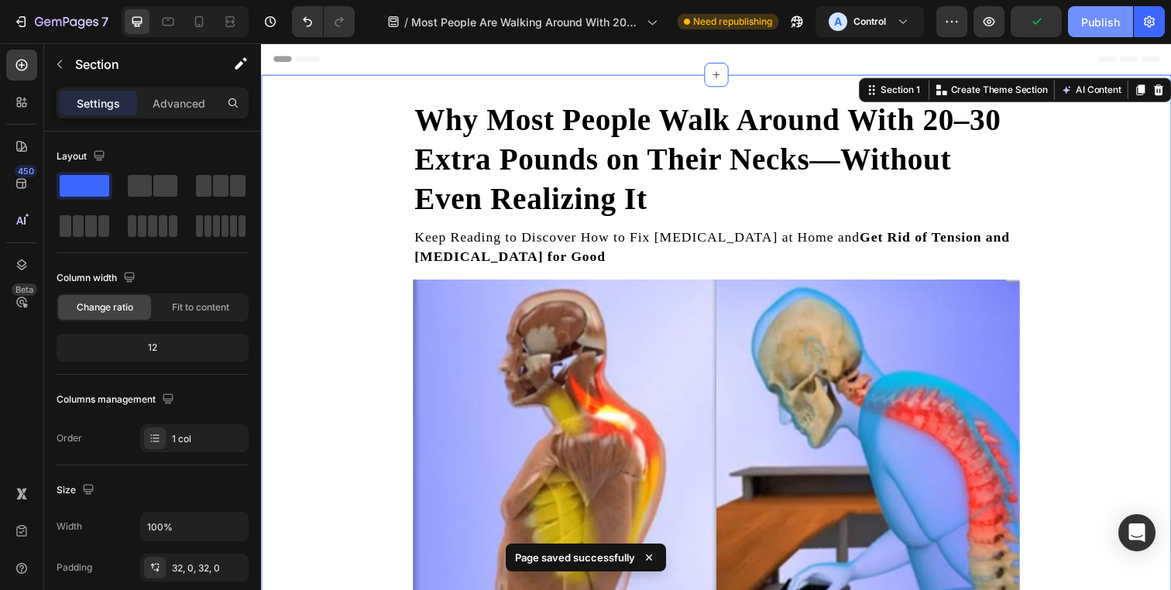
click at [1094, 26] on div "Publish" at bounding box center [1100, 22] width 39 height 16
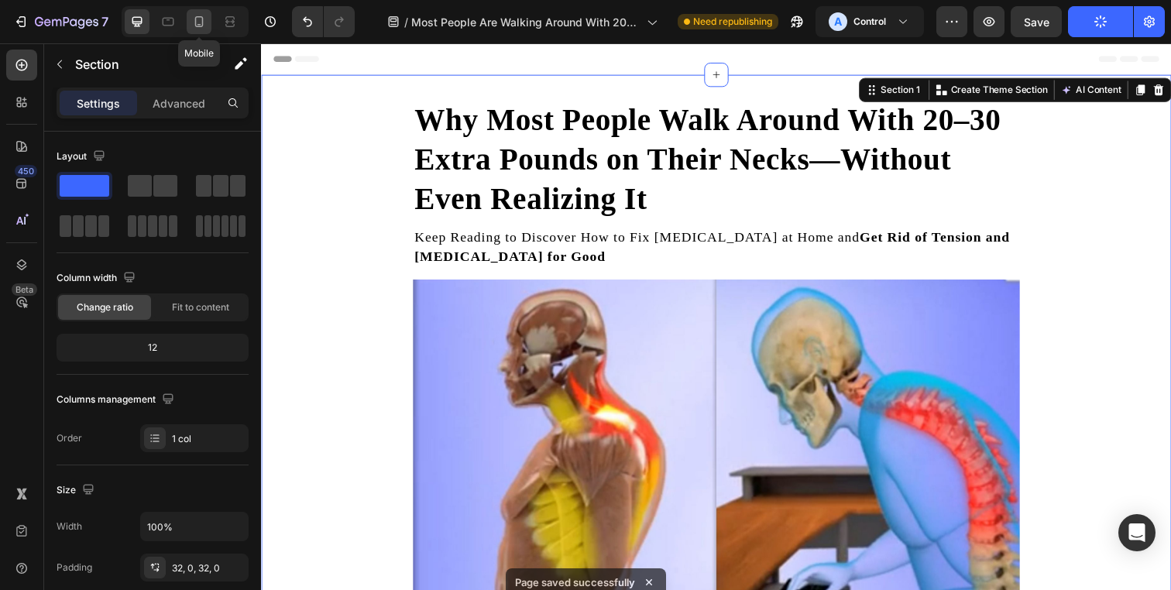
click at [193, 25] on icon at bounding box center [198, 21] width 15 height 15
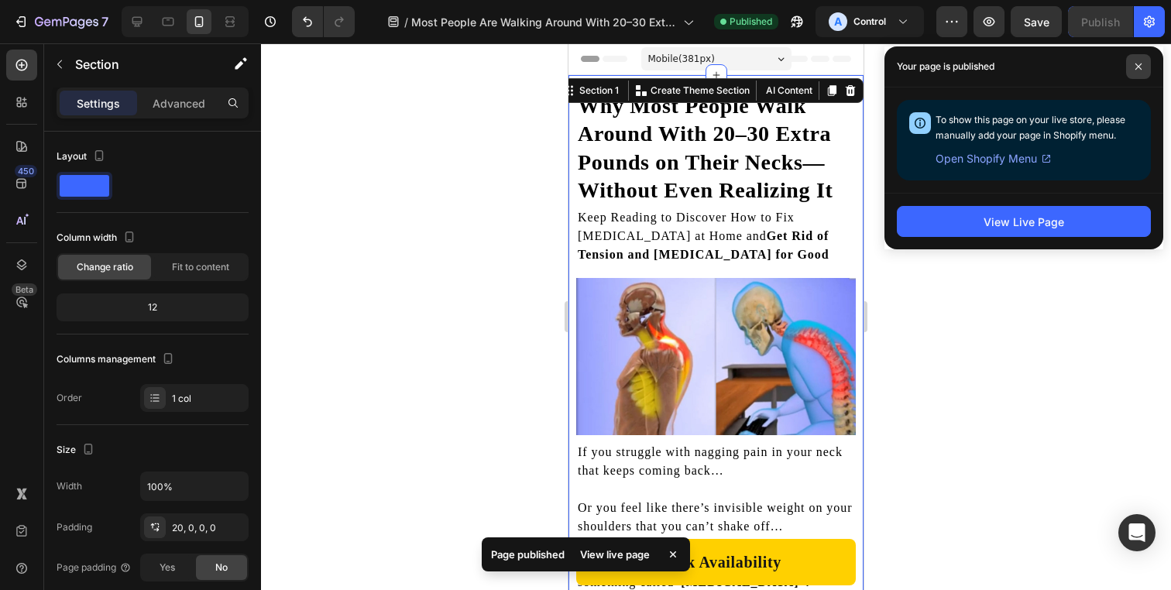
click at [1135, 64] on icon at bounding box center [1139, 67] width 8 height 8
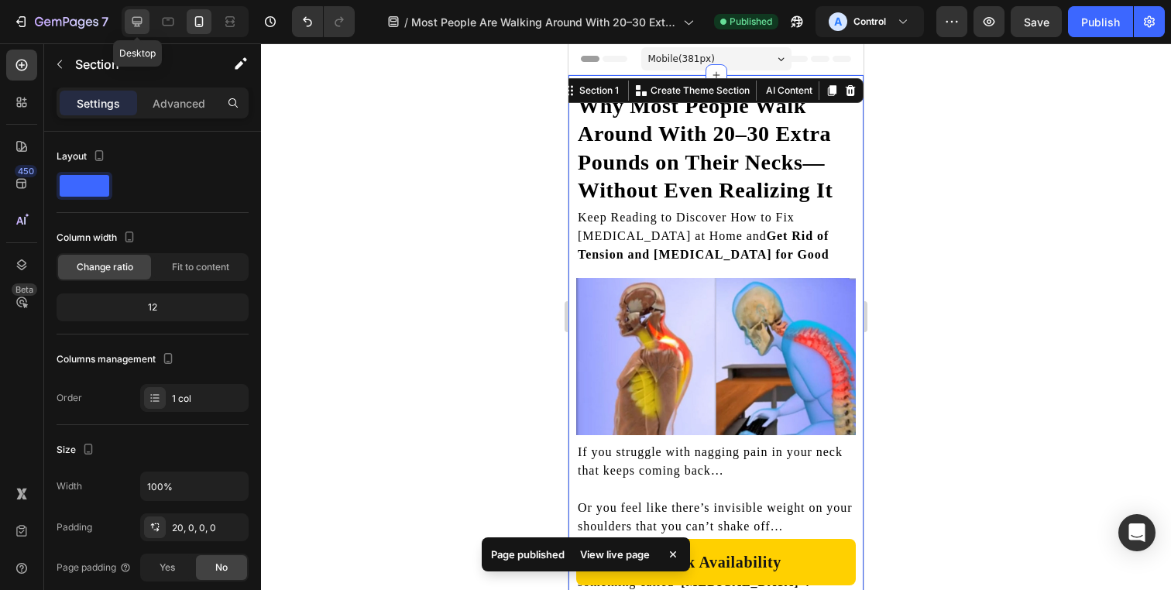
click at [130, 19] on icon at bounding box center [136, 21] width 15 height 15
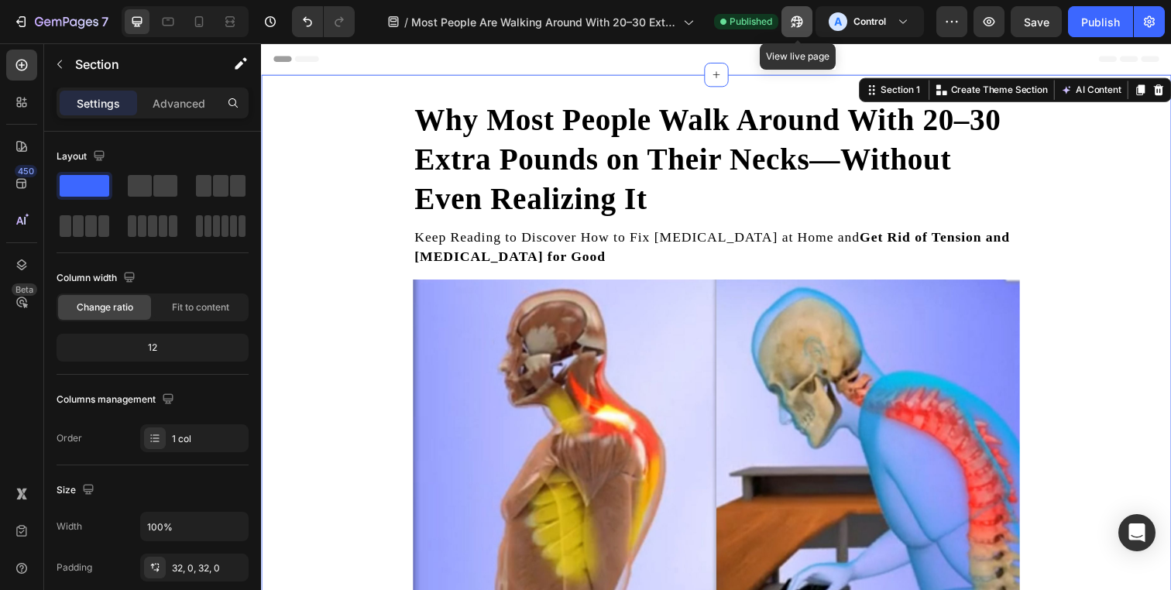
click at [783, 22] on button "button" at bounding box center [796, 21] width 31 height 31
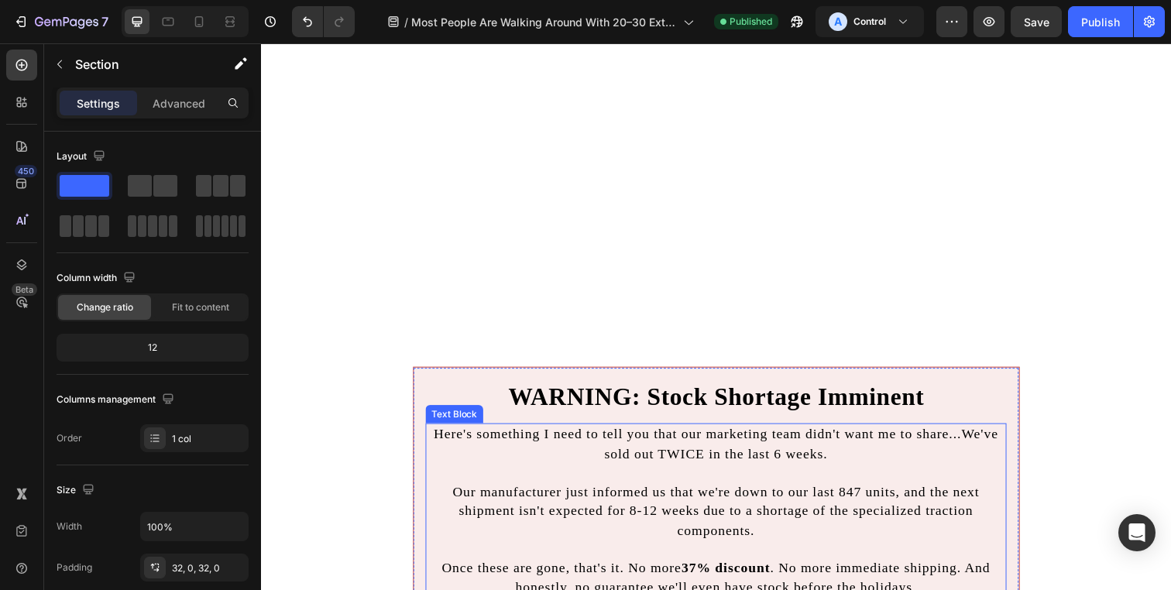
scroll to position [10408, 0]
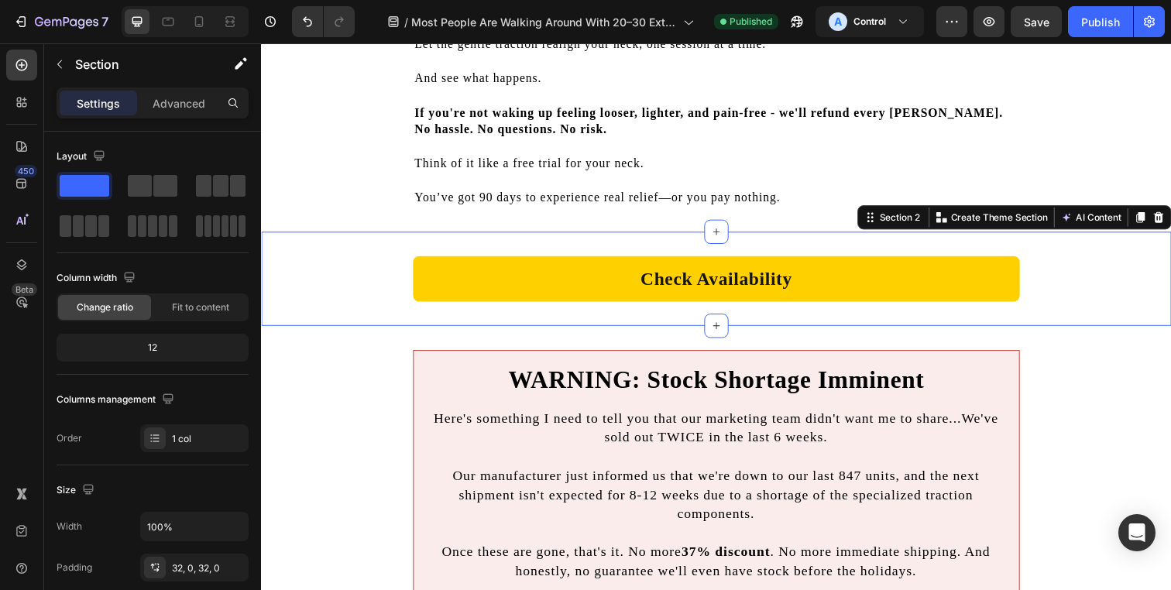
click at [328, 305] on div "Check Availability Button Row" at bounding box center [725, 283] width 929 height 46
click at [176, 105] on p "Advanced" at bounding box center [179, 103] width 53 height 16
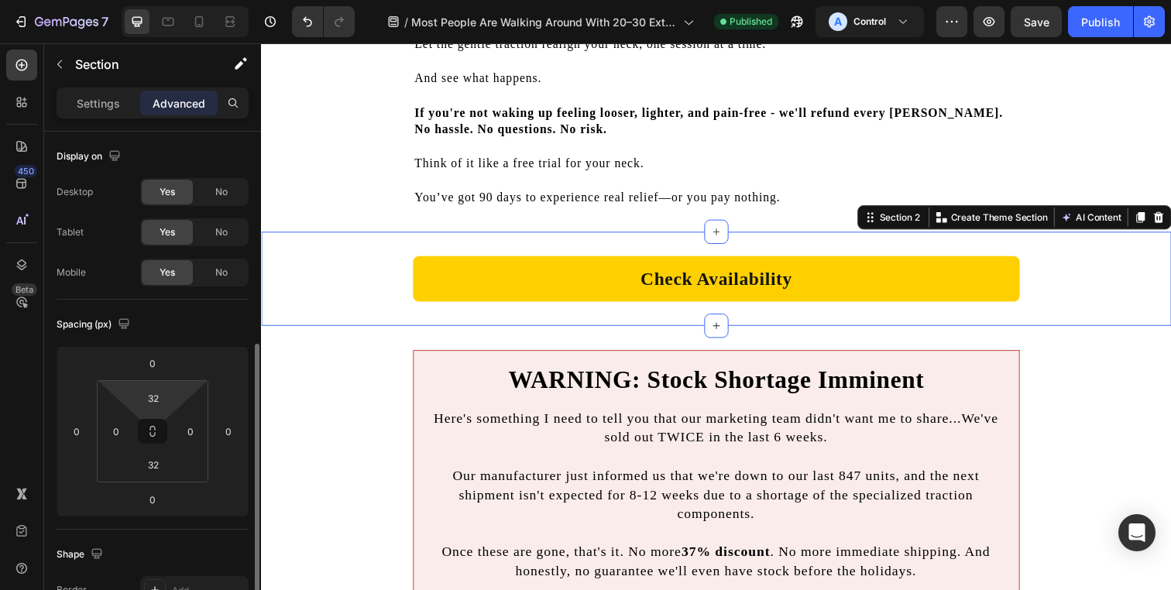
scroll to position [292, 0]
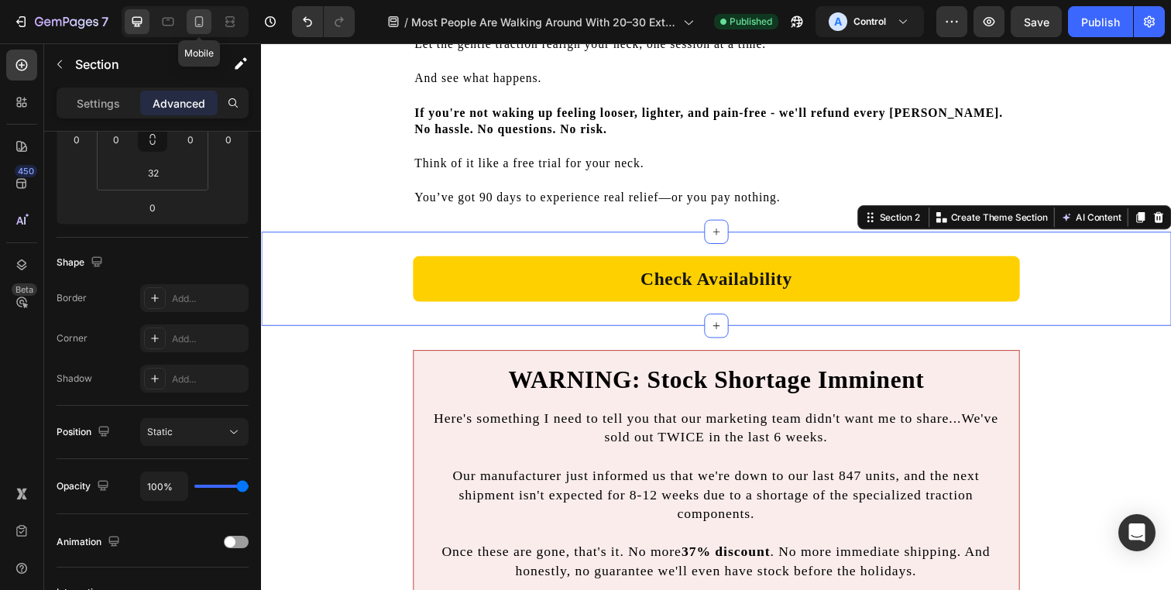
click at [209, 22] on div at bounding box center [199, 21] width 25 height 25
type input "6"
type input "10"
type input "6"
type input "10"
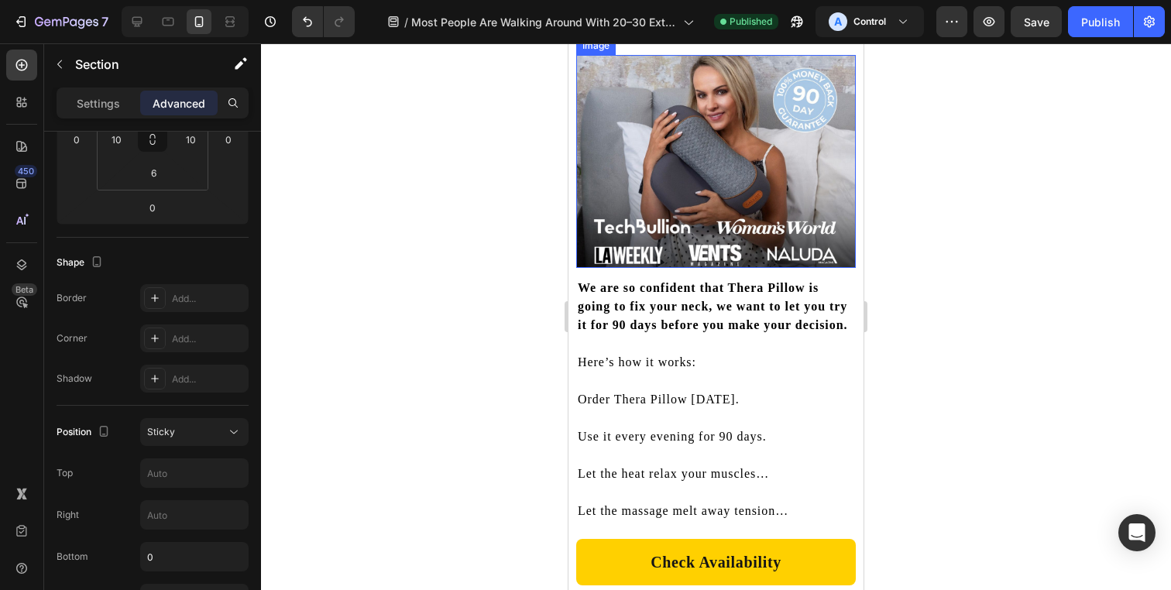
scroll to position [10848, 0]
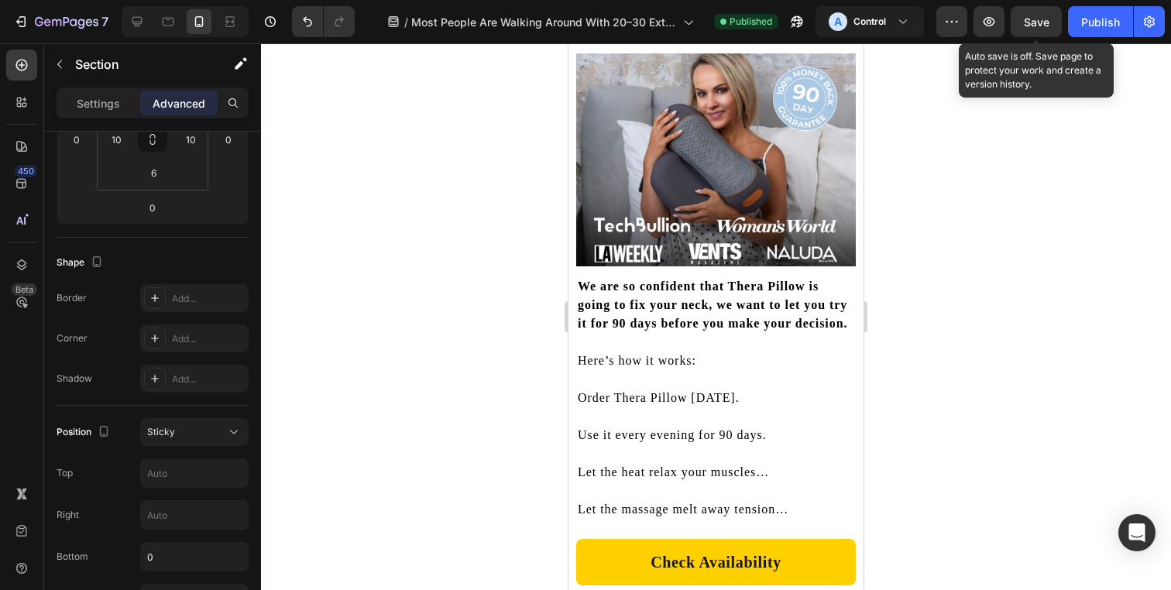
click at [1028, 25] on span "Save" at bounding box center [1037, 21] width 26 height 13
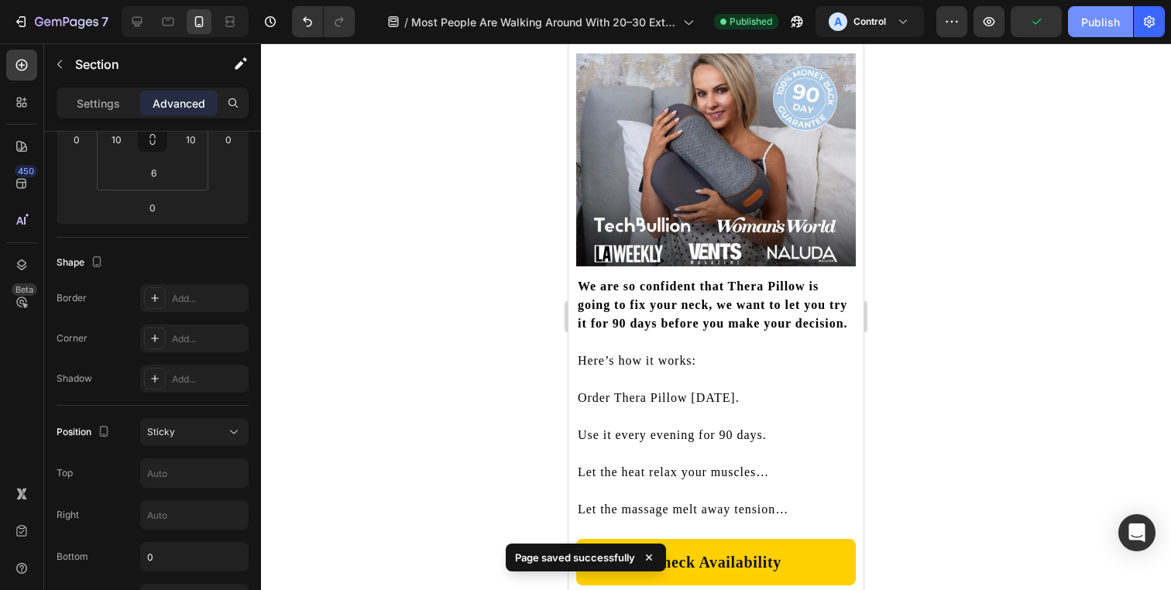
click at [1092, 22] on div "Publish" at bounding box center [1100, 22] width 39 height 16
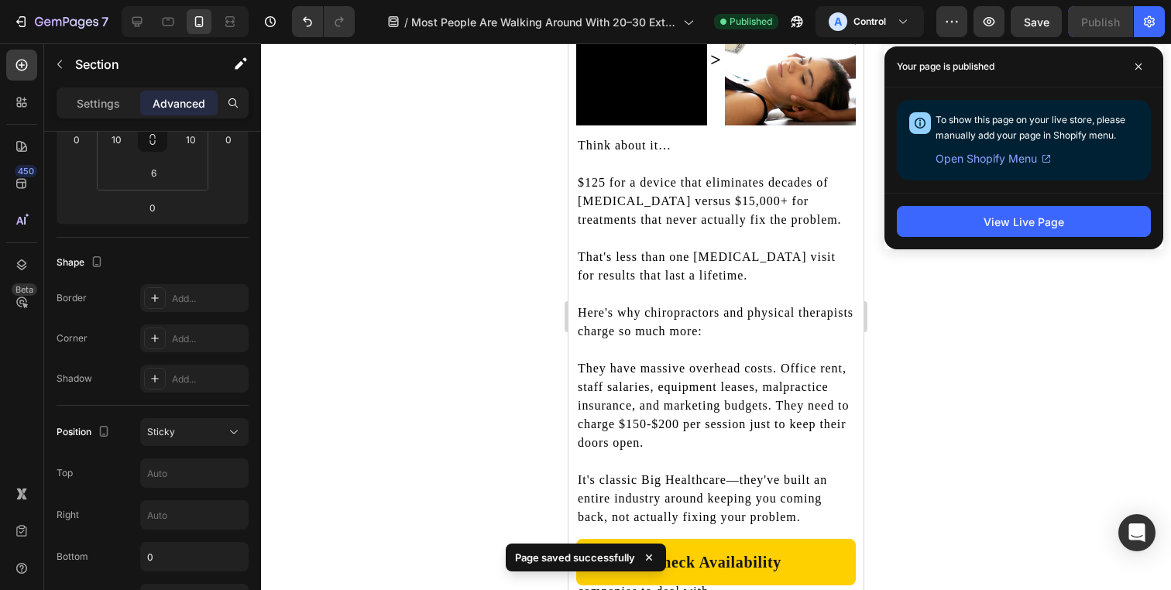
scroll to position [9790, 0]
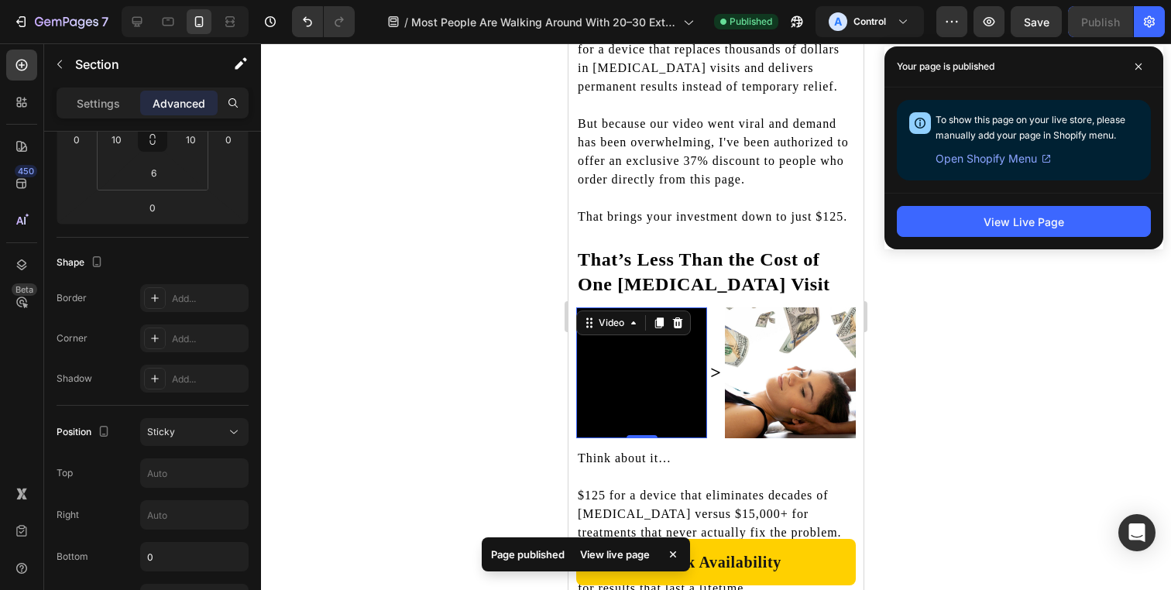
click at [658, 353] on video at bounding box center [641, 372] width 131 height 131
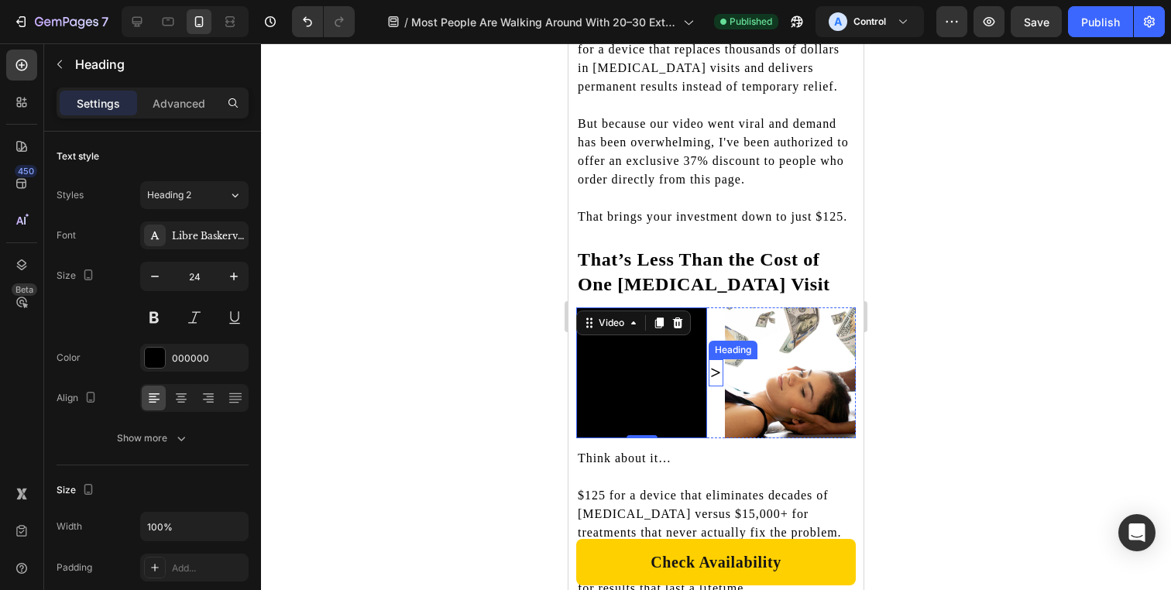
click at [709, 373] on h2 ">" at bounding box center [716, 372] width 14 height 27
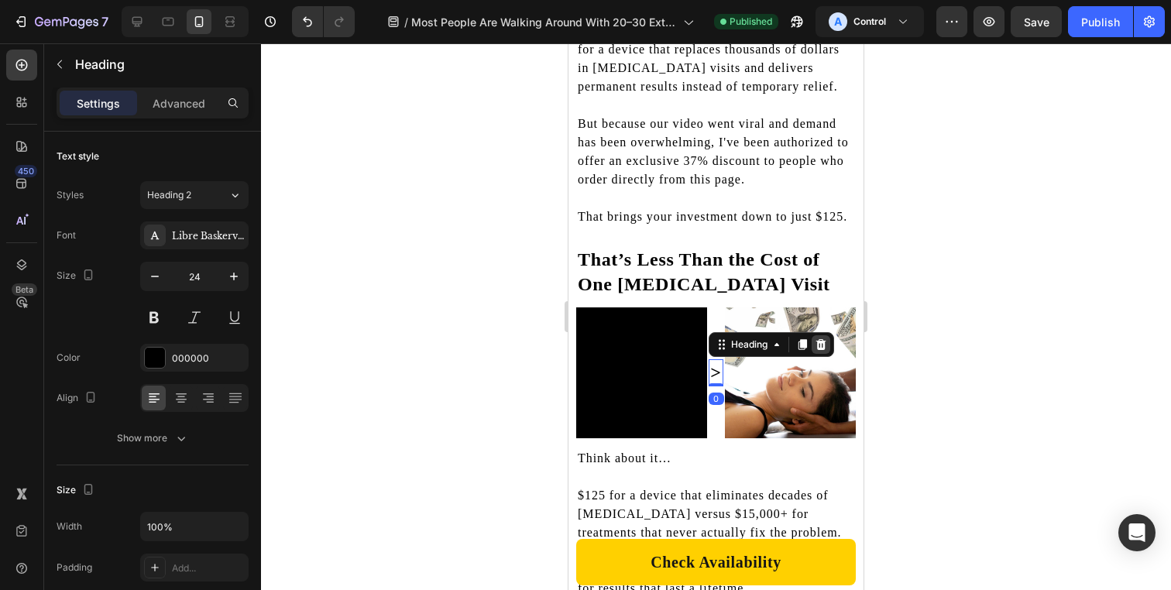
click at [815, 351] on icon at bounding box center [821, 344] width 12 height 12
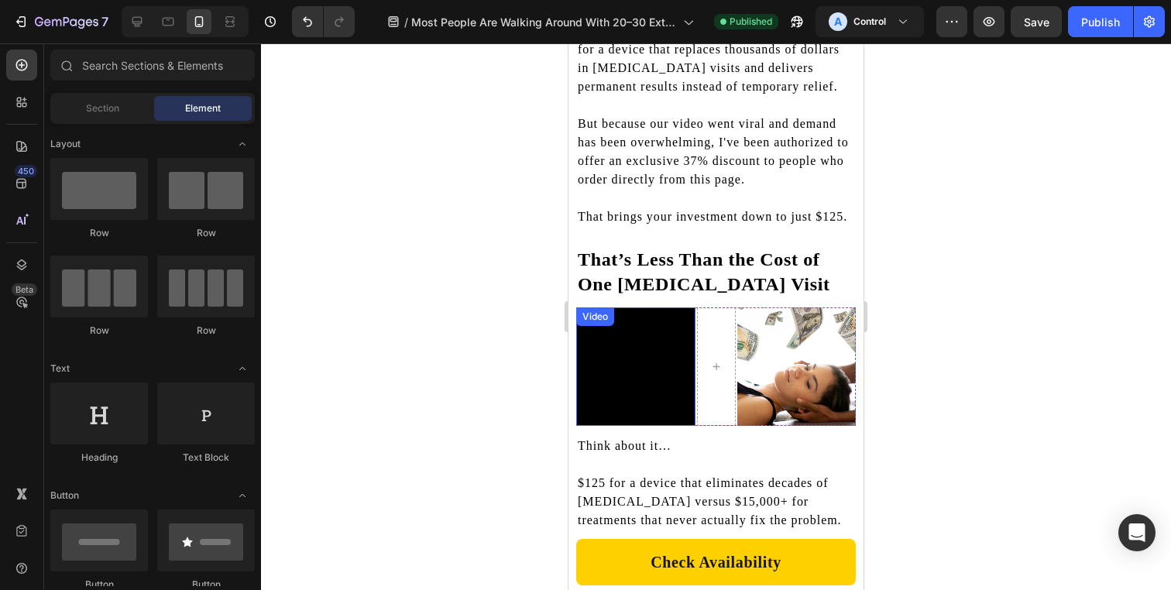
click at [679, 356] on video at bounding box center [635, 366] width 119 height 119
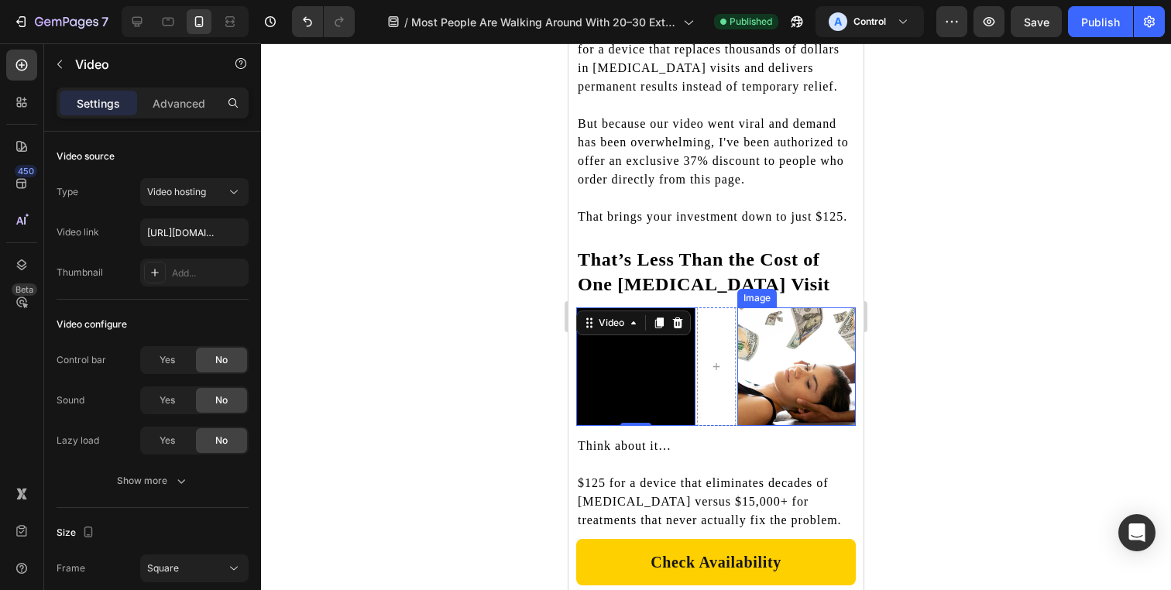
click at [757, 342] on img at bounding box center [796, 366] width 119 height 119
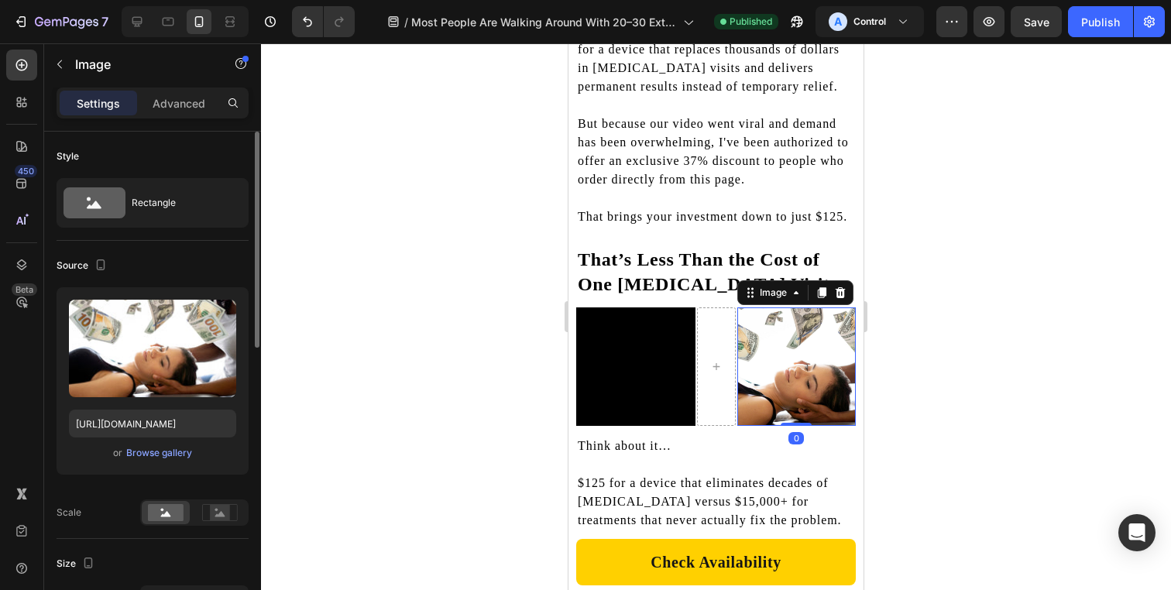
click at [146, 461] on div "or Browse gallery" at bounding box center [152, 453] width 167 height 19
click at [163, 450] on div "Browse gallery" at bounding box center [159, 453] width 66 height 14
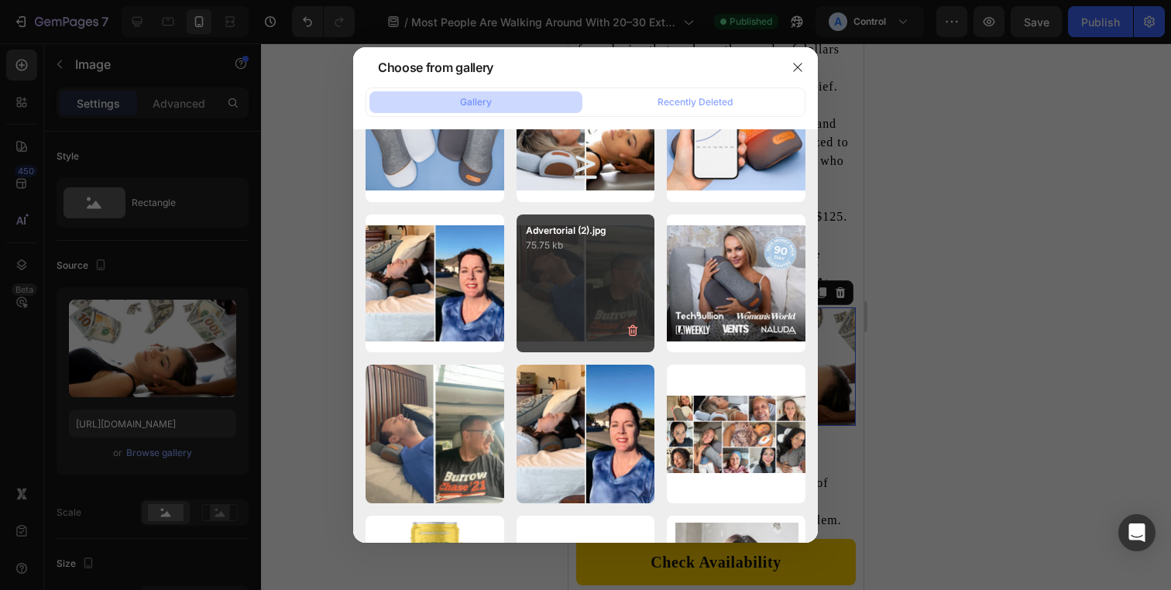
scroll to position [592, 0]
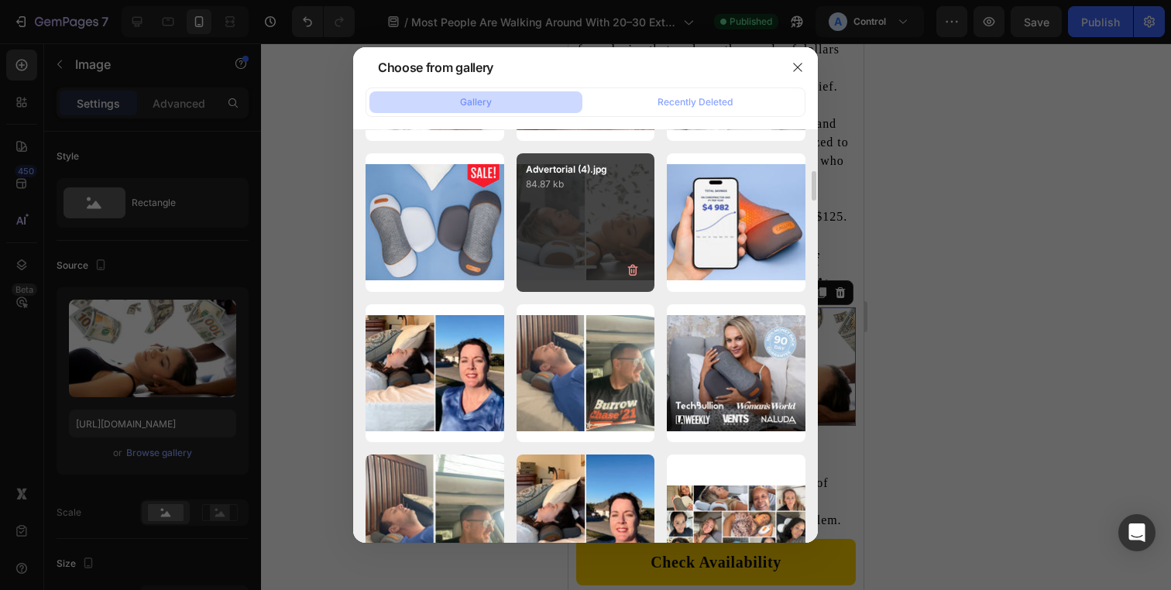
click at [589, 224] on div "Advertorial (4).jpg 84.87 kb" at bounding box center [586, 222] width 139 height 139
type input "https://cdn.shopify.com/s/files/1/0695/0459/8289/files/gempages_490483624978678…"
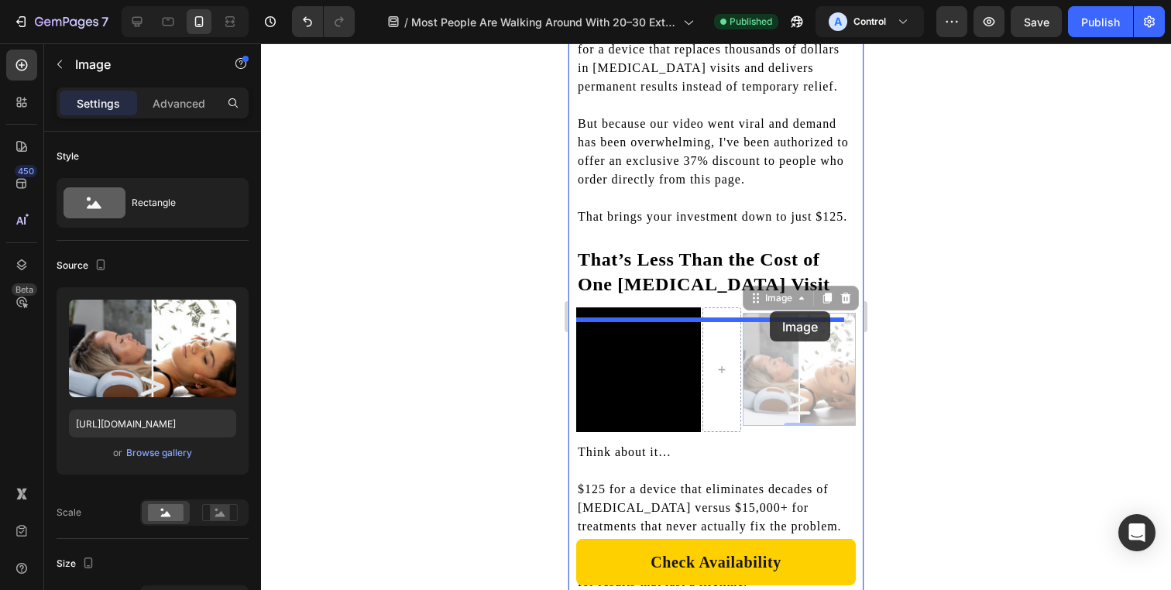
drag, startPoint x: 775, startPoint y: 335, endPoint x: 770, endPoint y: 311, distance: 24.6
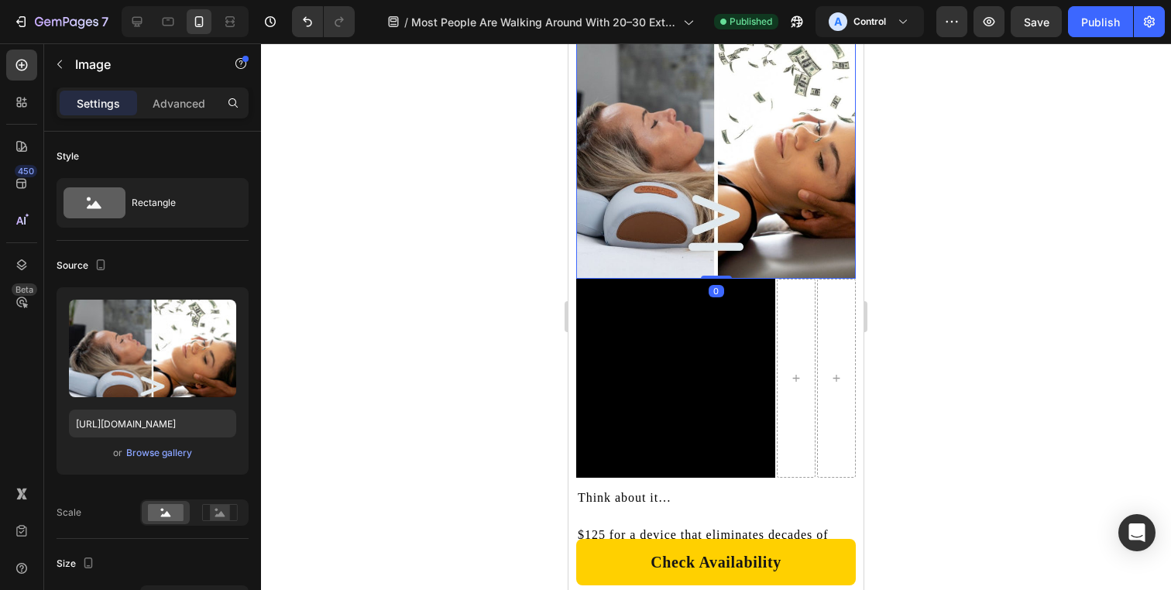
scroll to position [10099, 0]
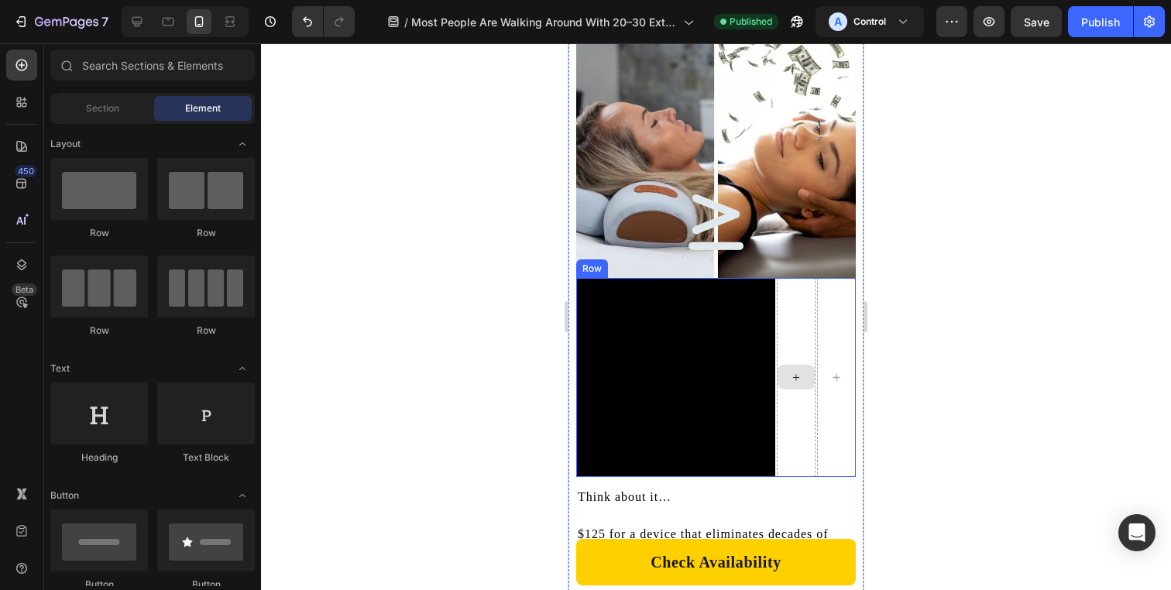
click at [778, 367] on div at bounding box center [796, 377] width 37 height 25
click at [780, 293] on div at bounding box center [796, 377] width 39 height 199
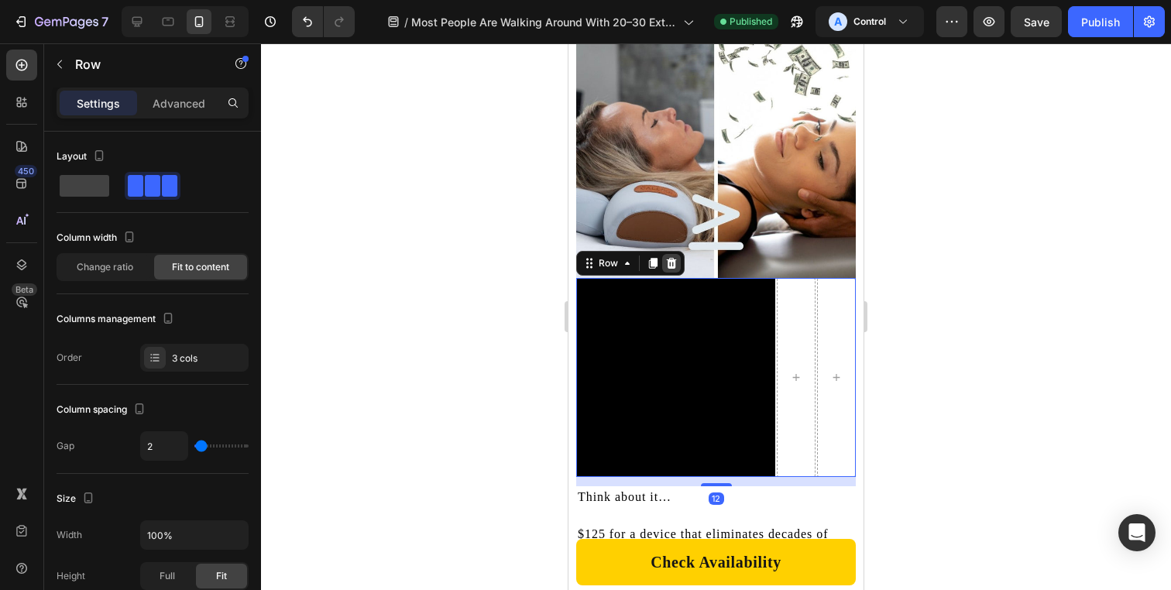
click at [676, 267] on icon at bounding box center [671, 263] width 12 height 12
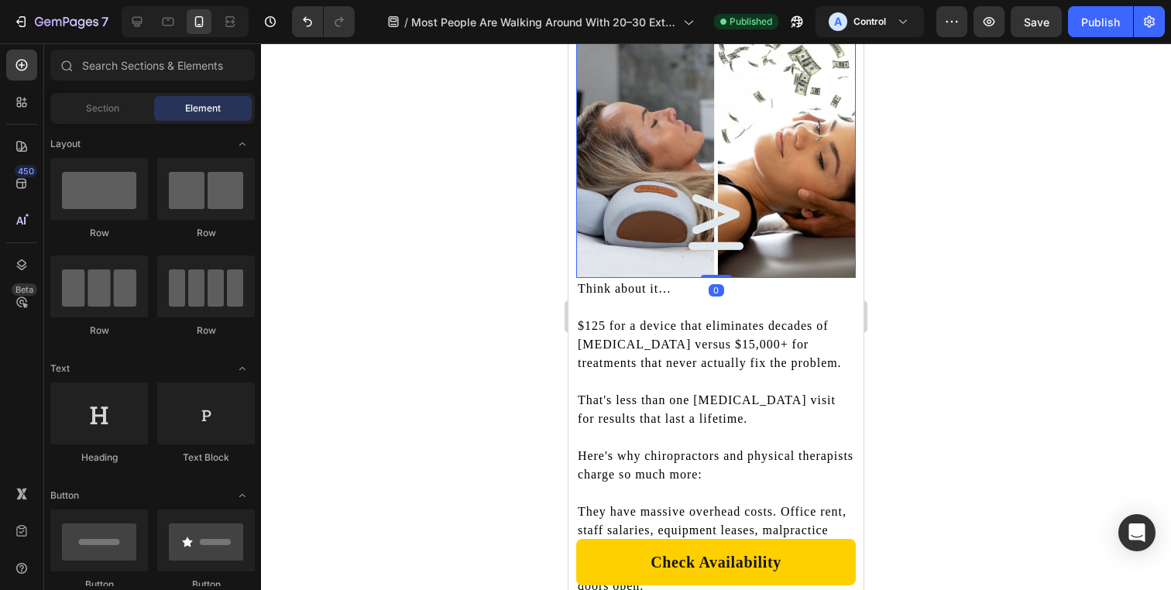
click at [764, 248] on img at bounding box center [716, 138] width 280 height 280
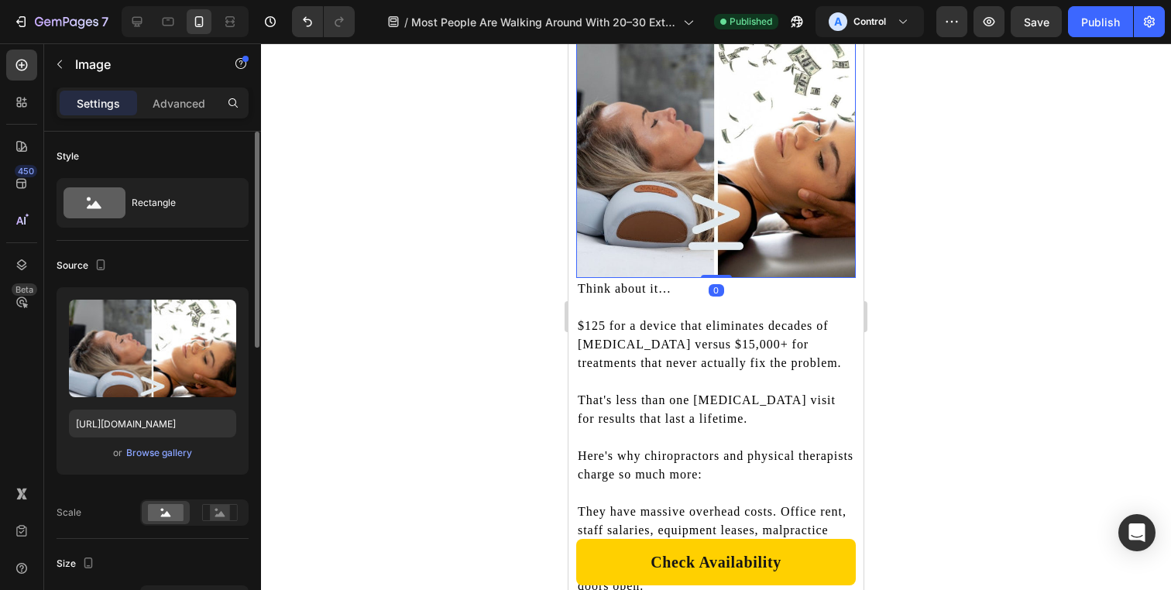
scroll to position [319, 0]
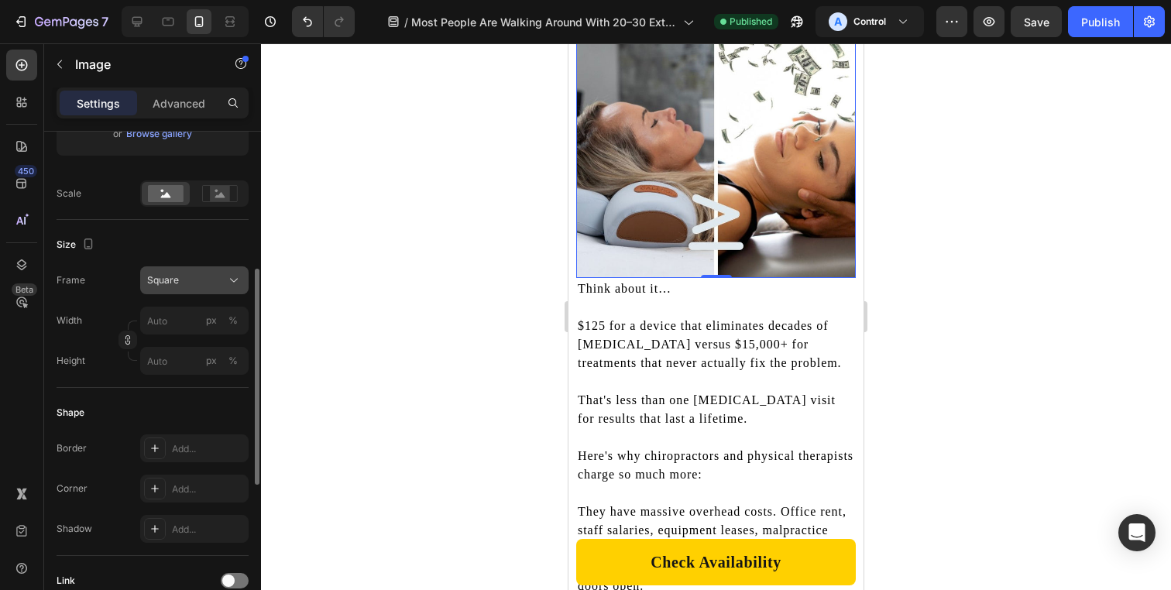
click at [197, 273] on div "Square" at bounding box center [185, 280] width 76 height 14
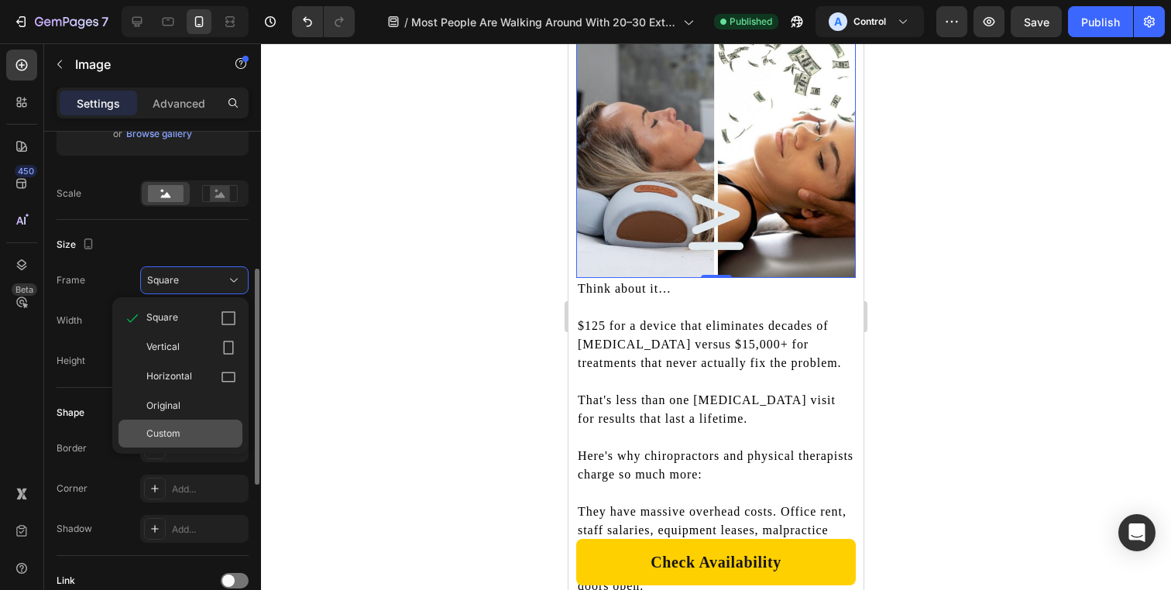
click at [184, 433] on div "Custom" at bounding box center [191, 434] width 90 height 14
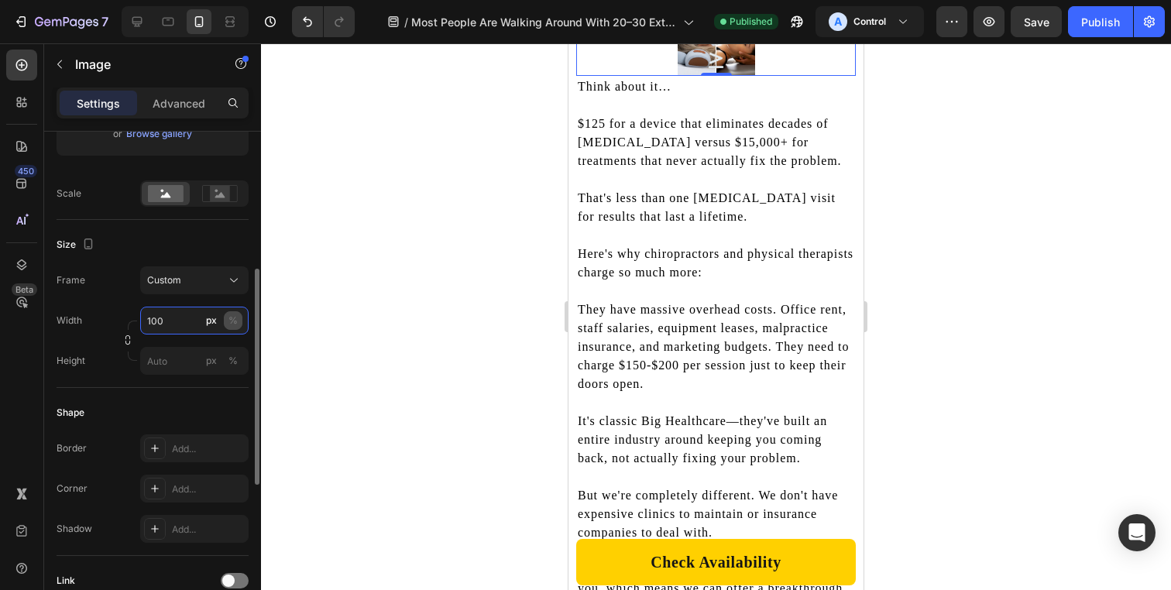
type input "100"
click at [236, 315] on div "%" at bounding box center [232, 321] width 9 height 14
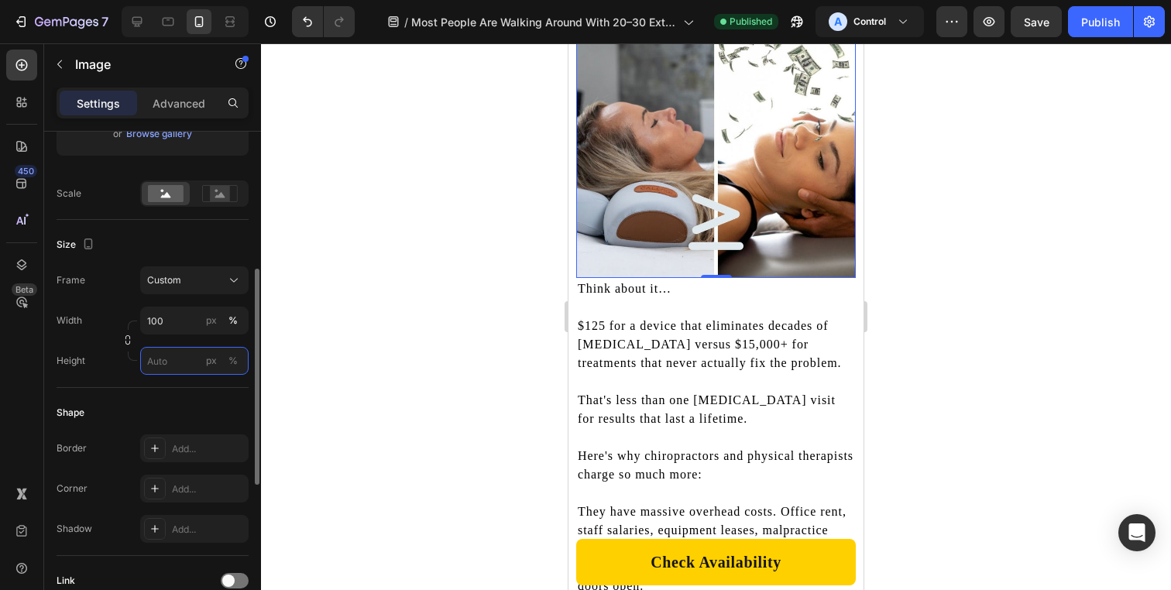
click at [173, 348] on input "px %" at bounding box center [194, 361] width 108 height 28
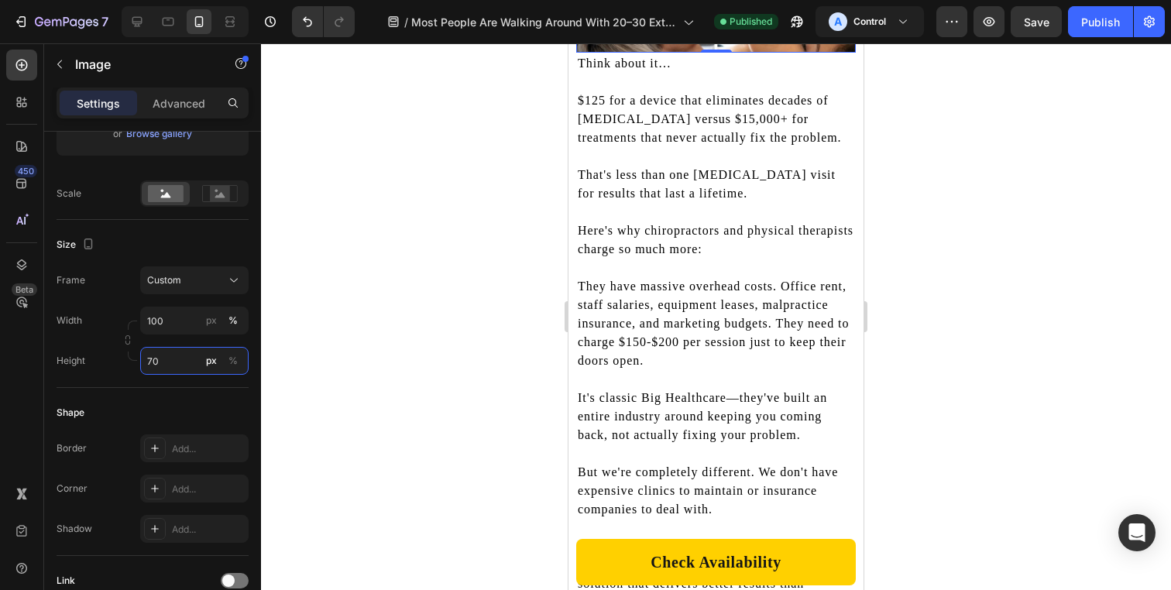
type input "7"
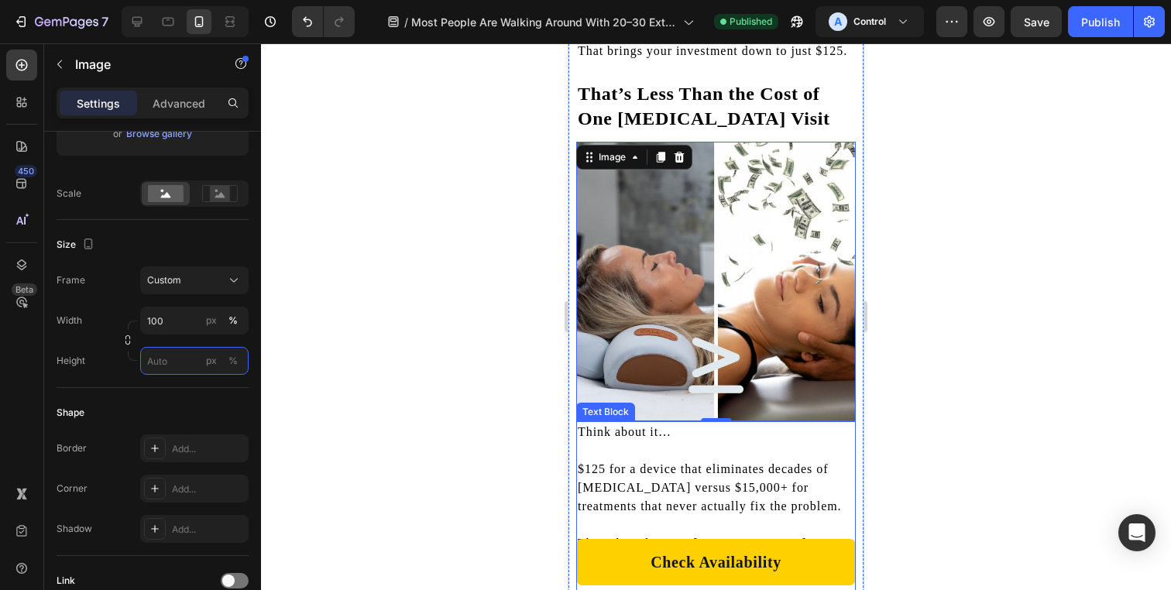
scroll to position [9955, 0]
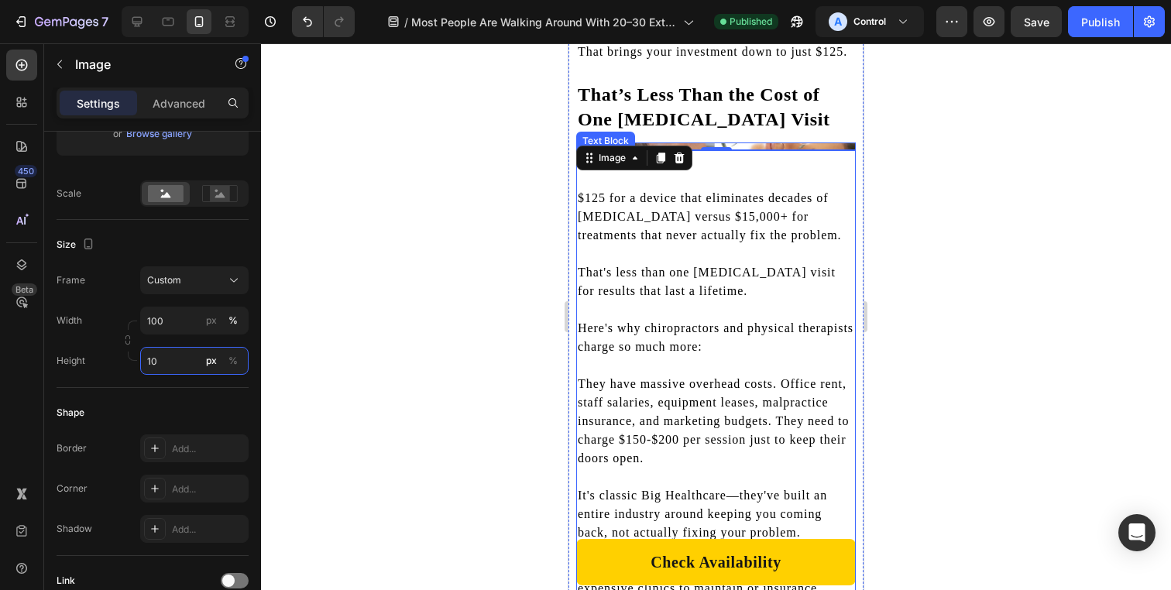
type input "1"
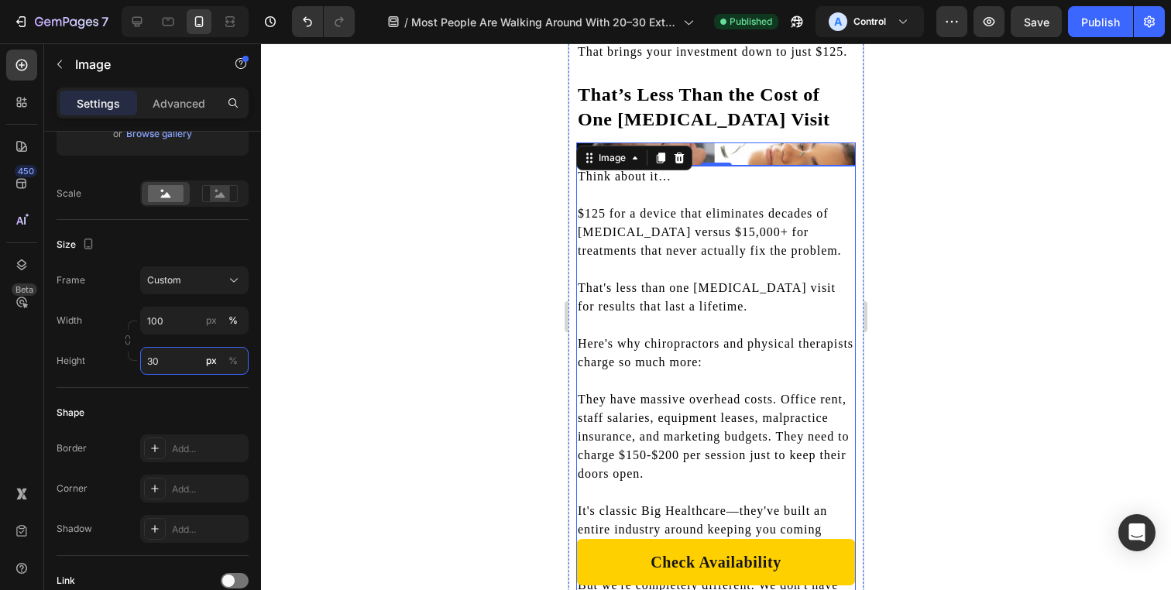
type input "3"
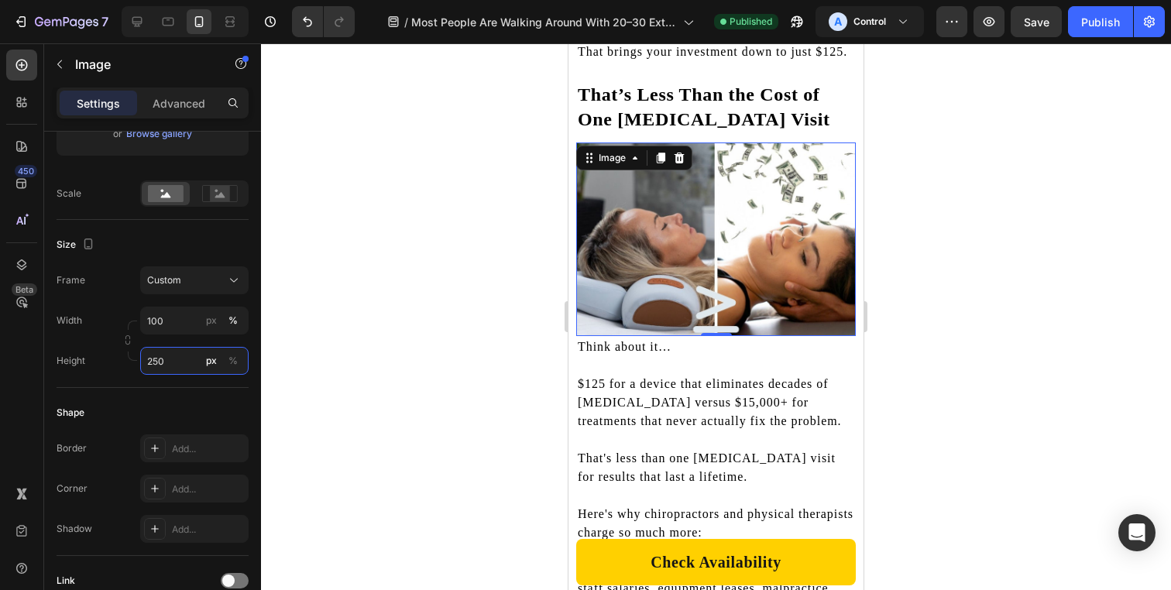
type input "250"
click at [1157, 313] on div at bounding box center [716, 316] width 910 height 547
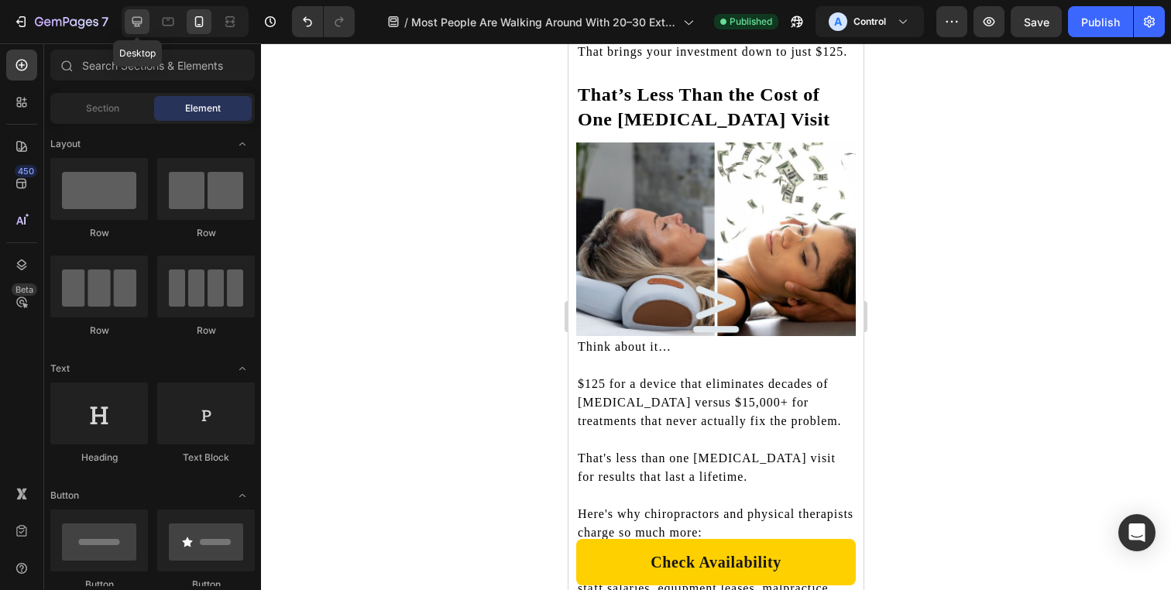
click at [132, 17] on icon at bounding box center [136, 21] width 15 height 15
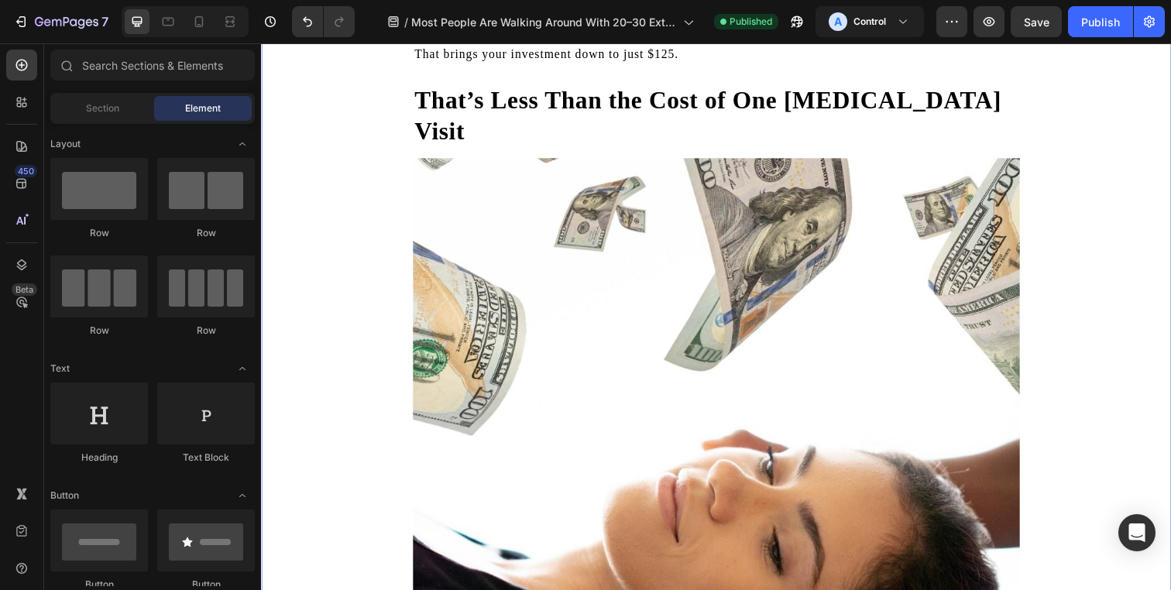
scroll to position [8981, 0]
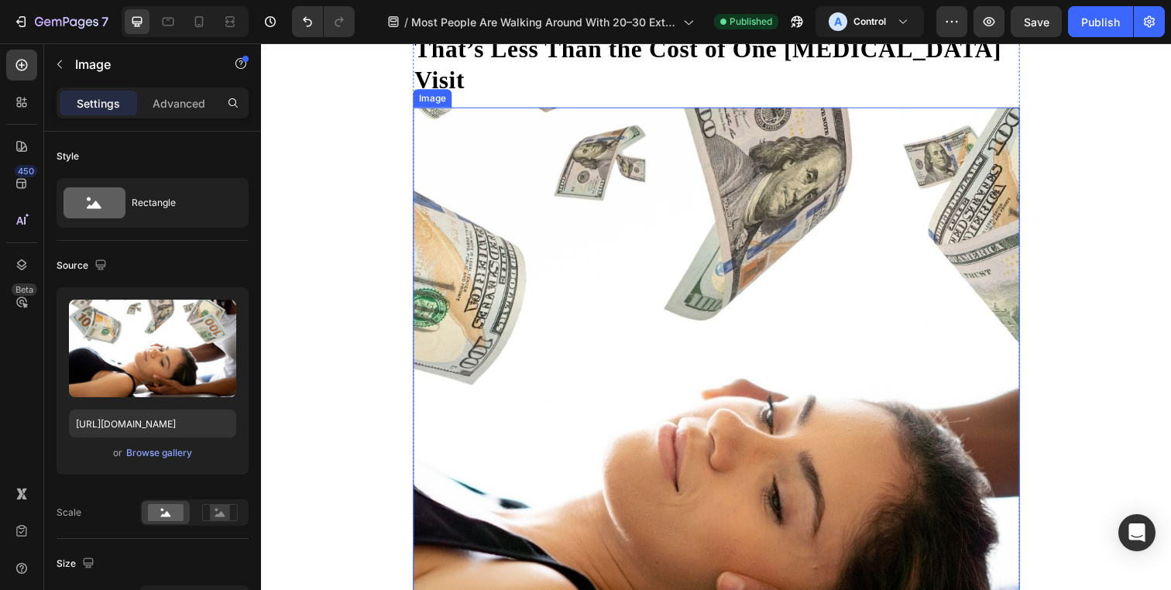
click at [453, 328] on img at bounding box center [726, 418] width 620 height 620
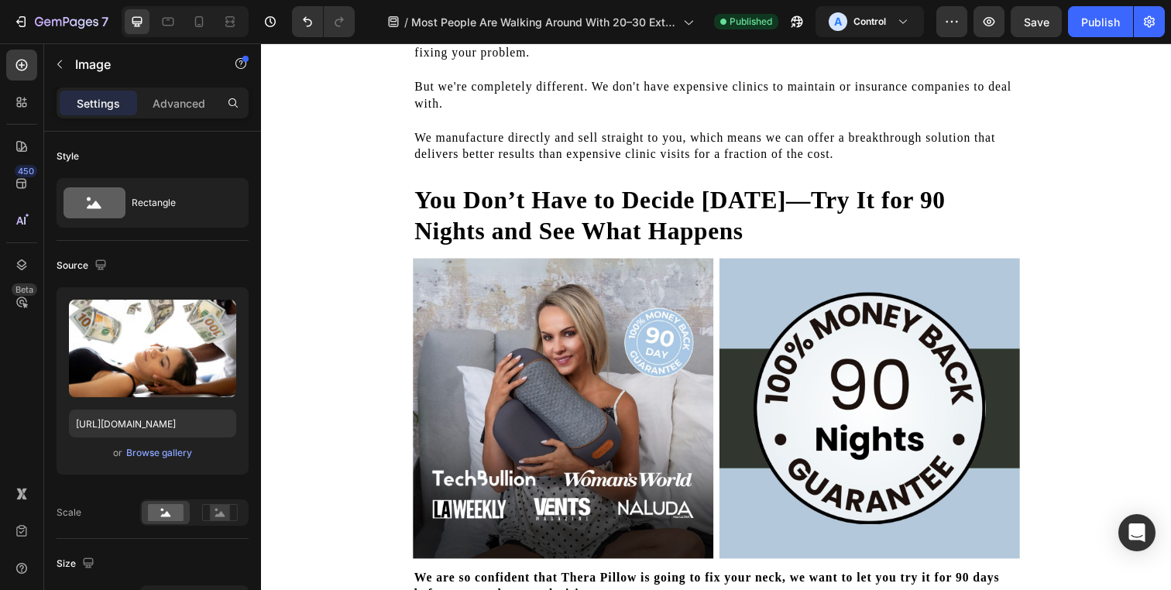
scroll to position [9806, 0]
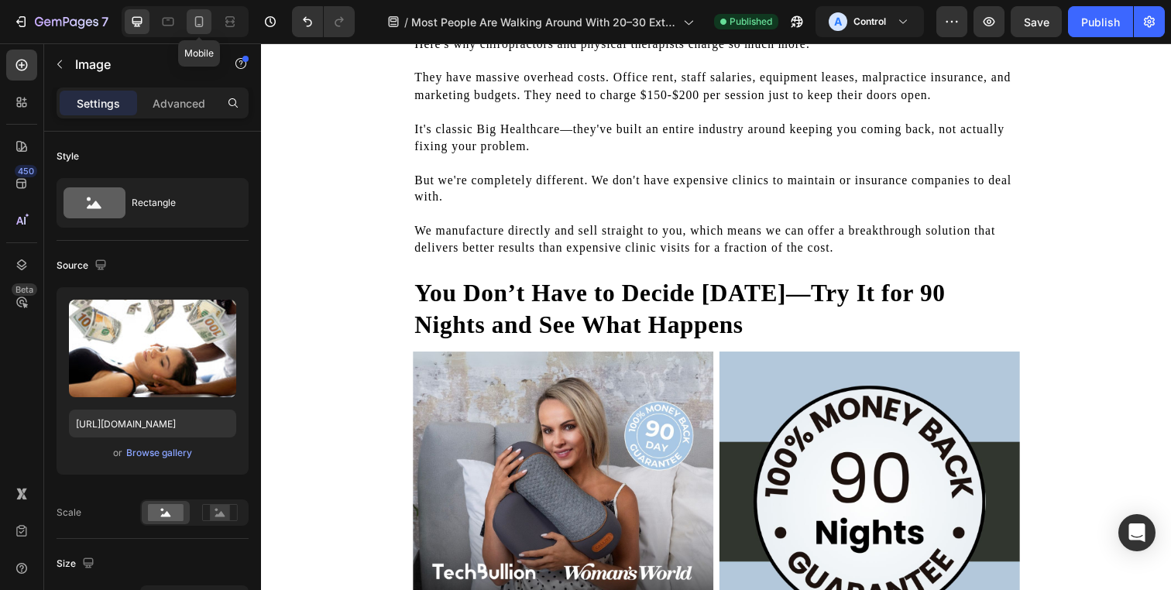
click at [201, 20] on icon at bounding box center [198, 21] width 15 height 15
type input "https://cdn.shopify.com/s/files/1/0695/0459/8289/files/gempages_490483624978678…"
type input "100"
type input "250"
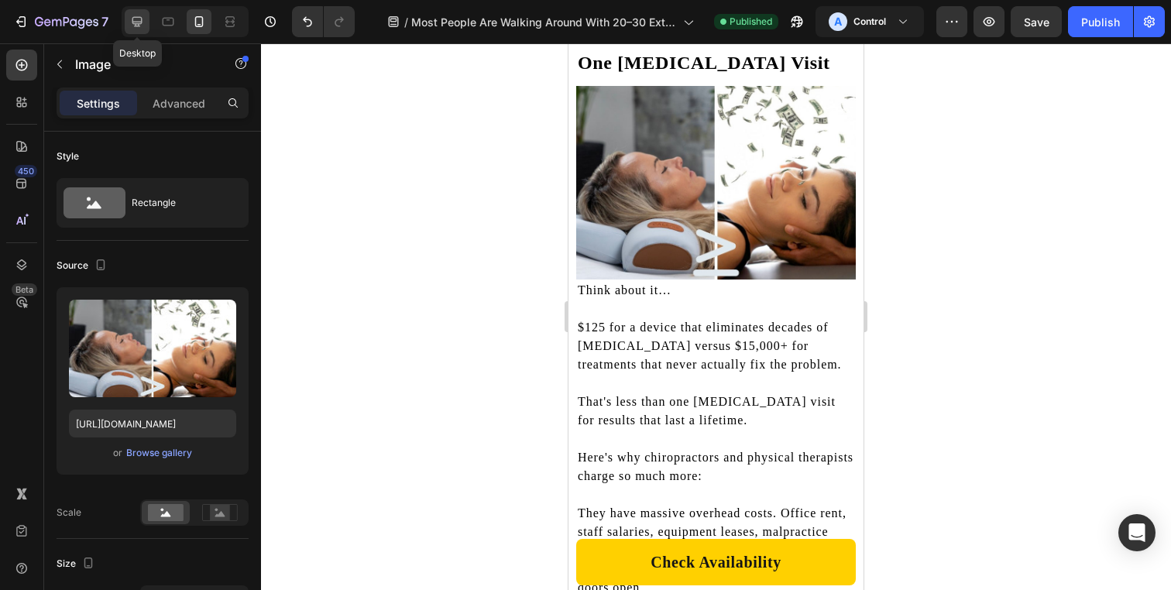
click at [137, 22] on icon at bounding box center [136, 21] width 15 height 15
type input "https://cdn.shopify.com/s/files/1/0695/0459/8289/files/gempages_490483624978678…"
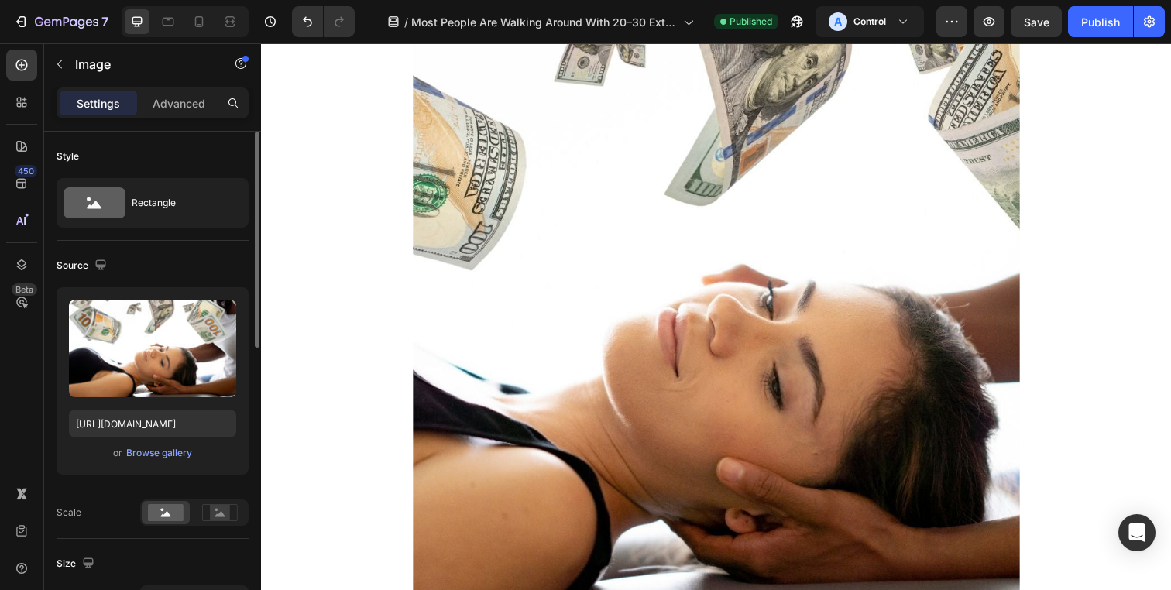
click at [146, 440] on div "Upload Image https://cdn.shopify.com/s/files/1/0695/0459/8289/files/gempages_49…" at bounding box center [153, 380] width 192 height 187
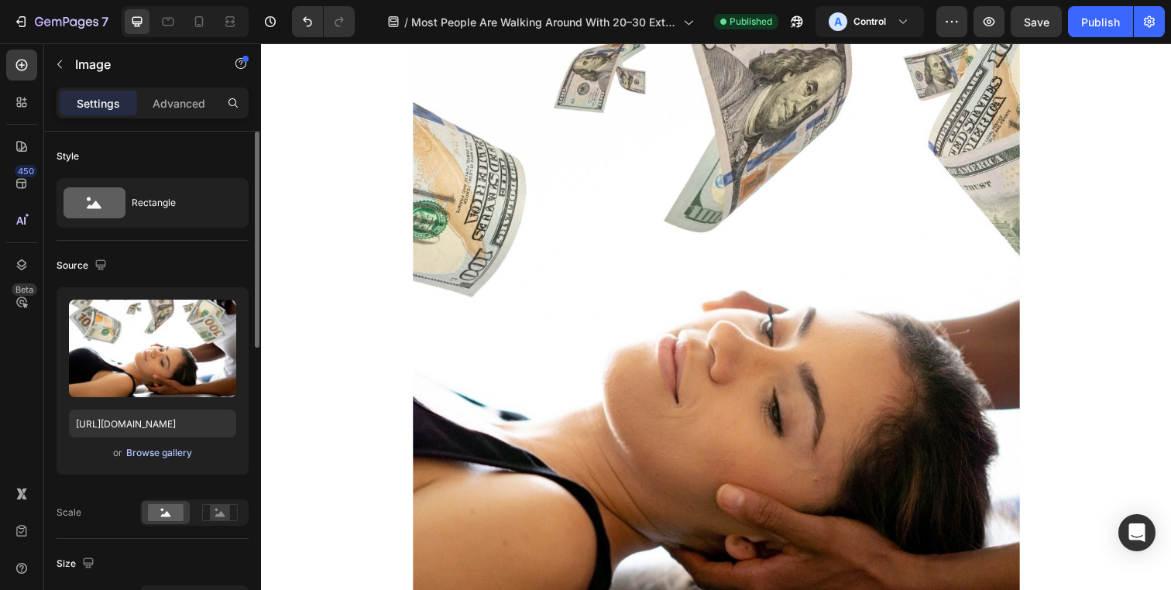
scroll to position [9071, 0]
click at [146, 447] on div "Browse gallery" at bounding box center [159, 453] width 66 height 14
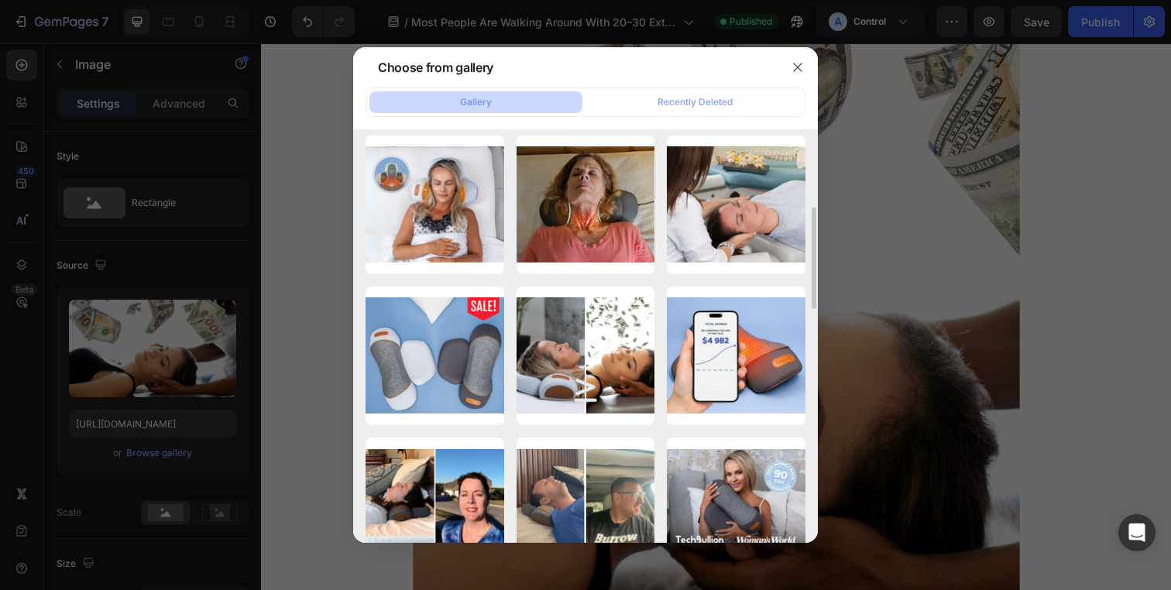
scroll to position [461, 0]
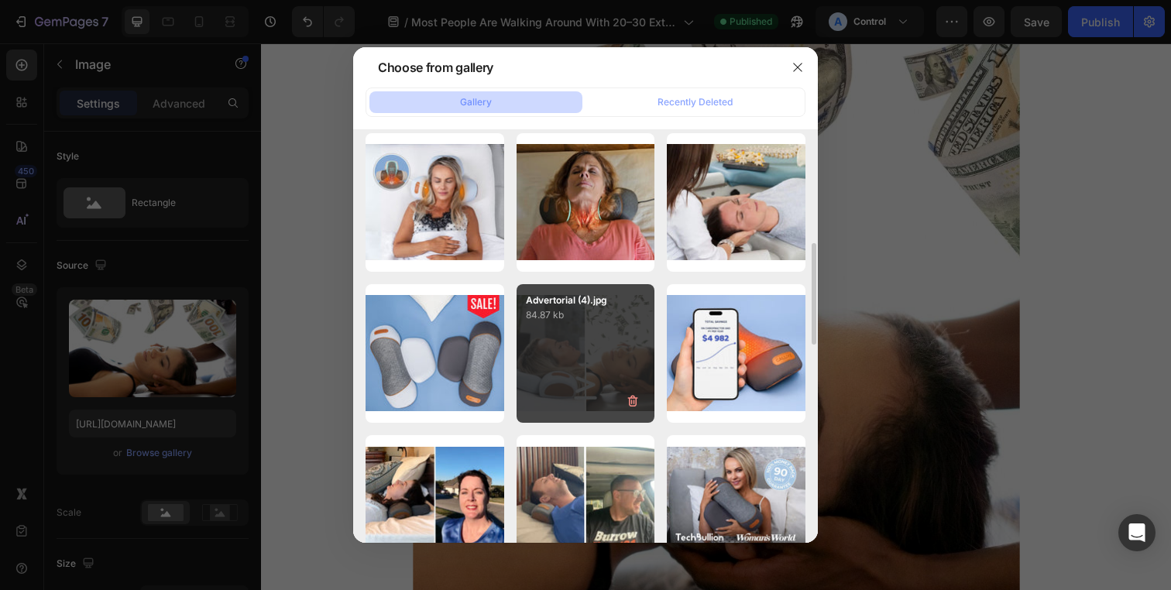
click at [558, 342] on div "Advertorial (4).jpg 84.87 kb" at bounding box center [586, 353] width 139 height 139
type input "https://cdn.shopify.com/s/files/1/0695/0459/8289/files/gempages_490483624978678…"
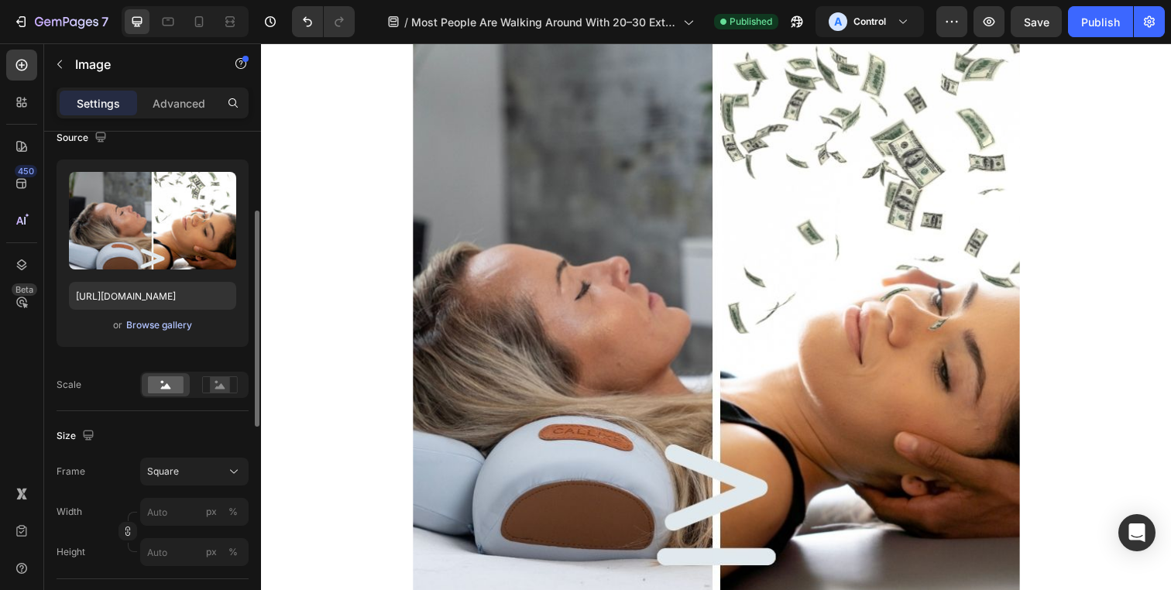
scroll to position [175, 0]
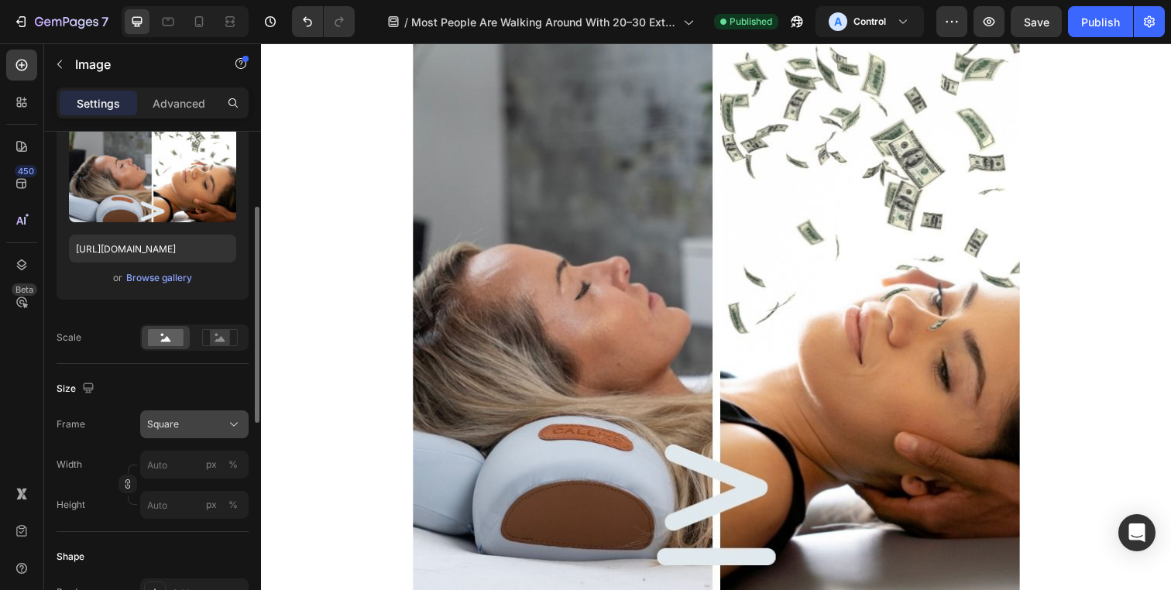
click at [194, 428] on div "Square" at bounding box center [185, 424] width 76 height 14
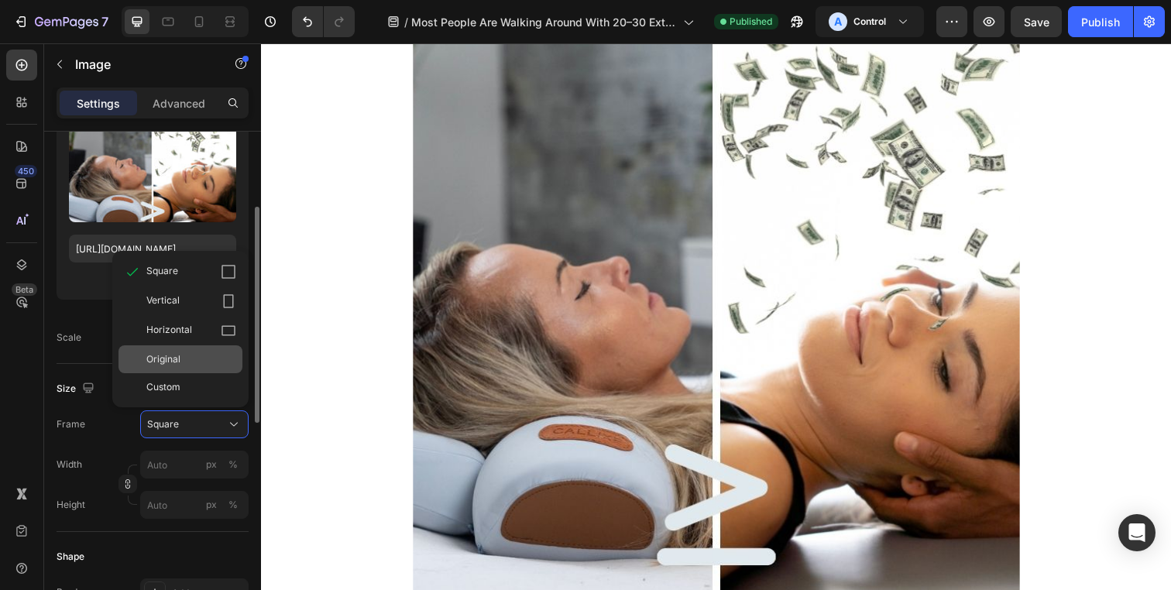
click at [189, 366] on div "Original" at bounding box center [191, 359] width 90 height 14
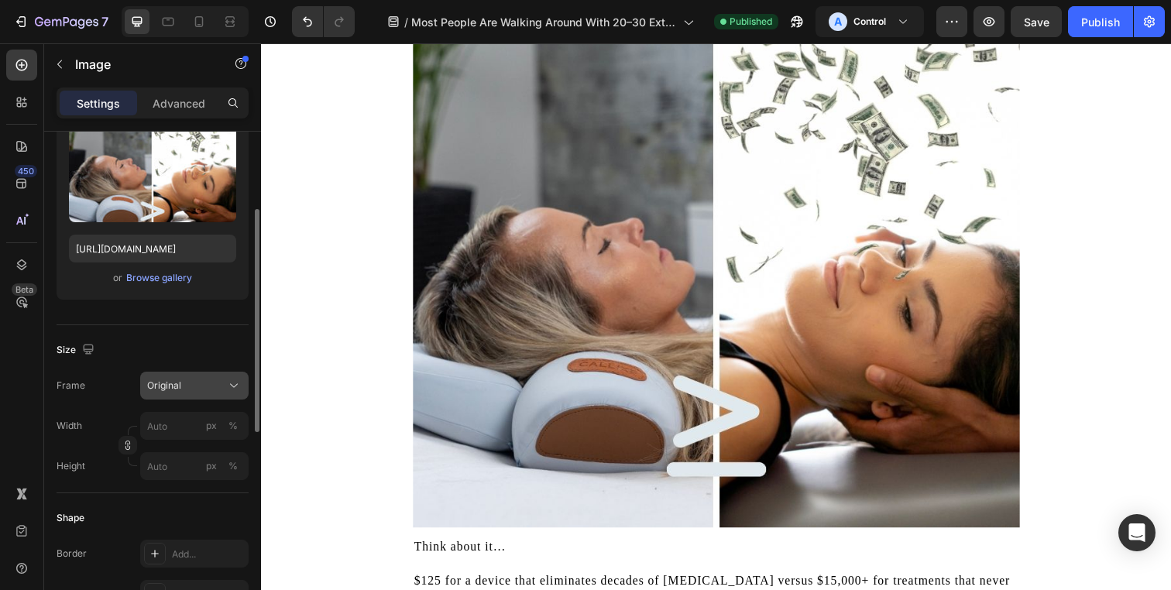
click at [182, 384] on div "Original" at bounding box center [185, 386] width 76 height 14
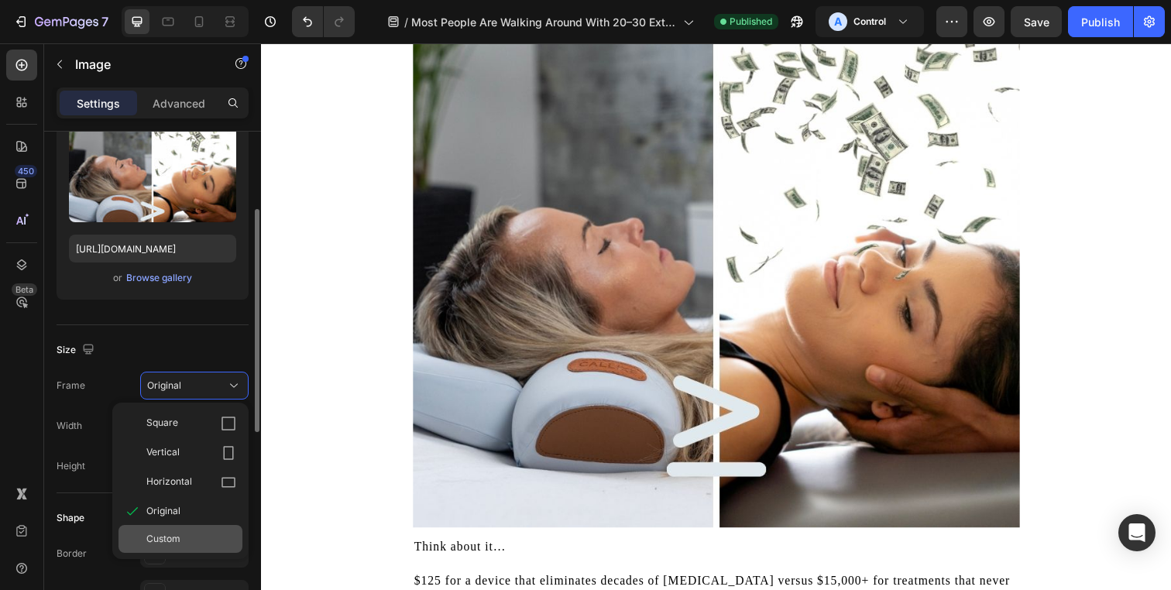
click at [183, 525] on div "Custom" at bounding box center [180, 539] width 124 height 28
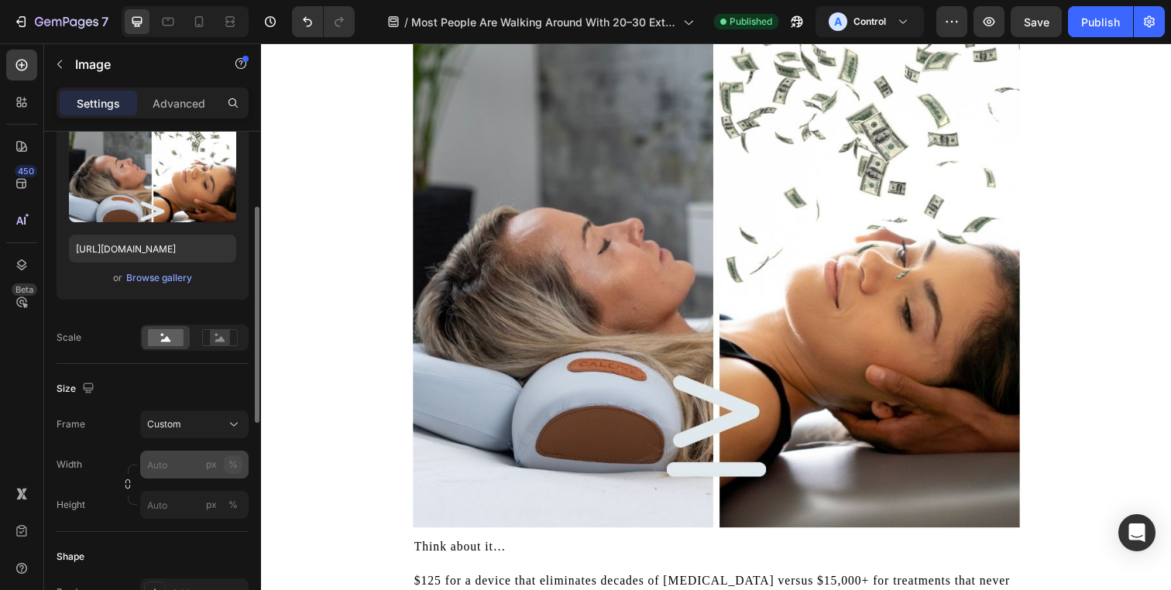
click at [235, 465] on div "%" at bounding box center [232, 465] width 9 height 14
click at [194, 465] on input "px %" at bounding box center [194, 465] width 108 height 28
type input "100"
click at [191, 509] on input "px %" at bounding box center [194, 505] width 108 height 28
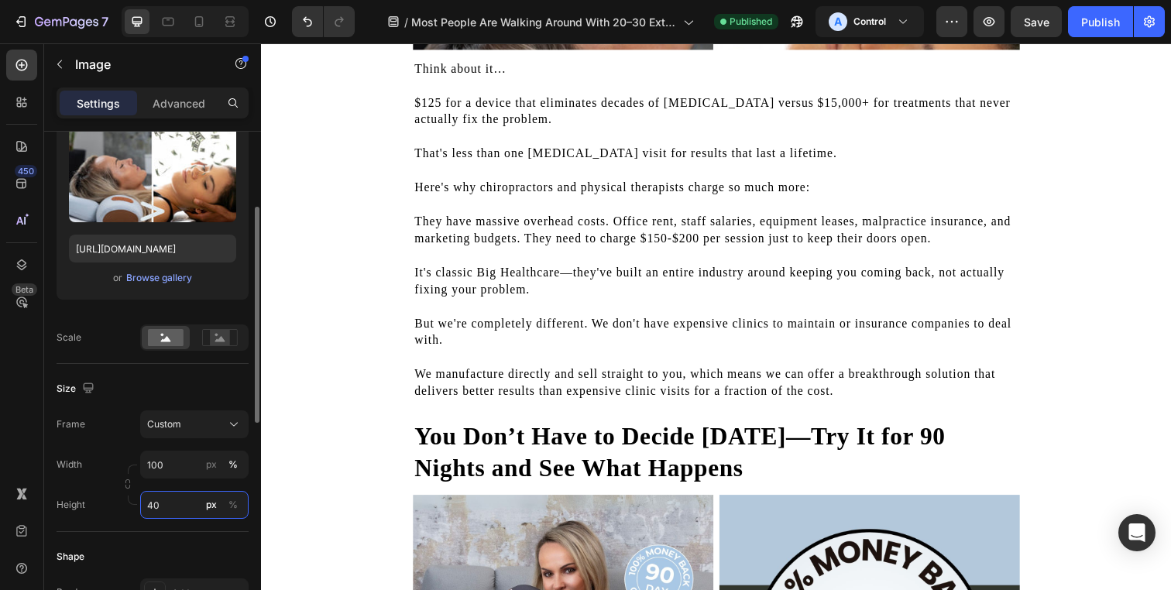
type input "4"
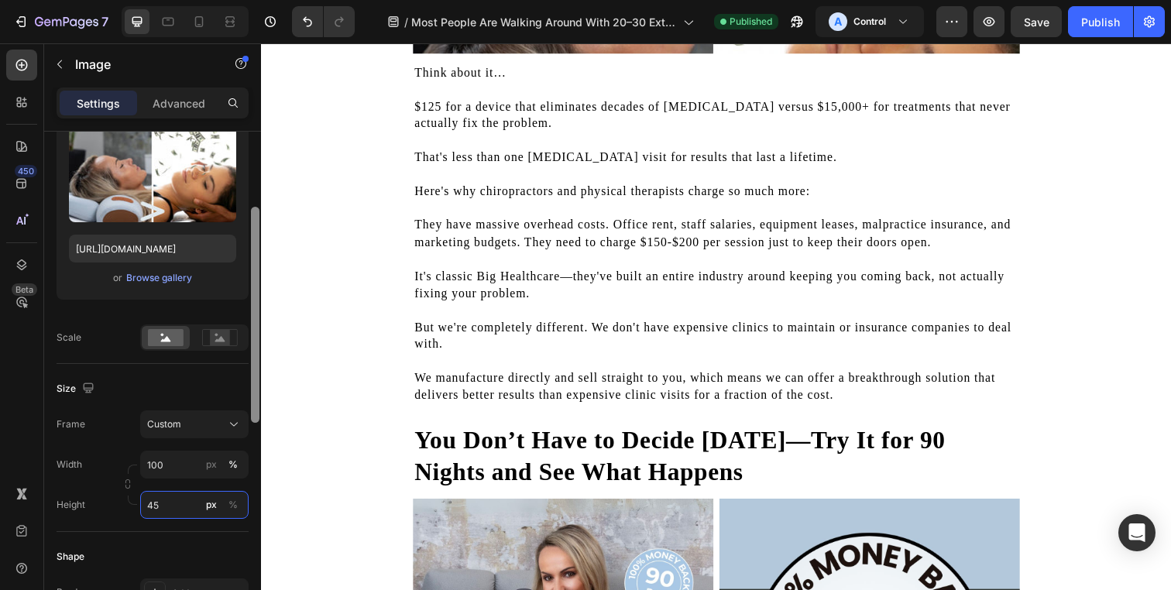
type input "4"
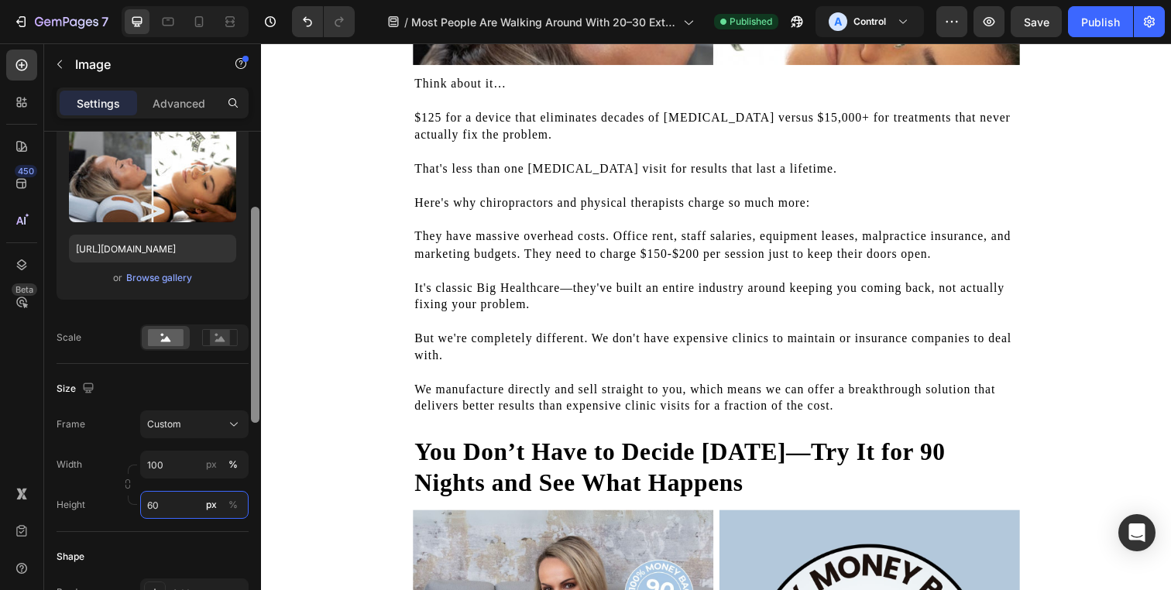
type input "6"
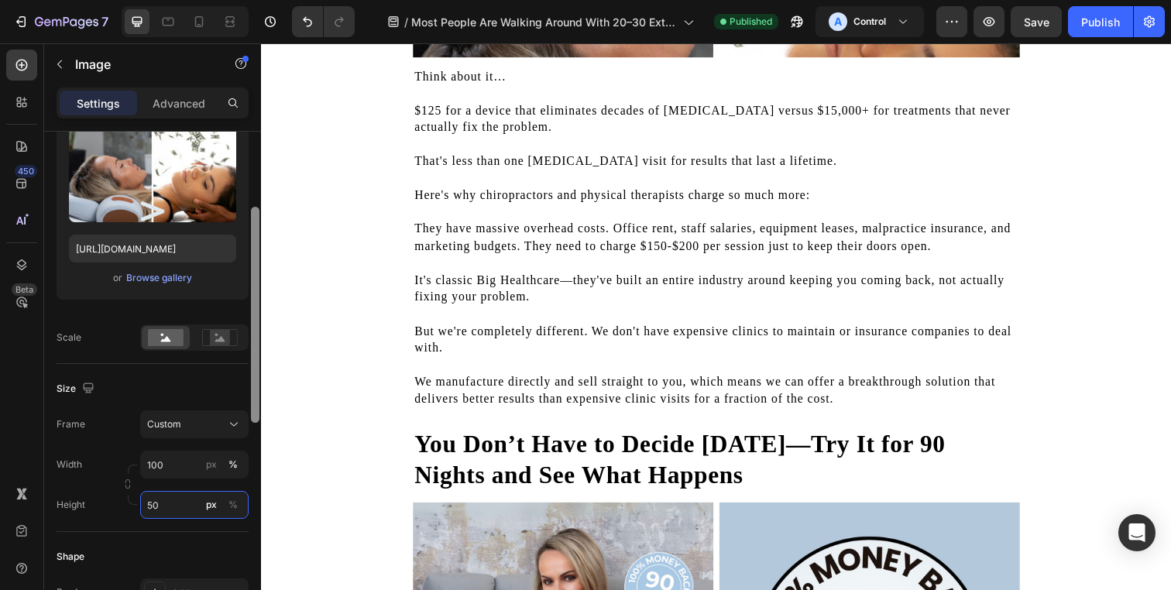
type input "500"
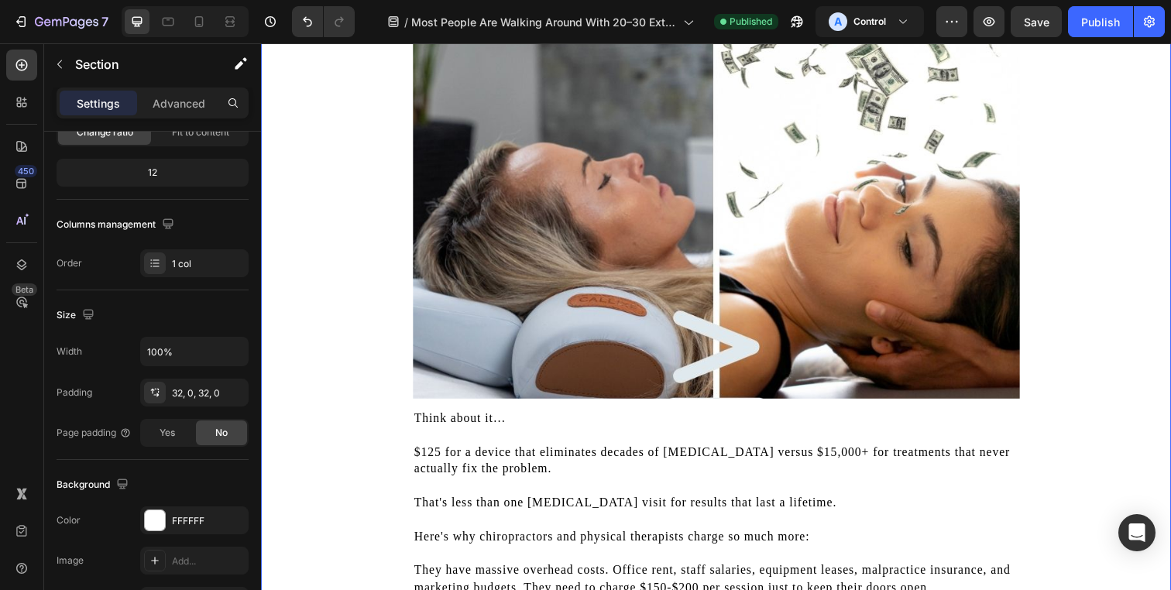
scroll to position [0, 0]
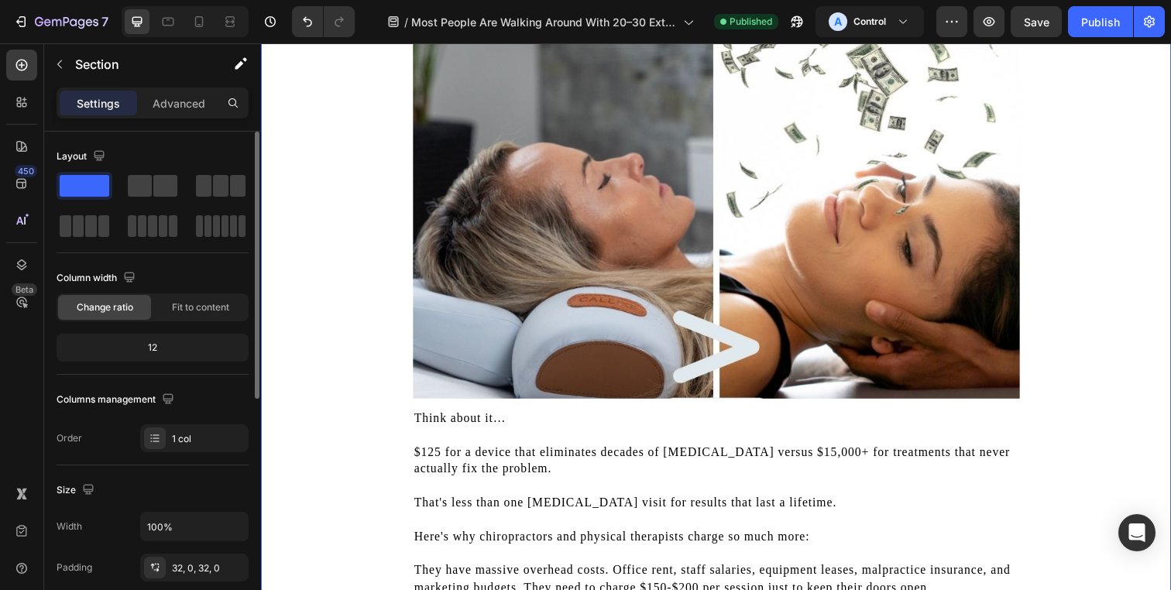
click at [1039, 20] on span "Save" at bounding box center [1037, 21] width 26 height 13
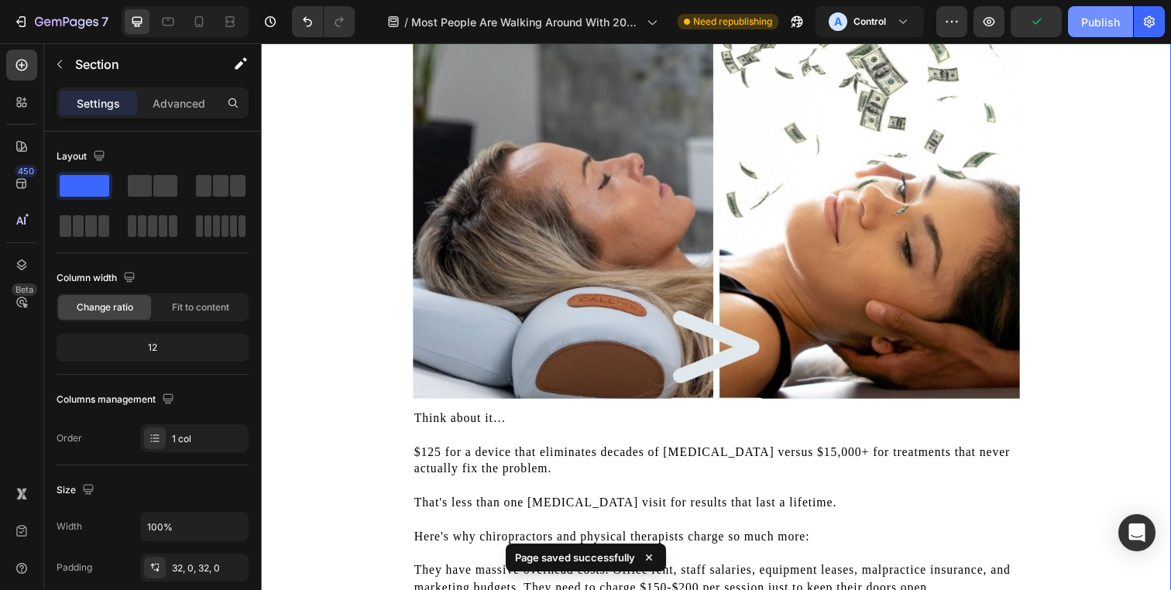
click at [1083, 29] on div "Publish" at bounding box center [1100, 22] width 39 height 16
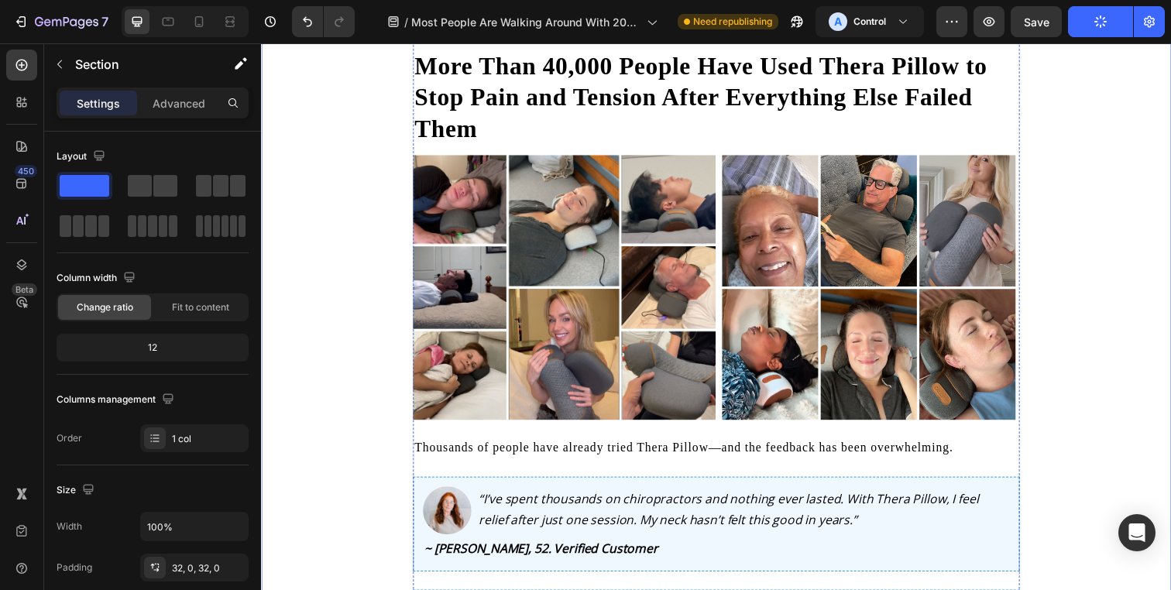
scroll to position [6502, 0]
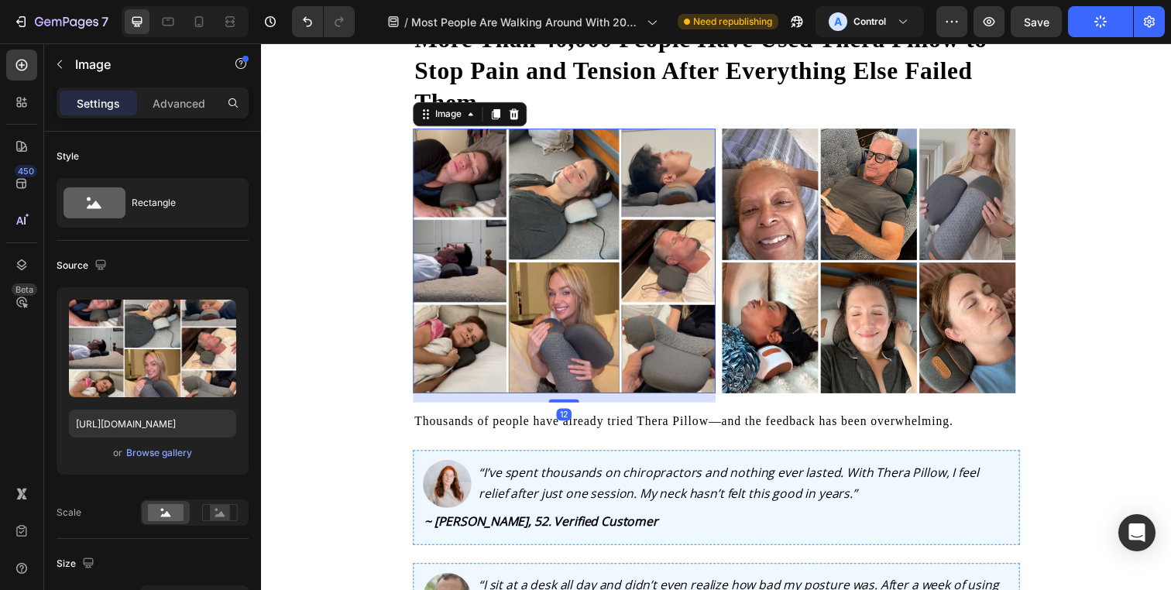
click at [581, 327] on img at bounding box center [570, 265] width 309 height 270
click at [173, 461] on div "or Browse gallery" at bounding box center [152, 453] width 167 height 19
click at [173, 457] on div "Browse gallery" at bounding box center [159, 453] width 66 height 14
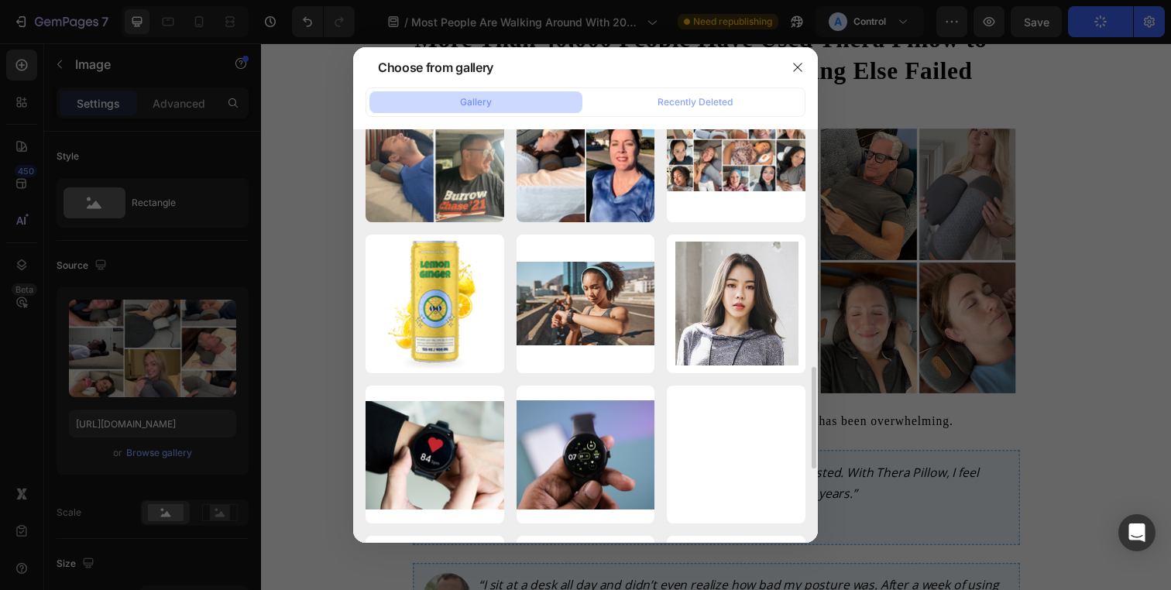
scroll to position [970, 0]
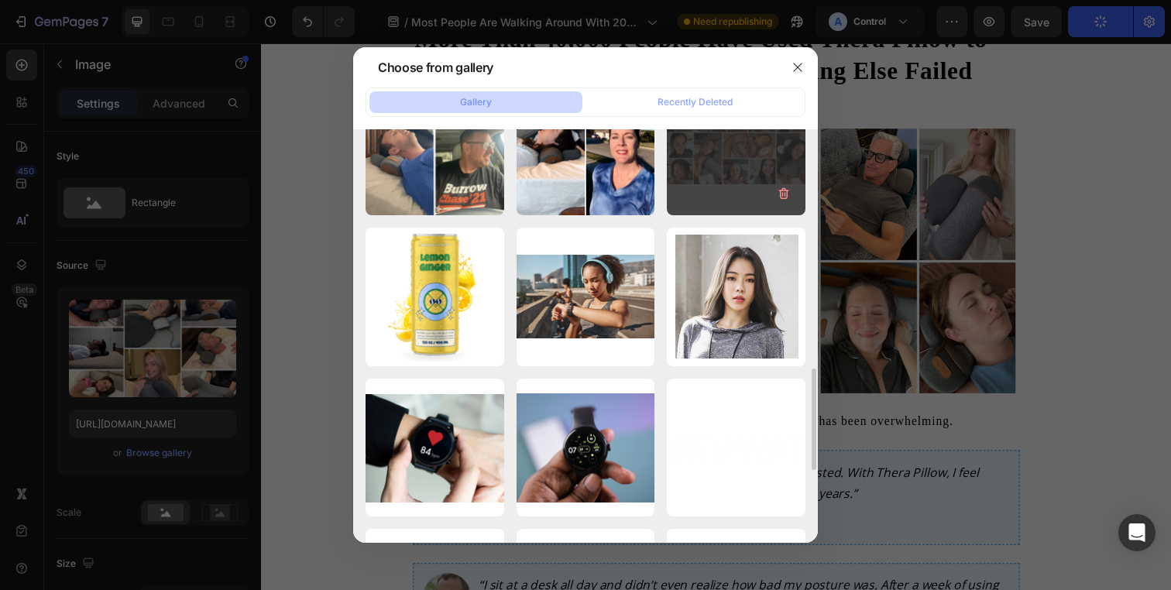
click at [757, 172] on div "Testimonial Carousel.jpg 324.11 kb" at bounding box center [736, 146] width 139 height 139
type input "https://cdn.shopify.com/s/files/1/0695/0459/8289/files/gempages_490483624978678…"
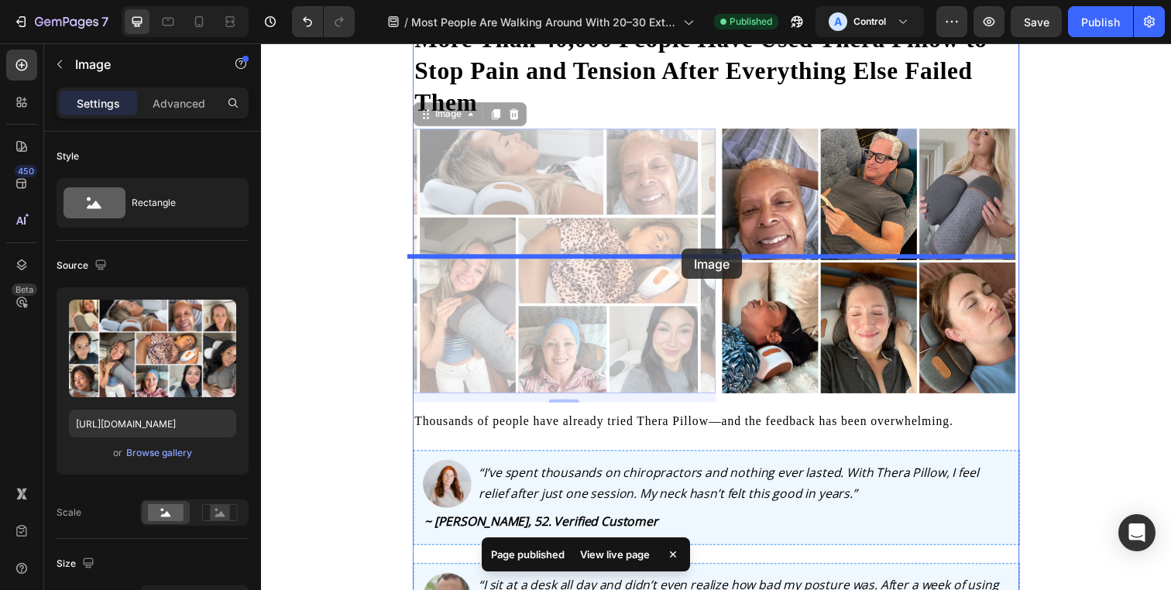
drag, startPoint x: 589, startPoint y: 378, endPoint x: 689, endPoint y: 252, distance: 160.4
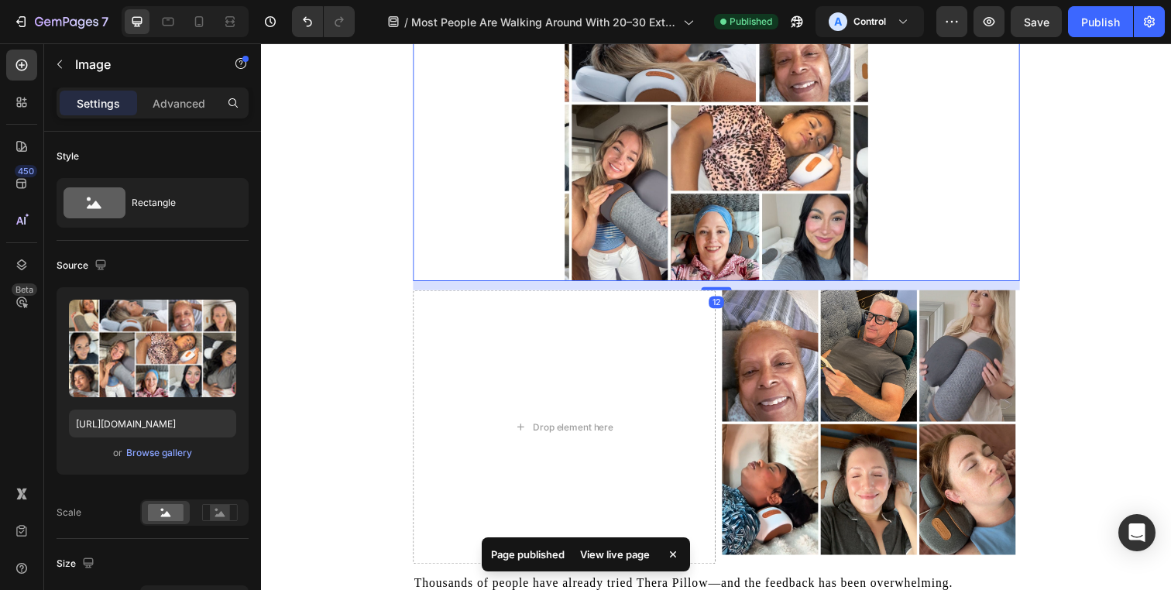
scroll to position [6651, 0]
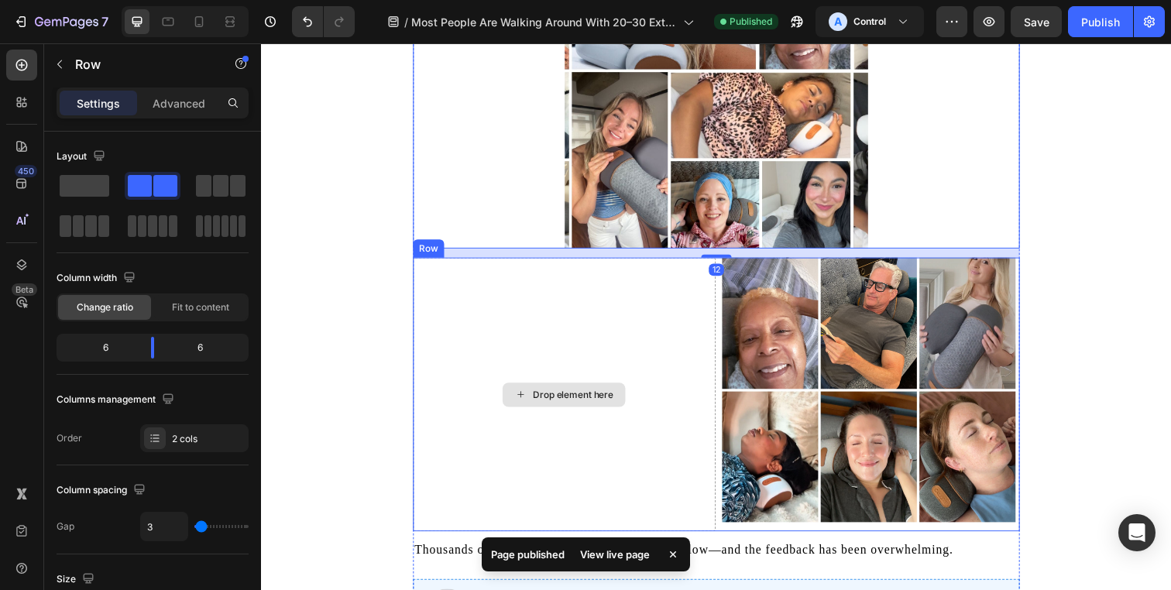
click at [719, 412] on div "Drop element here Image Row" at bounding box center [726, 402] width 620 height 280
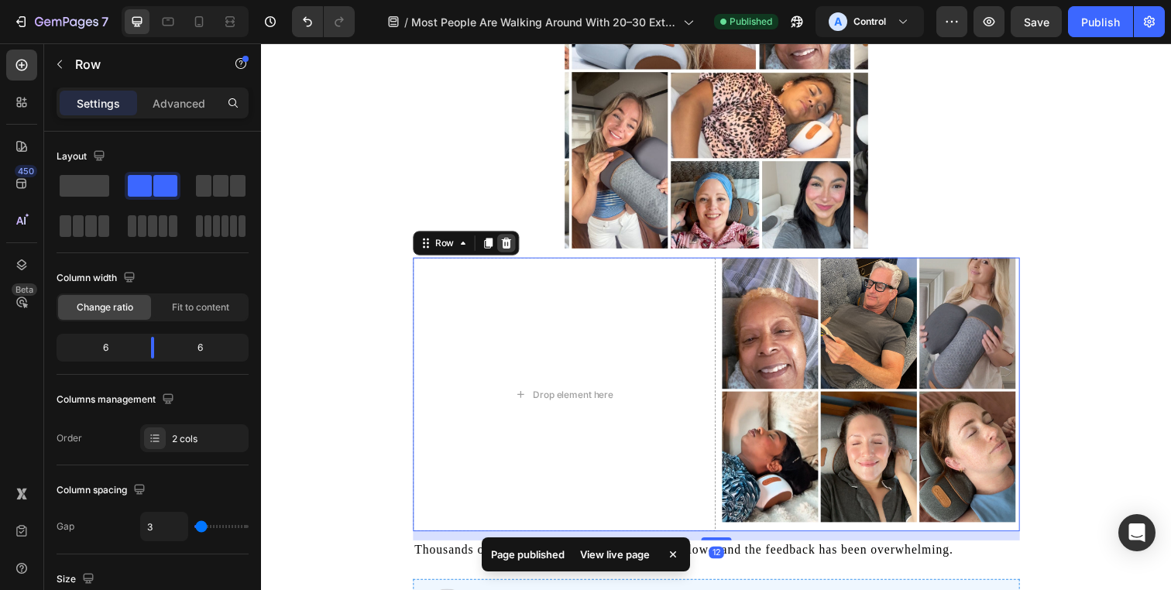
click at [505, 253] on icon at bounding box center [511, 247] width 12 height 12
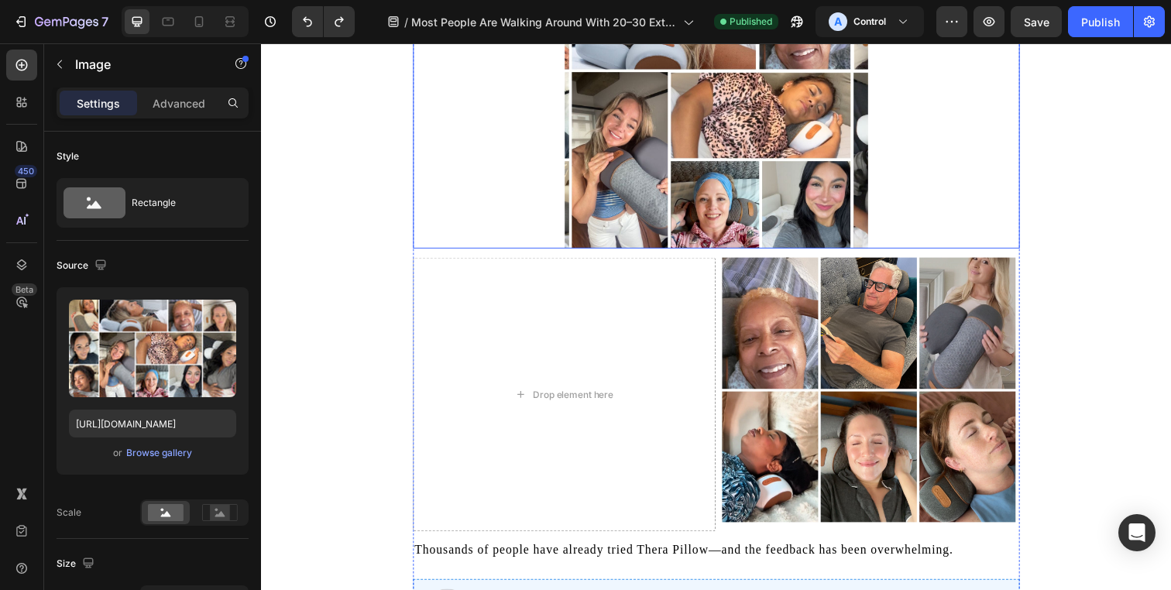
click at [675, 252] on img at bounding box center [726, 116] width 310 height 271
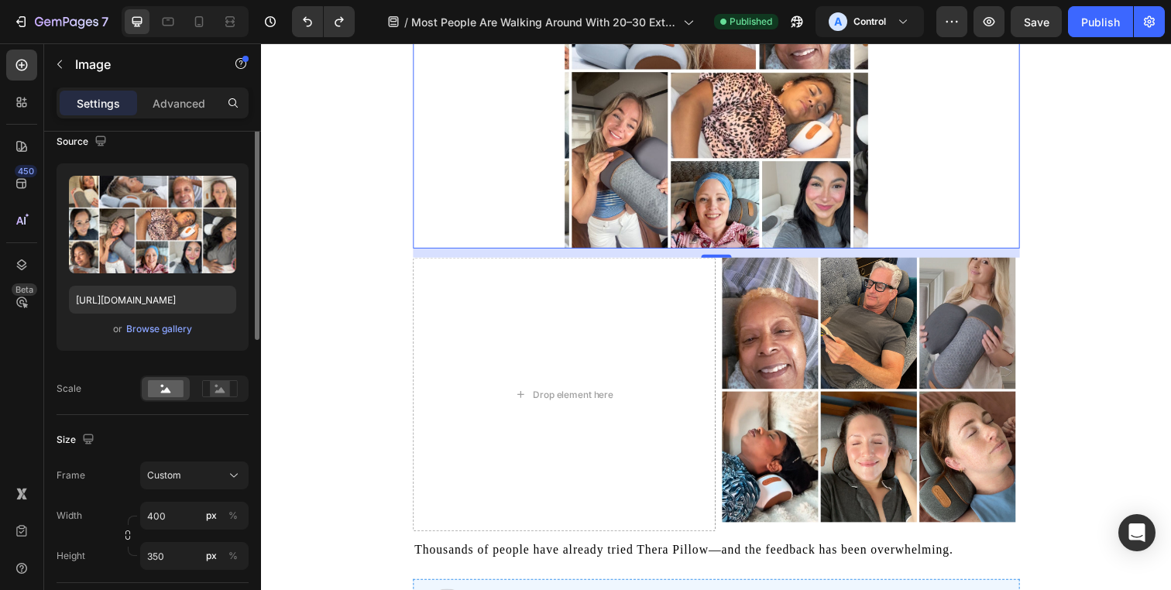
scroll to position [129, 0]
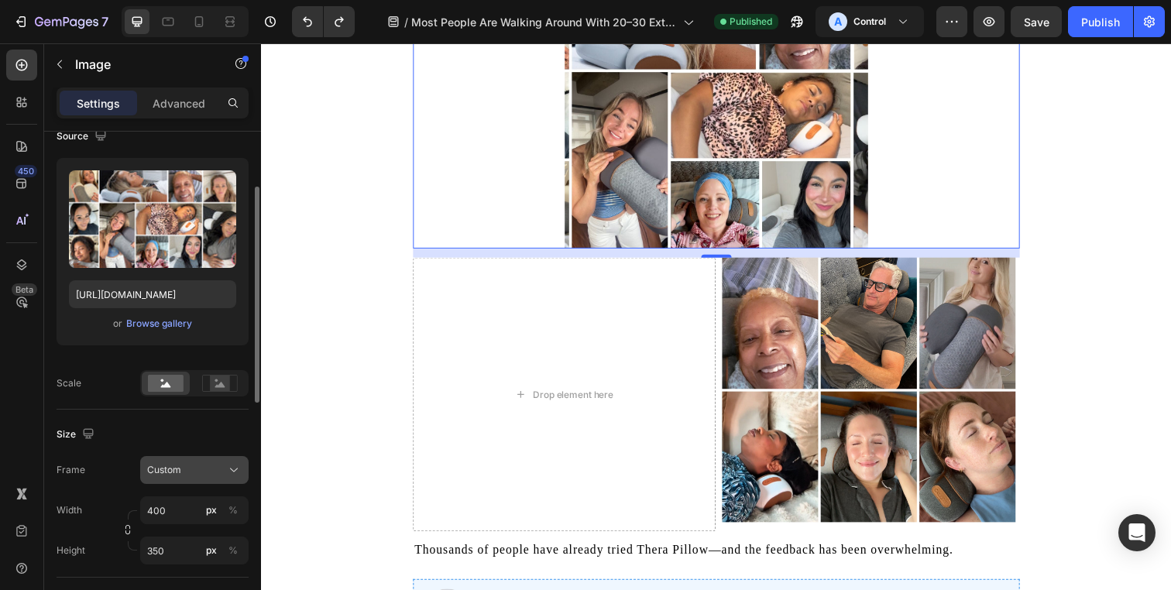
click at [201, 461] on button "Custom" at bounding box center [194, 470] width 108 height 28
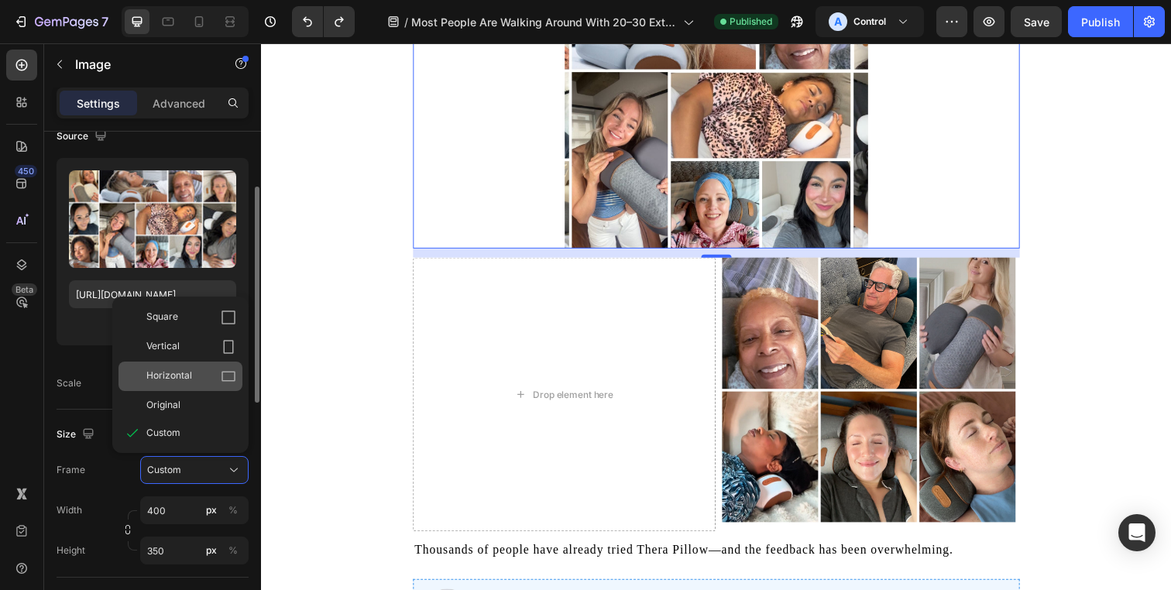
click at [190, 381] on span "Horizontal" at bounding box center [169, 376] width 46 height 15
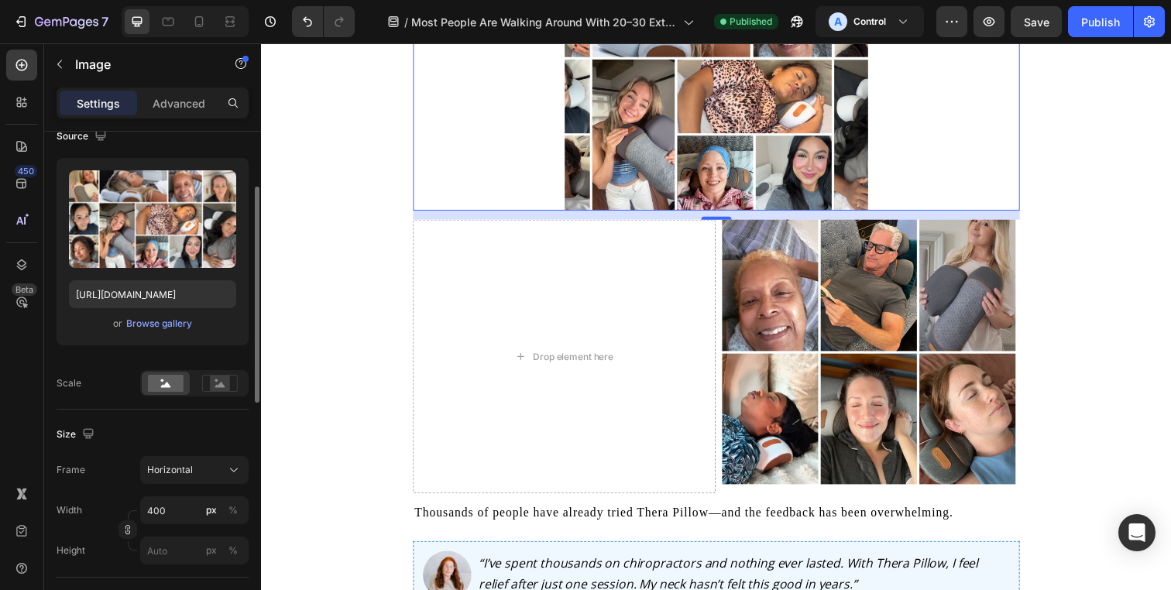
click at [189, 455] on div "Size Frame Horizontal Width 400 px % Height px %" at bounding box center [153, 494] width 192 height 168
click at [189, 467] on span "Horizontal" at bounding box center [170, 470] width 46 height 14
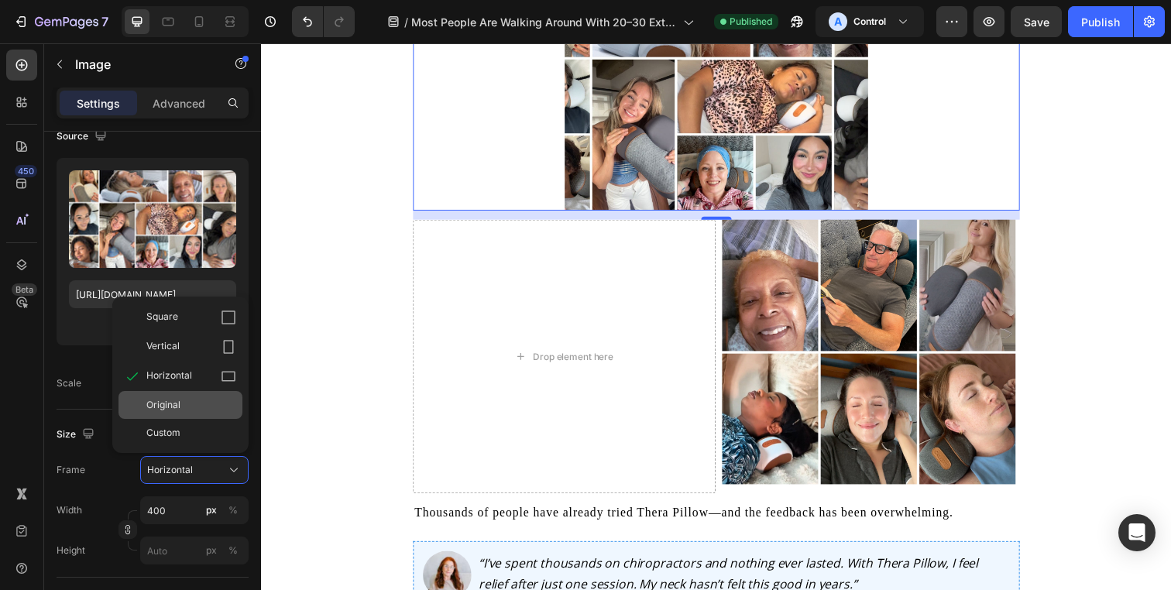
click at [189, 413] on div "Original" at bounding box center [180, 405] width 124 height 28
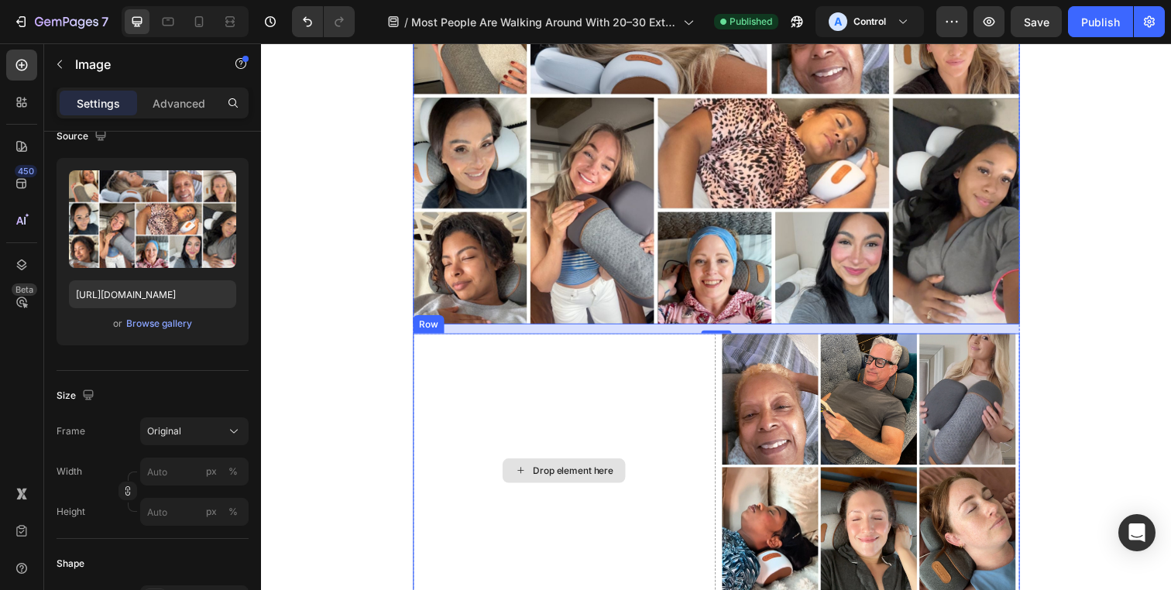
click at [575, 501] on div "Drop element here" at bounding box center [570, 479] width 309 height 280
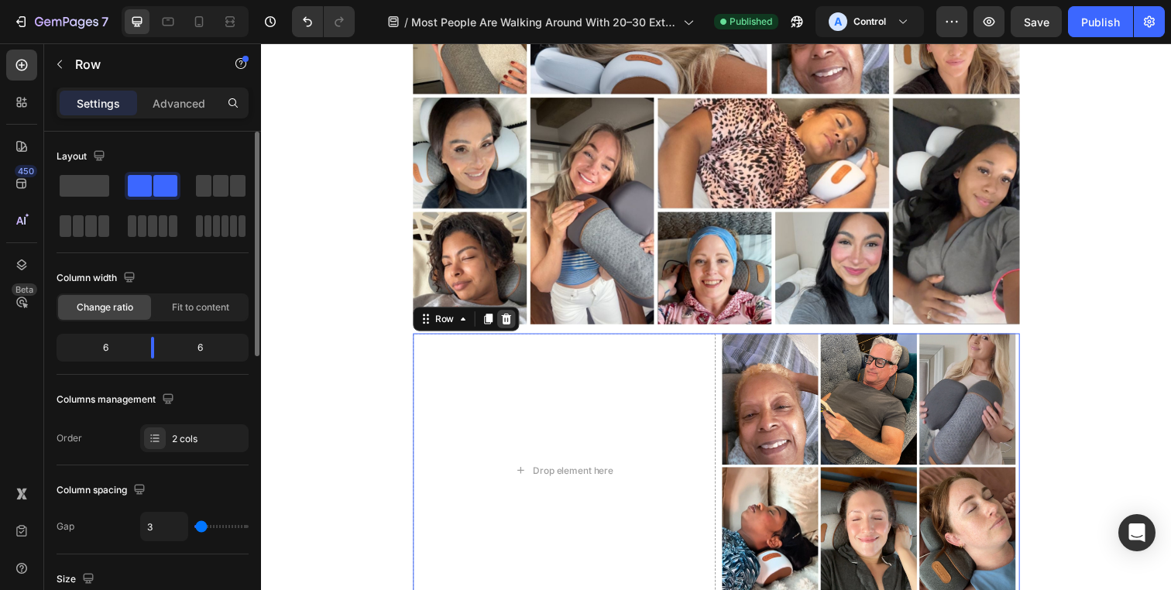
click at [504, 334] on div at bounding box center [511, 324] width 19 height 19
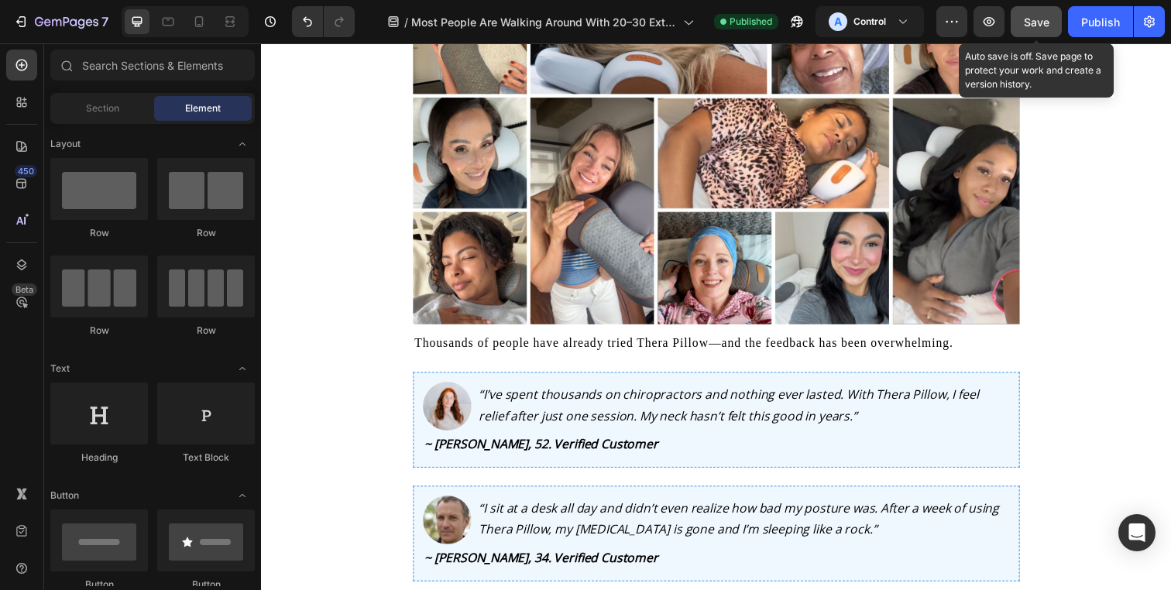
click at [1036, 32] on button "Save" at bounding box center [1036, 21] width 51 height 31
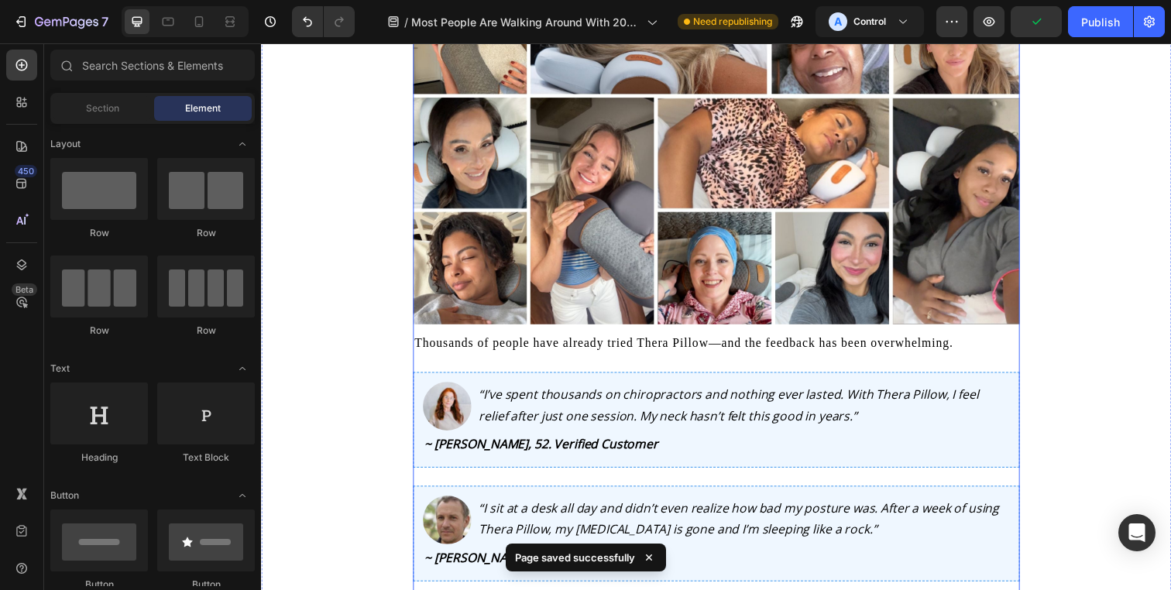
click at [833, 358] on p "Thousands of people have already tried Thera Pillow—and the feedback has been o…" at bounding box center [725, 349] width 616 height 17
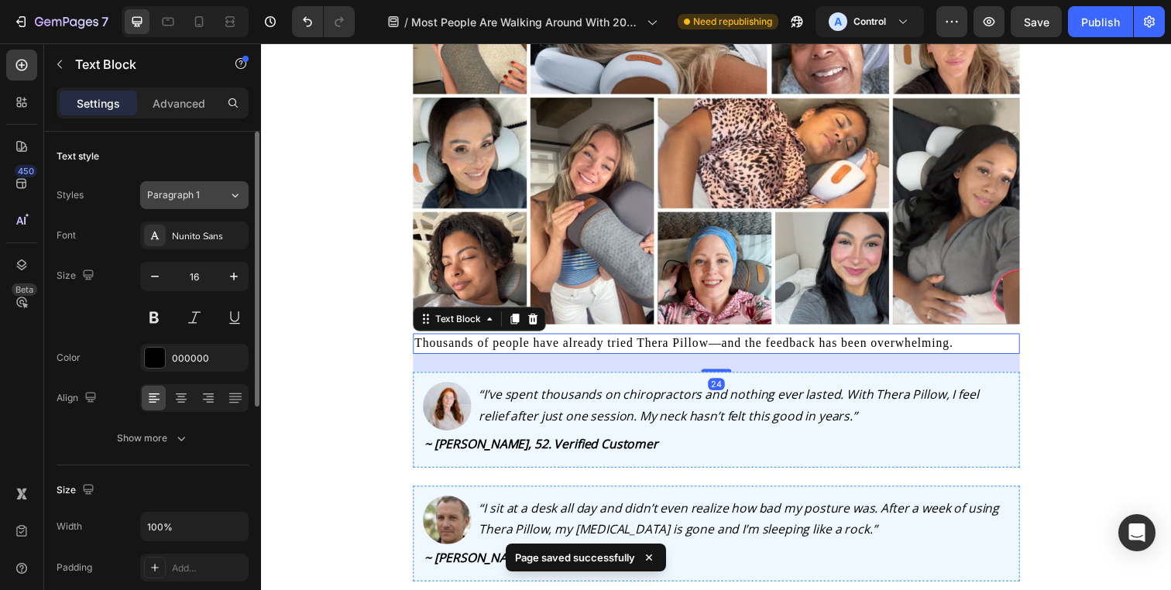
click at [225, 204] on button "Paragraph 1" at bounding box center [194, 195] width 108 height 28
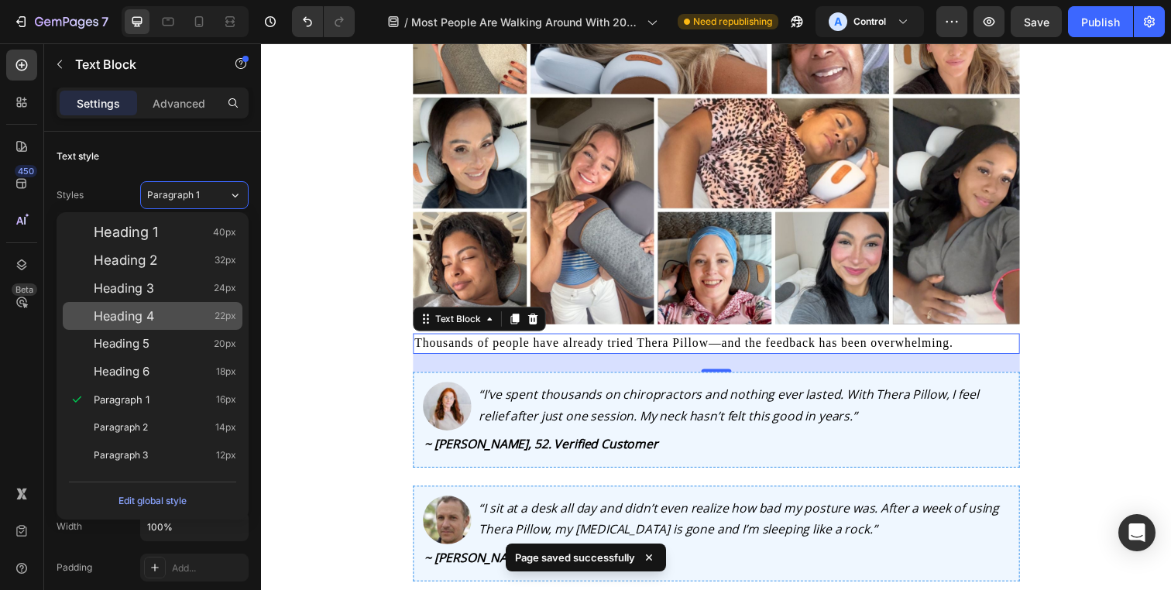
click at [195, 321] on div "Heading 4 22px" at bounding box center [165, 315] width 142 height 15
type input "22"
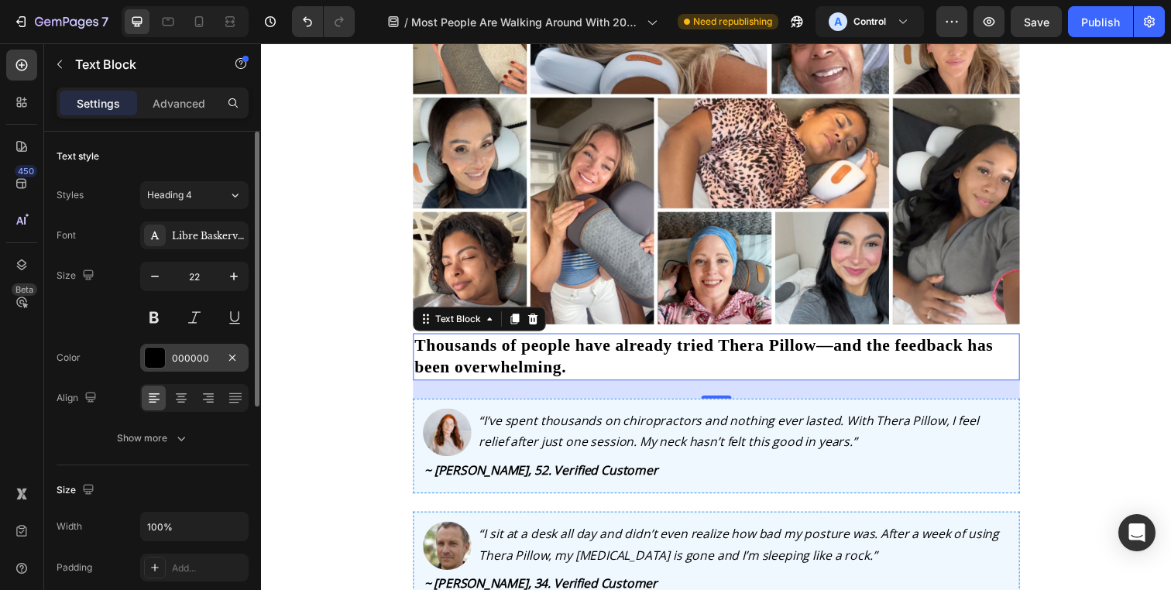
click at [159, 347] on div at bounding box center [155, 358] width 22 height 22
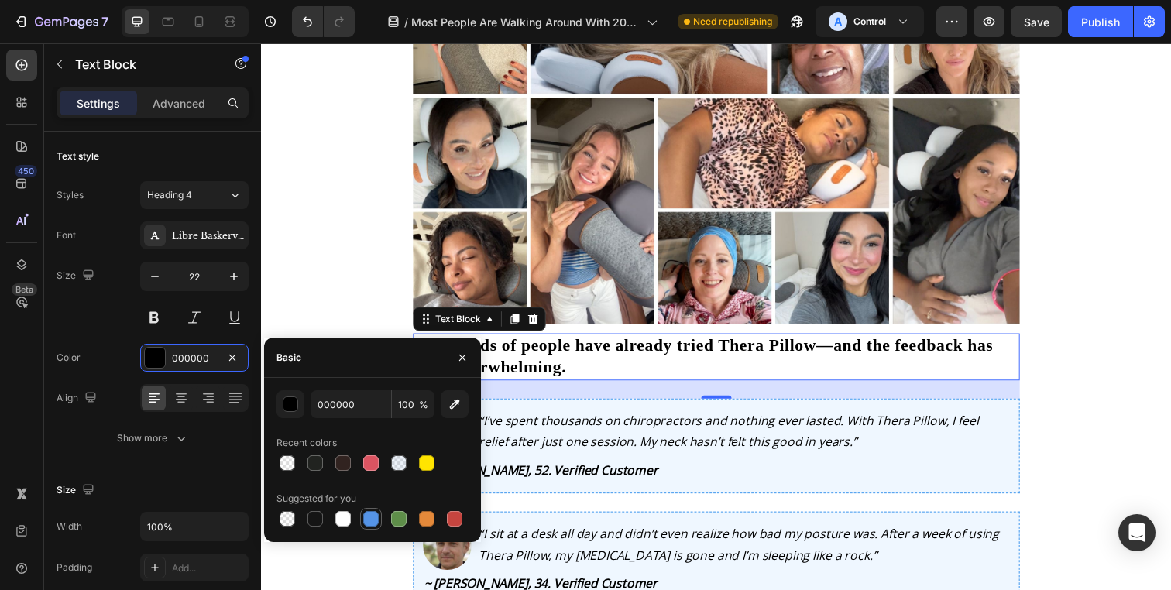
click at [364, 517] on div at bounding box center [370, 518] width 15 height 15
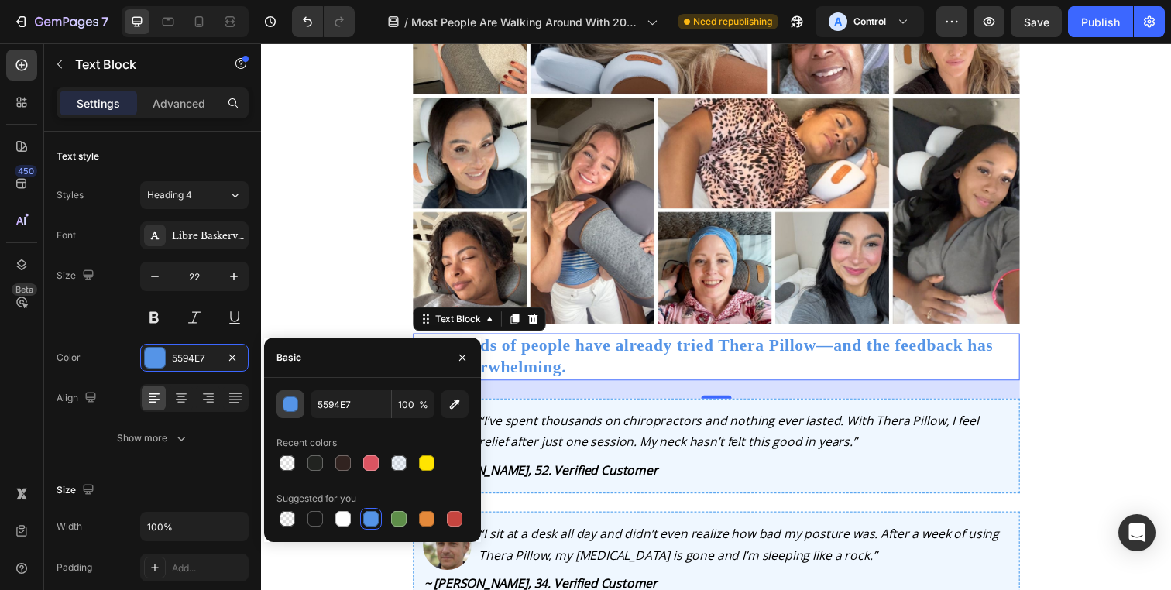
click at [300, 405] on button "button" at bounding box center [290, 404] width 28 height 28
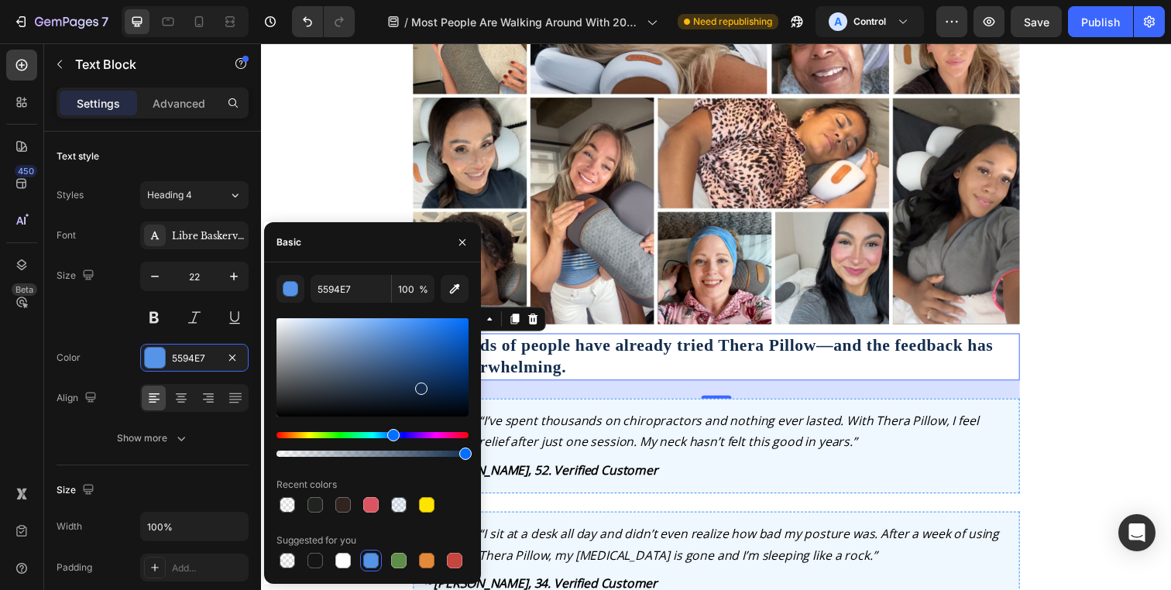
click at [419, 386] on div at bounding box center [372, 367] width 192 height 98
click at [421, 378] on div at bounding box center [372, 367] width 192 height 98
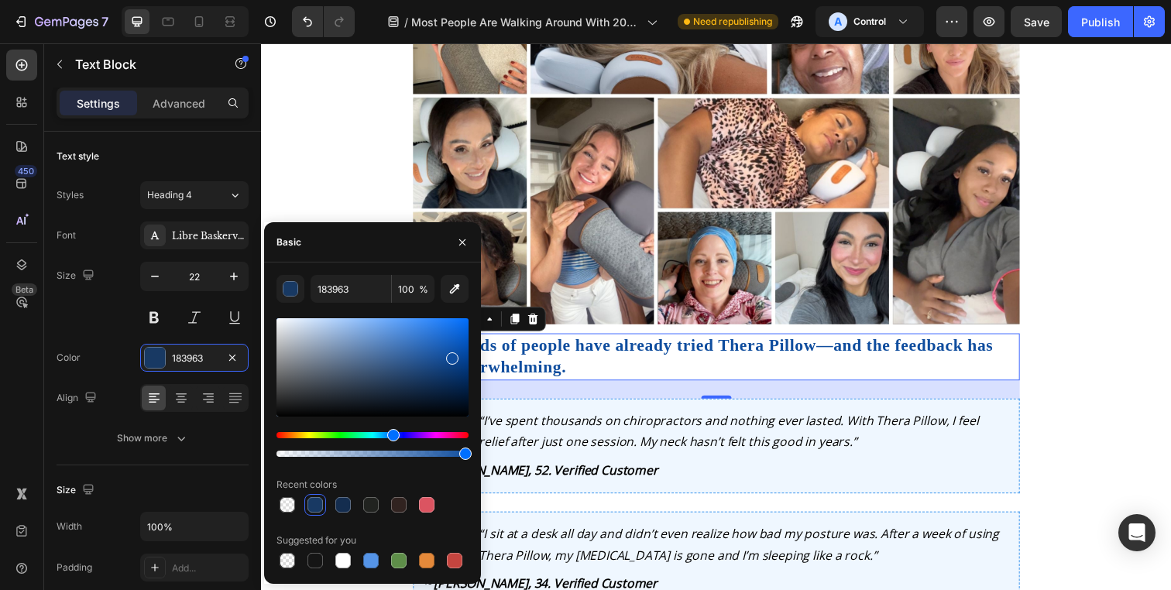
click at [450, 355] on div at bounding box center [372, 367] width 192 height 98
type input "0F4D9E"
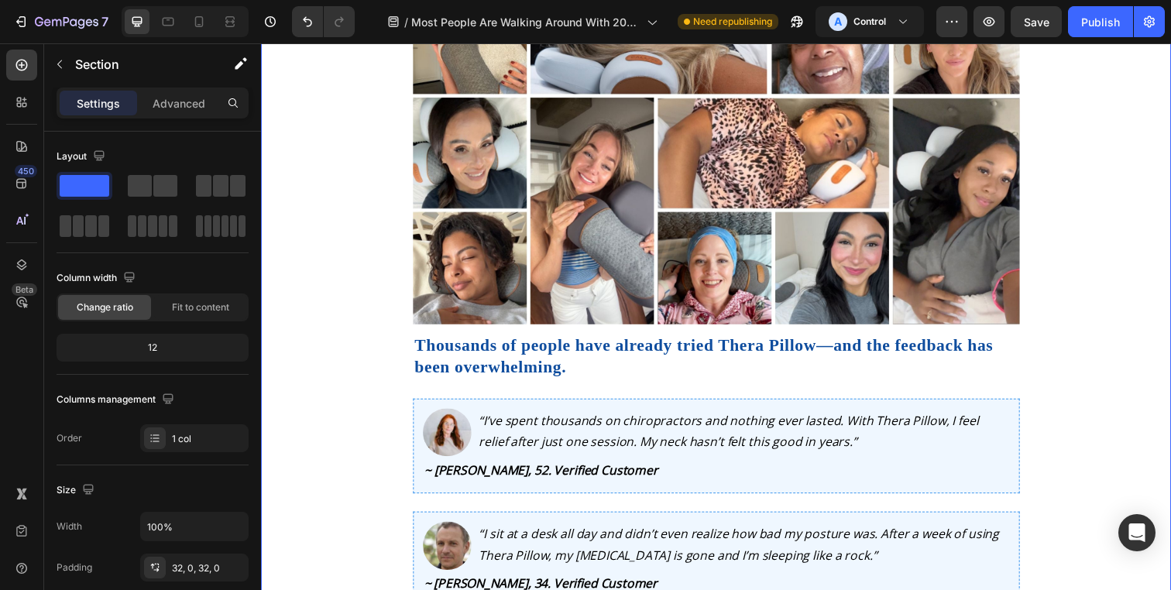
click at [847, 385] on p "Thousands of people have already tried Thera Pillow—and the feedback has been o…" at bounding box center [725, 363] width 616 height 44
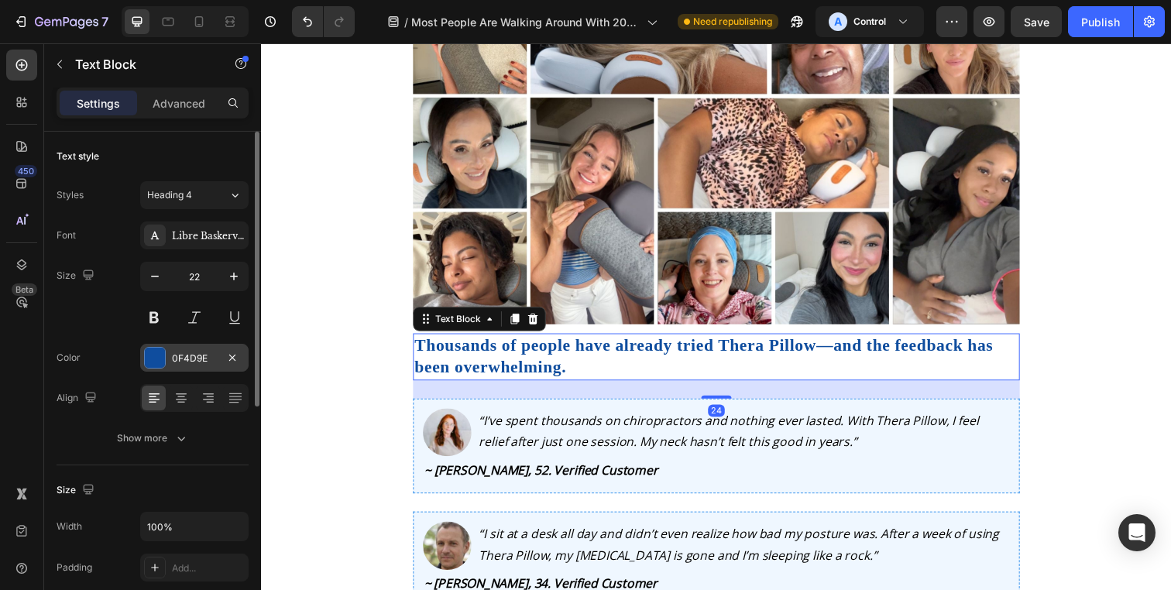
click at [209, 359] on div "0F4D9E" at bounding box center [194, 359] width 45 height 14
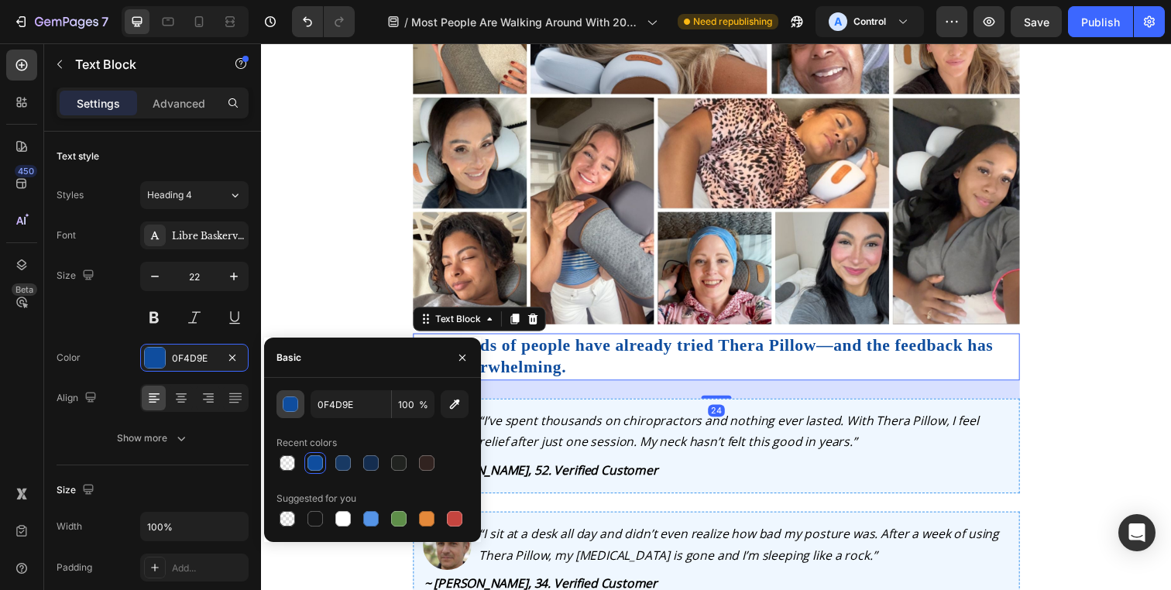
click at [291, 410] on div "button" at bounding box center [290, 404] width 15 height 15
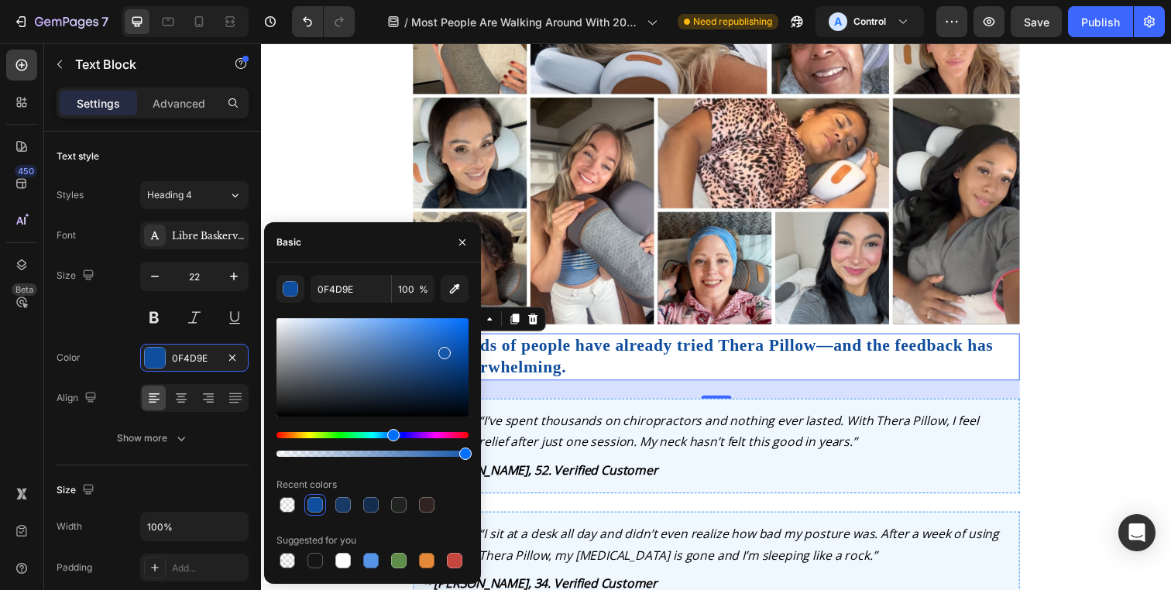
click at [443, 350] on div at bounding box center [372, 367] width 192 height 98
type input "1757AA"
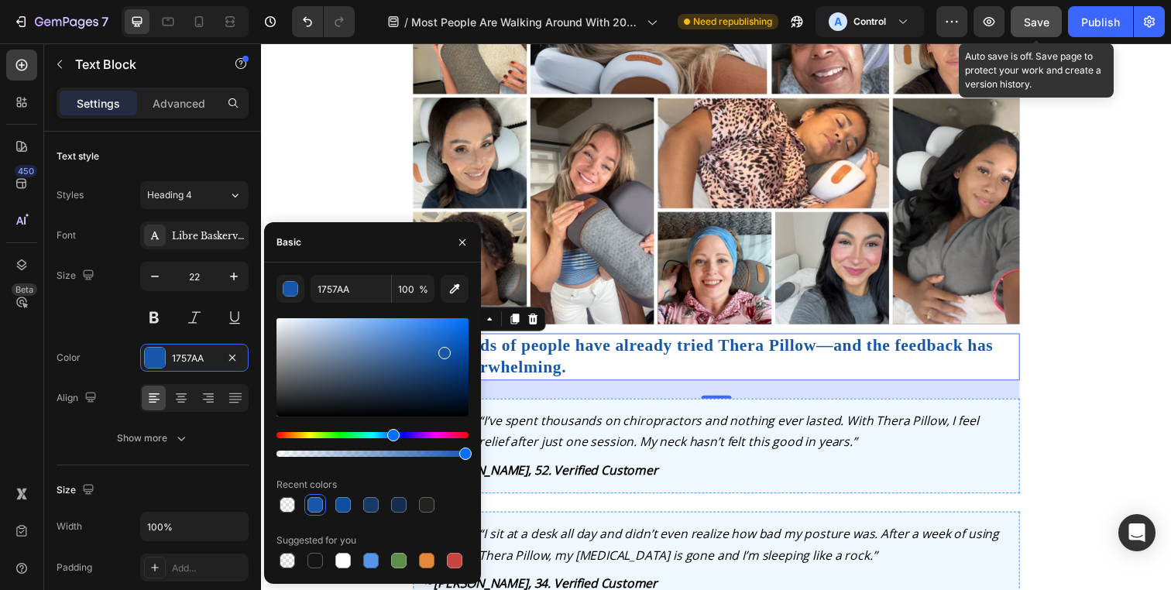
click at [1026, 33] on button "Save" at bounding box center [1036, 21] width 51 height 31
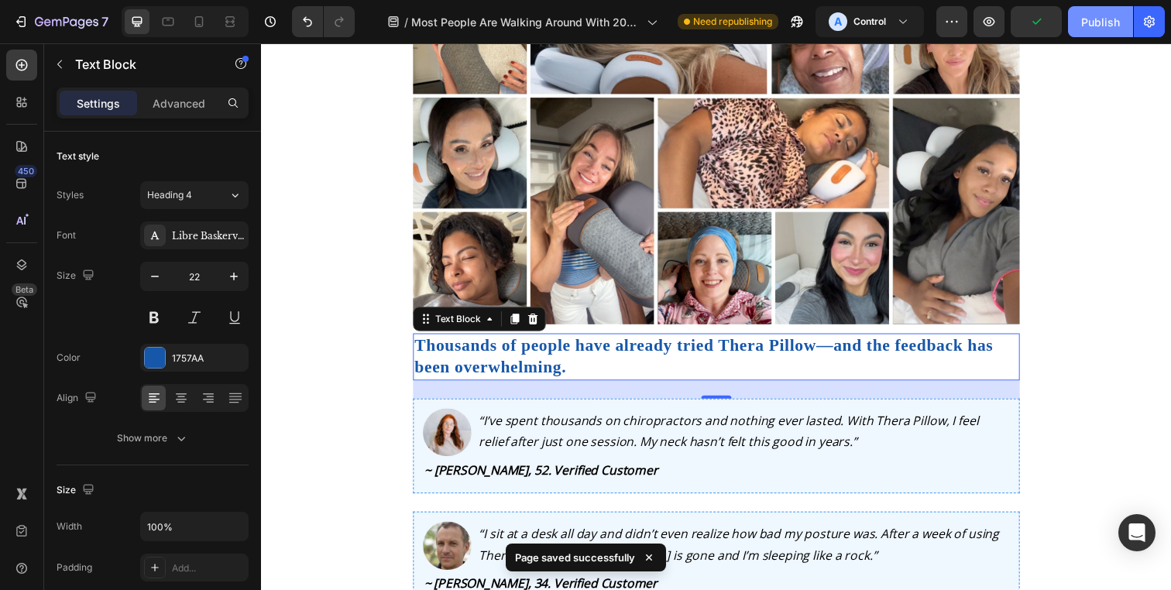
click at [1095, 29] on div "Publish" at bounding box center [1100, 22] width 39 height 16
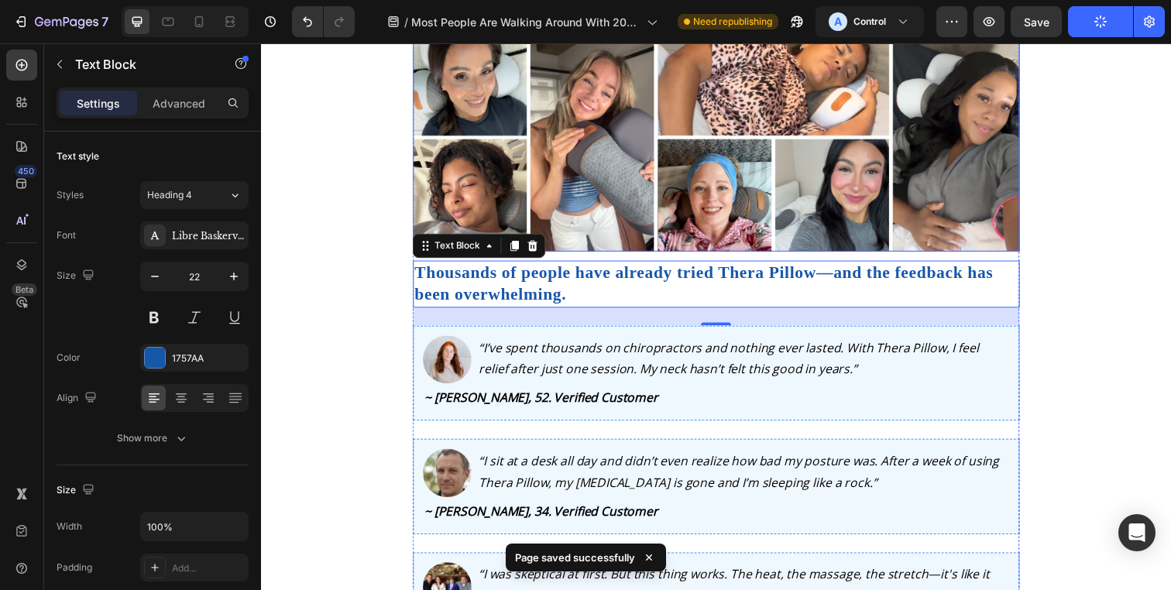
scroll to position [6724, 0]
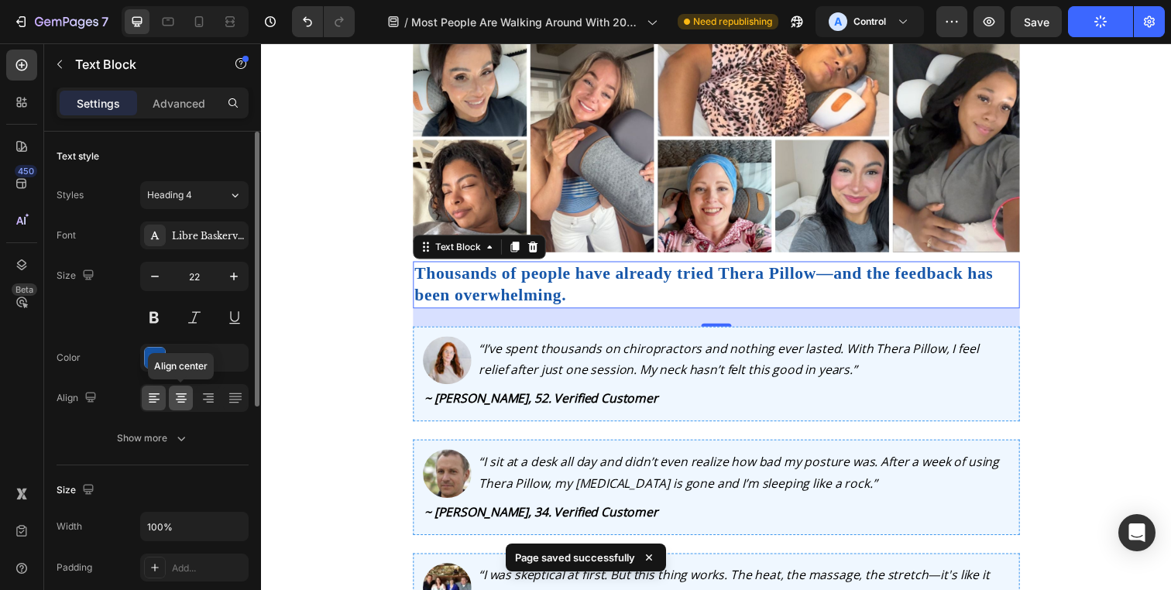
click at [187, 402] on icon at bounding box center [180, 397] width 15 height 15
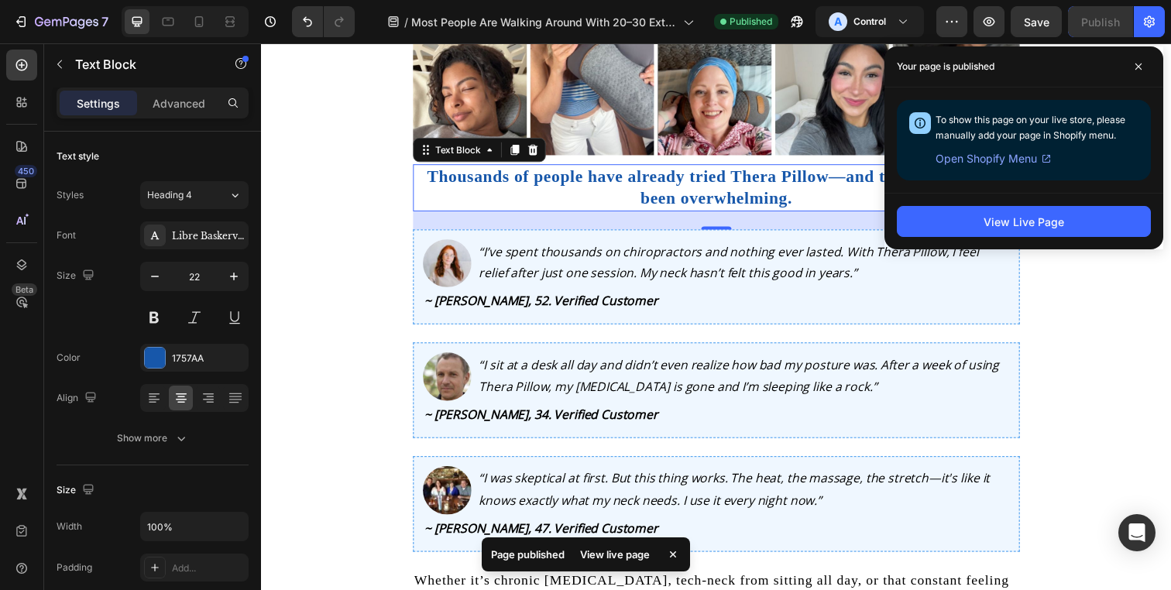
scroll to position [6821, 0]
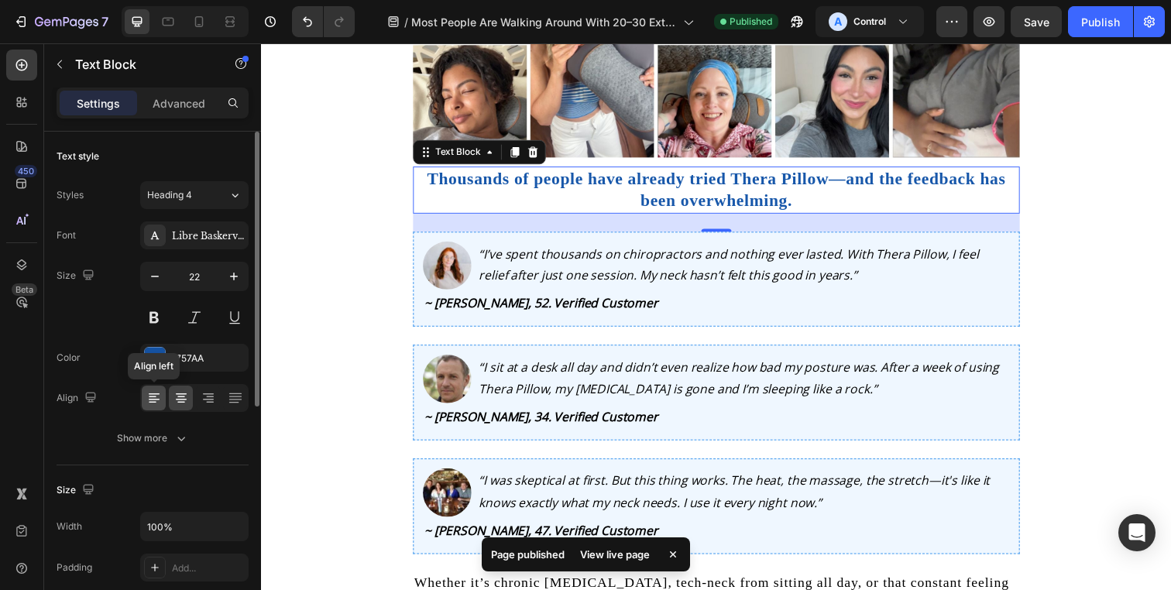
click at [163, 393] on div at bounding box center [154, 398] width 24 height 25
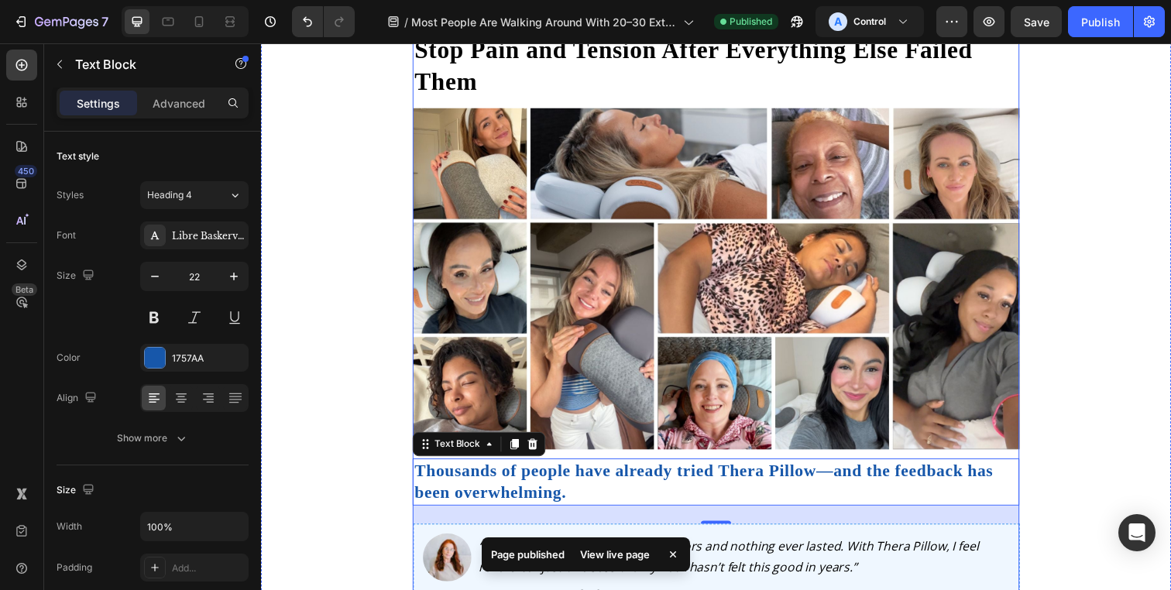
scroll to position [6481, 0]
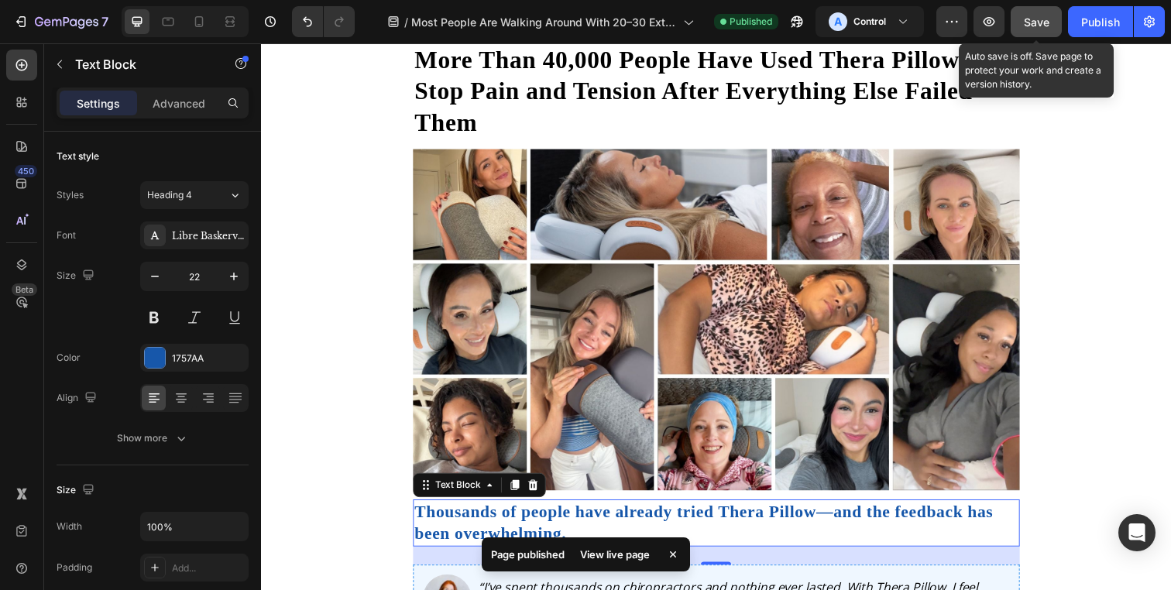
click at [1030, 23] on span "Save" at bounding box center [1037, 21] width 26 height 13
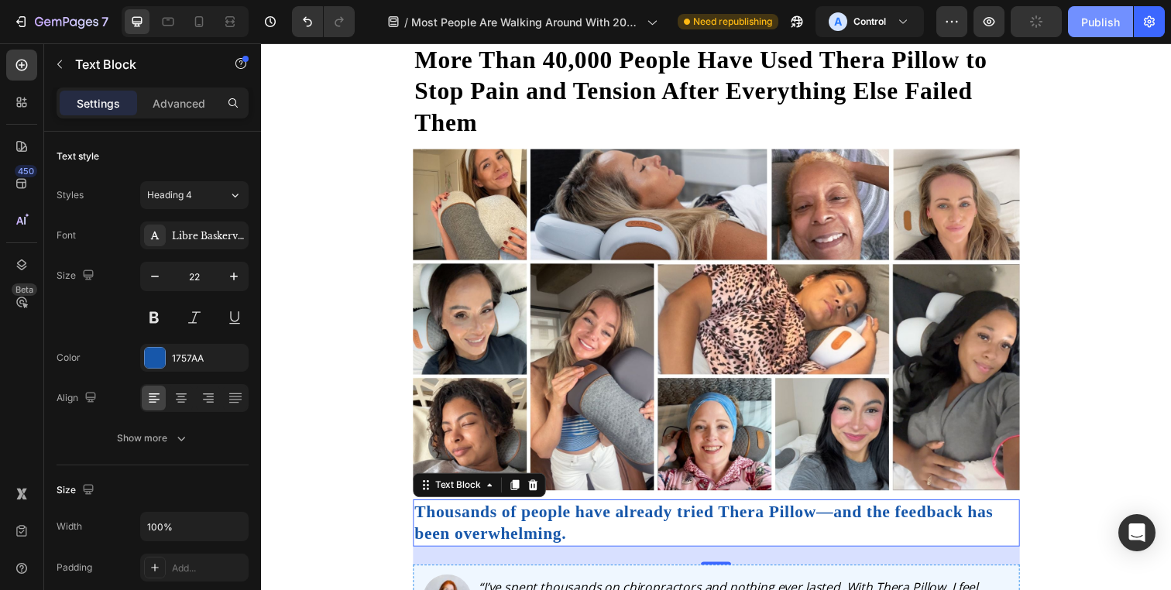
click at [1083, 29] on div "Publish" at bounding box center [1100, 22] width 39 height 16
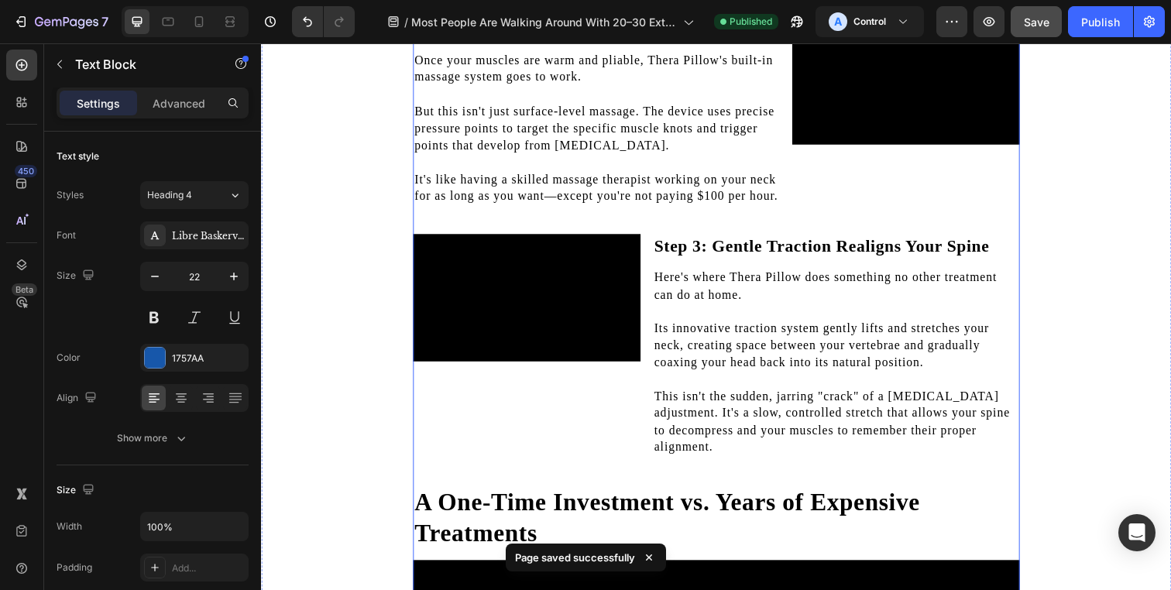
scroll to position [5286, 0]
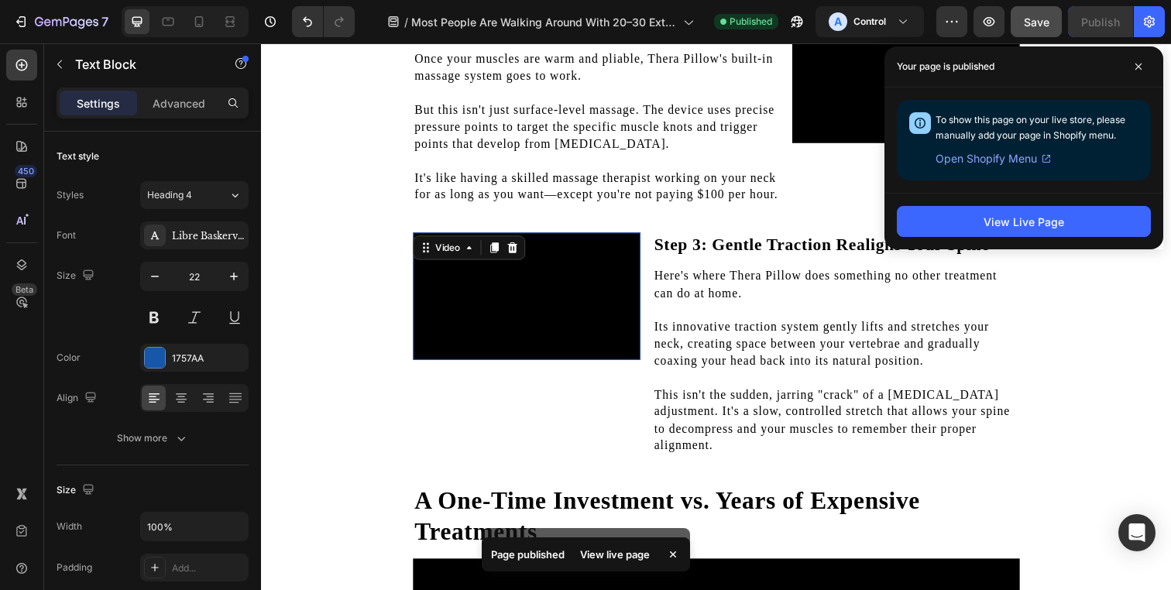
click at [648, 367] on video at bounding box center [532, 301] width 232 height 131
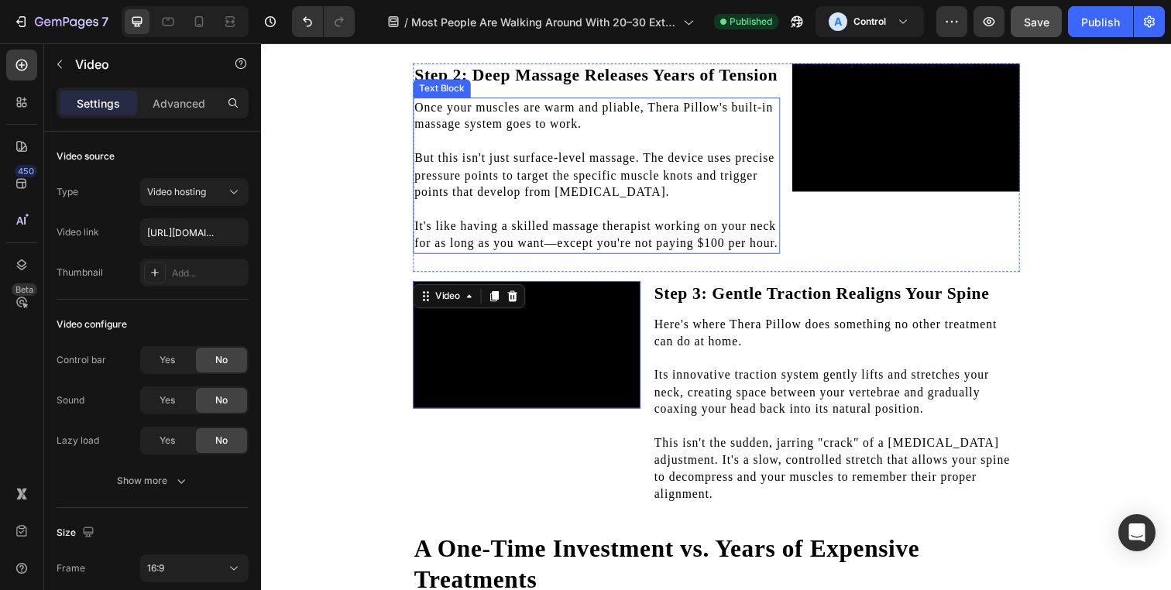
scroll to position [5211, 0]
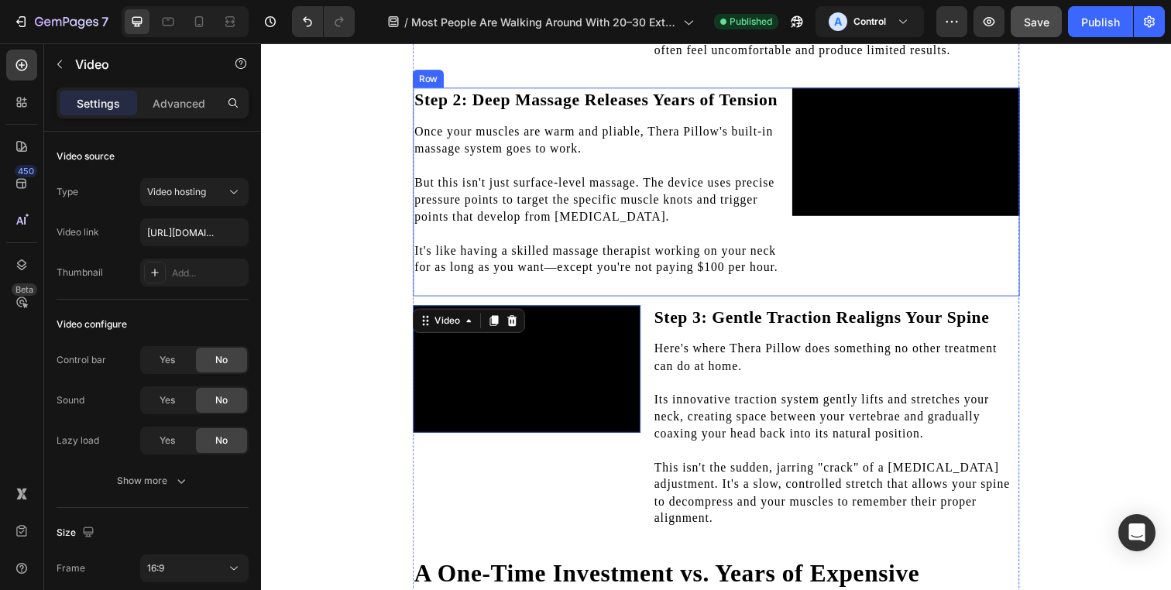
click at [803, 300] on div "Video" at bounding box center [919, 194] width 232 height 212
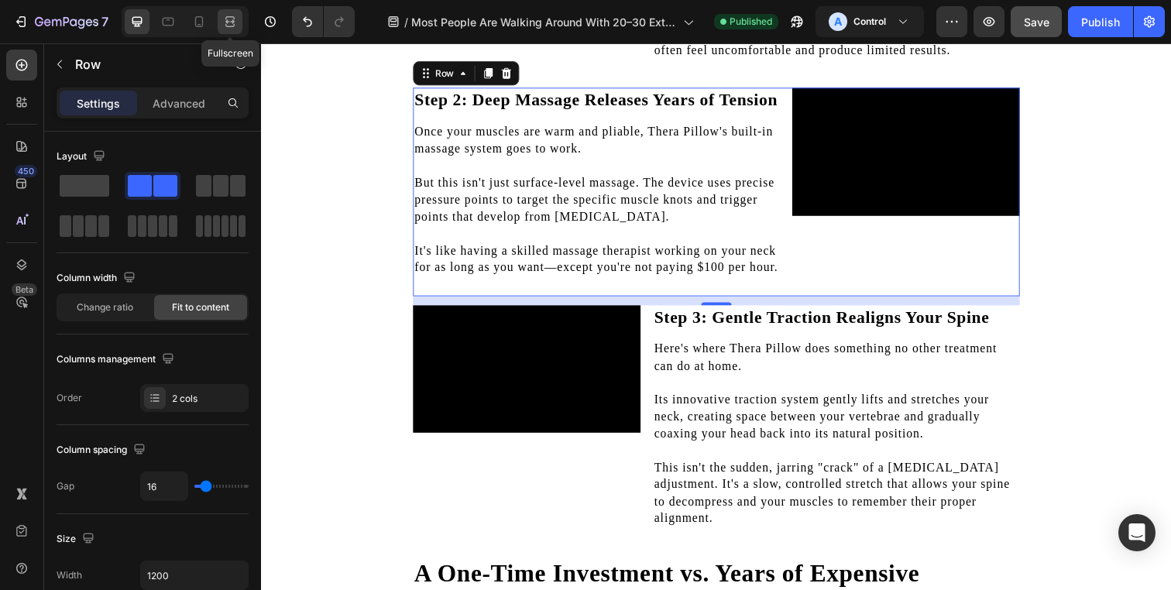
click at [227, 27] on icon at bounding box center [229, 21] width 15 height 15
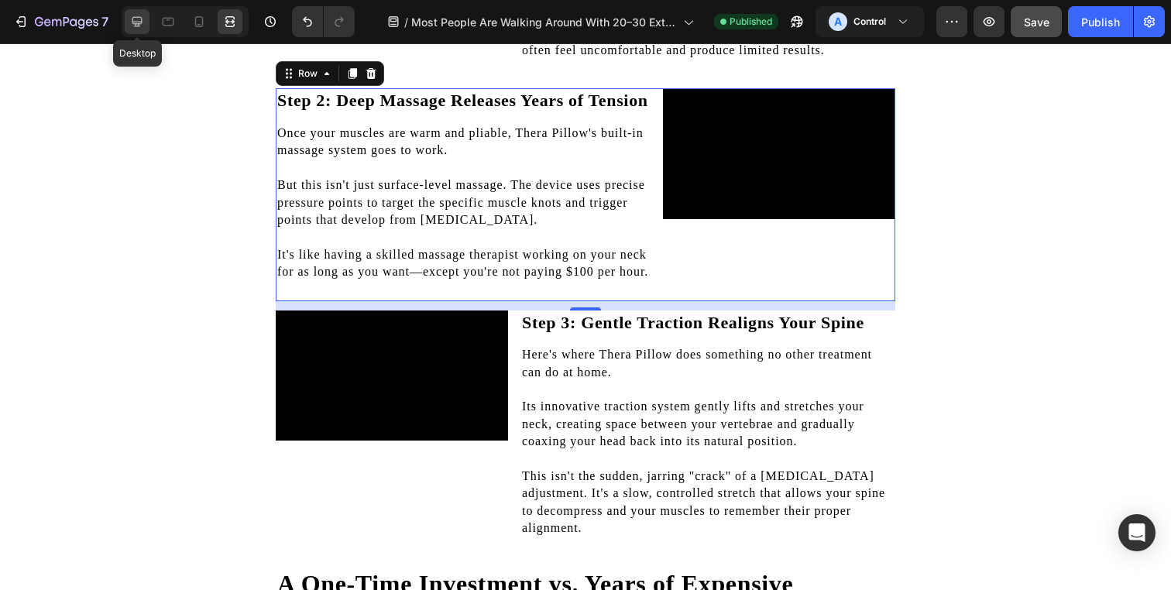
click at [140, 26] on icon at bounding box center [136, 21] width 15 height 15
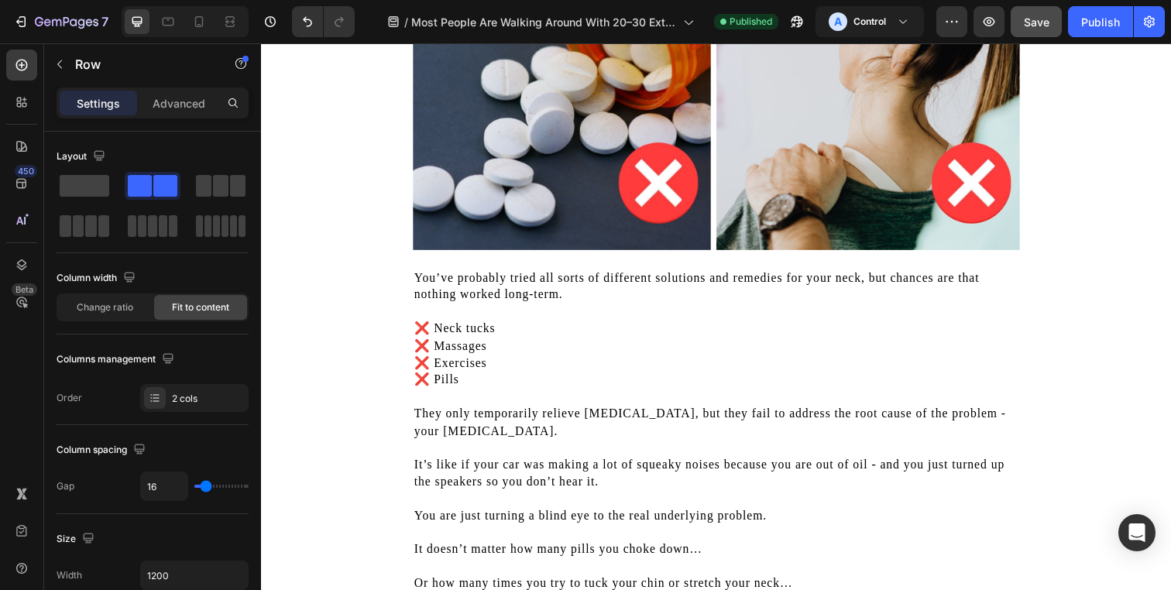
scroll to position [1767, 0]
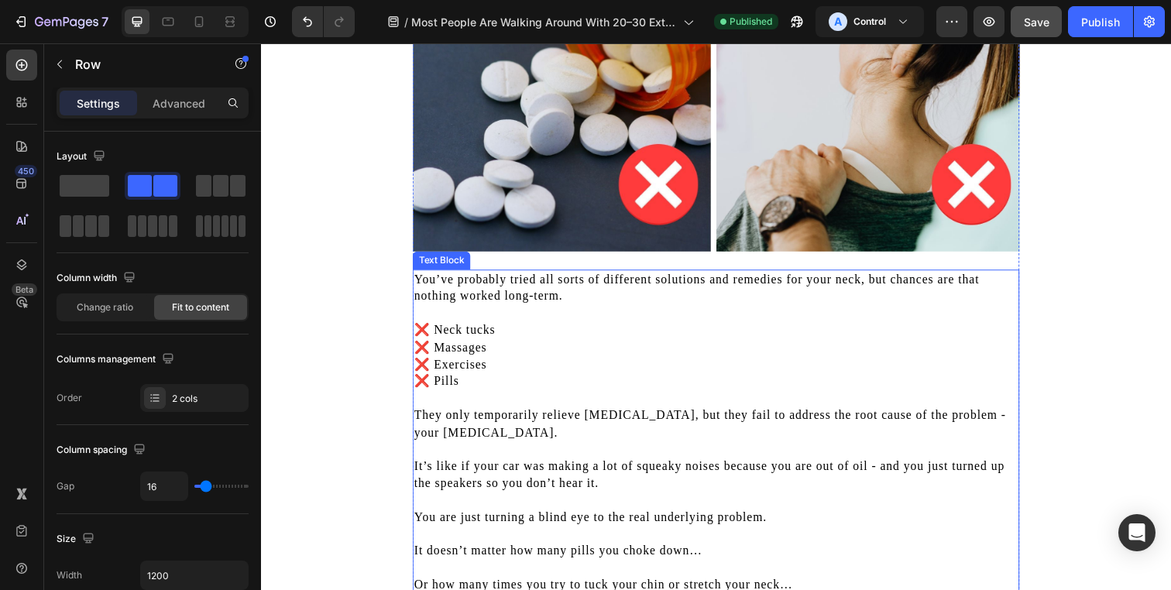
click at [553, 307] on p "You’ve probably tried all sorts of different solutions and remedies for your ne…" at bounding box center [725, 293] width 616 height 35
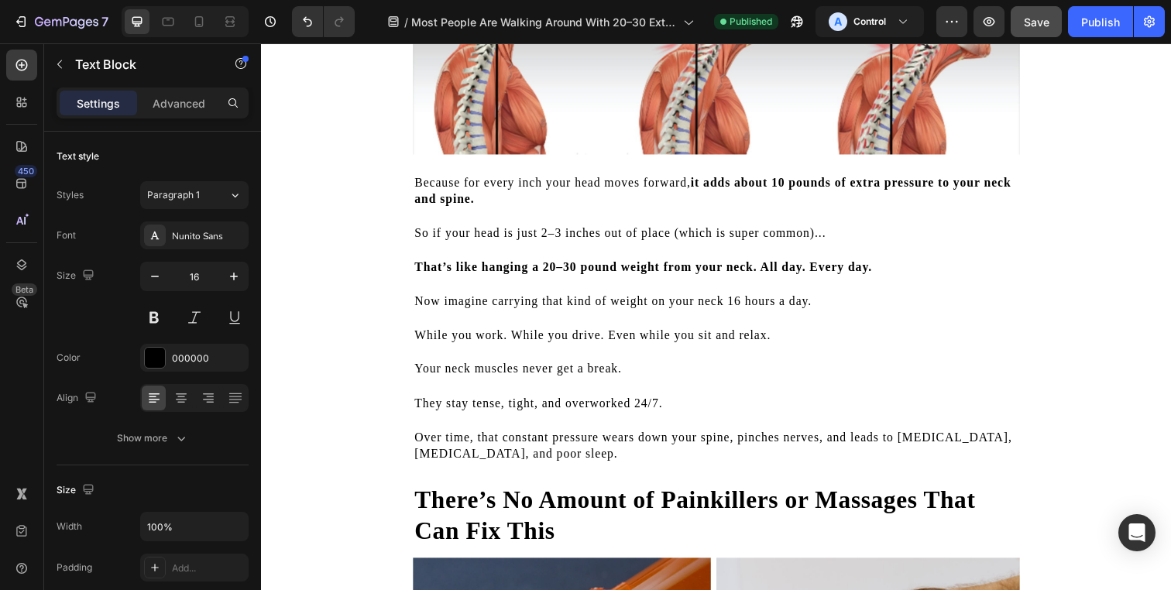
scroll to position [1135, 0]
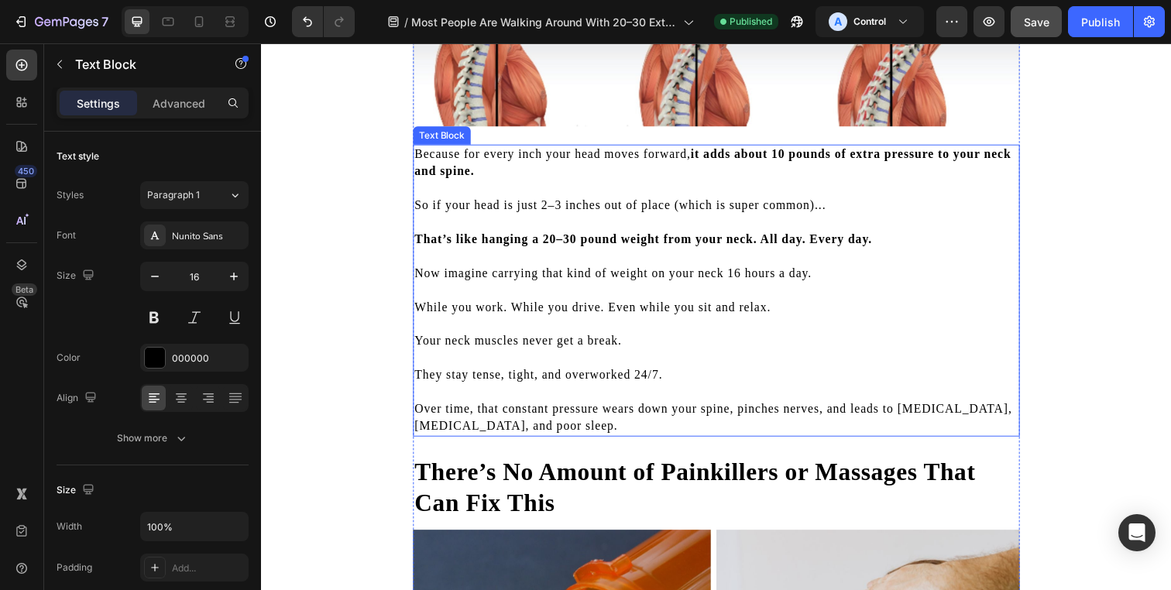
click at [551, 318] on p "While you work. While you drive. Even while you sit and relax." at bounding box center [725, 312] width 616 height 17
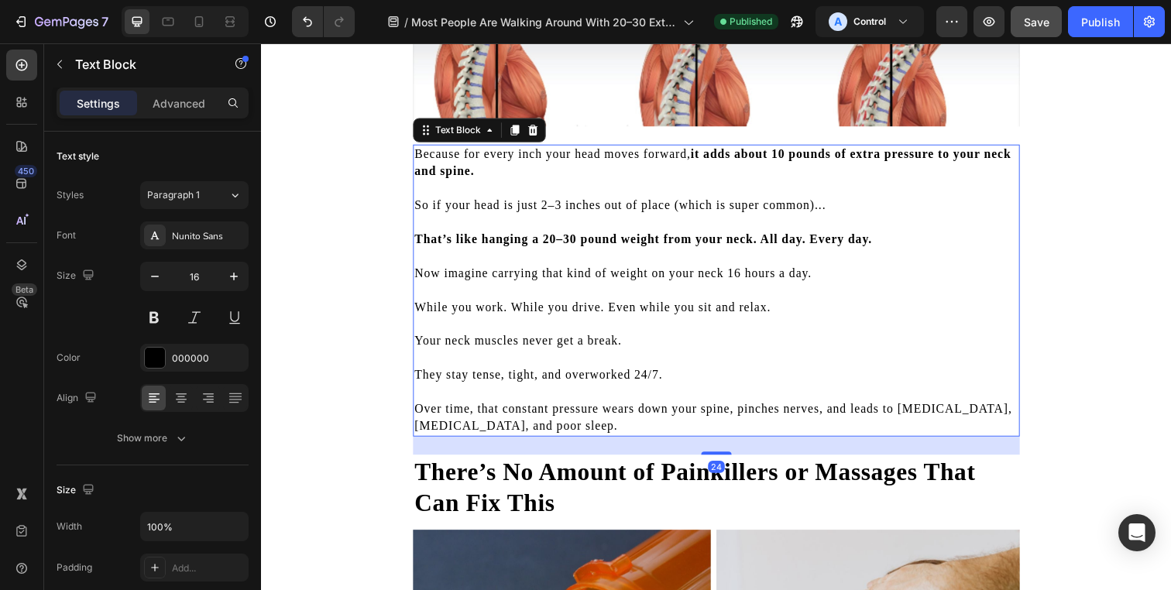
click at [424, 343] on p "Your neck muscles never get a break." at bounding box center [725, 346] width 616 height 17
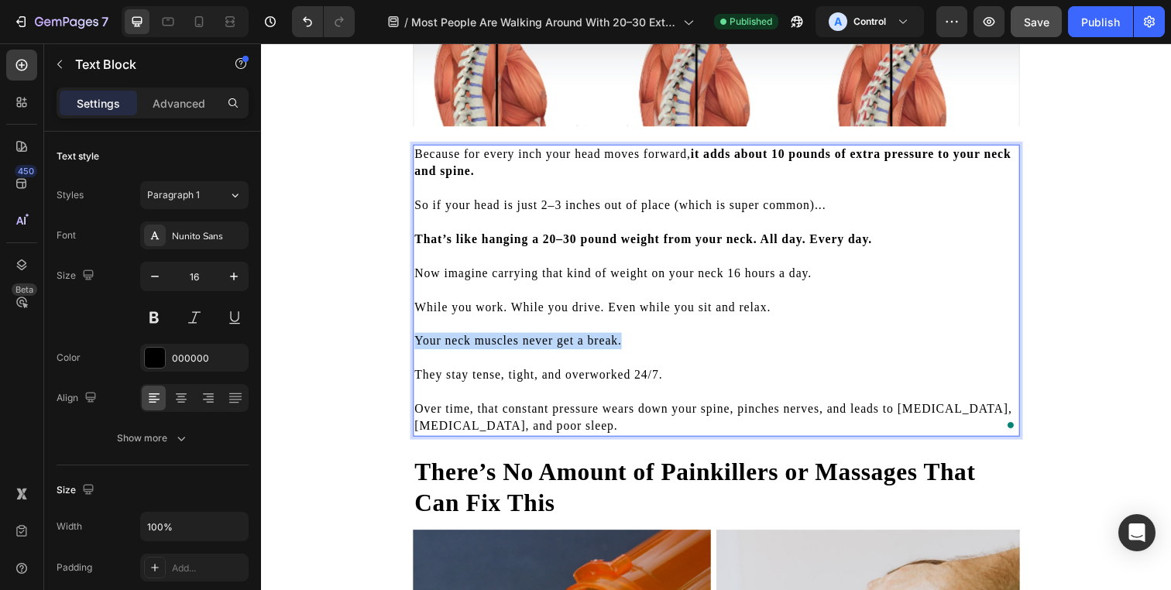
drag, startPoint x: 424, startPoint y: 343, endPoint x: 621, endPoint y: 343, distance: 197.5
click at [621, 343] on p "Your neck muscles never get a break." at bounding box center [725, 346] width 616 height 17
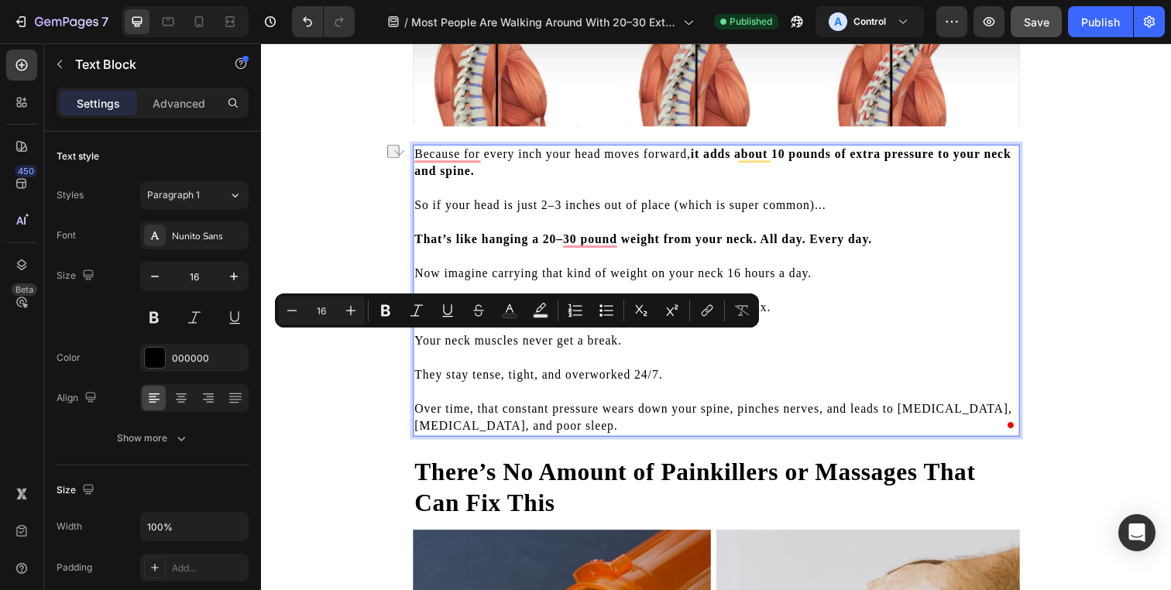
click at [668, 372] on p "To enrich screen reader interactions, please activate Accessibility in Grammarl…" at bounding box center [725, 364] width 616 height 17
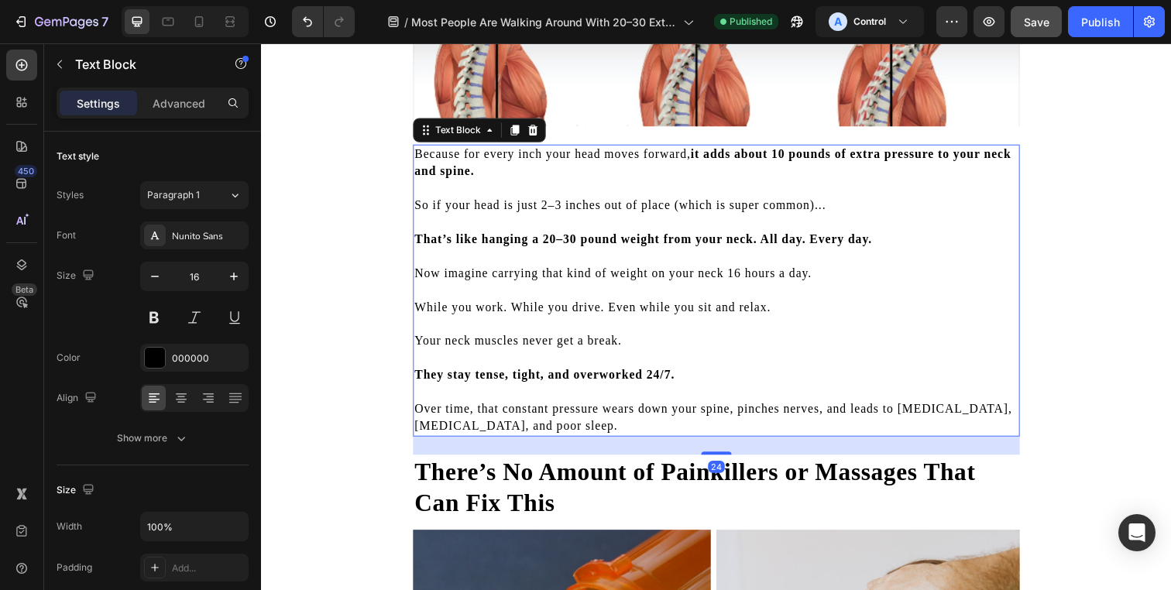
click at [427, 311] on p "While you work. While you drive. Even while you sit and relax." at bounding box center [725, 312] width 616 height 17
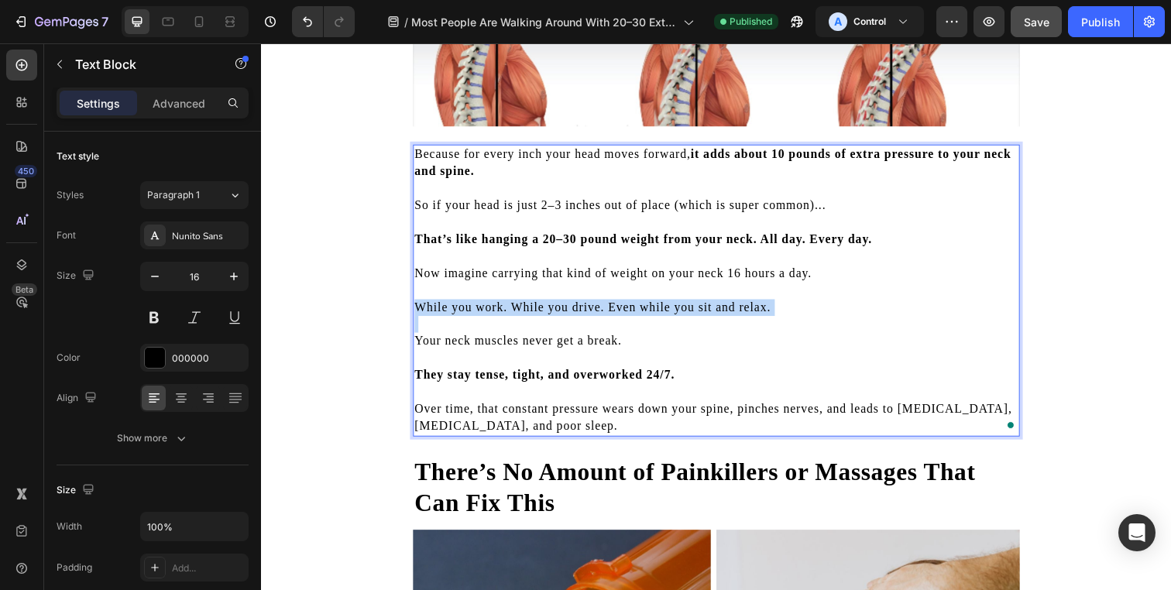
drag, startPoint x: 424, startPoint y: 311, endPoint x: 785, endPoint y: 314, distance: 360.1
click at [785, 314] on p "While you work. While you drive. Even while you sit and relax." at bounding box center [725, 312] width 616 height 17
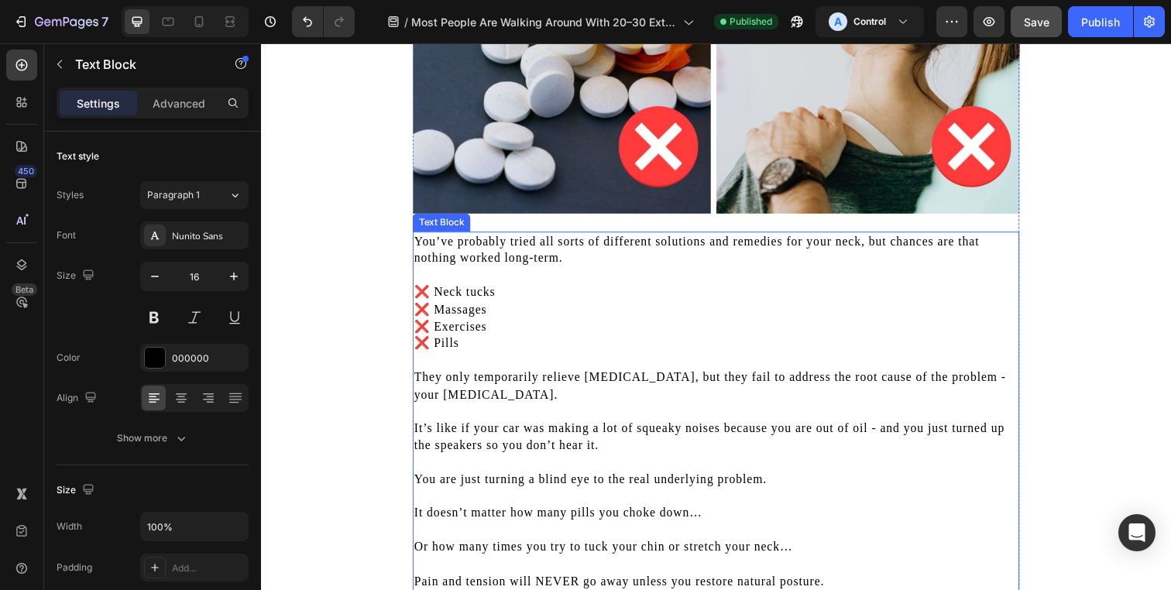
click at [673, 307] on p "❌ Massages" at bounding box center [725, 315] width 616 height 17
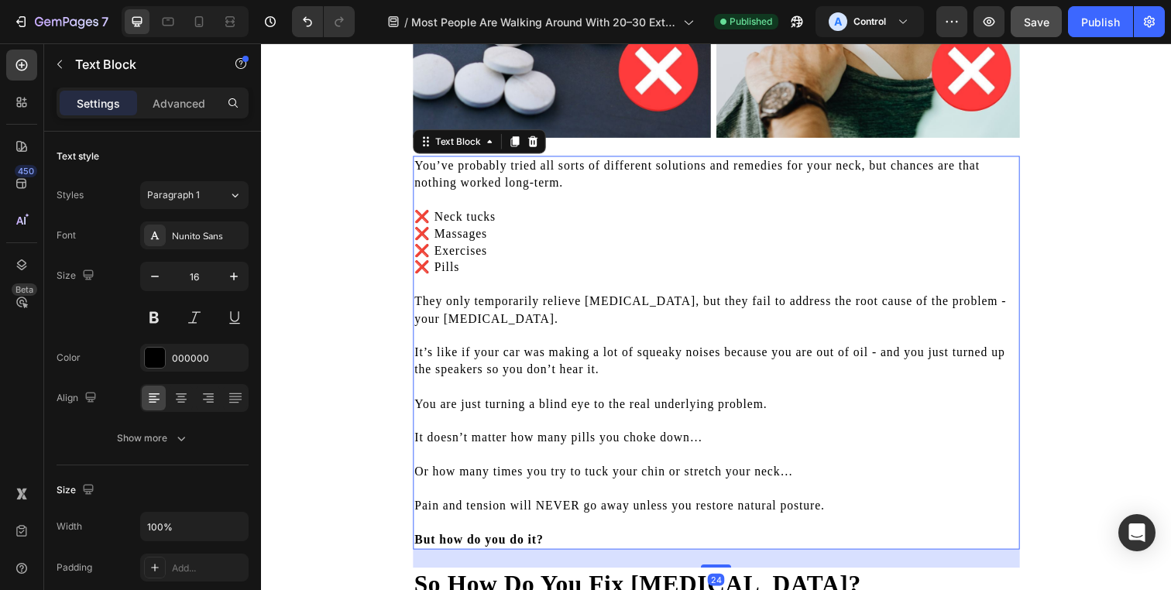
scroll to position [1904, 0]
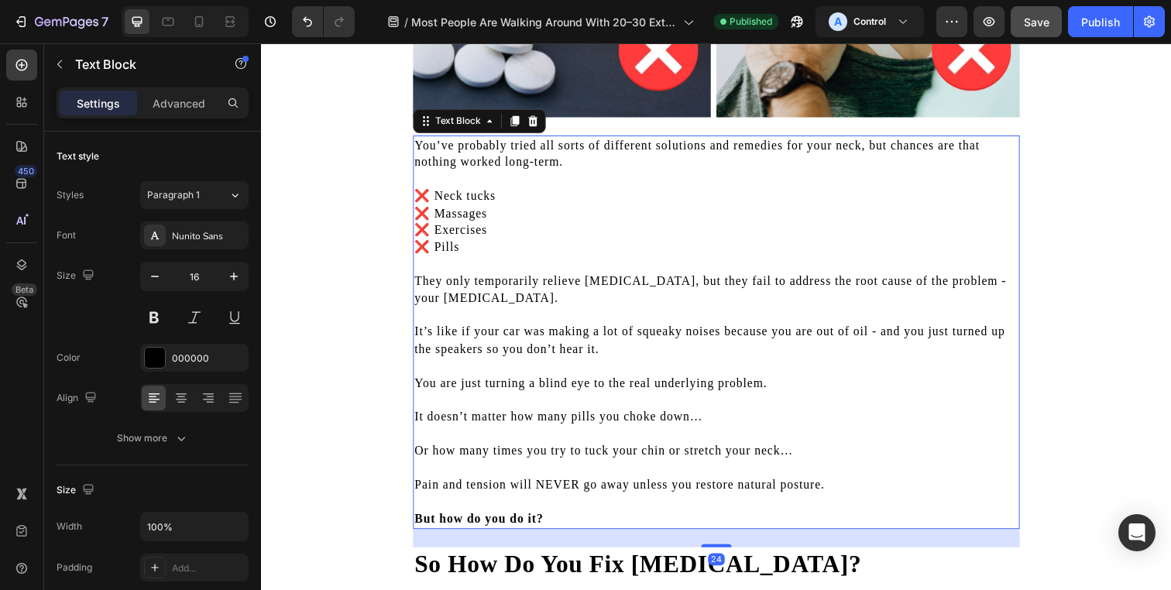
click at [596, 325] on p at bounding box center [725, 320] width 616 height 17
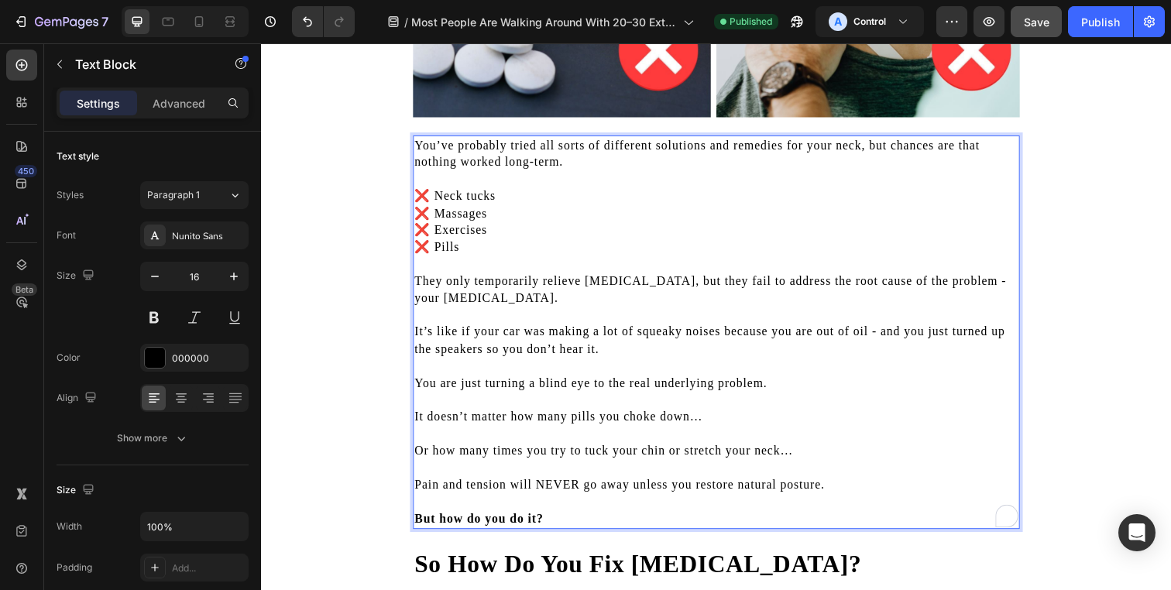
click at [592, 362] on p "It’s like if your car was making a lot of squeaky noises because you are out of…" at bounding box center [725, 346] width 616 height 35
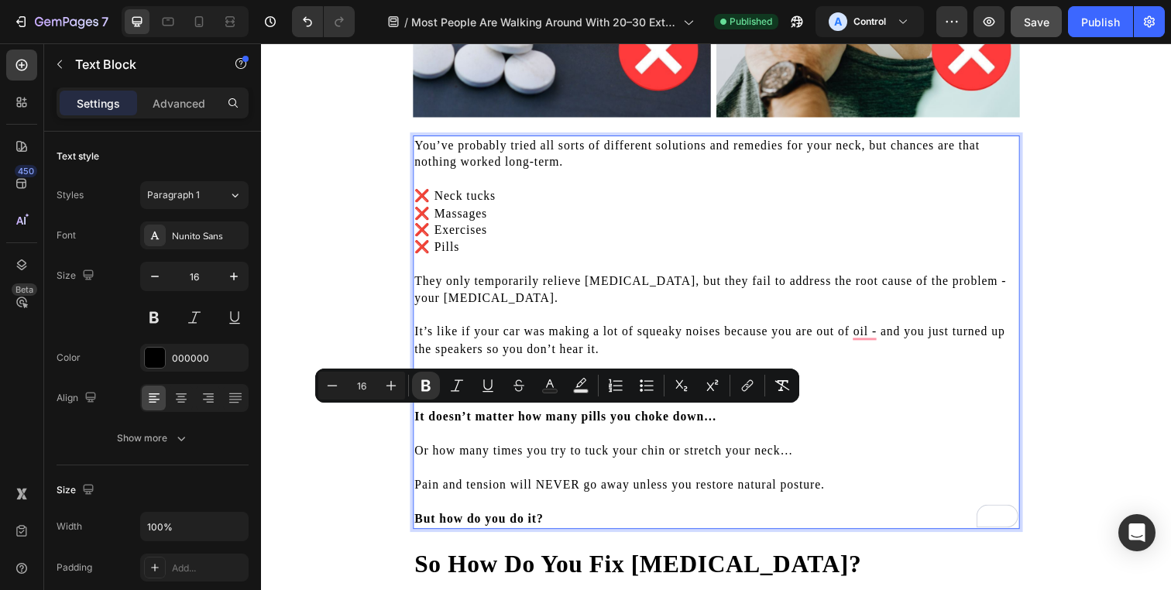
click at [532, 321] on p "To enrich screen reader interactions, please activate Accessibility in Grammarl…" at bounding box center [725, 320] width 616 height 17
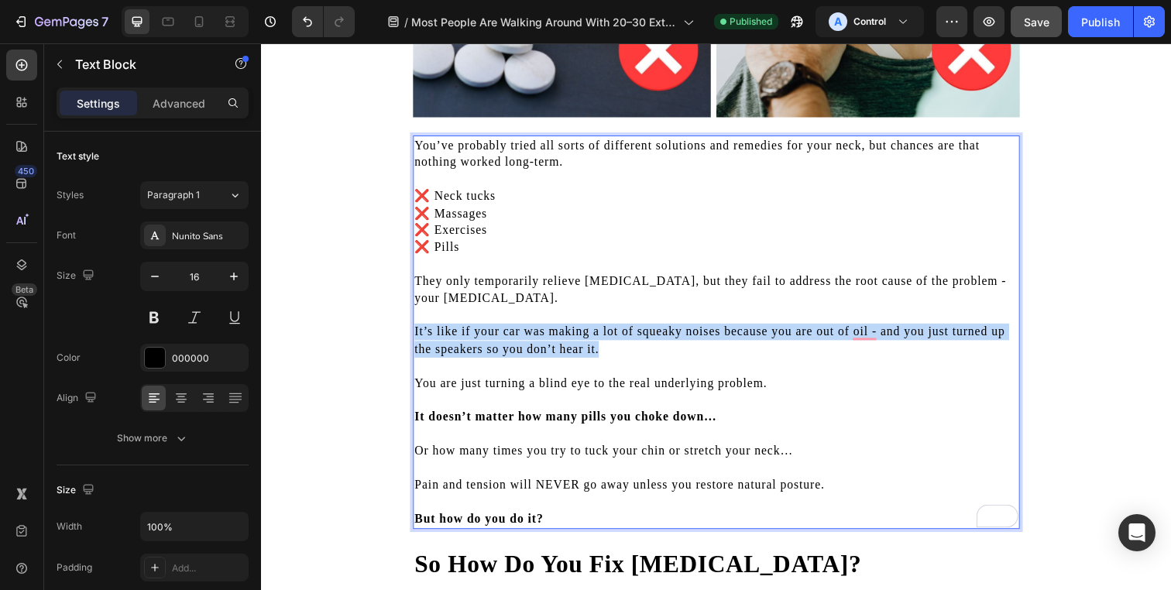
drag, startPoint x: 627, startPoint y: 359, endPoint x: 407, endPoint y: 335, distance: 220.6
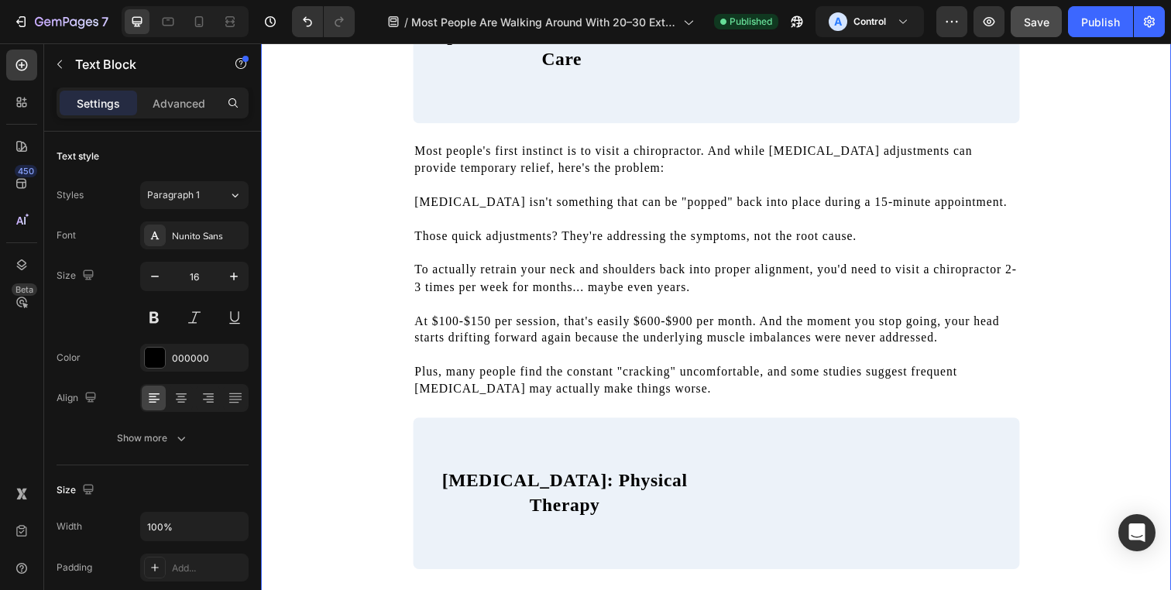
scroll to position [2631, 0]
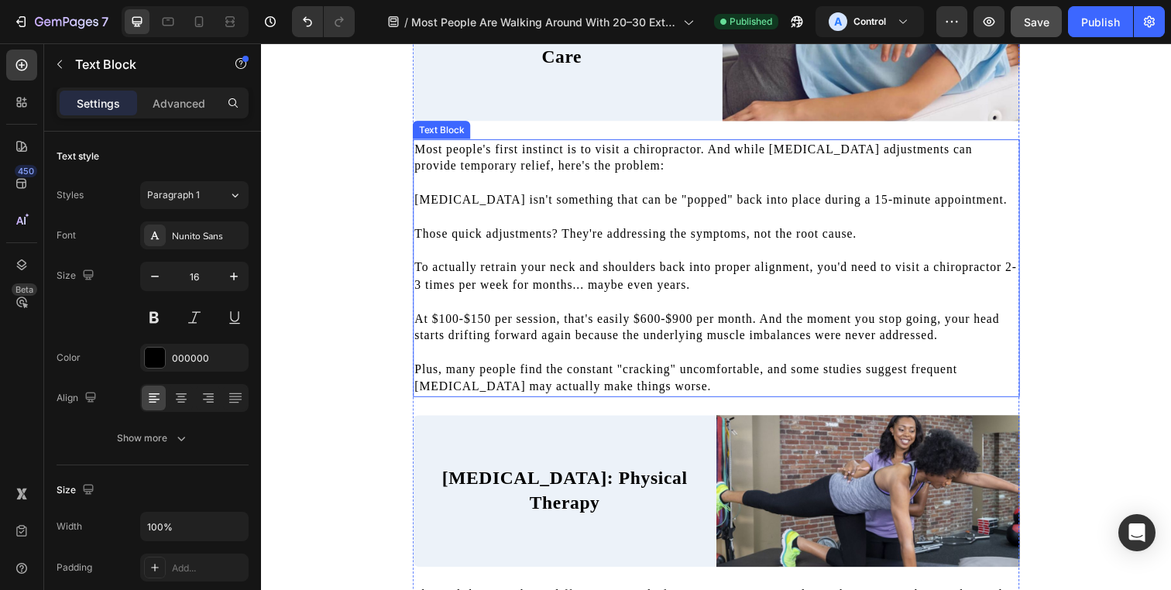
click at [481, 317] on p "At $100-$150 per session, that's easily $600-$900 per month. And the moment you…" at bounding box center [725, 333] width 616 height 35
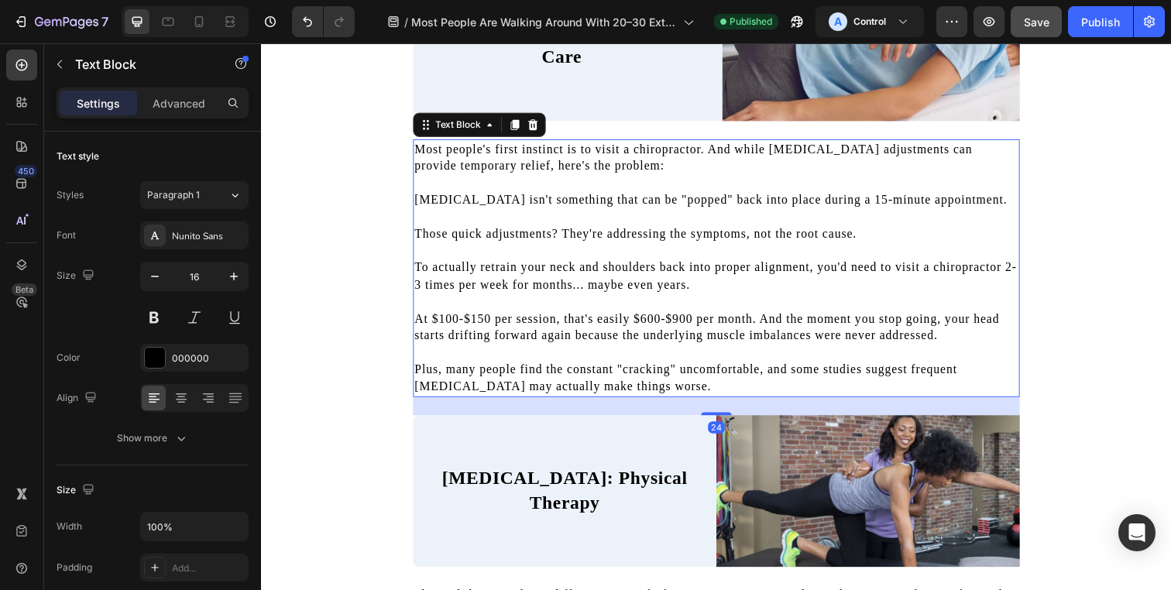
click at [455, 291] on p "To actually retrain your neck and shoulders back into proper alignment, you'd n…" at bounding box center [725, 280] width 616 height 35
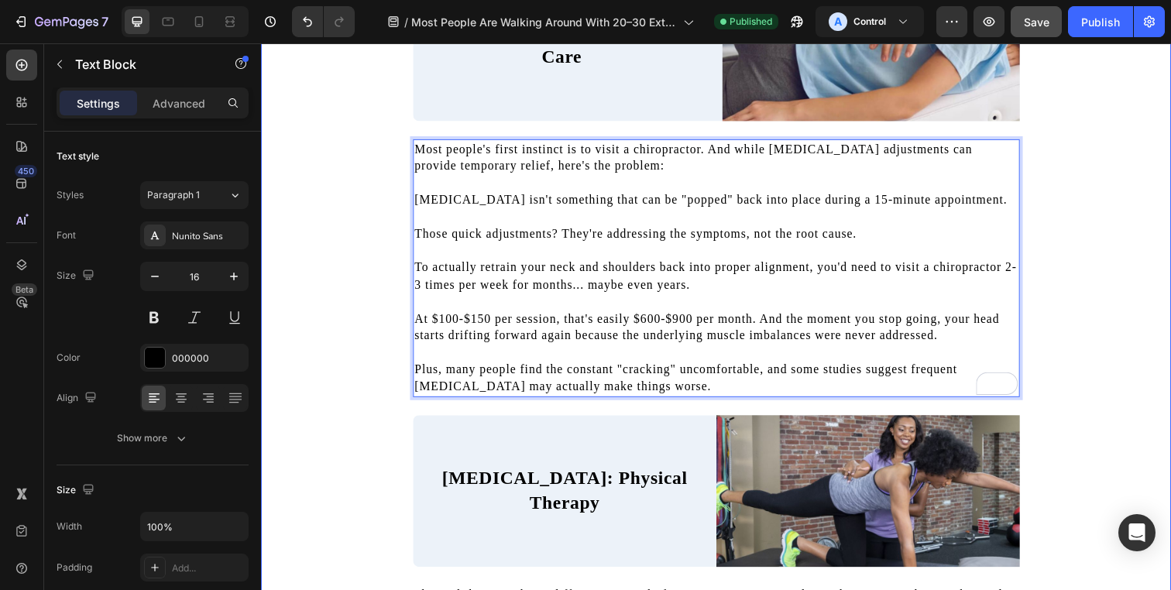
click at [1042, 28] on div "Save" at bounding box center [1037, 22] width 26 height 16
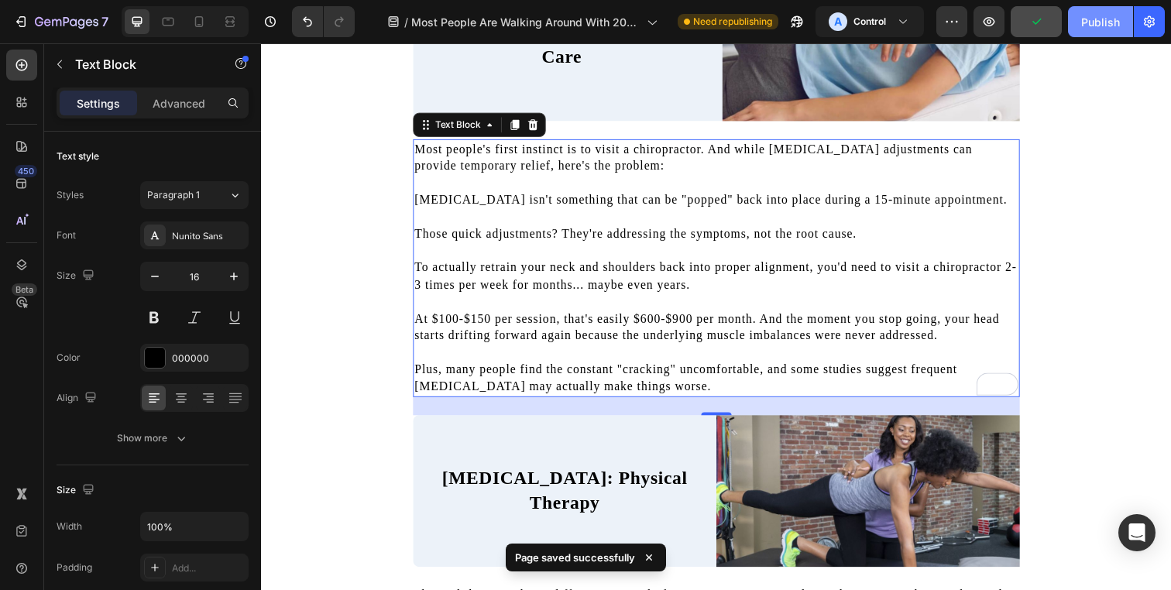
click at [1092, 25] on div "Publish" at bounding box center [1100, 22] width 39 height 16
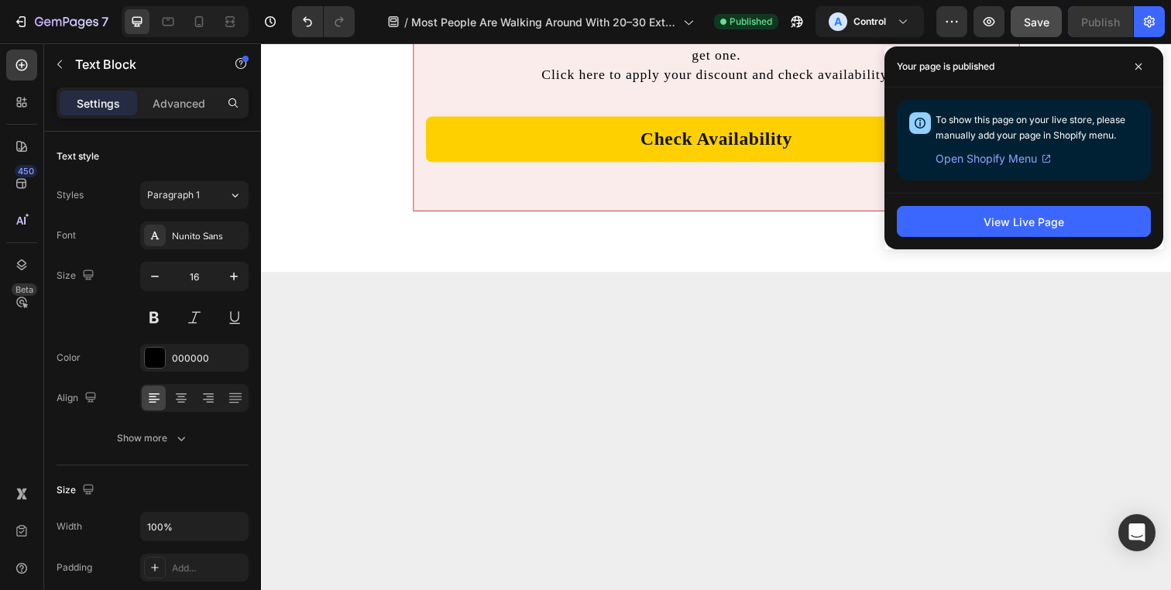
scroll to position [10820, 0]
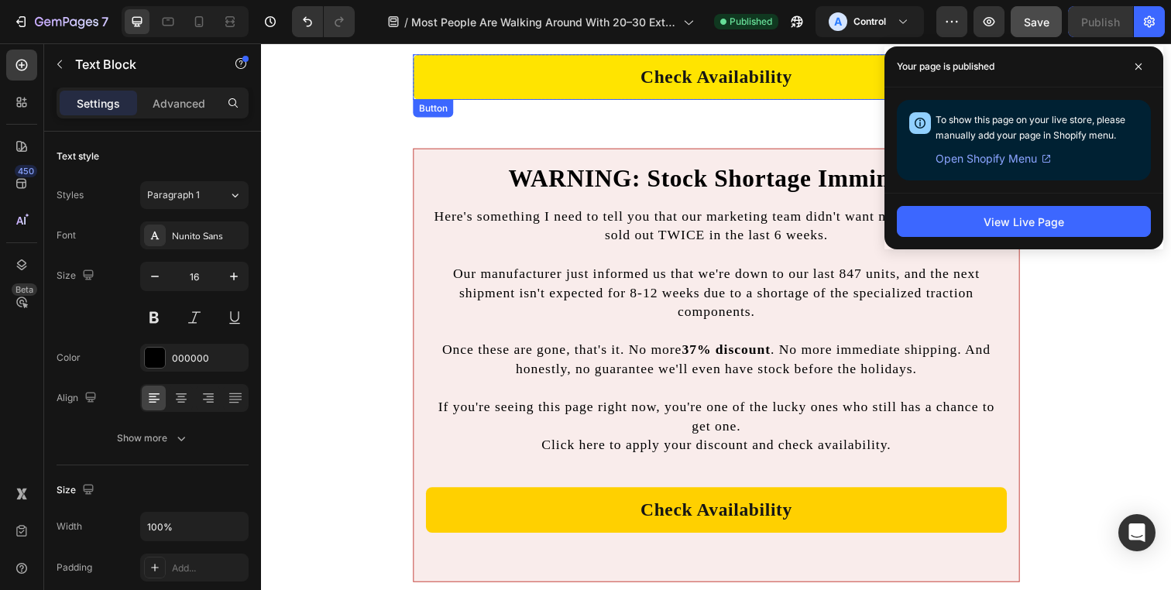
click at [479, 89] on link "Check Availability" at bounding box center [726, 77] width 620 height 46
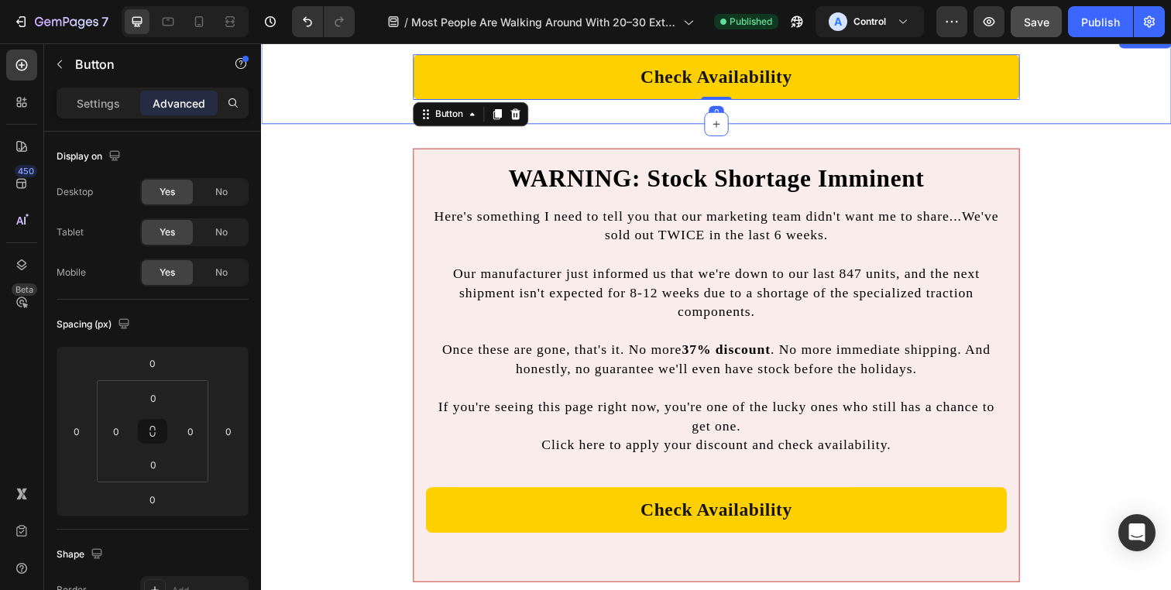
click at [352, 98] on div "Check Availability Button 0 Row" at bounding box center [725, 77] width 929 height 46
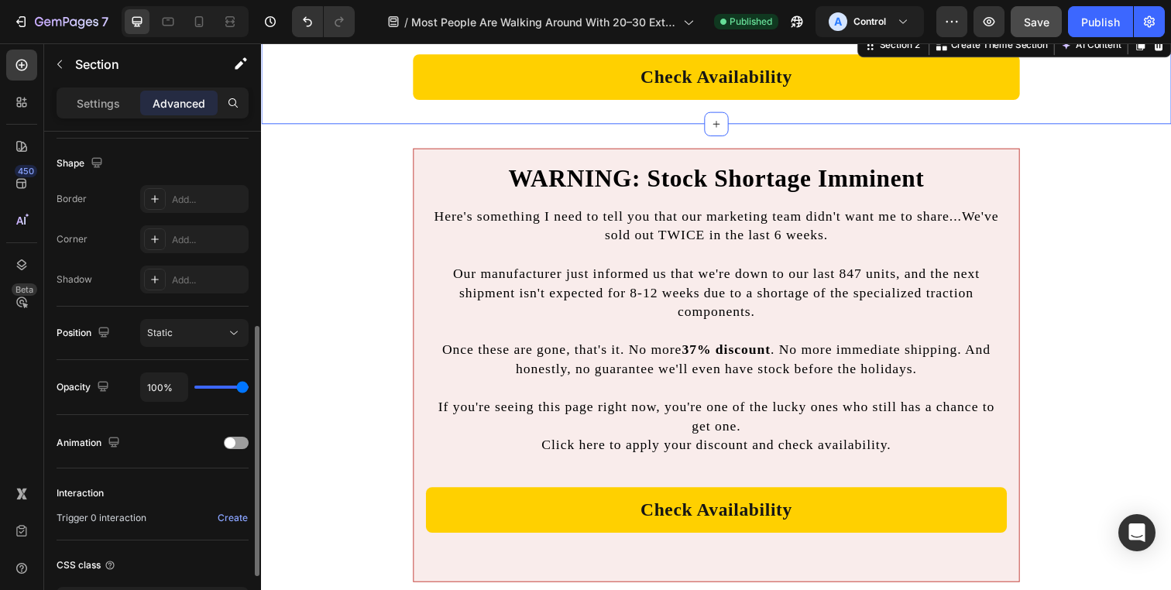
scroll to position [426, 0]
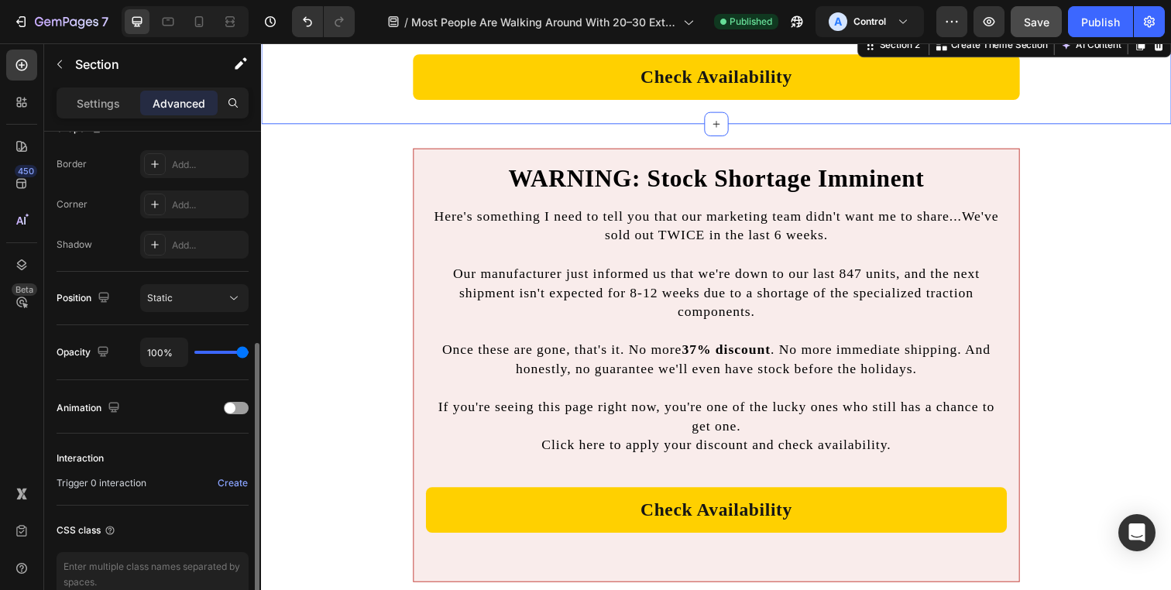
click at [177, 283] on div "Position Static" at bounding box center [153, 298] width 192 height 53
click at [177, 292] on div "Static" at bounding box center [186, 298] width 79 height 14
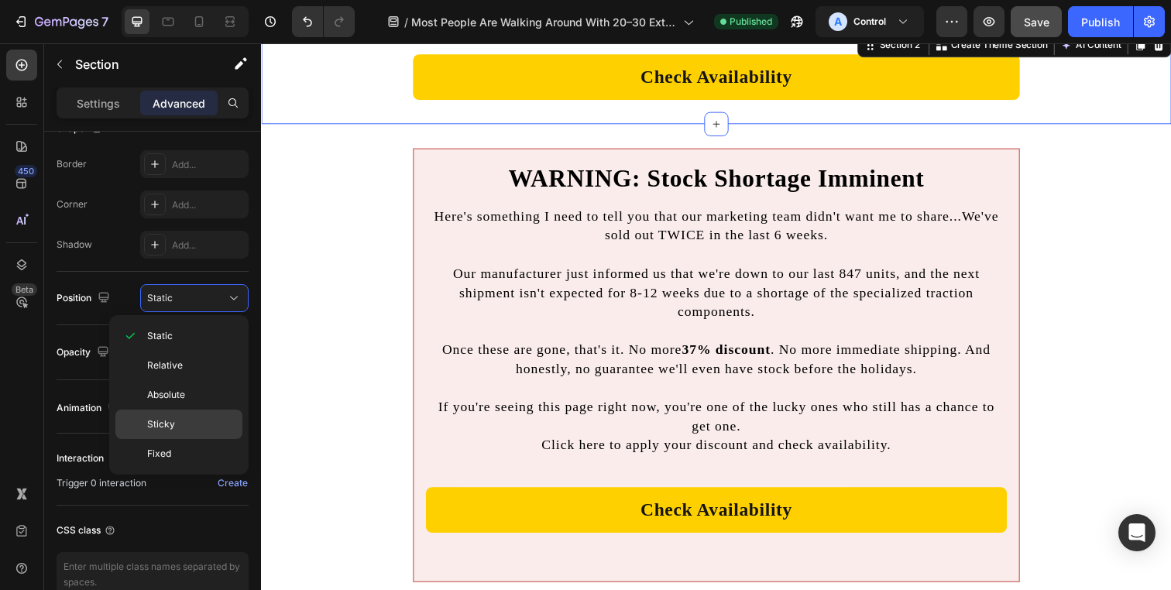
click at [182, 439] on div "Sticky" at bounding box center [178, 453] width 127 height 29
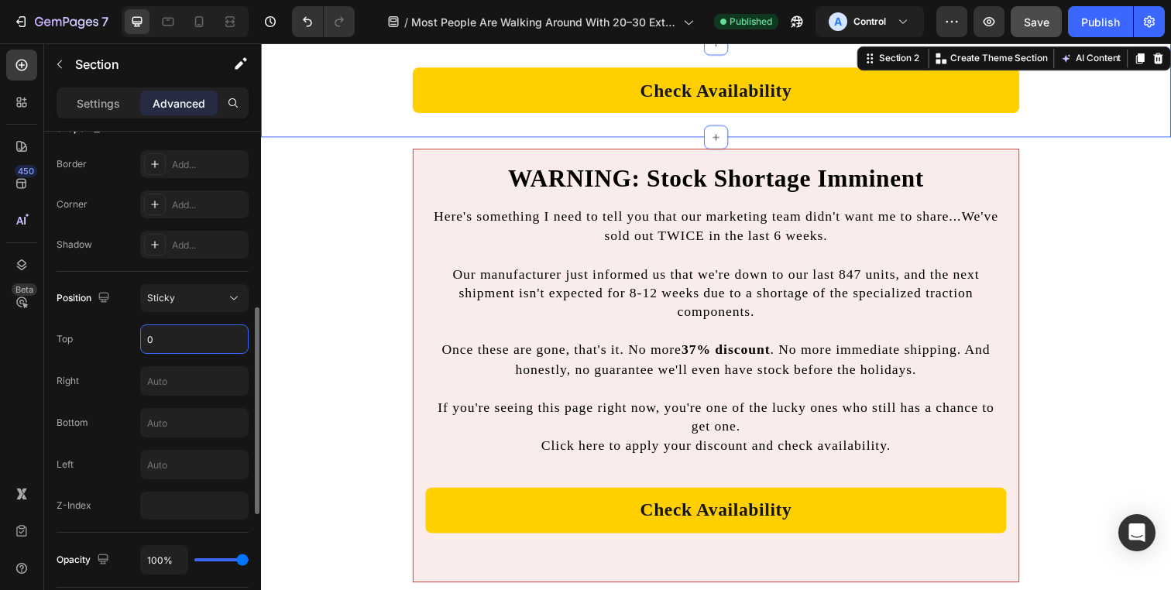
click at [167, 343] on input "0" at bounding box center [194, 339] width 107 height 28
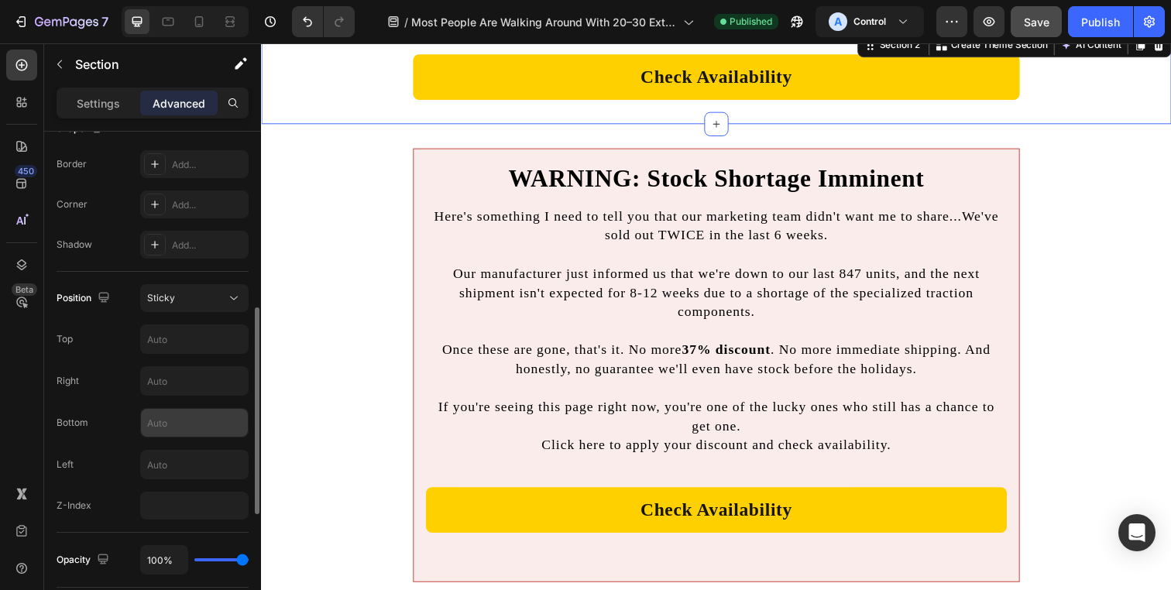
click at [168, 437] on div at bounding box center [194, 422] width 108 height 29
click at [186, 414] on input "text" at bounding box center [194, 423] width 107 height 28
type input "0"
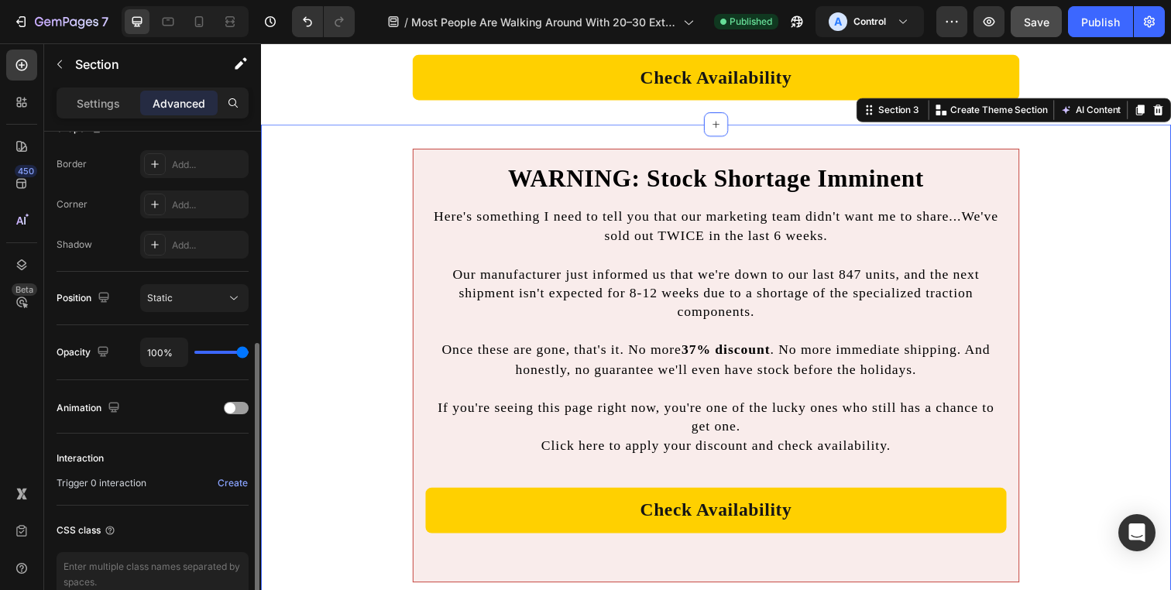
click at [383, 335] on div "WARNING: Stock Shortage Imminent Heading Here's something I need to tell you th…" at bounding box center [725, 389] width 929 height 479
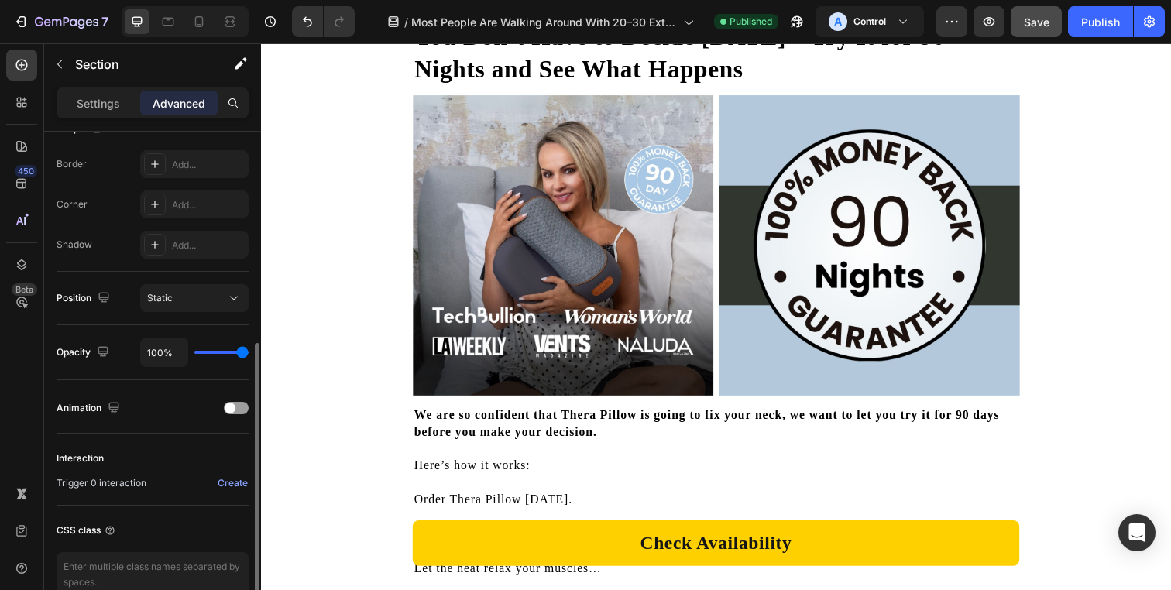
scroll to position [9578, 0]
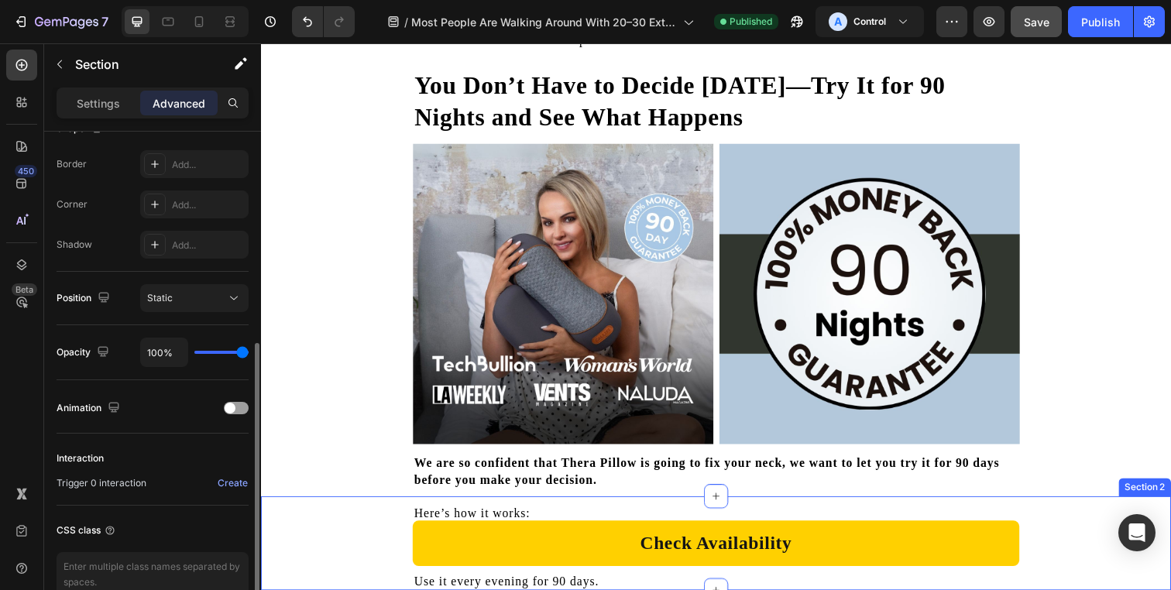
click at [376, 582] on div "Check Availability Button Row Section 2" at bounding box center [725, 554] width 929 height 96
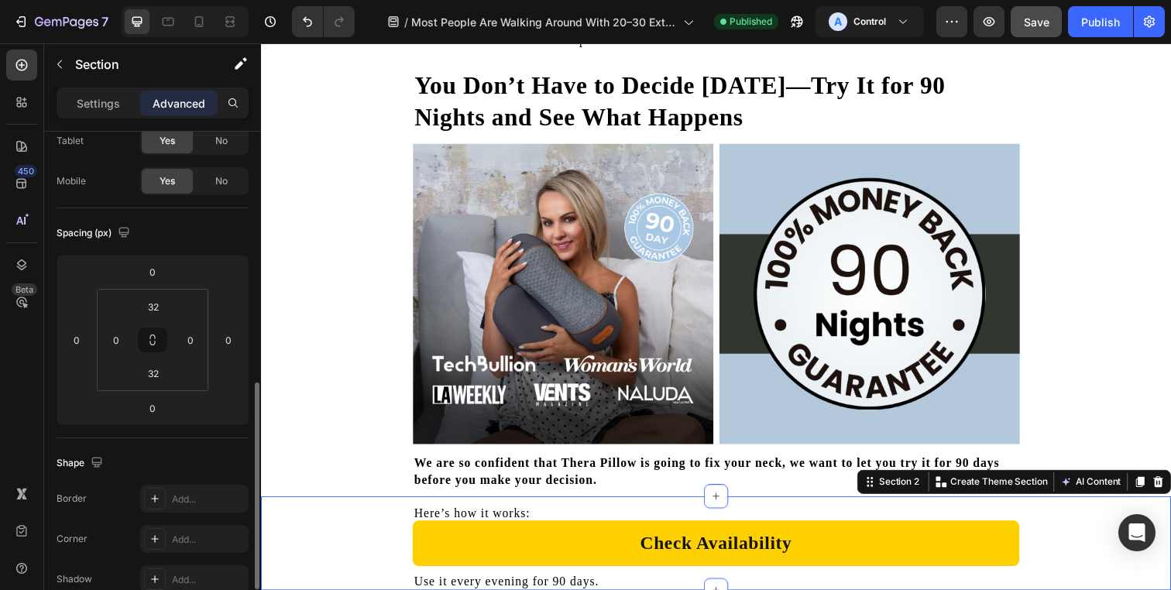
scroll to position [0, 0]
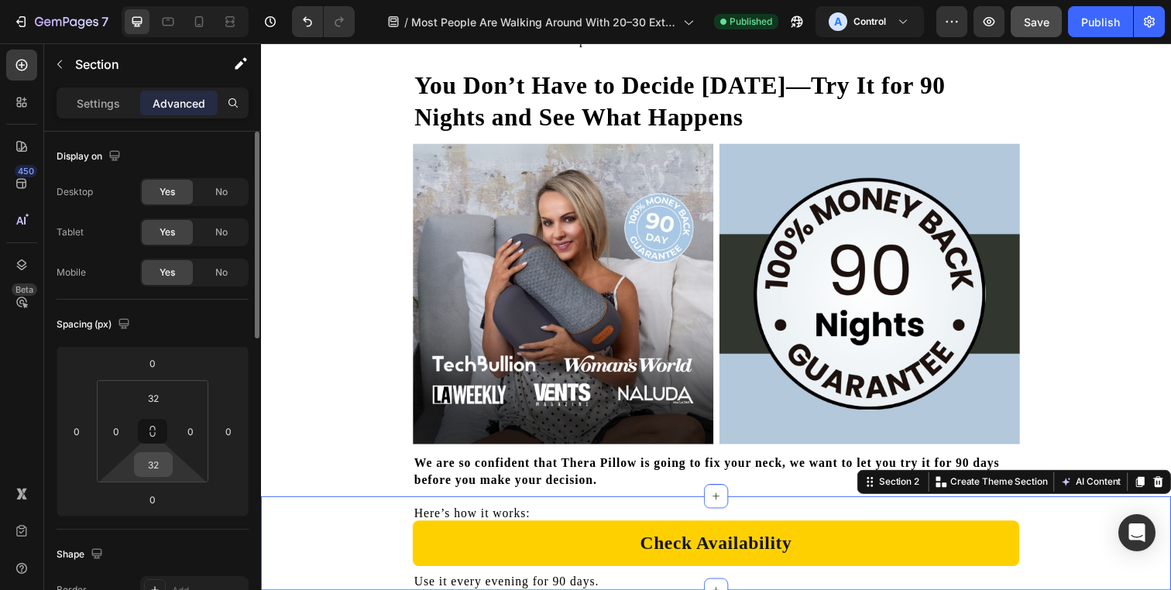
click at [160, 463] on input "32" at bounding box center [153, 464] width 31 height 23
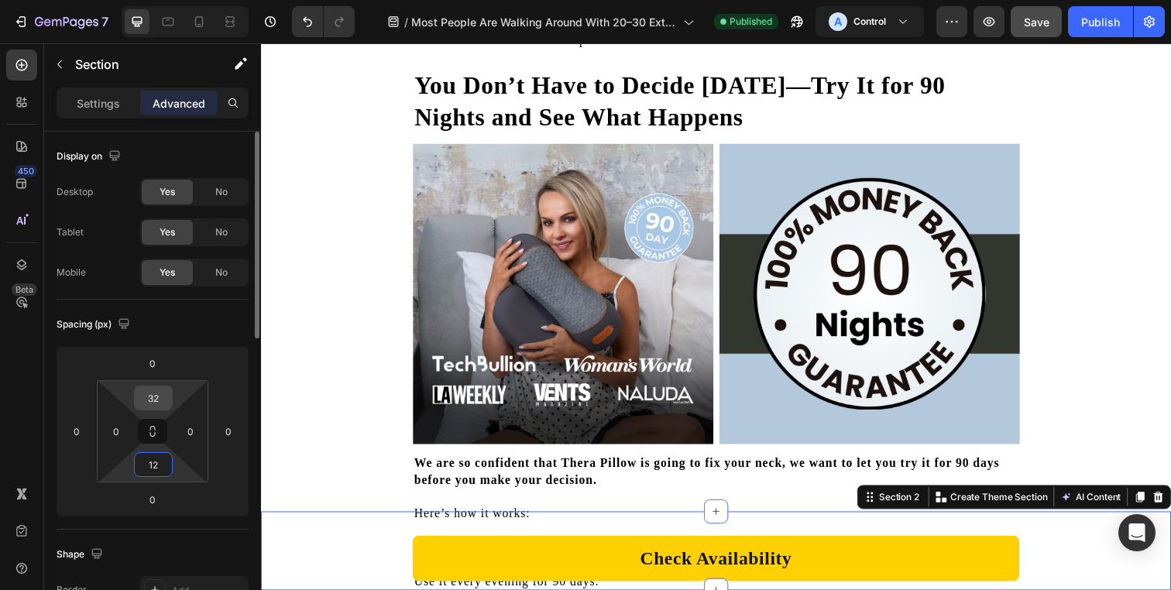
type input "12"
click at [163, 396] on input "32" at bounding box center [153, 397] width 31 height 23
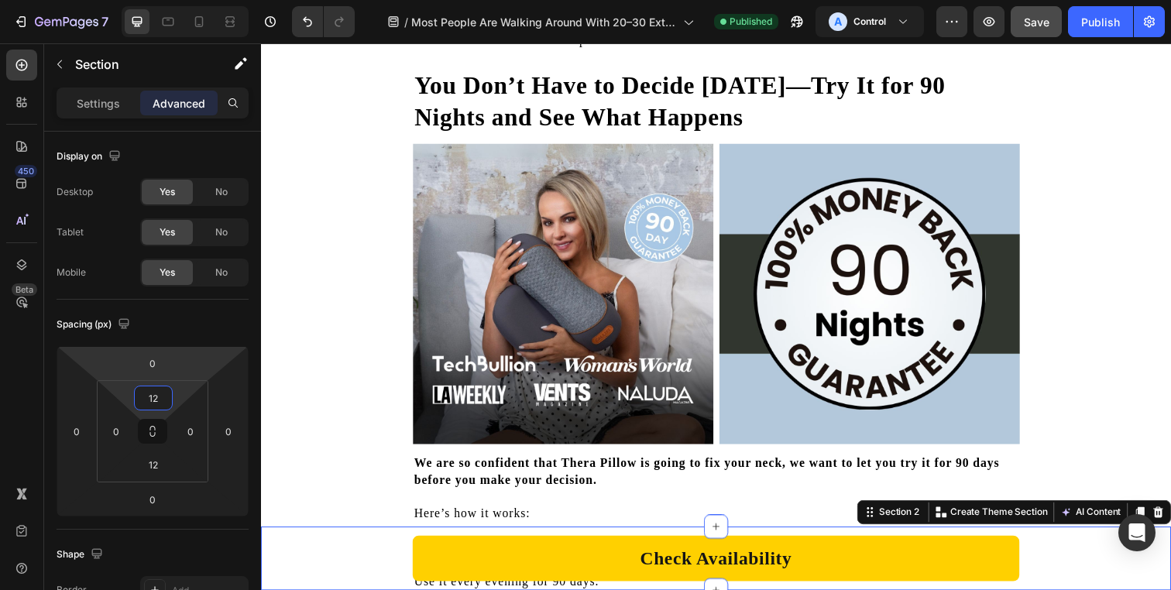
type input "12"
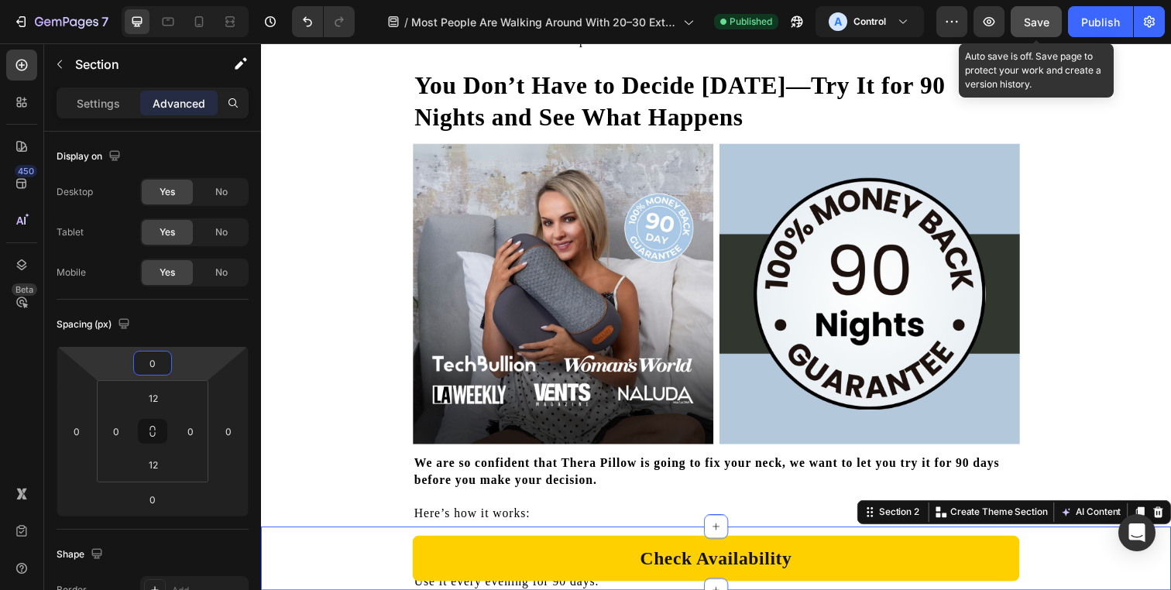
click at [1049, 5] on div "7 Version history / Most People Are Walking Around With 20–30 Extra Pounds on T…" at bounding box center [585, 22] width 1171 height 44
click at [1046, 14] on div "Save" at bounding box center [1037, 22] width 26 height 16
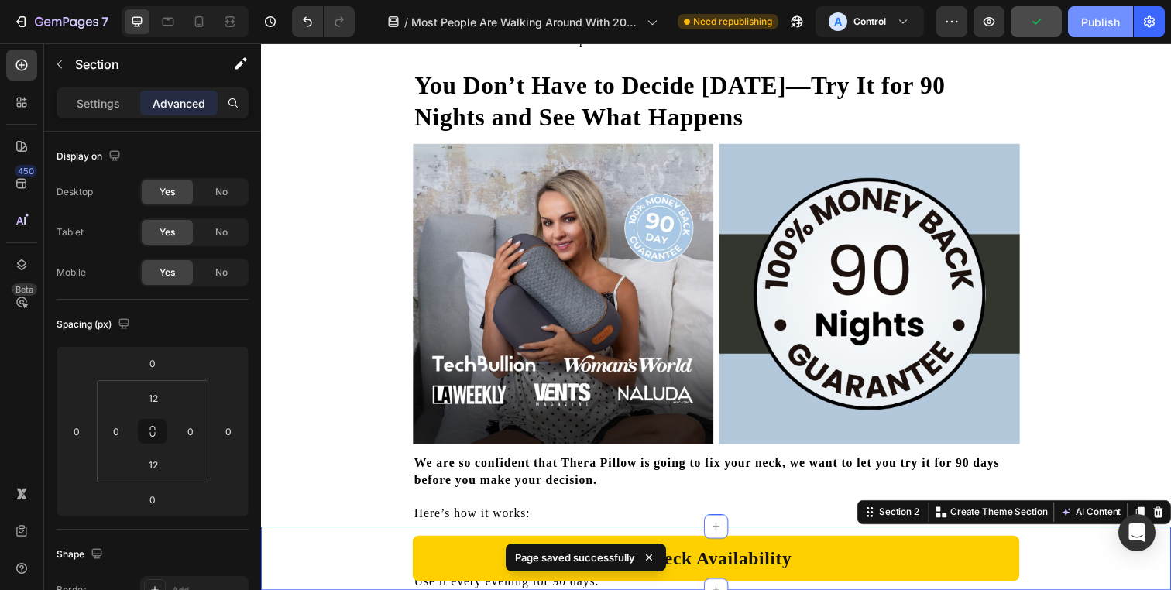
click at [1081, 25] on div "Publish" at bounding box center [1100, 22] width 39 height 16
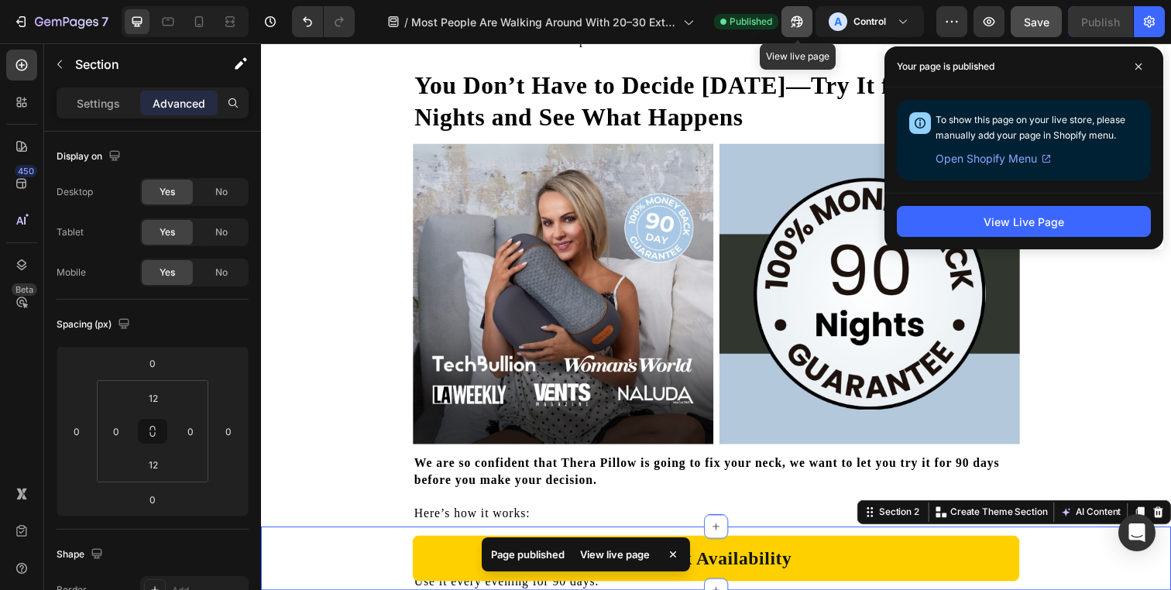
click at [804, 22] on icon "button" at bounding box center [796, 21] width 15 height 15
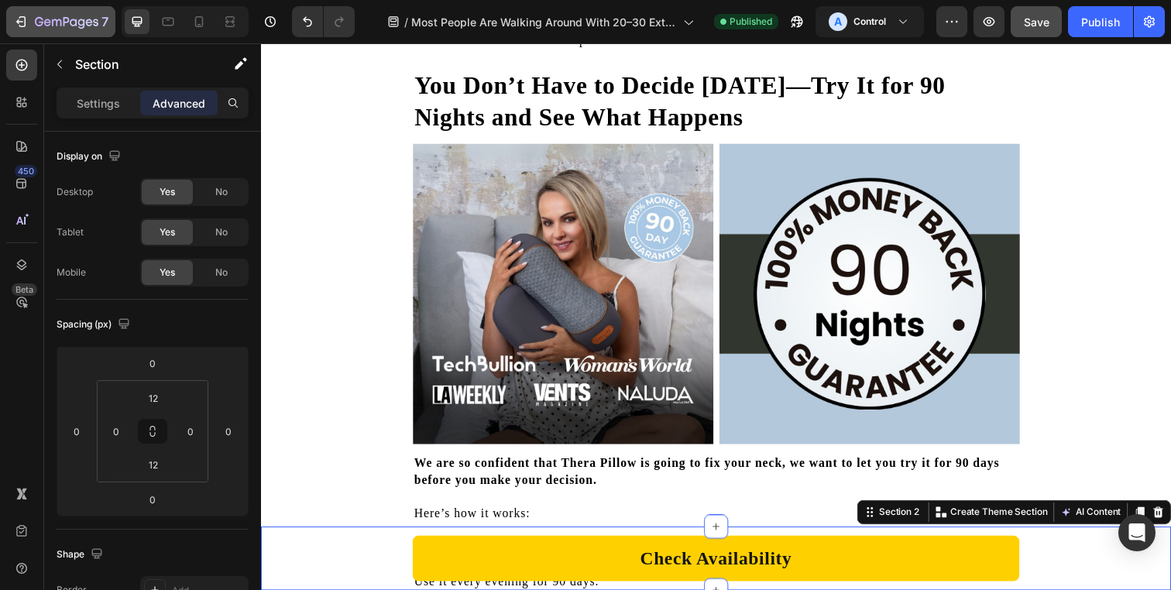
click at [84, 15] on div "7" at bounding box center [72, 21] width 74 height 19
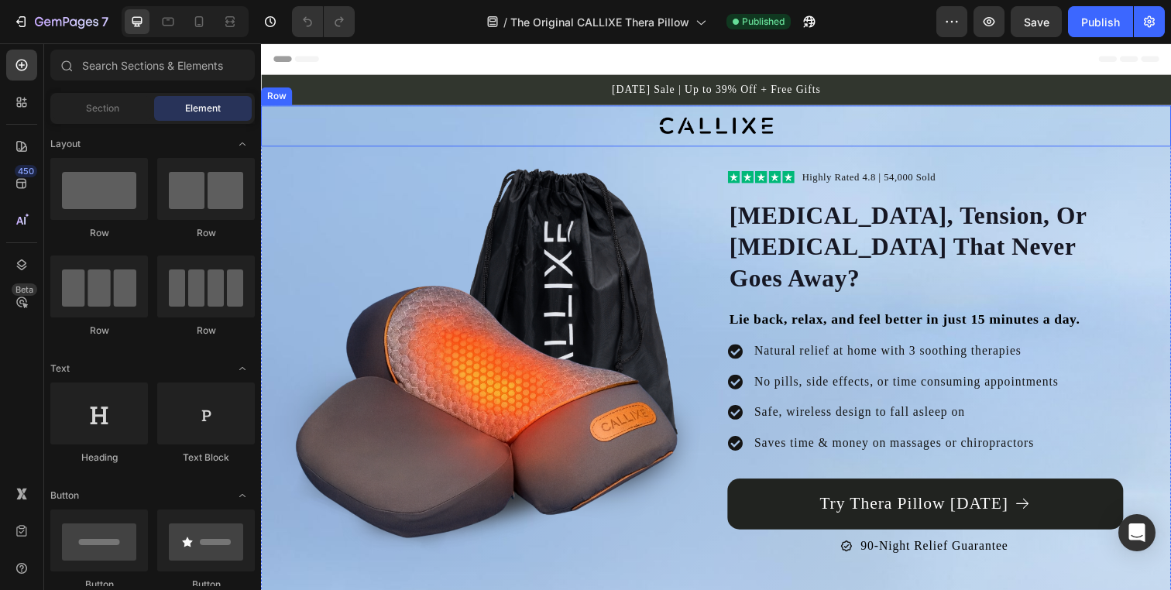
click at [733, 88] on p "Labor Day Sale | Up to 39% Off + Free Gifts" at bounding box center [726, 90] width 926 height 15
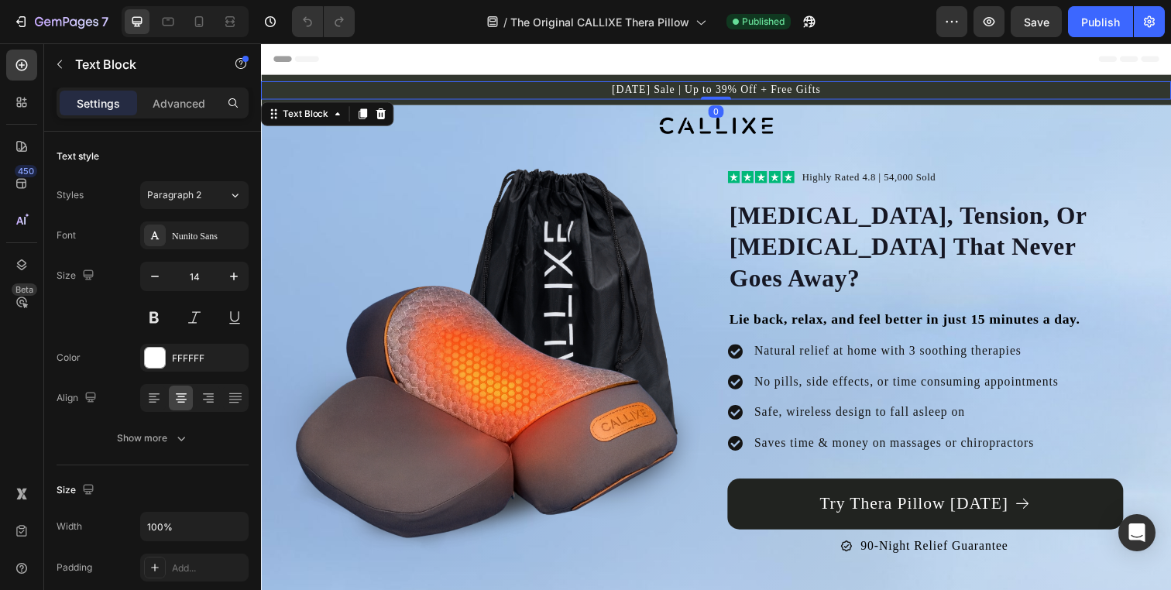
click at [730, 88] on p "Labor Day Sale | Up to 39% Off + Free Gifts" at bounding box center [726, 90] width 926 height 15
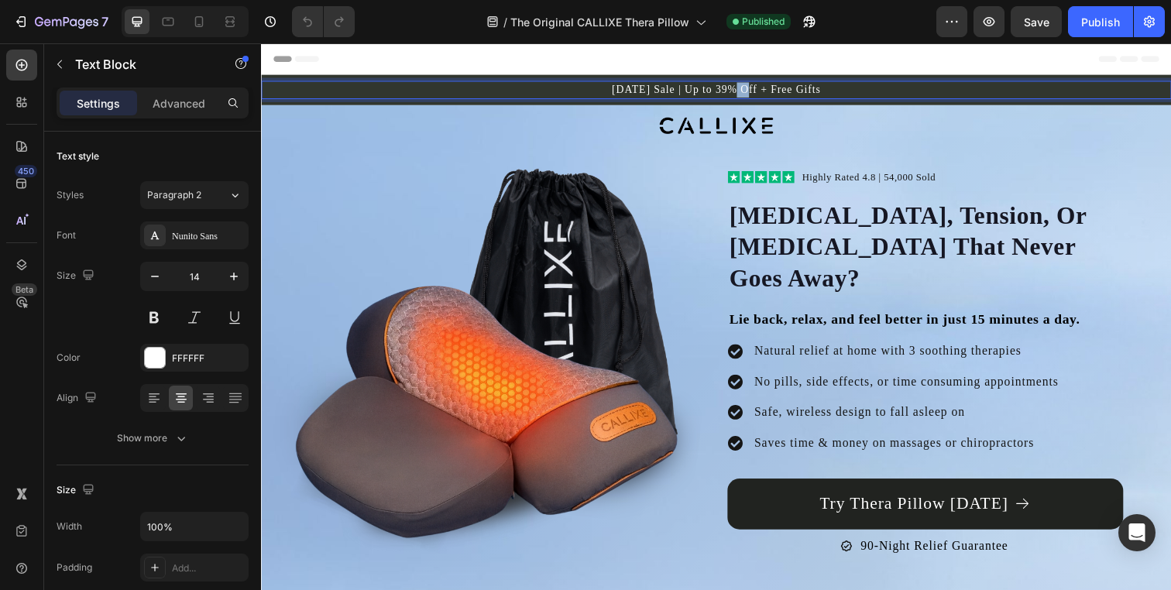
click at [730, 88] on p "Labor Day Sale | Up to 39% Off + Free Gifts" at bounding box center [726, 90] width 926 height 15
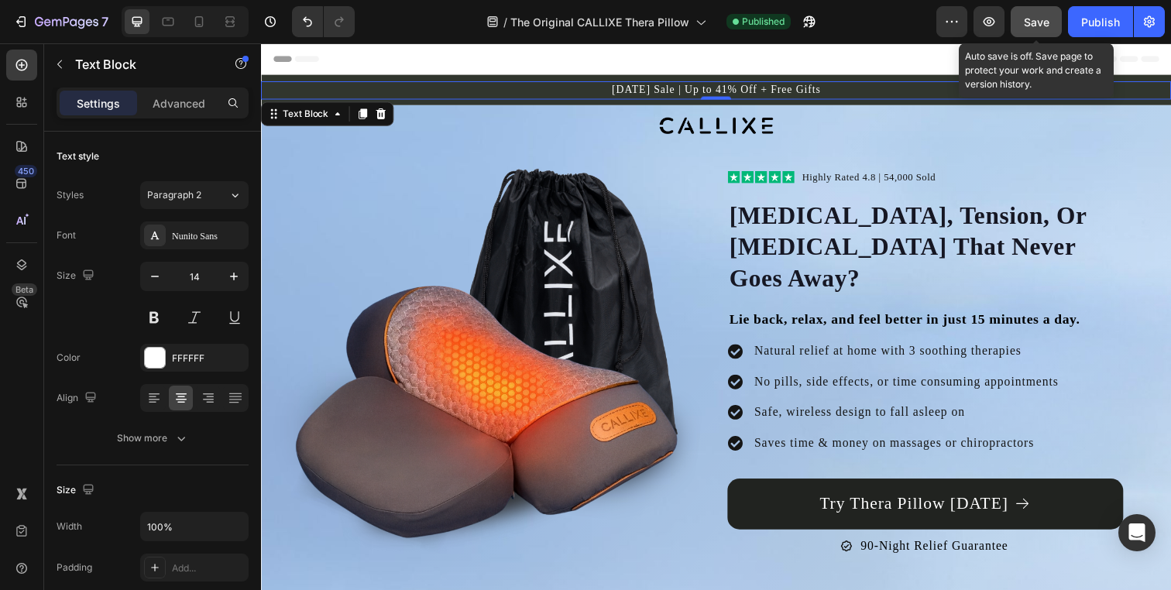
click at [1021, 29] on button "Save" at bounding box center [1036, 21] width 51 height 31
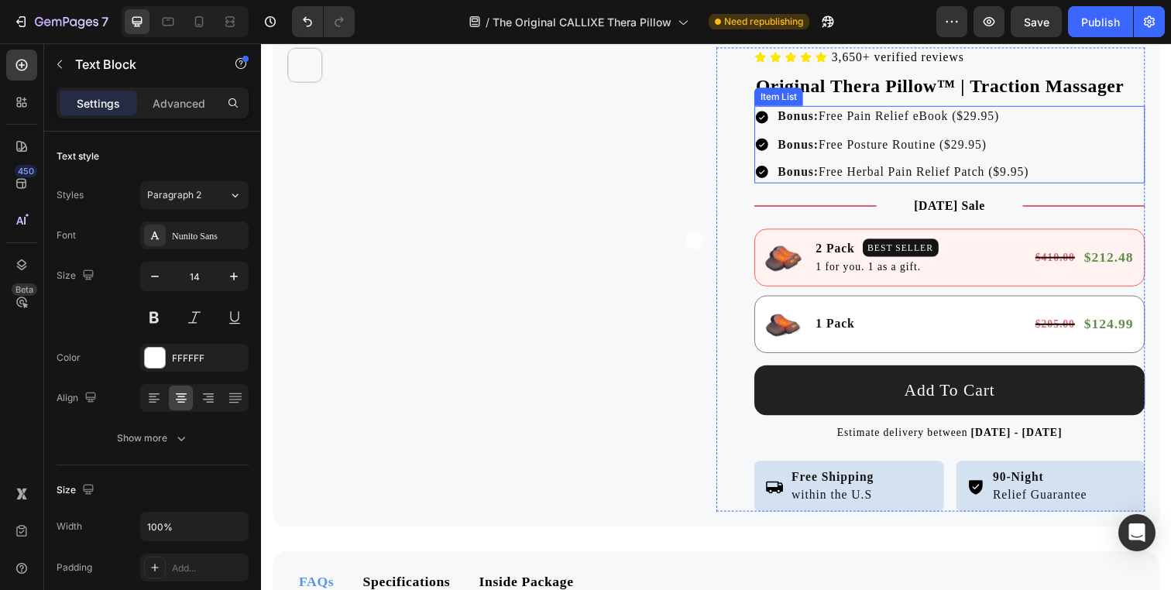
scroll to position [8455, 0]
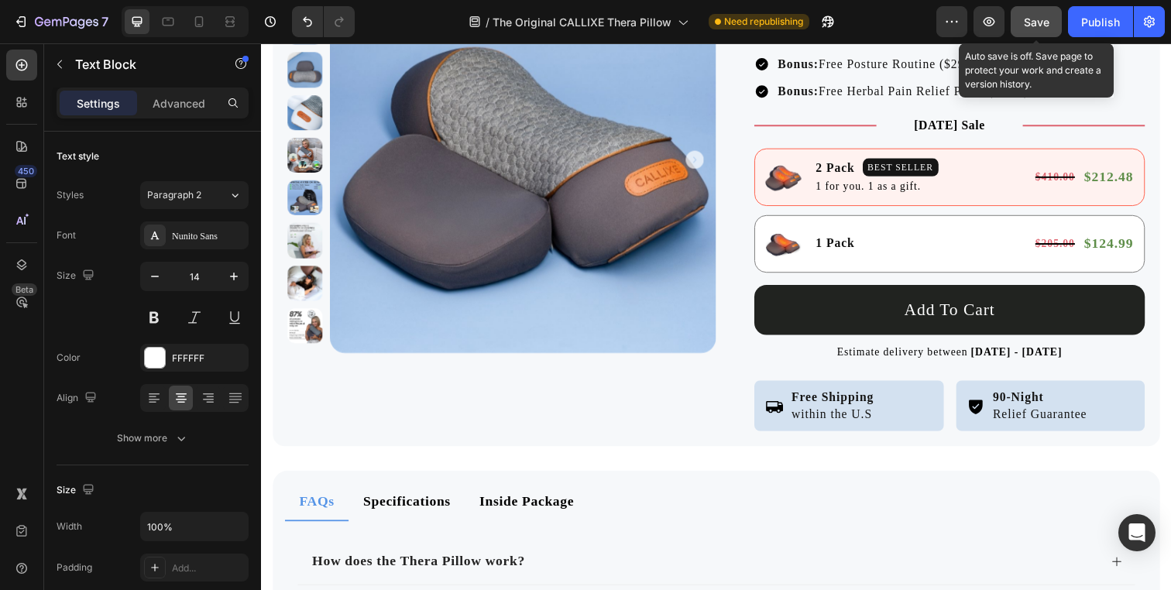
click at [1021, 22] on button "Save" at bounding box center [1036, 21] width 51 height 31
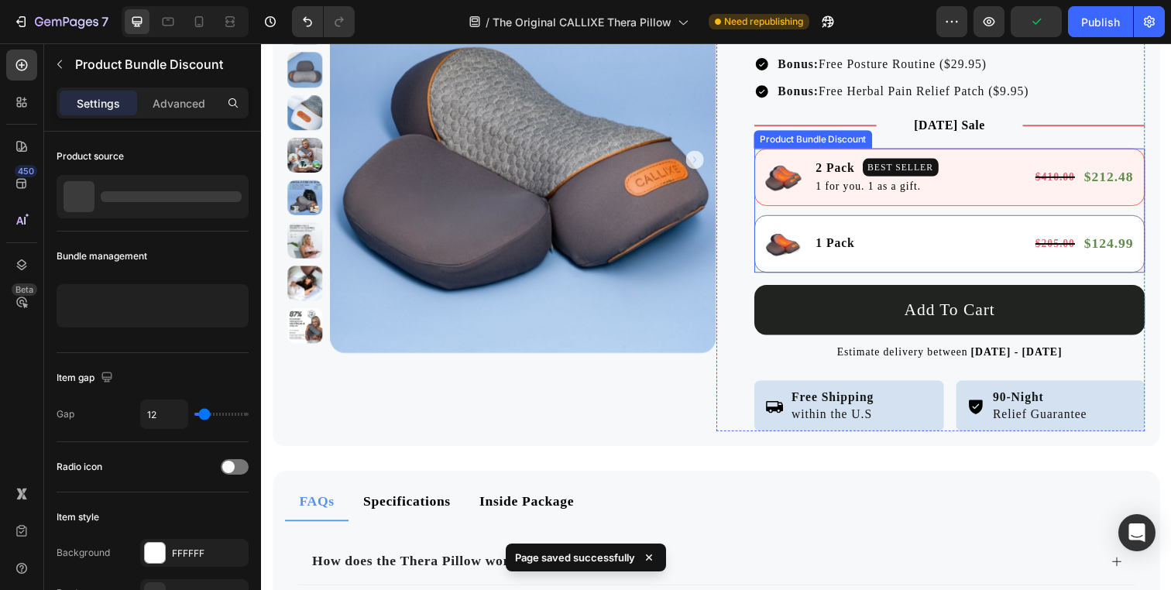
click at [838, 213] on div "Image 2 Pack Text Block BEST SELLER Text Block Row Row 1 for you. 1 as a gift. …" at bounding box center [963, 213] width 399 height 127
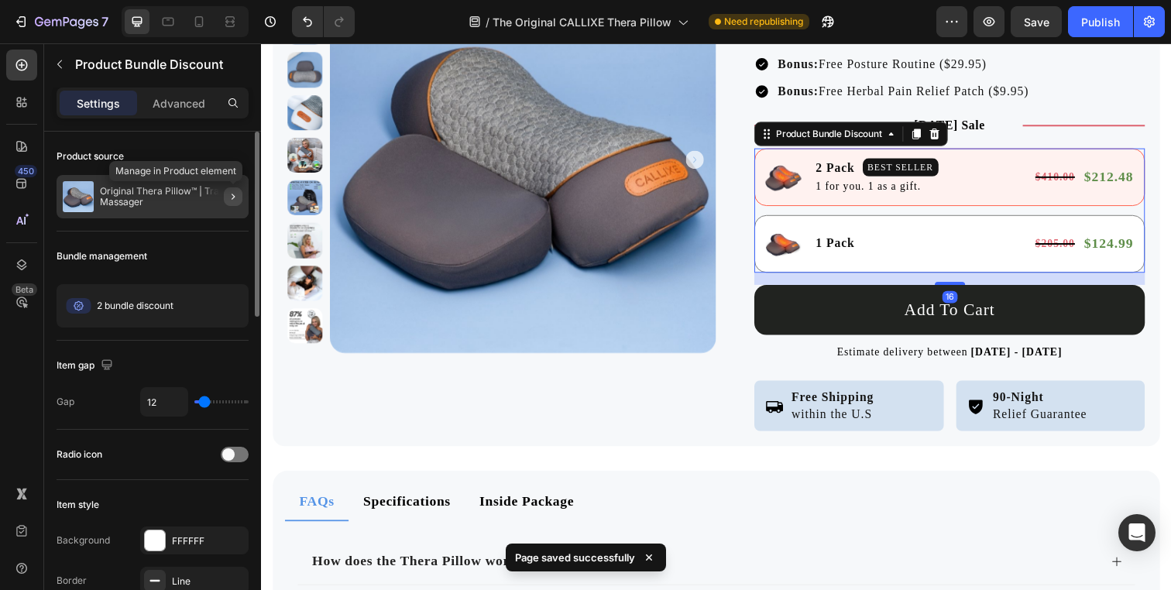
click at [236, 204] on button "button" at bounding box center [233, 196] width 19 height 19
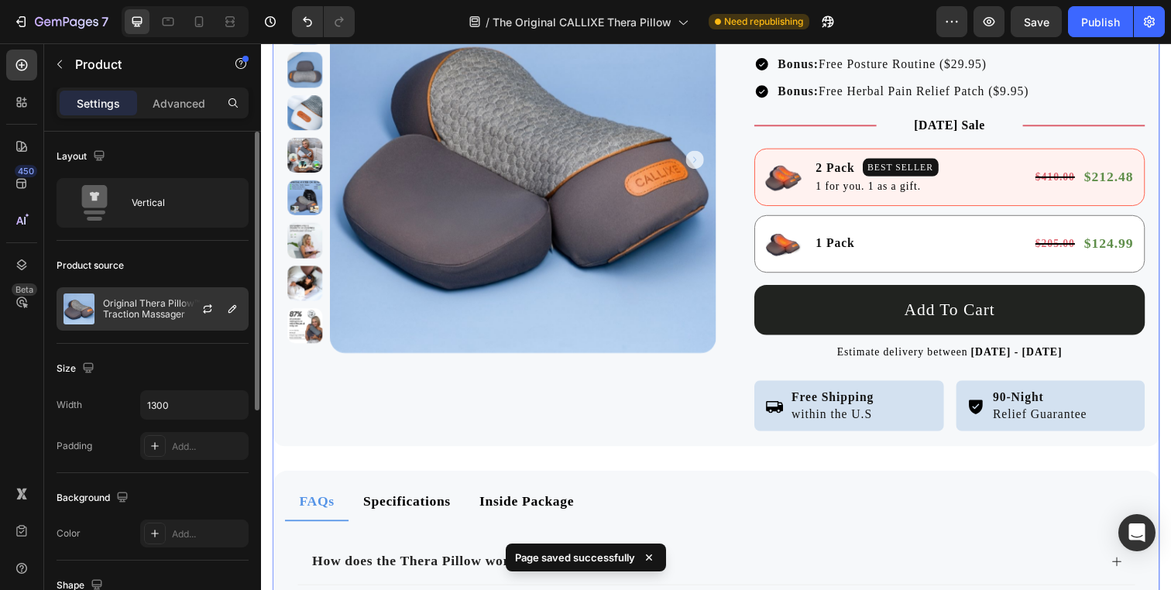
click at [197, 308] on div at bounding box center [214, 309] width 68 height 42
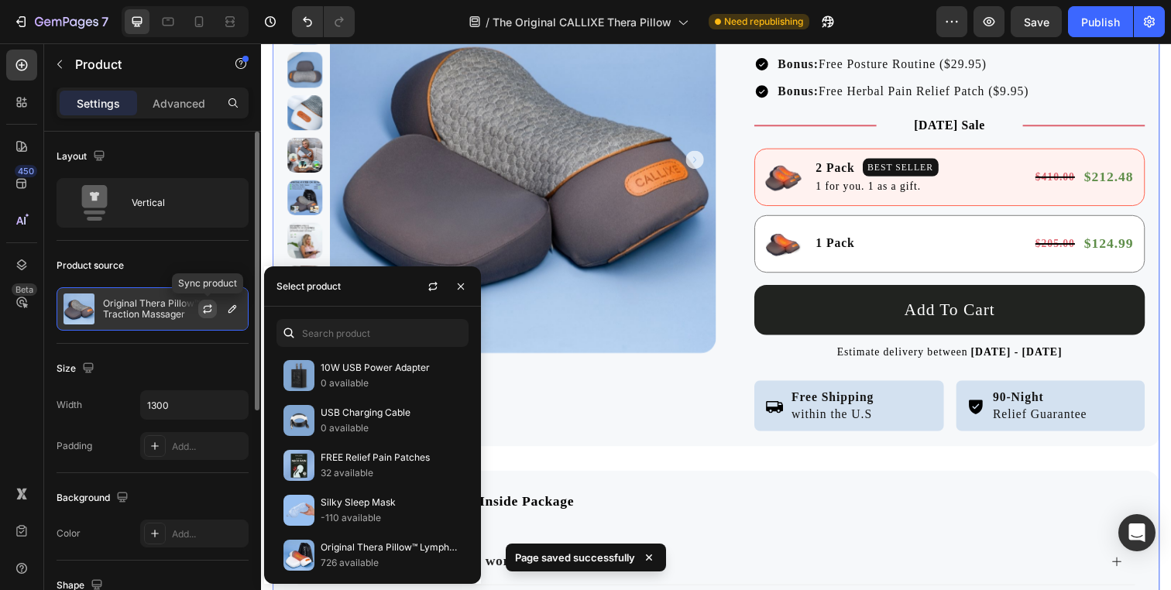
click at [207, 308] on icon "button" at bounding box center [207, 309] width 12 height 12
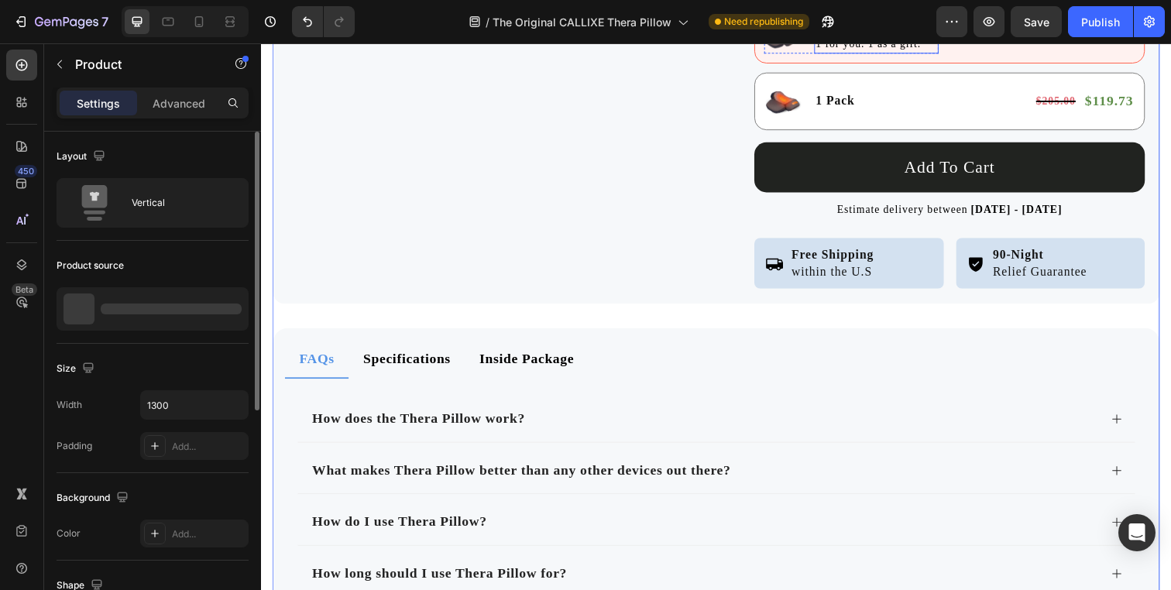
scroll to position [8292, 0]
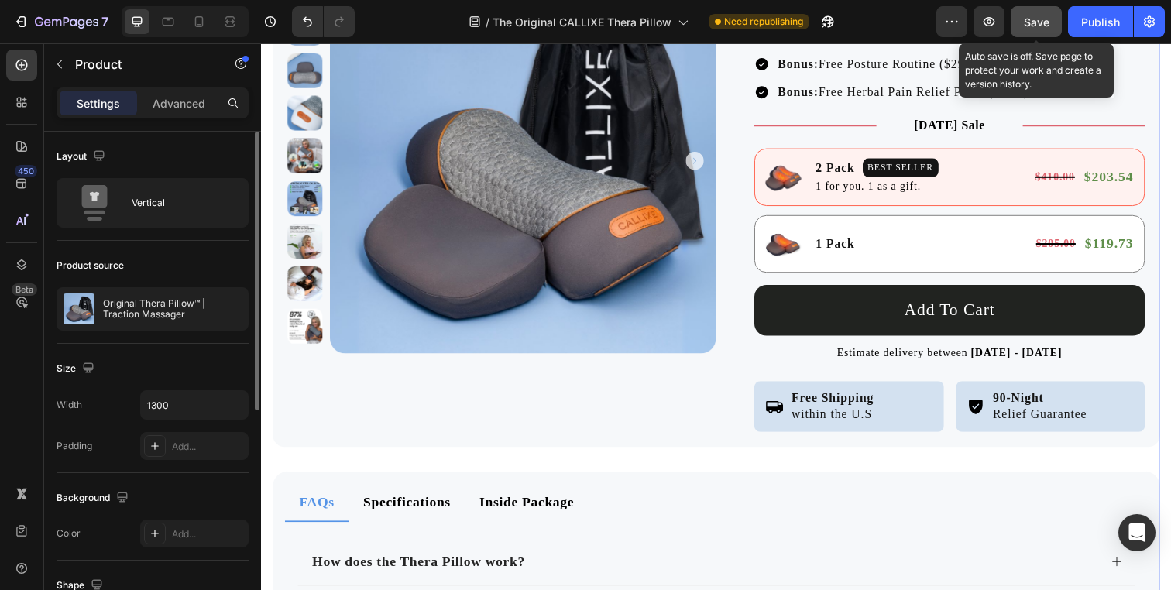
click at [1028, 22] on span "Save" at bounding box center [1037, 21] width 26 height 13
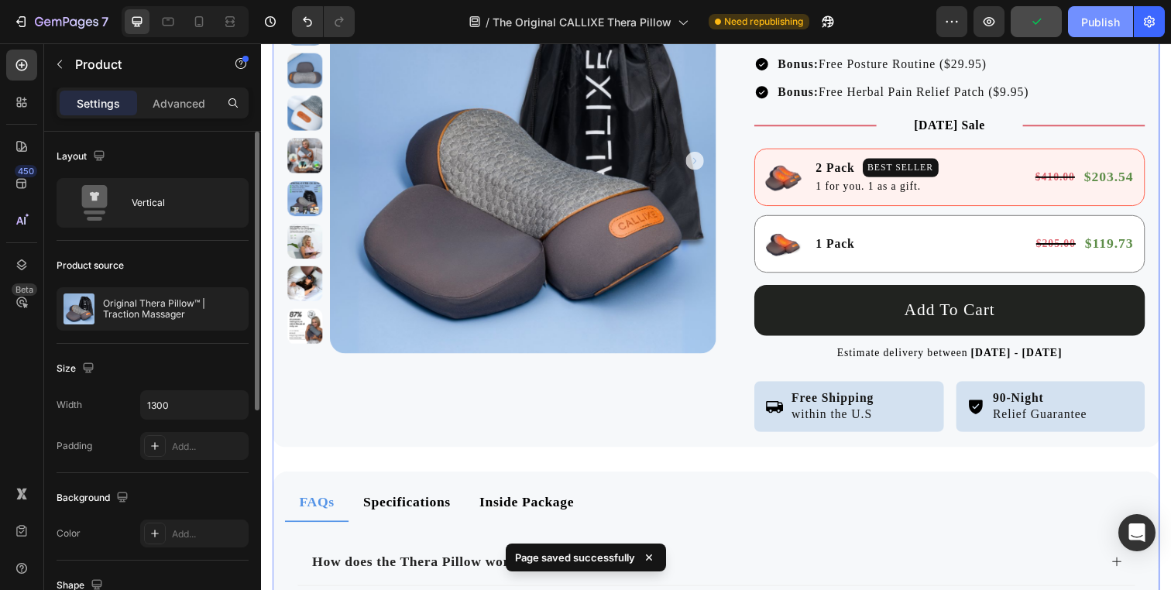
click at [1082, 26] on div "Publish" at bounding box center [1100, 22] width 39 height 16
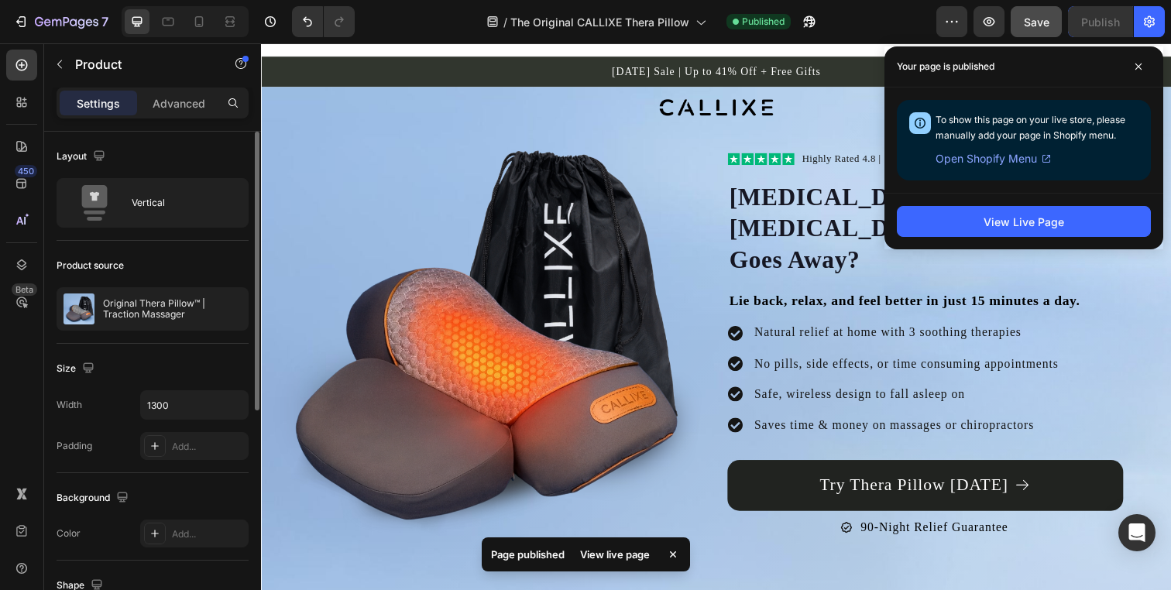
scroll to position [0, 0]
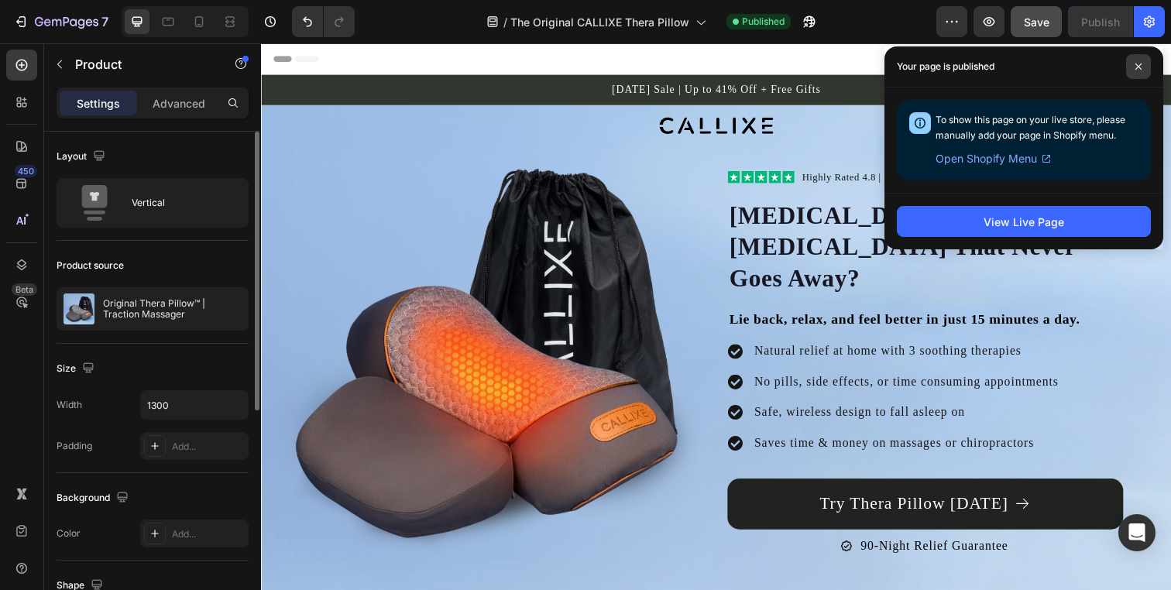
click at [1135, 63] on icon at bounding box center [1139, 67] width 8 height 8
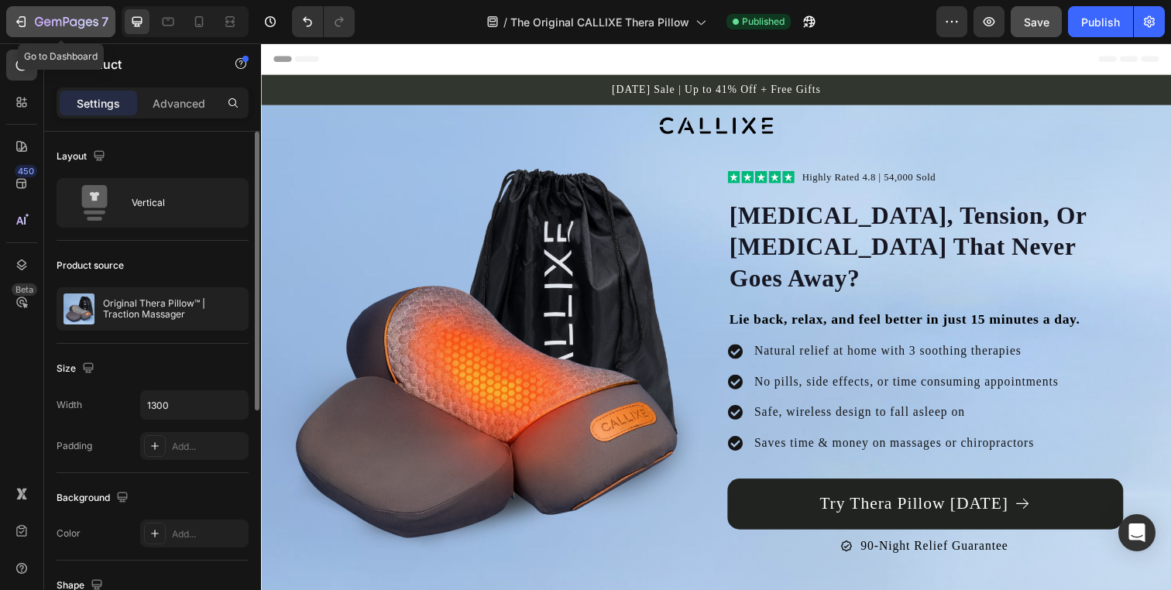
click at [80, 24] on icon "button" at bounding box center [81, 24] width 7 height 10
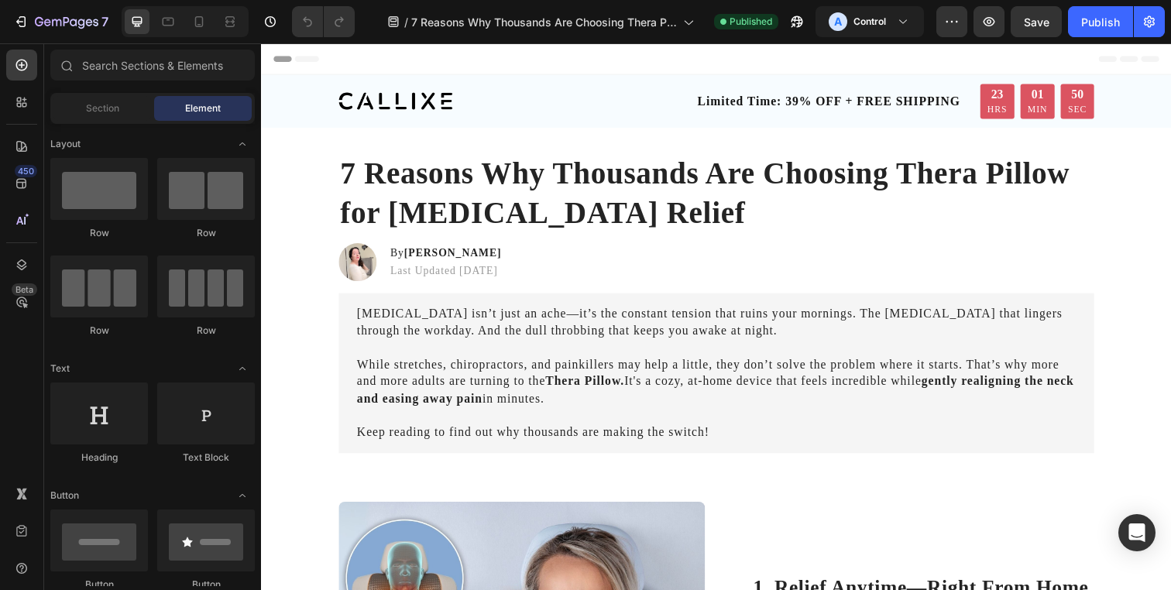
scroll to position [13, 0]
